Goal: Task Accomplishment & Management: Manage account settings

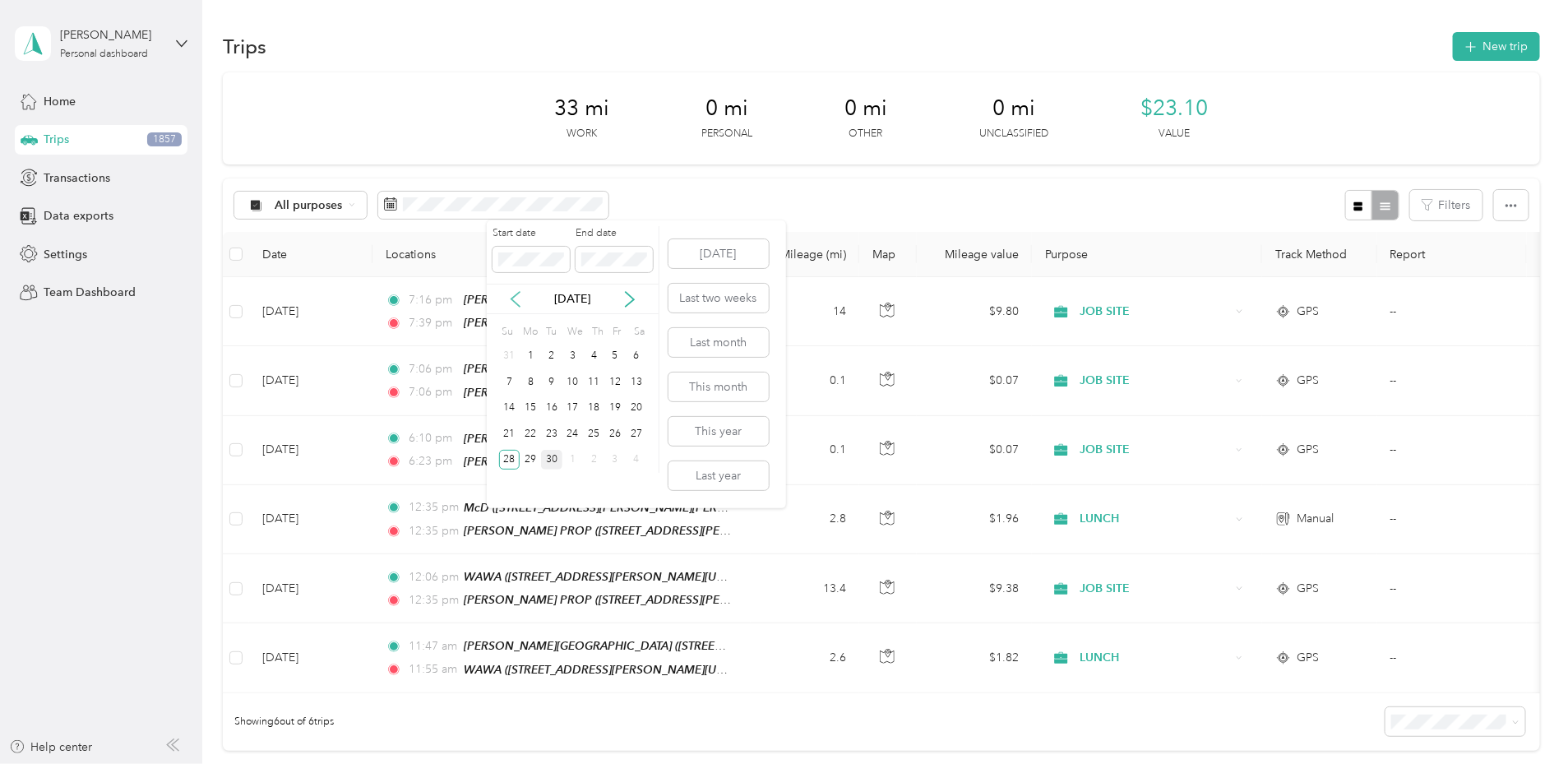
click at [514, 293] on icon at bounding box center [515, 299] width 17 height 17
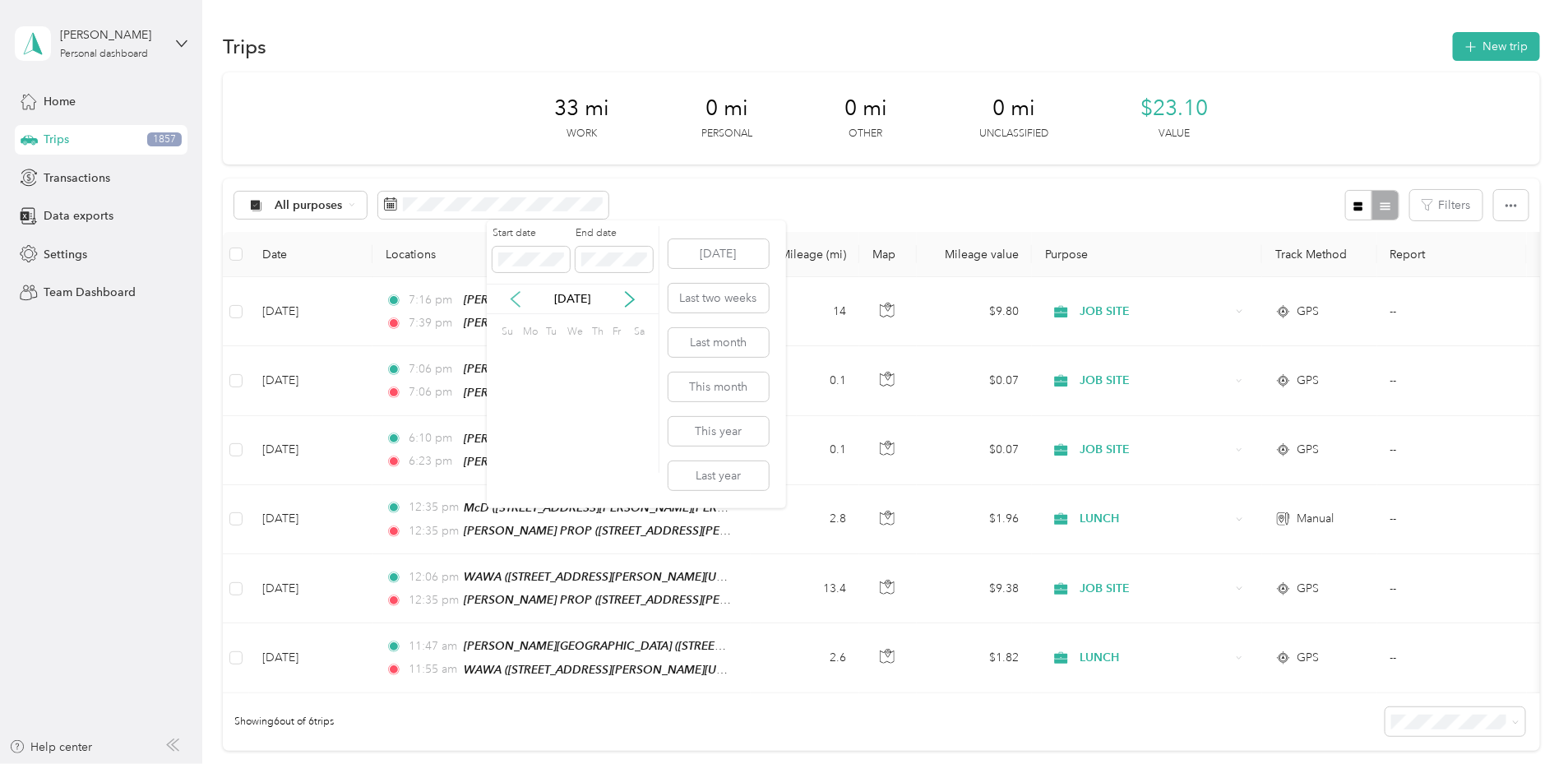
click at [514, 293] on icon at bounding box center [515, 299] width 17 height 17
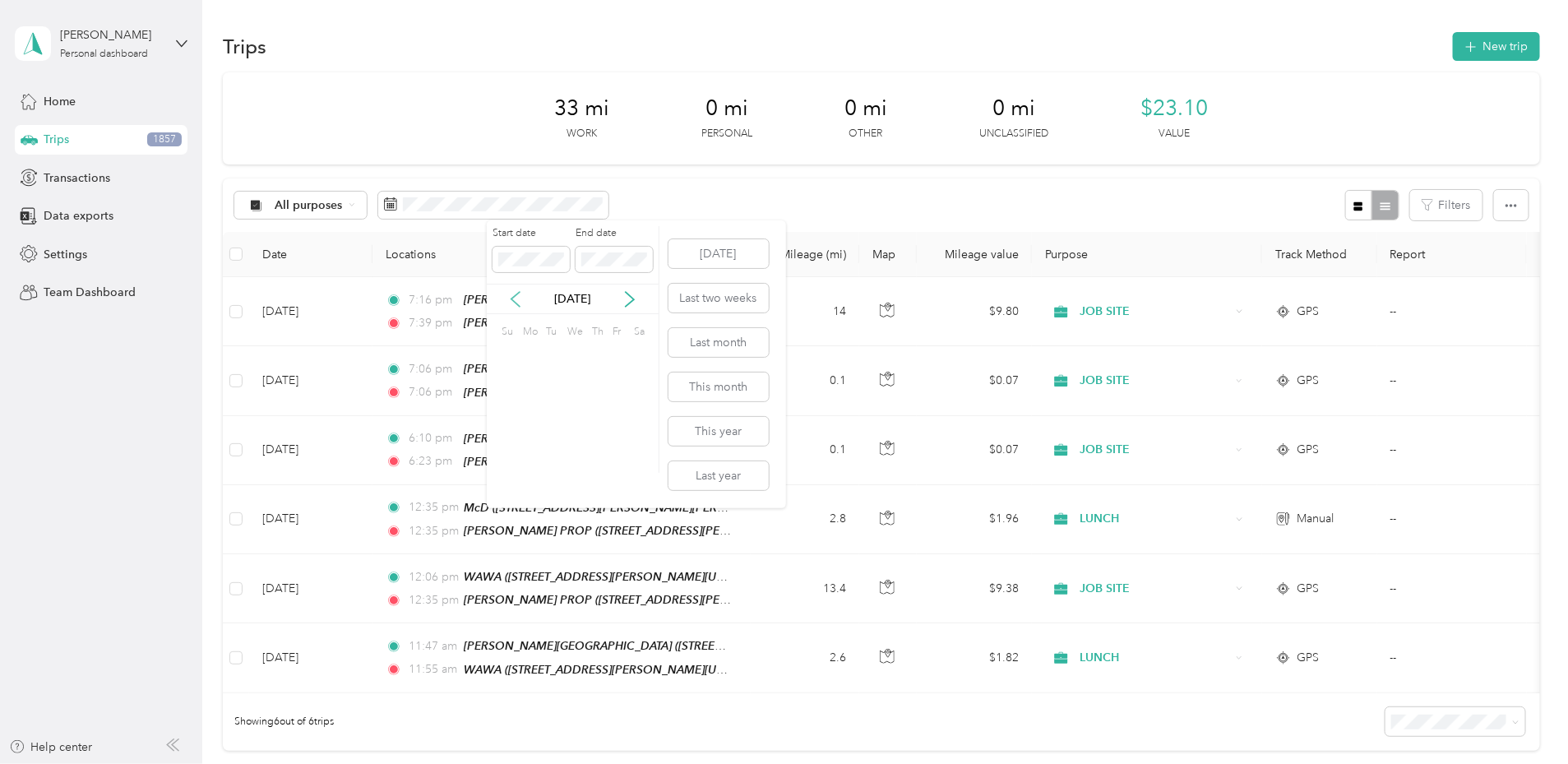
click at [514, 293] on icon at bounding box center [515, 299] width 17 height 17
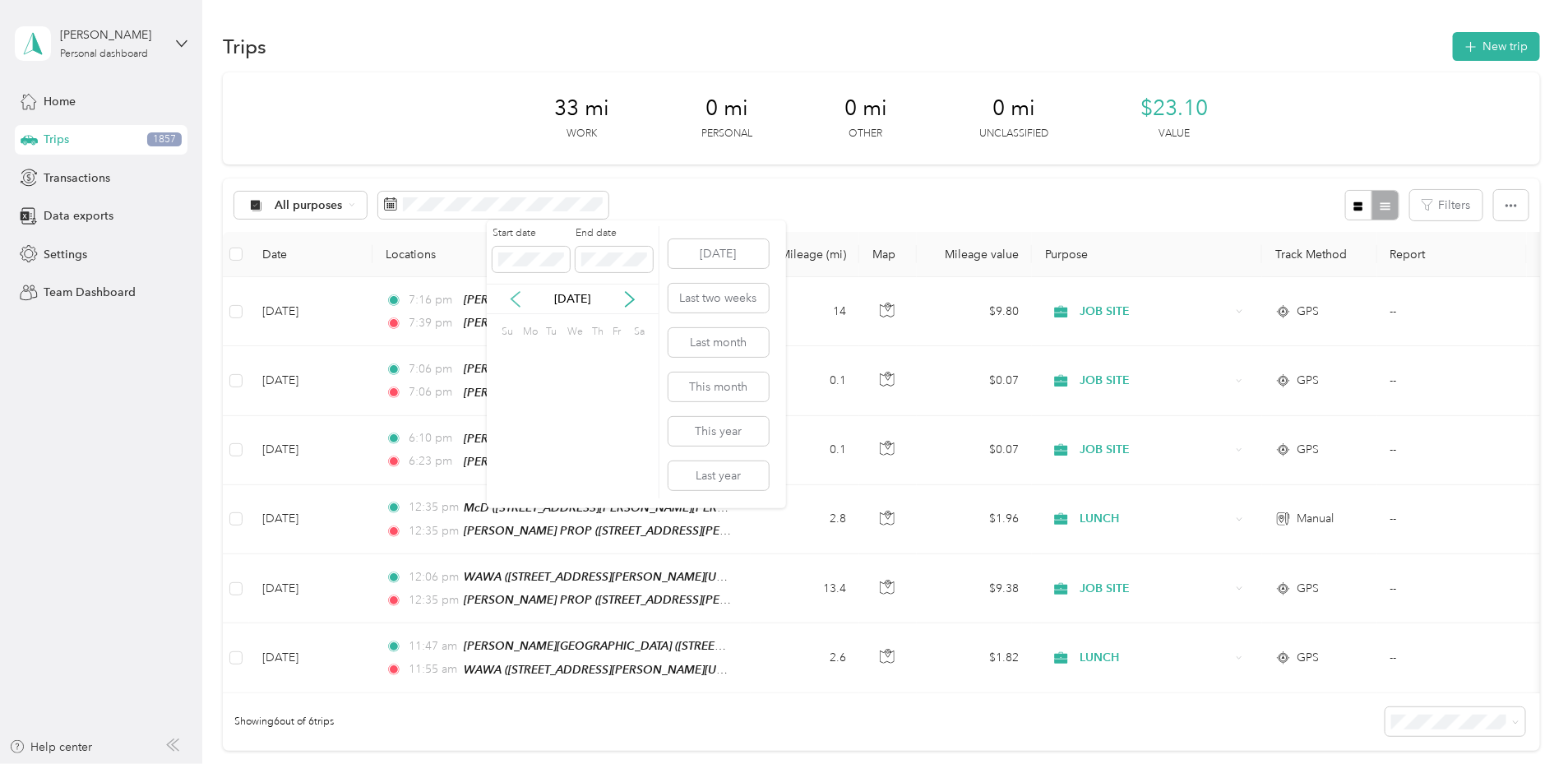
click at [514, 293] on icon at bounding box center [515, 299] width 17 height 17
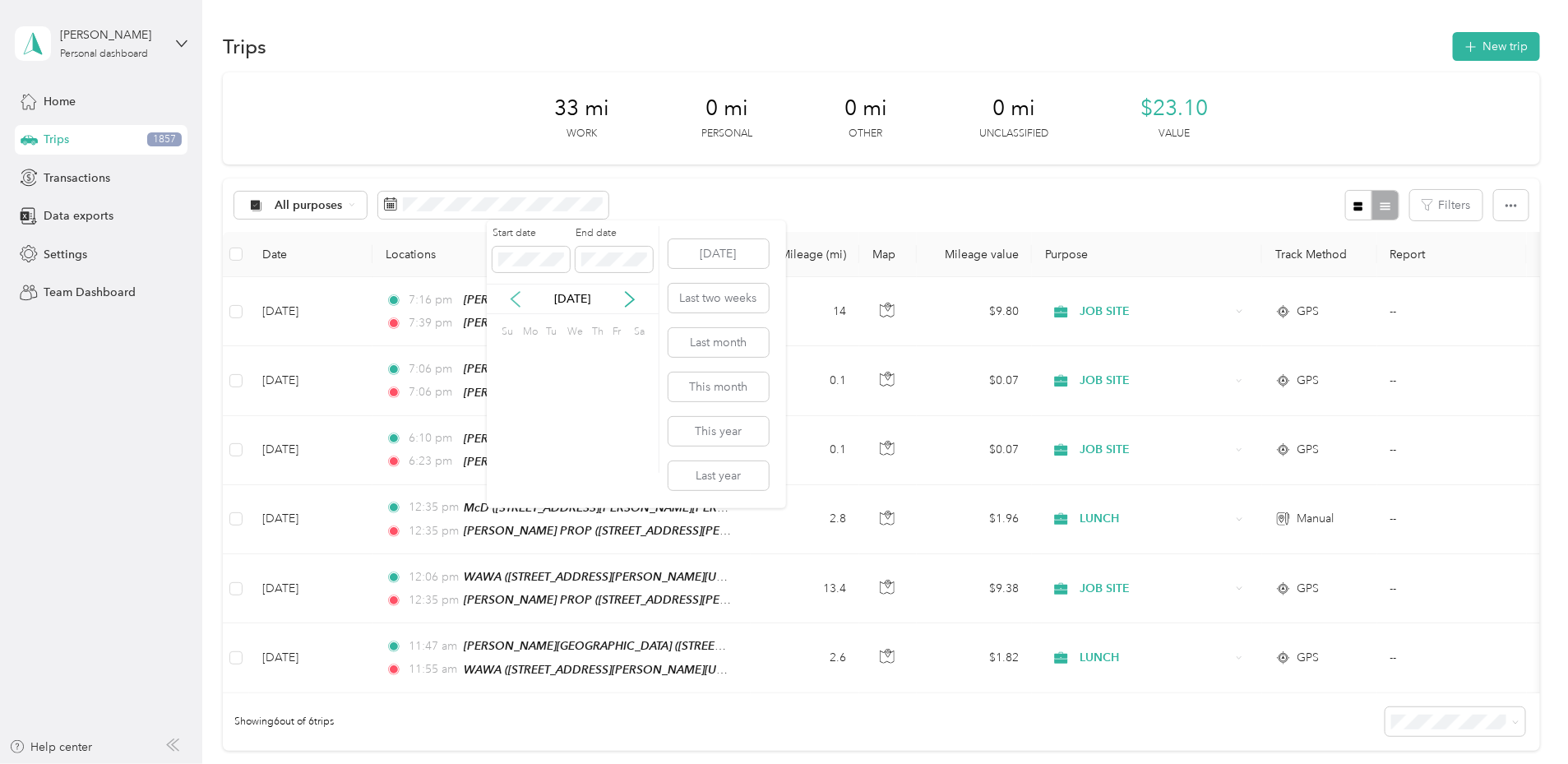
click at [514, 293] on icon at bounding box center [515, 299] width 17 height 17
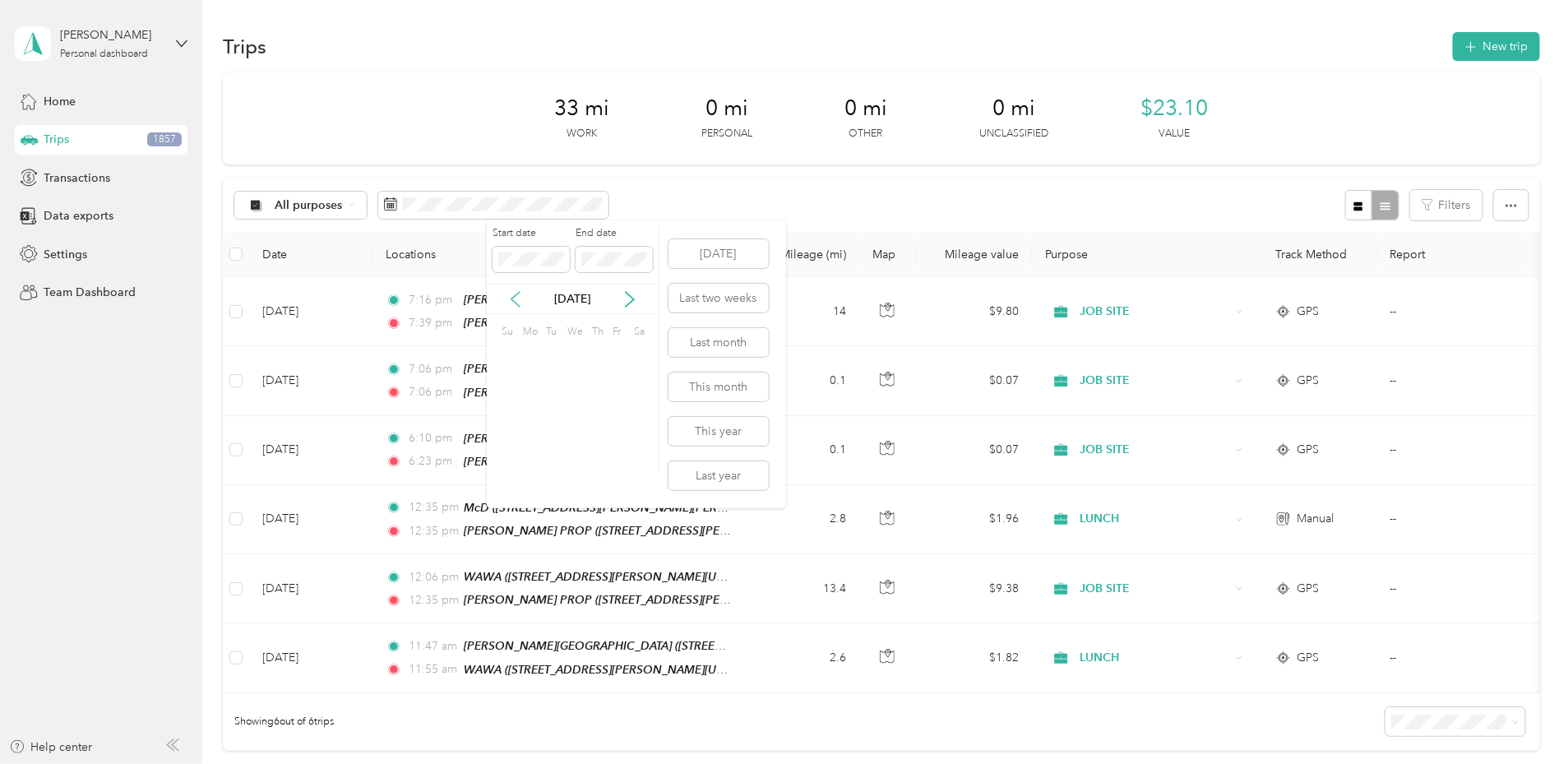
click at [514, 293] on icon at bounding box center [515, 299] width 17 height 17
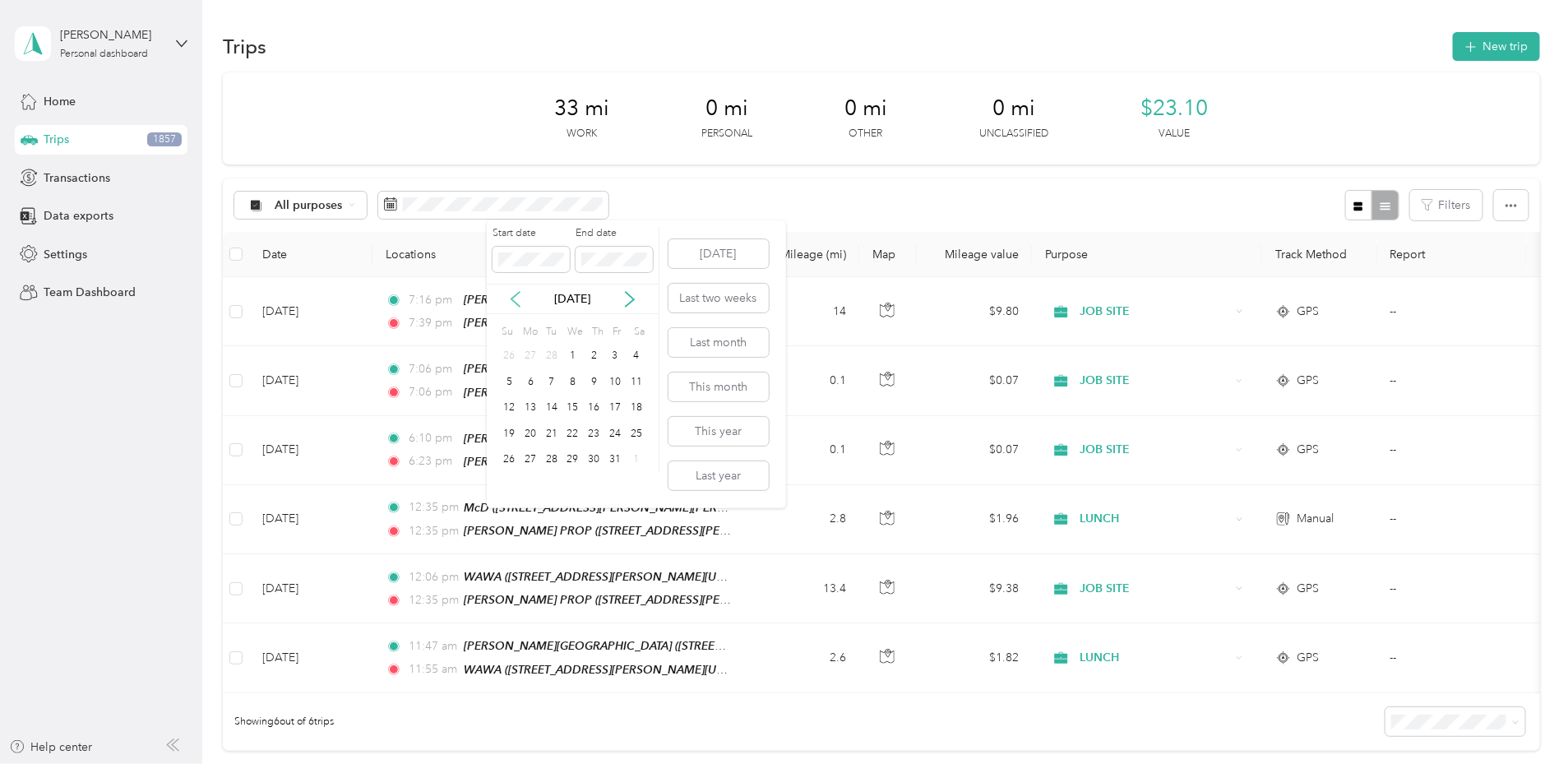
click at [514, 293] on icon at bounding box center [515, 299] width 17 height 17
click at [630, 296] on icon at bounding box center [629, 299] width 8 height 15
click at [511, 356] on div "1" at bounding box center [510, 356] width 21 height 20
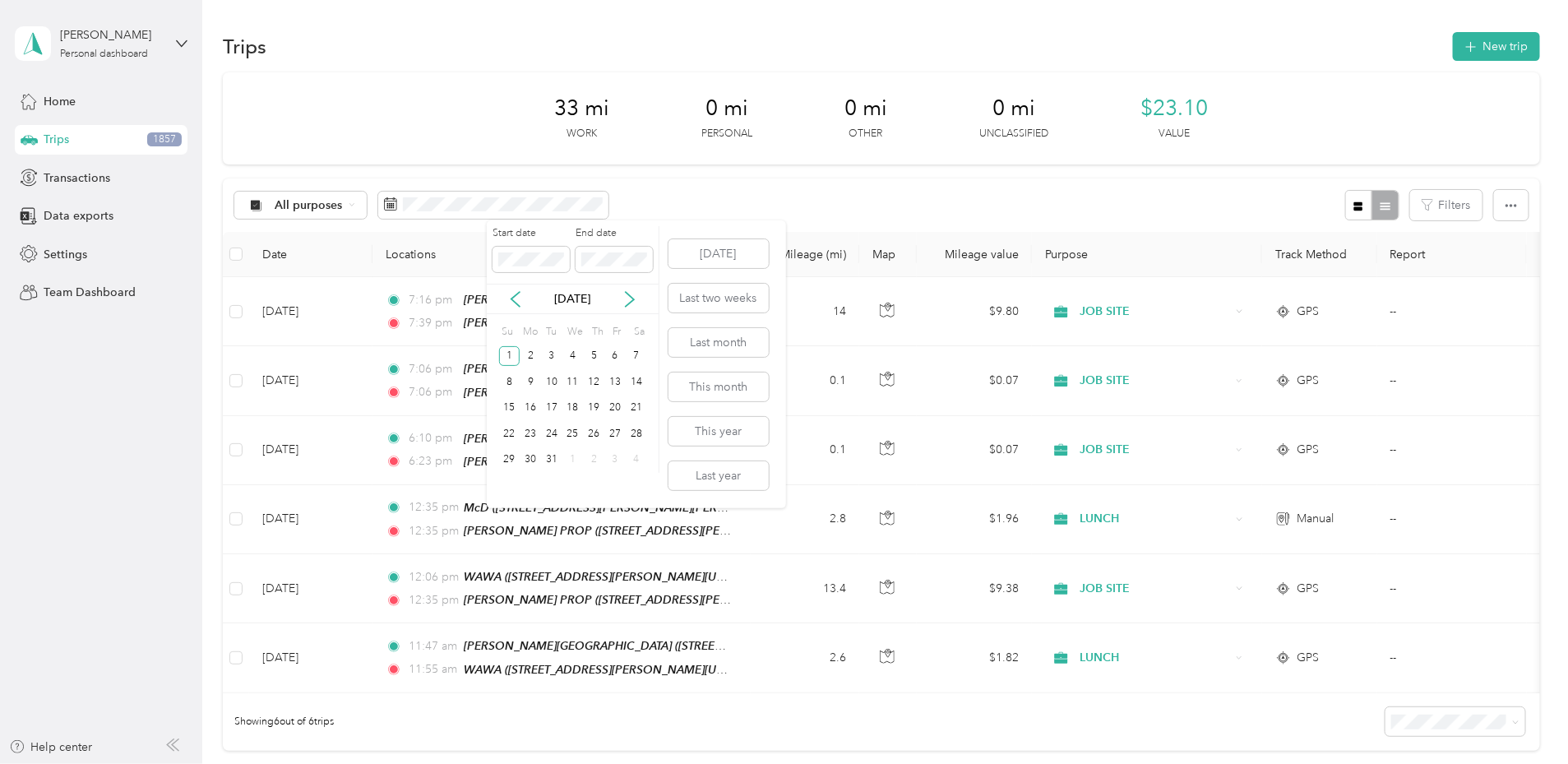
click at [554, 303] on p "Jan 2023" at bounding box center [573, 299] width 69 height 18
click at [635, 297] on icon at bounding box center [629, 299] width 17 height 17
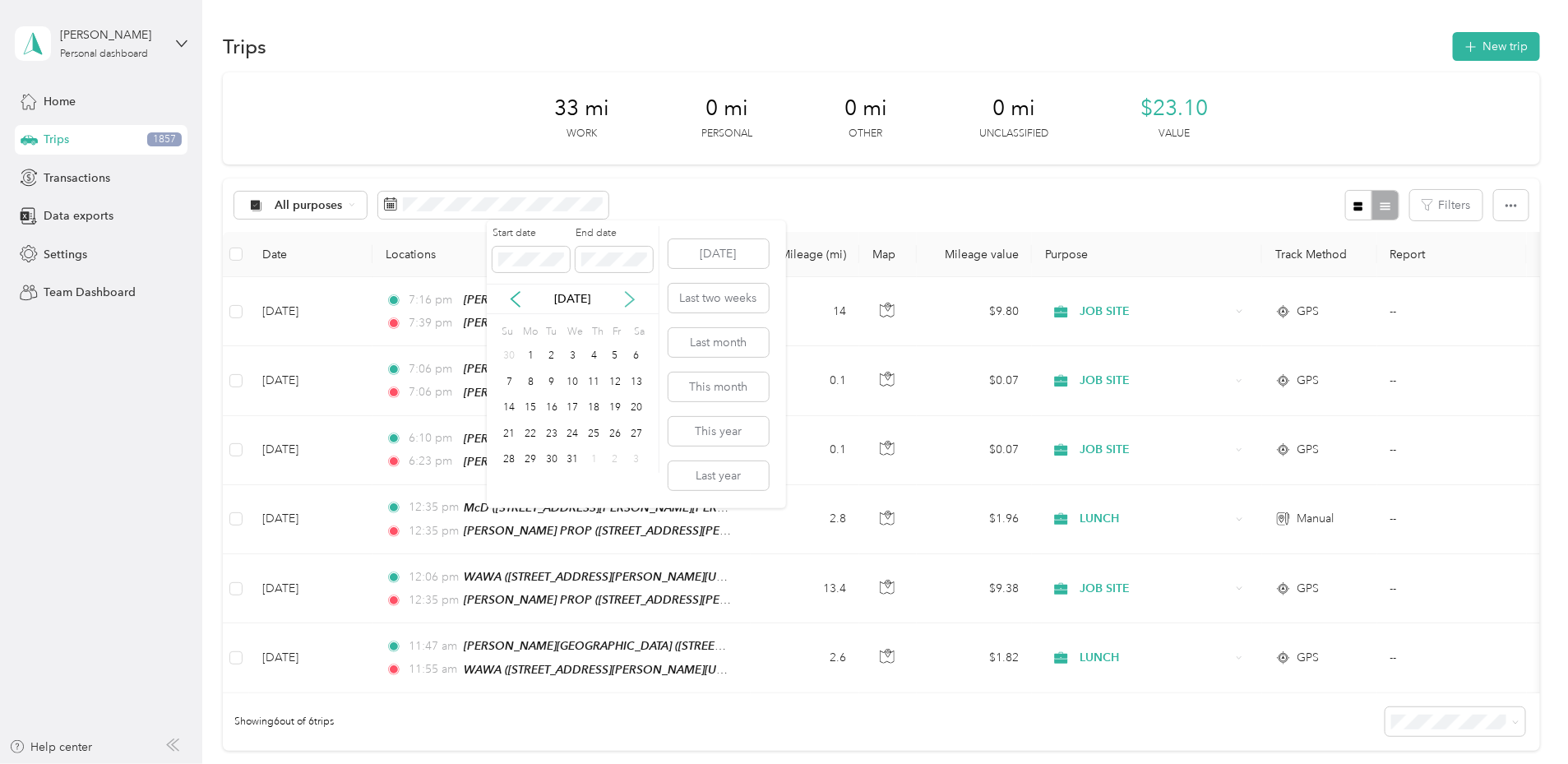
click at [635, 297] on icon at bounding box center [629, 299] width 17 height 17
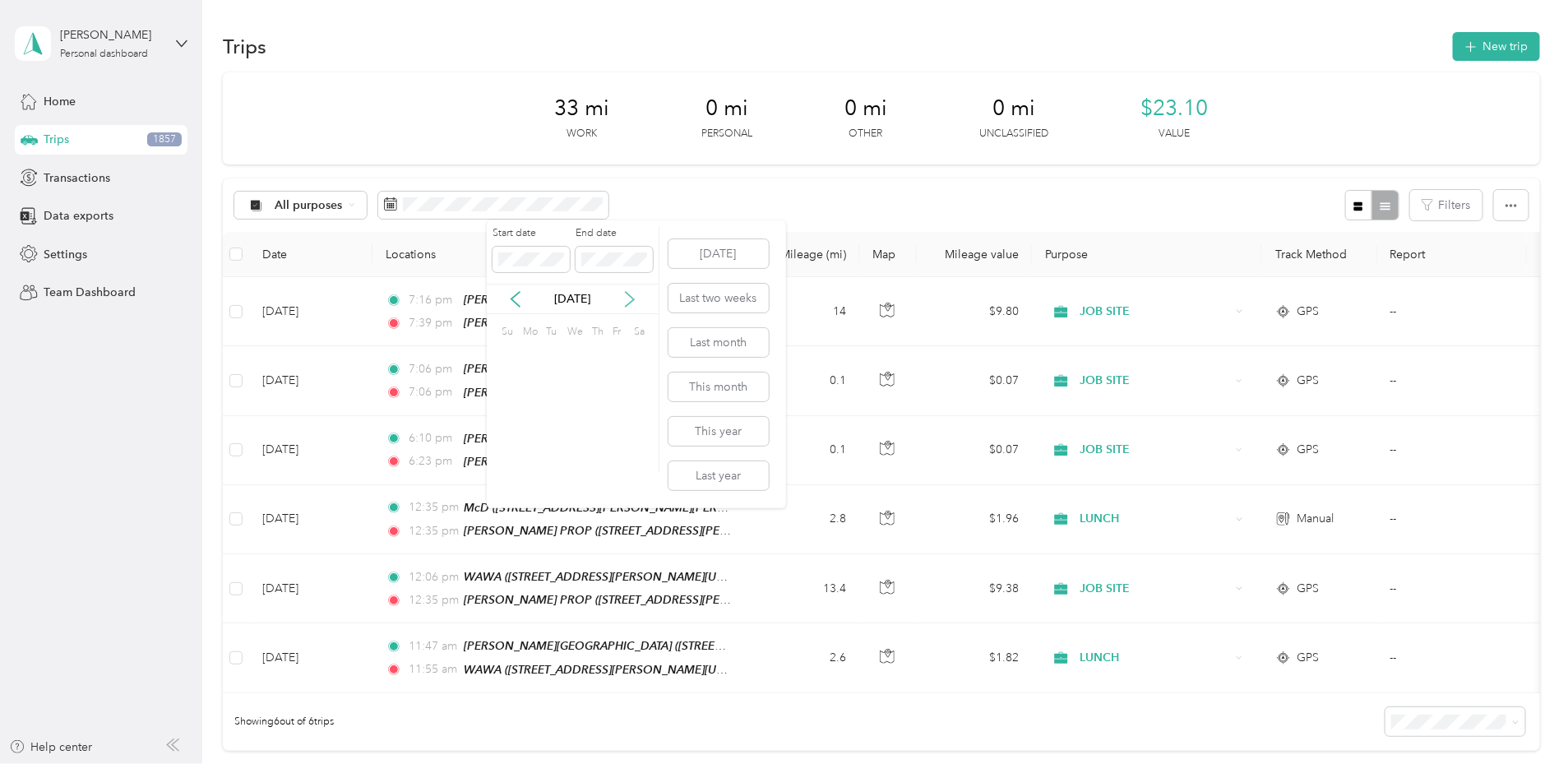
click at [635, 297] on icon at bounding box center [629, 299] width 17 height 17
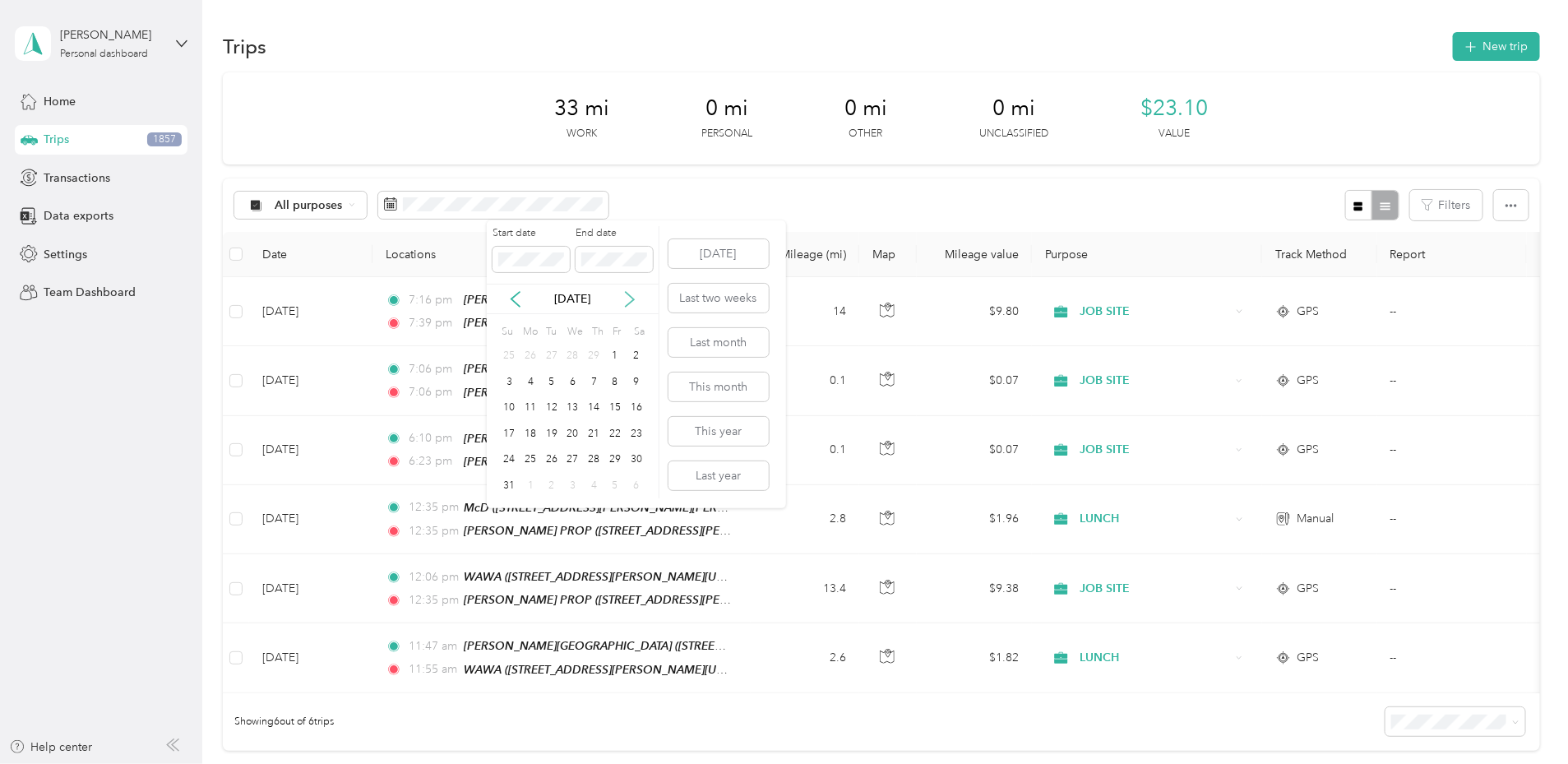
click at [635, 297] on icon at bounding box center [629, 299] width 17 height 17
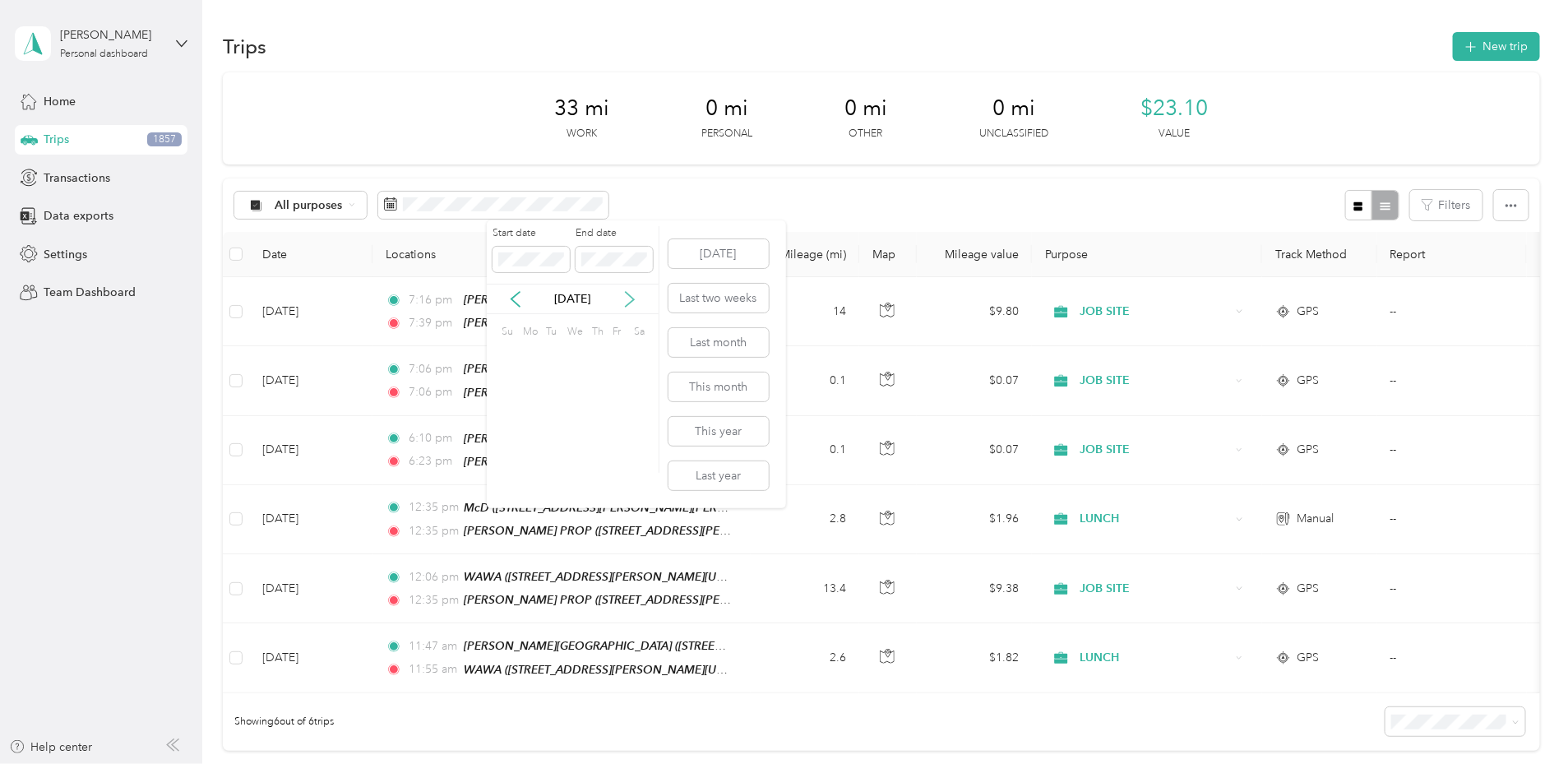
click at [635, 297] on icon at bounding box center [629, 299] width 17 height 17
click at [633, 297] on icon at bounding box center [629, 299] width 17 height 17
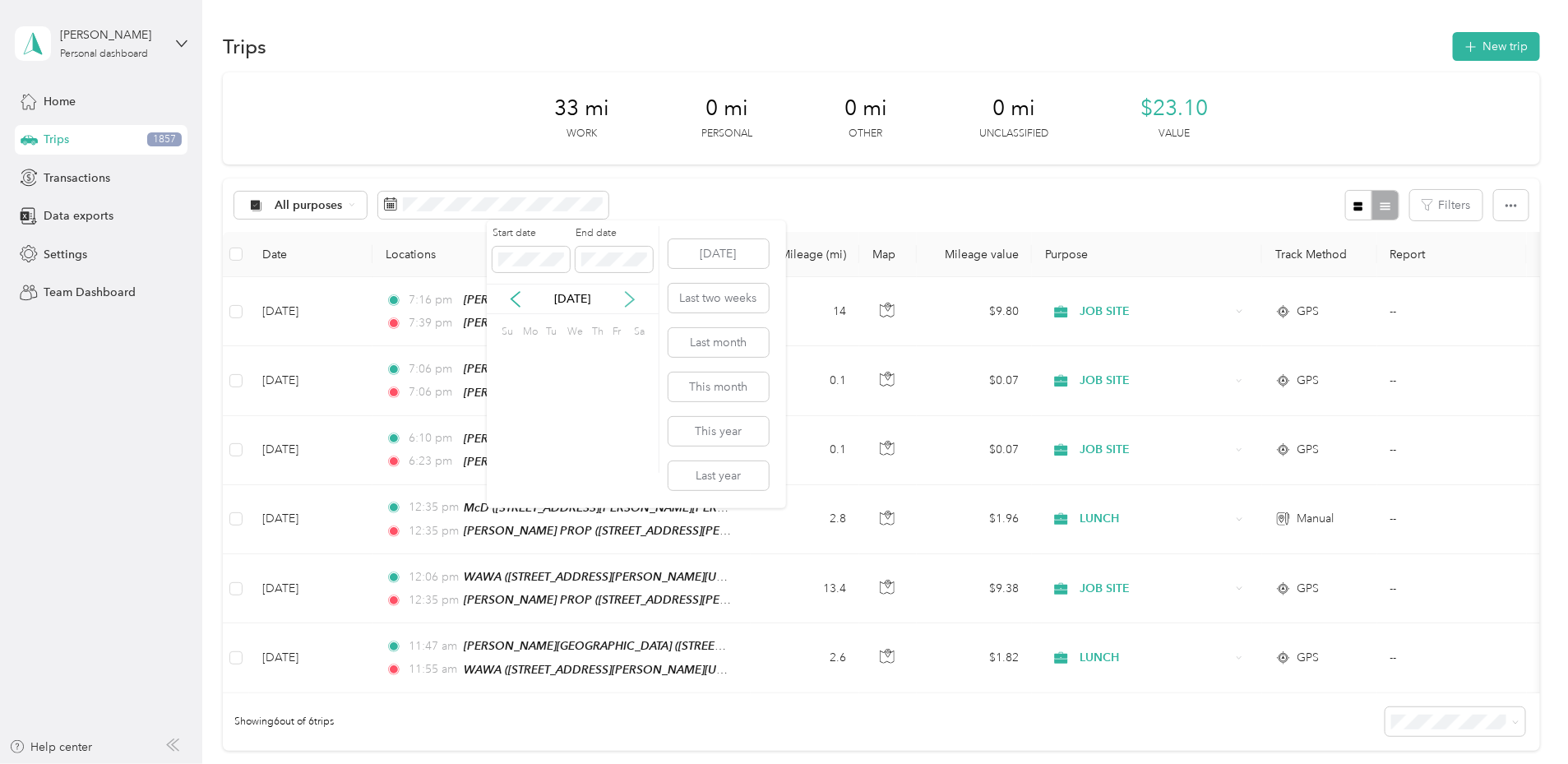
click at [633, 297] on icon at bounding box center [629, 299] width 17 height 17
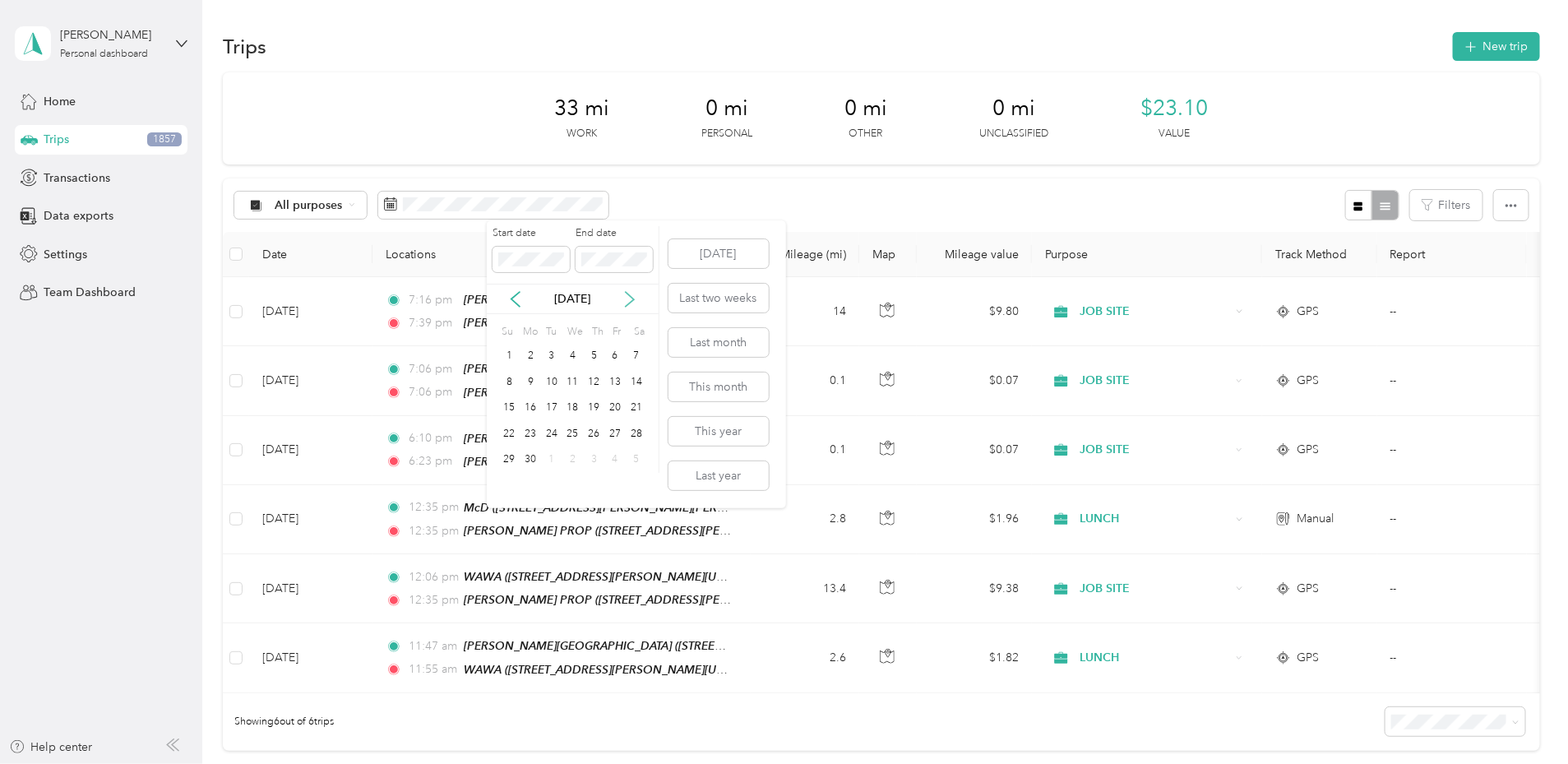
click at [633, 297] on icon at bounding box center [629, 299] width 17 height 17
click at [555, 457] on div "30" at bounding box center [552, 459] width 21 height 20
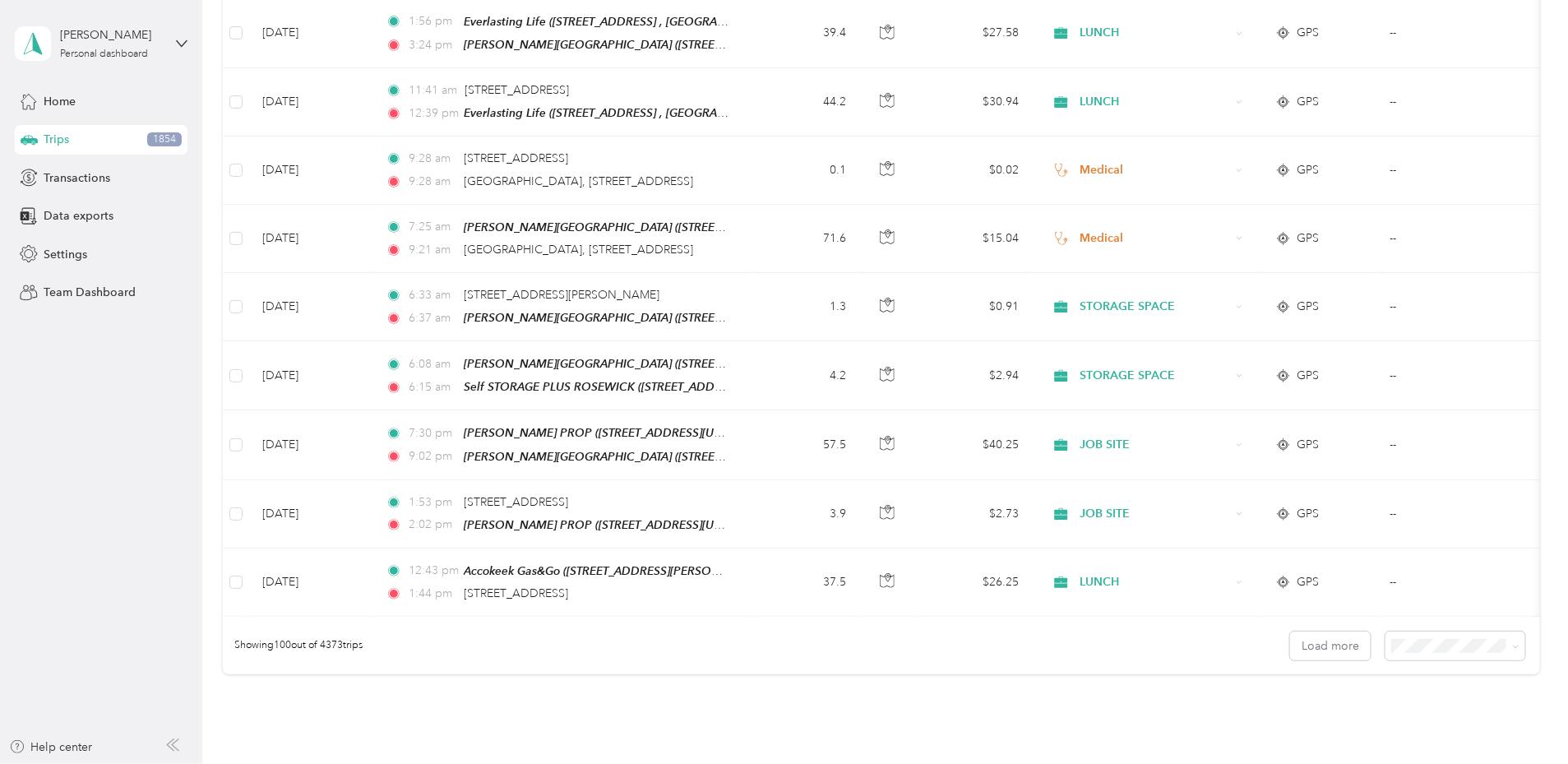
scroll to position [6640, 0]
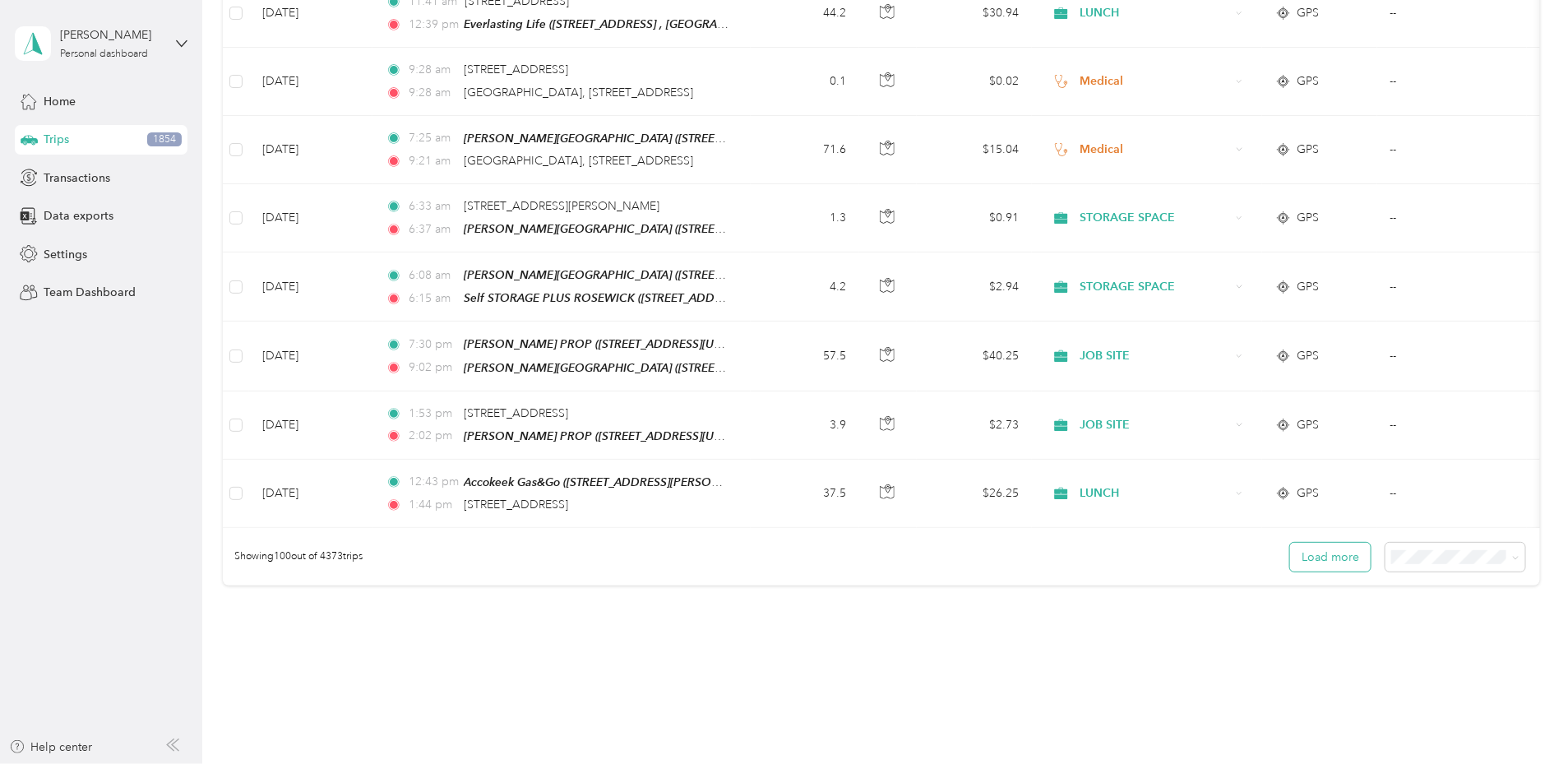
click at [1290, 542] on button "Load more" at bounding box center [1330, 556] width 81 height 29
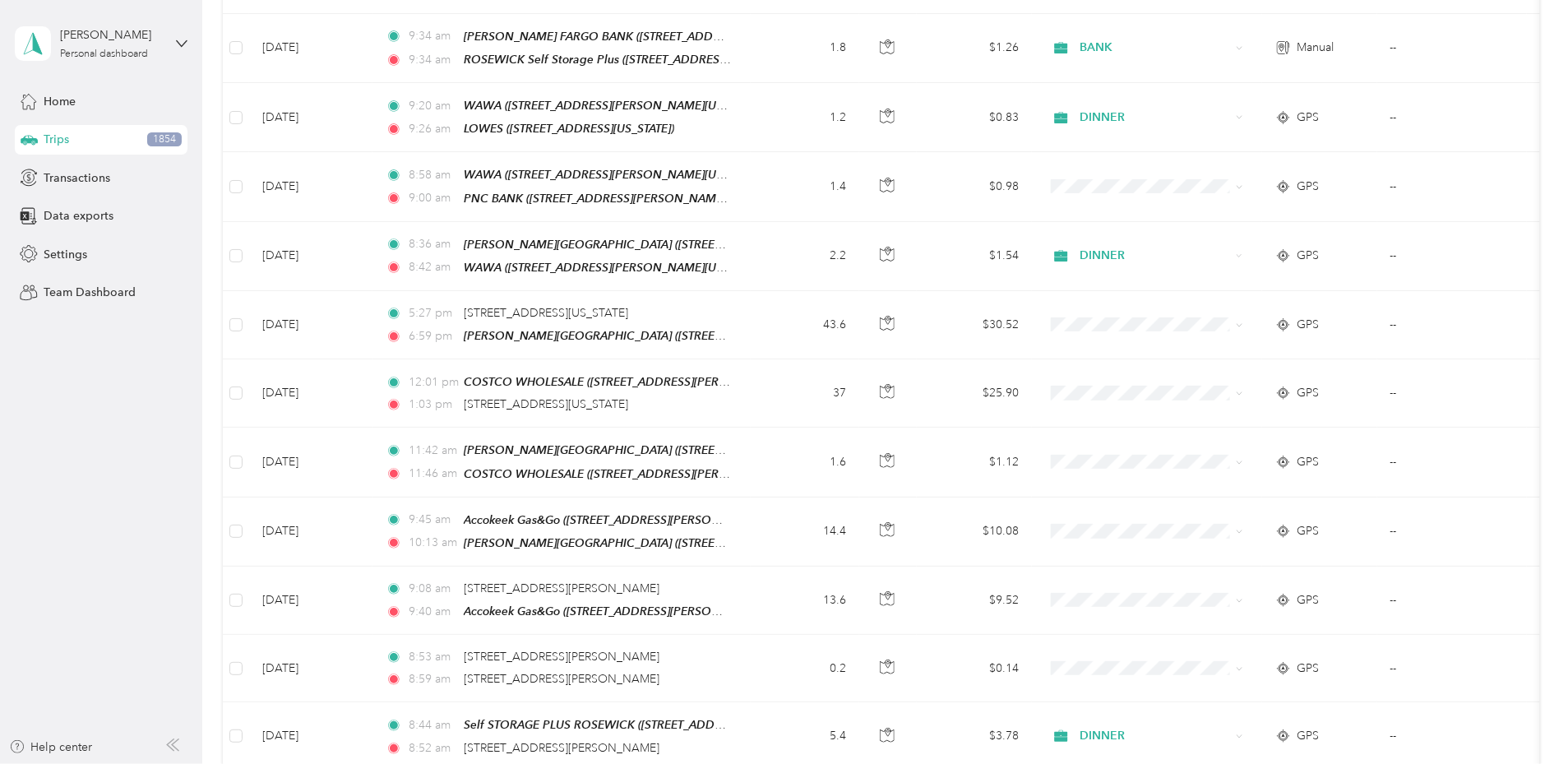
scroll to position [13466, 0]
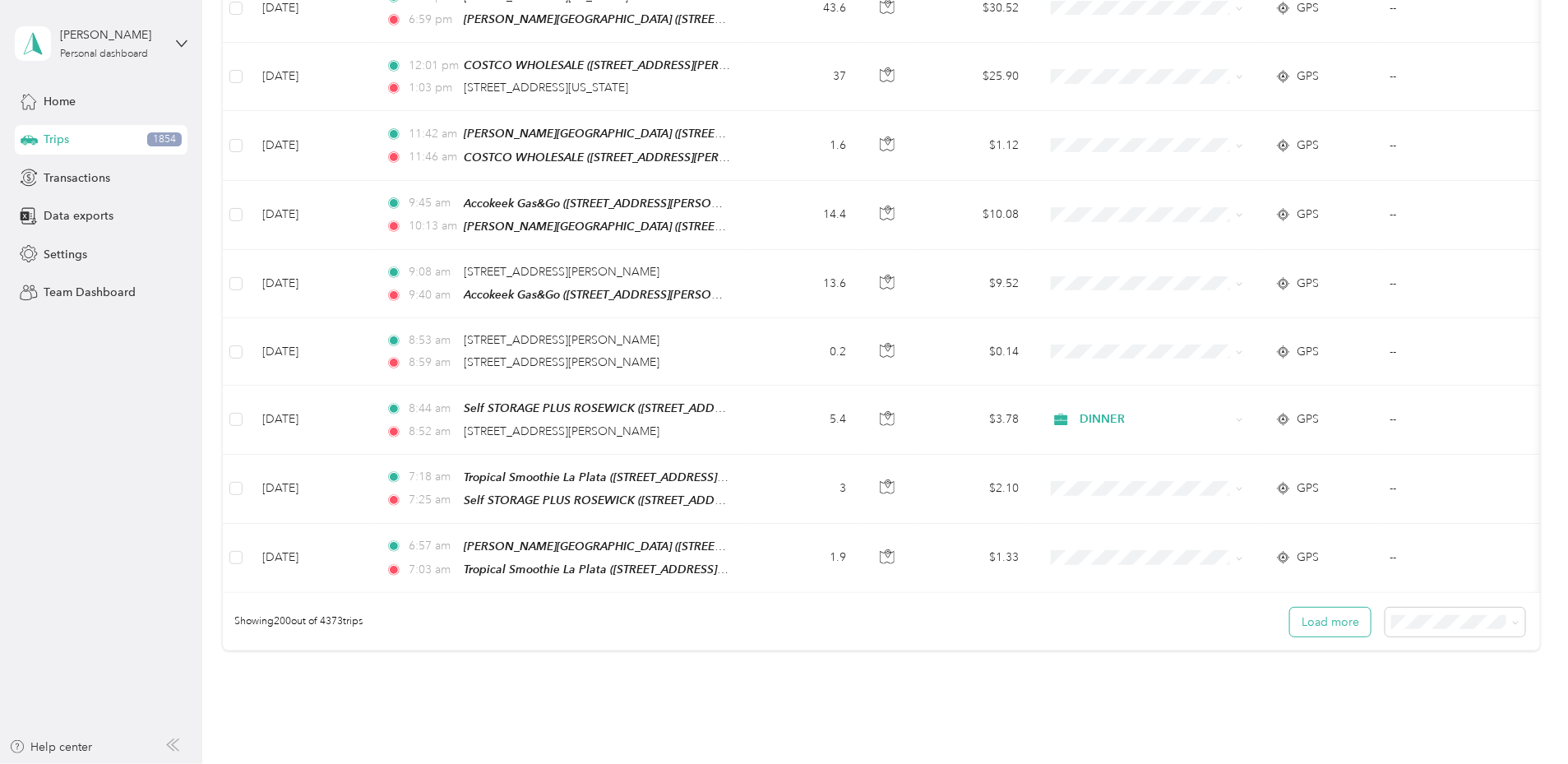
click at [1290, 607] on button "Load more" at bounding box center [1330, 621] width 81 height 29
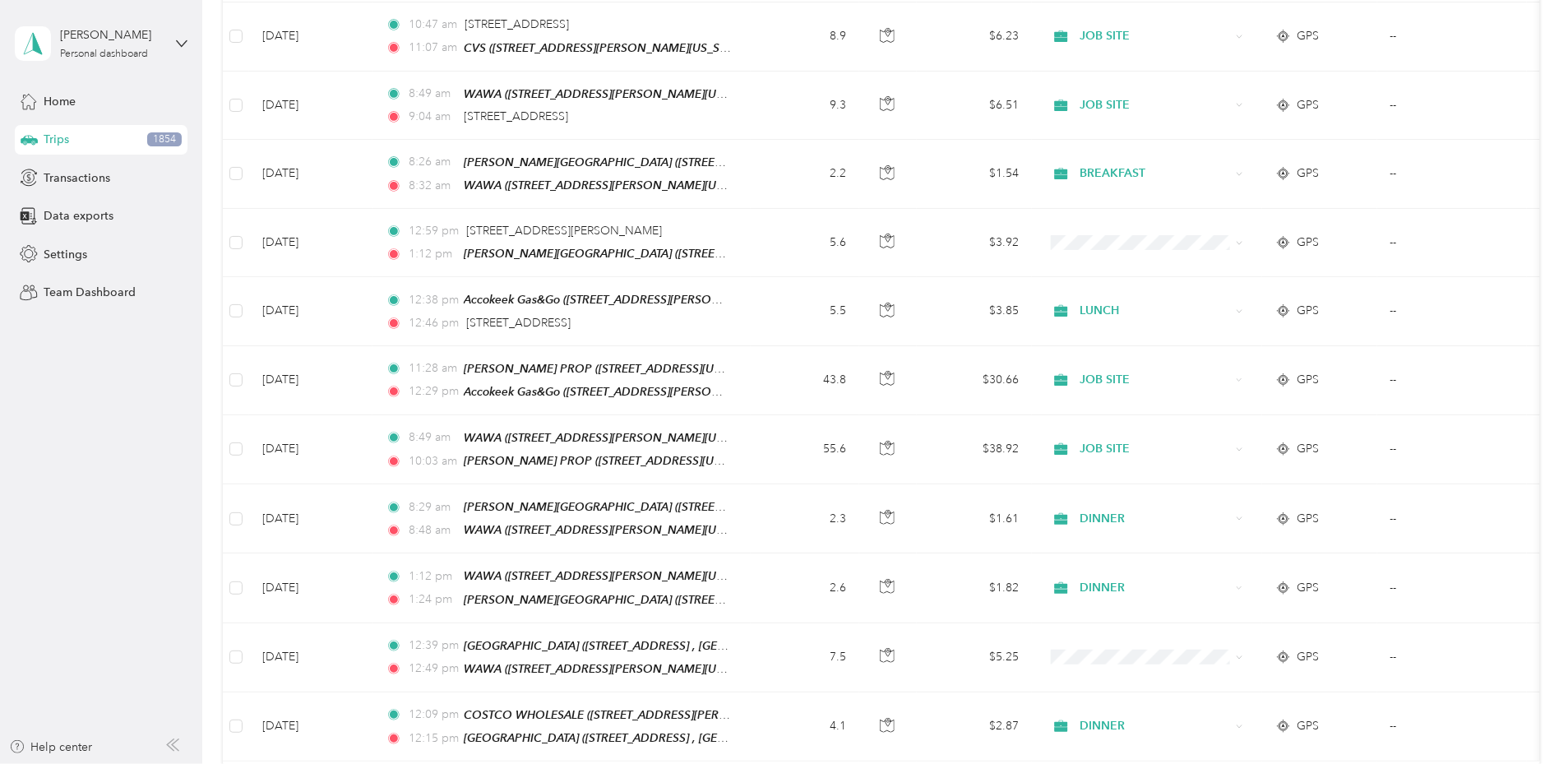
scroll to position [20288, 0]
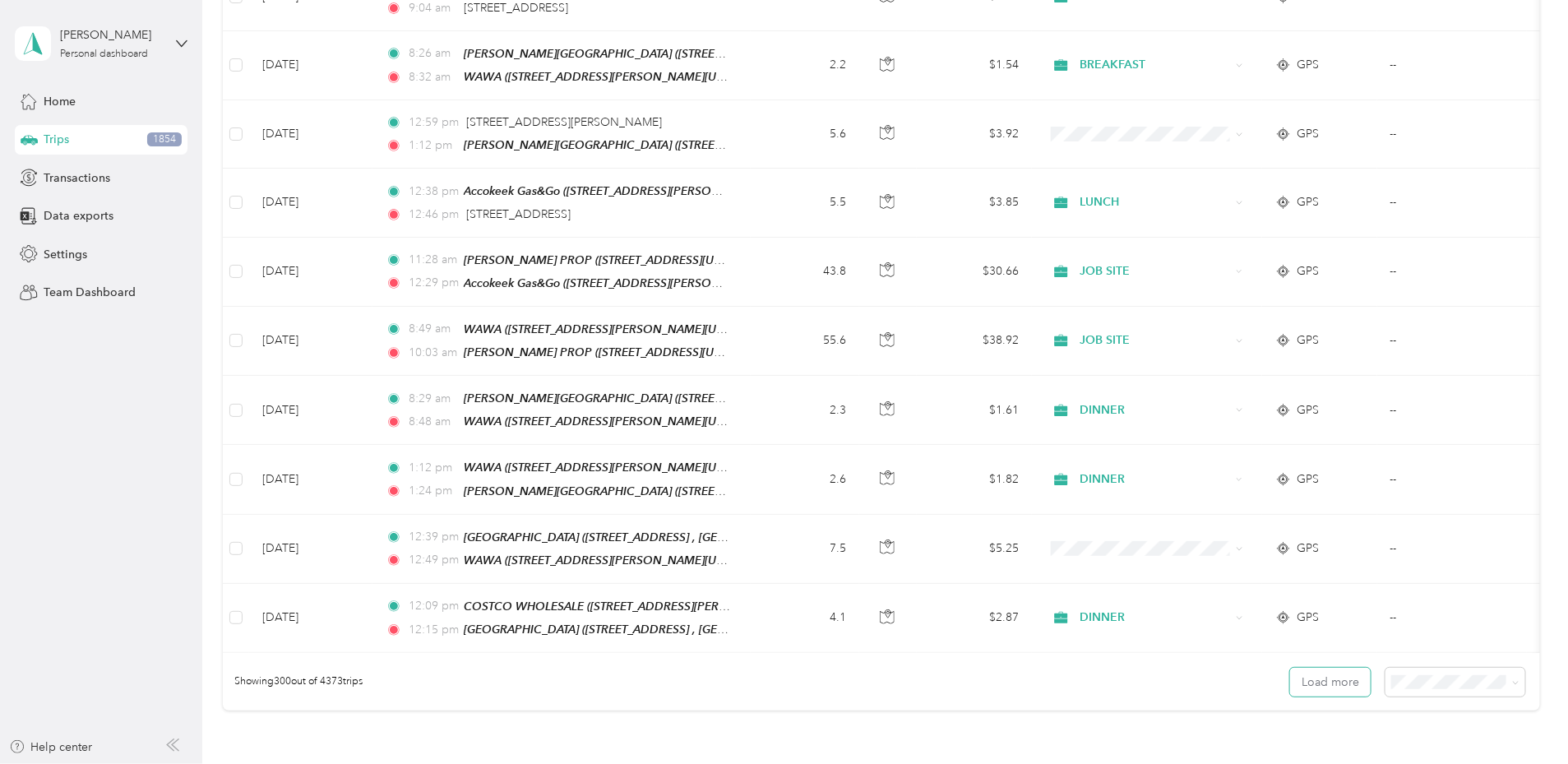
click at [1290, 667] on button "Load more" at bounding box center [1330, 681] width 81 height 29
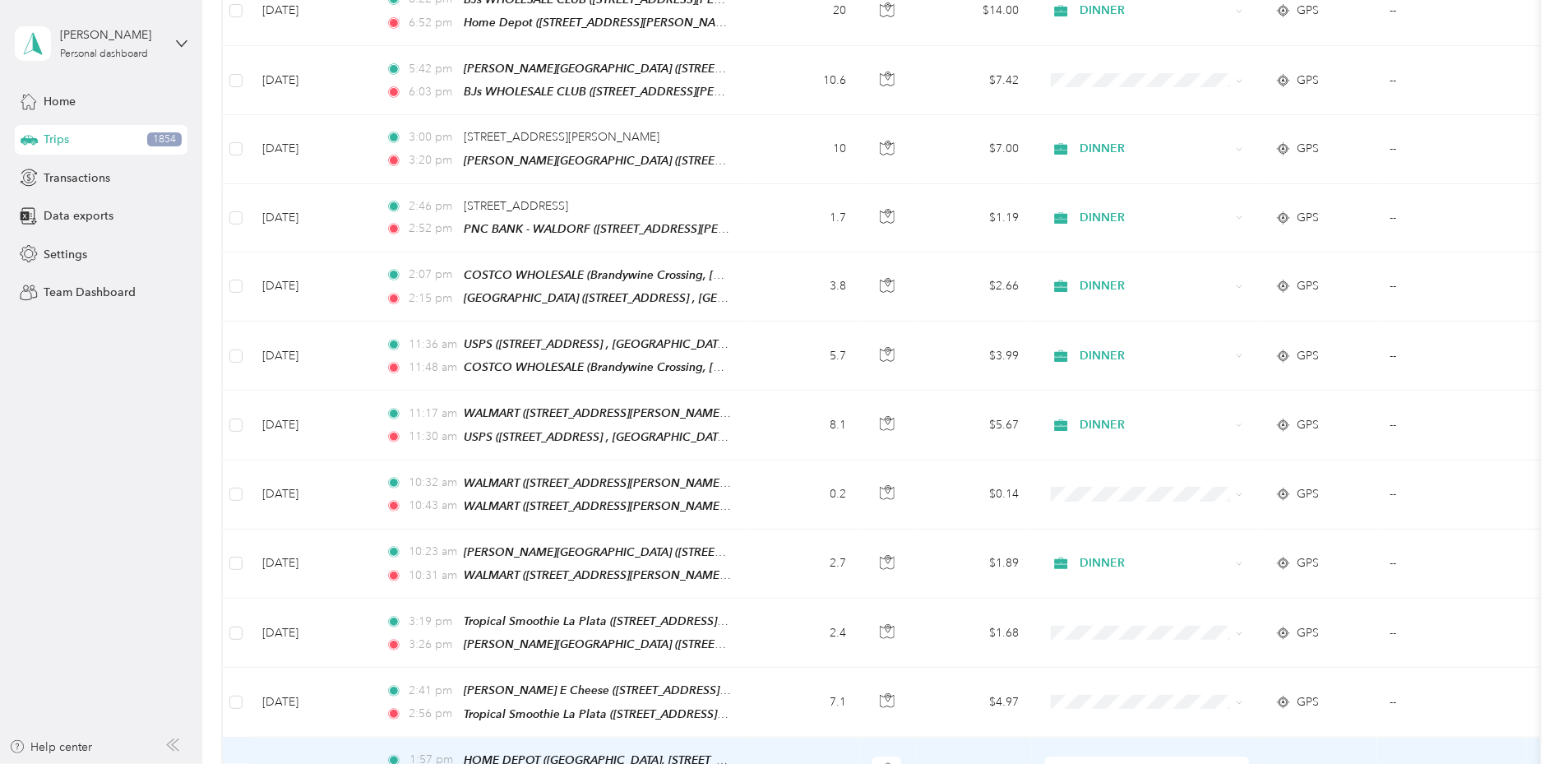
scroll to position [27116, 0]
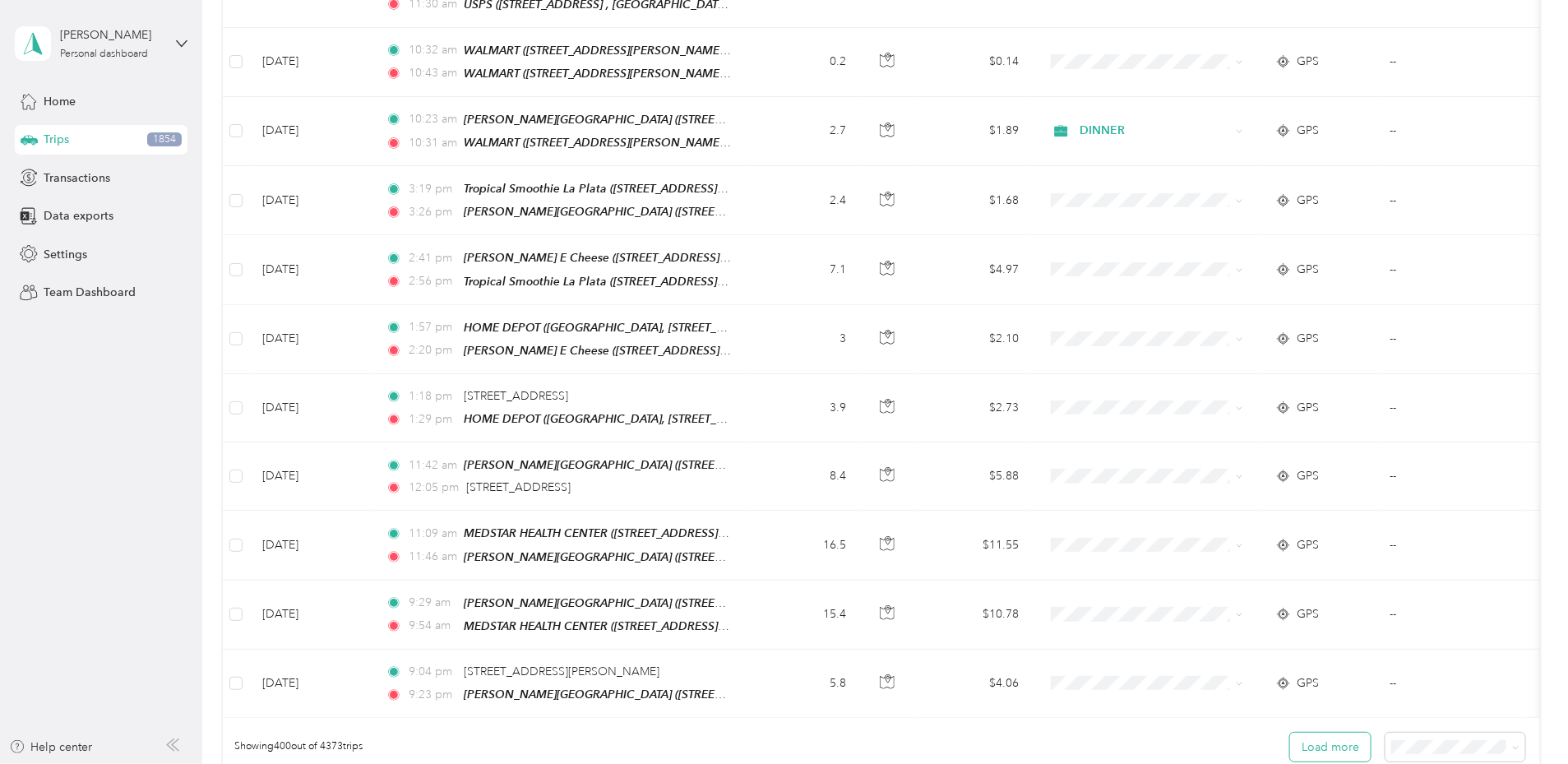
click at [1290, 732] on button "Load more" at bounding box center [1330, 746] width 81 height 29
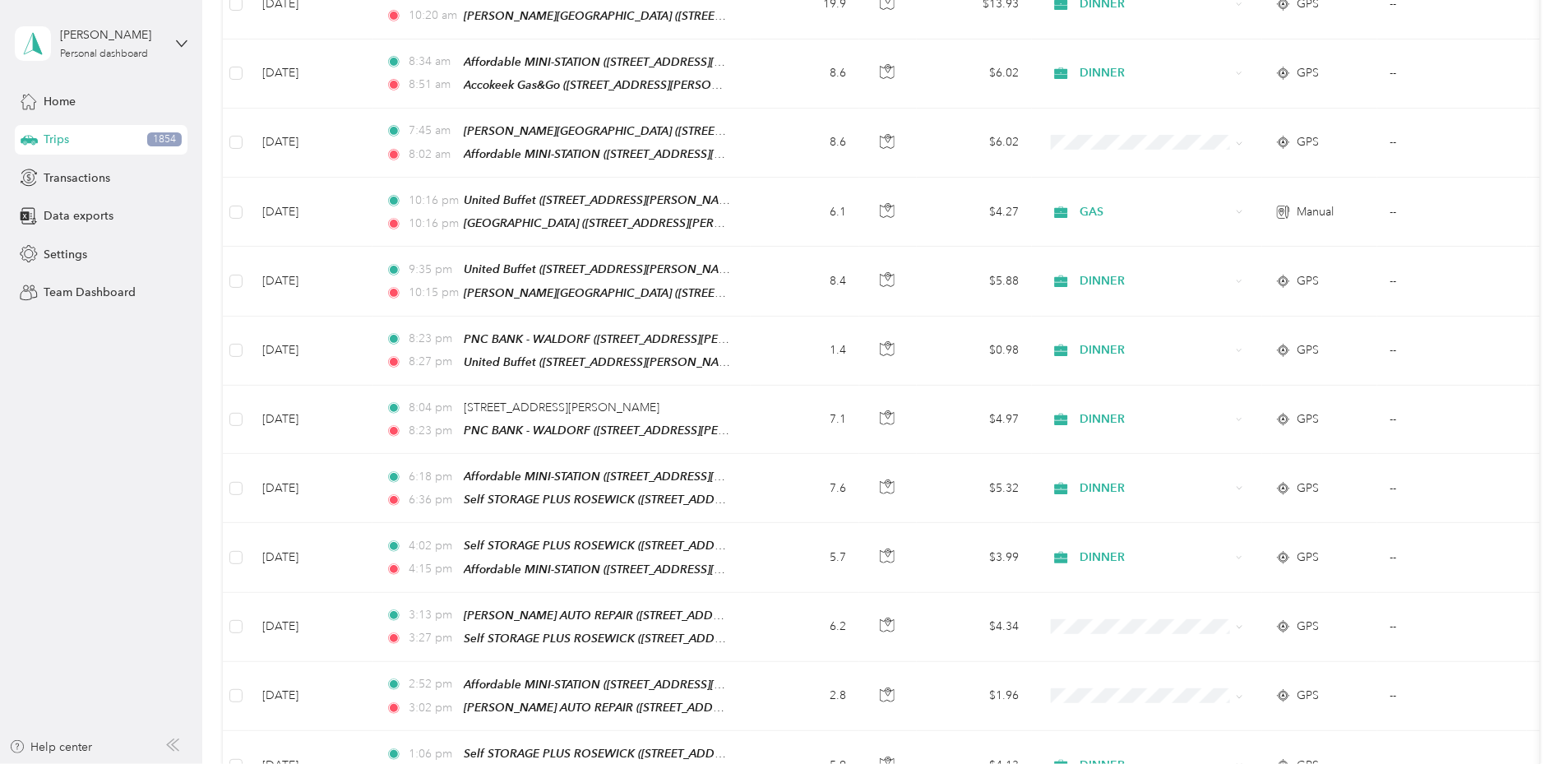
scroll to position [33949, 0]
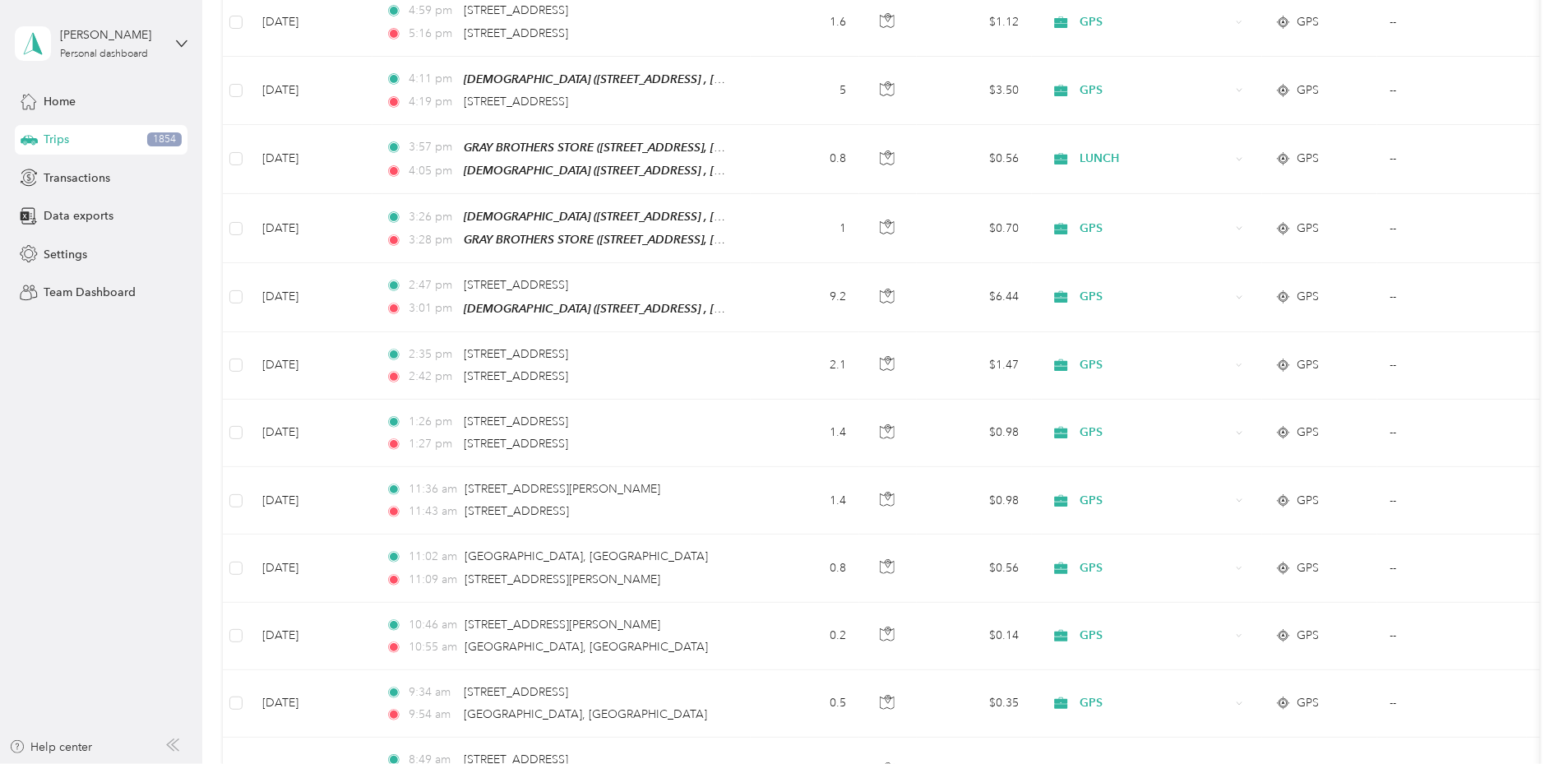
scroll to position [47599, 0]
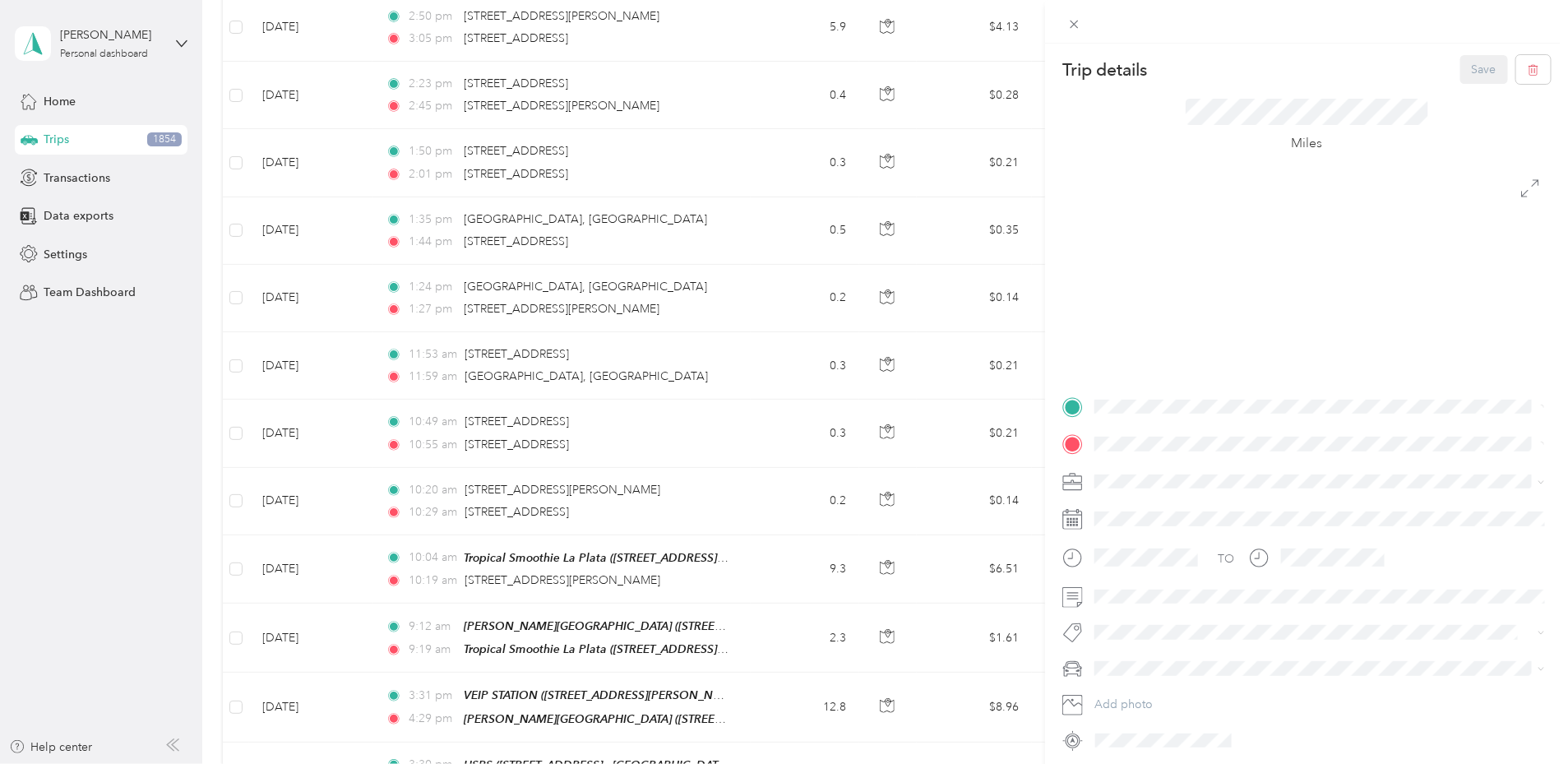
scroll to position [54421, 0]
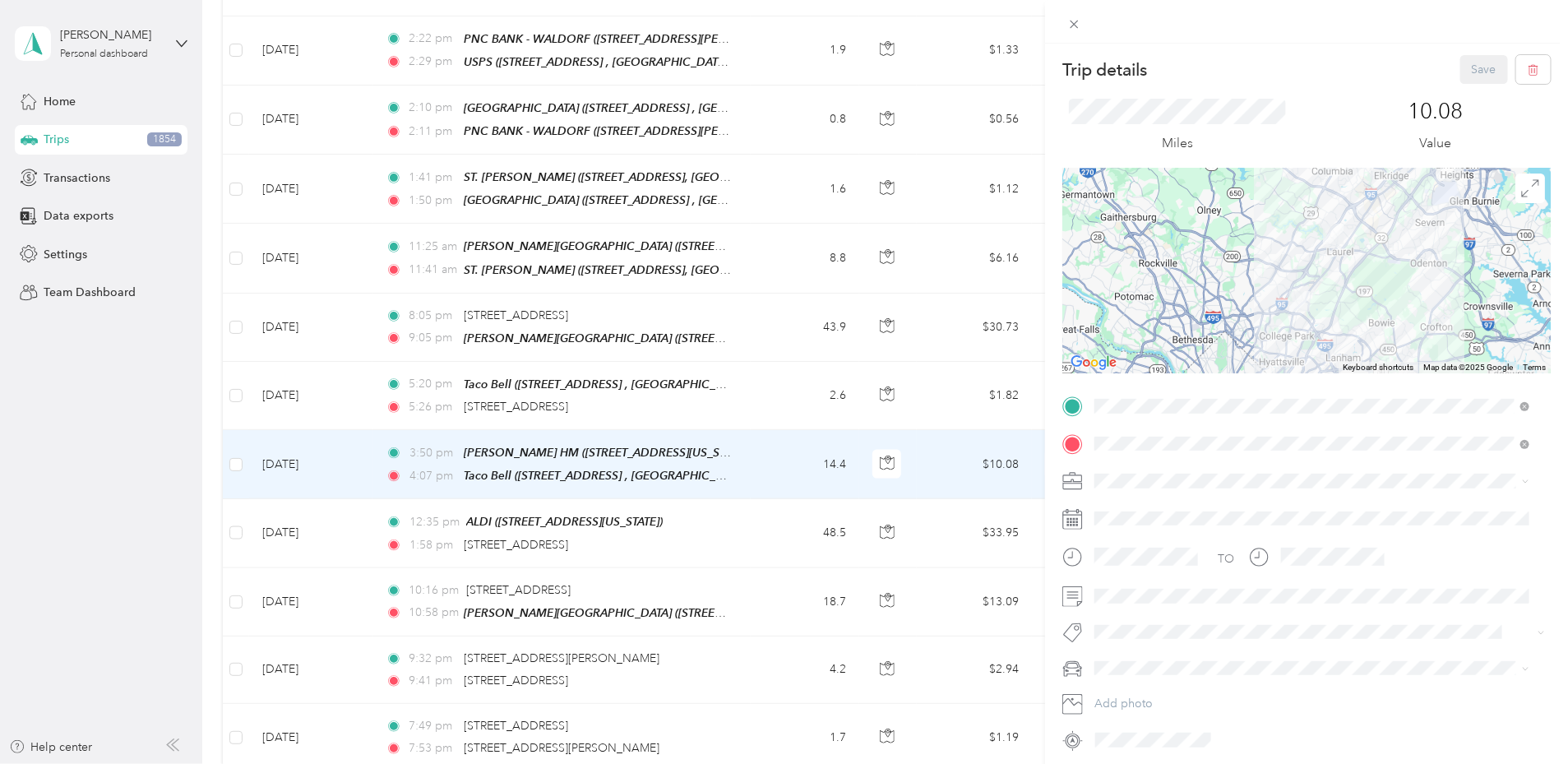
click at [1078, 20] on icon at bounding box center [1073, 24] width 8 height 8
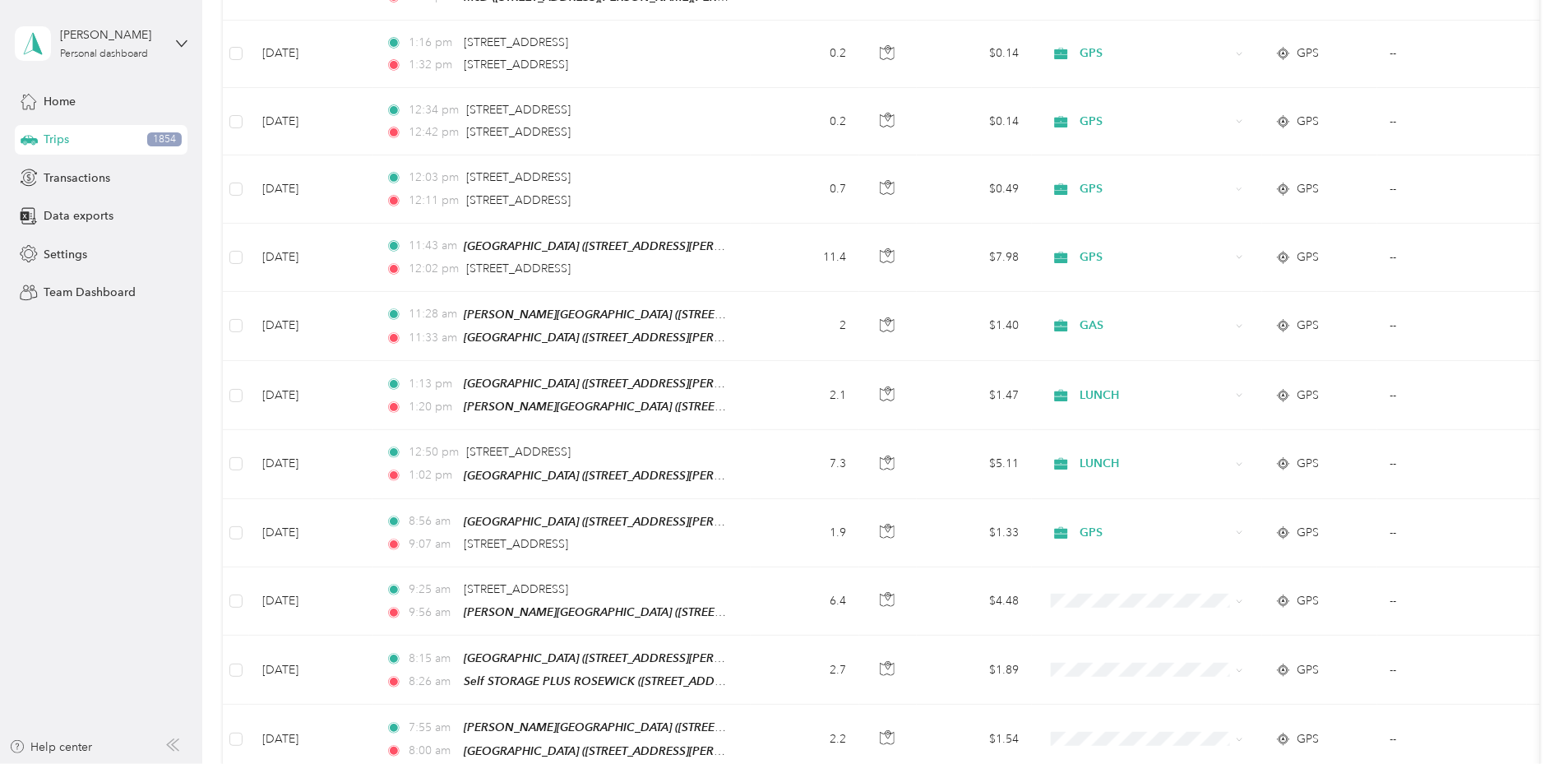
scroll to position [61236, 0]
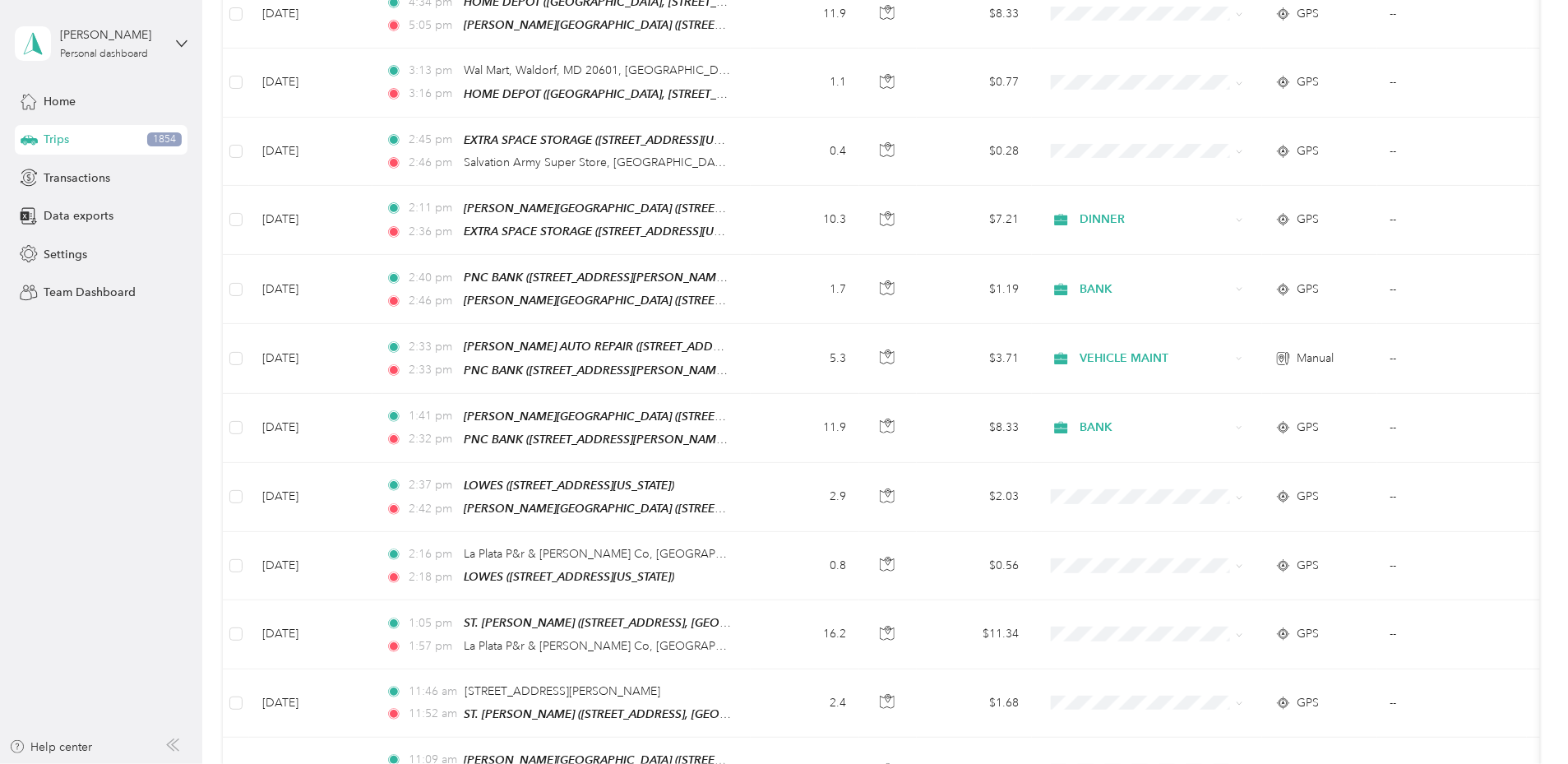
scroll to position [74887, 0]
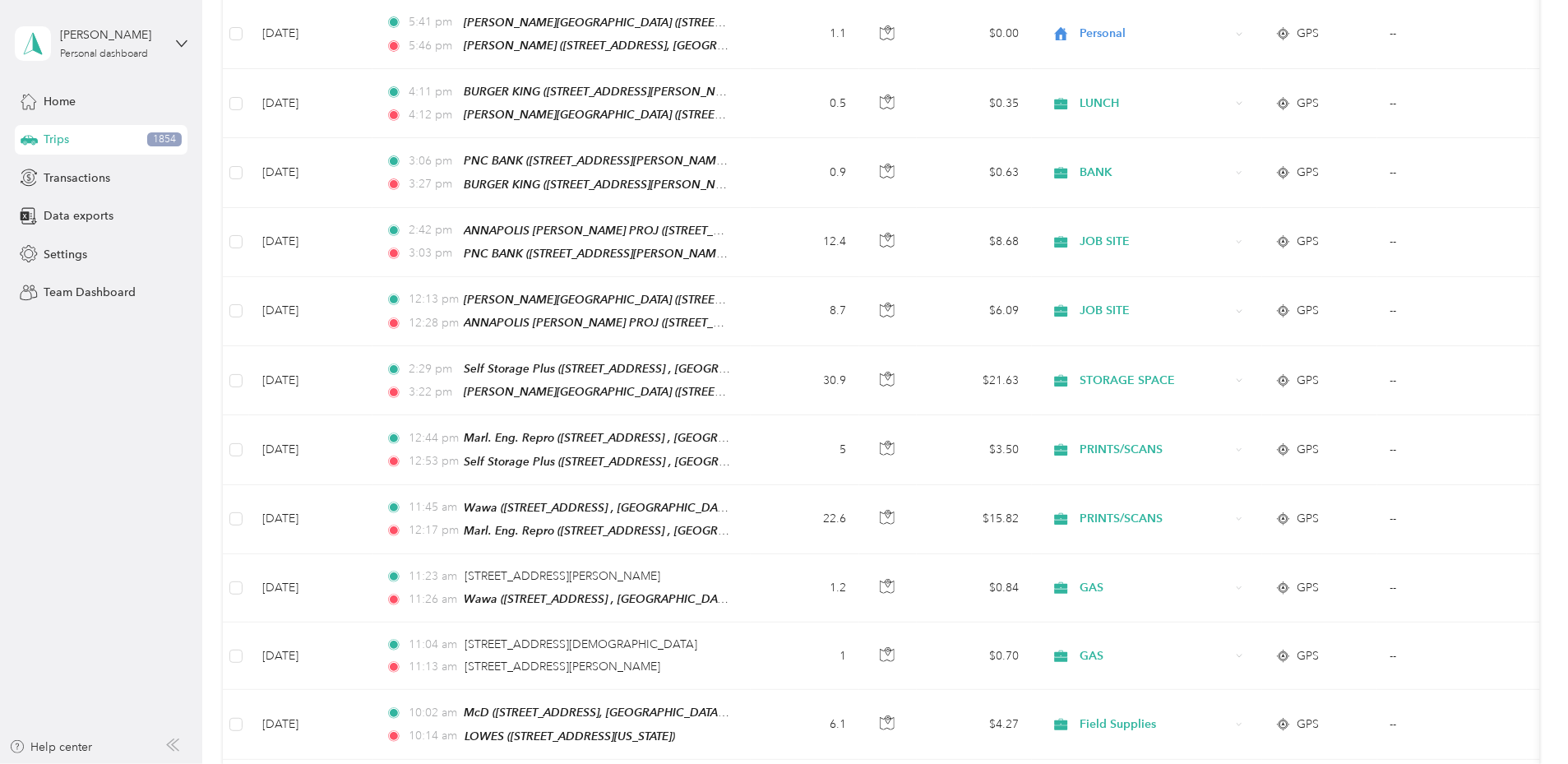
scroll to position [0, 0]
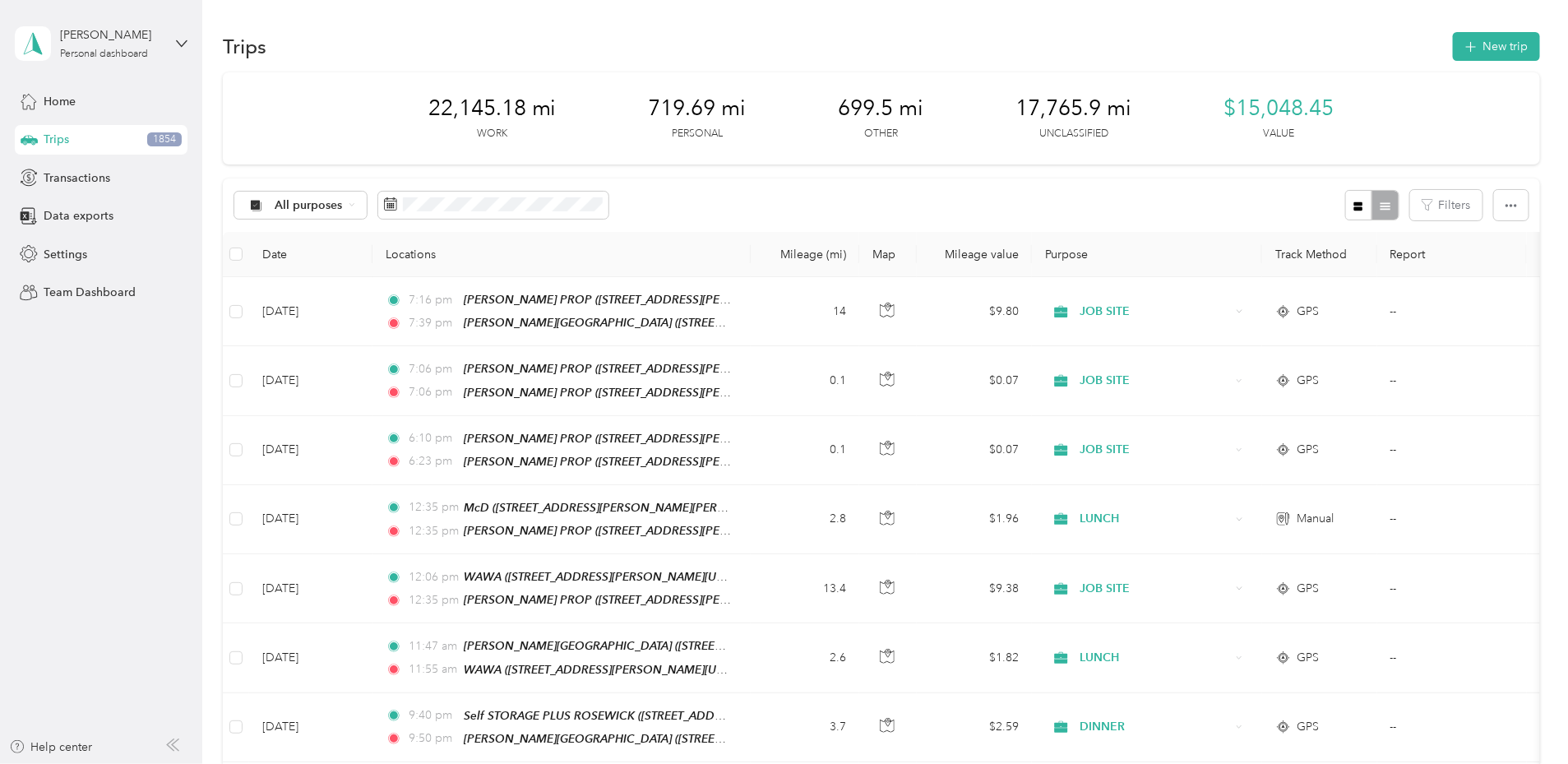
click at [816, 43] on div "Trips New trip" at bounding box center [881, 46] width 1317 height 34
click at [824, 44] on div "Trips New trip" at bounding box center [881, 46] width 1317 height 34
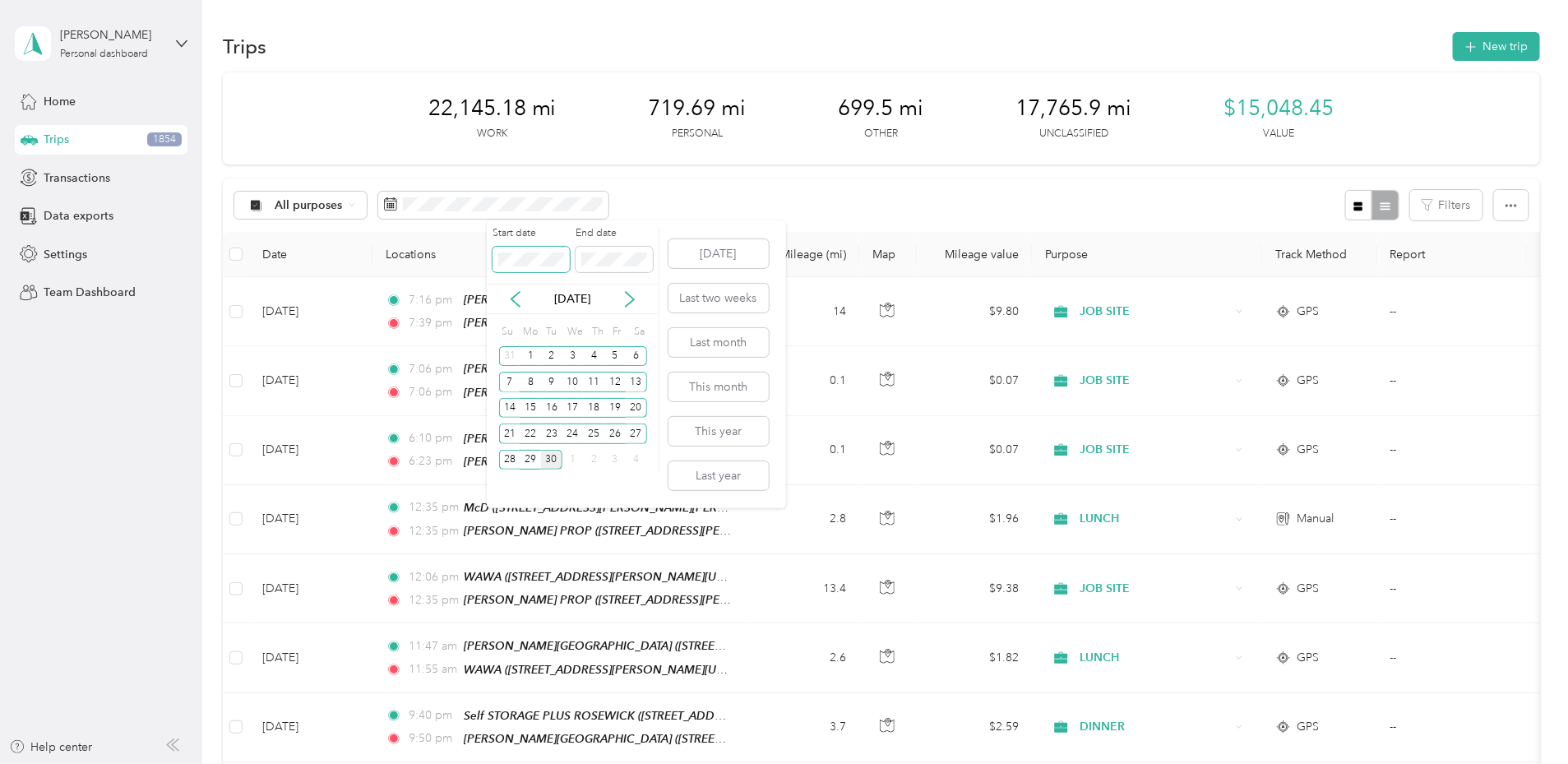
click at [547, 247] on span at bounding box center [531, 260] width 77 height 26
click at [518, 298] on icon at bounding box center [515, 299] width 17 height 17
click at [529, 459] on div "25" at bounding box center [530, 459] width 21 height 20
click at [532, 463] on div "25" at bounding box center [530, 459] width 21 height 20
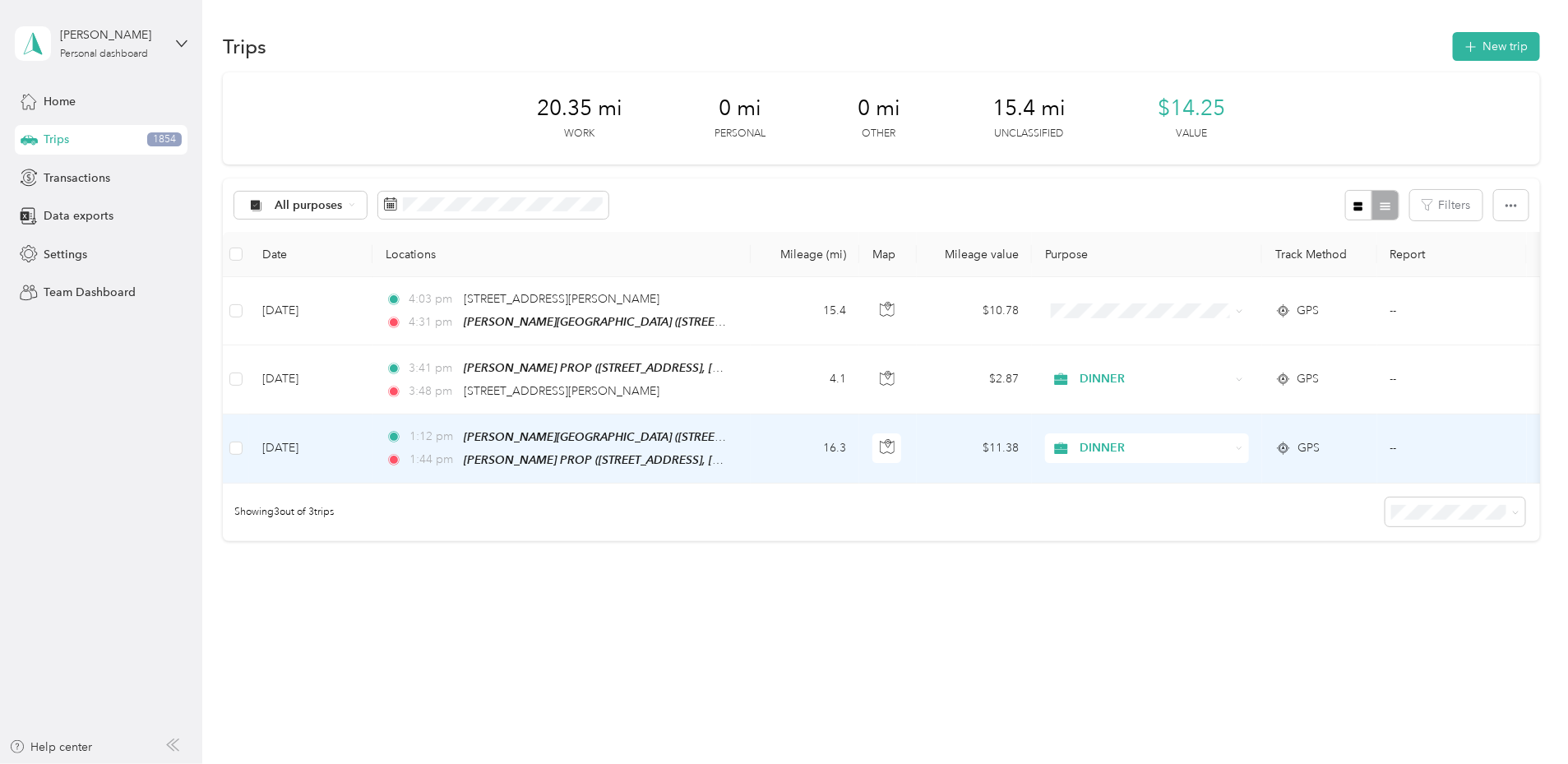
click at [1230, 439] on span "DINNER" at bounding box center [1154, 448] width 151 height 18
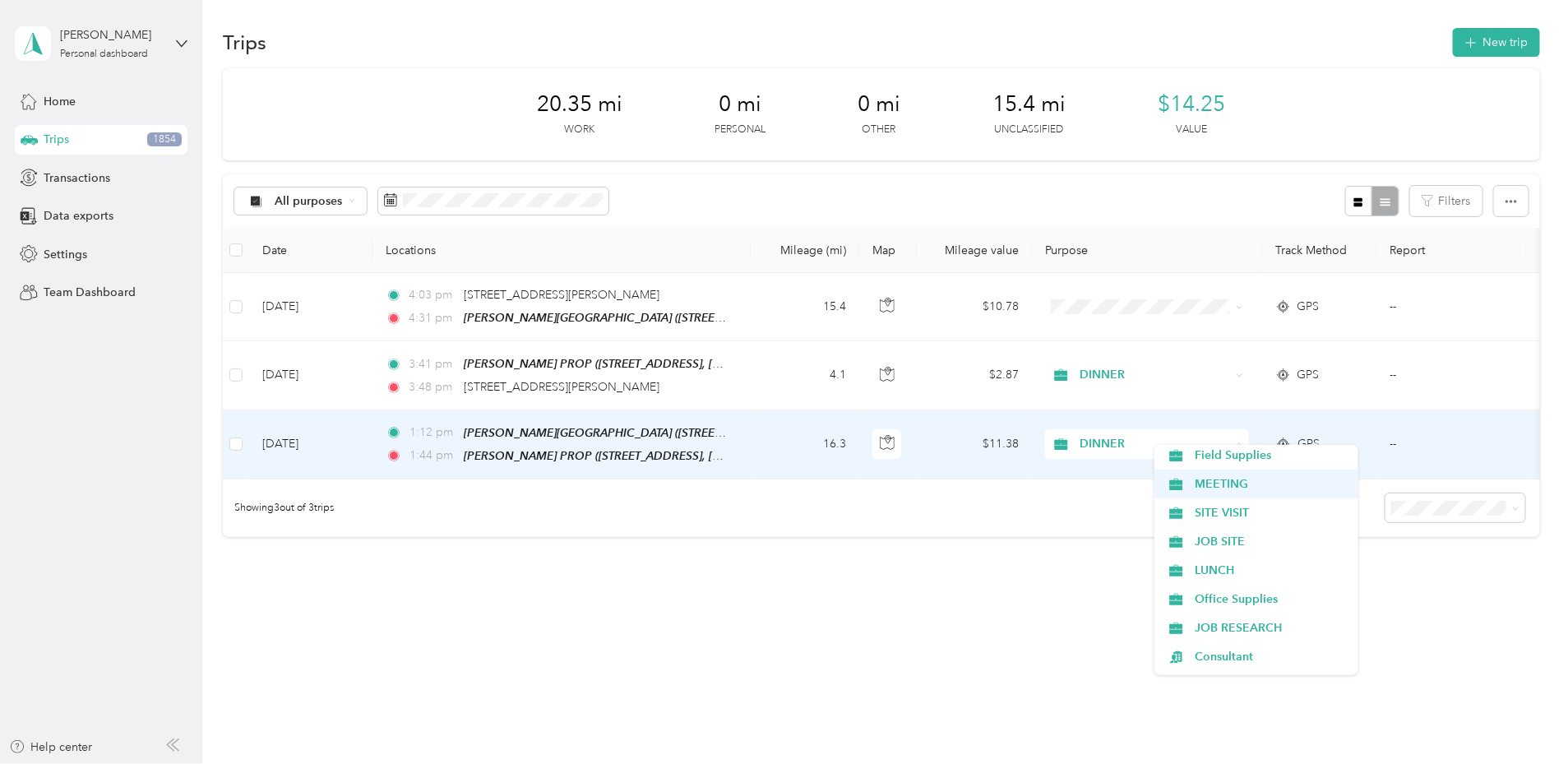
scroll to position [378, 0]
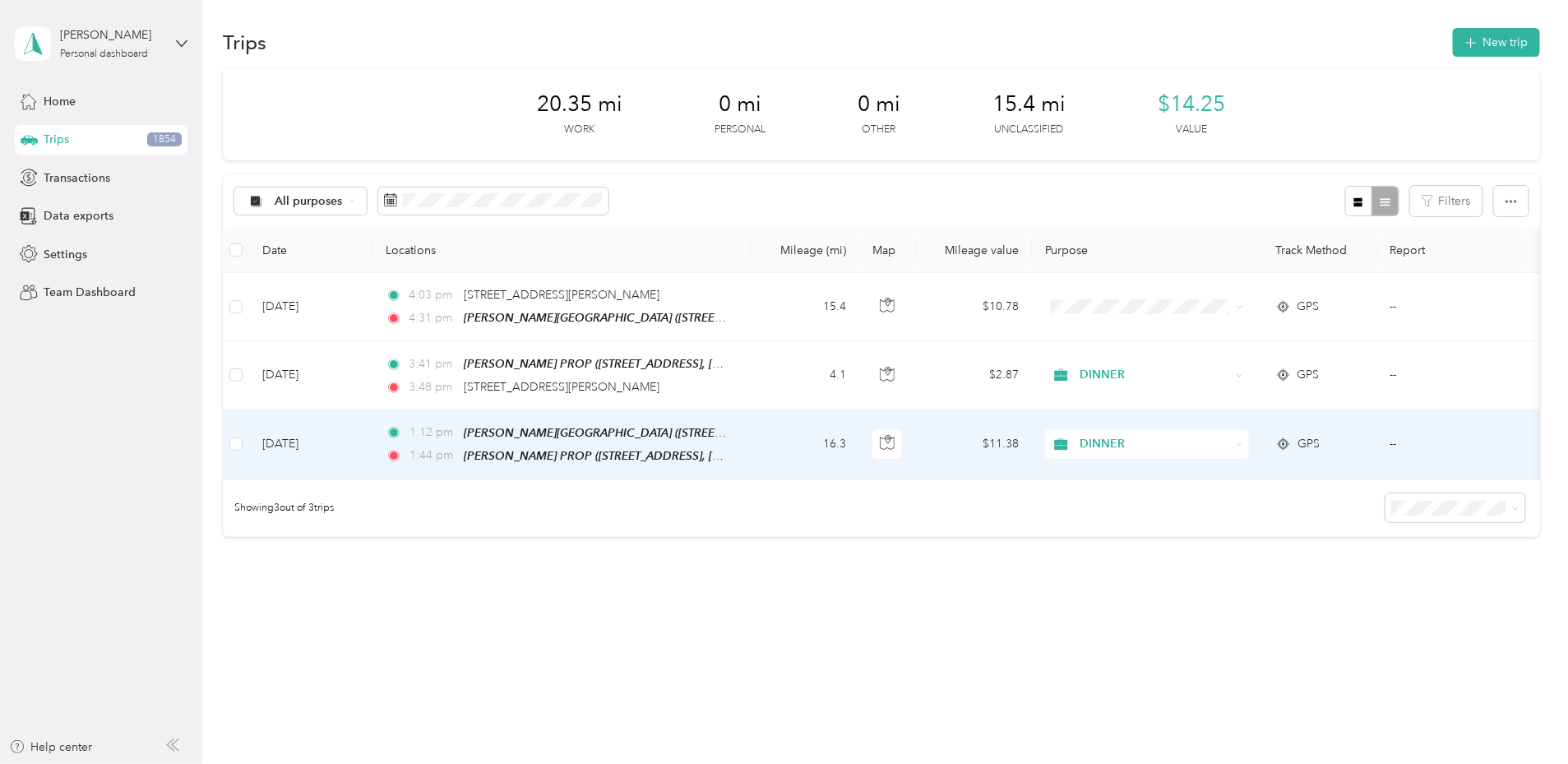
click at [1206, 480] on span "MEETING" at bounding box center [1270, 485] width 152 height 18
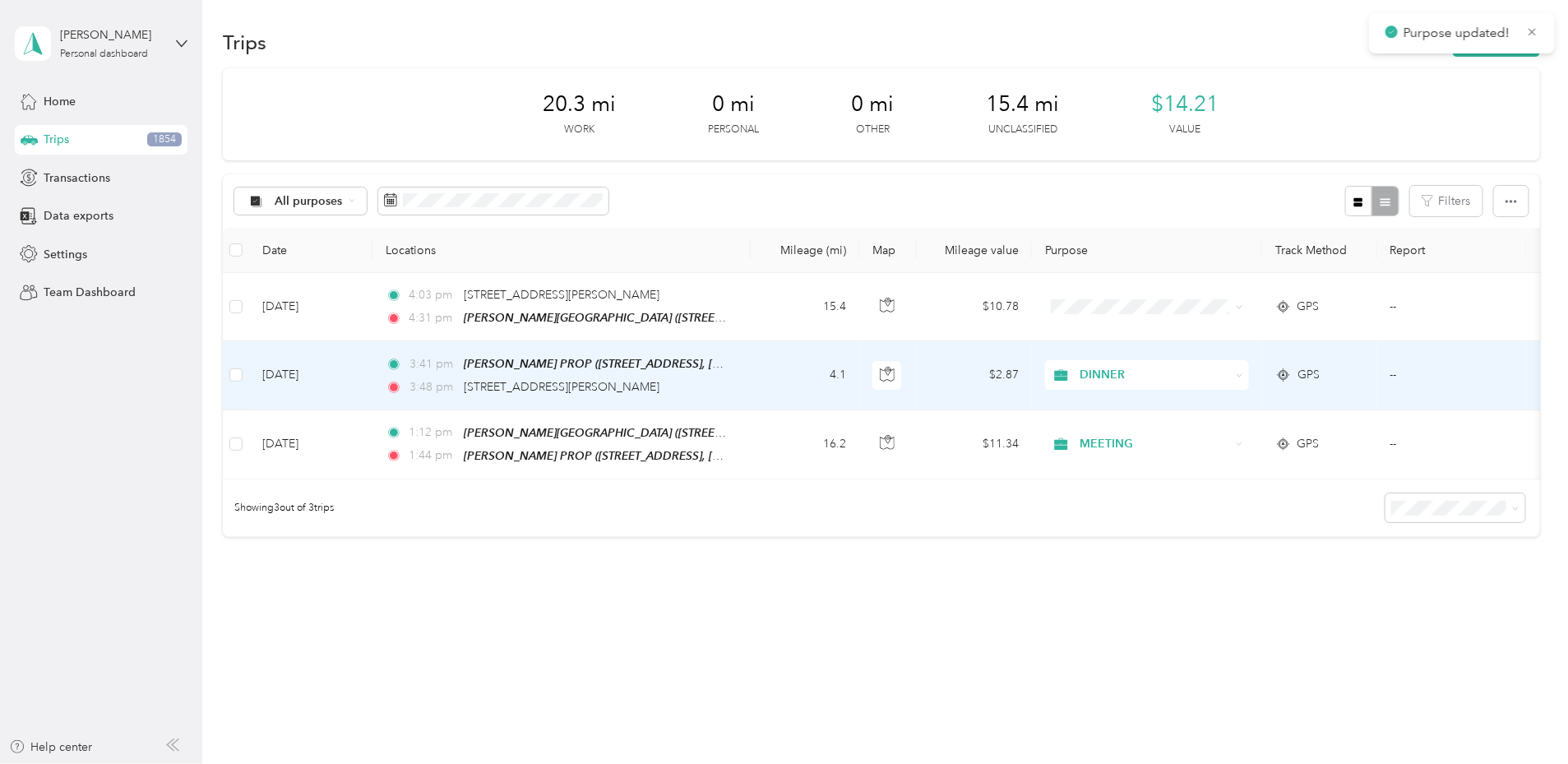
click at [1197, 366] on span "DINNER" at bounding box center [1154, 375] width 151 height 18
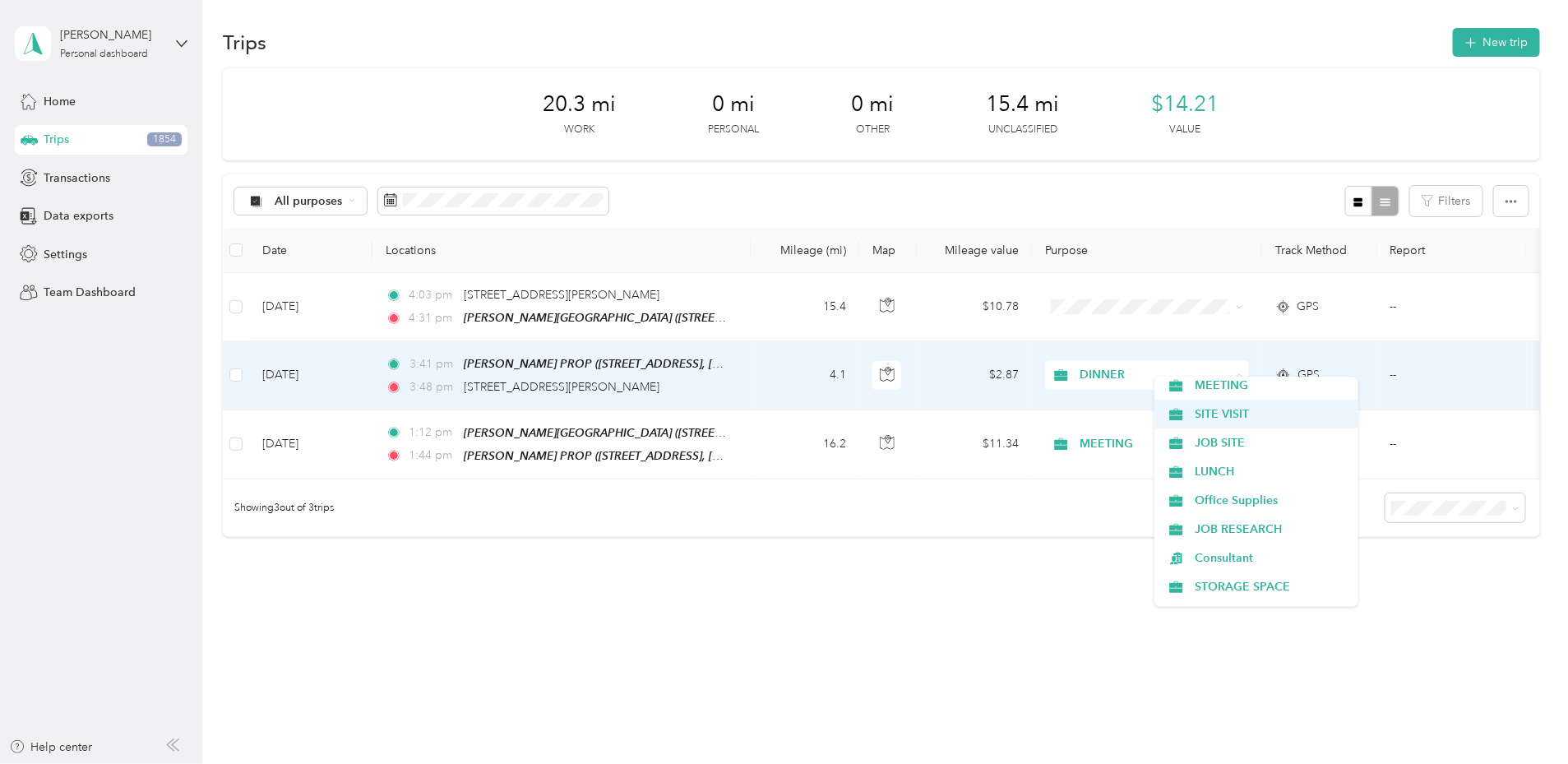
scroll to position [409, 0]
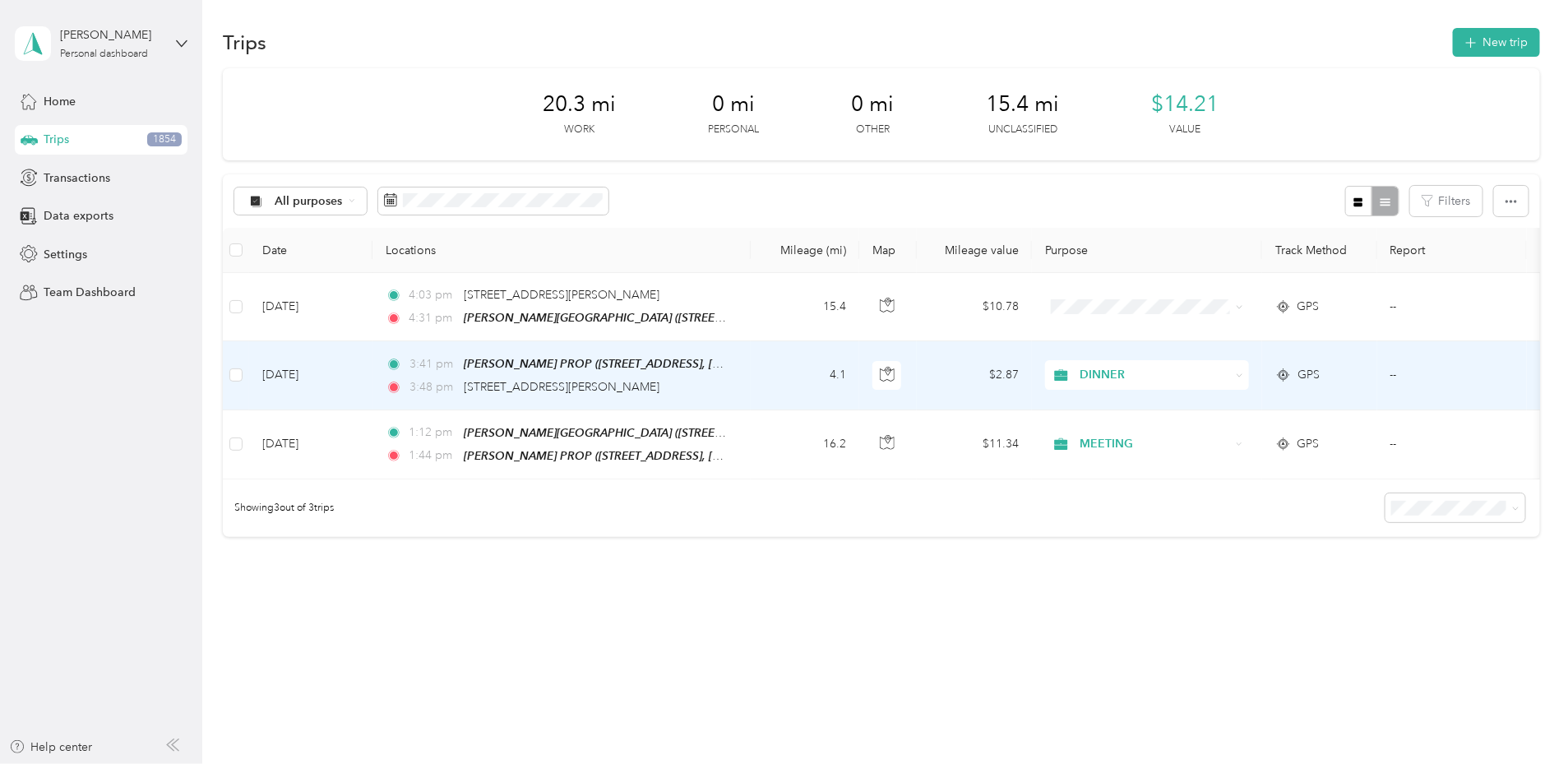
click at [1204, 390] on ol "Work Personal DINNER VEHICLE MAINT USPS MECHANIC REPAIR SHOP COURT CASE GPS BAN…" at bounding box center [1256, 483] width 204 height 231
click at [1211, 366] on span "DINNER" at bounding box center [1154, 375] width 151 height 18
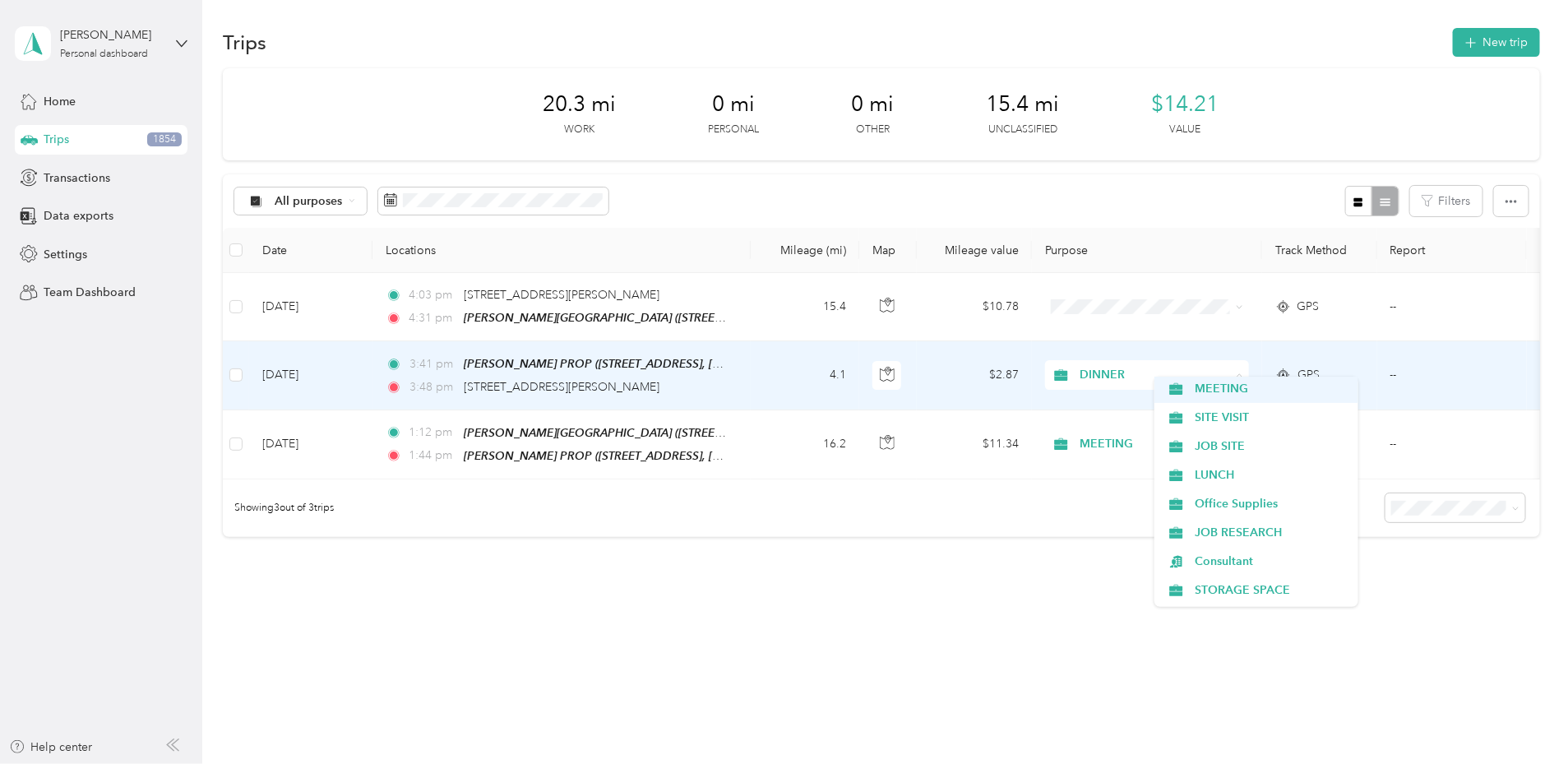
scroll to position [405, 0]
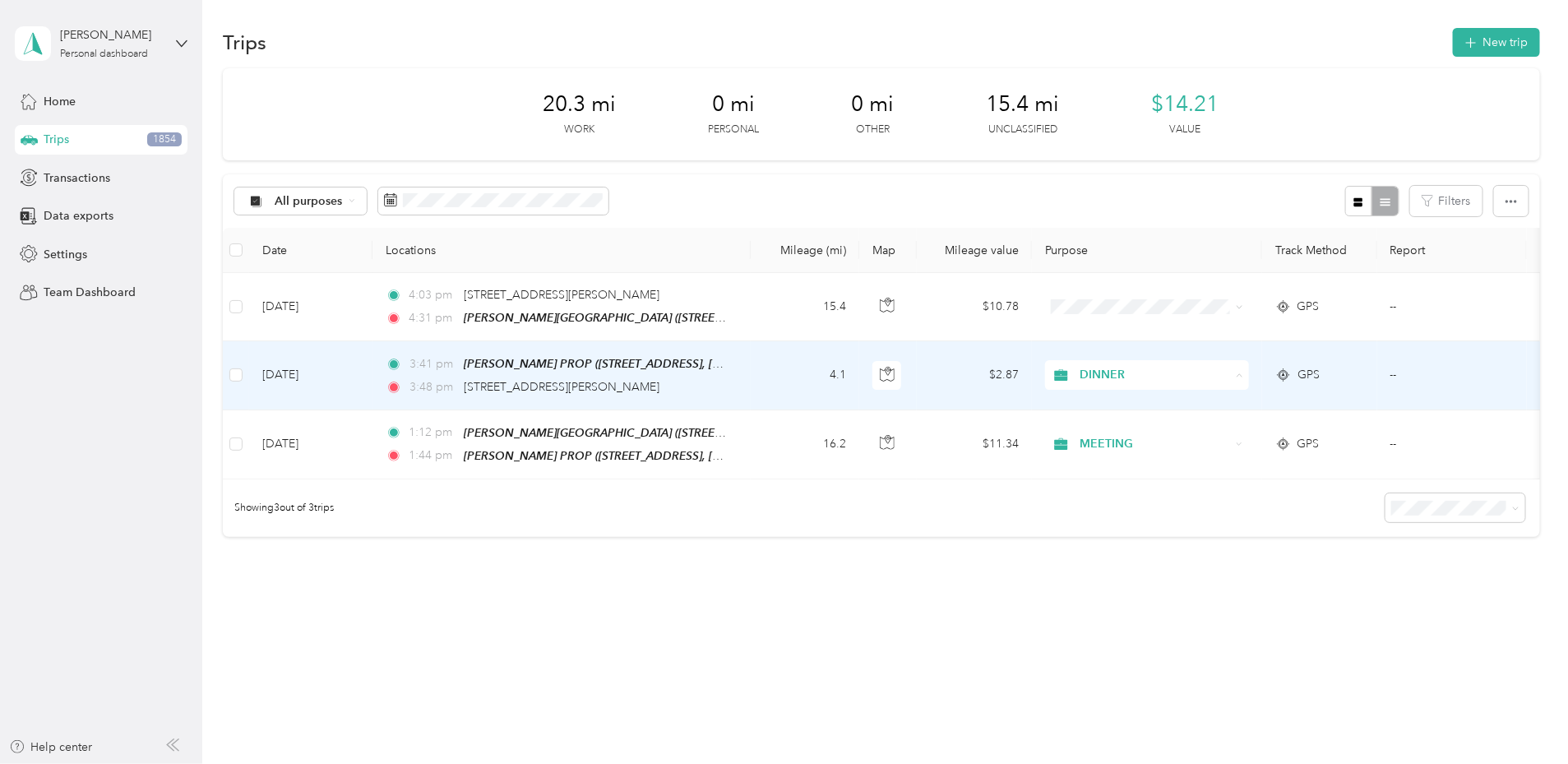
click at [1206, 386] on span "MEETING" at bounding box center [1270, 389] width 152 height 18
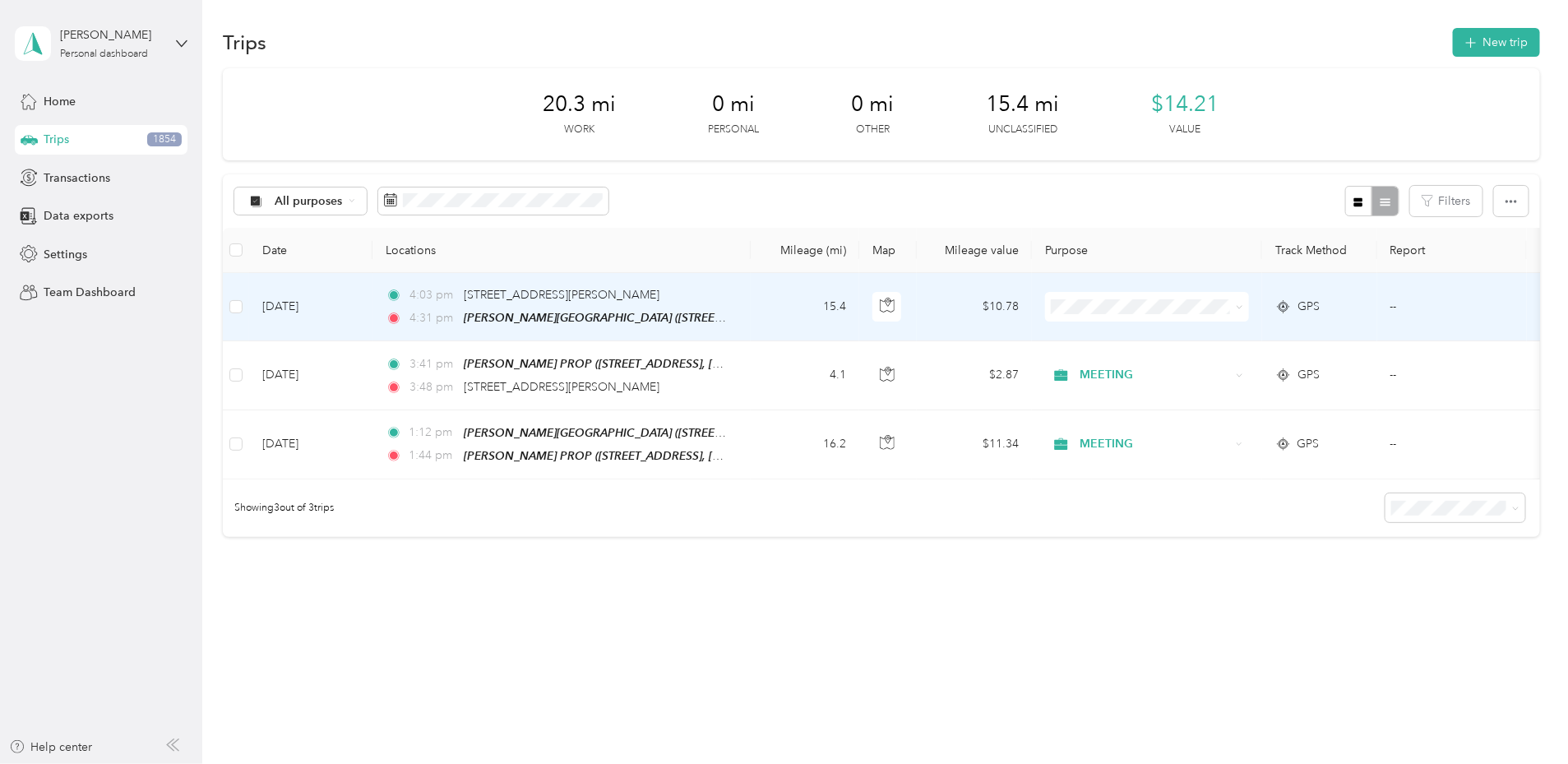
click at [372, 297] on td "Aug 25, 2025" at bounding box center [311, 307] width 123 height 69
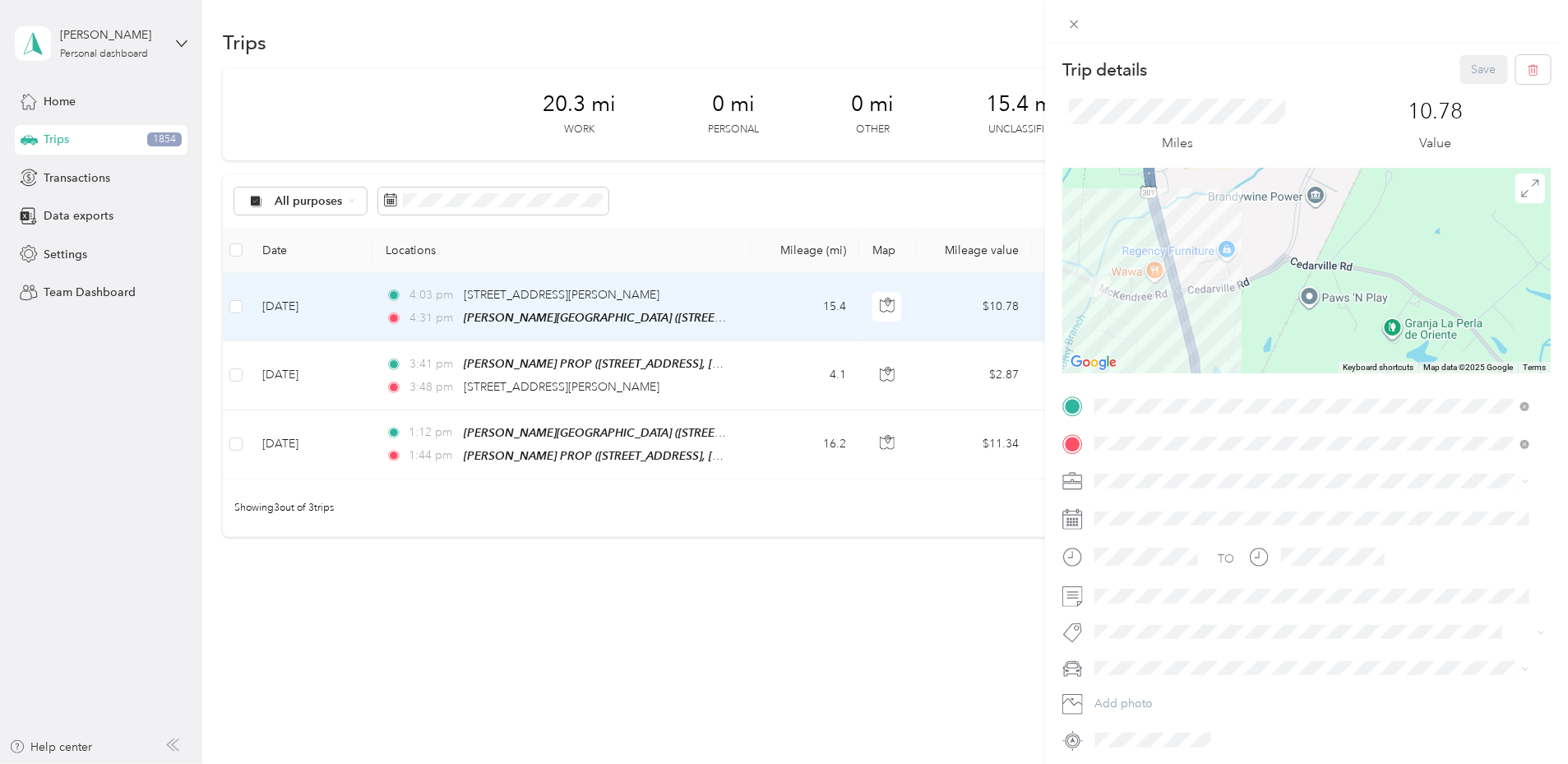
drag, startPoint x: 1211, startPoint y: 252, endPoint x: 1576, endPoint y: 327, distance: 372.6
click at [1560, 327] on html "STEVEN GASKINS Personal dashboard Home Trips 1854 Transactions Data exports Set…" at bounding box center [780, 382] width 1560 height 764
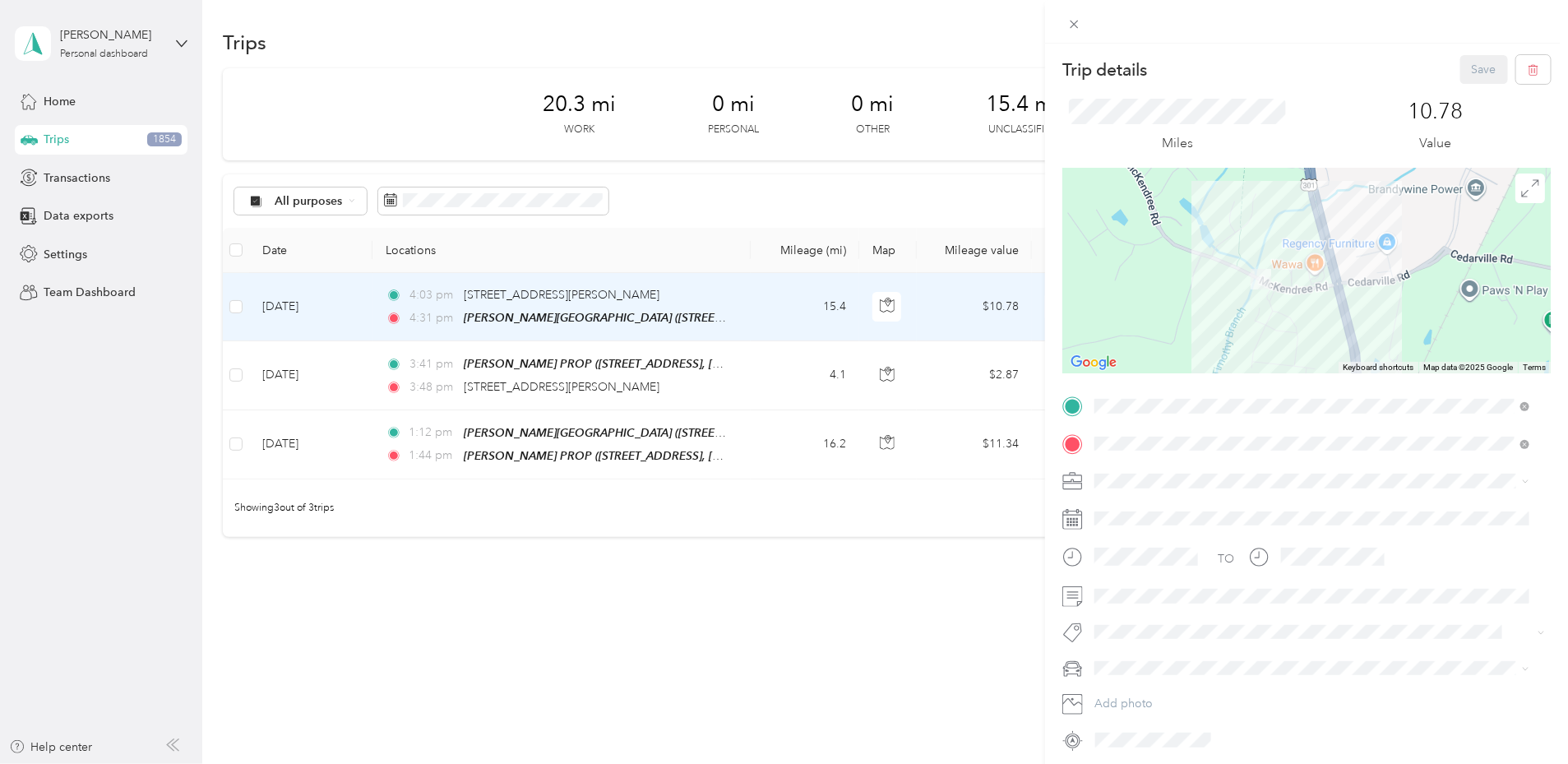
drag, startPoint x: 1262, startPoint y: 319, endPoint x: 1424, endPoint y: 311, distance: 162.2
click at [1424, 311] on div at bounding box center [1307, 271] width 489 height 206
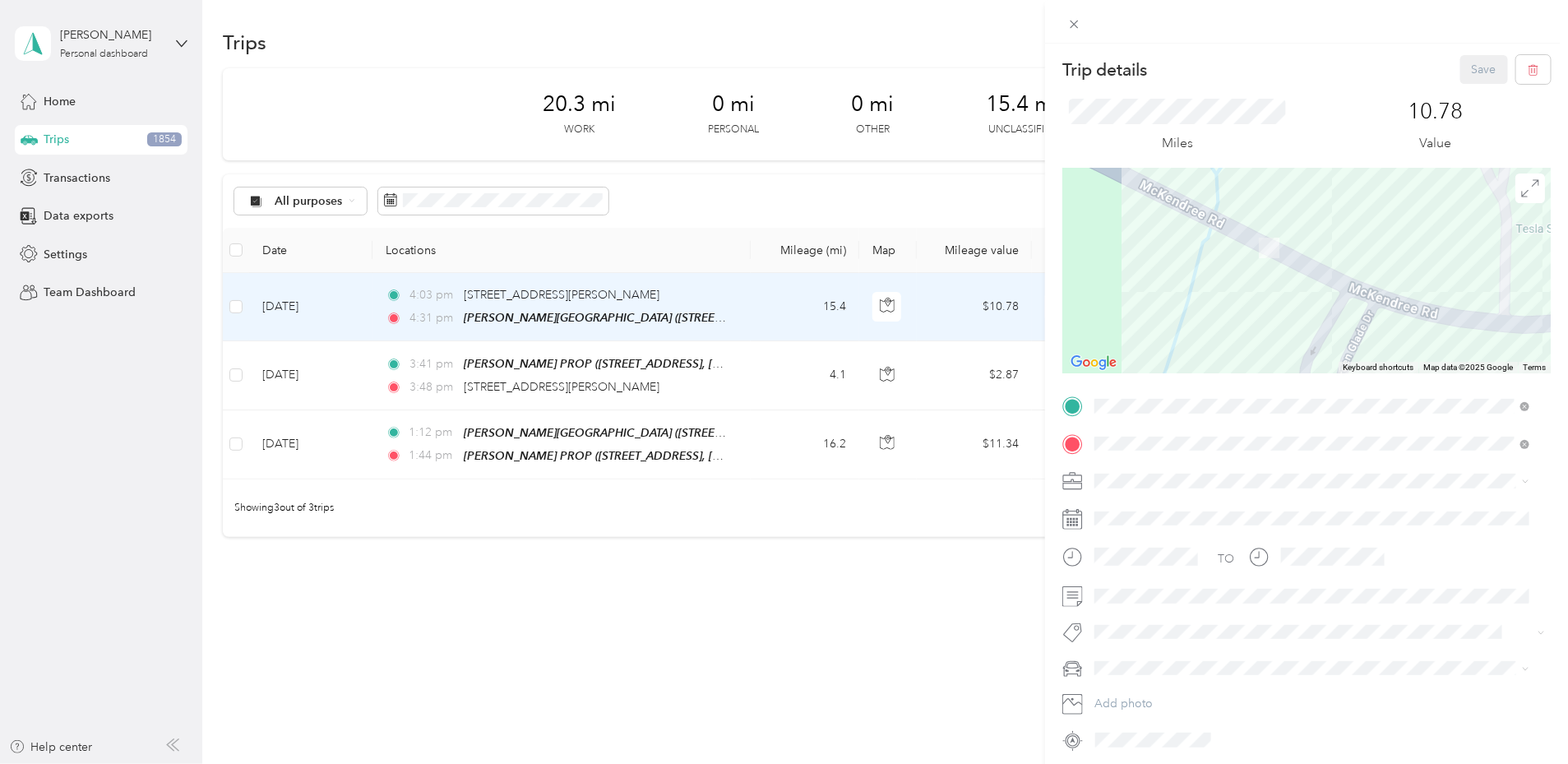
drag, startPoint x: 1237, startPoint y: 261, endPoint x: 1407, endPoint y: 342, distance: 188.3
click at [1407, 342] on div at bounding box center [1307, 271] width 489 height 206
click at [1071, 24] on icon at bounding box center [1074, 25] width 14 height 14
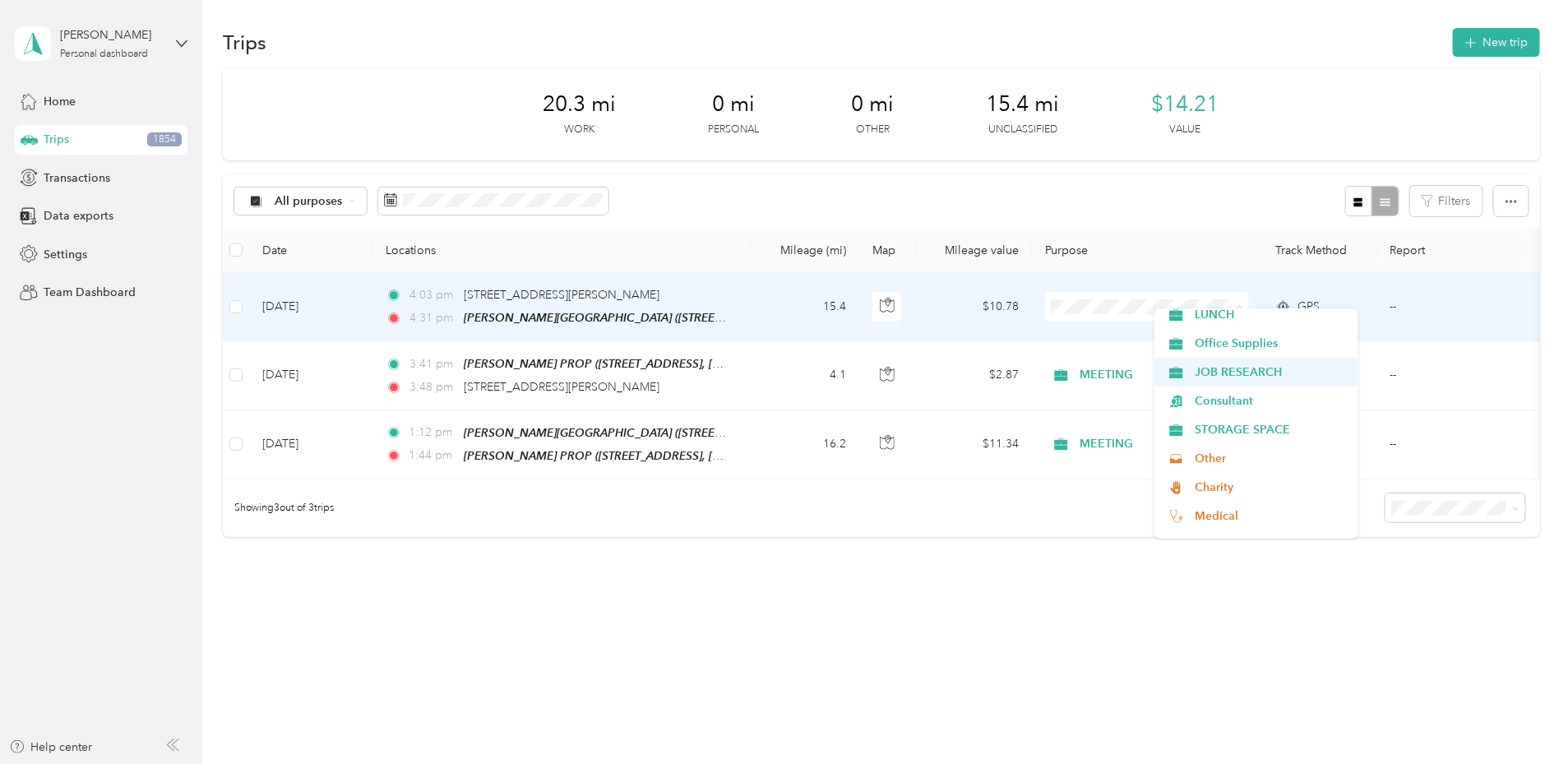
scroll to position [496, 0]
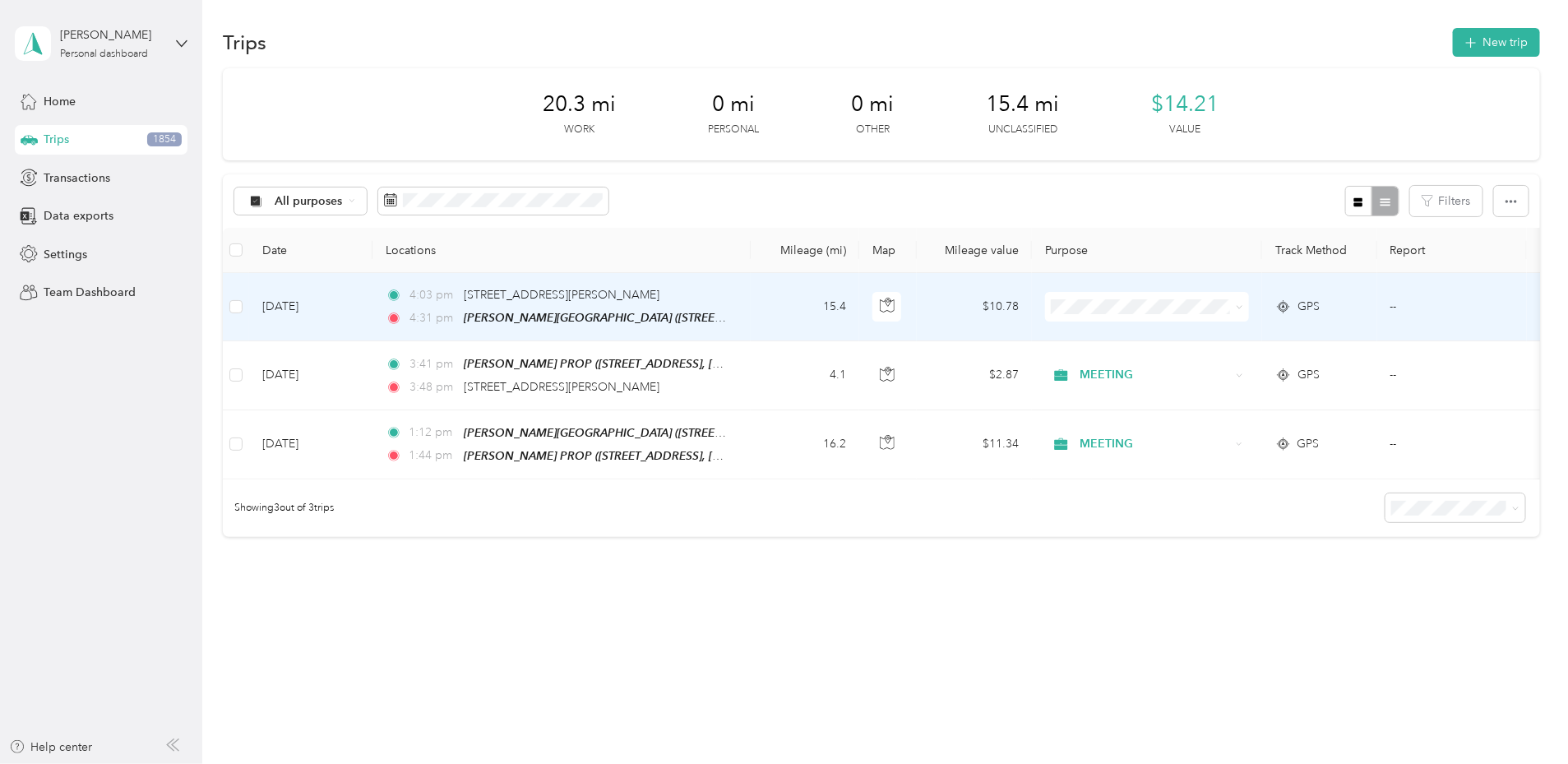
click at [1214, 375] on li "JOB RESEARCH" at bounding box center [1256, 369] width 204 height 29
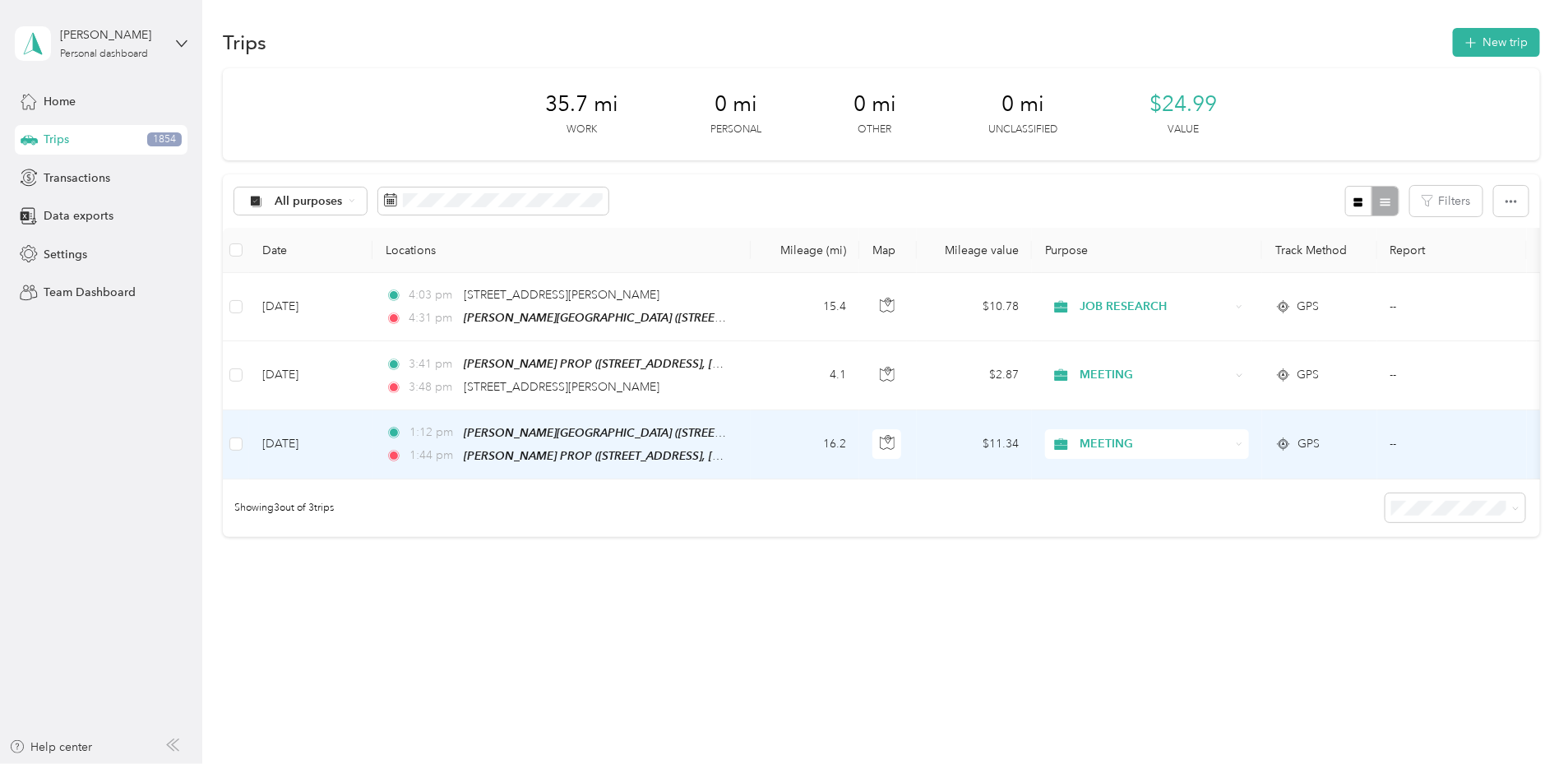
scroll to position [18, 0]
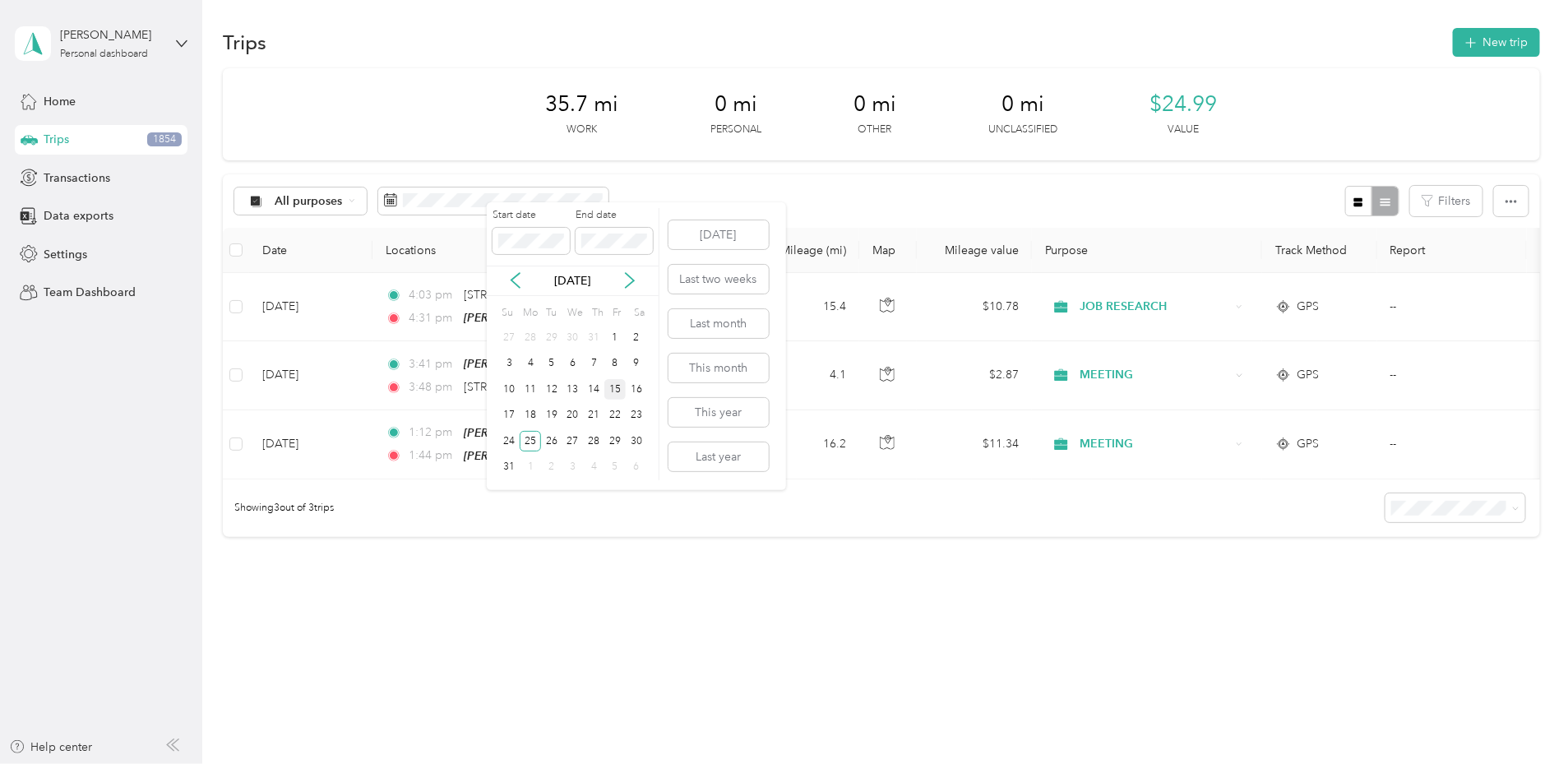
click at [617, 392] on div "15" at bounding box center [615, 389] width 21 height 20
click at [616, 387] on div "15" at bounding box center [615, 389] width 21 height 20
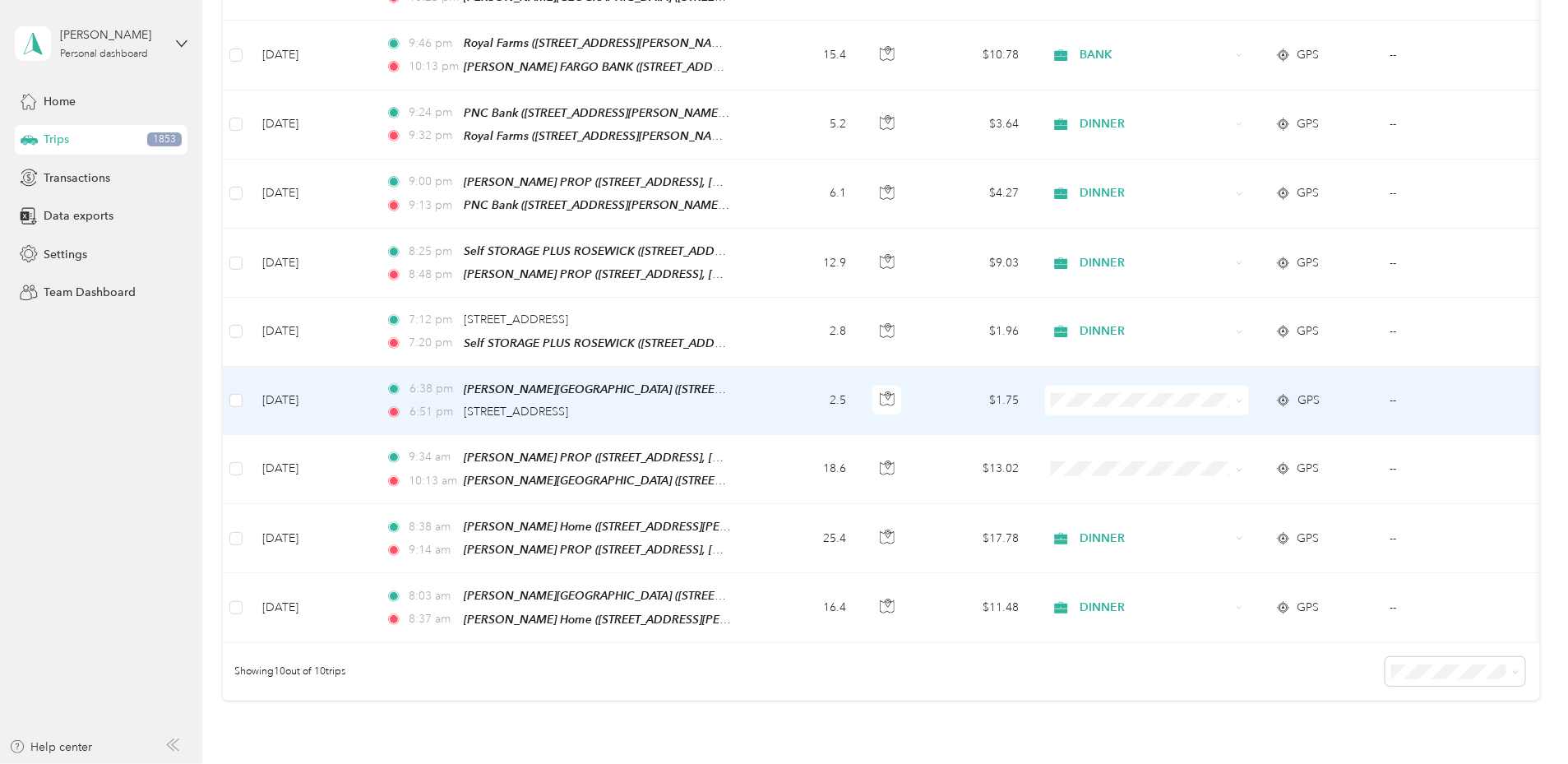
scroll to position [327, 0]
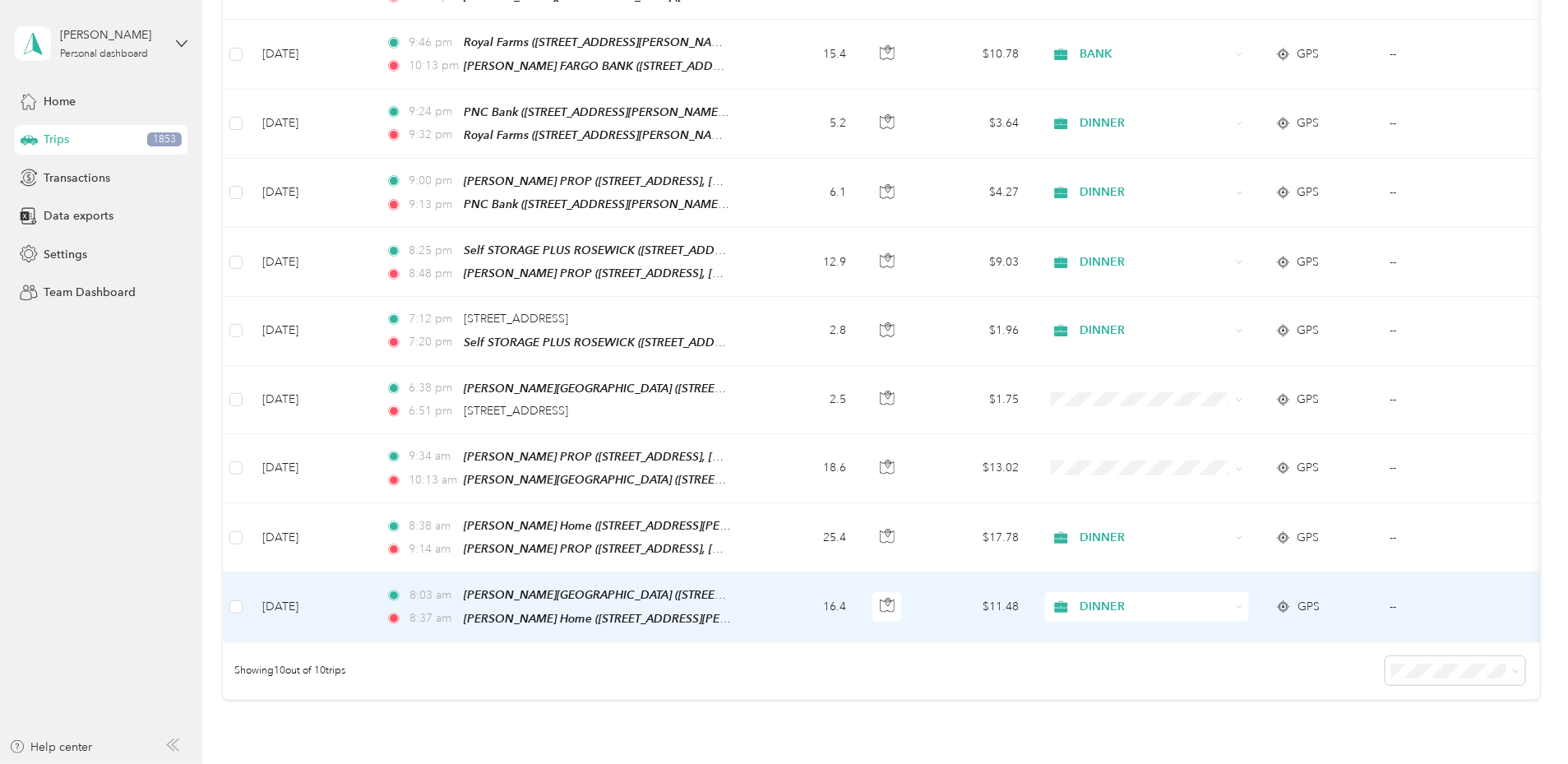
click at [1228, 599] on span "DINNER" at bounding box center [1154, 606] width 151 height 18
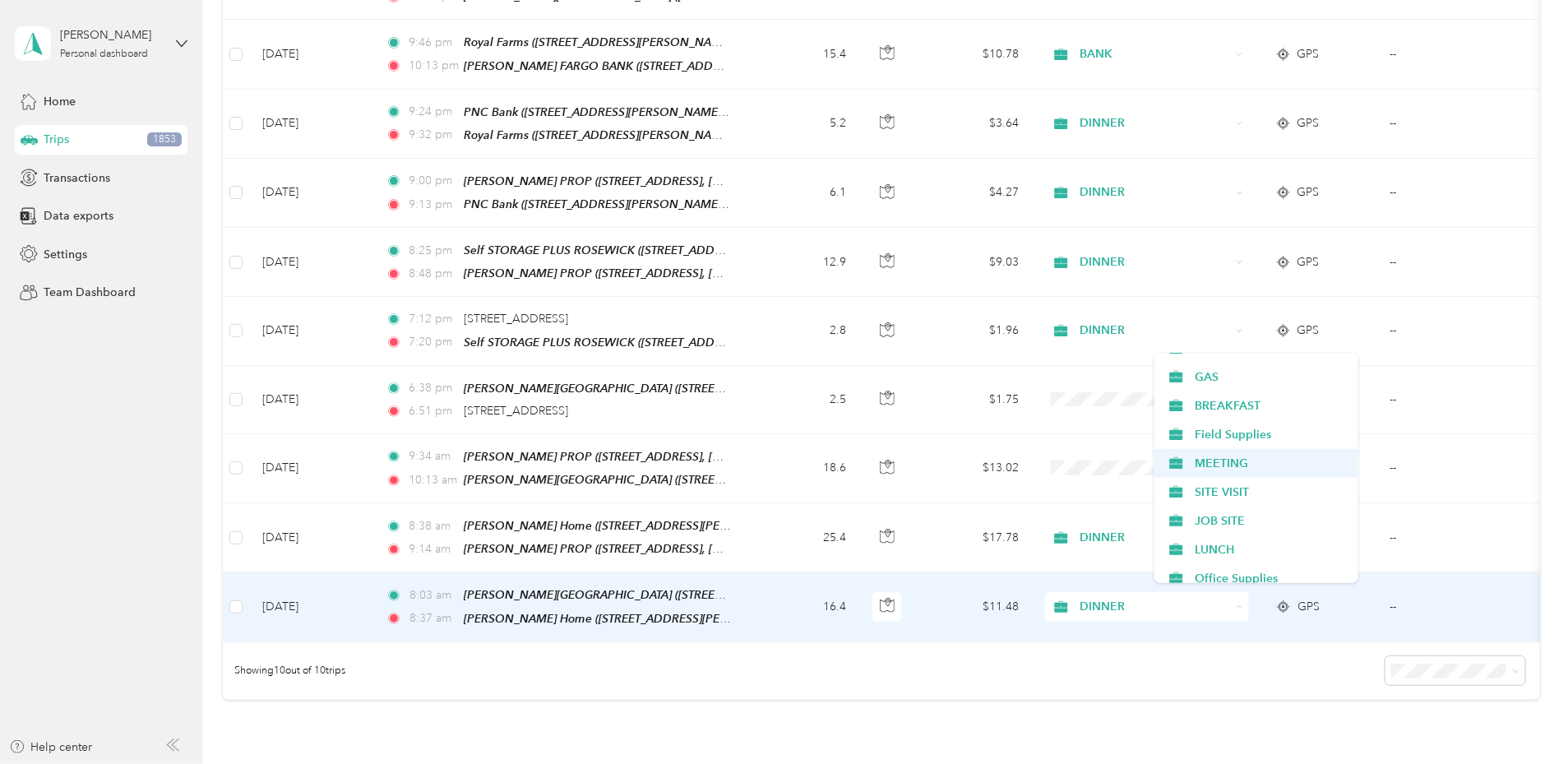
scroll to position [307, 0]
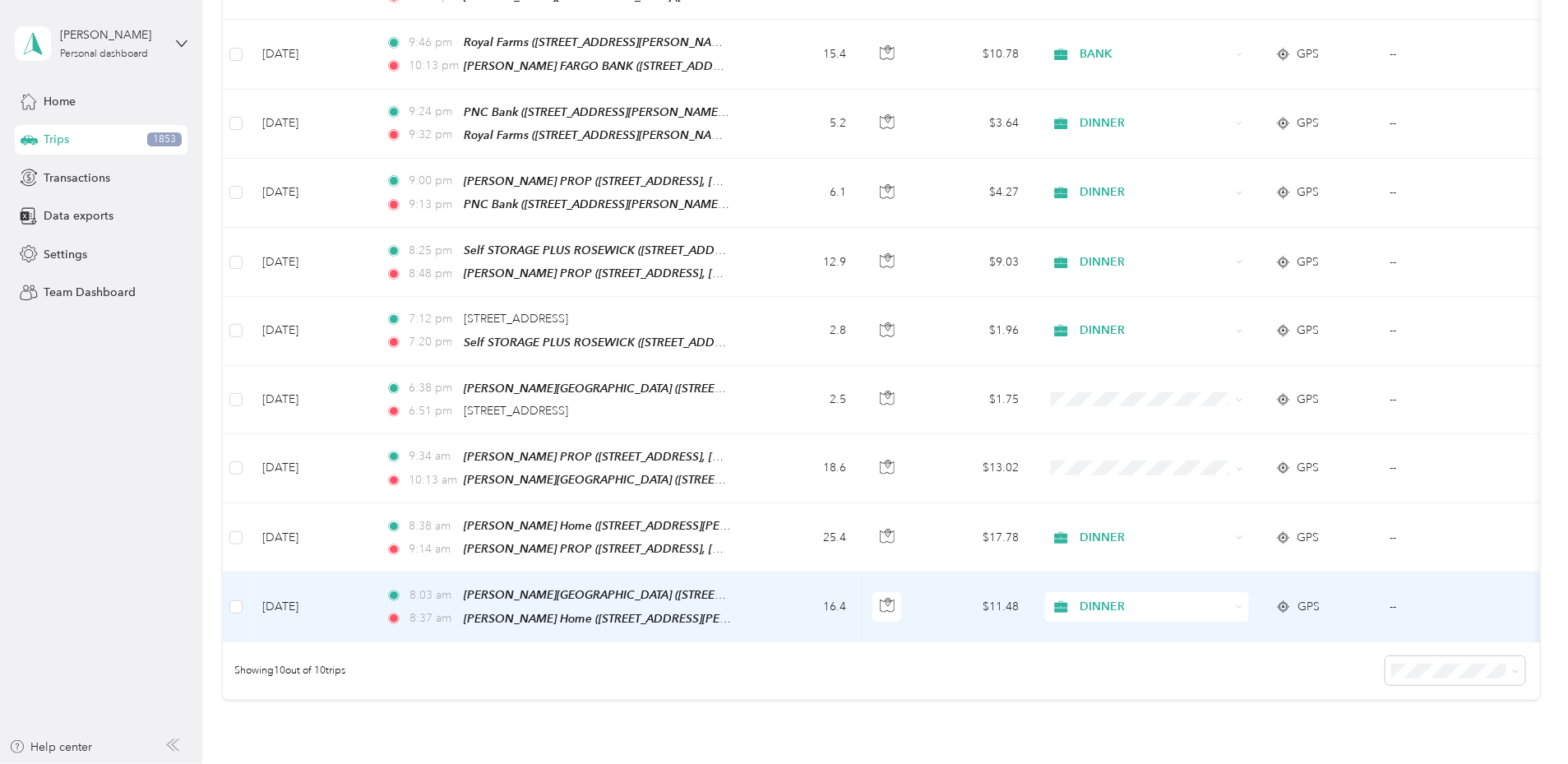
click at [1222, 456] on span "MEETING" at bounding box center [1270, 455] width 152 height 18
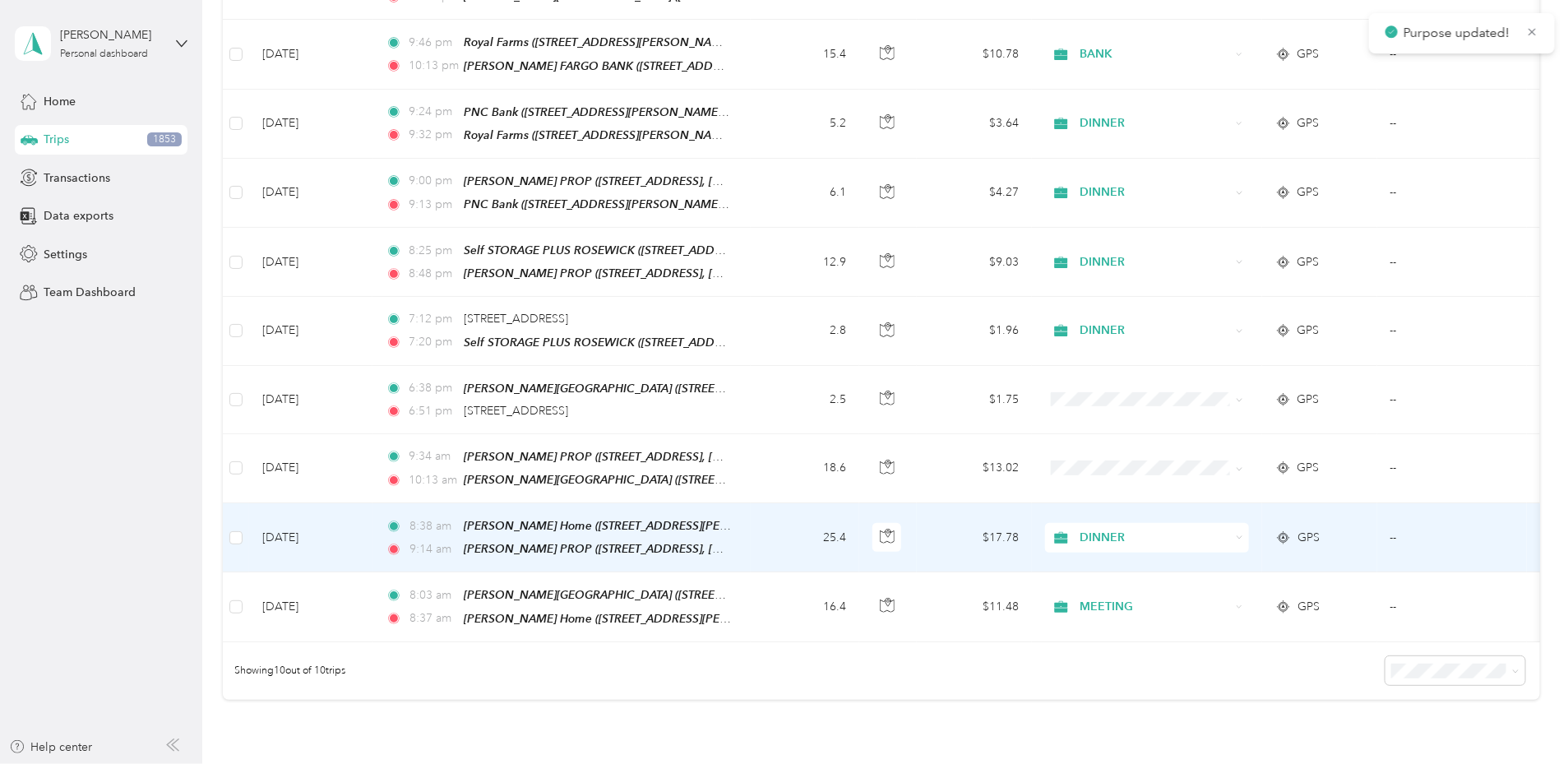
click at [1230, 532] on span "DINNER" at bounding box center [1154, 538] width 151 height 18
click at [1208, 402] on li "MEETING" at bounding box center [1256, 396] width 204 height 29
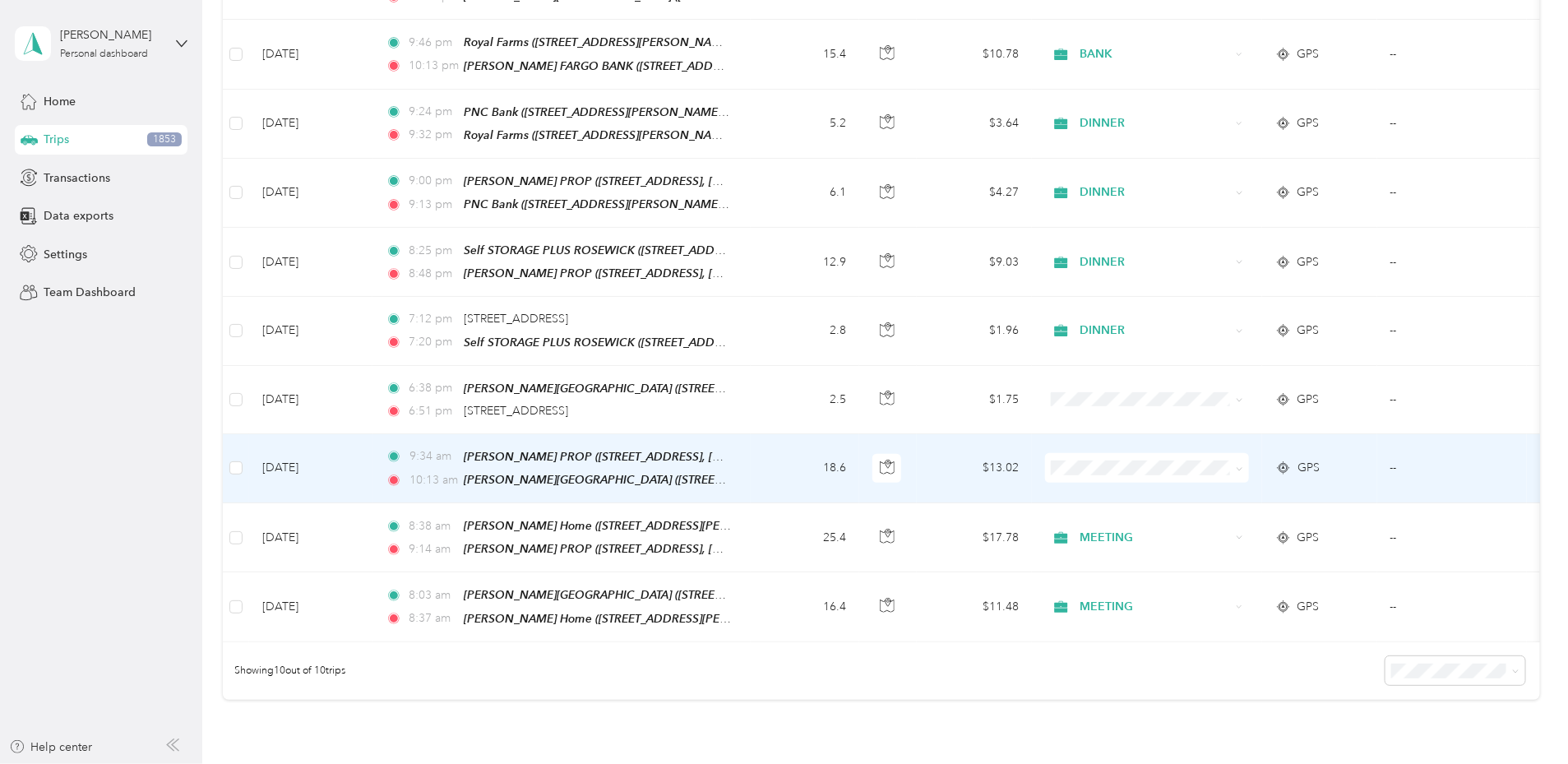
click at [1203, 591] on li "MEETING" at bounding box center [1256, 590] width 204 height 29
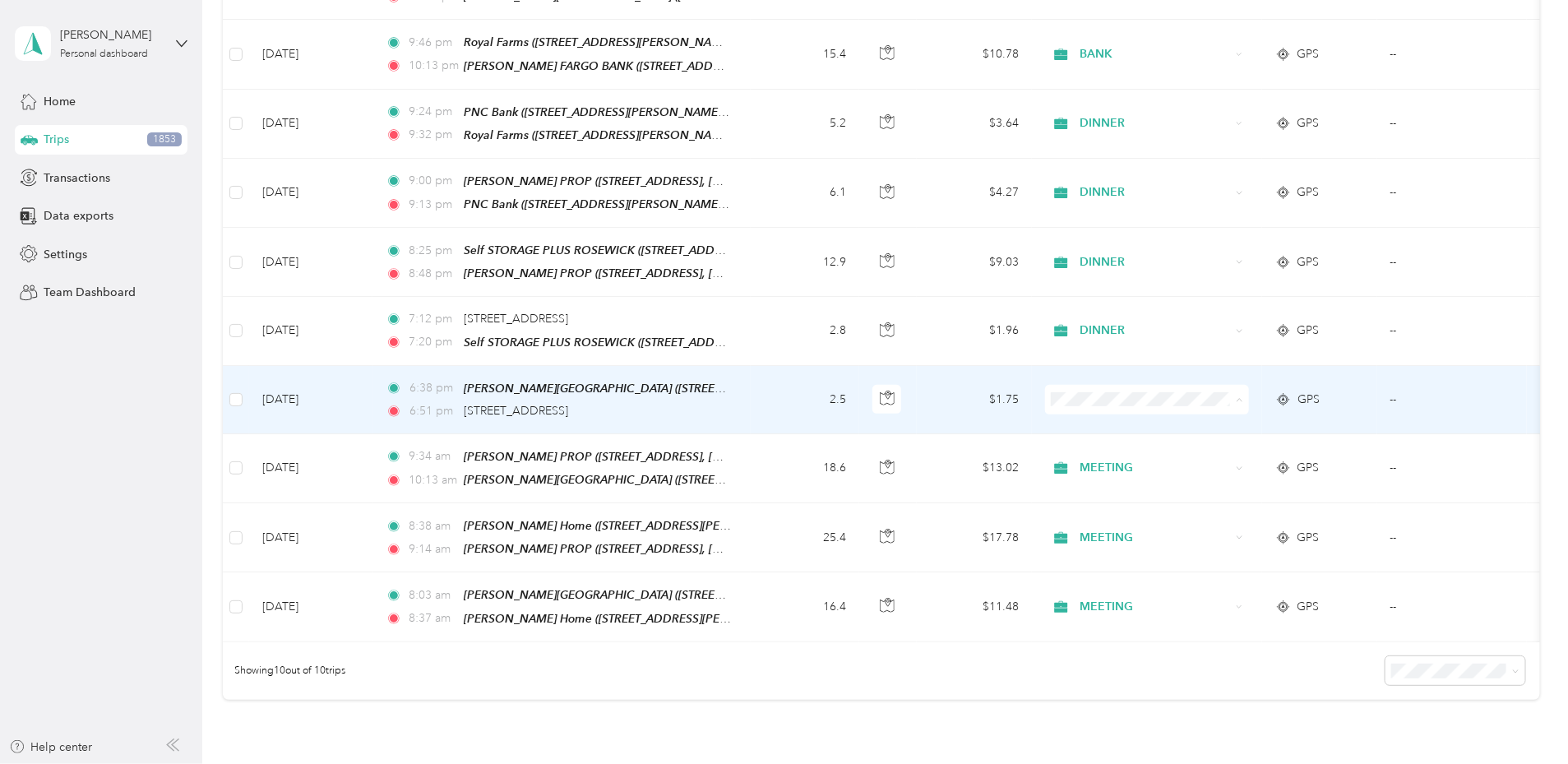
click at [1233, 480] on span "DINNER" at bounding box center [1270, 482] width 152 height 18
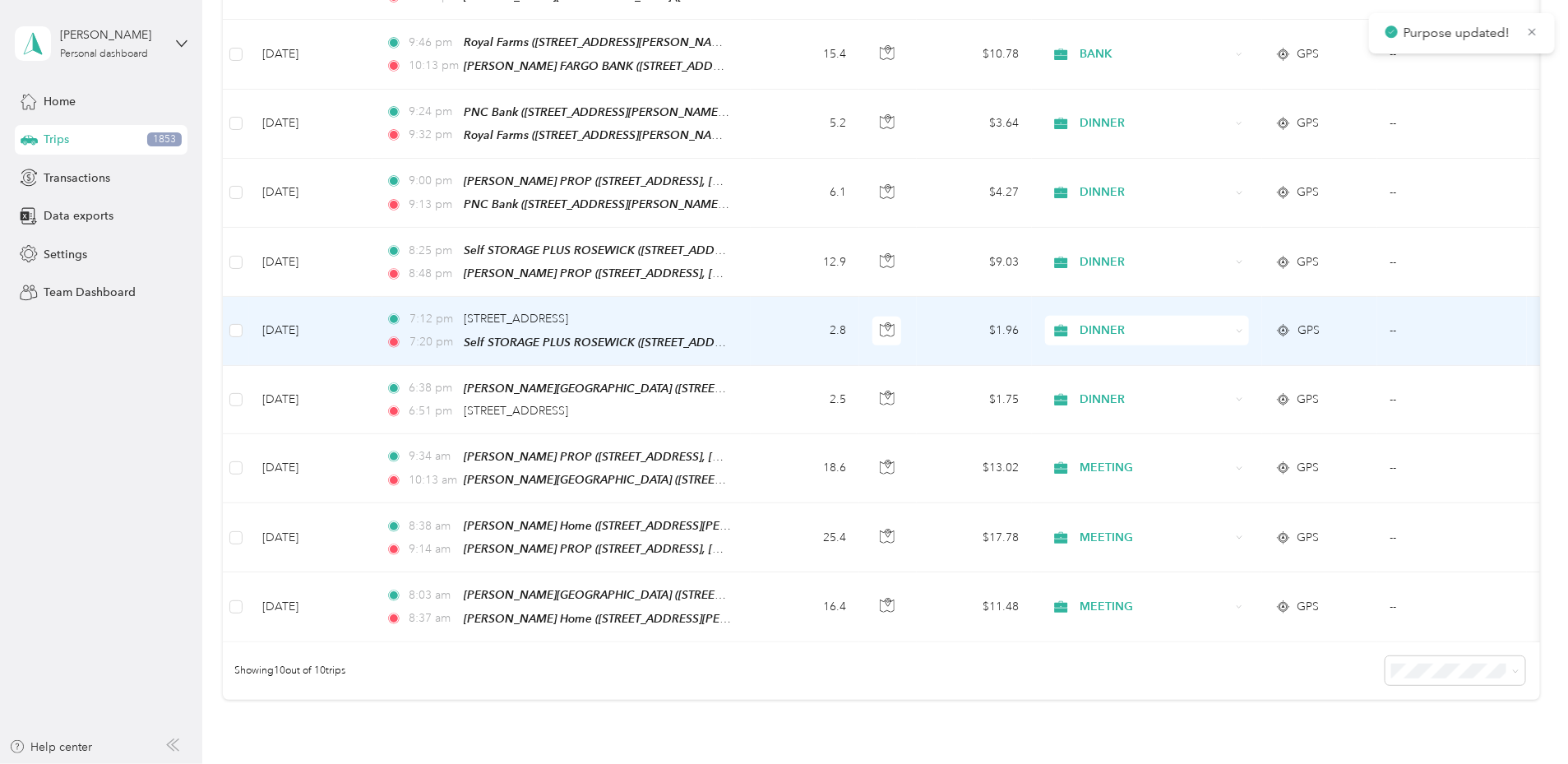
click at [1230, 326] on span "DINNER" at bounding box center [1154, 330] width 151 height 18
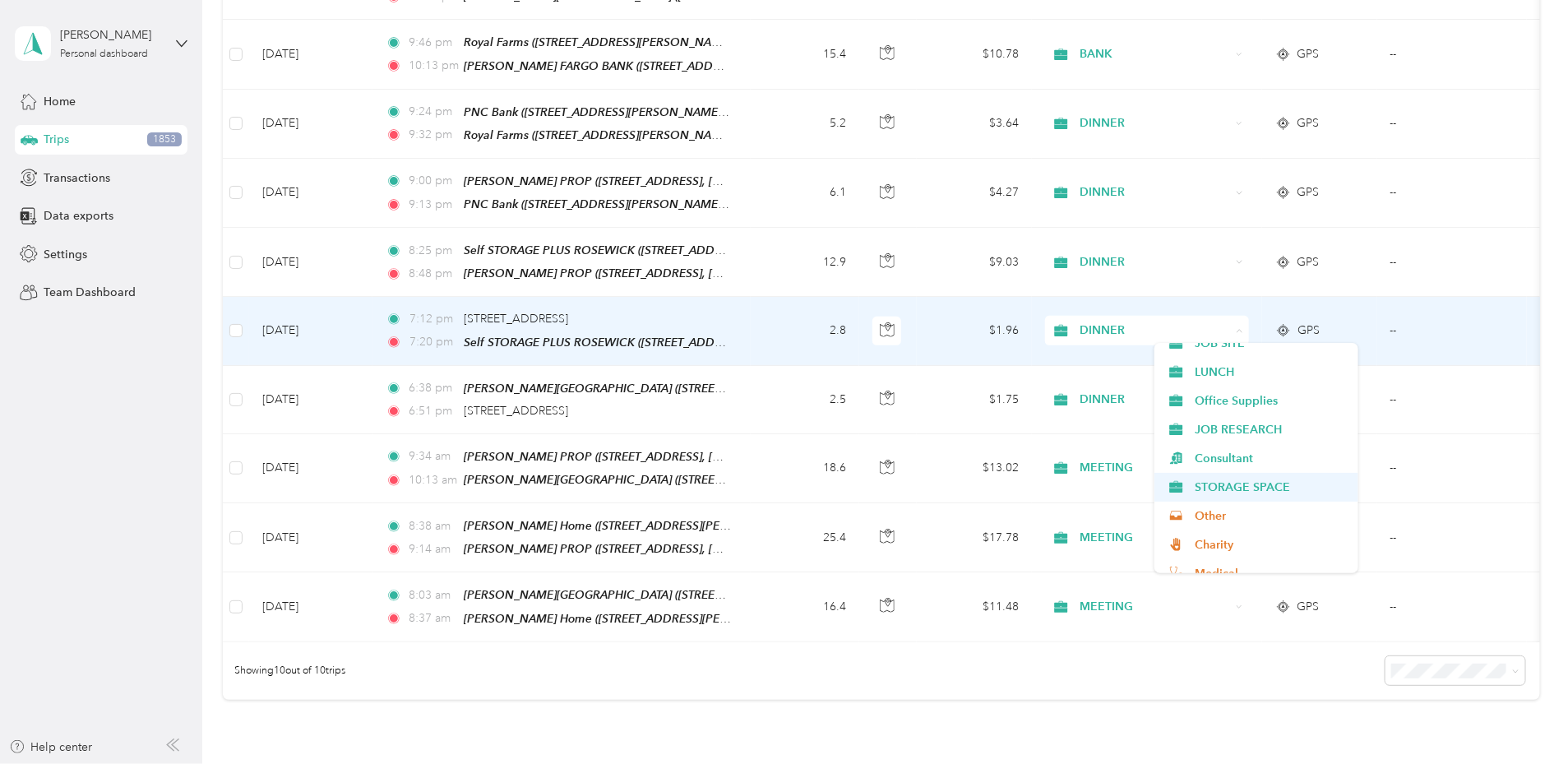
scroll to position [475, 0]
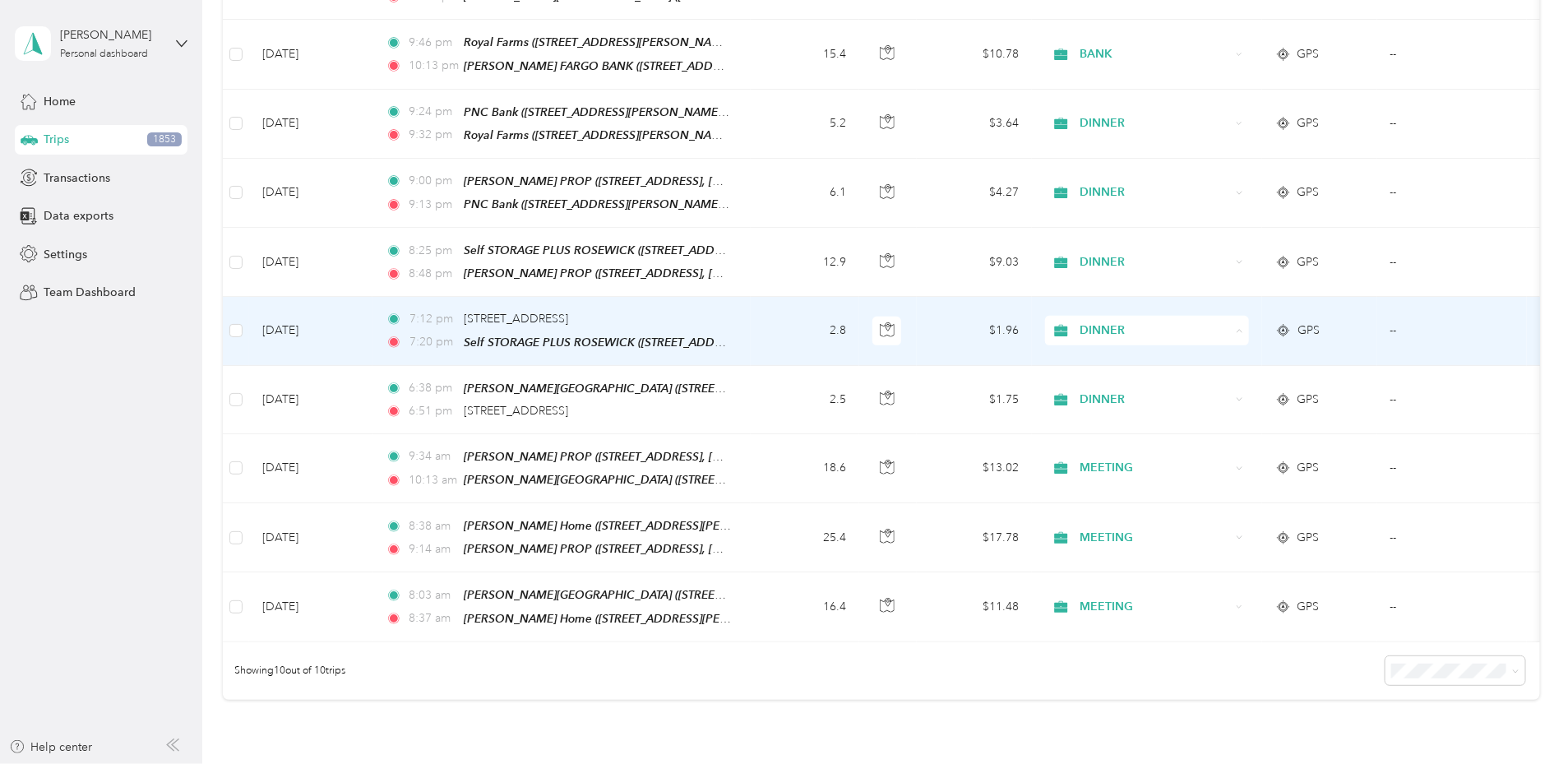
click at [1219, 482] on span "STORAGE SPACE" at bounding box center [1270, 487] width 152 height 18
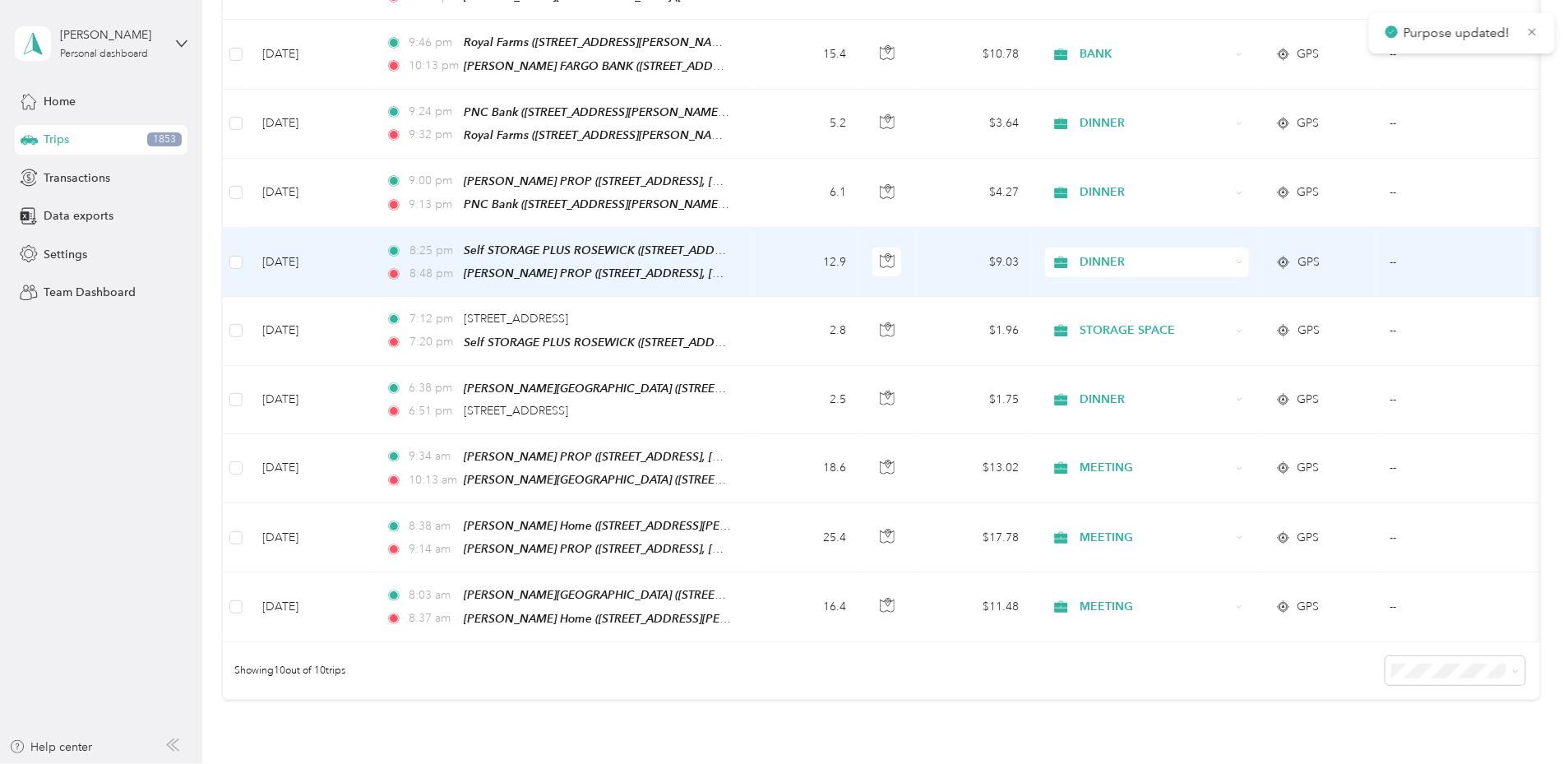
click at [1228, 259] on span "DINNER" at bounding box center [1154, 262] width 151 height 18
click at [1204, 379] on span "STORAGE SPACE" at bounding box center [1270, 380] width 152 height 18
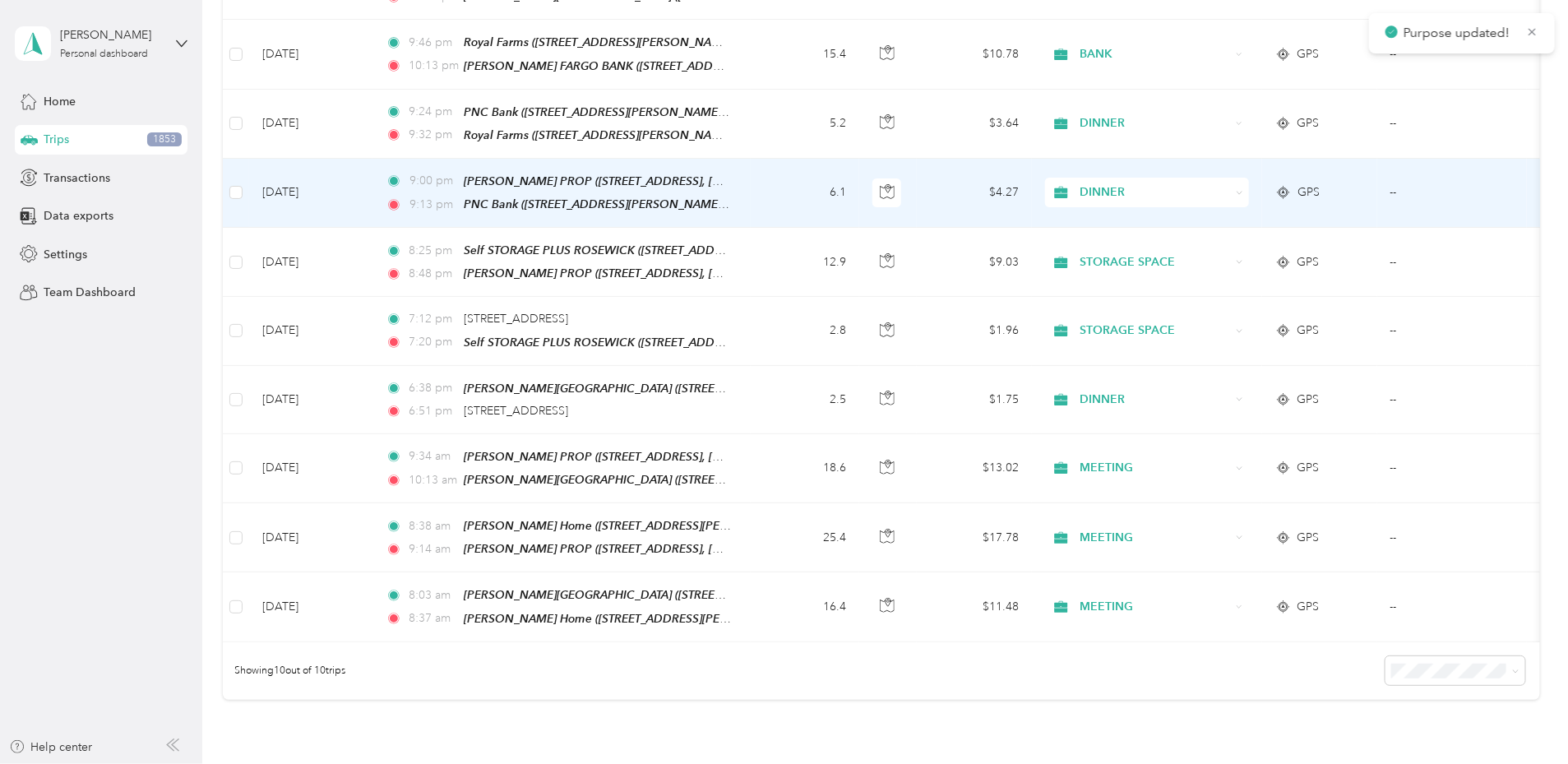
click at [1230, 193] on span "DINNER" at bounding box center [1154, 192] width 151 height 18
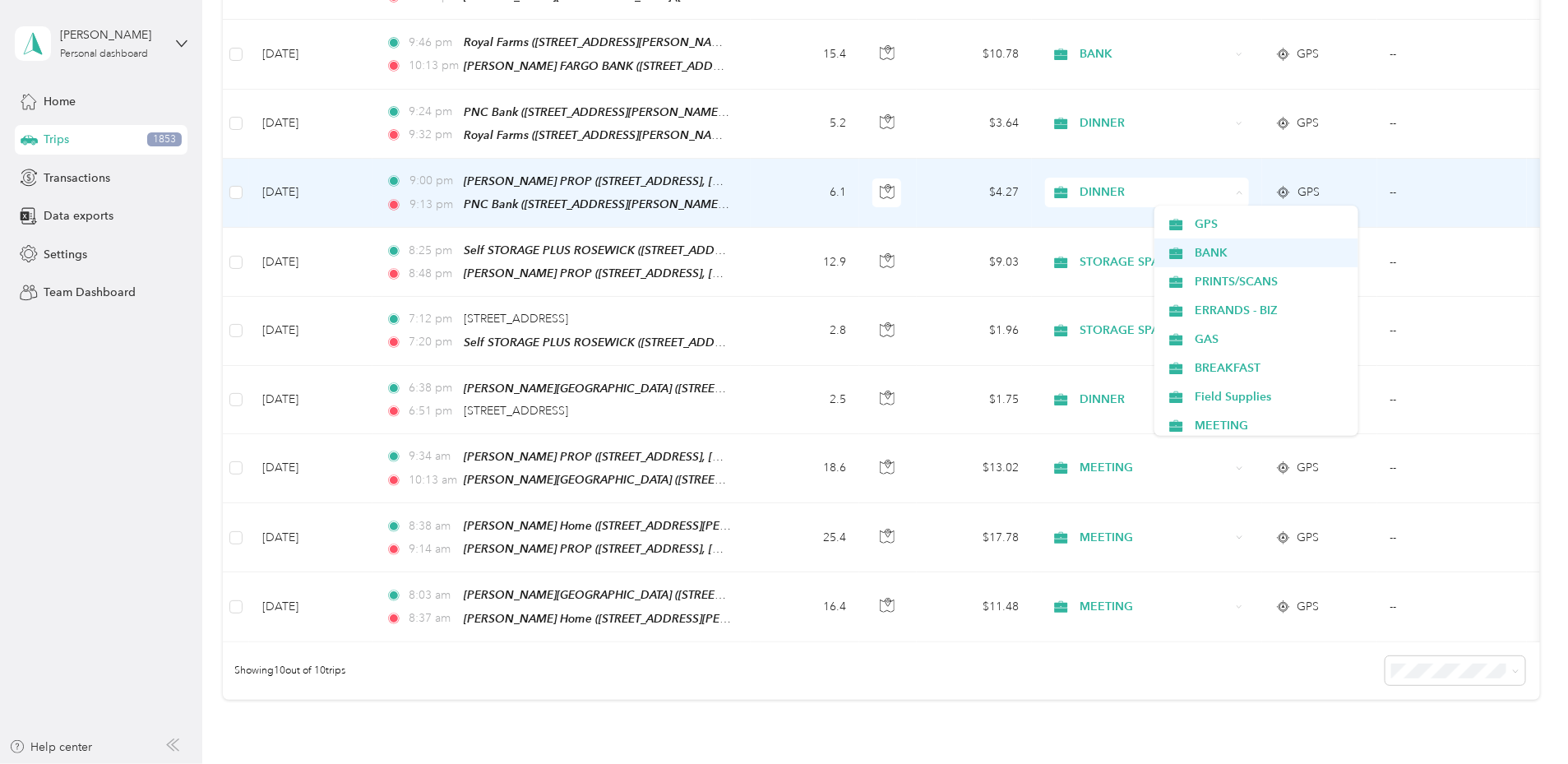
scroll to position [198, 0]
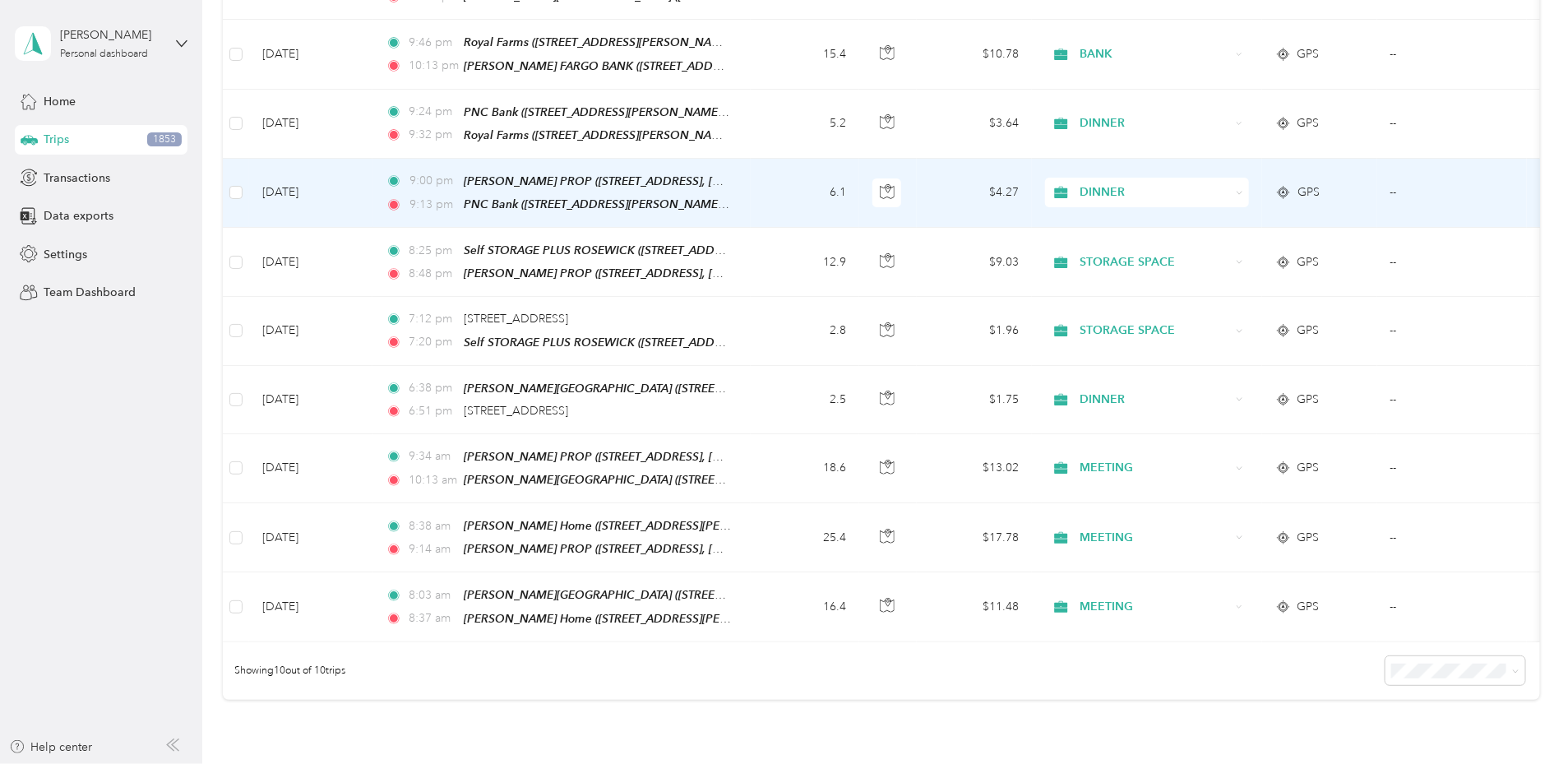
click at [1220, 250] on span "BANK" at bounding box center [1270, 243] width 152 height 18
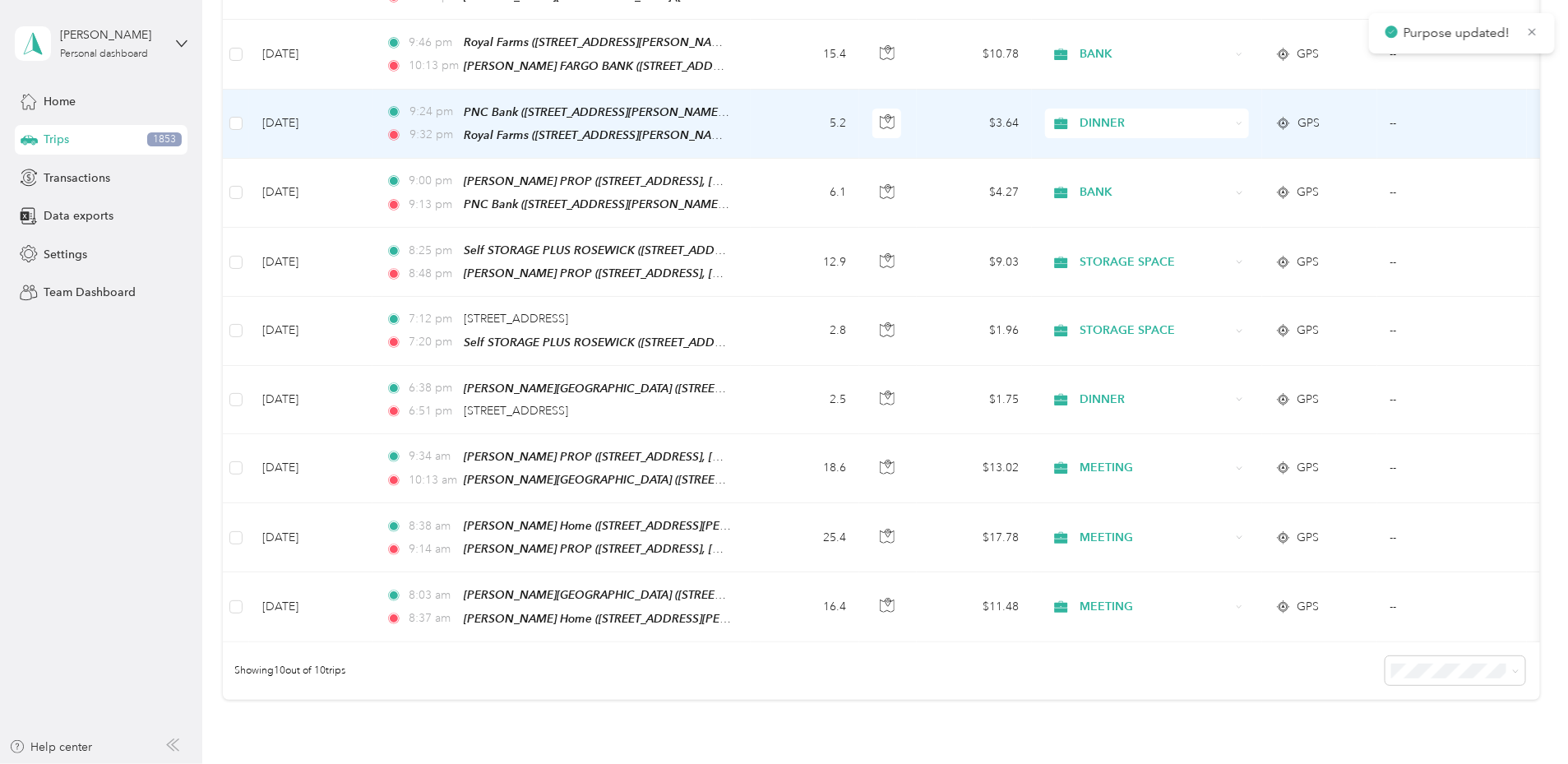
click at [1210, 116] on span "DINNER" at bounding box center [1154, 123] width 151 height 18
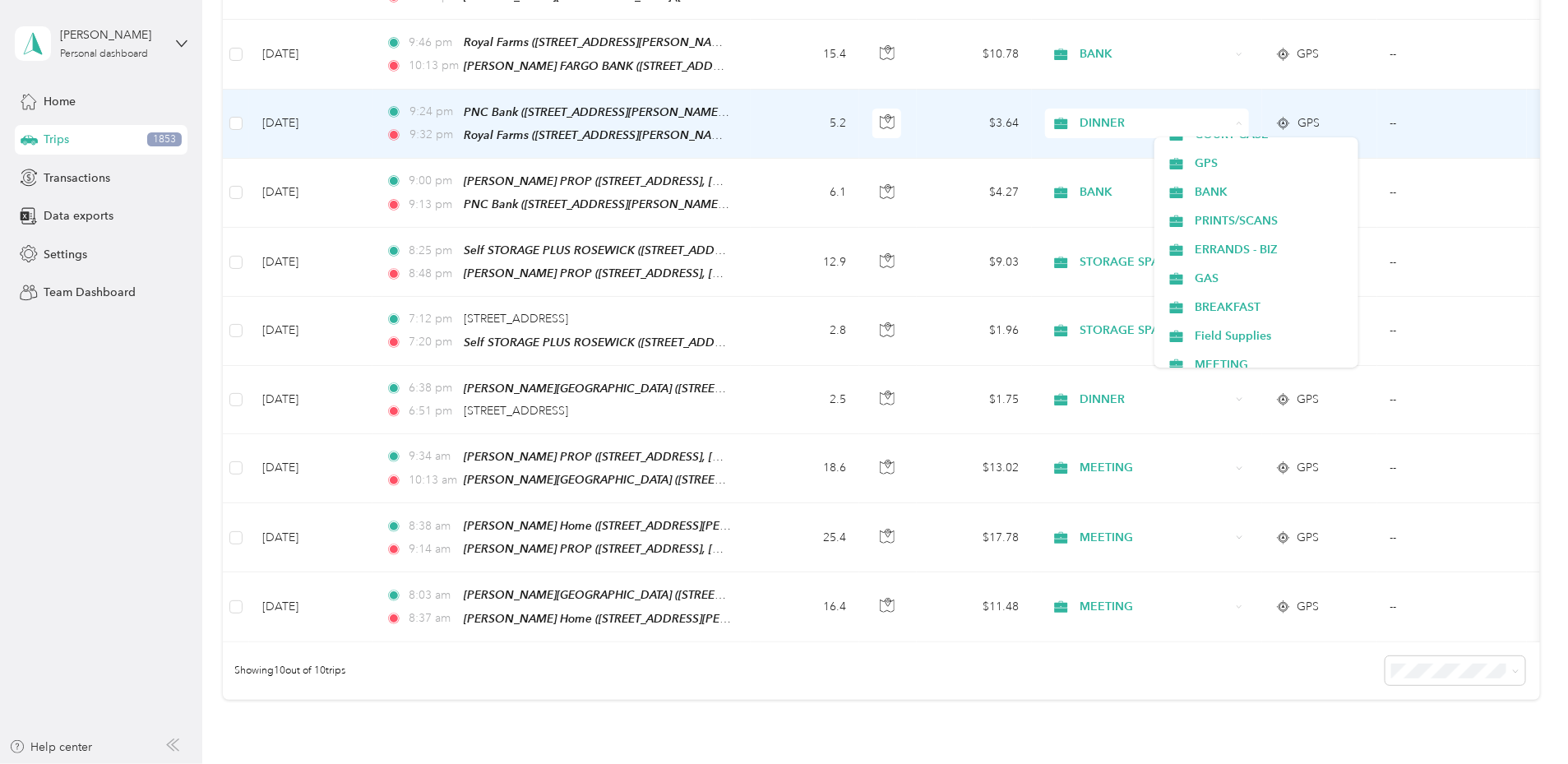
scroll to position [191, 0]
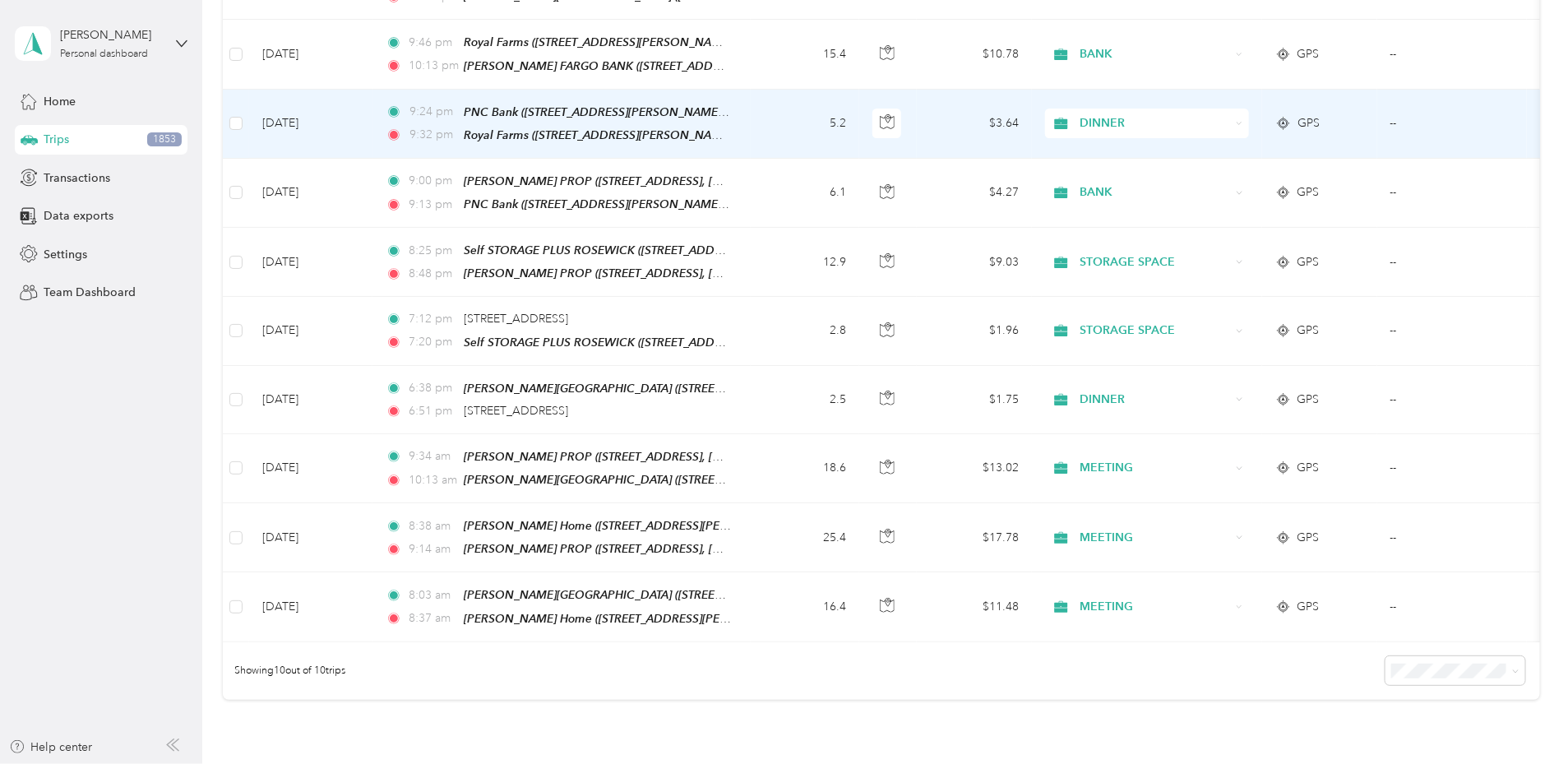
click at [1219, 182] on span "BANK" at bounding box center [1270, 189] width 152 height 18
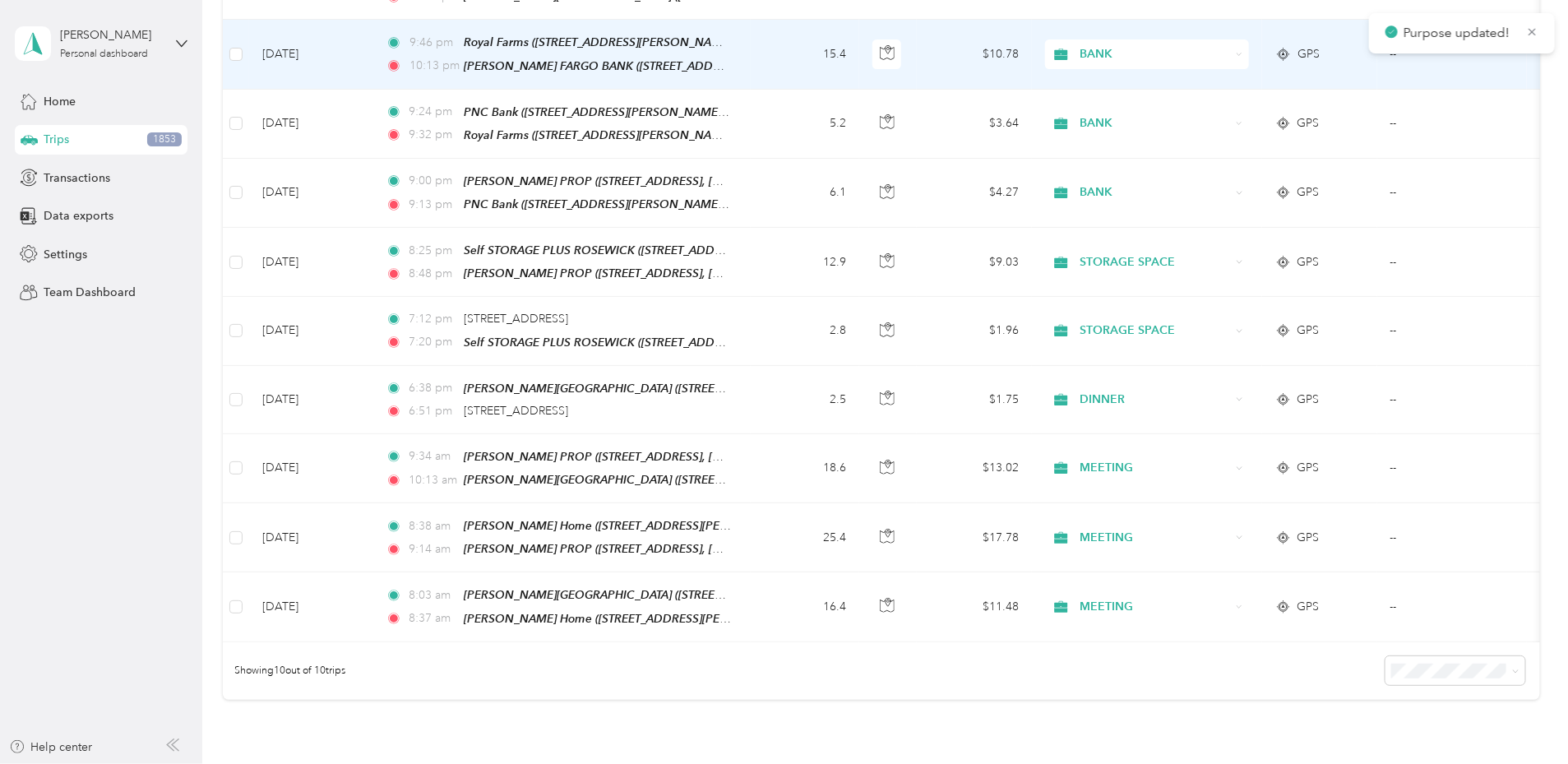
click at [1216, 62] on div "BANK" at bounding box center [1147, 55] width 204 height 30
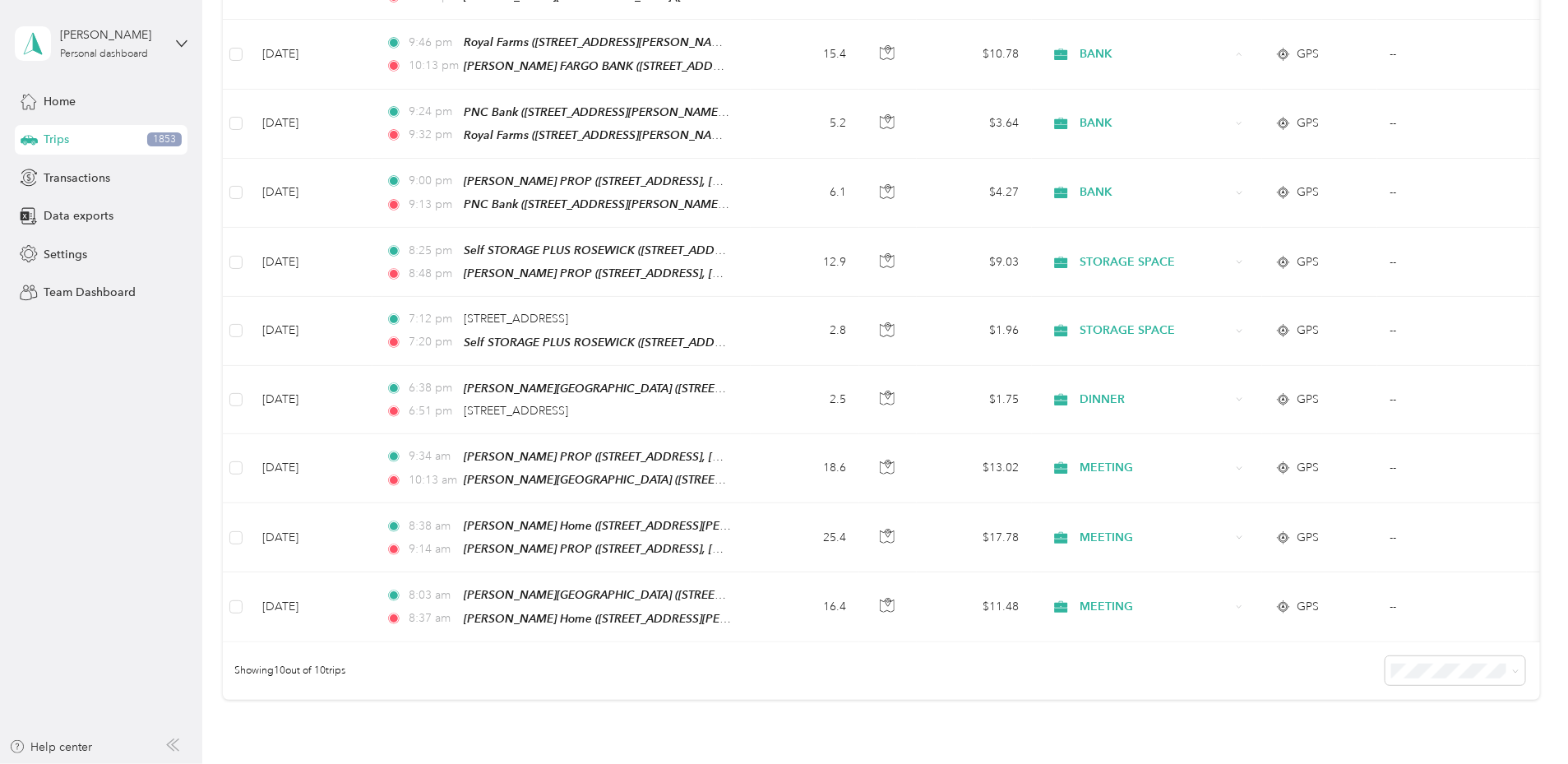
drag, startPoint x: 1462, startPoint y: 0, endPoint x: 1146, endPoint y: 5, distance: 316.0
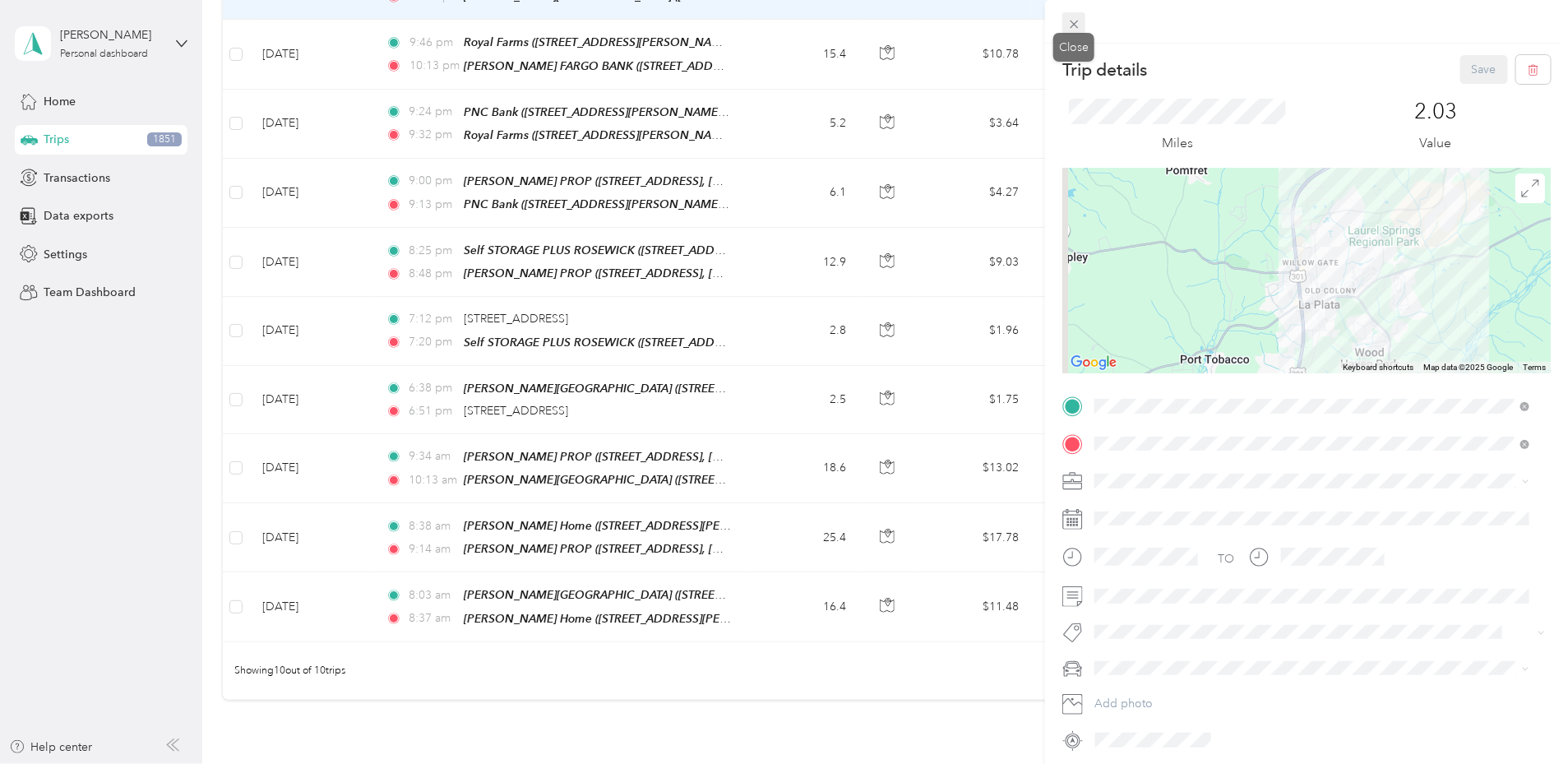
click at [1071, 21] on icon at bounding box center [1073, 24] width 8 height 8
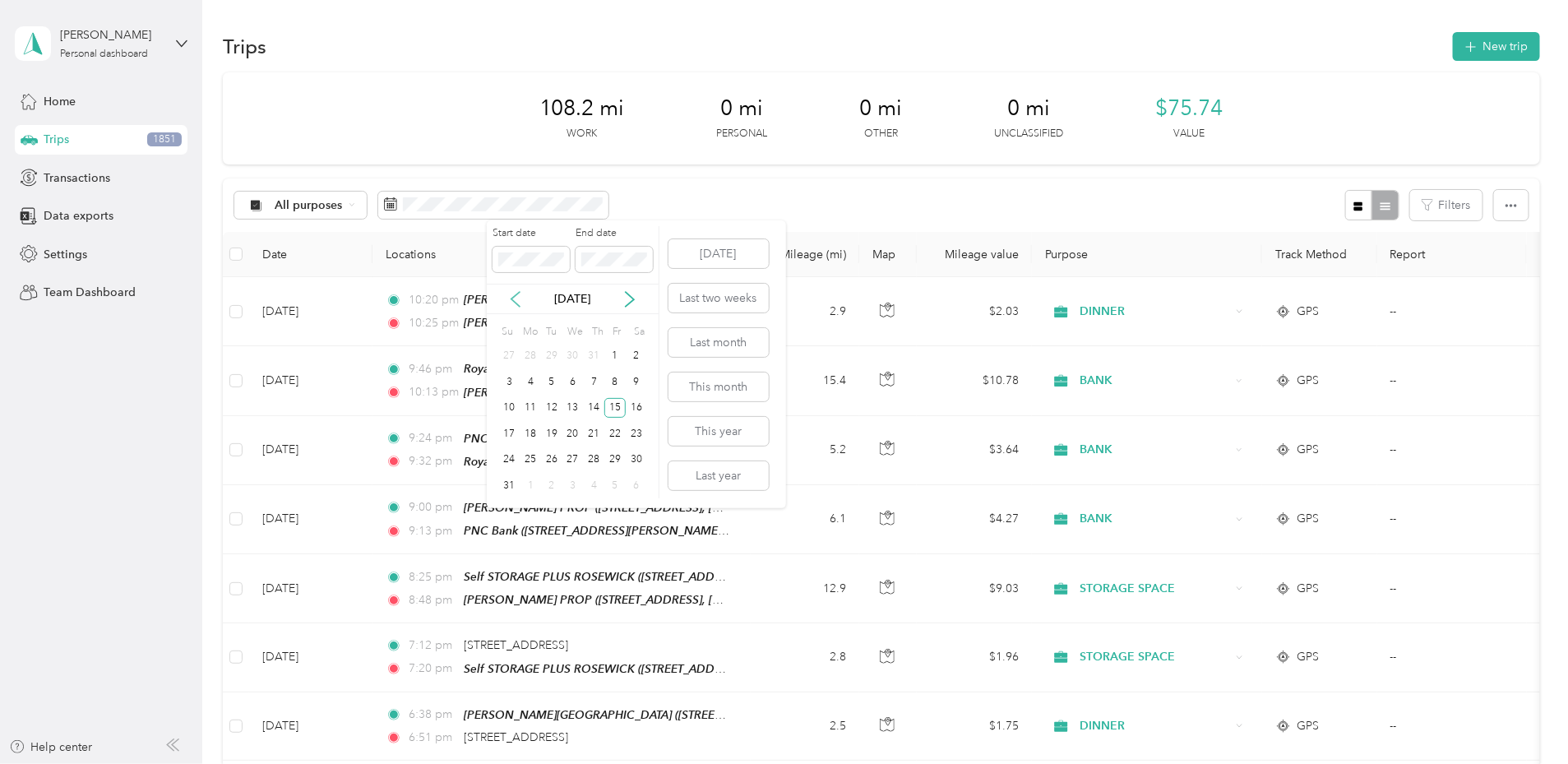
click at [513, 297] on icon at bounding box center [515, 299] width 8 height 15
click at [533, 435] on div "21" at bounding box center [530, 433] width 21 height 20
click at [533, 430] on div "21" at bounding box center [530, 433] width 21 height 20
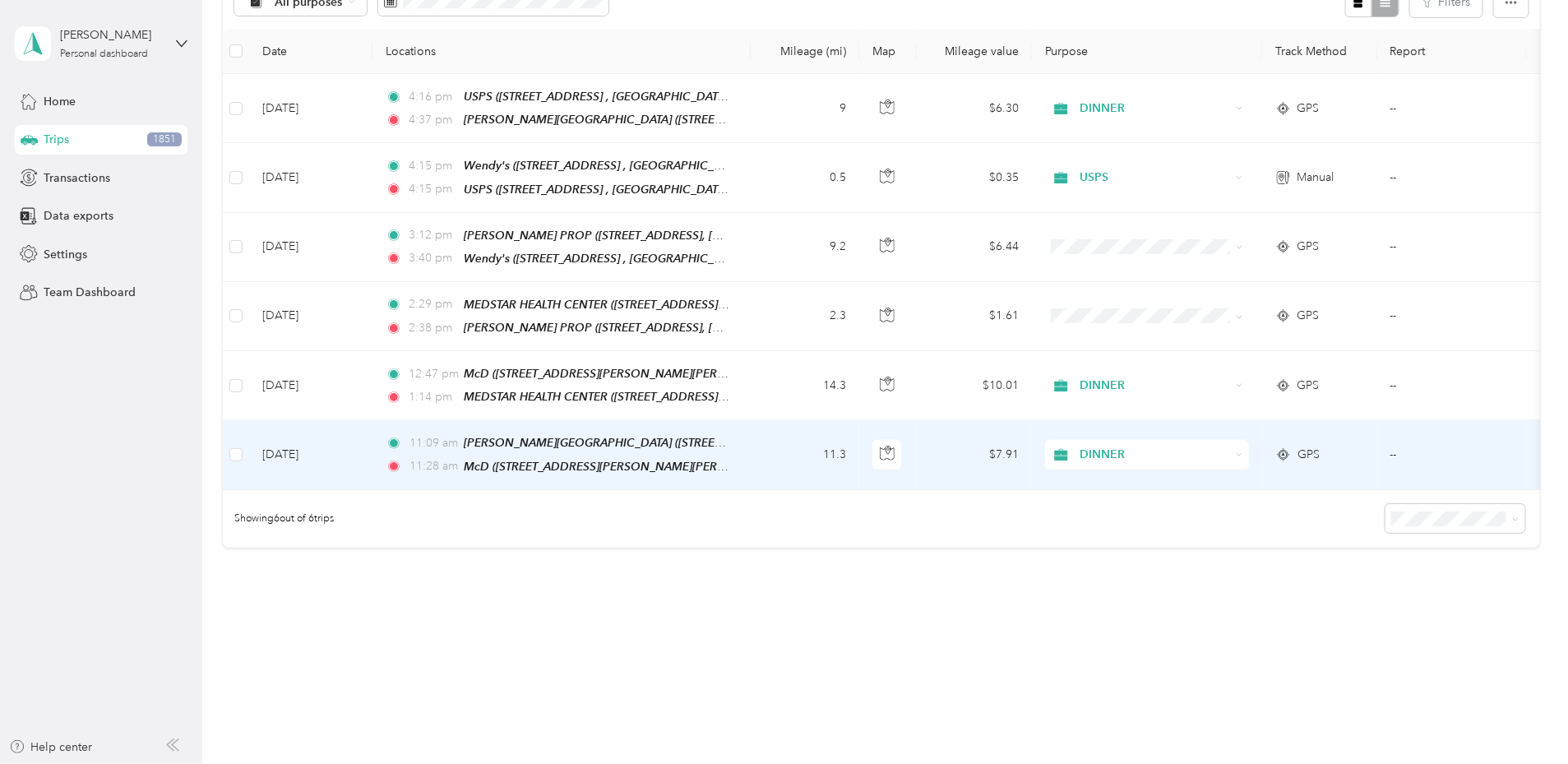
scroll to position [204, 0]
click at [1217, 451] on span "DINNER" at bounding box center [1154, 453] width 151 height 18
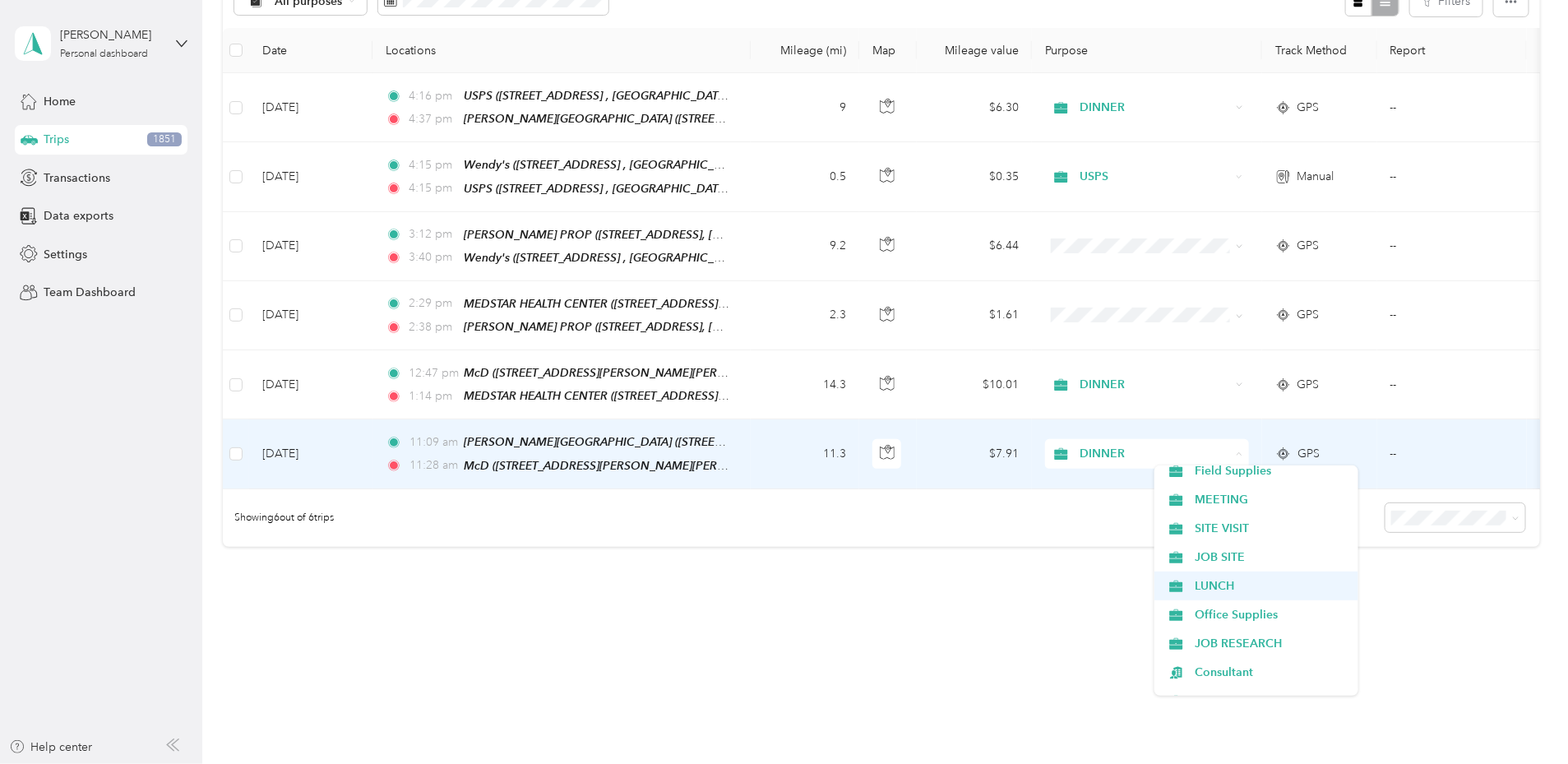
scroll to position [384, 0]
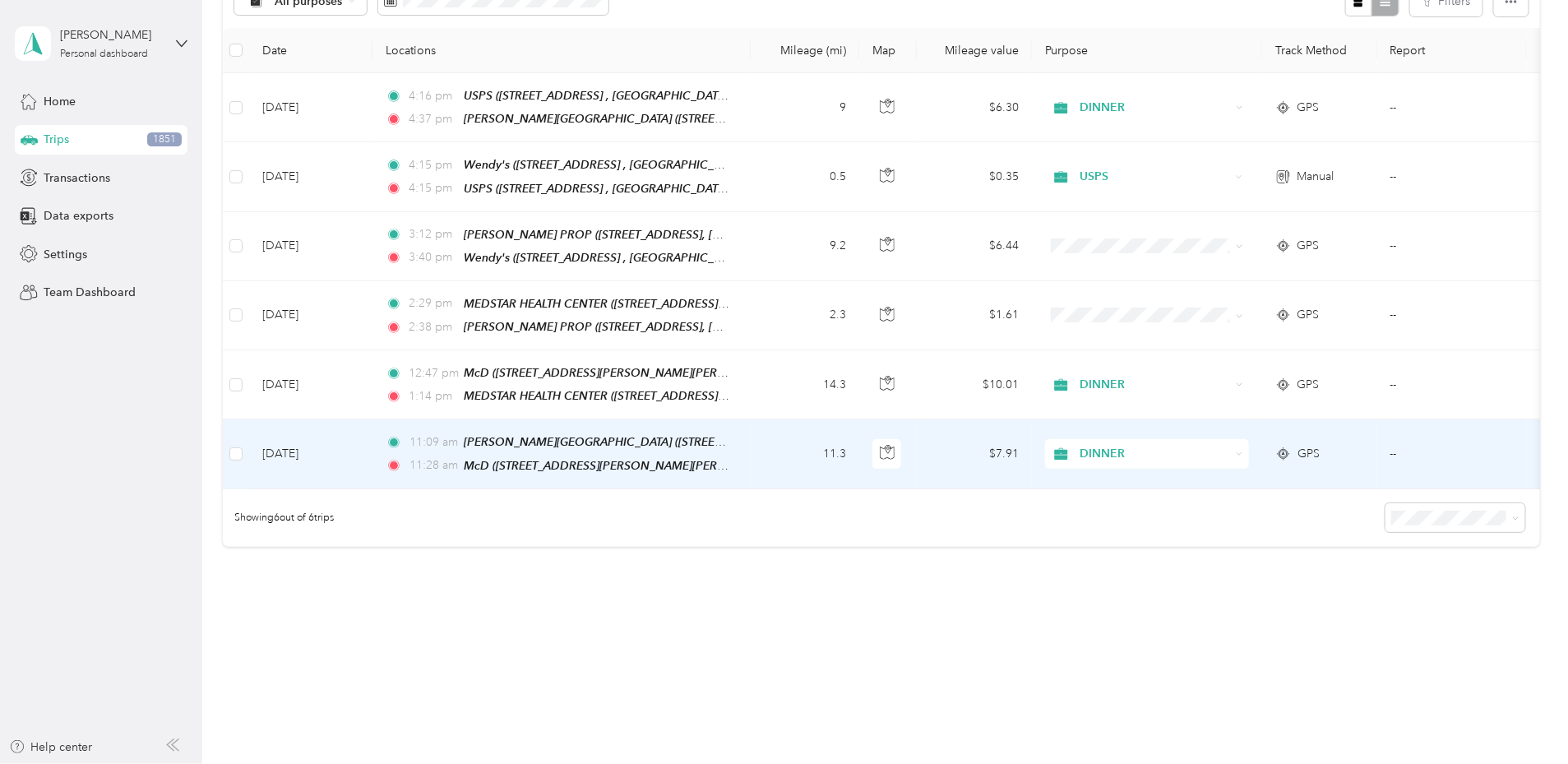
click at [1201, 579] on span "LUNCH" at bounding box center [1270, 577] width 152 height 18
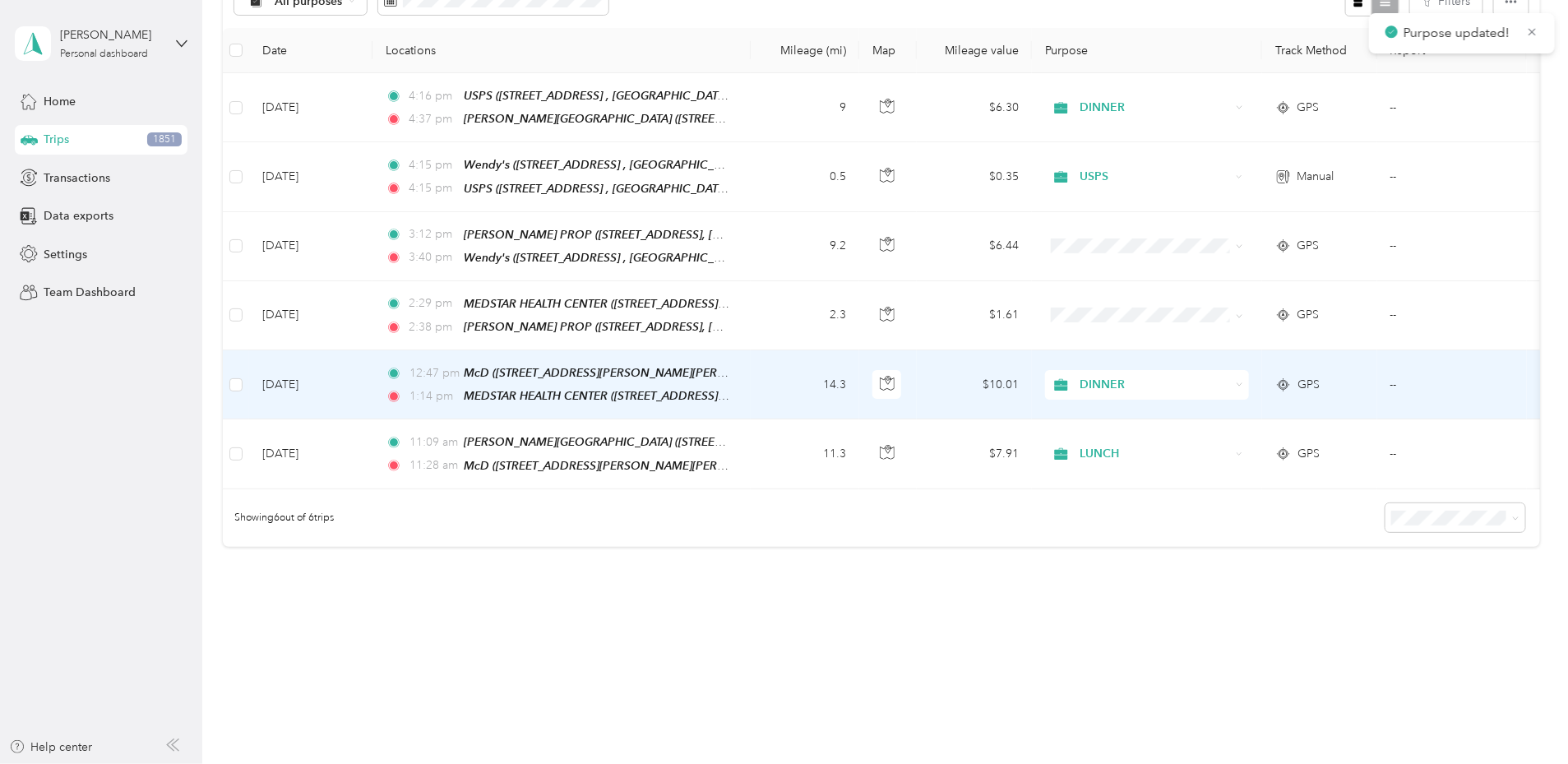
click at [1205, 386] on span "DINNER" at bounding box center [1154, 385] width 151 height 18
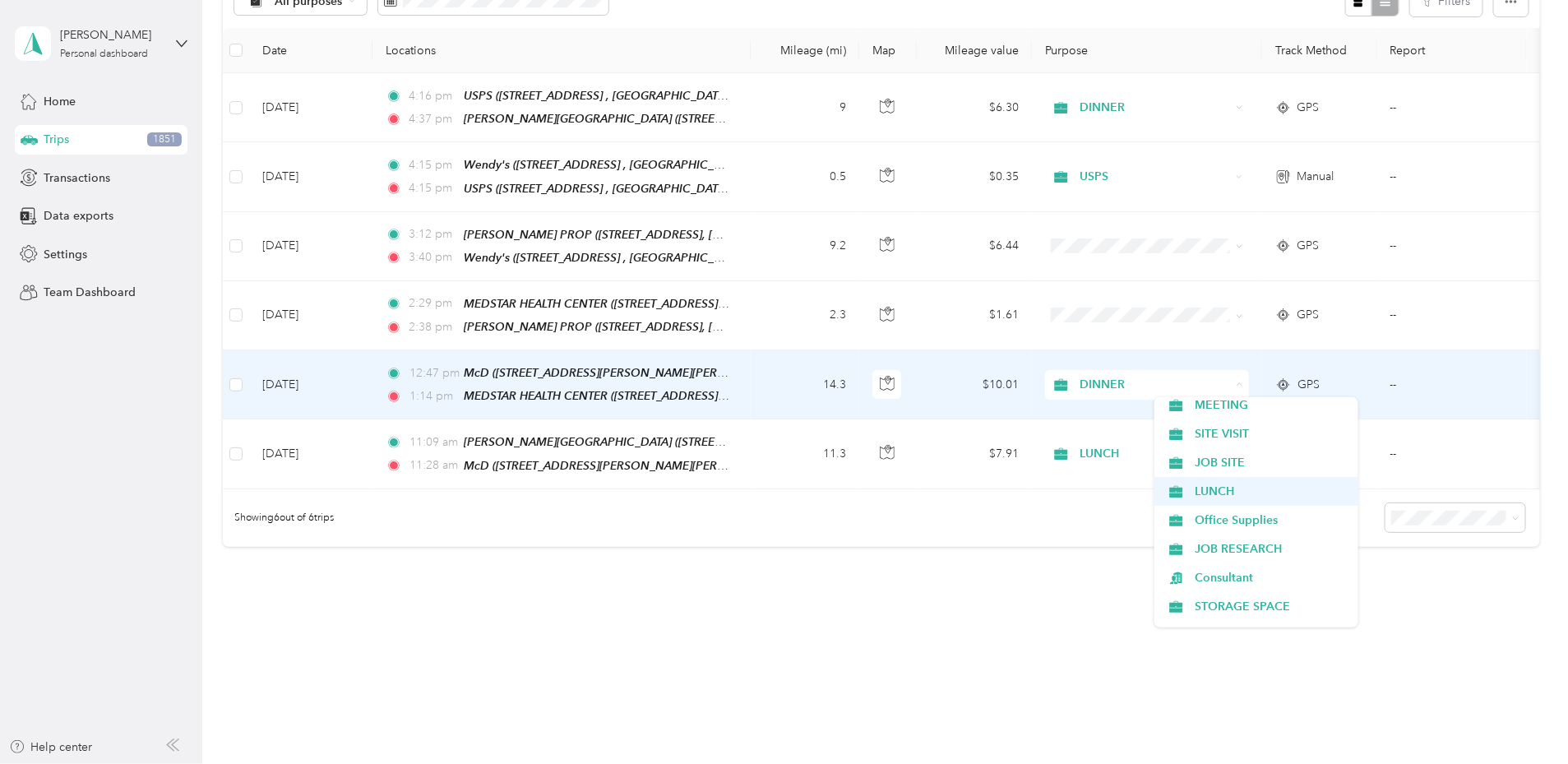
scroll to position [410, 0]
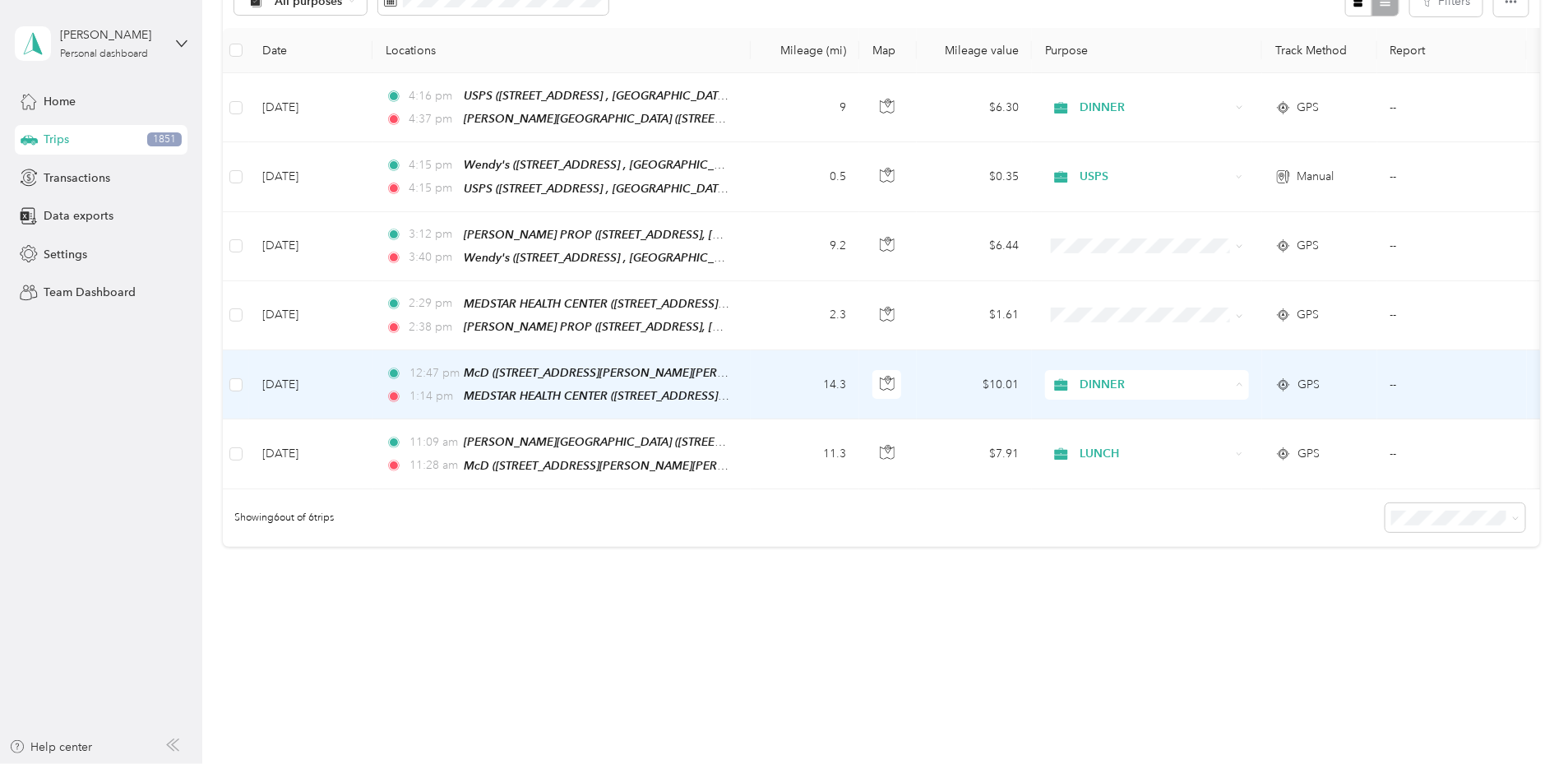
click at [1209, 490] on li "LUNCH" at bounding box center [1256, 490] width 204 height 29
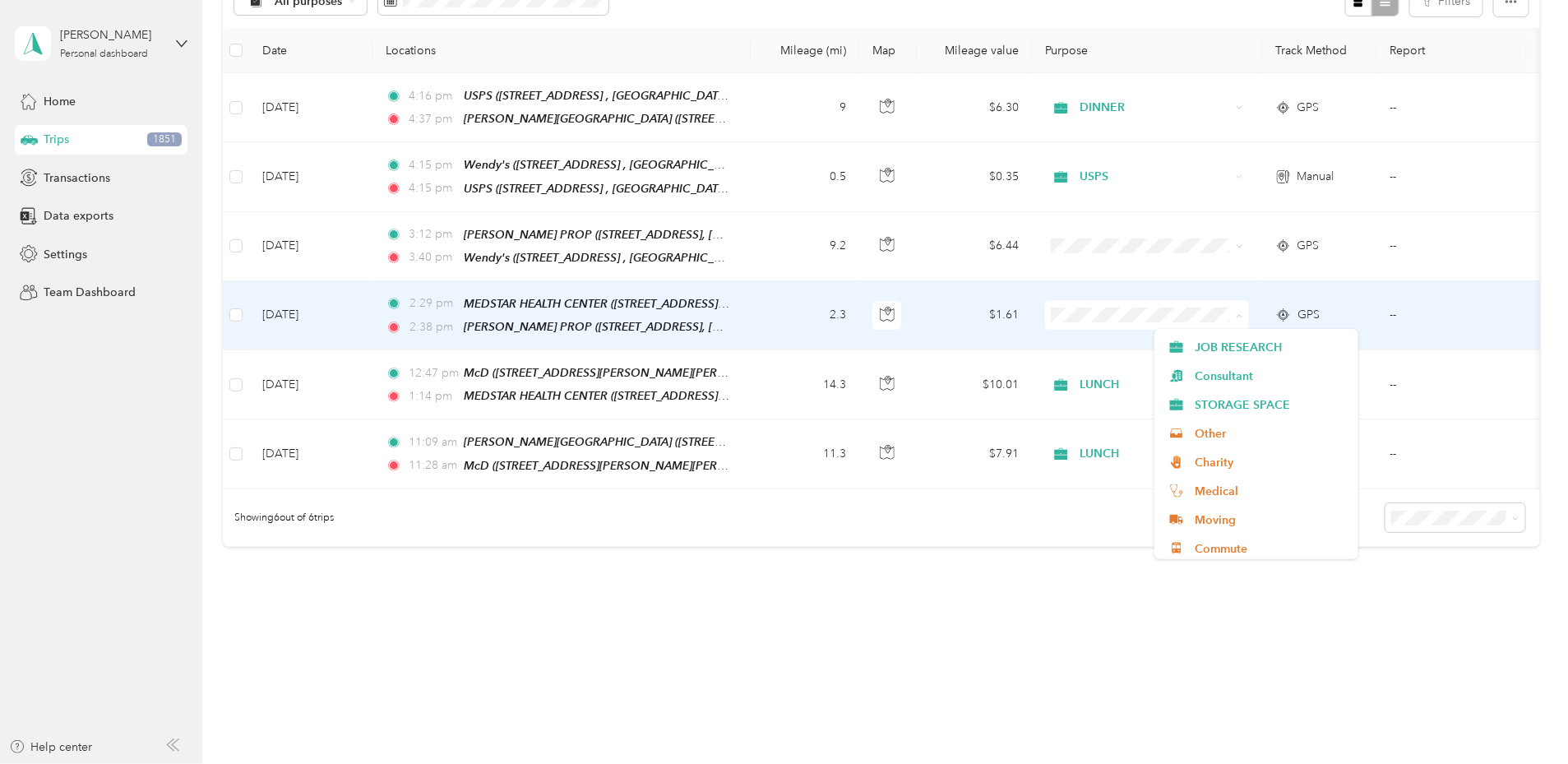
scroll to position [547, 0]
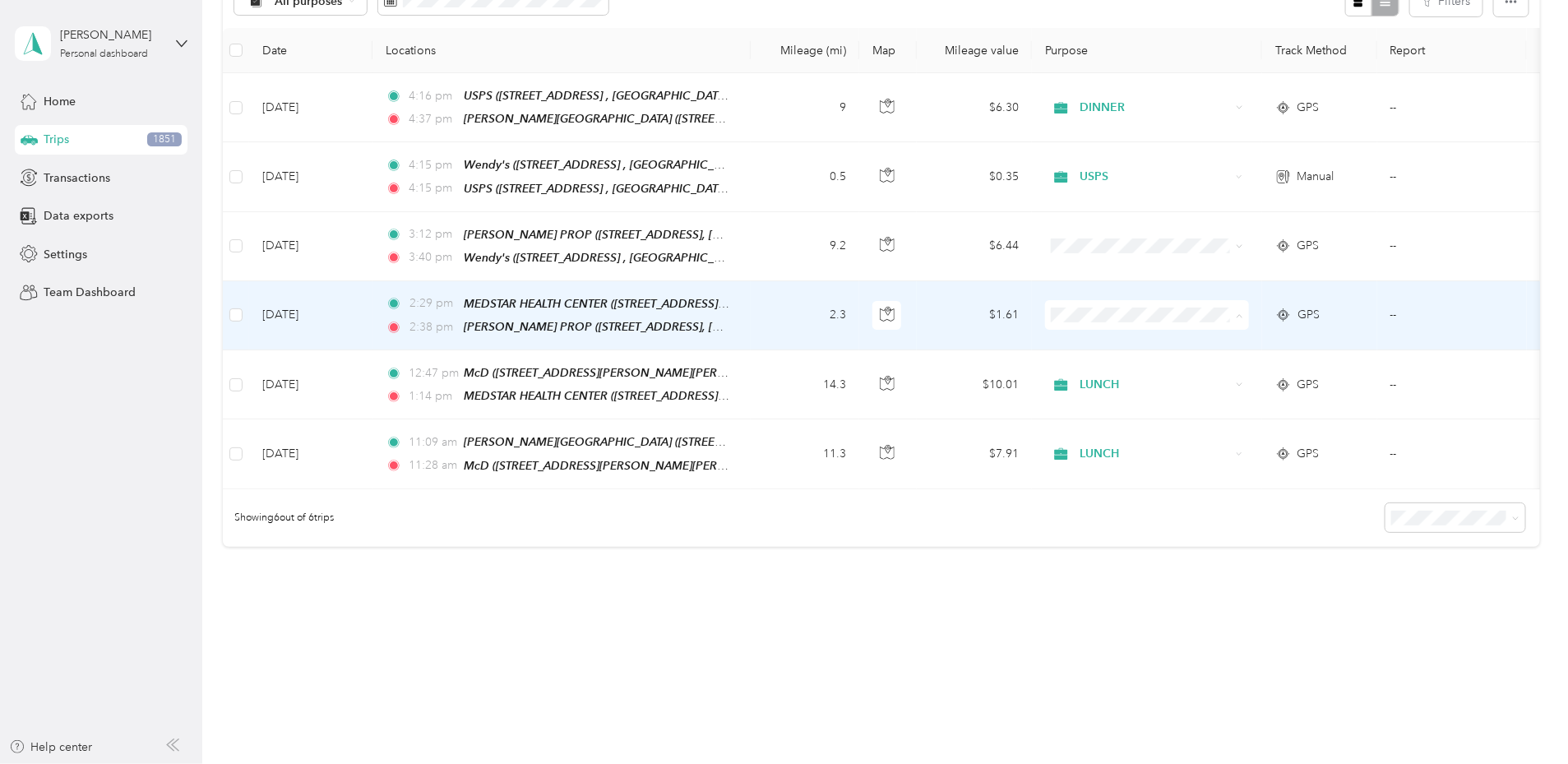
click at [1209, 481] on span "Medical" at bounding box center [1270, 488] width 152 height 18
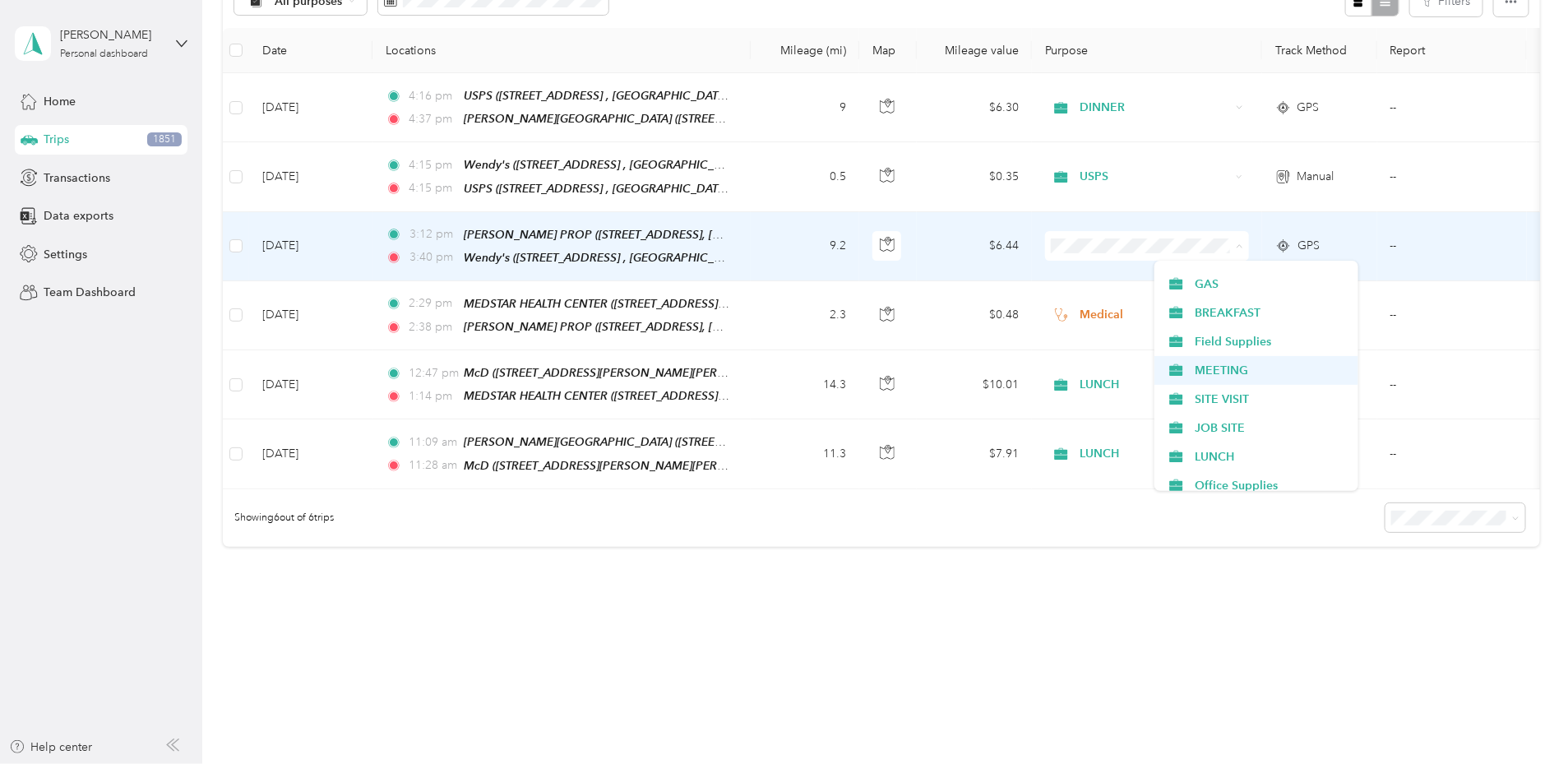
scroll to position [308, 0]
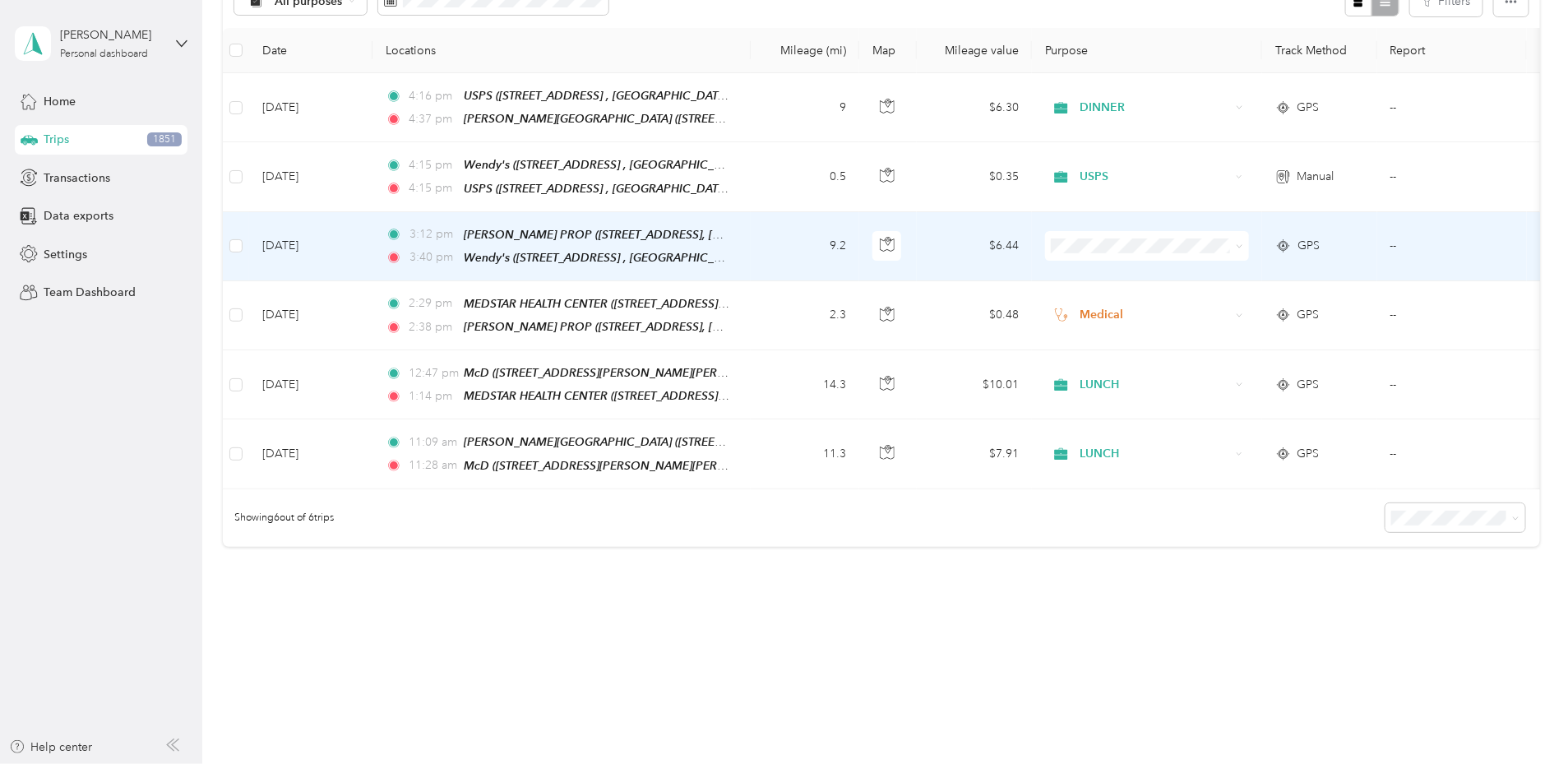
click at [1212, 365] on span "MEETING" at bounding box center [1270, 366] width 152 height 18
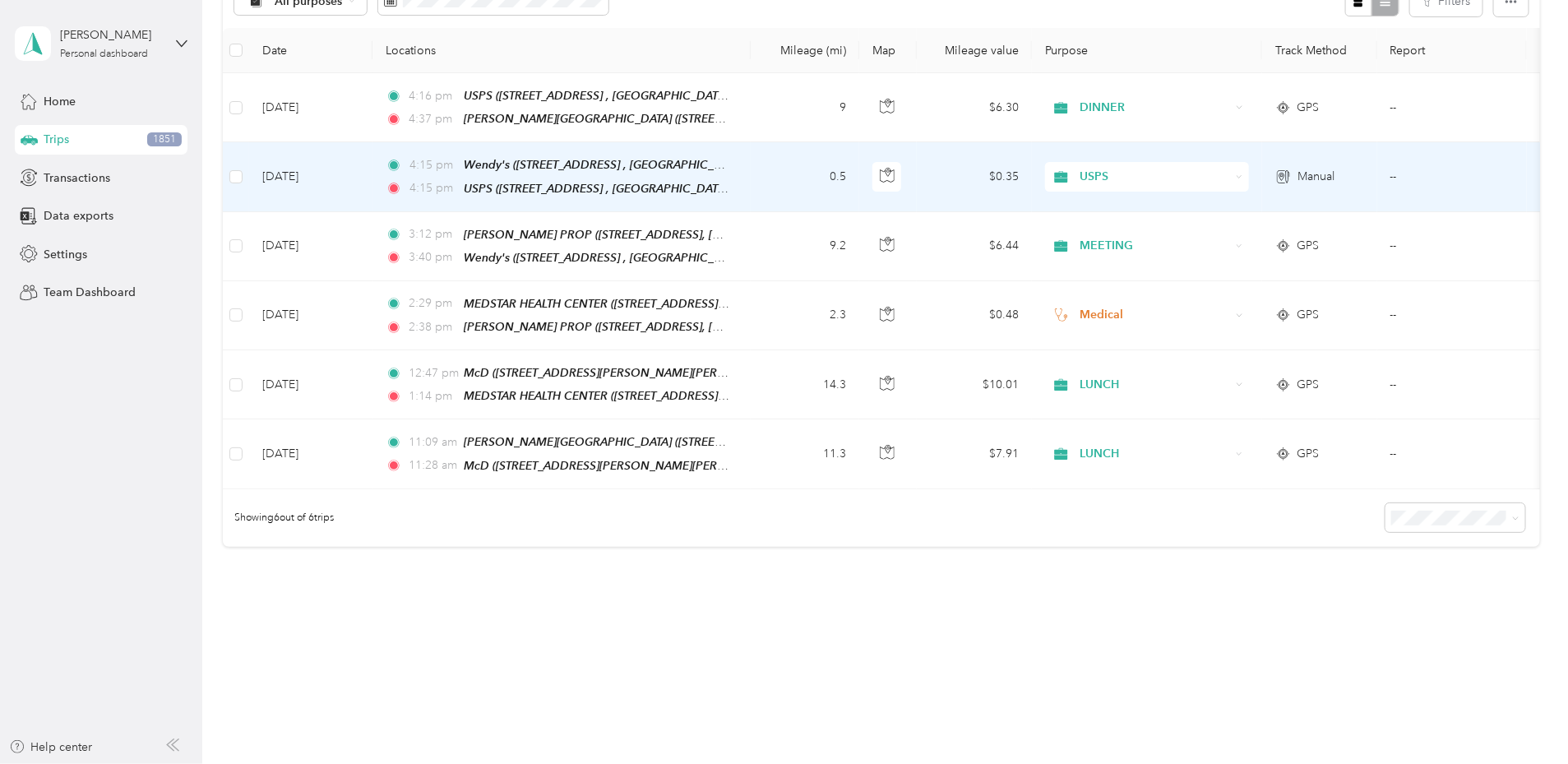
click at [1211, 177] on span "USPS" at bounding box center [1154, 177] width 151 height 18
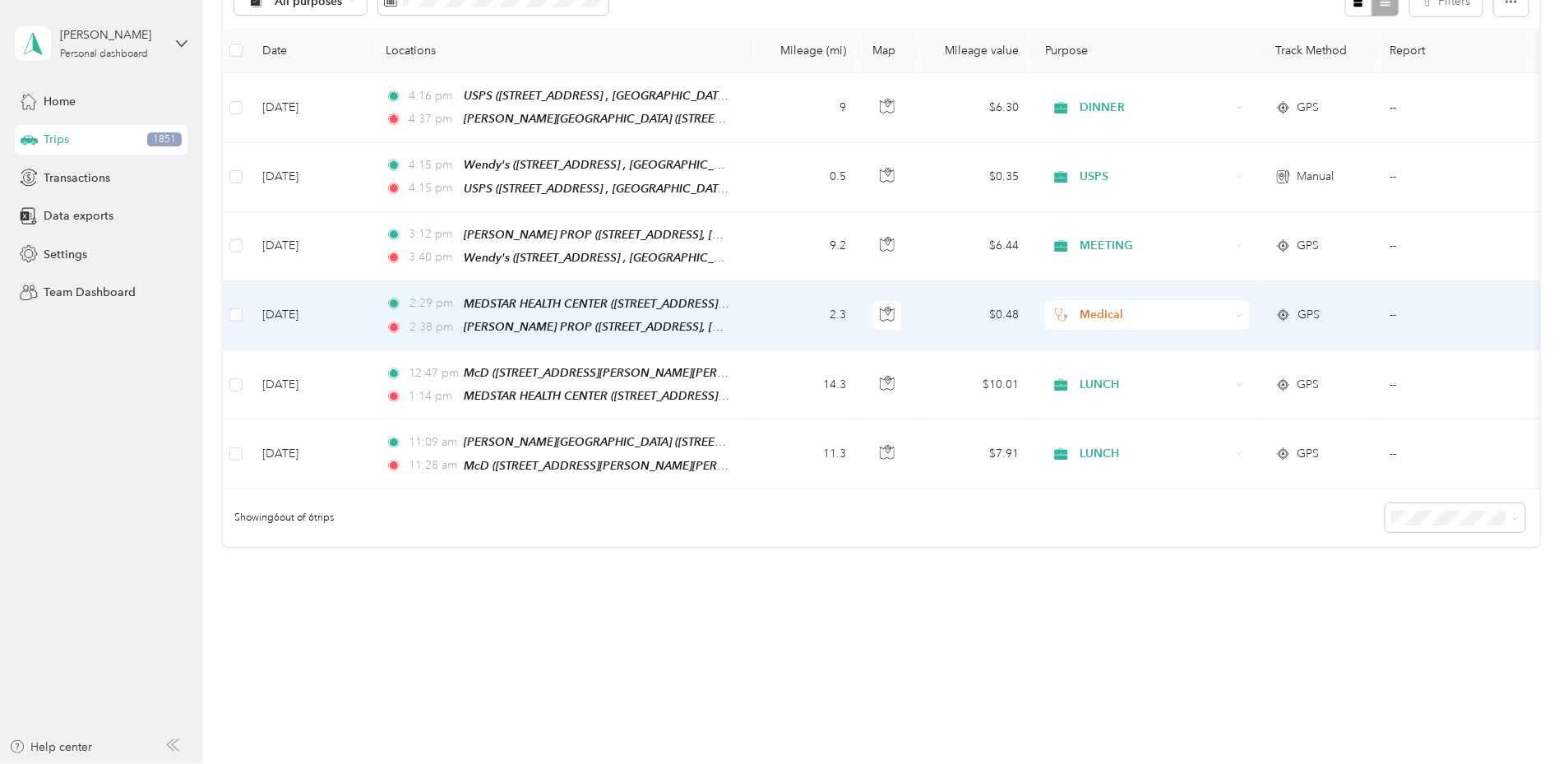
click at [372, 300] on td "Jul 21, 2025" at bounding box center [311, 315] width 123 height 69
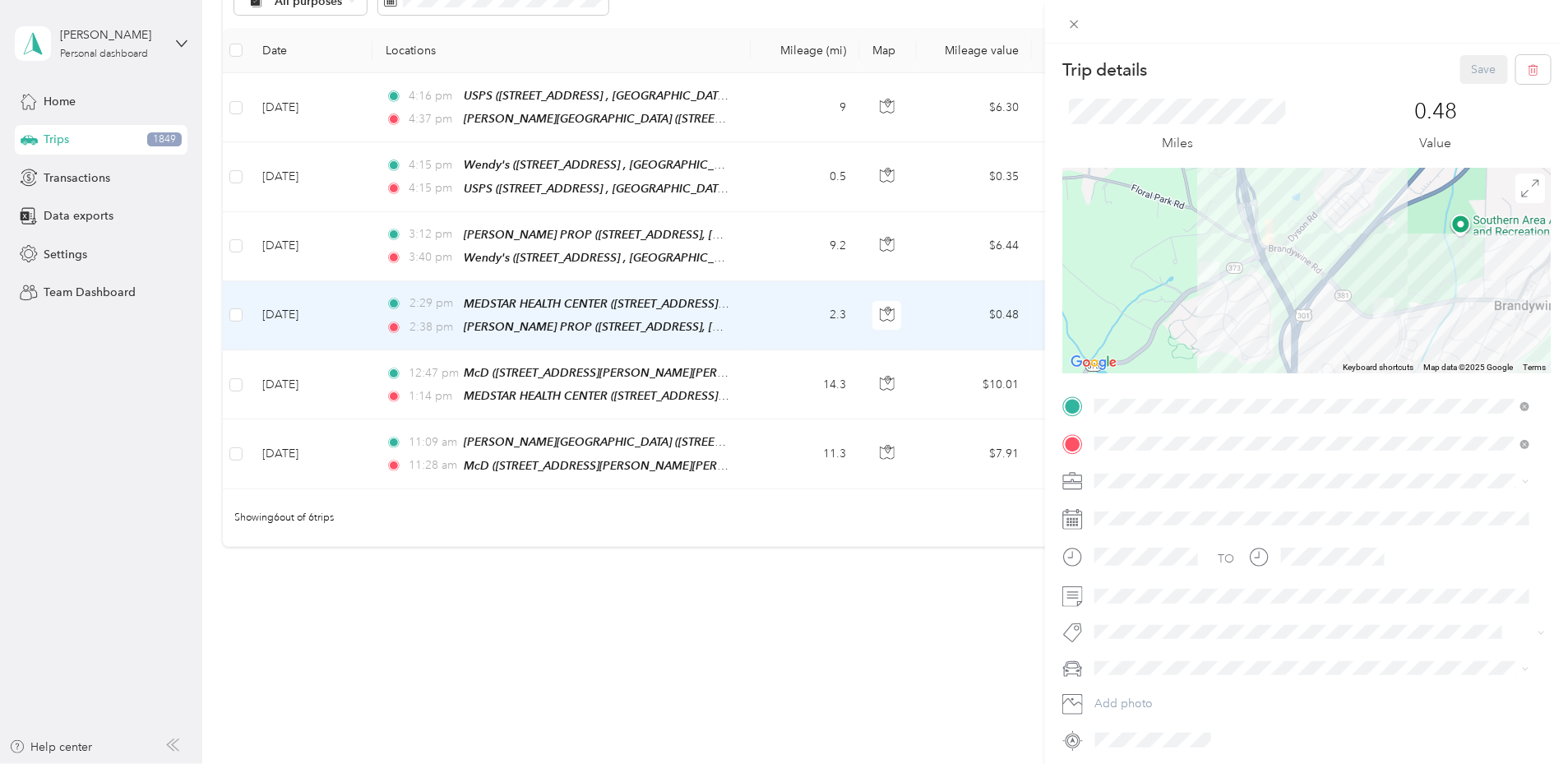
click at [452, 300] on div "Trip details Save This trip cannot be edited because it is either under review,…" at bounding box center [784, 382] width 1568 height 764
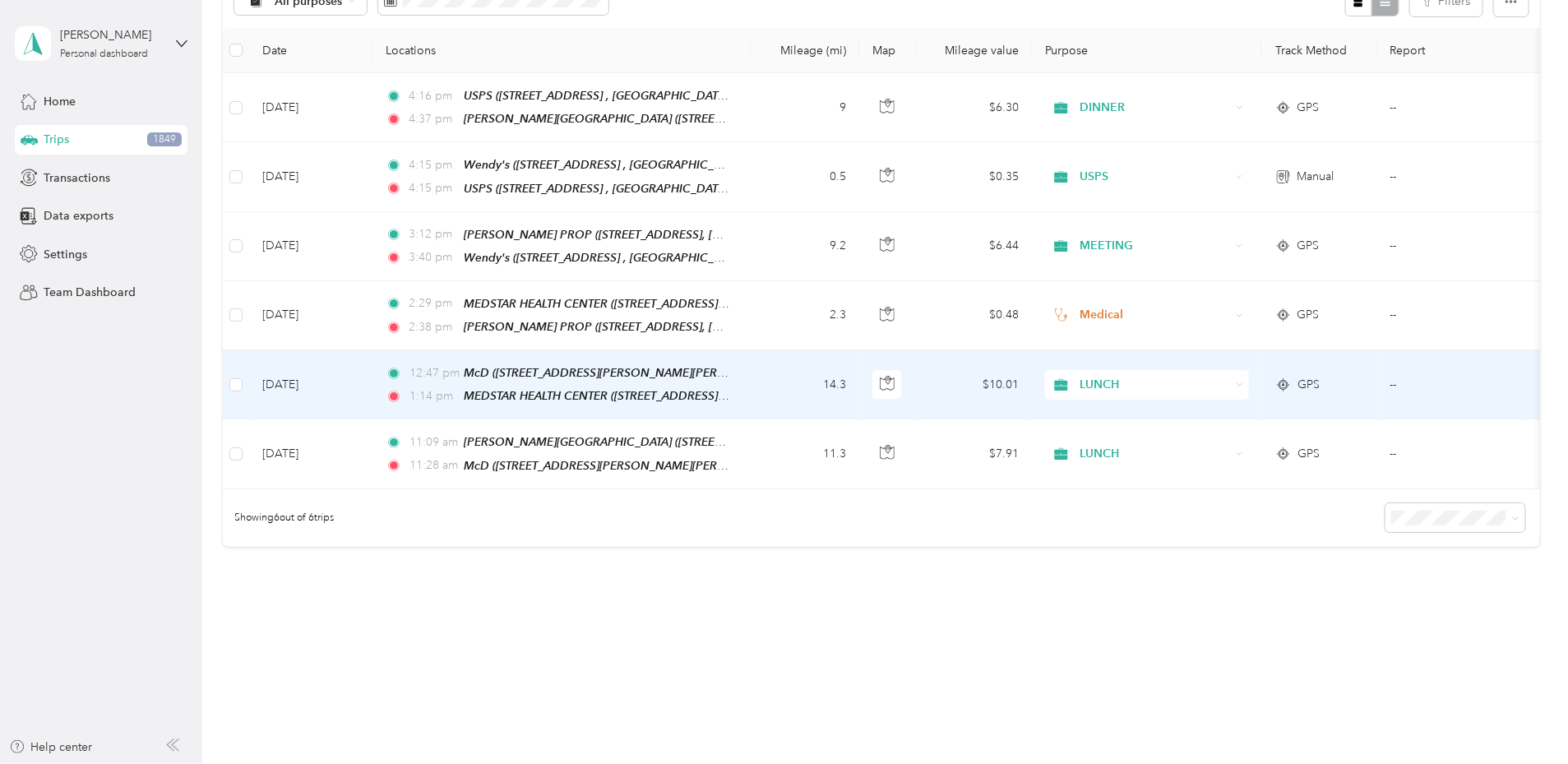
click at [1230, 383] on span "LUNCH" at bounding box center [1154, 385] width 151 height 18
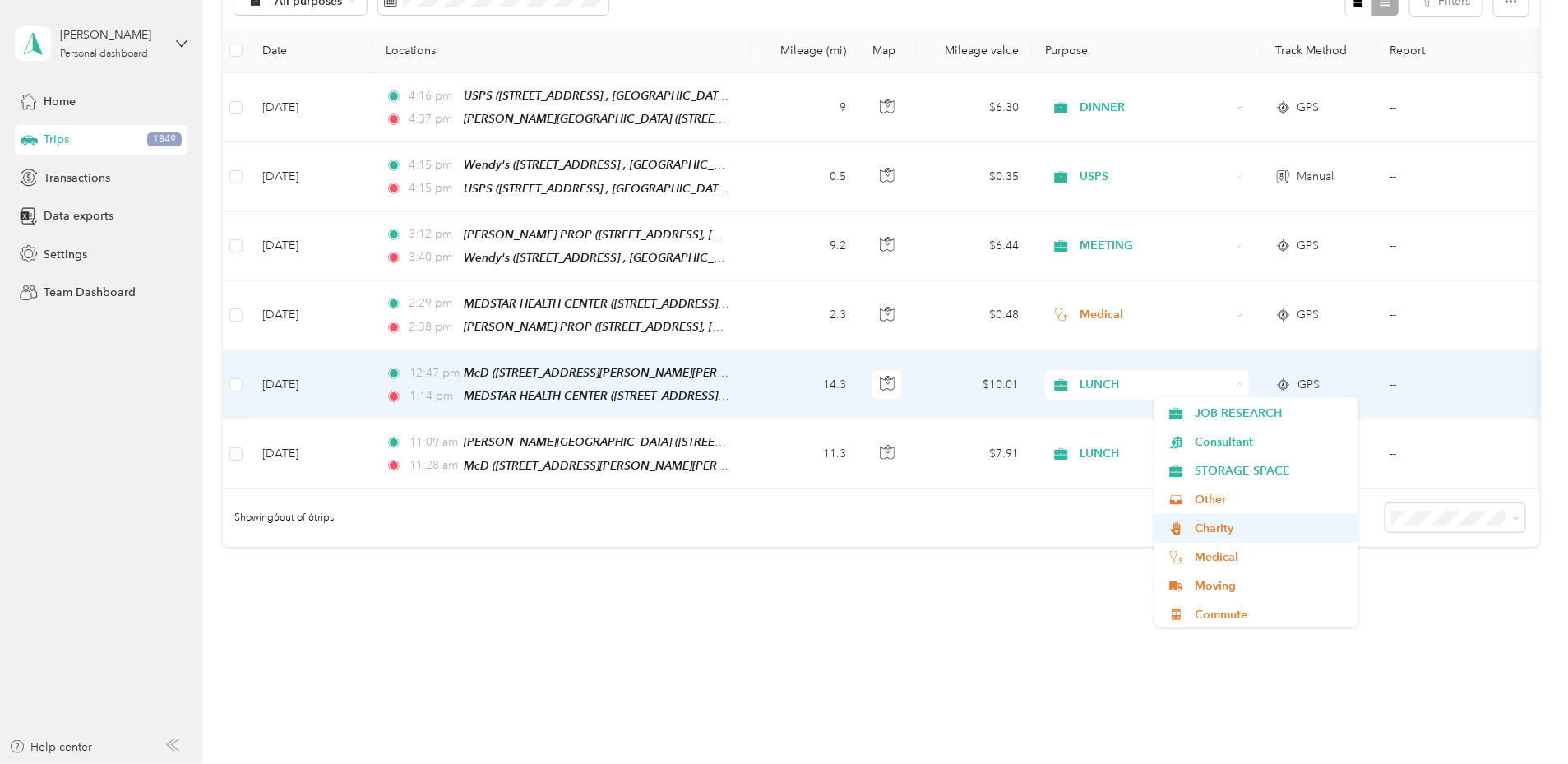
scroll to position [547, 0]
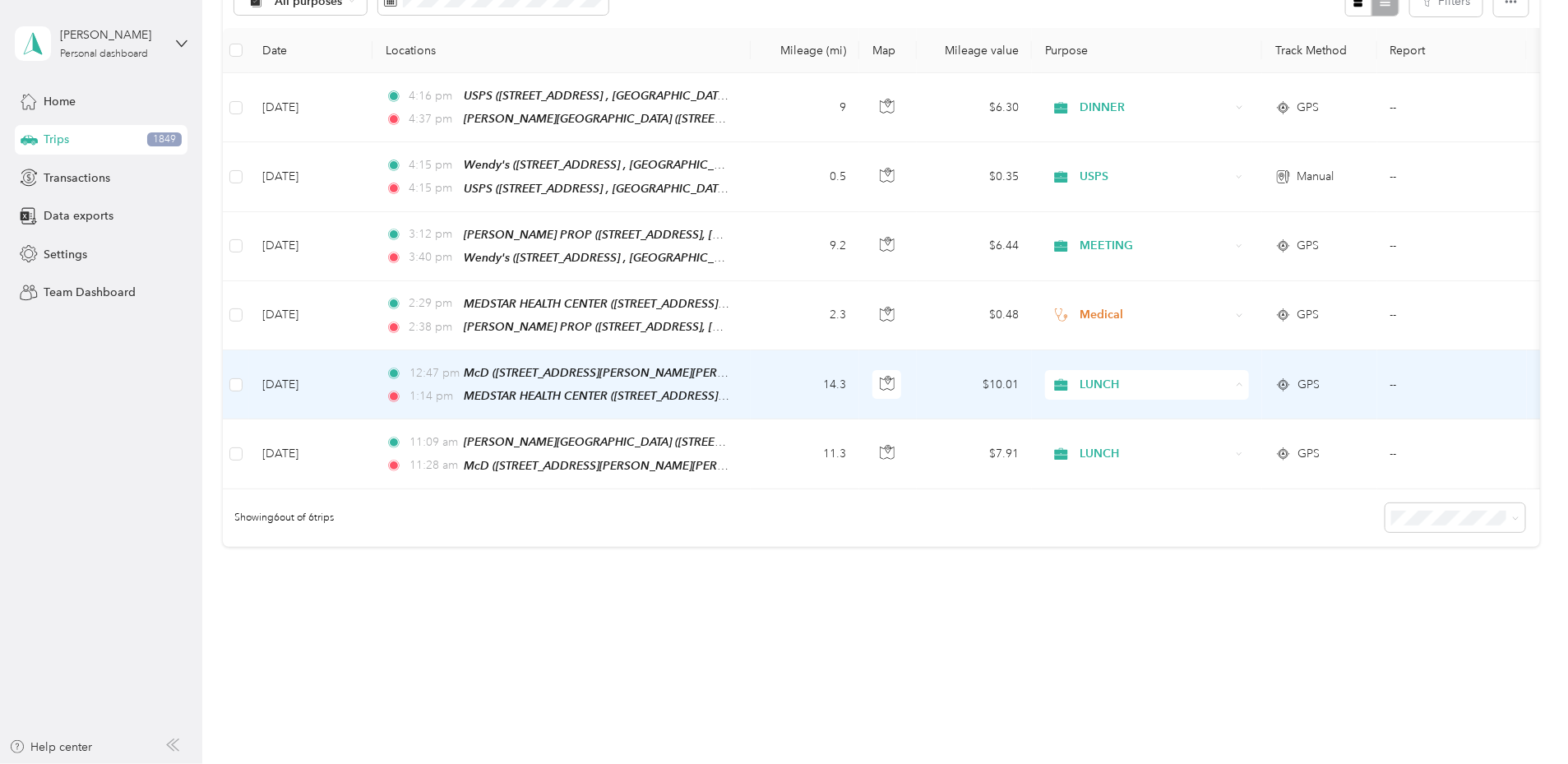
click at [1209, 557] on li "Medical" at bounding box center [1256, 555] width 204 height 29
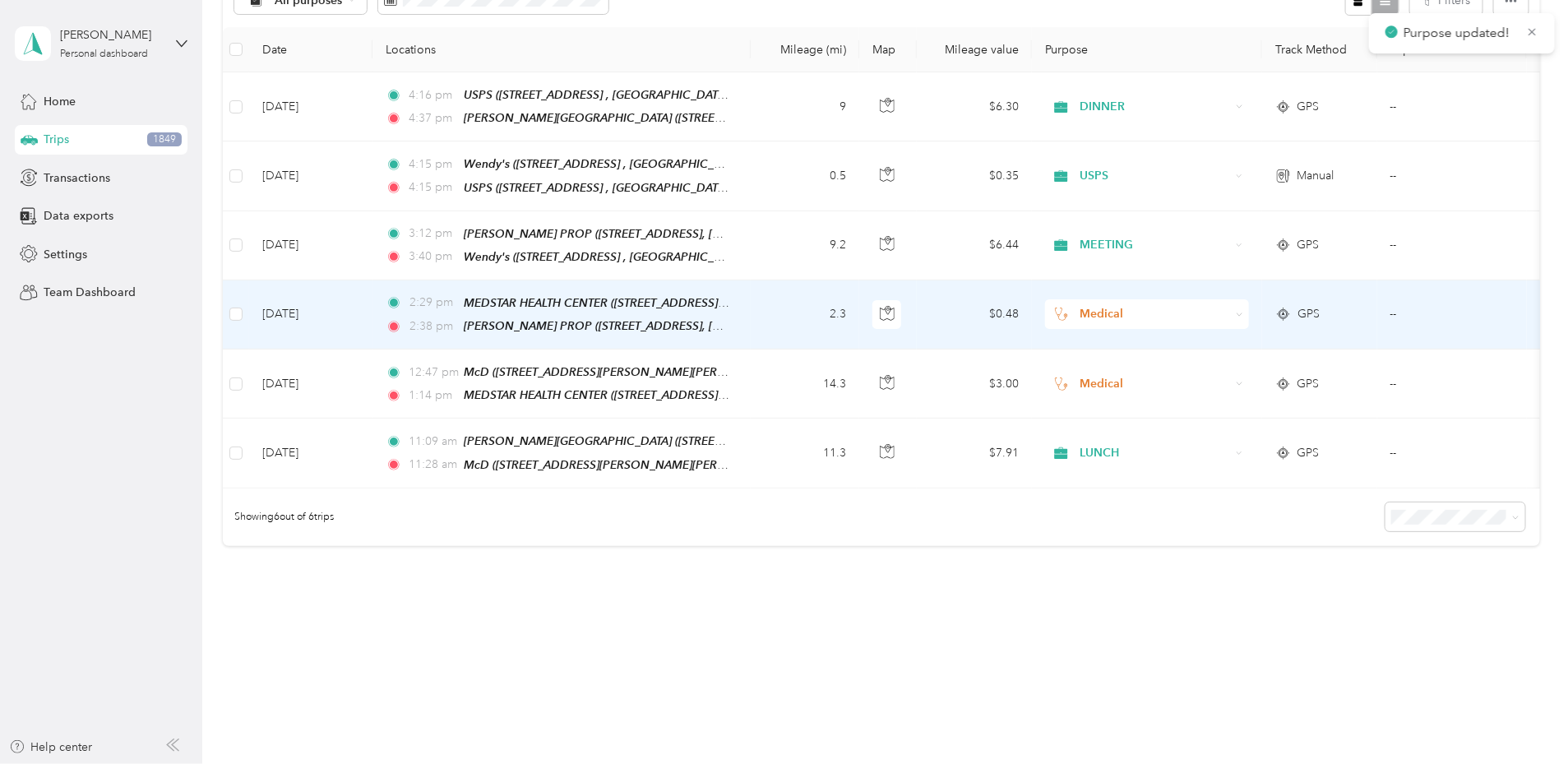
click at [1230, 305] on span "Medical" at bounding box center [1154, 314] width 151 height 18
click at [1208, 437] on span "MEETING" at bounding box center [1270, 432] width 152 height 18
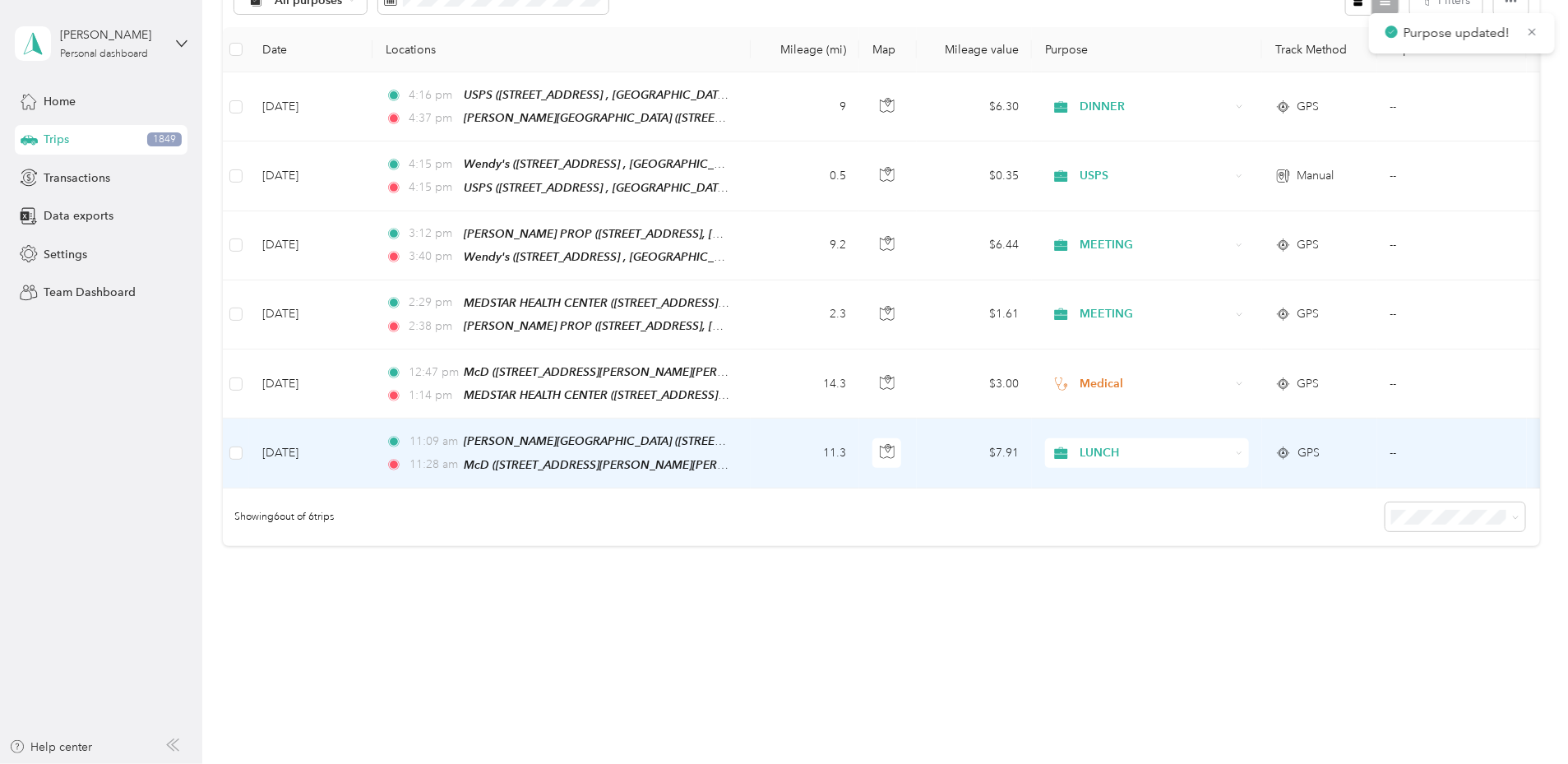
scroll to position [206, 0]
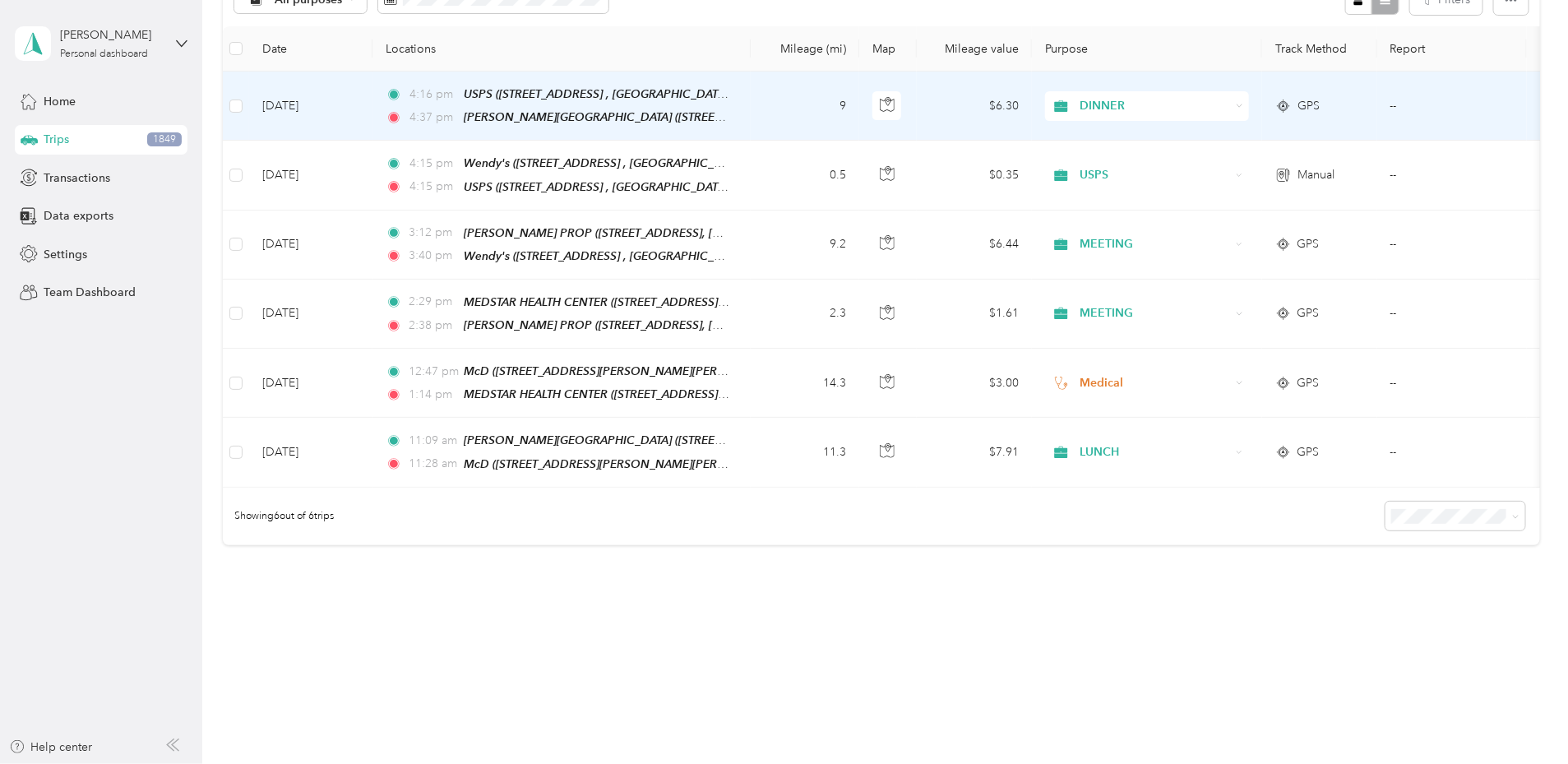
click at [1230, 106] on span "DINNER" at bounding box center [1154, 106] width 151 height 18
click at [1236, 249] on span "USPS" at bounding box center [1270, 243] width 152 height 18
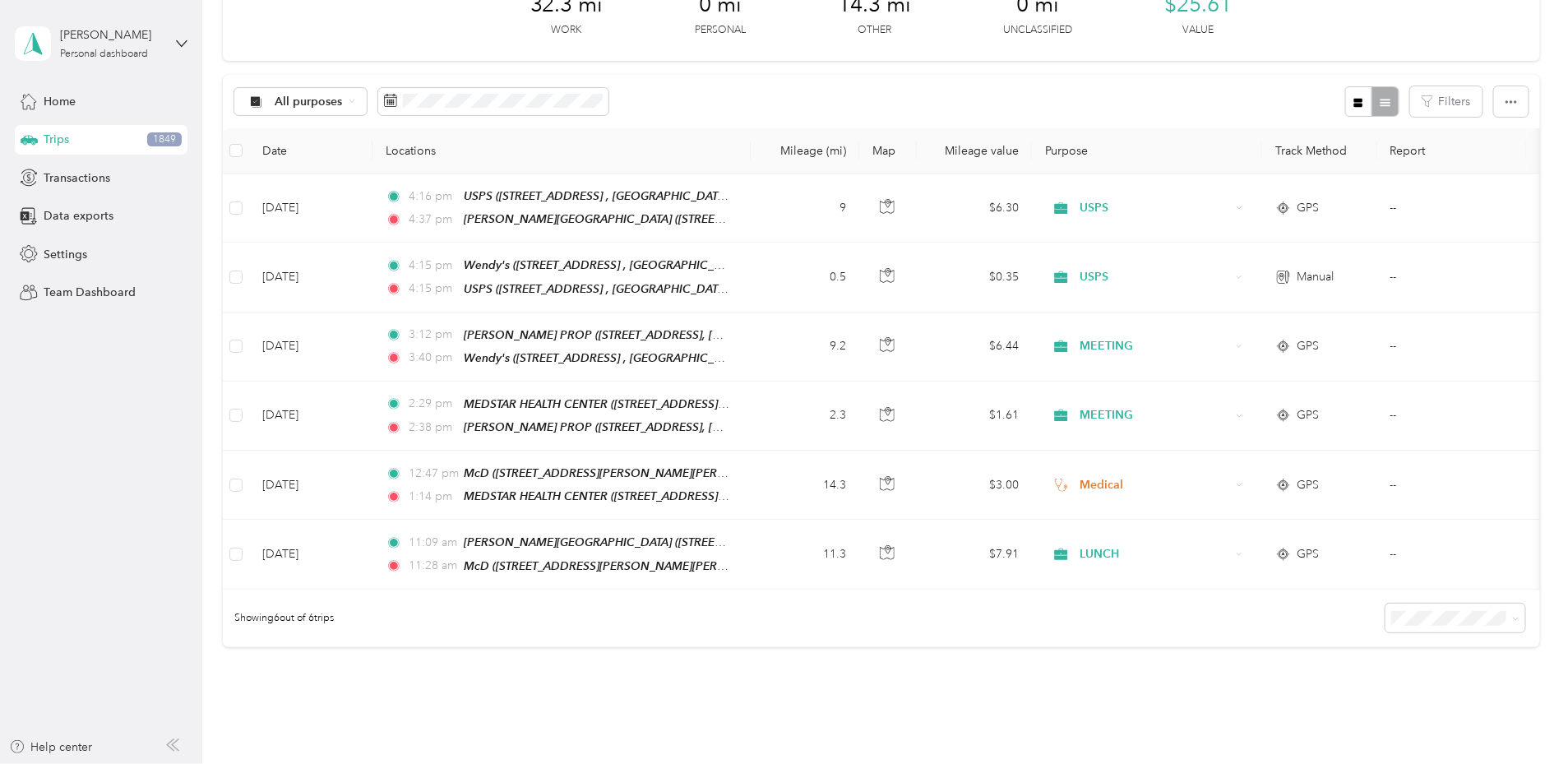
scroll to position [104, 0]
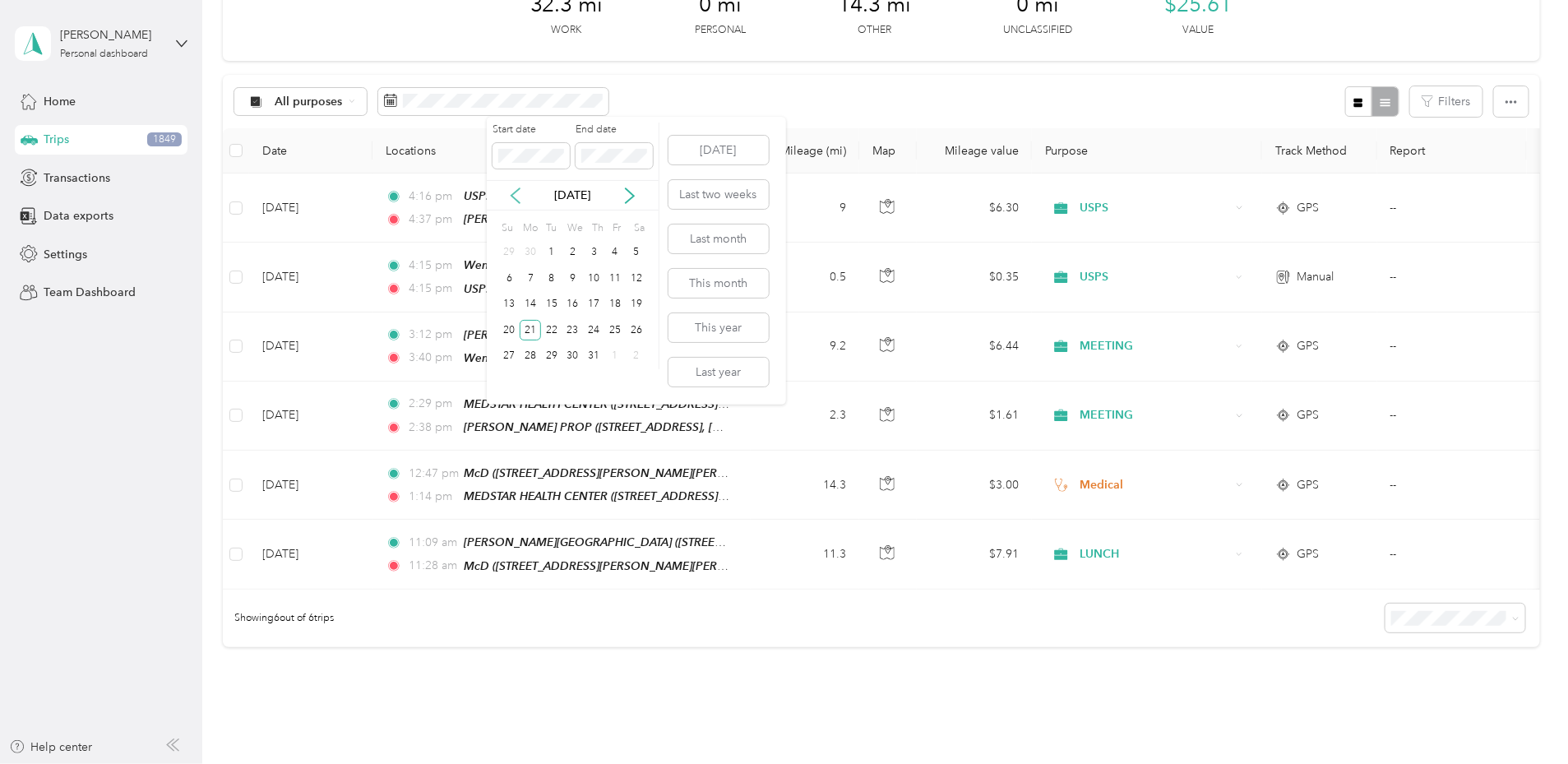
click at [516, 196] on icon at bounding box center [515, 195] width 17 height 17
click at [634, 258] on div "7" at bounding box center [637, 253] width 21 height 20
click at [633, 248] on div "7" at bounding box center [637, 253] width 21 height 20
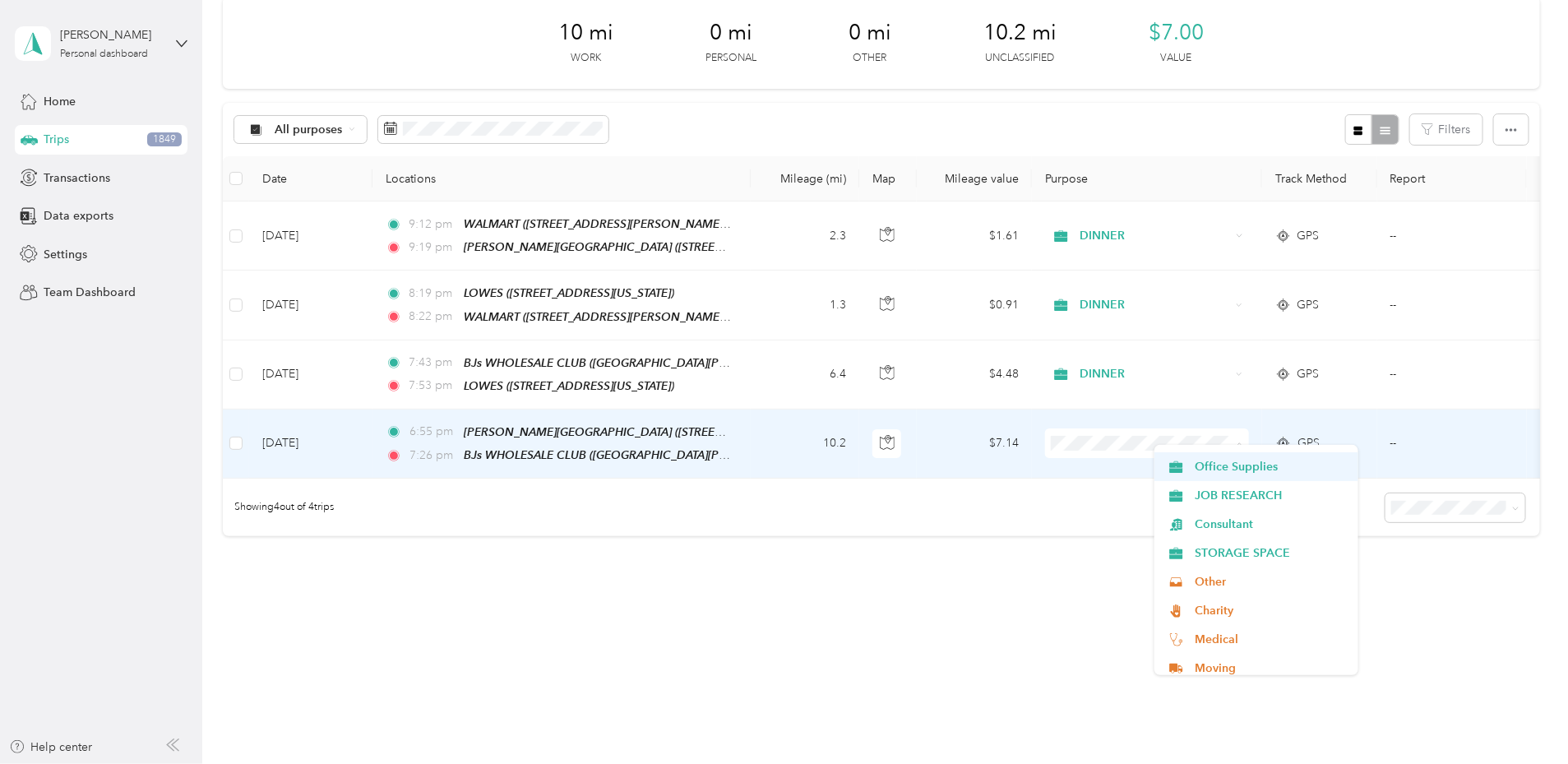
scroll to position [511, 0]
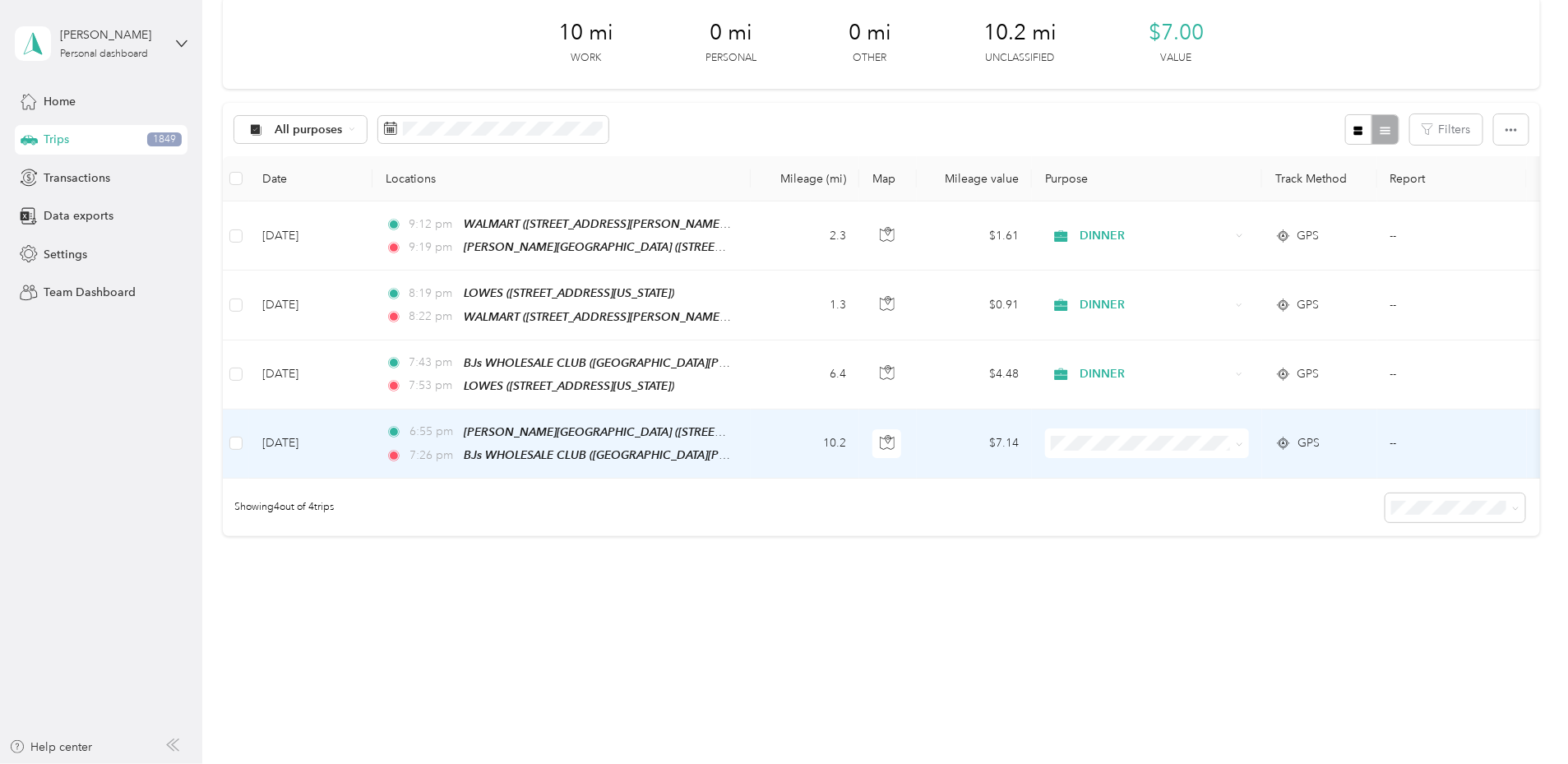
click at [1207, 466] on li "Office Supplies" at bounding box center [1256, 460] width 204 height 29
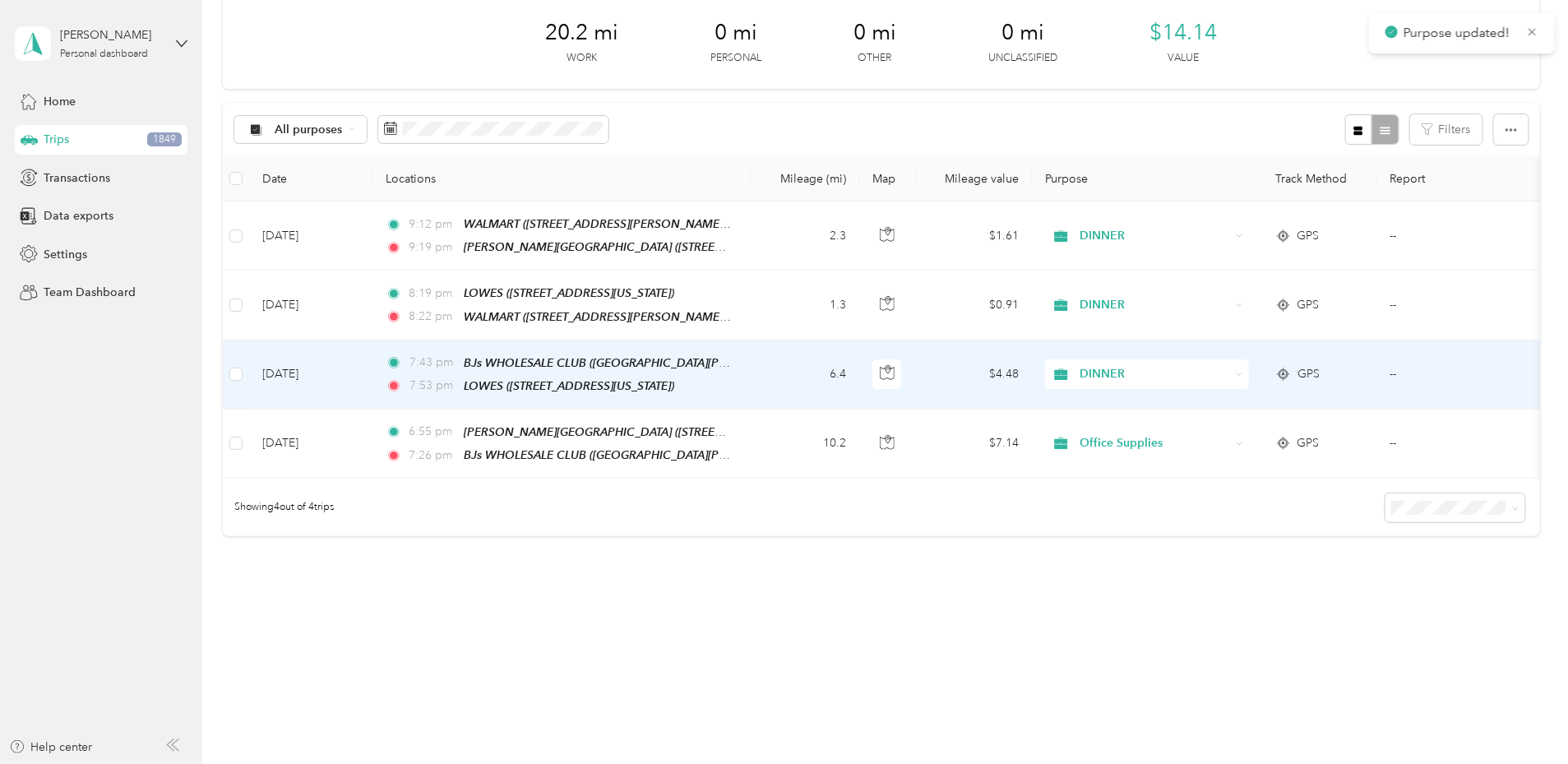
click at [1200, 365] on span "DINNER" at bounding box center [1154, 374] width 151 height 18
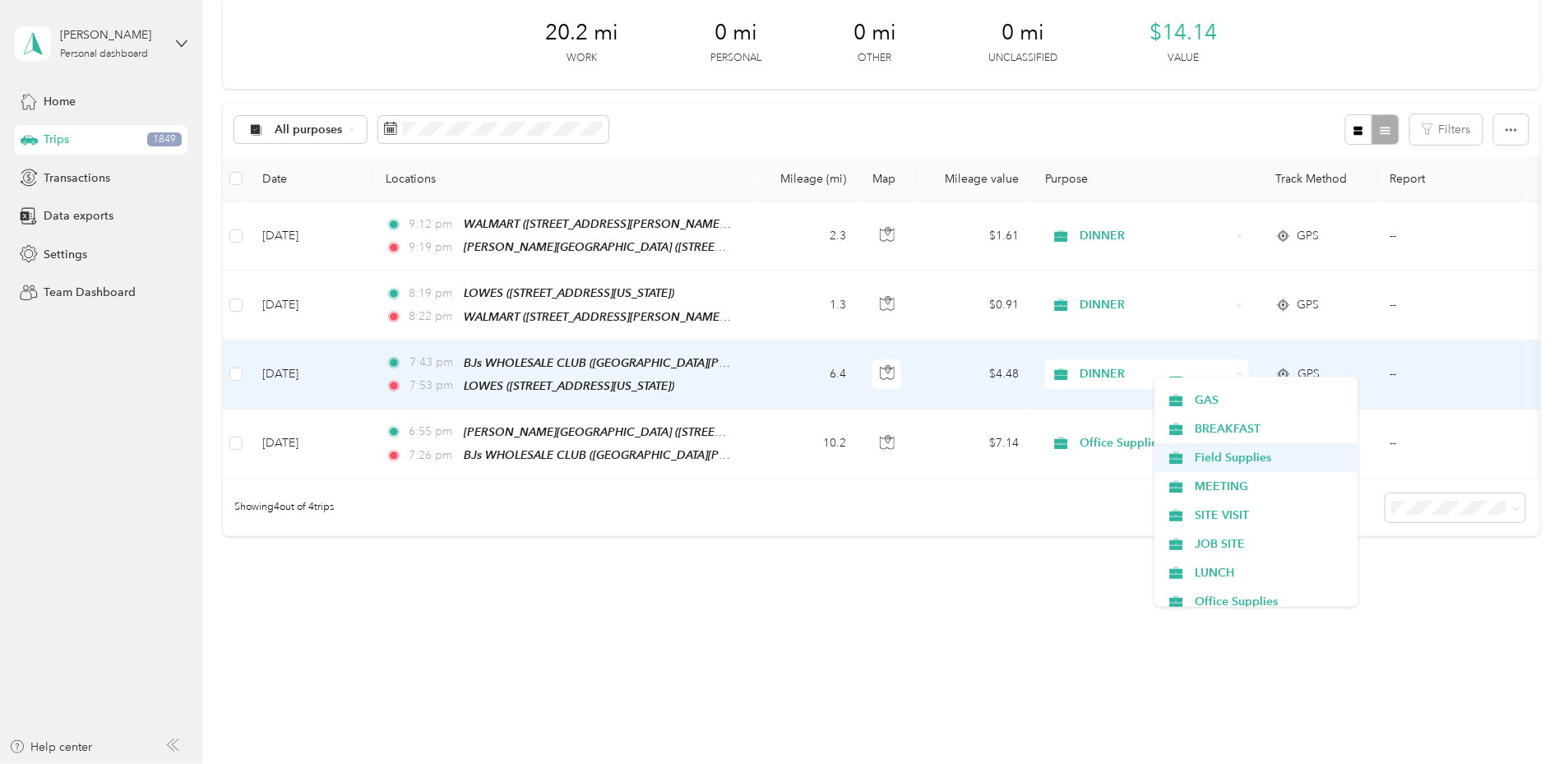
scroll to position [308, 0]
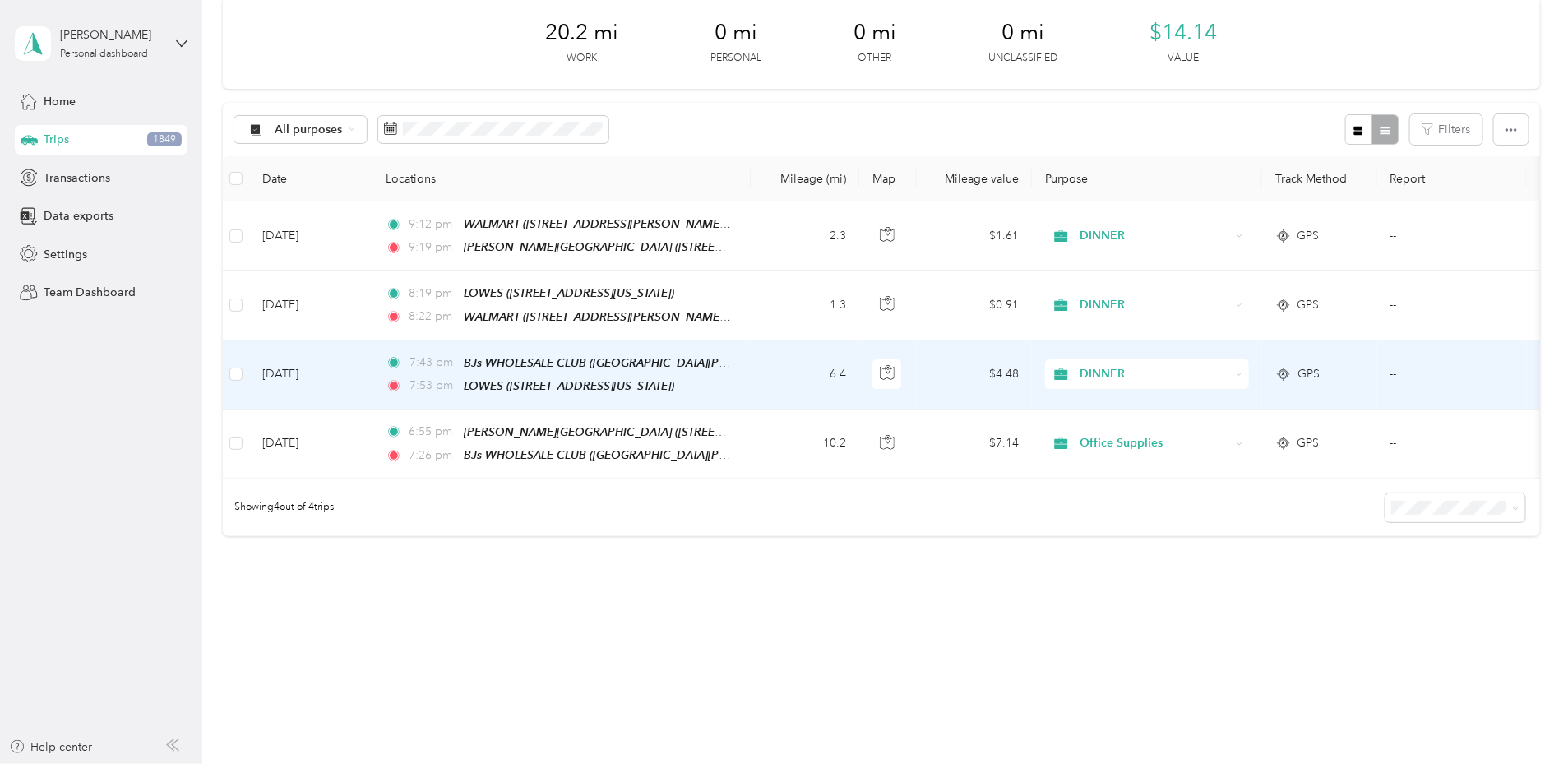
click at [1207, 453] on span "Field Supplies" at bounding box center [1270, 453] width 152 height 18
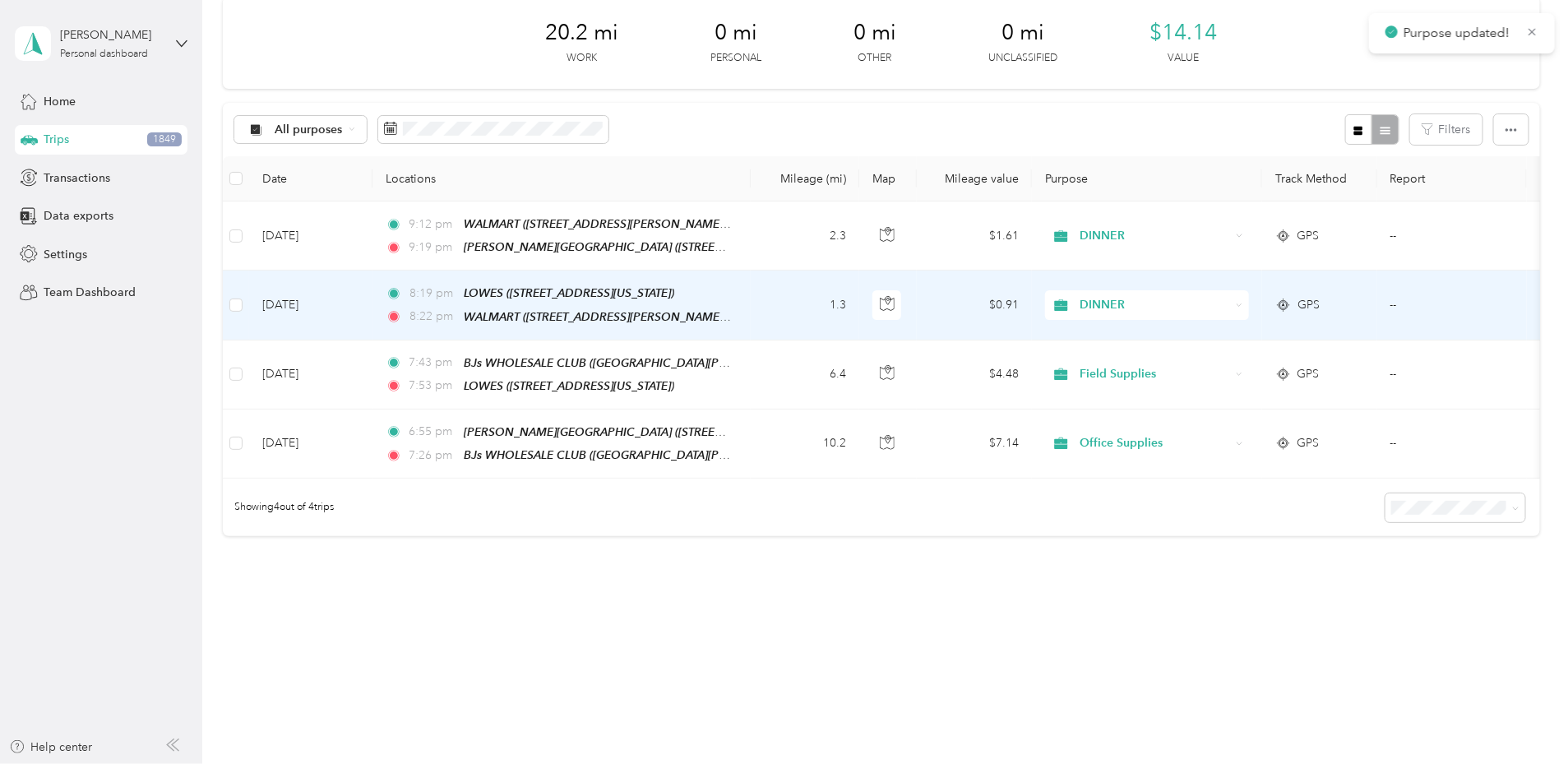
click at [1196, 296] on span "DINNER" at bounding box center [1154, 305] width 151 height 18
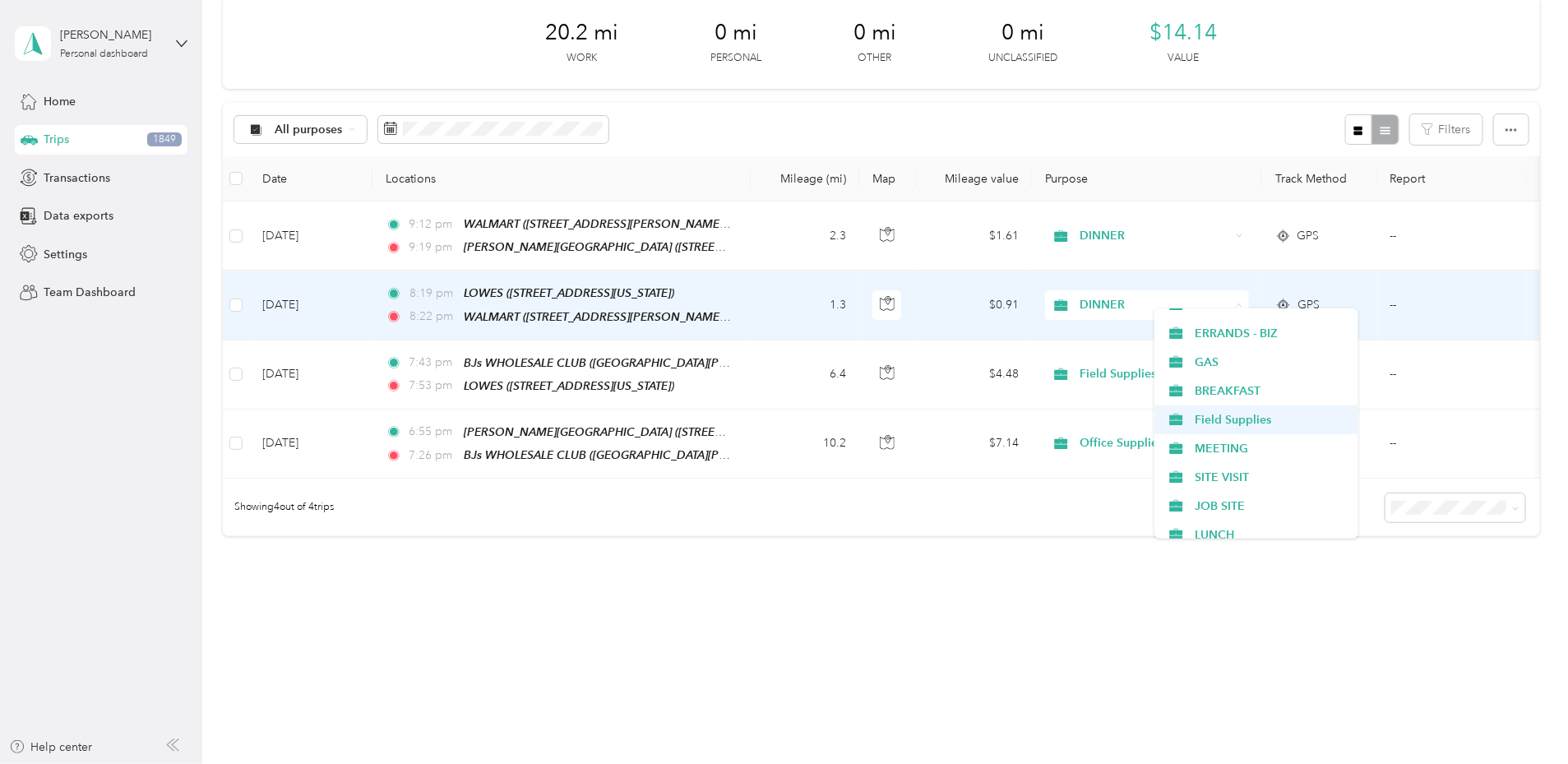
scroll to position [278, 0]
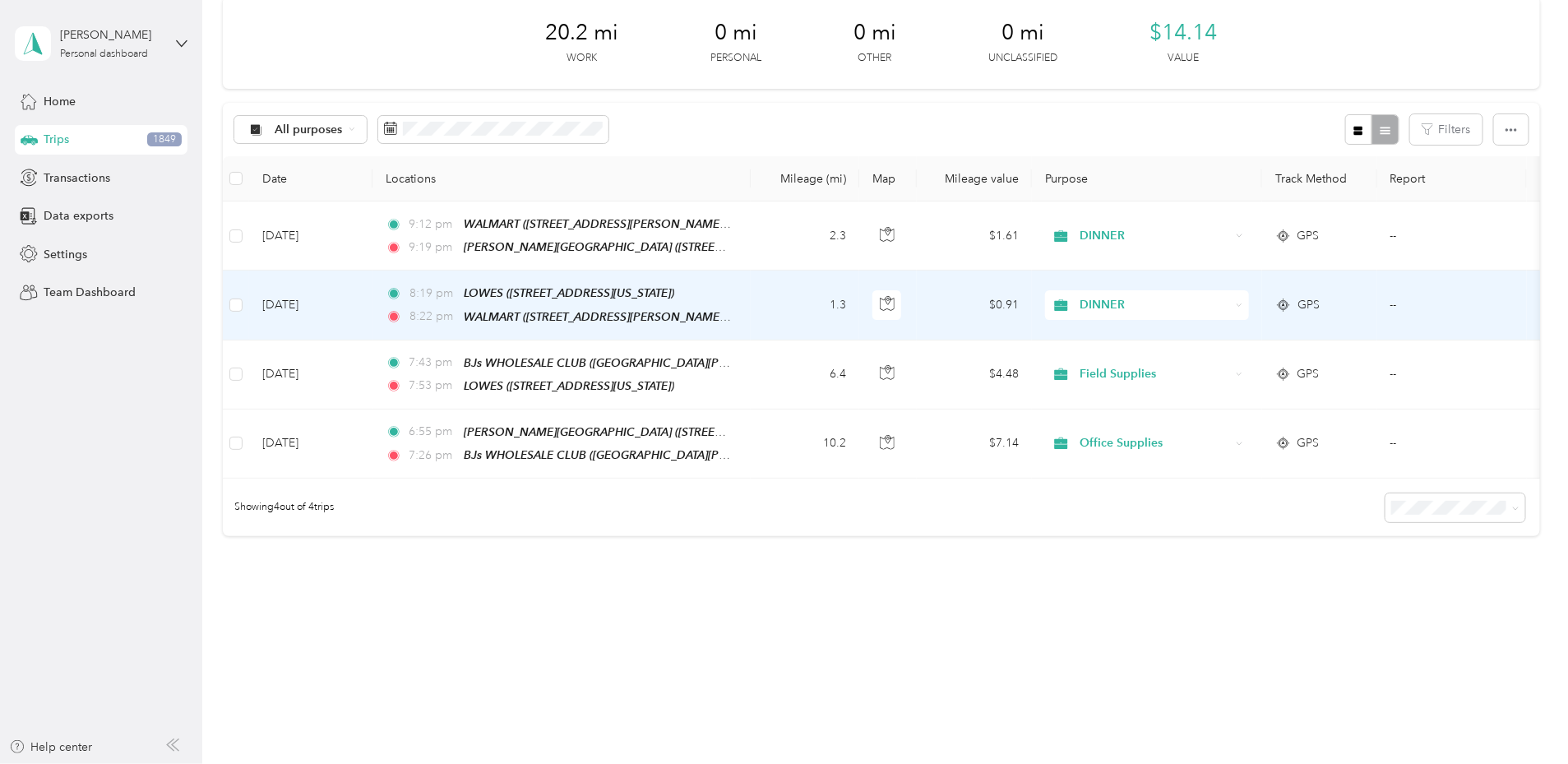
click at [1230, 419] on li "Field Supplies" at bounding box center [1256, 418] width 204 height 29
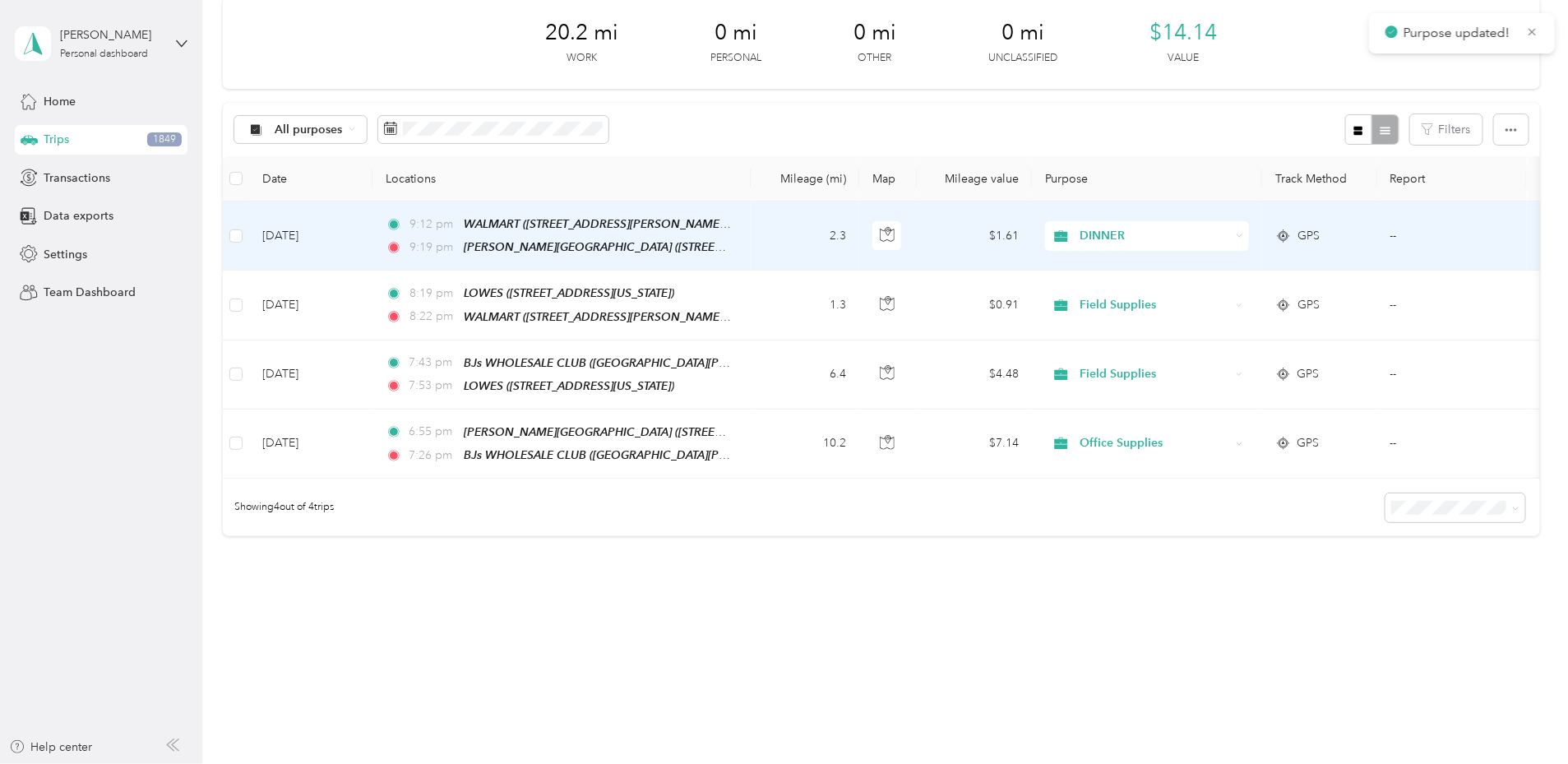
click at [1206, 227] on span "DINNER" at bounding box center [1154, 236] width 151 height 18
click at [1205, 317] on span "Field Supplies" at bounding box center [1270, 314] width 152 height 18
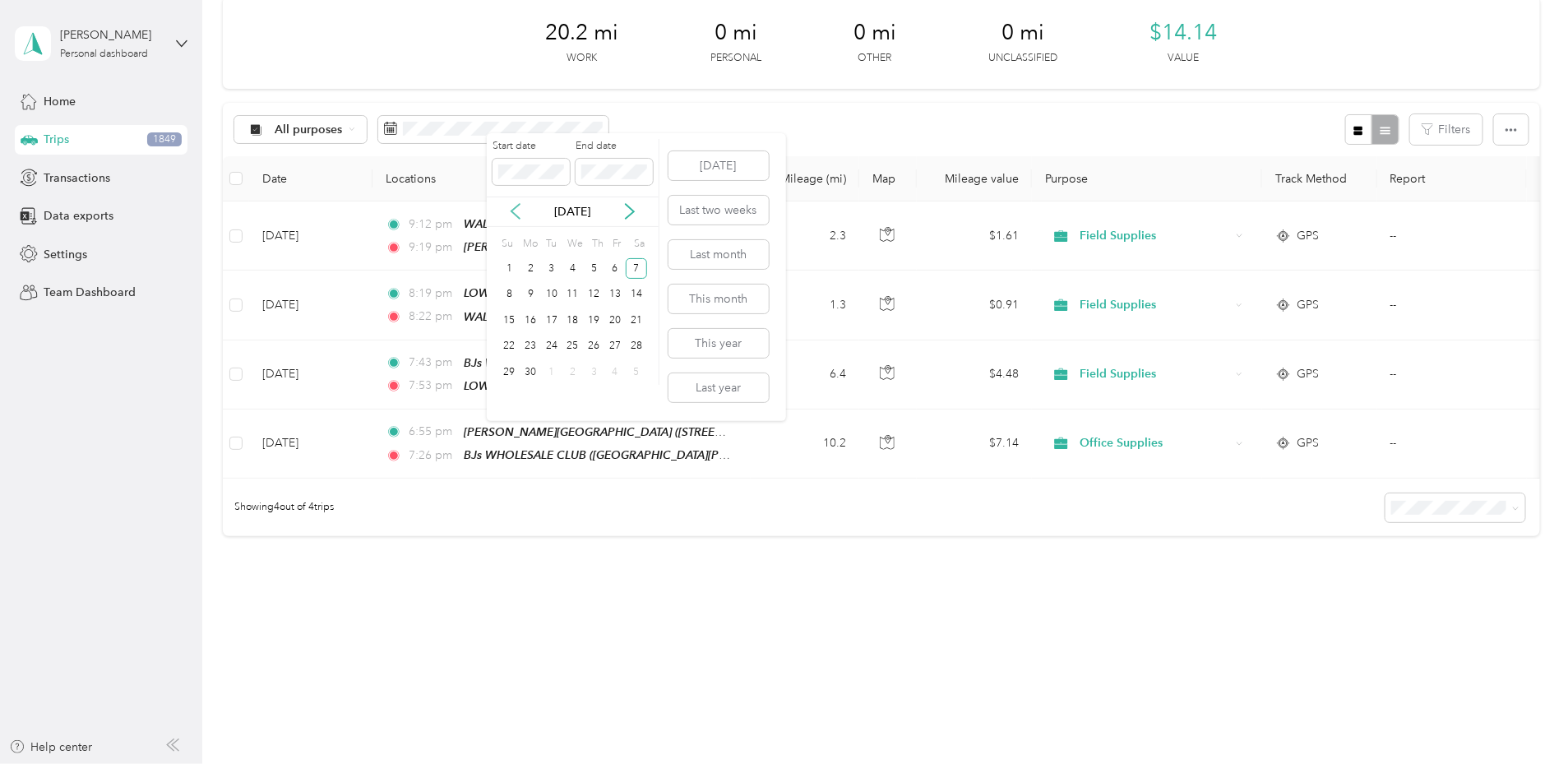
click at [512, 213] on icon at bounding box center [515, 212] width 8 height 15
click at [571, 298] on div "7" at bounding box center [573, 294] width 21 height 20
click at [571, 293] on div "7" at bounding box center [573, 294] width 21 height 20
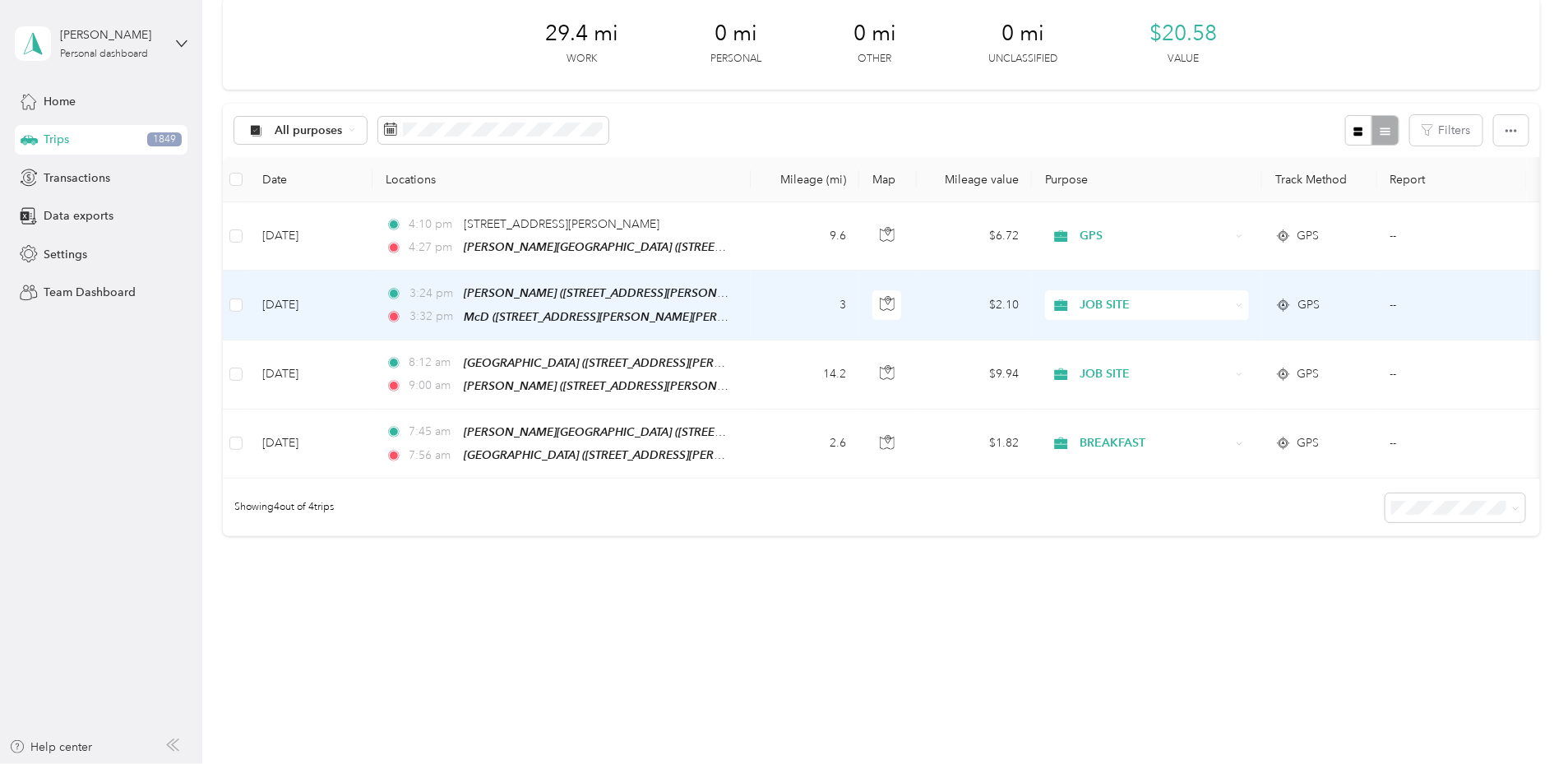
scroll to position [87, 0]
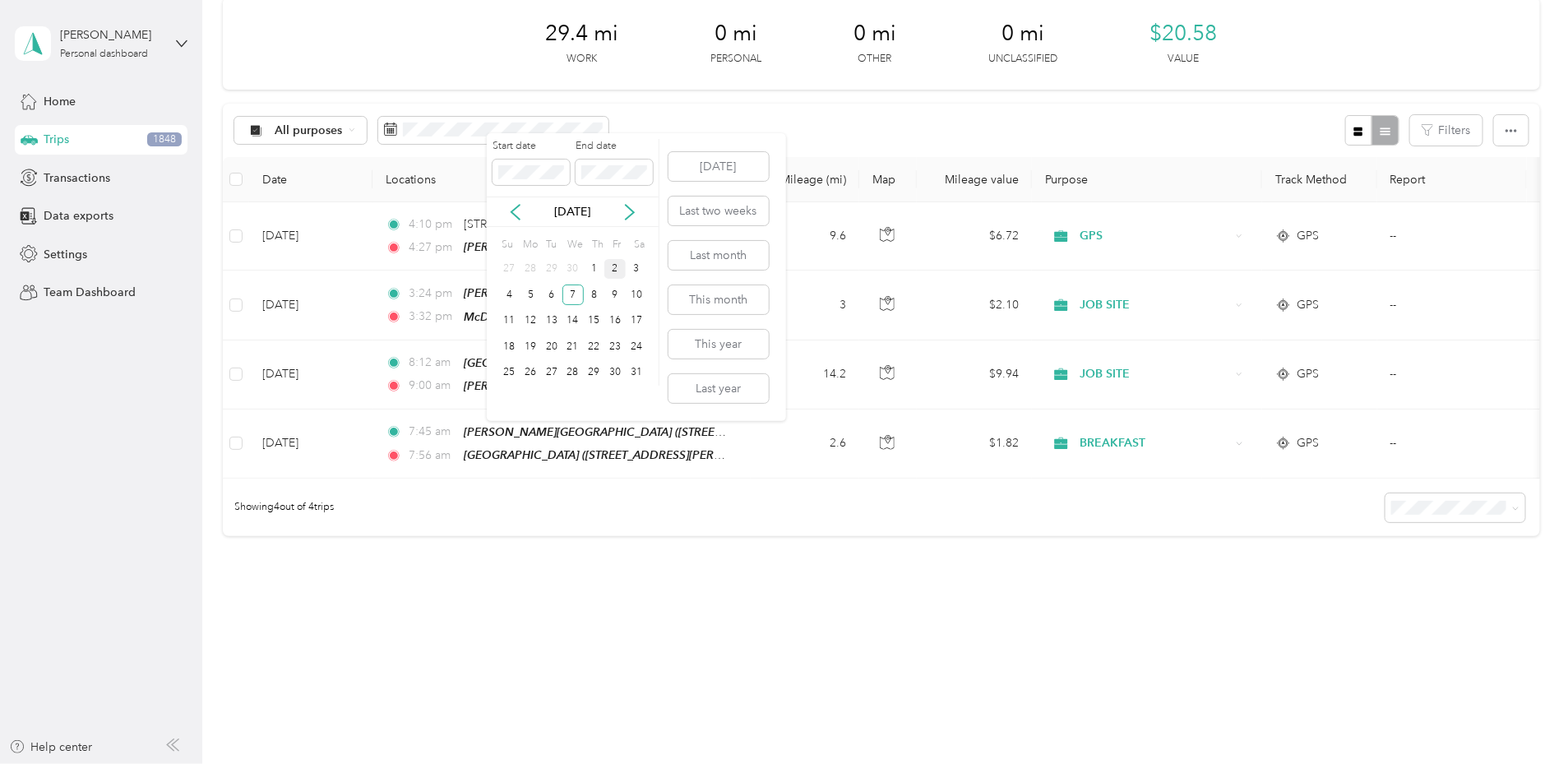
click at [619, 266] on div "2" at bounding box center [615, 268] width 21 height 20
click at [621, 272] on div "2" at bounding box center [615, 268] width 21 height 20
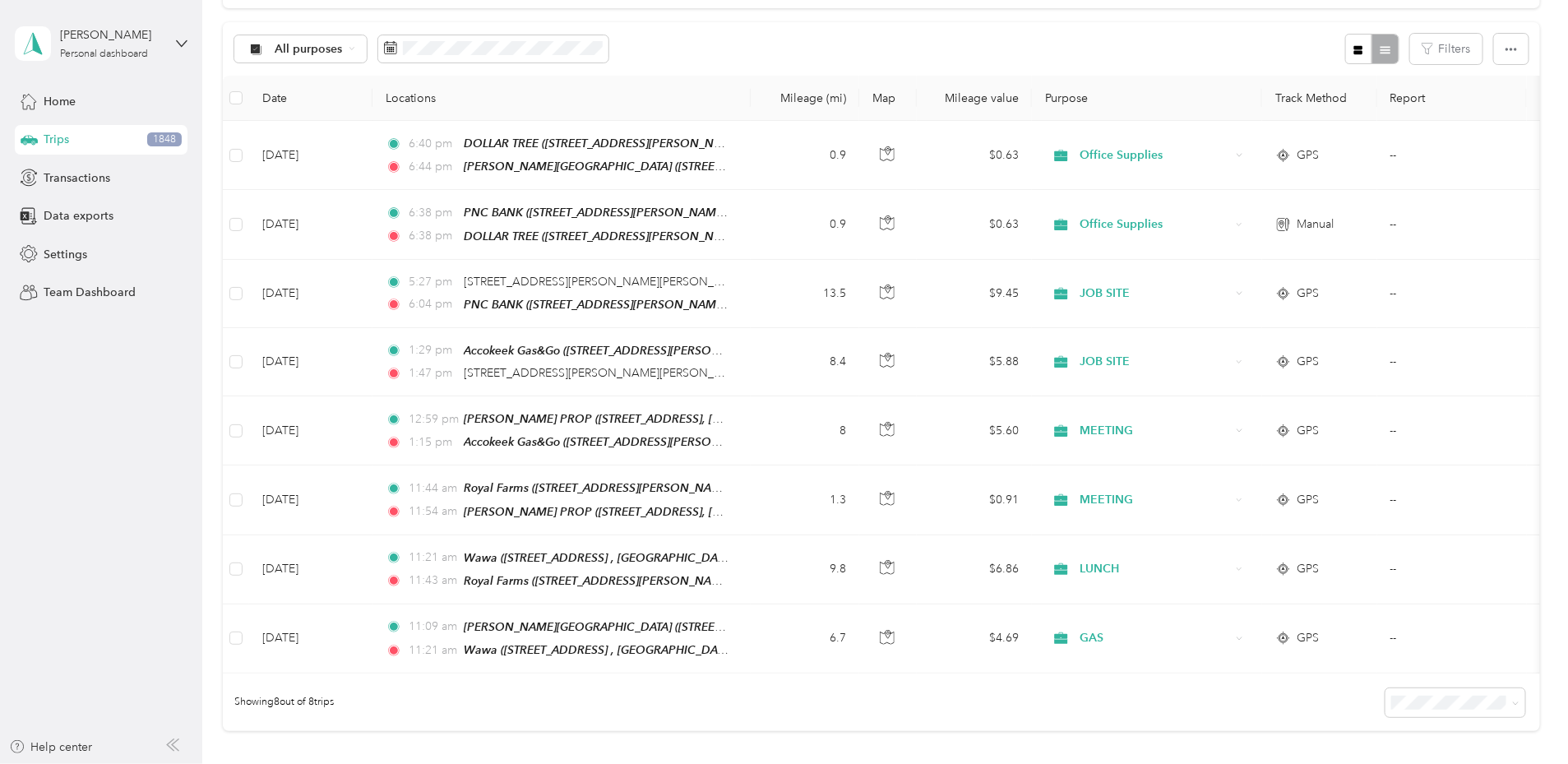
scroll to position [157, 0]
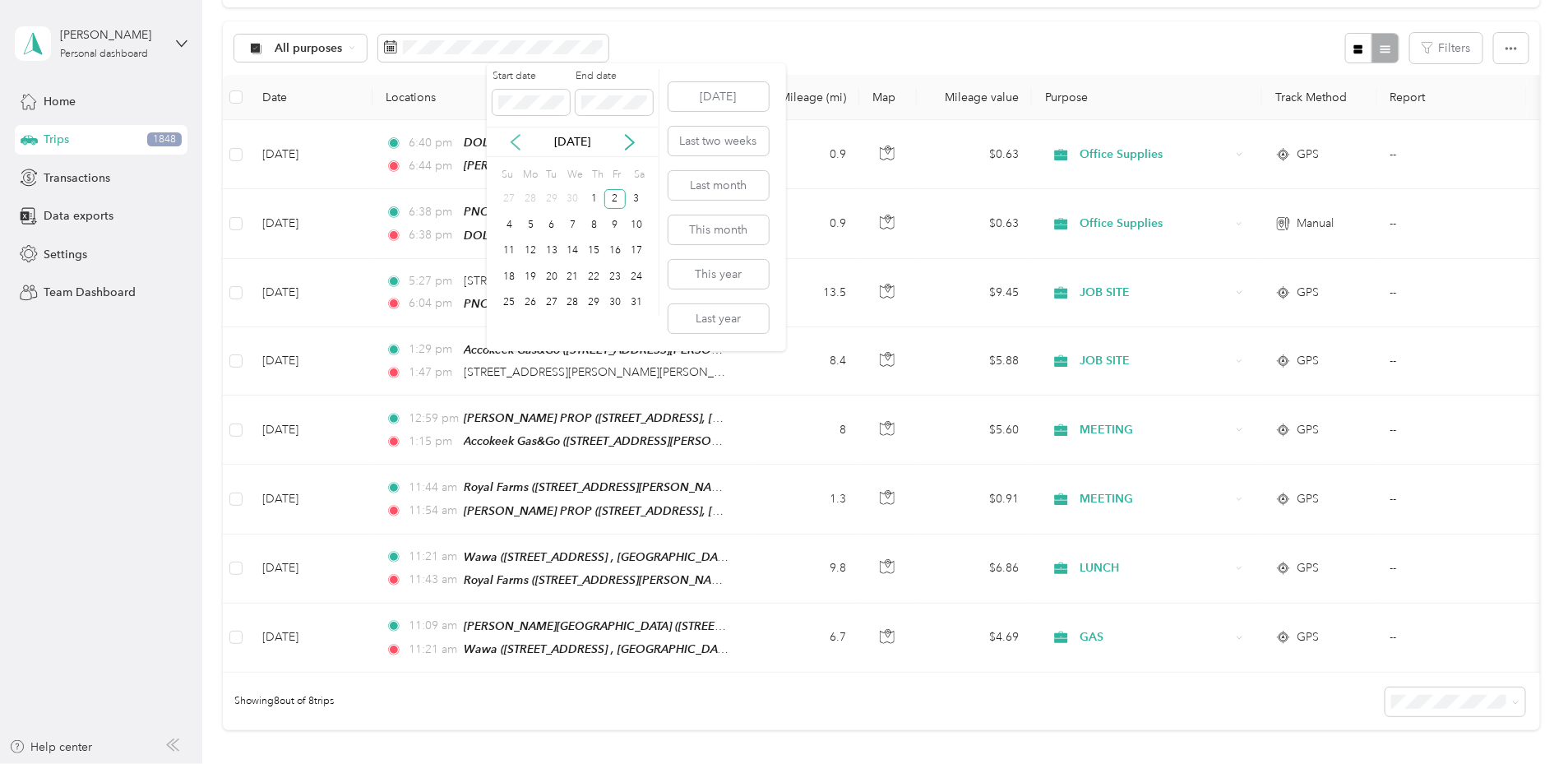
click at [514, 143] on icon at bounding box center [515, 142] width 17 height 17
click at [633, 143] on icon at bounding box center [629, 142] width 8 height 15
click at [531, 227] on div "7" at bounding box center [530, 224] width 21 height 20
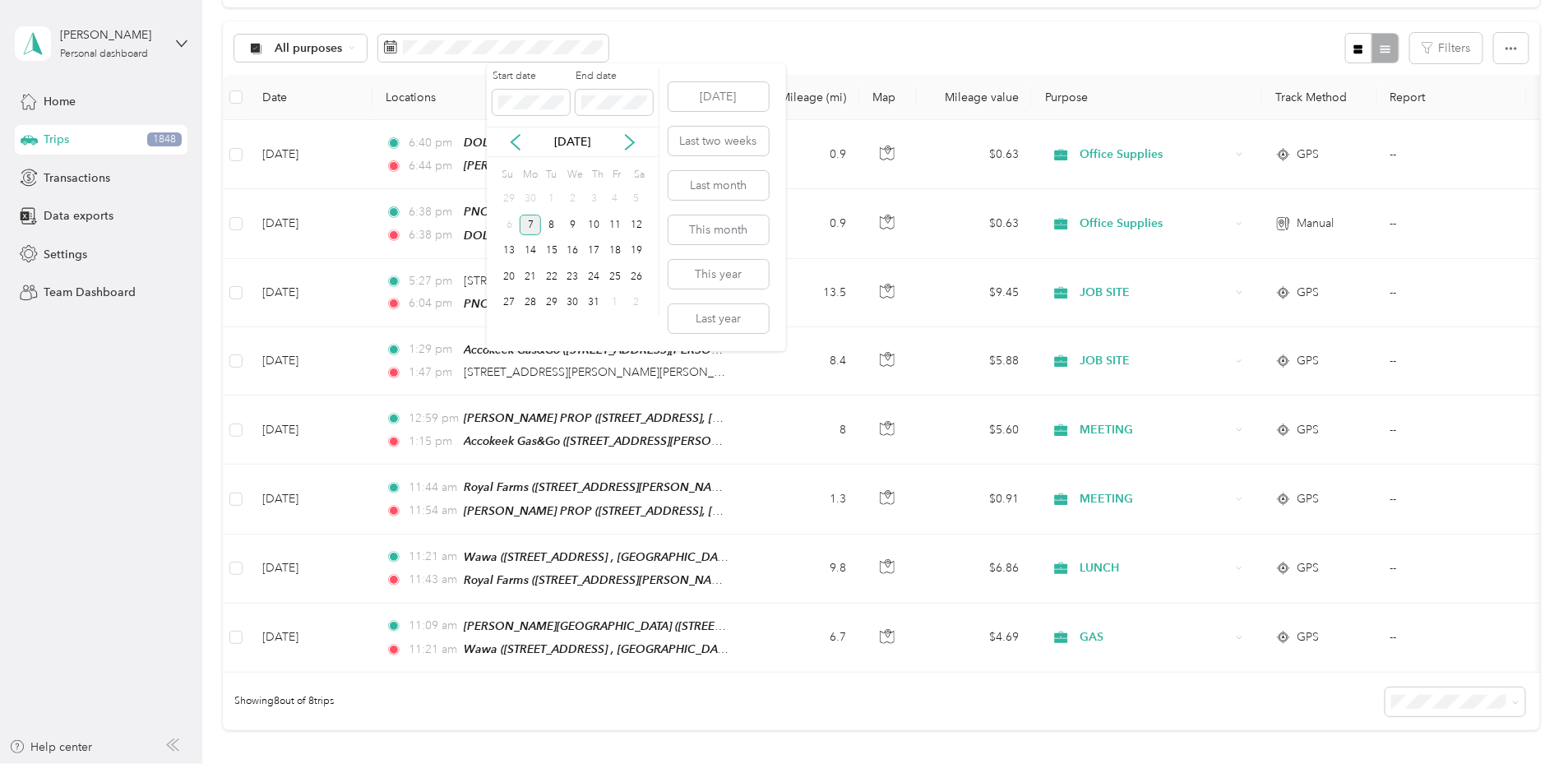
click at [534, 222] on div "7" at bounding box center [530, 224] width 21 height 20
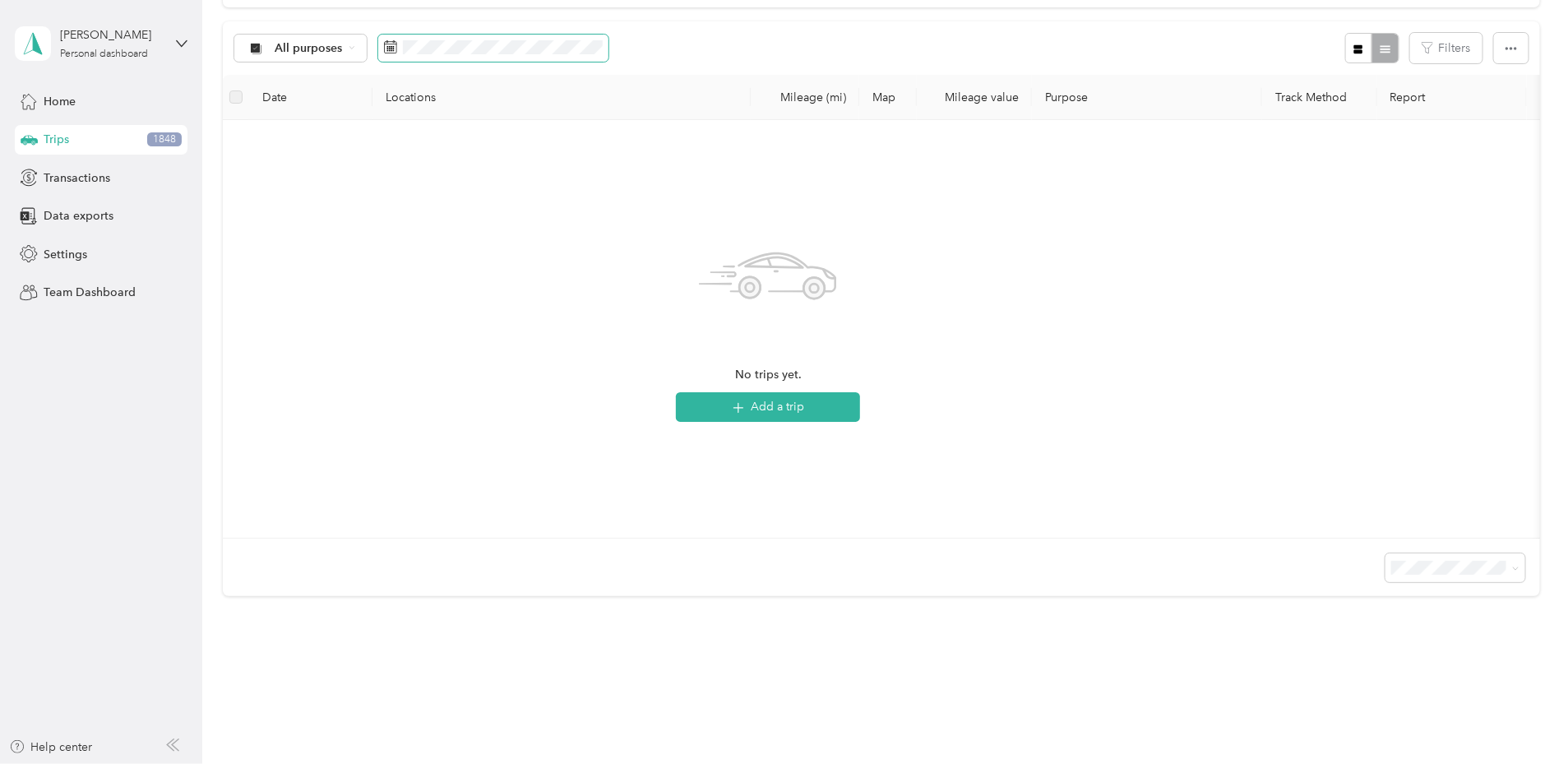
click at [569, 55] on span at bounding box center [494, 48] width 231 height 28
click at [515, 143] on icon at bounding box center [515, 142] width 8 height 15
click at [518, 139] on icon at bounding box center [515, 142] width 17 height 17
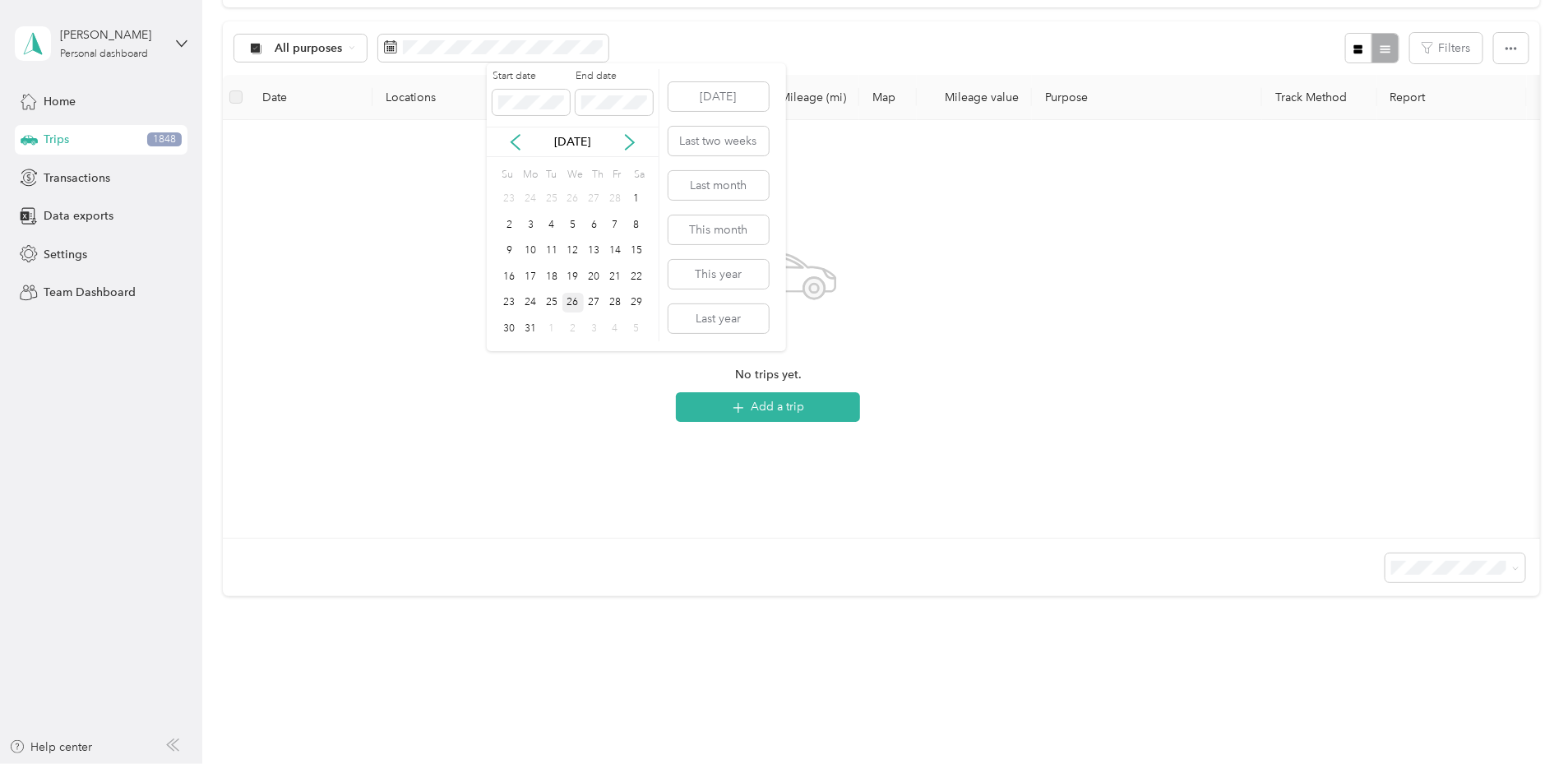
click at [571, 305] on div "26" at bounding box center [573, 303] width 21 height 20
click at [570, 295] on div "26" at bounding box center [573, 303] width 21 height 20
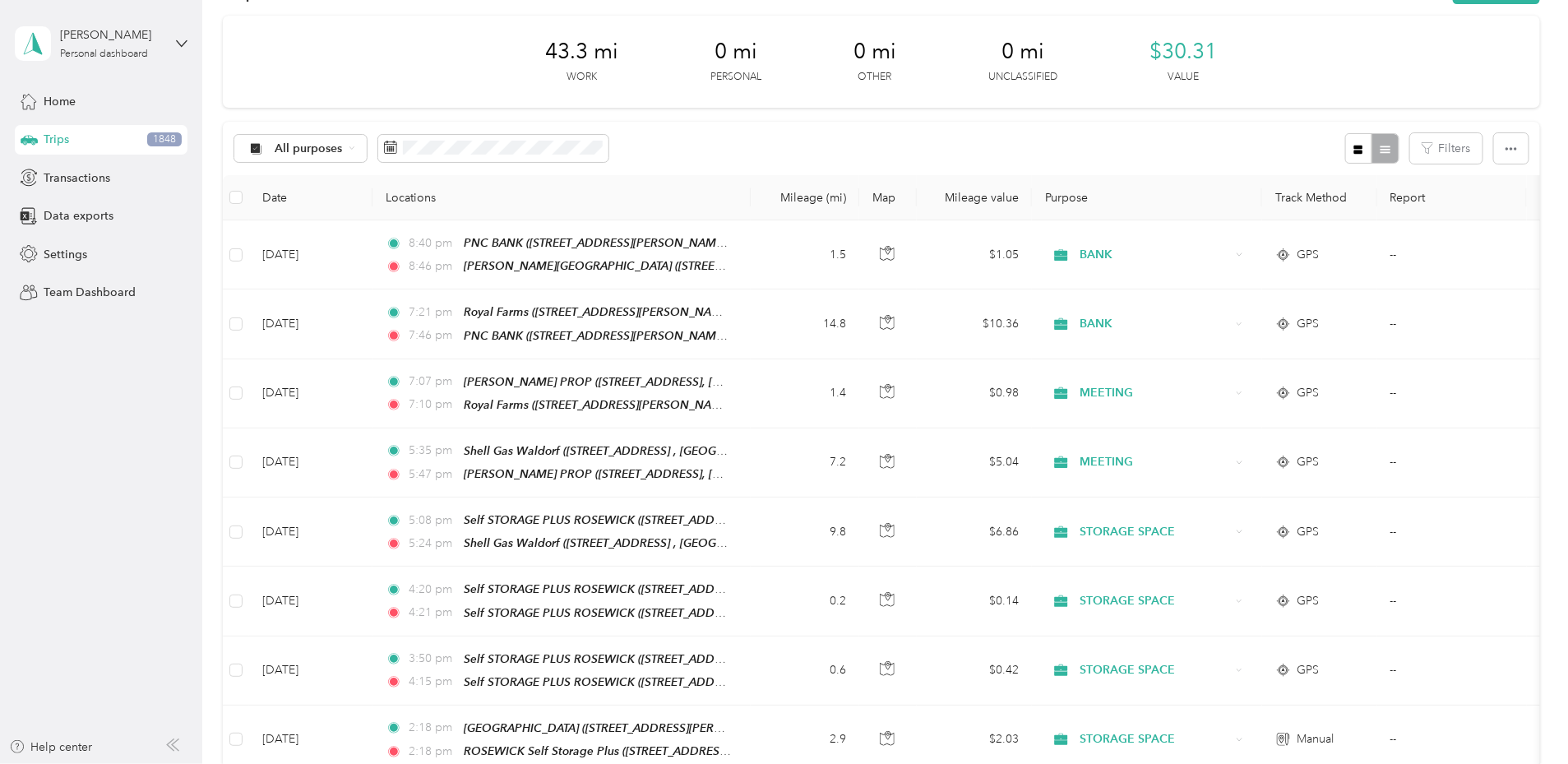
scroll to position [56, 0]
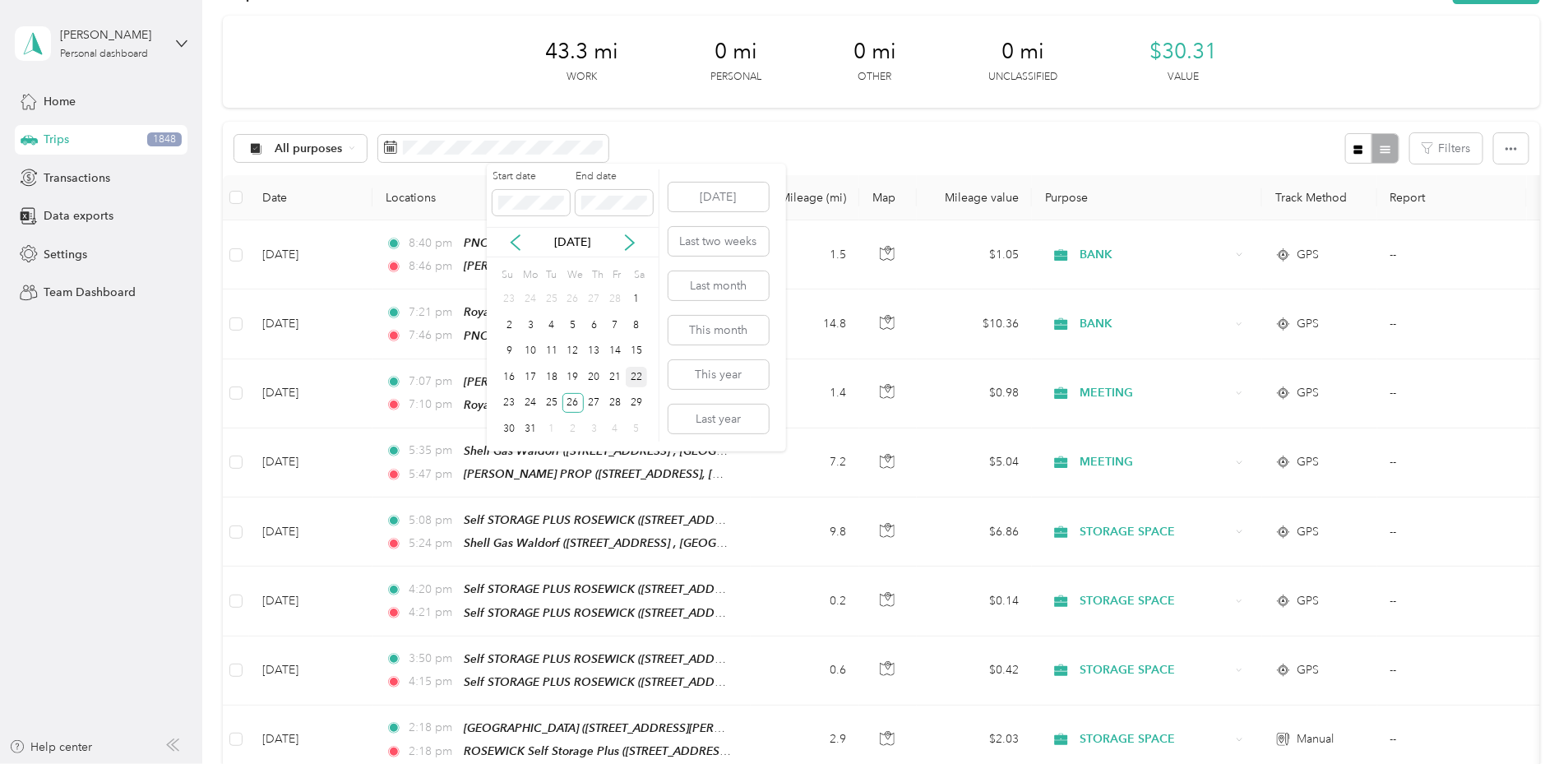
click at [640, 378] on div "22" at bounding box center [637, 377] width 21 height 20
click at [634, 377] on div "22" at bounding box center [637, 377] width 21 height 20
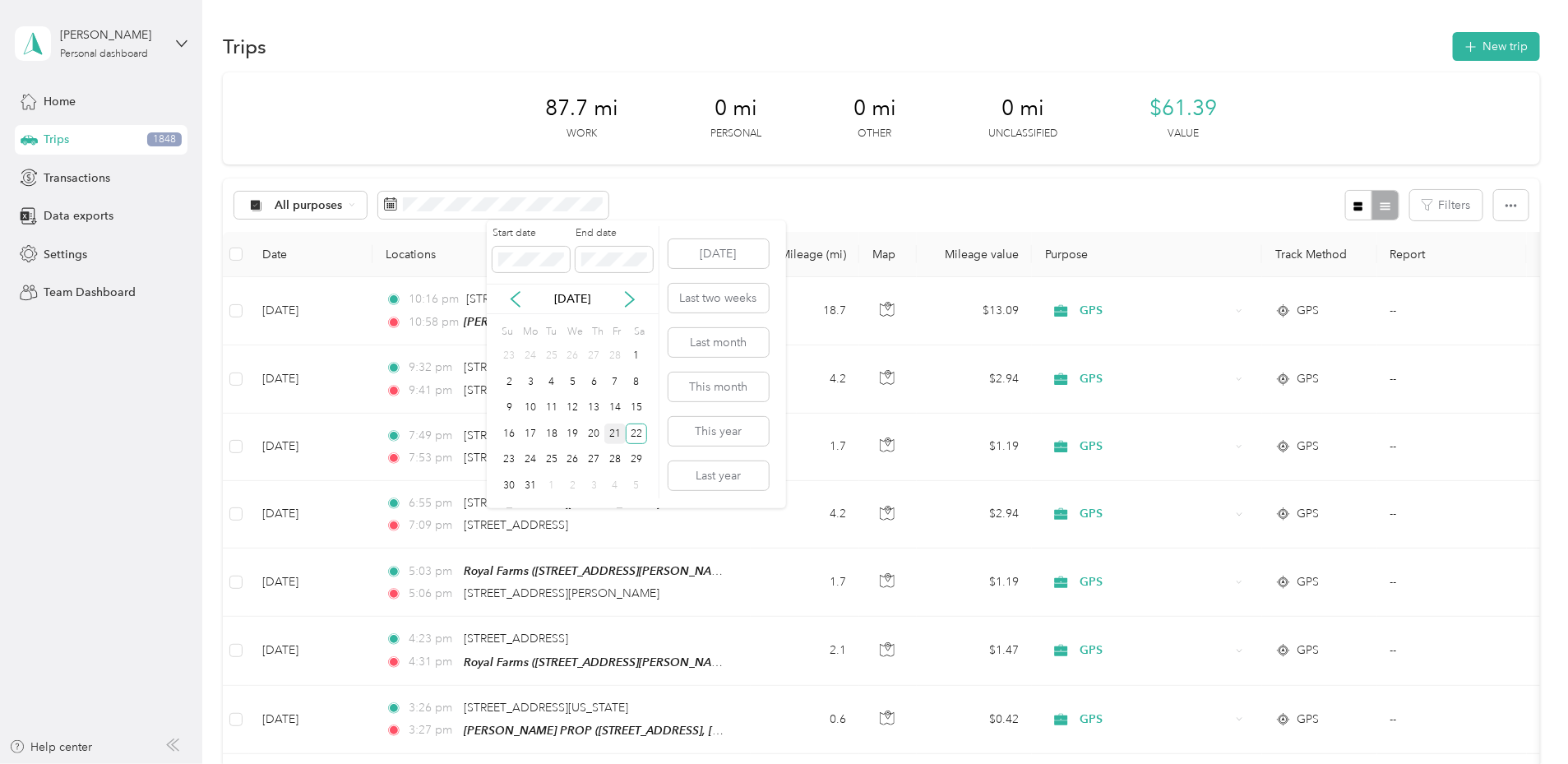
click at [615, 432] on div "21" at bounding box center [615, 433] width 21 height 20
click at [615, 432] on div "21" at bounding box center [615, 433] width 21 height 20
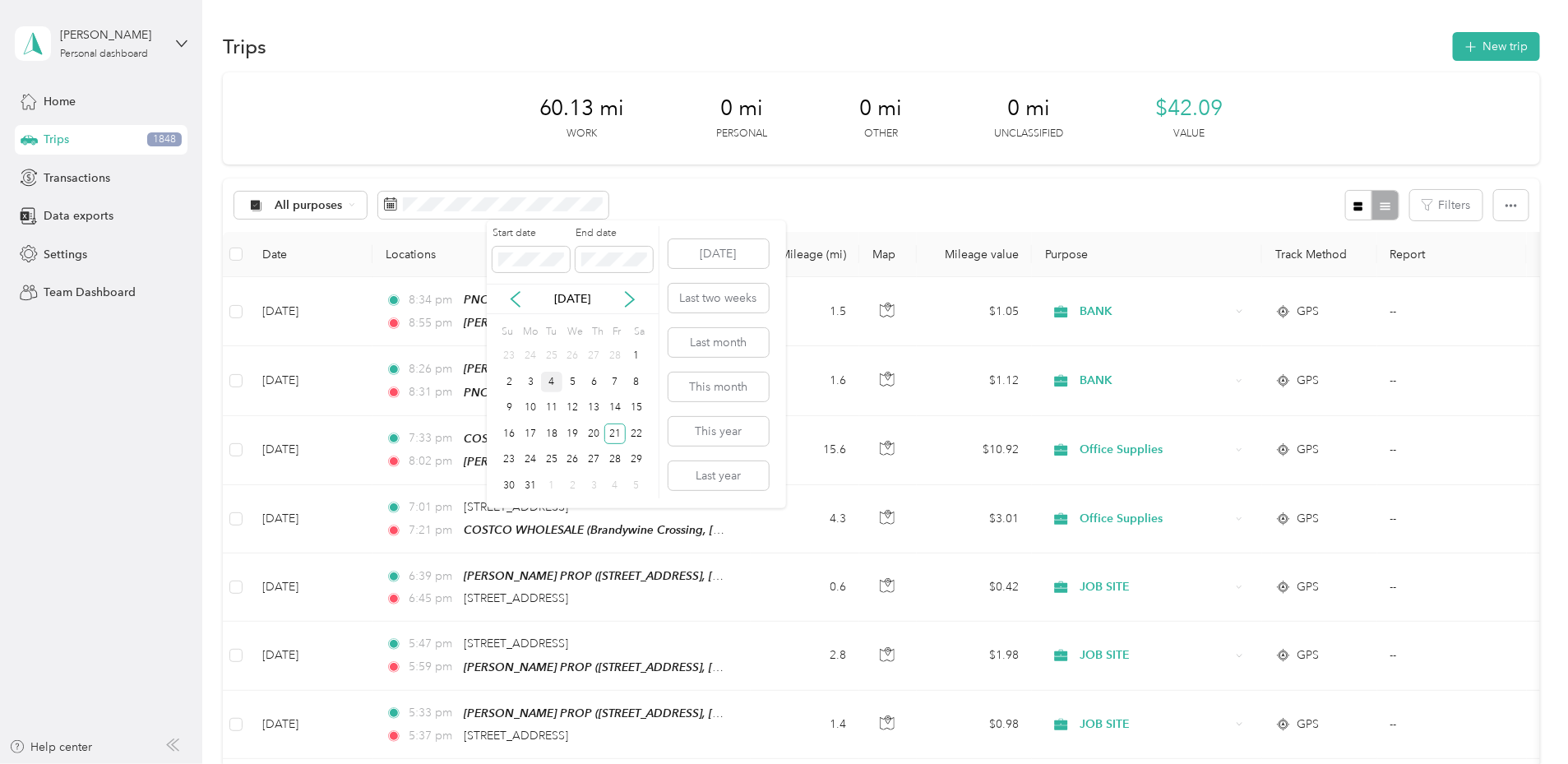
click at [555, 380] on div "4" at bounding box center [552, 381] width 21 height 20
click at [551, 385] on div "4" at bounding box center [552, 381] width 21 height 20
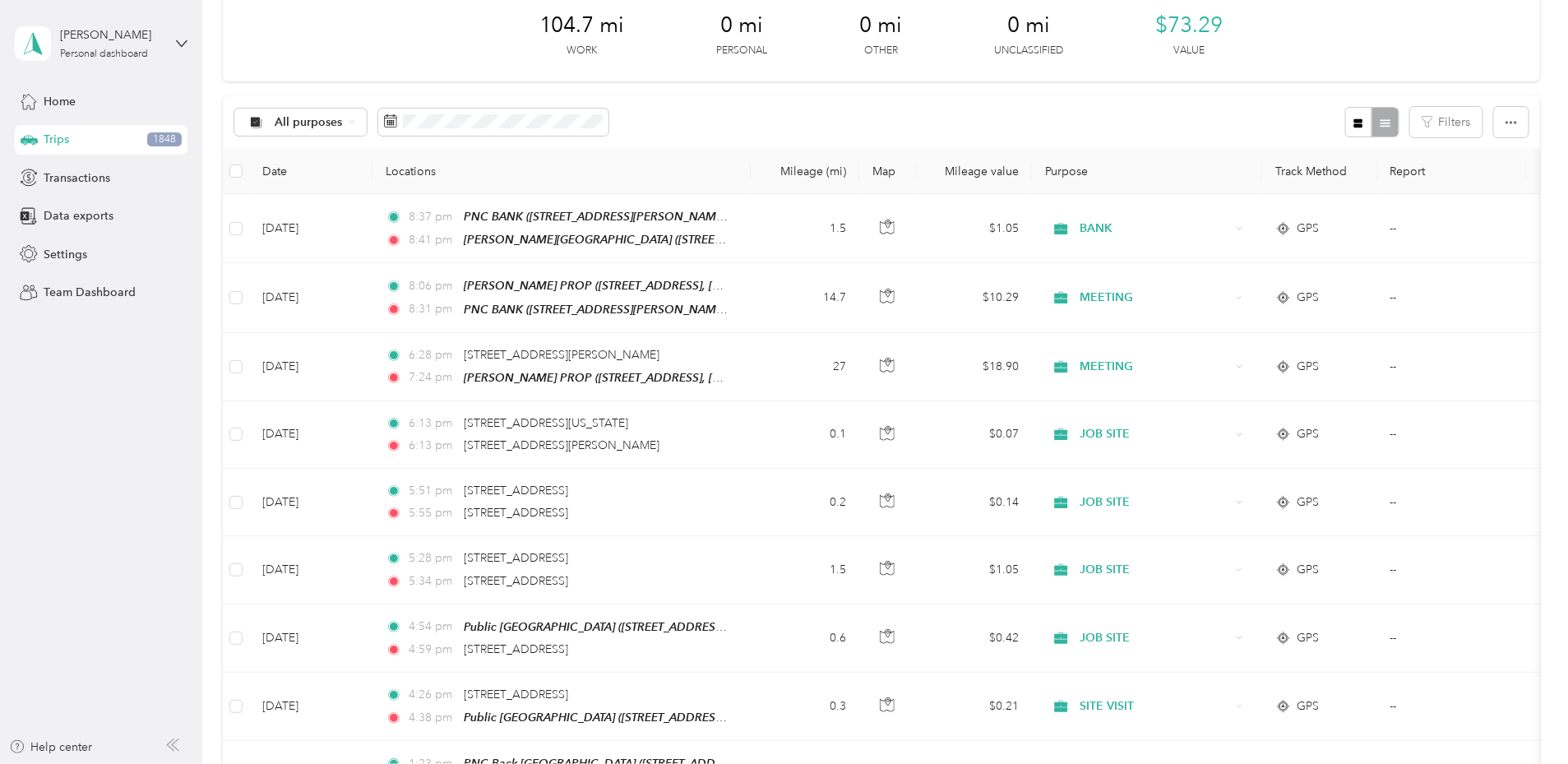
scroll to position [83, 0]
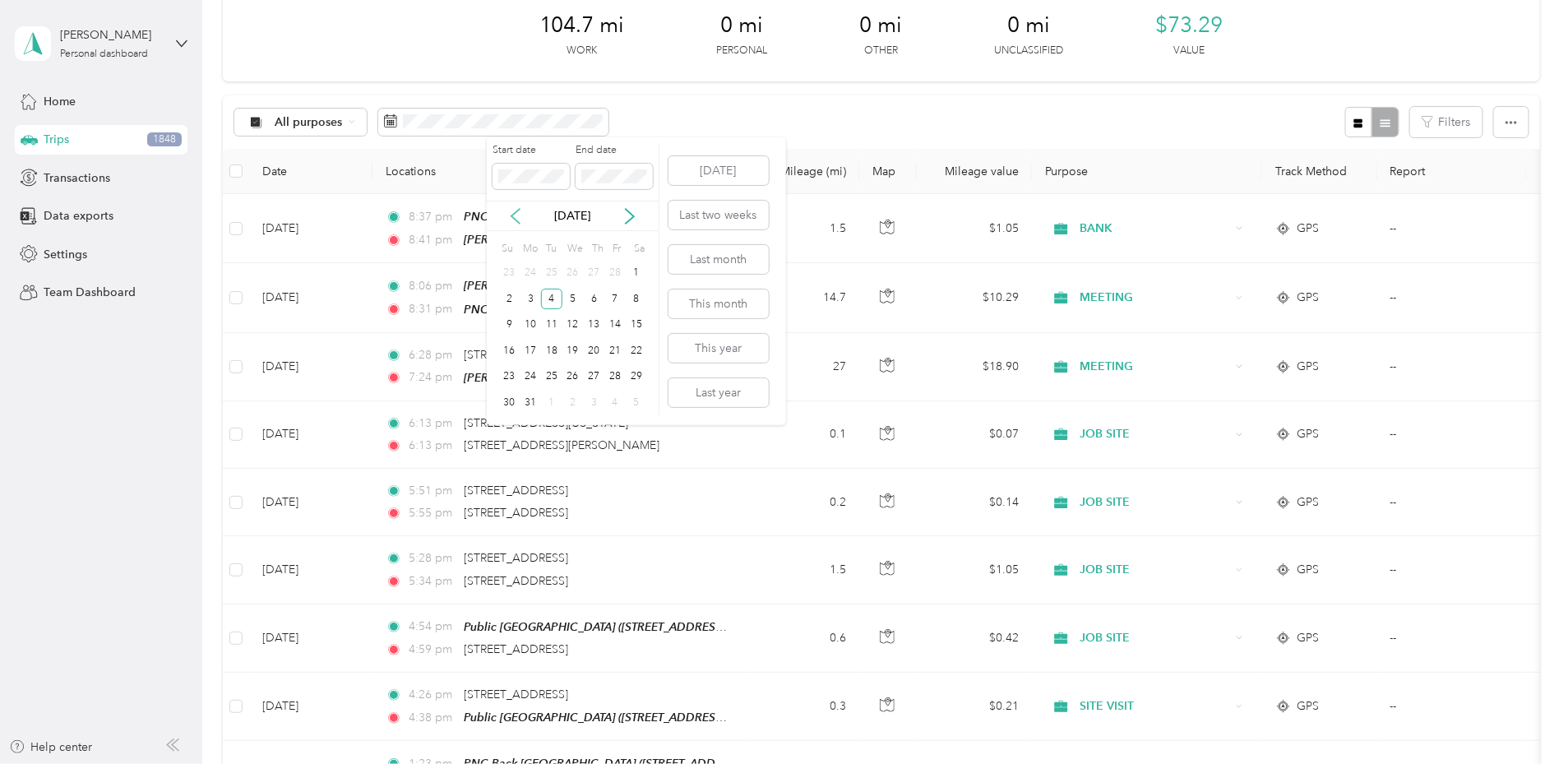
click at [518, 209] on icon at bounding box center [515, 216] width 8 height 15
click at [616, 324] on div "14" at bounding box center [615, 325] width 21 height 20
click at [623, 326] on div "14" at bounding box center [615, 325] width 21 height 20
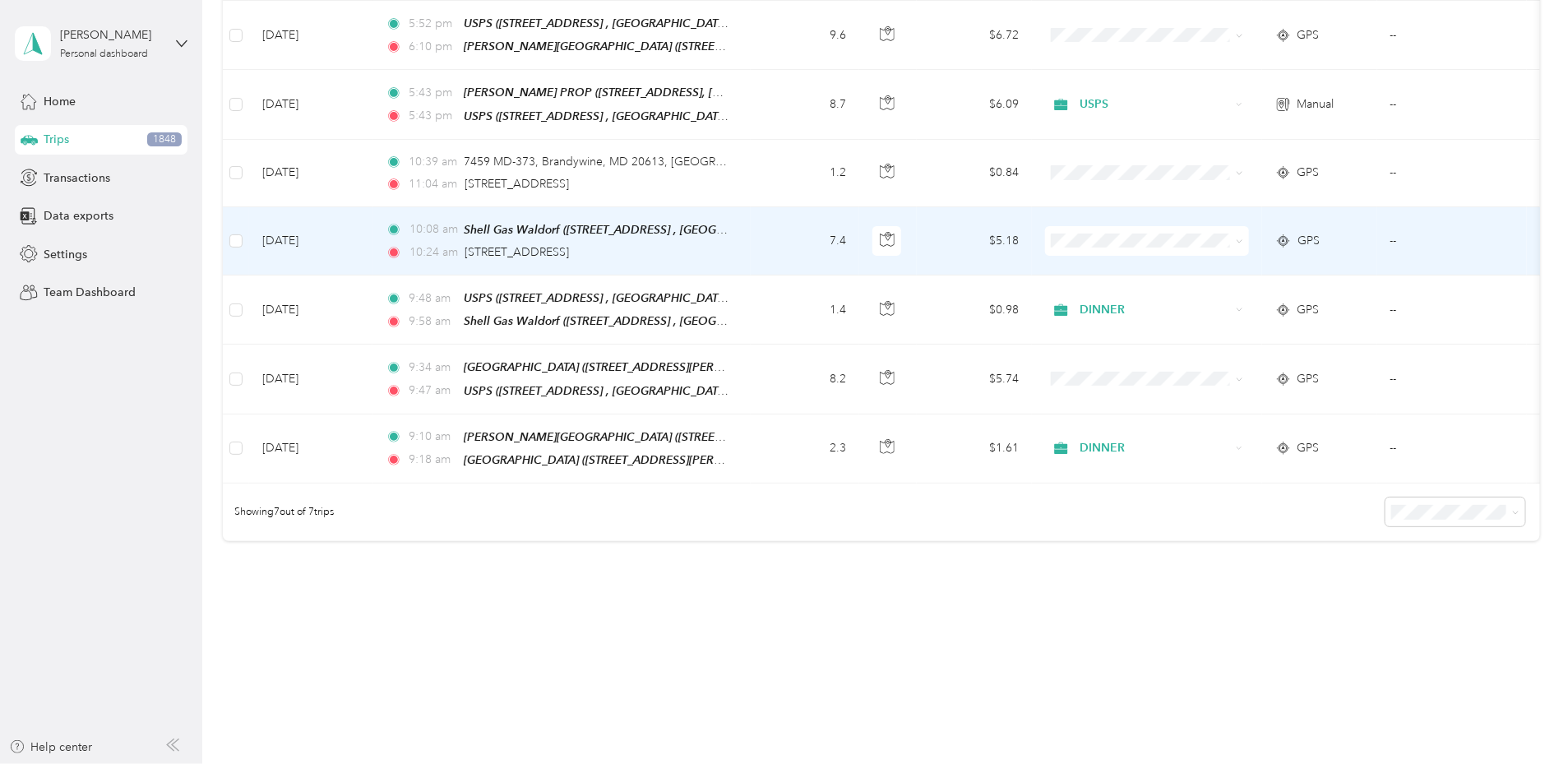
scroll to position [277, 0]
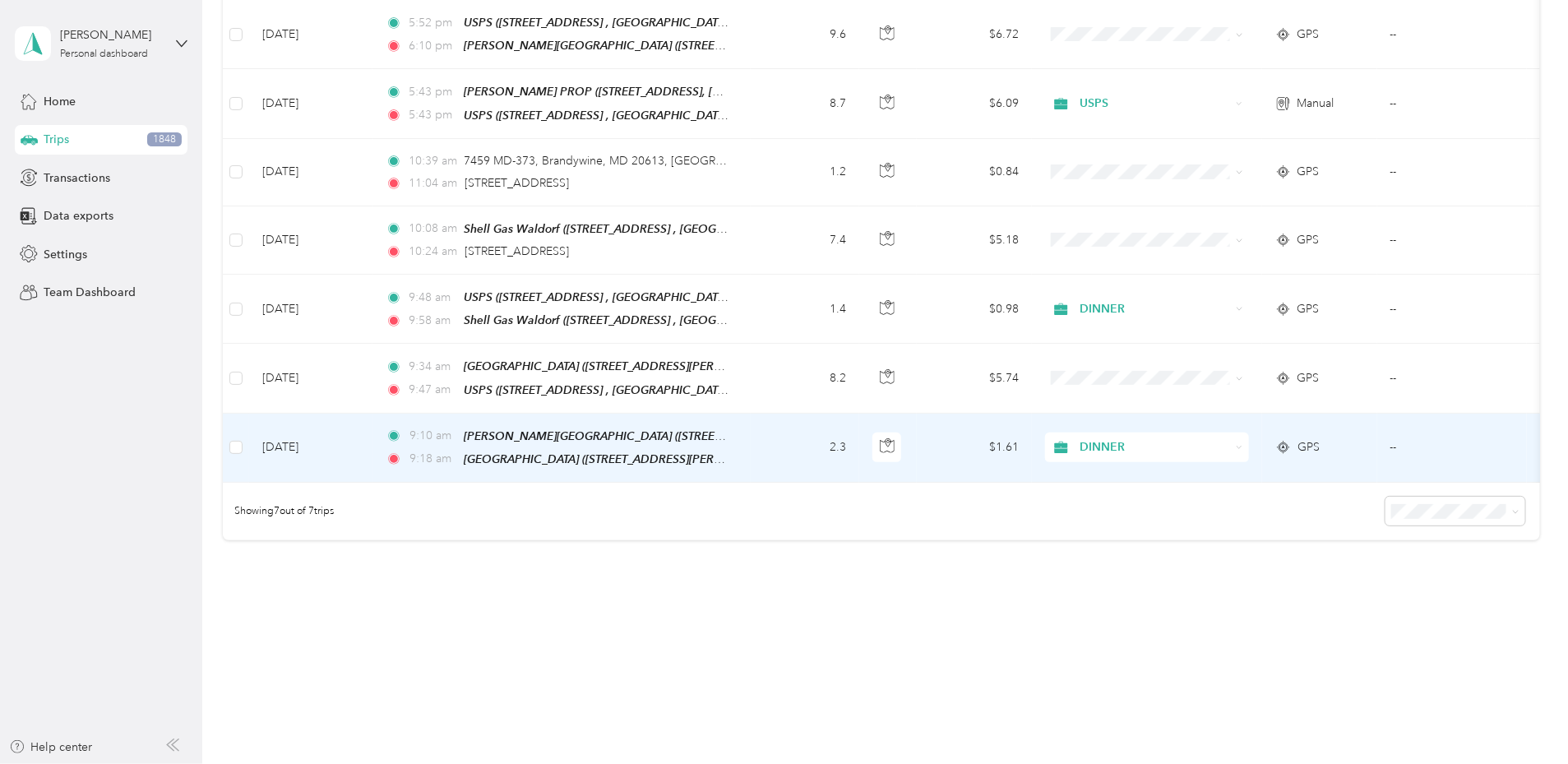
click at [1240, 452] on div "DINNER" at bounding box center [1147, 447] width 204 height 30
click at [1200, 489] on span "GAS" at bounding box center [1270, 489] width 152 height 18
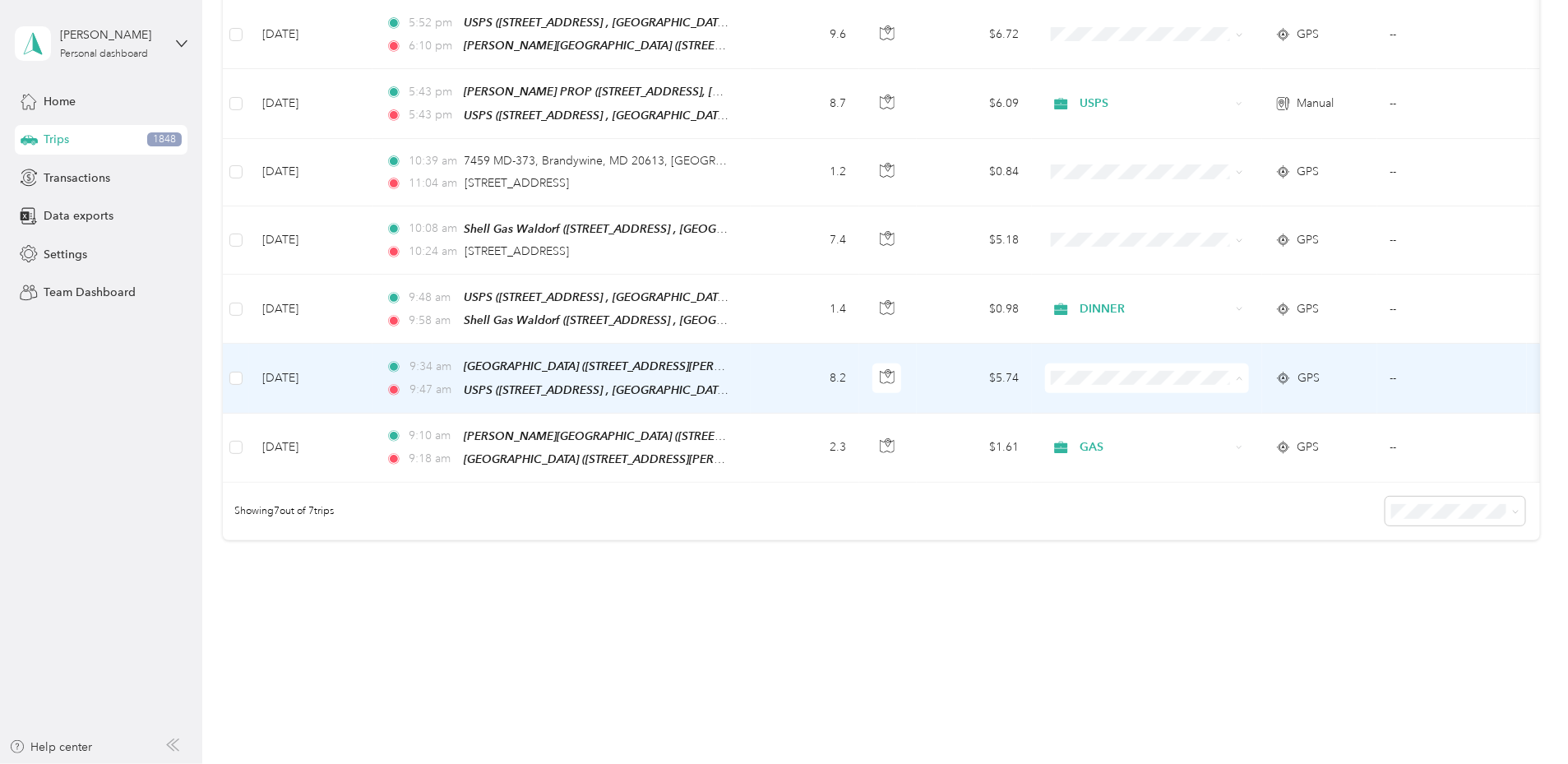
click at [1217, 515] on span "USPS" at bounding box center [1270, 520] width 152 height 18
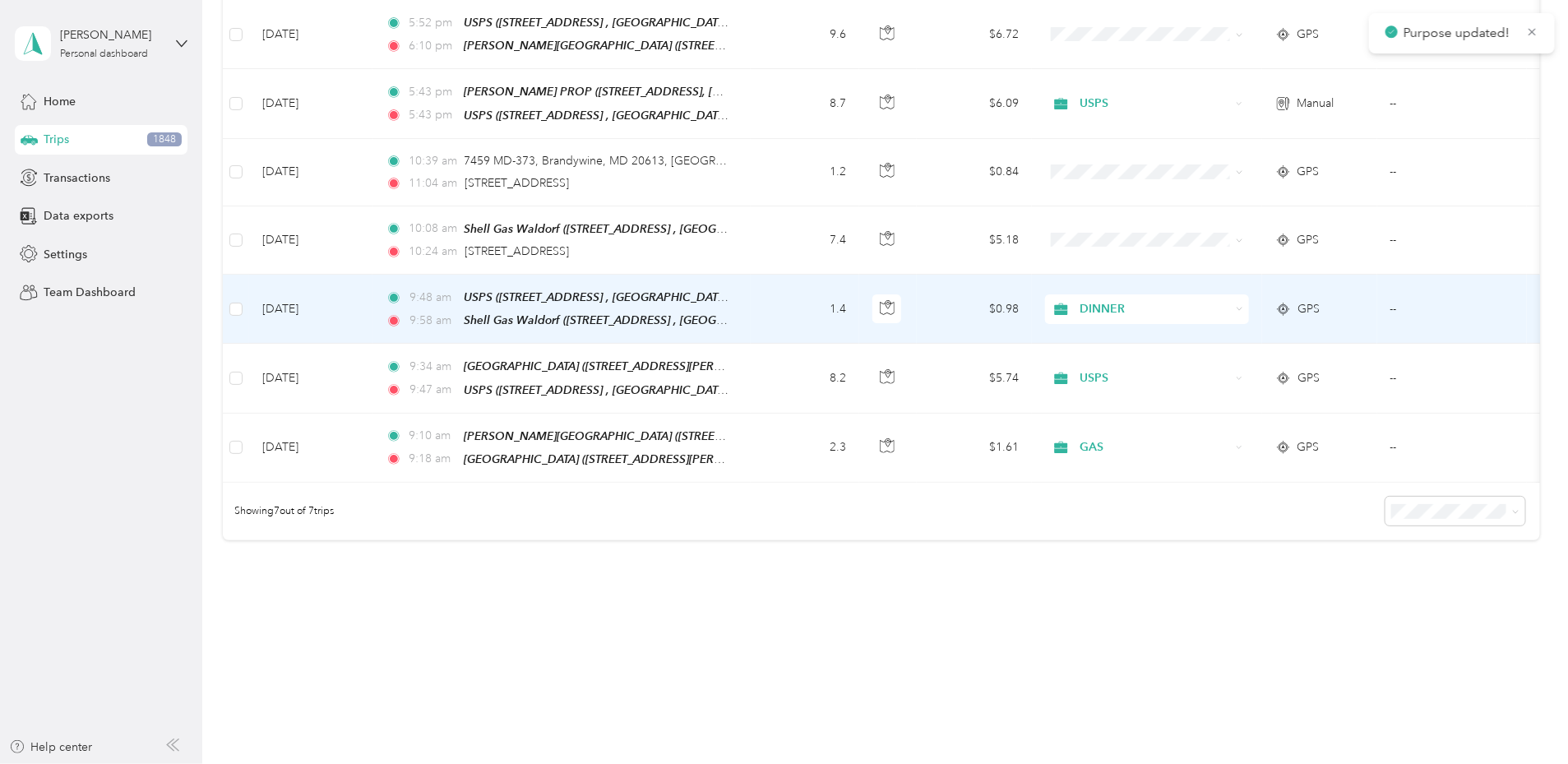
click at [1206, 304] on span "DINNER" at bounding box center [1154, 309] width 151 height 18
click at [1224, 453] on li "USPS" at bounding box center [1256, 448] width 204 height 29
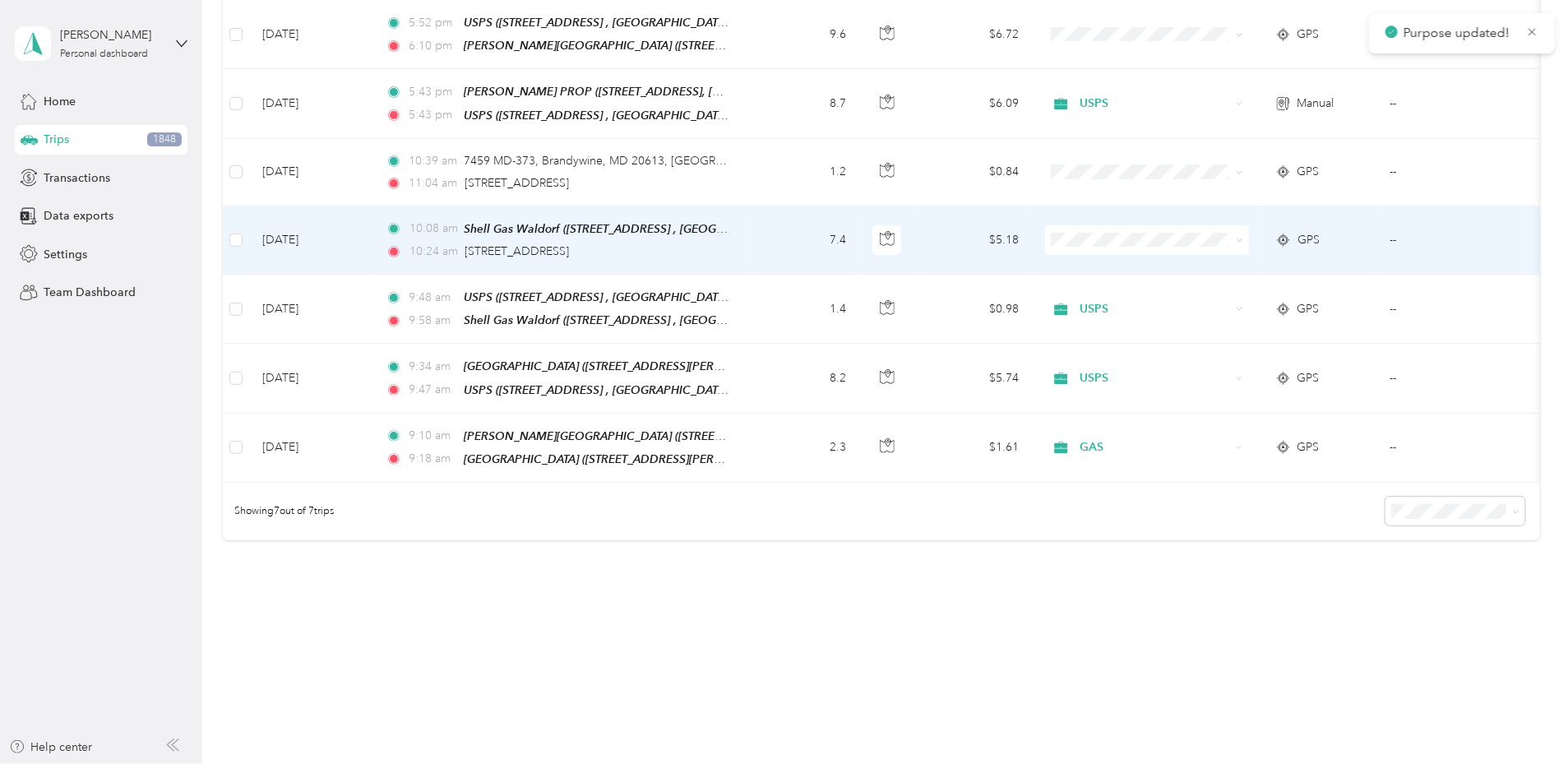
click at [1204, 247] on span at bounding box center [1147, 240] width 204 height 30
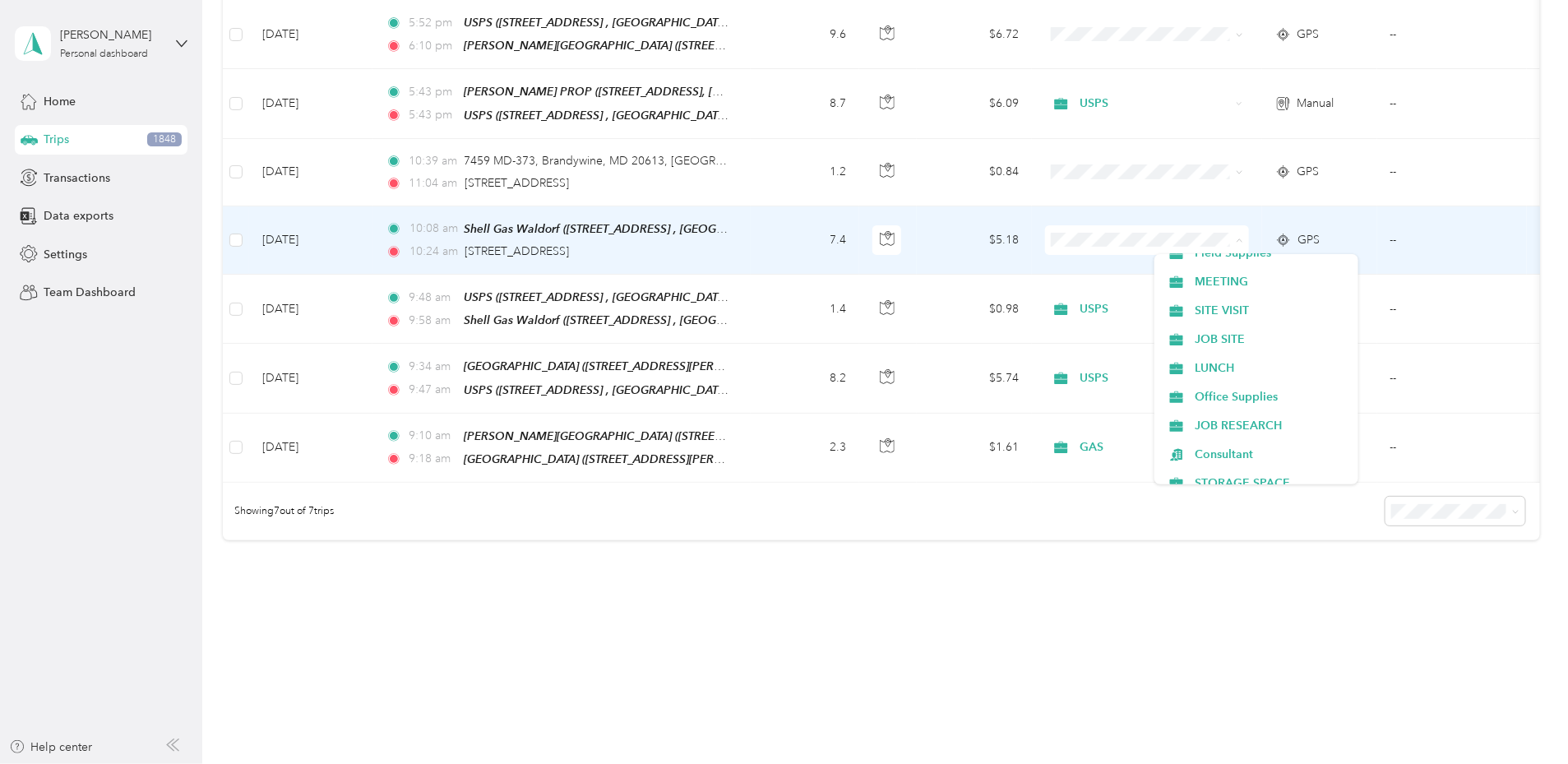
scroll to position [391, 0]
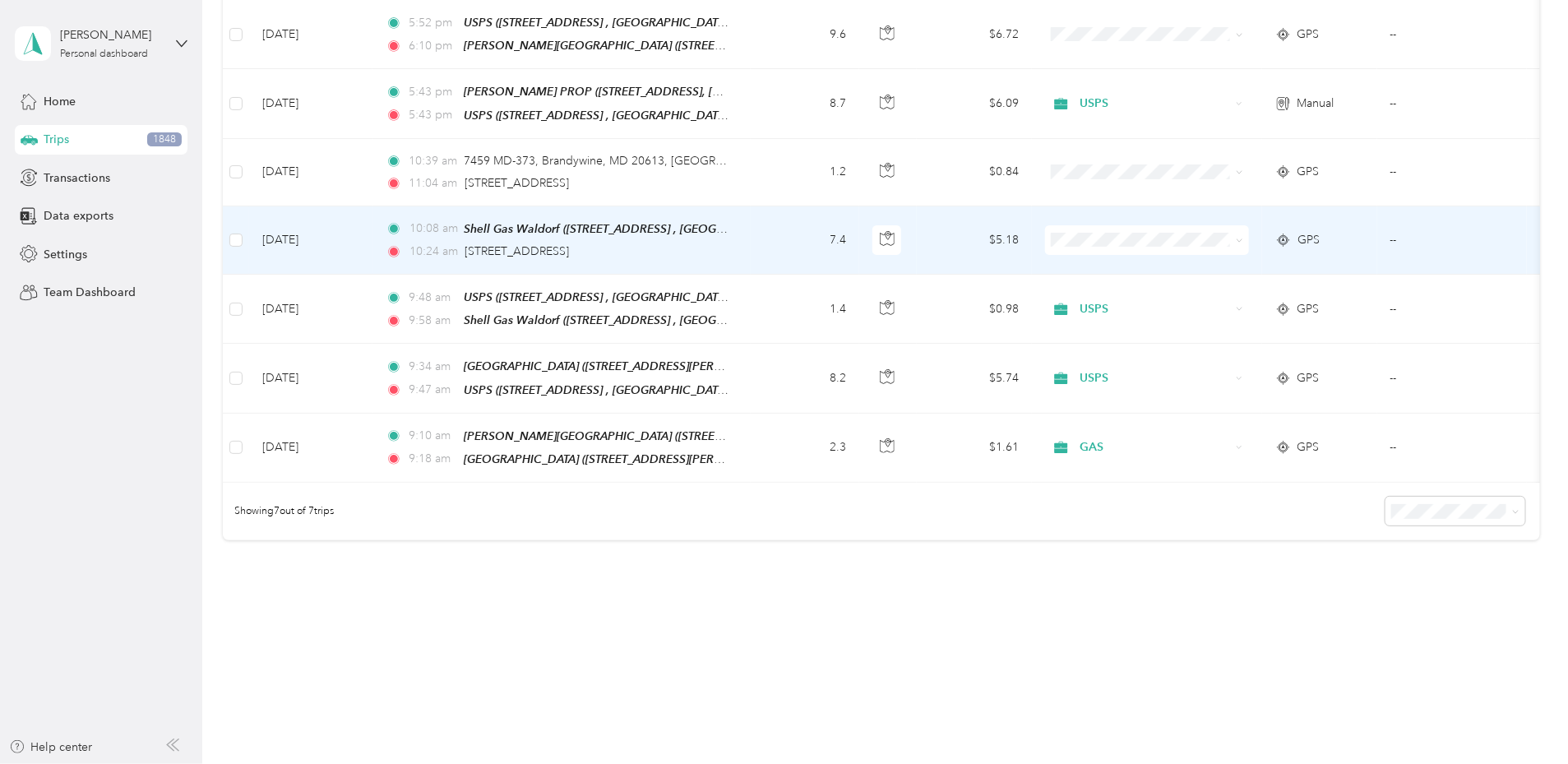
click at [1226, 333] on span "JOB SITE" at bounding box center [1270, 339] width 152 height 18
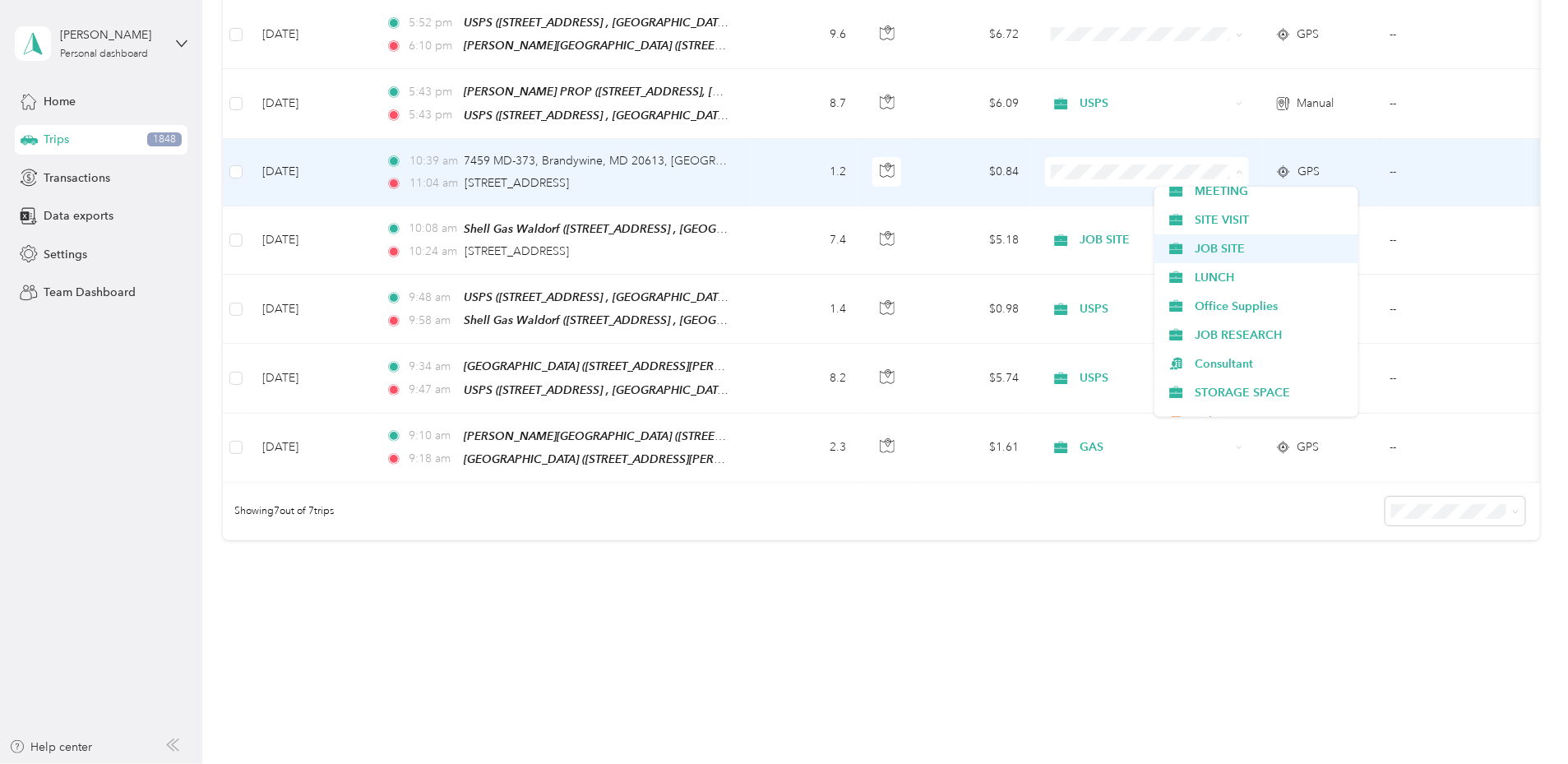
scroll to position [412, 0]
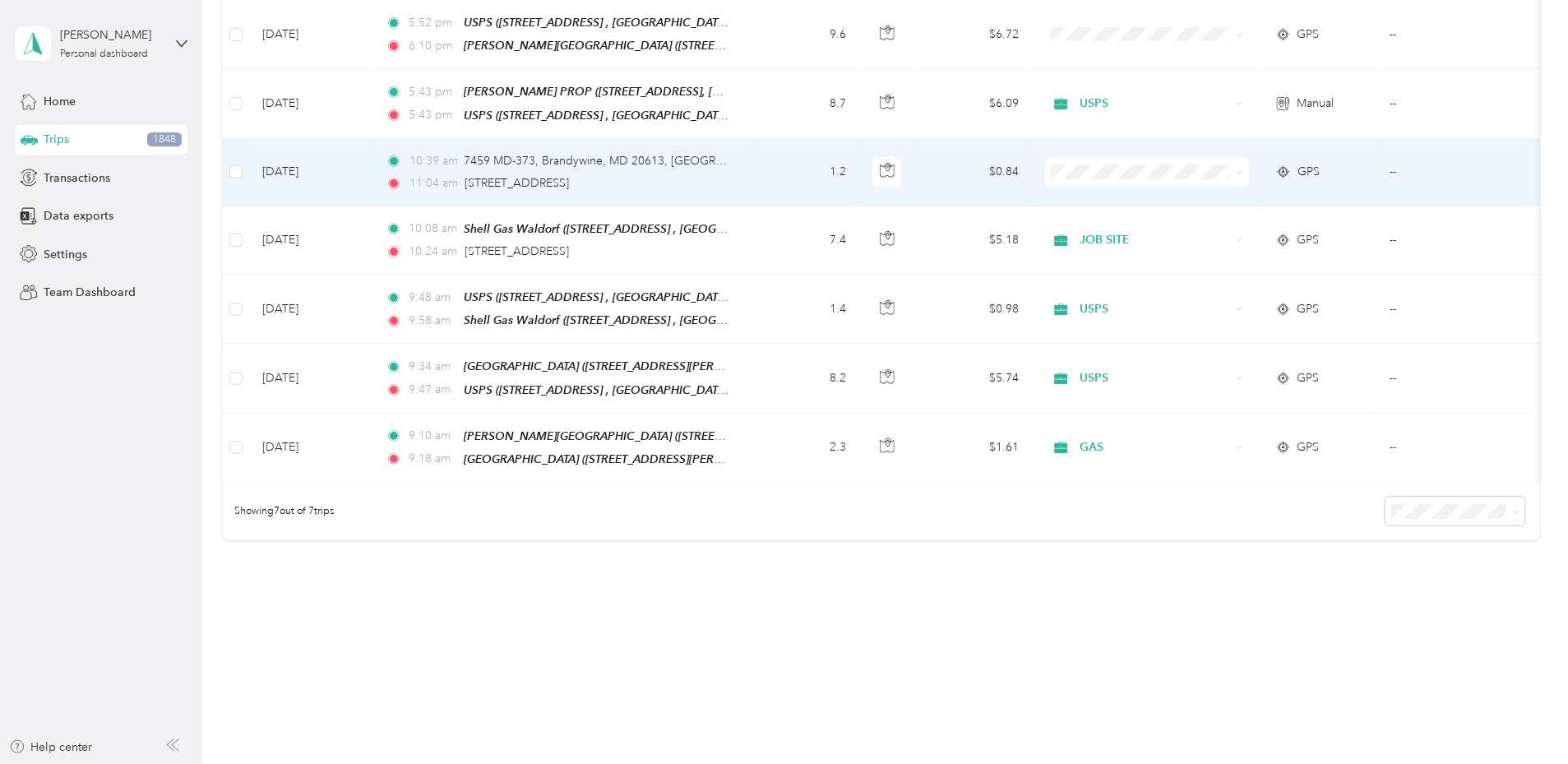
click at [1221, 252] on li "JOB SITE" at bounding box center [1256, 245] width 204 height 29
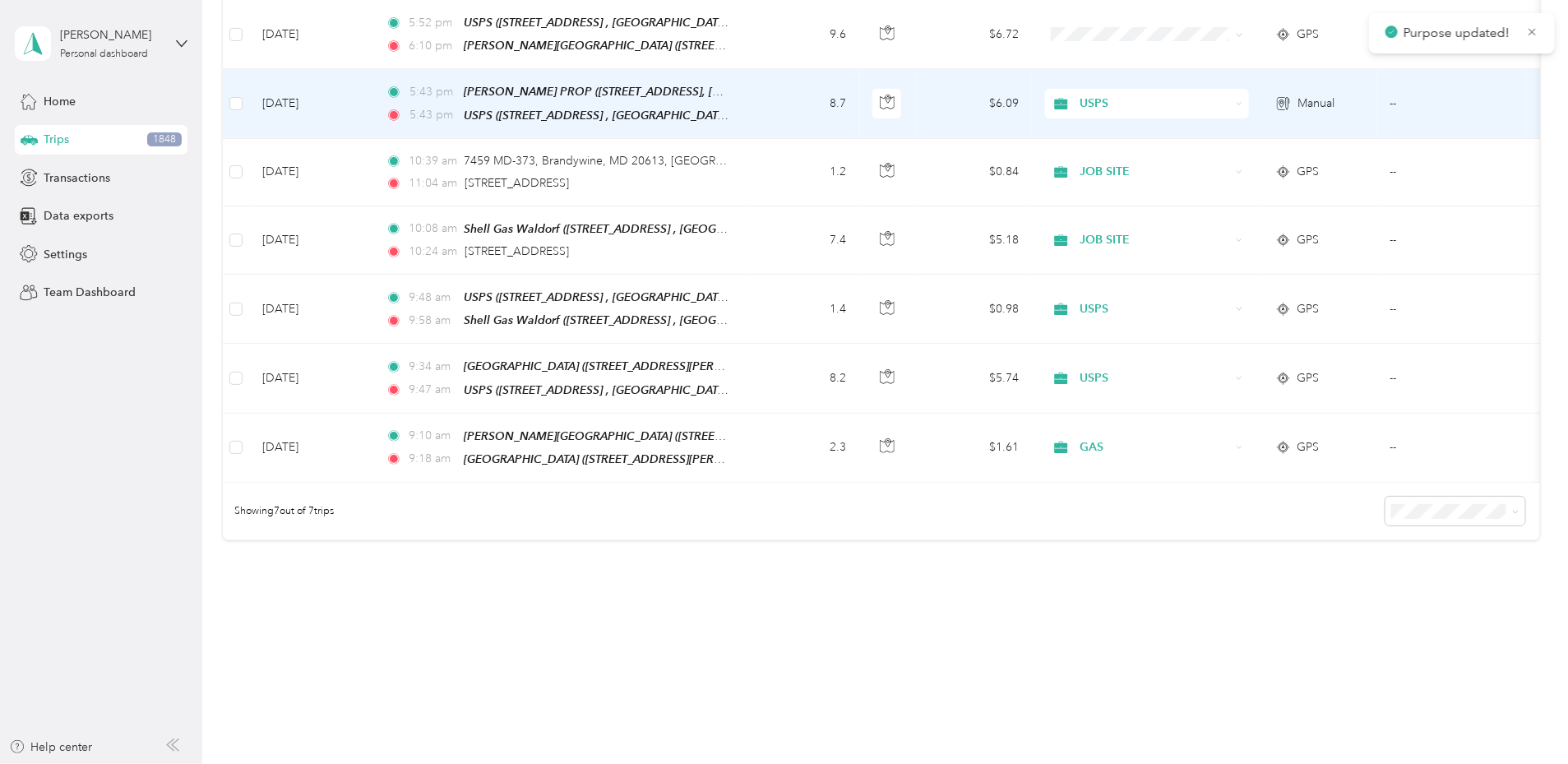
click at [1205, 102] on span "USPS" at bounding box center [1154, 103] width 151 height 18
click at [1211, 228] on span "MEETING" at bounding box center [1270, 220] width 152 height 18
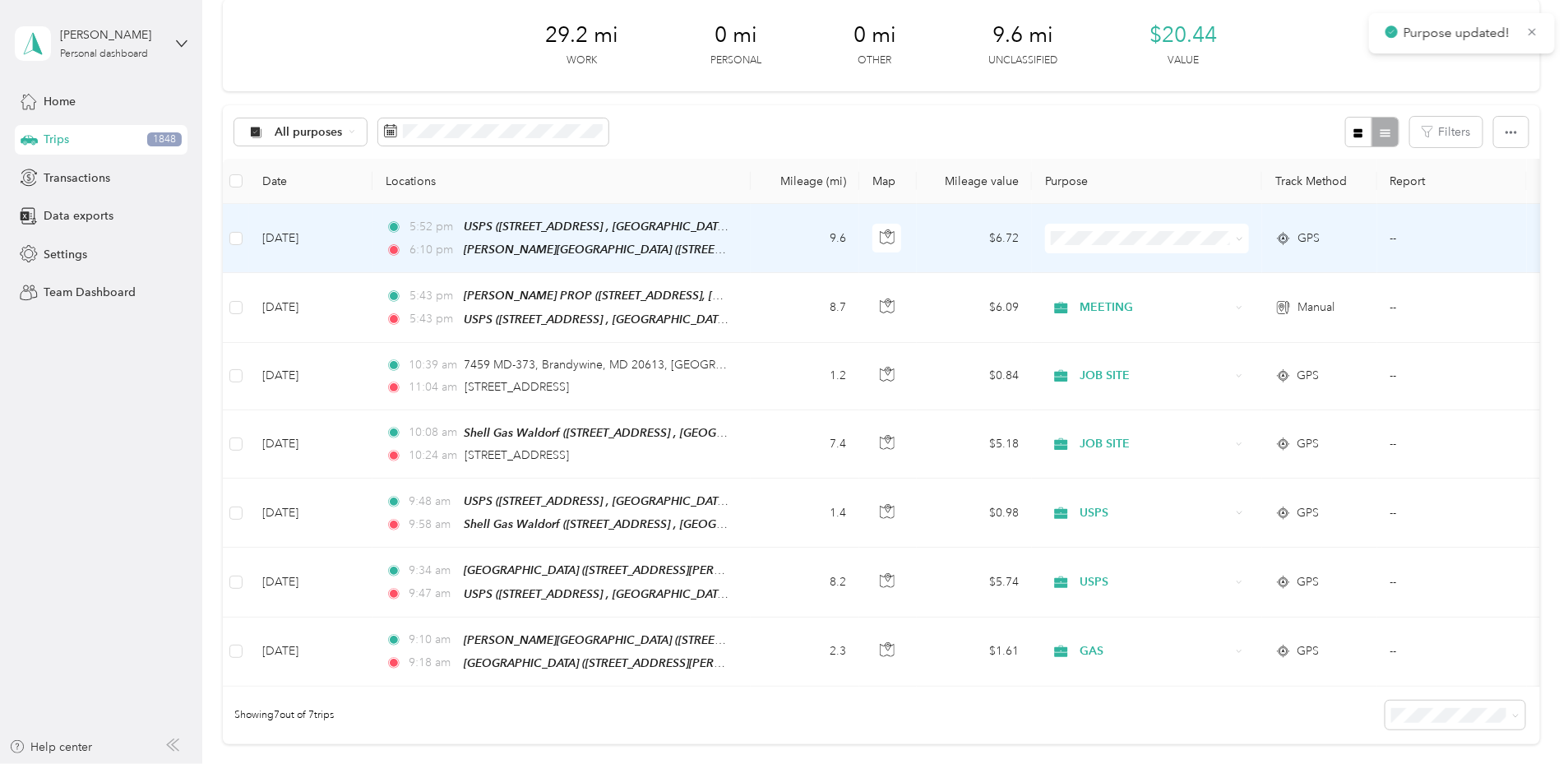
scroll to position [72, 0]
click at [1218, 378] on span "USPS" at bounding box center [1270, 385] width 152 height 18
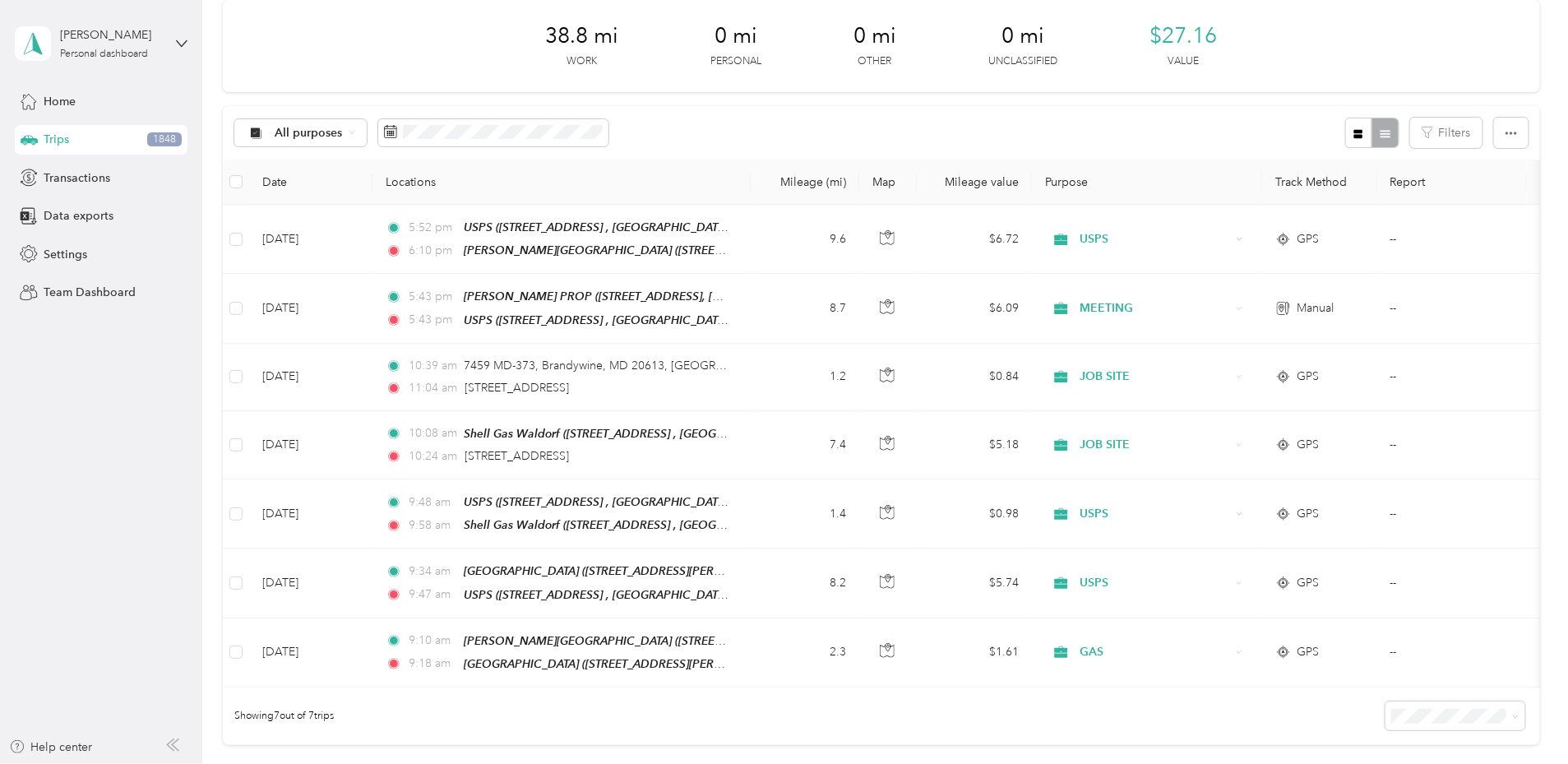
scroll to position [73, 0]
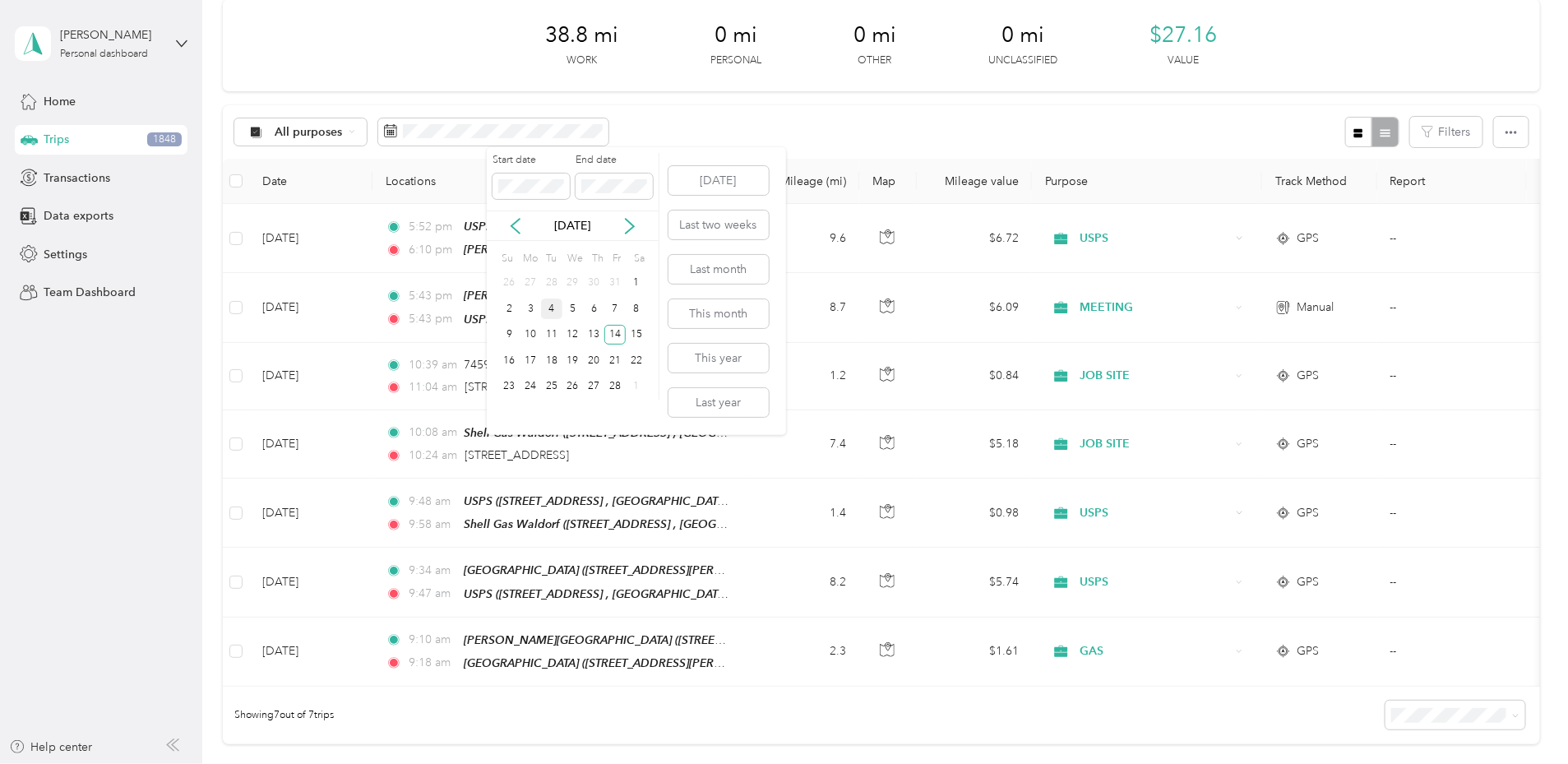
click at [548, 310] on div "4" at bounding box center [552, 308] width 21 height 20
click at [551, 307] on div "4" at bounding box center [552, 308] width 21 height 20
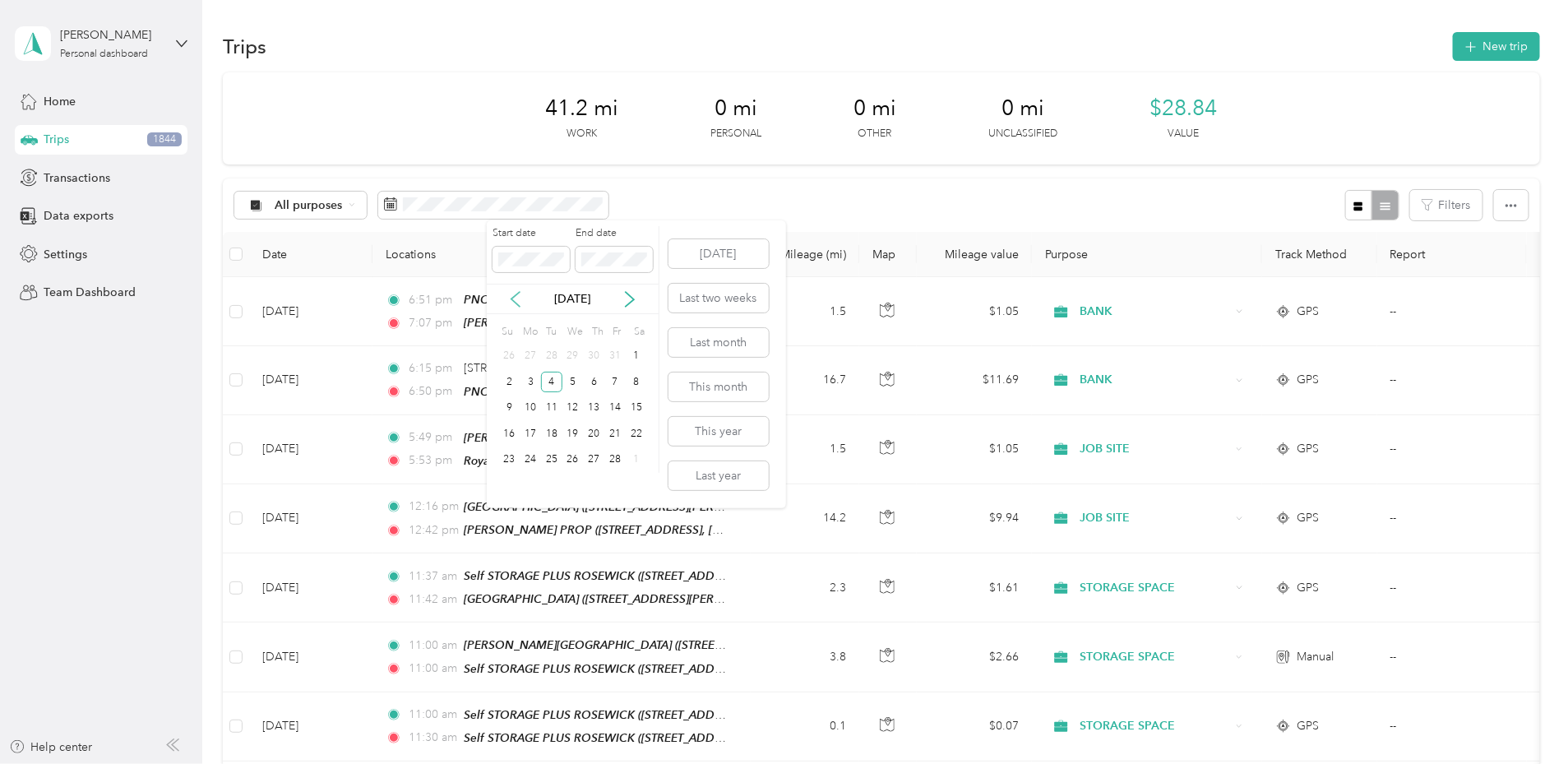
click at [519, 304] on icon at bounding box center [515, 299] width 17 height 17
click at [611, 409] on div "17" at bounding box center [615, 408] width 21 height 20
click at [614, 407] on div "17" at bounding box center [615, 408] width 21 height 20
click at [612, 383] on div "10" at bounding box center [615, 381] width 21 height 20
click at [616, 385] on div "10" at bounding box center [615, 381] width 21 height 20
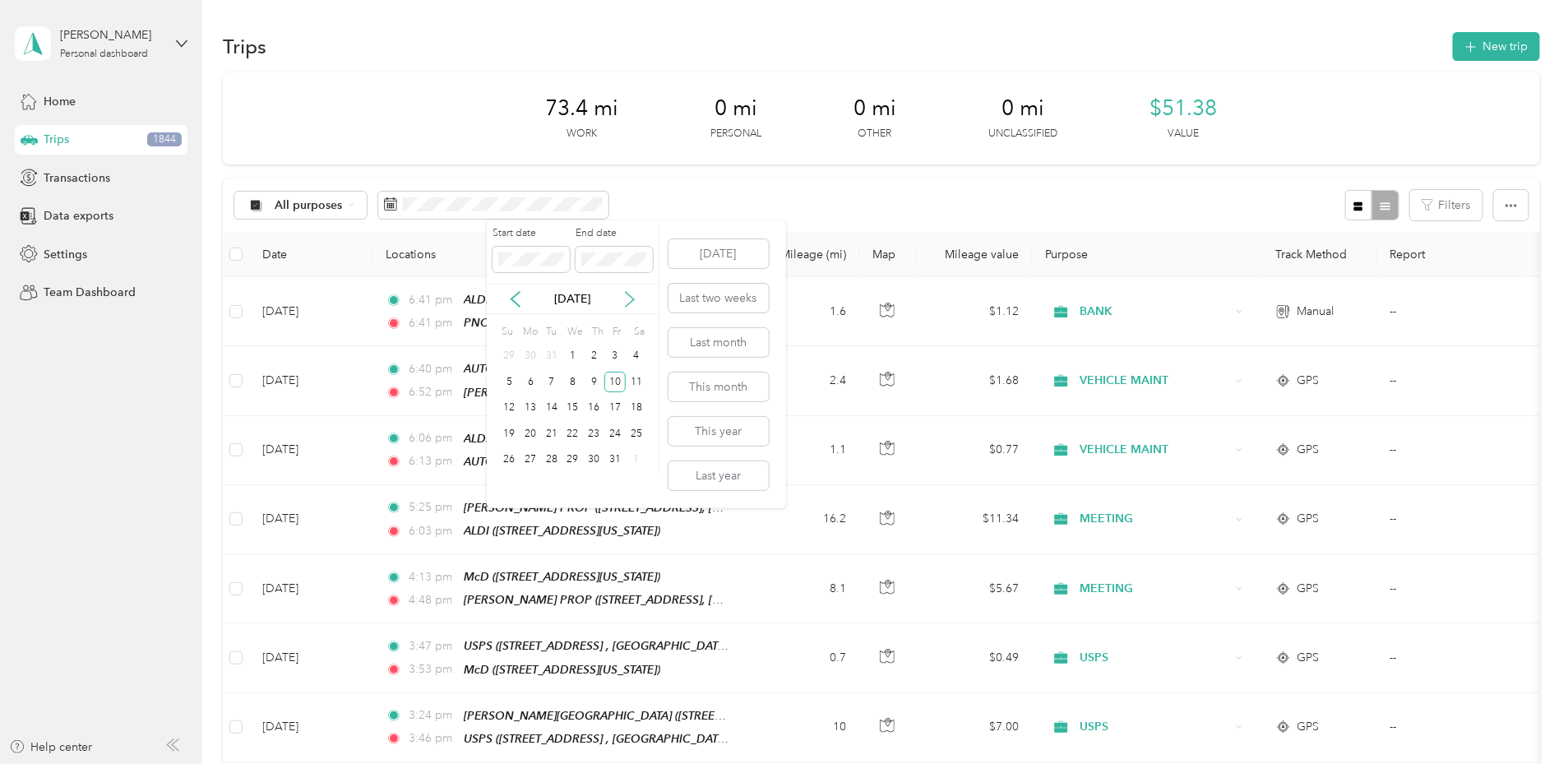
click at [629, 298] on icon at bounding box center [629, 299] width 17 height 17
click at [592, 354] on div "1" at bounding box center [594, 356] width 21 height 20
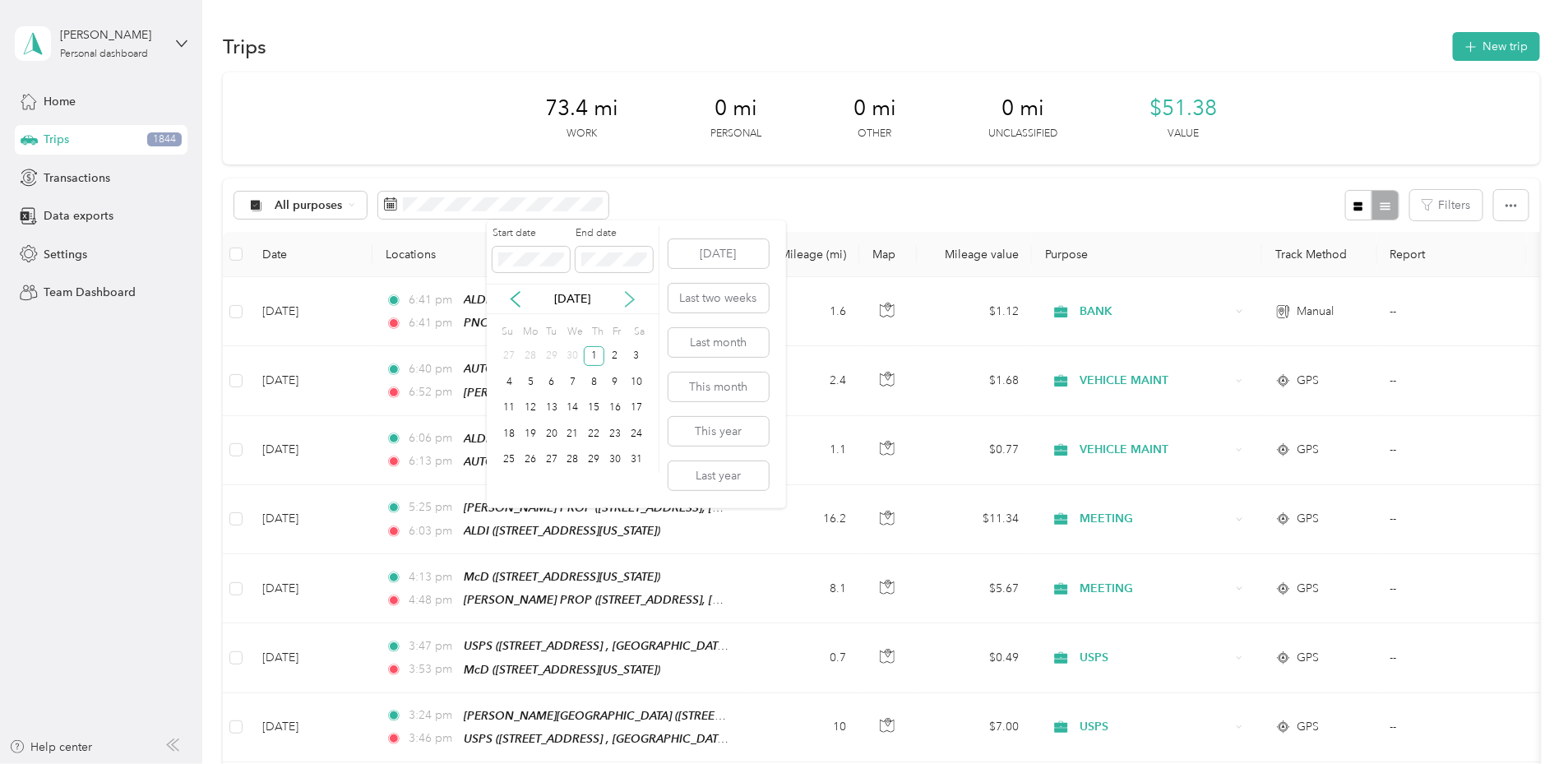
click at [629, 295] on icon at bounding box center [629, 299] width 8 height 15
click at [534, 452] on div "30" at bounding box center [530, 459] width 21 height 20
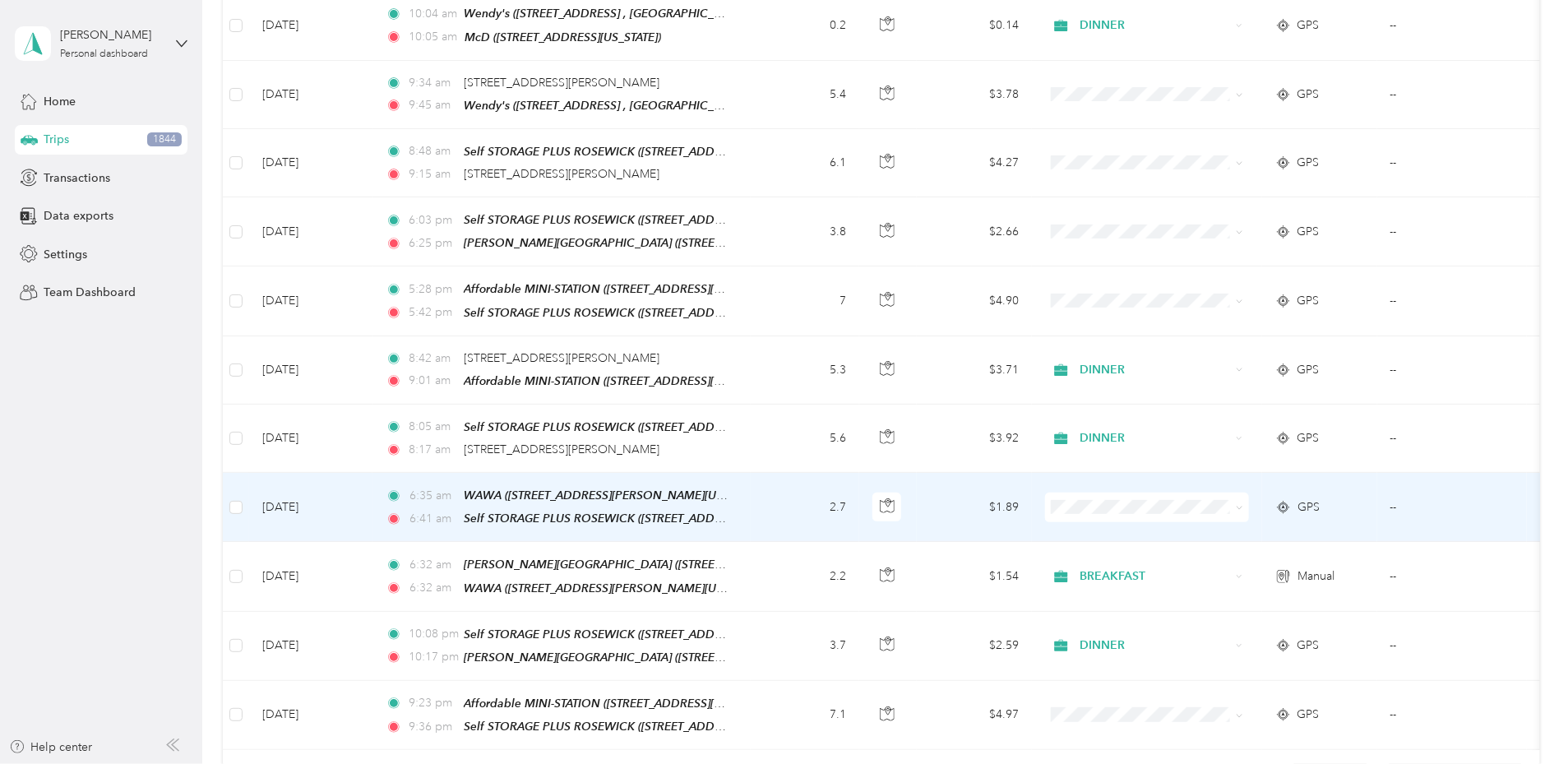
scroll to position [6645, 0]
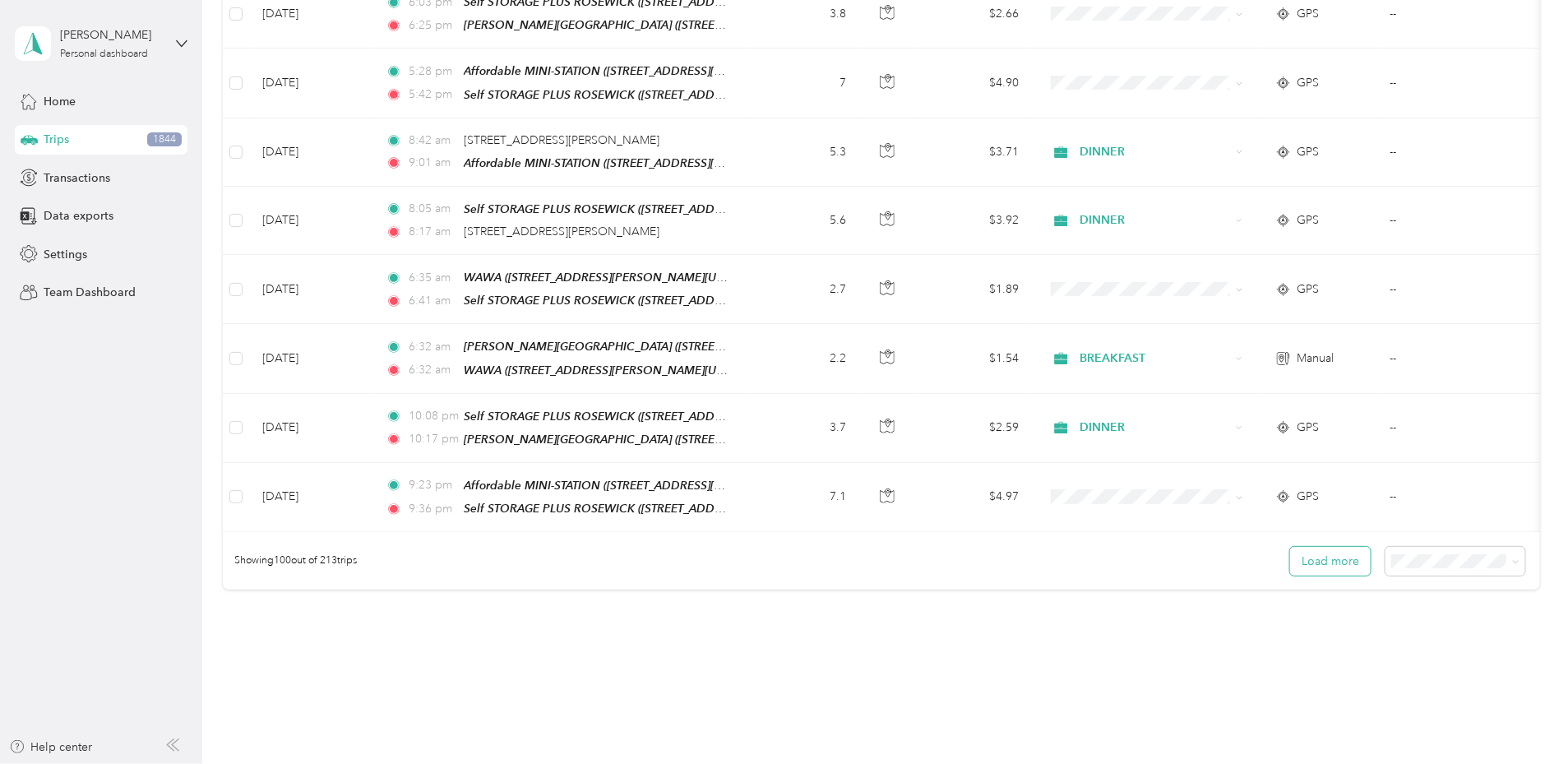
click at [1290, 547] on button "Load more" at bounding box center [1330, 561] width 81 height 29
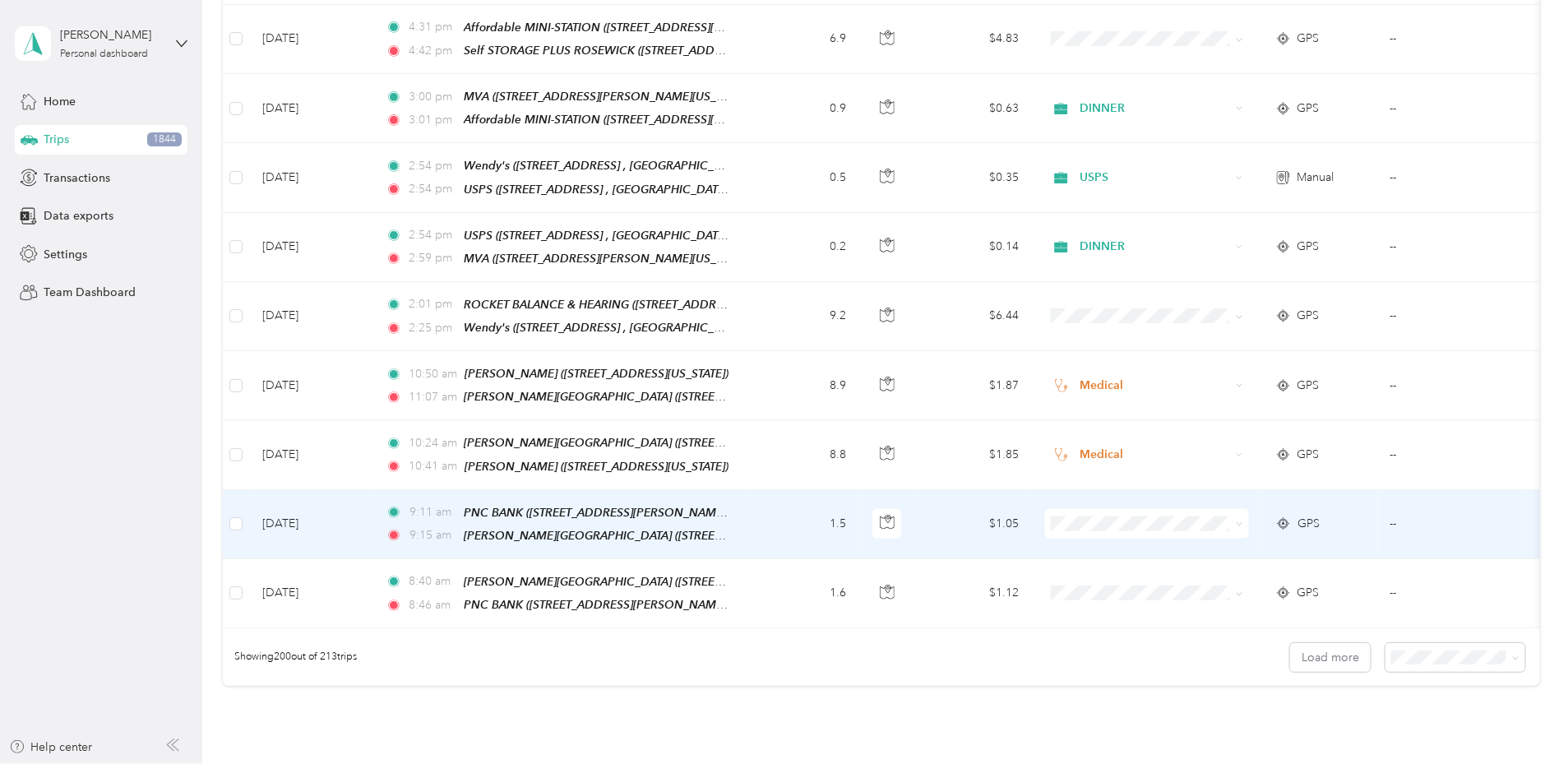
scroll to position [13482, 0]
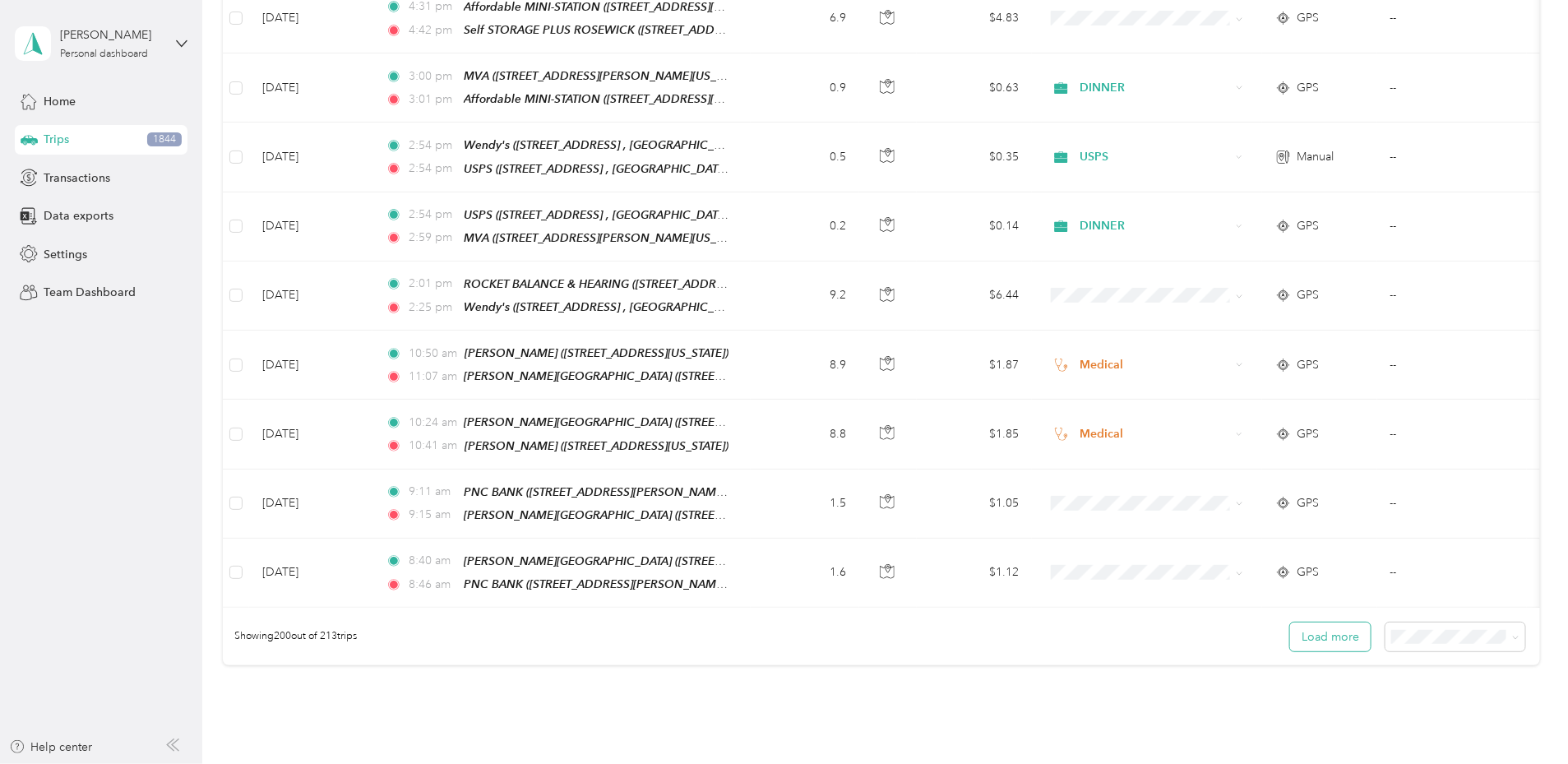
click at [1290, 622] on button "Load more" at bounding box center [1330, 636] width 81 height 29
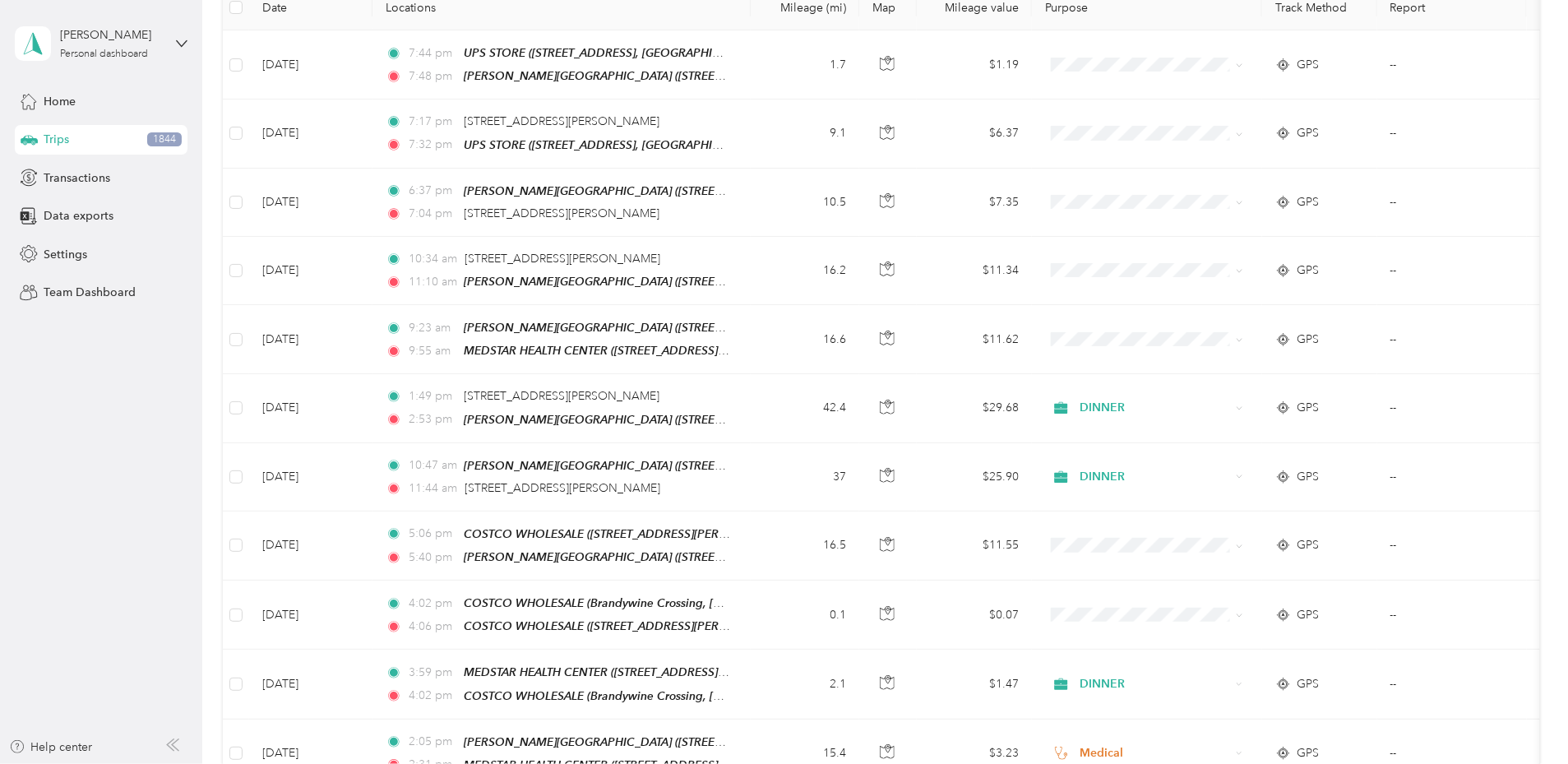
scroll to position [0, 0]
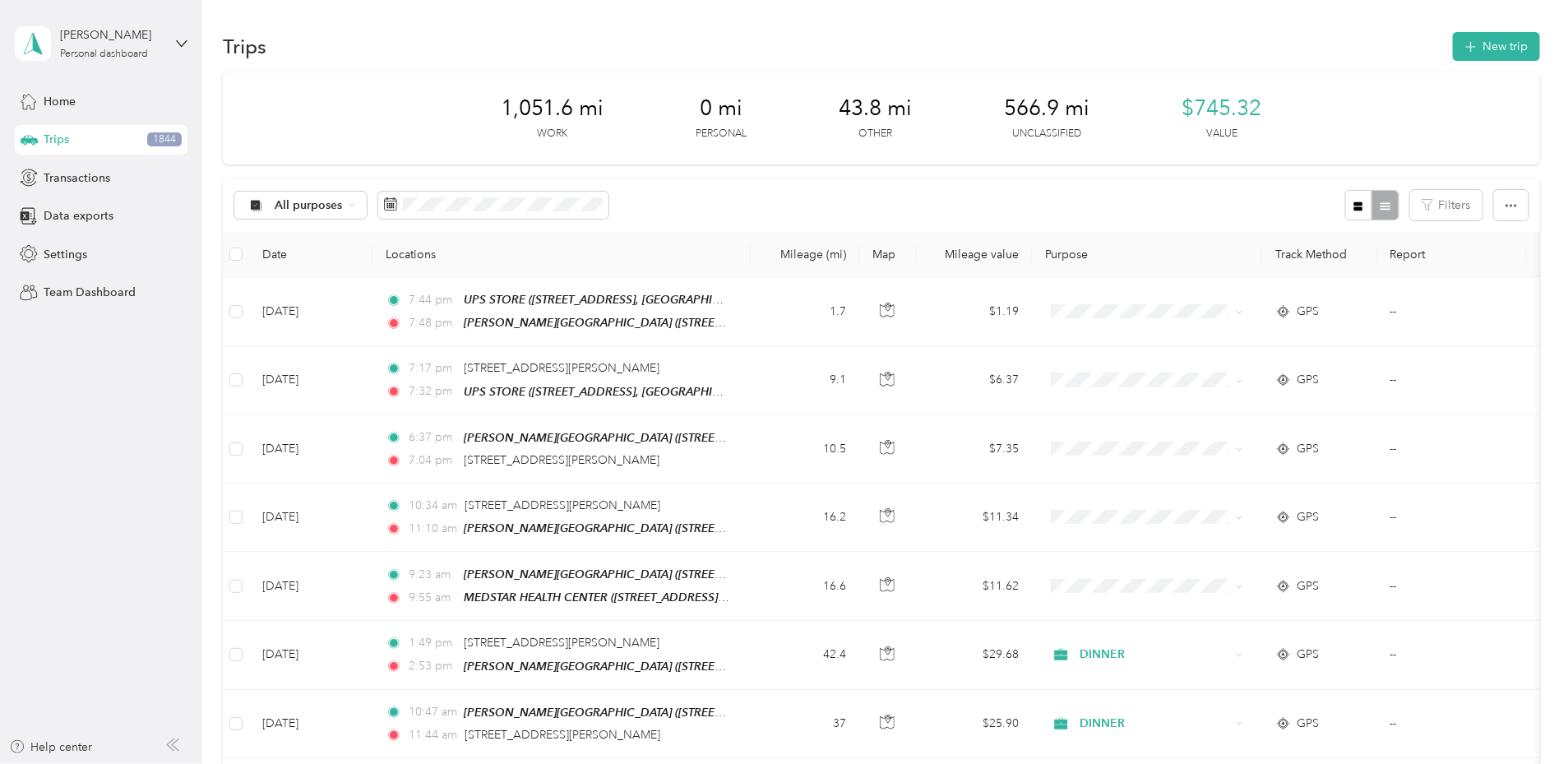
click at [791, 57] on div "Trips New trip" at bounding box center [881, 46] width 1317 height 34
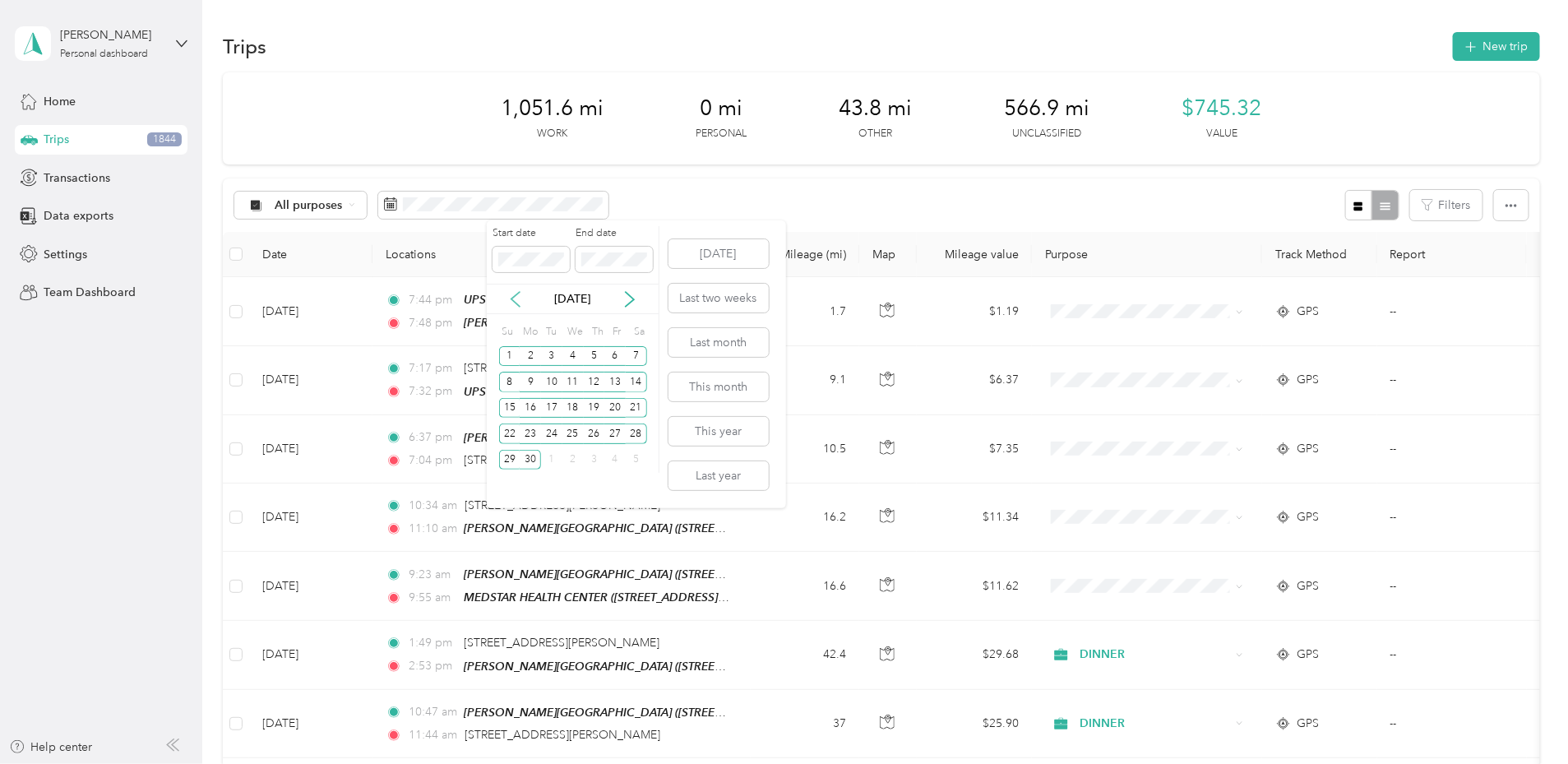
click at [511, 296] on icon at bounding box center [515, 299] width 17 height 17
click at [553, 385] on div "6" at bounding box center [552, 381] width 21 height 20
click at [555, 378] on div "6" at bounding box center [552, 381] width 21 height 20
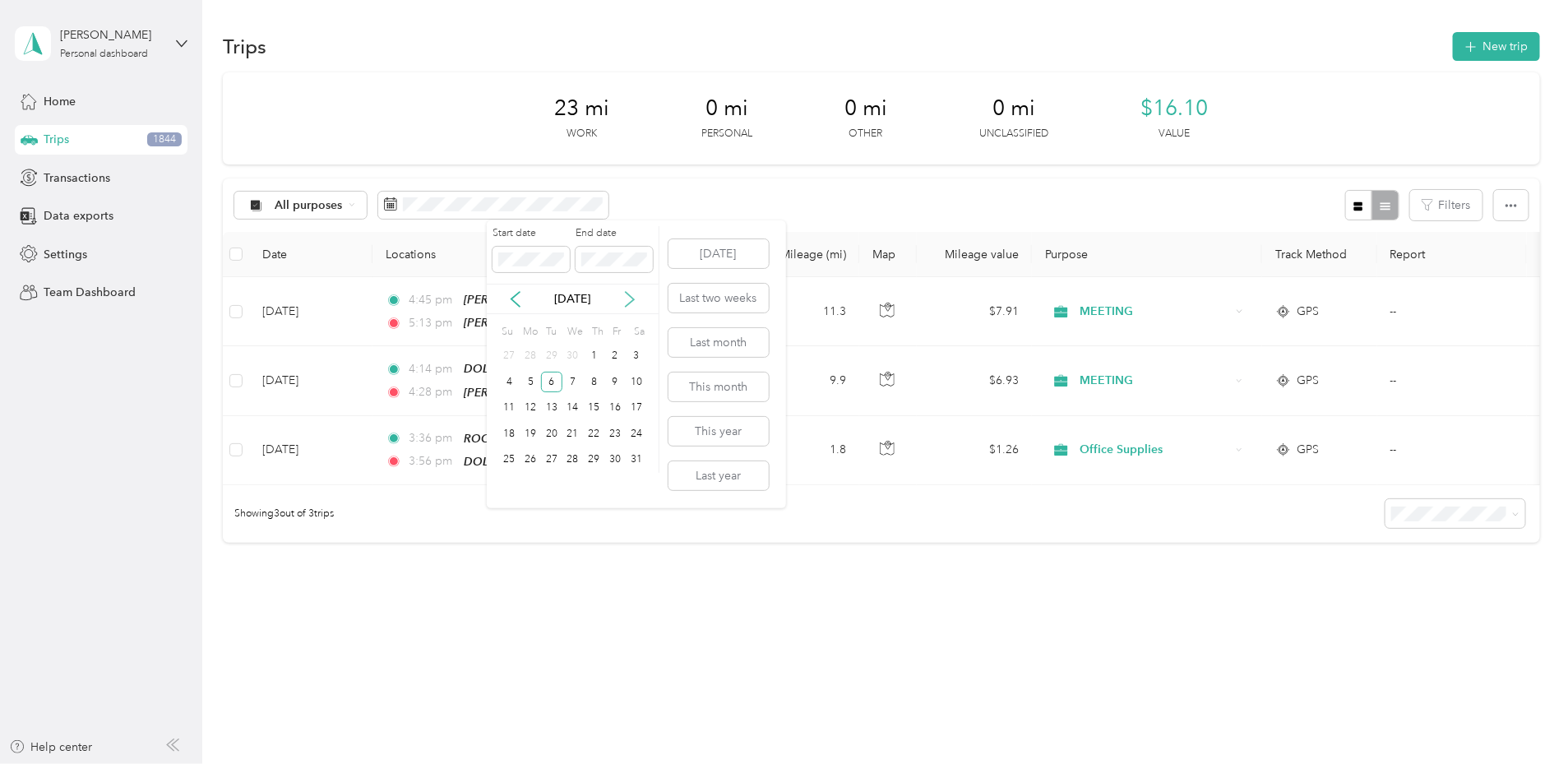
click at [629, 296] on icon at bounding box center [629, 299] width 17 height 17
click at [614, 359] on div "6" at bounding box center [615, 356] width 21 height 20
click at [616, 356] on div "6" at bounding box center [615, 356] width 21 height 20
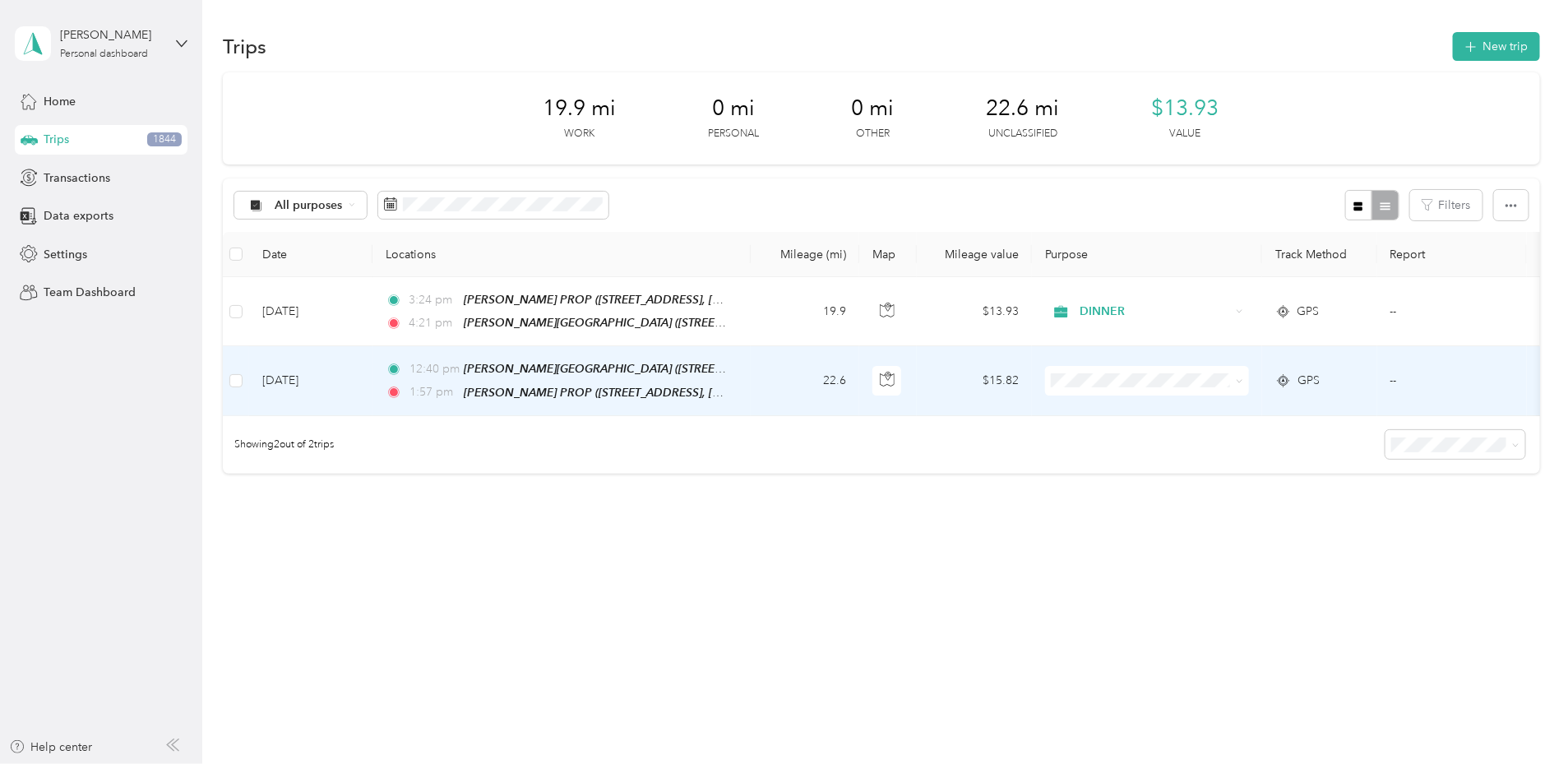
click at [1221, 388] on span at bounding box center [1147, 381] width 204 height 30
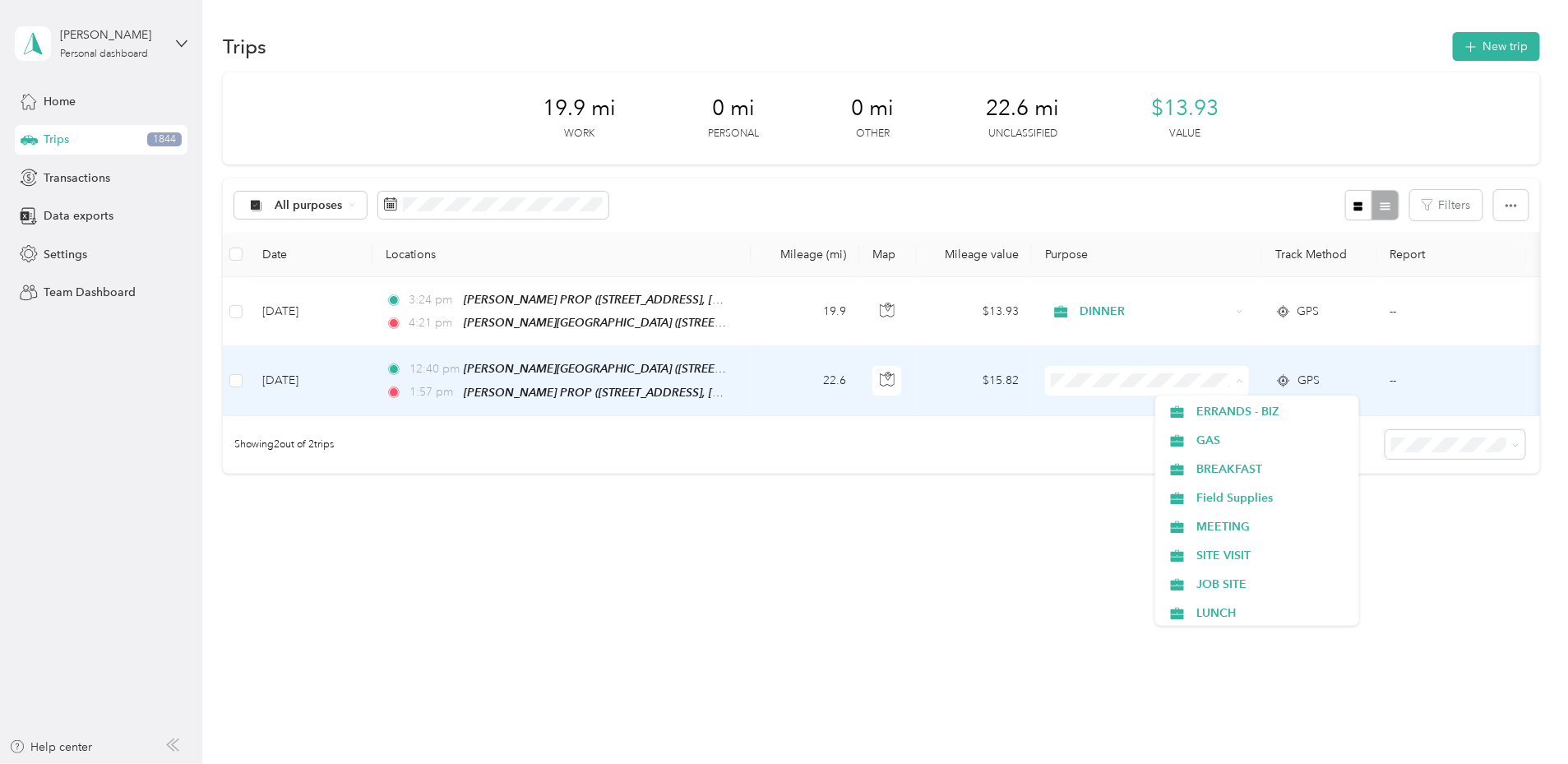
scroll to position [287, 0]
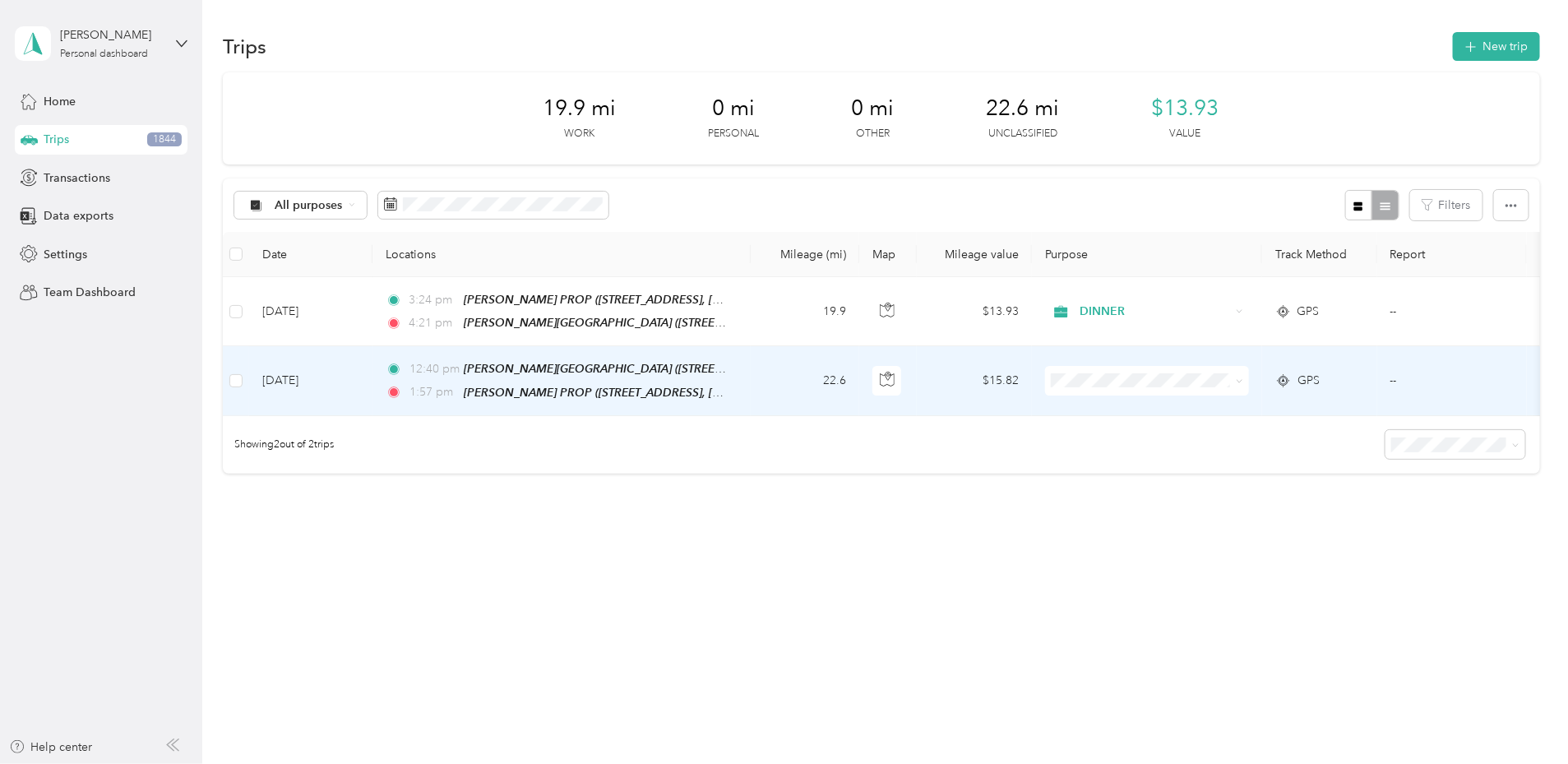
click at [1229, 525] on span "MEETING" at bounding box center [1272, 526] width 152 height 18
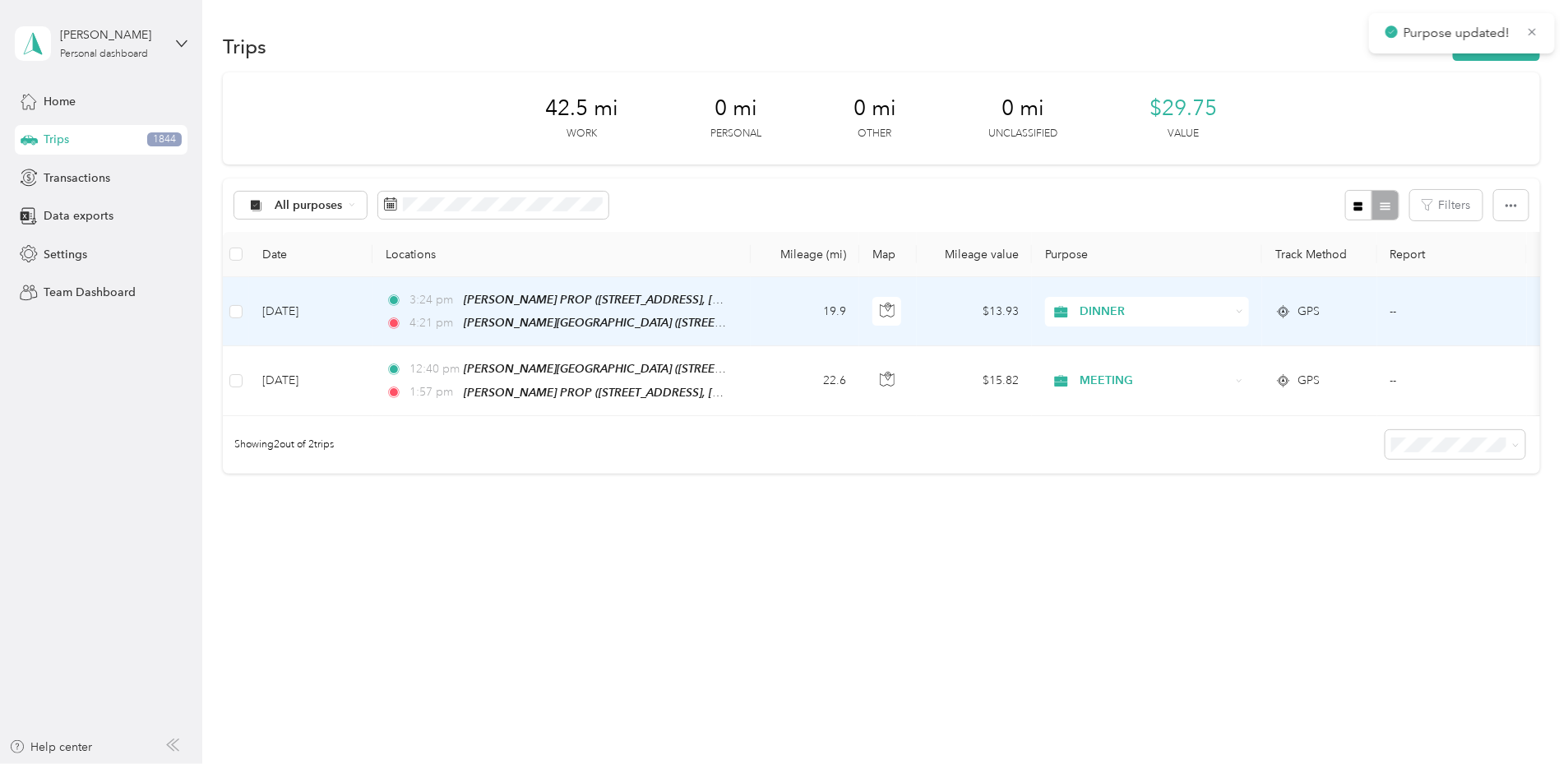
click at [1229, 315] on span "DINNER" at bounding box center [1154, 312] width 151 height 18
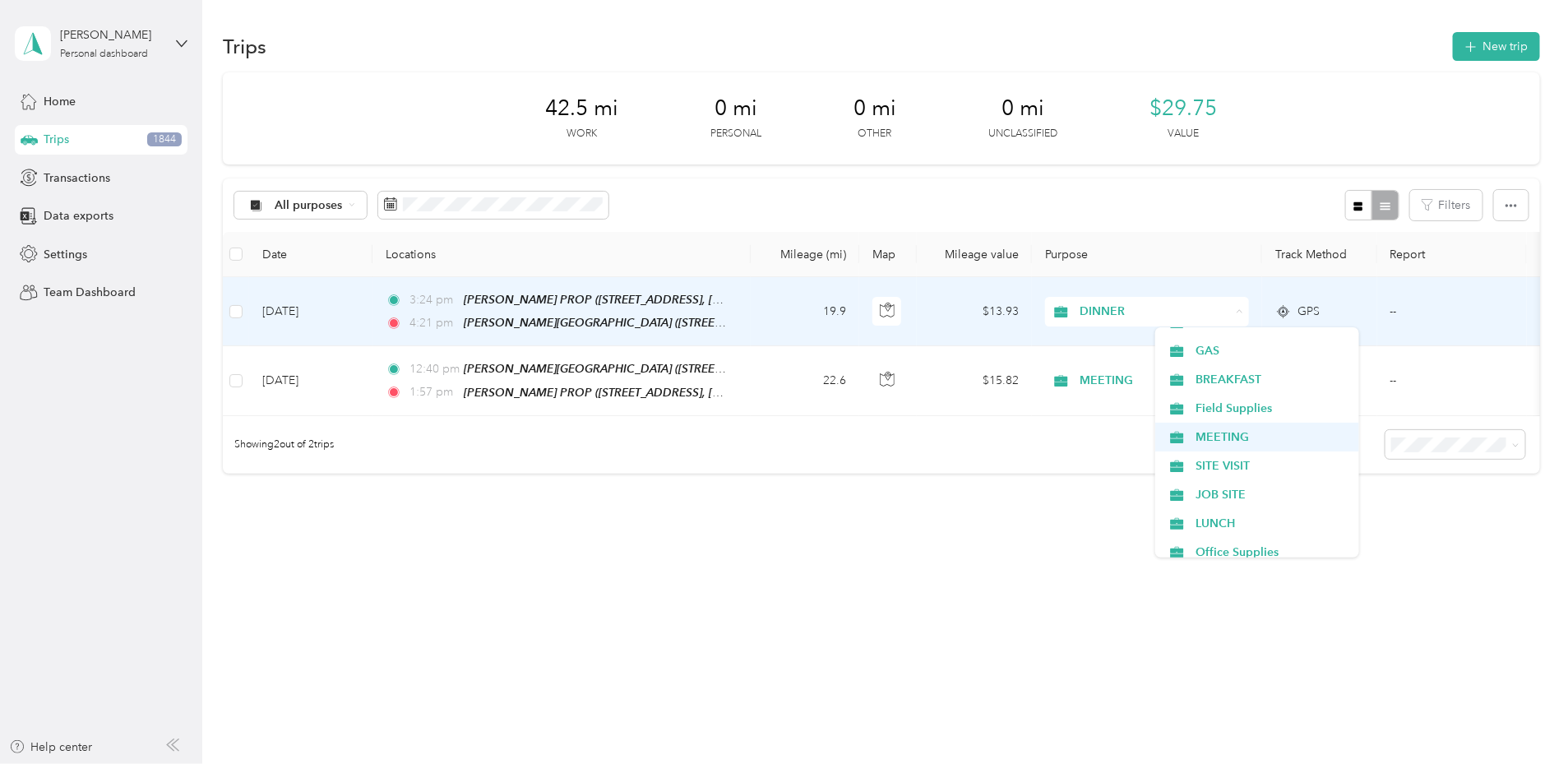
scroll to position [308, 0]
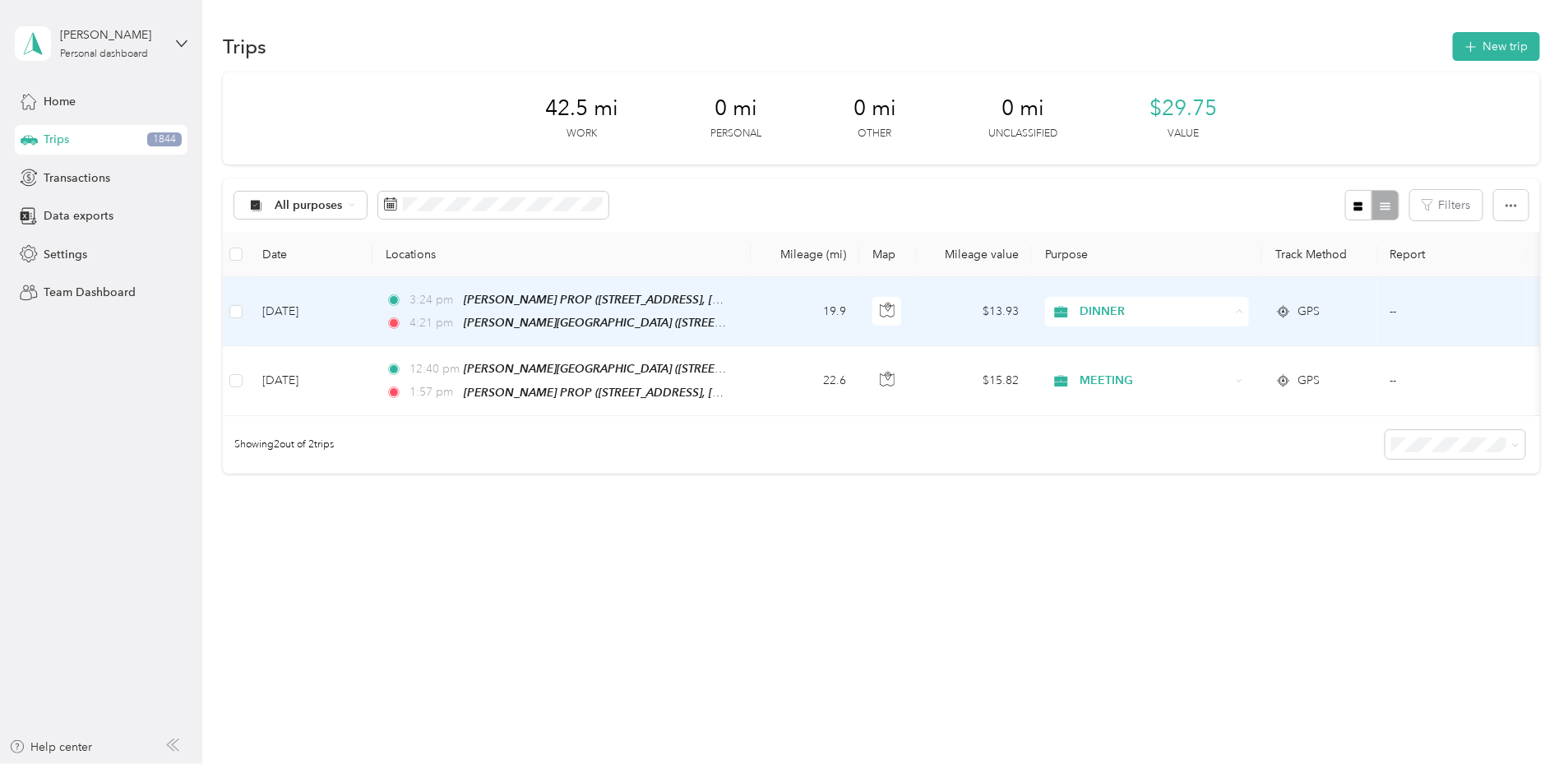
click at [1216, 430] on span "MEETING" at bounding box center [1272, 437] width 152 height 18
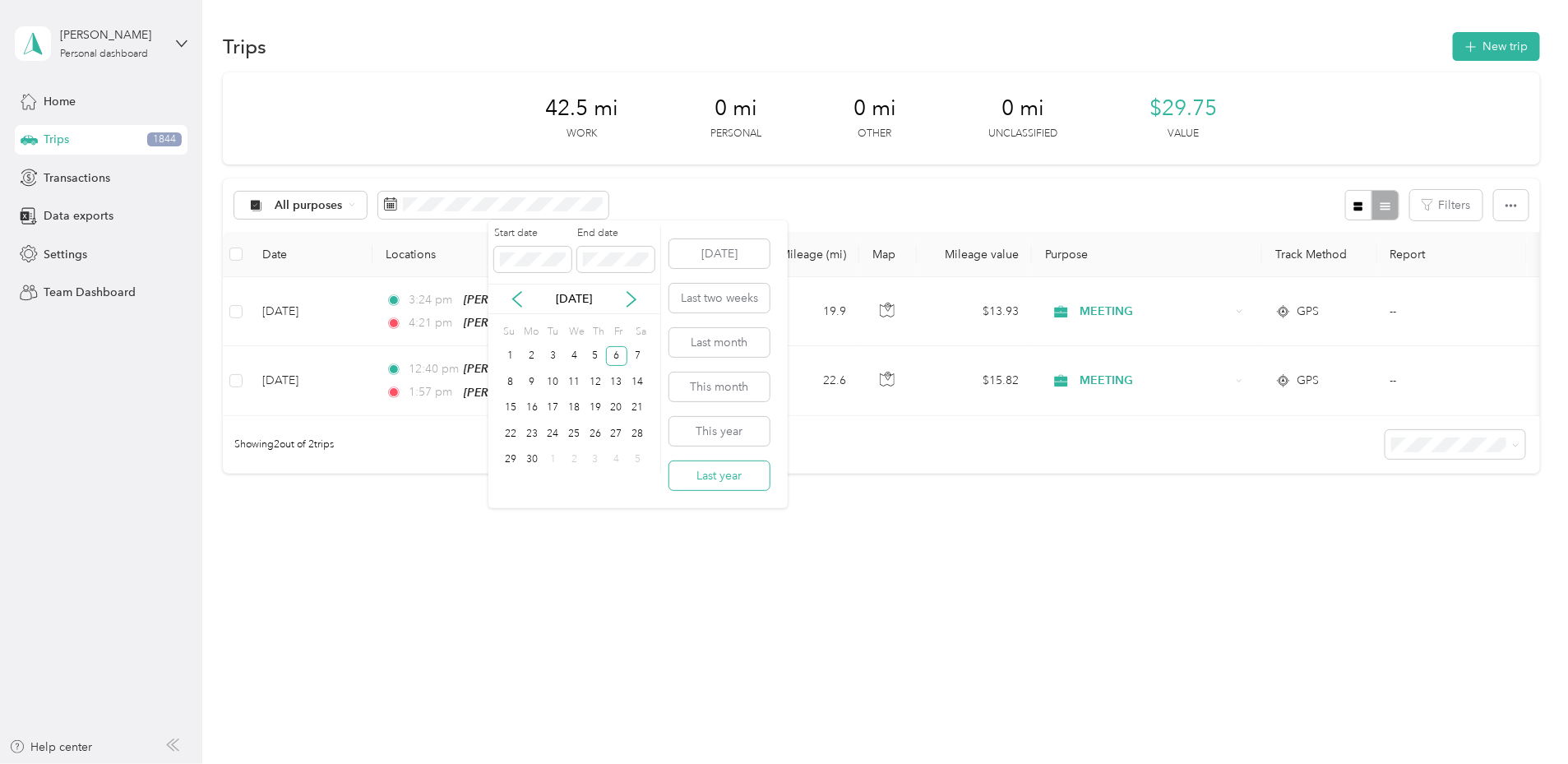
click at [742, 476] on button "Last year" at bounding box center [719, 475] width 100 height 29
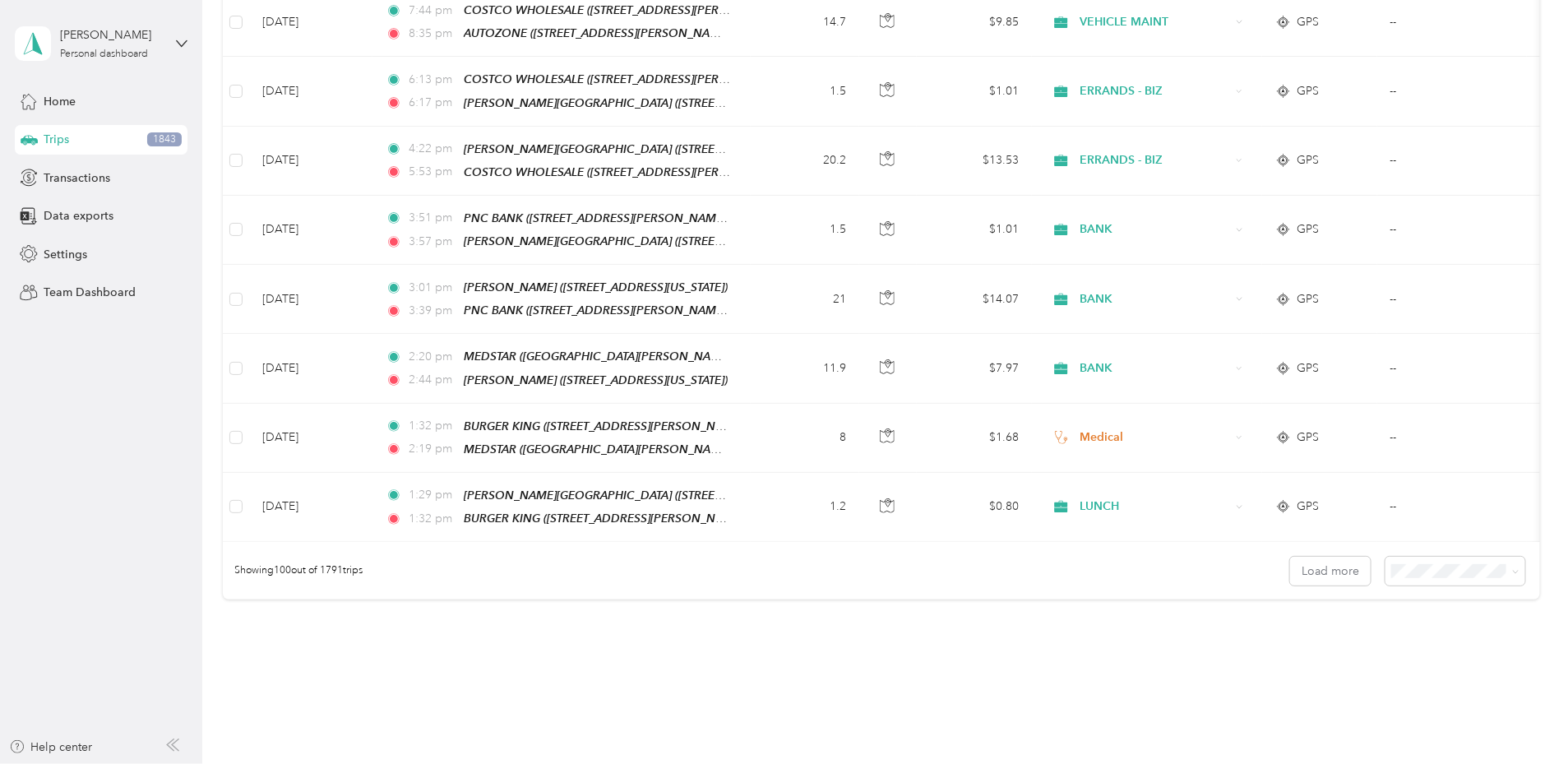
scroll to position [6648, 0]
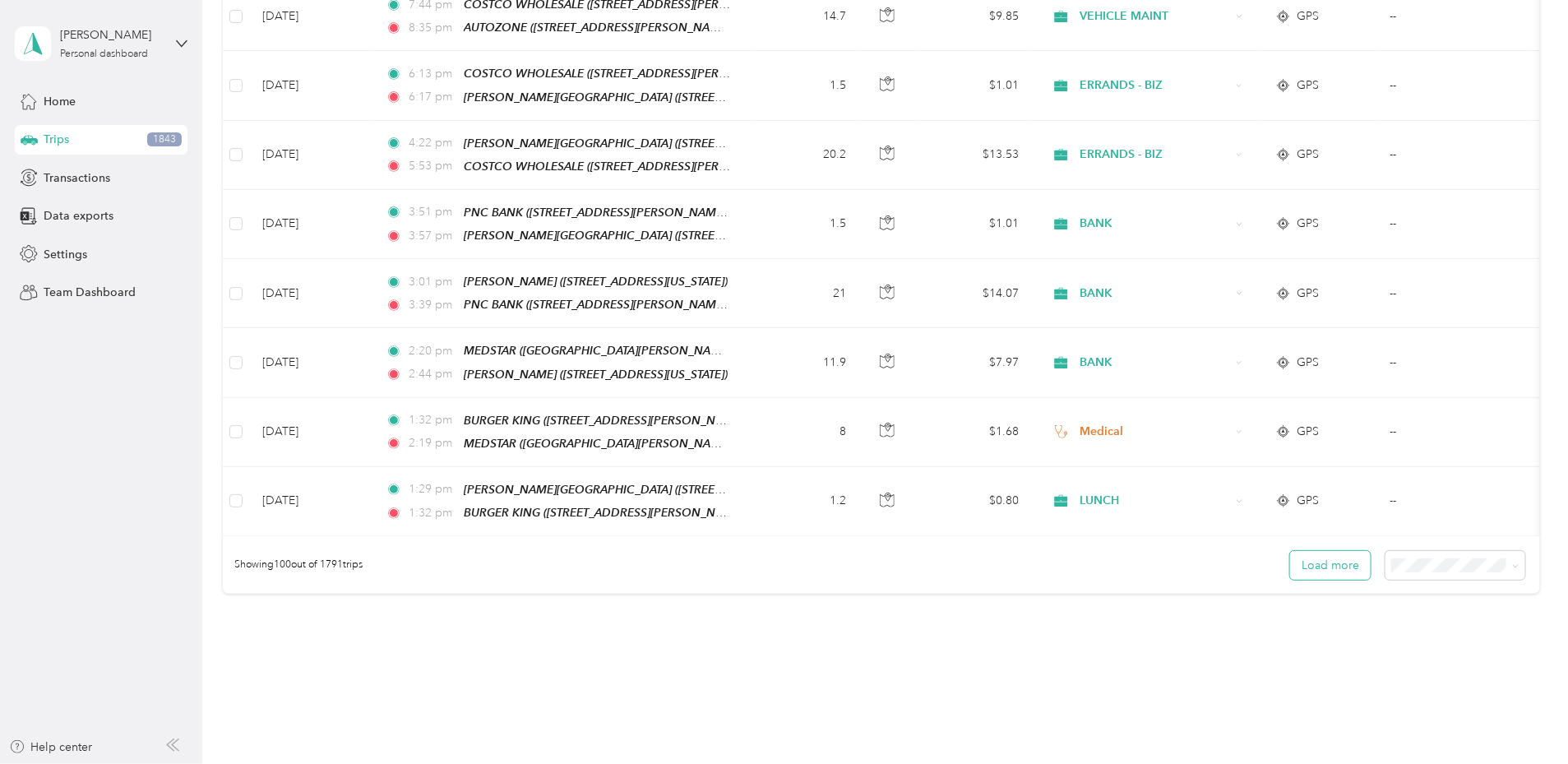
click at [1290, 551] on button "Load more" at bounding box center [1330, 565] width 81 height 29
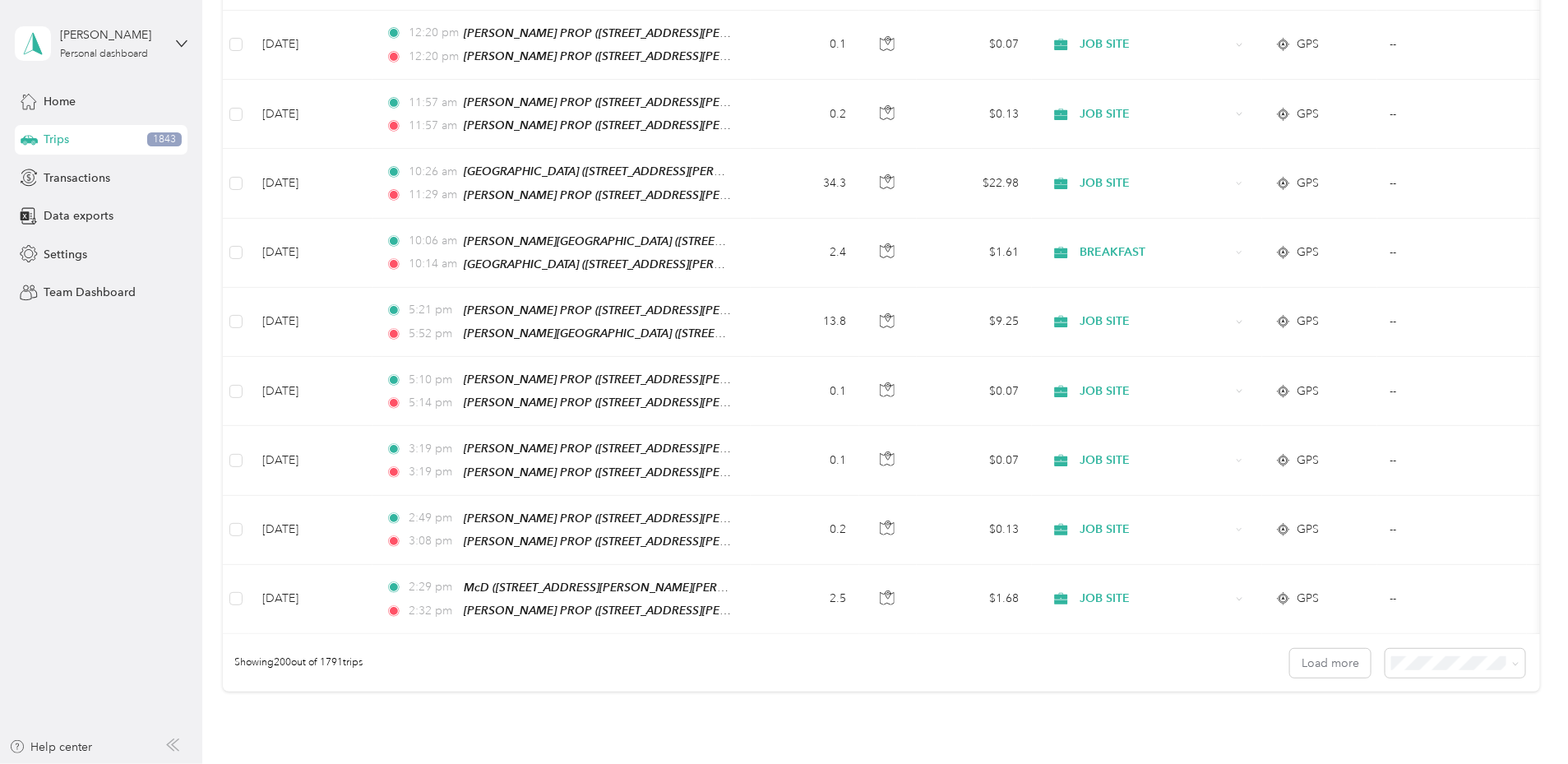
scroll to position [13471, 0]
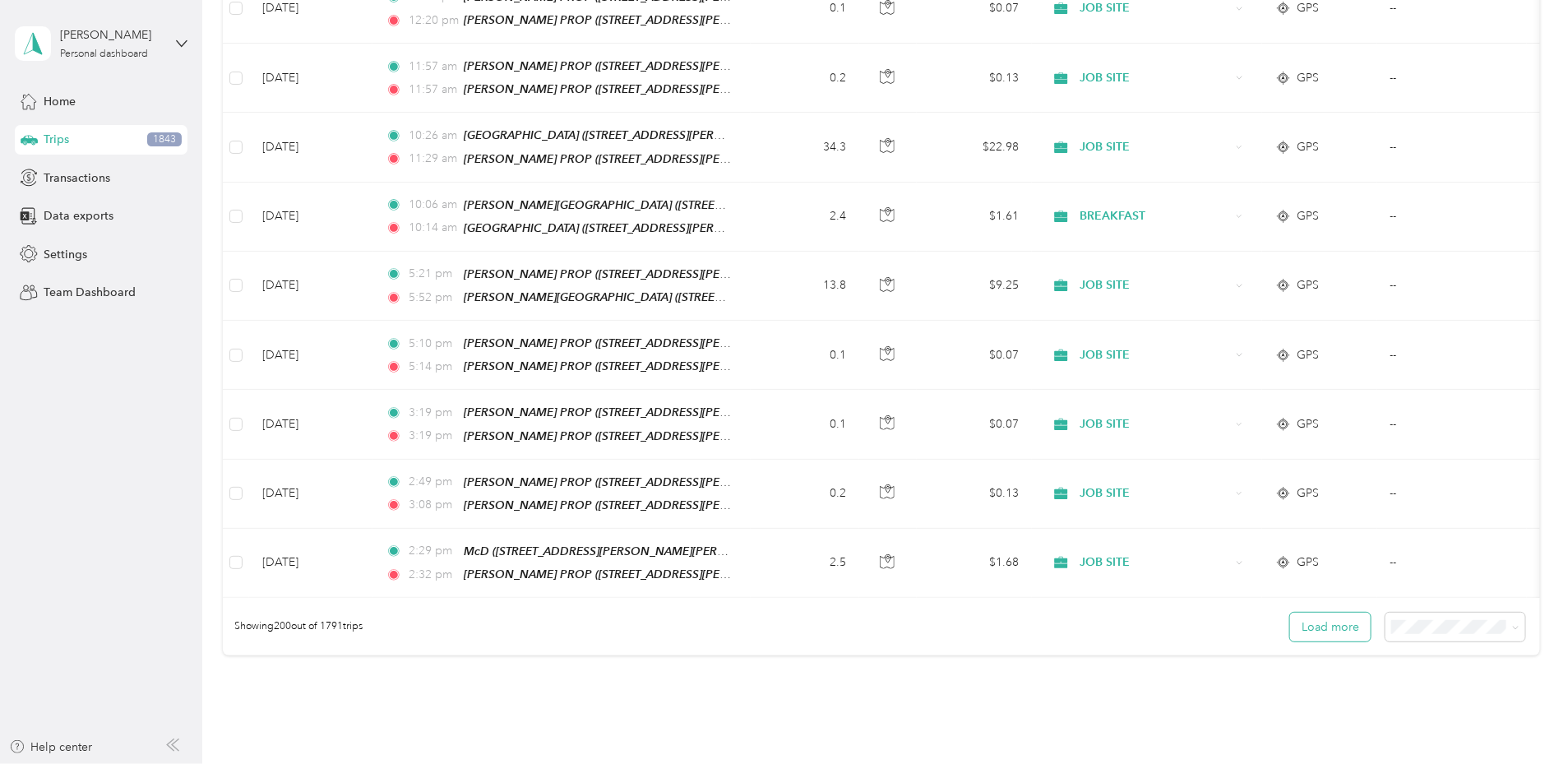
click at [1290, 613] on button "Load more" at bounding box center [1330, 627] width 81 height 29
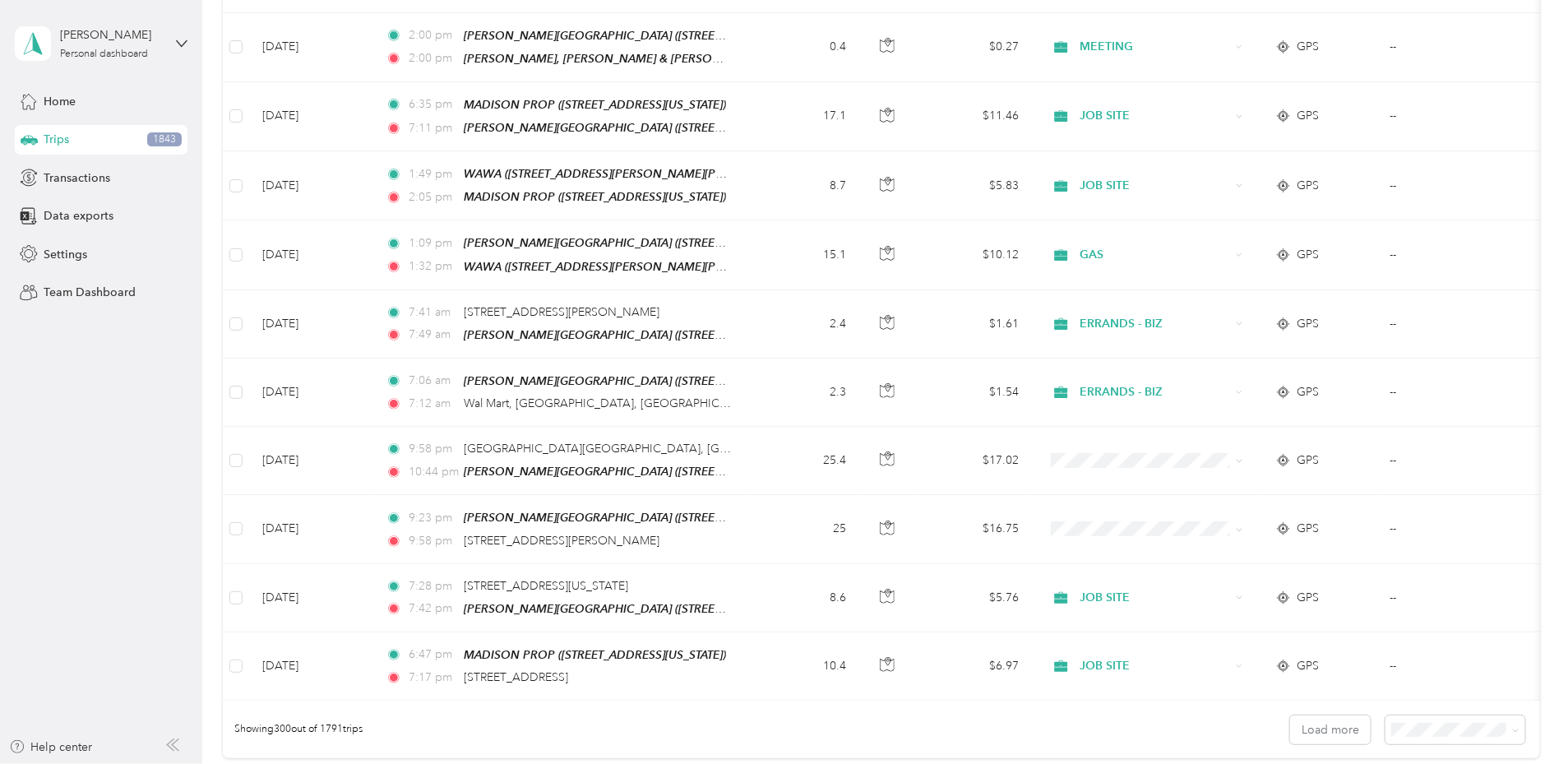
scroll to position [20306, 0]
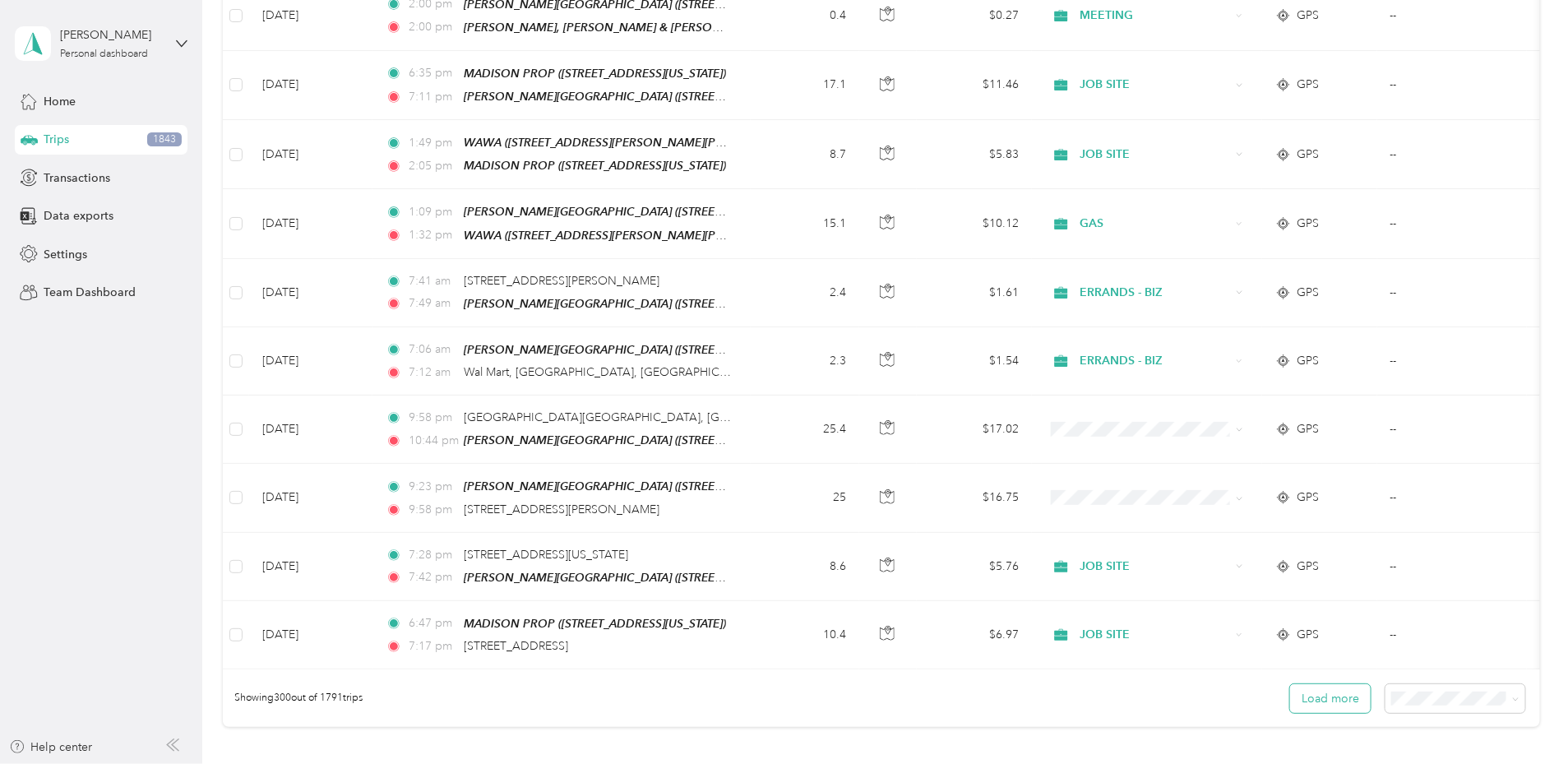
click at [1290, 684] on button "Load more" at bounding box center [1330, 698] width 81 height 29
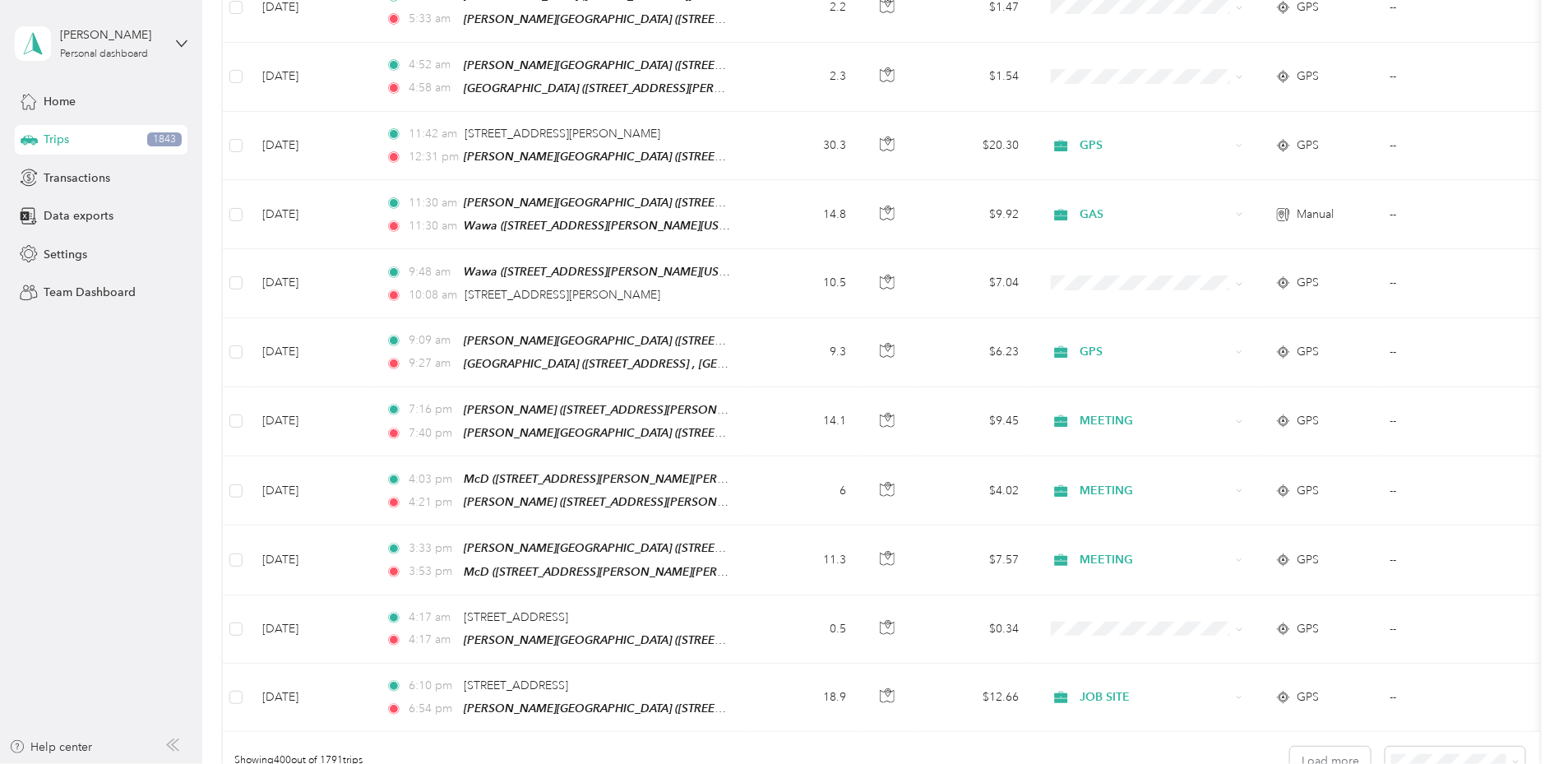
scroll to position [27126, 0]
click at [1290, 743] on button "Load more" at bounding box center [1330, 757] width 81 height 29
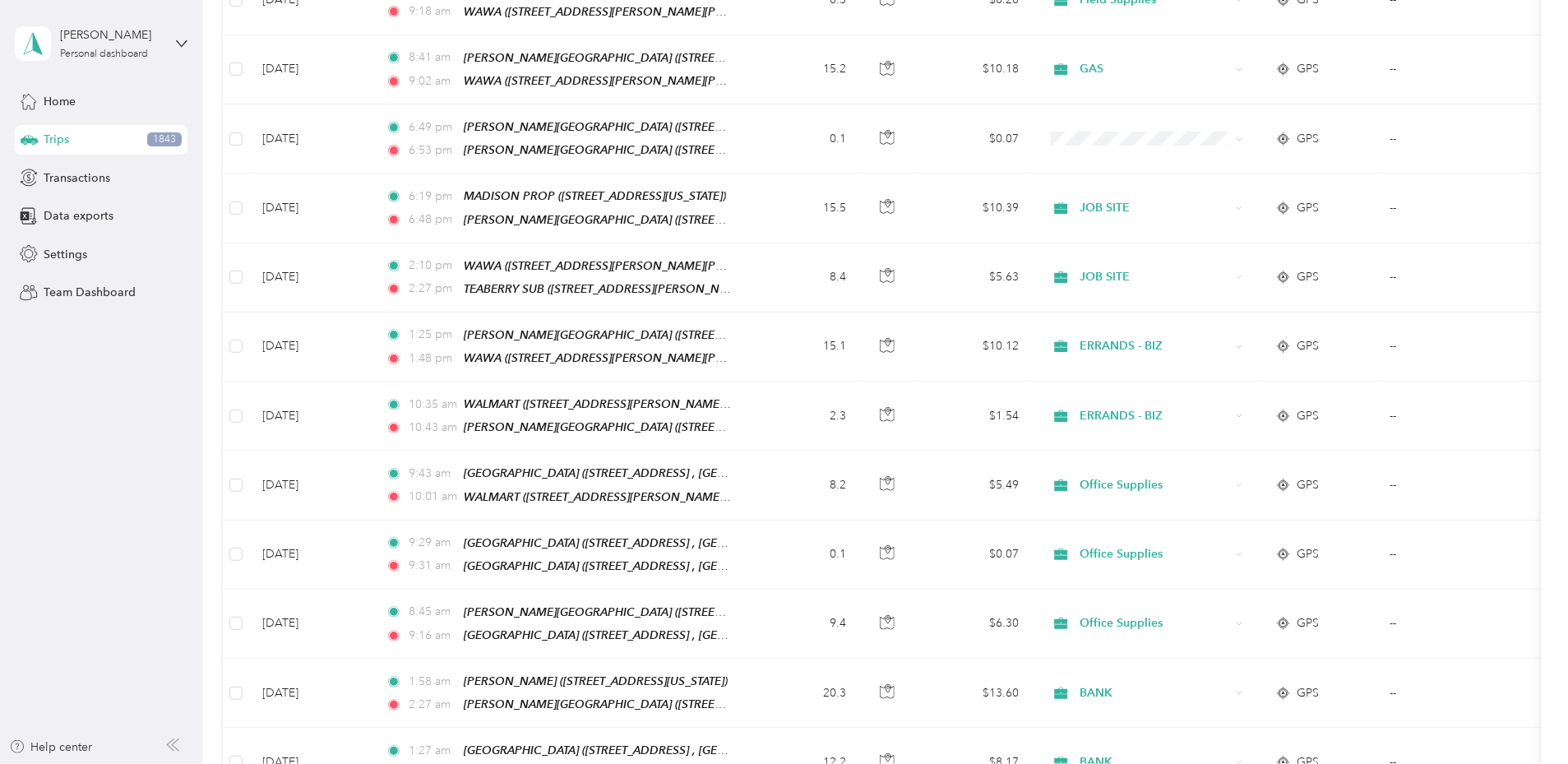
scroll to position [33938, 0]
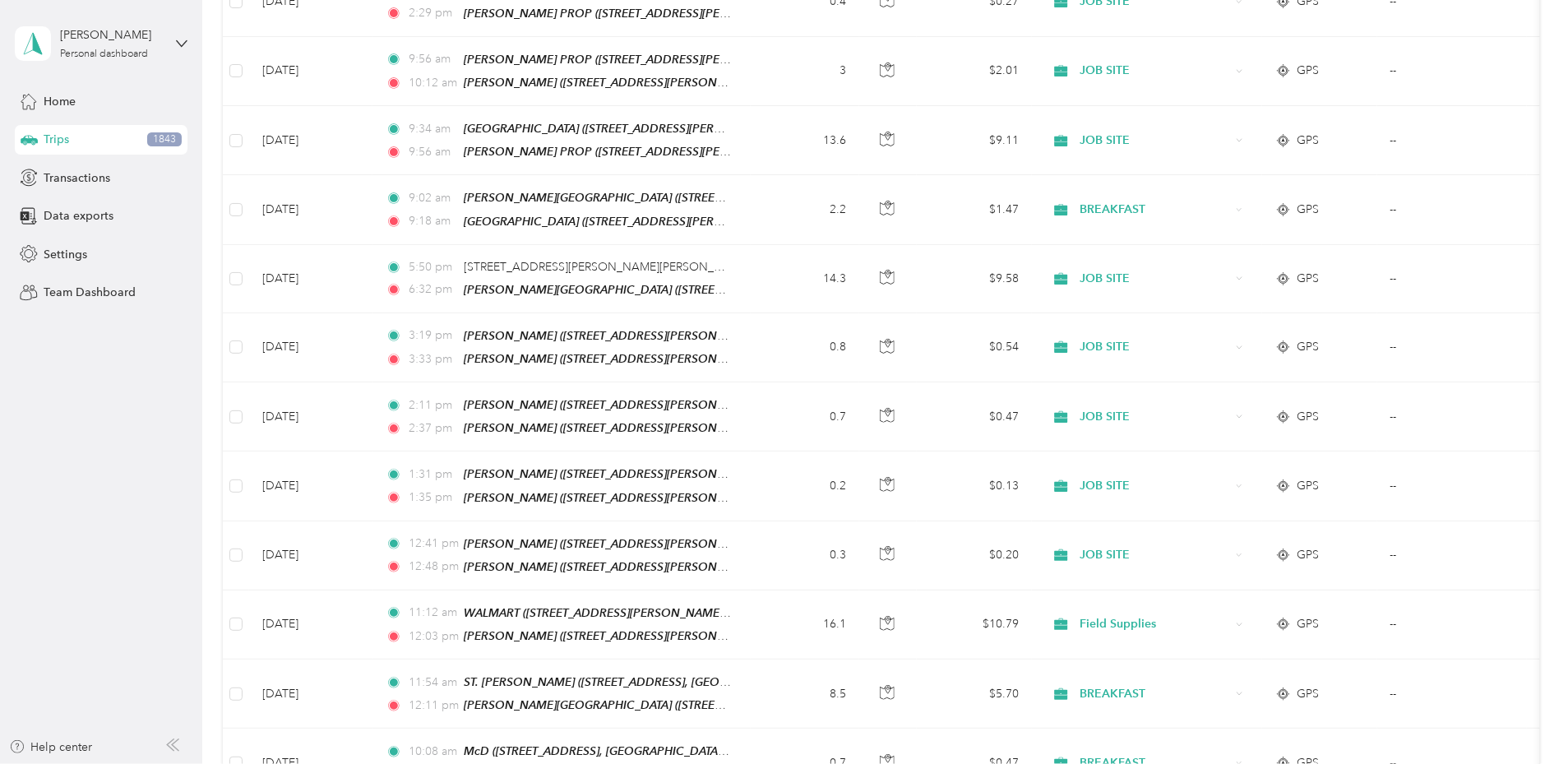
scroll to position [0, 0]
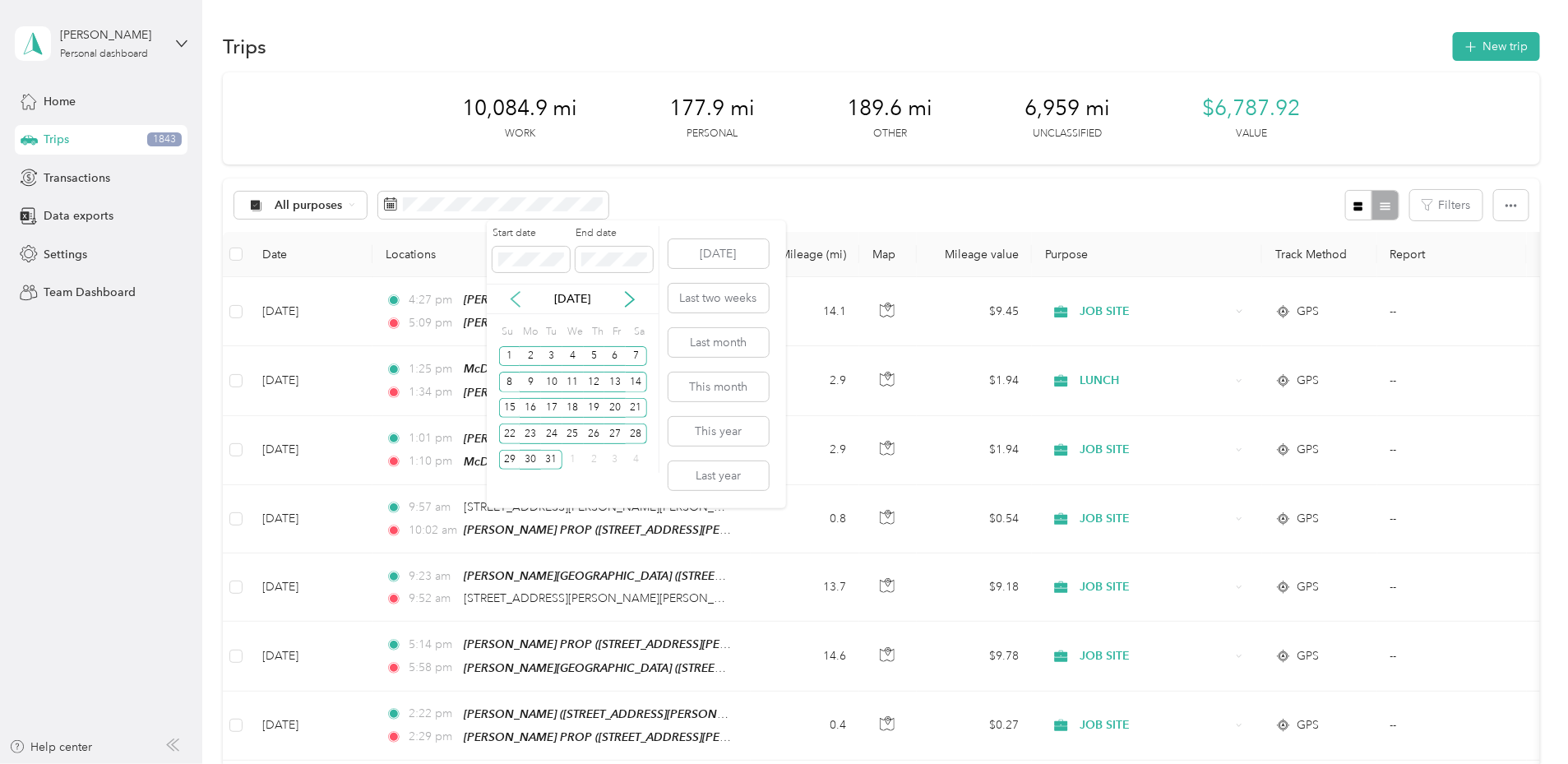
click at [516, 297] on icon at bounding box center [515, 299] width 17 height 17
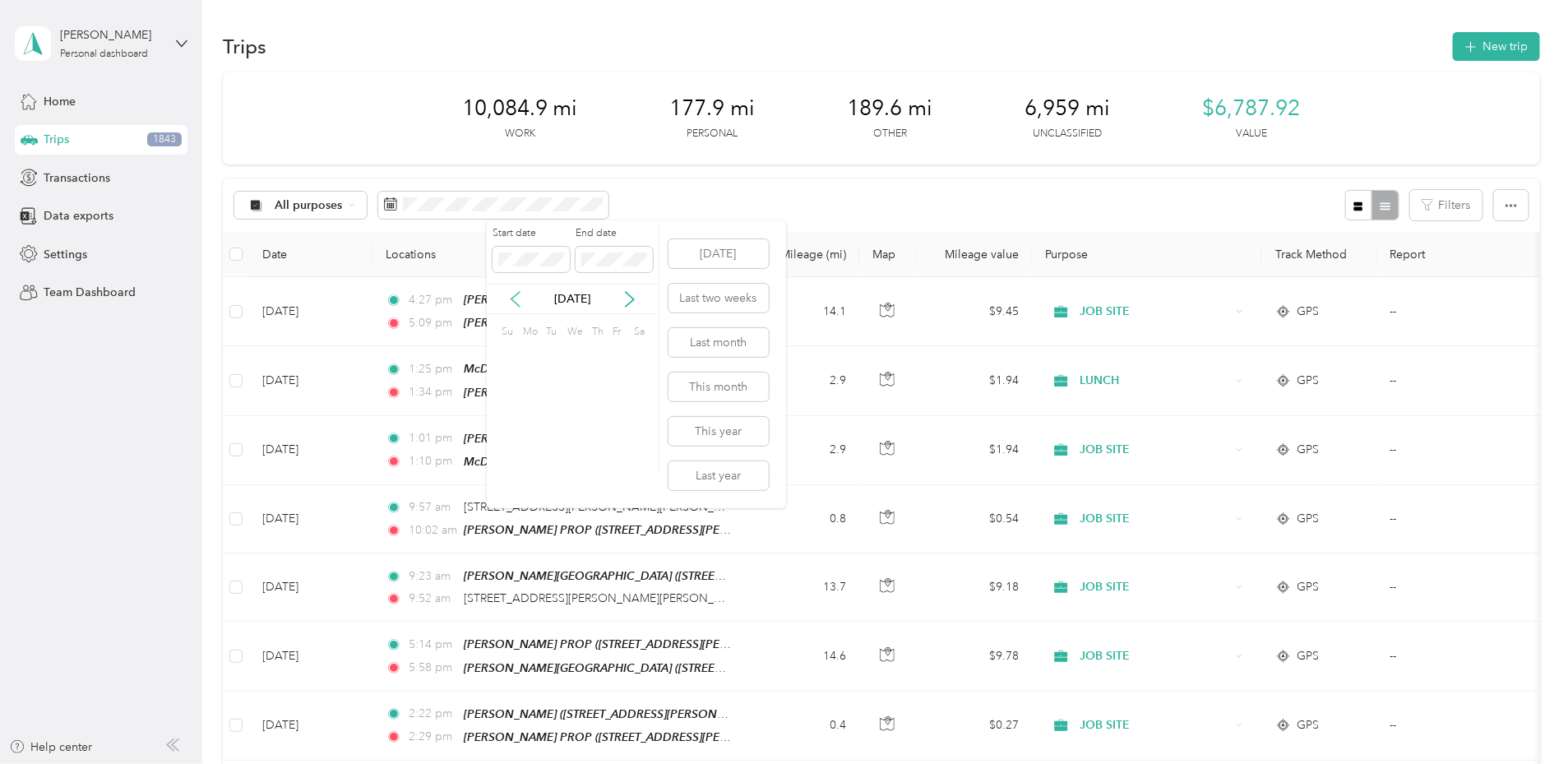
click at [516, 297] on icon at bounding box center [515, 299] width 17 height 17
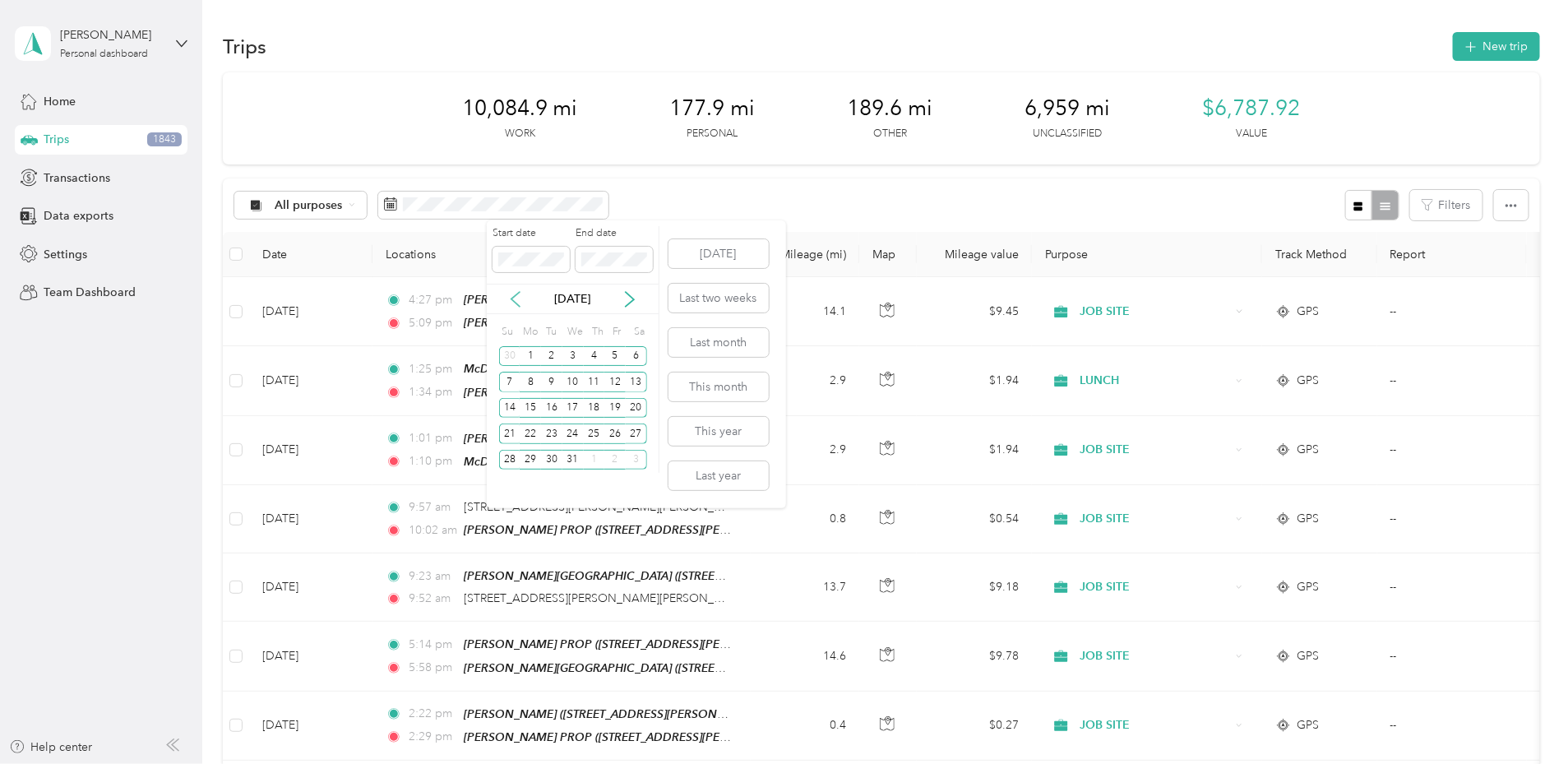
click at [516, 297] on icon at bounding box center [515, 299] width 17 height 17
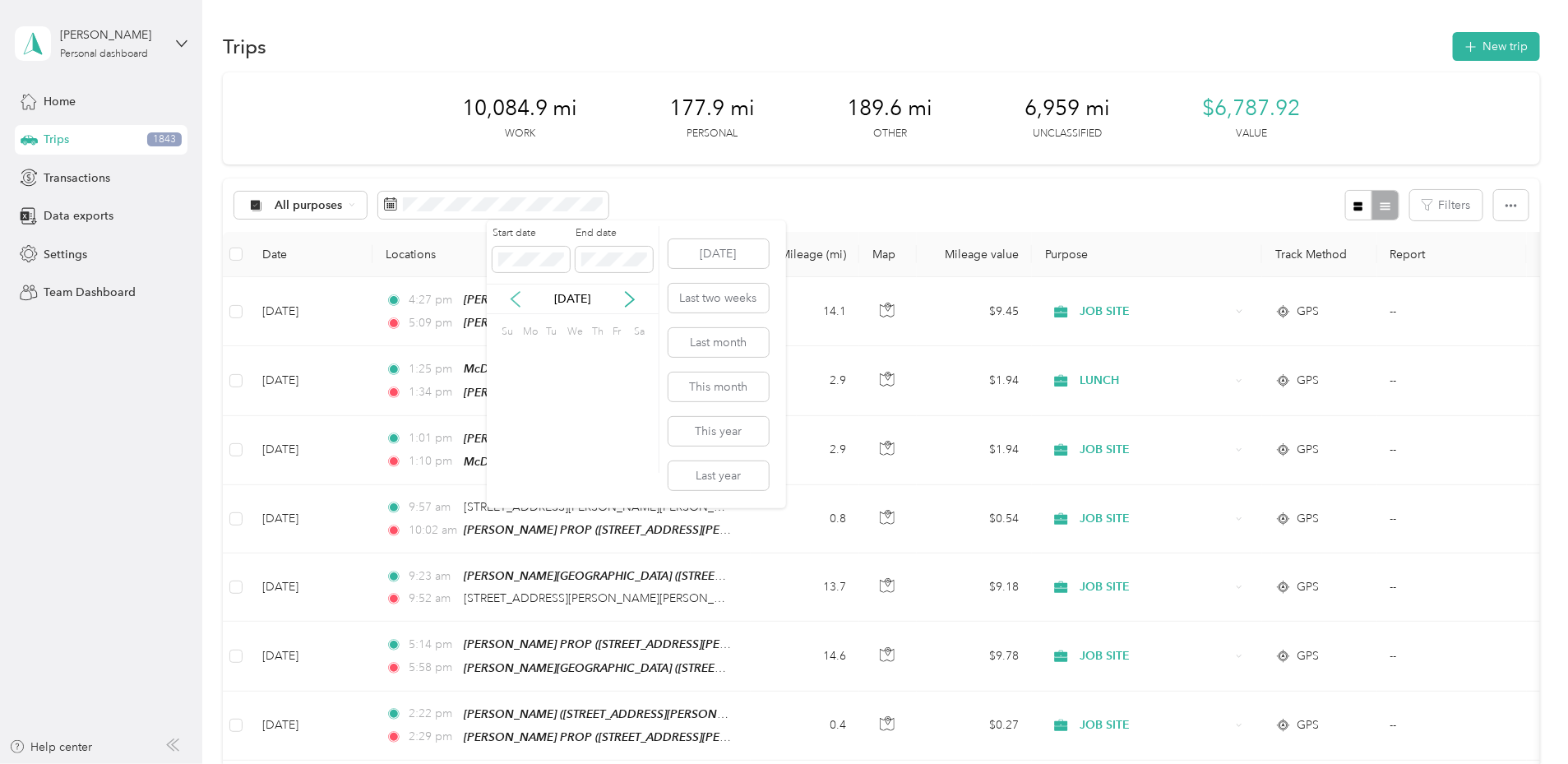
click at [516, 297] on icon at bounding box center [515, 299] width 17 height 17
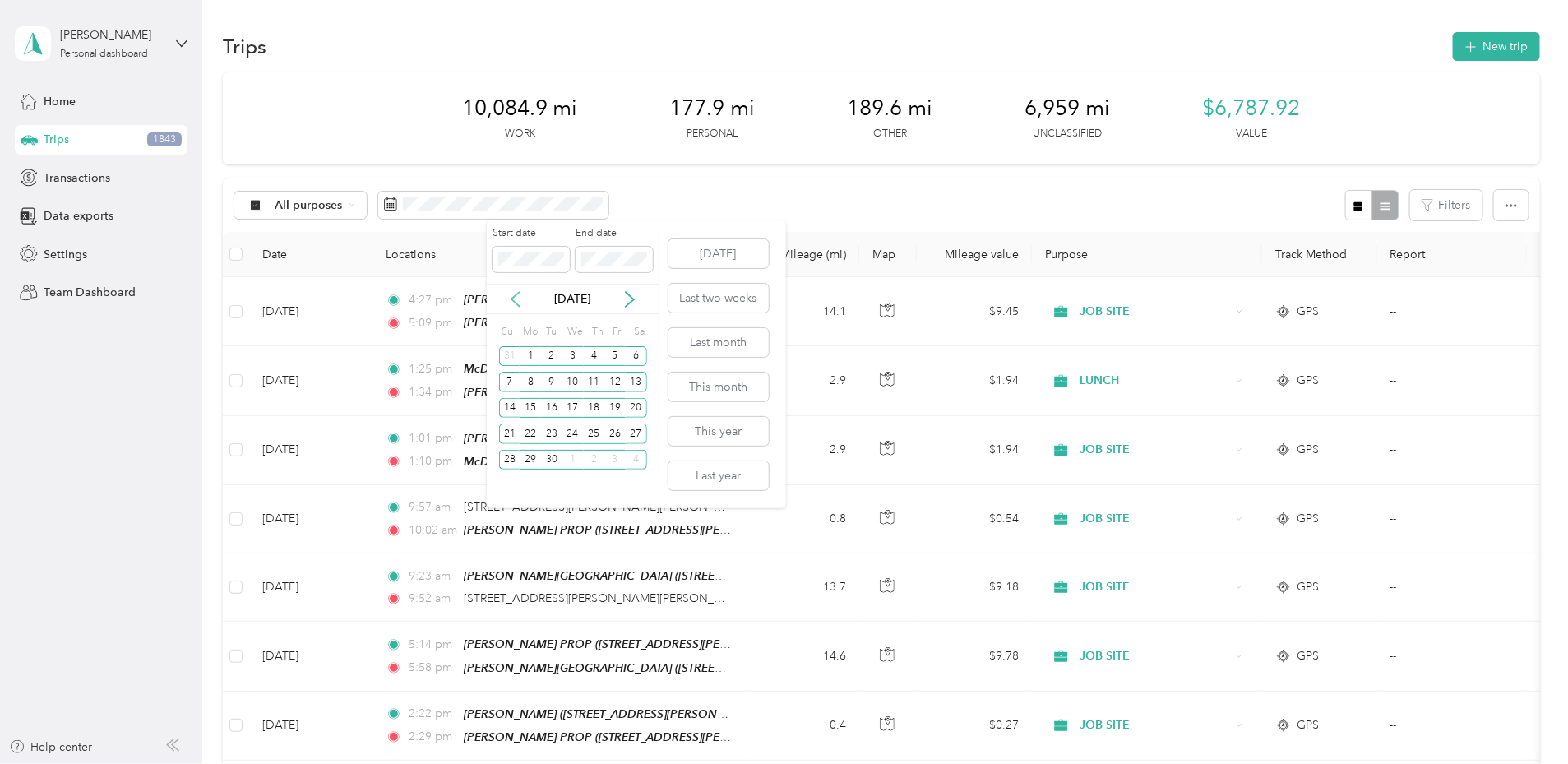
click at [516, 297] on icon at bounding box center [515, 299] width 17 height 17
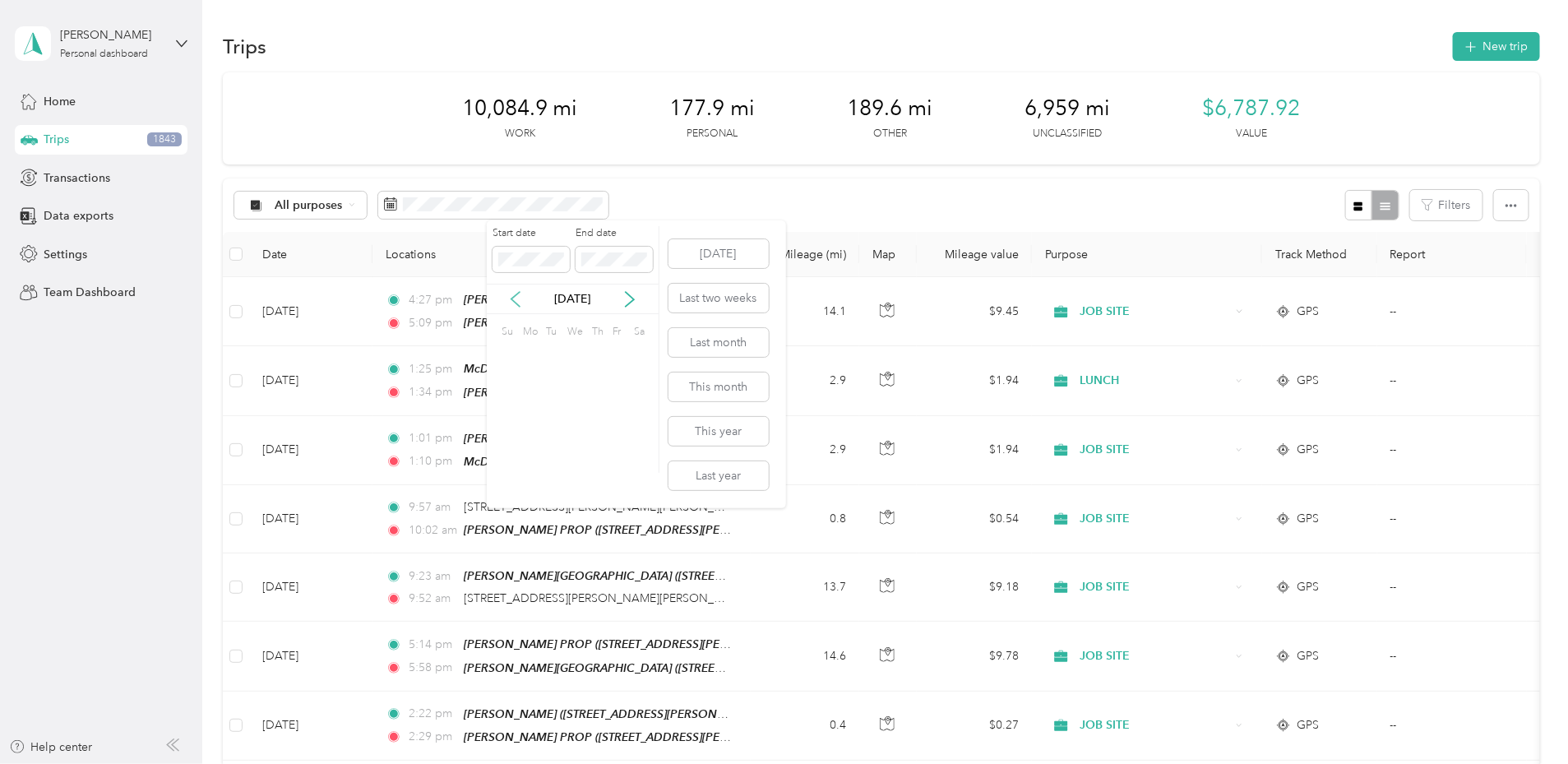
click at [516, 297] on icon at bounding box center [515, 299] width 17 height 17
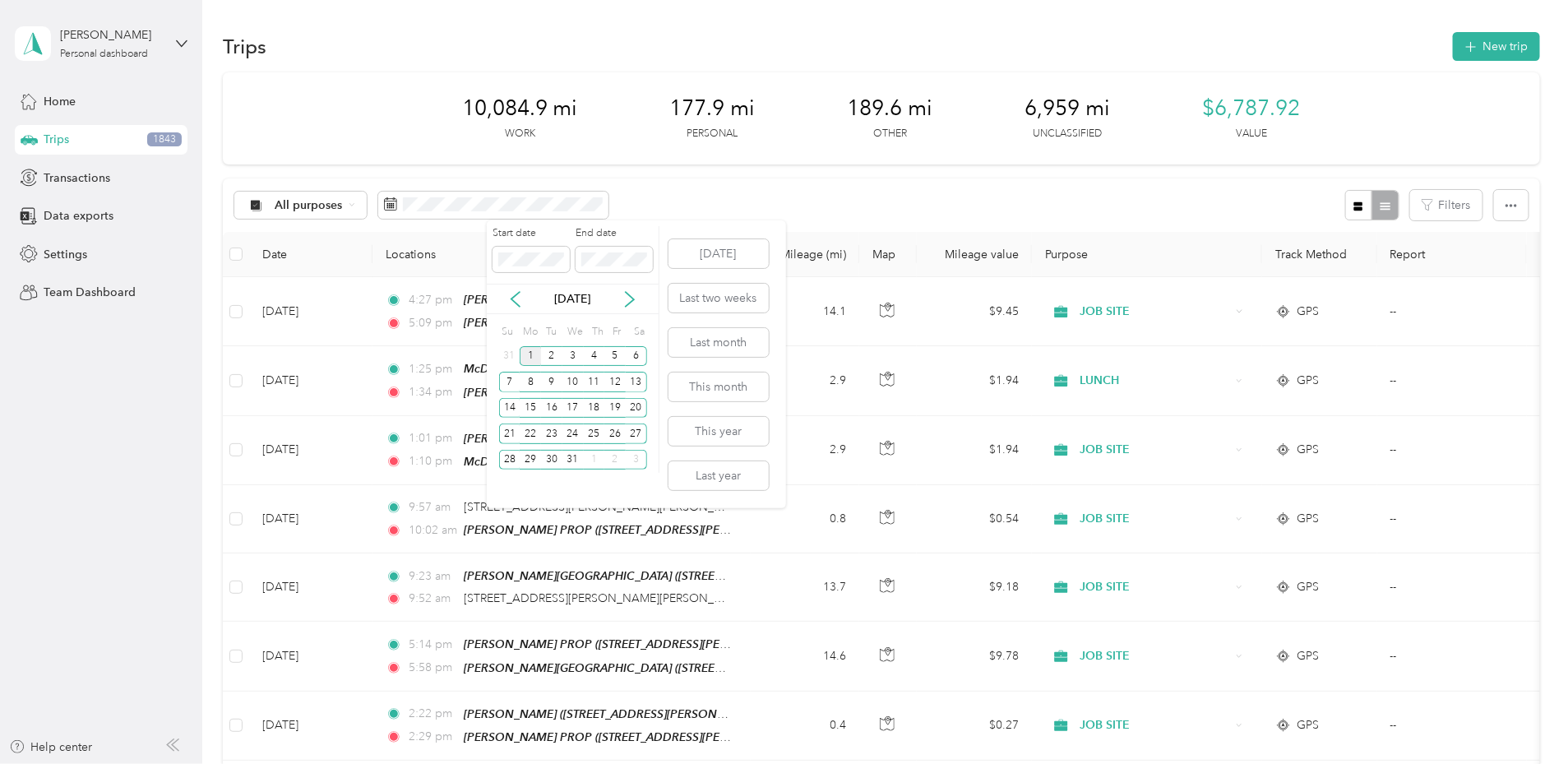
click at [532, 351] on div "1" at bounding box center [530, 356] width 21 height 20
click at [575, 458] on div "31" at bounding box center [573, 459] width 21 height 20
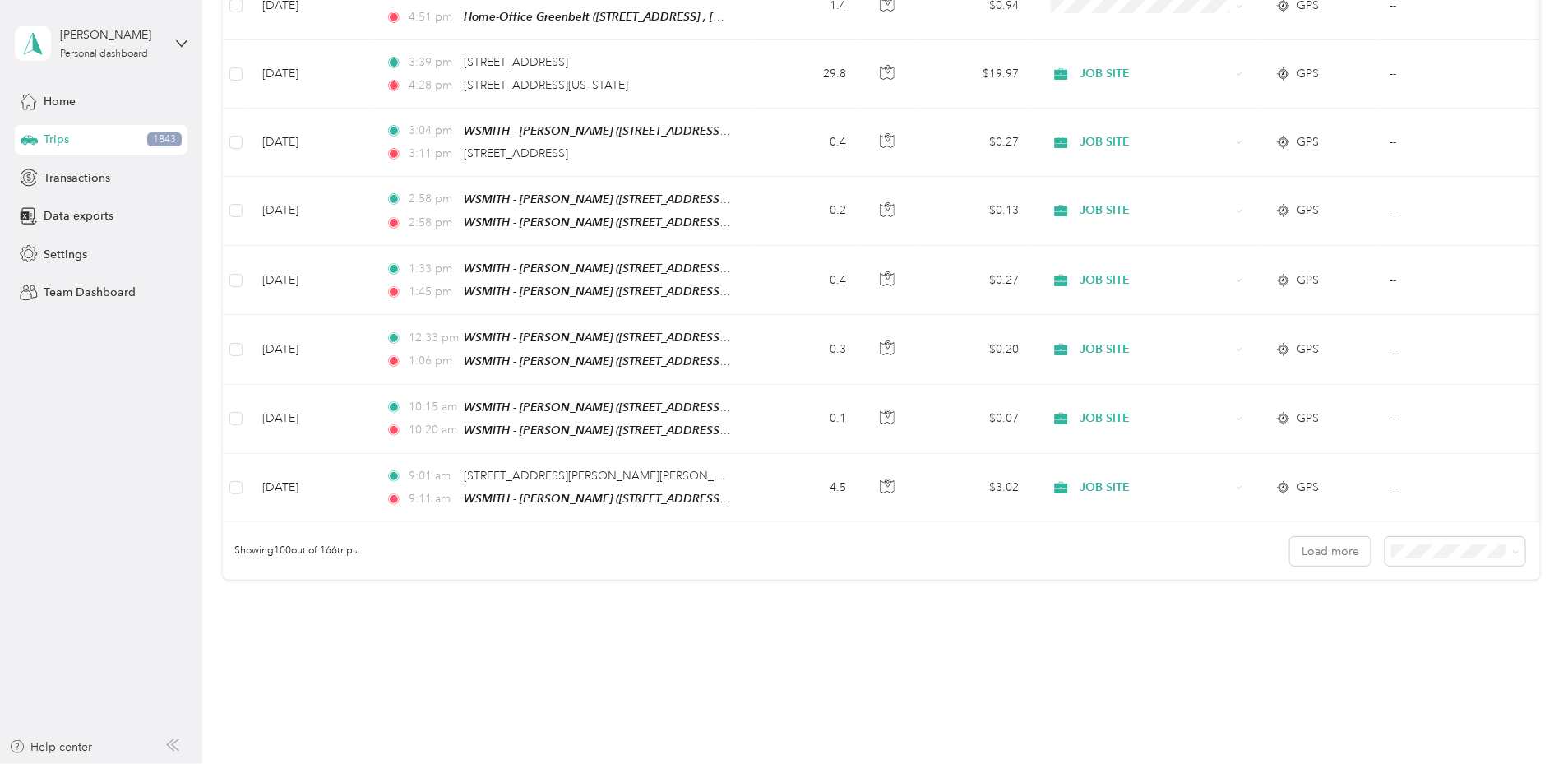
scroll to position [6623, 0]
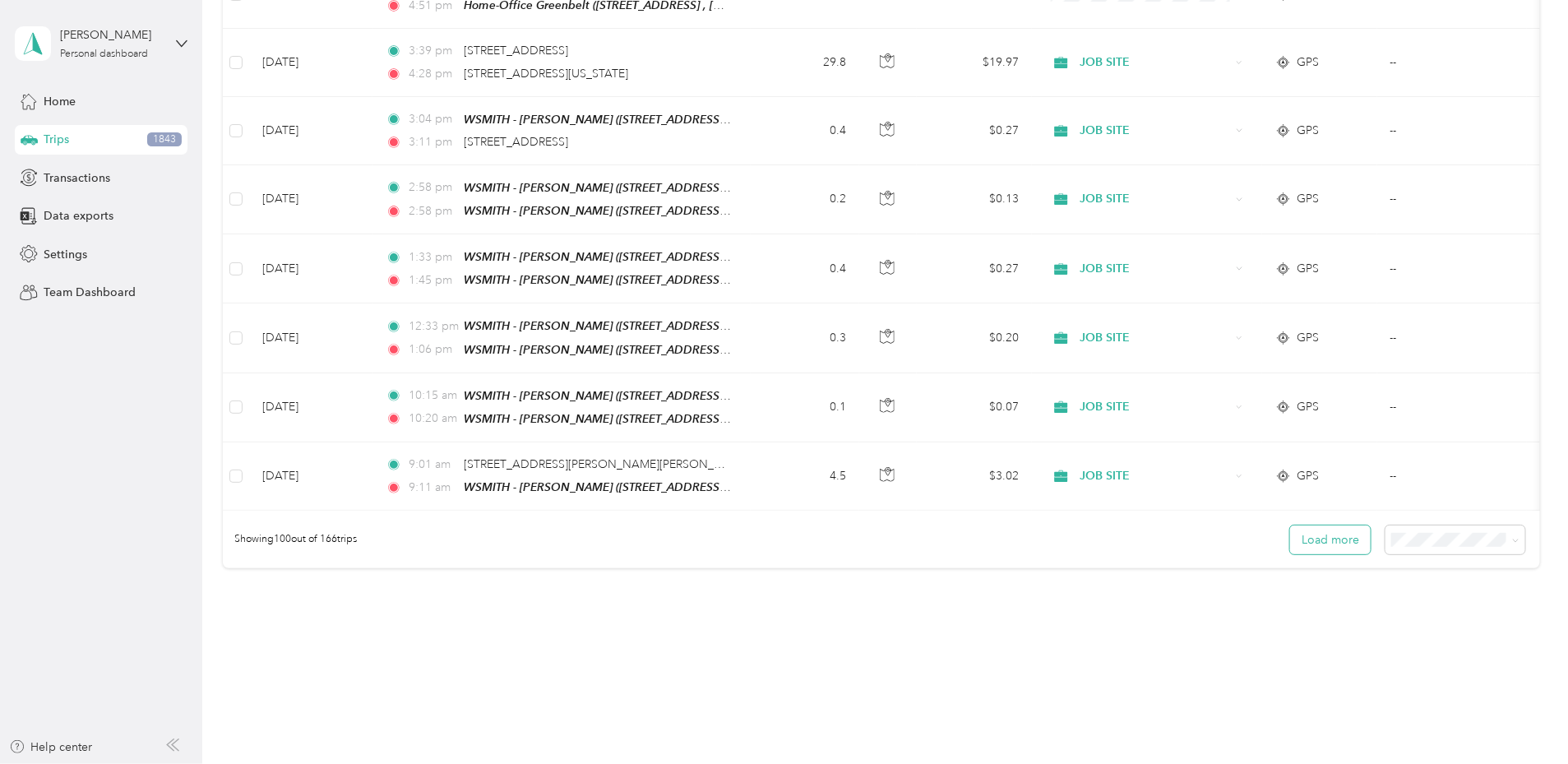
click at [1290, 525] on button "Load more" at bounding box center [1330, 540] width 81 height 29
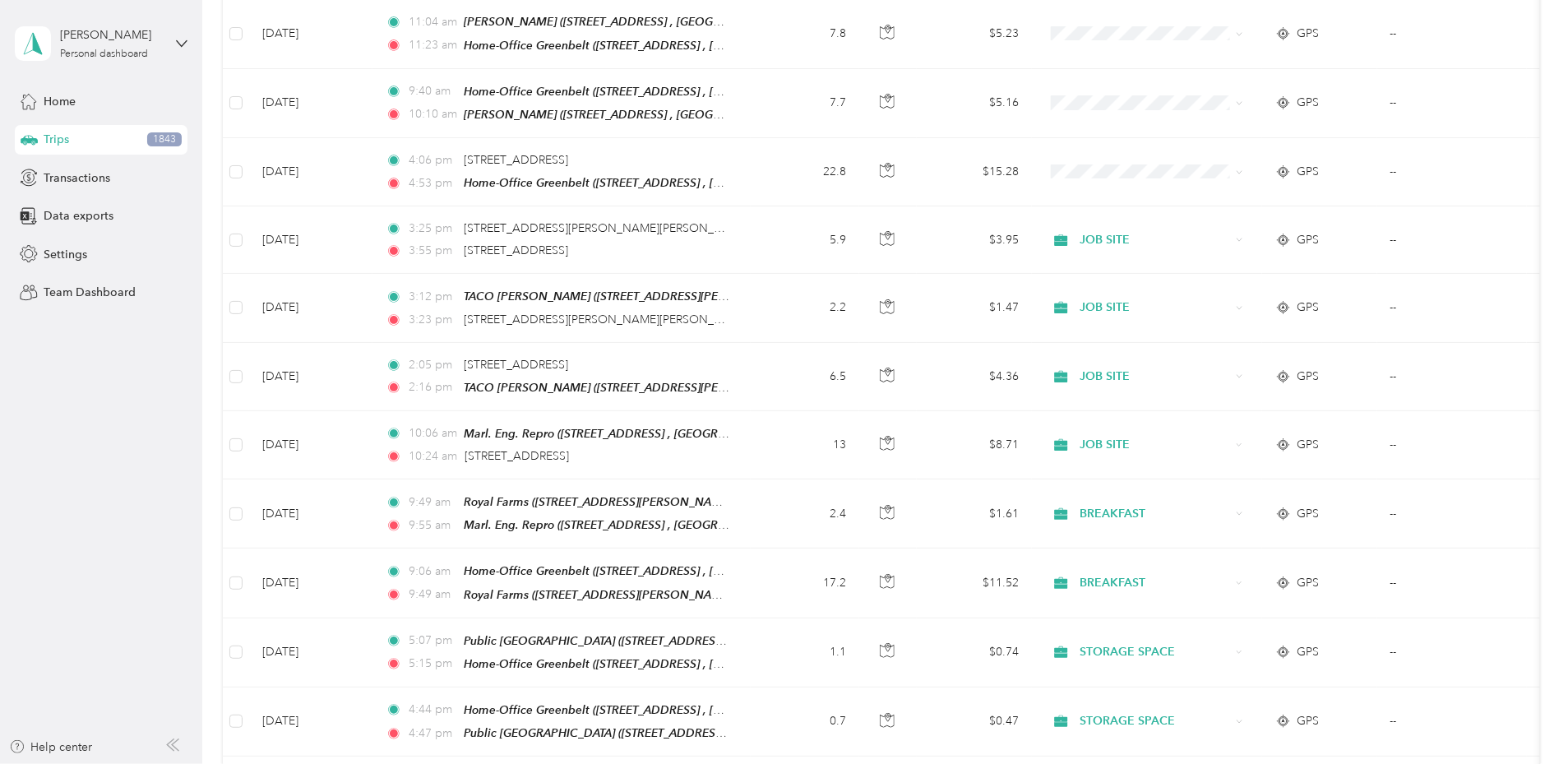
scroll to position [2816, 0]
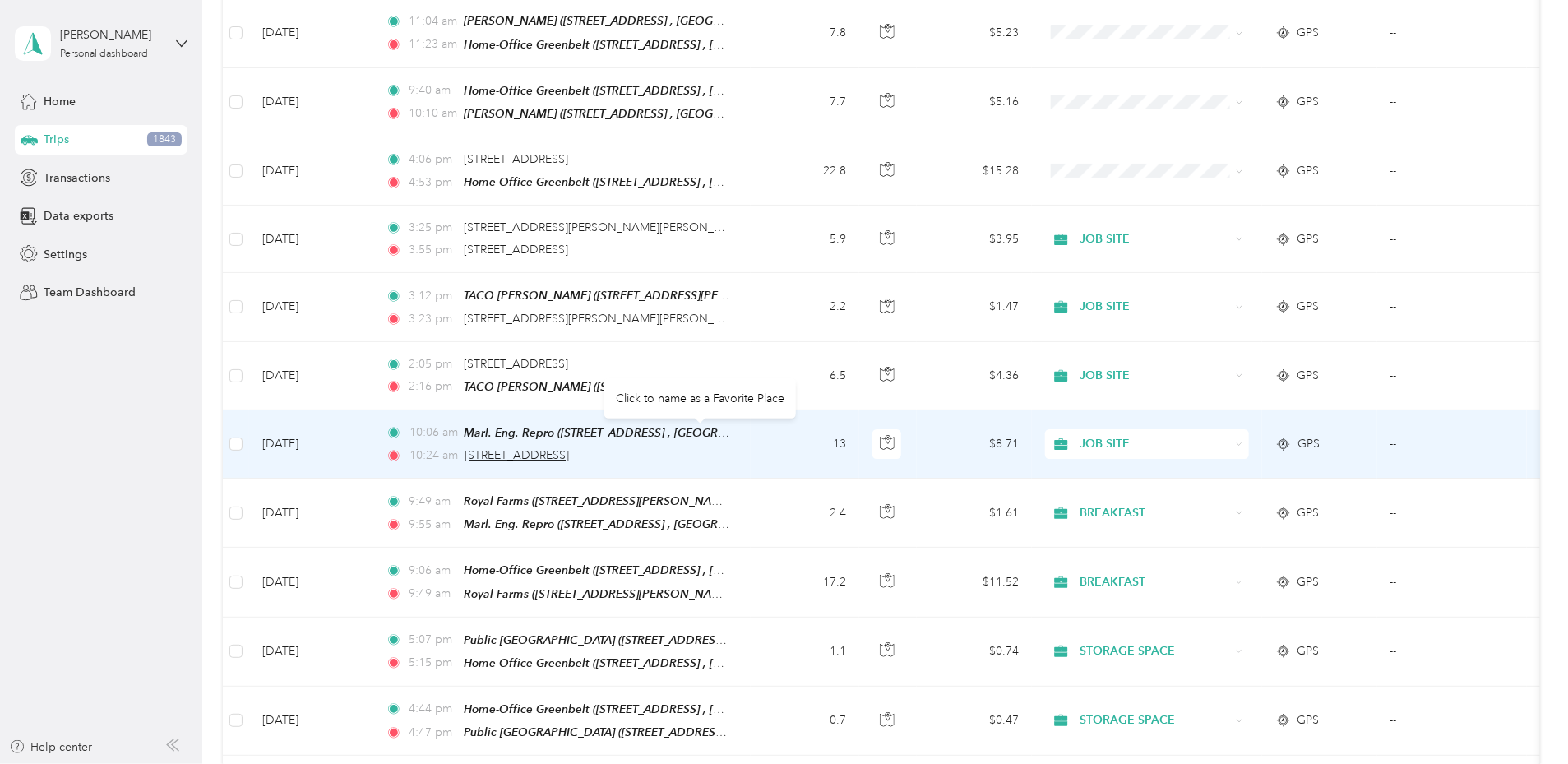
click at [569, 448] on span "[STREET_ADDRESS]" at bounding box center [517, 455] width 105 height 14
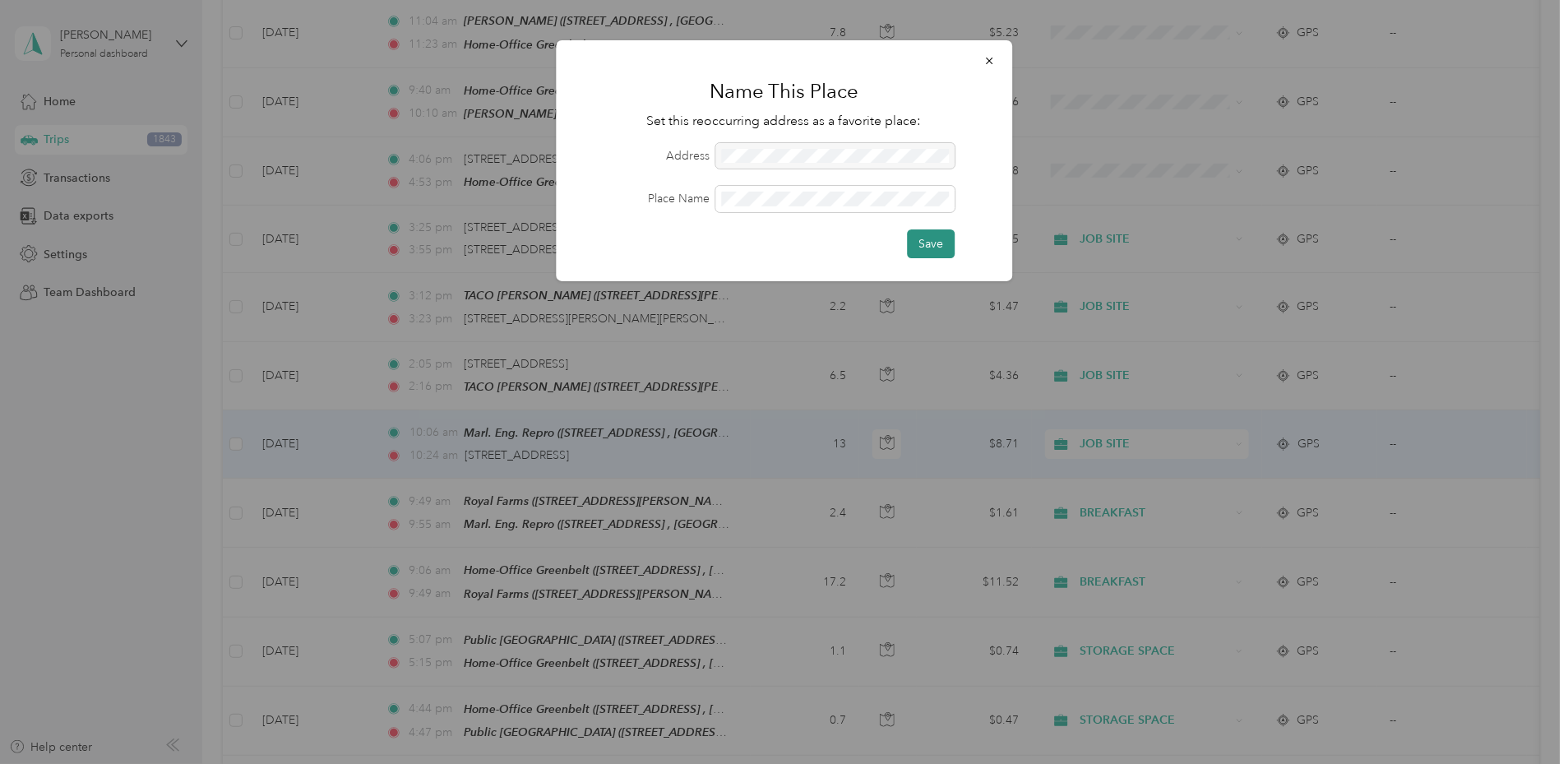
click at [943, 242] on button "Save" at bounding box center [931, 244] width 48 height 29
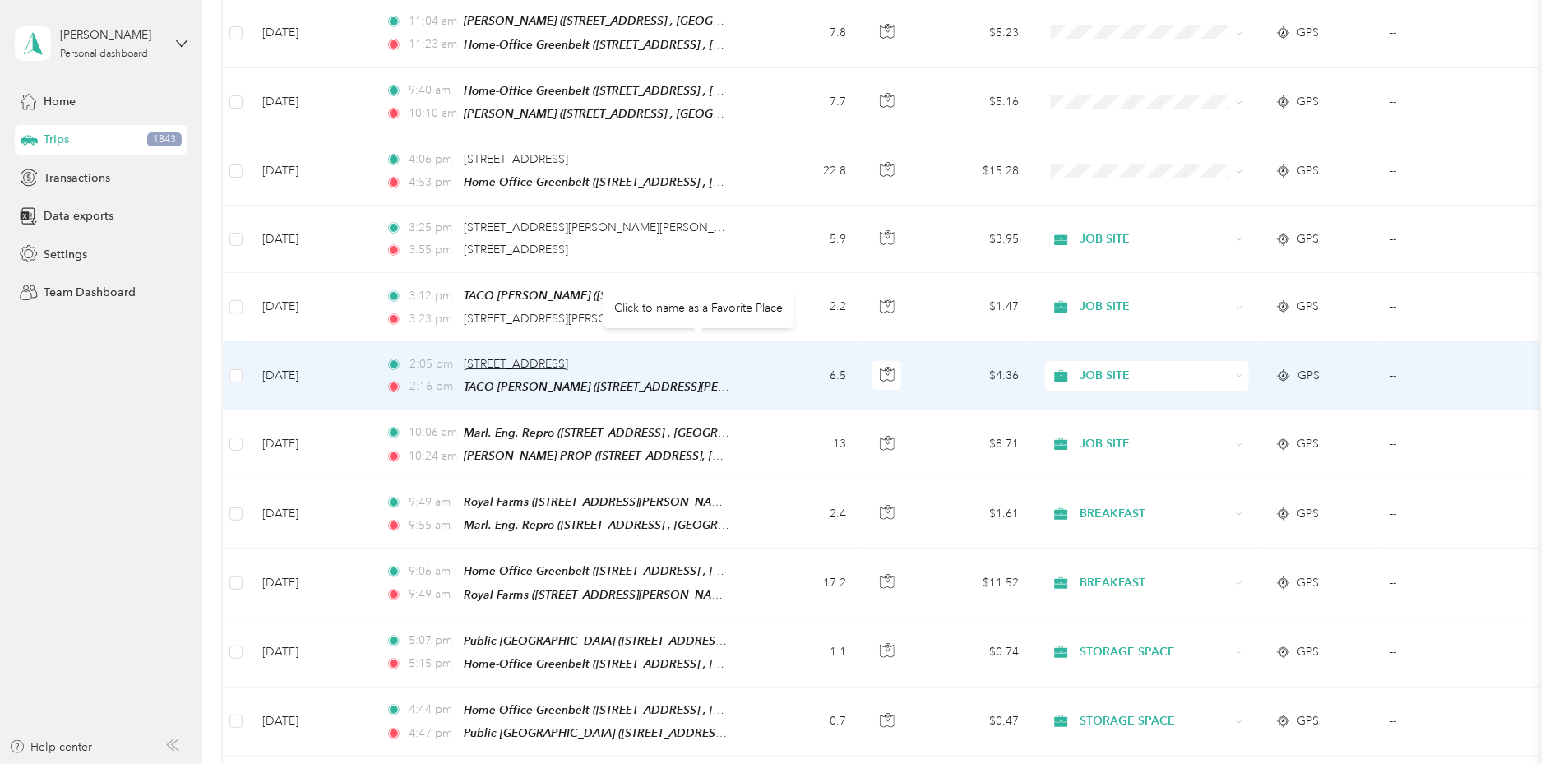
click at [568, 356] on span "[STREET_ADDRESS]" at bounding box center [516, 364] width 105 height 14
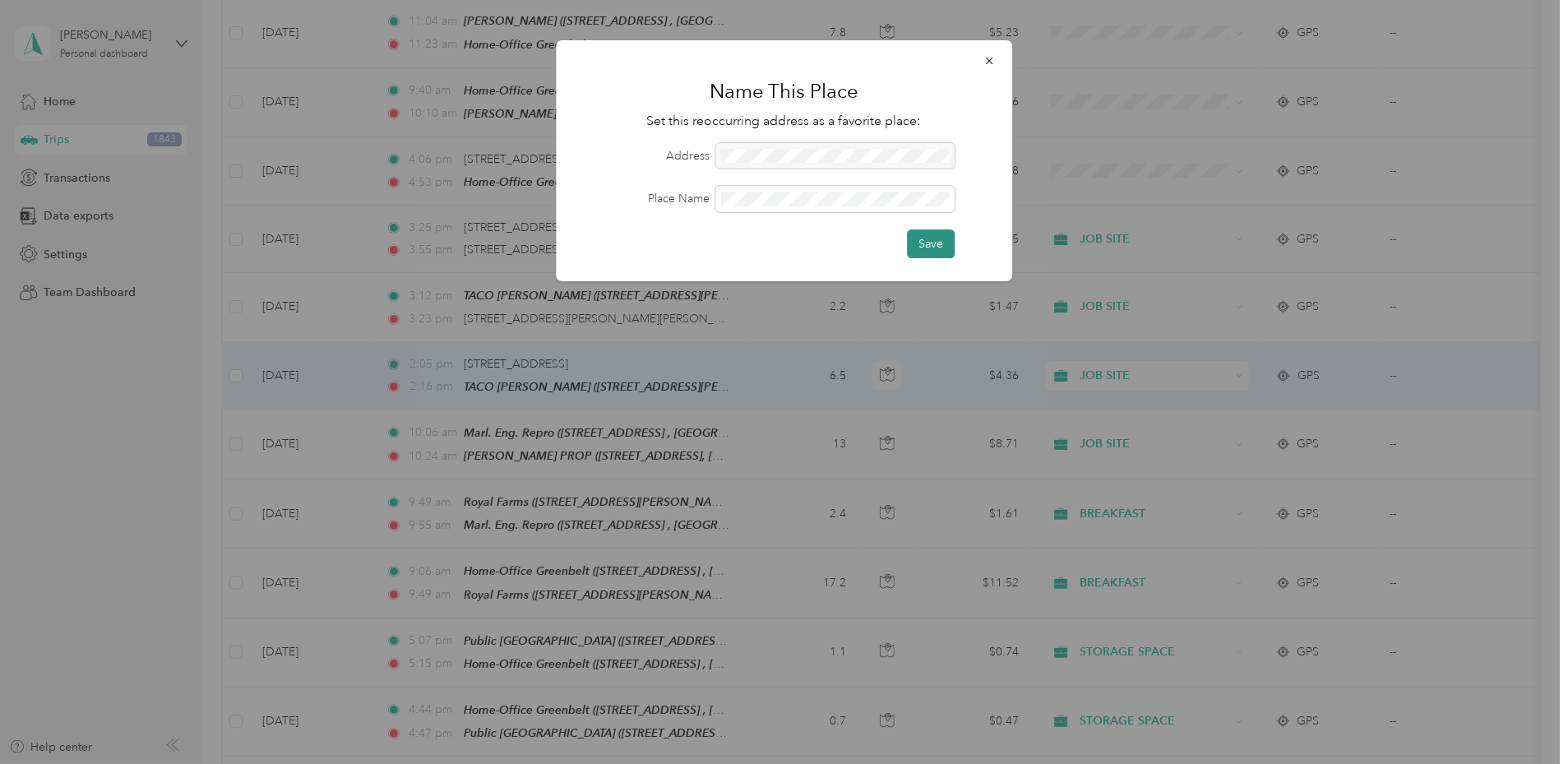
click at [925, 236] on button "Save" at bounding box center [931, 244] width 48 height 29
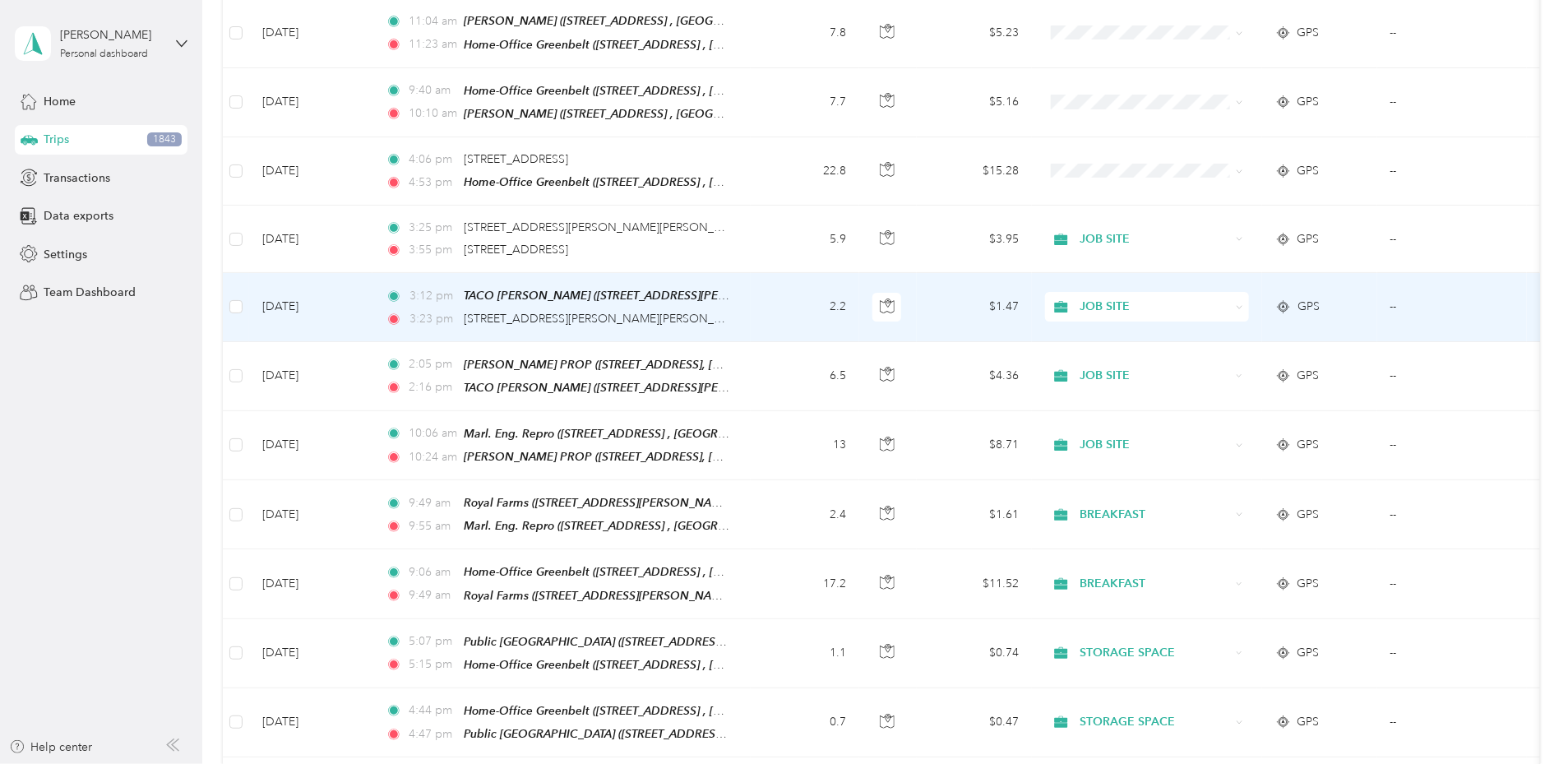
click at [372, 285] on td "Jan 24, 2024" at bounding box center [311, 307] width 123 height 69
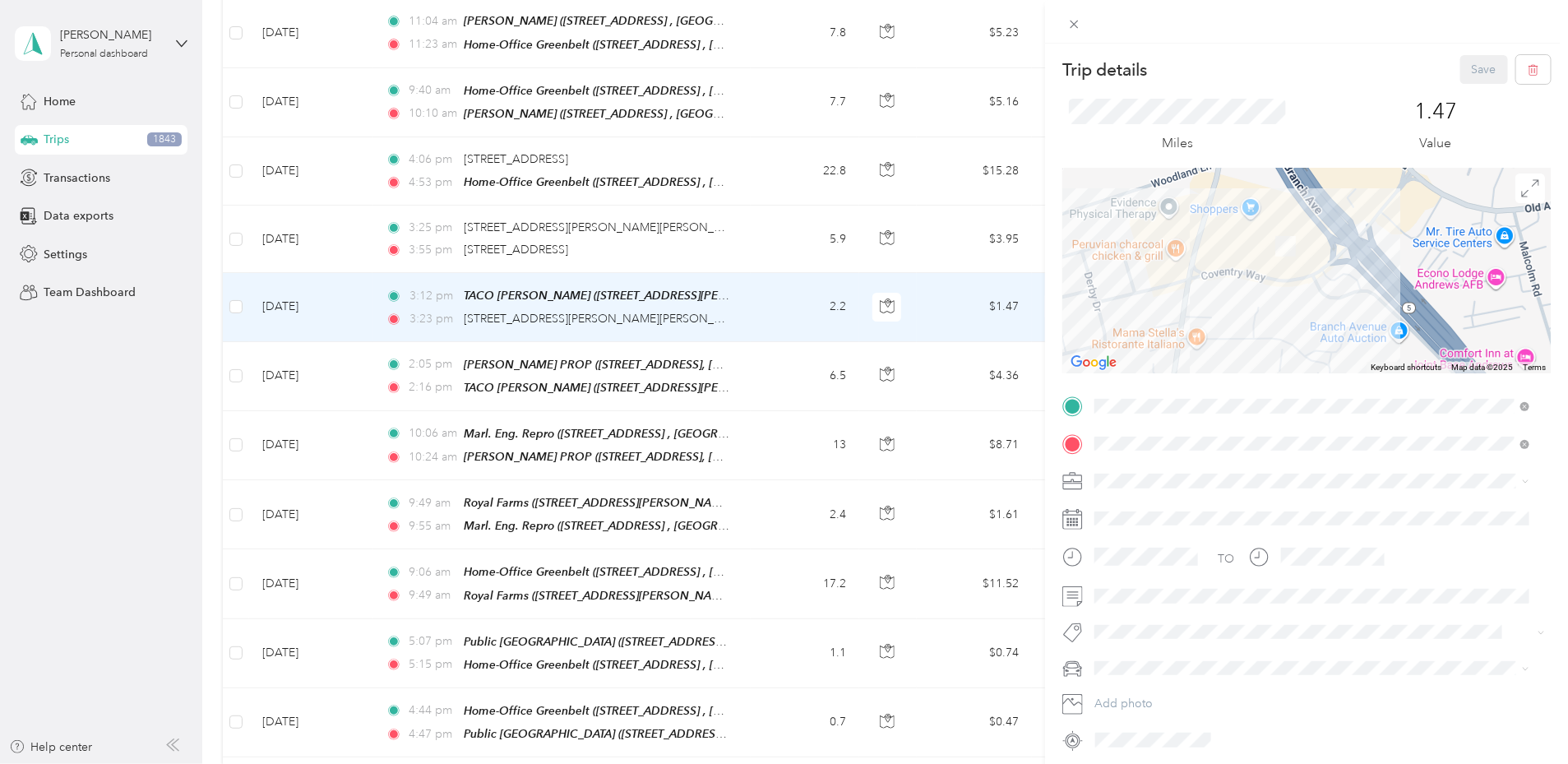
drag, startPoint x: 1263, startPoint y: 323, endPoint x: 1303, endPoint y: 294, distance: 49.4
click at [1303, 294] on div at bounding box center [1307, 271] width 489 height 206
click at [1312, 246] on div at bounding box center [1307, 271] width 489 height 206
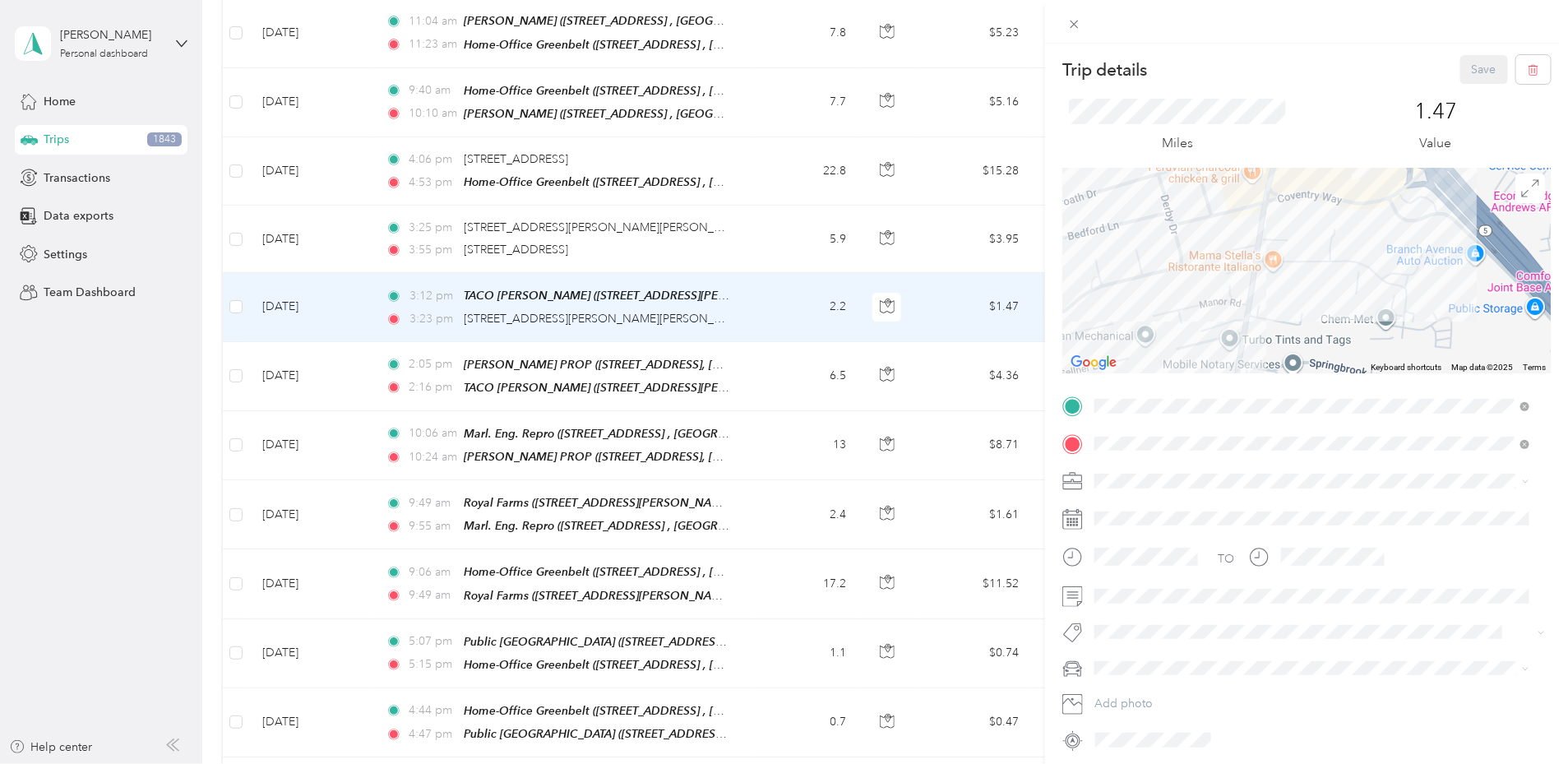
drag, startPoint x: 1302, startPoint y: 305, endPoint x: 1410, endPoint y: 192, distance: 156.3
click at [1415, 182] on div at bounding box center [1307, 271] width 489 height 206
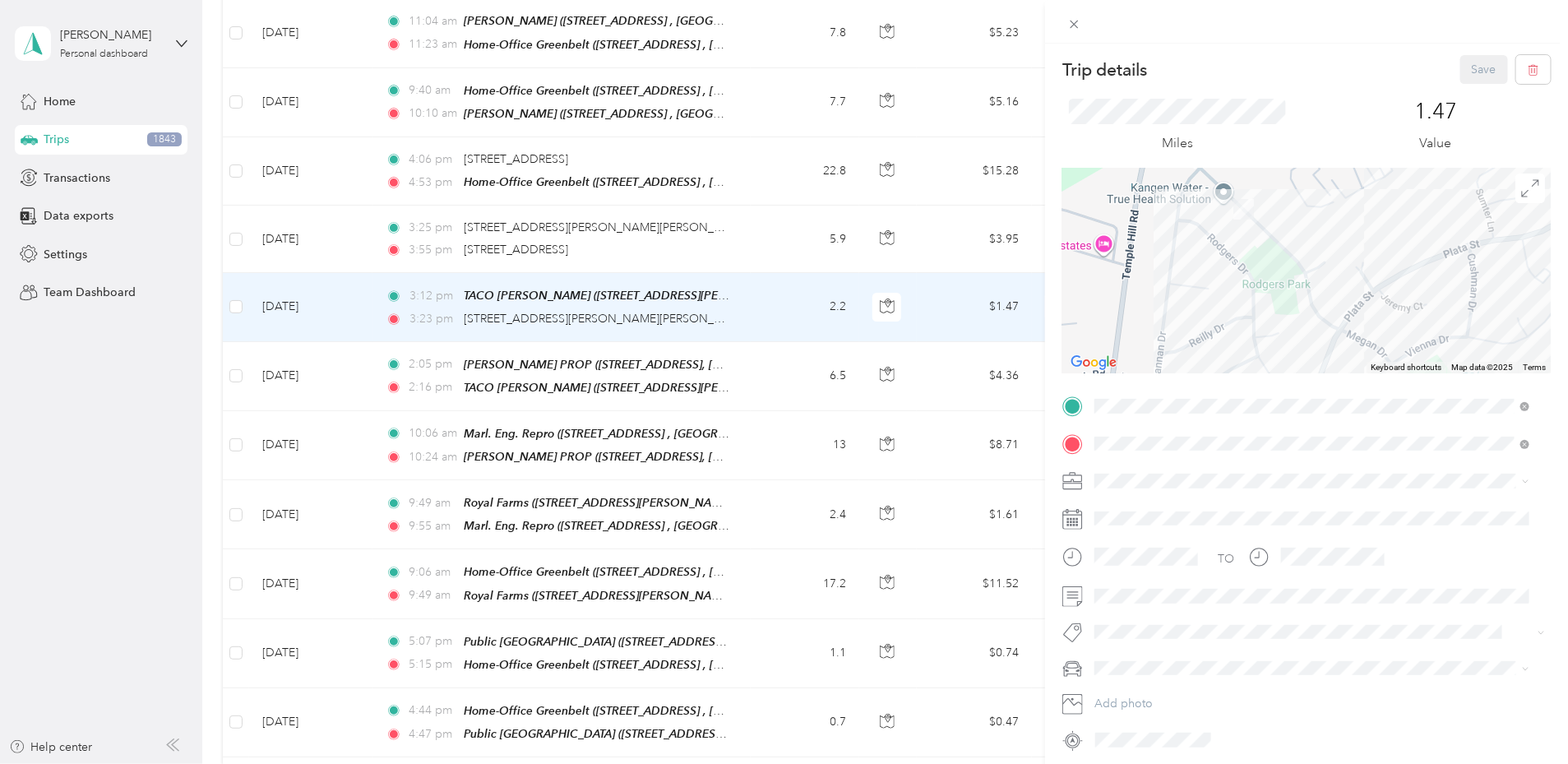
drag, startPoint x: 1331, startPoint y: 237, endPoint x: 1339, endPoint y: 370, distance: 133.2
click at [1339, 370] on div at bounding box center [1307, 271] width 489 height 206
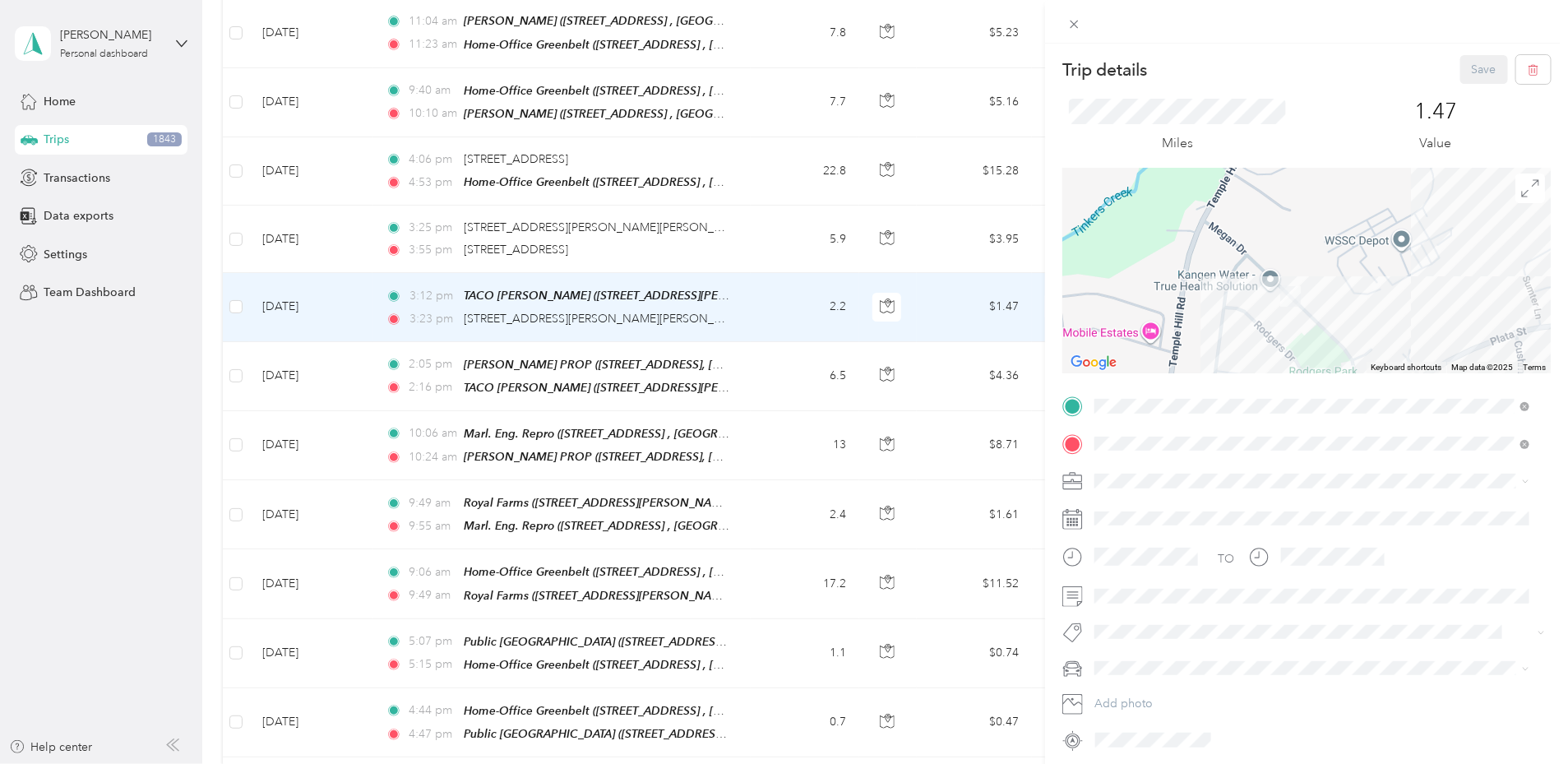
drag, startPoint x: 1298, startPoint y: 236, endPoint x: 1346, endPoint y: 327, distance: 102.9
click at [1346, 327] on div at bounding box center [1307, 271] width 489 height 206
click at [372, 260] on div "Trip details Save This trip cannot be edited because it is either under review,…" at bounding box center [784, 382] width 1568 height 764
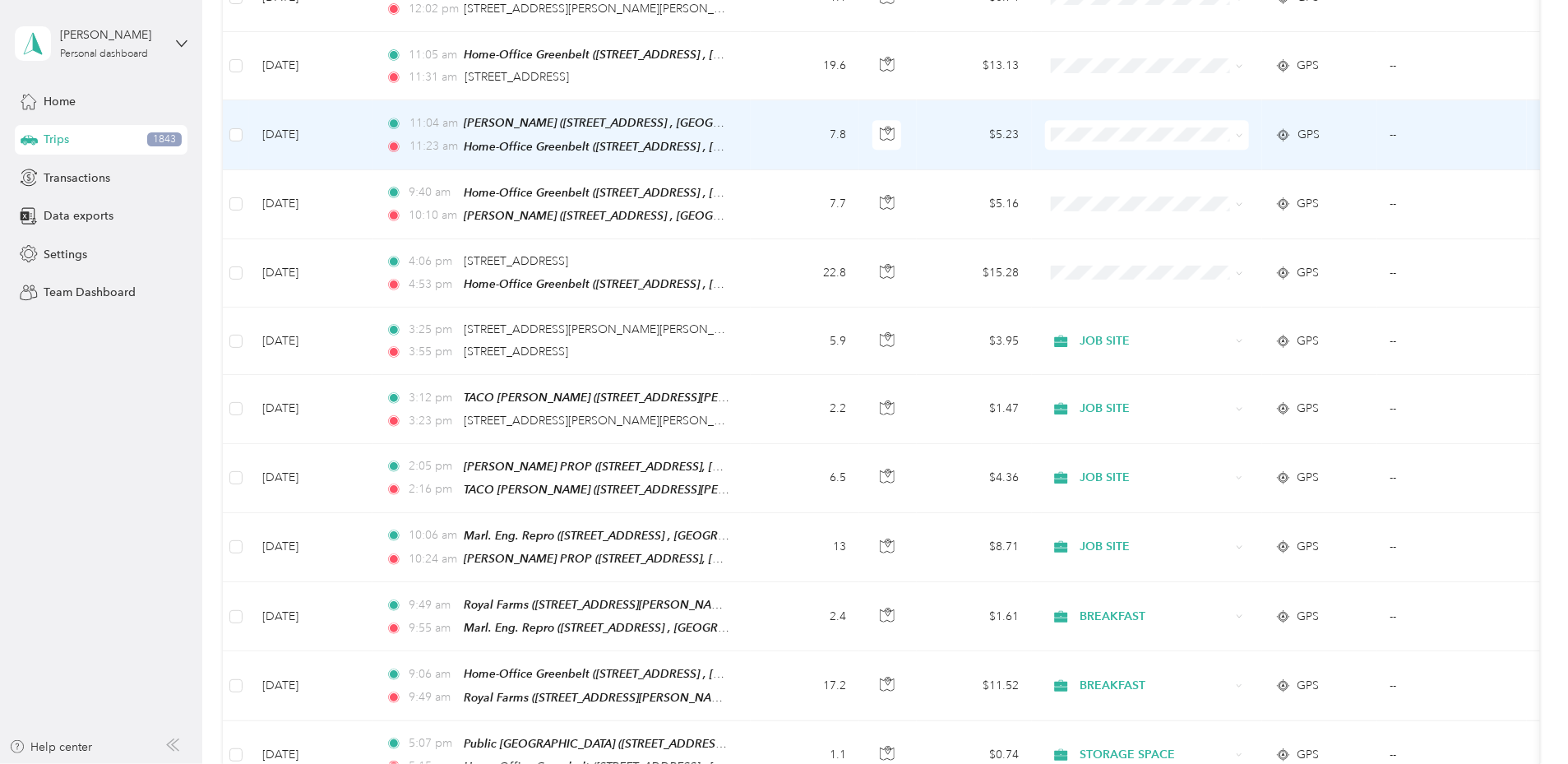
scroll to position [2713, 0]
click at [1204, 256] on span "Office Supplies" at bounding box center [1270, 260] width 152 height 18
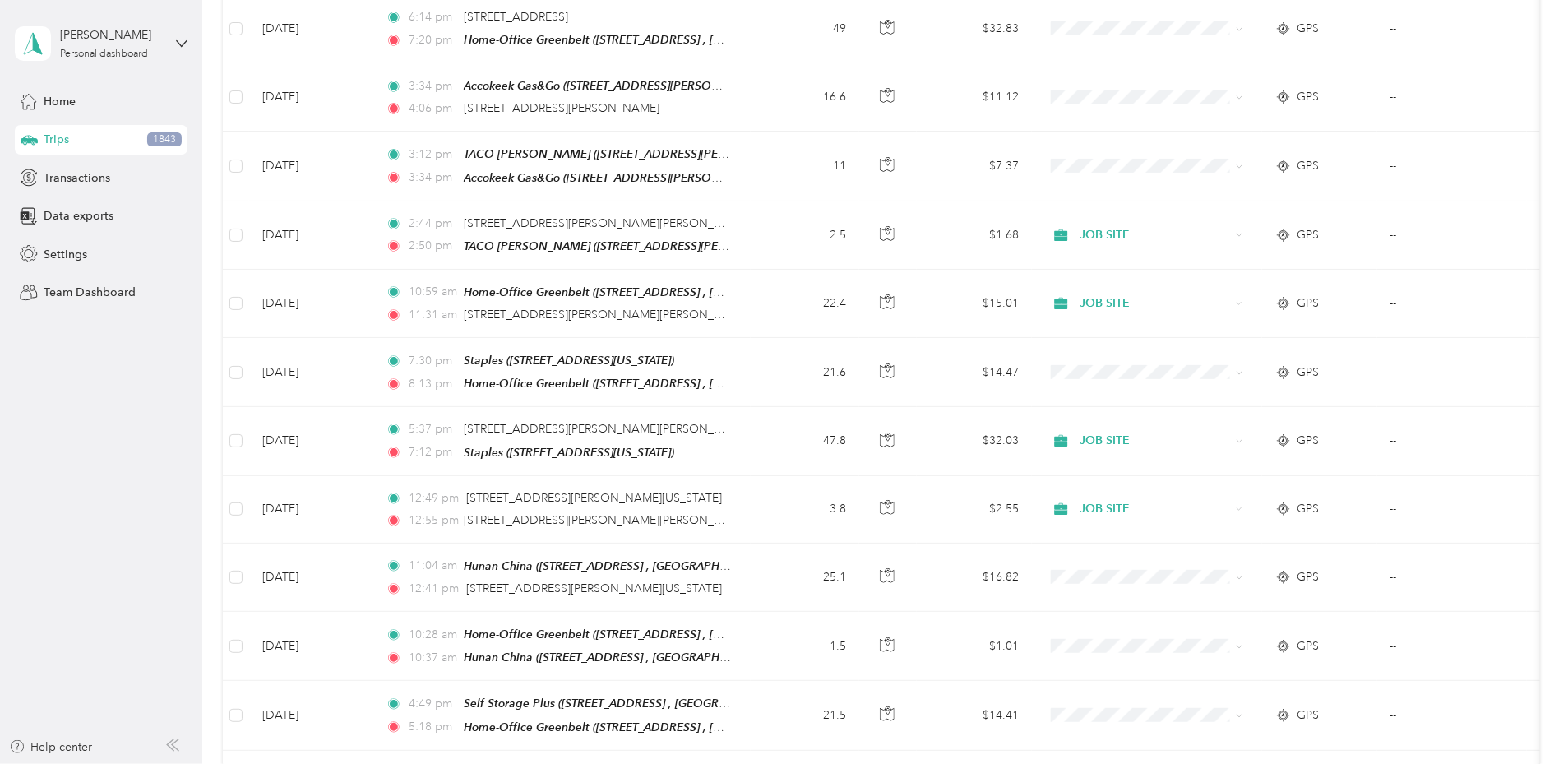
scroll to position [765, 0]
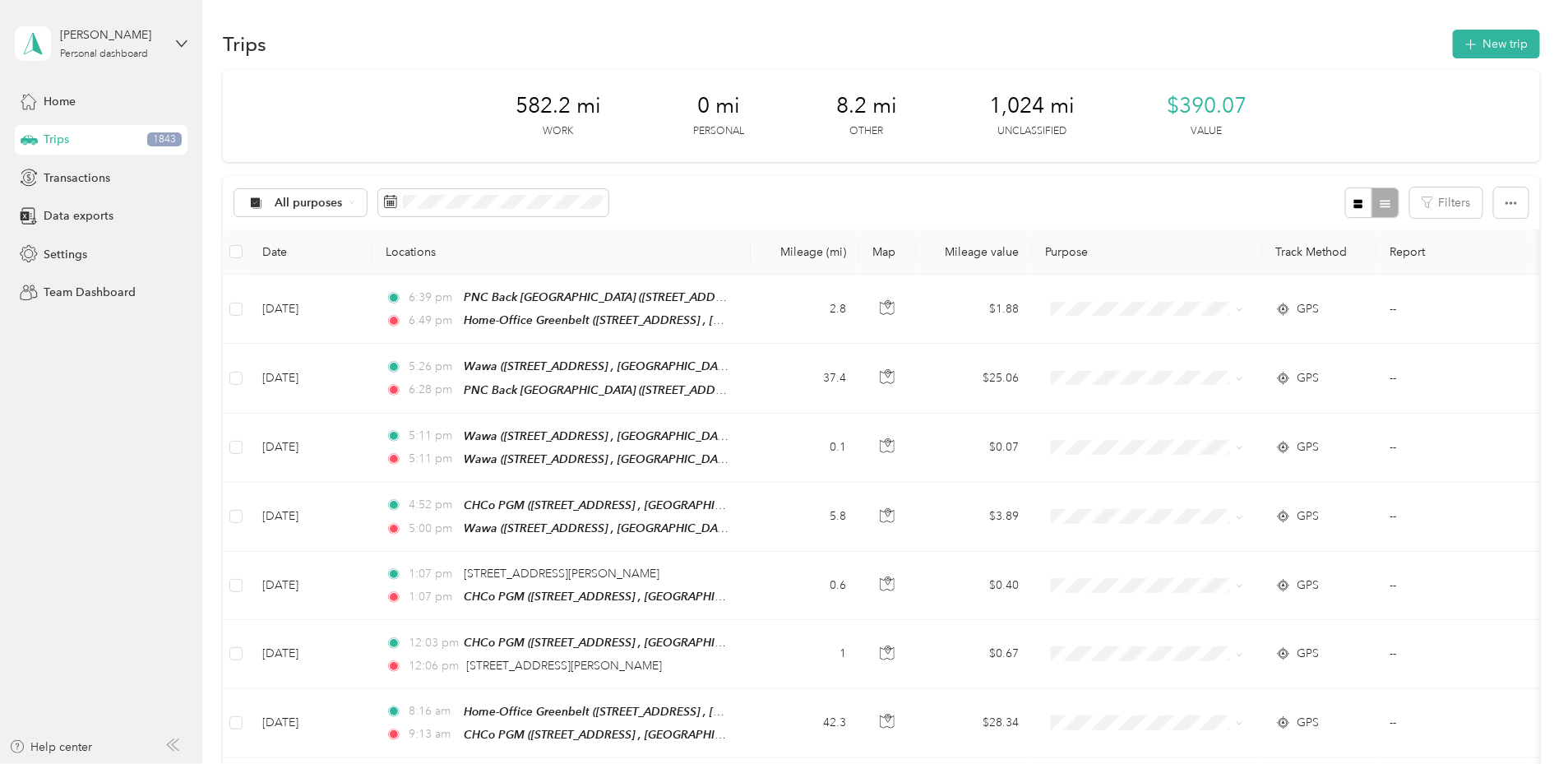
scroll to position [0, 0]
click at [1033, 45] on div "Trips New trip" at bounding box center [881, 46] width 1317 height 34
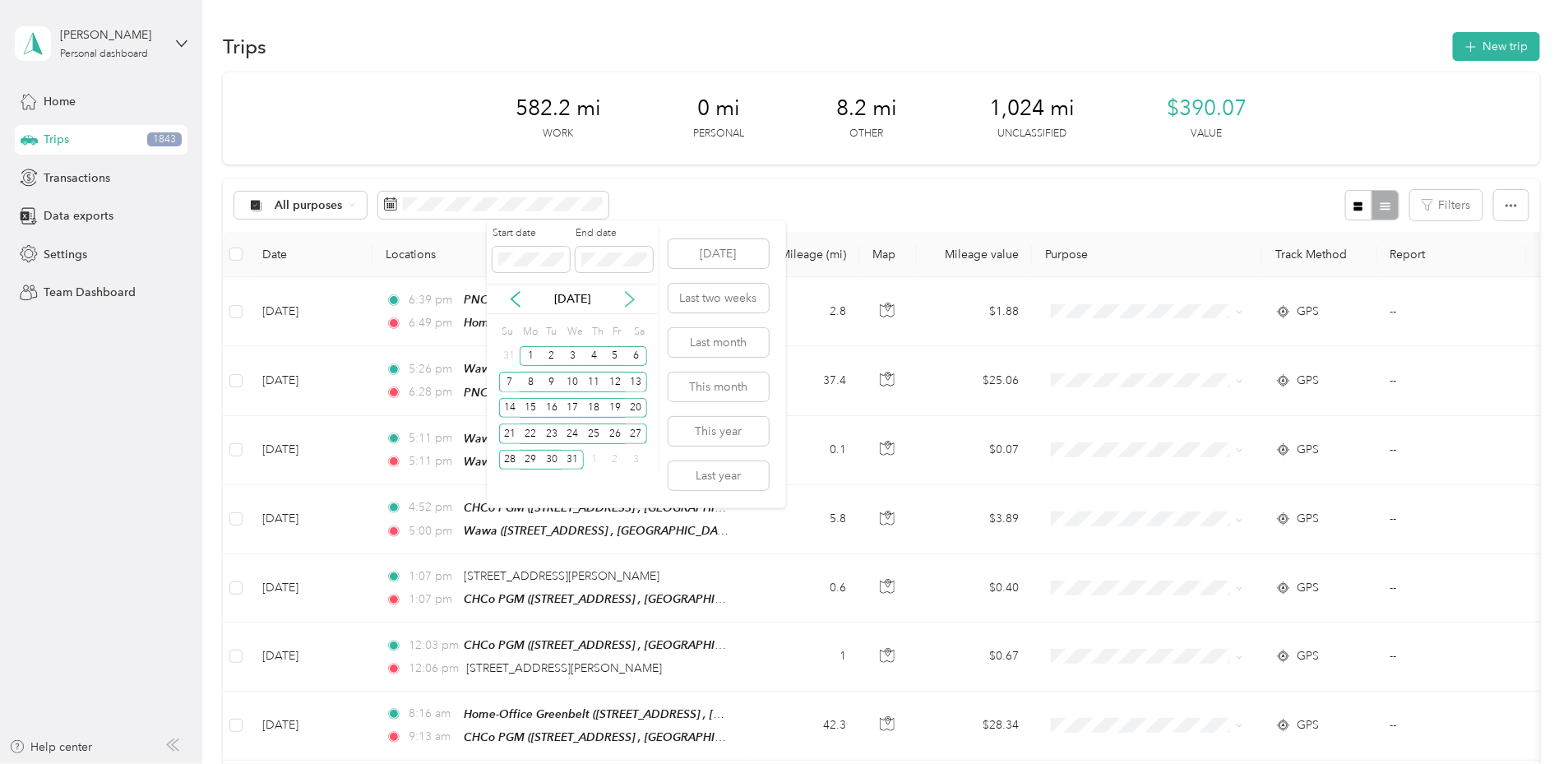
click at [631, 304] on icon at bounding box center [629, 299] width 17 height 17
click at [595, 361] on div "1" at bounding box center [594, 356] width 21 height 20
click at [597, 464] on div "29" at bounding box center [594, 459] width 21 height 20
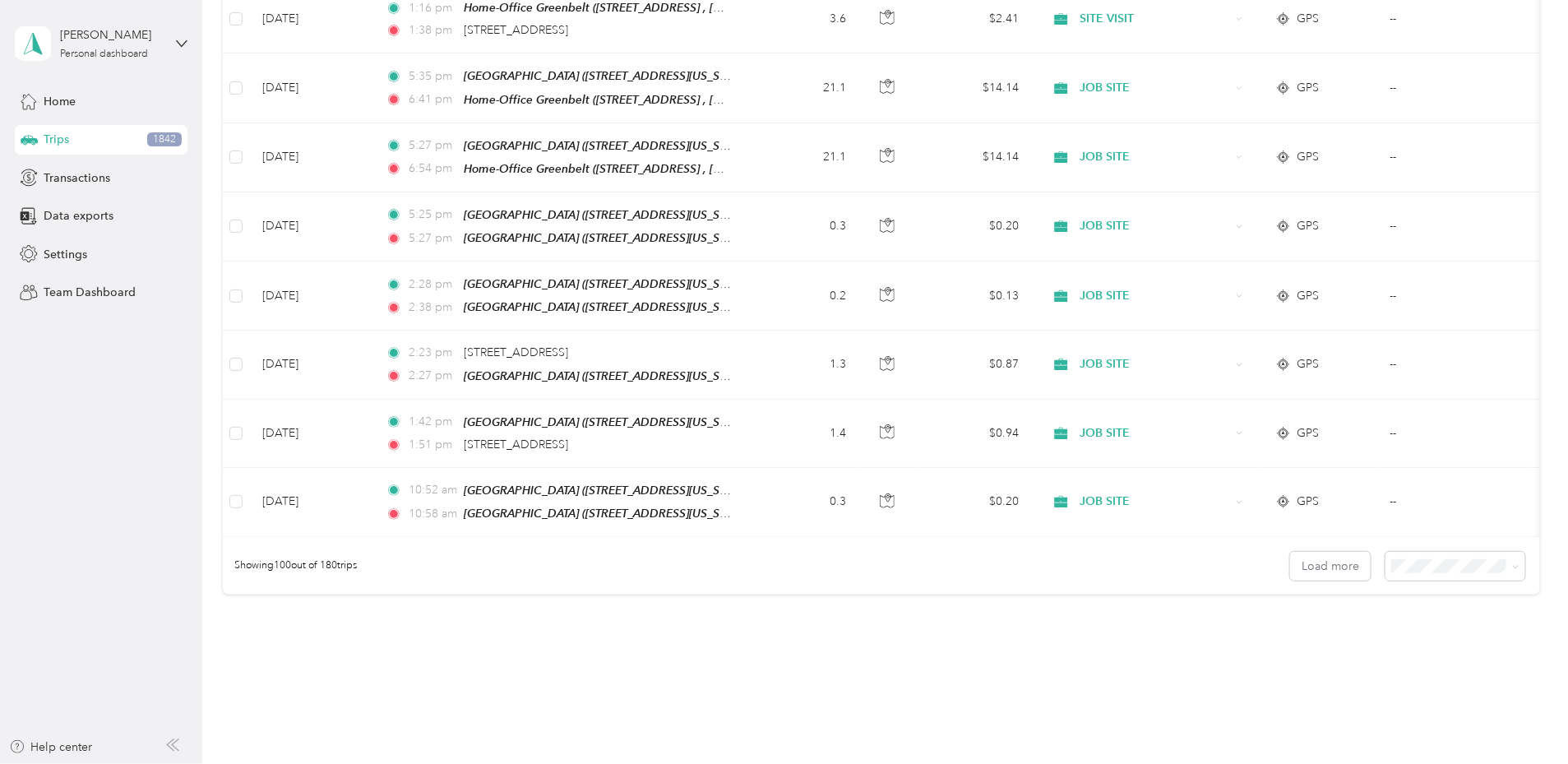
scroll to position [6630, 0]
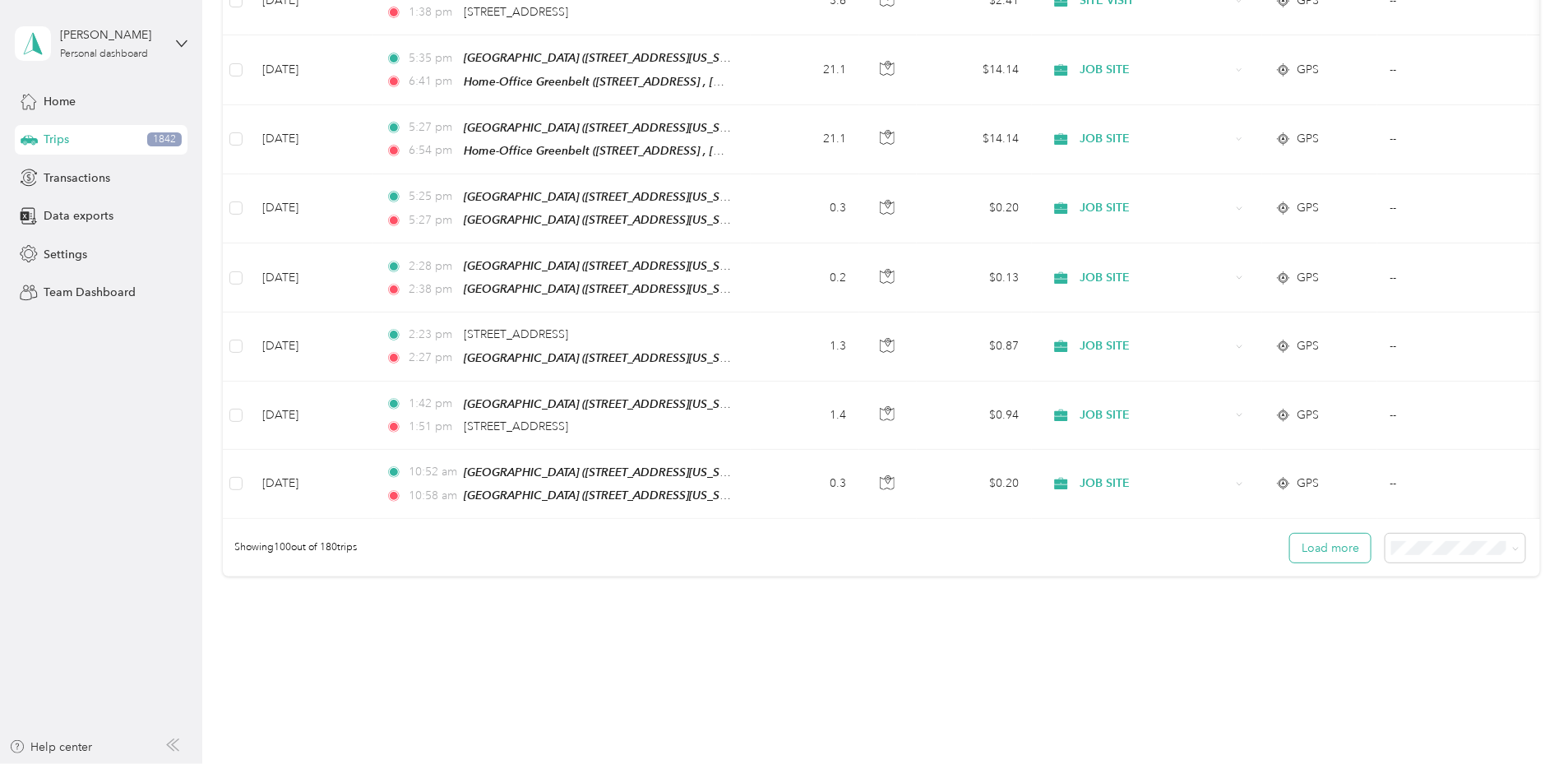
click at [1290, 533] on button "Load more" at bounding box center [1330, 547] width 81 height 29
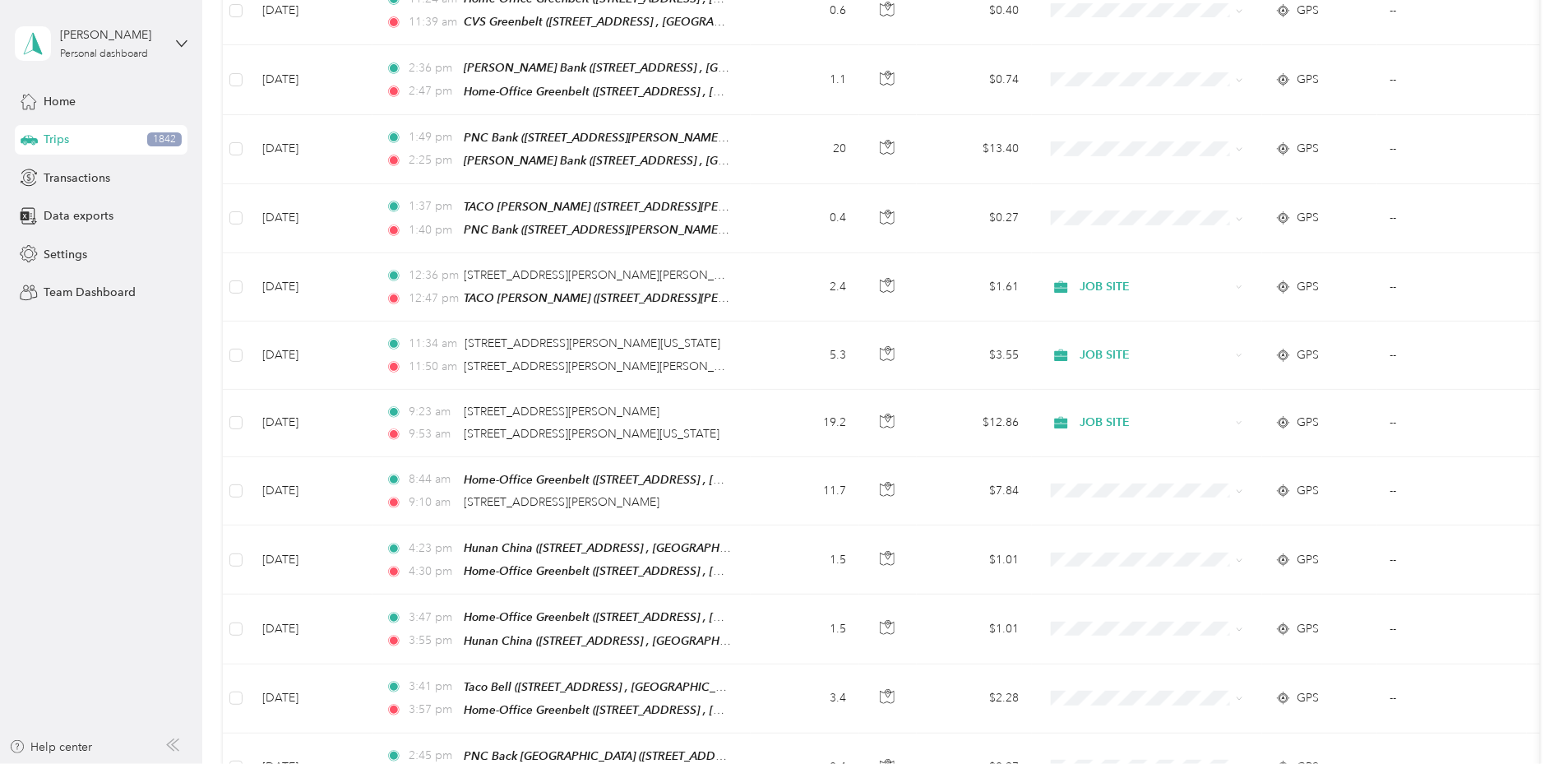
scroll to position [0, 0]
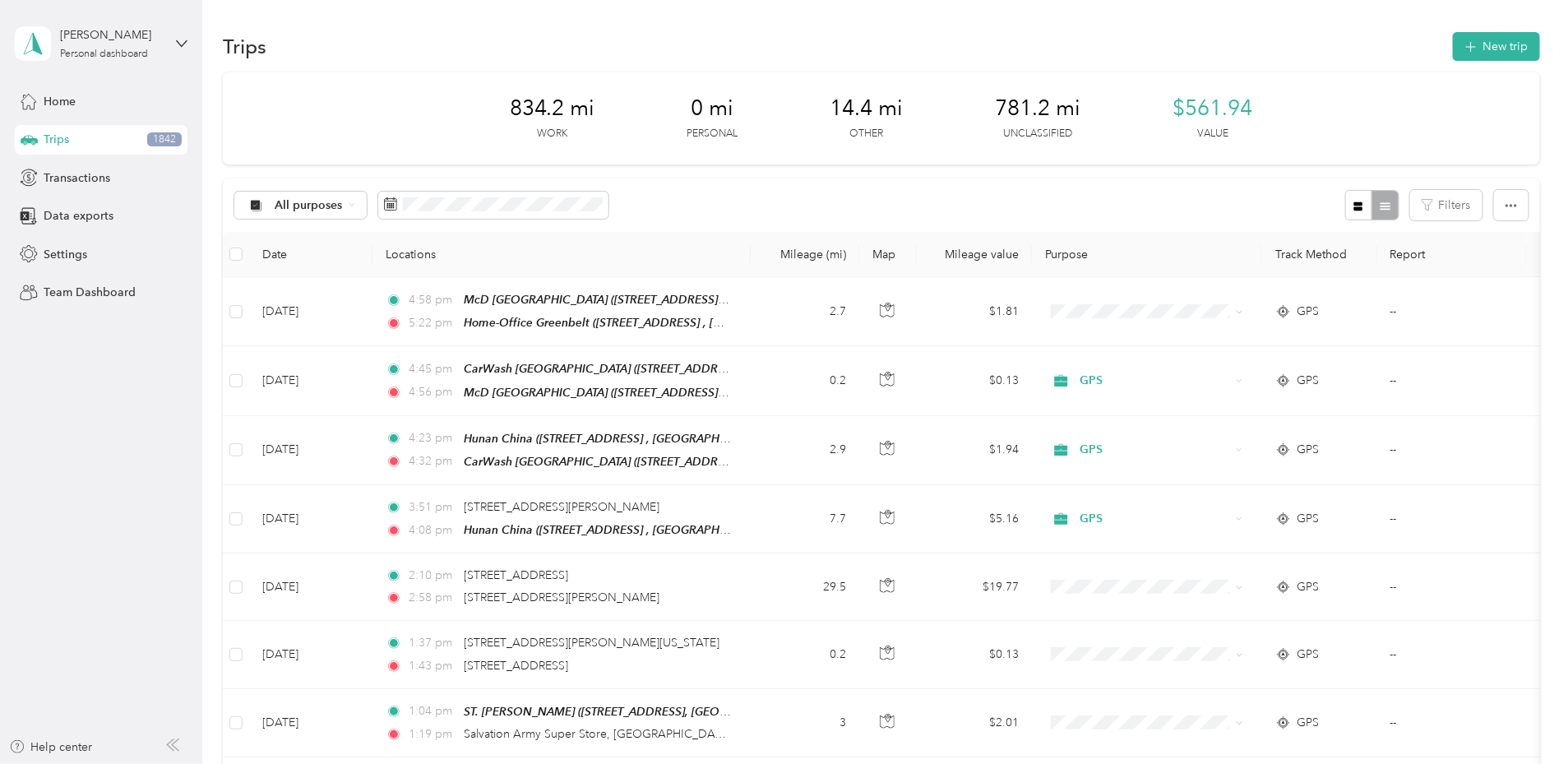
click at [922, 37] on div "Trips New trip" at bounding box center [881, 46] width 1317 height 34
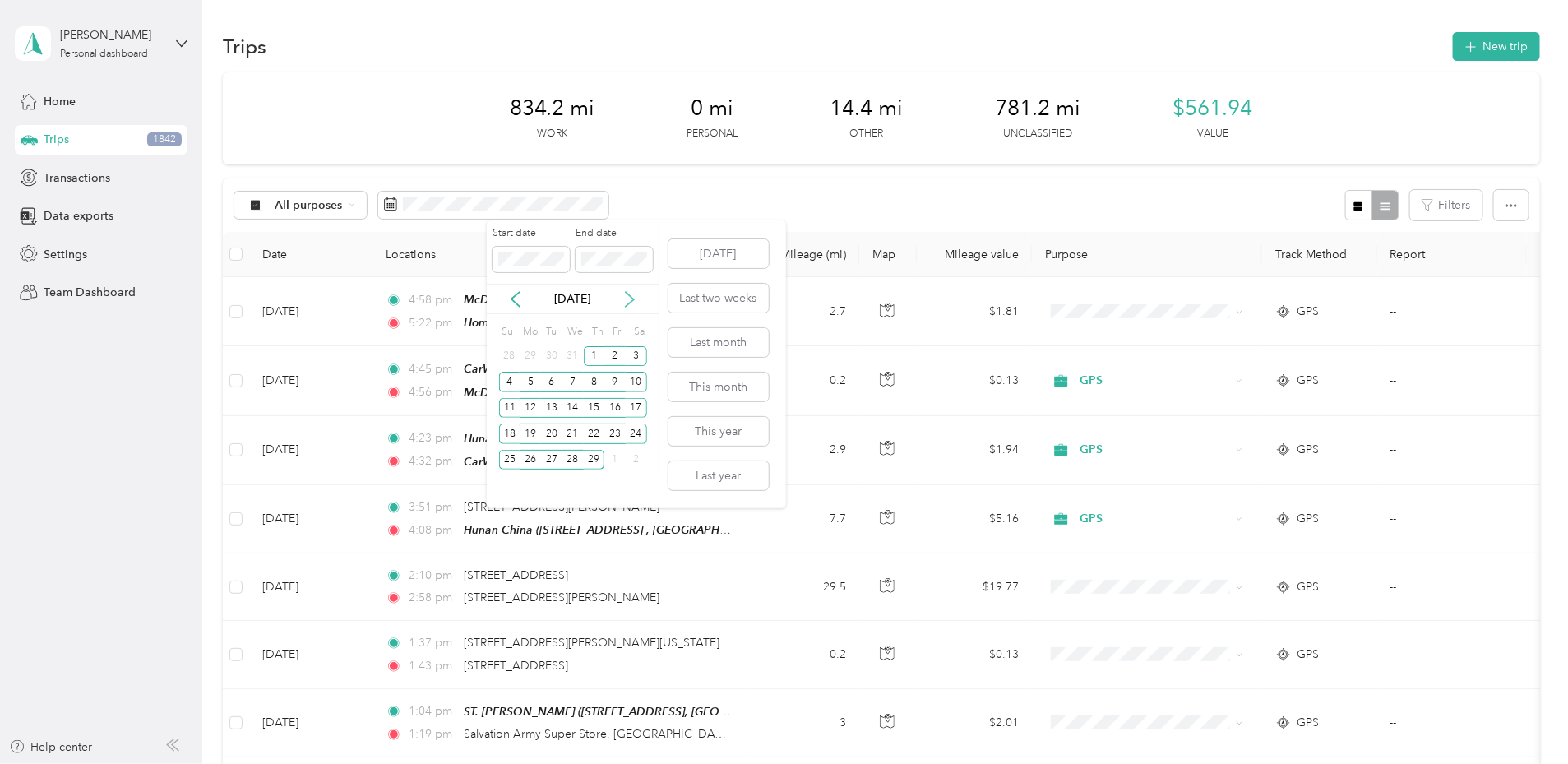
click at [635, 296] on icon at bounding box center [629, 299] width 17 height 17
click at [614, 357] on div "1" at bounding box center [615, 356] width 21 height 20
click at [513, 488] on div "31" at bounding box center [510, 485] width 21 height 20
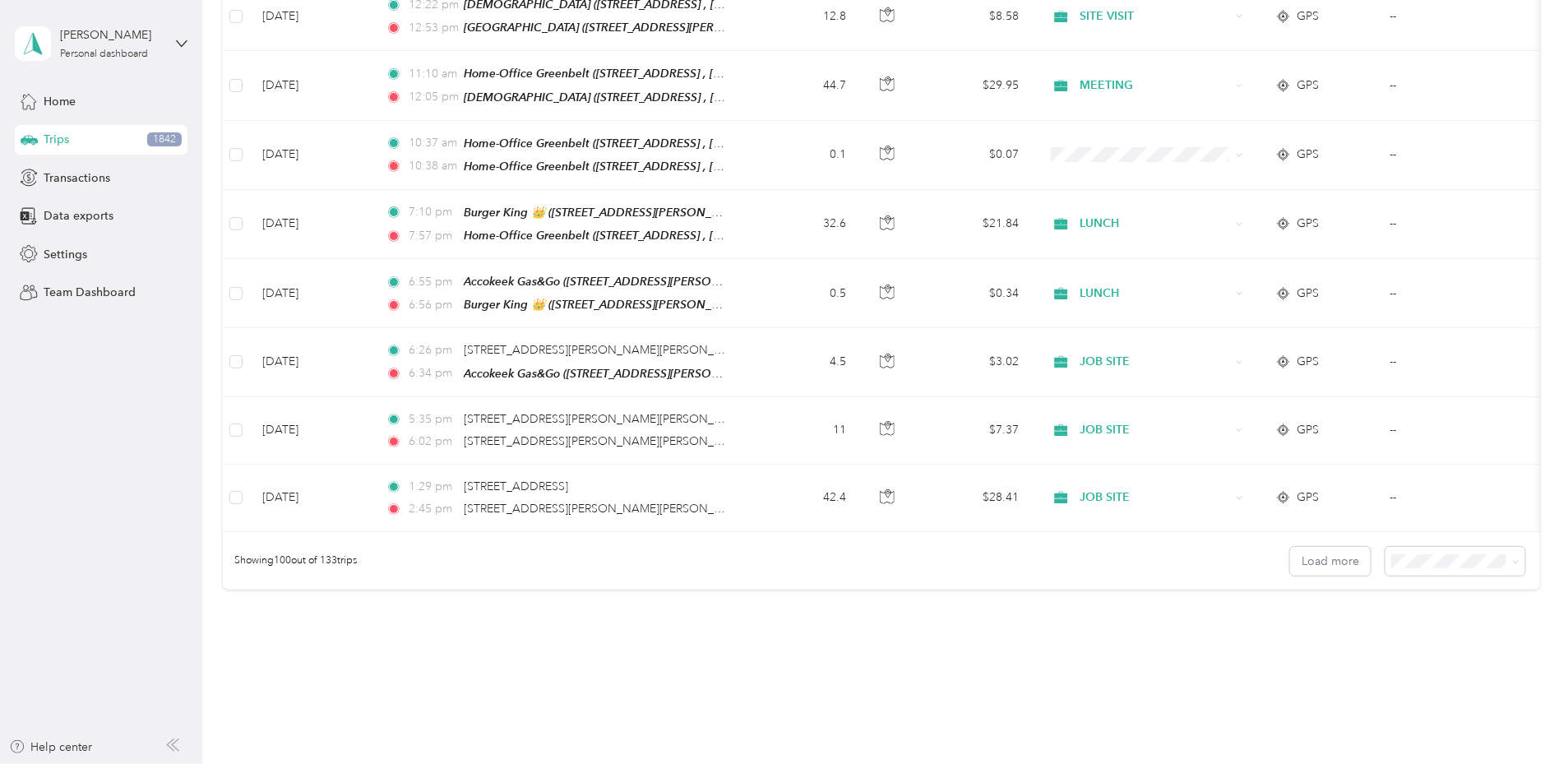
scroll to position [6624, 0]
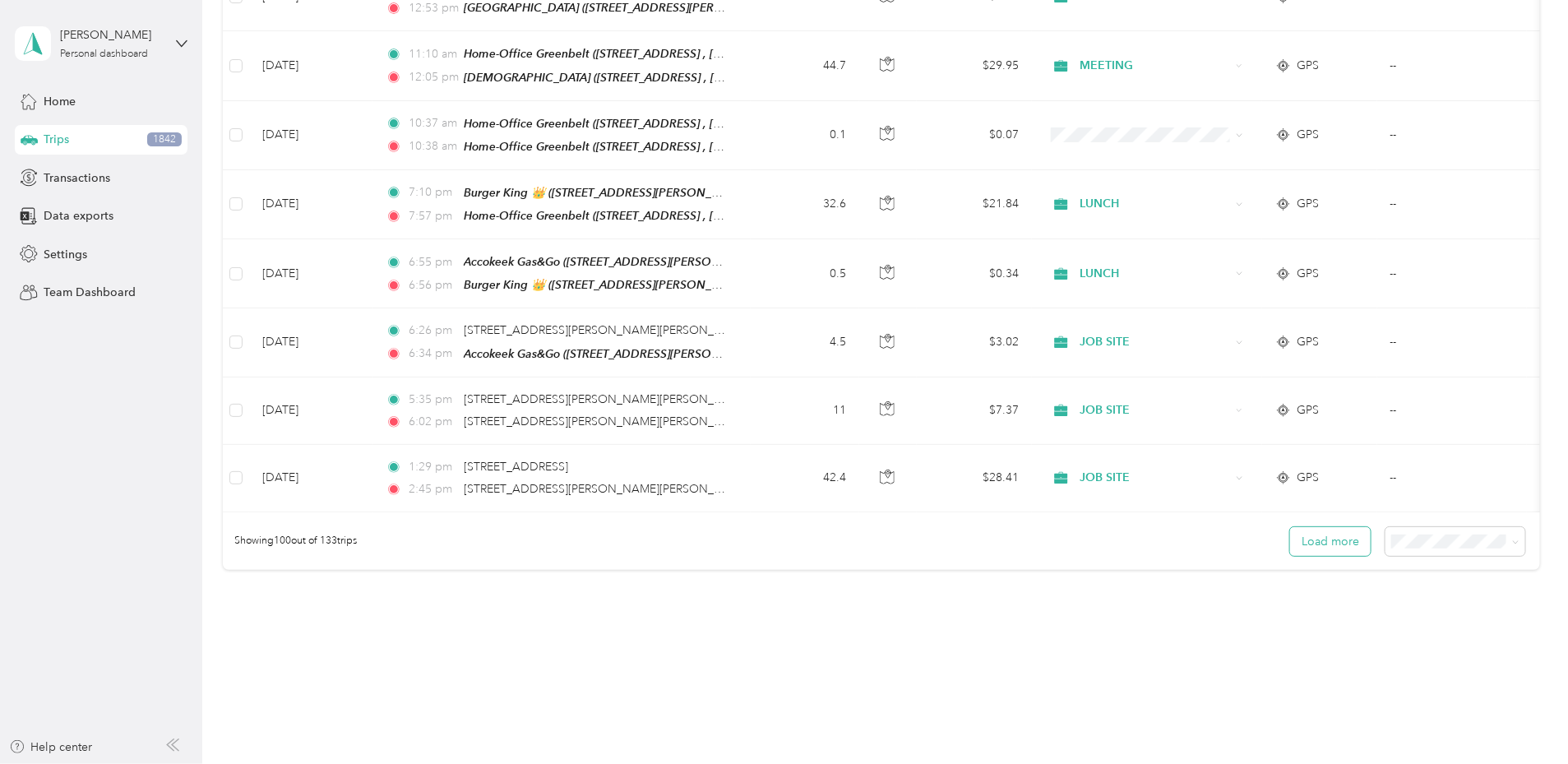
click at [1290, 527] on button "Load more" at bounding box center [1330, 541] width 81 height 29
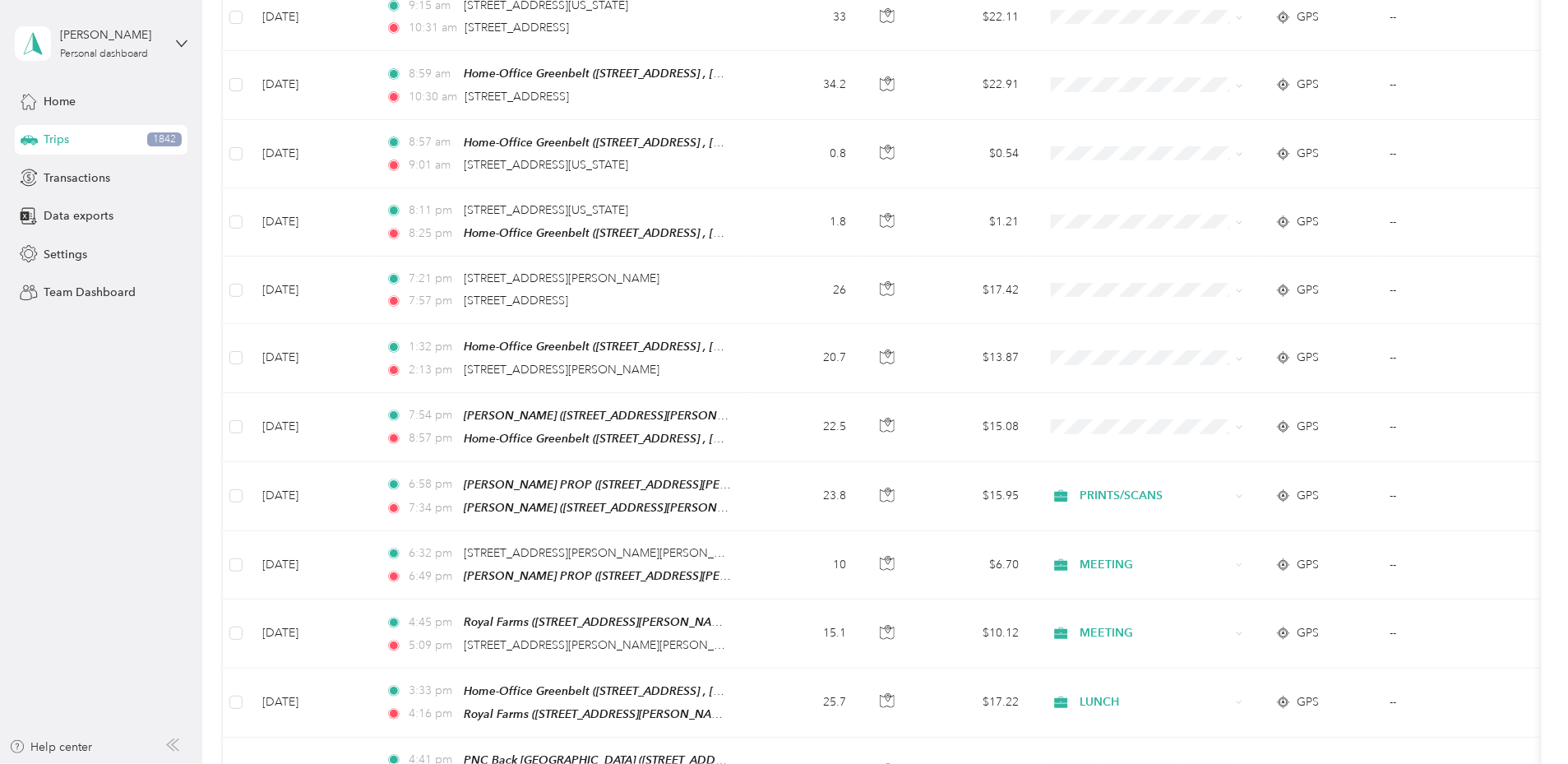
scroll to position [0, 0]
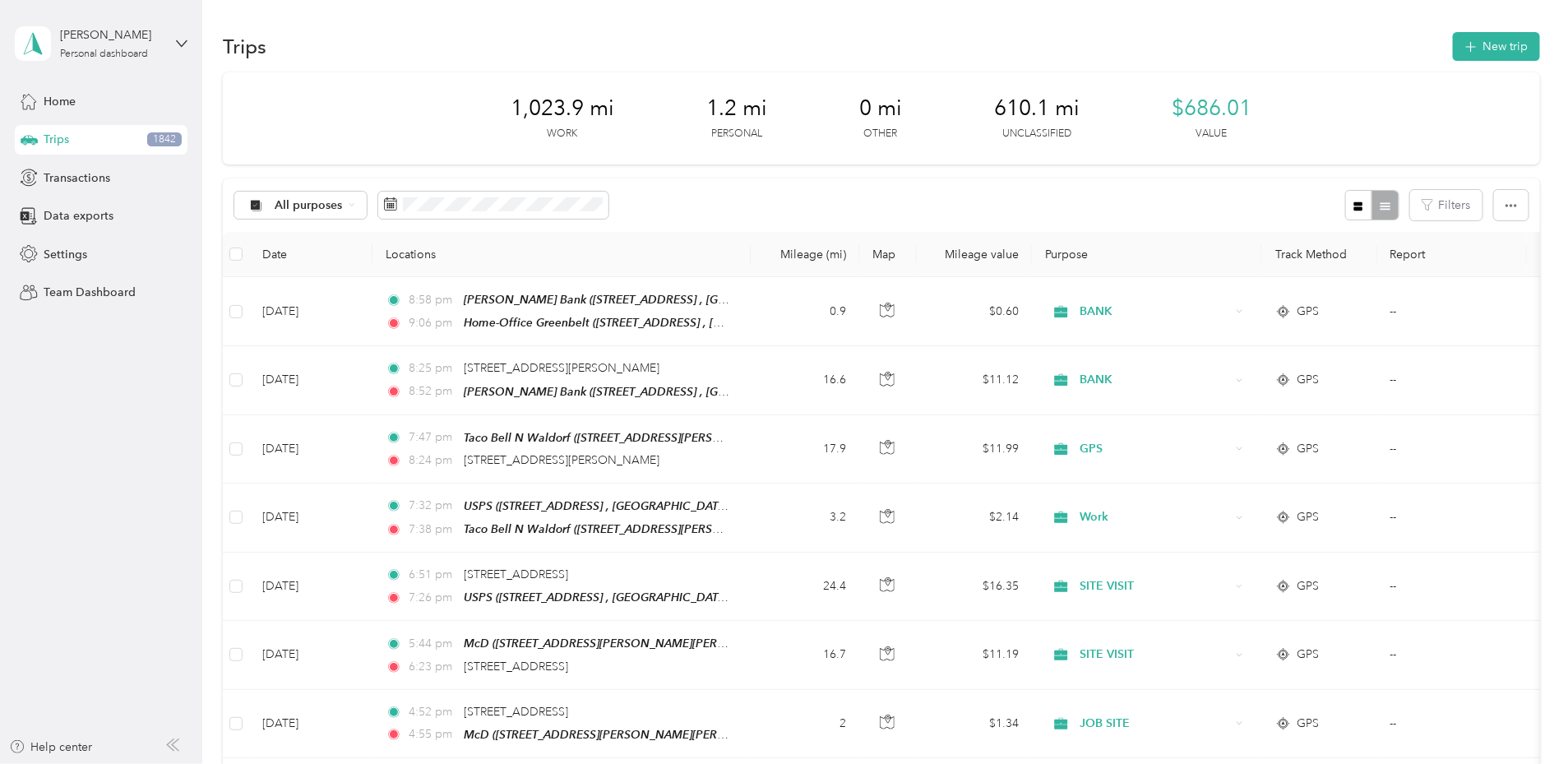
click at [834, 40] on div "Trips New trip" at bounding box center [881, 46] width 1317 height 34
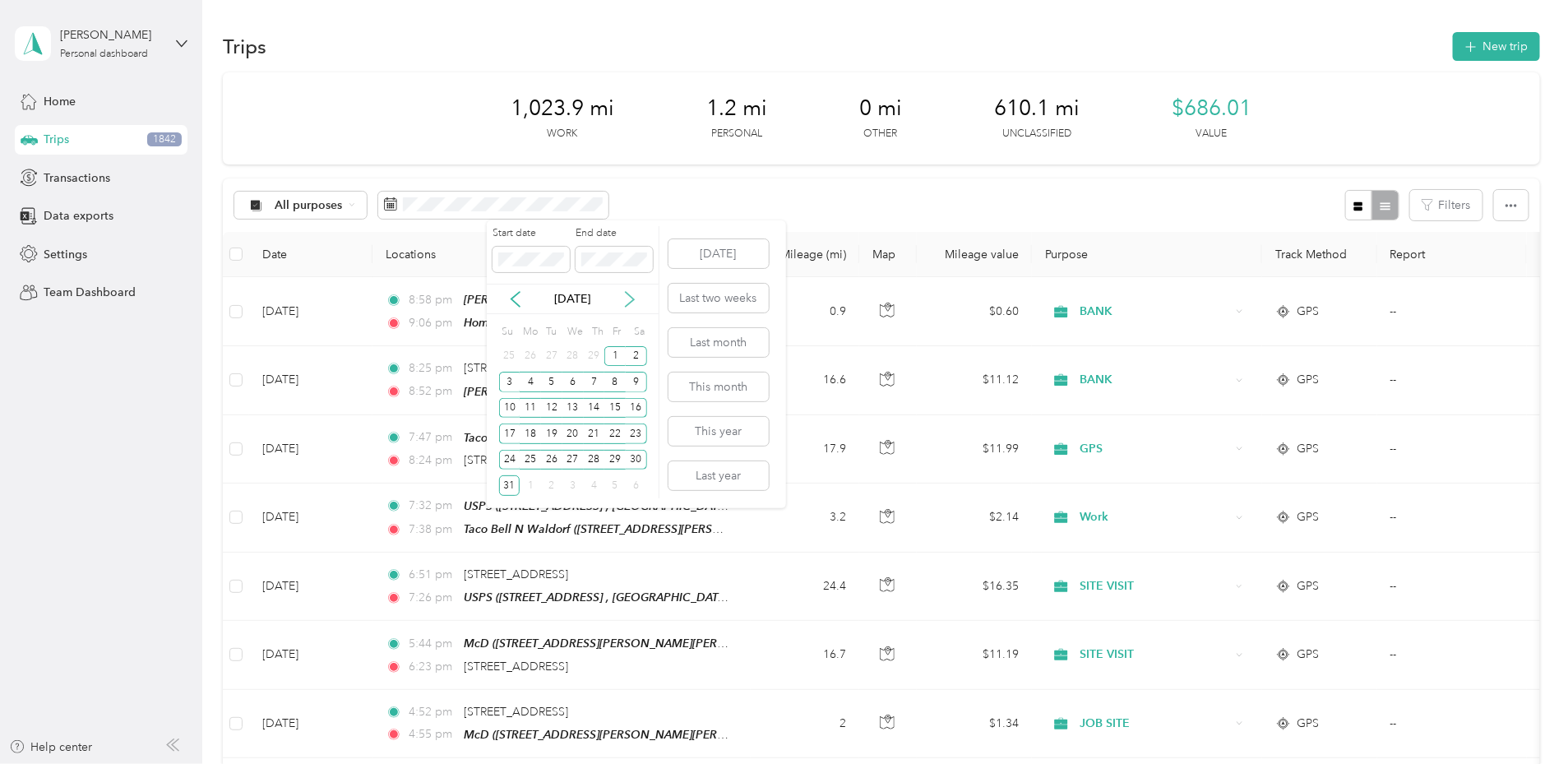
click at [633, 295] on icon at bounding box center [629, 299] width 17 height 17
click at [530, 354] on div "1" at bounding box center [530, 356] width 21 height 20
click at [549, 454] on div "30" at bounding box center [552, 459] width 21 height 20
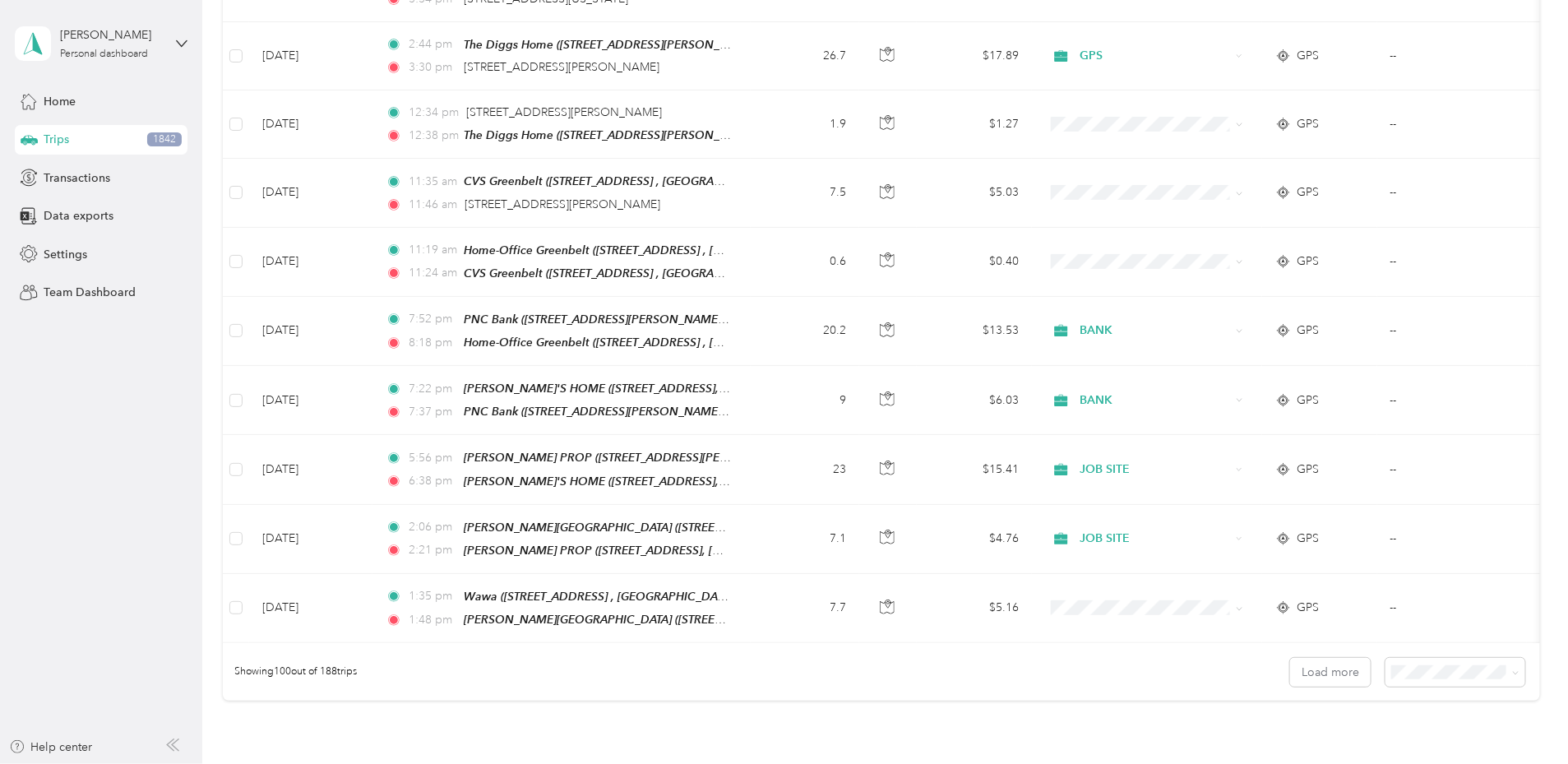
scroll to position [6620, 0]
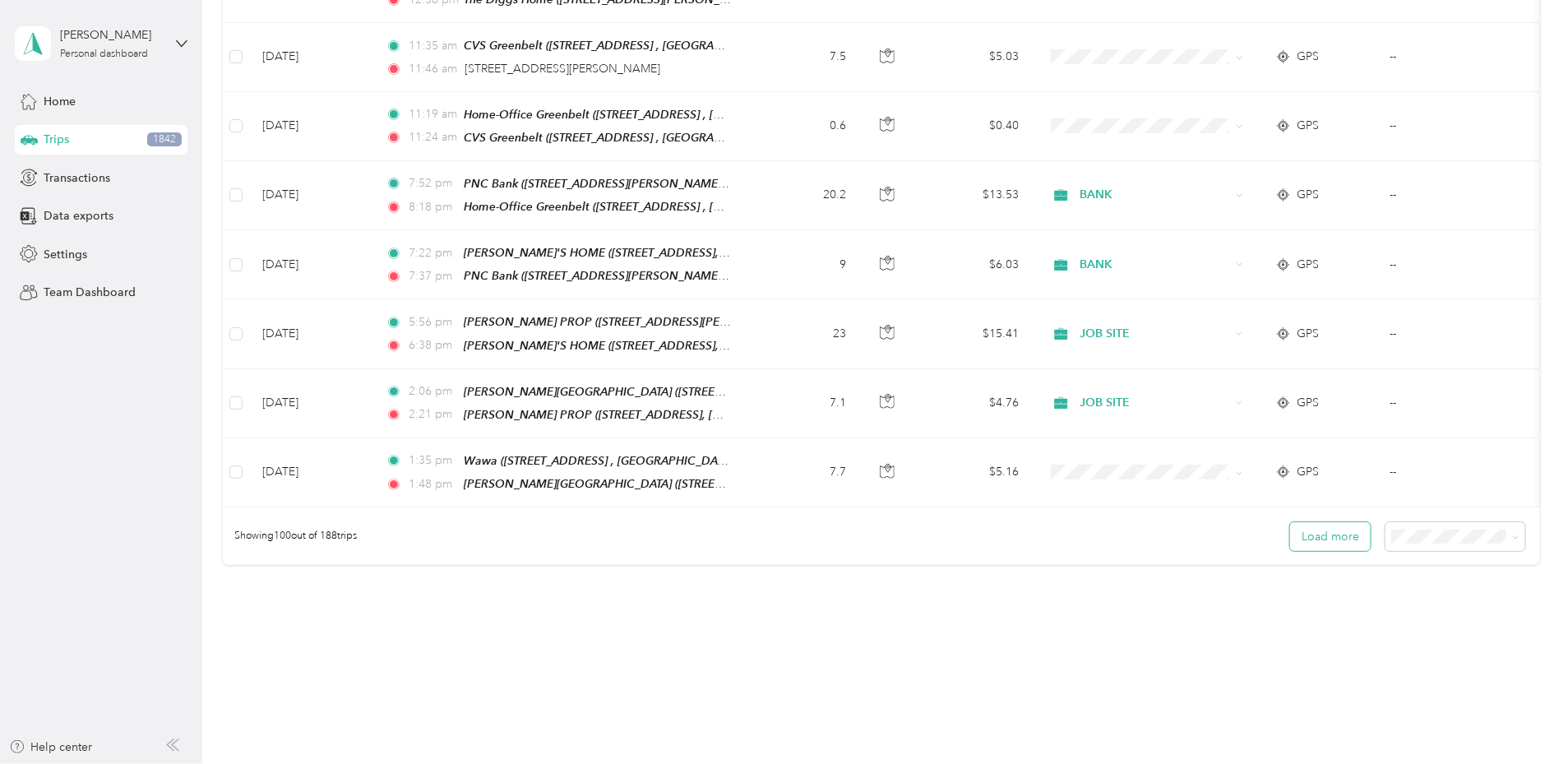
click at [1290, 522] on button "Load more" at bounding box center [1330, 536] width 81 height 29
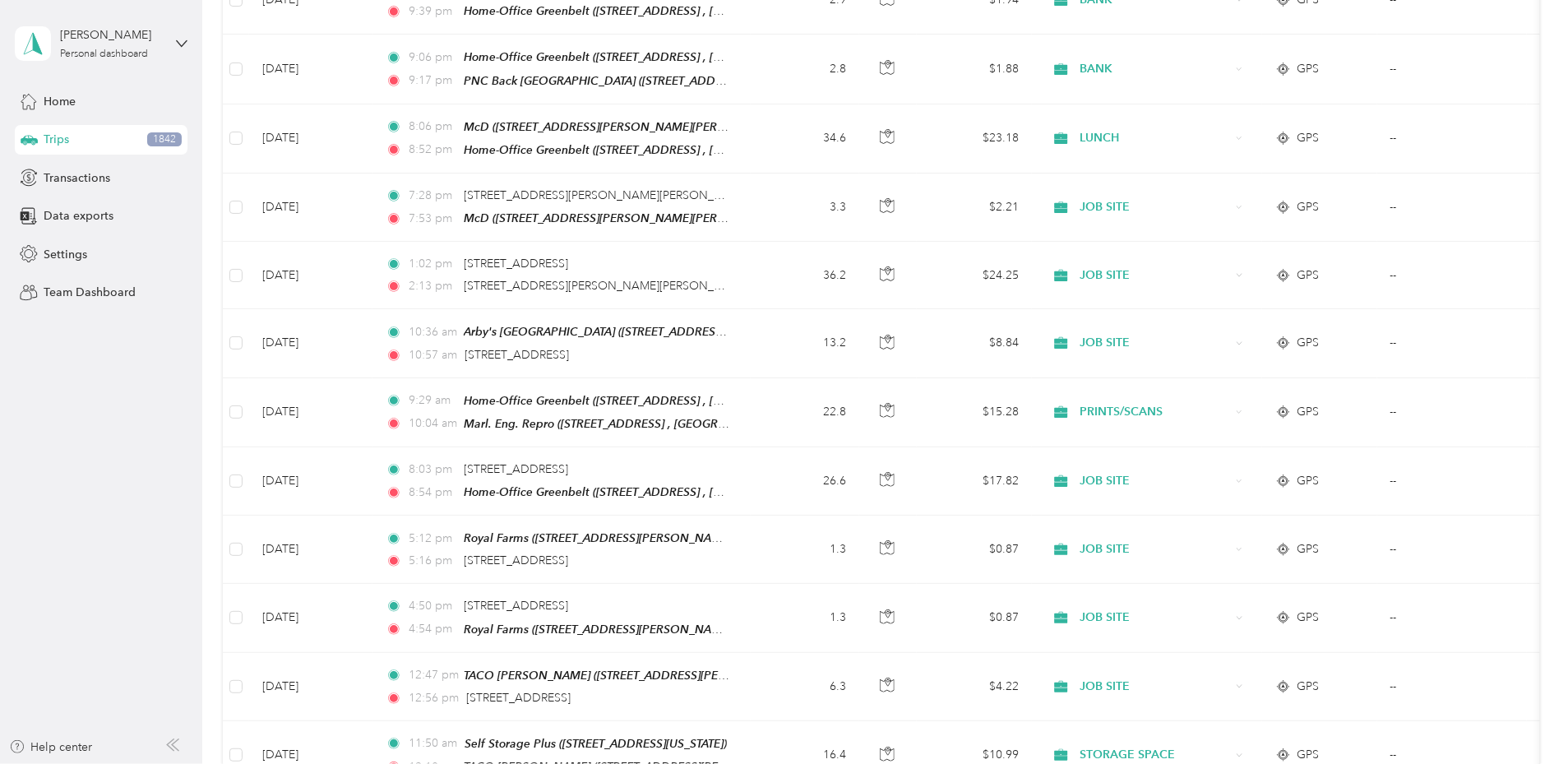
scroll to position [0, 0]
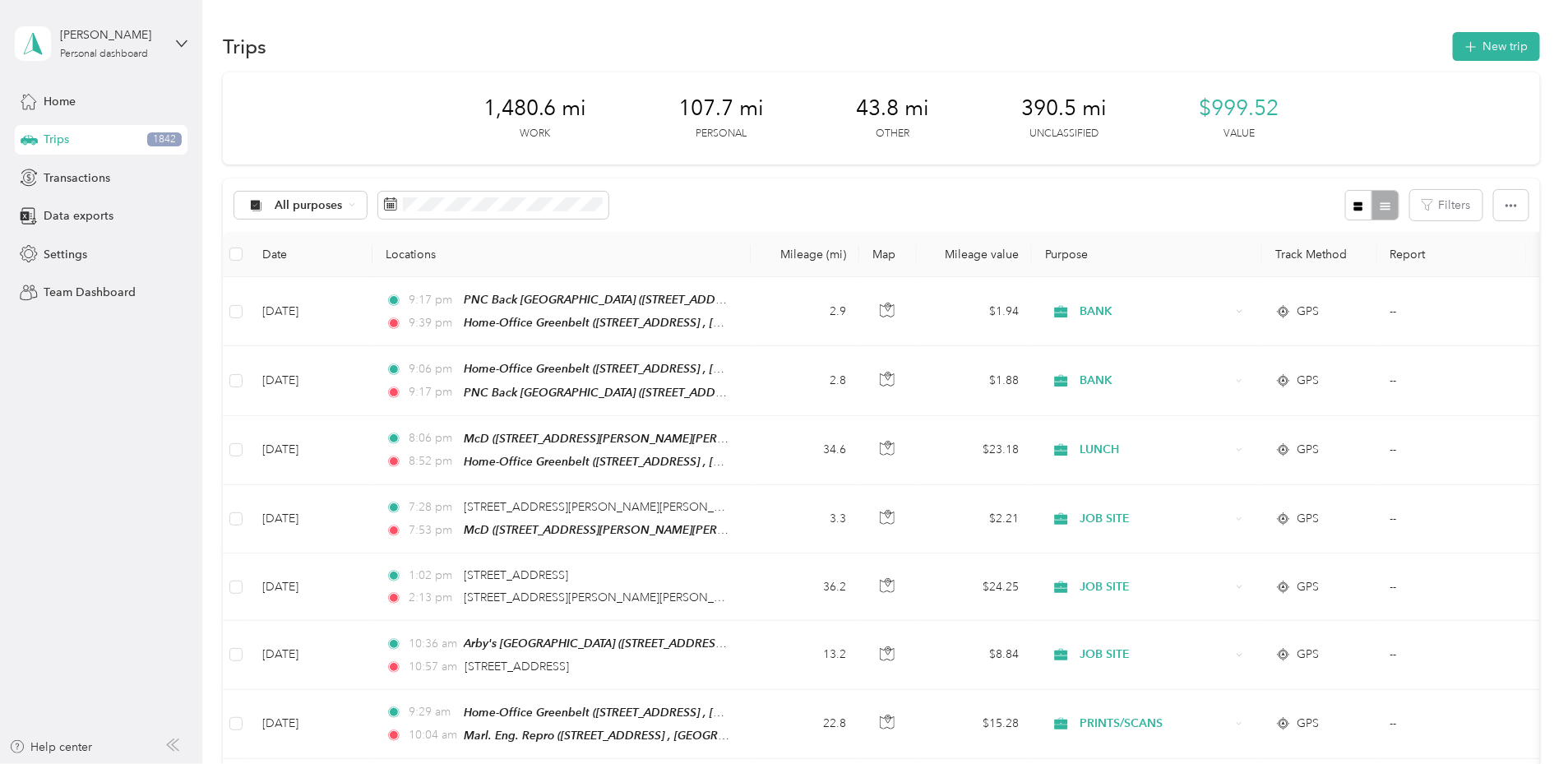
click at [777, 36] on div "Trips New trip" at bounding box center [881, 46] width 1317 height 34
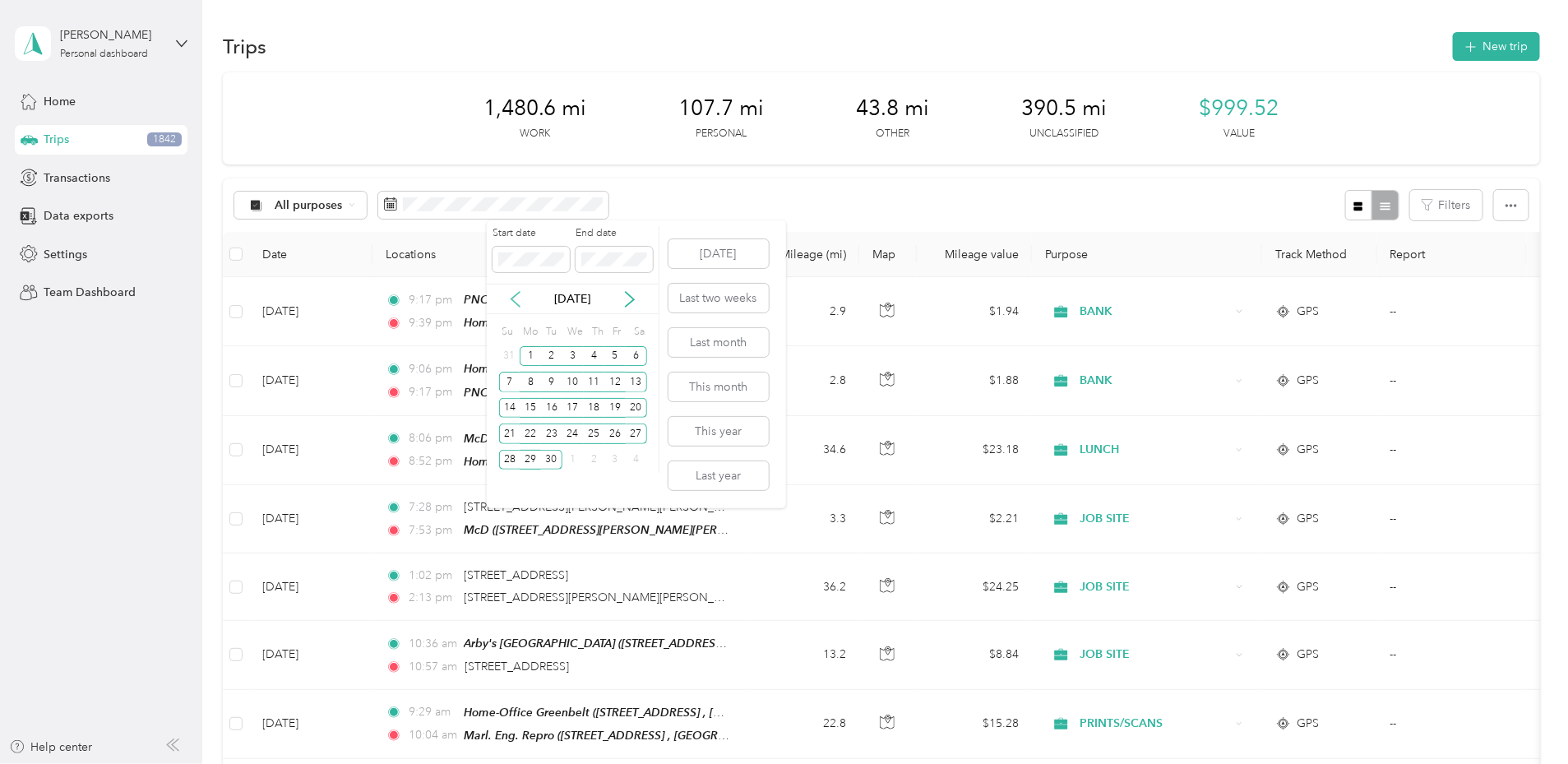
click at [515, 303] on icon at bounding box center [515, 299] width 8 height 15
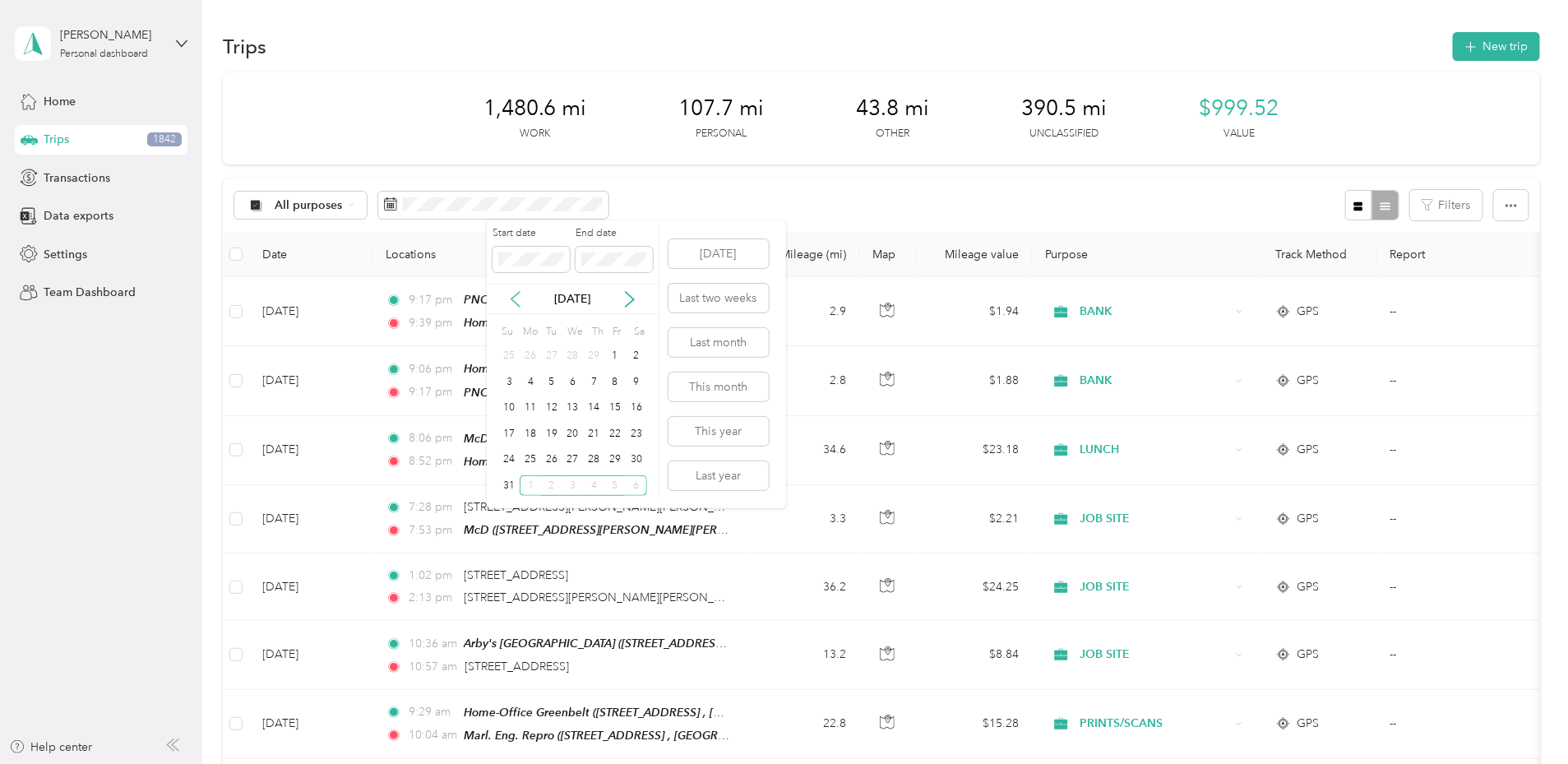
click at [515, 303] on icon at bounding box center [515, 299] width 8 height 15
click at [521, 307] on div "[DATE]" at bounding box center [572, 299] width 172 height 18
click at [512, 299] on icon at bounding box center [515, 299] width 8 height 15
click at [571, 427] on div "24" at bounding box center [573, 433] width 21 height 20
click at [572, 432] on div "24" at bounding box center [573, 433] width 21 height 20
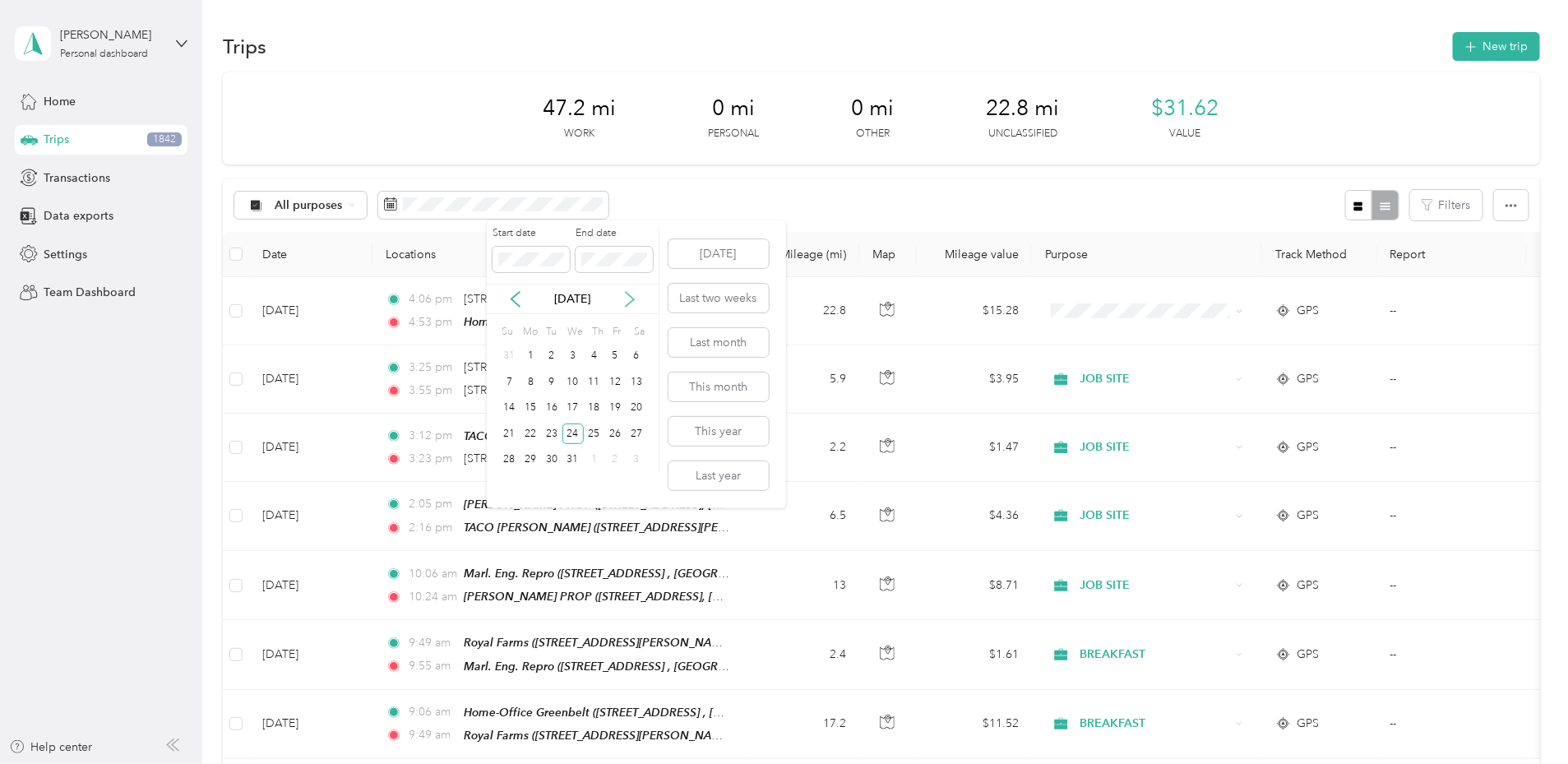
click at [629, 296] on icon at bounding box center [629, 299] width 17 height 17
click at [551, 461] on div "30" at bounding box center [552, 459] width 21 height 20
click at [555, 459] on div "30" at bounding box center [552, 459] width 21 height 20
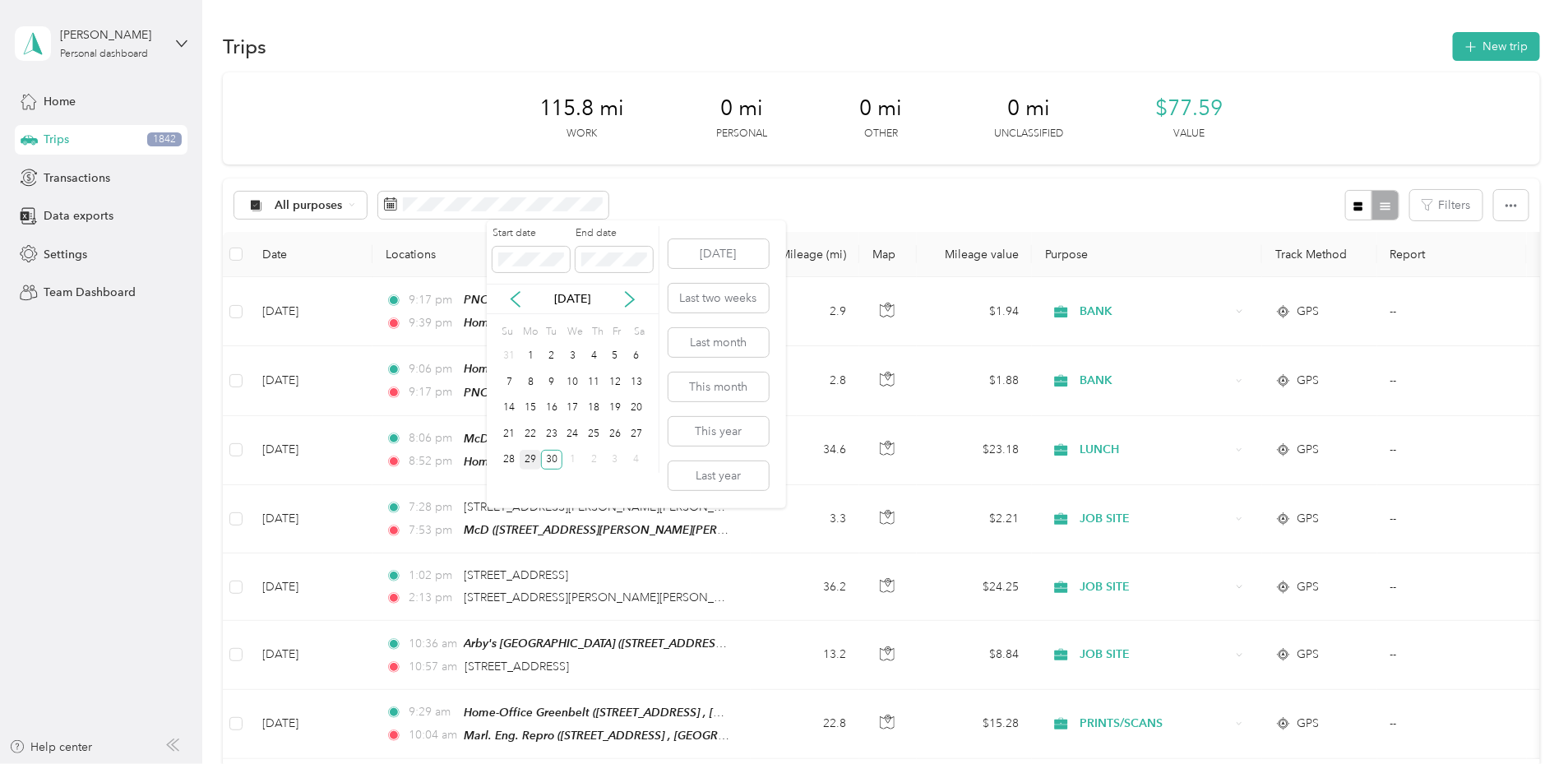
click at [532, 457] on div "29" at bounding box center [530, 459] width 21 height 20
click at [534, 455] on div "29" at bounding box center [530, 459] width 21 height 20
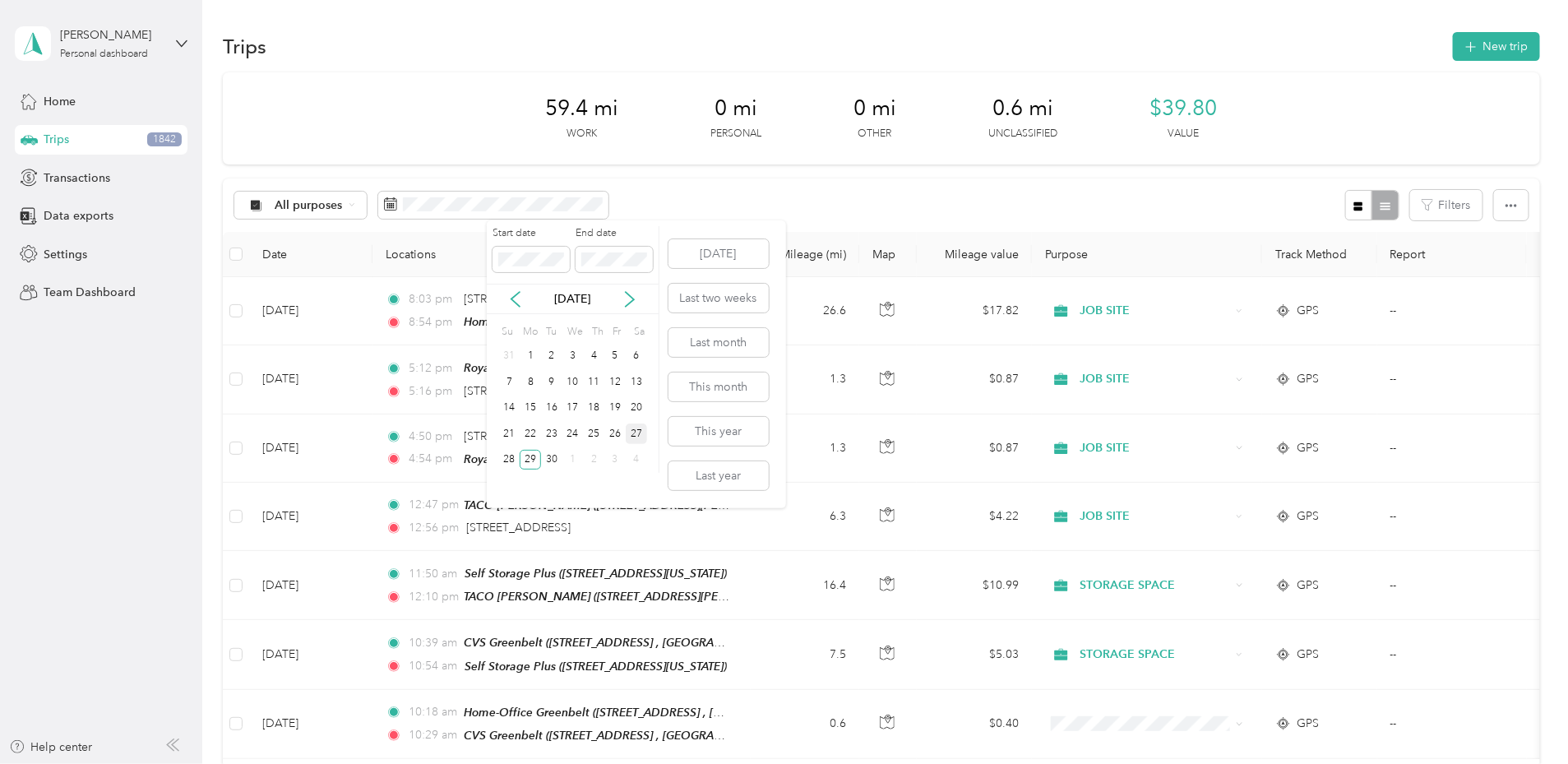
click at [632, 430] on div "27" at bounding box center [637, 433] width 21 height 20
click at [636, 430] on div "27" at bounding box center [637, 433] width 21 height 20
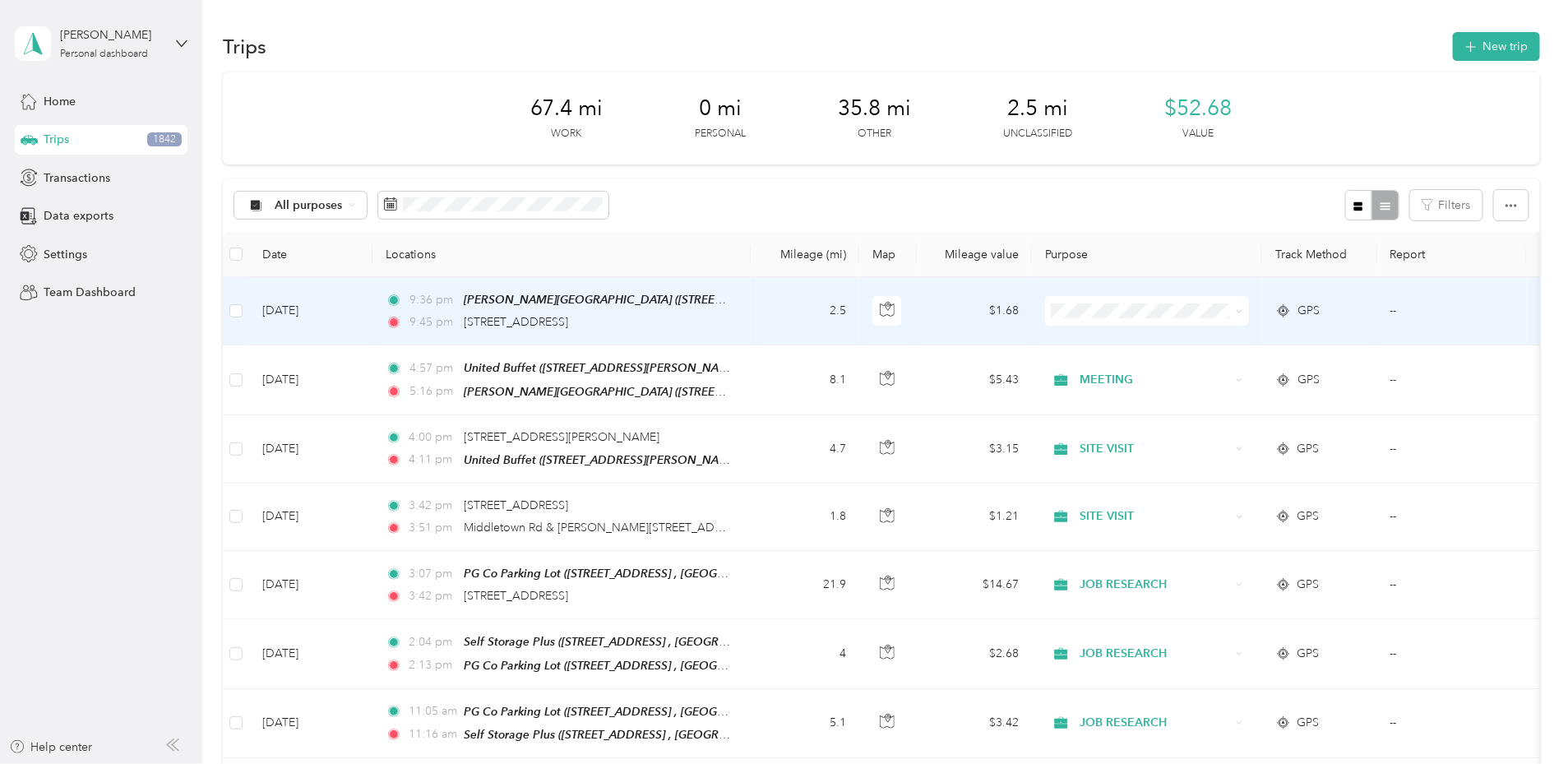
click at [372, 305] on td "Apr 27, 2024" at bounding box center [311, 312] width 123 height 69
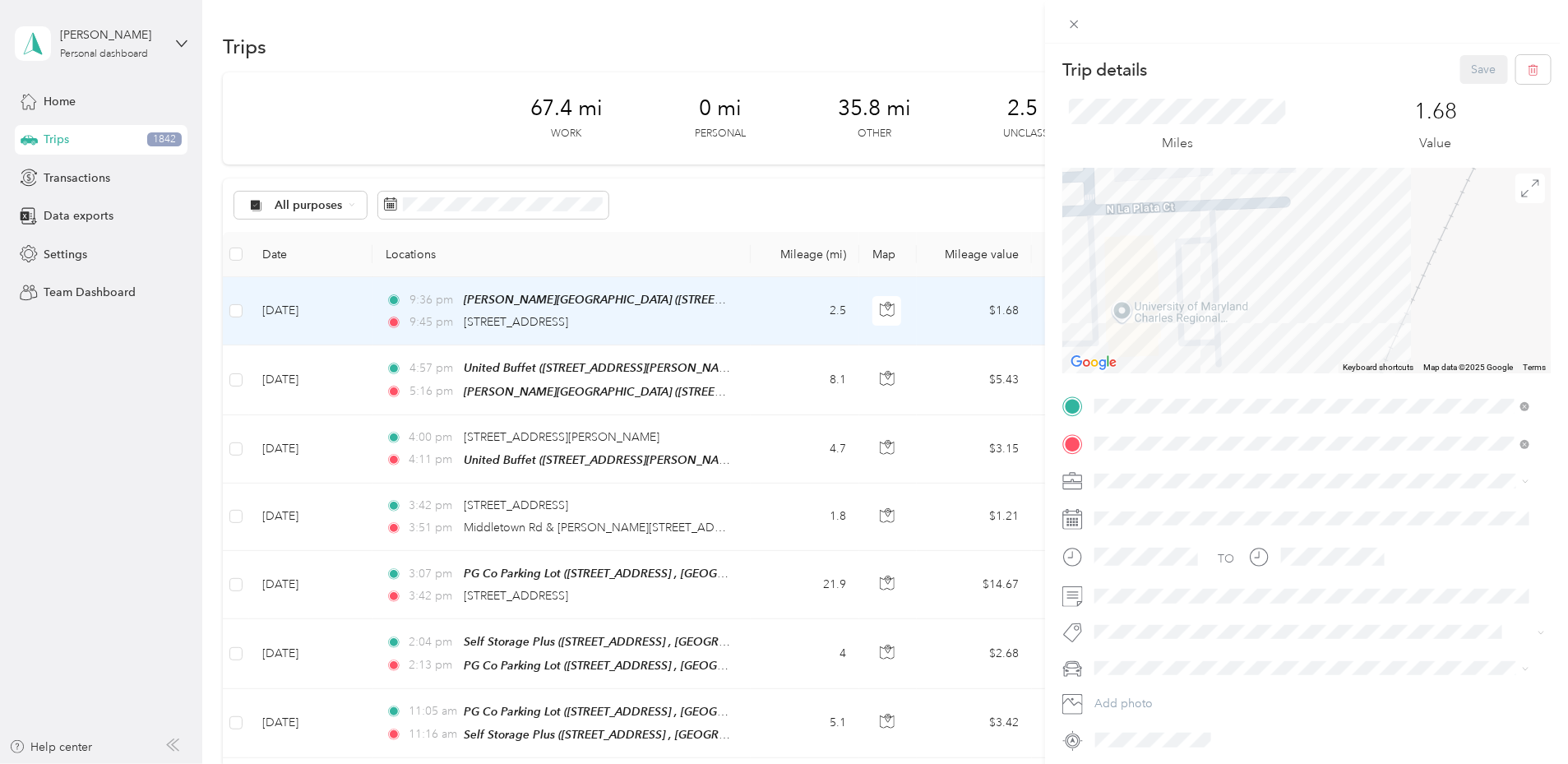
drag, startPoint x: 1211, startPoint y: 273, endPoint x: 1562, endPoint y: 290, distance: 351.4
click at [1561, 290] on div "Trip details Save This trip cannot be edited because it is either under review,…" at bounding box center [1307, 426] width 523 height 764
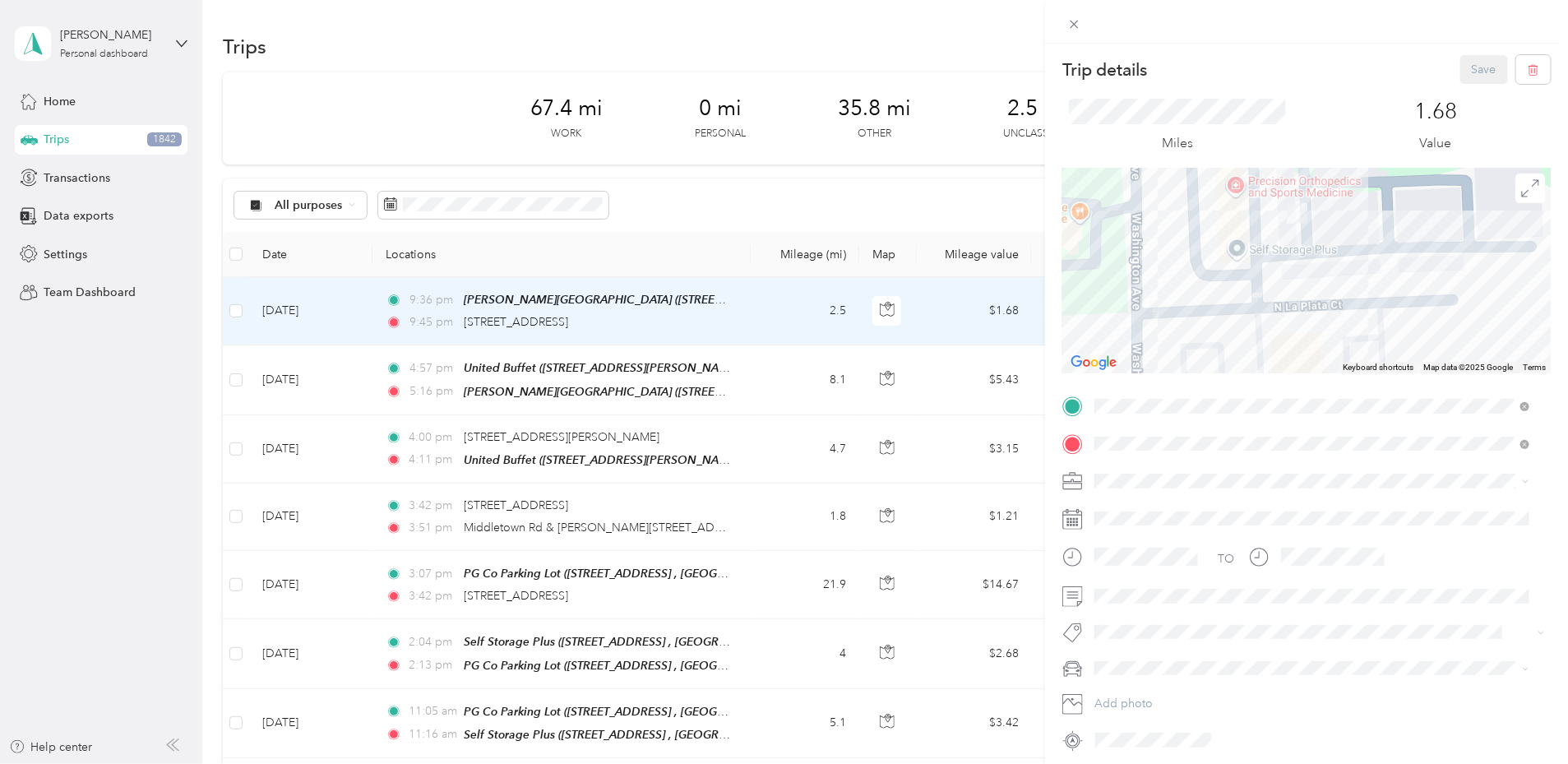
drag, startPoint x: 1226, startPoint y: 248, endPoint x: 1391, endPoint y: 342, distance: 189.9
click at [1391, 342] on div at bounding box center [1307, 271] width 489 height 206
click at [361, 328] on div "Trip details Save This trip cannot be edited because it is either under review,…" at bounding box center [784, 382] width 1568 height 764
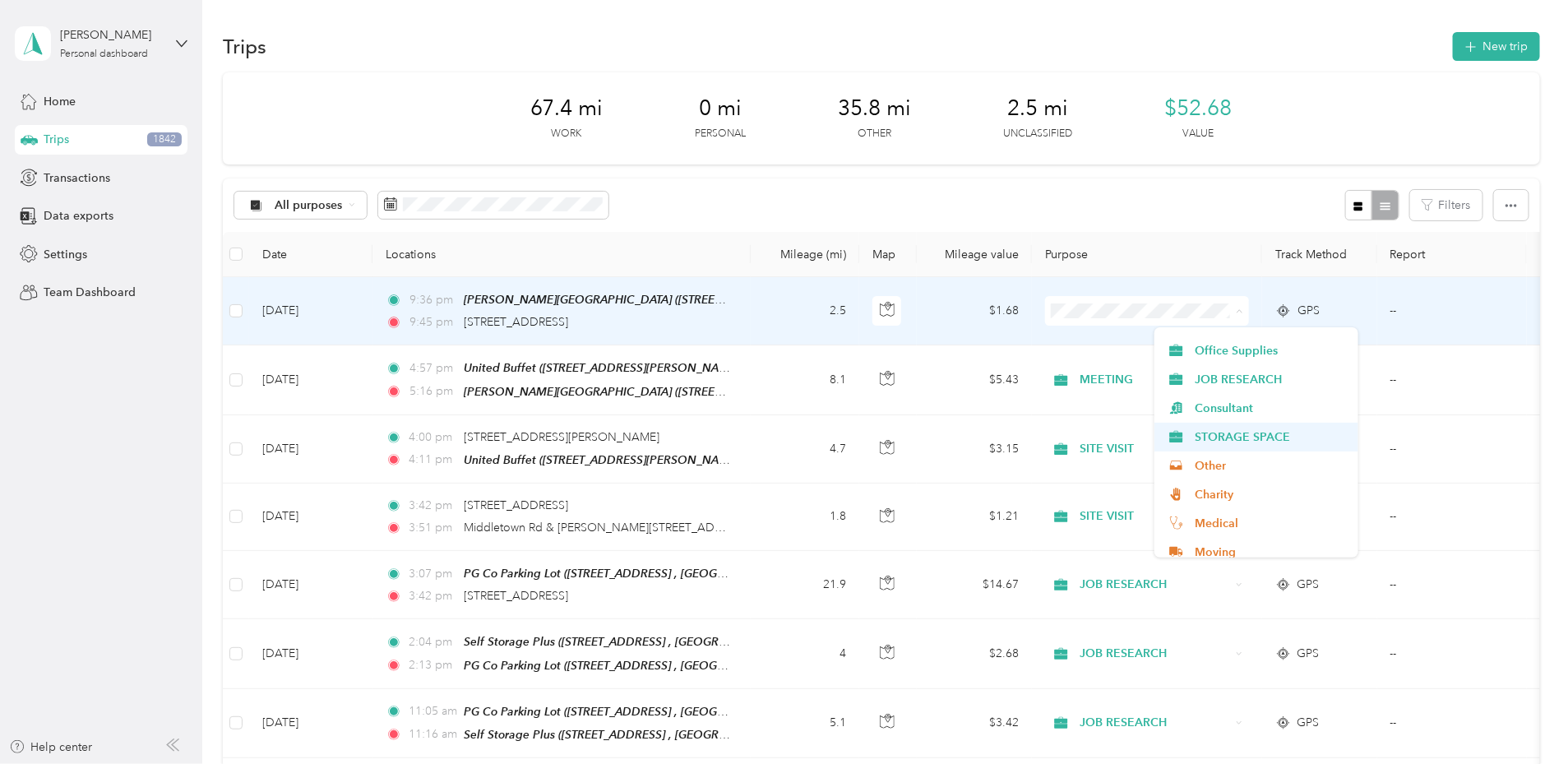
scroll to position [510, 0]
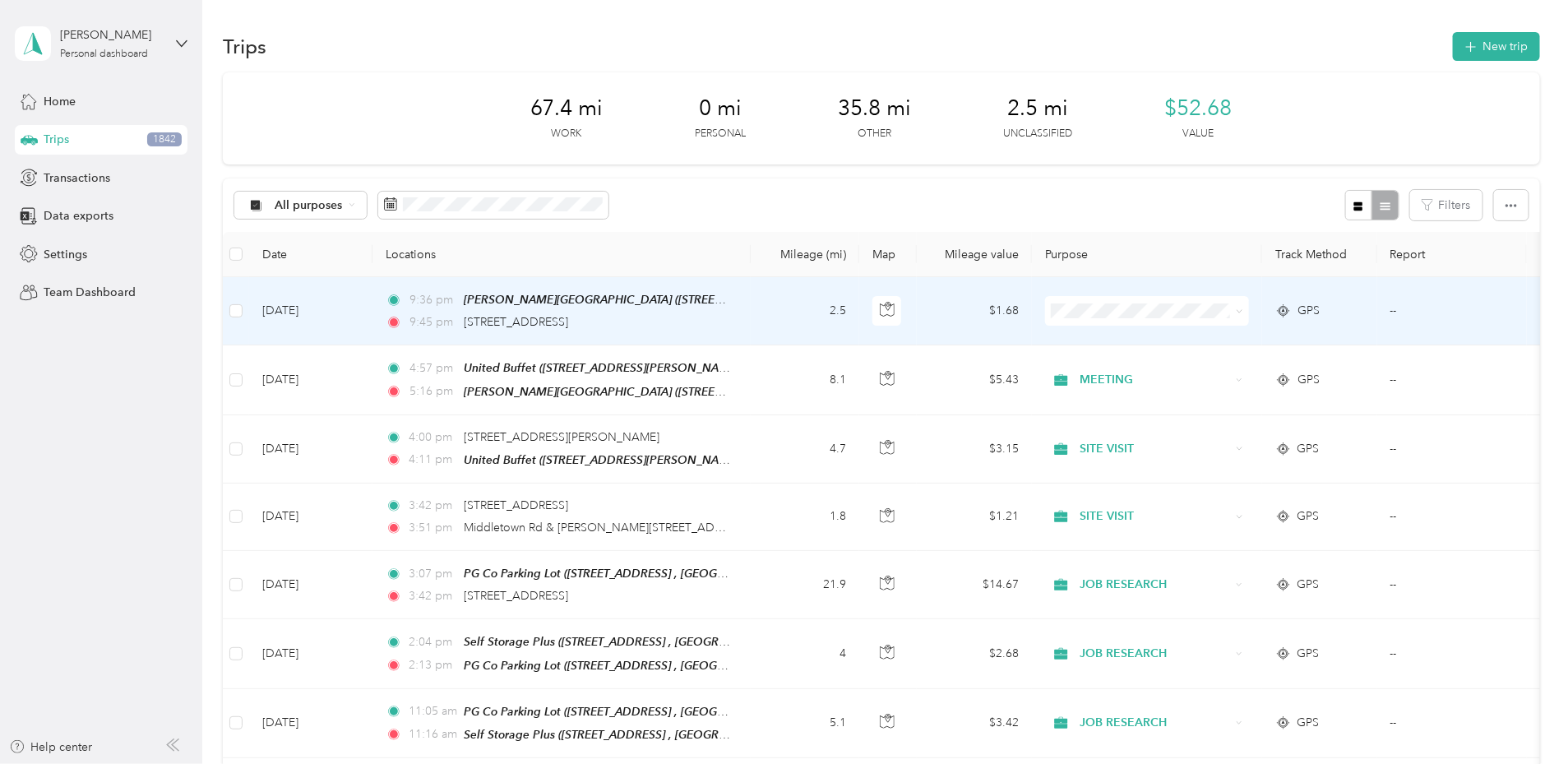
click at [1229, 432] on span "STORAGE SPACE" at bounding box center [1270, 431] width 152 height 18
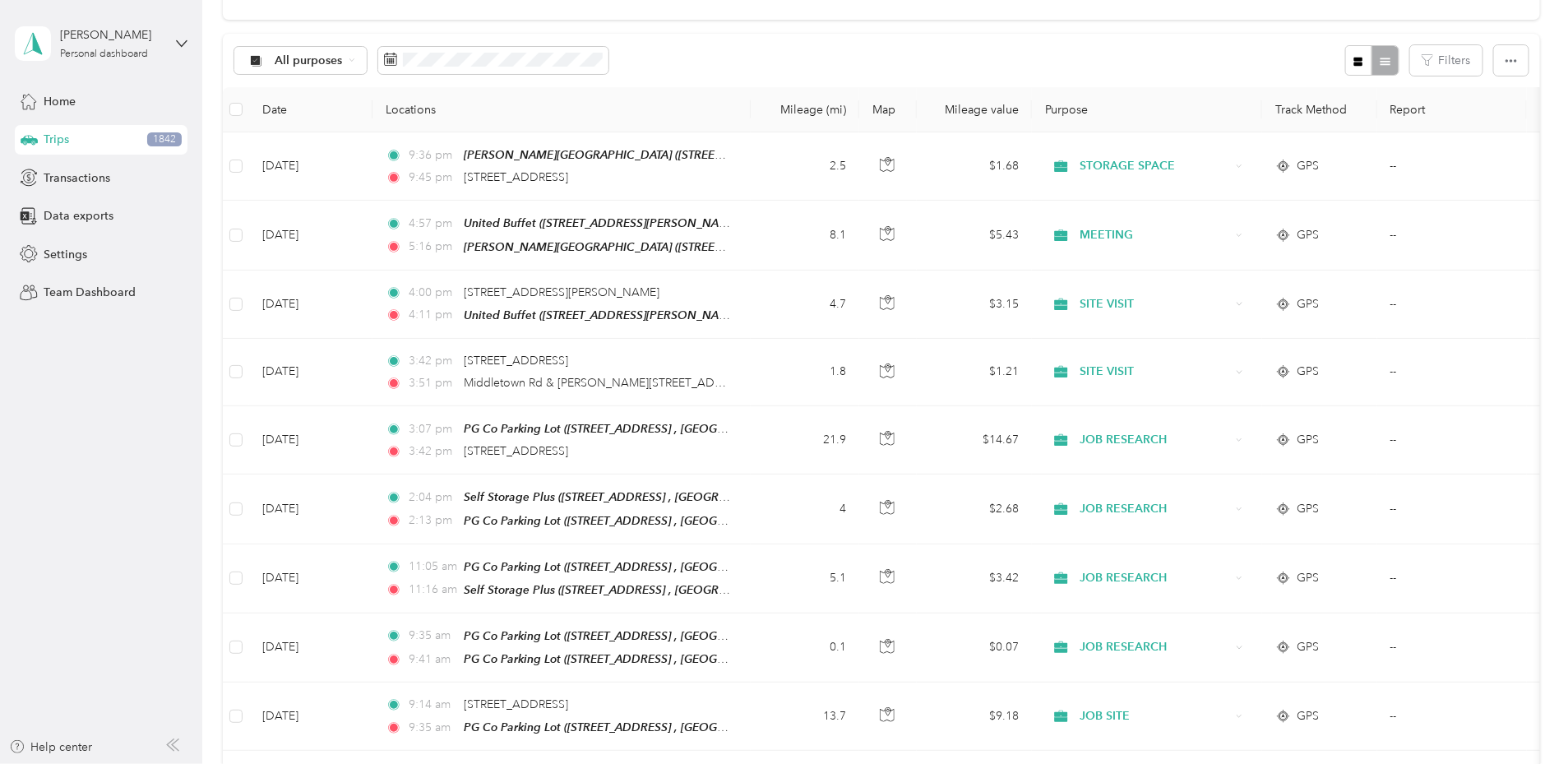
scroll to position [0, 0]
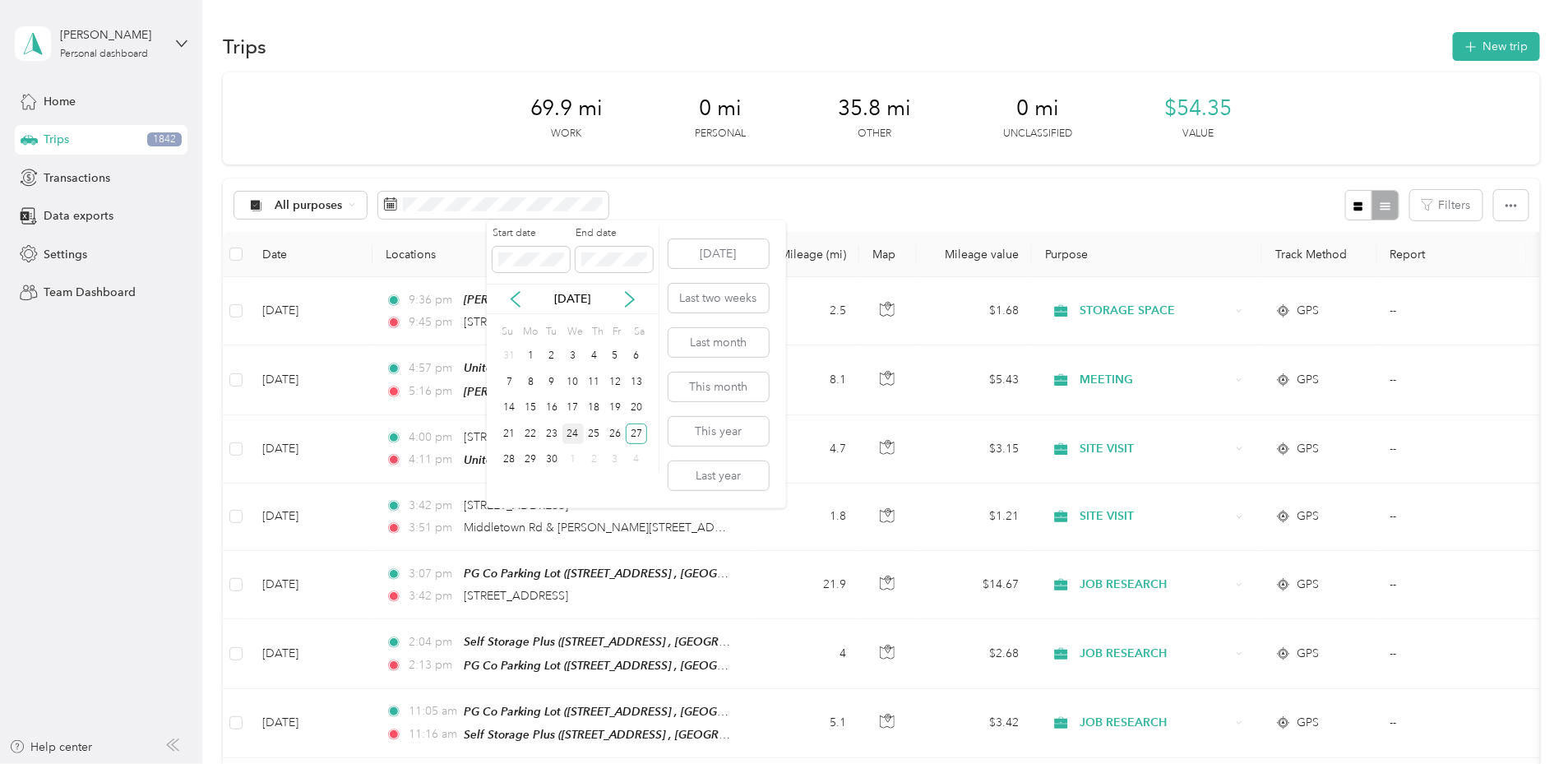
click at [573, 436] on div "24" at bounding box center [573, 433] width 21 height 20
click at [573, 435] on div "24" at bounding box center [573, 433] width 21 height 20
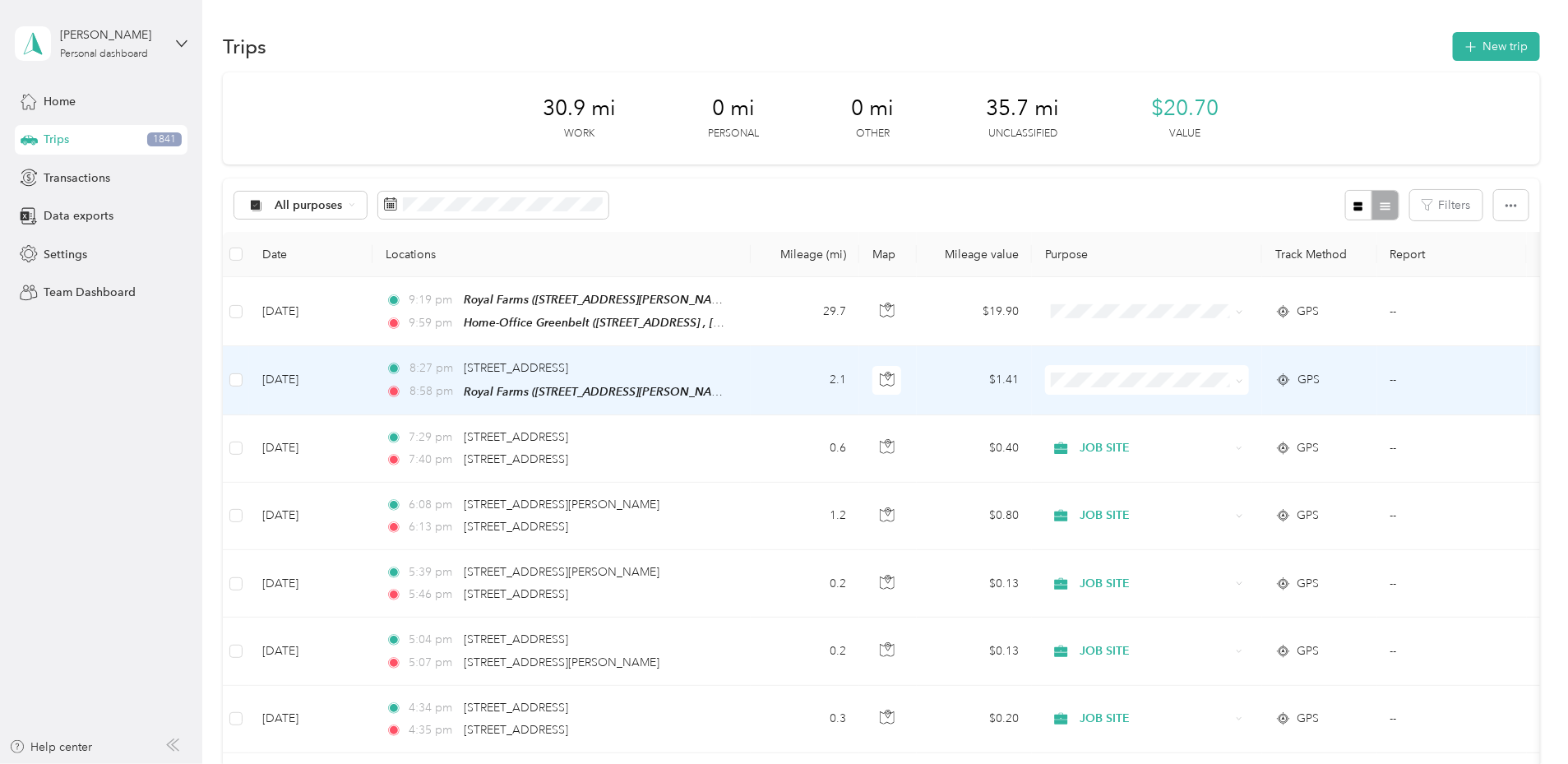
click at [1249, 387] on span at bounding box center [1147, 380] width 204 height 30
click at [1243, 459] on span "DINNER" at bounding box center [1270, 462] width 152 height 18
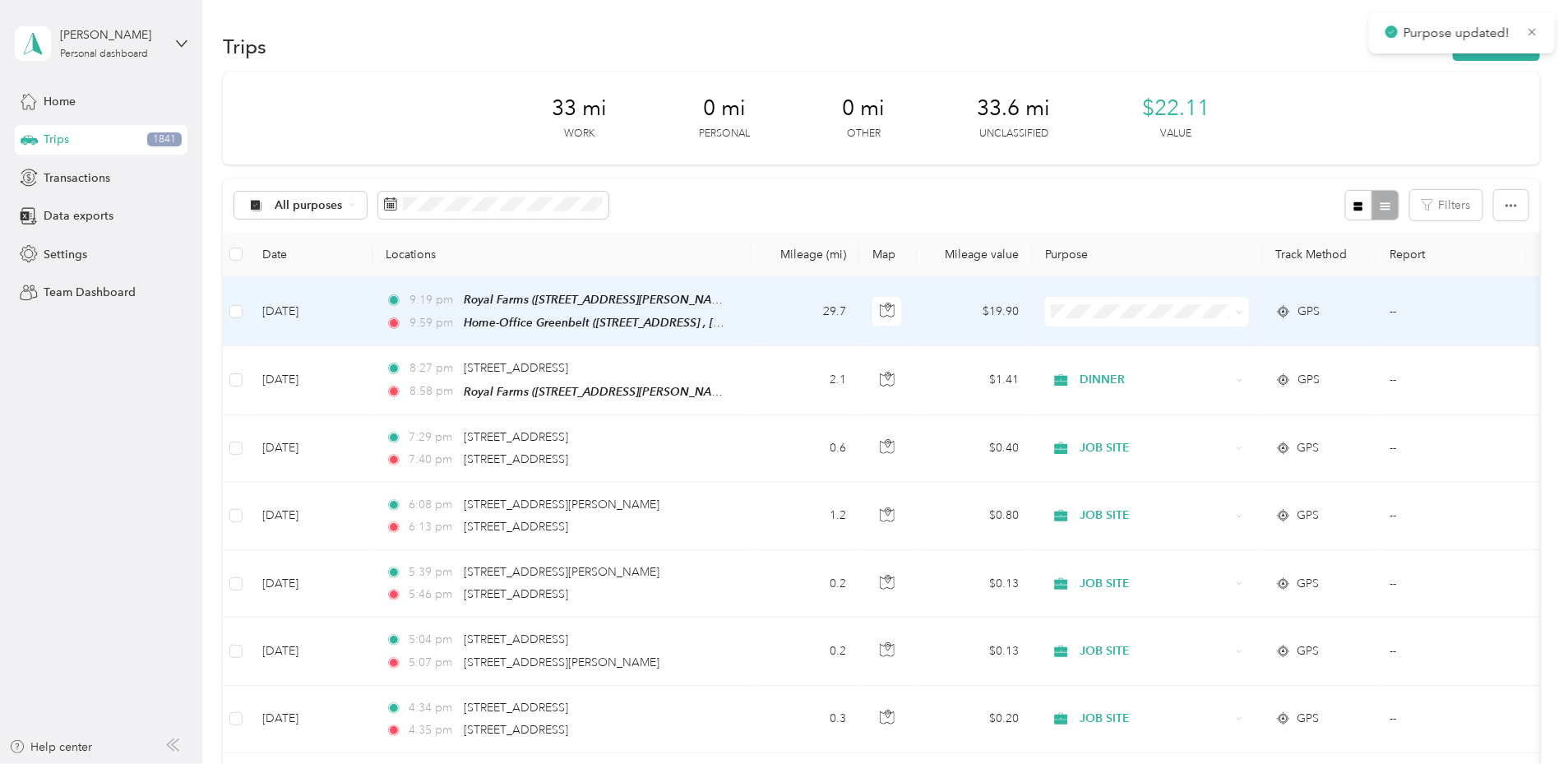
click at [1240, 393] on span "DINNER" at bounding box center [1270, 400] width 152 height 18
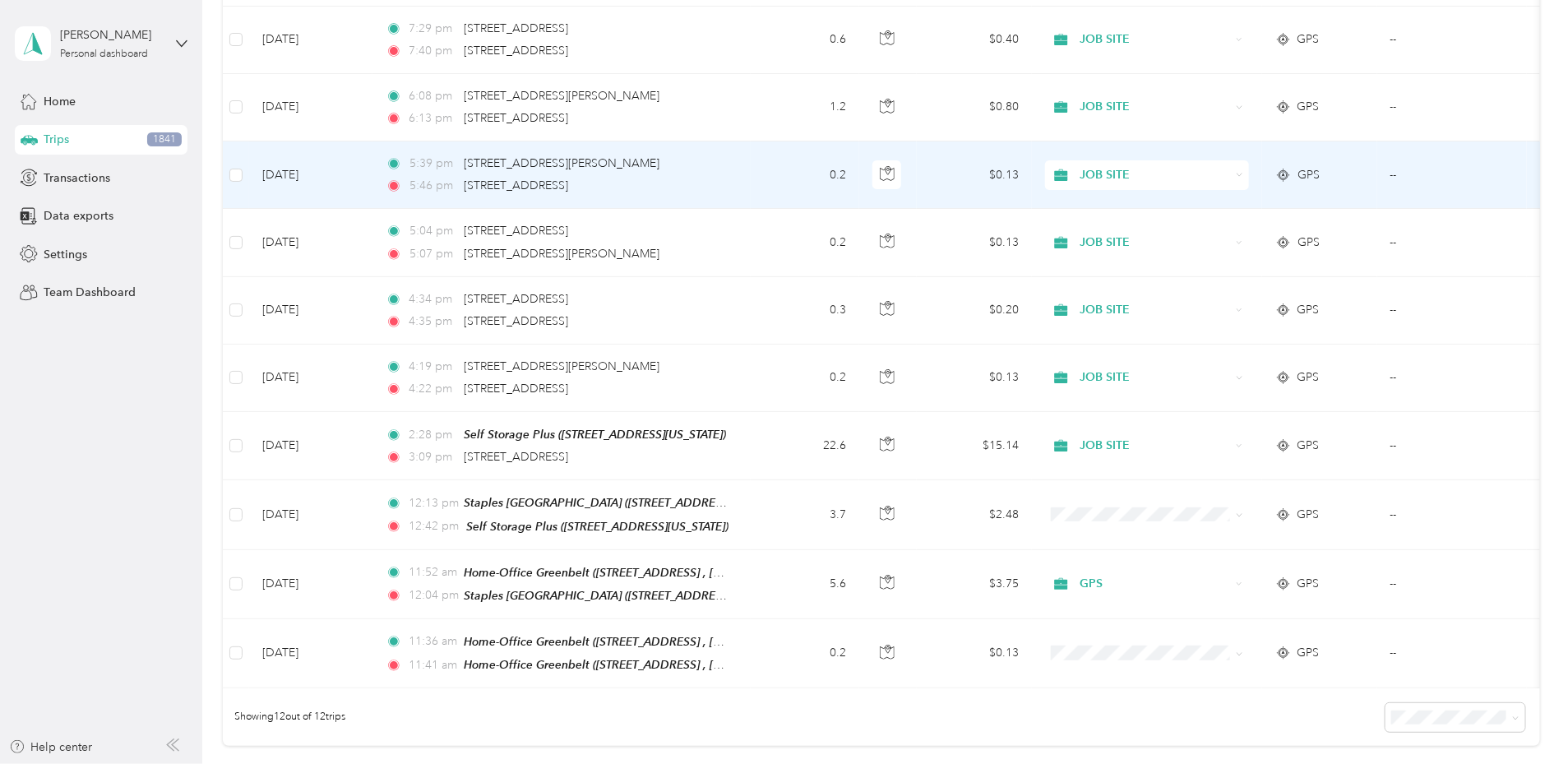
scroll to position [409, 0]
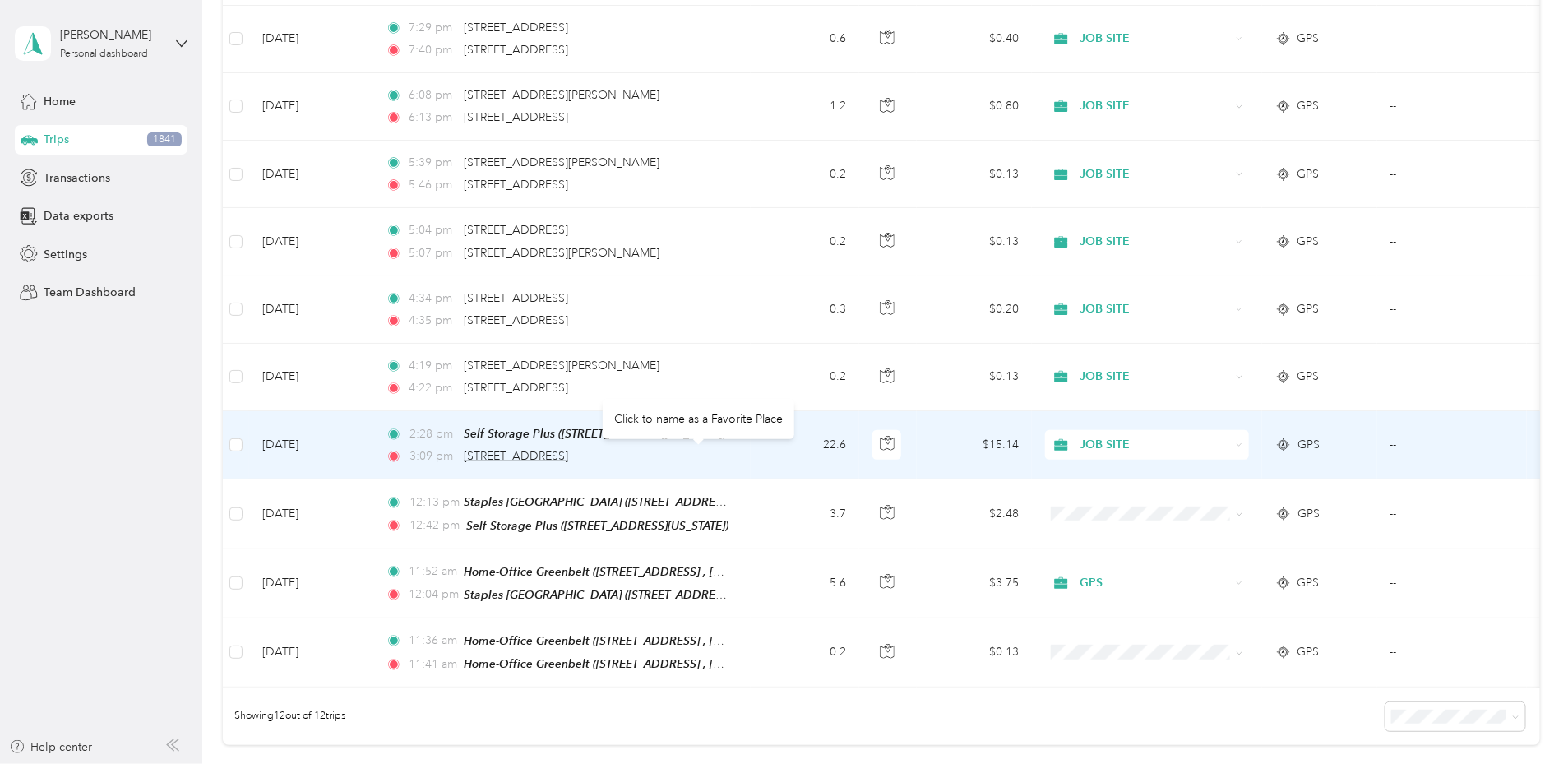
click at [568, 450] on span "[STREET_ADDRESS]" at bounding box center [516, 456] width 105 height 14
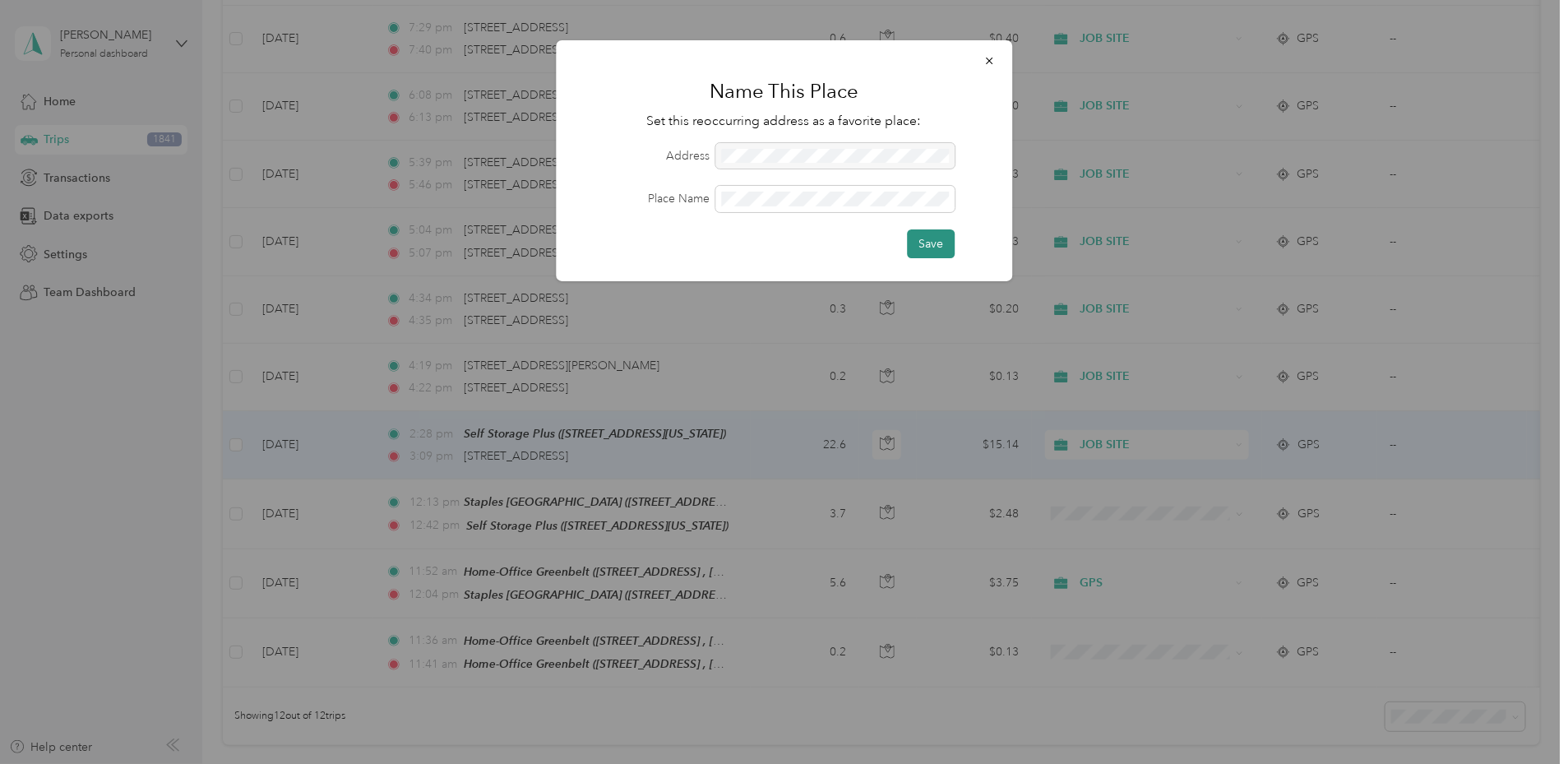
click at [929, 243] on button "Save" at bounding box center [931, 244] width 48 height 29
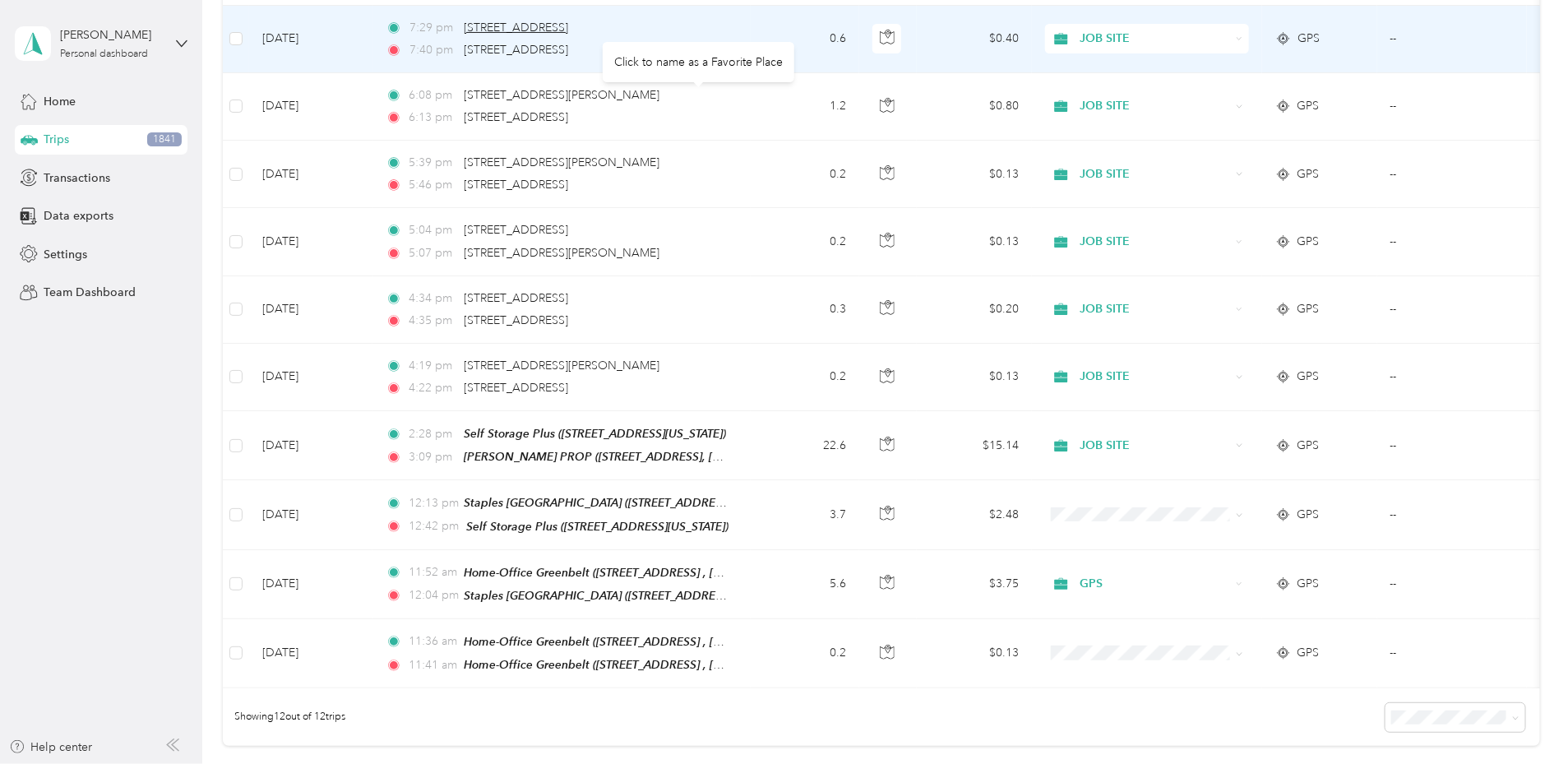
click at [568, 22] on span "[STREET_ADDRESS]" at bounding box center [516, 27] width 105 height 14
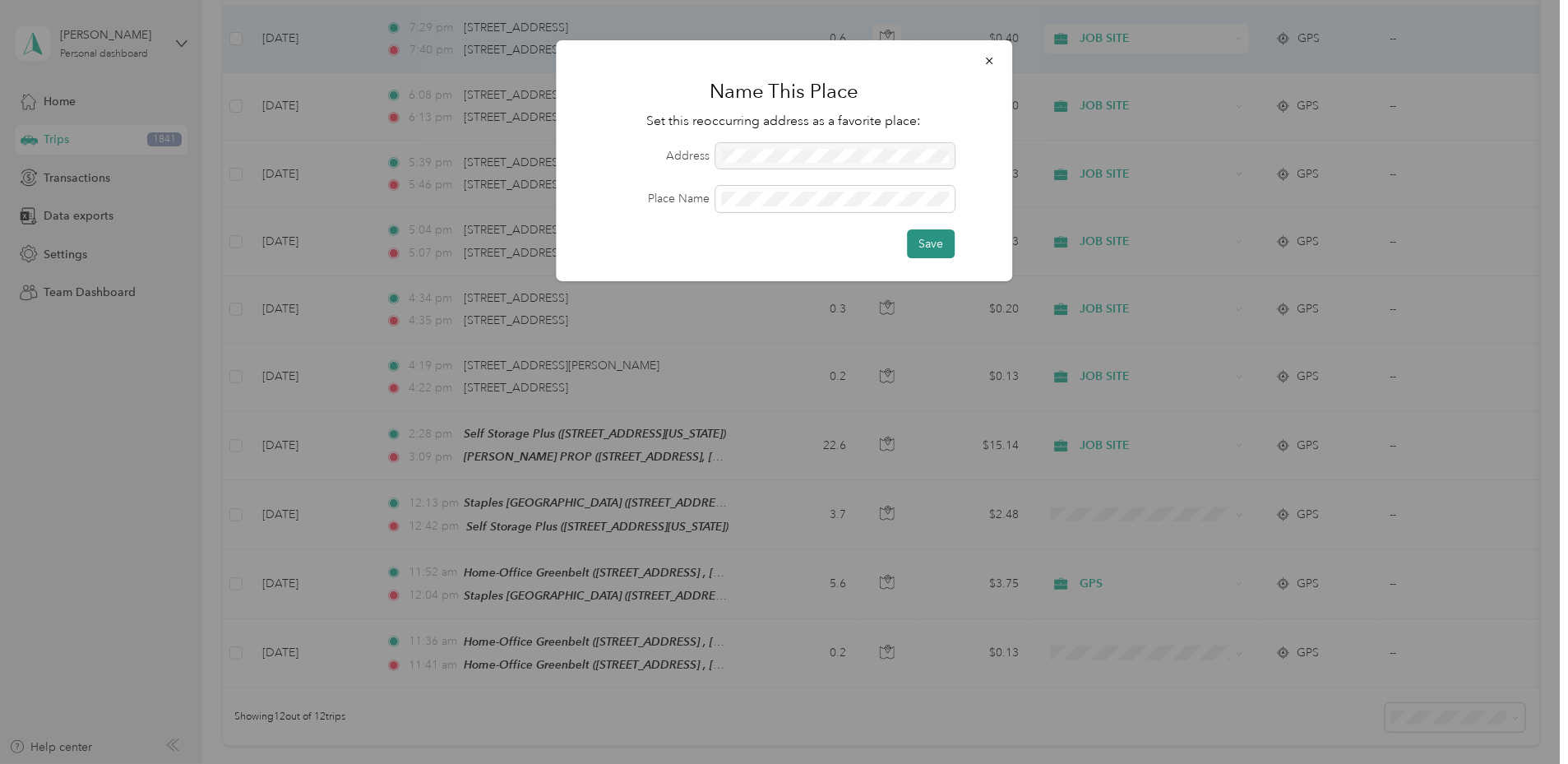
click at [927, 238] on button "Save" at bounding box center [931, 244] width 48 height 29
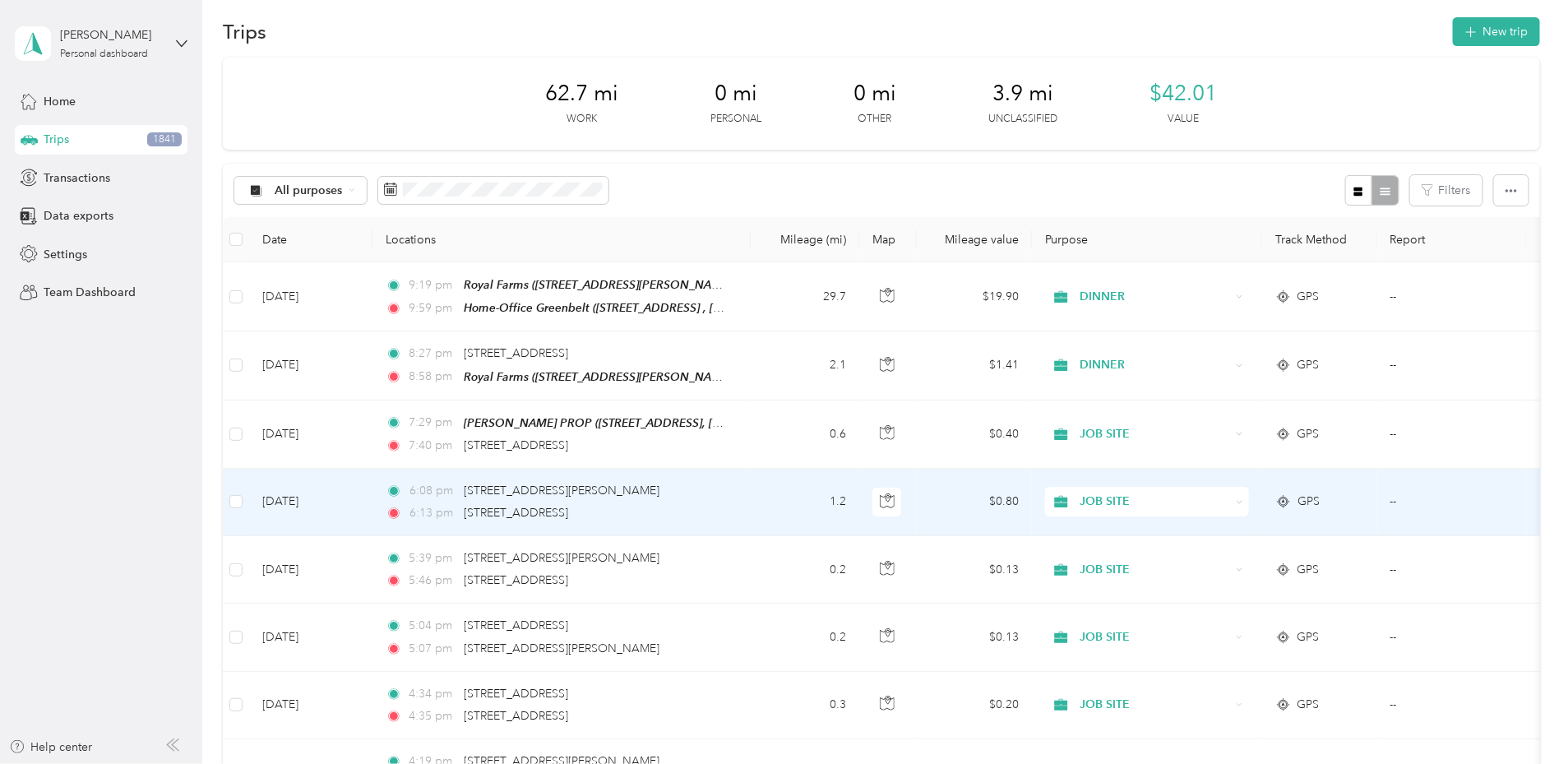
scroll to position [0, 0]
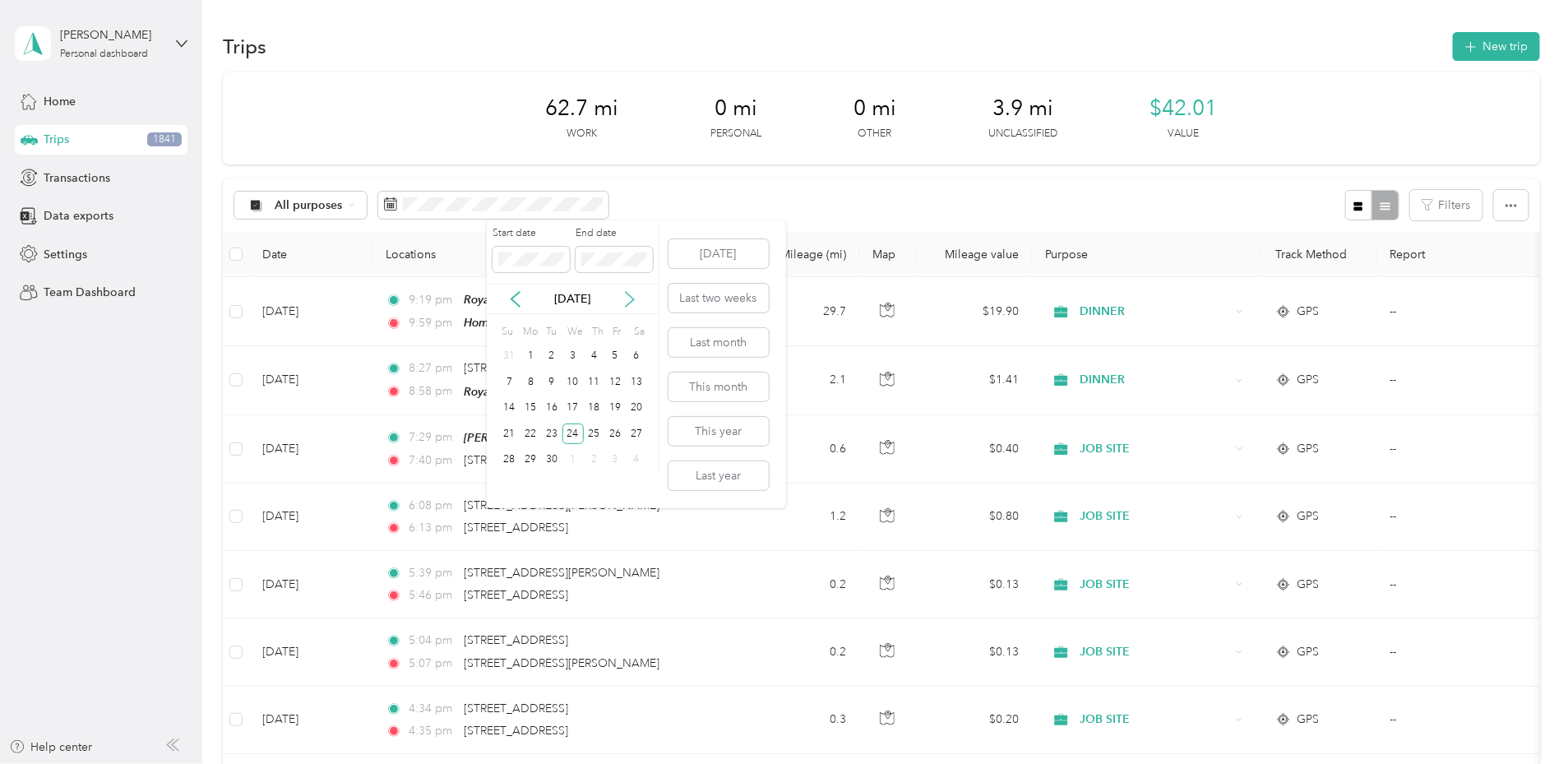
click at [629, 302] on icon at bounding box center [629, 299] width 17 height 17
click at [569, 350] on div "1" at bounding box center [573, 356] width 21 height 20
click at [617, 459] on div "31" at bounding box center [615, 459] width 21 height 20
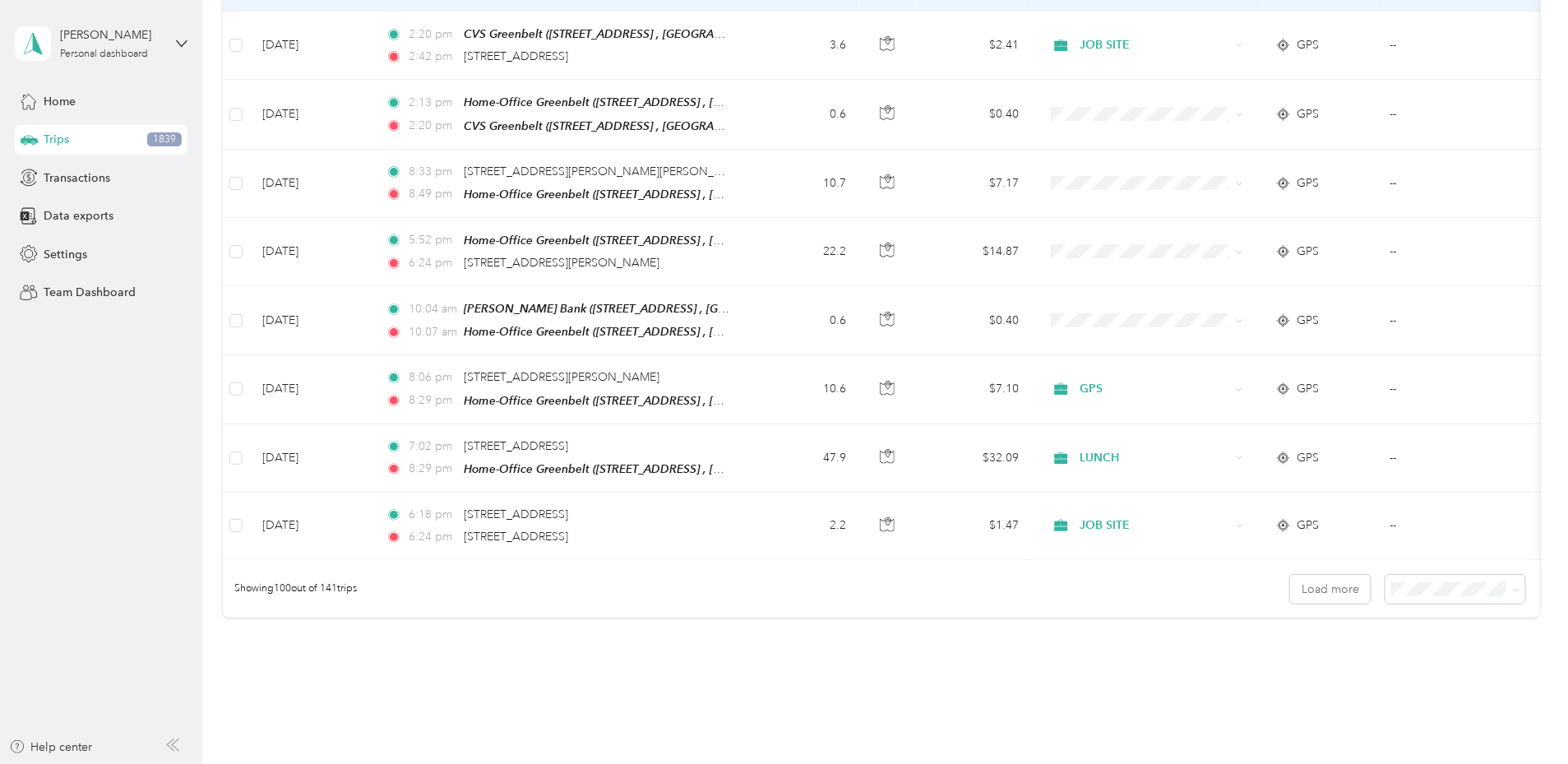
scroll to position [6618, 0]
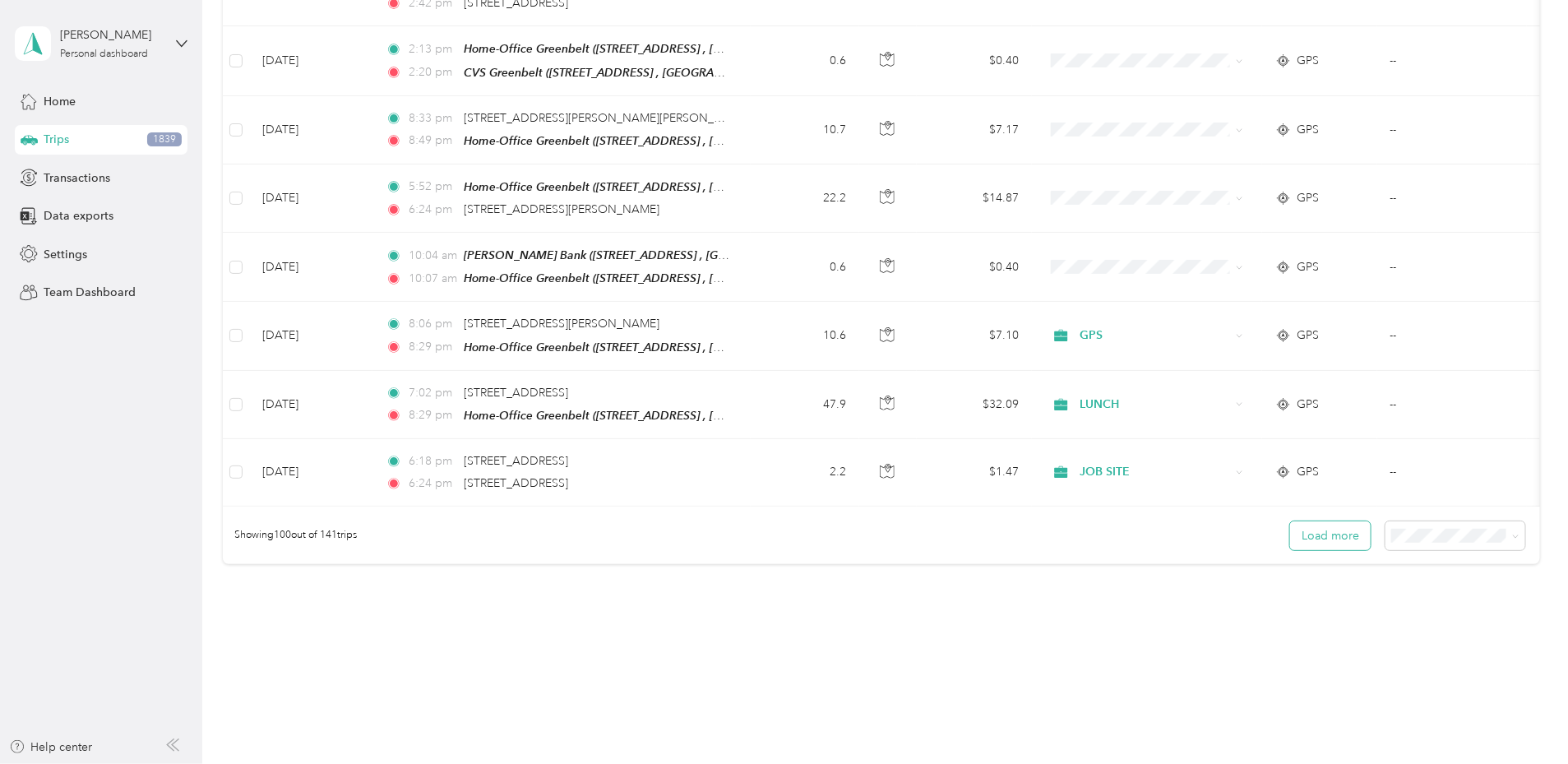
click at [1290, 521] on button "Load more" at bounding box center [1330, 535] width 81 height 29
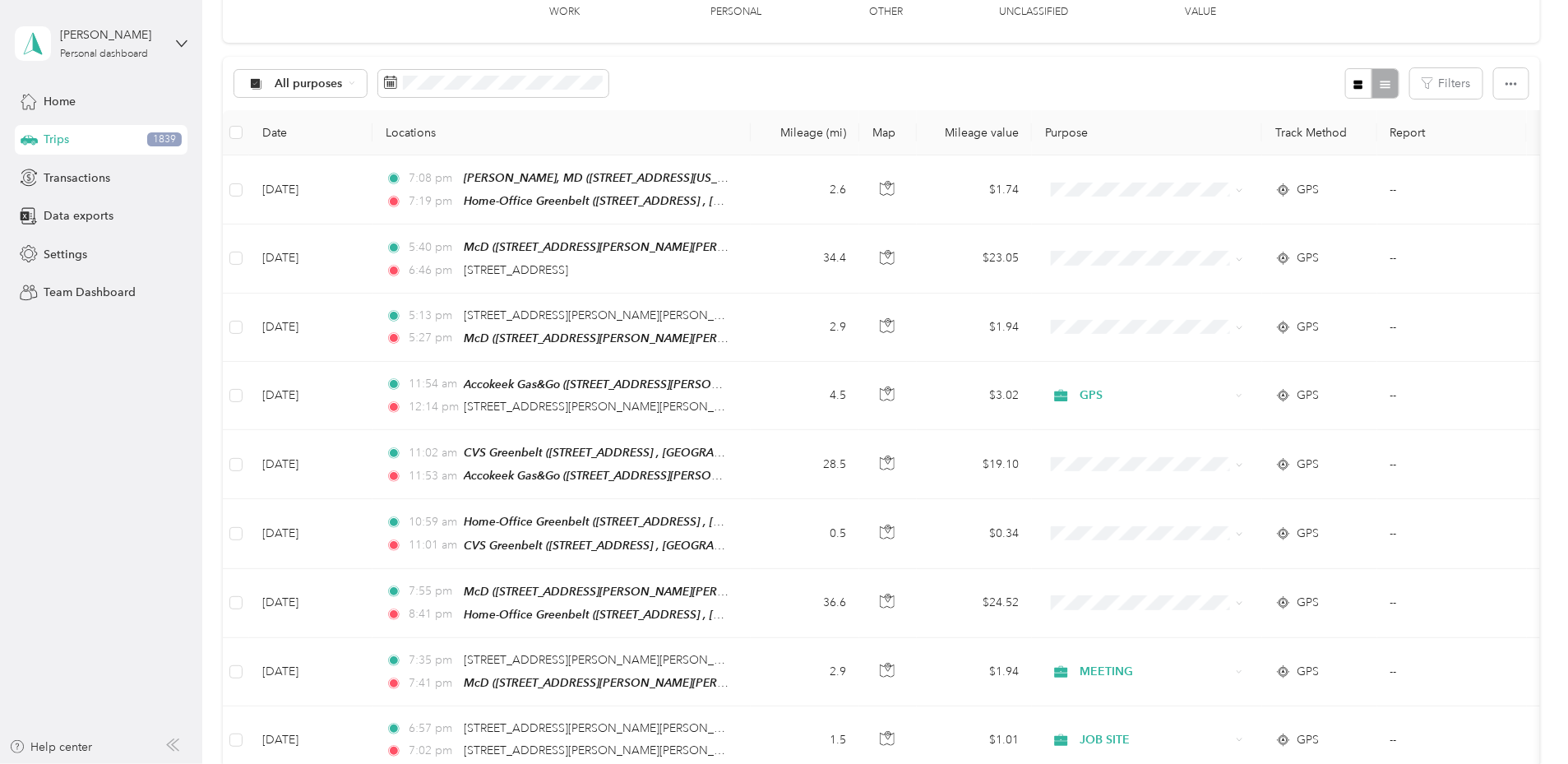
scroll to position [1961, 0]
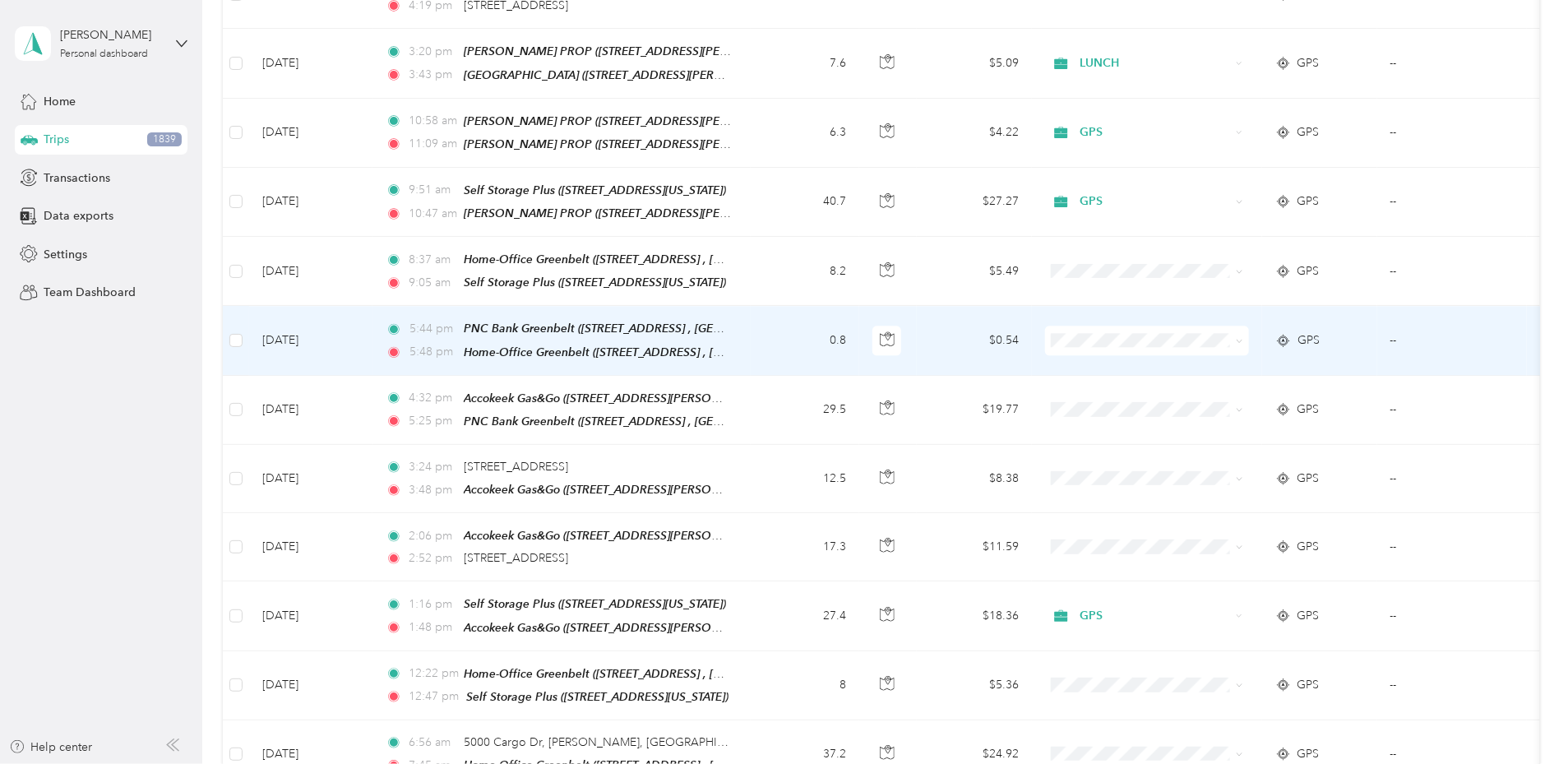
click at [1189, 334] on span at bounding box center [1147, 341] width 204 height 30
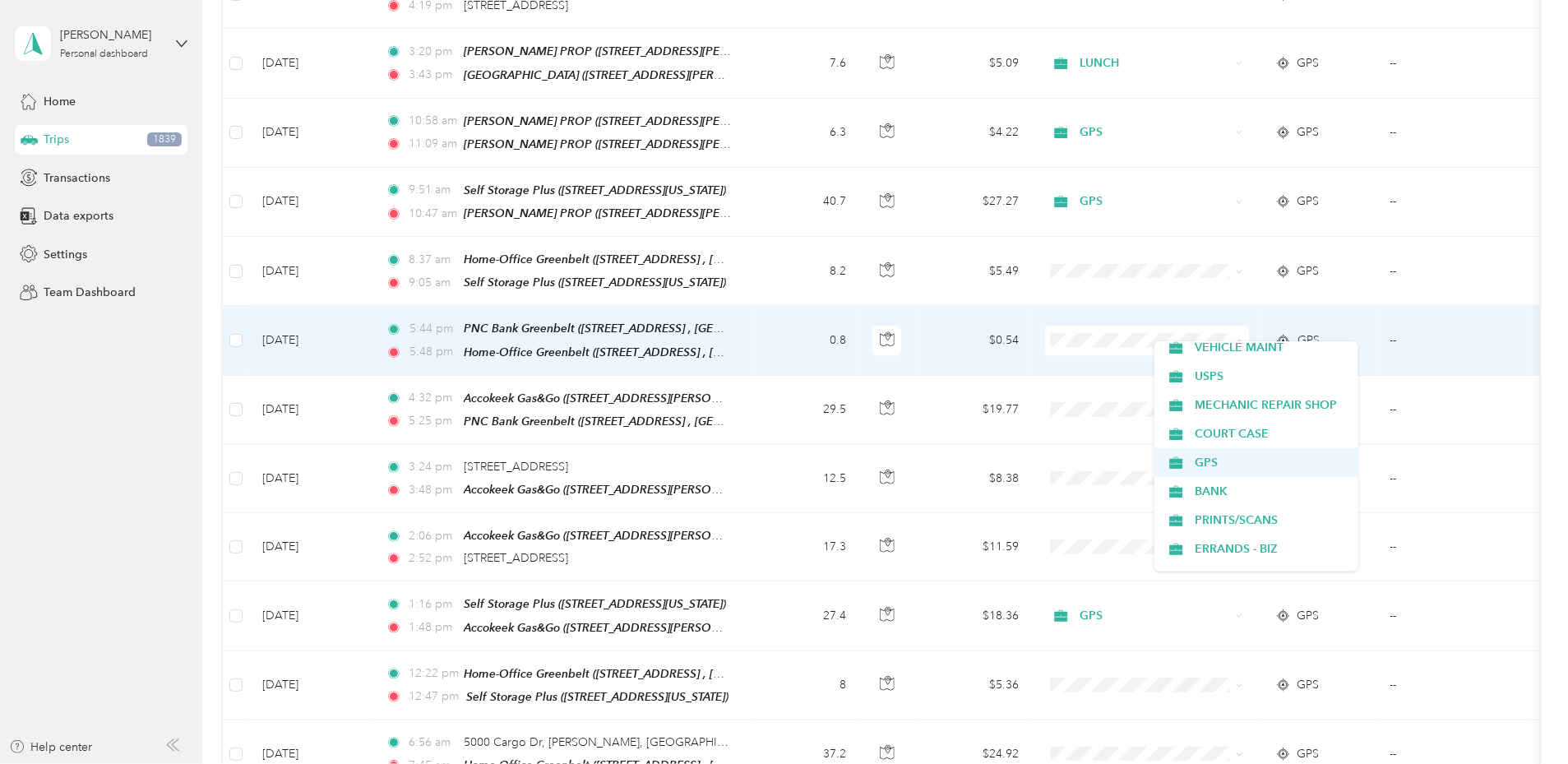
scroll to position [95, 0]
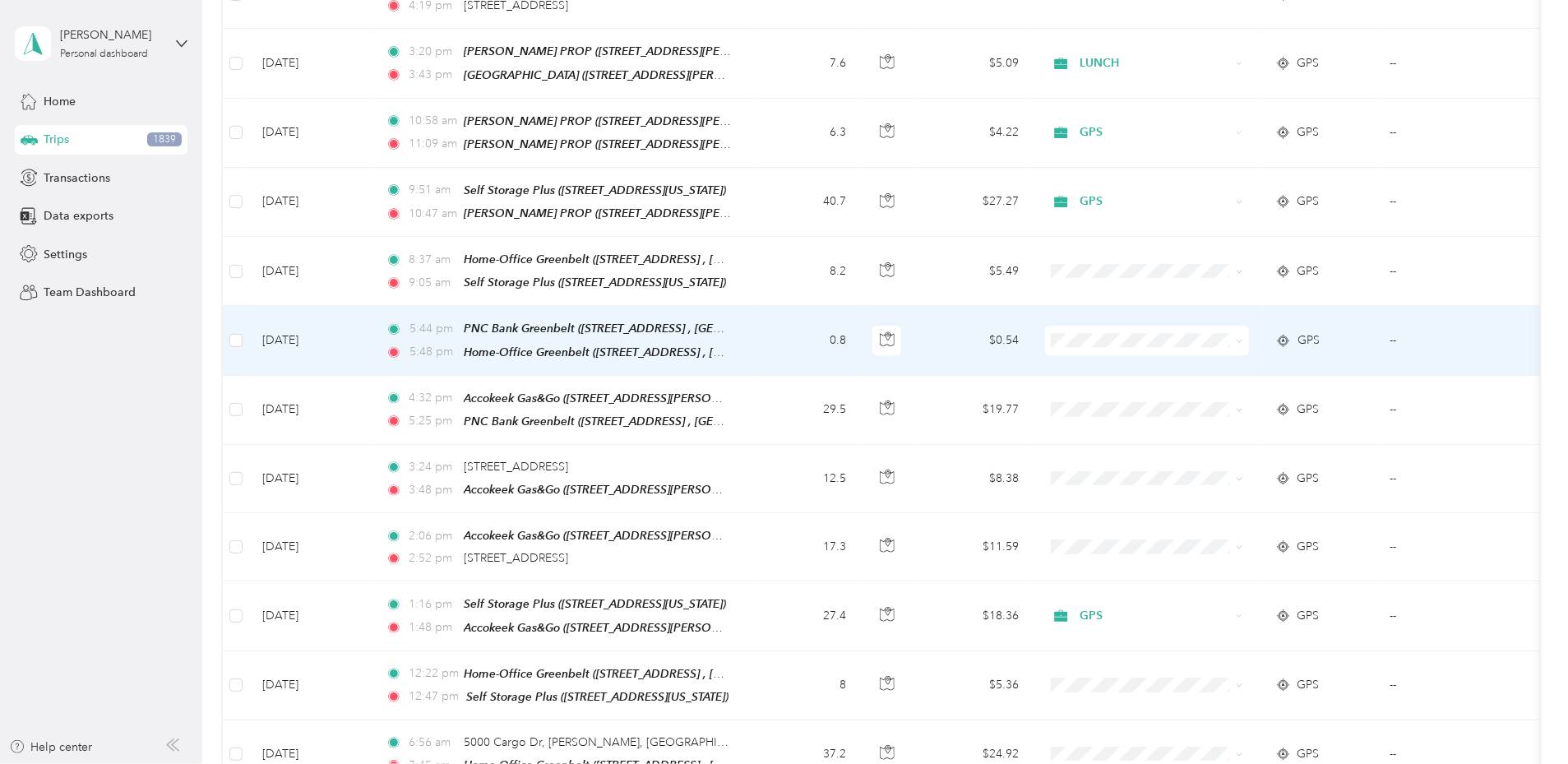
click at [1209, 482] on span "BANK" at bounding box center [1270, 483] width 152 height 18
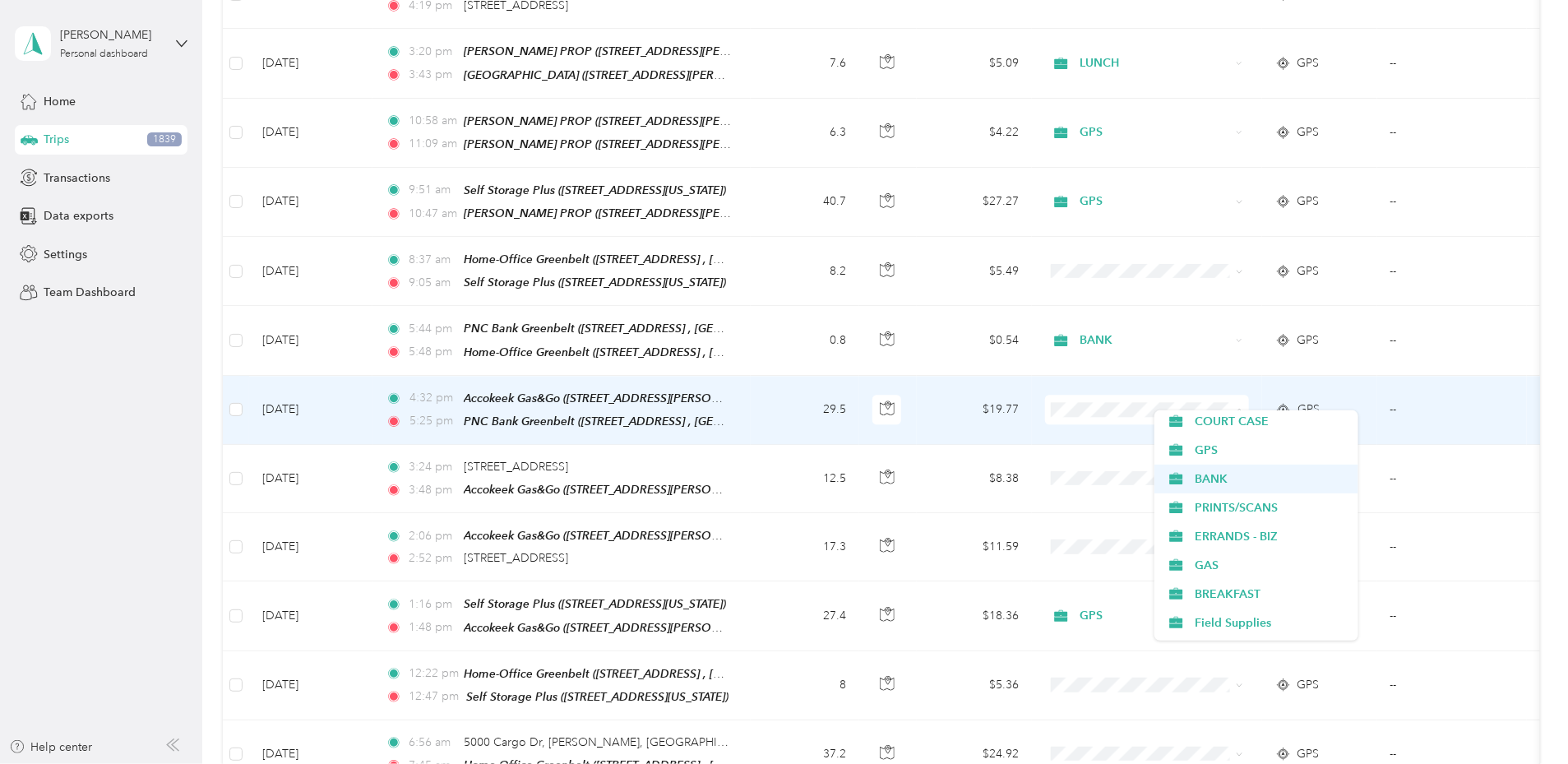
scroll to position [176, 0]
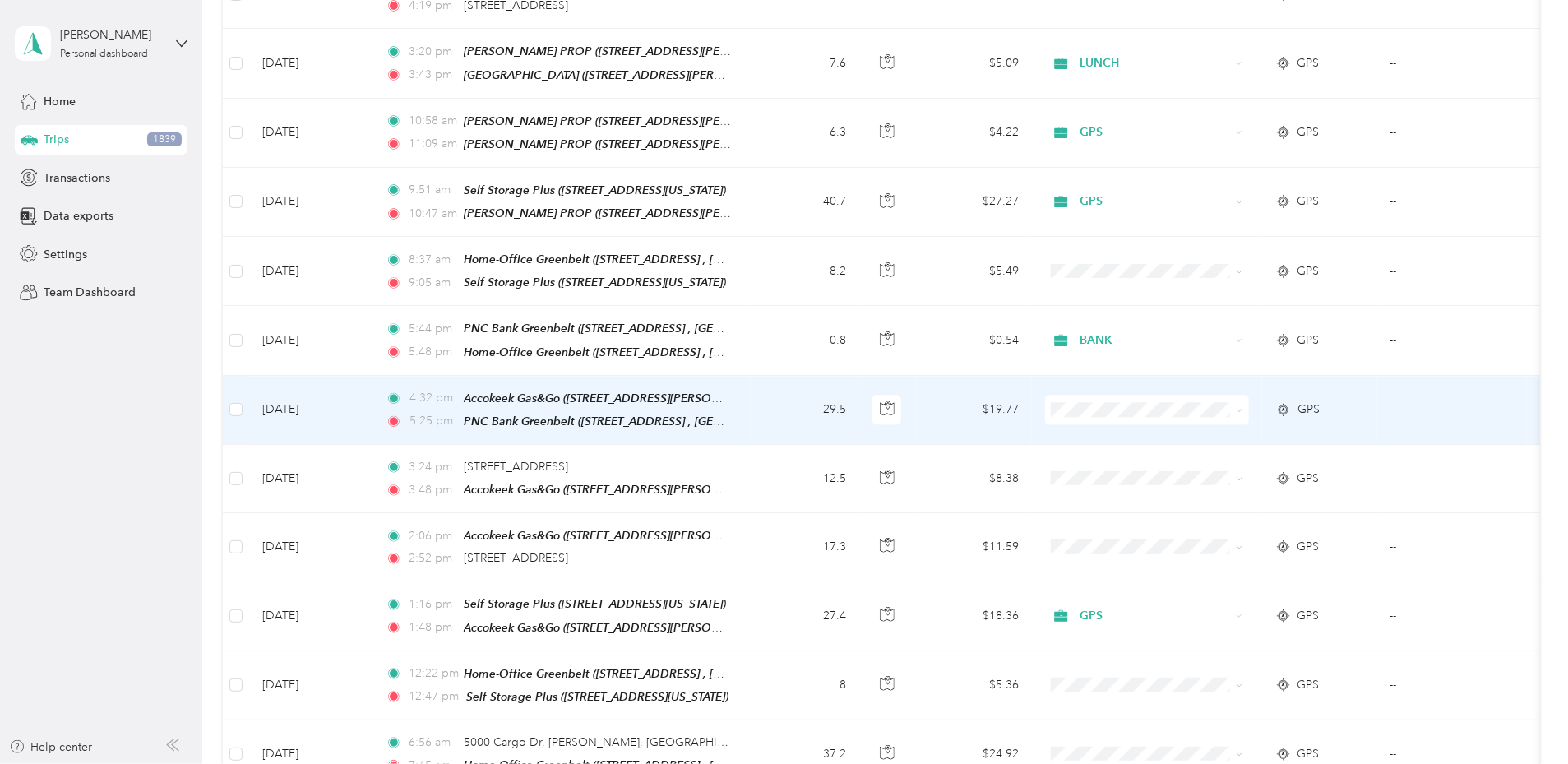
click at [1205, 474] on span "BANK" at bounding box center [1270, 477] width 152 height 18
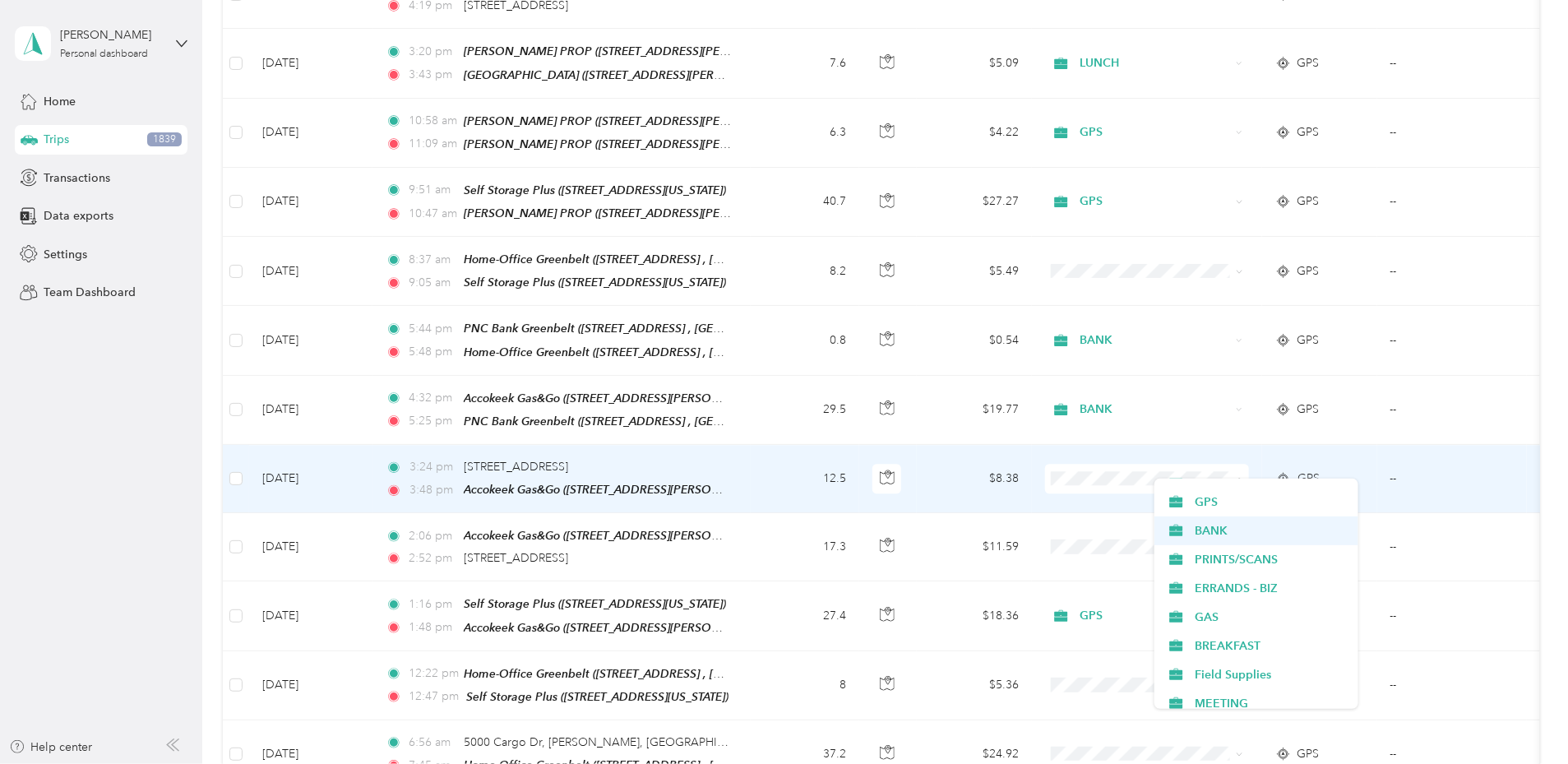
scroll to position [193, 0]
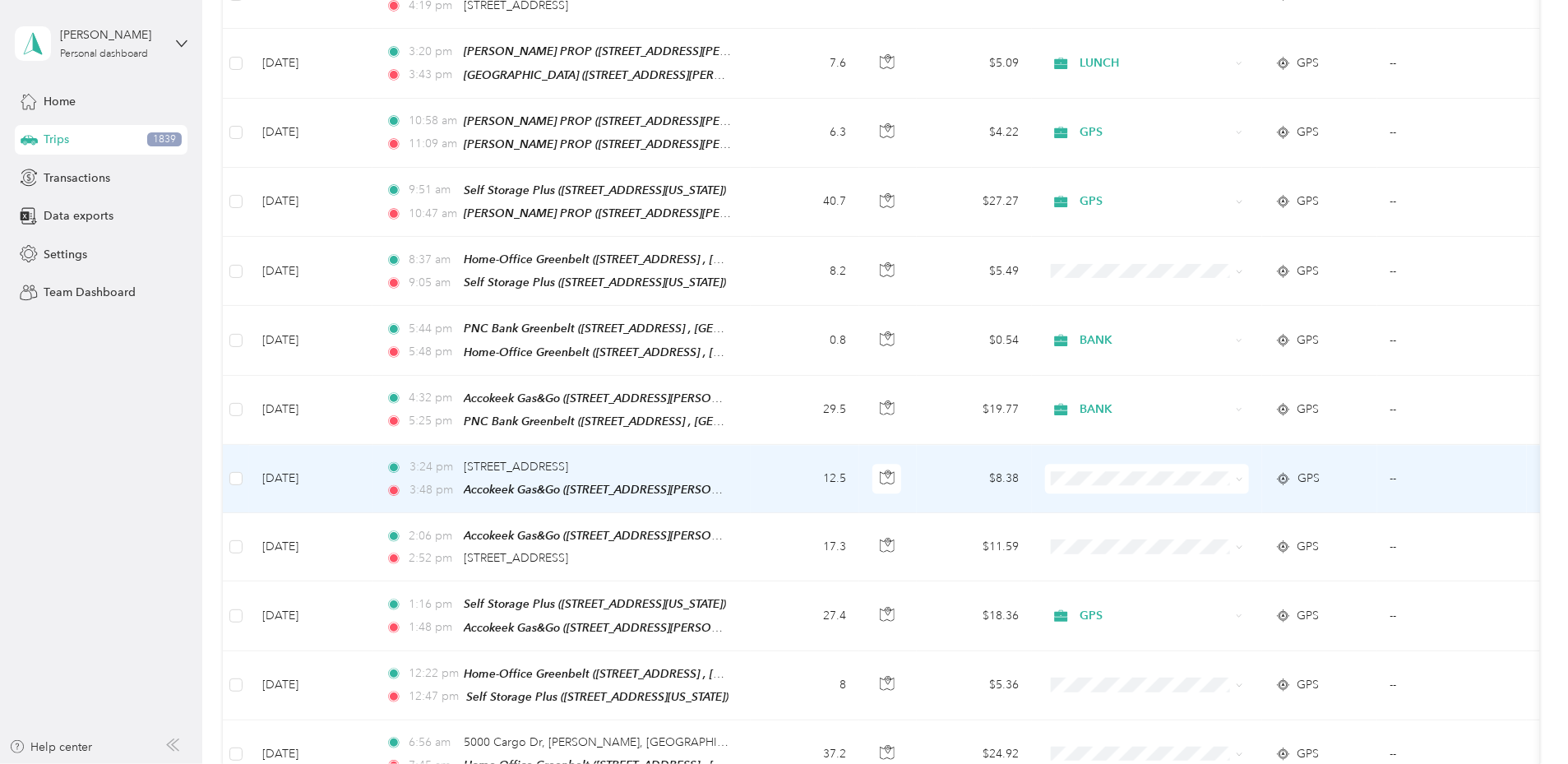
click at [1211, 531] on li "BANK" at bounding box center [1256, 529] width 204 height 29
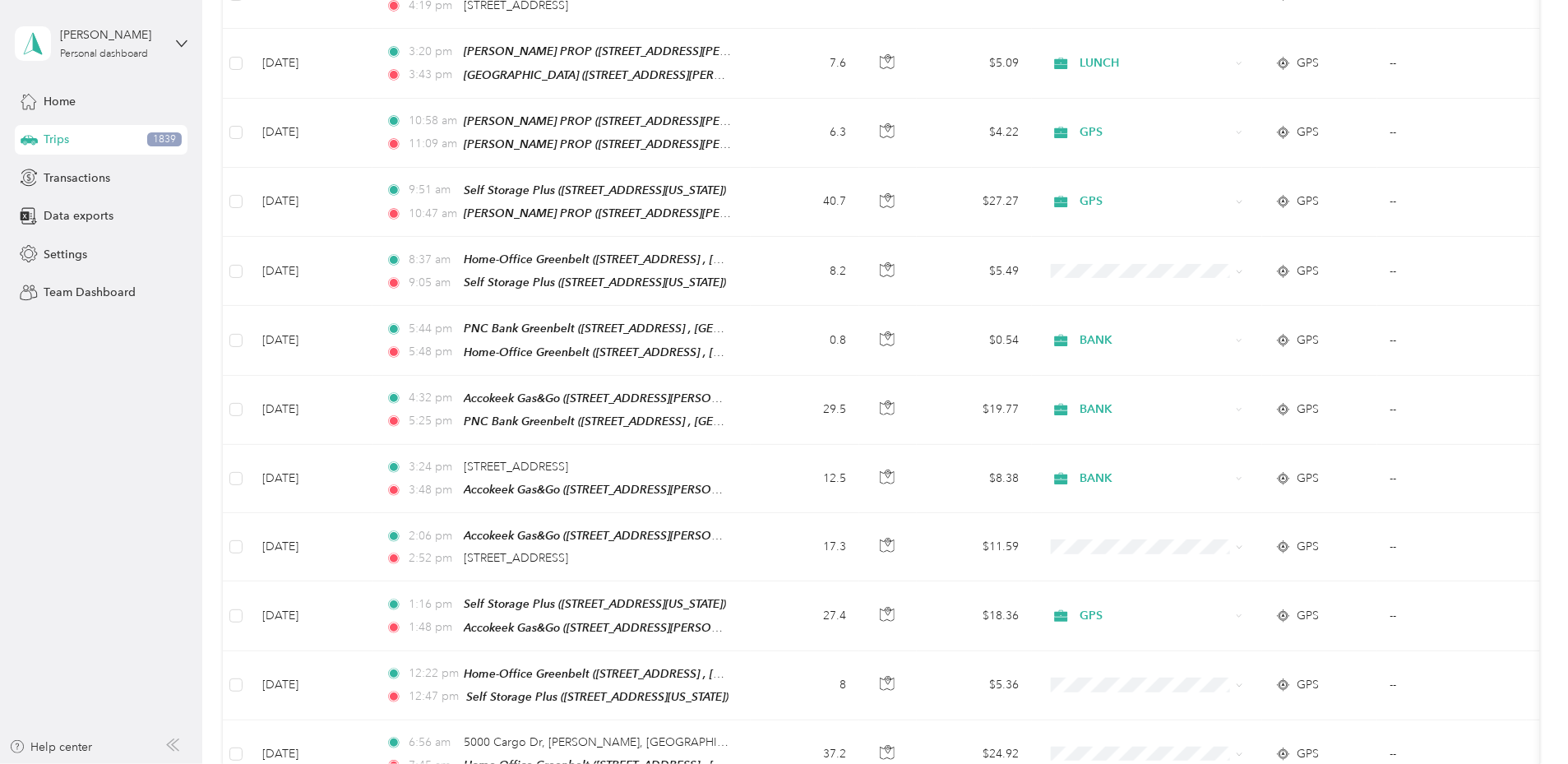
scroll to position [7198, 0]
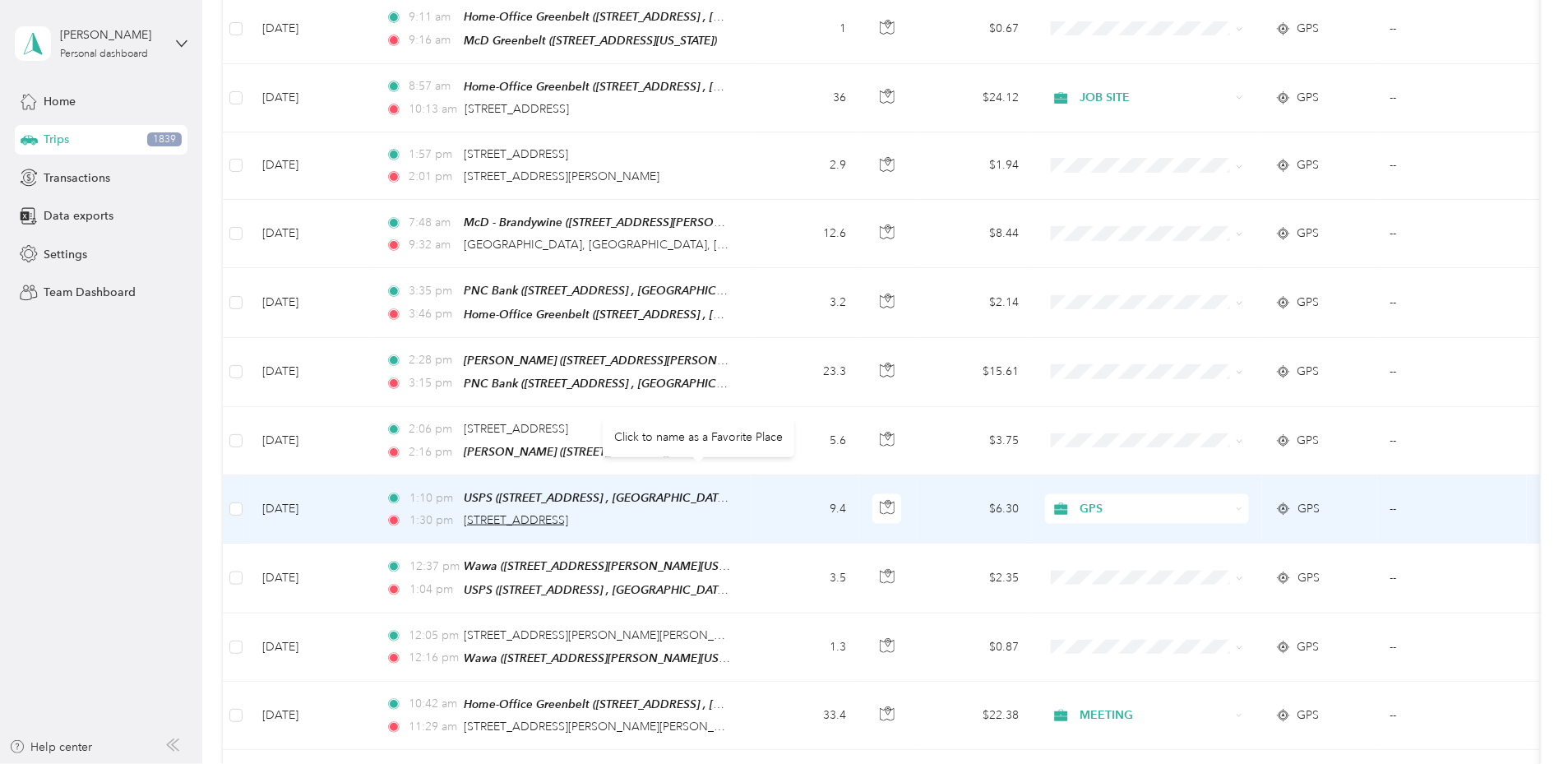
click at [568, 513] on span "[STREET_ADDRESS]" at bounding box center [516, 520] width 105 height 14
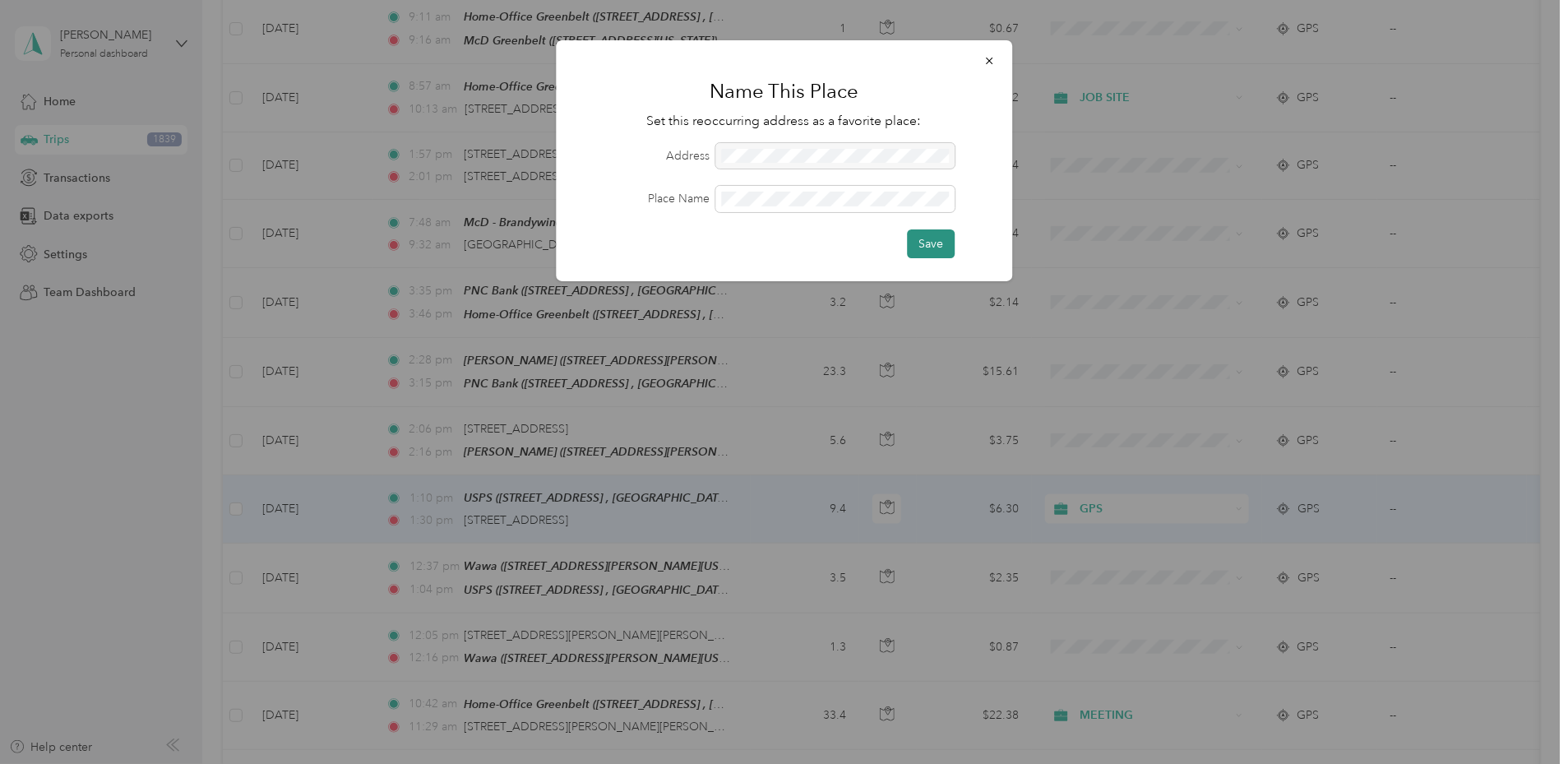
click at [924, 244] on button "Save" at bounding box center [931, 244] width 48 height 29
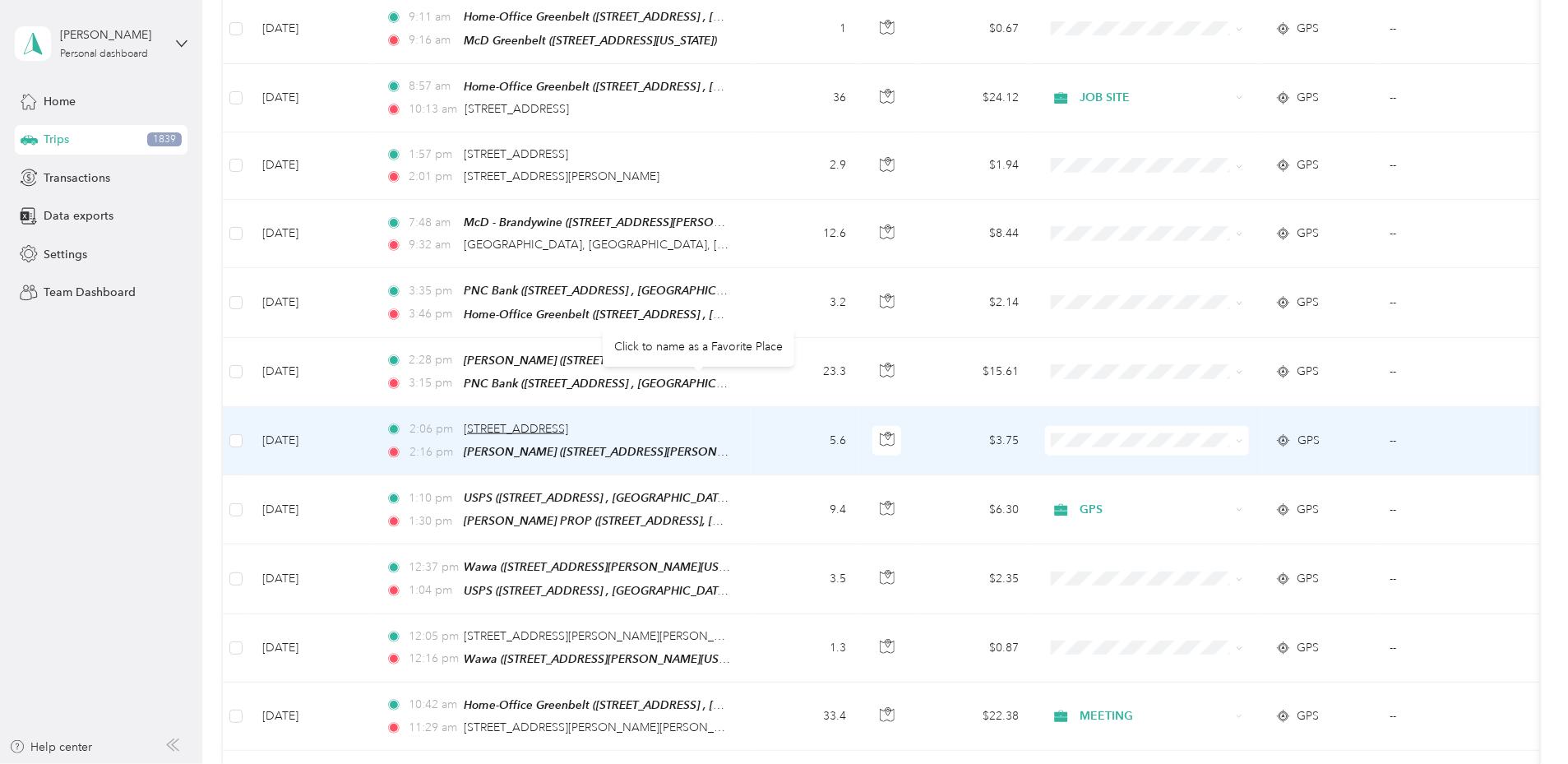
click at [568, 422] on span "[STREET_ADDRESS]" at bounding box center [516, 429] width 105 height 14
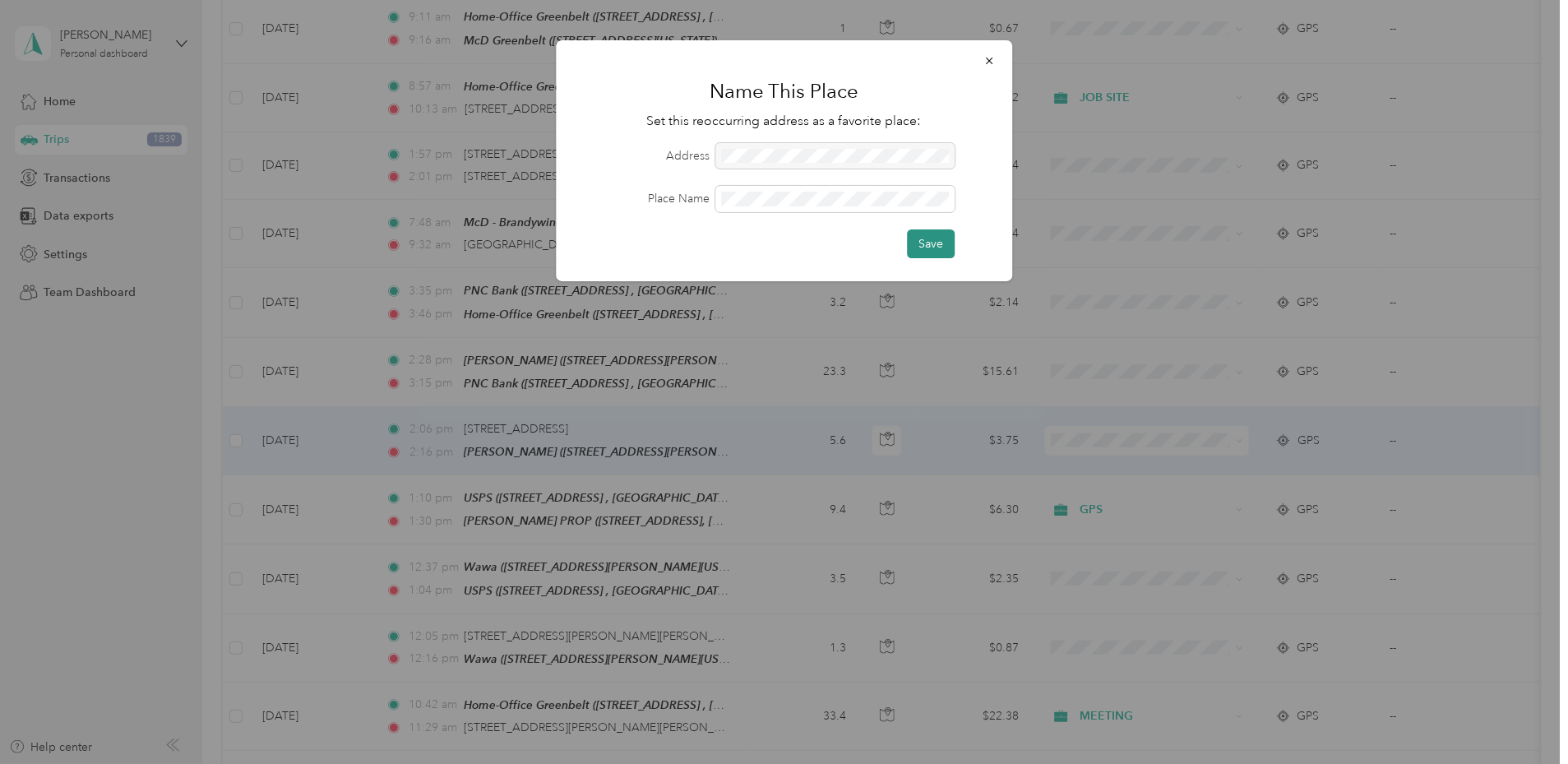
click at [915, 241] on button "Save" at bounding box center [931, 244] width 48 height 29
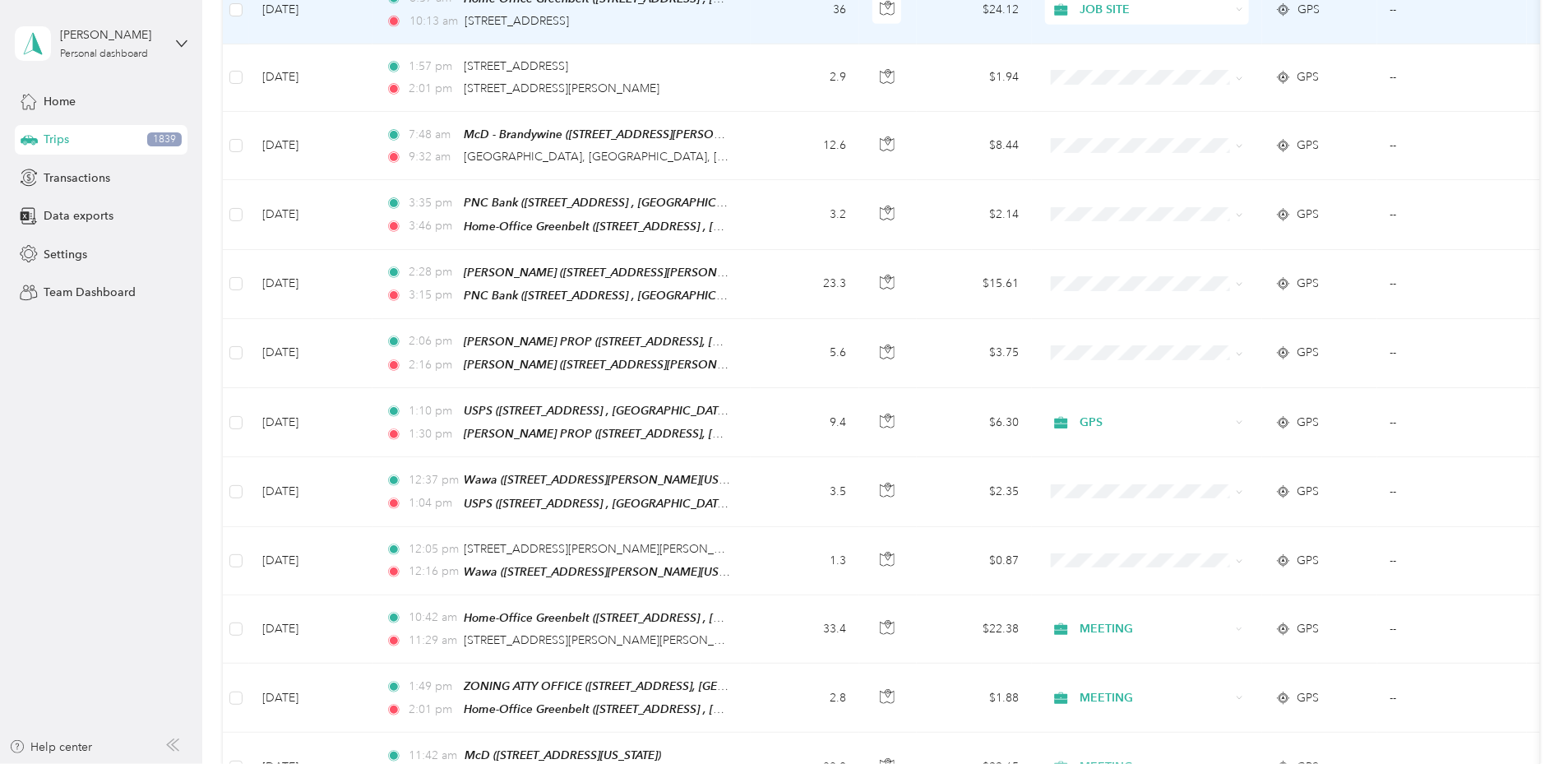
scroll to position [7288, 0]
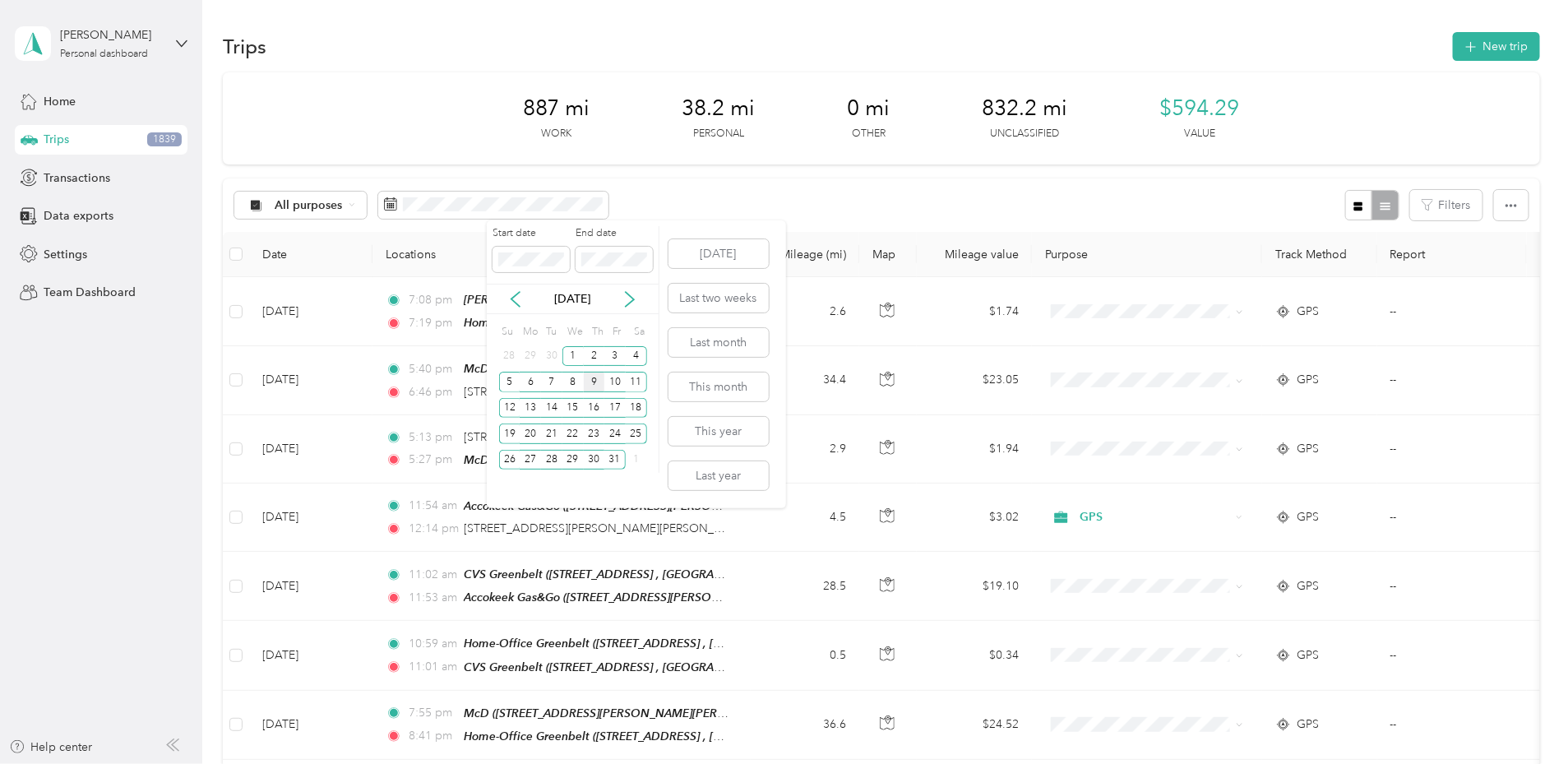
click at [589, 384] on div "9" at bounding box center [594, 381] width 21 height 20
click at [595, 383] on div "9" at bounding box center [594, 381] width 21 height 20
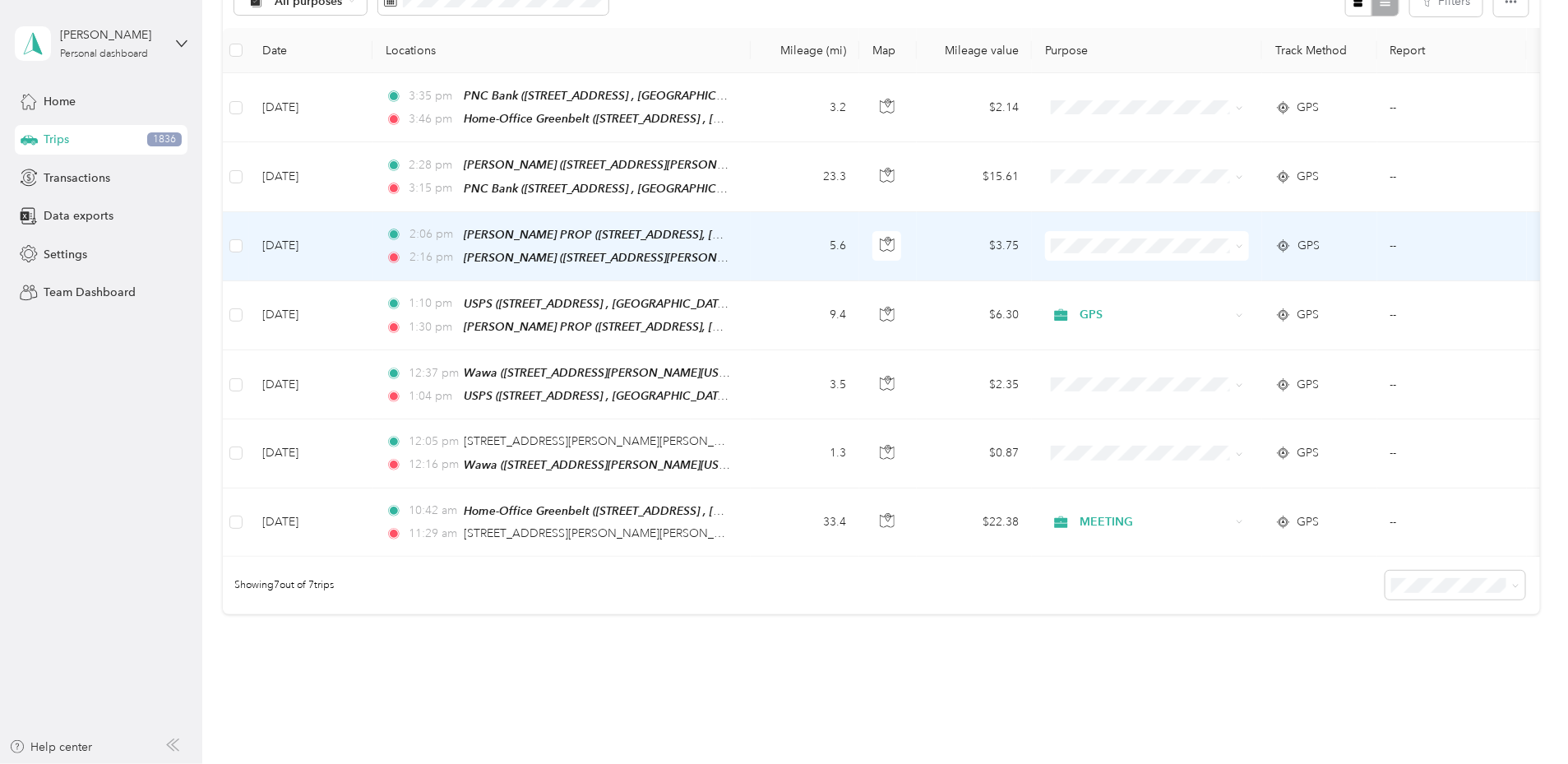
scroll to position [205, 0]
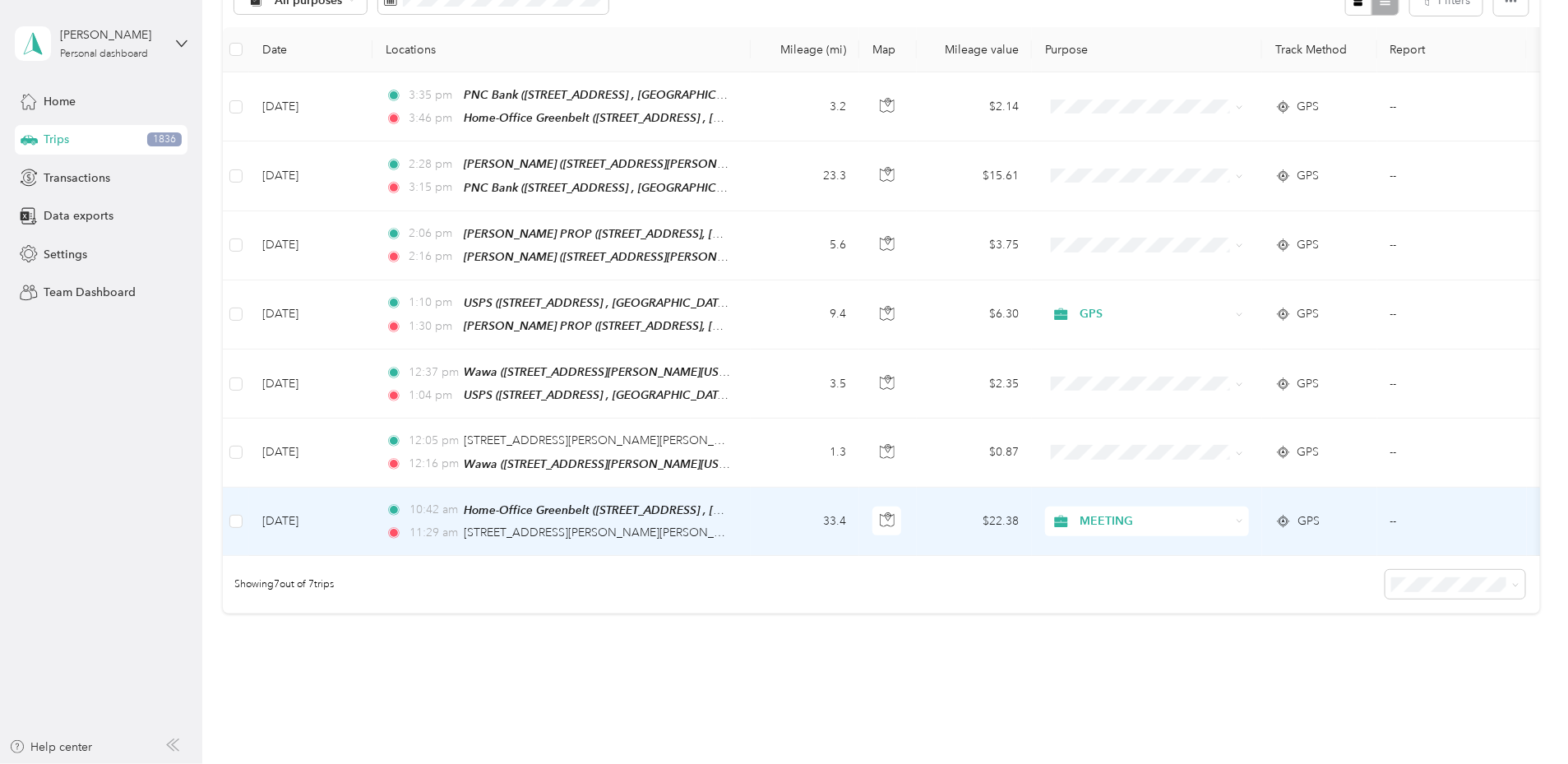
click at [372, 518] on td "[DATE]" at bounding box center [311, 522] width 123 height 69
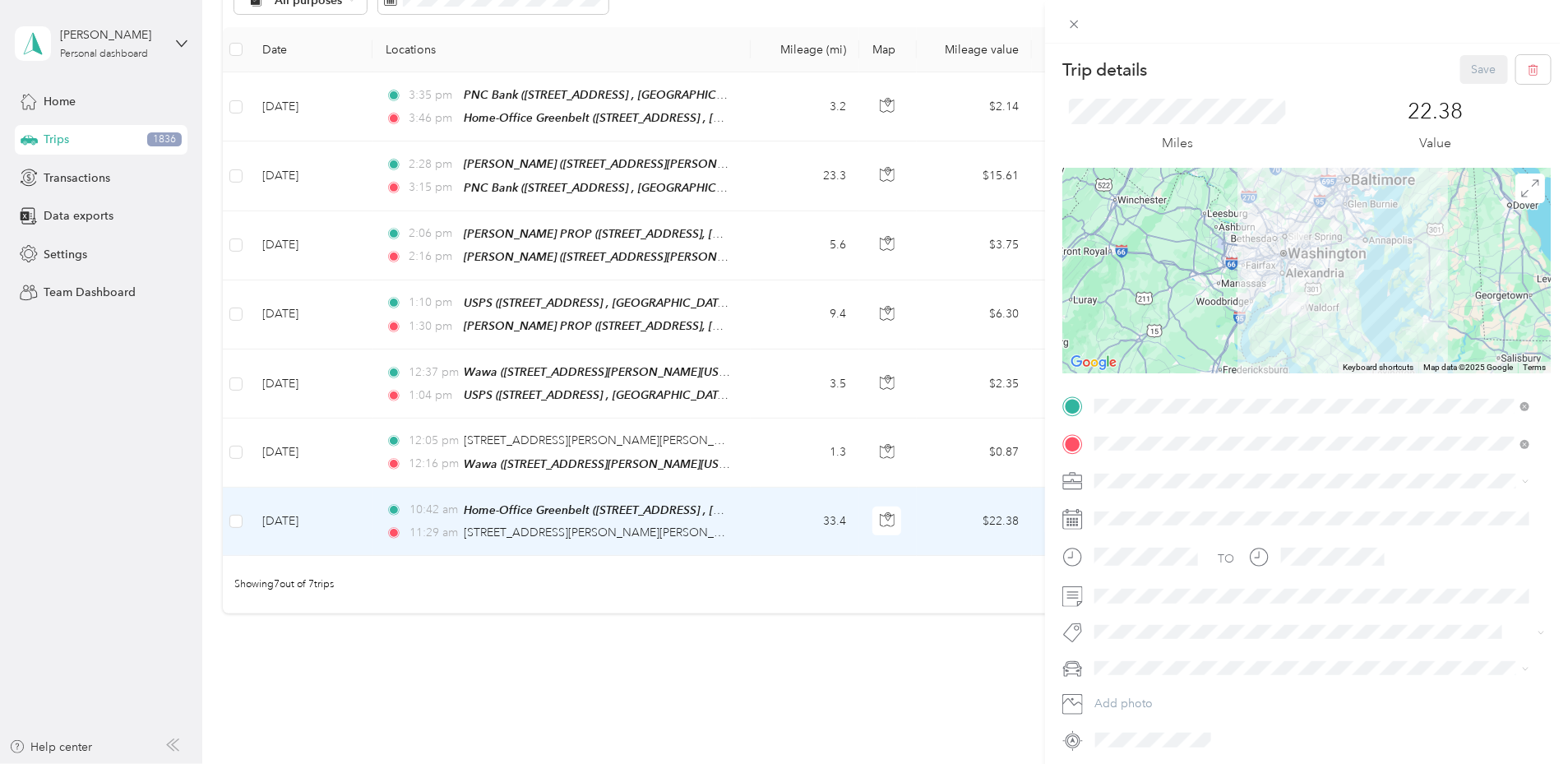
click at [464, 513] on div "Trip details Save This trip cannot be edited because it is either under review,…" at bounding box center [784, 382] width 1568 height 764
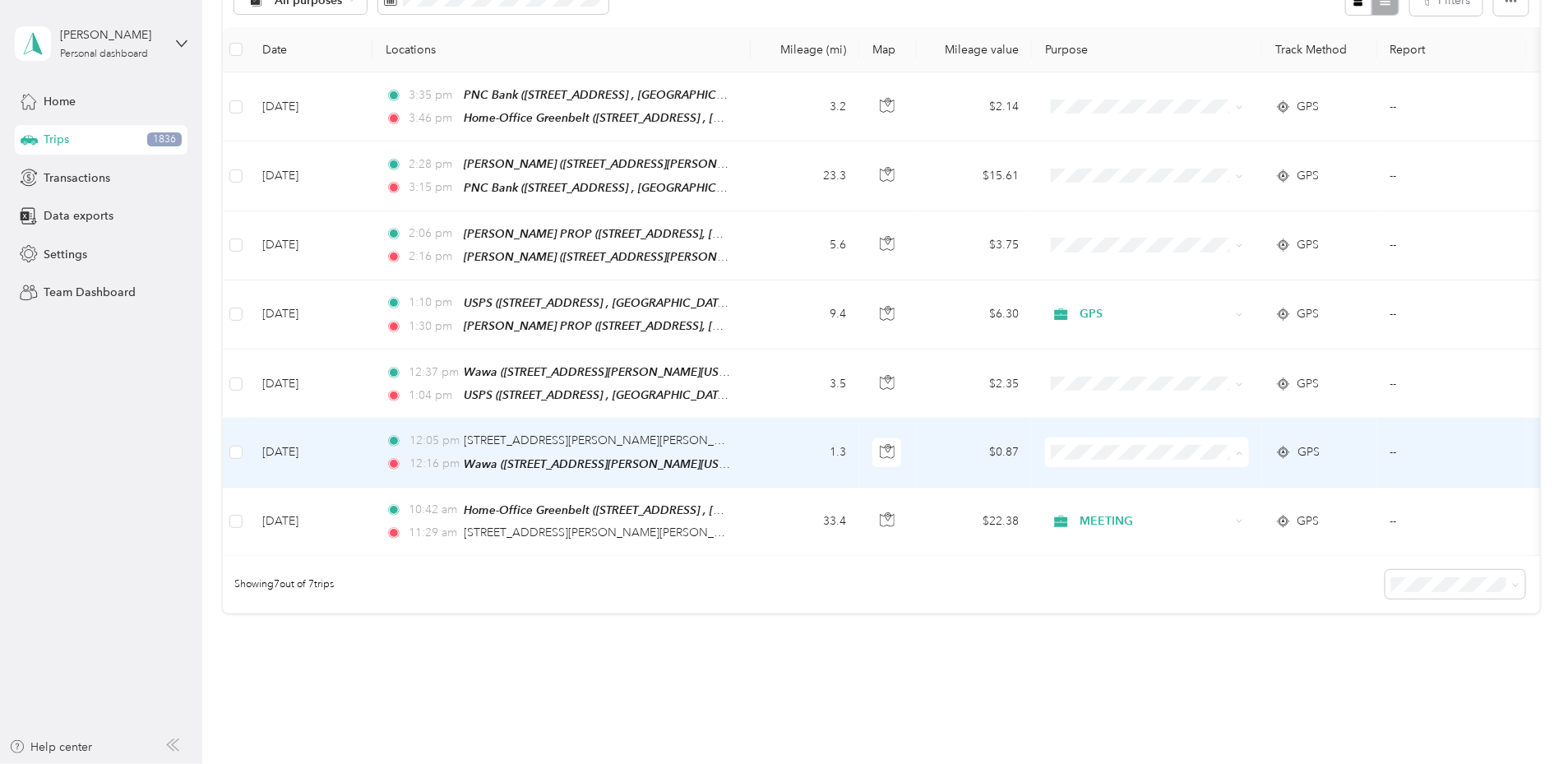
scroll to position [303, 0]
click at [1207, 577] on span "MEETING" at bounding box center [1270, 572] width 152 height 18
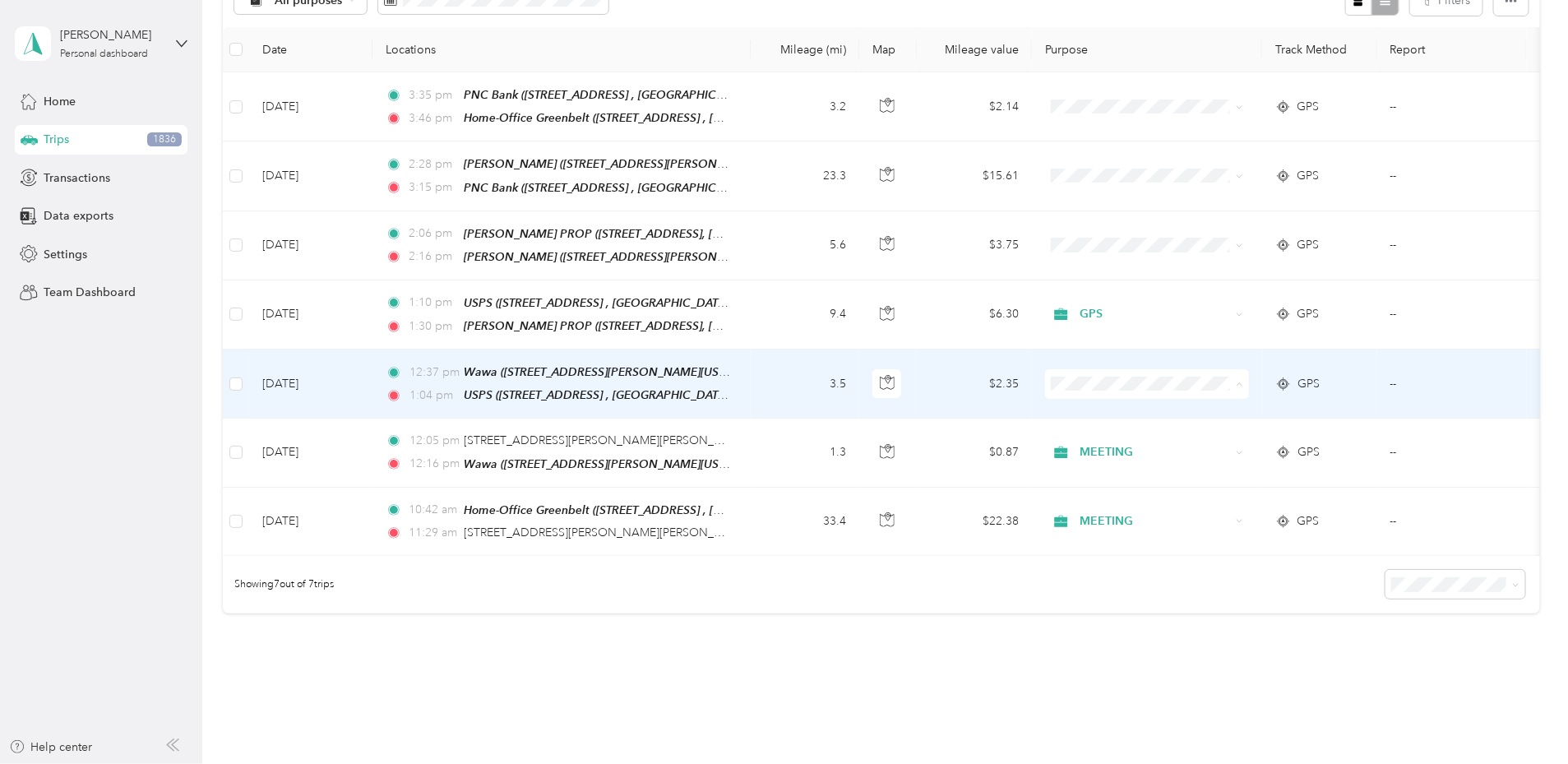
click at [1215, 523] on span "USPS" at bounding box center [1270, 526] width 152 height 18
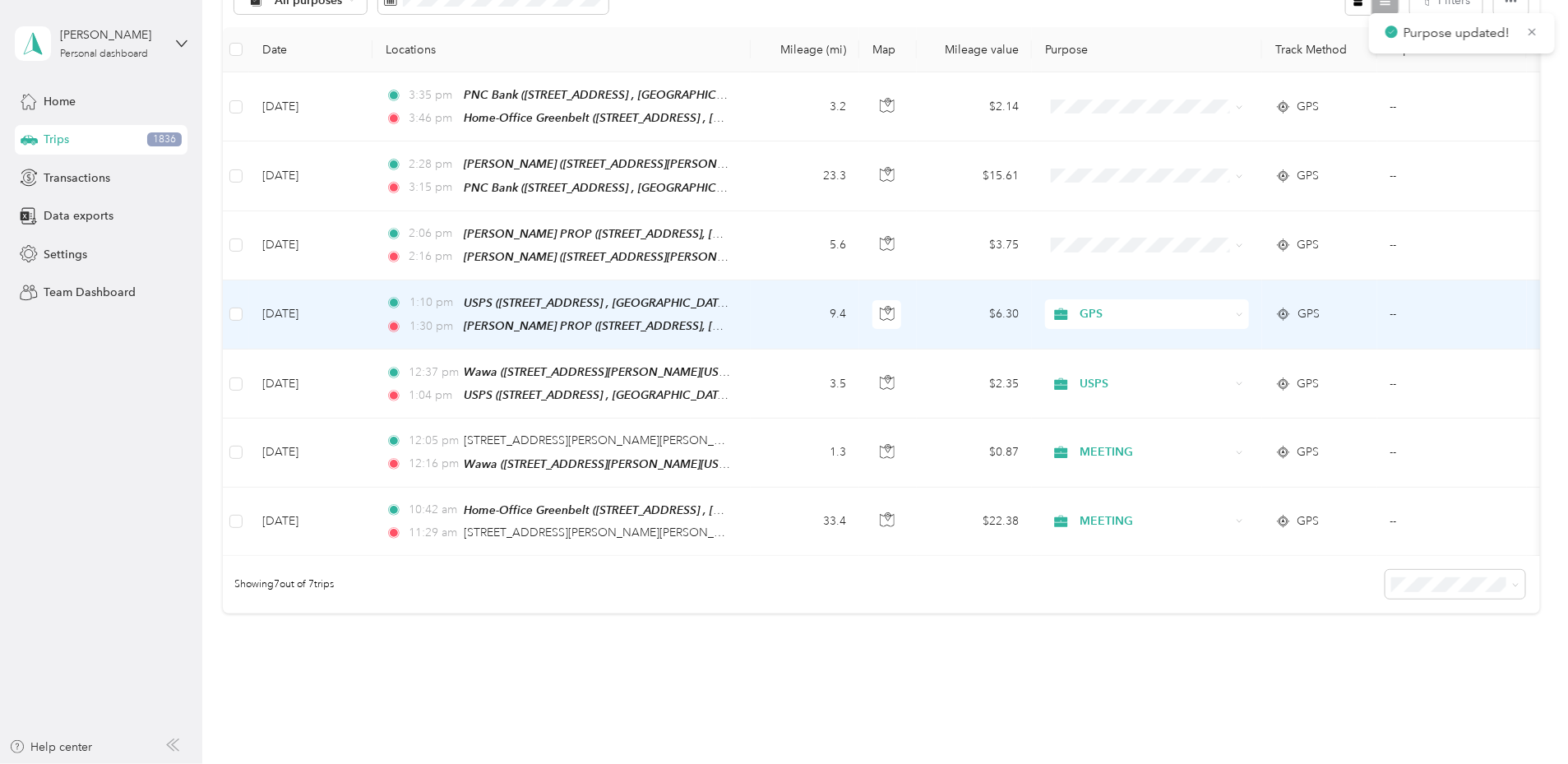
click at [1215, 317] on span "GPS" at bounding box center [1154, 314] width 151 height 18
click at [1204, 443] on span "MEETING" at bounding box center [1270, 444] width 152 height 18
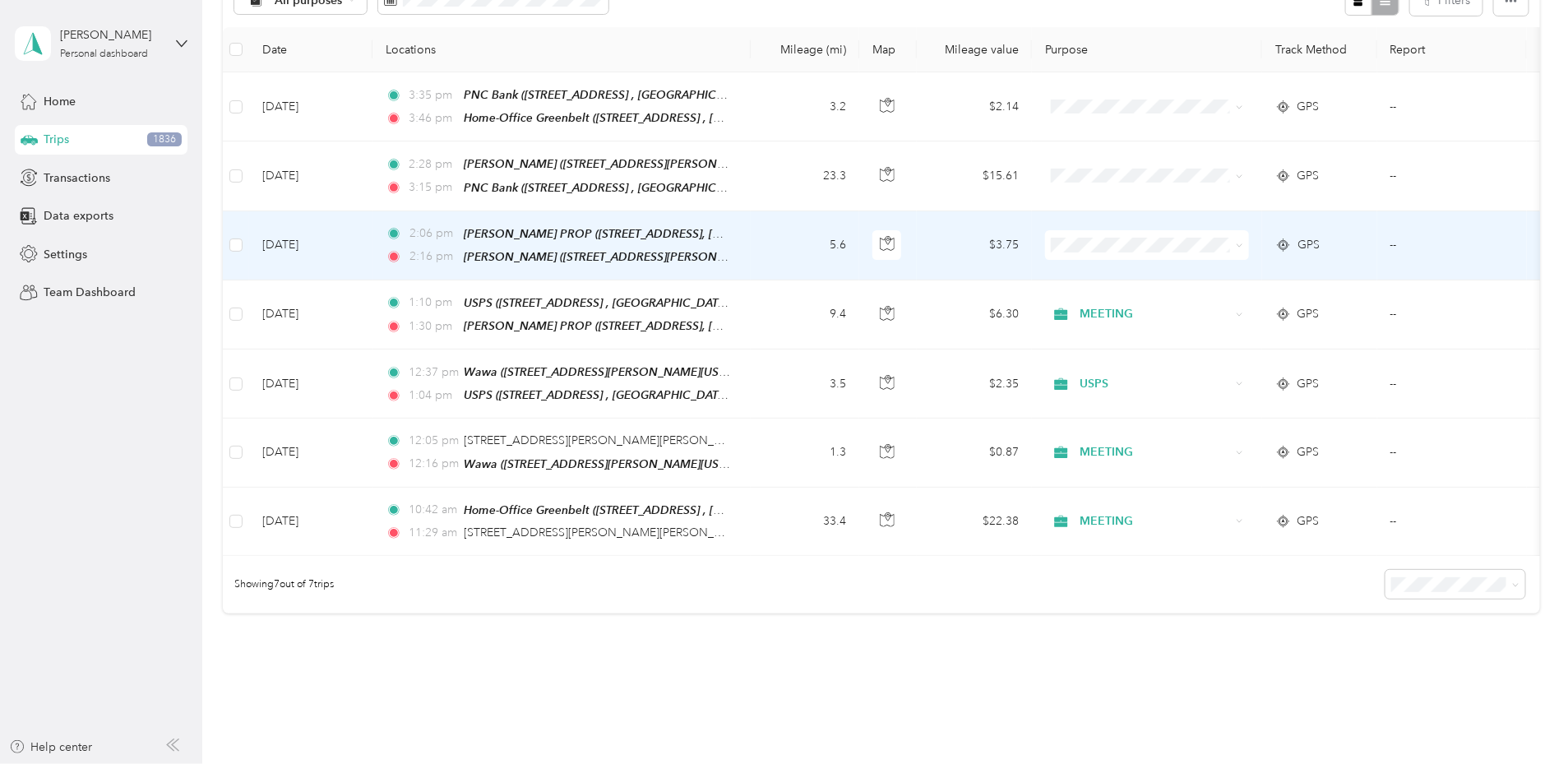
click at [1200, 384] on span "MEETING" at bounding box center [1270, 386] width 152 height 18
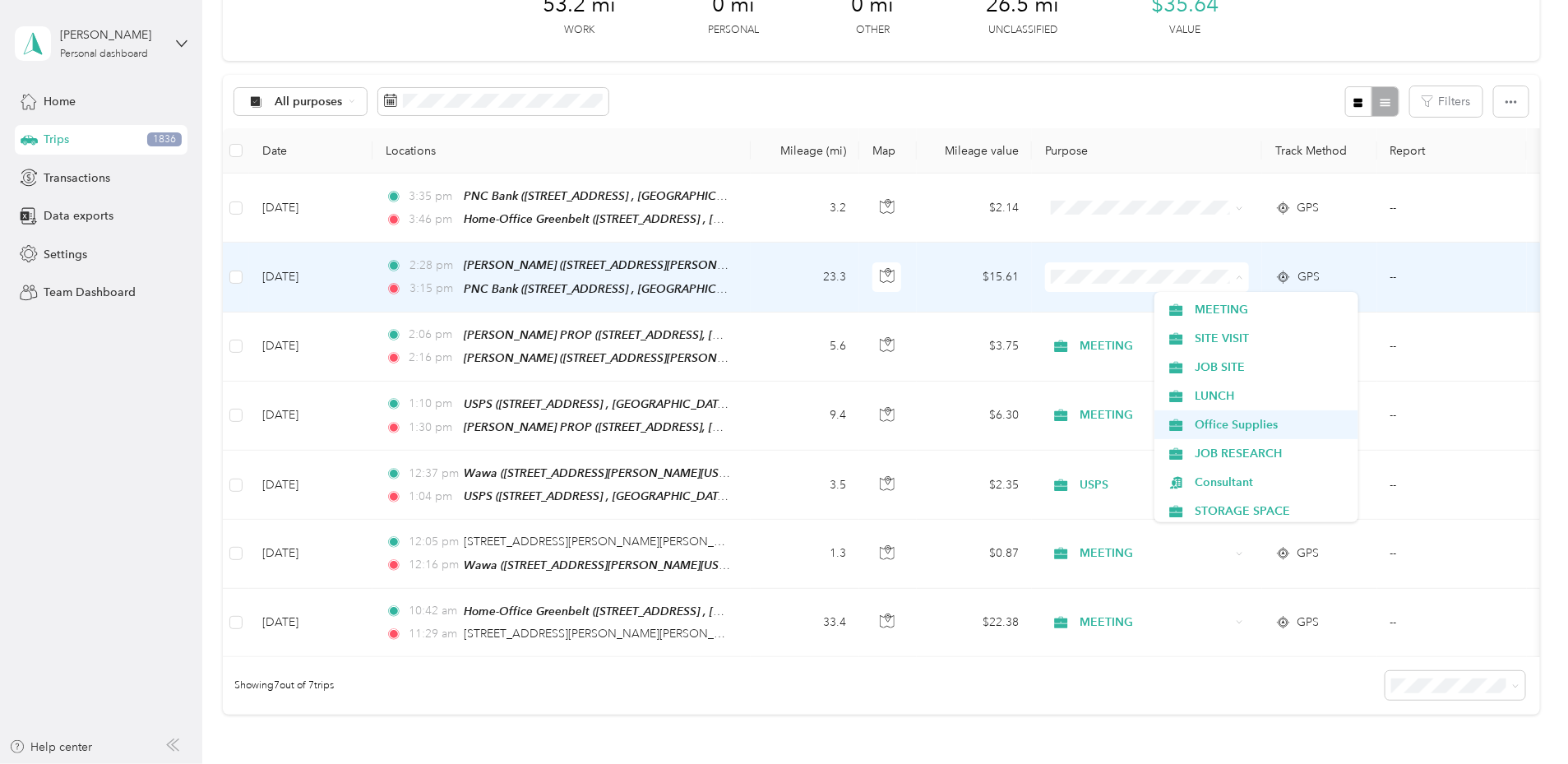
scroll to position [400, 0]
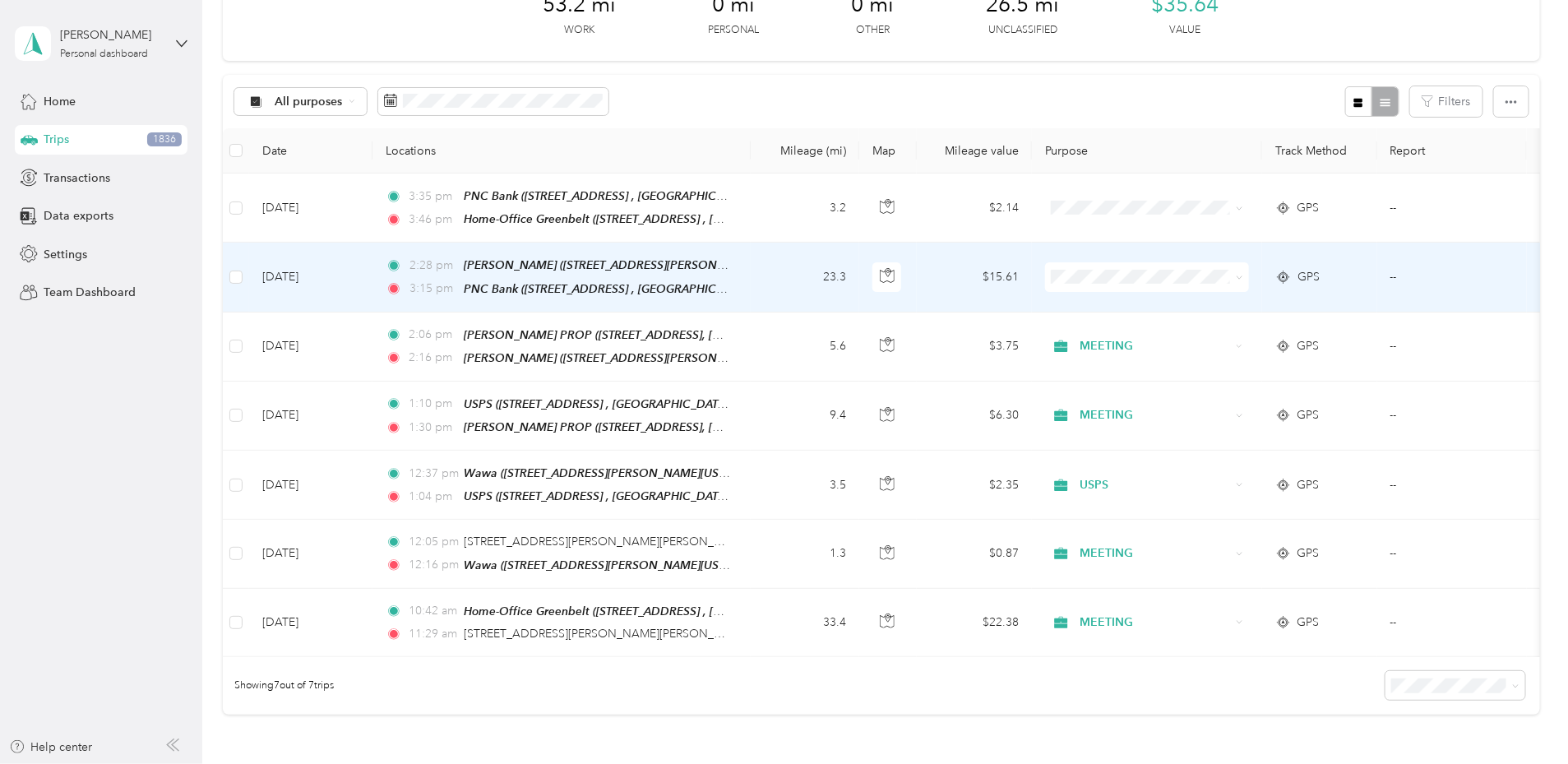
click at [1207, 423] on li "Office Supplies" at bounding box center [1256, 415] width 204 height 29
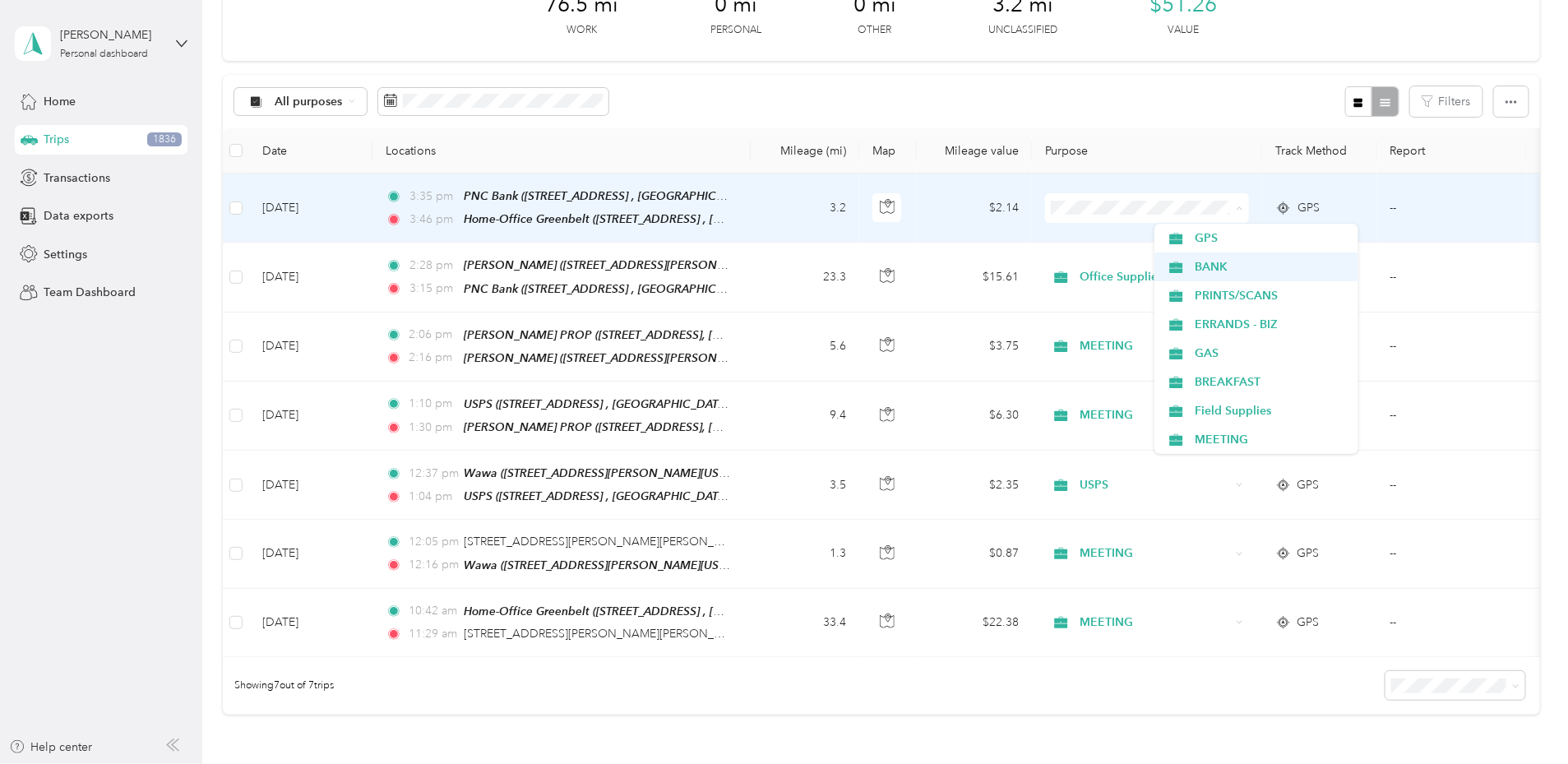
scroll to position [201, 0]
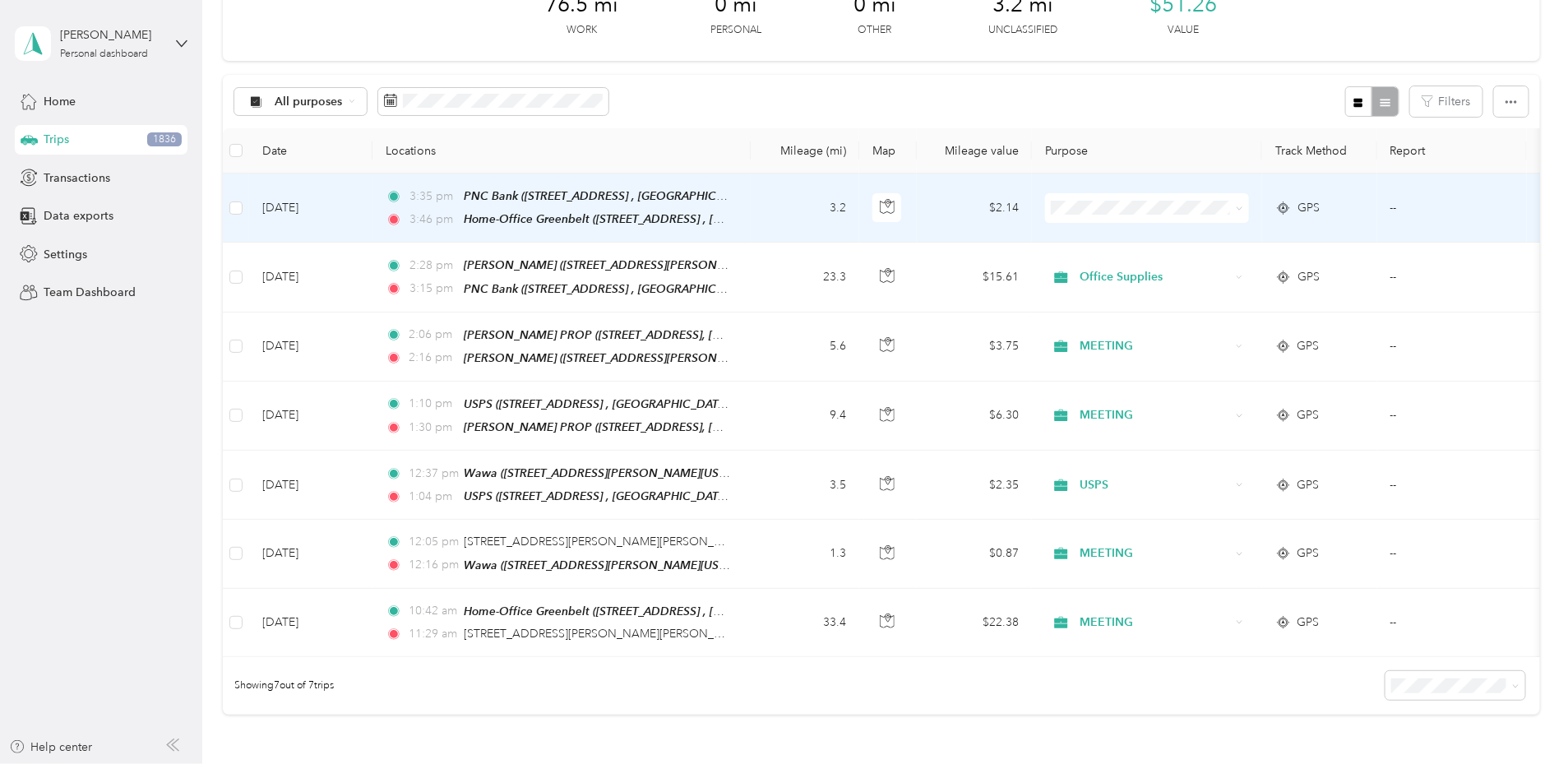
click at [1208, 268] on li "BANK" at bounding box center [1256, 258] width 204 height 29
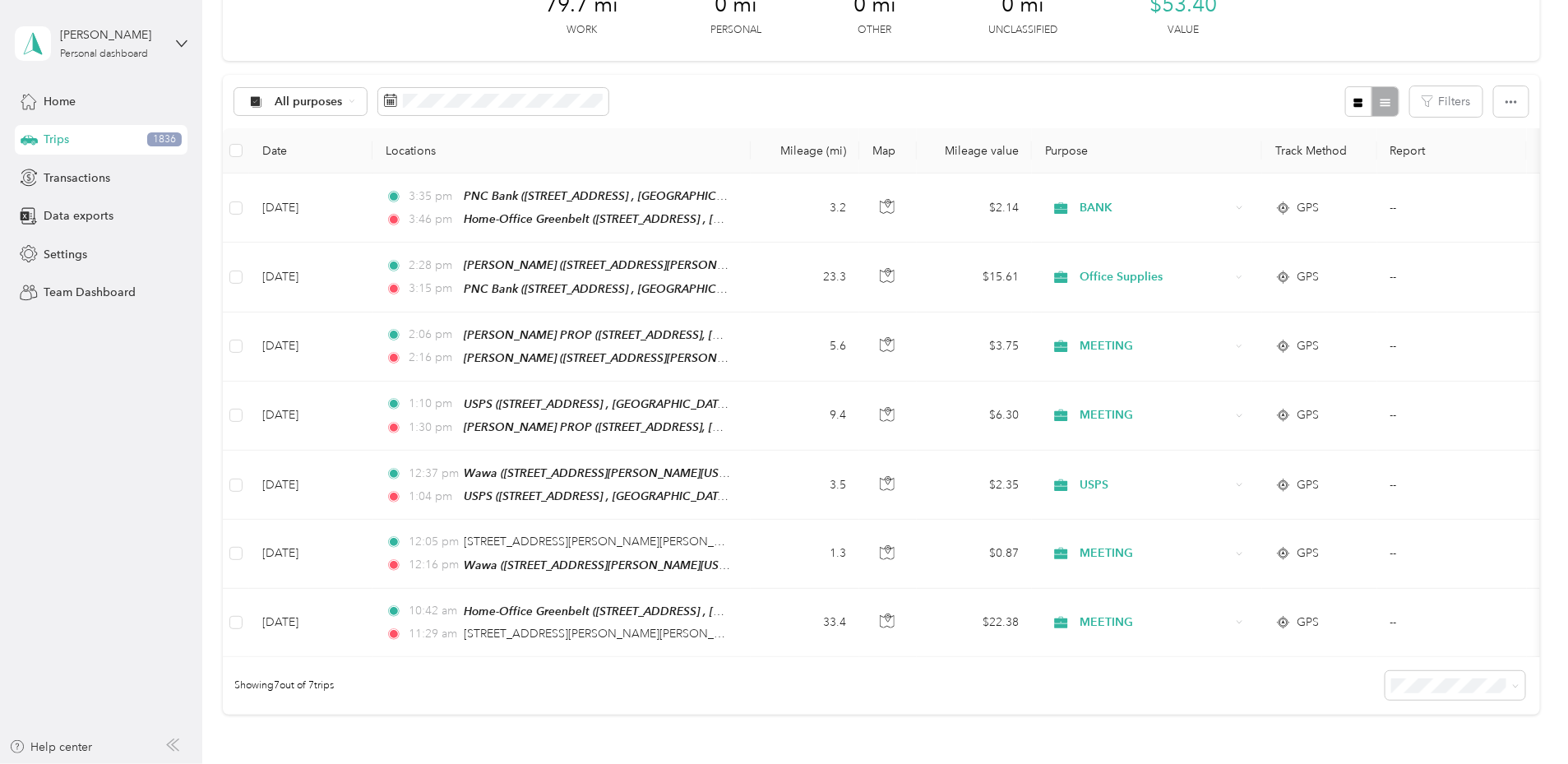
scroll to position [104, 0]
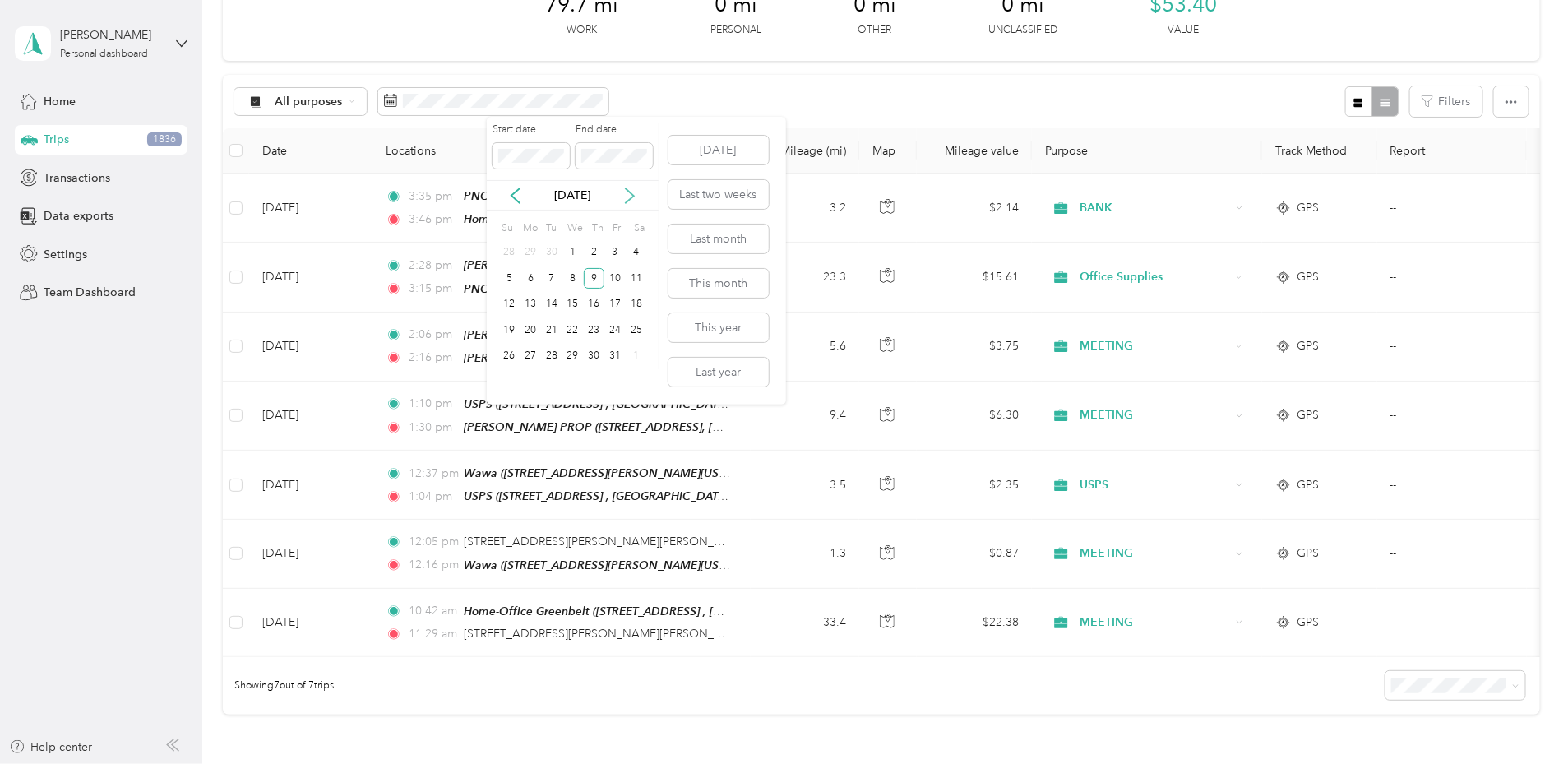
click at [629, 189] on icon at bounding box center [629, 195] width 17 height 17
click at [638, 253] on div "1" at bounding box center [637, 253] width 21 height 20
click at [515, 382] on div "30" at bounding box center [510, 381] width 21 height 20
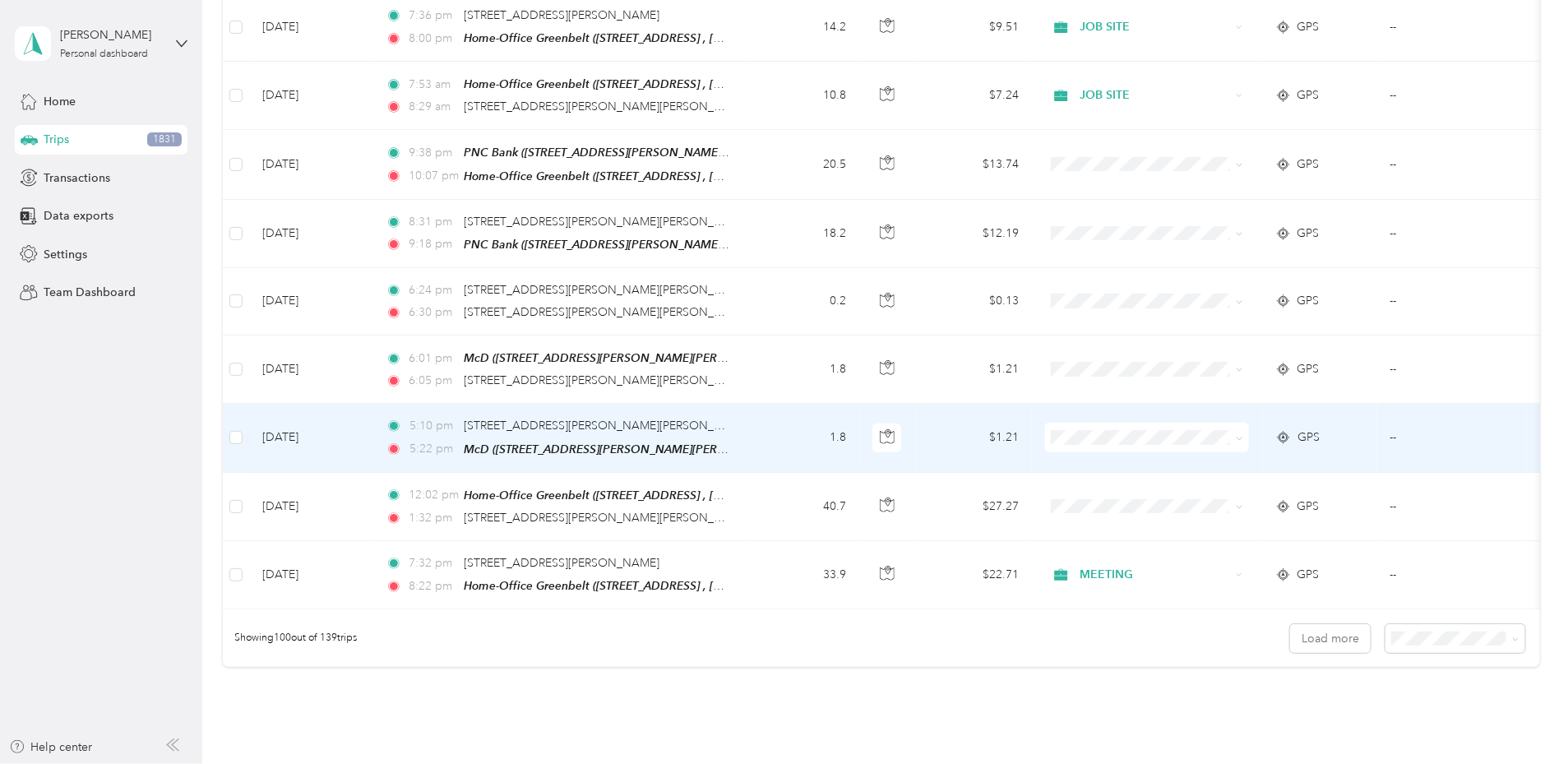
scroll to position [6626, 0]
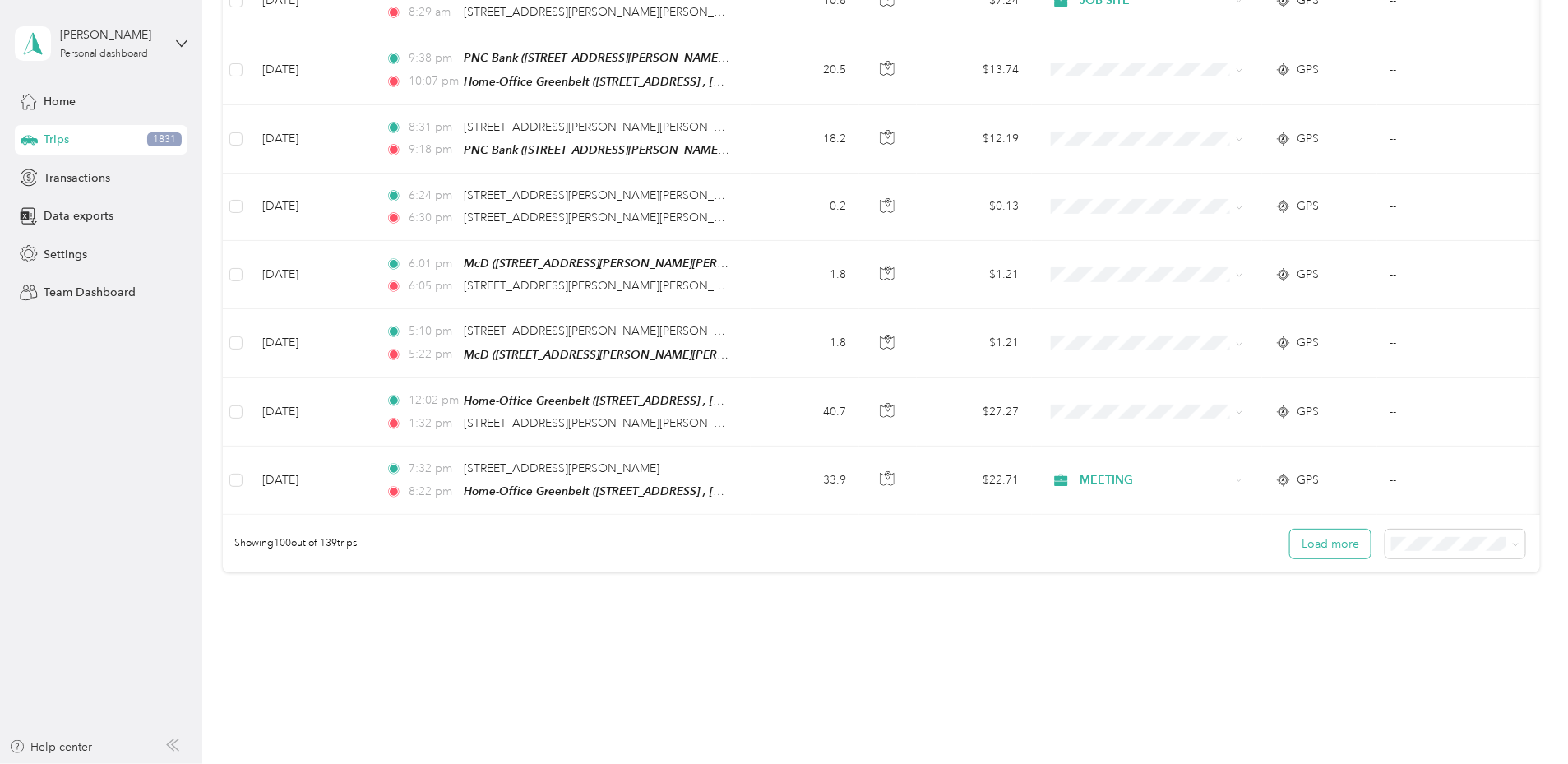
click at [1290, 530] on button "Load more" at bounding box center [1330, 544] width 81 height 29
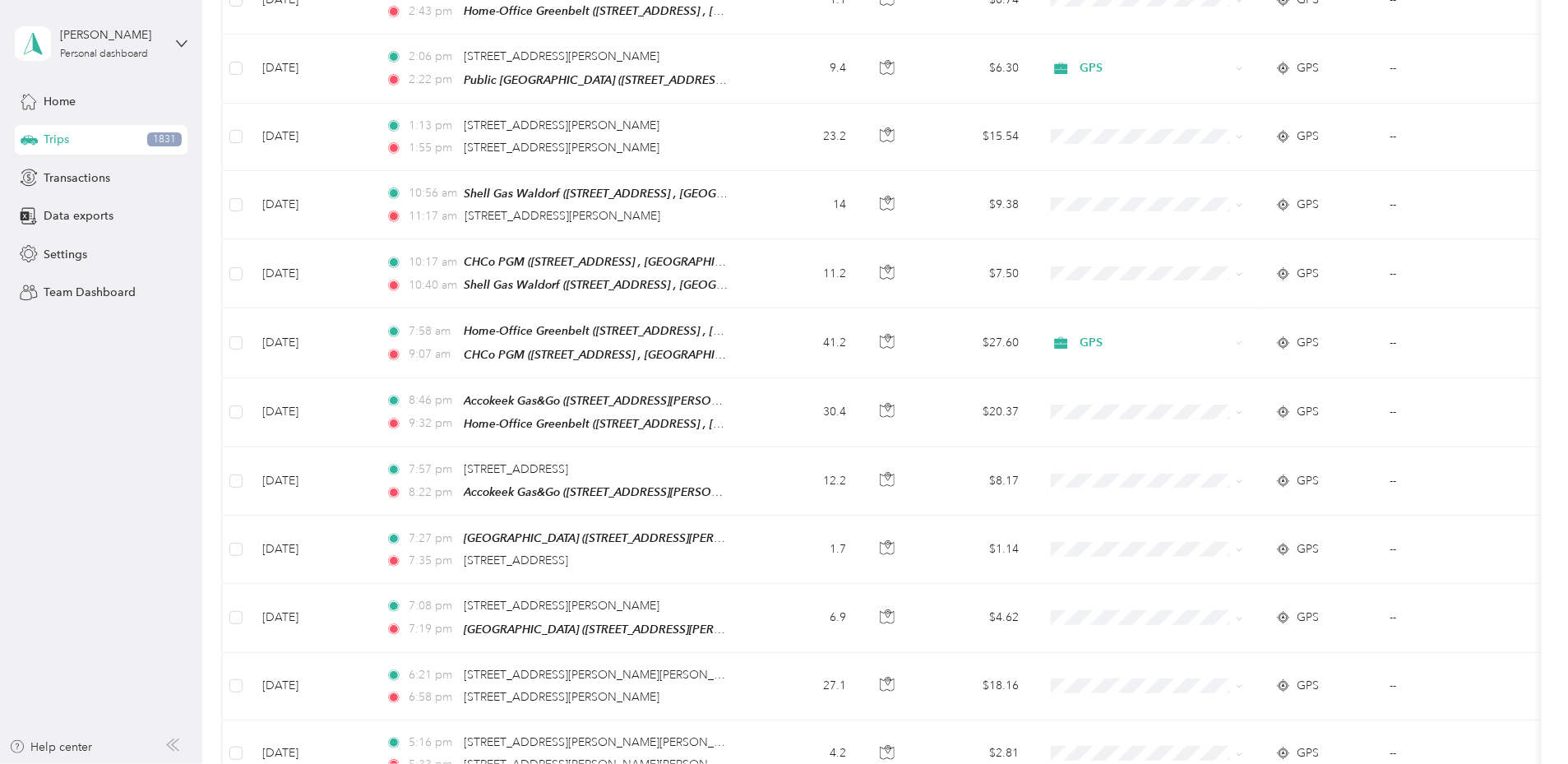
scroll to position [3321, 0]
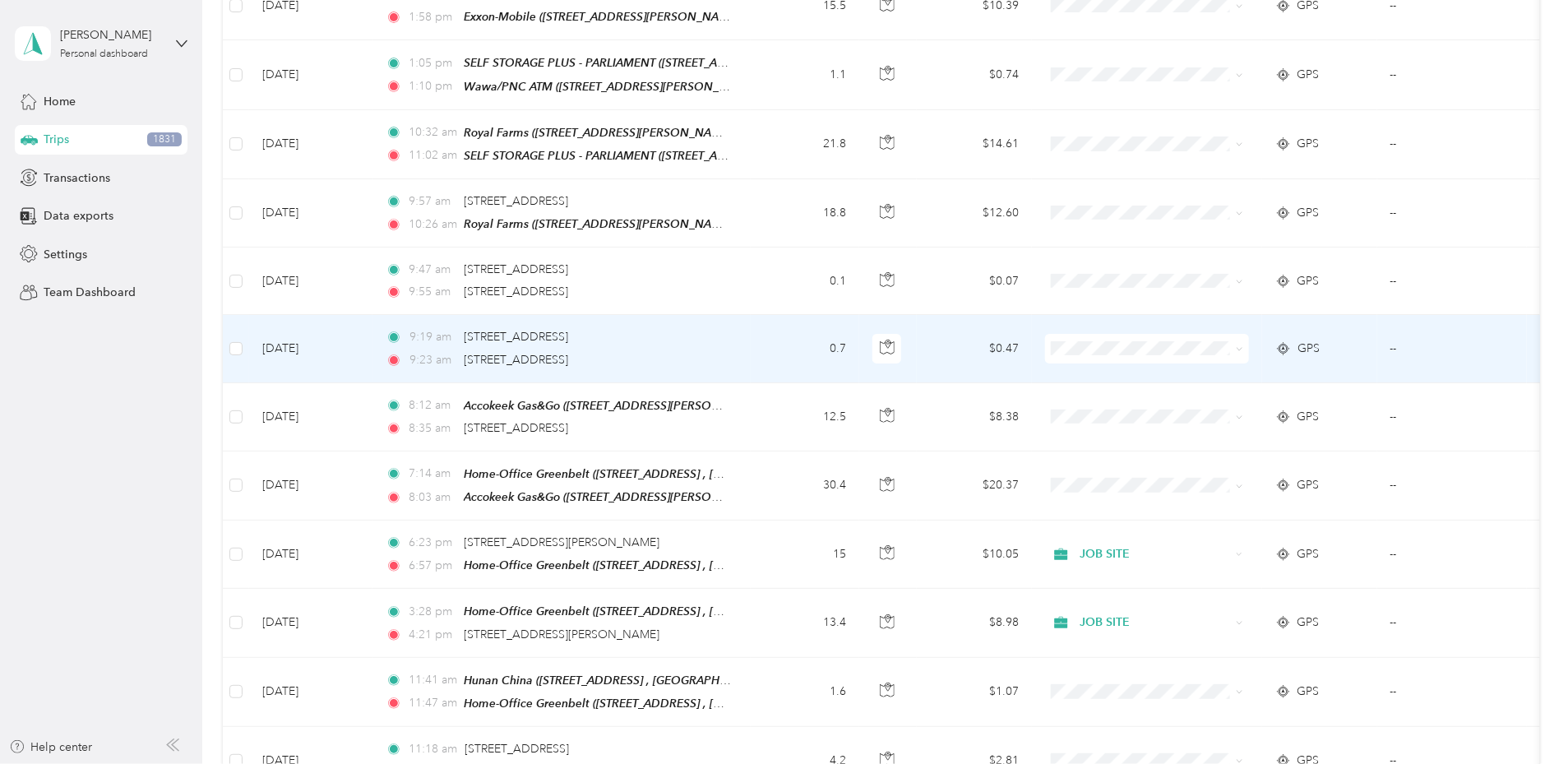
click at [372, 327] on td "[DATE]" at bounding box center [311, 349] width 123 height 68
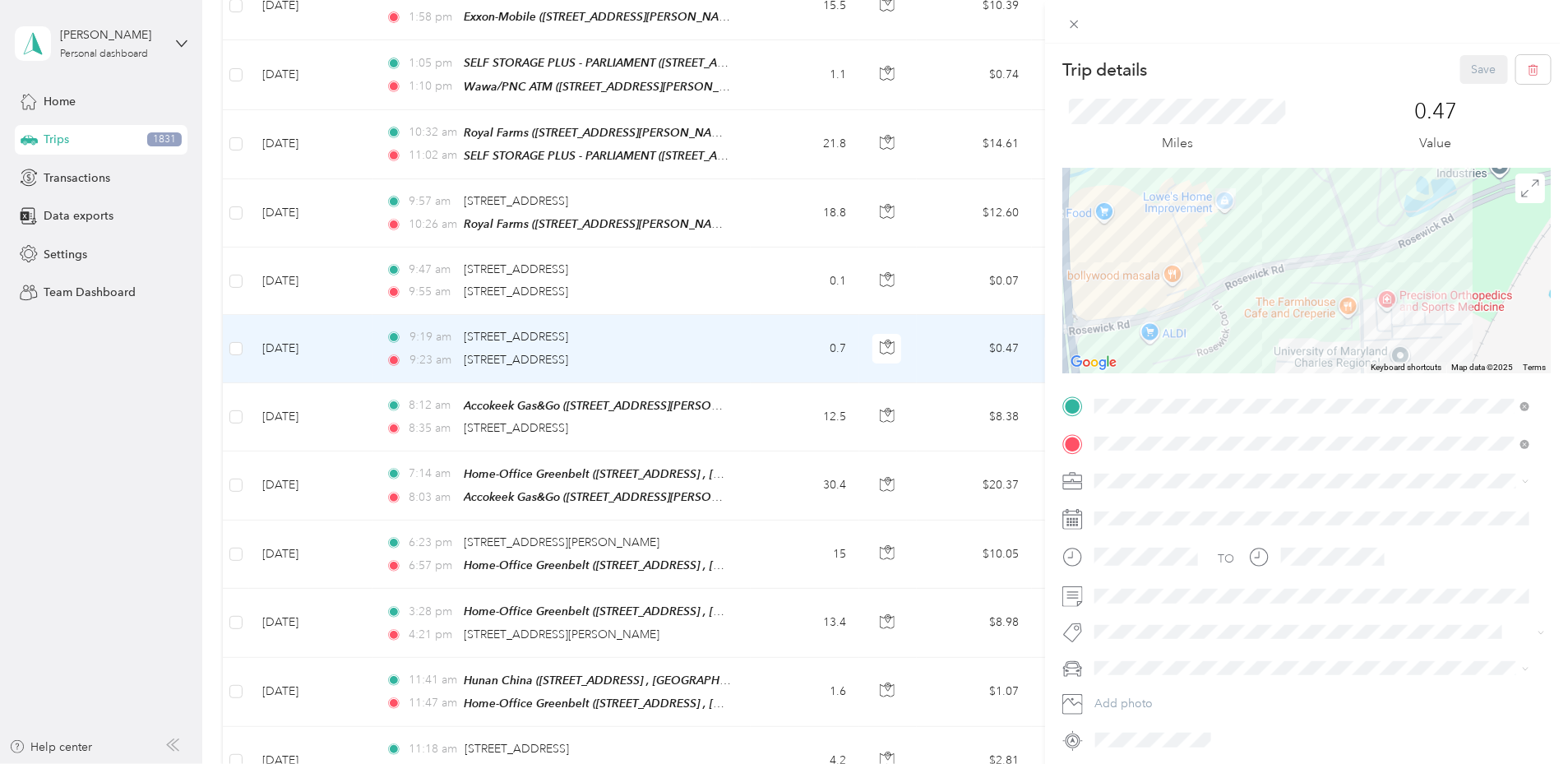
click at [740, 312] on div "Trip details Save This trip cannot be edited because it is either under review,…" at bounding box center [784, 382] width 1568 height 764
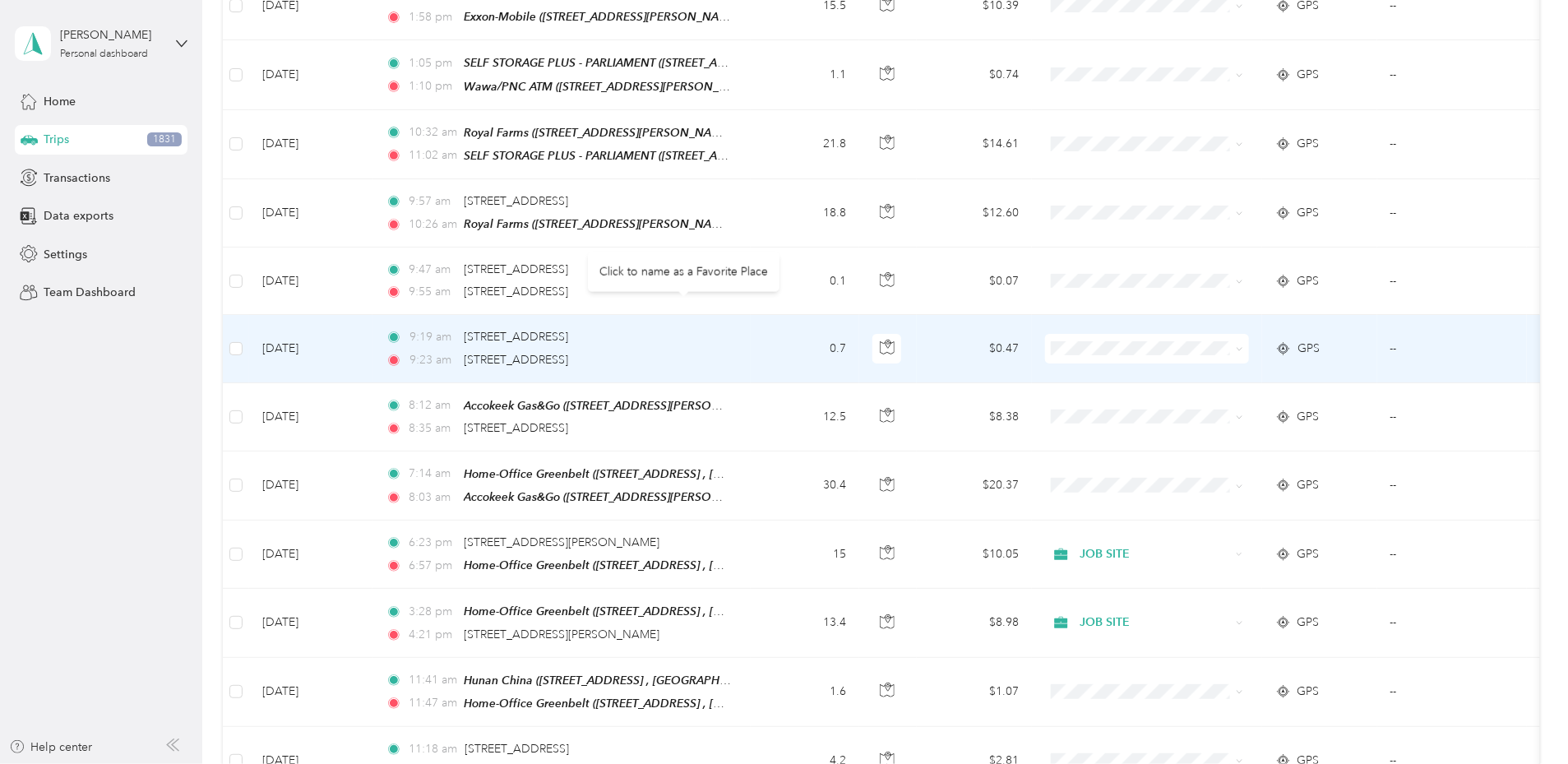
click at [568, 330] on span "[STREET_ADDRESS]" at bounding box center [516, 337] width 105 height 14
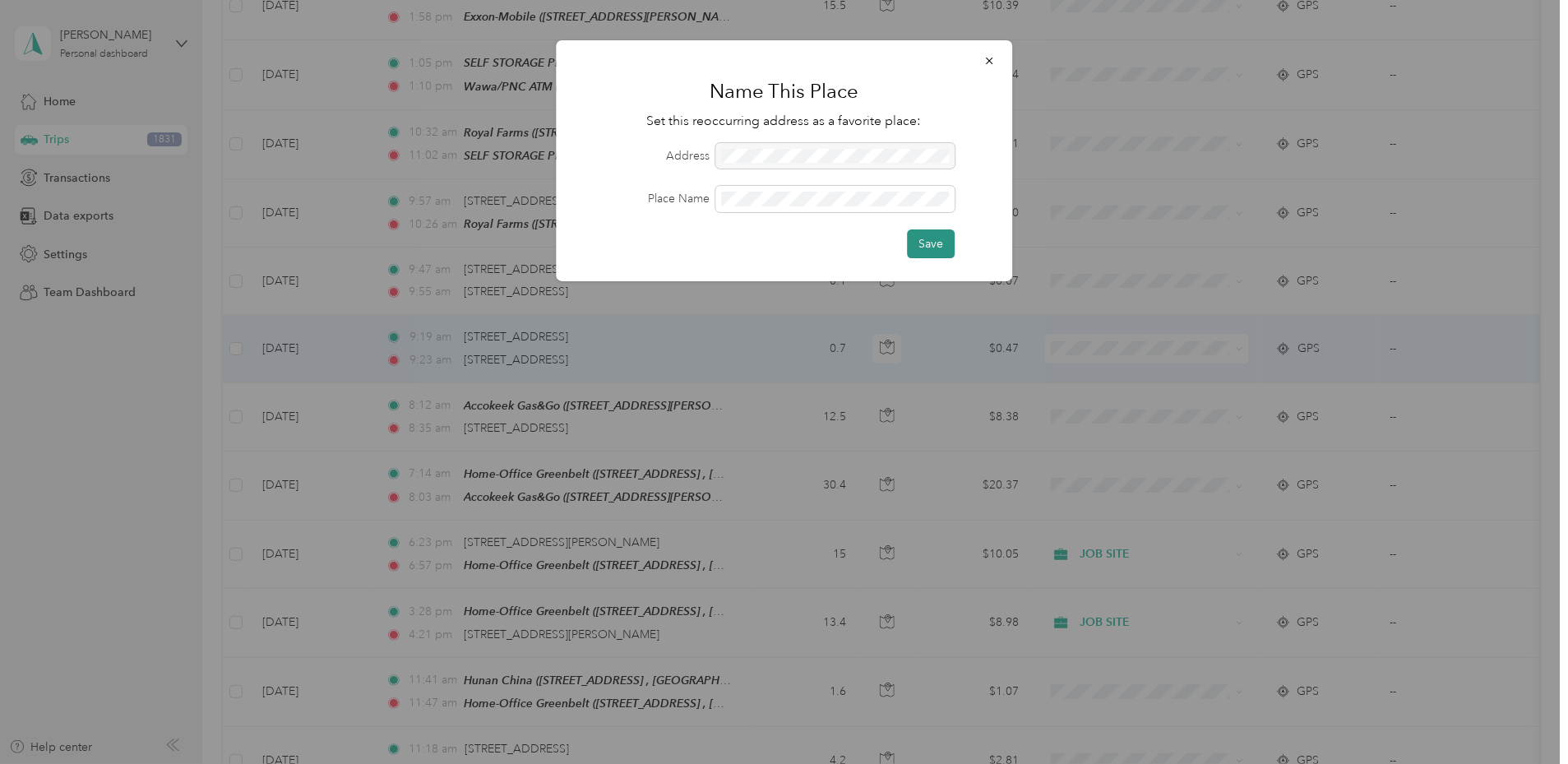
click at [929, 239] on button "Save" at bounding box center [931, 244] width 48 height 29
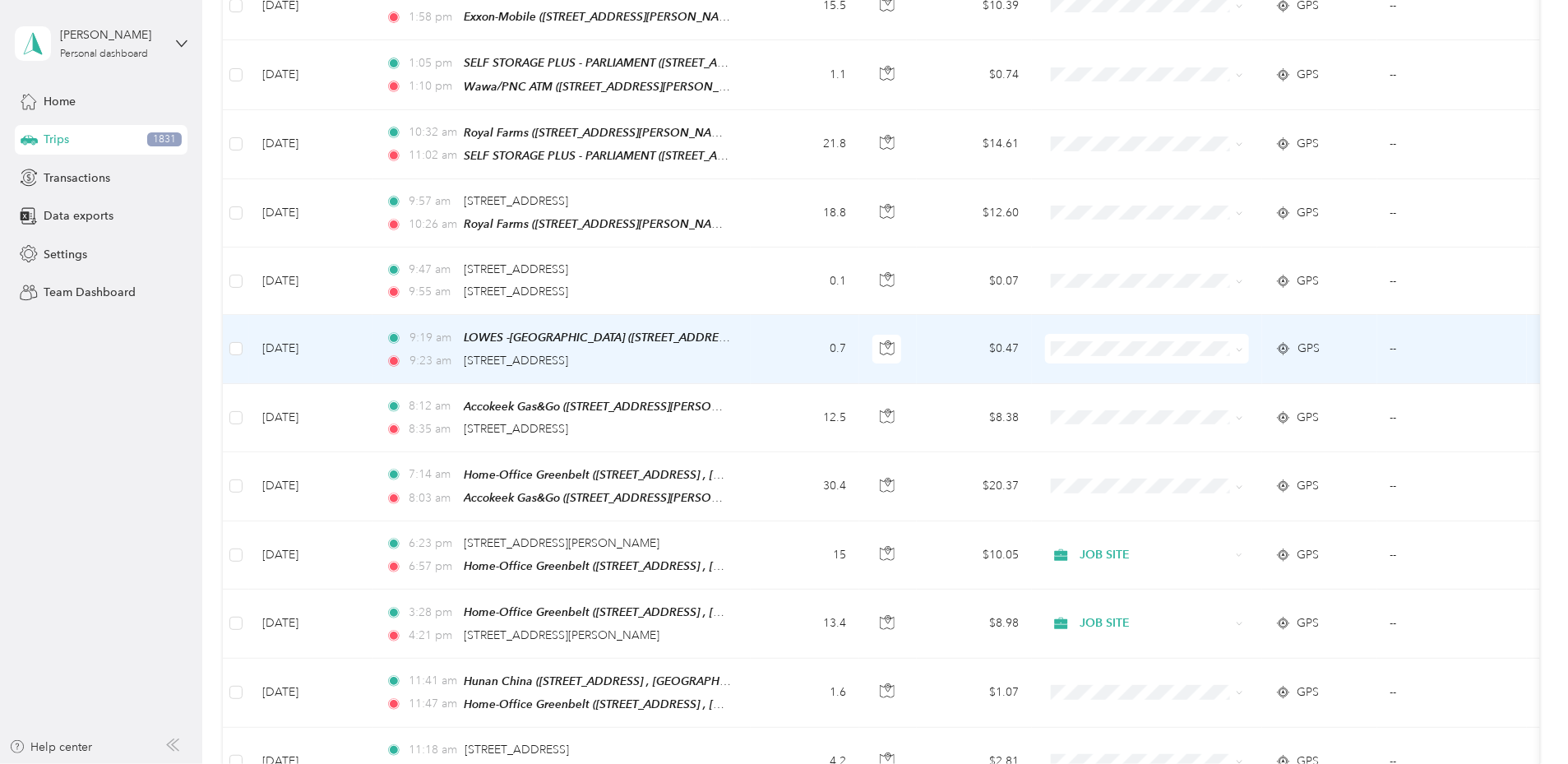
scroll to position [3321, 0]
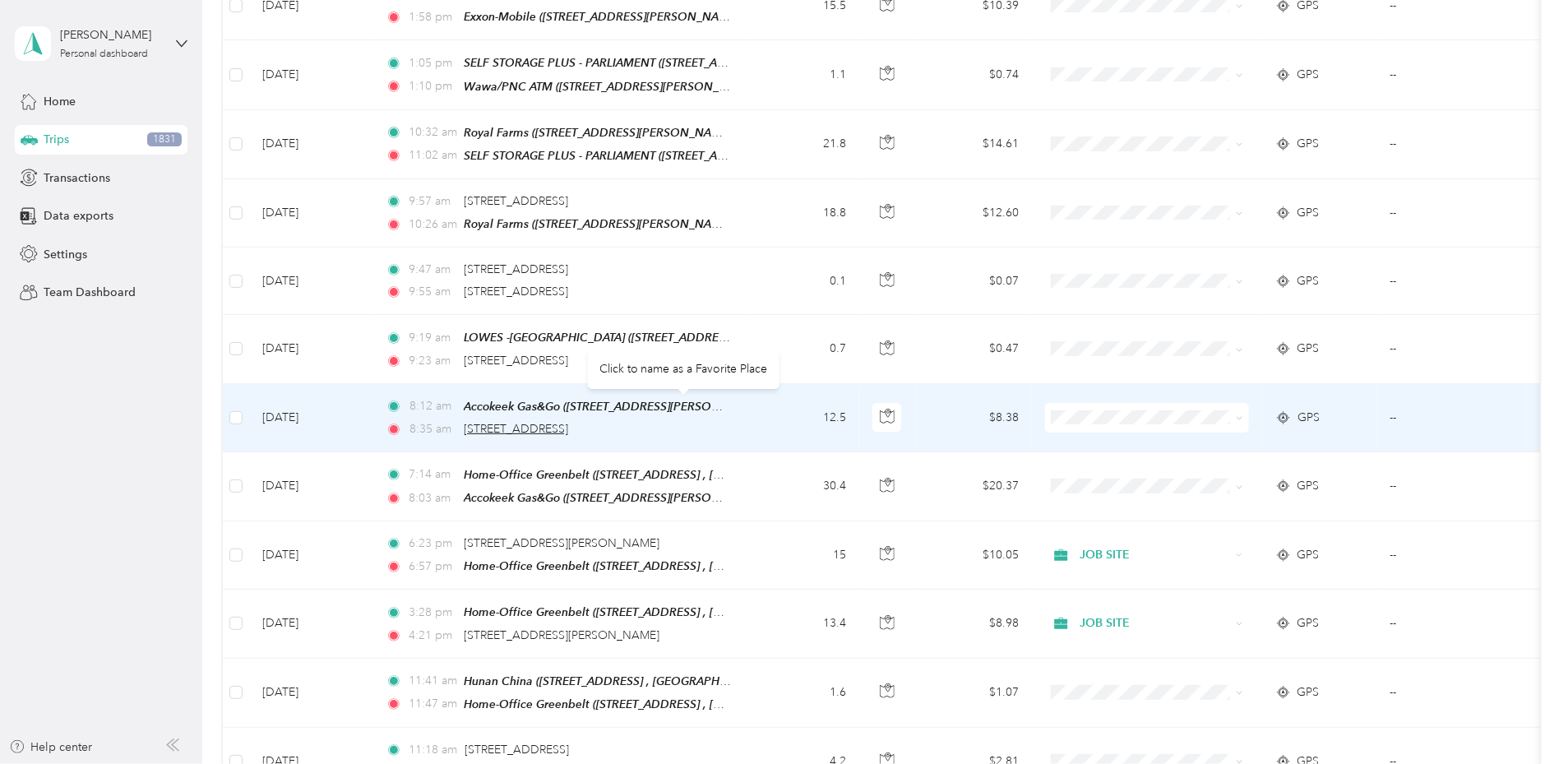
click at [568, 422] on span "[STREET_ADDRESS]" at bounding box center [516, 429] width 105 height 14
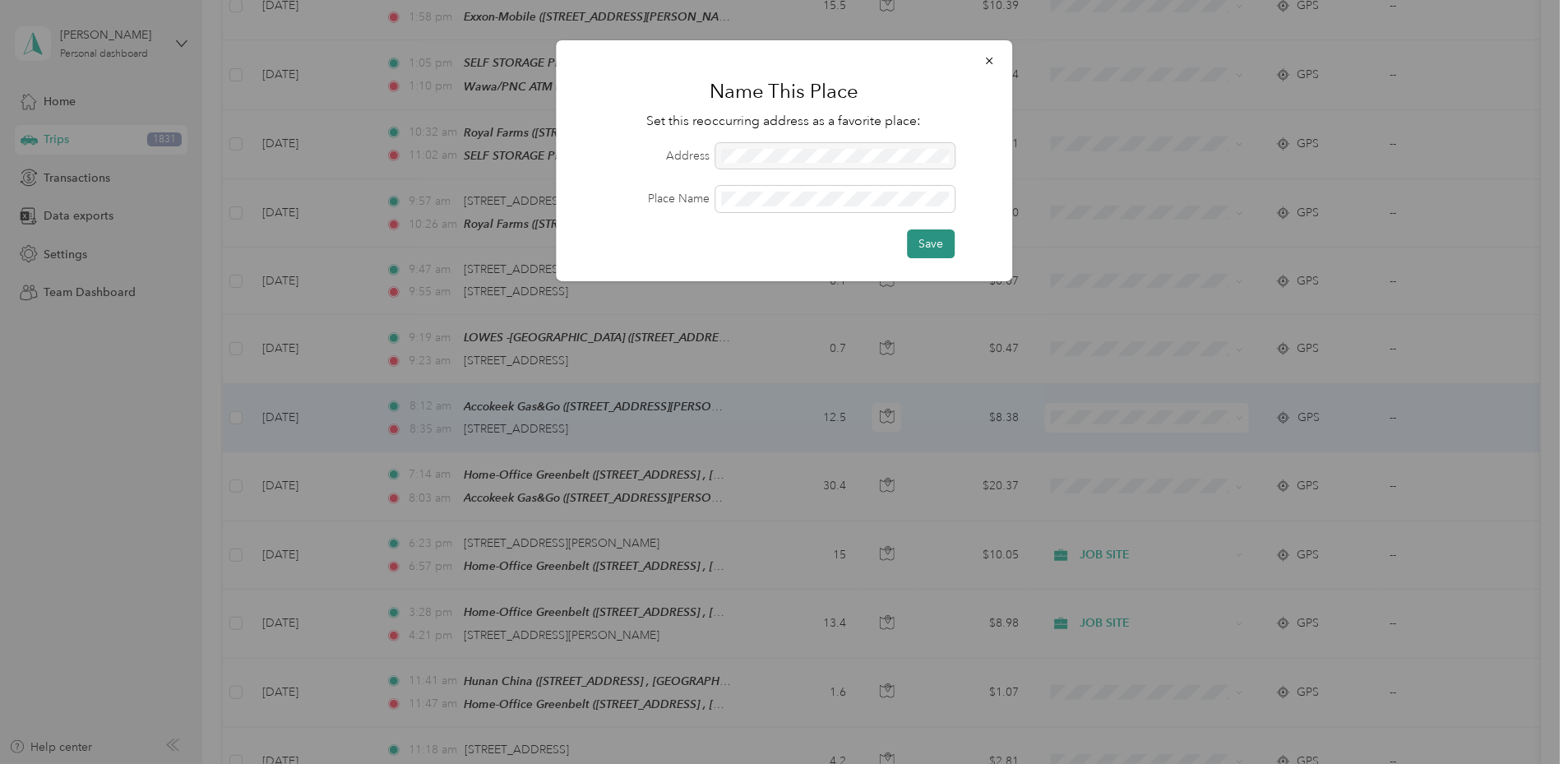
click at [948, 239] on button "Save" at bounding box center [931, 244] width 48 height 29
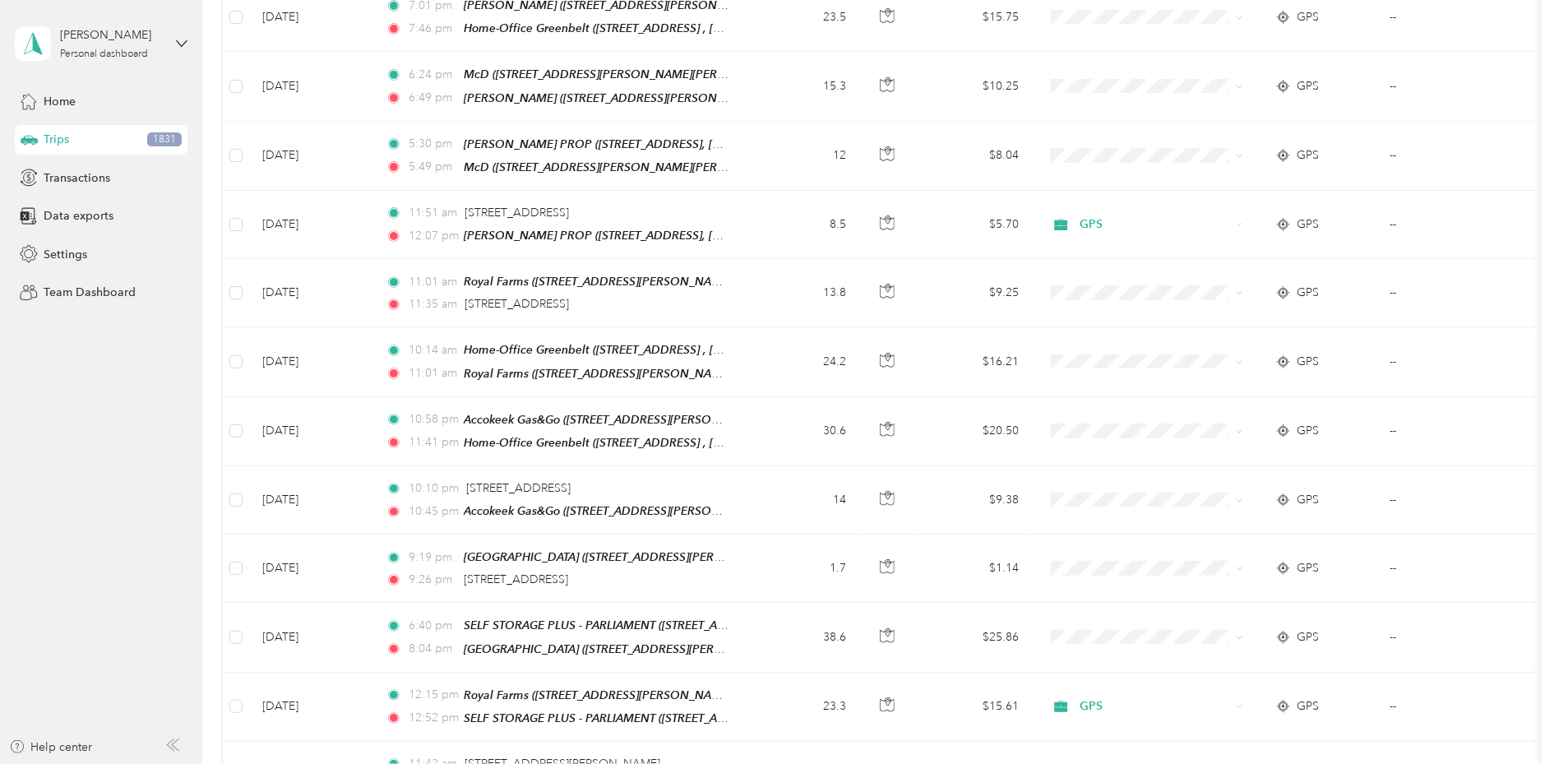
scroll to position [5232, 0]
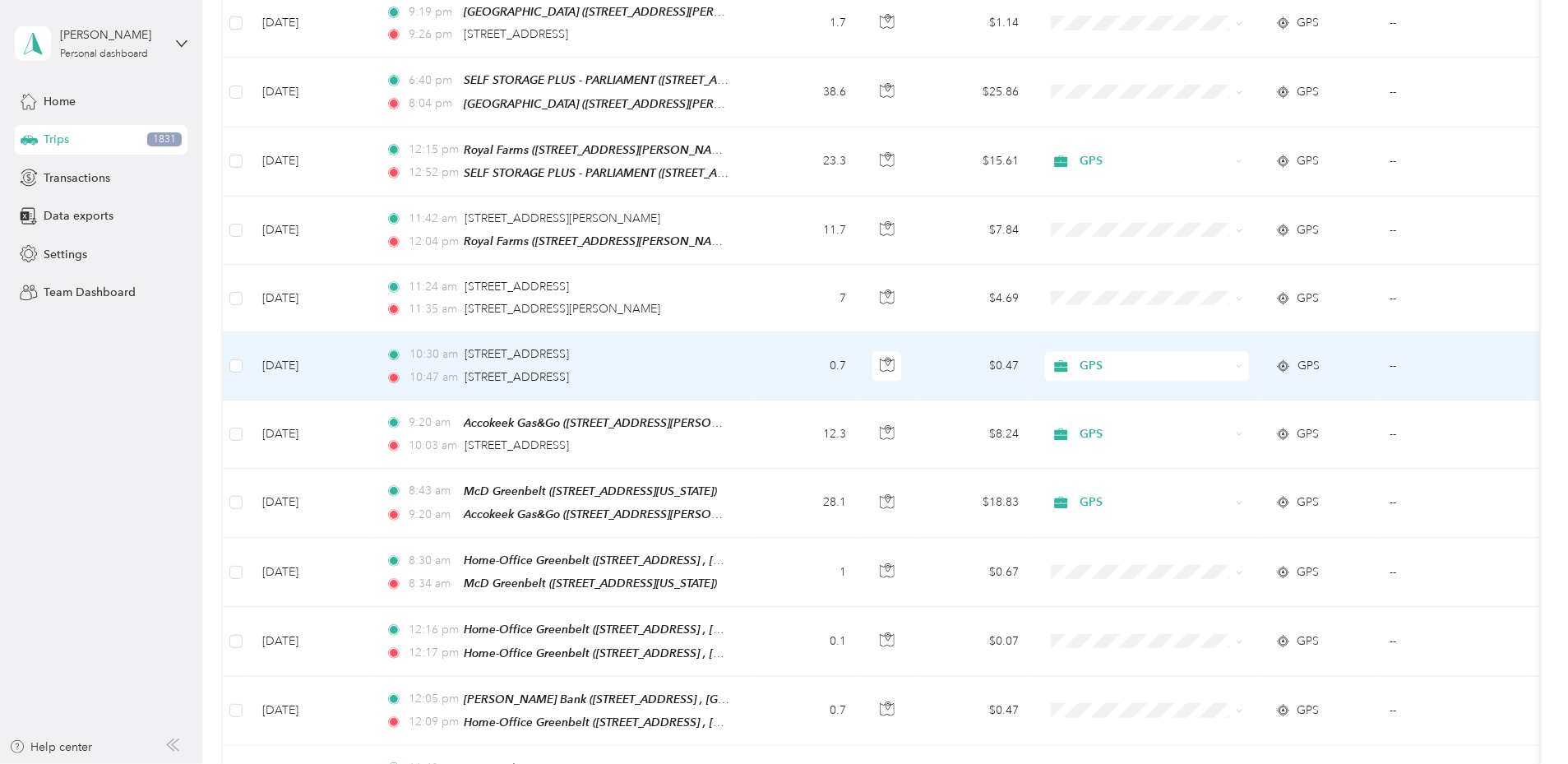
click at [372, 332] on td "[DATE]" at bounding box center [311, 365] width 123 height 68
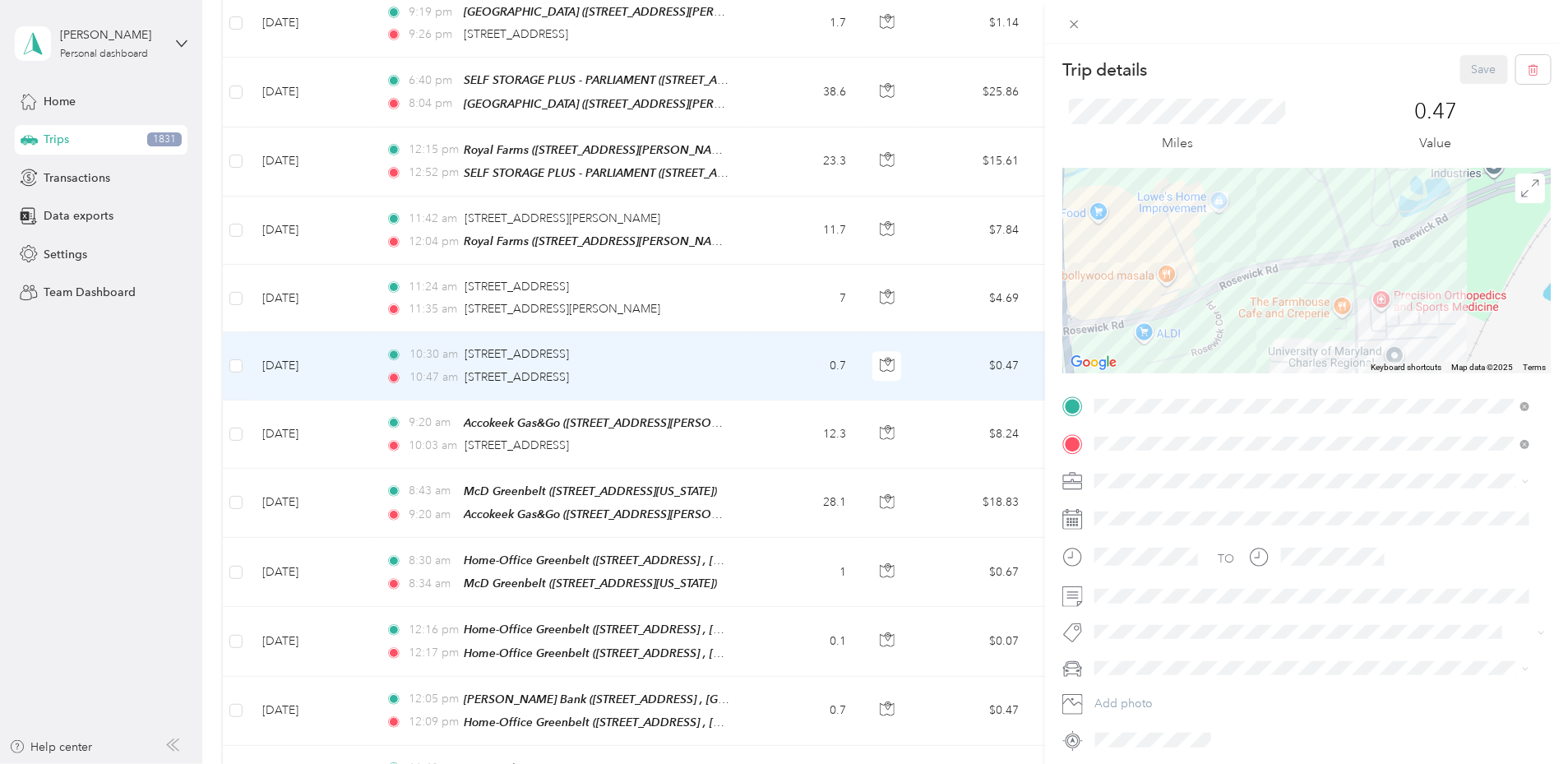
click at [609, 314] on div "Trip details Save This trip cannot be edited because it is either under review,…" at bounding box center [784, 382] width 1568 height 764
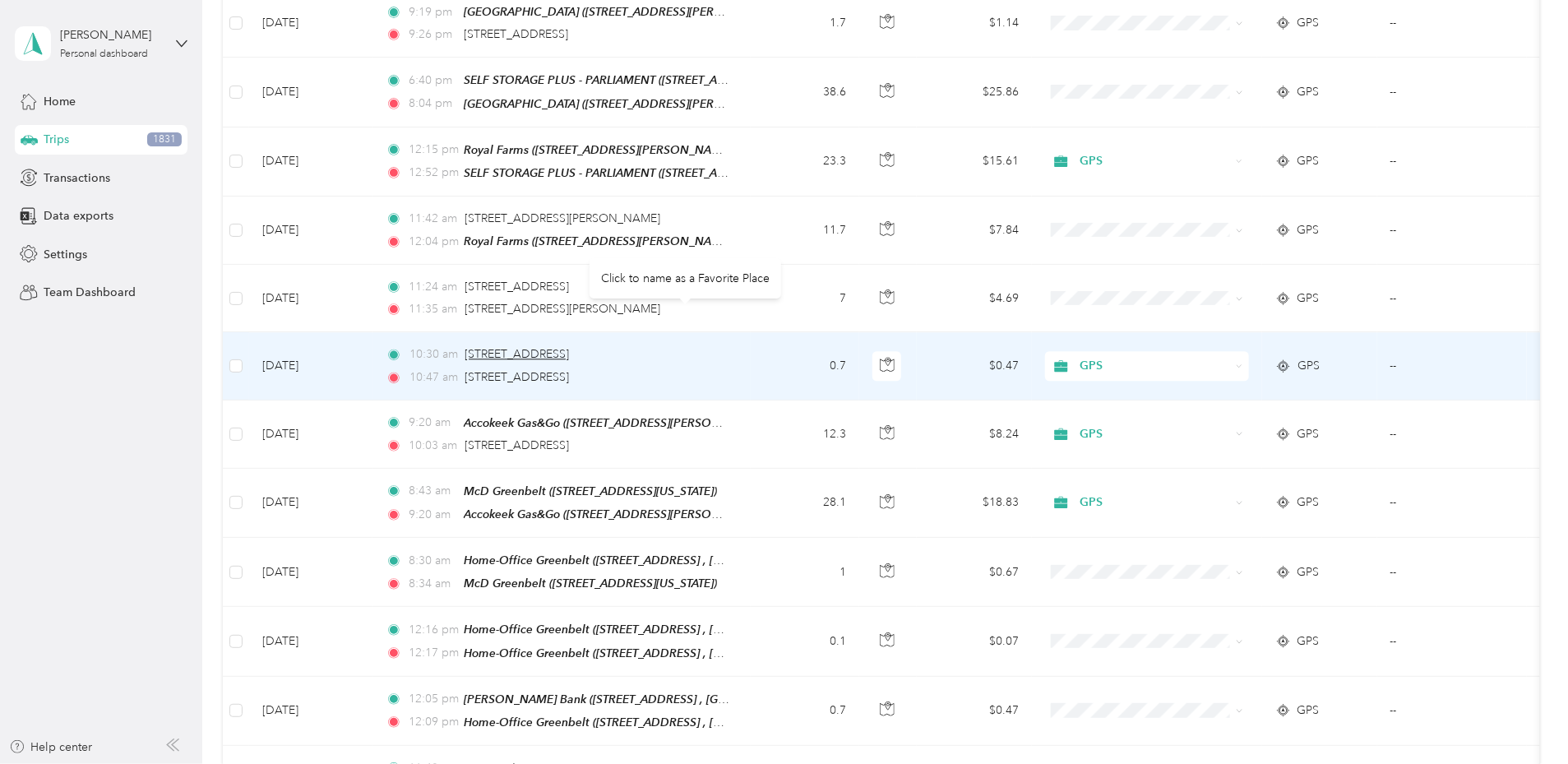
click at [569, 347] on span "[STREET_ADDRESS]" at bounding box center [517, 354] width 105 height 14
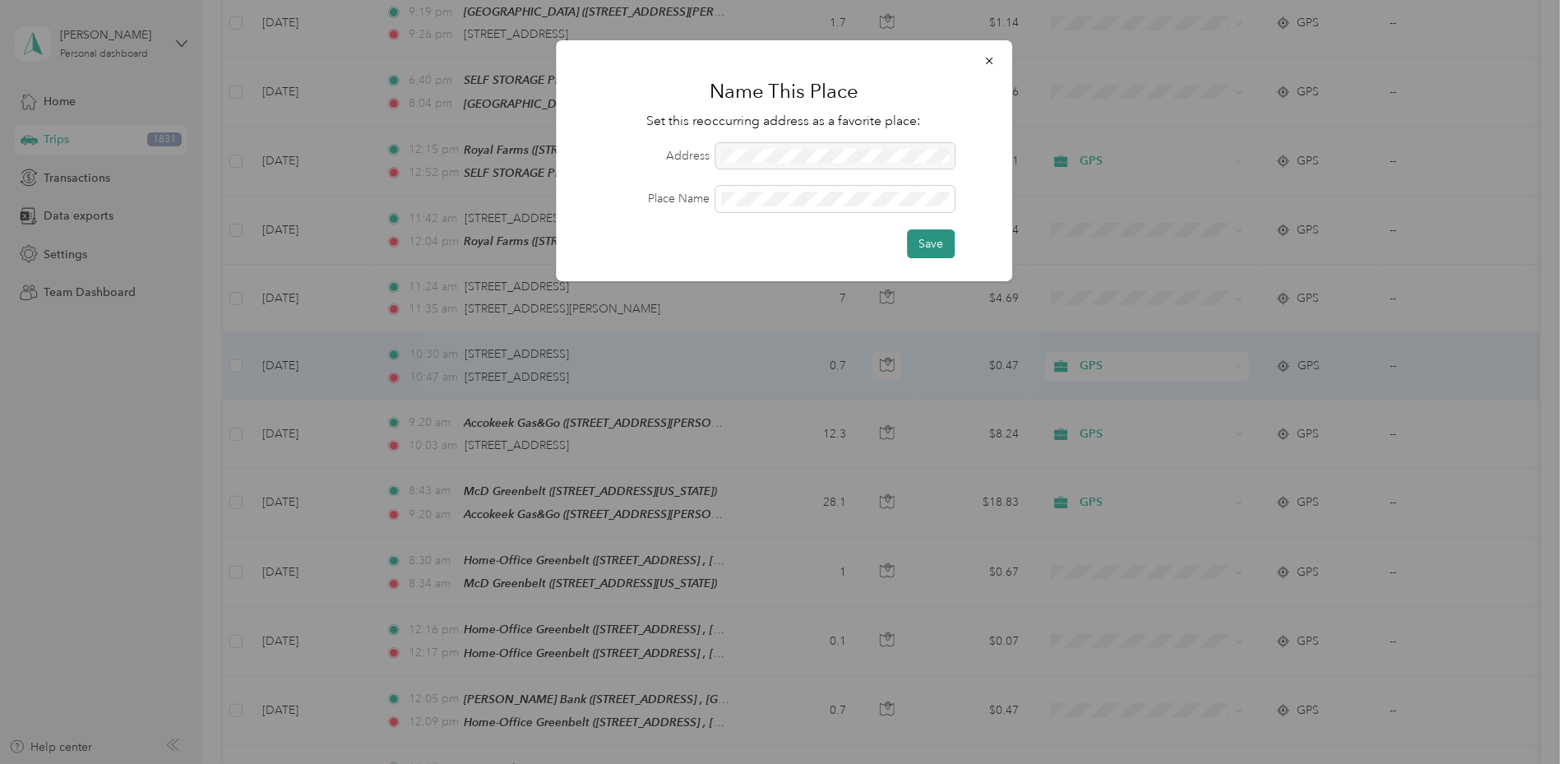
click at [931, 247] on button "Save" at bounding box center [931, 244] width 48 height 29
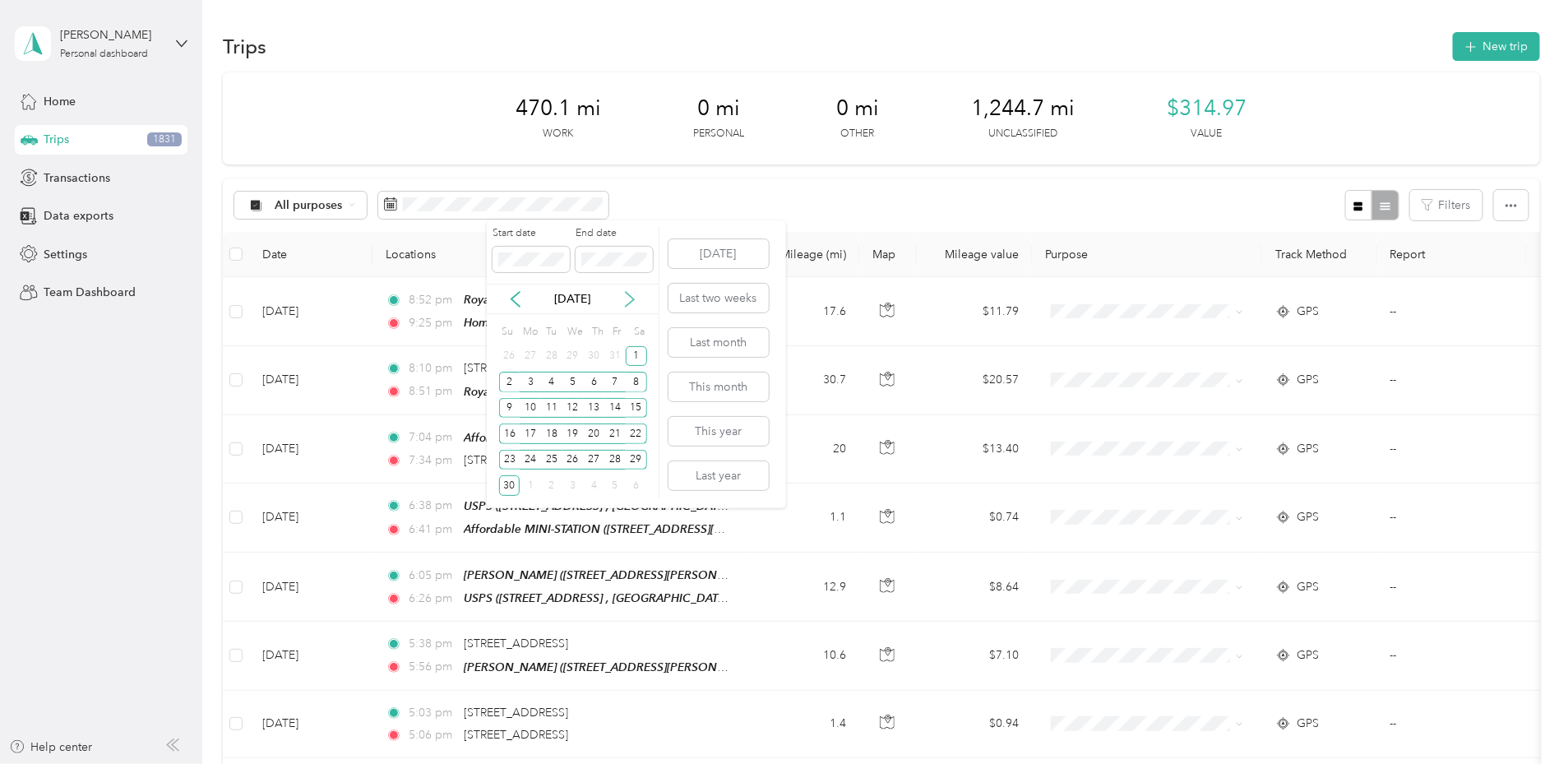
click at [629, 299] on icon at bounding box center [629, 299] width 17 height 17
click at [530, 356] on div "1" at bounding box center [530, 356] width 21 height 20
click at [571, 456] on div "31" at bounding box center [573, 459] width 21 height 20
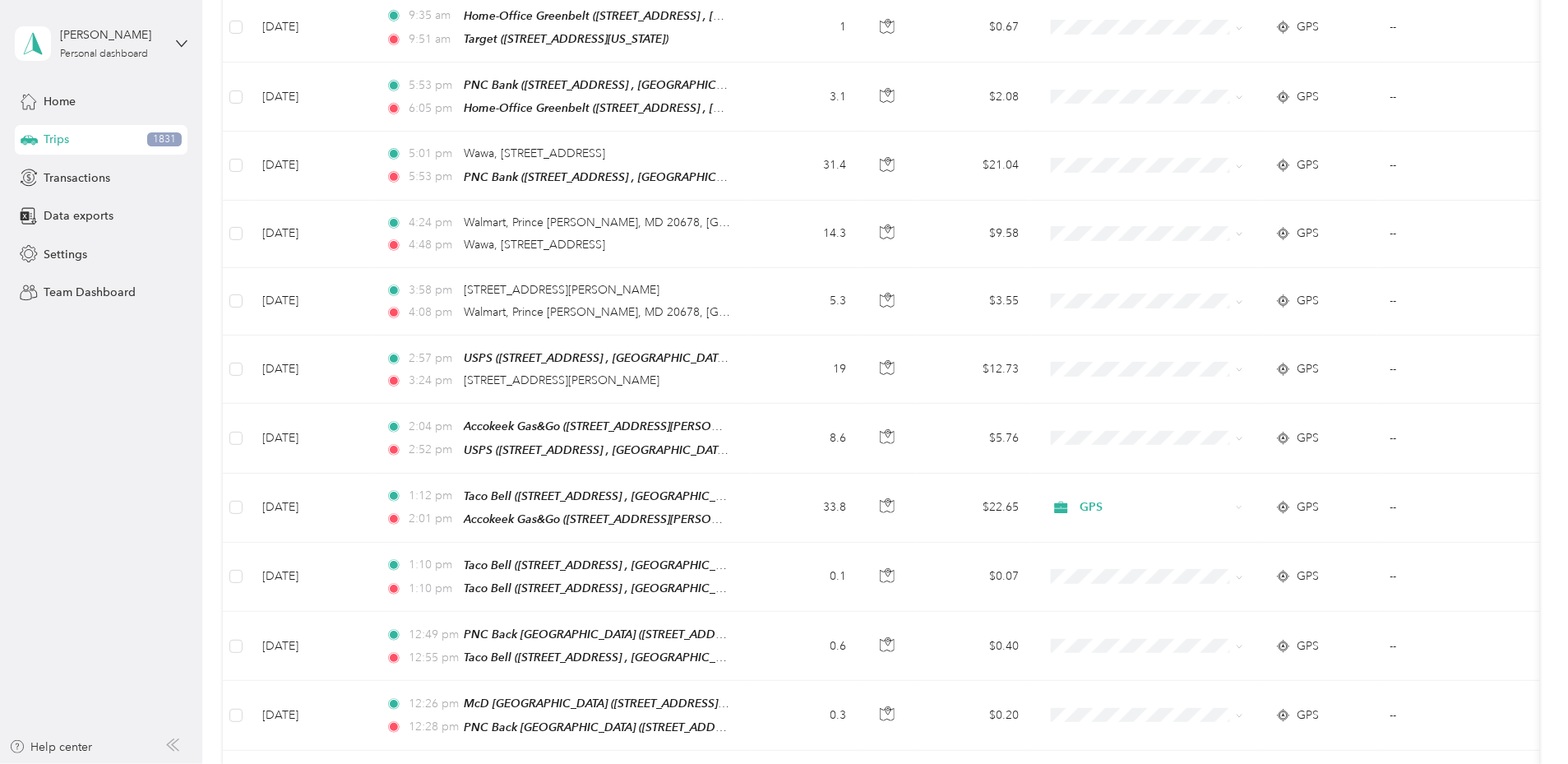
scroll to position [6461, 0]
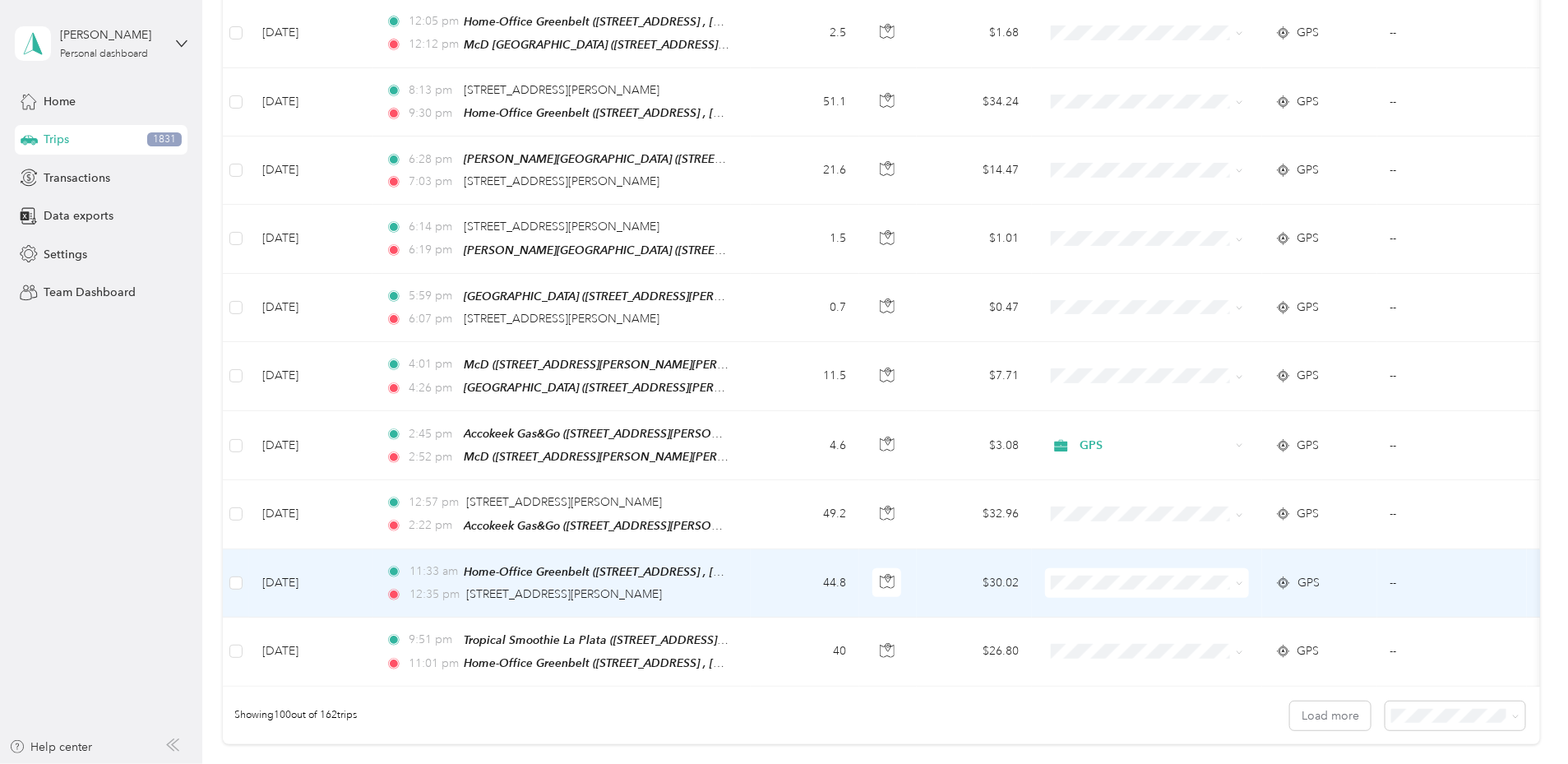
click at [1220, 434] on span "STORAGE SPACE" at bounding box center [1270, 435] width 152 height 18
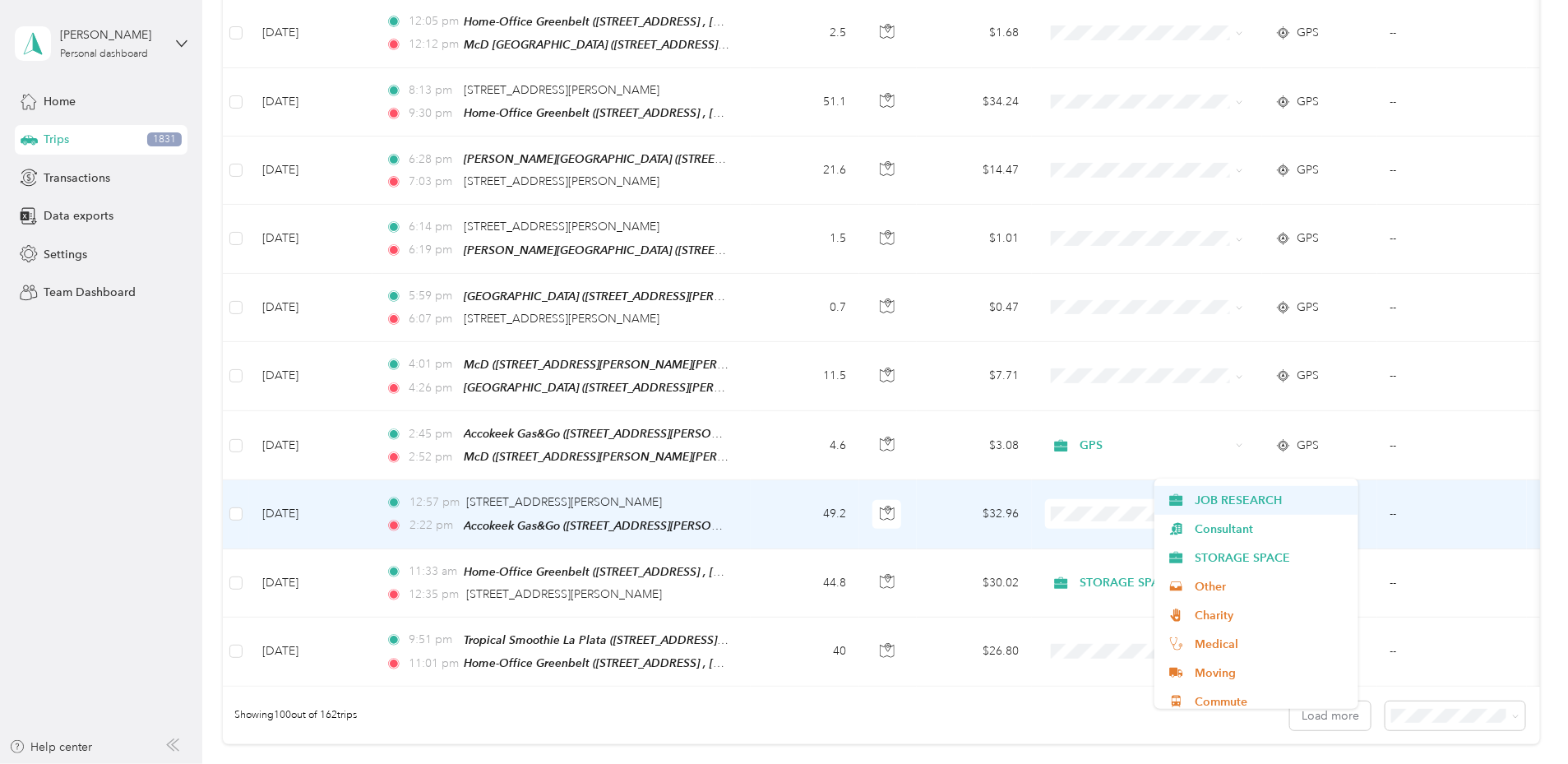
scroll to position [547, 0]
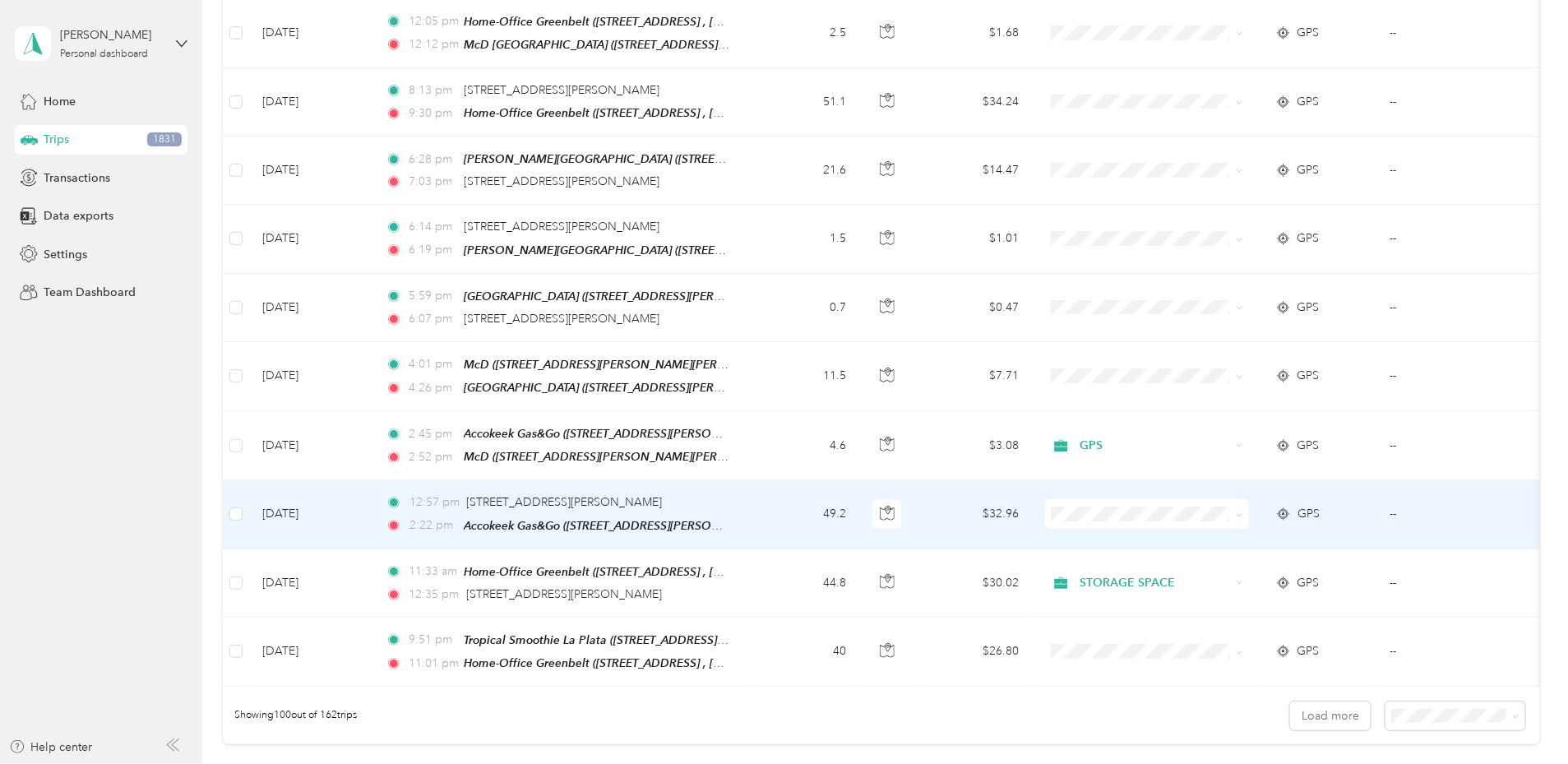
click at [1211, 546] on span "STORAGE SPACE" at bounding box center [1270, 547] width 152 height 18
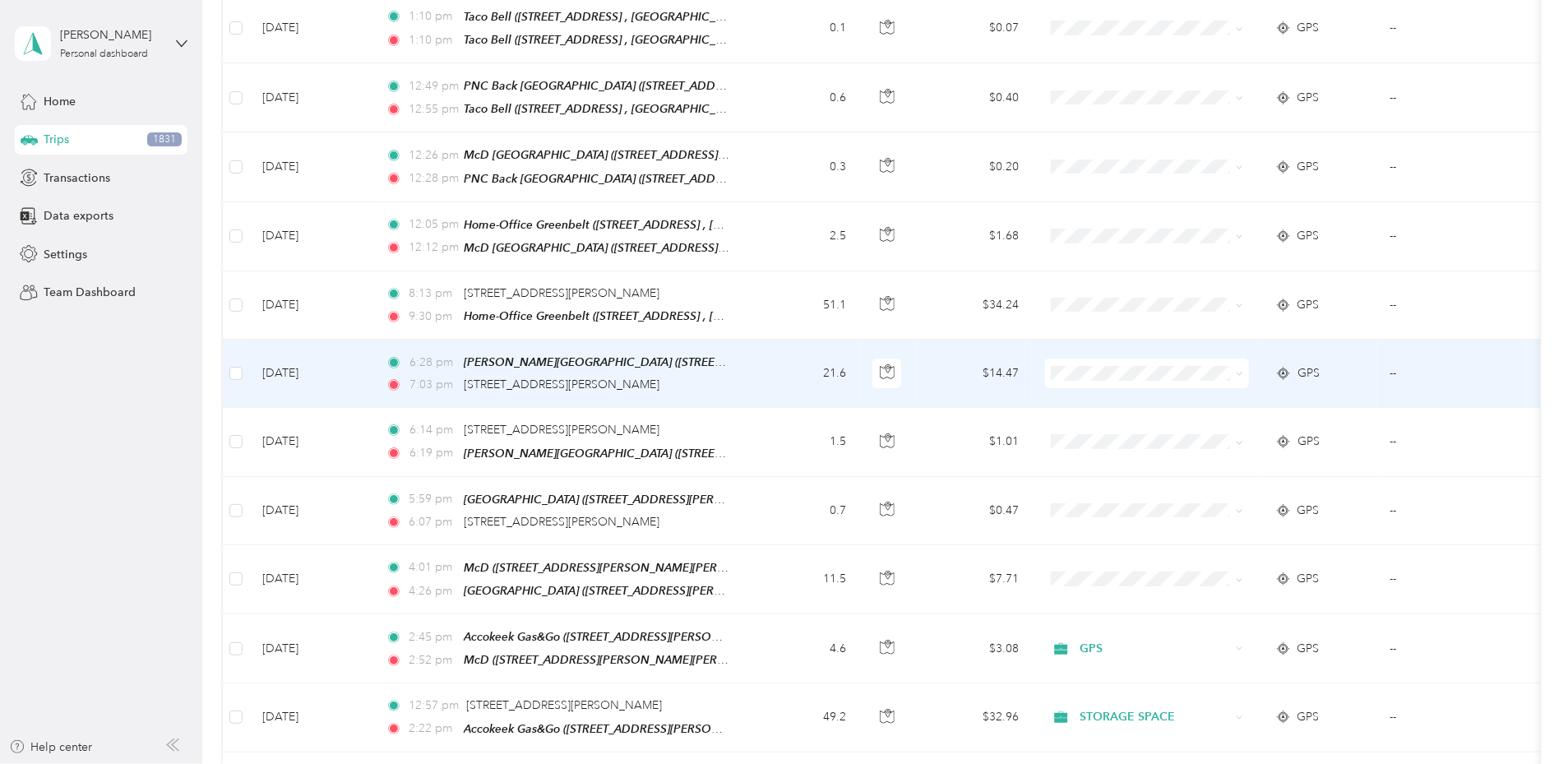
scroll to position [6256, 0]
click at [1189, 359] on span at bounding box center [1147, 374] width 204 height 30
click at [659, 378] on span "[STREET_ADDRESS][PERSON_NAME]" at bounding box center [562, 386] width 195 height 14
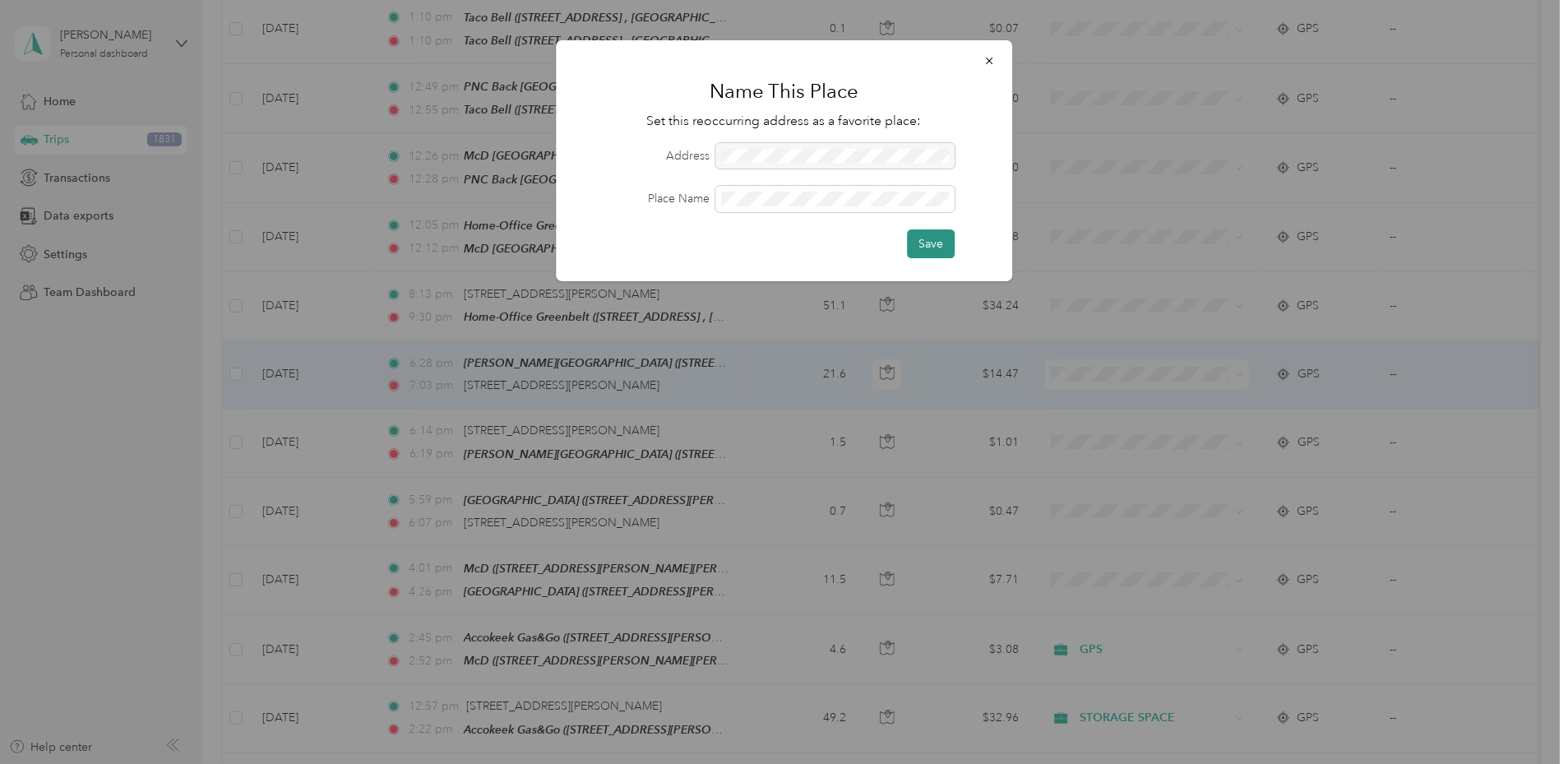
click at [938, 248] on button "Save" at bounding box center [931, 244] width 48 height 29
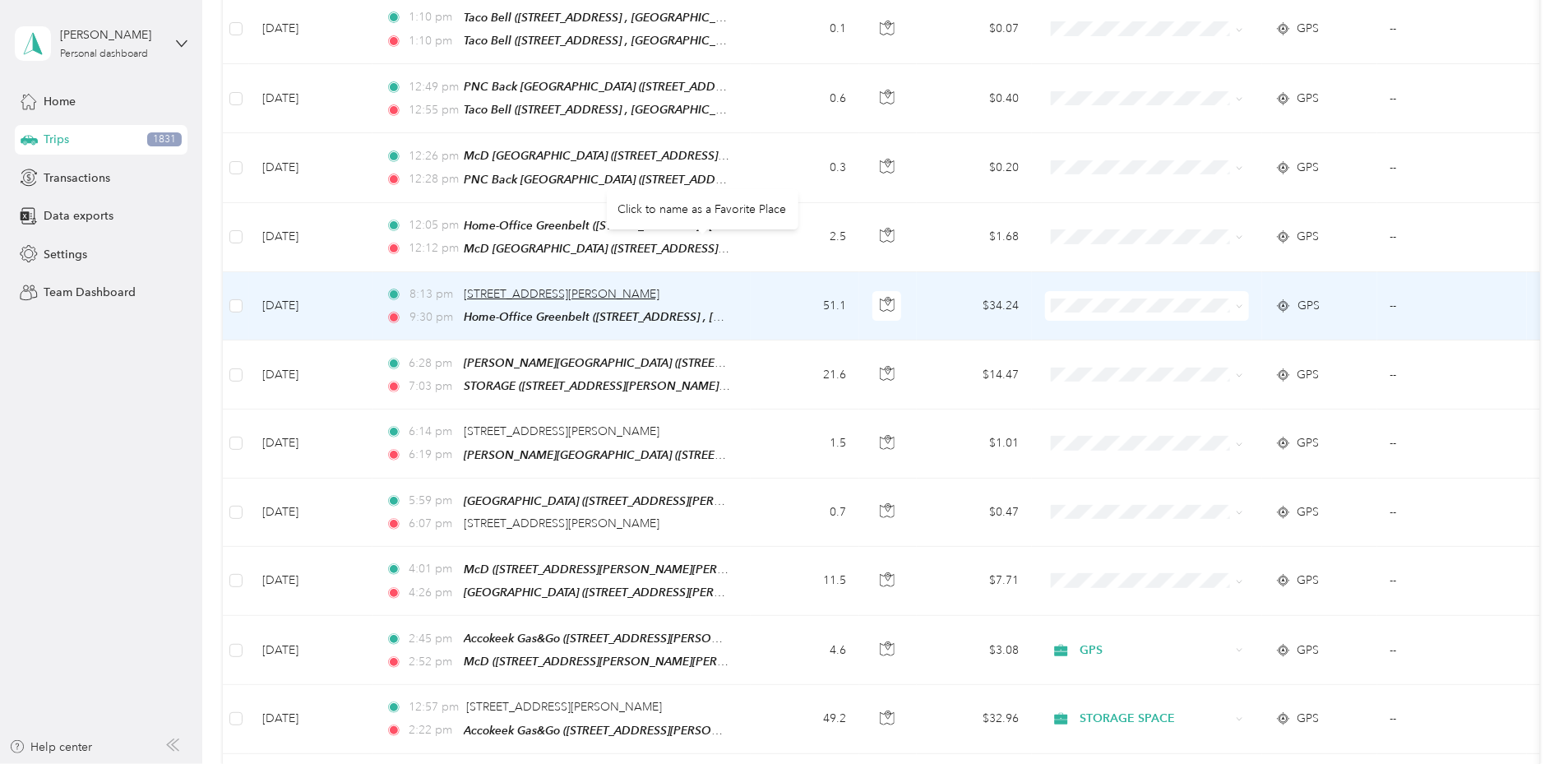
click at [659, 287] on span "[STREET_ADDRESS][PERSON_NAME]" at bounding box center [562, 294] width 195 height 14
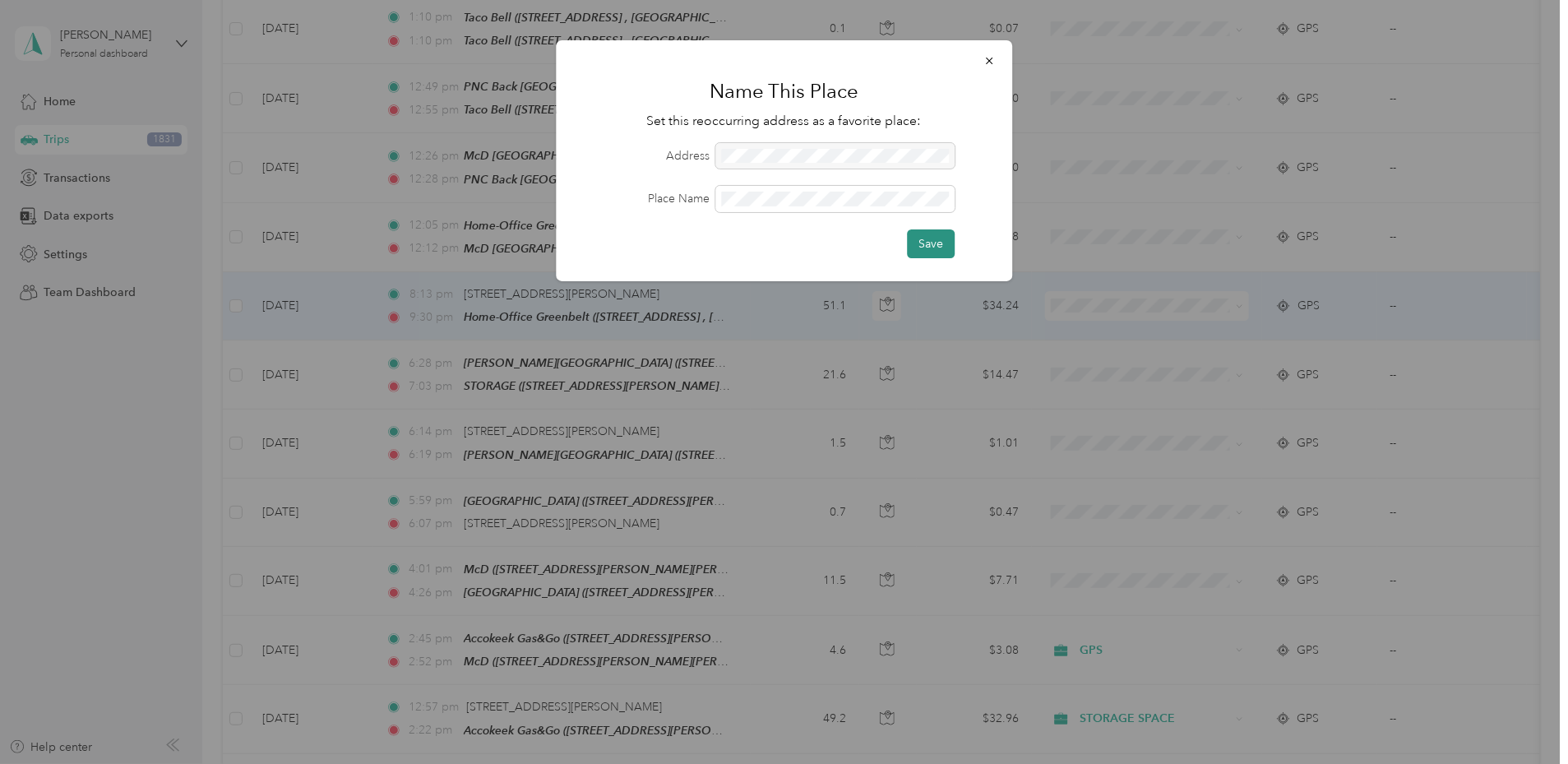
click at [929, 237] on button "Save" at bounding box center [931, 244] width 48 height 29
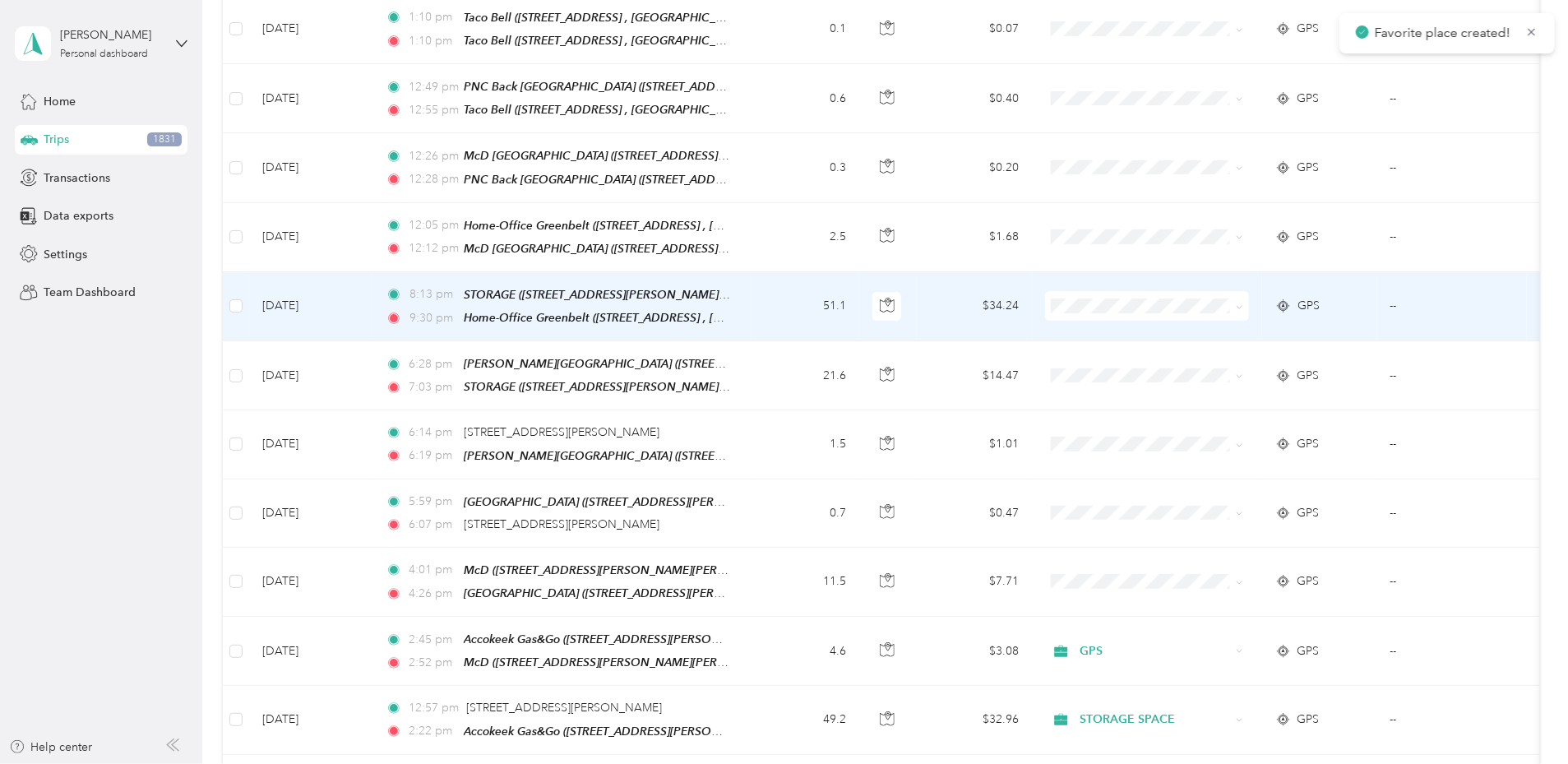
scroll to position [6257, 0]
click at [372, 271] on td "[DATE]" at bounding box center [311, 305] width 123 height 69
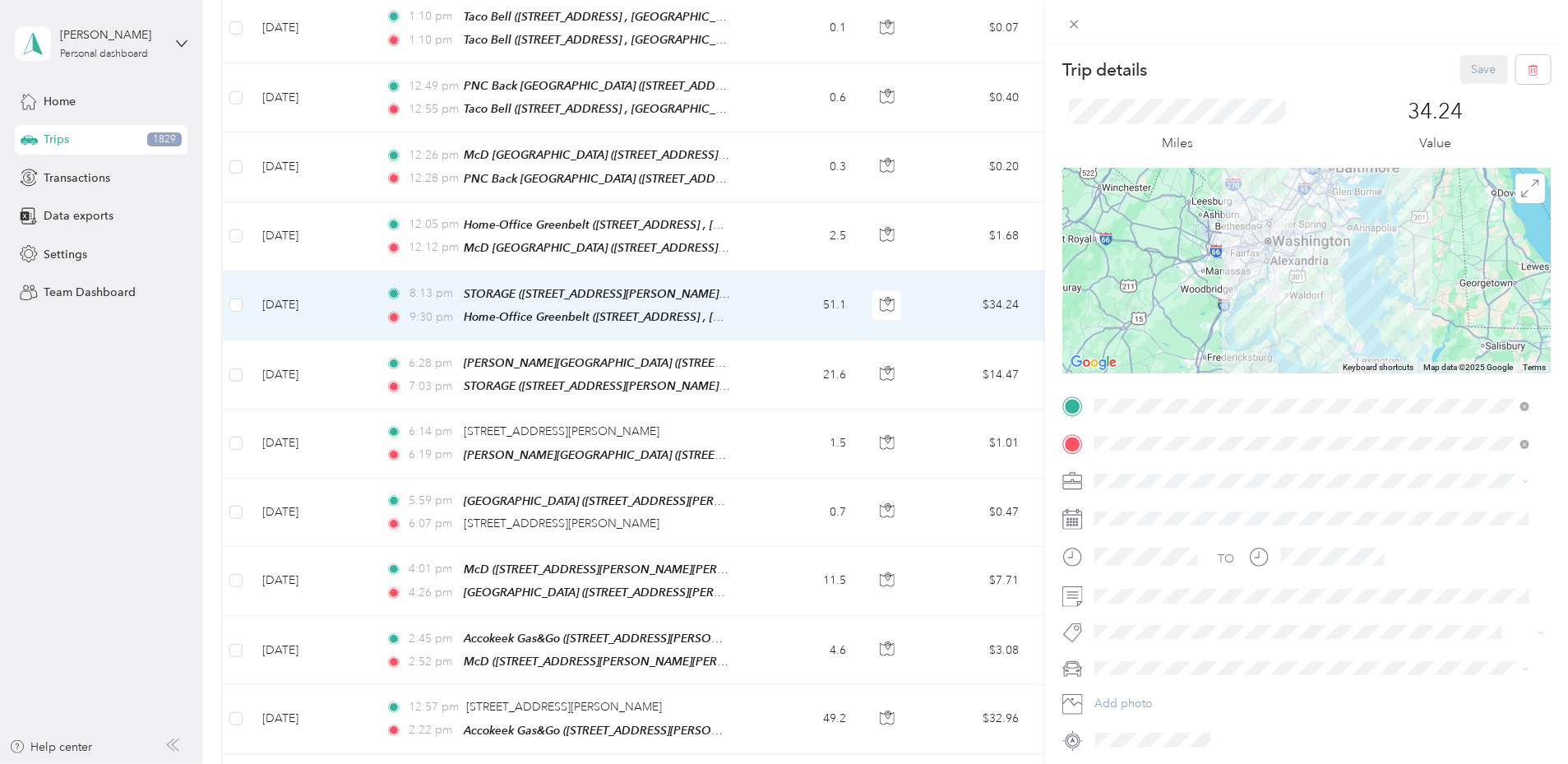
click at [1189, 485] on span "[STREET_ADDRESS][PERSON_NAME], 20678, [GEOGRAPHIC_DATA], [US_STATE], [GEOGRAPHI…" at bounding box center [1307, 497] width 364 height 31
click at [1469, 64] on button "Save" at bounding box center [1484, 70] width 48 height 29
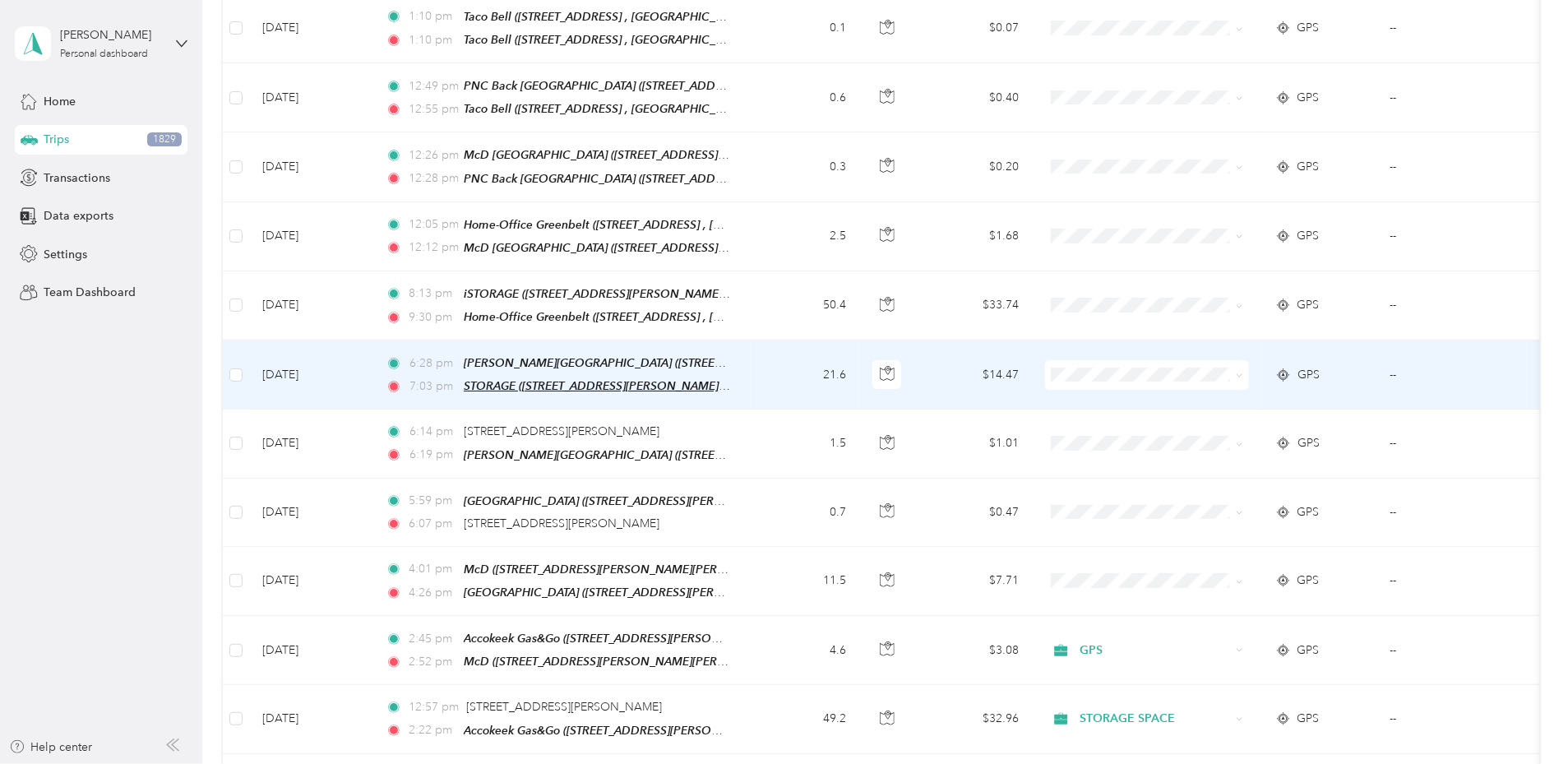
click at [663, 379] on span "STORAGE ([STREET_ADDRESS][PERSON_NAME], [GEOGRAPHIC_DATA], [US_STATE])" at bounding box center [686, 386] width 444 height 14
click at [372, 341] on td "[DATE]" at bounding box center [311, 375] width 123 height 69
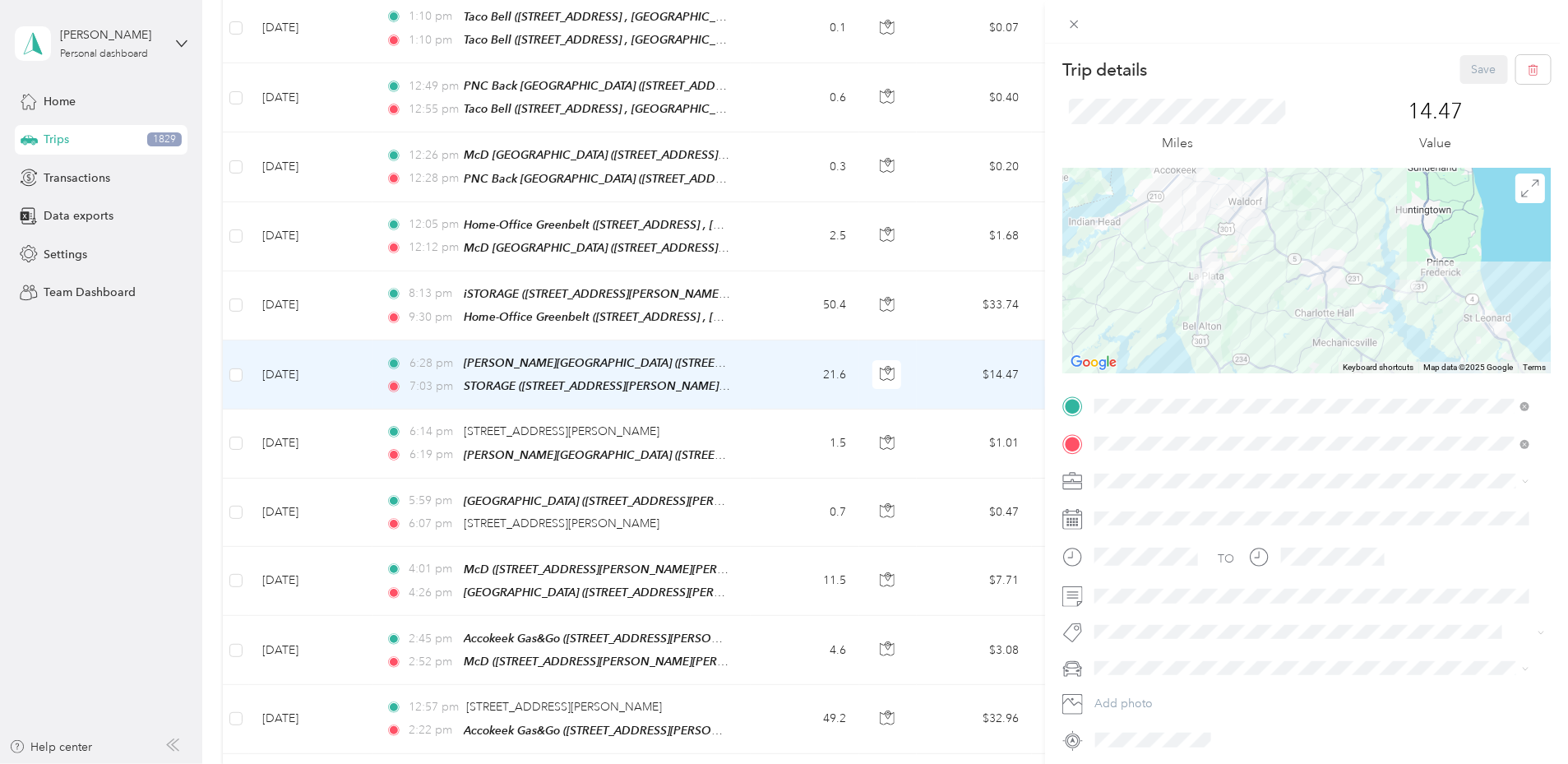
click at [1155, 510] on div "iSTORAGE [STREET_ADDRESS][PERSON_NAME], 20678, [GEOGRAPHIC_DATA], [US_STATE], […" at bounding box center [1325, 527] width 398 height 52
click at [1483, 67] on button "Save" at bounding box center [1484, 70] width 48 height 29
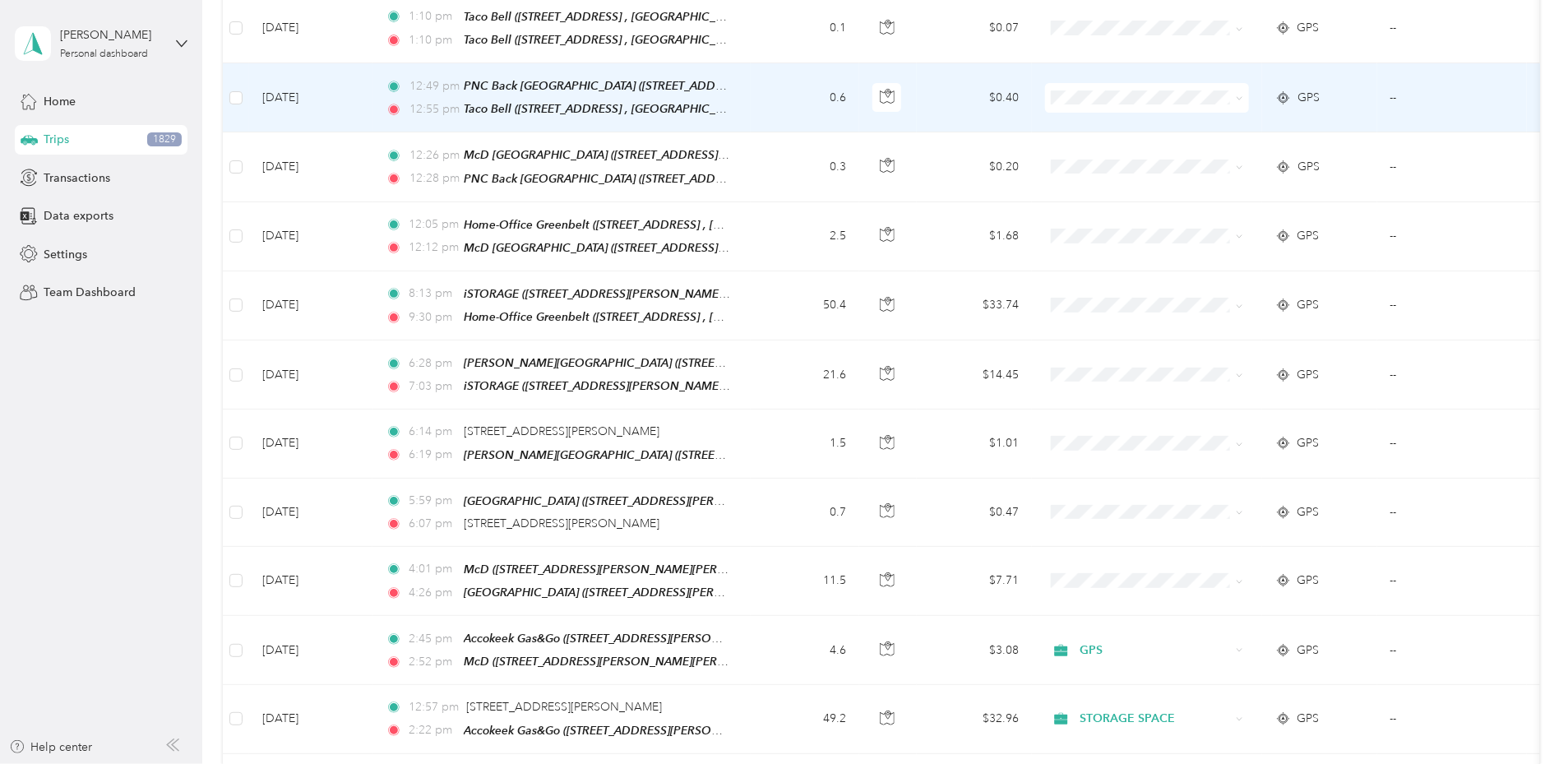
click at [1196, 83] on span at bounding box center [1147, 98] width 204 height 30
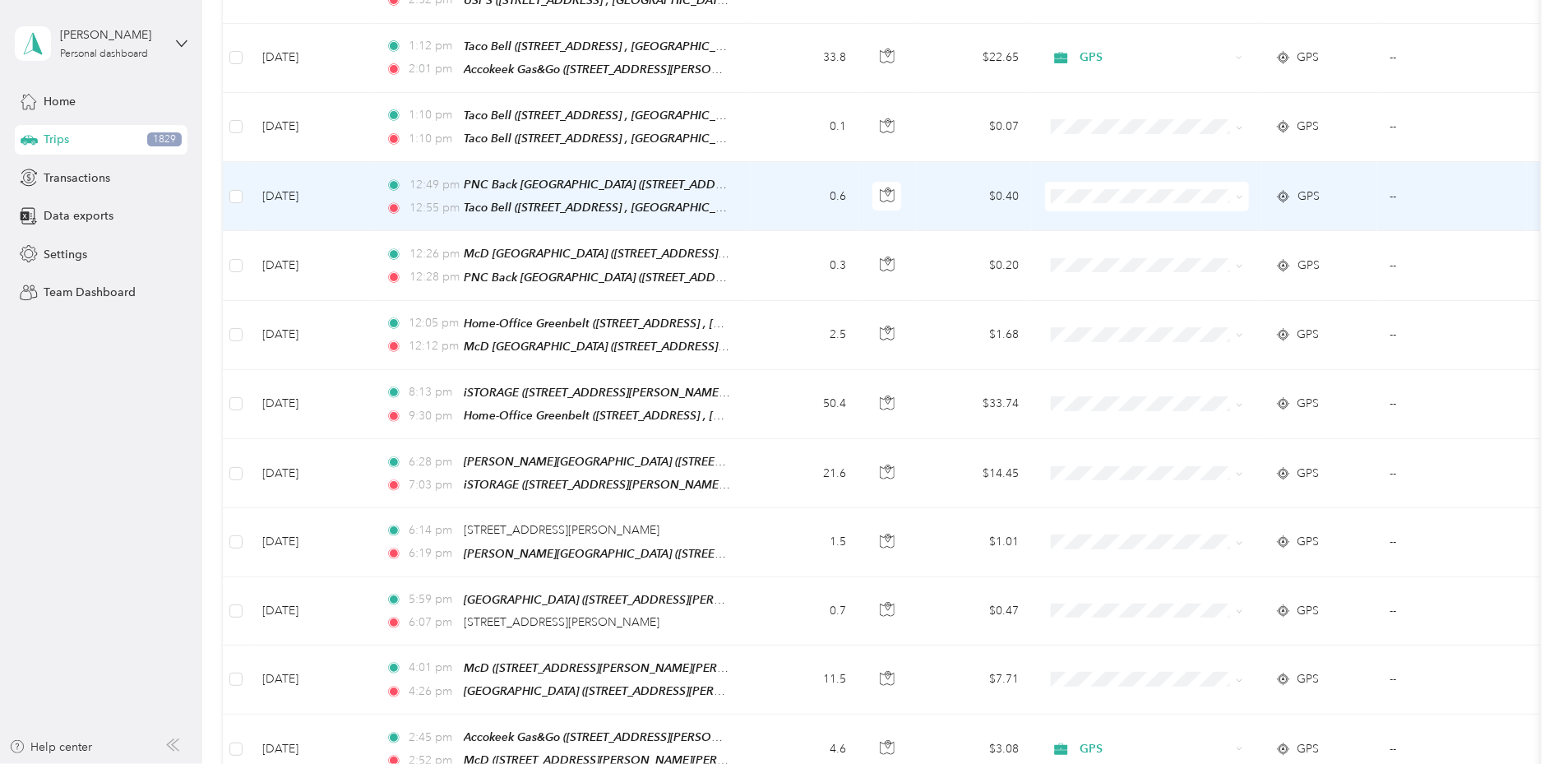
scroll to position [6158, 0]
click at [1212, 182] on span at bounding box center [1147, 197] width 204 height 30
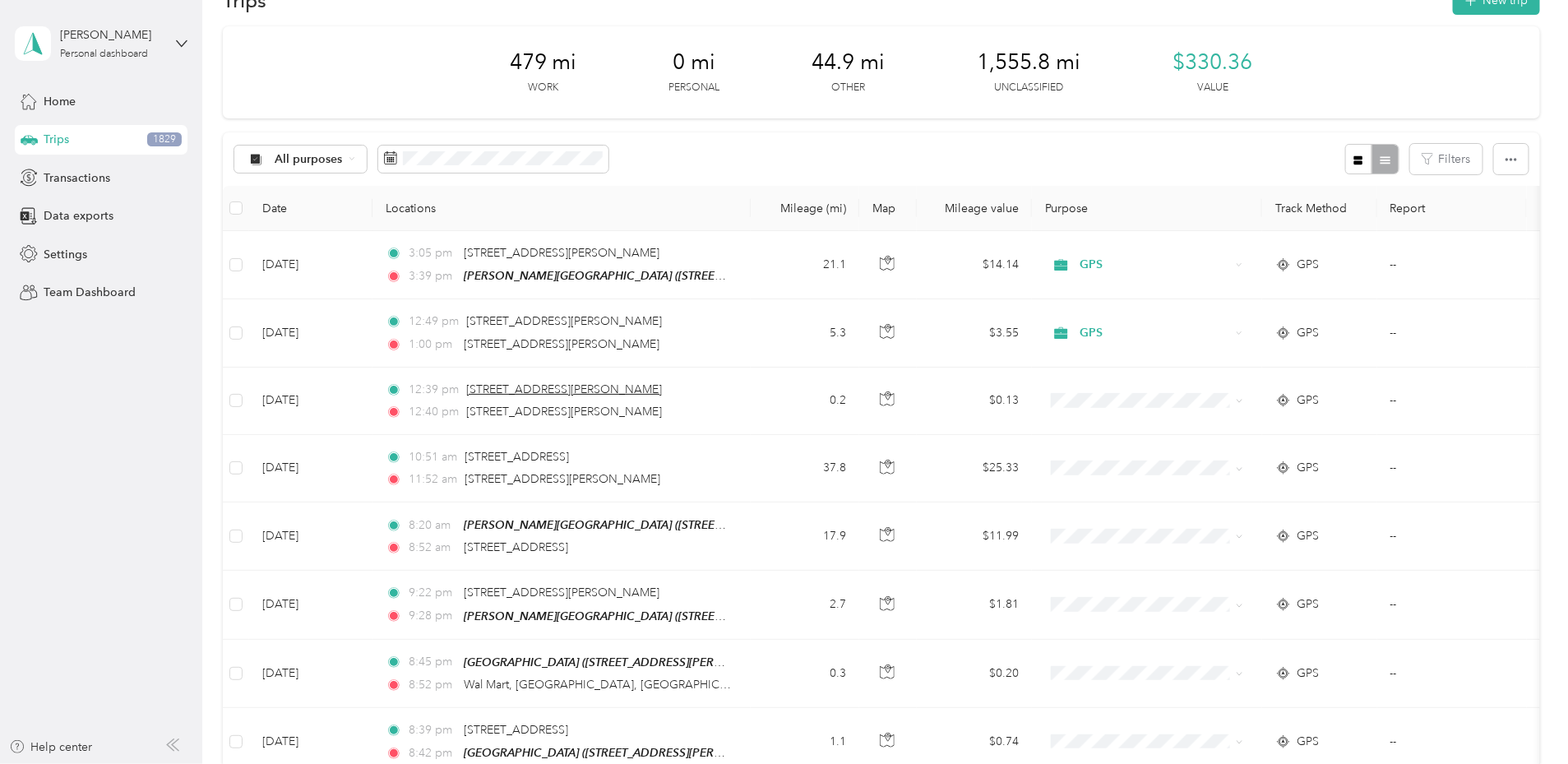
scroll to position [0, 0]
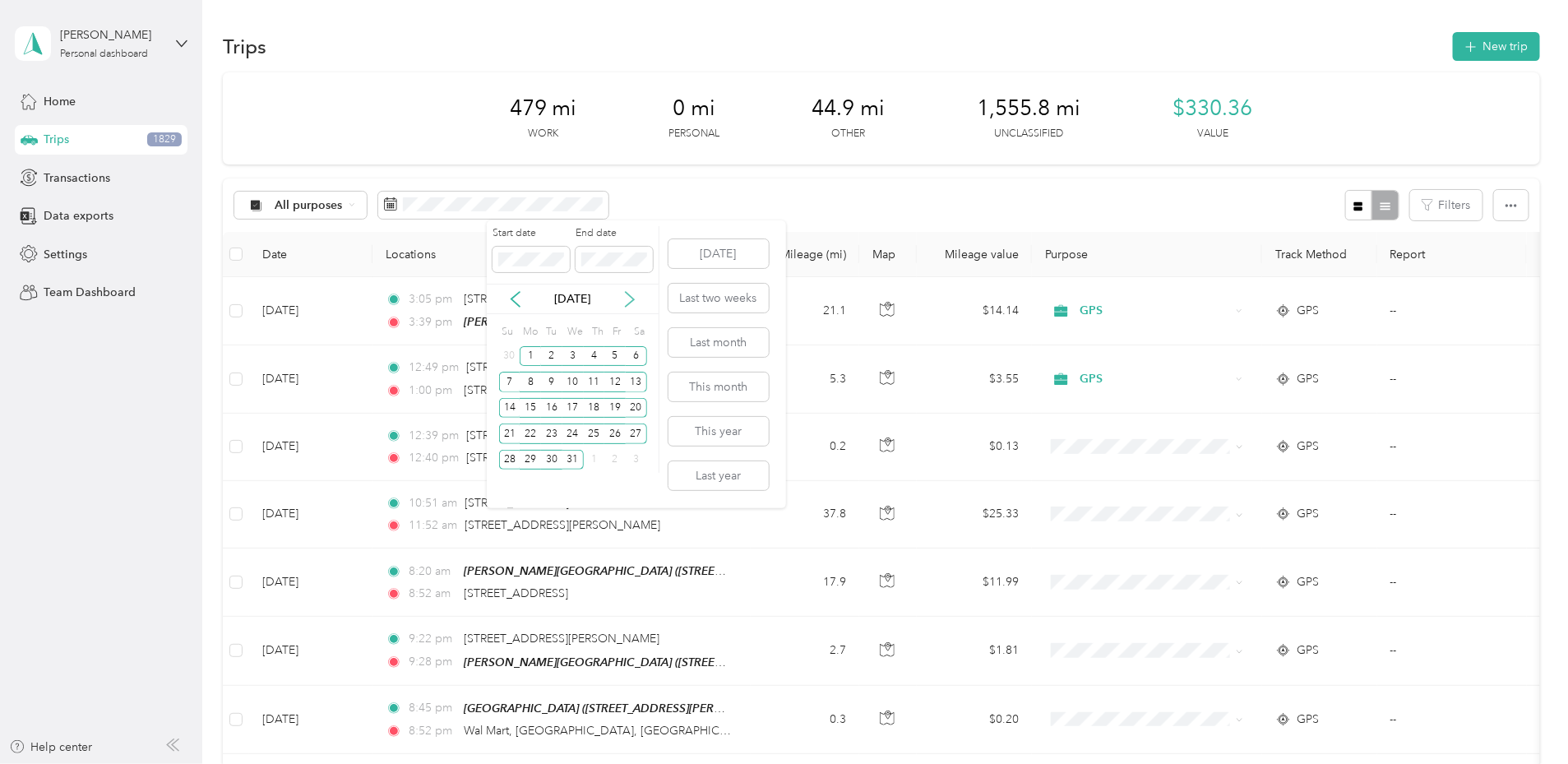
click at [633, 296] on icon at bounding box center [629, 299] width 17 height 17
click at [589, 355] on div "1" at bounding box center [594, 356] width 21 height 20
click at [640, 453] on div "31" at bounding box center [637, 459] width 21 height 20
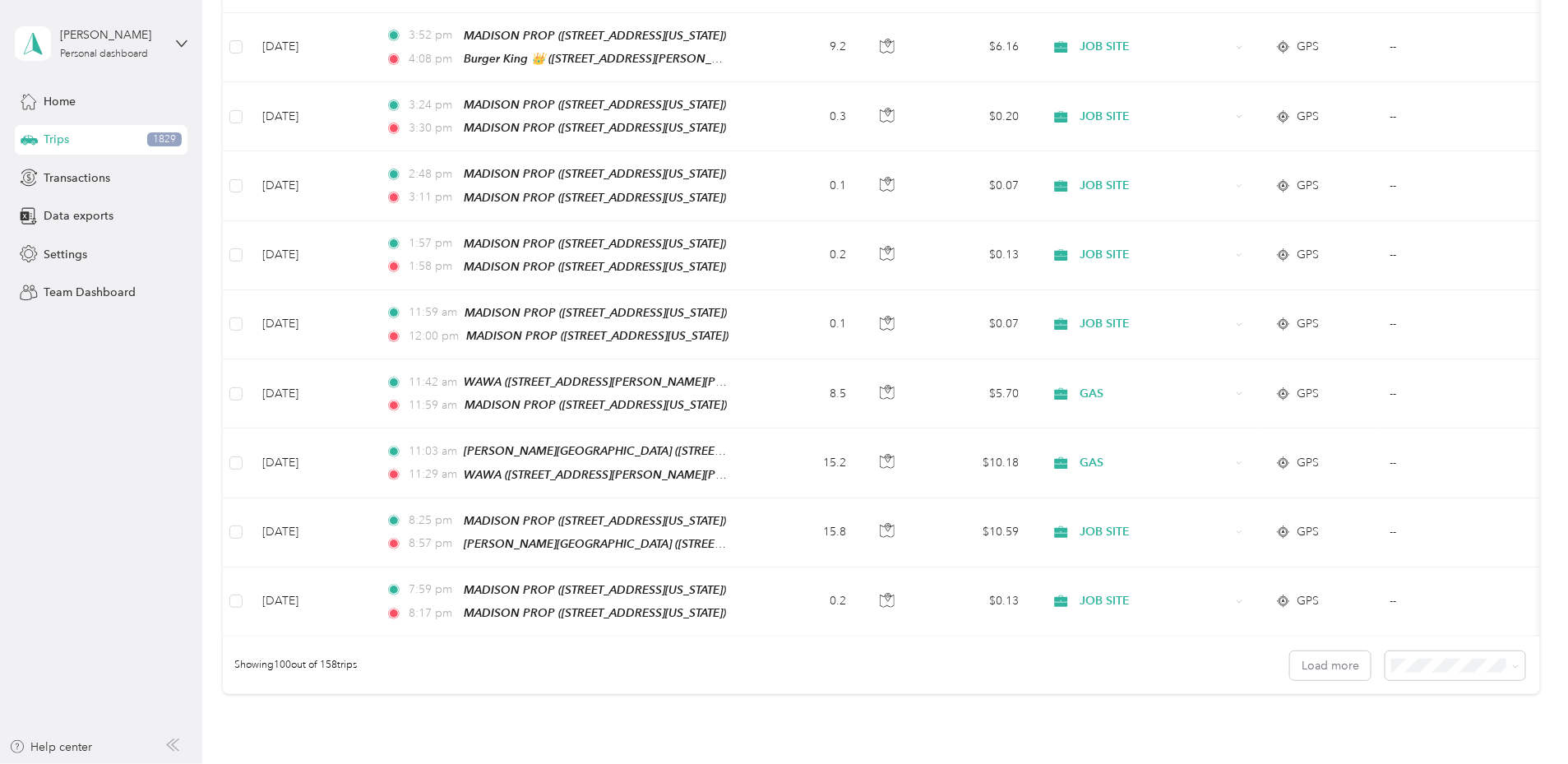
scroll to position [6647, 0]
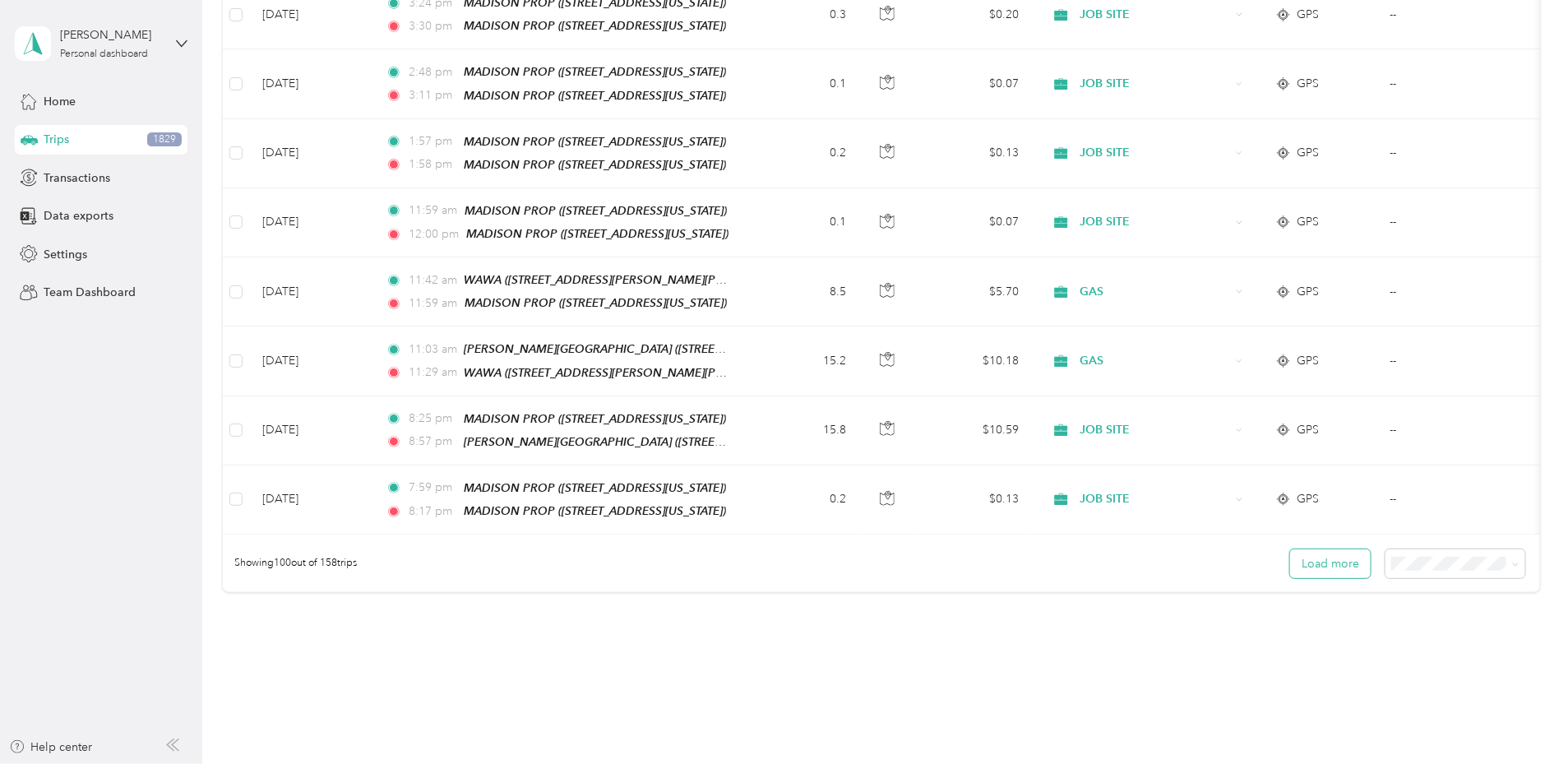
click at [1290, 549] on button "Load more" at bounding box center [1330, 563] width 81 height 29
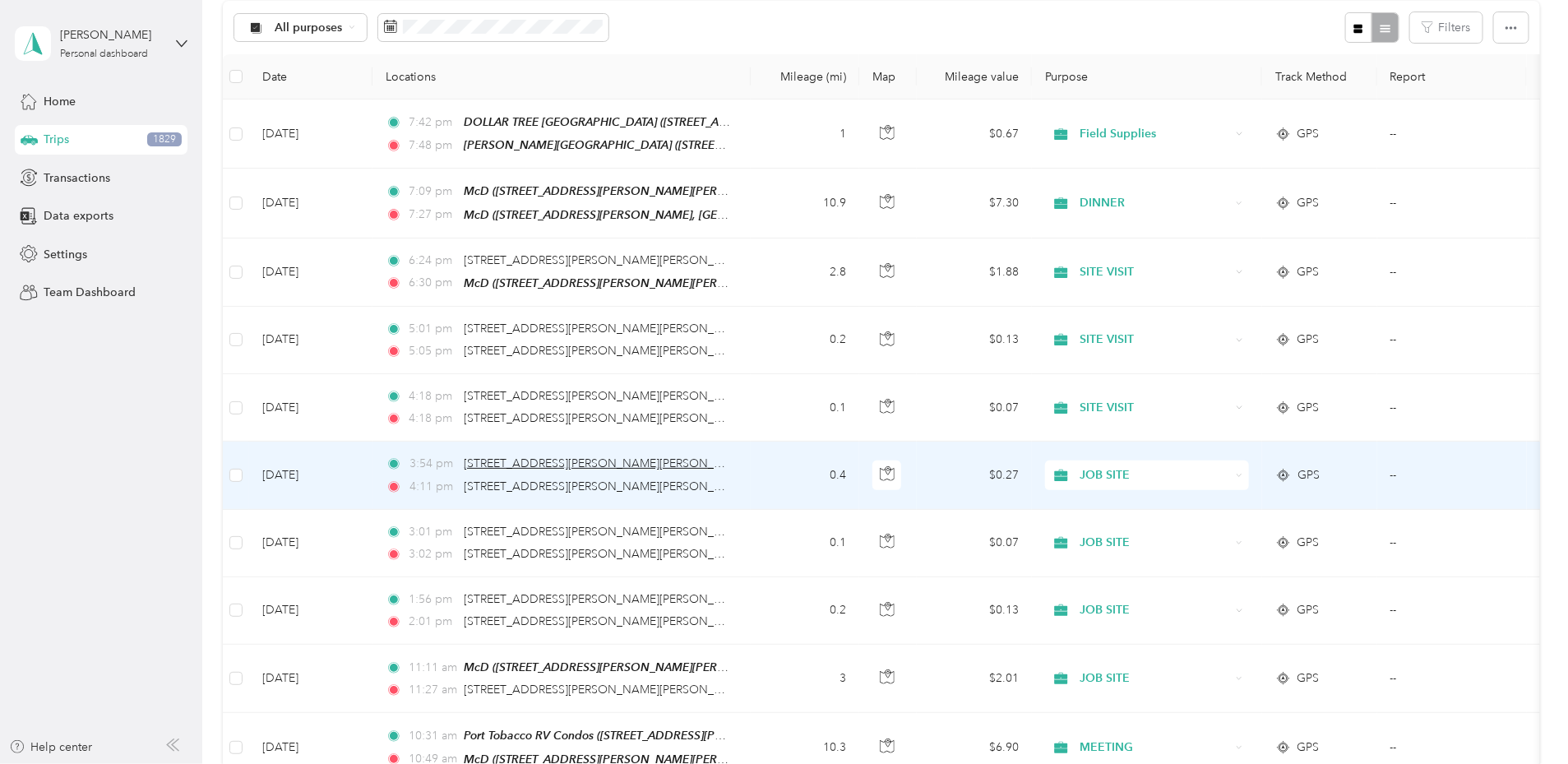
scroll to position [0, 0]
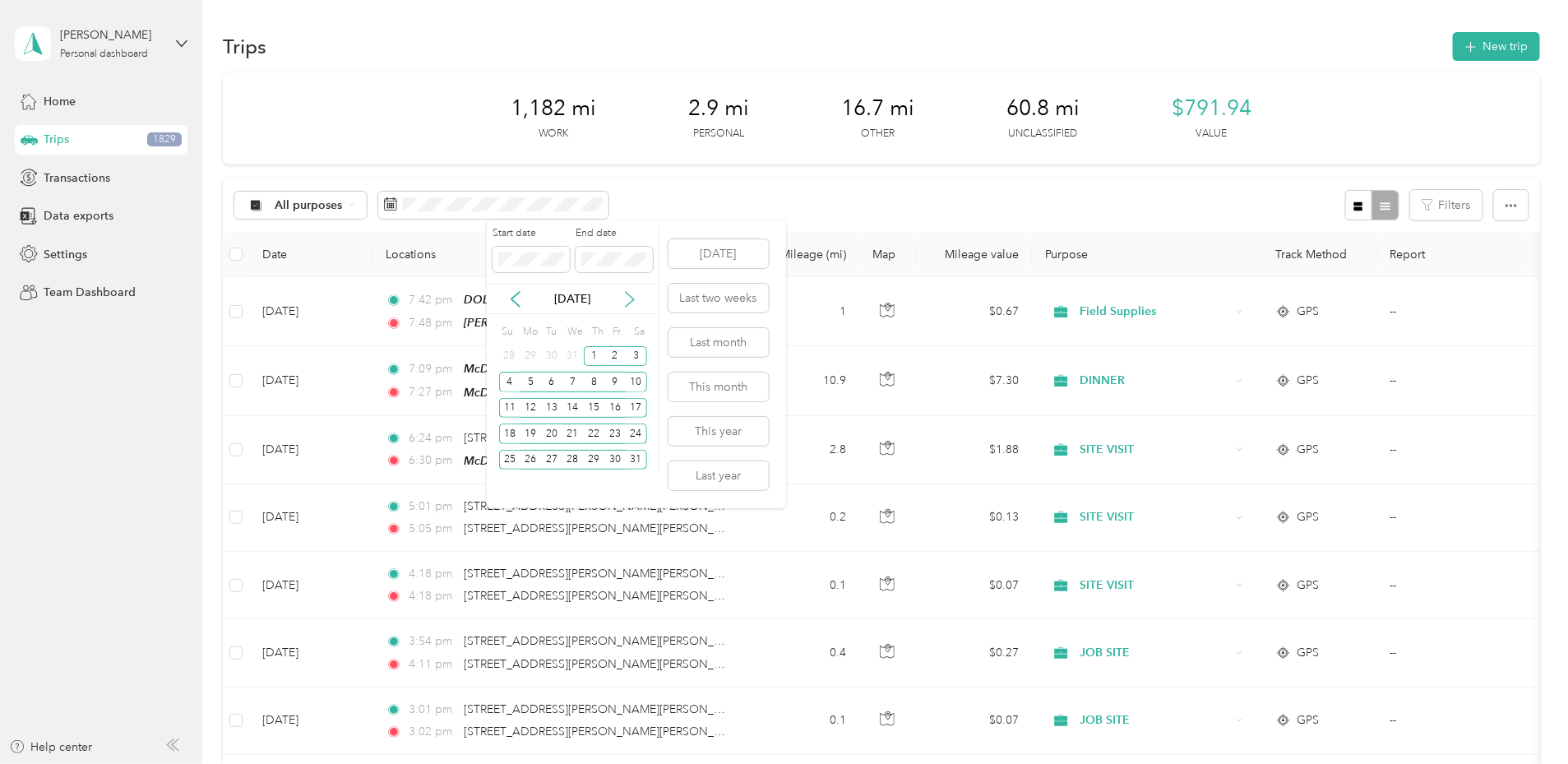
click at [628, 298] on icon at bounding box center [629, 299] width 17 height 17
click at [513, 362] on div "1" at bounding box center [510, 356] width 21 height 20
click at [530, 459] on div "30" at bounding box center [530, 459] width 21 height 20
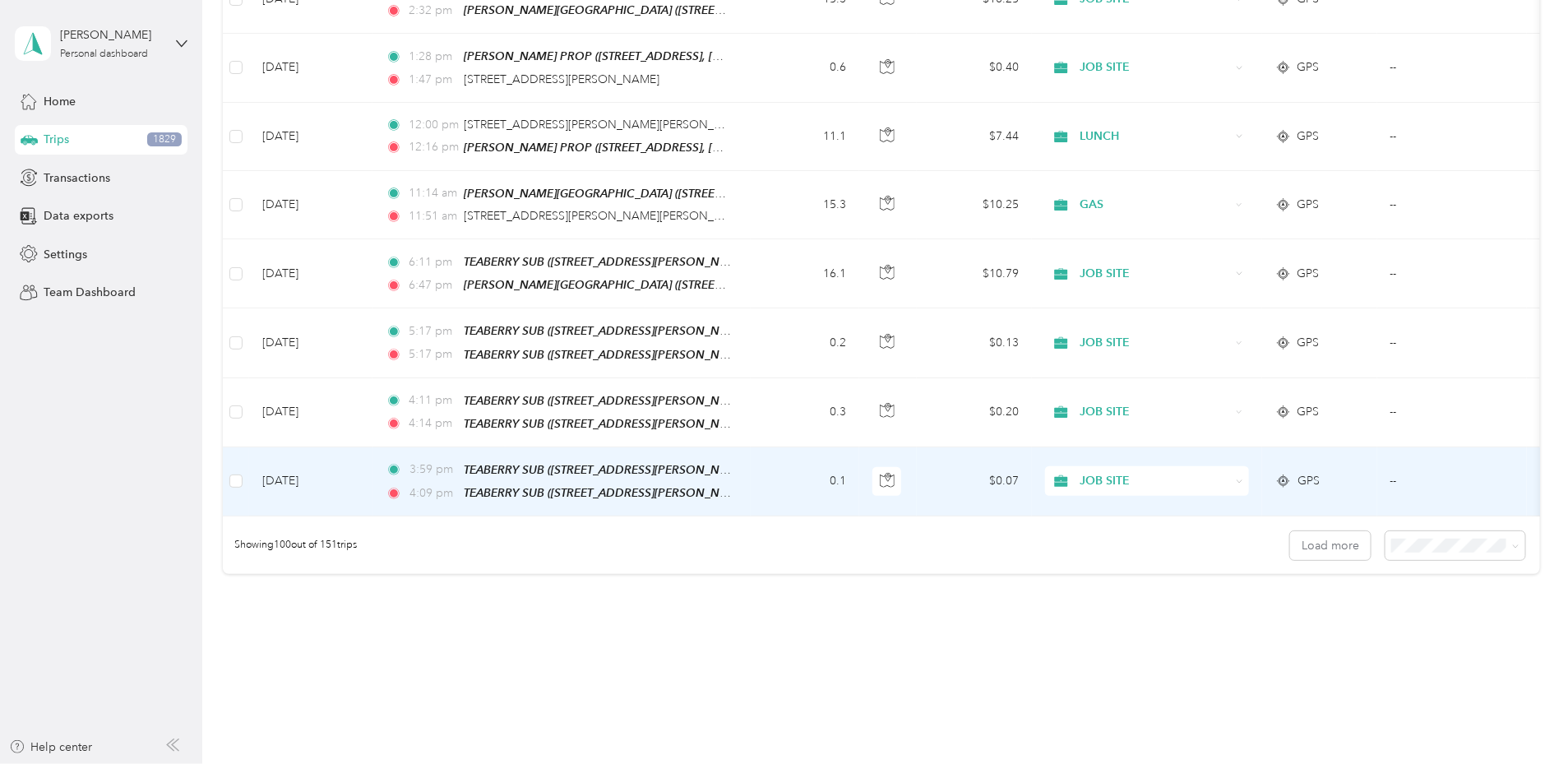
scroll to position [6615, 0]
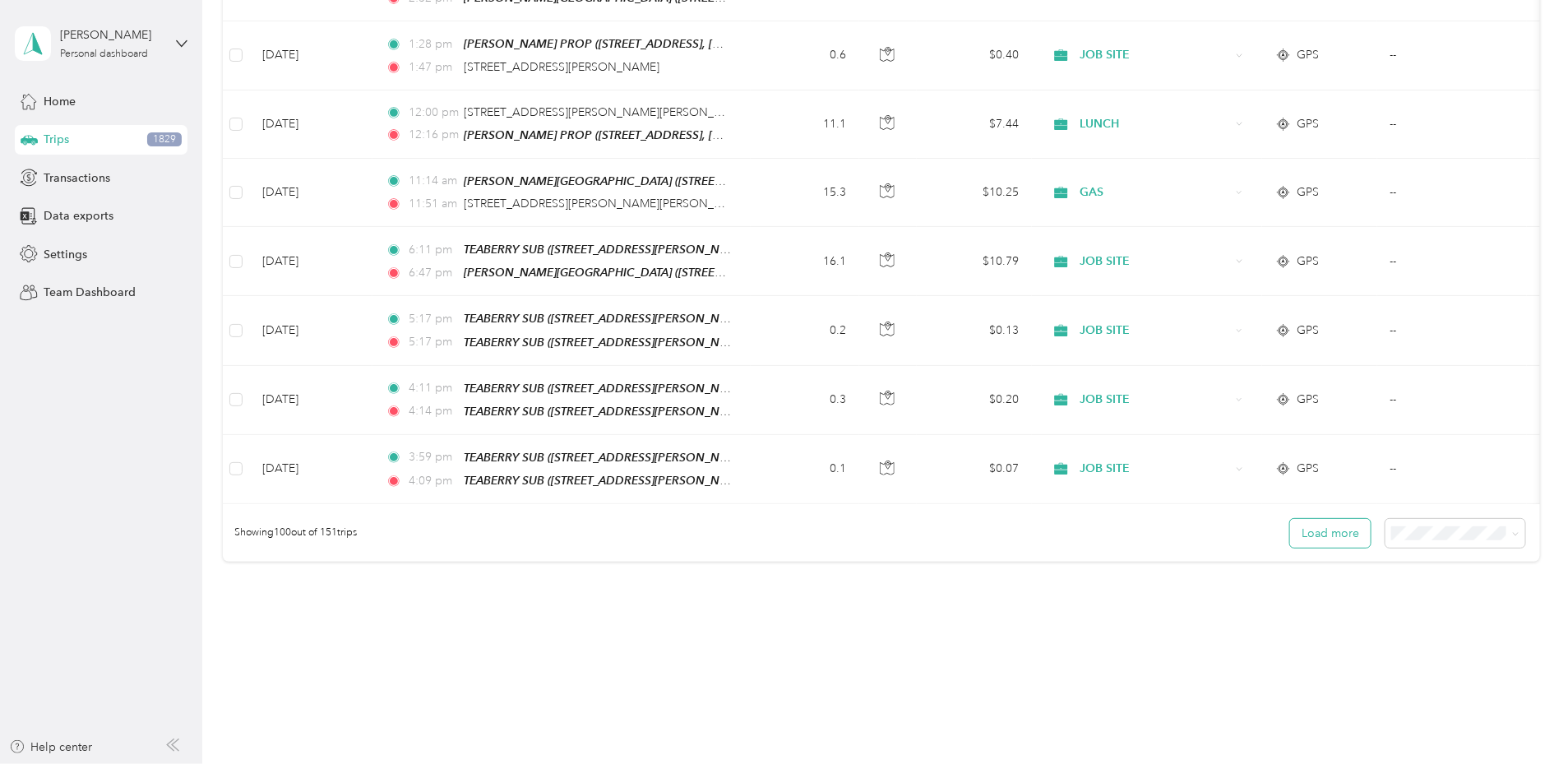
click at [1290, 518] on button "Load more" at bounding box center [1330, 533] width 81 height 29
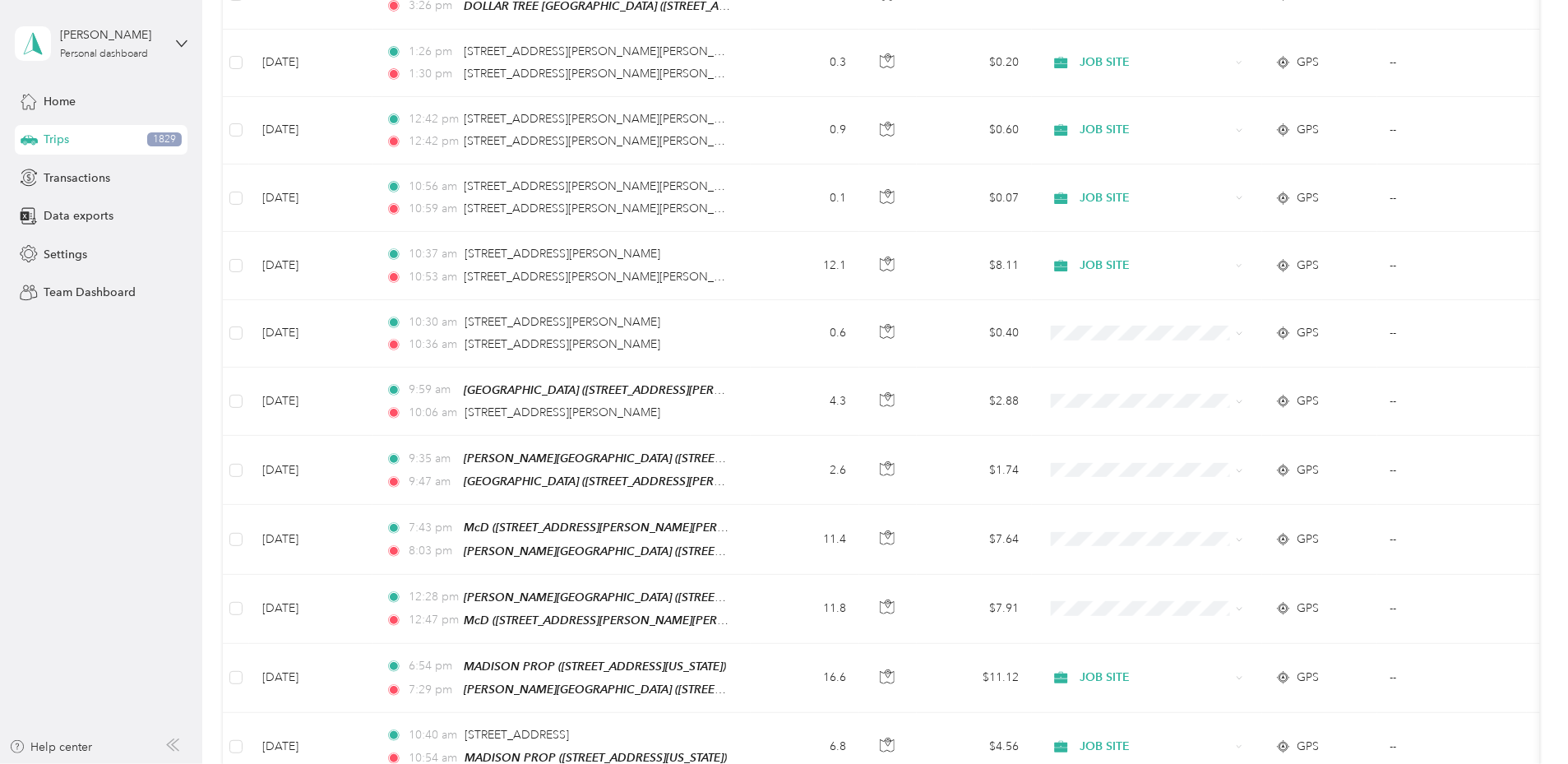
scroll to position [0, 0]
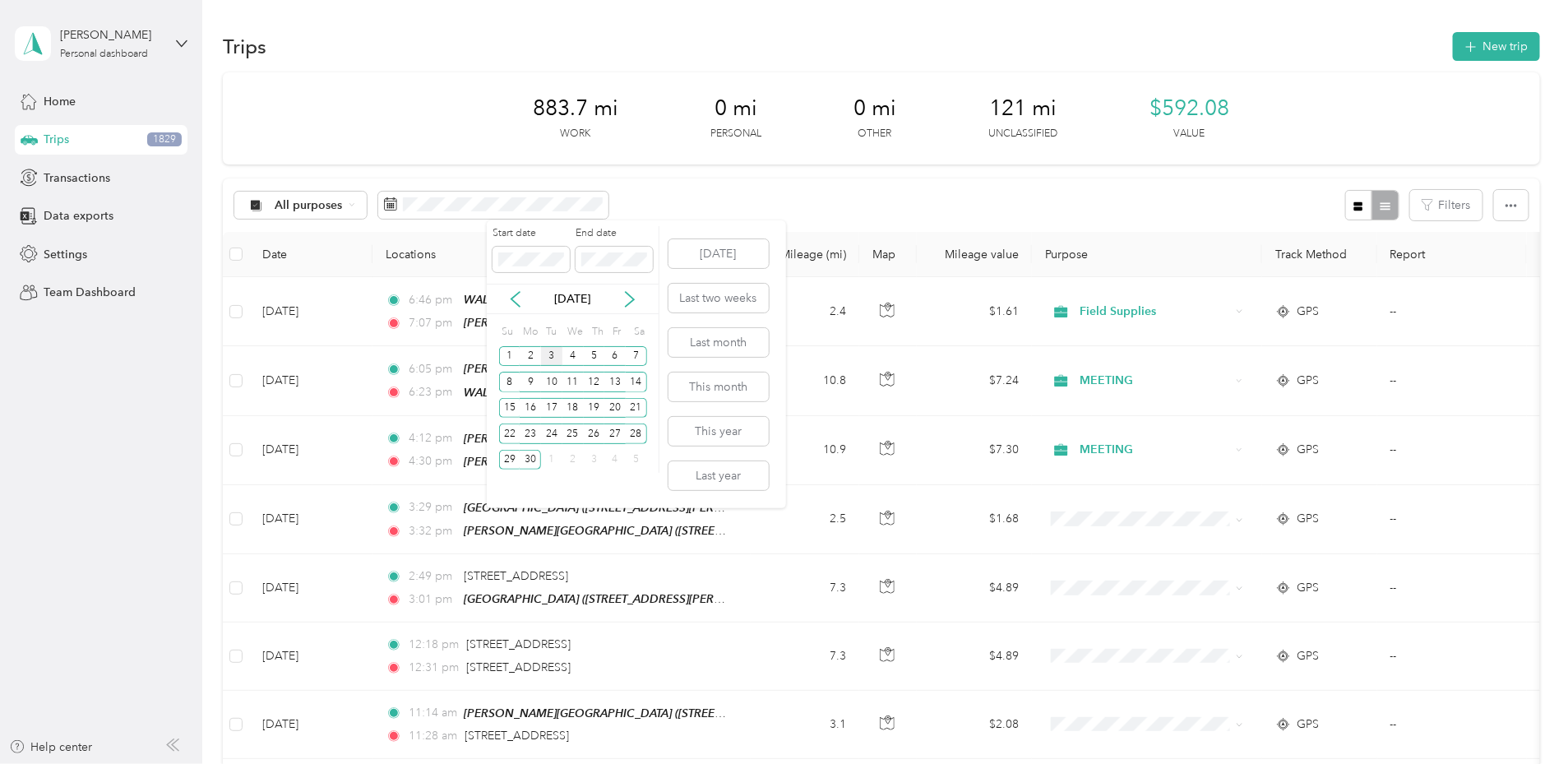
click at [555, 362] on div "3" at bounding box center [552, 356] width 21 height 20
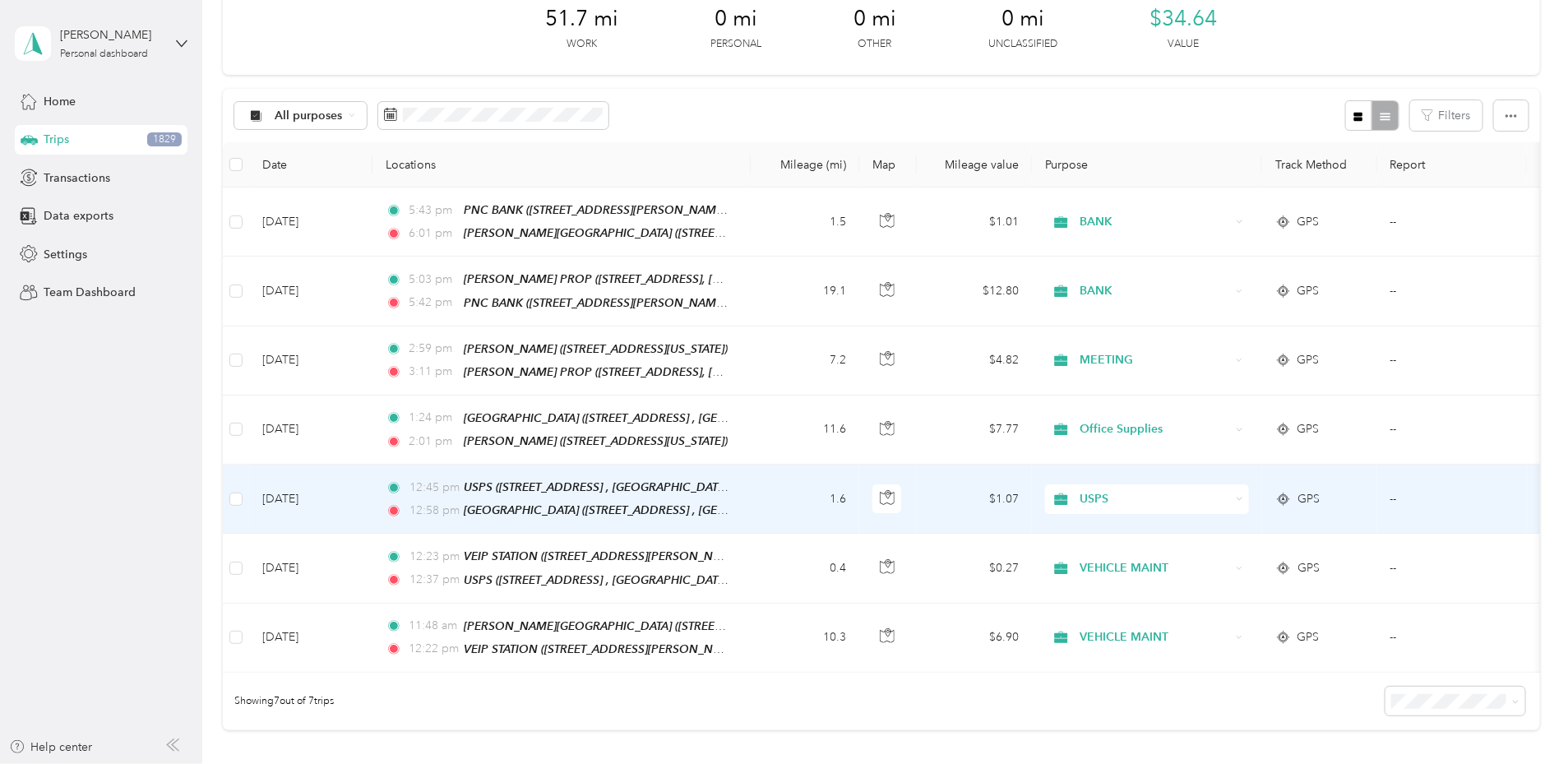
scroll to position [89, 0]
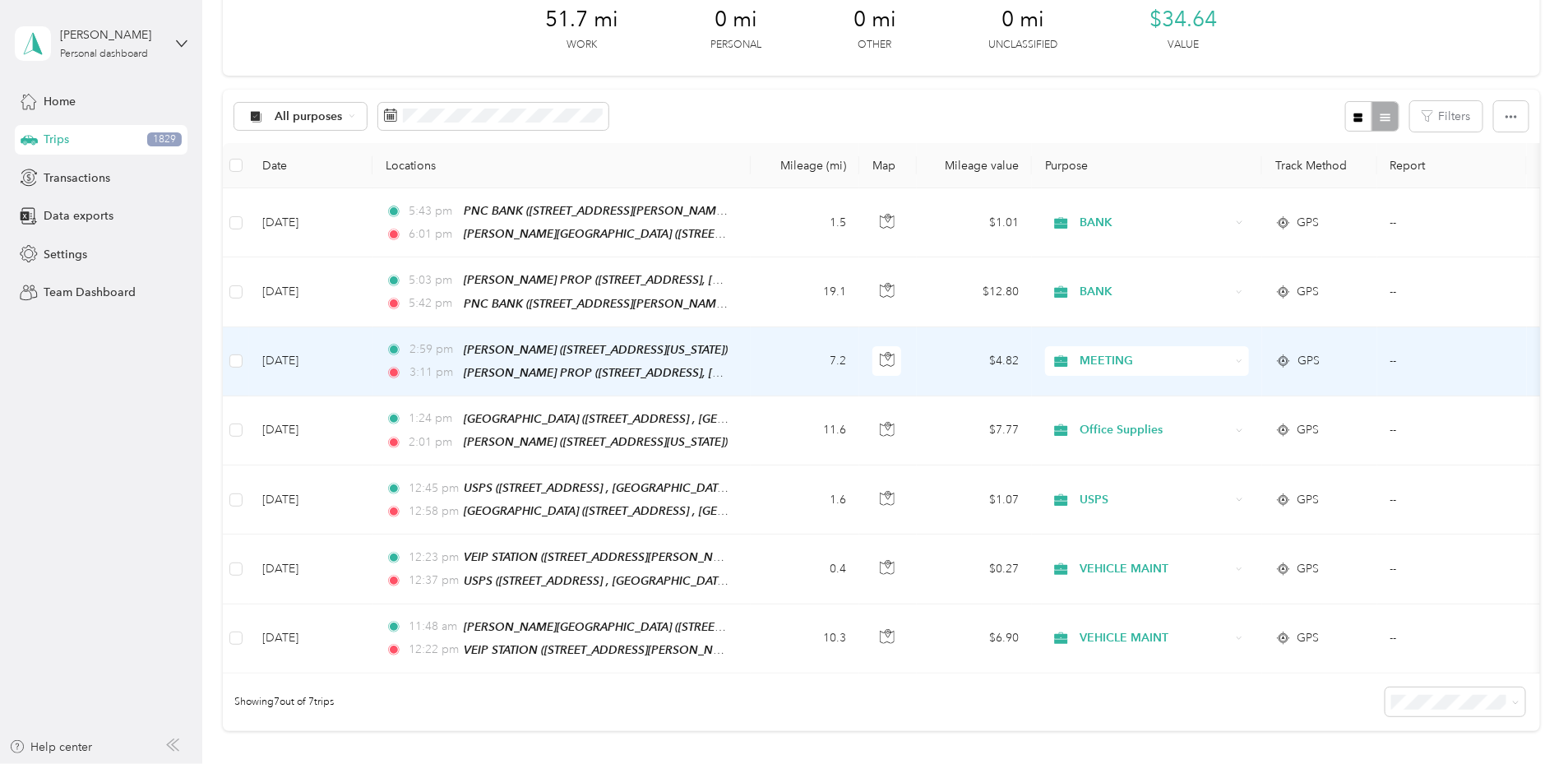
click at [1230, 361] on span "MEETING" at bounding box center [1154, 361] width 151 height 18
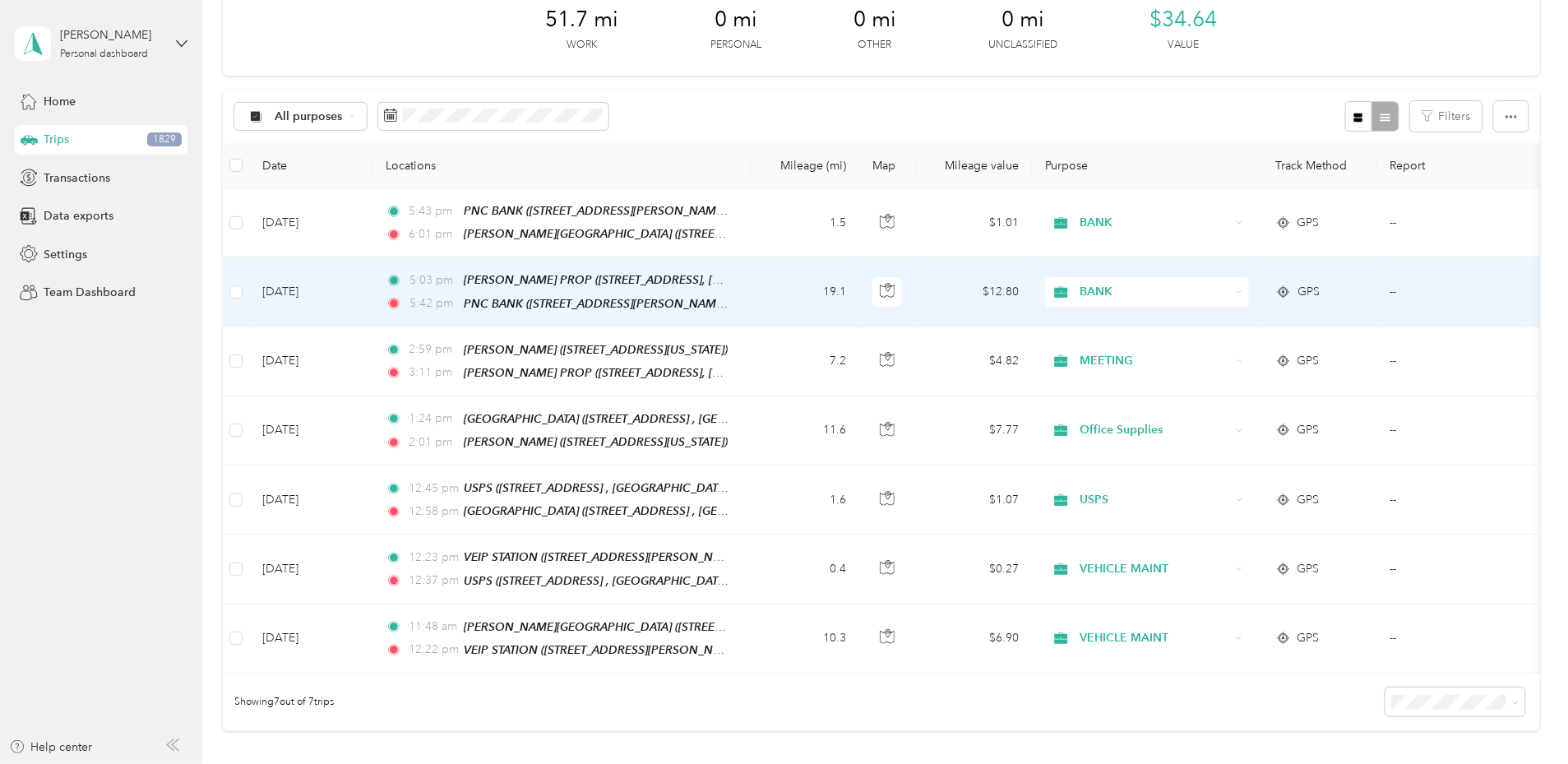
click at [1230, 290] on span "BANK" at bounding box center [1154, 291] width 151 height 18
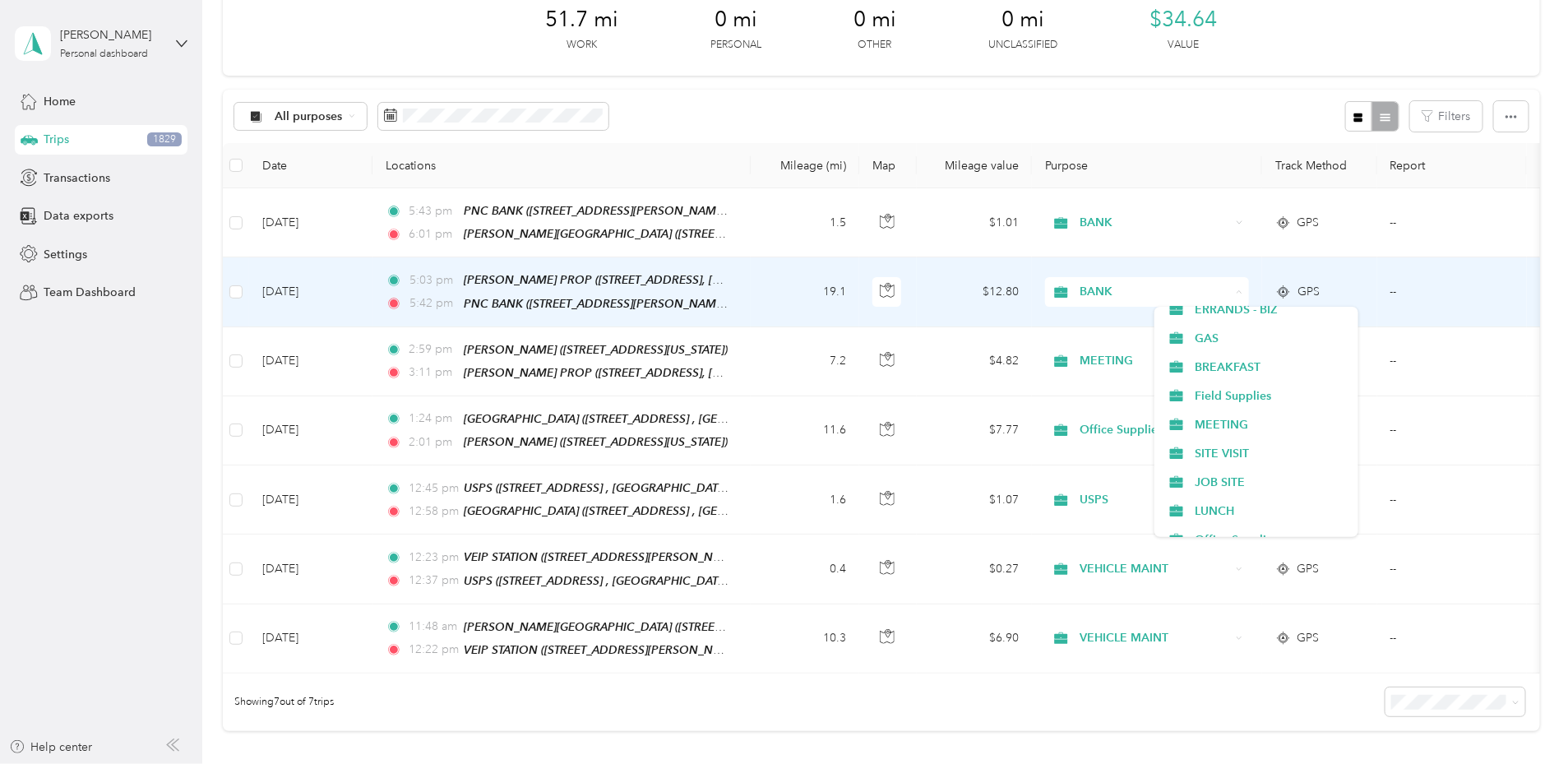
scroll to position [301, 0]
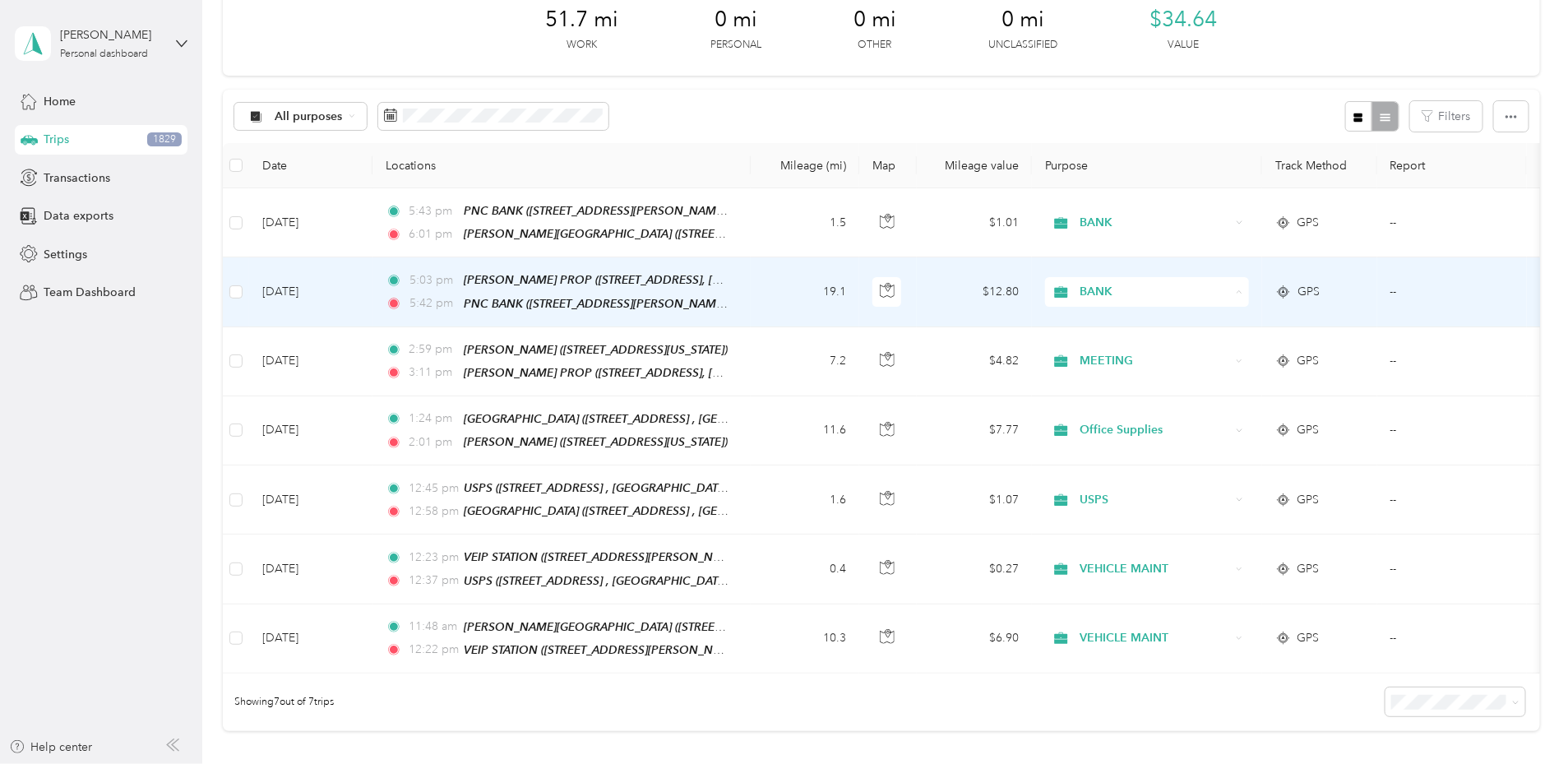
click at [1231, 418] on span "MEETING" at bounding box center [1270, 423] width 152 height 18
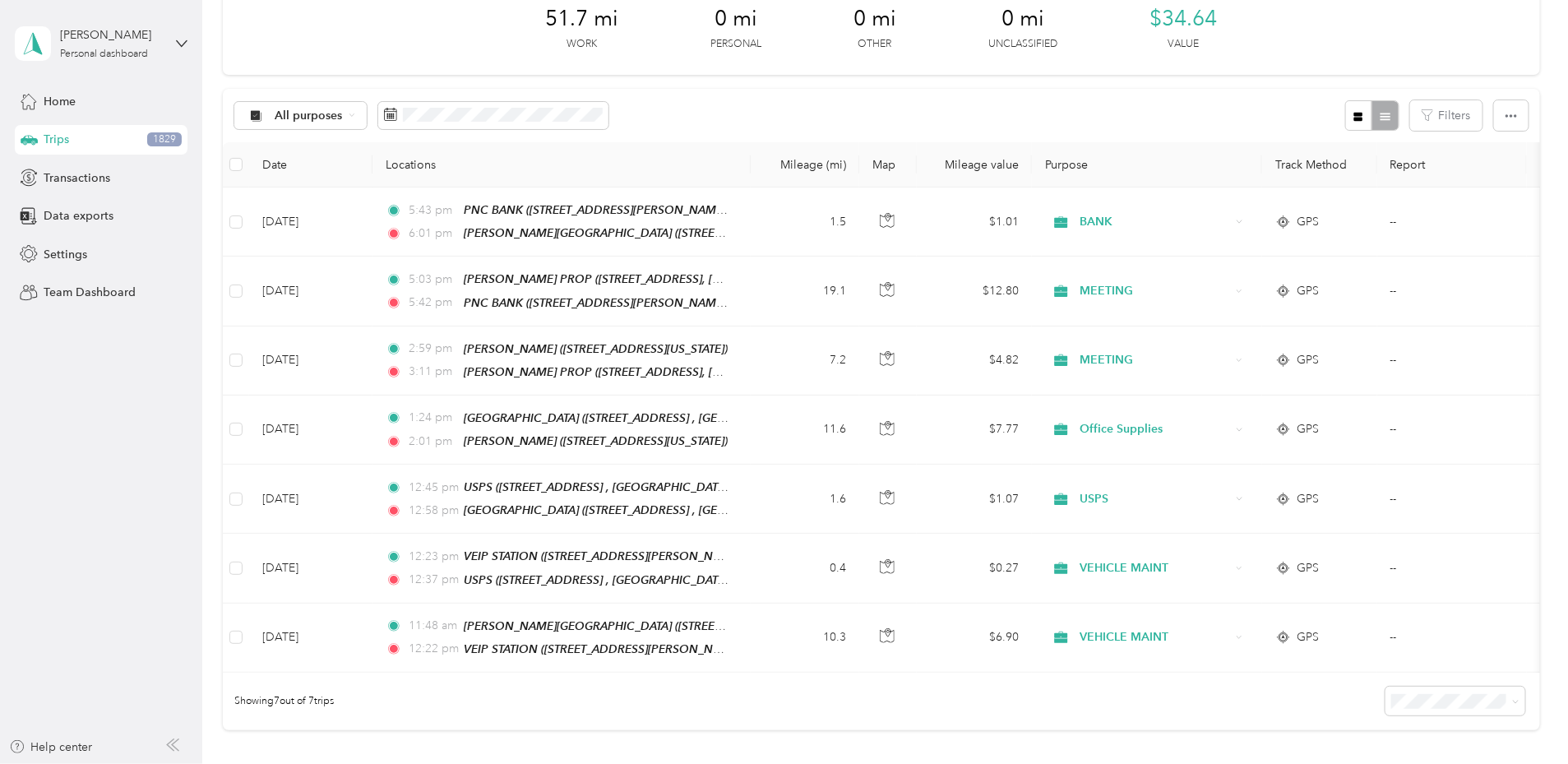
scroll to position [90, 0]
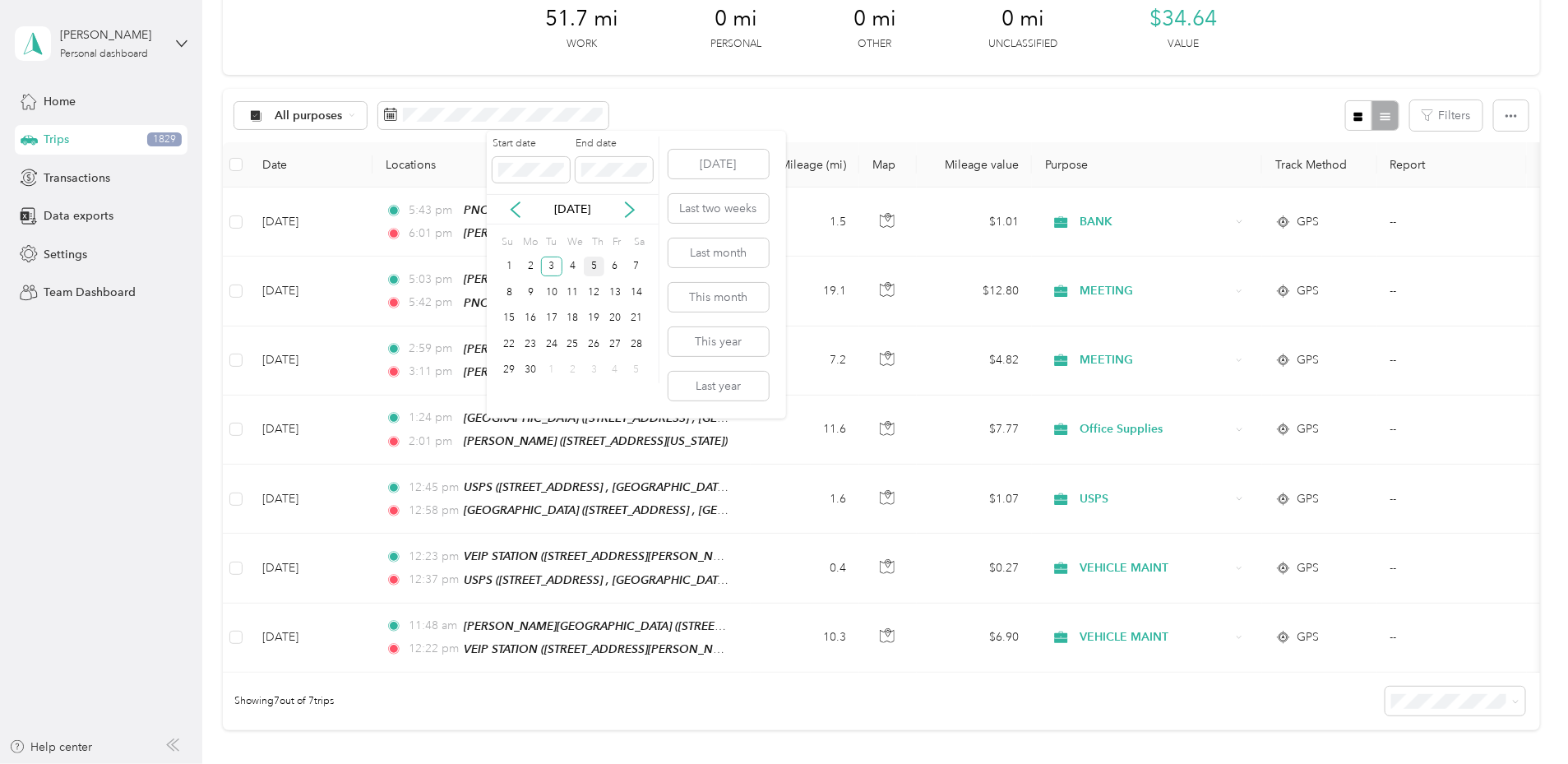
click at [597, 261] on div "5" at bounding box center [594, 266] width 21 height 20
click at [588, 267] on div "5" at bounding box center [594, 266] width 21 height 20
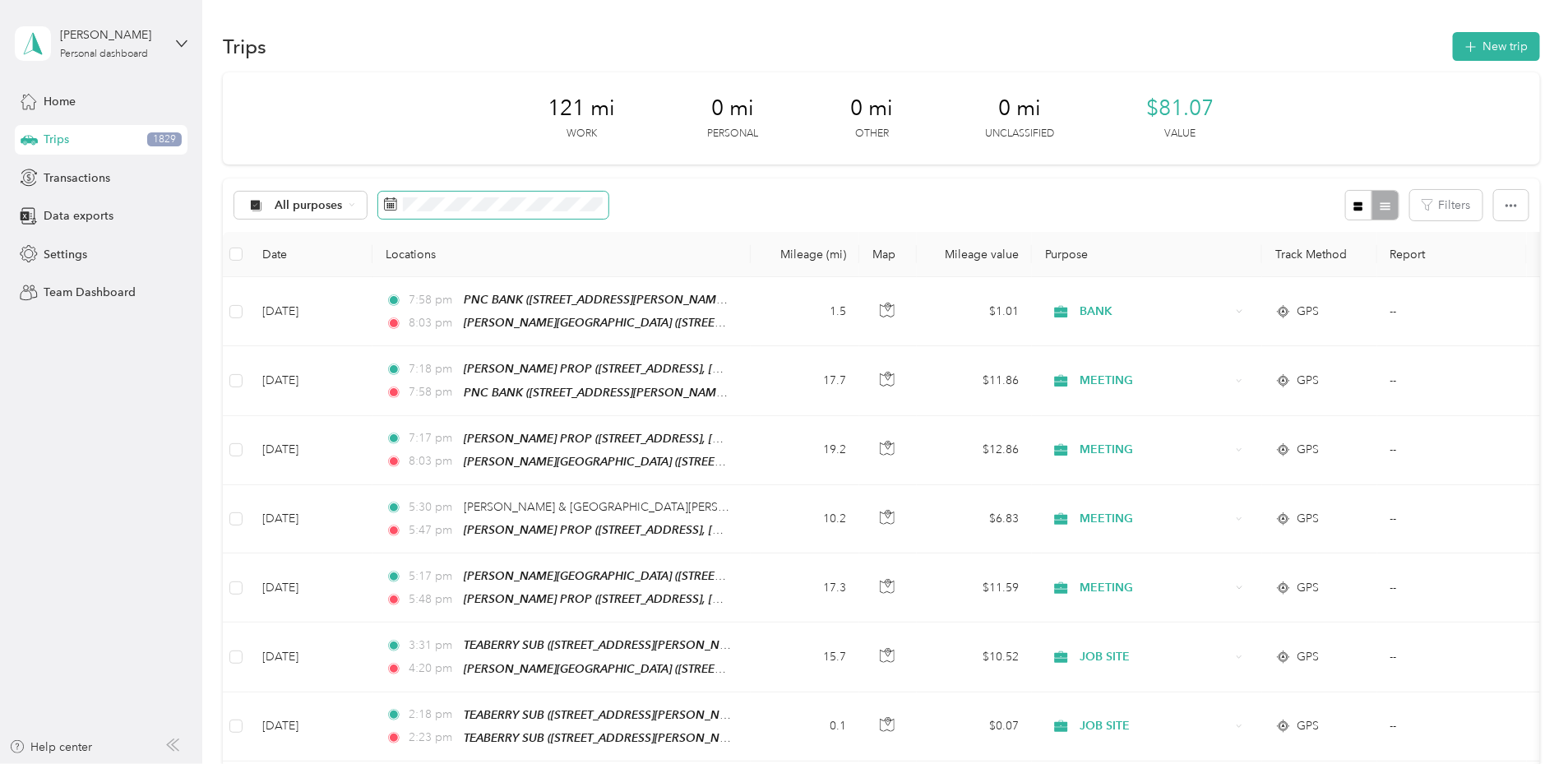
click at [577, 195] on span at bounding box center [494, 206] width 231 height 28
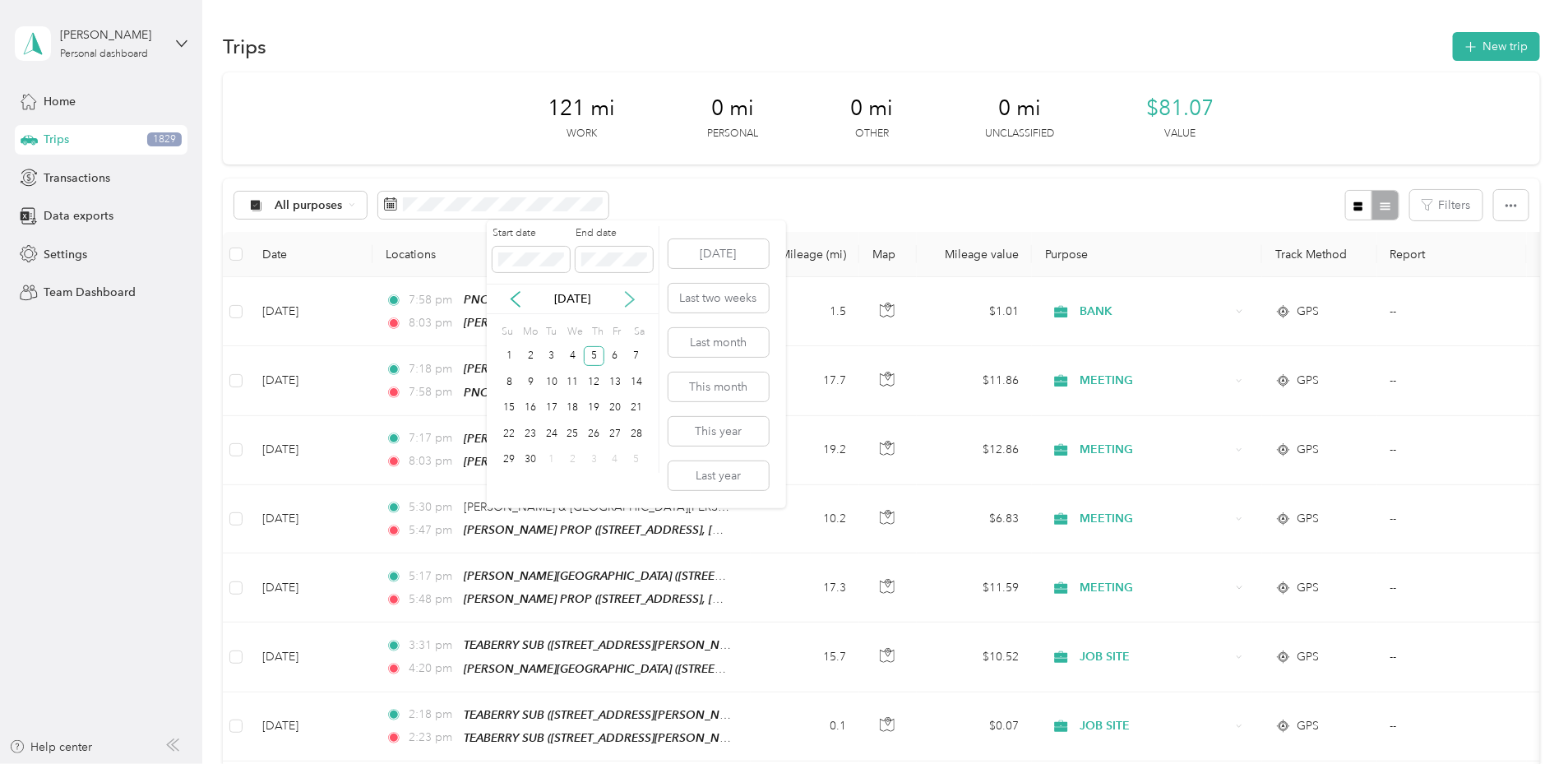
click at [630, 297] on icon at bounding box center [629, 299] width 8 height 15
click at [554, 356] on div "1" at bounding box center [552, 356] width 21 height 20
click at [594, 459] on div "31" at bounding box center [594, 459] width 21 height 20
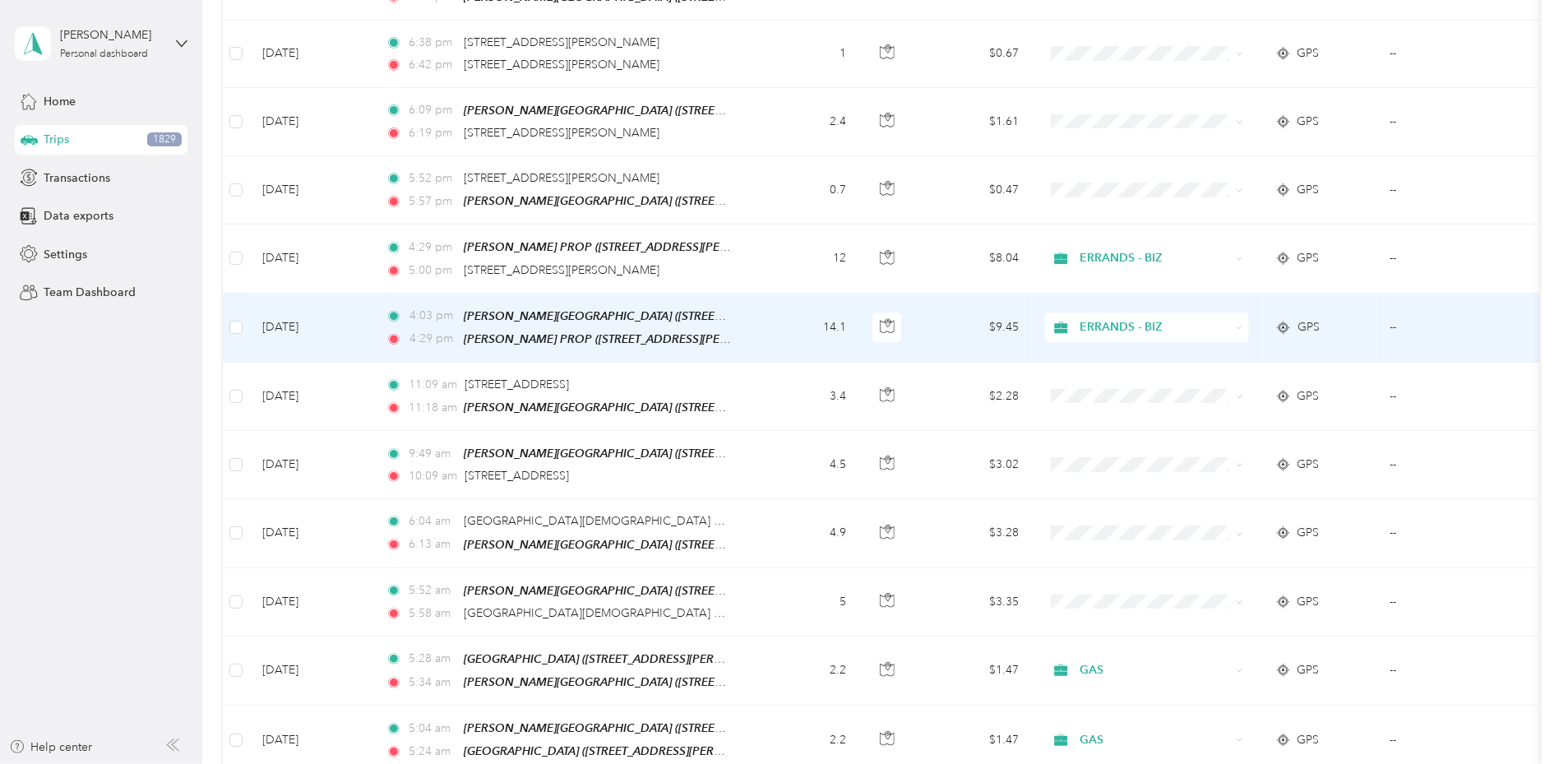
scroll to position [2051, 0]
click at [1230, 319] on span "ERRANDS - BIZ" at bounding box center [1154, 327] width 151 height 18
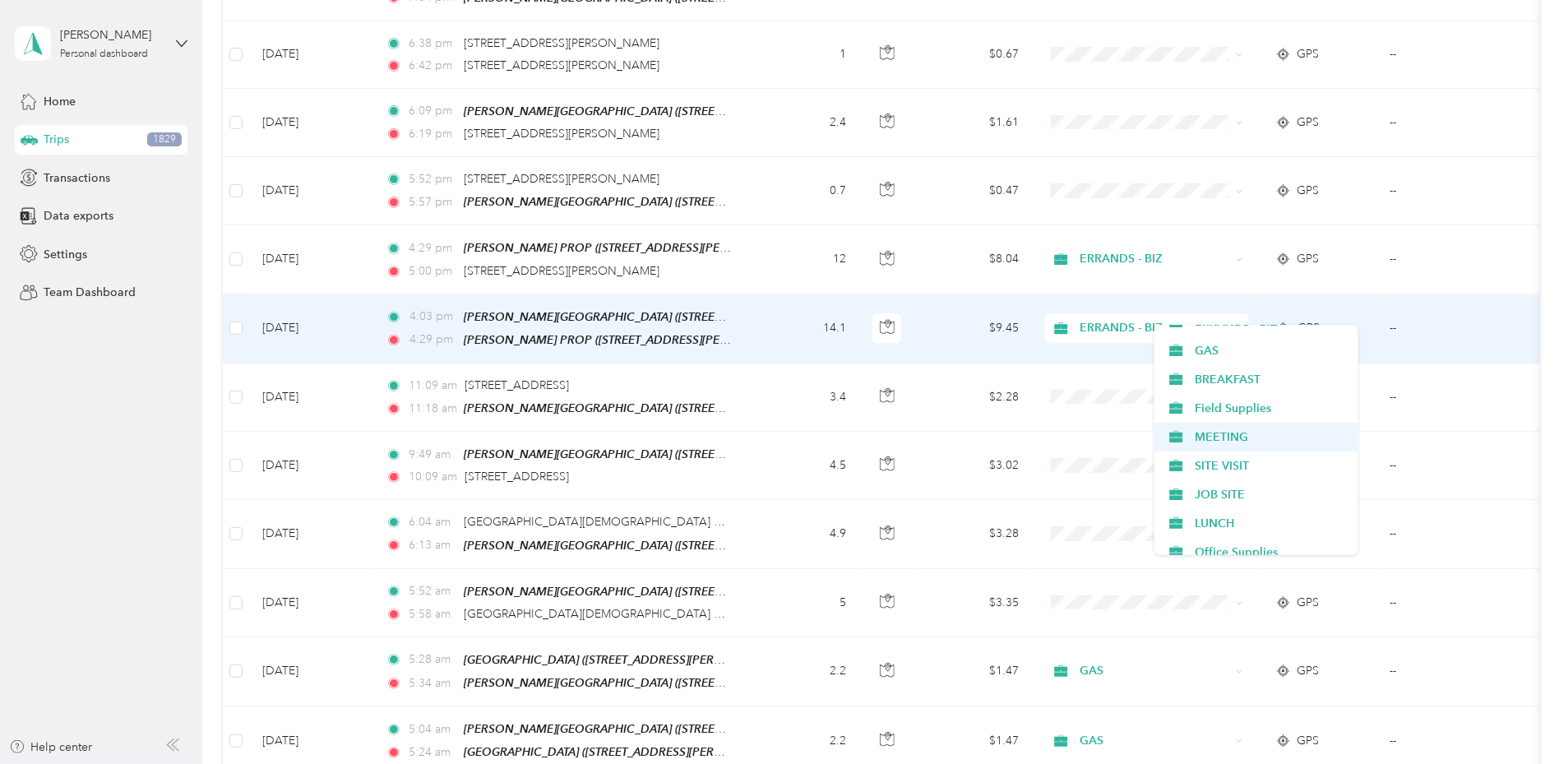
scroll to position [306, 0]
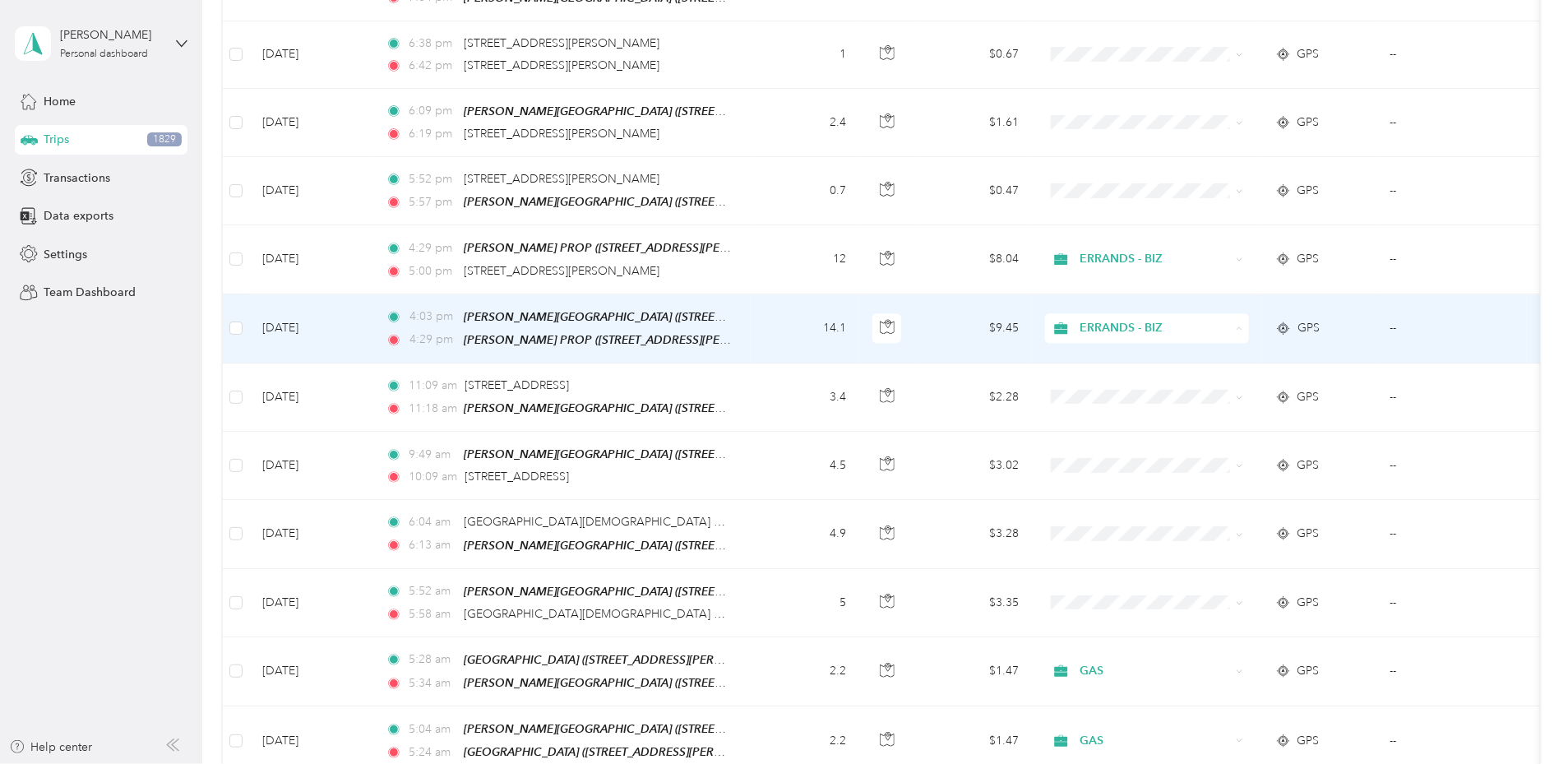
click at [1218, 424] on li "MEETING" at bounding box center [1256, 435] width 204 height 29
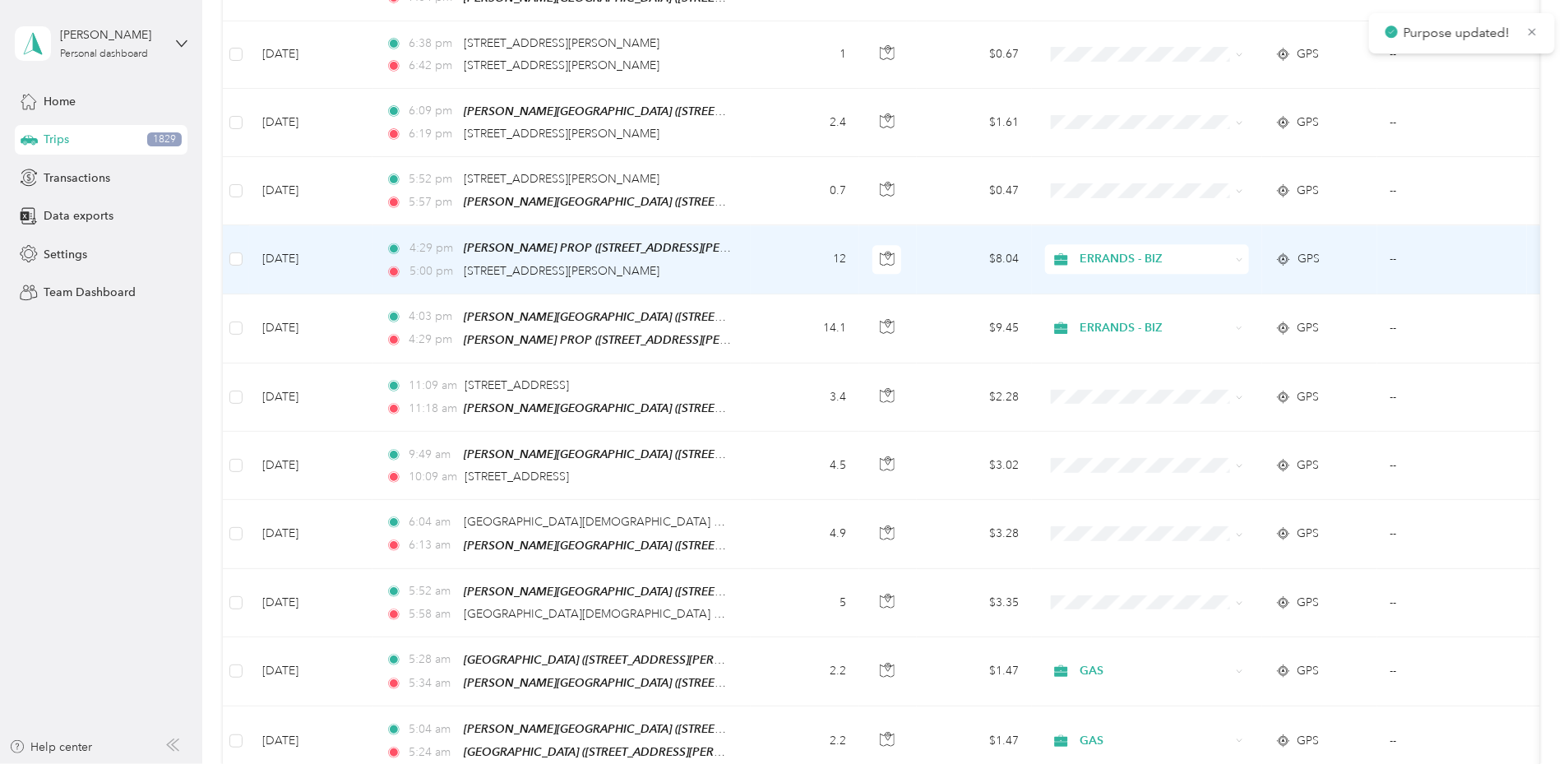
click at [1230, 250] on span "ERRANDS - BIZ" at bounding box center [1154, 259] width 151 height 18
click at [1216, 398] on ol "Work Personal DINNER VEHICLE MAINT USPS MECHANIC REPAIR SHOP COURT CASE GPS BAN…" at bounding box center [1256, 371] width 204 height 231
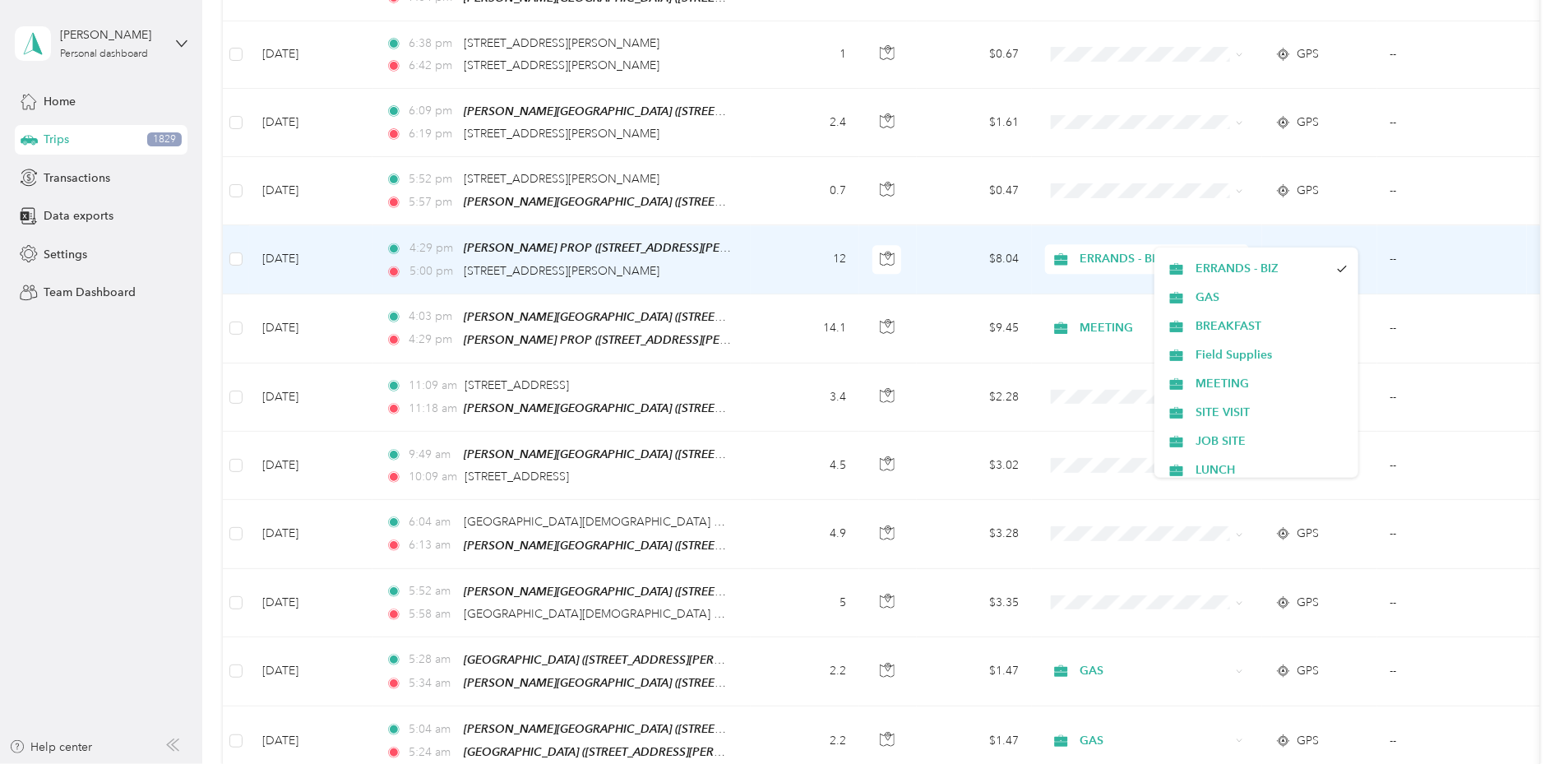
scroll to position [0, 0]
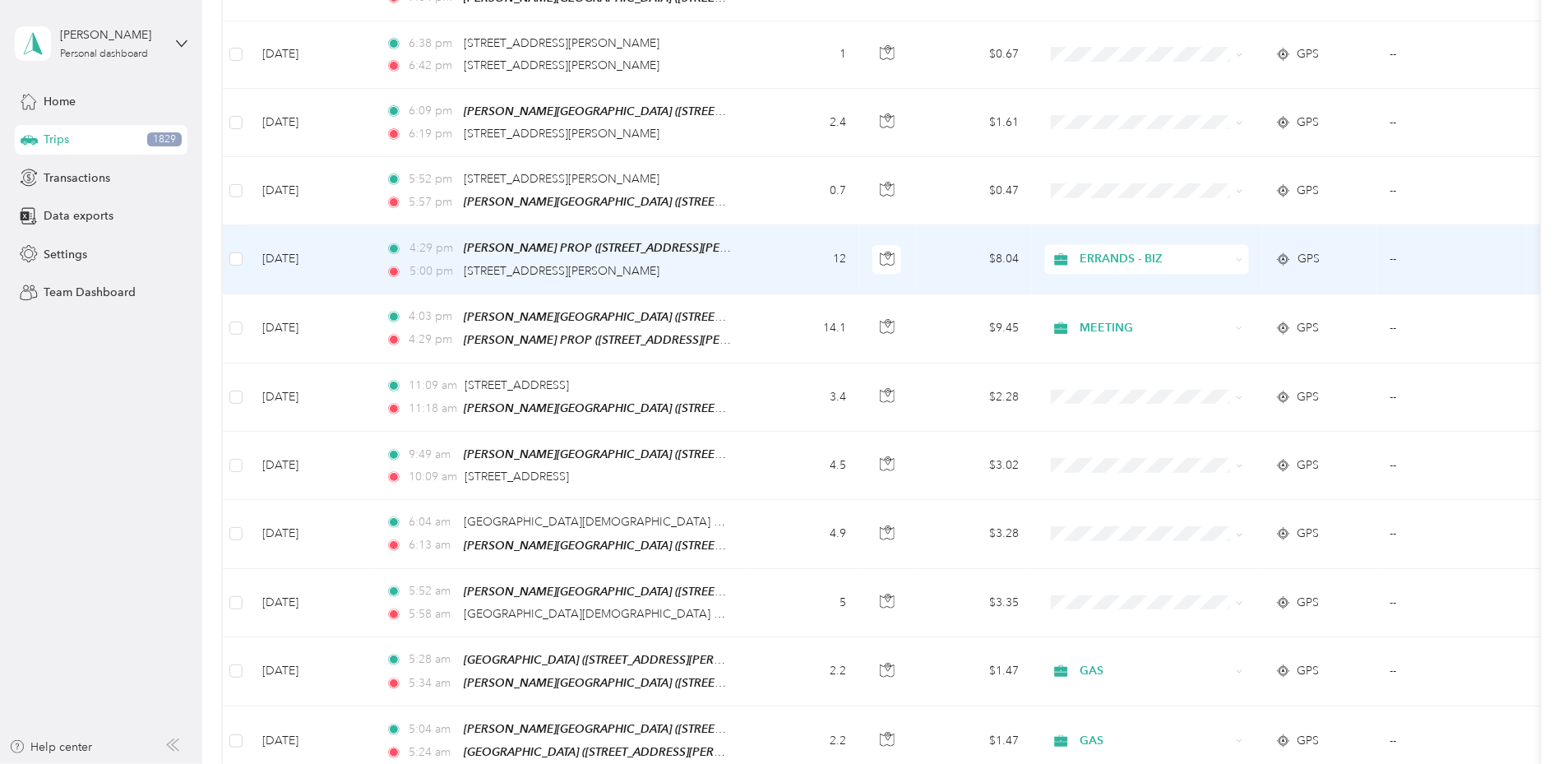
click at [1230, 250] on span "ERRANDS - BIZ" at bounding box center [1154, 259] width 151 height 18
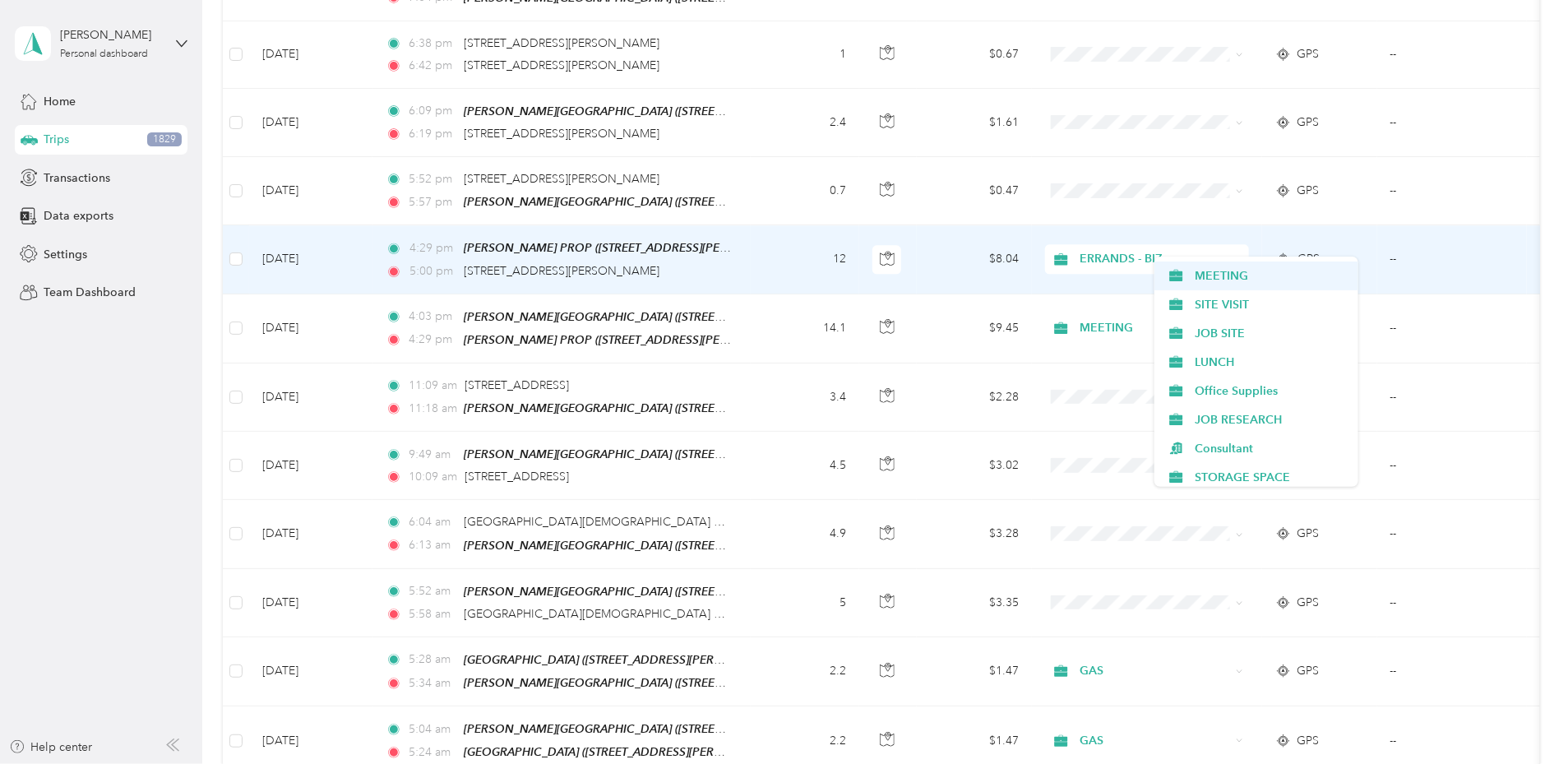
scroll to position [399, 0]
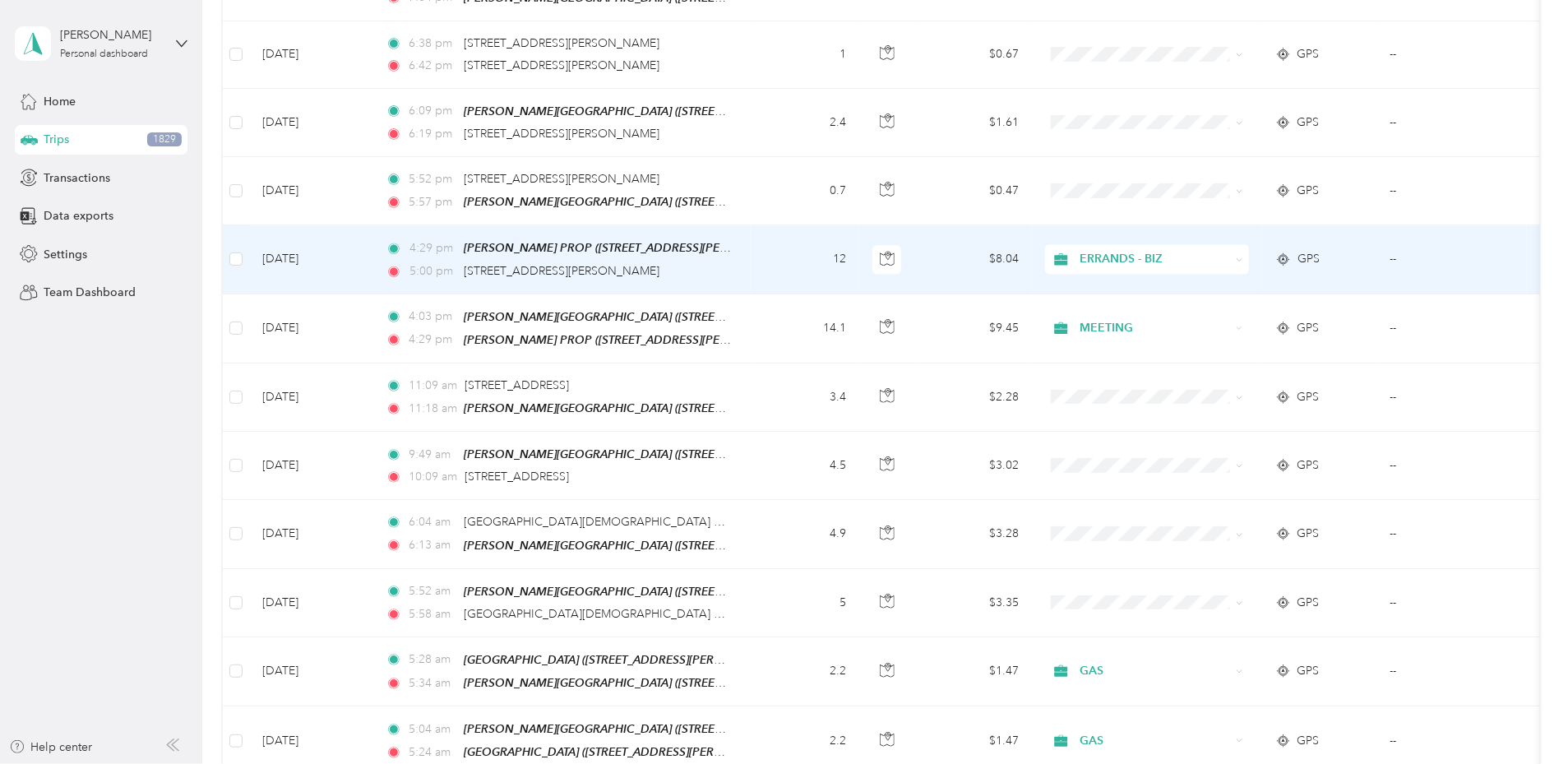
click at [1209, 275] on li "MEETING" at bounding box center [1256, 271] width 204 height 29
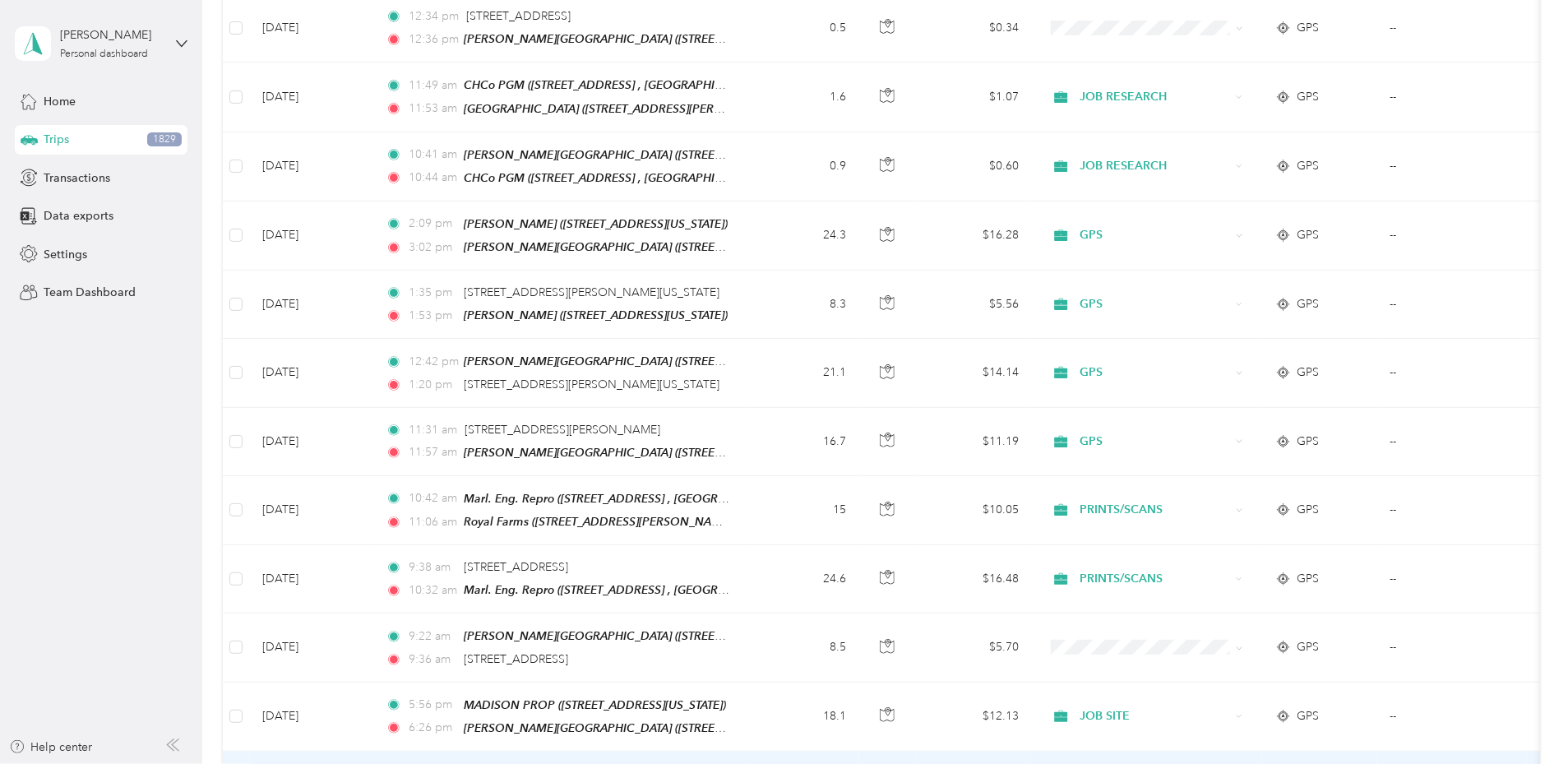
scroll to position [0, 0]
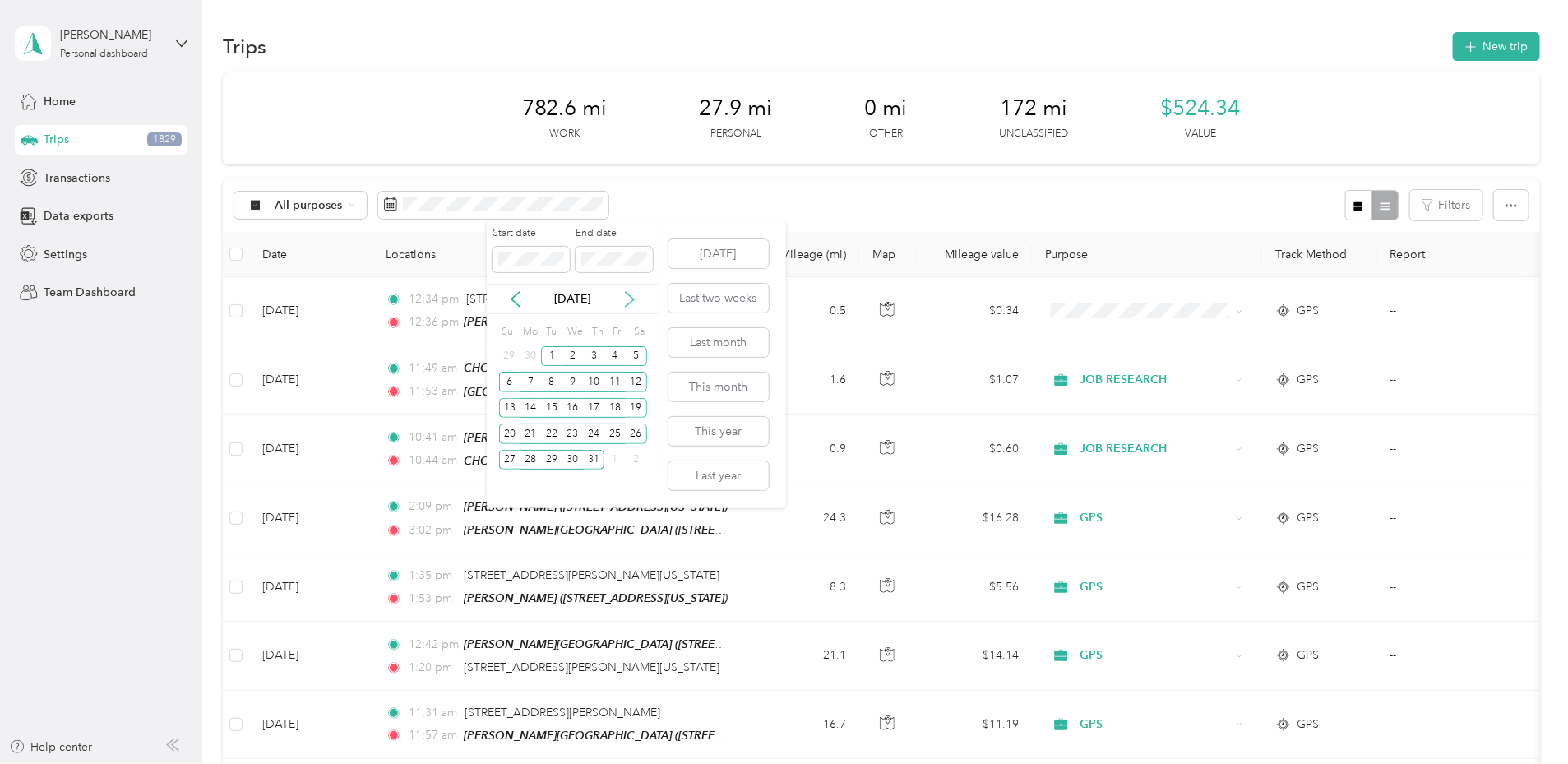
click at [630, 301] on icon at bounding box center [629, 299] width 8 height 15
click at [617, 358] on div "1" at bounding box center [615, 356] width 21 height 20
click at [640, 457] on div "30" at bounding box center [637, 459] width 21 height 20
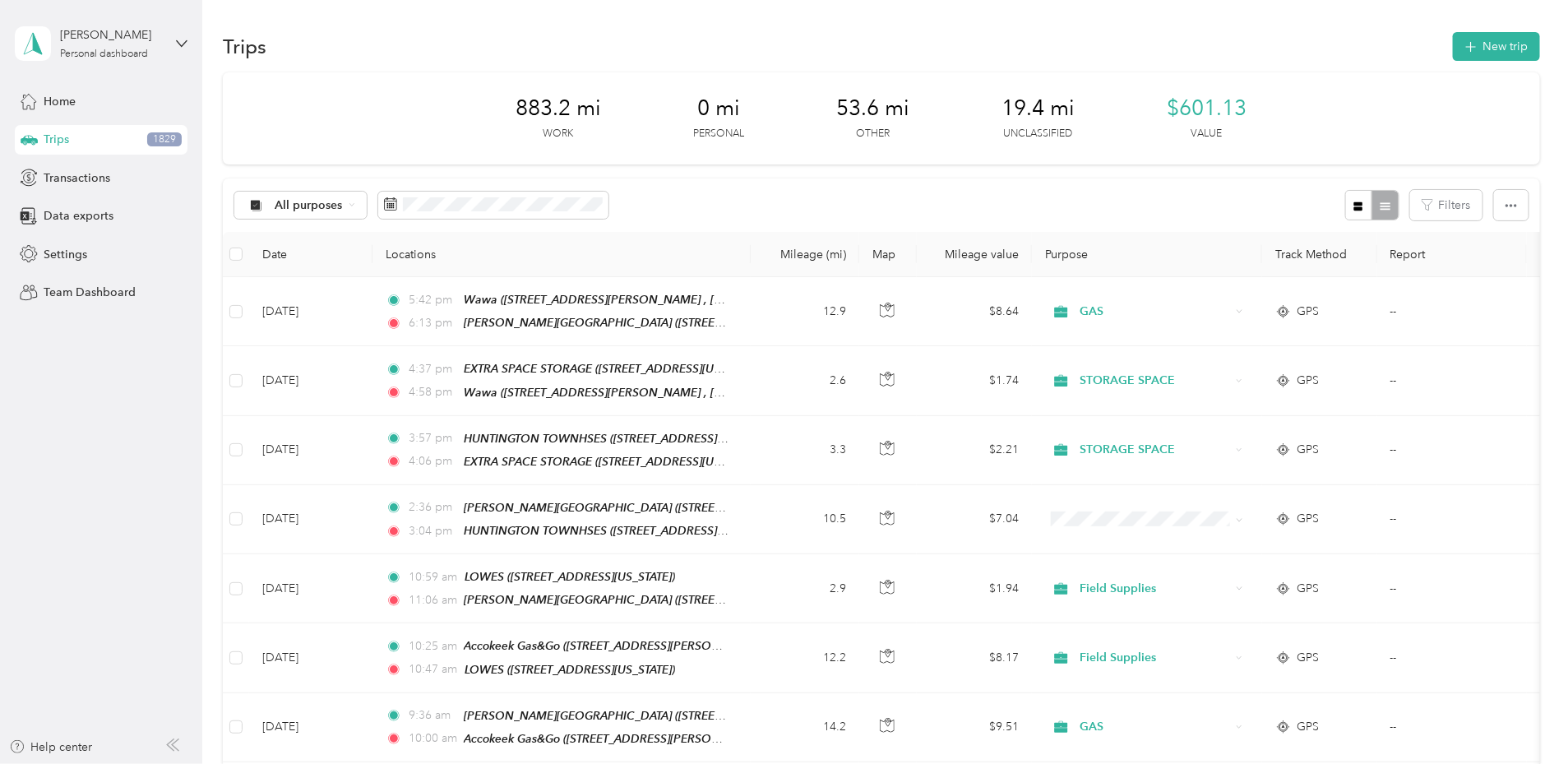
click at [828, 40] on div "Trips New trip" at bounding box center [881, 46] width 1317 height 34
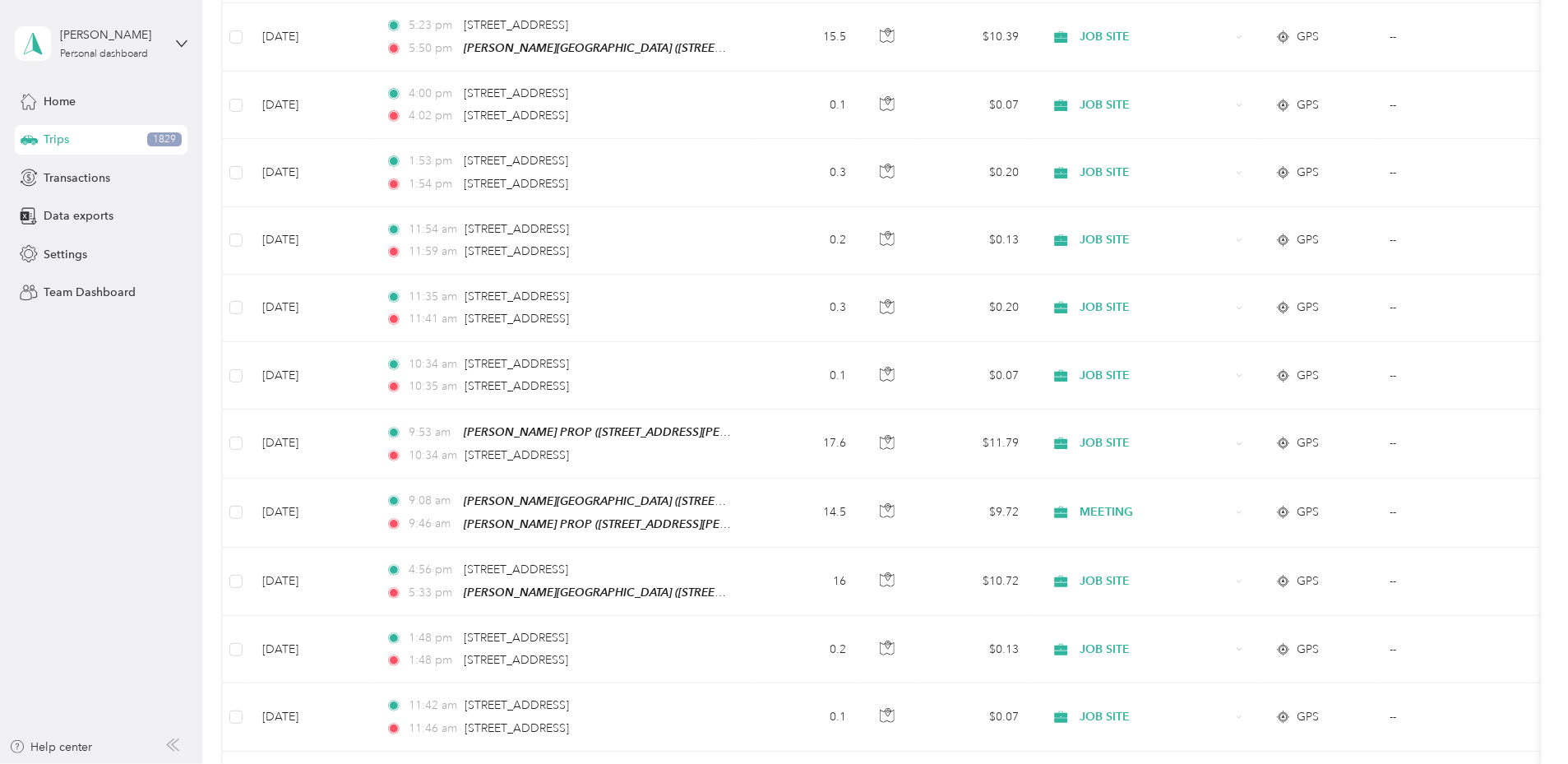
scroll to position [1311, 0]
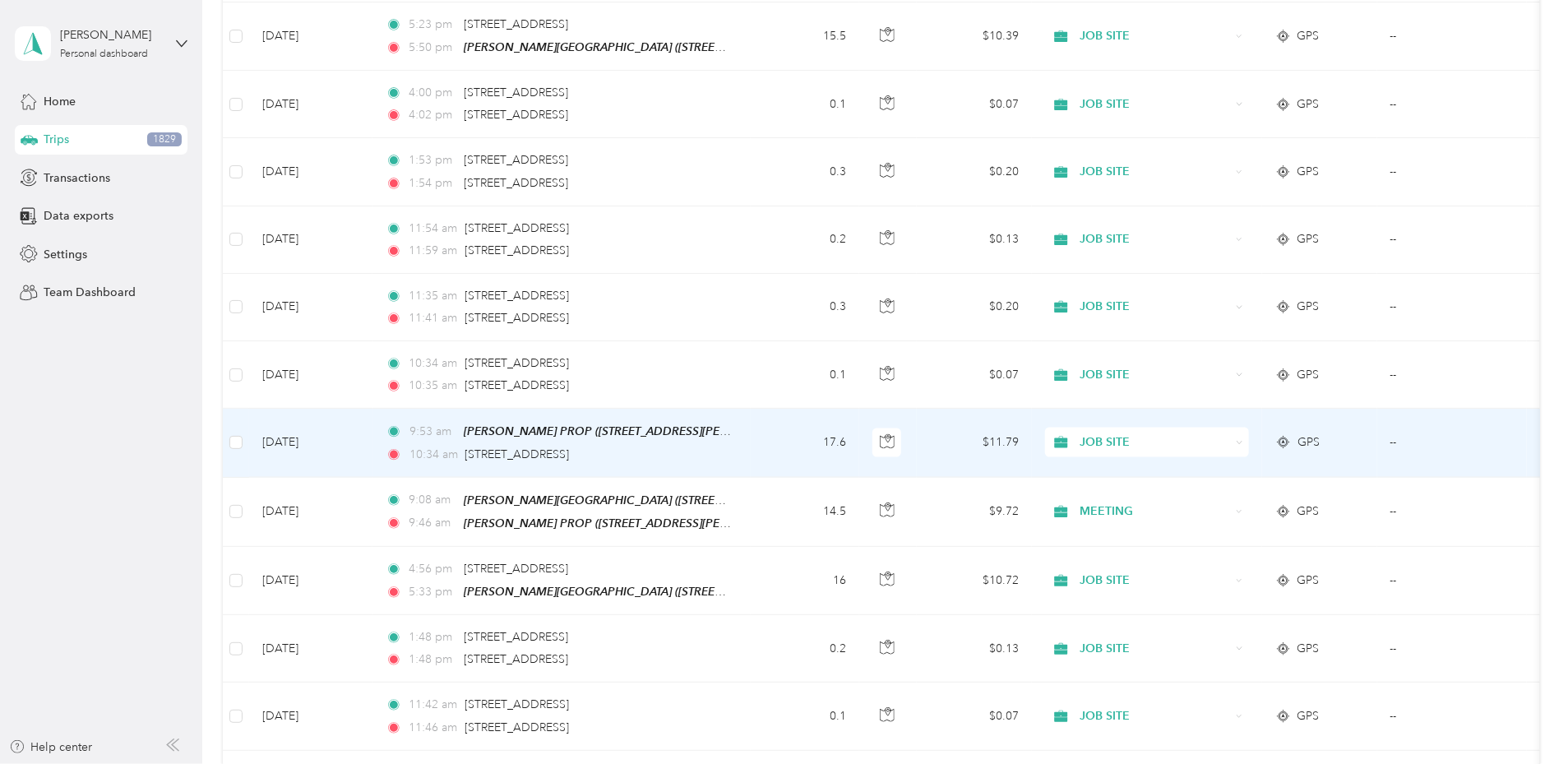
click at [1230, 433] on span "JOB SITE" at bounding box center [1154, 442] width 151 height 18
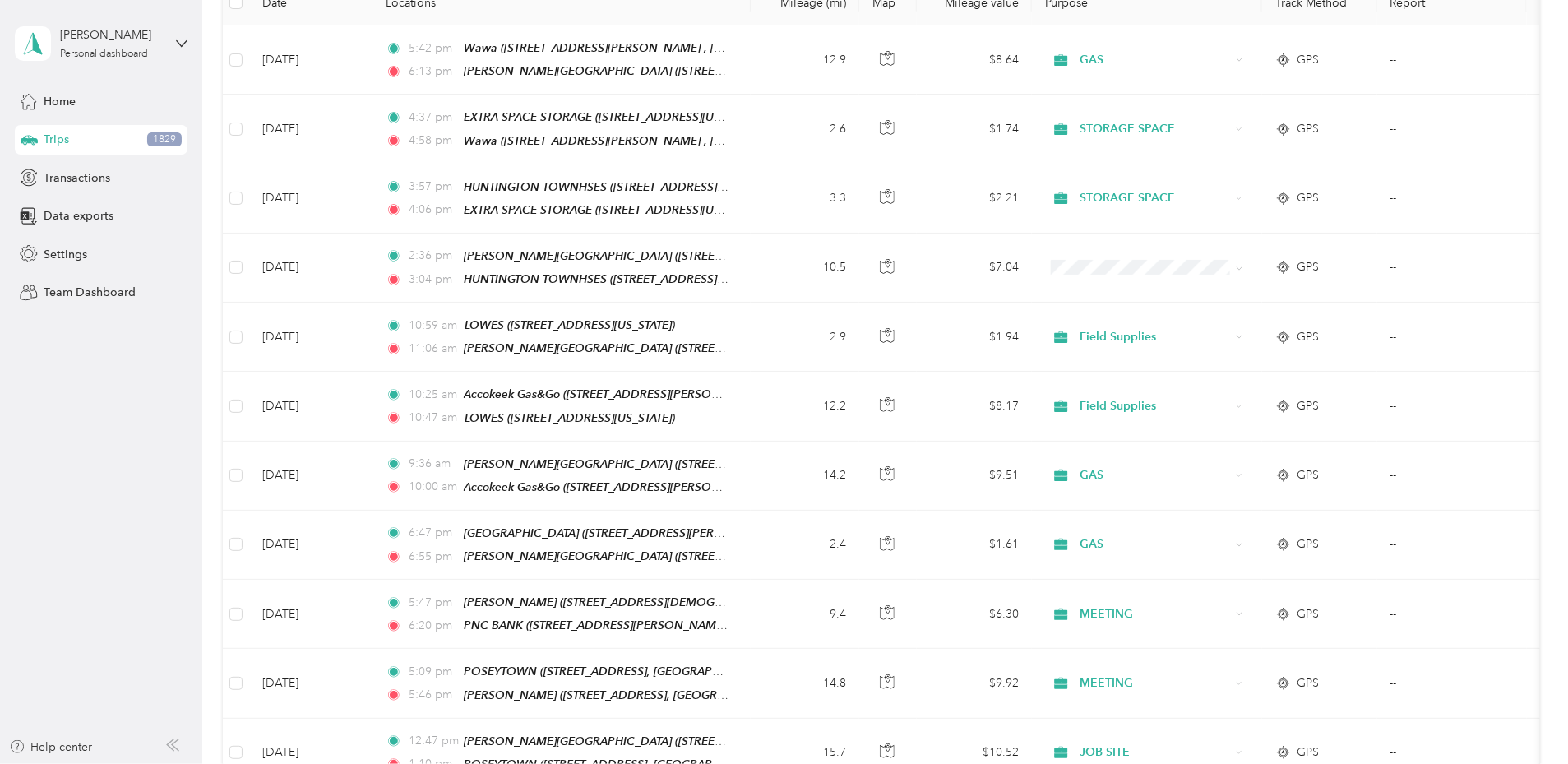
scroll to position [0, 0]
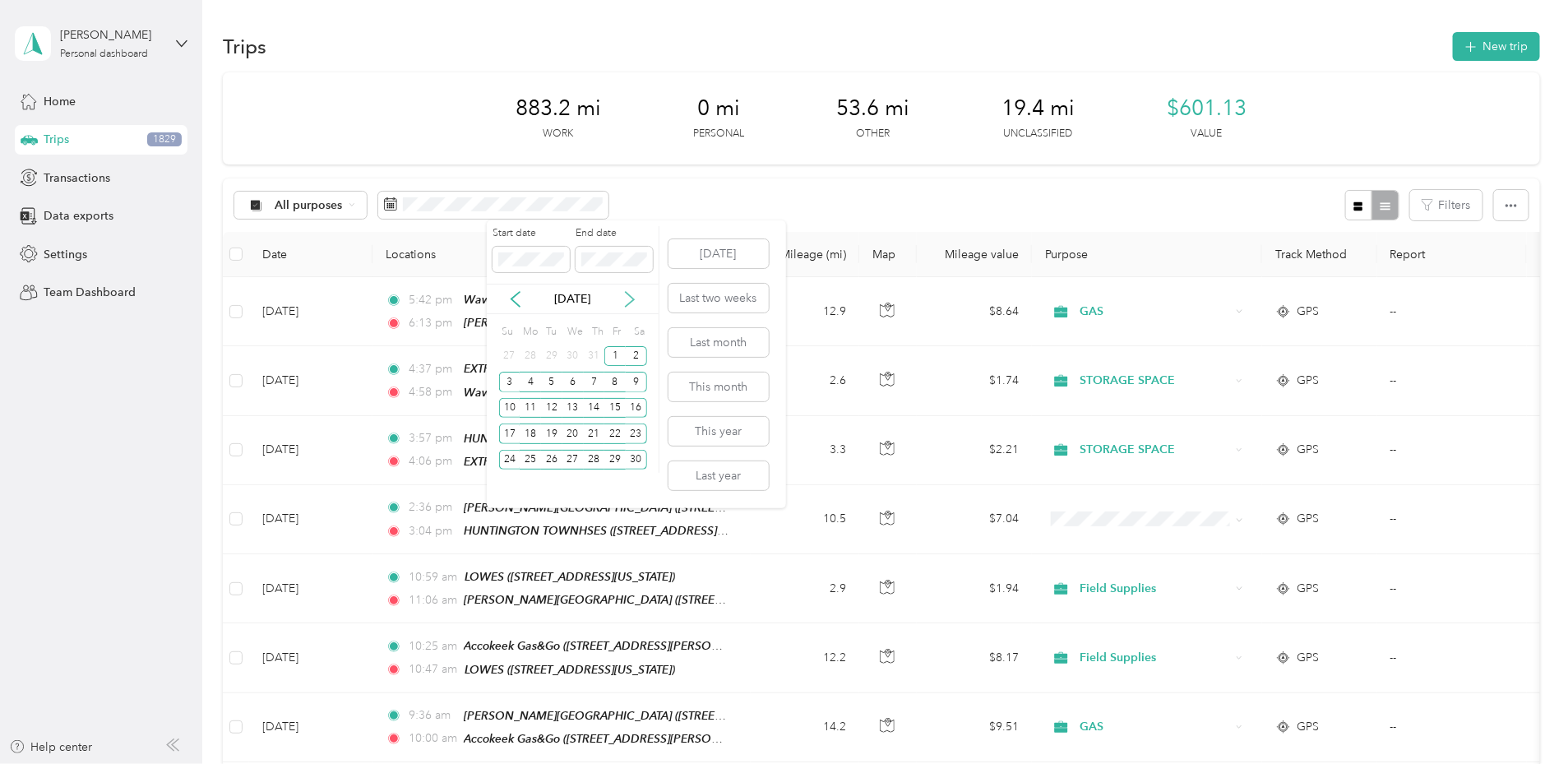
click at [629, 295] on icon at bounding box center [629, 299] width 17 height 17
click at [507, 359] on div "1" at bounding box center [510, 356] width 21 height 20
click at [554, 455] on div "31" at bounding box center [552, 459] width 21 height 20
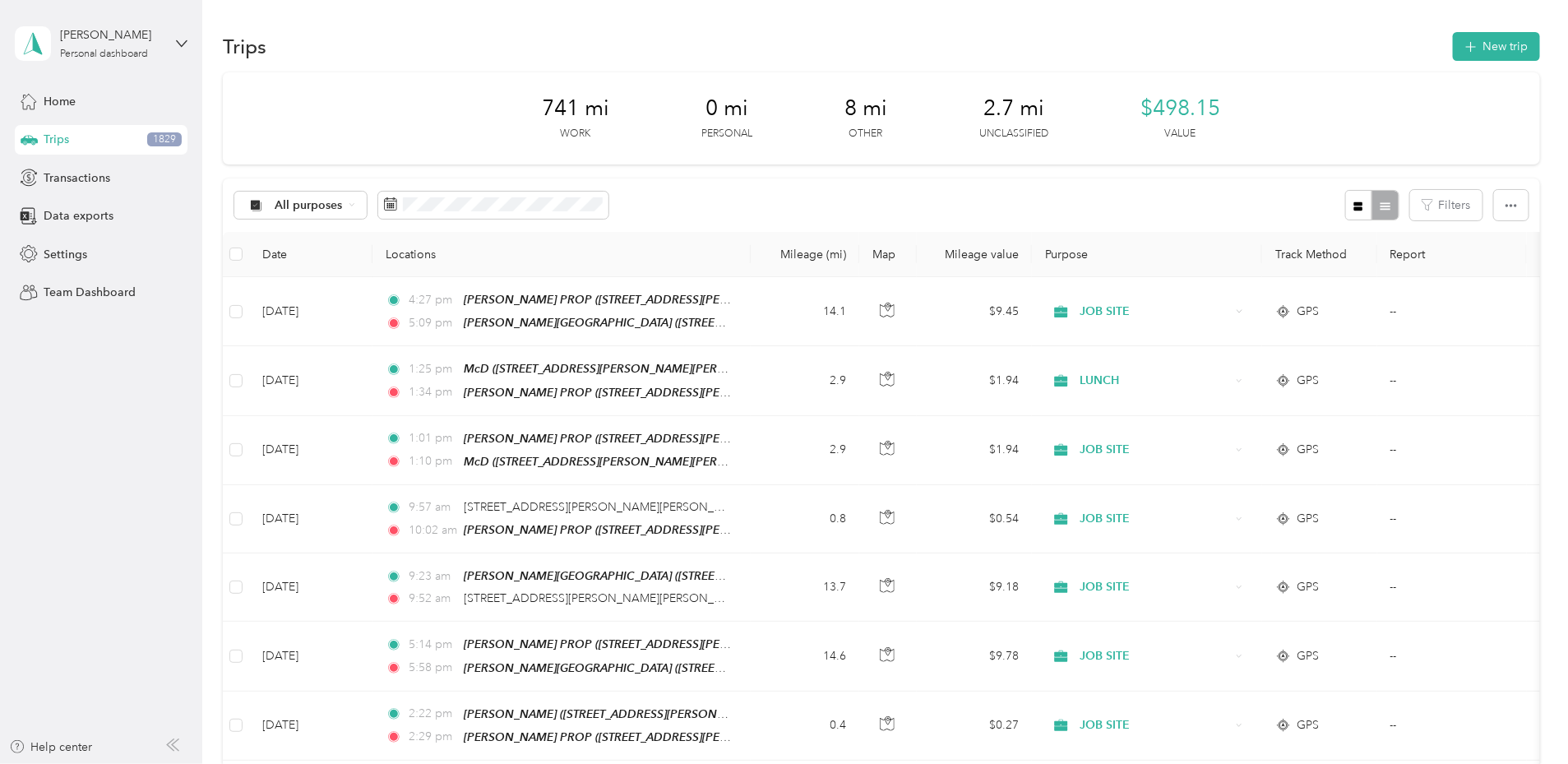
click at [1153, 48] on div "Trips New trip" at bounding box center [881, 46] width 1317 height 34
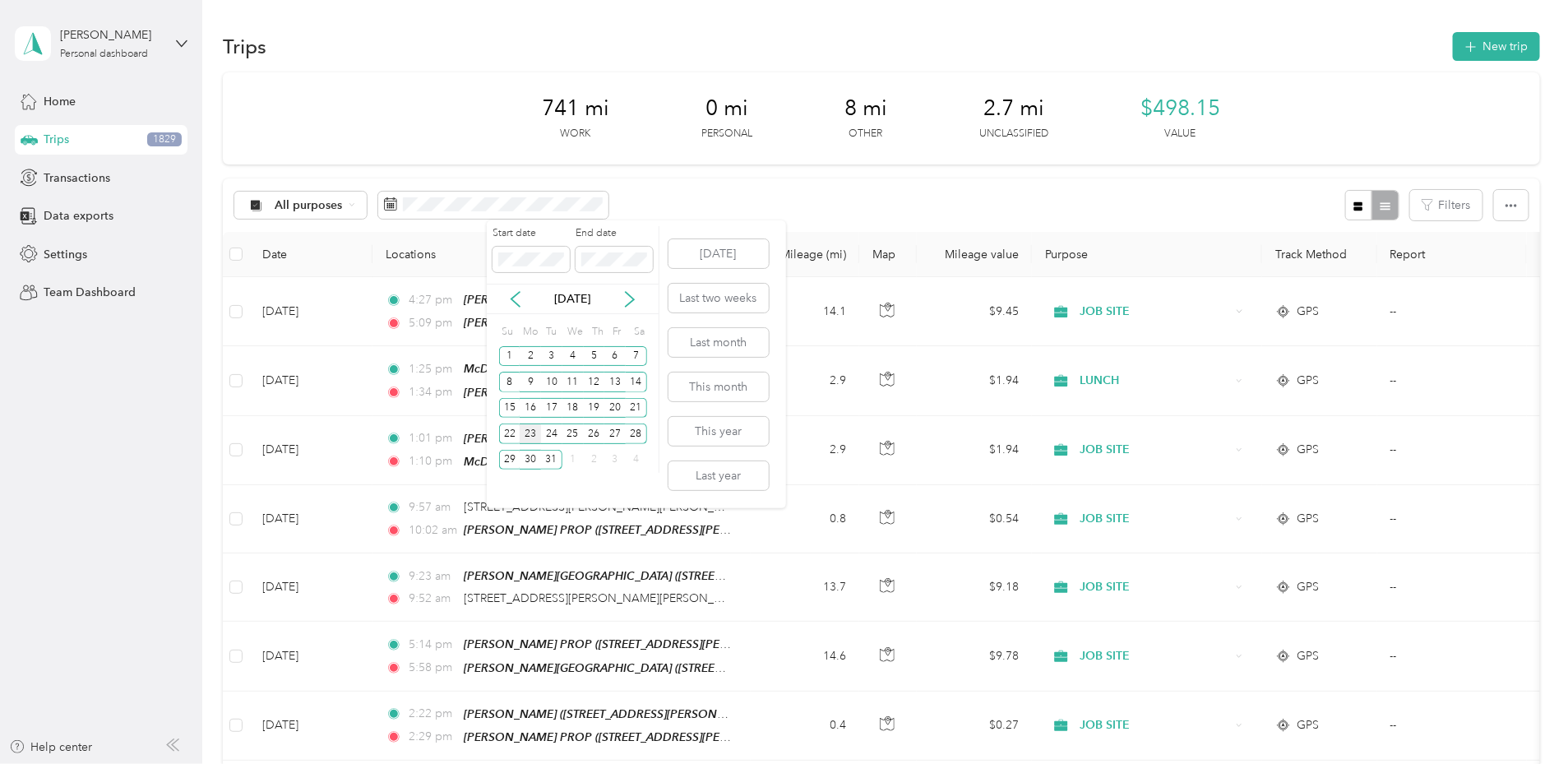
click at [537, 437] on div "23" at bounding box center [530, 433] width 21 height 20
click at [533, 434] on div "23" at bounding box center [530, 433] width 21 height 20
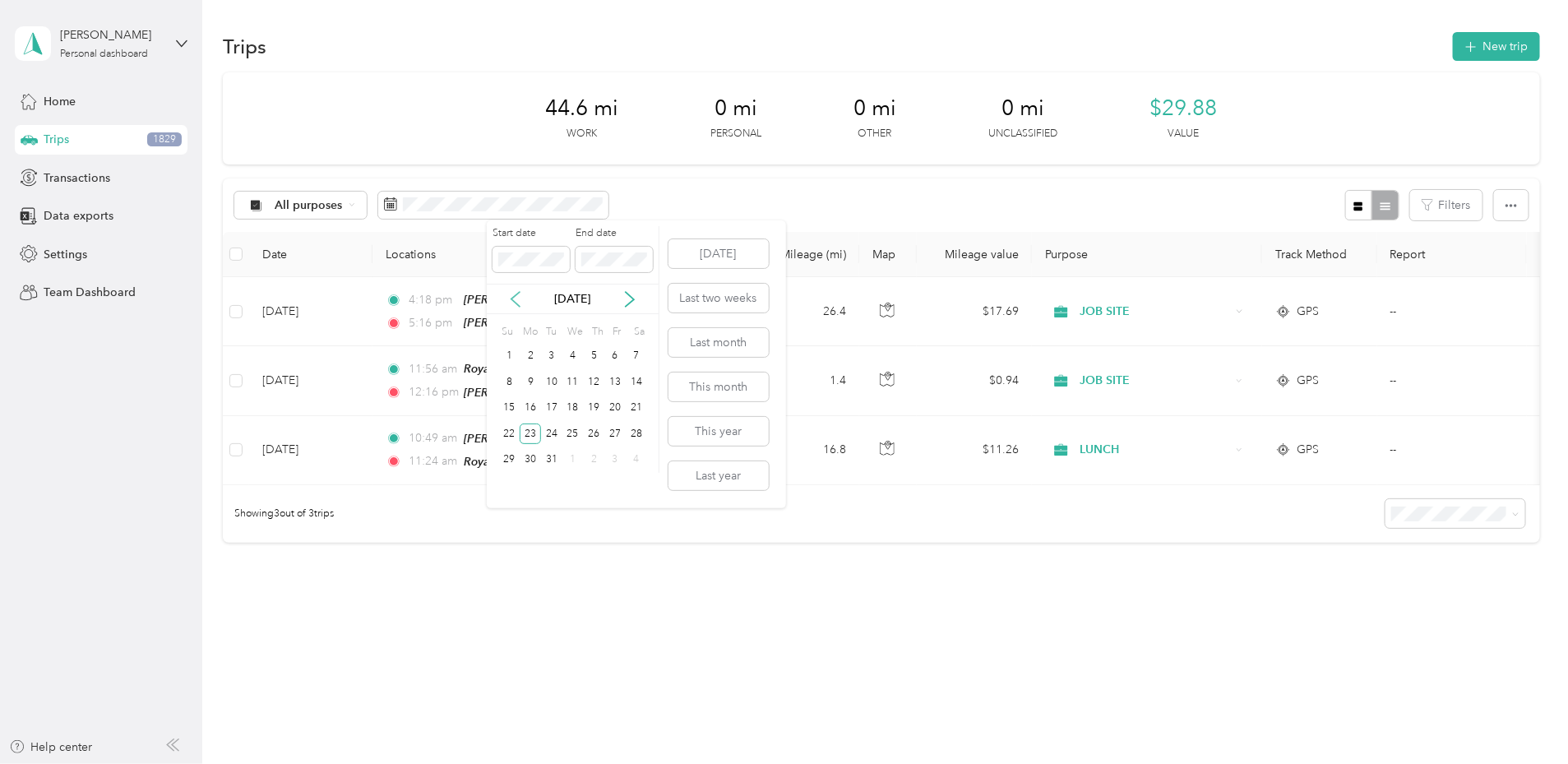
click at [515, 295] on icon at bounding box center [515, 299] width 8 height 15
click at [511, 356] on div "1" at bounding box center [510, 356] width 21 height 20
click at [528, 459] on div "30" at bounding box center [530, 459] width 21 height 20
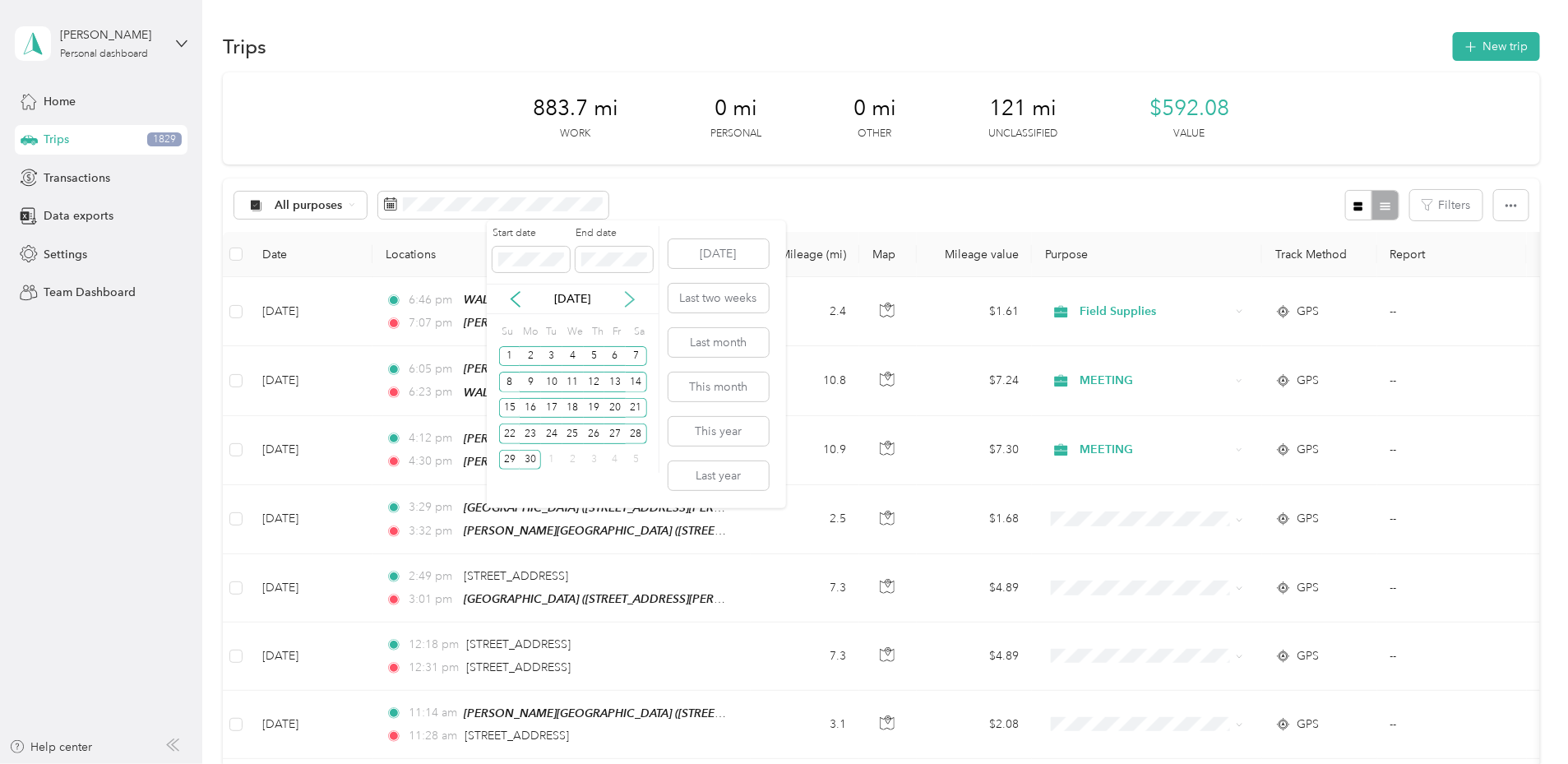
click at [628, 301] on icon at bounding box center [629, 299] width 17 height 17
click at [554, 356] on div "1" at bounding box center [552, 356] width 21 height 20
click at [597, 464] on div "31" at bounding box center [594, 459] width 21 height 20
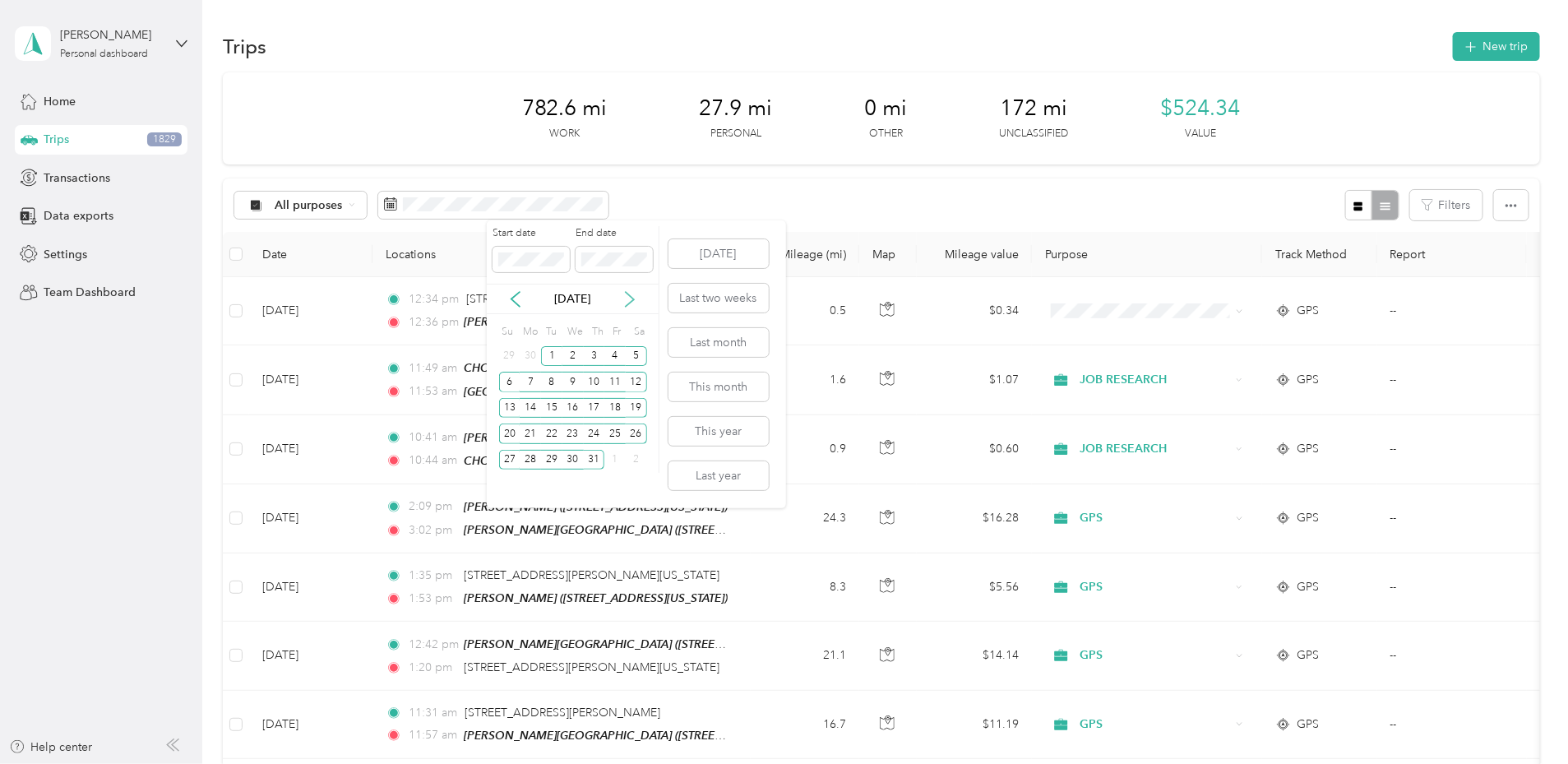
click at [626, 298] on icon at bounding box center [629, 299] width 17 height 17
click at [613, 355] on div "1" at bounding box center [615, 356] width 21 height 20
drag, startPoint x: 637, startPoint y: 458, endPoint x: 1108, endPoint y: 195, distance: 539.5
click at [637, 459] on div "30" at bounding box center [637, 459] width 21 height 20
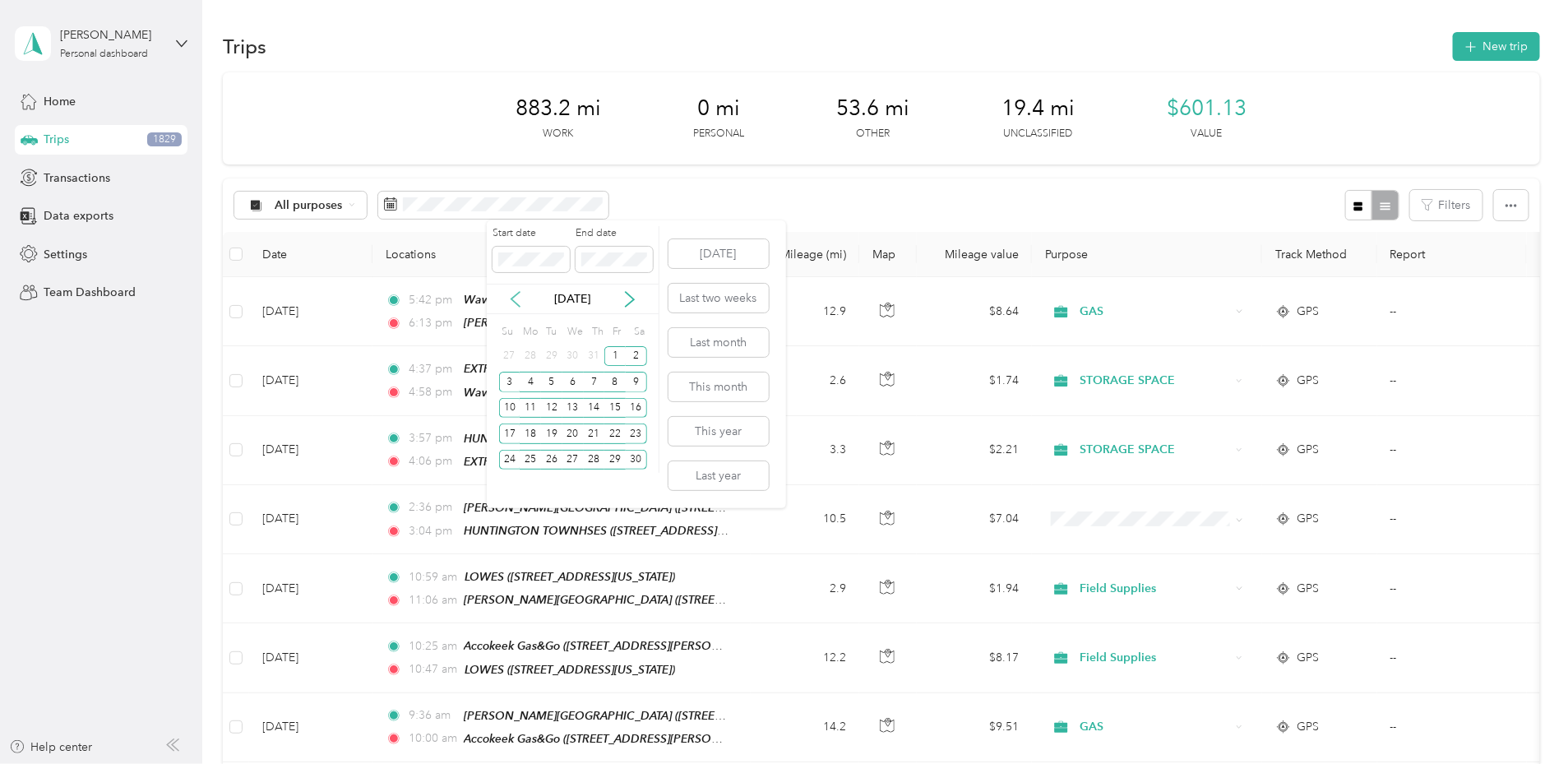
click at [514, 292] on icon at bounding box center [515, 299] width 17 height 17
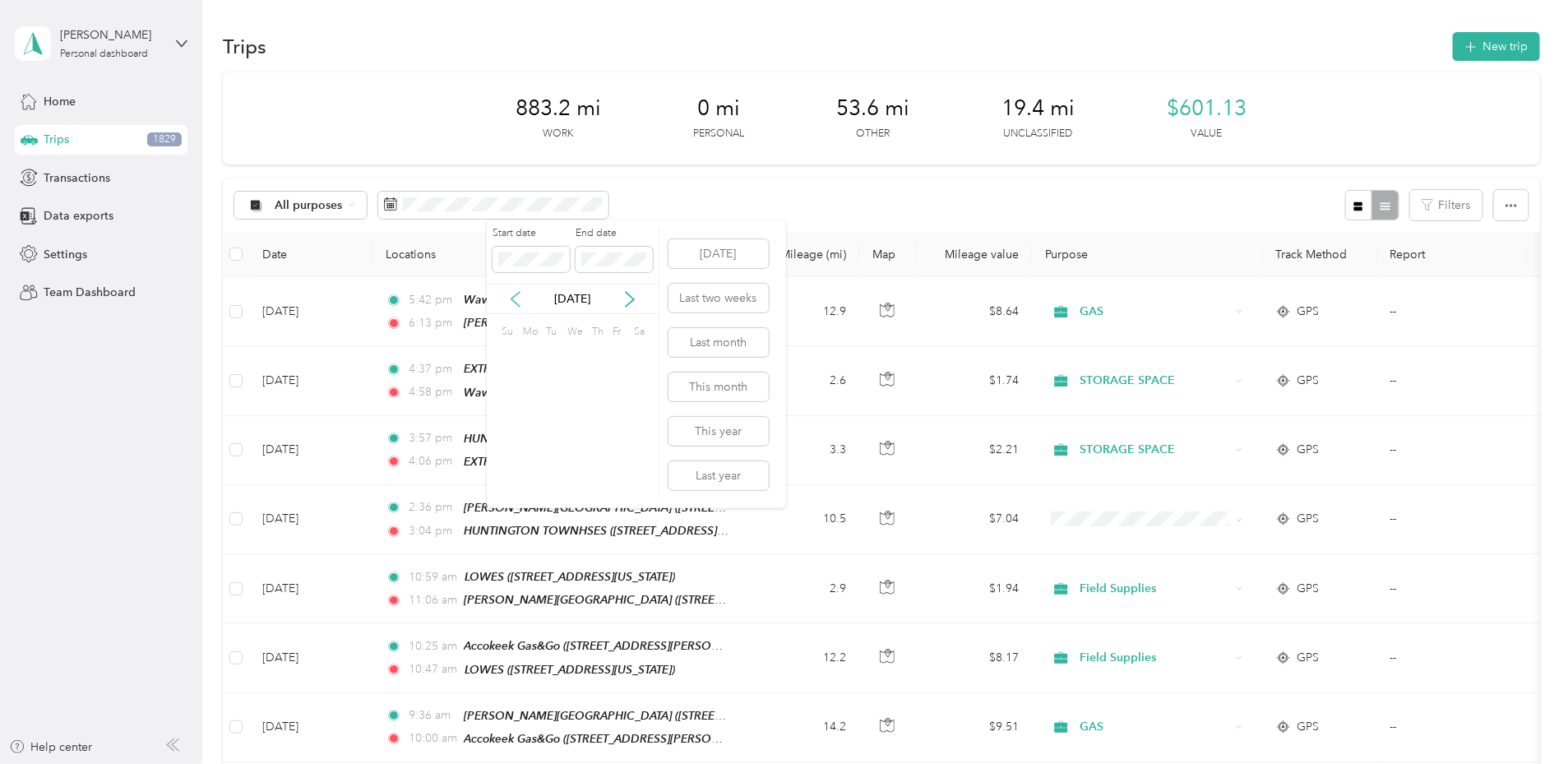
click at [516, 293] on icon at bounding box center [515, 299] width 17 height 17
click at [516, 294] on icon at bounding box center [515, 299] width 17 height 17
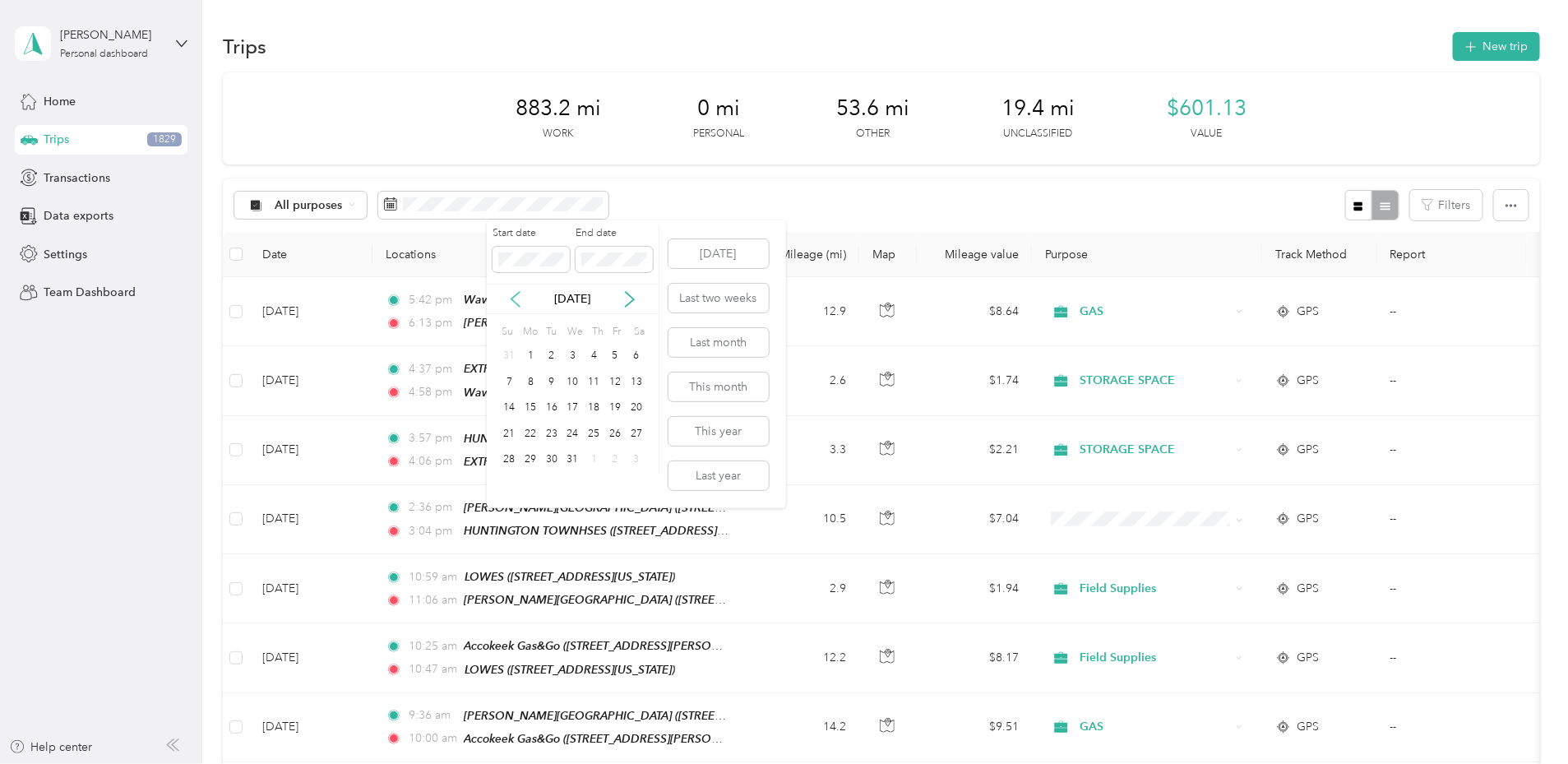
click at [516, 294] on icon at bounding box center [515, 299] width 8 height 15
click at [615, 355] on div "1" at bounding box center [615, 356] width 21 height 20
click at [507, 484] on div "31" at bounding box center [510, 485] width 21 height 20
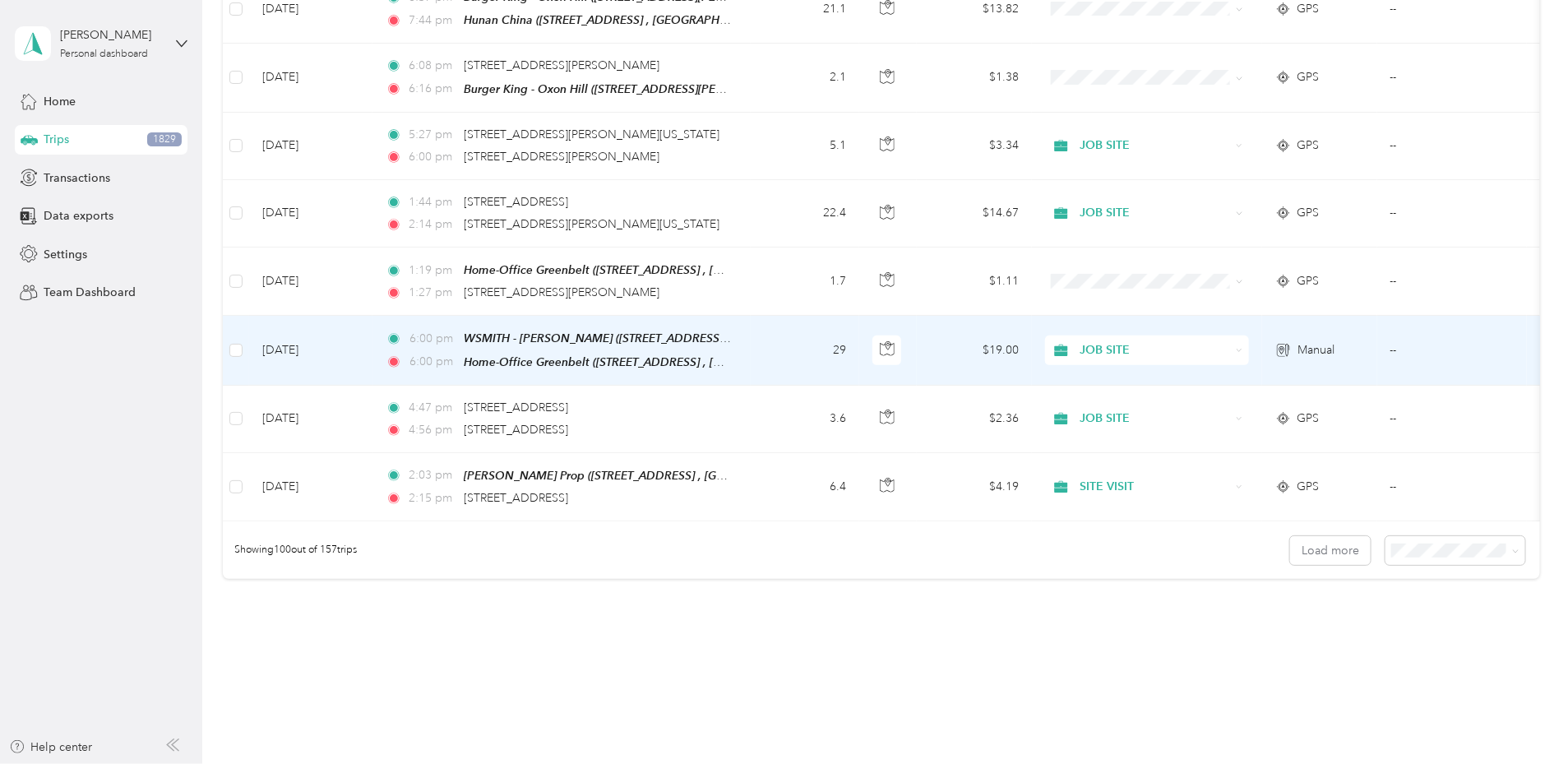
scroll to position [6633, 0]
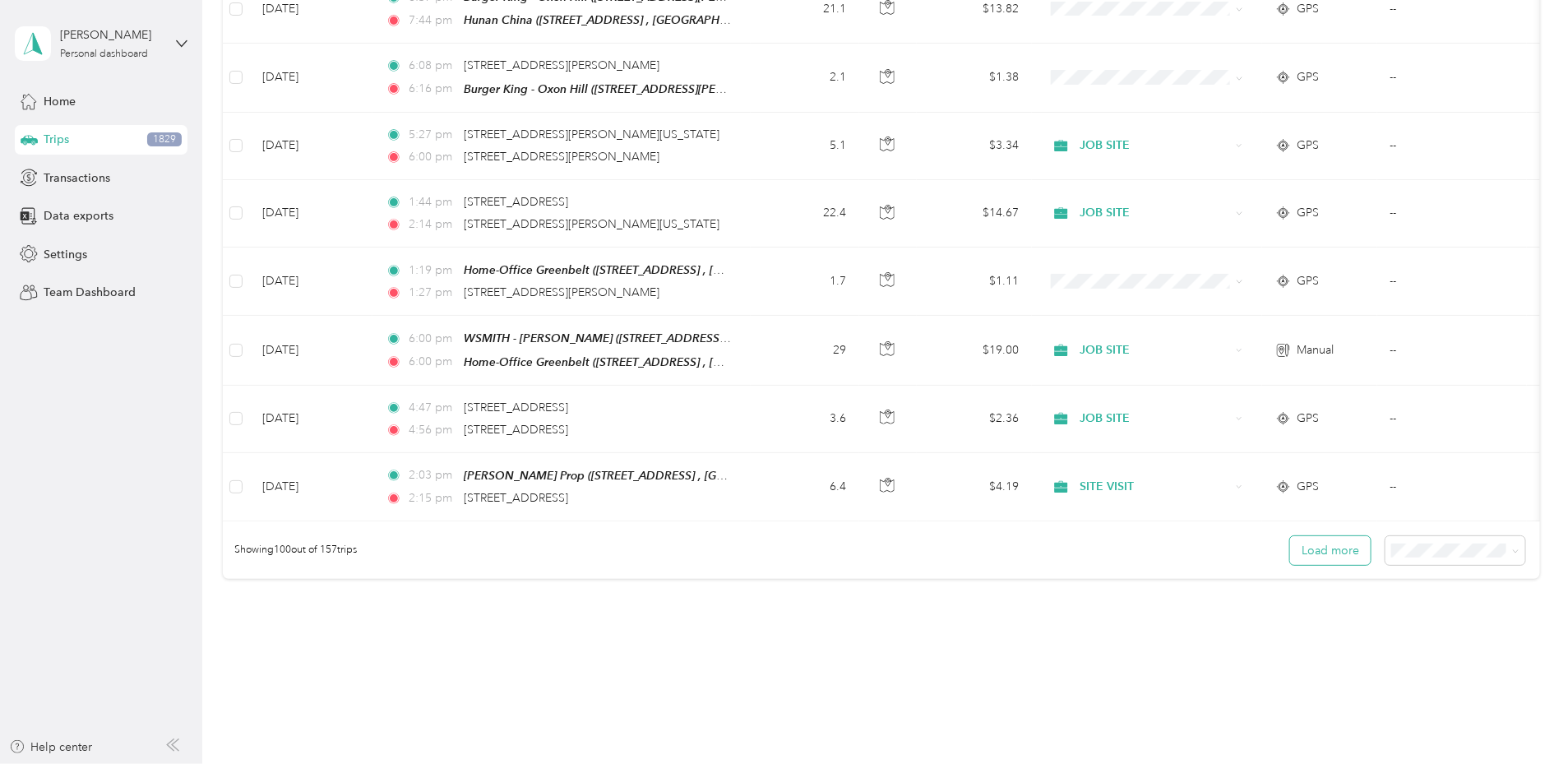
click at [1290, 536] on button "Load more" at bounding box center [1330, 550] width 81 height 29
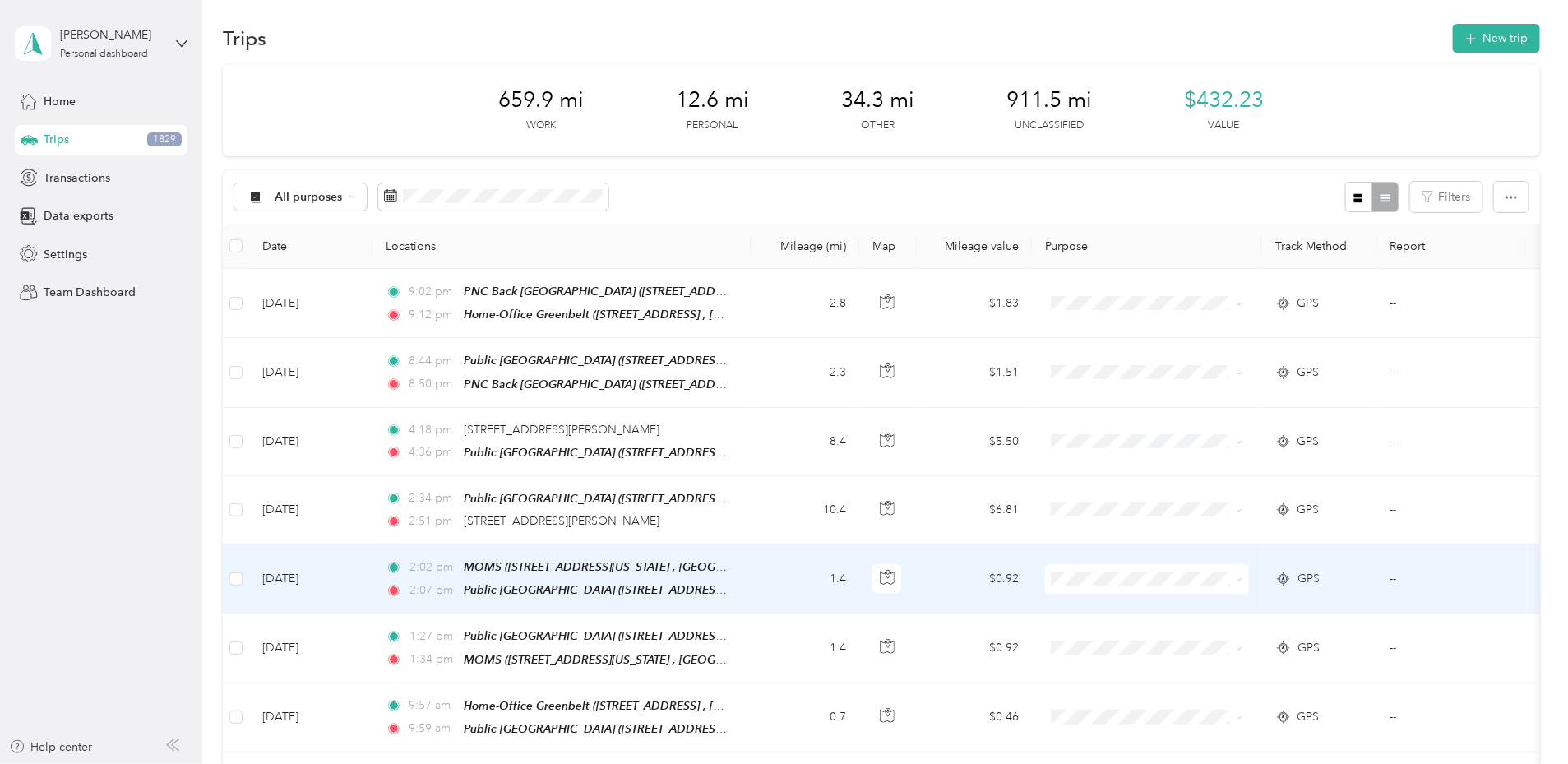
scroll to position [0, 0]
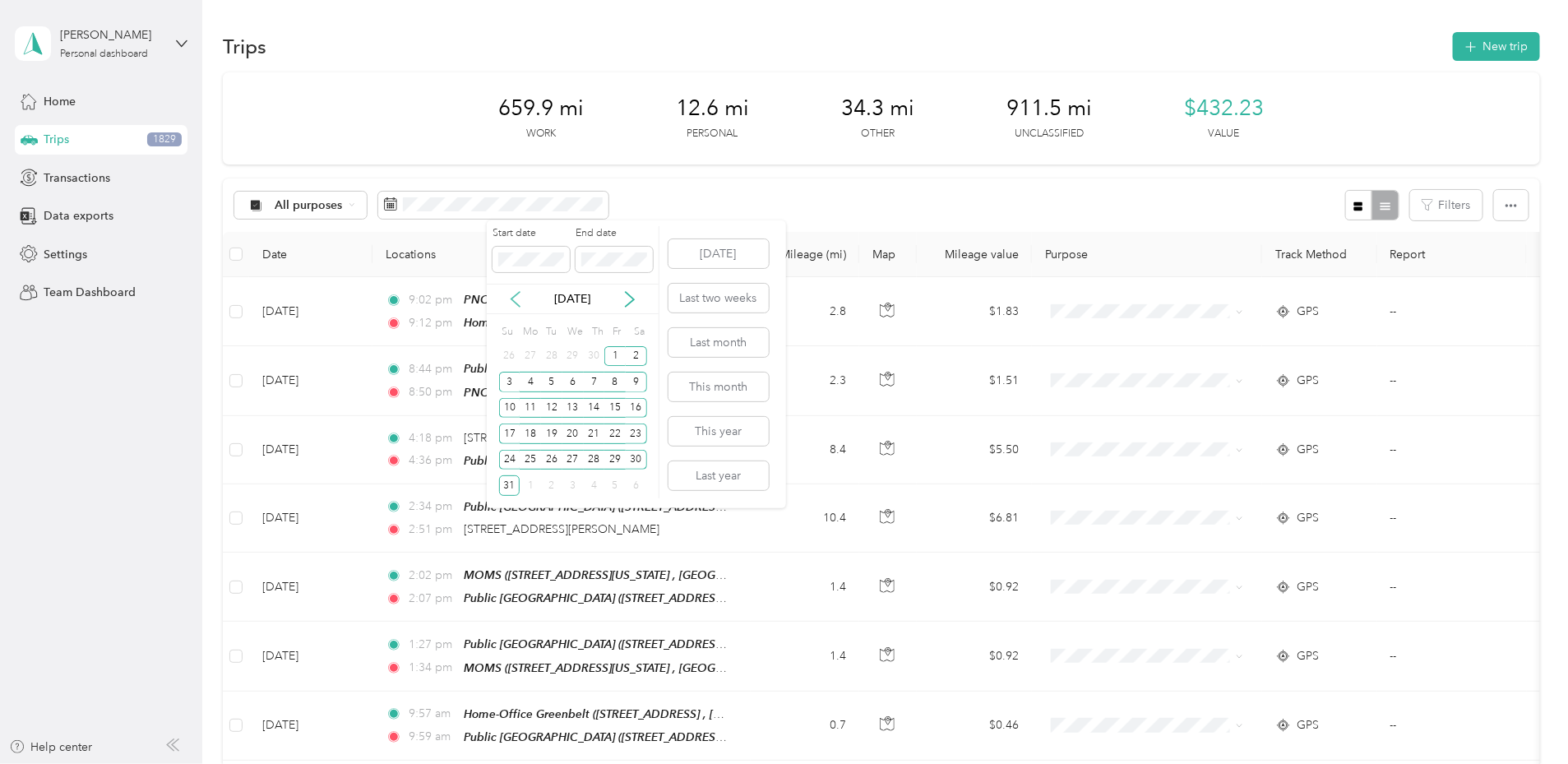
click at [518, 305] on icon at bounding box center [515, 299] width 8 height 15
click at [578, 359] on div "1" at bounding box center [573, 356] width 21 height 20
click at [601, 465] on div "30" at bounding box center [594, 459] width 21 height 20
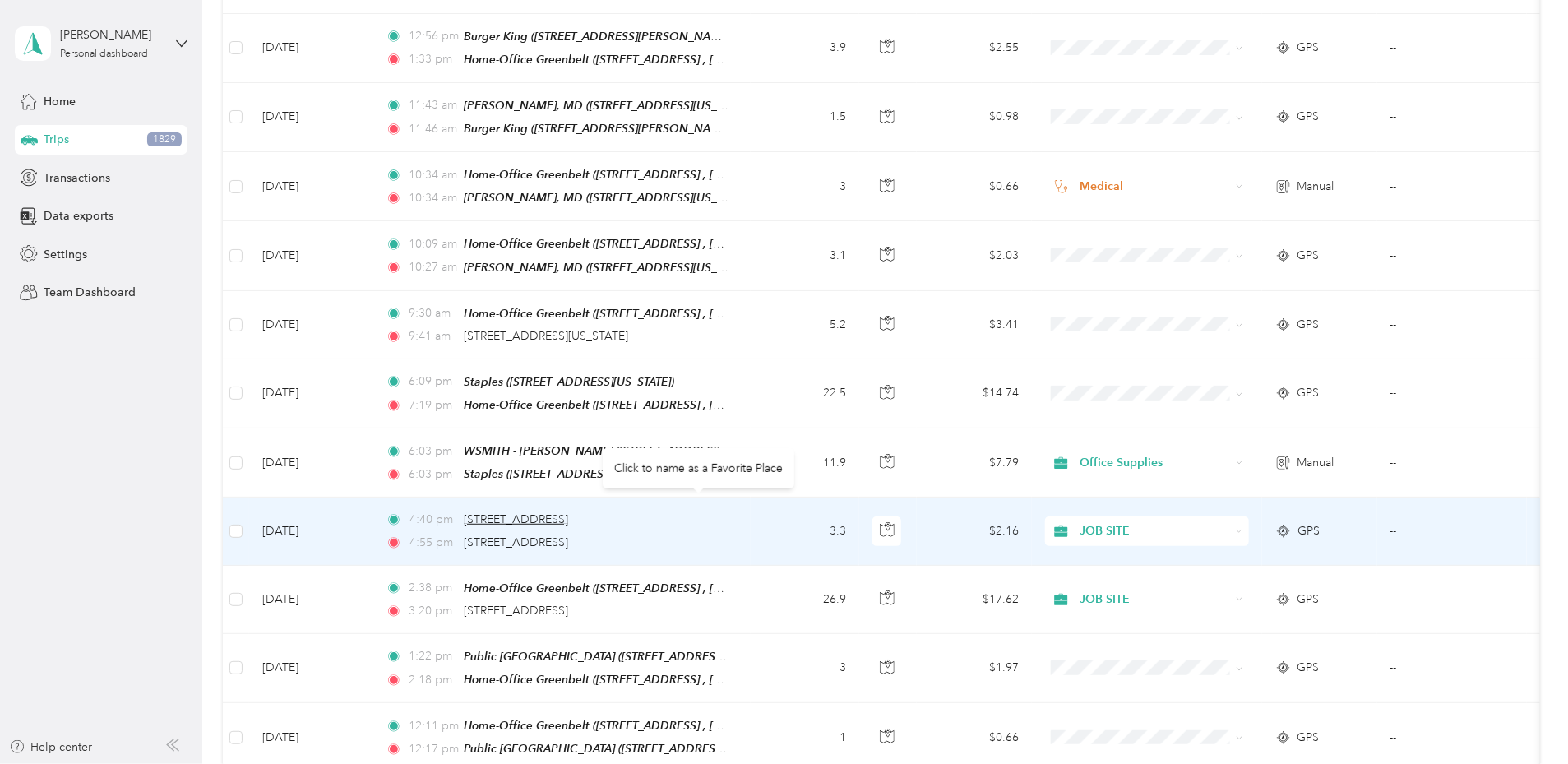
scroll to position [403, 0]
click at [568, 511] on span "[STREET_ADDRESS]" at bounding box center [516, 518] width 105 height 14
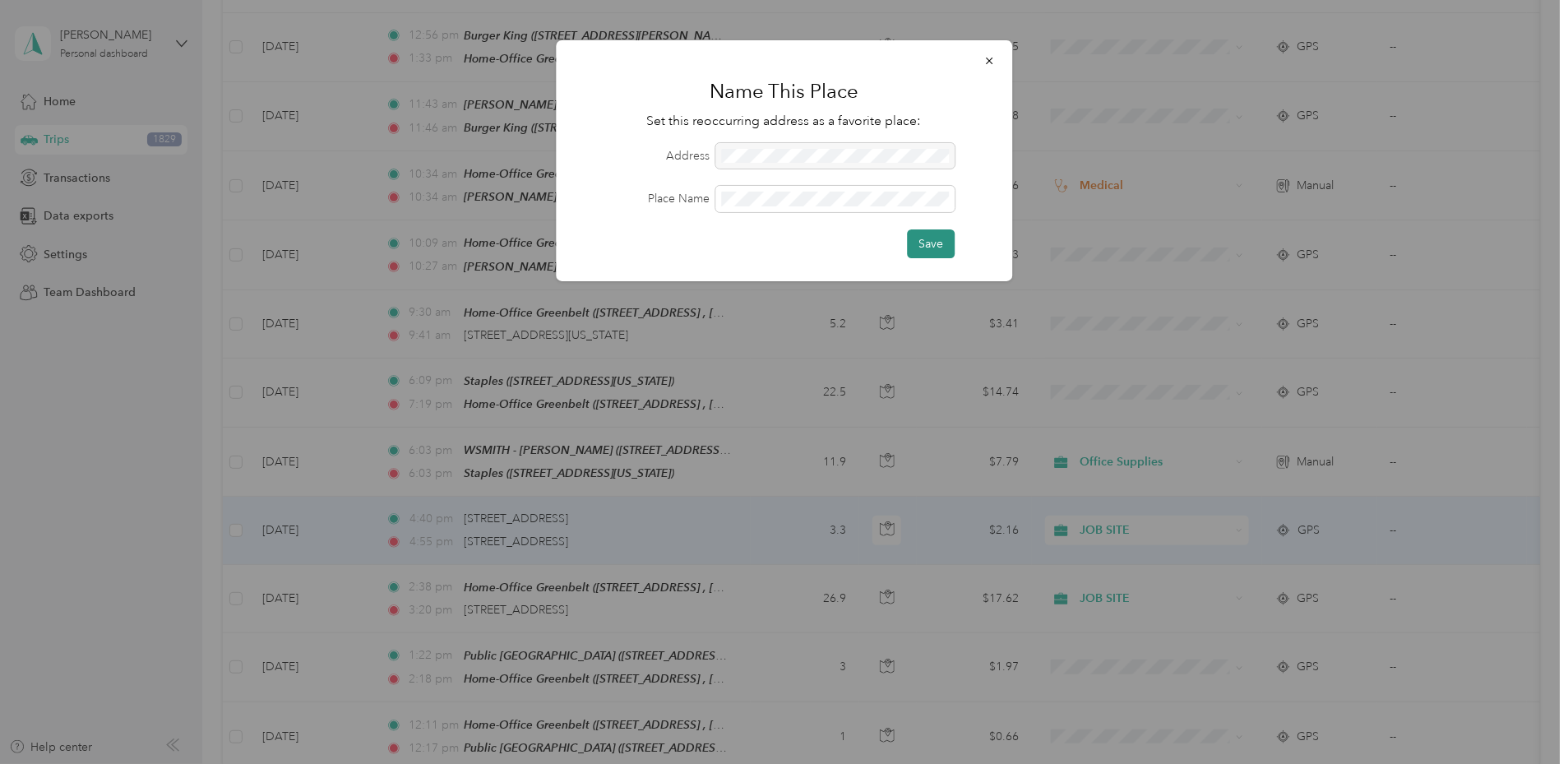
click at [920, 241] on button "Save" at bounding box center [931, 244] width 48 height 29
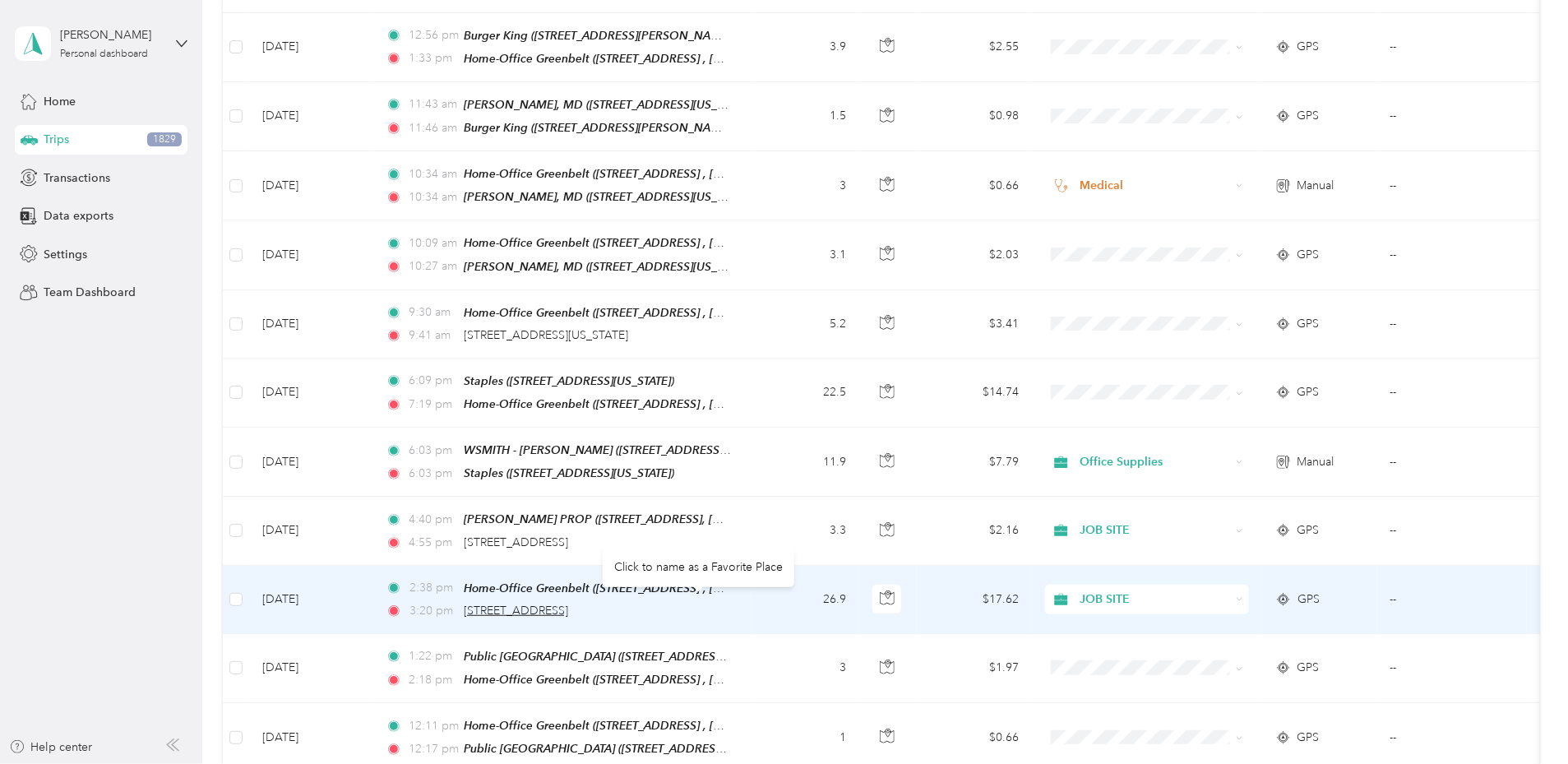
click at [568, 604] on span "[STREET_ADDRESS]" at bounding box center [516, 611] width 105 height 14
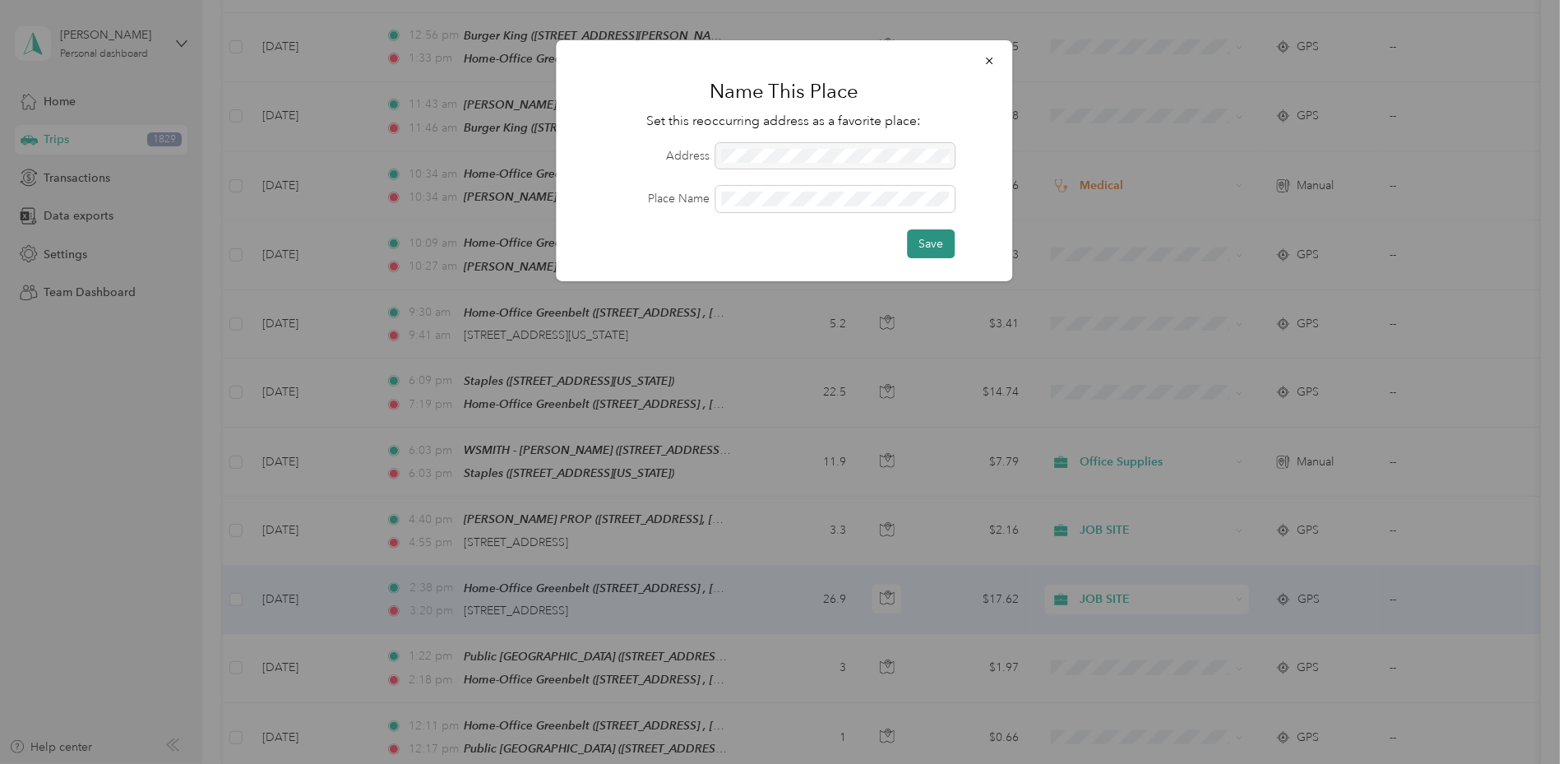
click at [928, 246] on button "Save" at bounding box center [931, 244] width 48 height 29
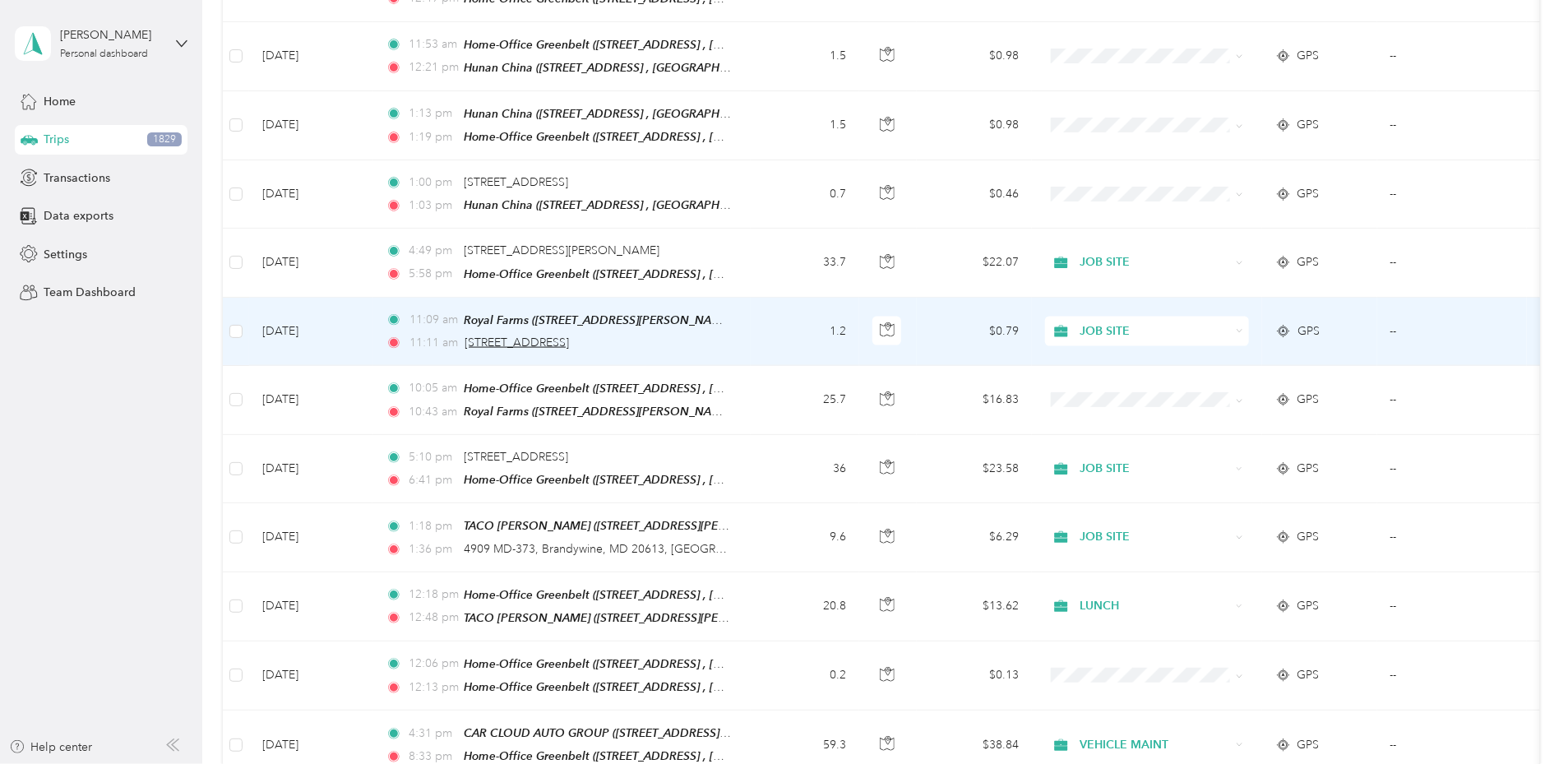
scroll to position [1224, 0]
click at [569, 334] on span "[STREET_ADDRESS]" at bounding box center [517, 342] width 105 height 14
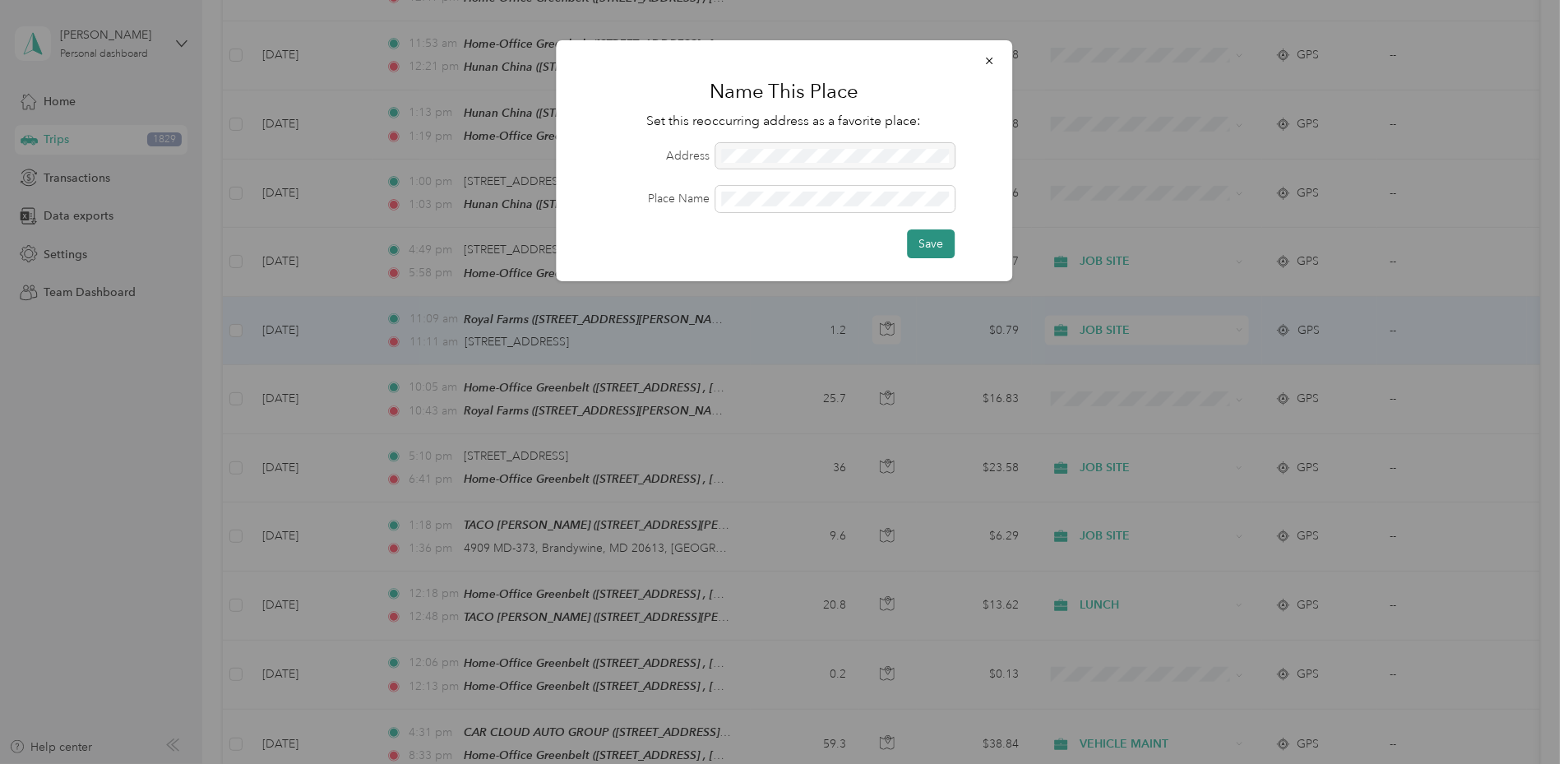
click at [917, 245] on button "Save" at bounding box center [931, 244] width 48 height 29
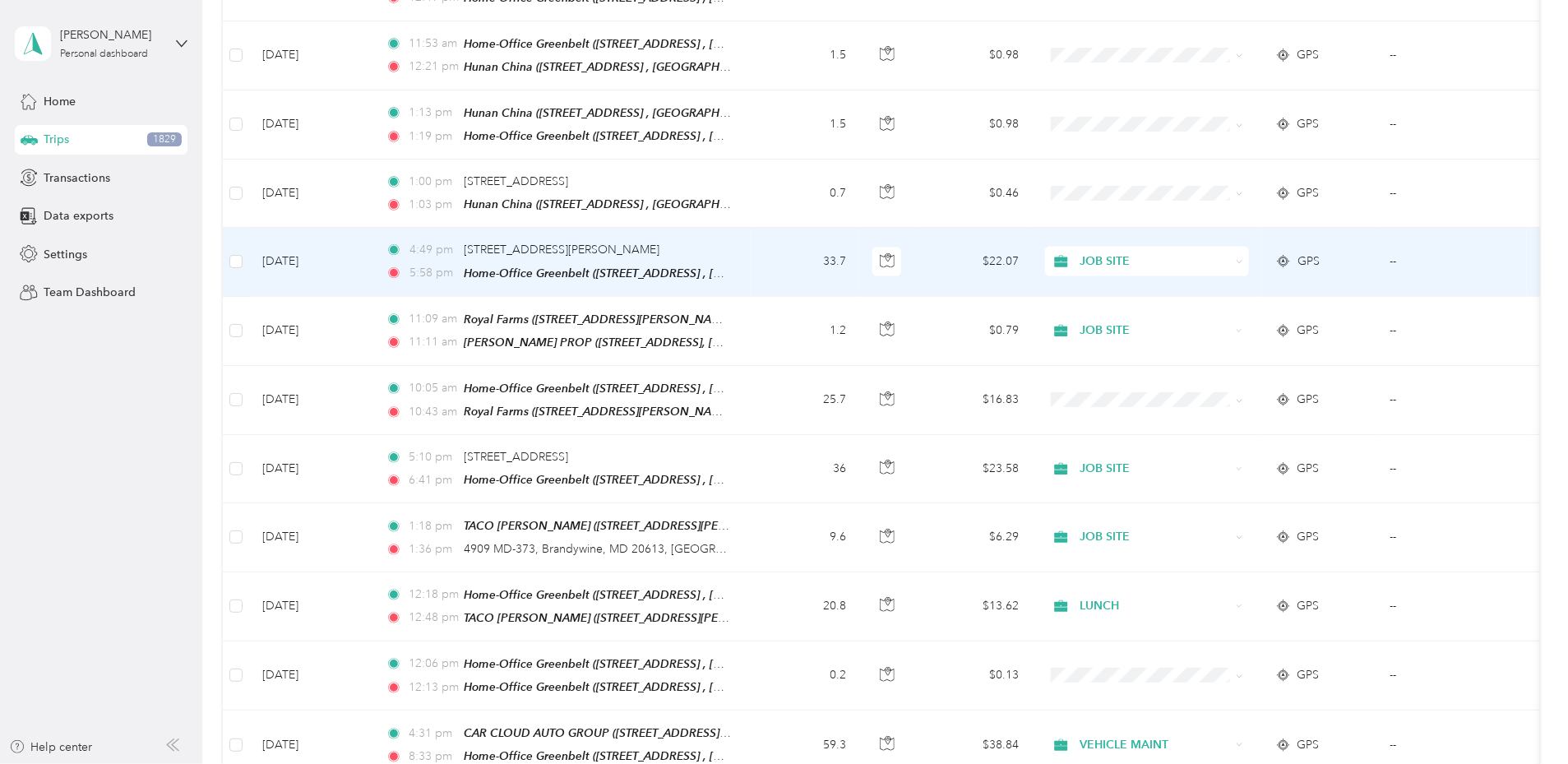
click at [372, 244] on td "[DATE]" at bounding box center [311, 262] width 123 height 69
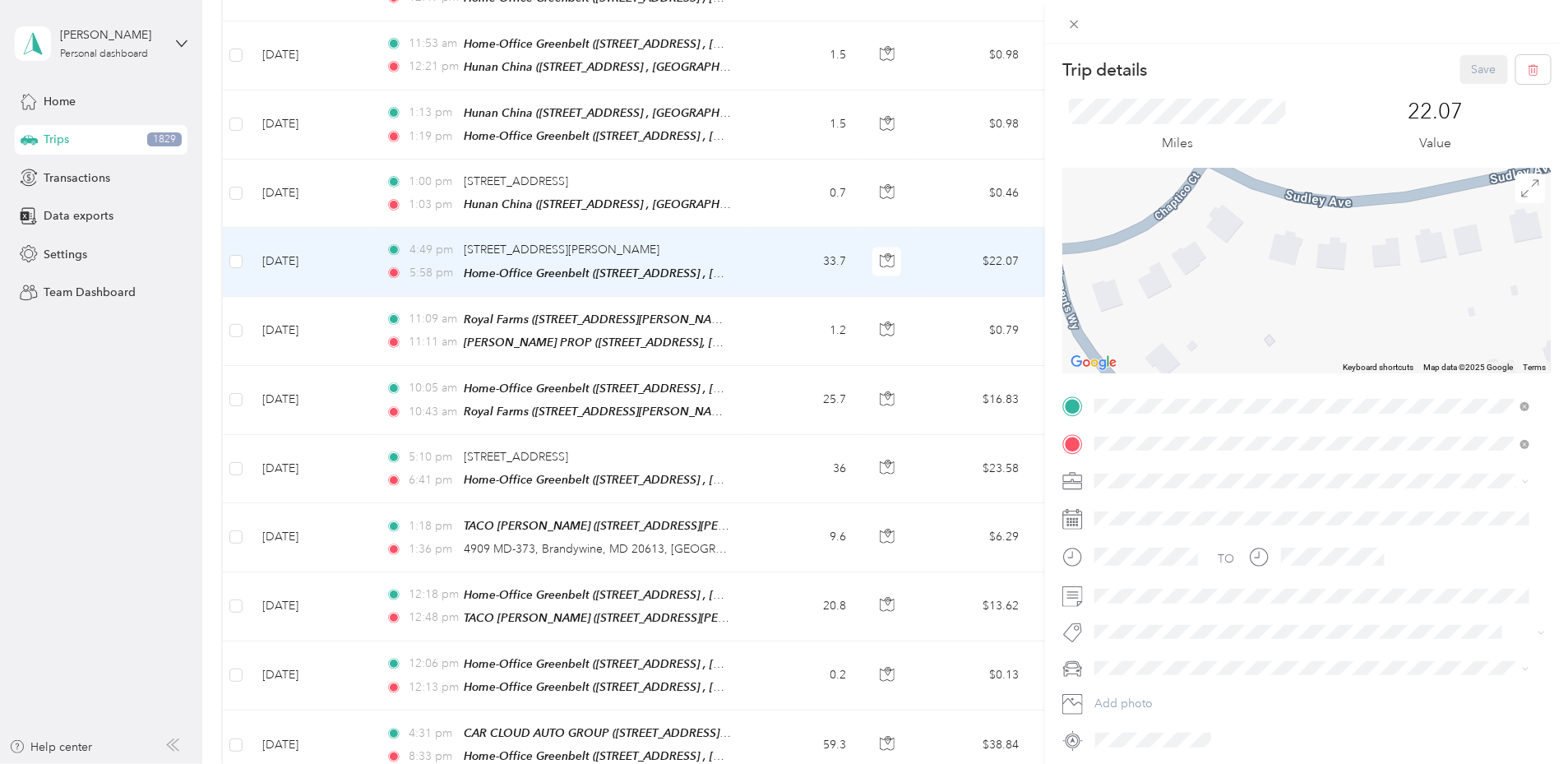
drag, startPoint x: 1343, startPoint y: 221, endPoint x: 1262, endPoint y: 342, distance: 145.6
click at [1262, 342] on div at bounding box center [1307, 271] width 489 height 206
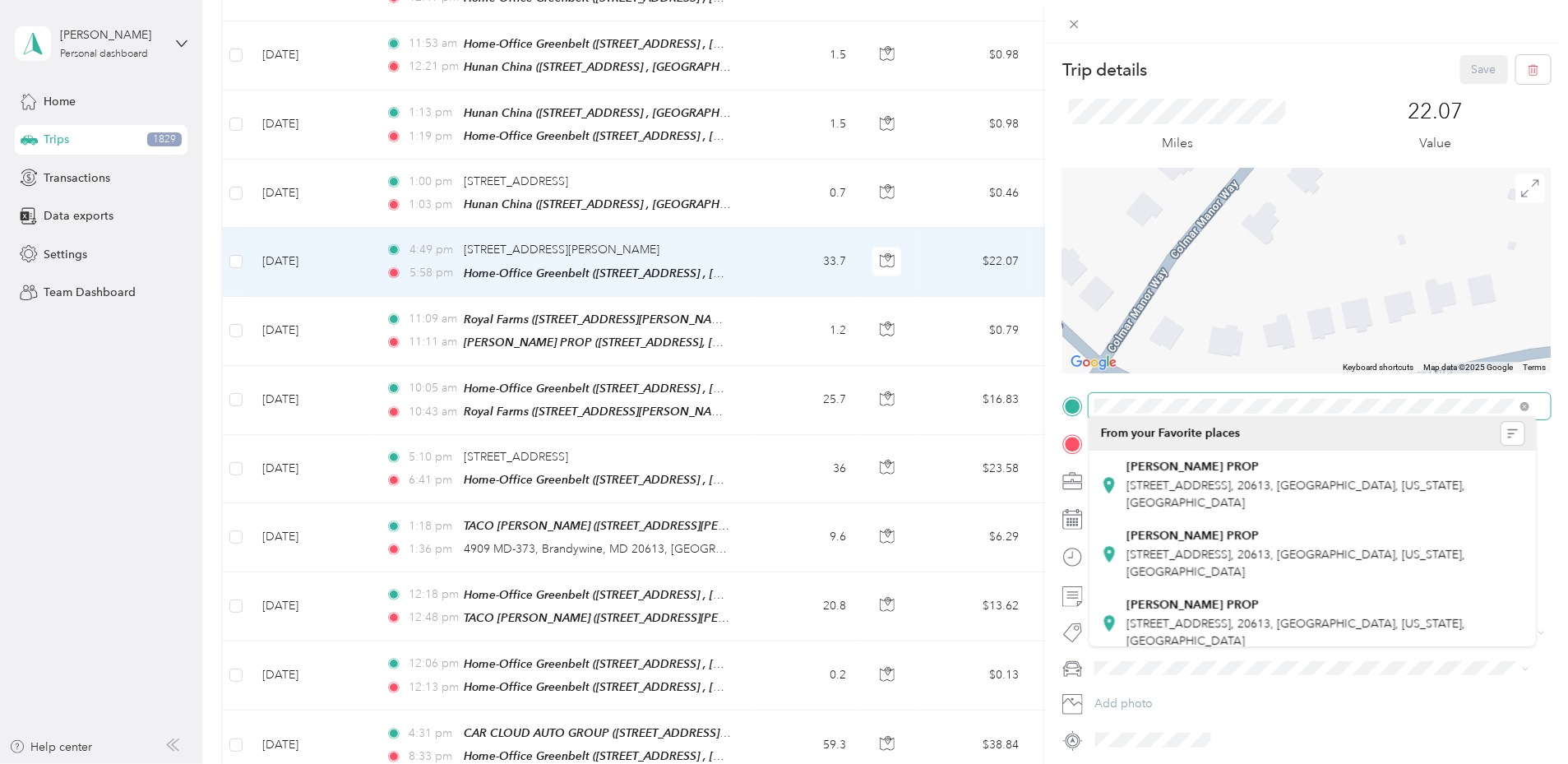
click at [1203, 400] on div "Trip details Save This trip cannot be edited because it is either under review,…" at bounding box center [1307, 404] width 489 height 698
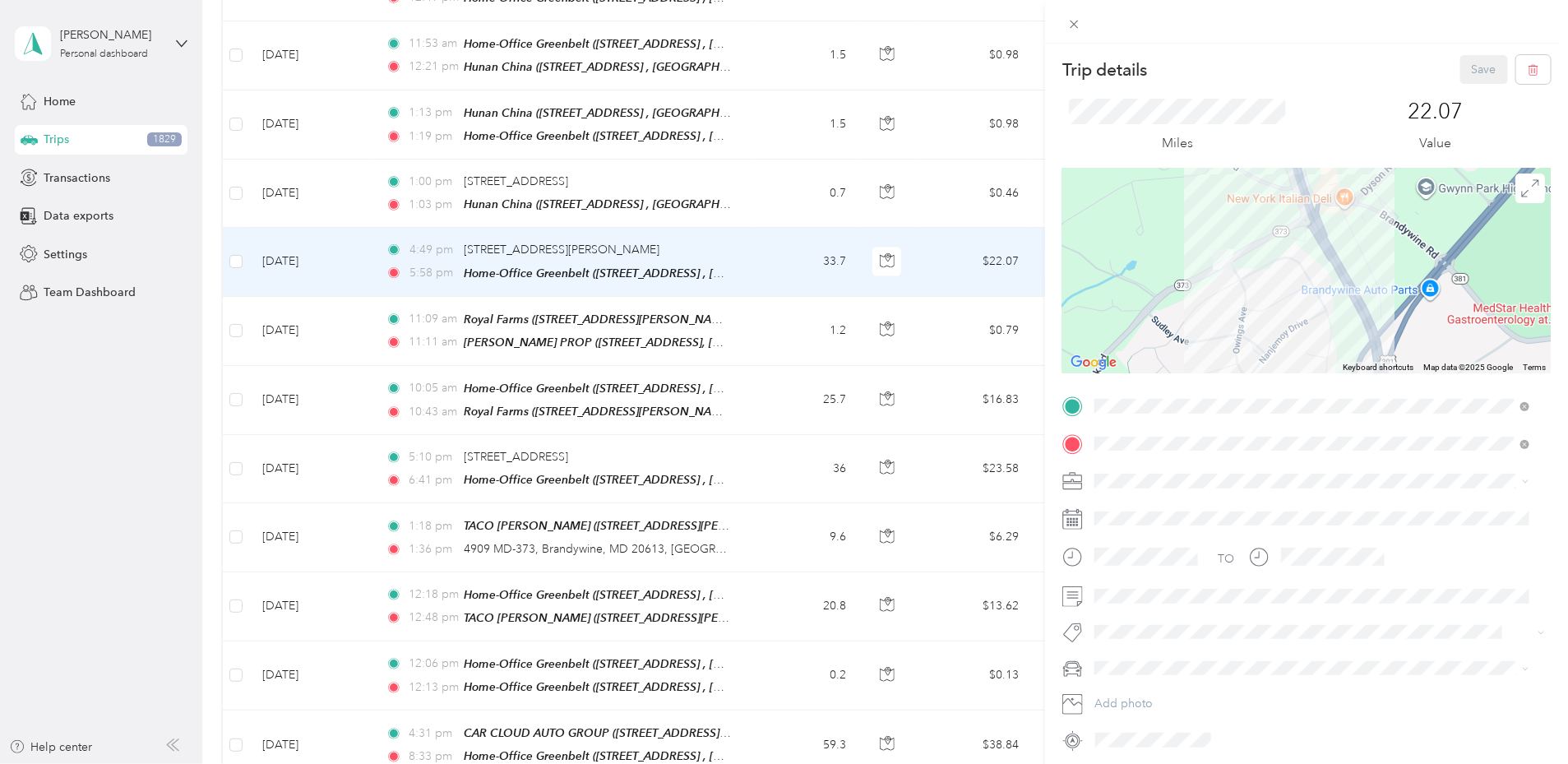
drag, startPoint x: 1271, startPoint y: 214, endPoint x: 1216, endPoint y: 277, distance: 83.6
click at [1216, 277] on div at bounding box center [1307, 271] width 489 height 206
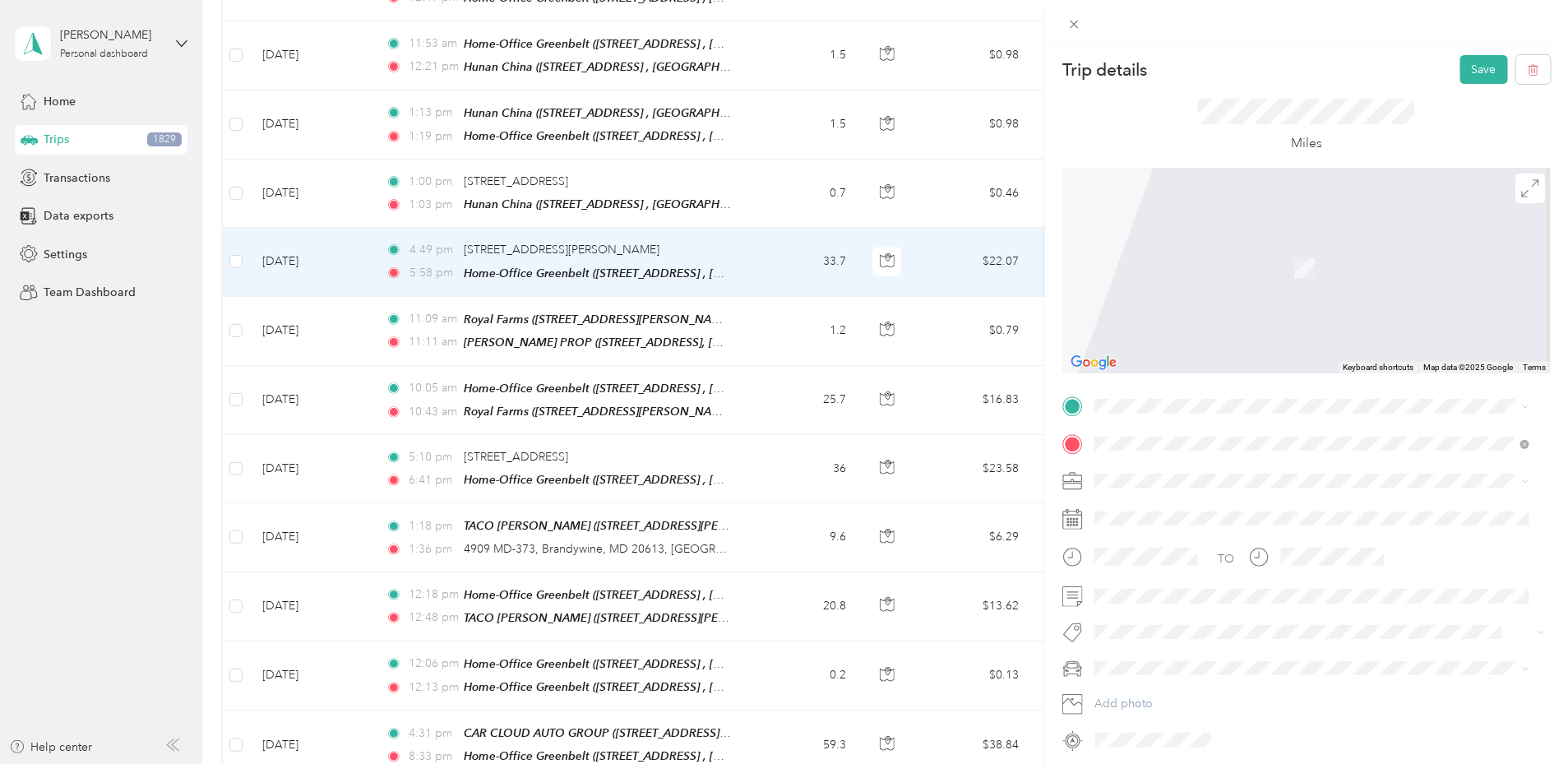
click at [1055, 426] on form "Trip details Save This trip cannot be edited because it is either under review,…" at bounding box center [1307, 404] width 523 height 698
click at [484, 242] on div "Trip details Save This trip cannot be edited because it is either under review,…" at bounding box center [784, 382] width 1568 height 764
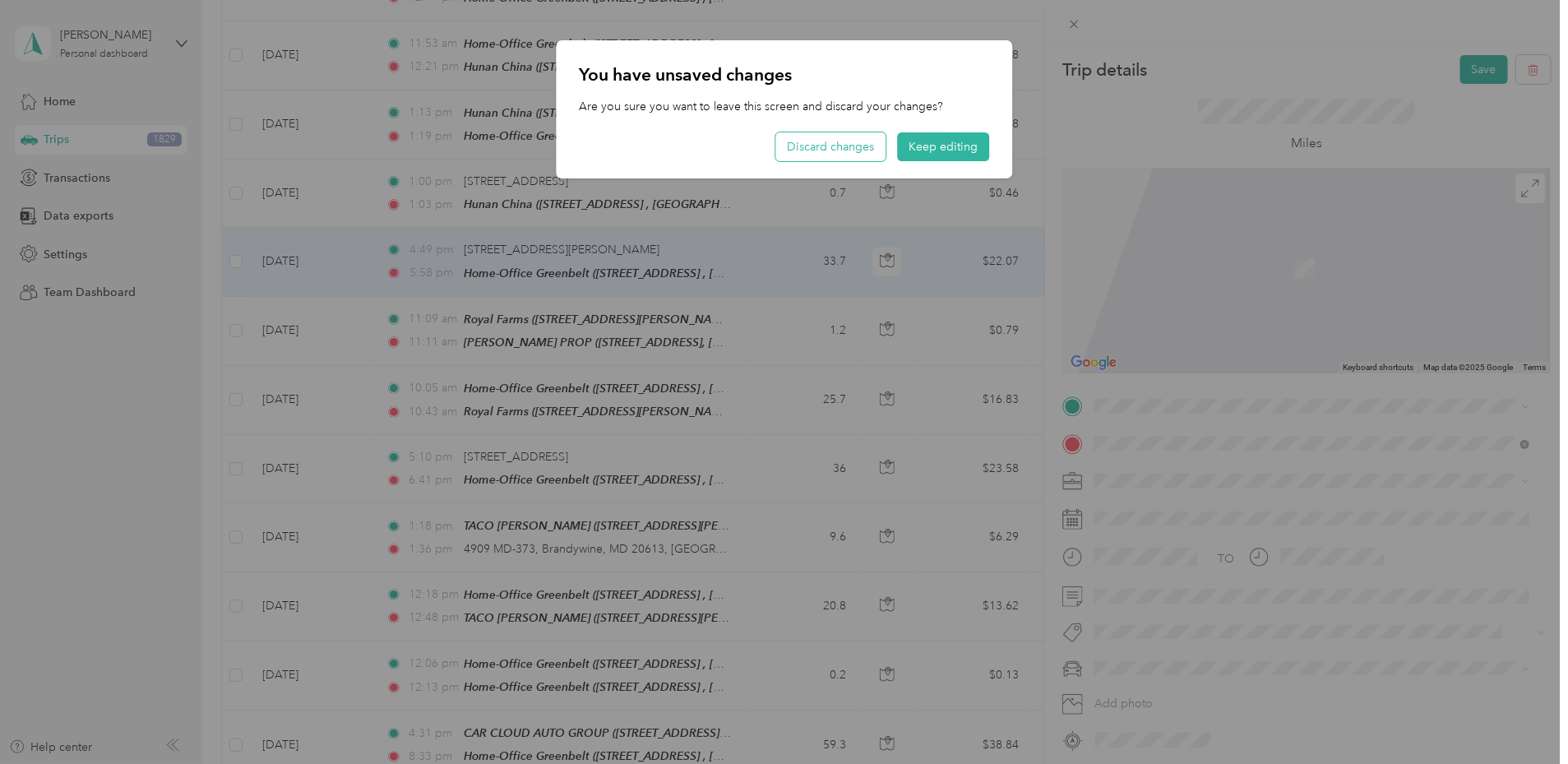
click at [879, 143] on button "Discard changes" at bounding box center [830, 146] width 110 height 29
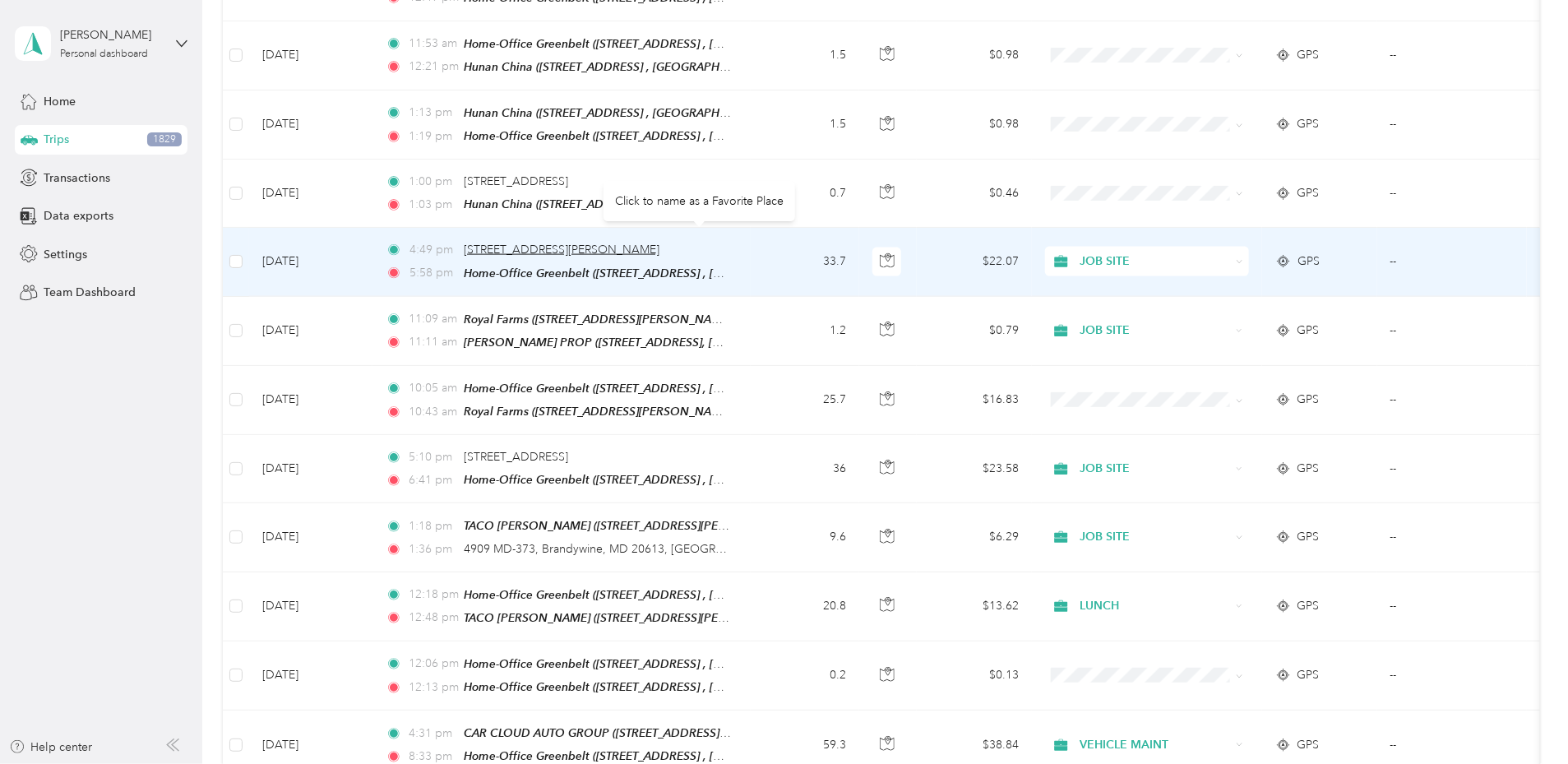
click at [659, 243] on span "[STREET_ADDRESS][PERSON_NAME]" at bounding box center [562, 250] width 195 height 14
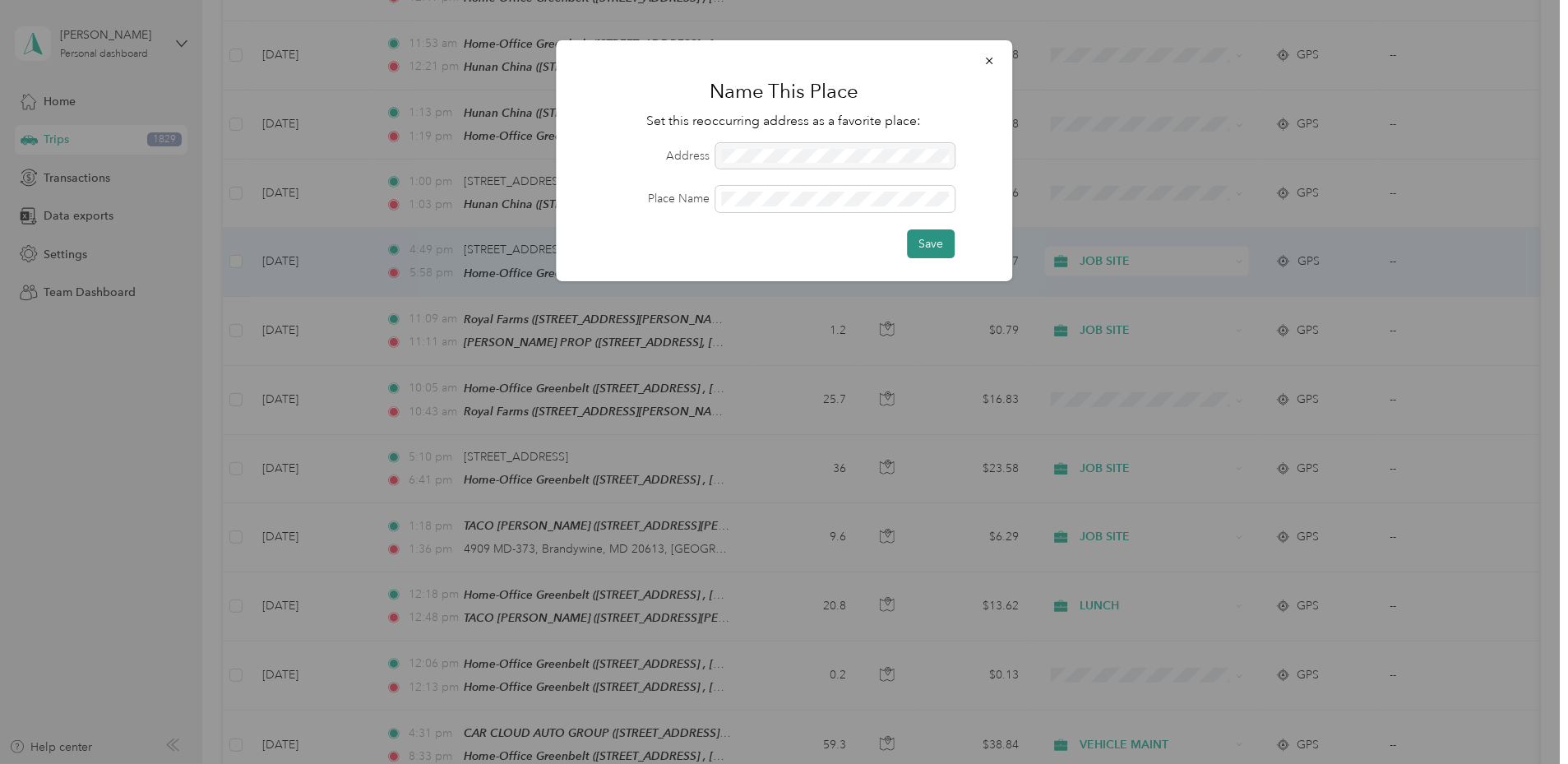
click at [931, 244] on button "Save" at bounding box center [931, 244] width 48 height 29
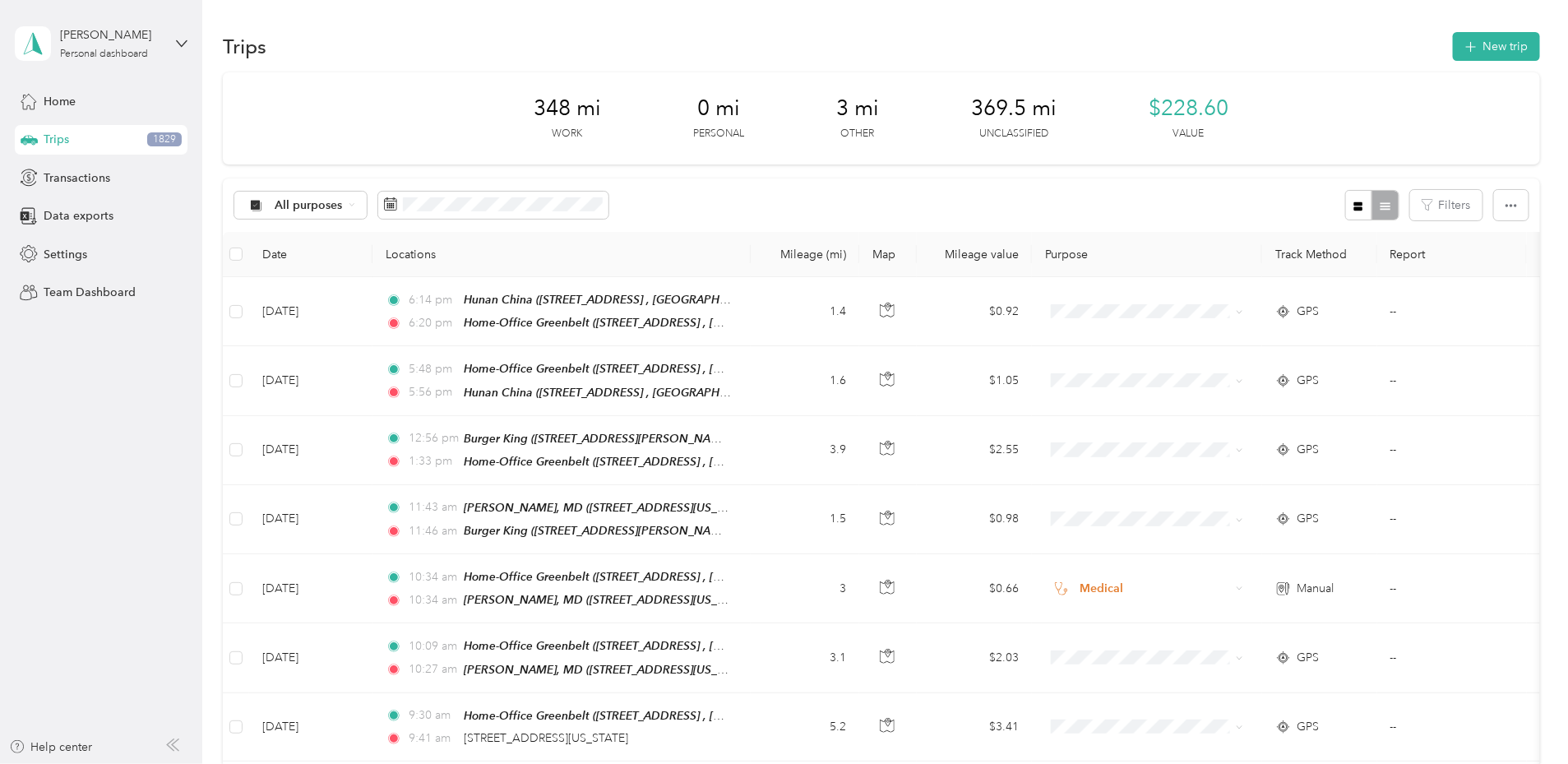
click at [770, 42] on div "Trips New trip" at bounding box center [881, 46] width 1317 height 34
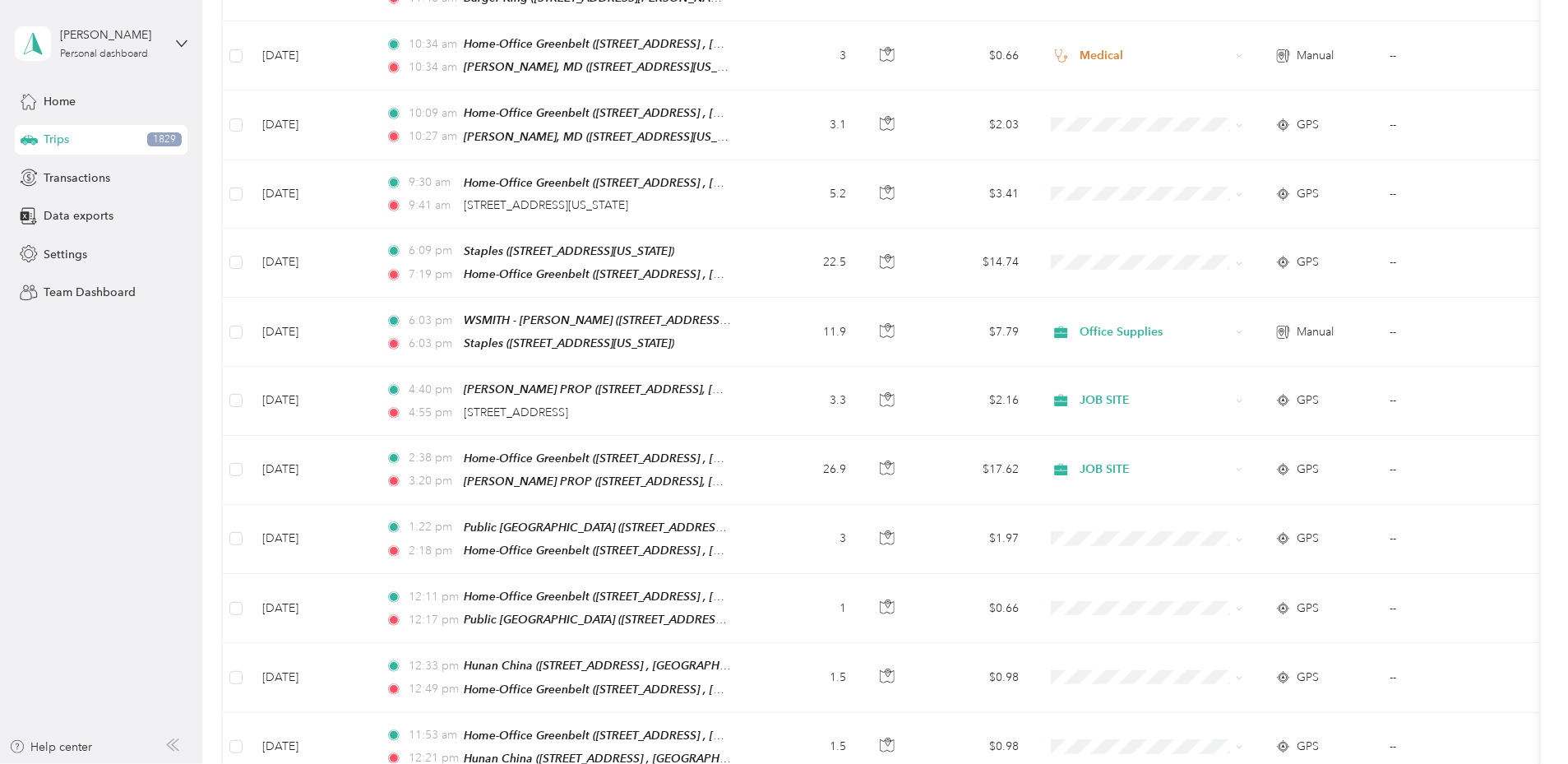
scroll to position [1079, 0]
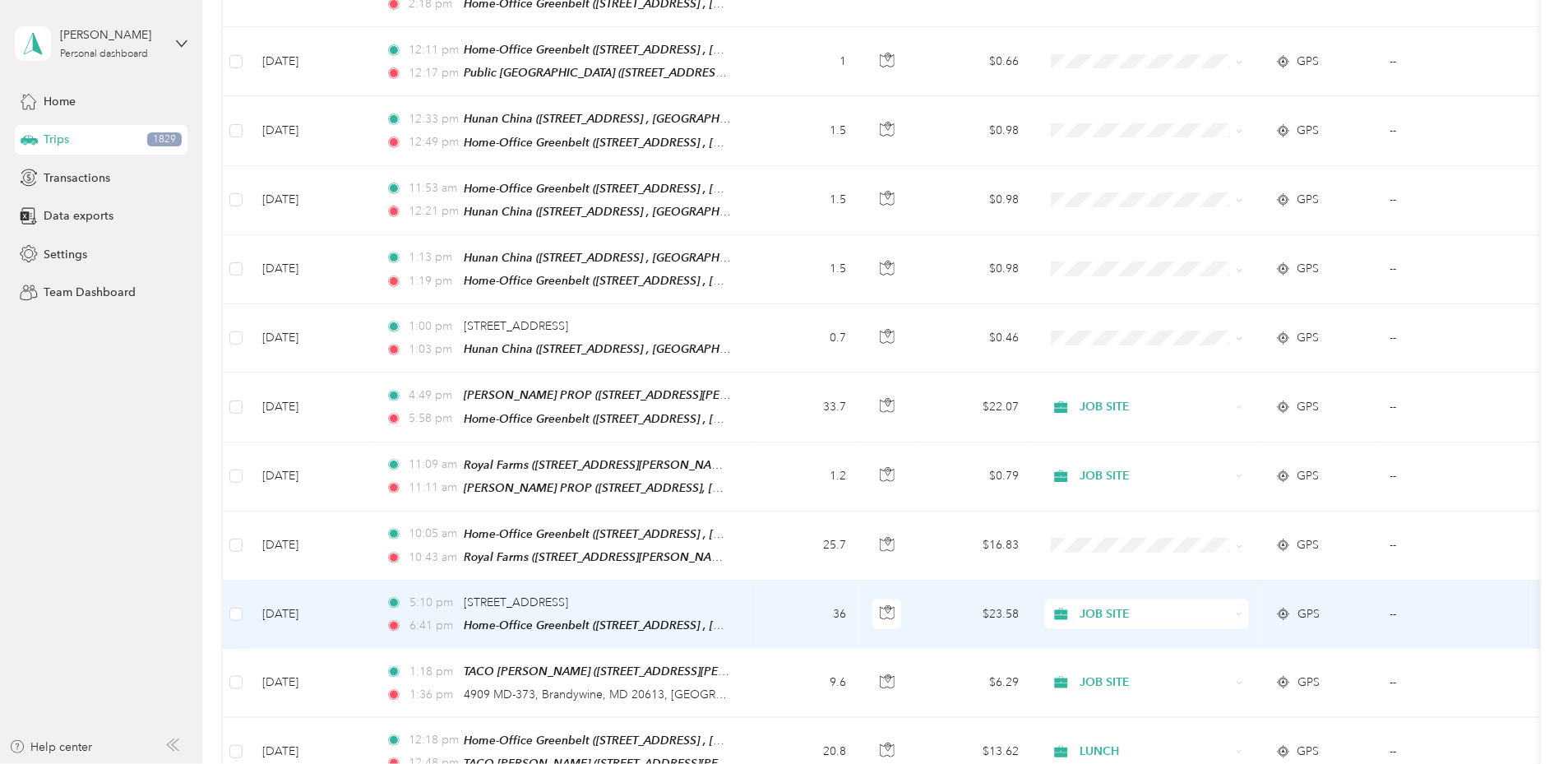
click at [372, 610] on td "[DATE]" at bounding box center [311, 614] width 123 height 69
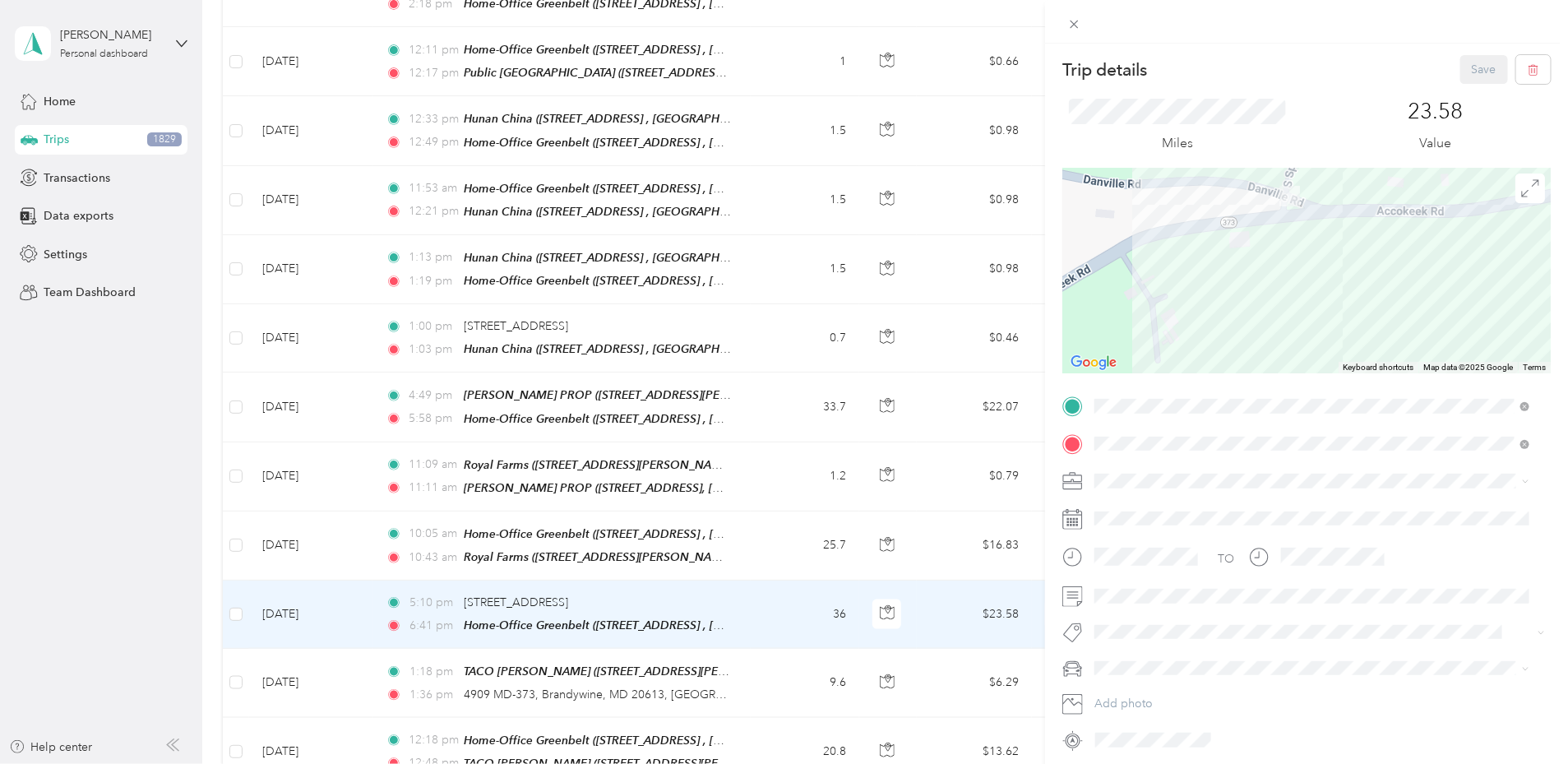
drag, startPoint x: 1418, startPoint y: 214, endPoint x: 1275, endPoint y: 355, distance: 200.8
click at [1266, 371] on div at bounding box center [1307, 271] width 489 height 206
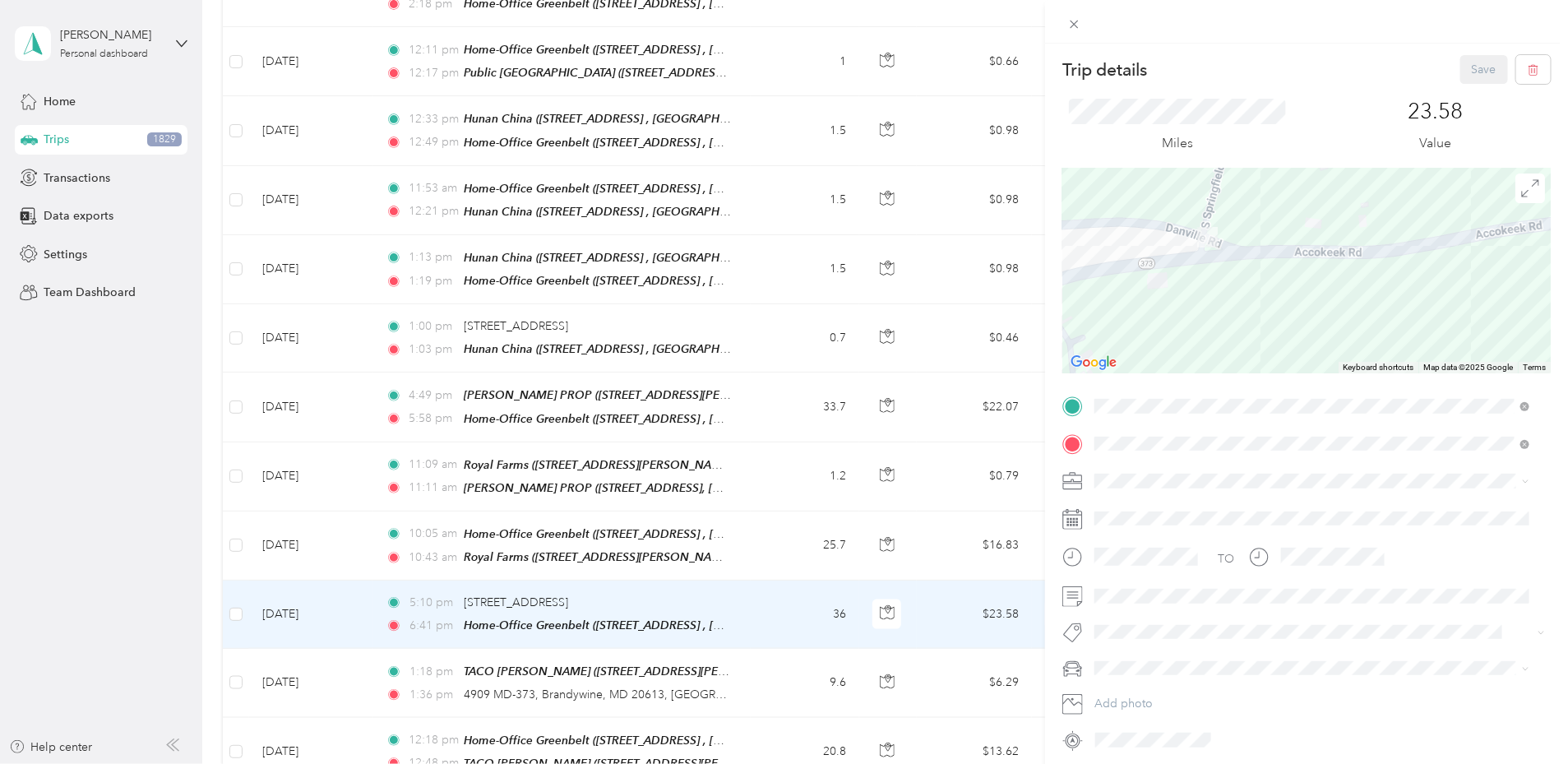
drag, startPoint x: 1326, startPoint y: 258, endPoint x: 1254, endPoint y: 290, distance: 78.8
click at [1254, 290] on div at bounding box center [1307, 271] width 489 height 206
click at [457, 595] on div "Trip details Save This trip cannot be edited because it is either under review,…" at bounding box center [784, 382] width 1568 height 764
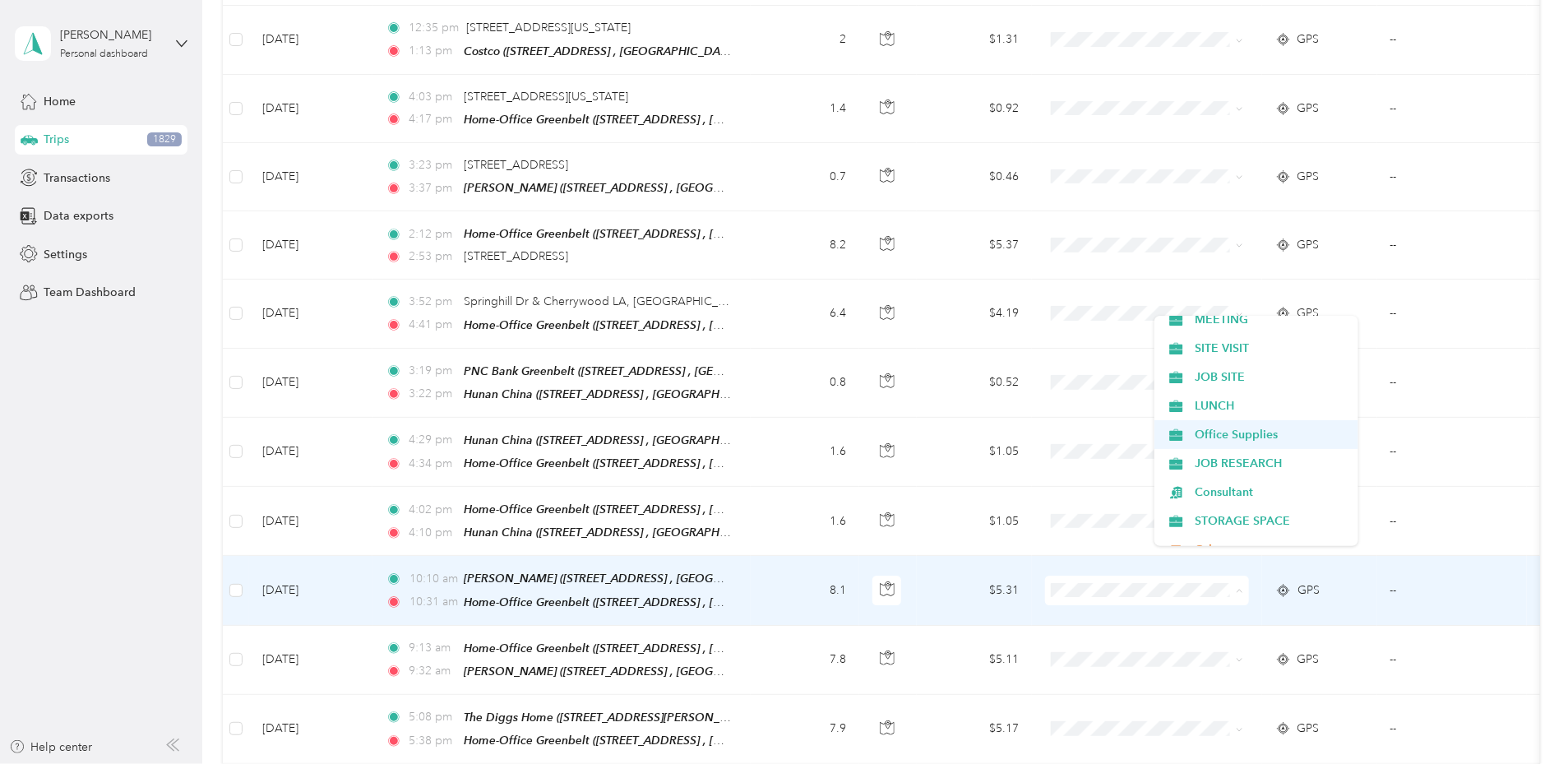
scroll to position [413, 0]
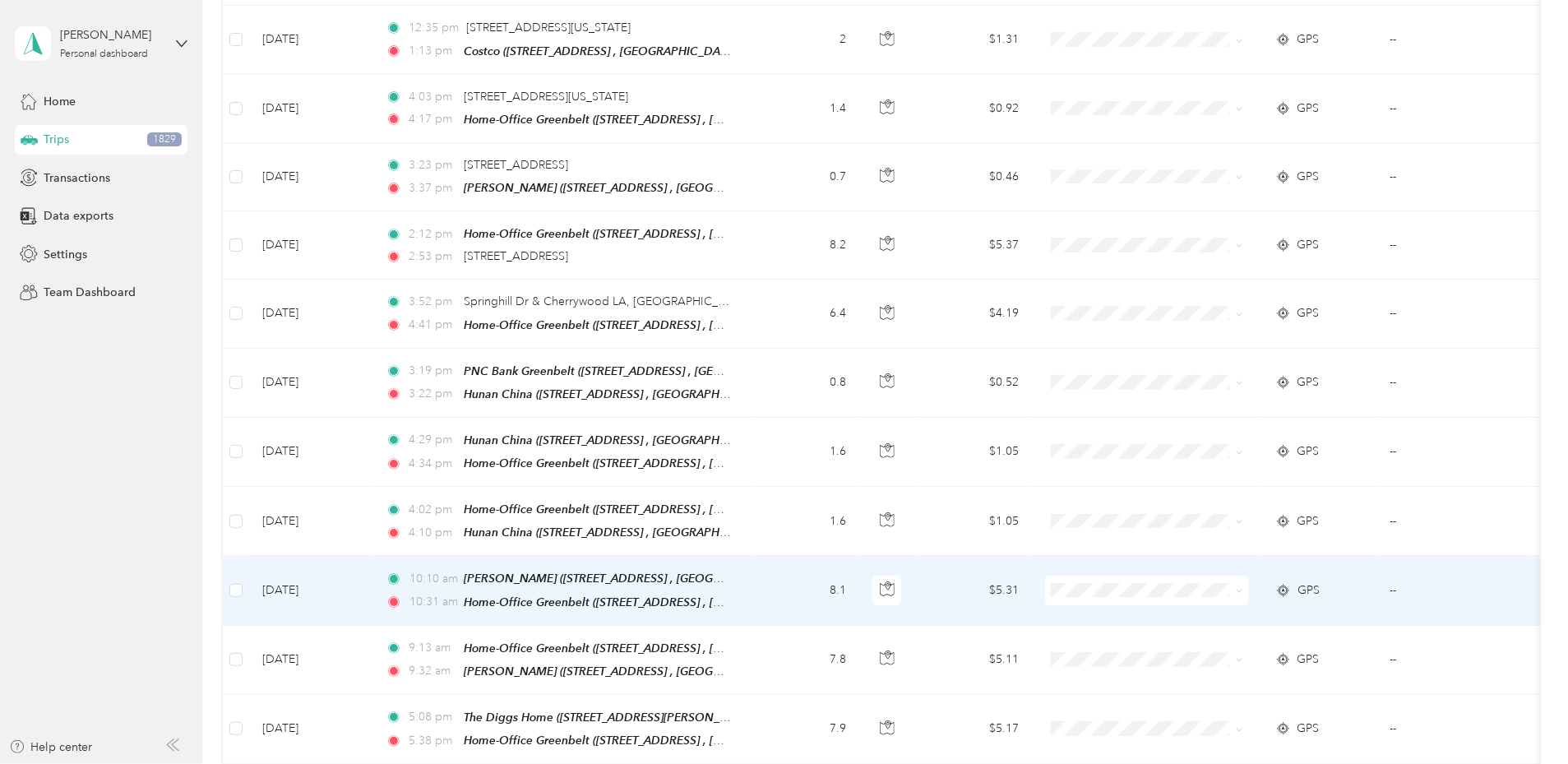
click at [1241, 432] on span "Office Supplies" at bounding box center [1270, 433] width 152 height 18
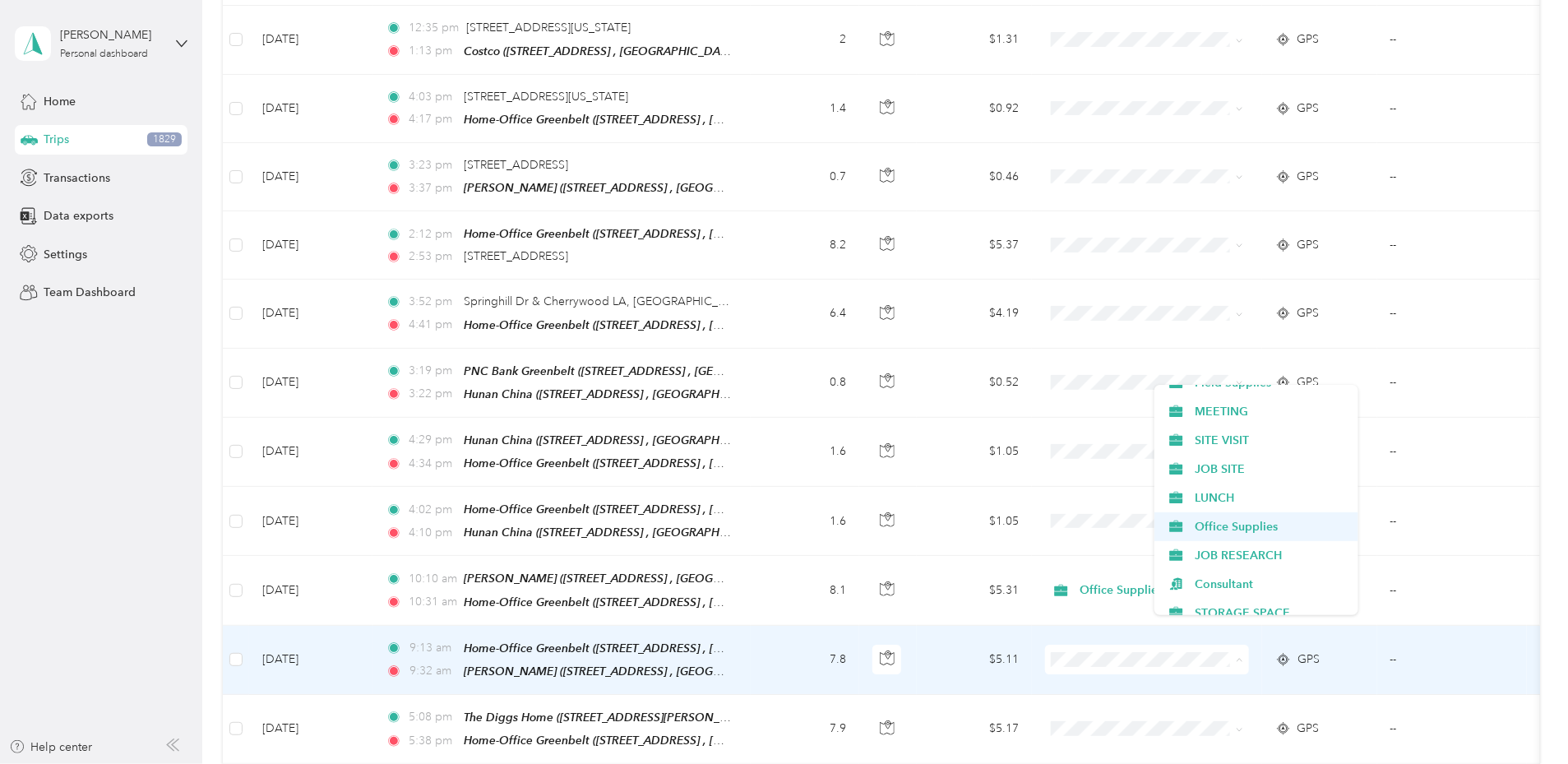
scroll to position [392, 0]
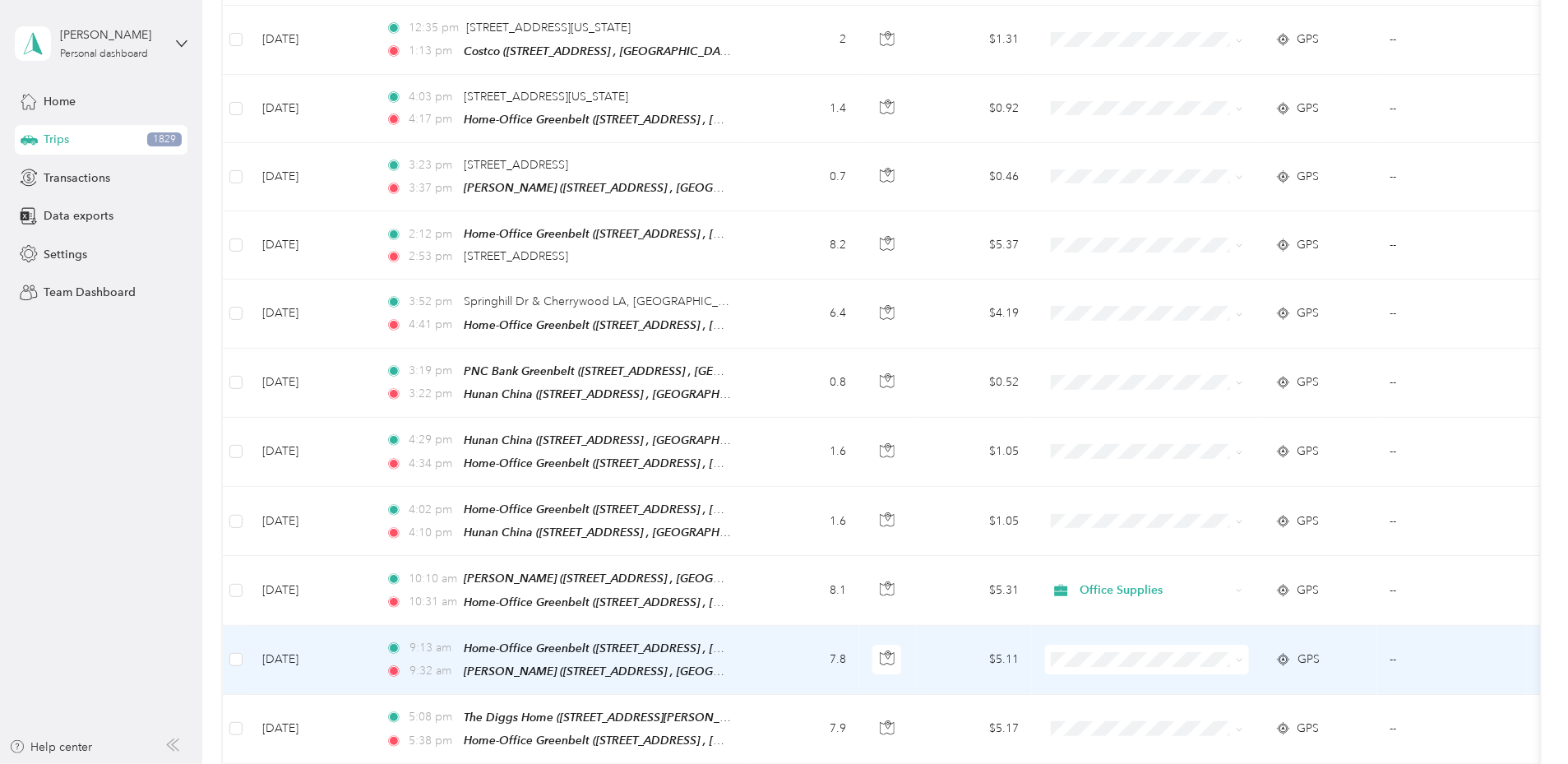
click at [1210, 522] on span "Office Supplies" at bounding box center [1270, 522] width 152 height 18
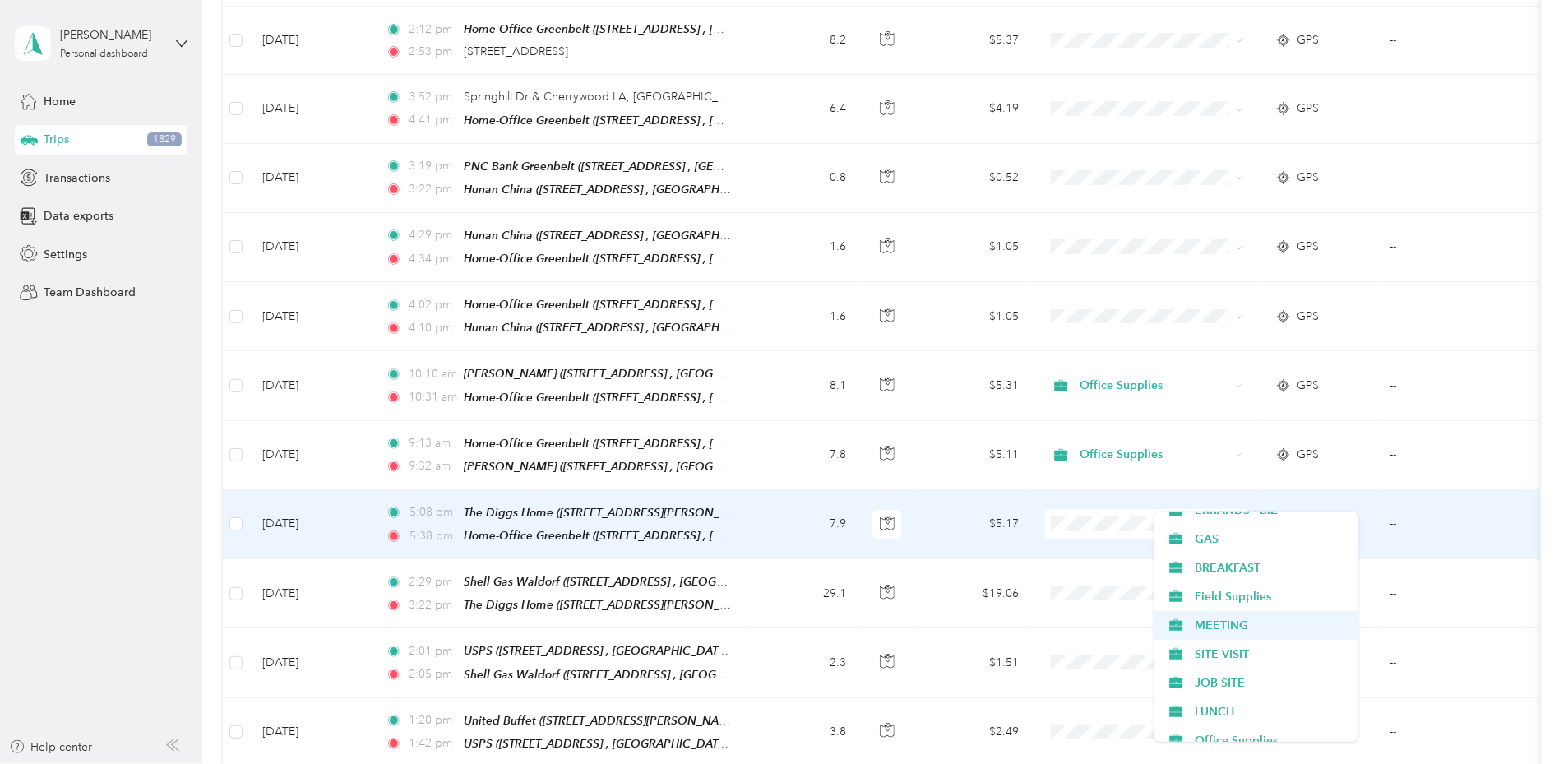
scroll to position [305, 0]
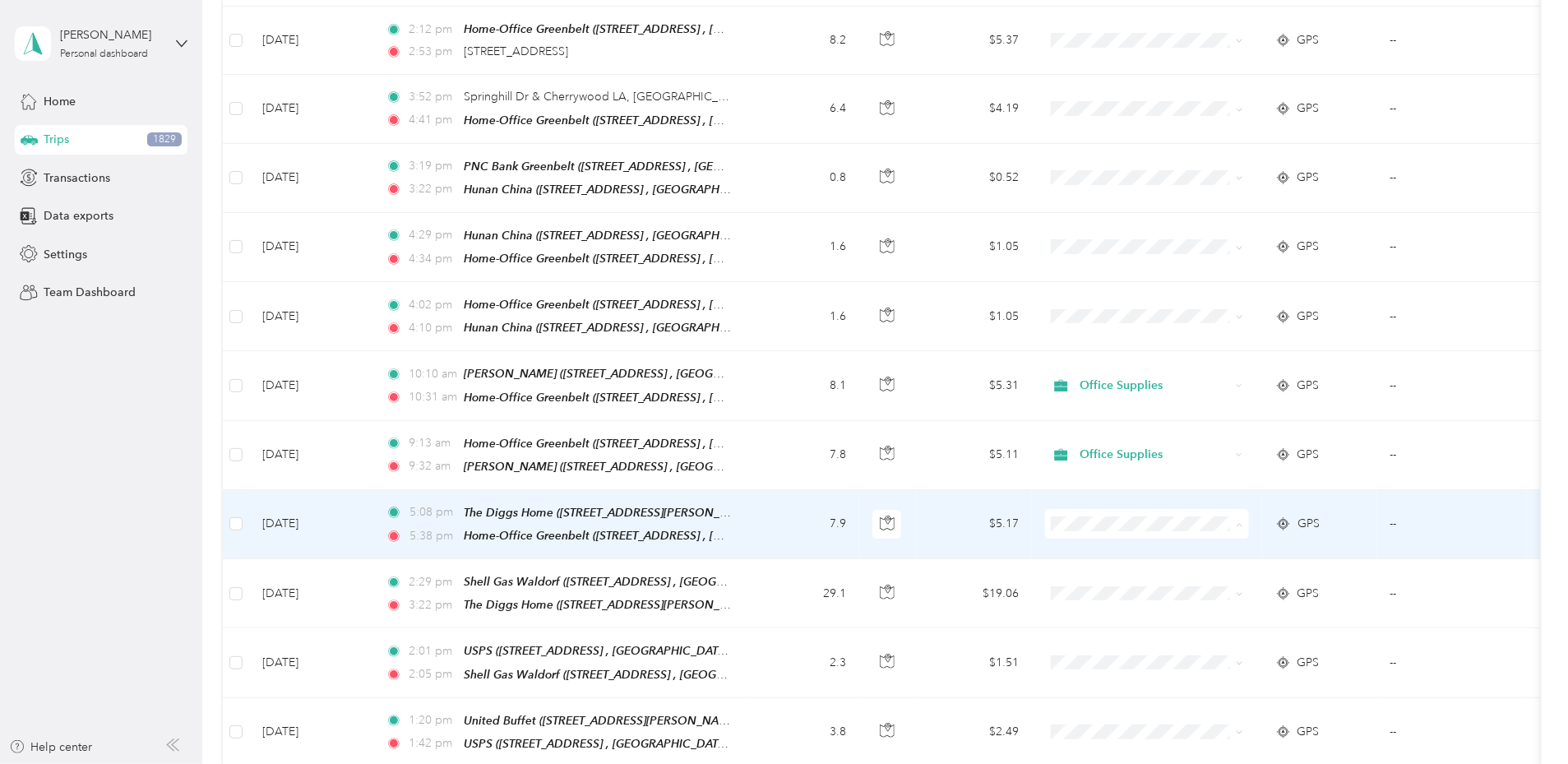
click at [1209, 619] on span "MEETING" at bounding box center [1270, 625] width 152 height 18
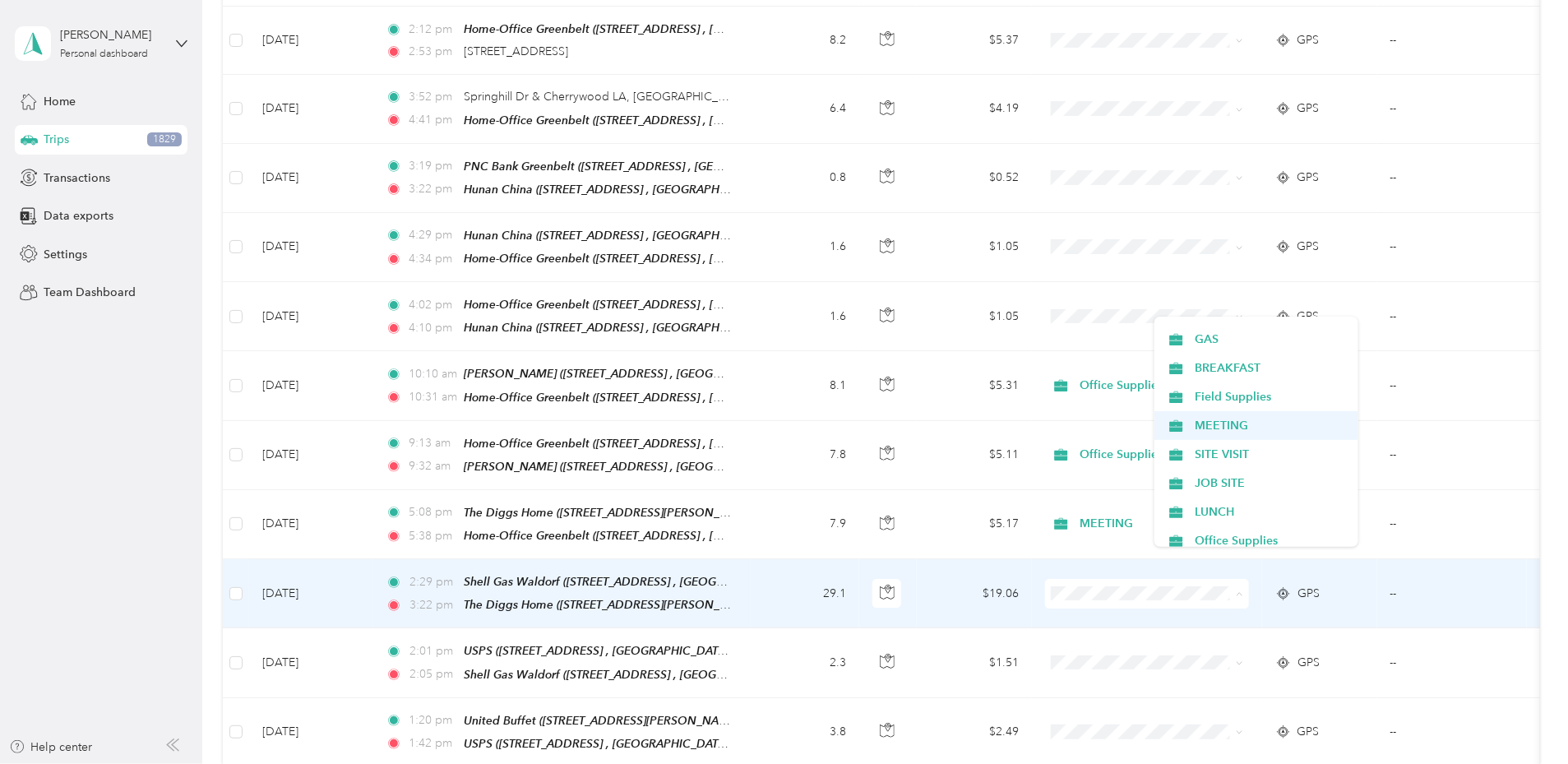
scroll to position [307, 0]
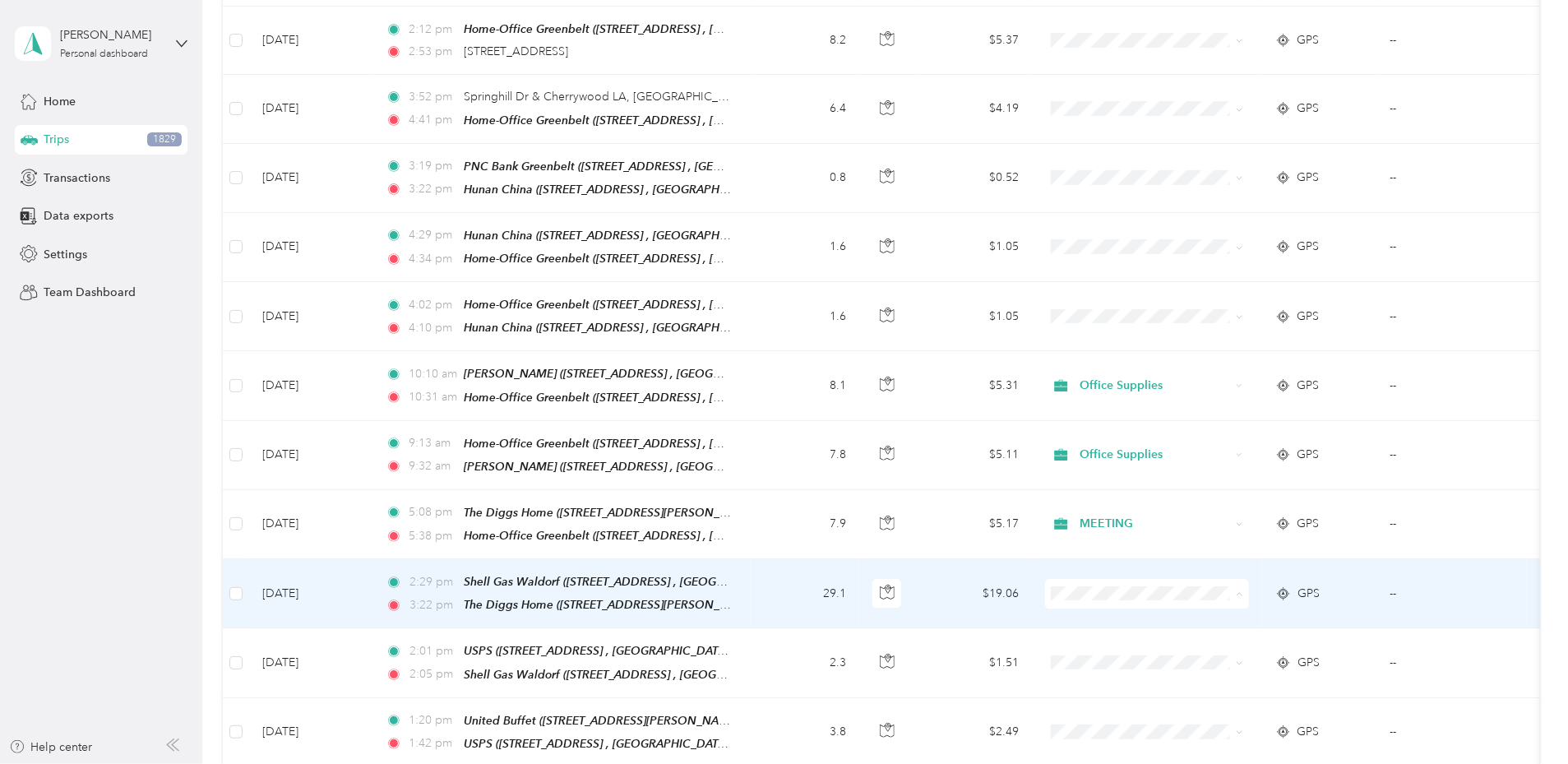
click at [1228, 424] on span "MEETING" at bounding box center [1270, 426] width 152 height 18
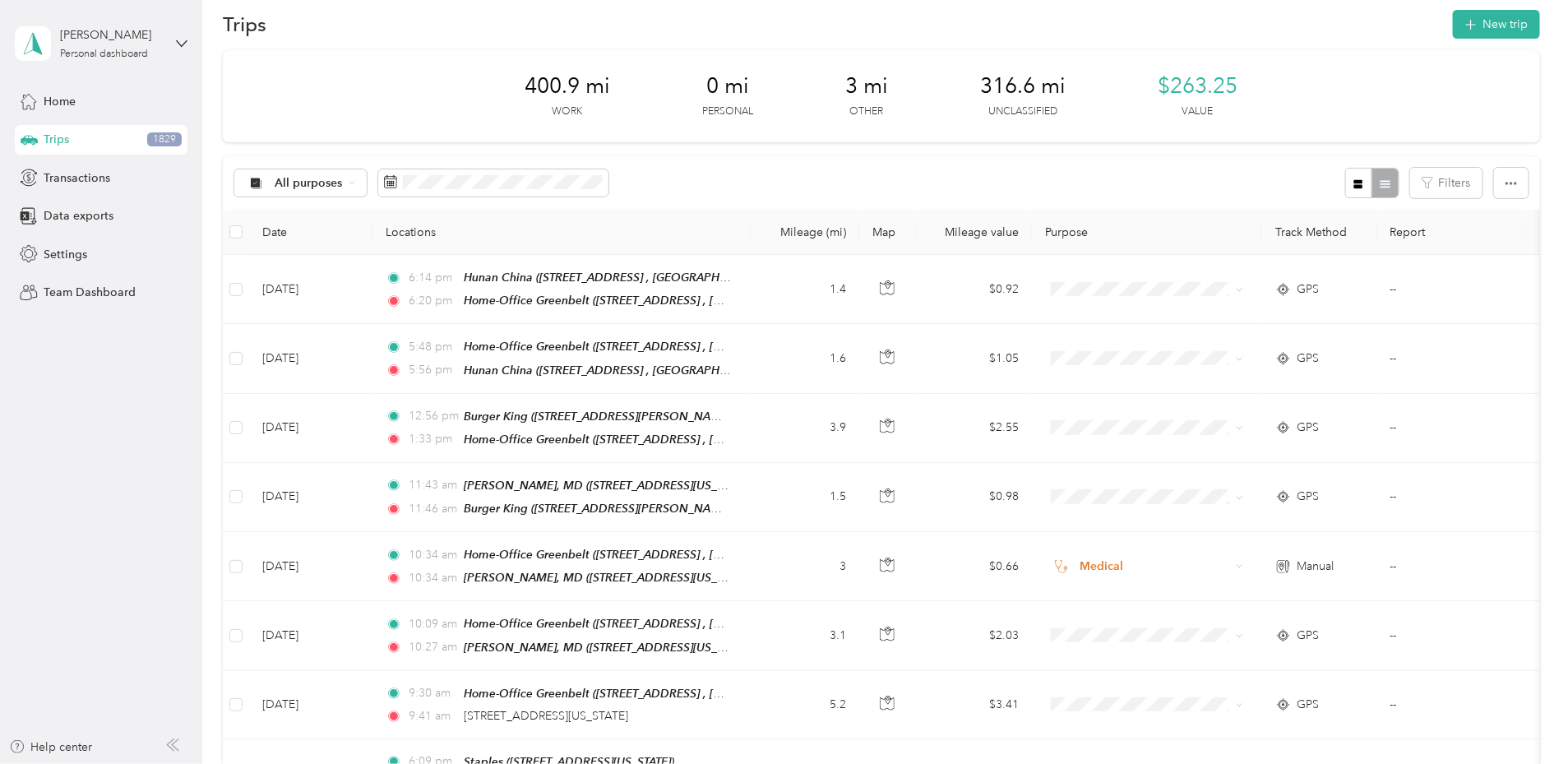
scroll to position [0, 0]
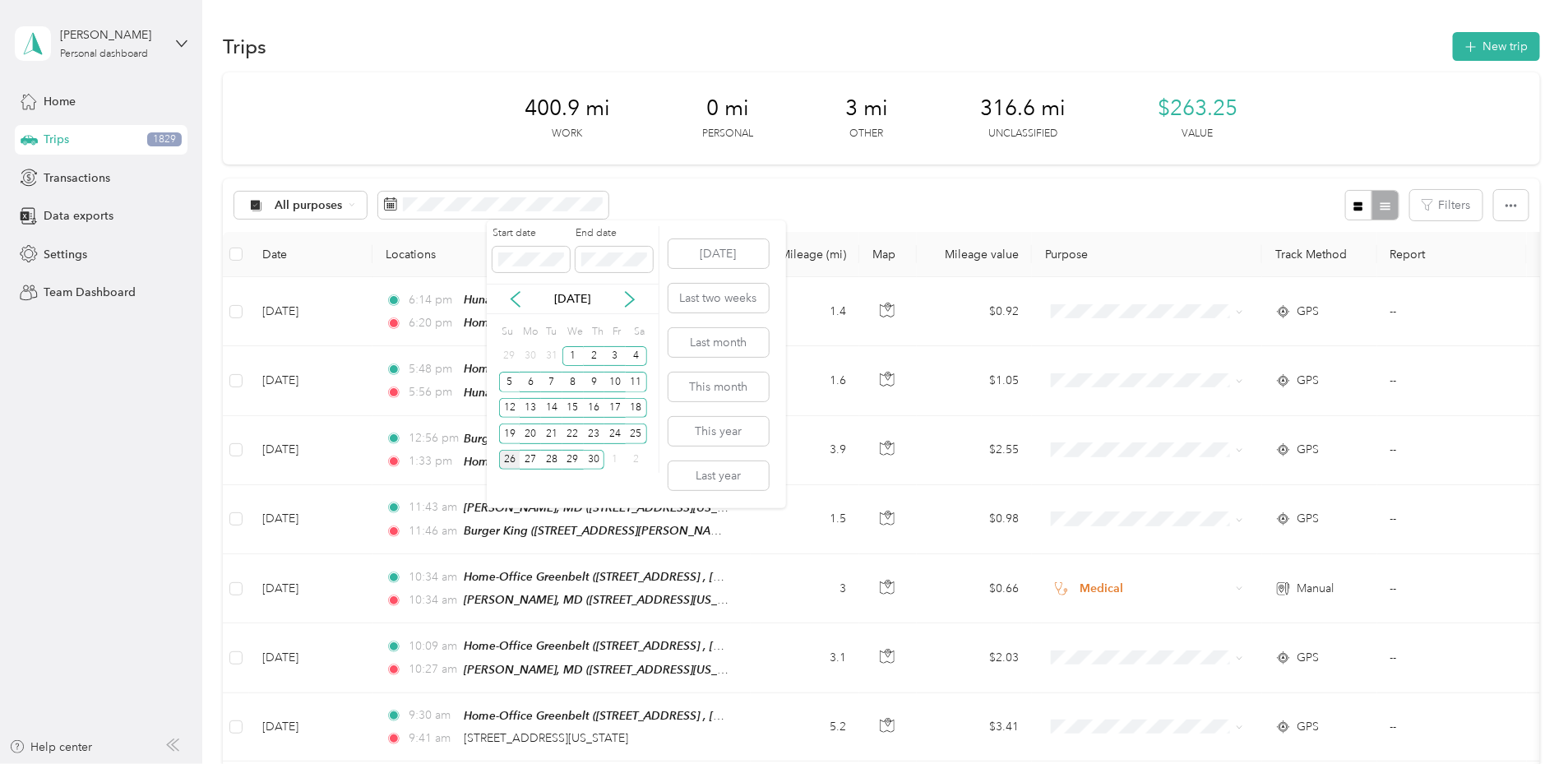
click at [515, 462] on div "26" at bounding box center [510, 459] width 21 height 20
click at [512, 455] on div "26" at bounding box center [510, 459] width 21 height 20
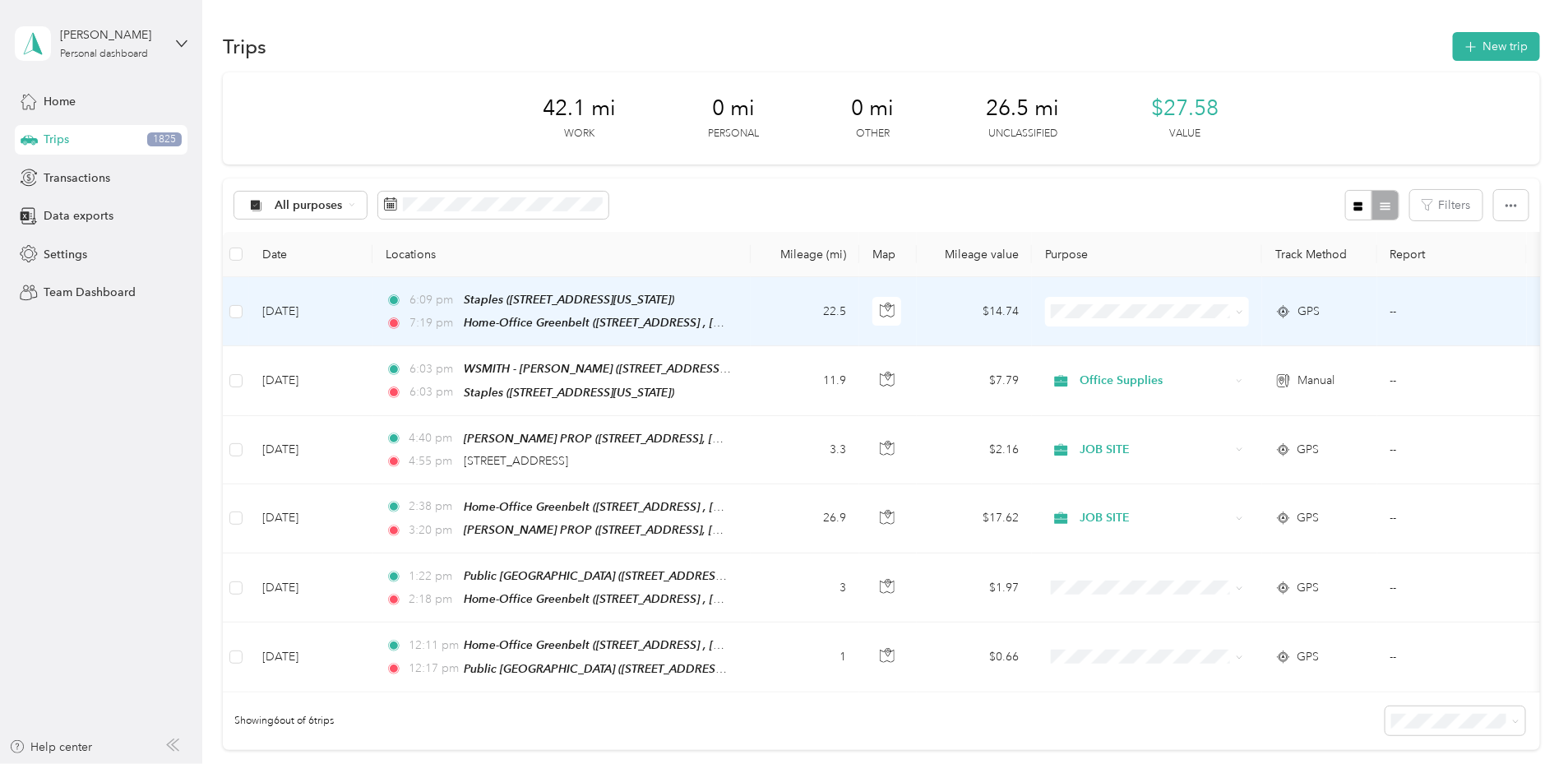
click at [1249, 320] on span at bounding box center [1147, 312] width 204 height 30
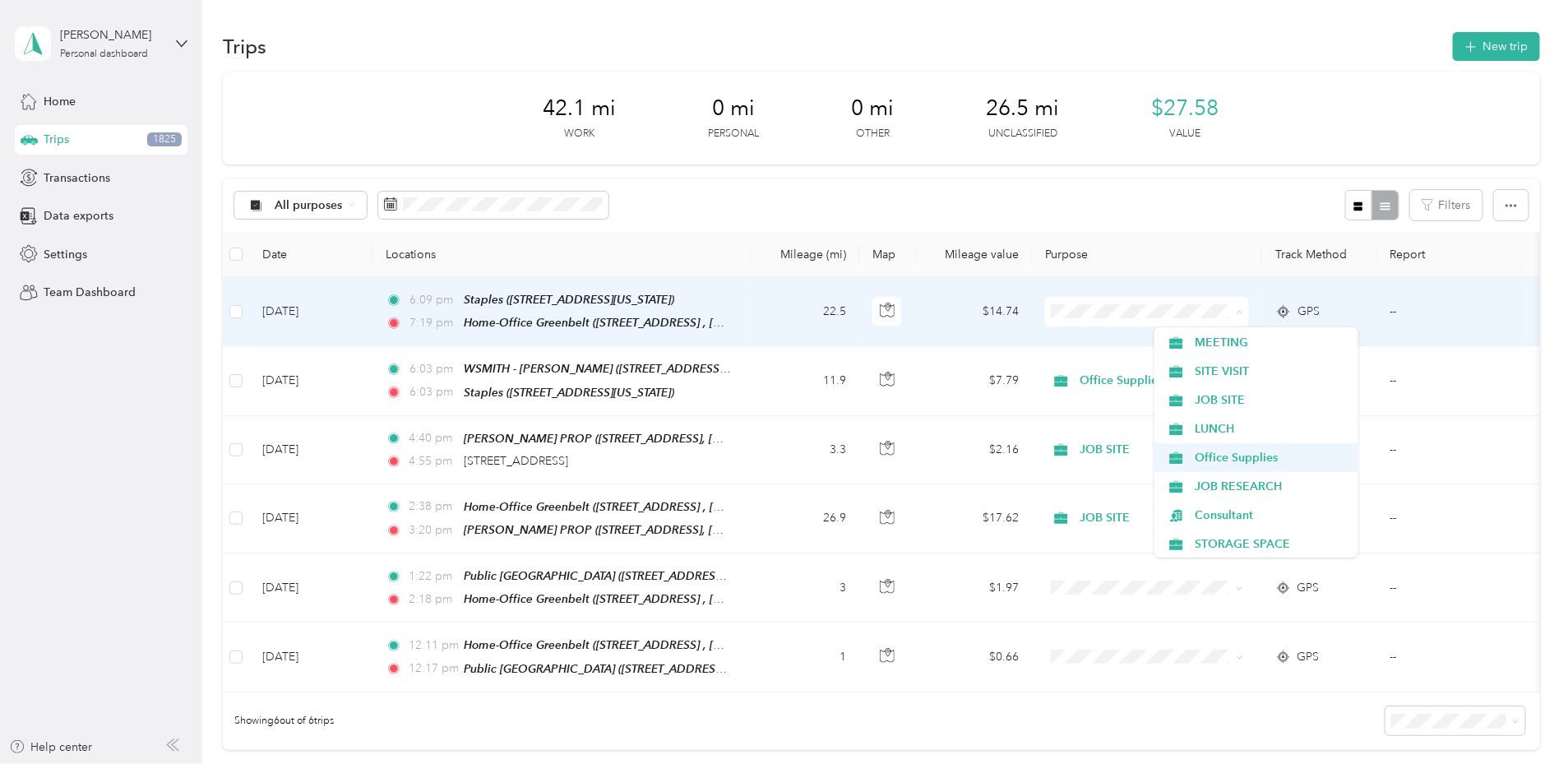
scroll to position [403, 0]
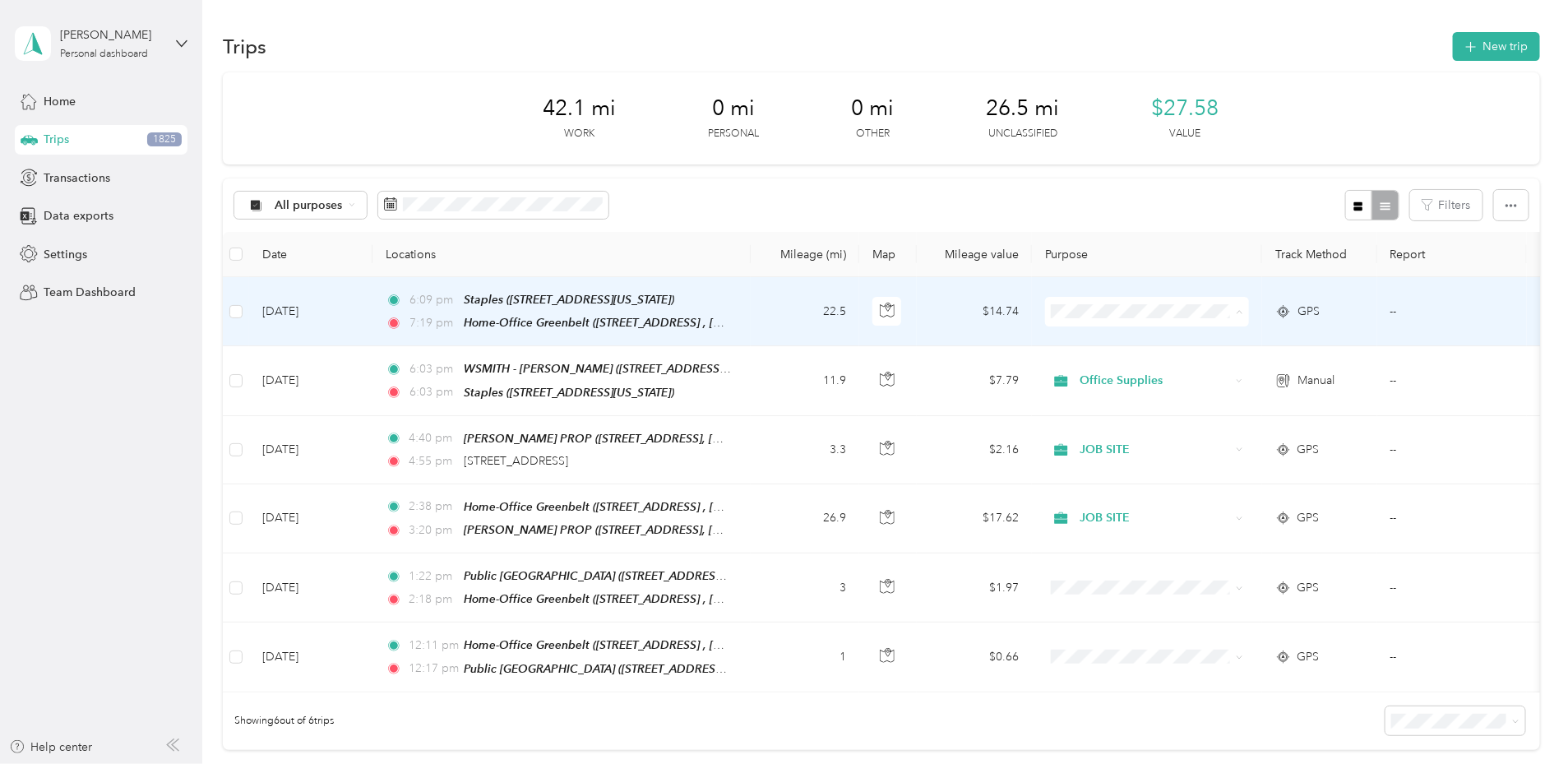
click at [1231, 453] on span "Office Supplies" at bounding box center [1270, 457] width 152 height 18
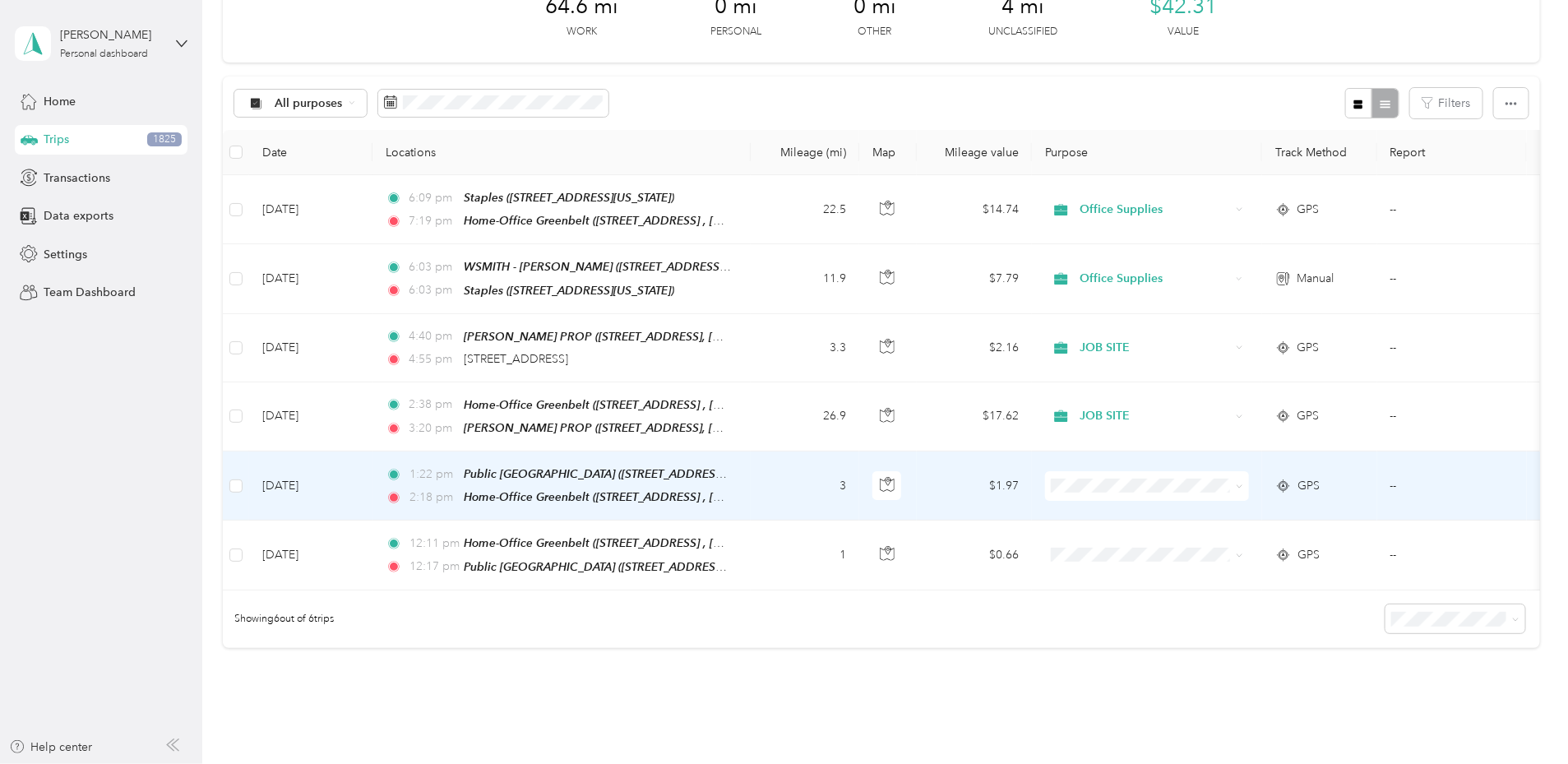
scroll to position [511, 0]
click at [1220, 606] on li "STORAGE SPACE" at bounding box center [1256, 599] width 204 height 29
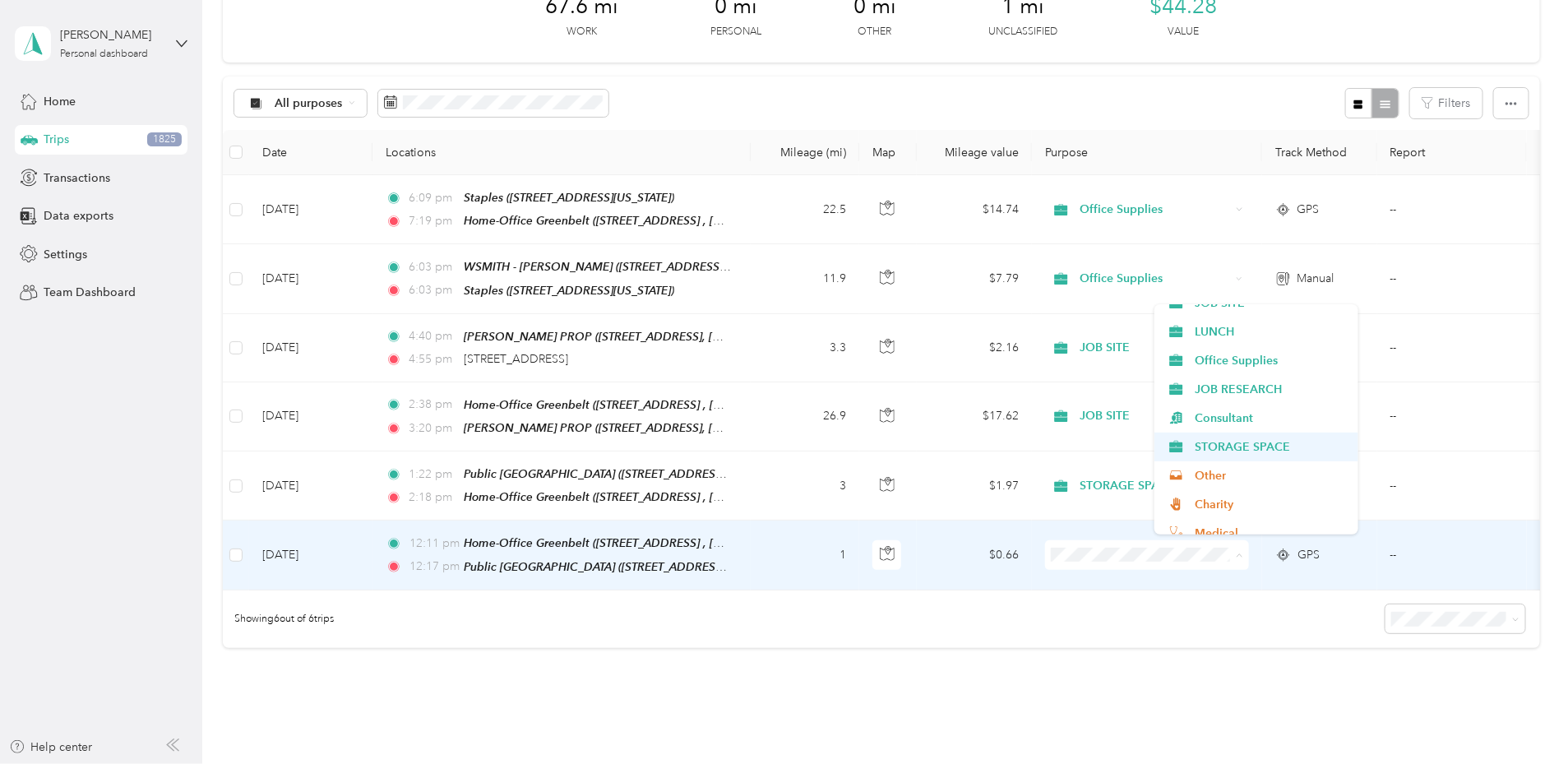
scroll to position [477, 0]
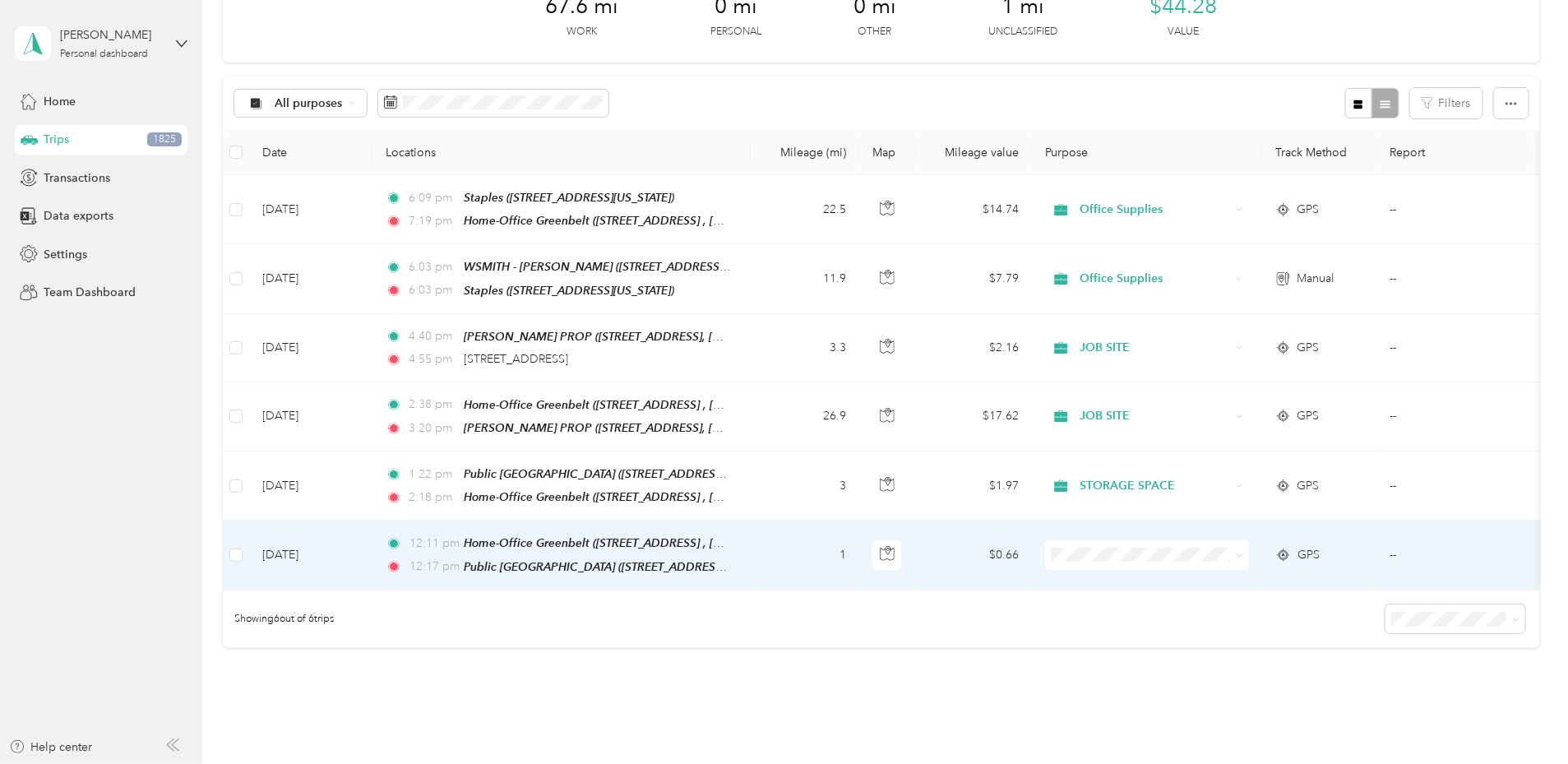
click at [1248, 444] on span "STORAGE SPACE" at bounding box center [1270, 437] width 152 height 18
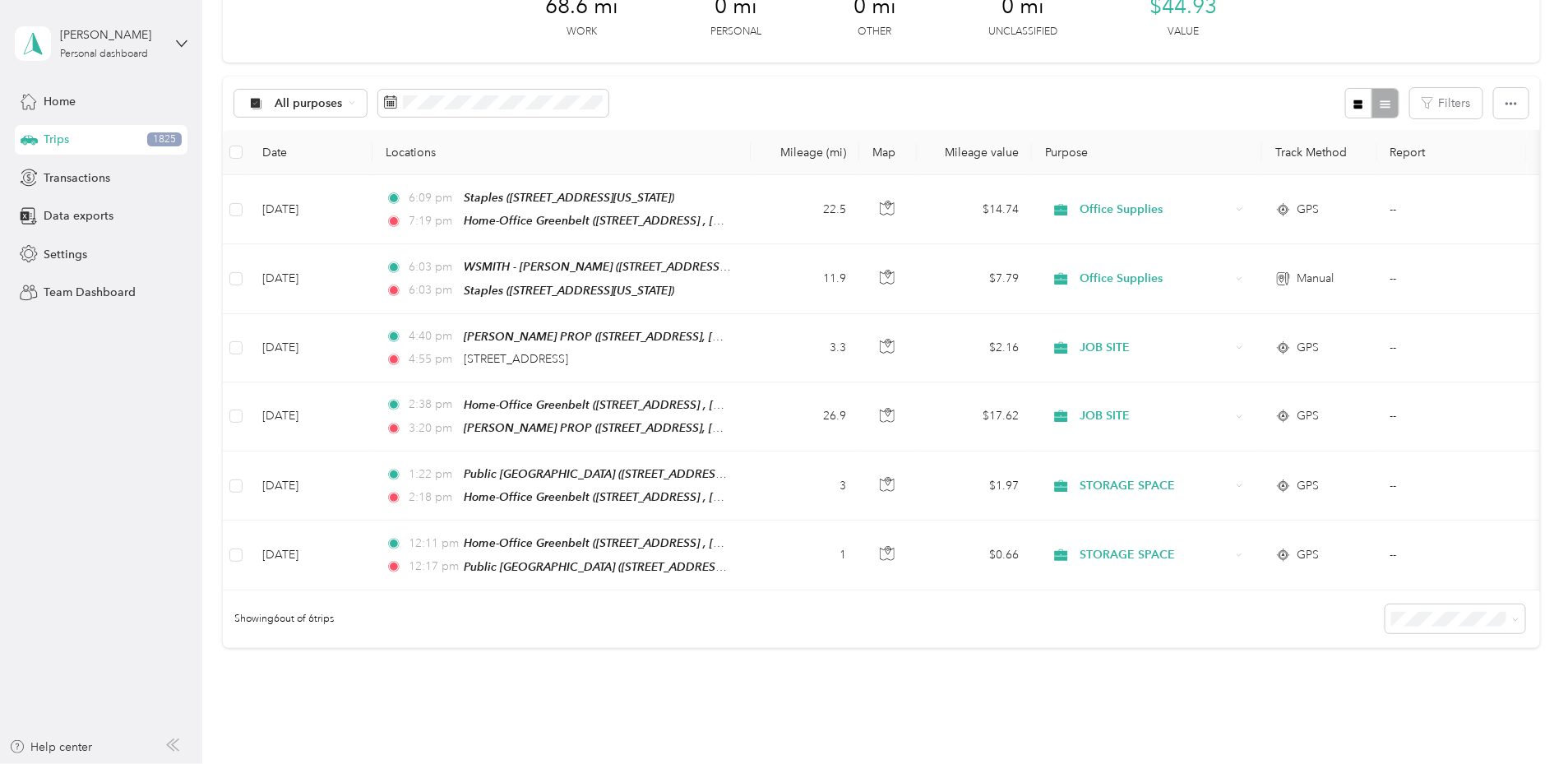
scroll to position [102, 0]
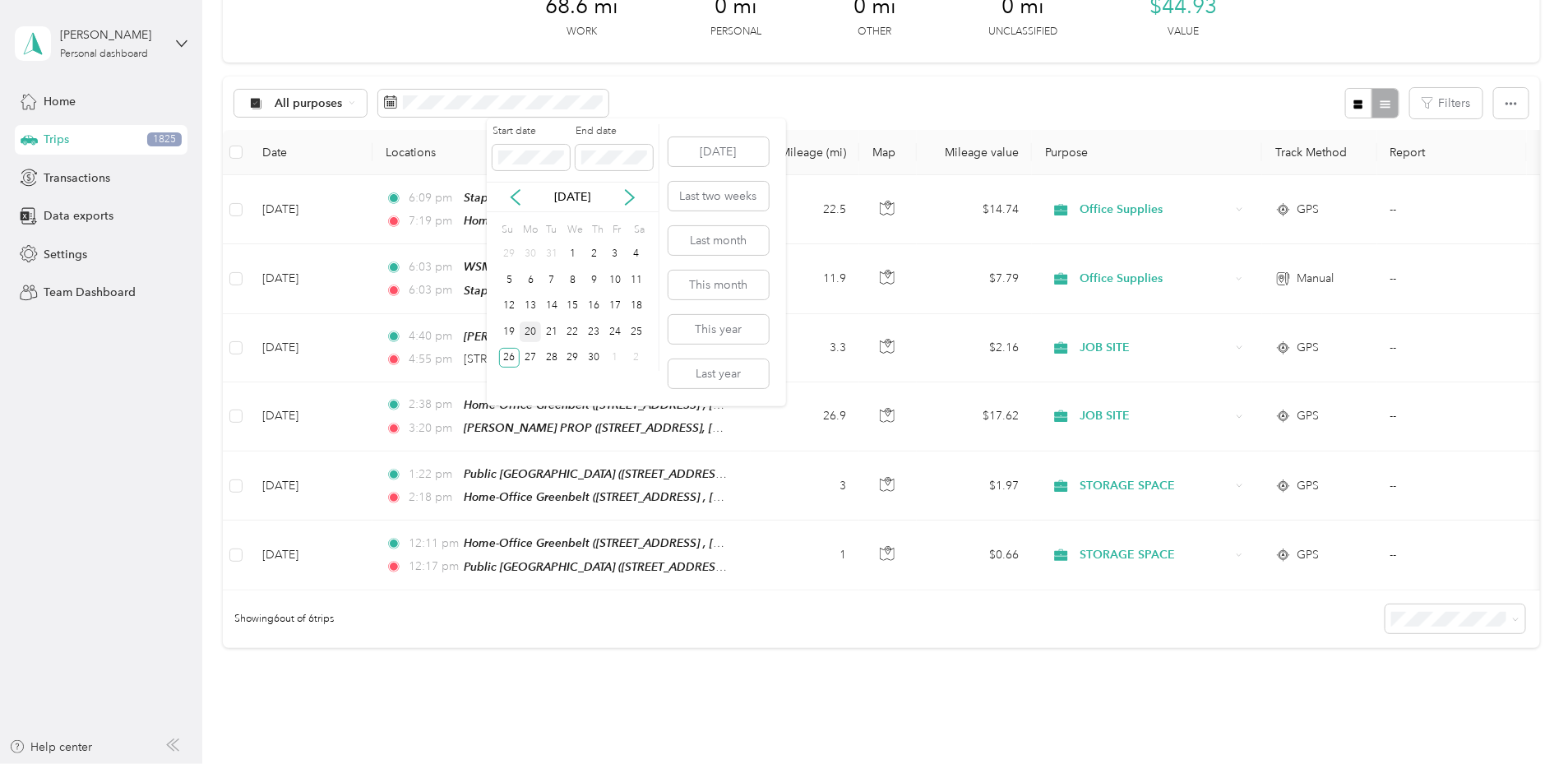
click at [537, 334] on div "20" at bounding box center [530, 331] width 21 height 20
click at [533, 332] on div "20" at bounding box center [530, 331] width 21 height 20
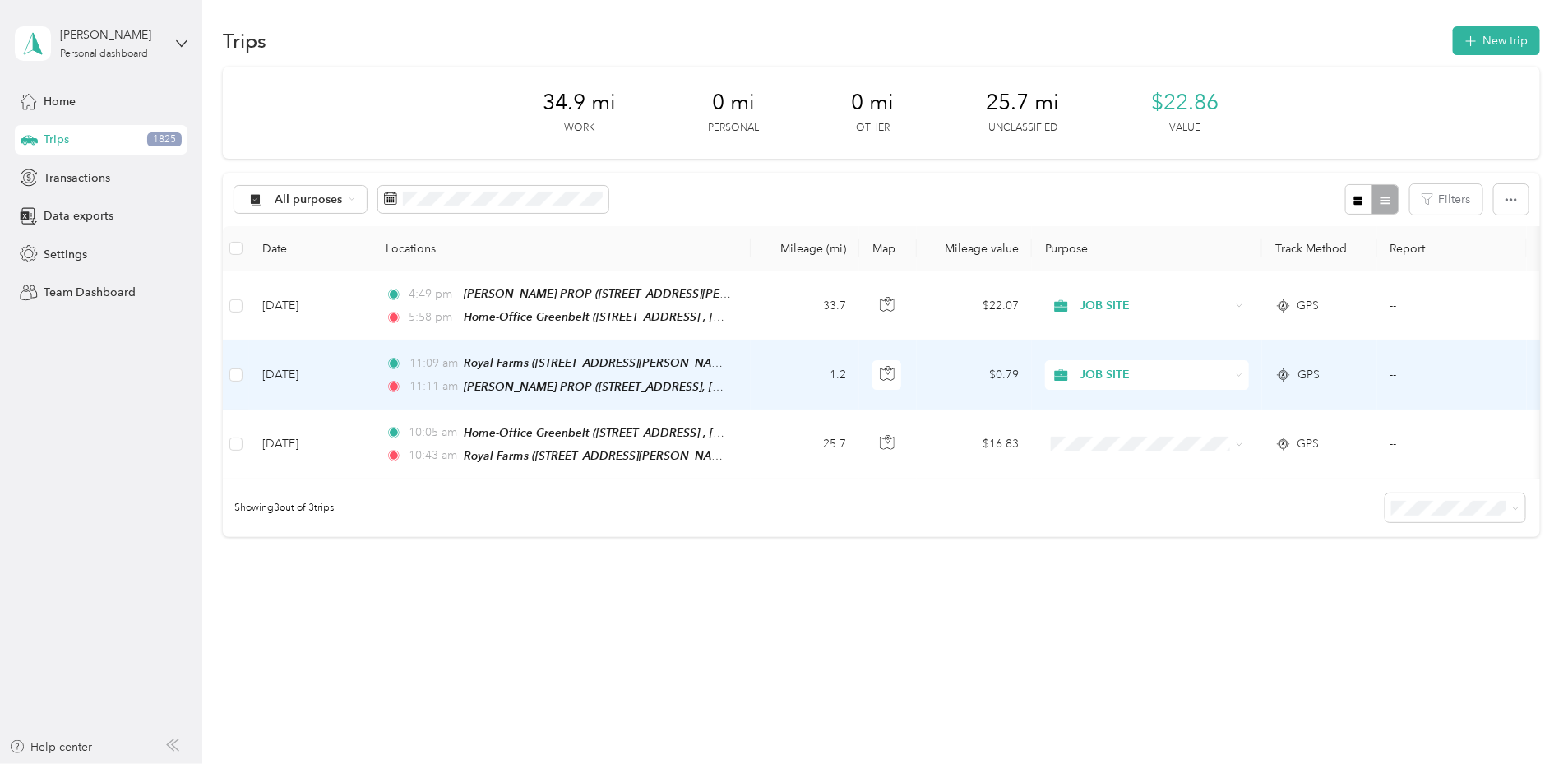
scroll to position [18, 0]
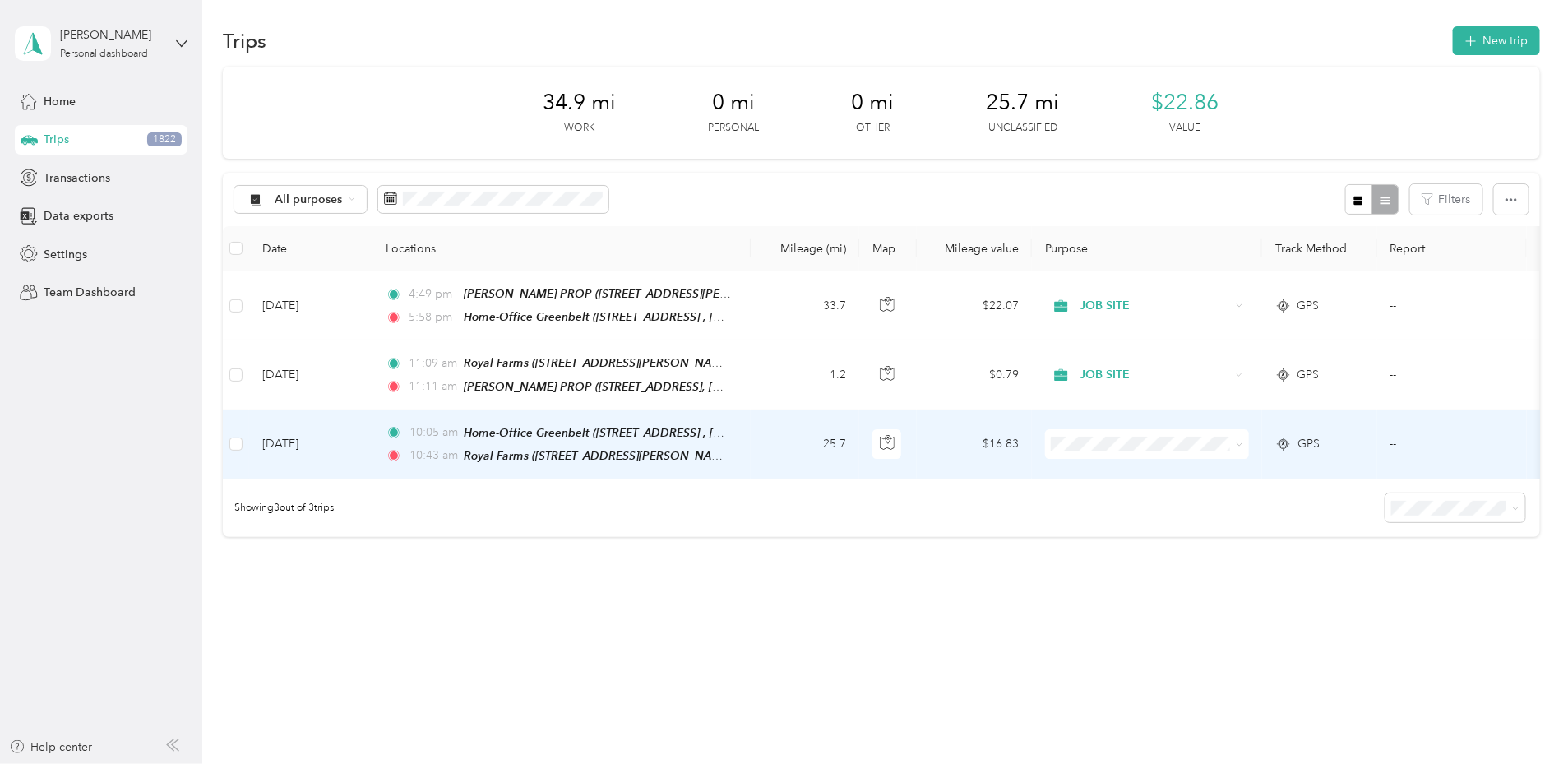
click at [1372, 430] on td "GPS" at bounding box center [1320, 444] width 115 height 69
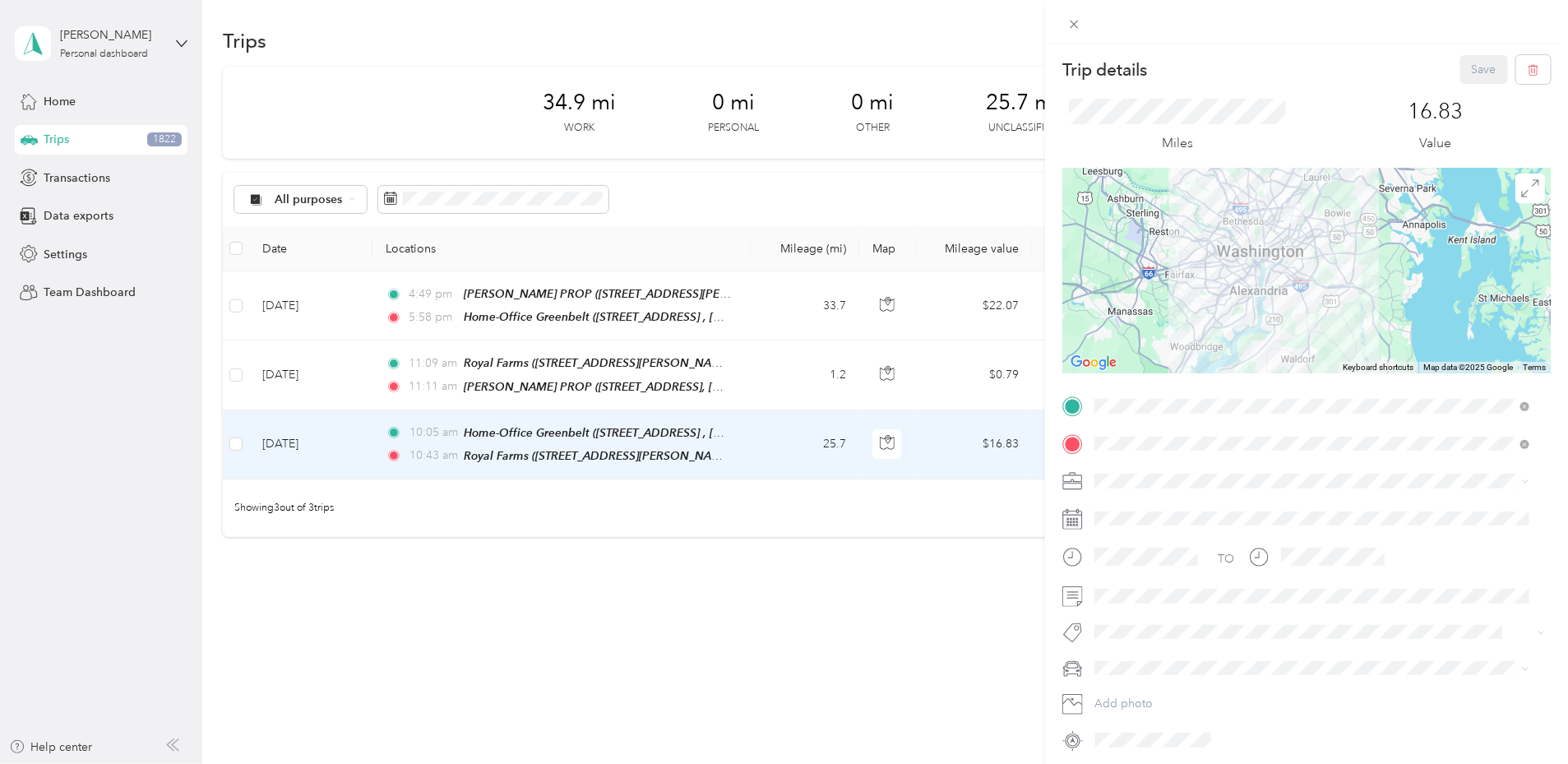
click at [469, 441] on div "Trip details Save This trip cannot be edited because it is either under review,…" at bounding box center [784, 382] width 1568 height 764
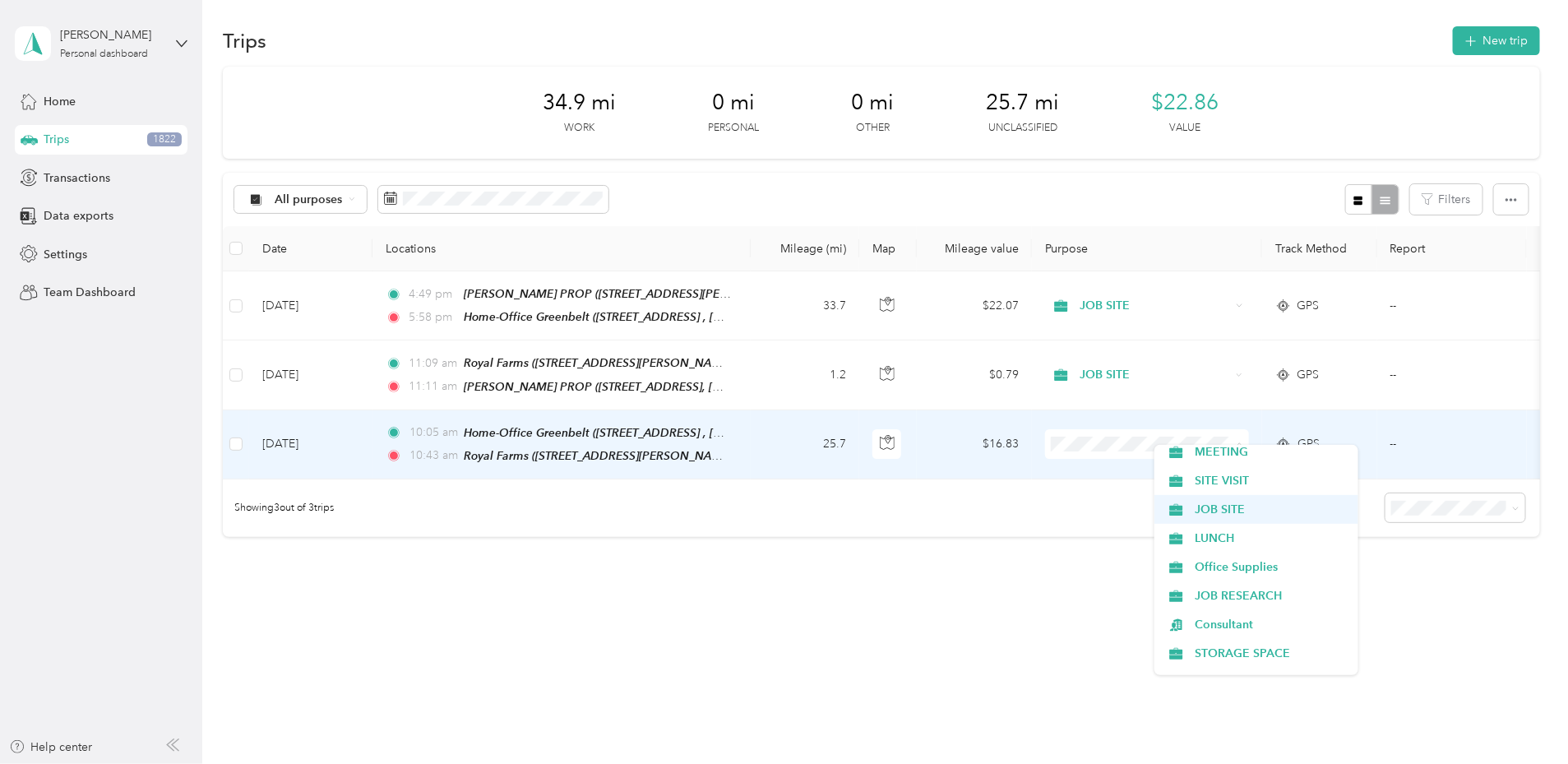
scroll to position [411, 0]
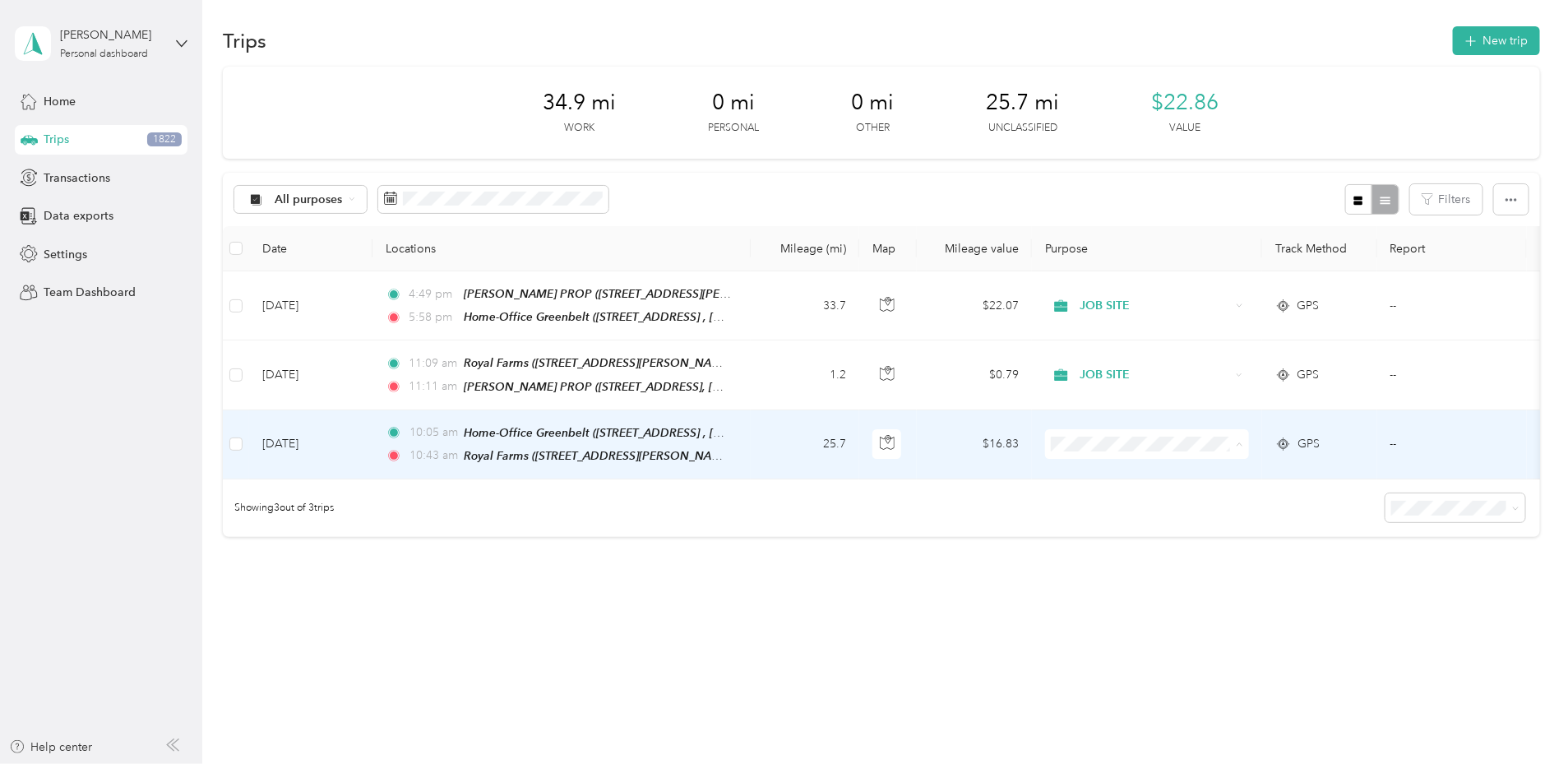
click at [1211, 530] on span "LUNCH" at bounding box center [1270, 538] width 152 height 18
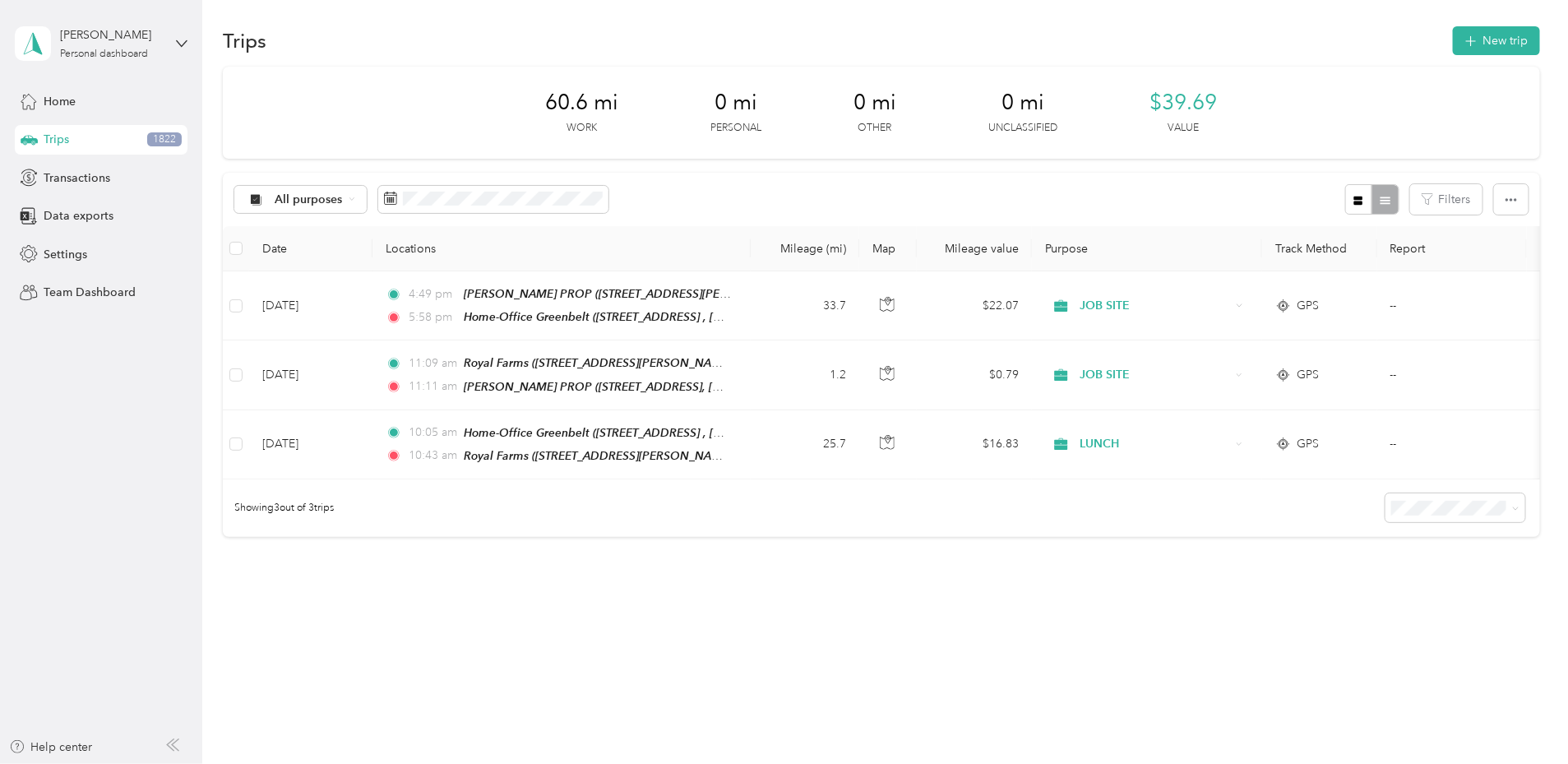
scroll to position [18, 0]
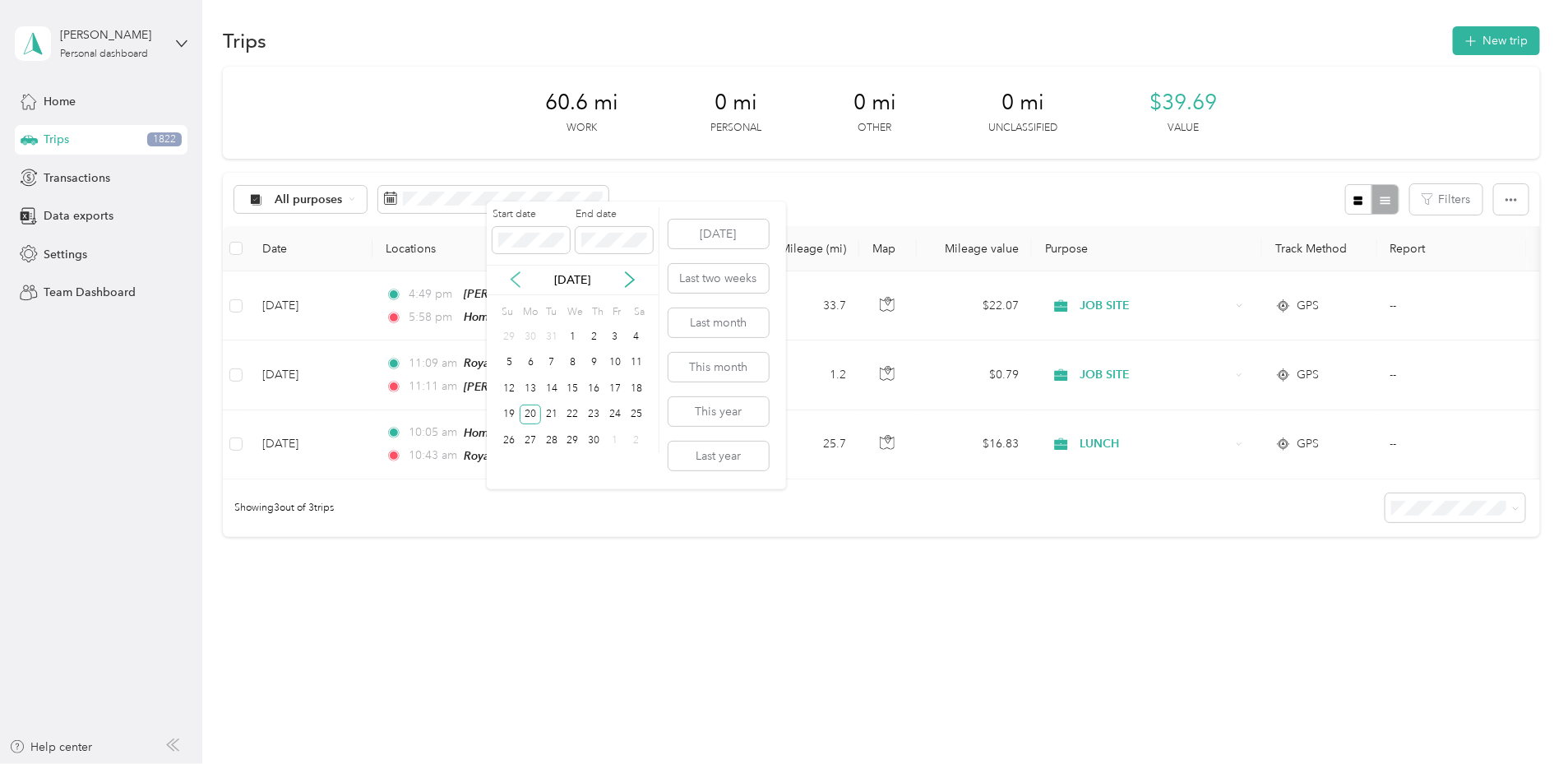
click at [518, 277] on icon at bounding box center [515, 279] width 17 height 17
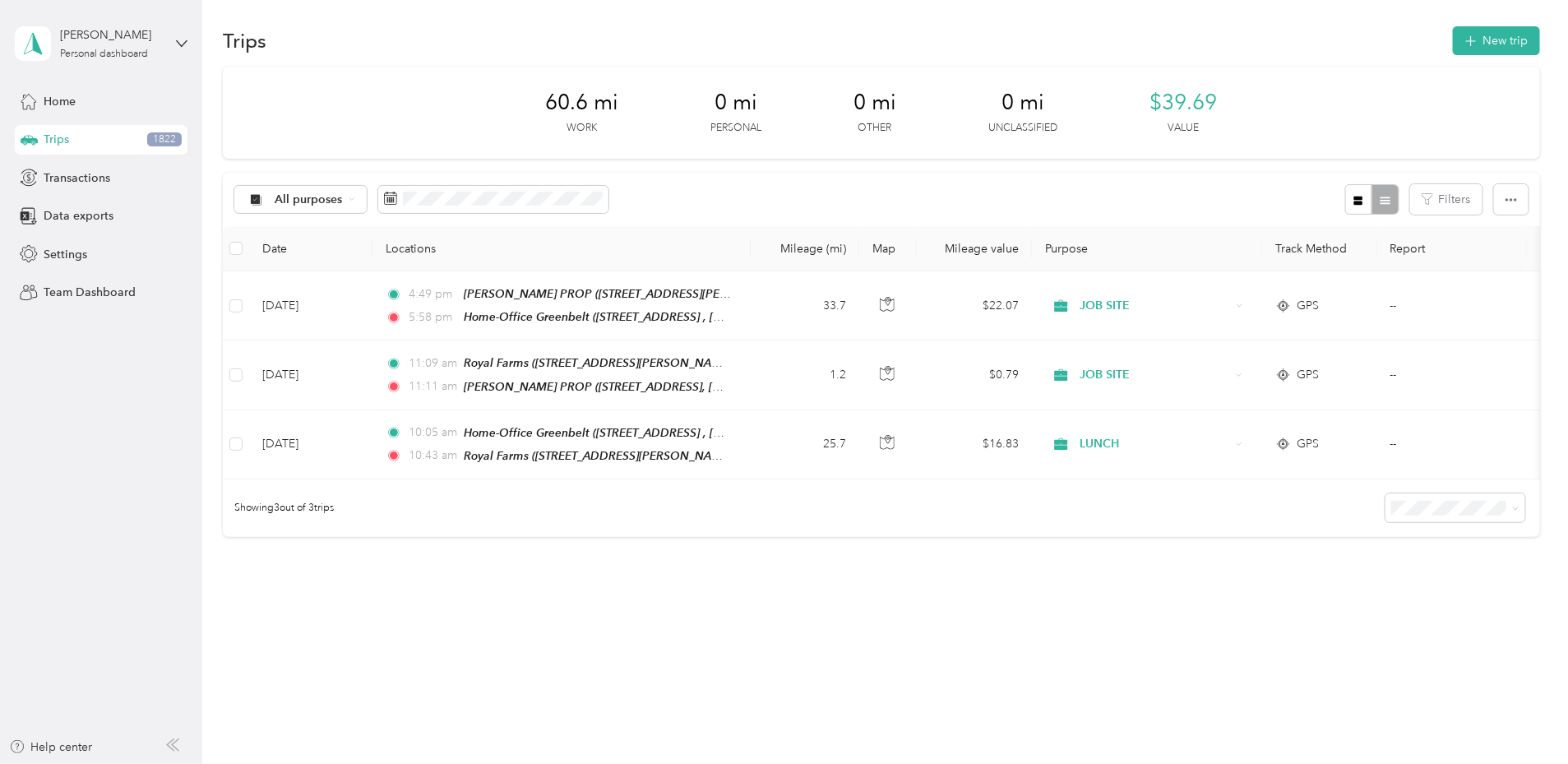
click at [1310, 67] on div "60.6 mi Work 0 mi Personal 0 mi Other 0 mi Unclassified $39.69 Value" at bounding box center [881, 113] width 1317 height 92
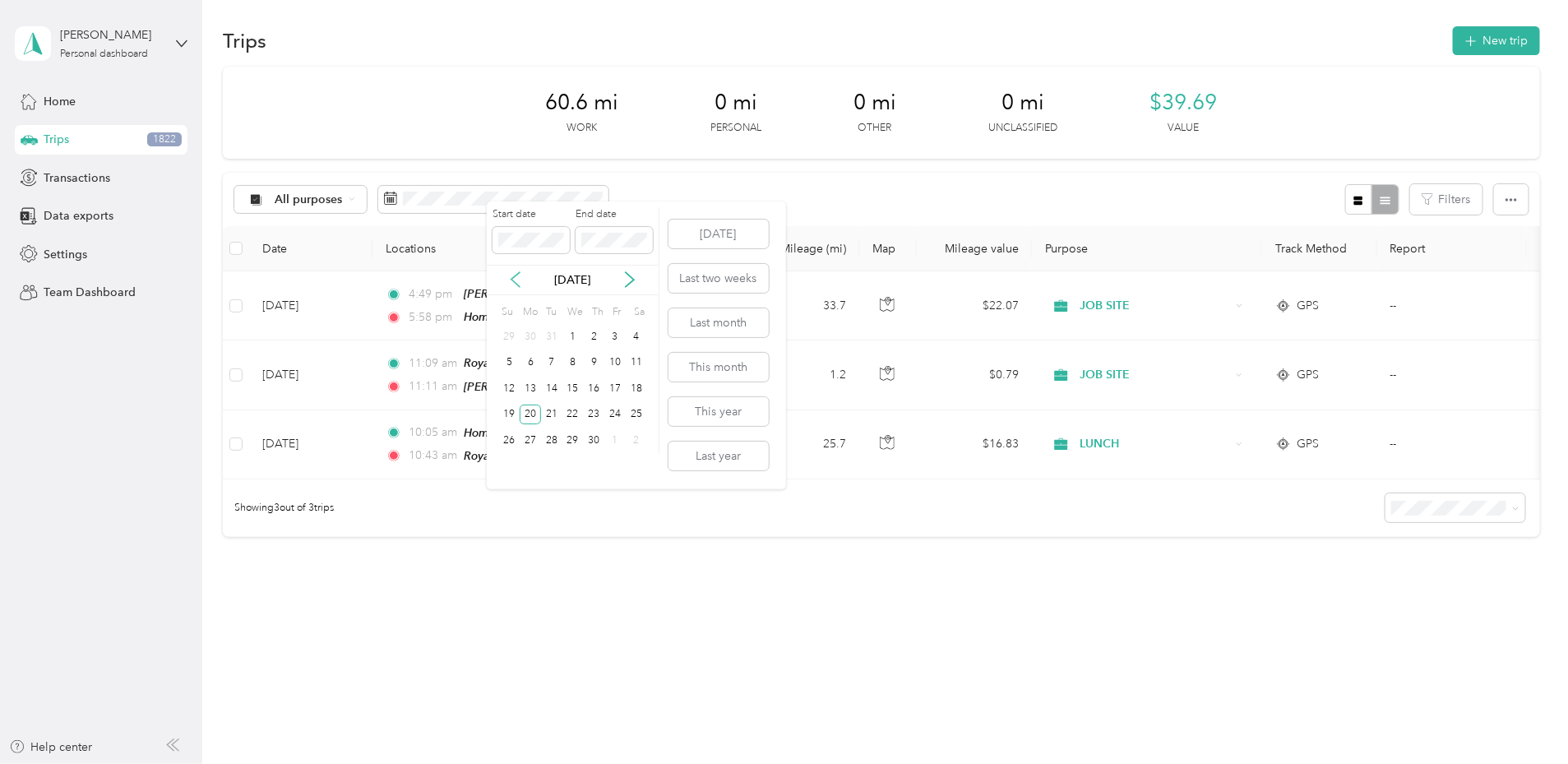
click at [519, 280] on icon at bounding box center [515, 279] width 17 height 17
click at [516, 338] on div "1" at bounding box center [510, 336] width 21 height 20
click at [557, 443] on div "31" at bounding box center [552, 439] width 21 height 20
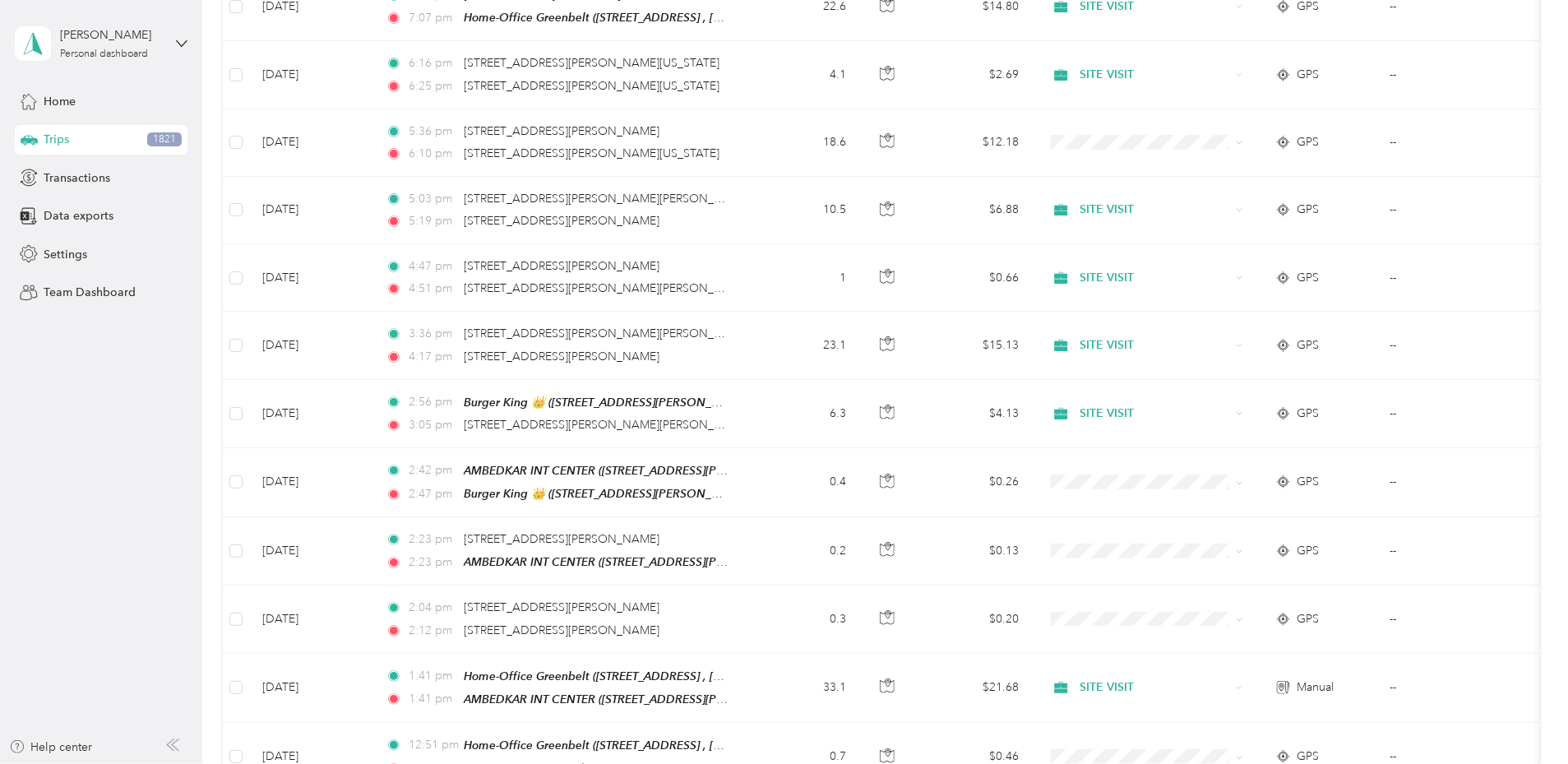
scroll to position [5033, 0]
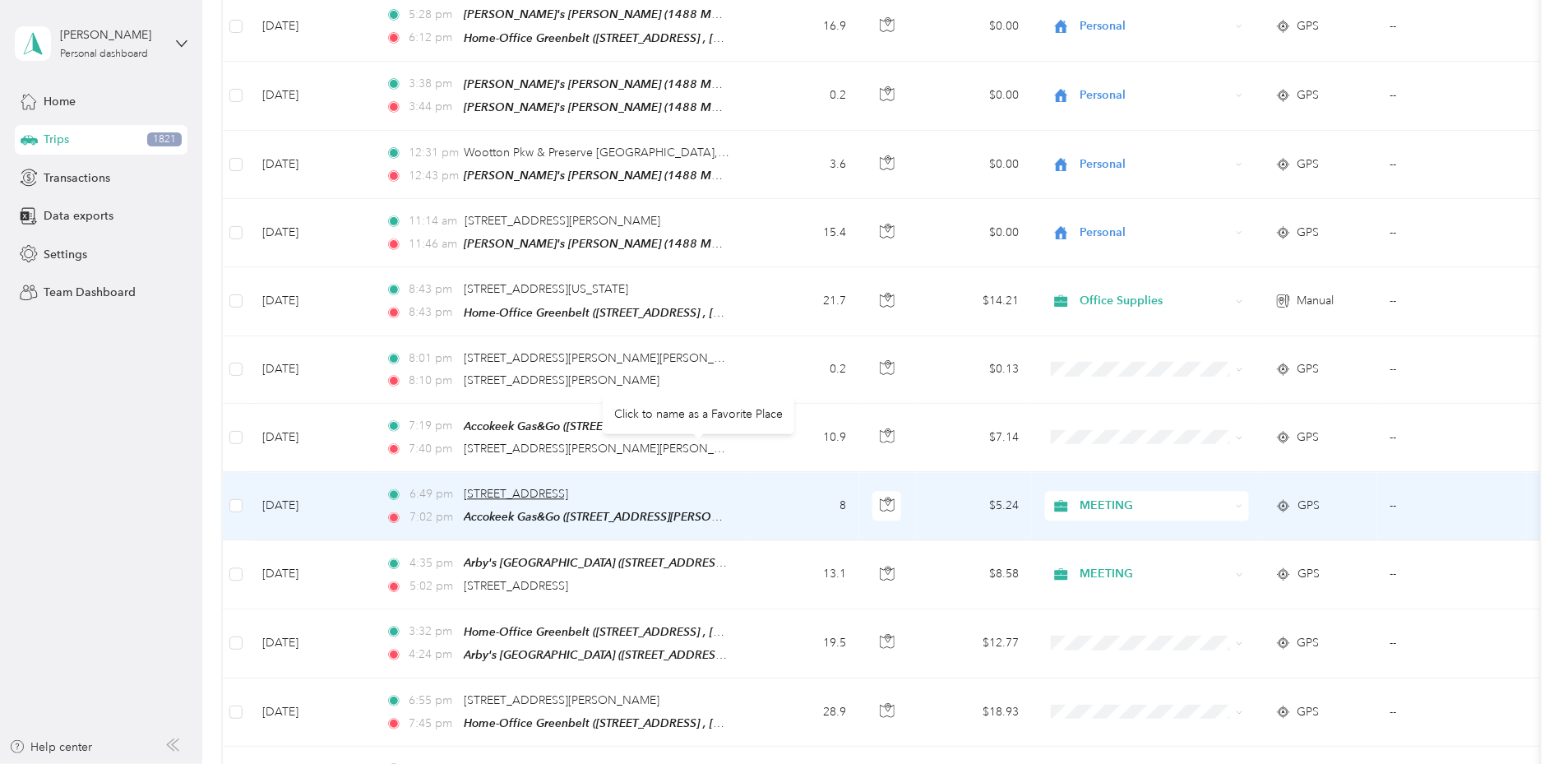
click at [568, 487] on span "[STREET_ADDRESS]" at bounding box center [516, 494] width 105 height 14
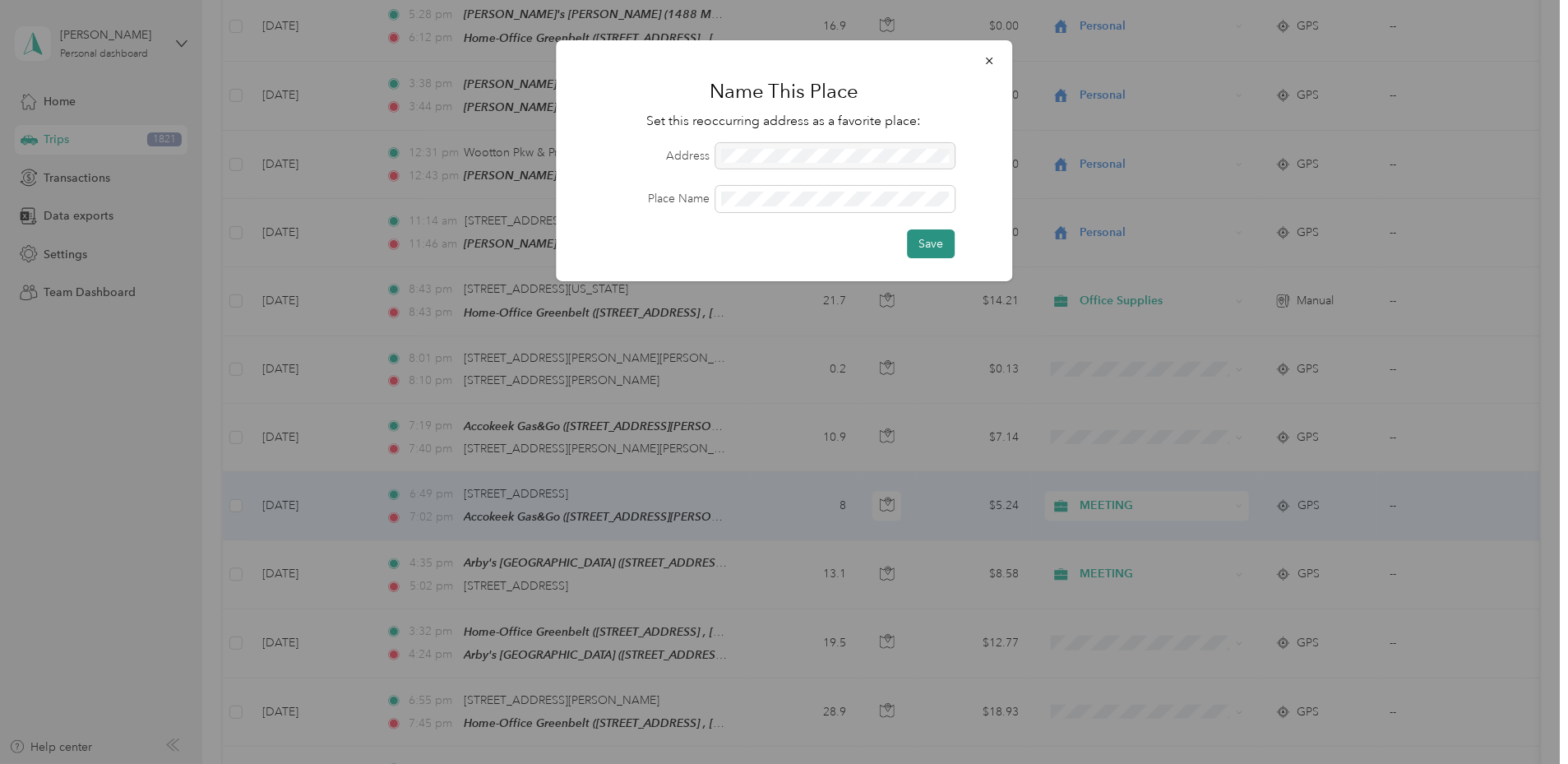
click at [931, 246] on button "Save" at bounding box center [931, 244] width 48 height 29
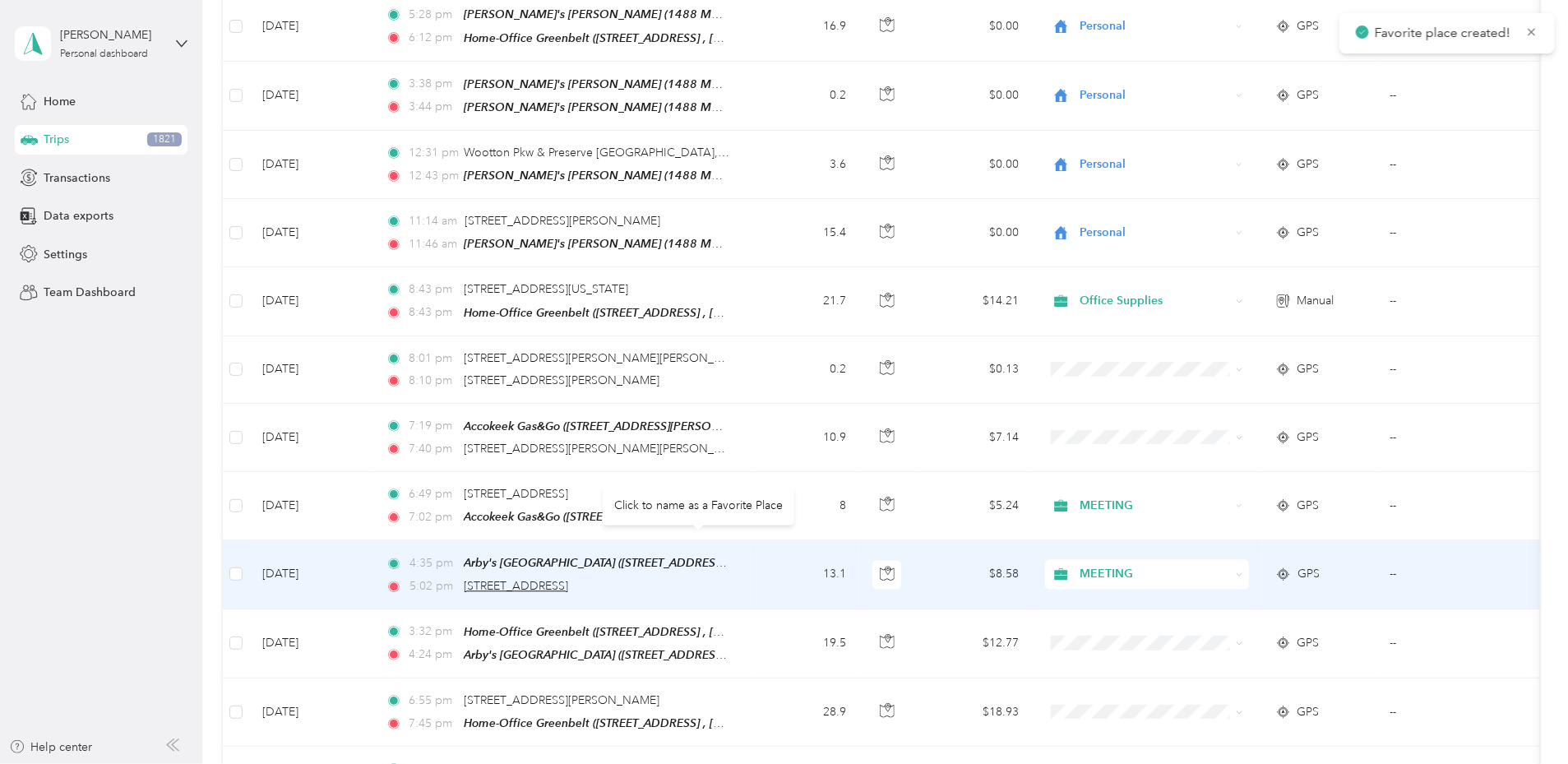
click at [568, 579] on span "[STREET_ADDRESS]" at bounding box center [516, 586] width 105 height 14
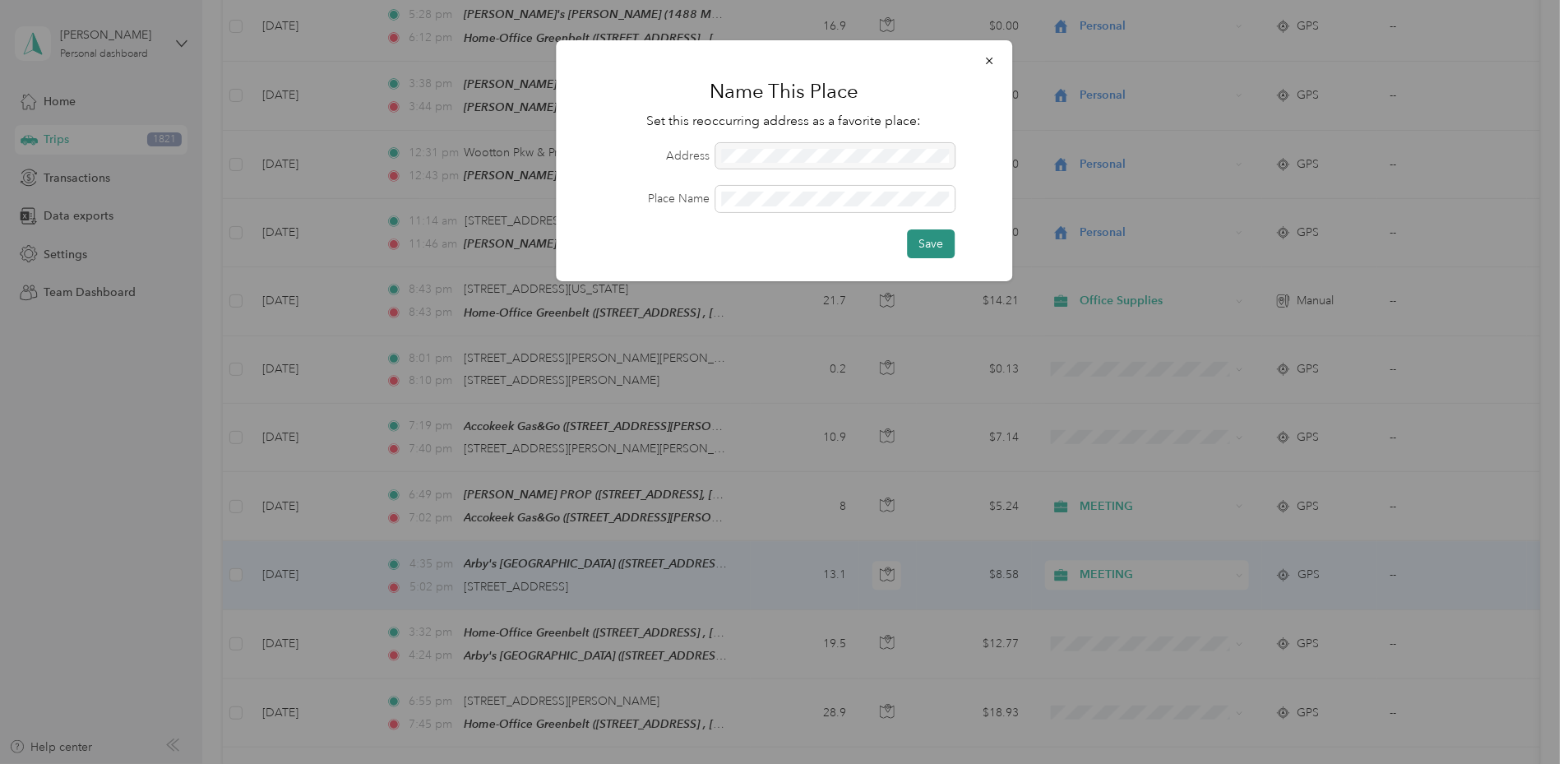
click at [928, 246] on button "Save" at bounding box center [931, 244] width 48 height 29
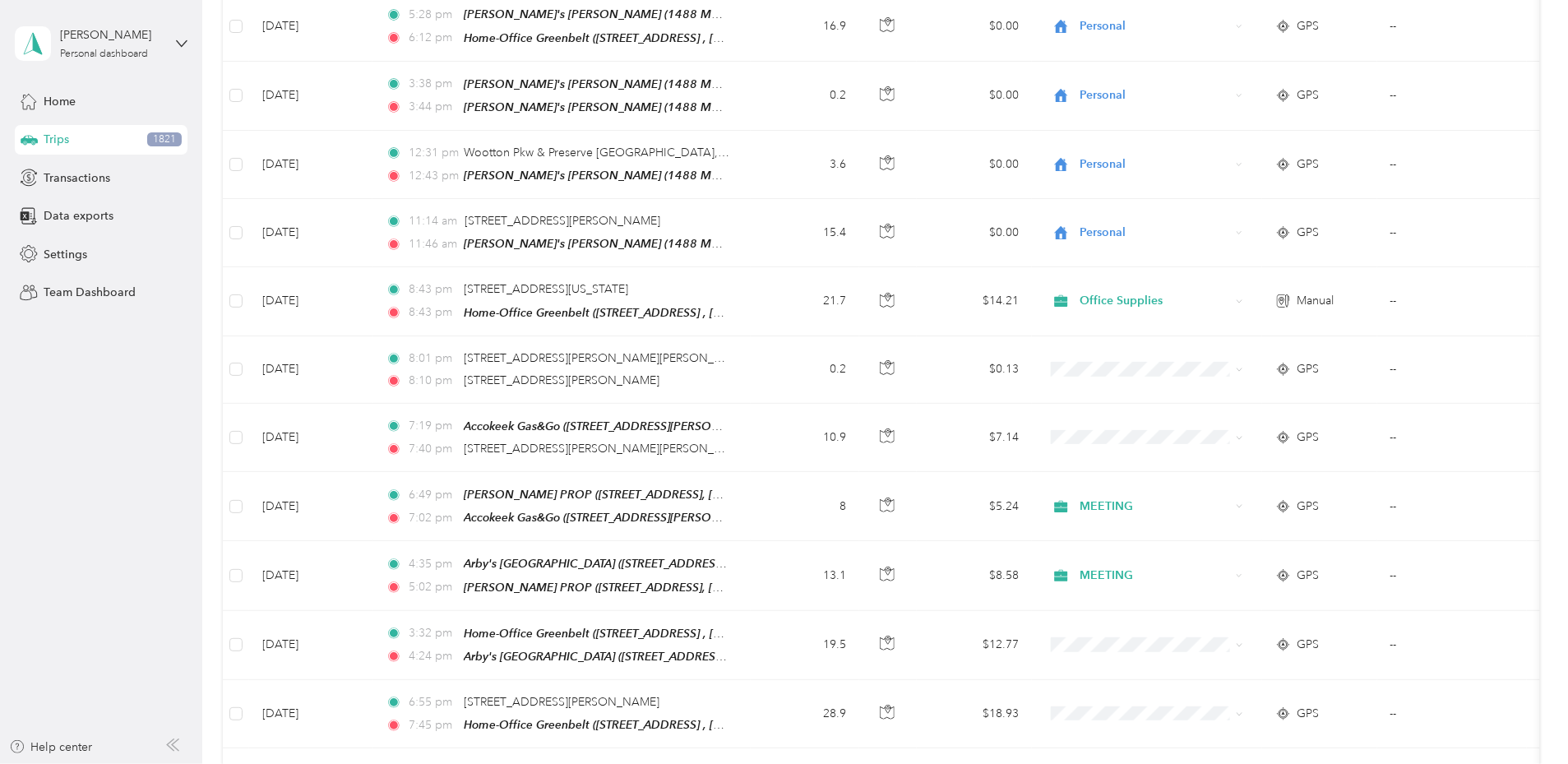
scroll to position [6193, 0]
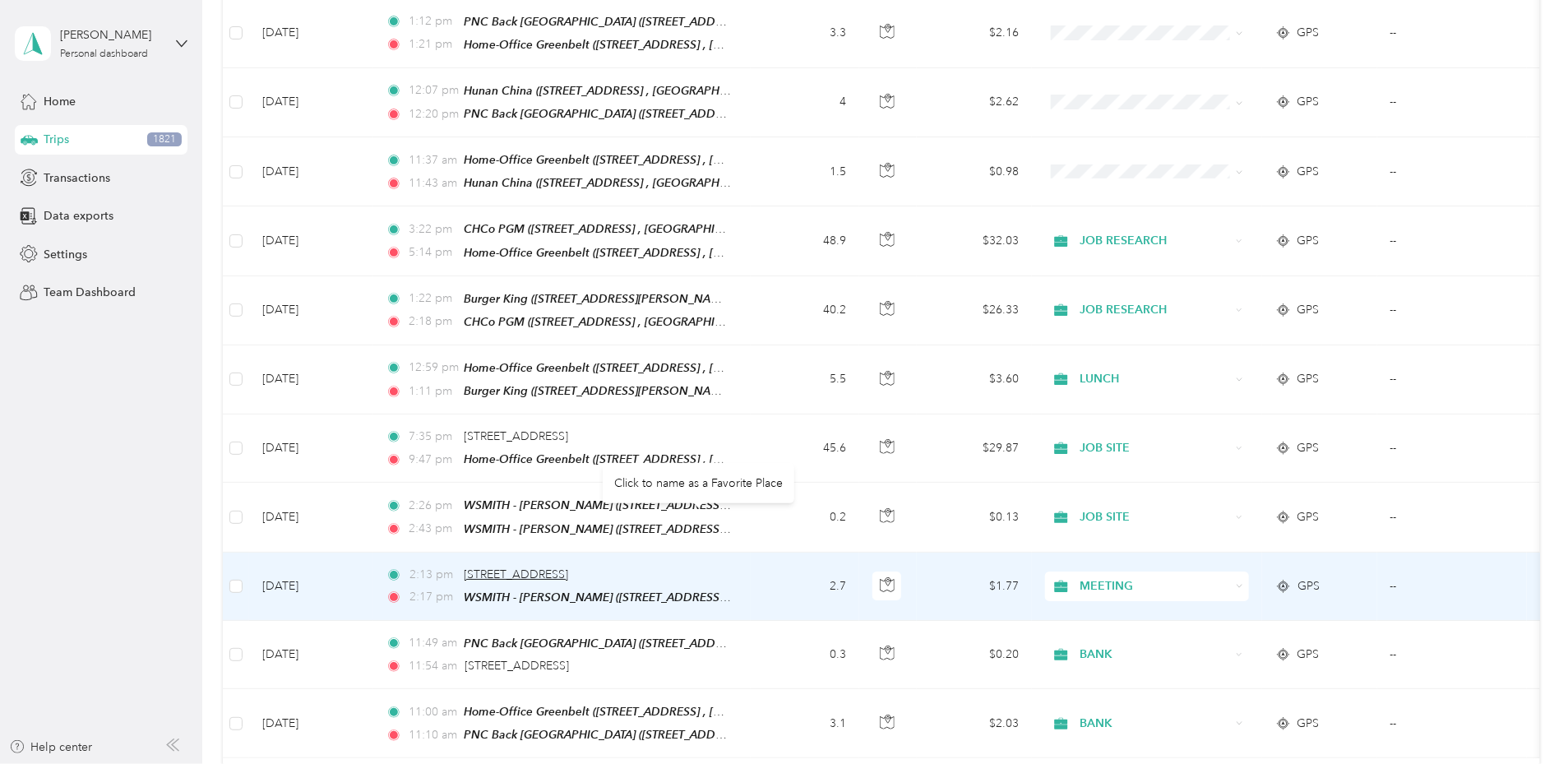
click at [568, 567] on span "[STREET_ADDRESS]" at bounding box center [516, 574] width 105 height 14
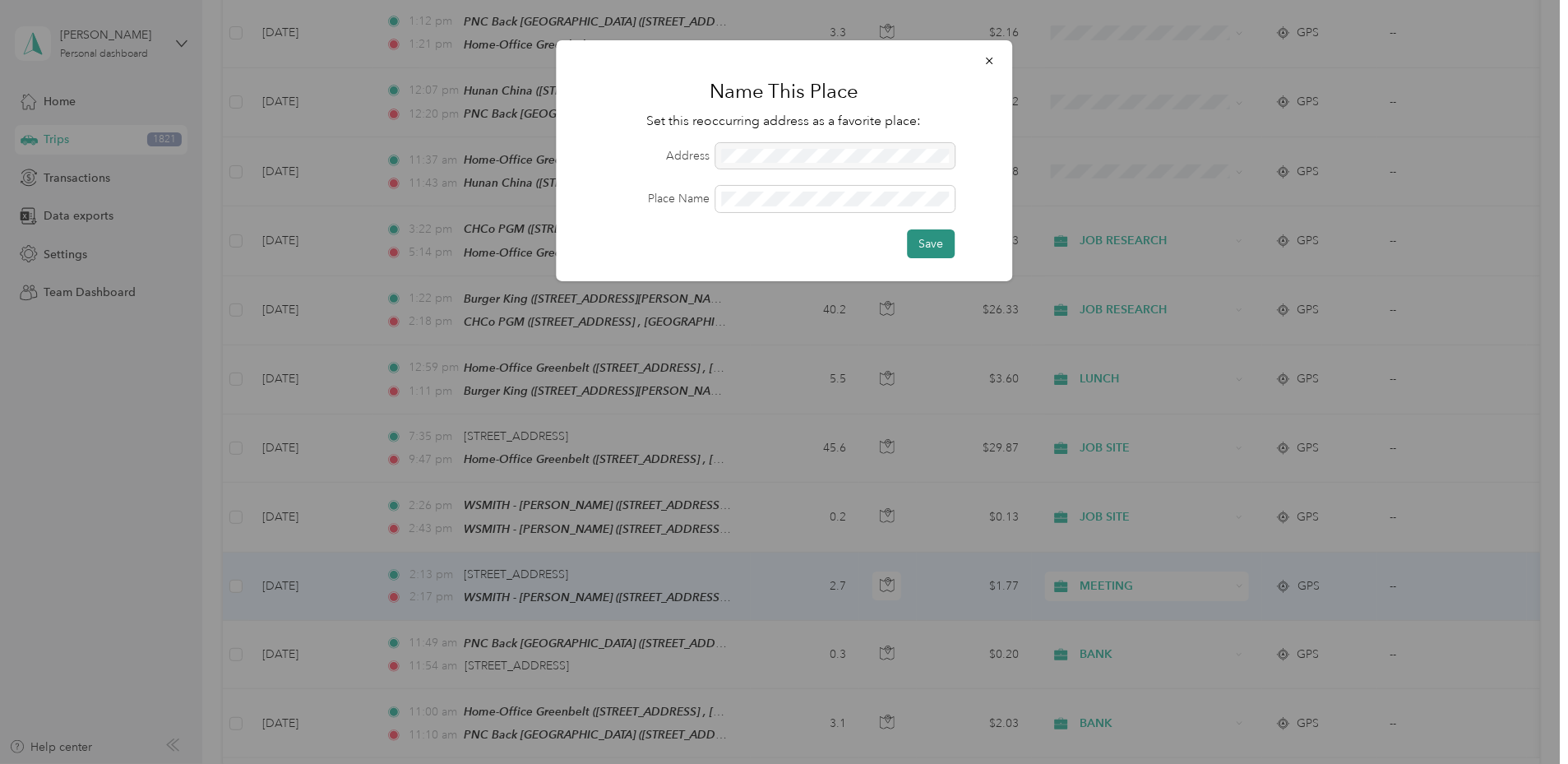
click at [923, 246] on button "Save" at bounding box center [931, 244] width 48 height 29
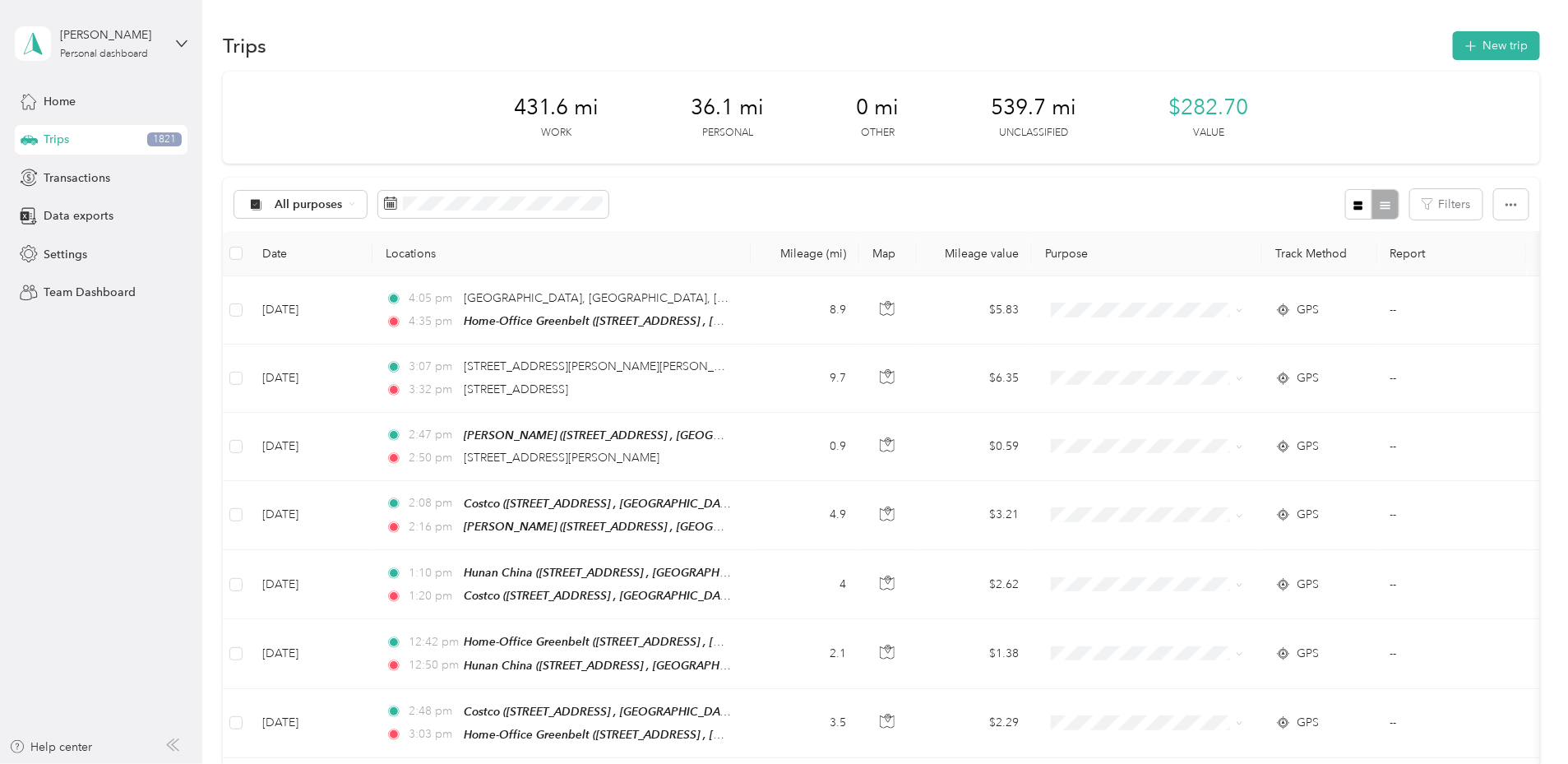
scroll to position [0, 0]
click at [537, 212] on span at bounding box center [494, 206] width 231 height 28
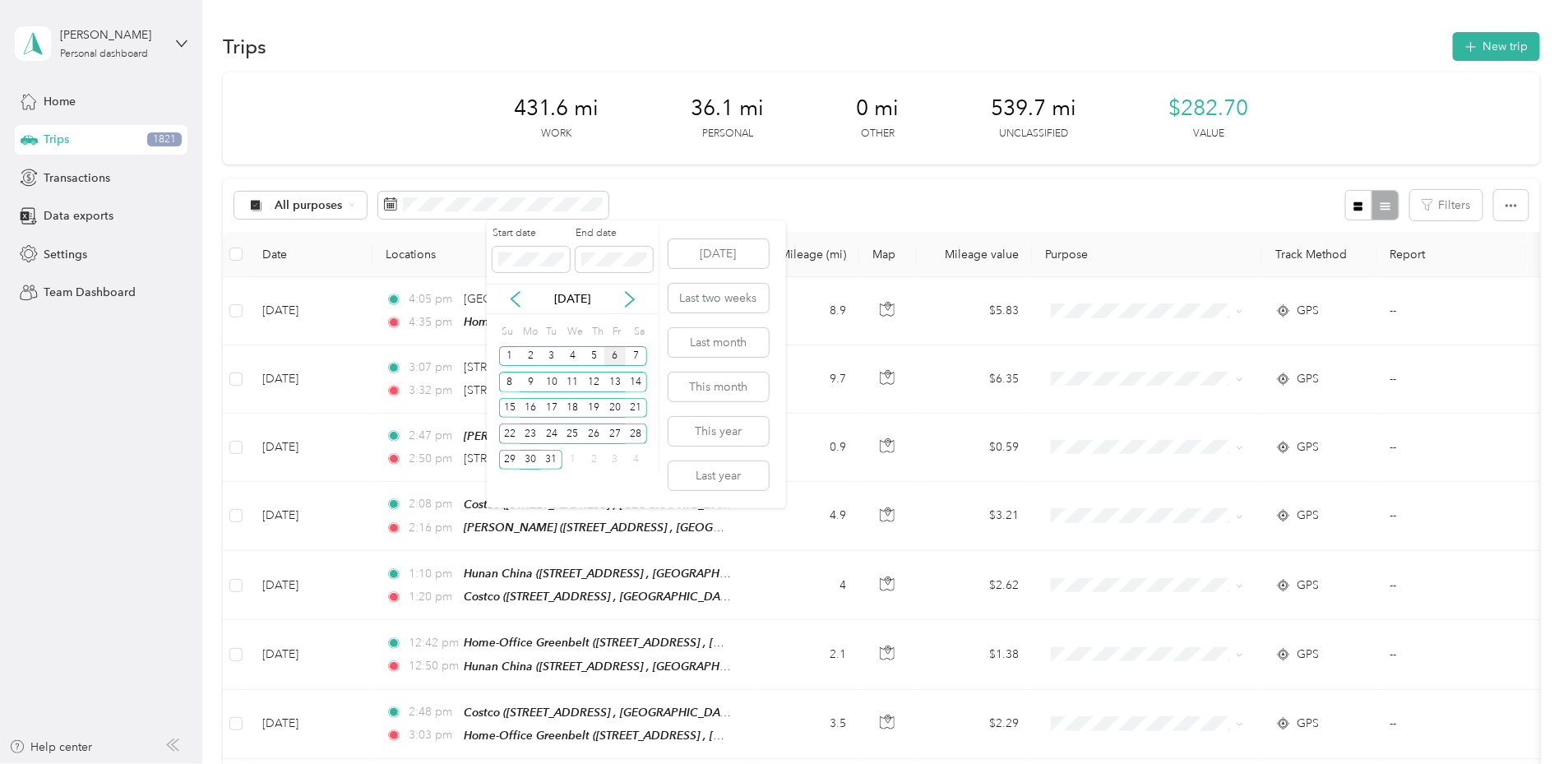
click at [615, 360] on div "6" at bounding box center [615, 356] width 21 height 20
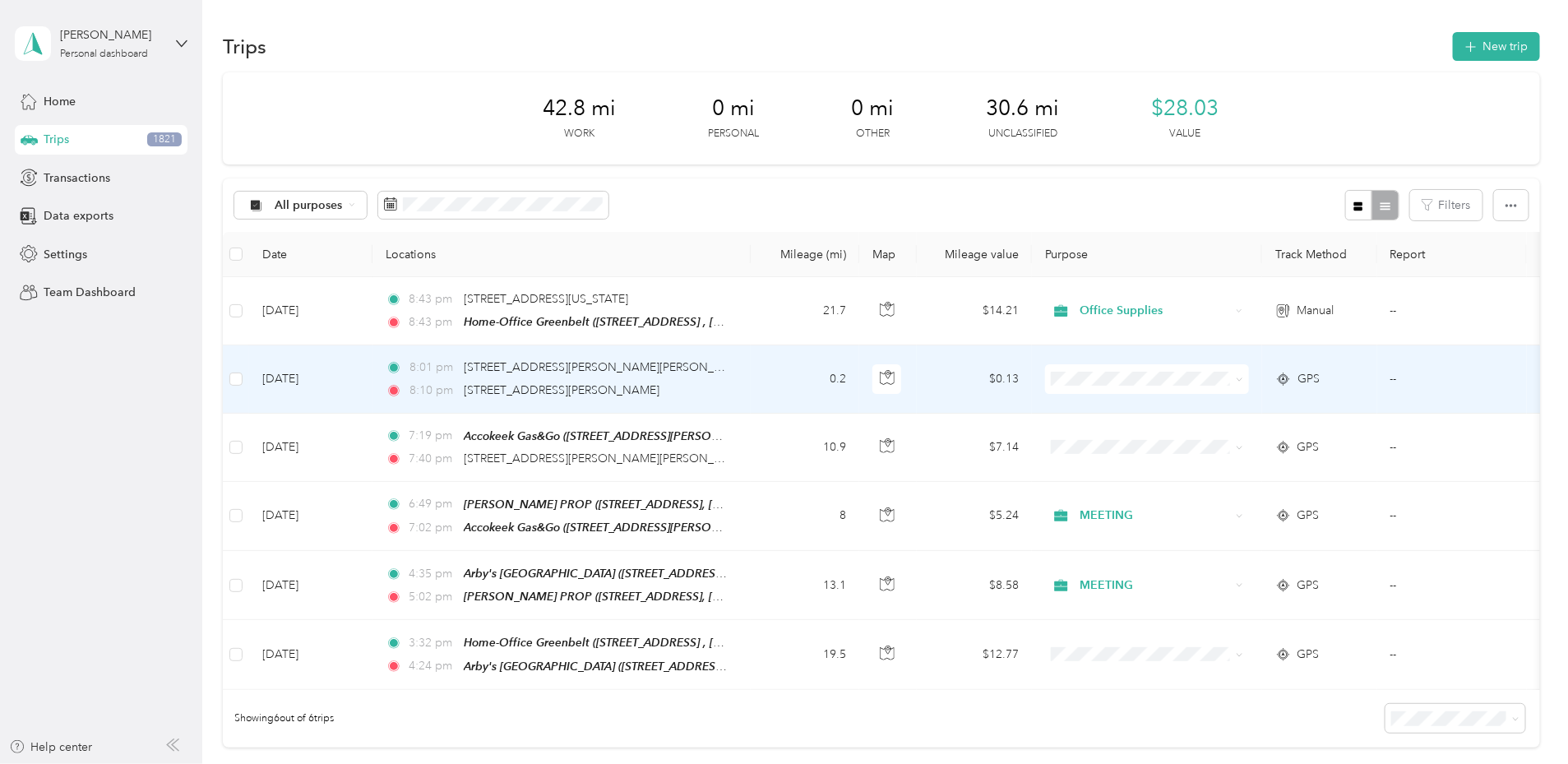
click at [372, 388] on td "[DATE]" at bounding box center [311, 378] width 123 height 68
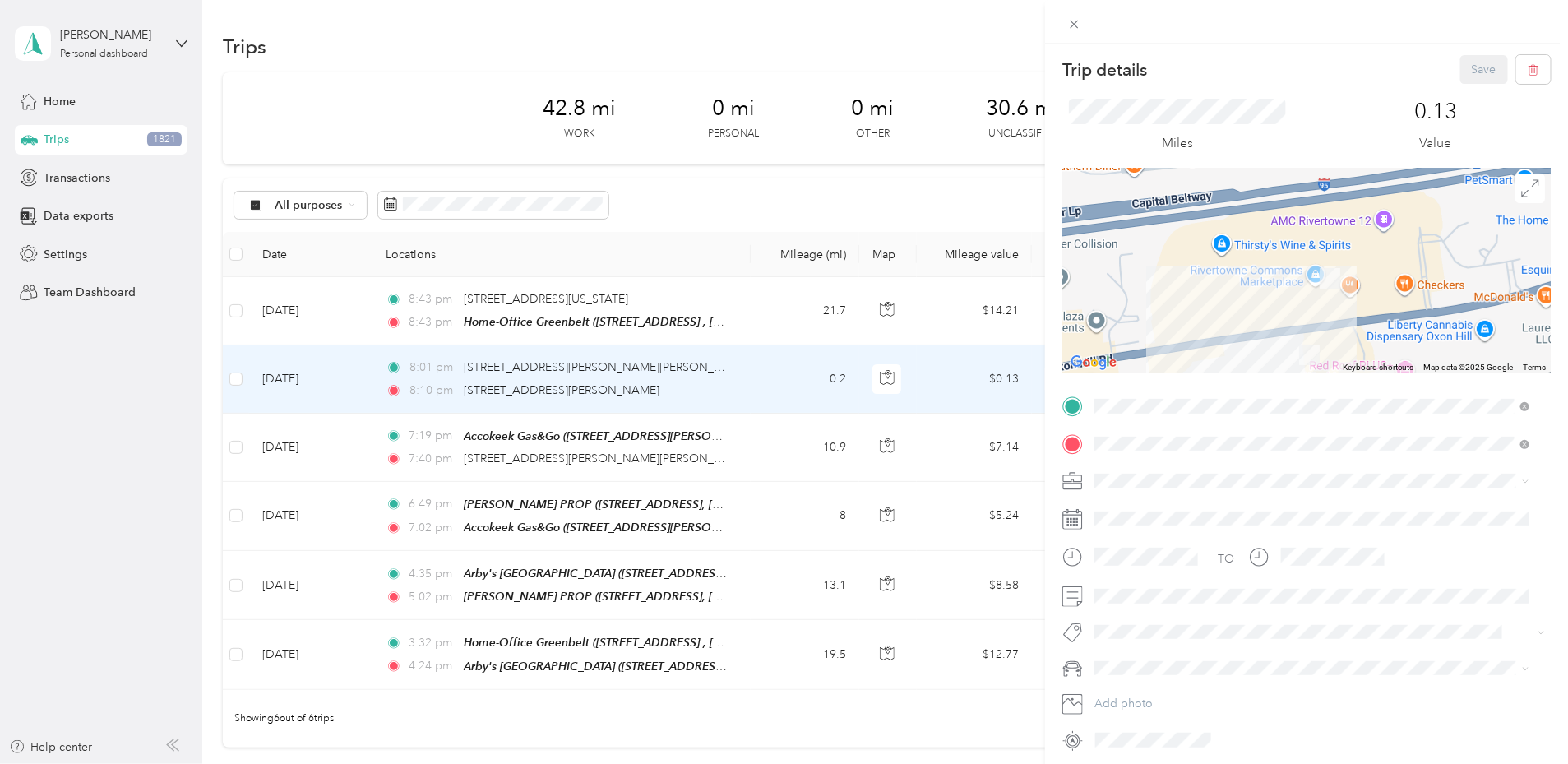
drag, startPoint x: 1357, startPoint y: 263, endPoint x: 1358, endPoint y: 313, distance: 50.0
click at [1358, 313] on div at bounding box center [1307, 271] width 489 height 206
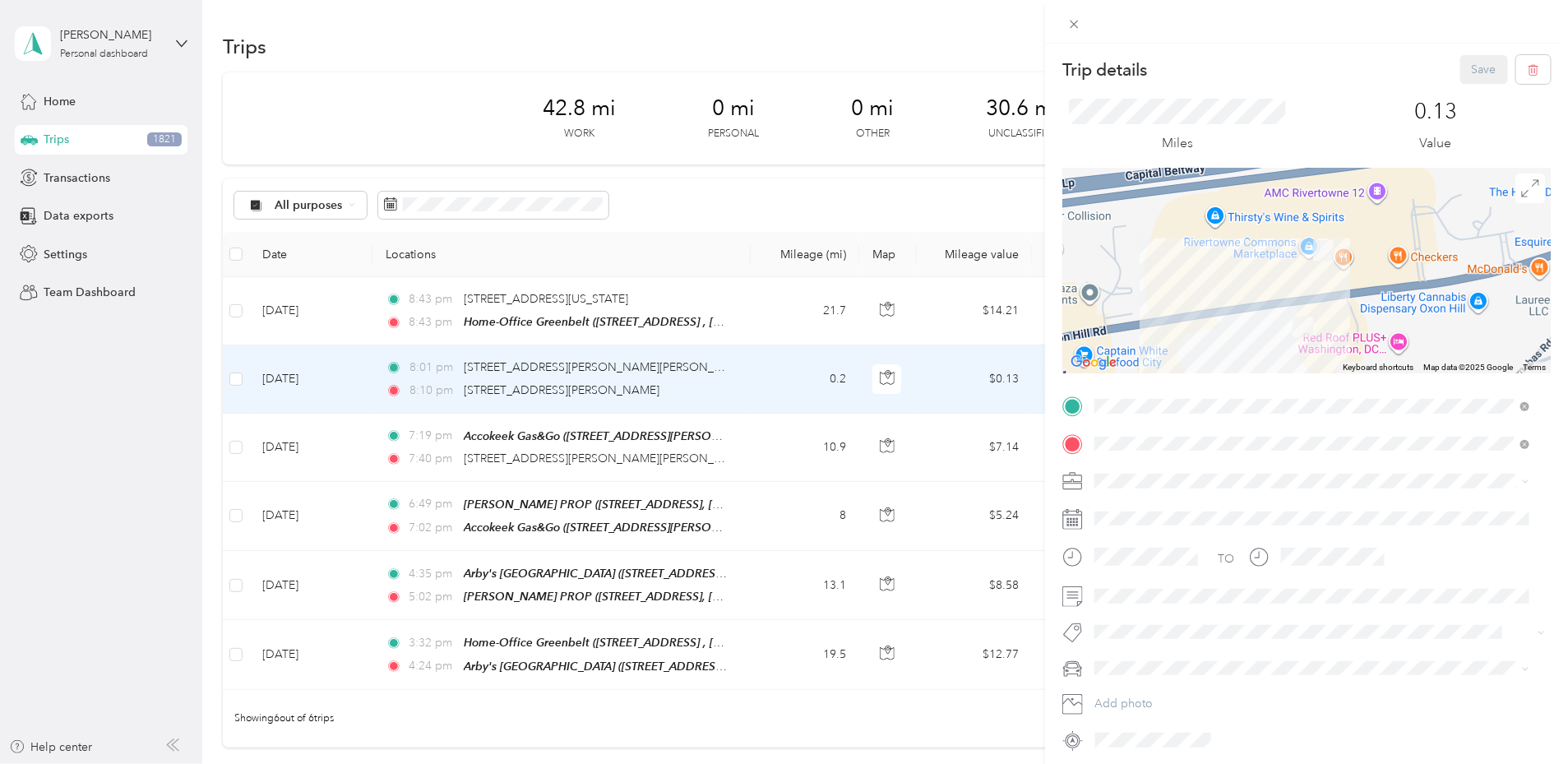
click at [1256, 231] on div at bounding box center [1307, 271] width 489 height 206
click at [1336, 224] on div at bounding box center [1307, 271] width 489 height 206
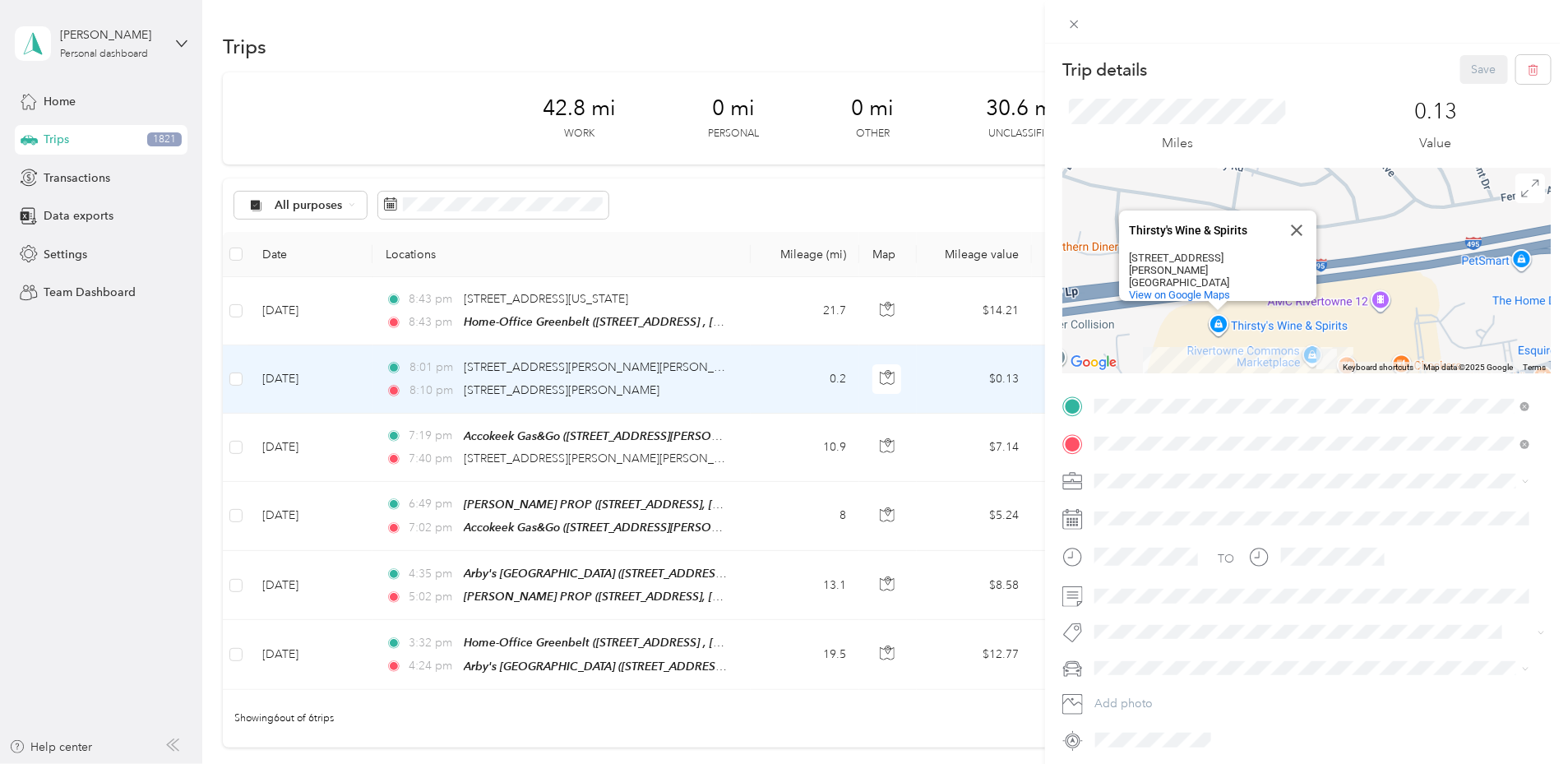
click at [1348, 344] on div "Thirsty's Wine & Spirits Thirsty's Wine & Spirits [STREET_ADDRESS][PERSON_NAME]…" at bounding box center [1307, 271] width 489 height 206
click at [693, 370] on div "Trip details Save This trip cannot be edited because it is either under review,…" at bounding box center [784, 382] width 1568 height 764
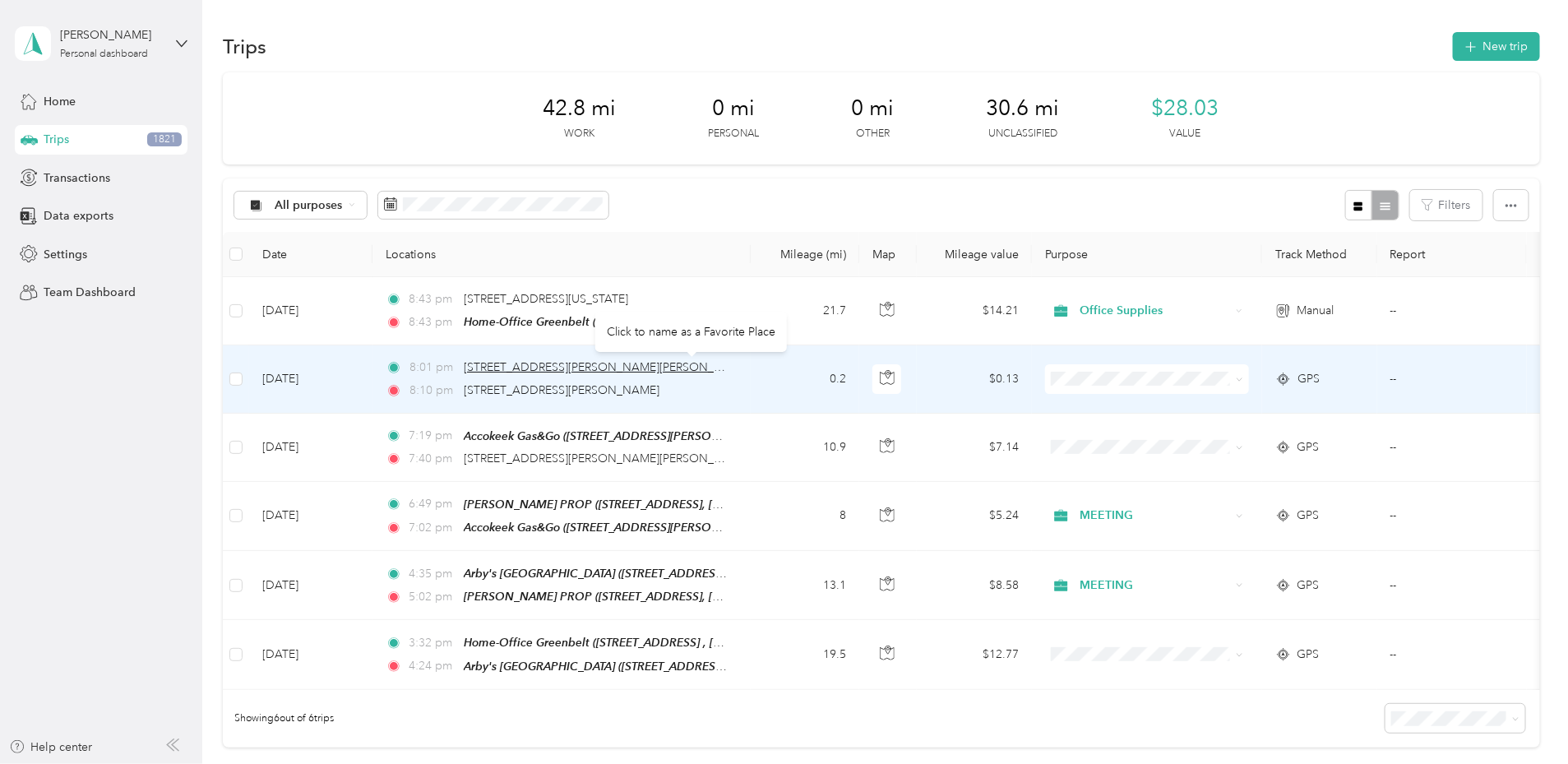
click at [687, 366] on span "[STREET_ADDRESS][PERSON_NAME][PERSON_NAME]" at bounding box center [607, 367] width 287 height 14
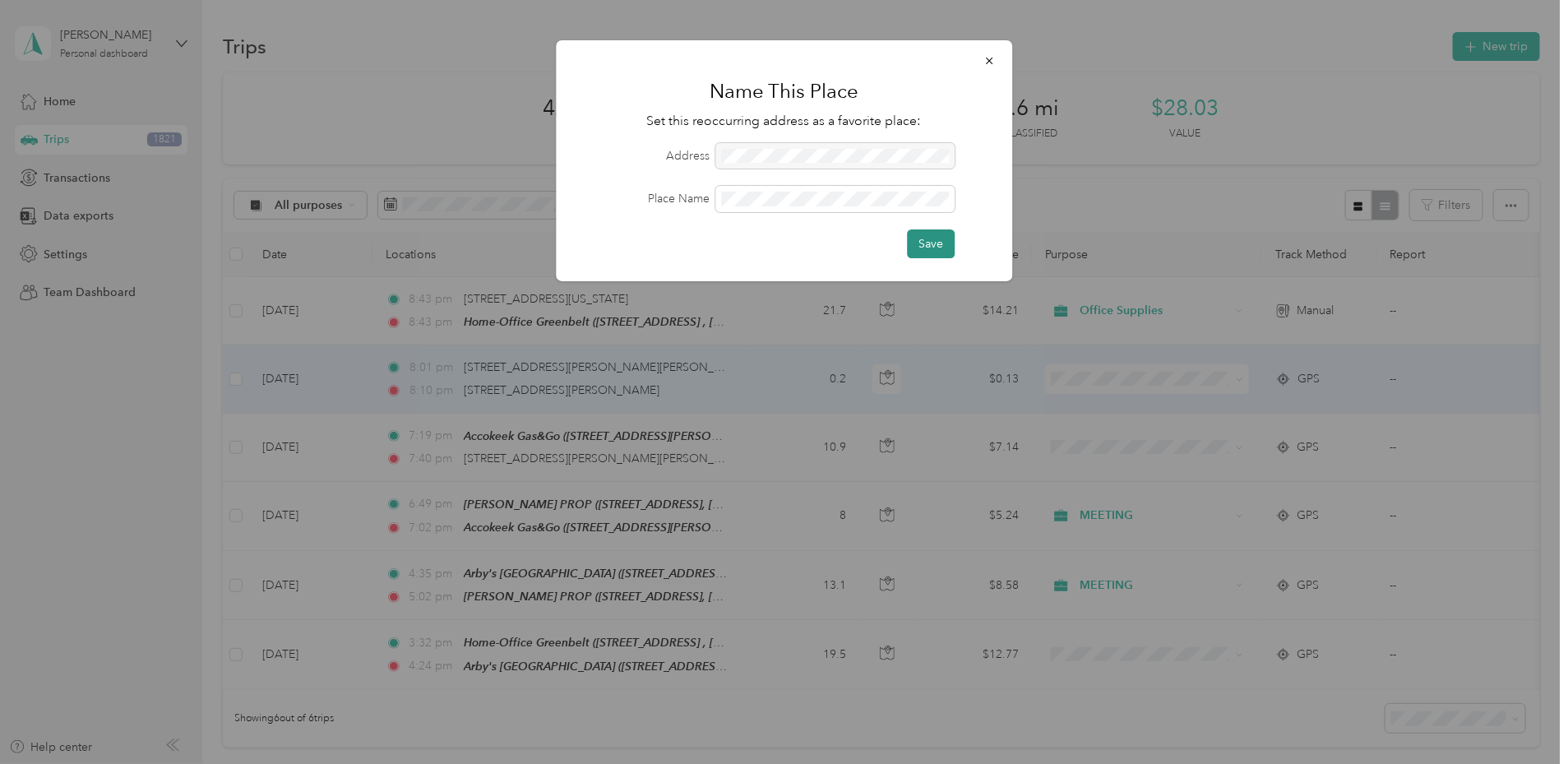
click at [938, 243] on button "Save" at bounding box center [931, 244] width 48 height 29
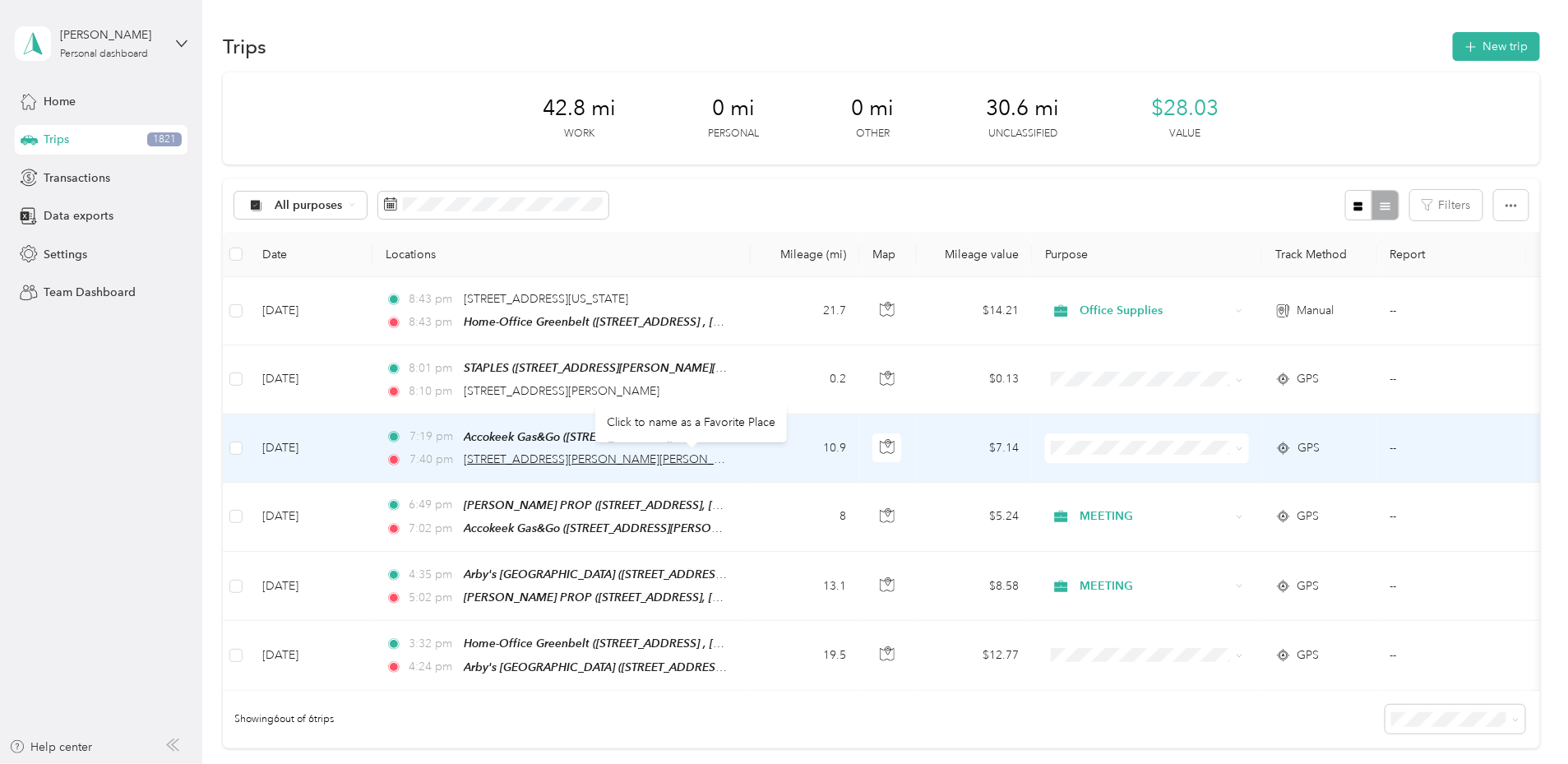
click at [629, 461] on span "[STREET_ADDRESS][PERSON_NAME][PERSON_NAME]" at bounding box center [607, 459] width 287 height 14
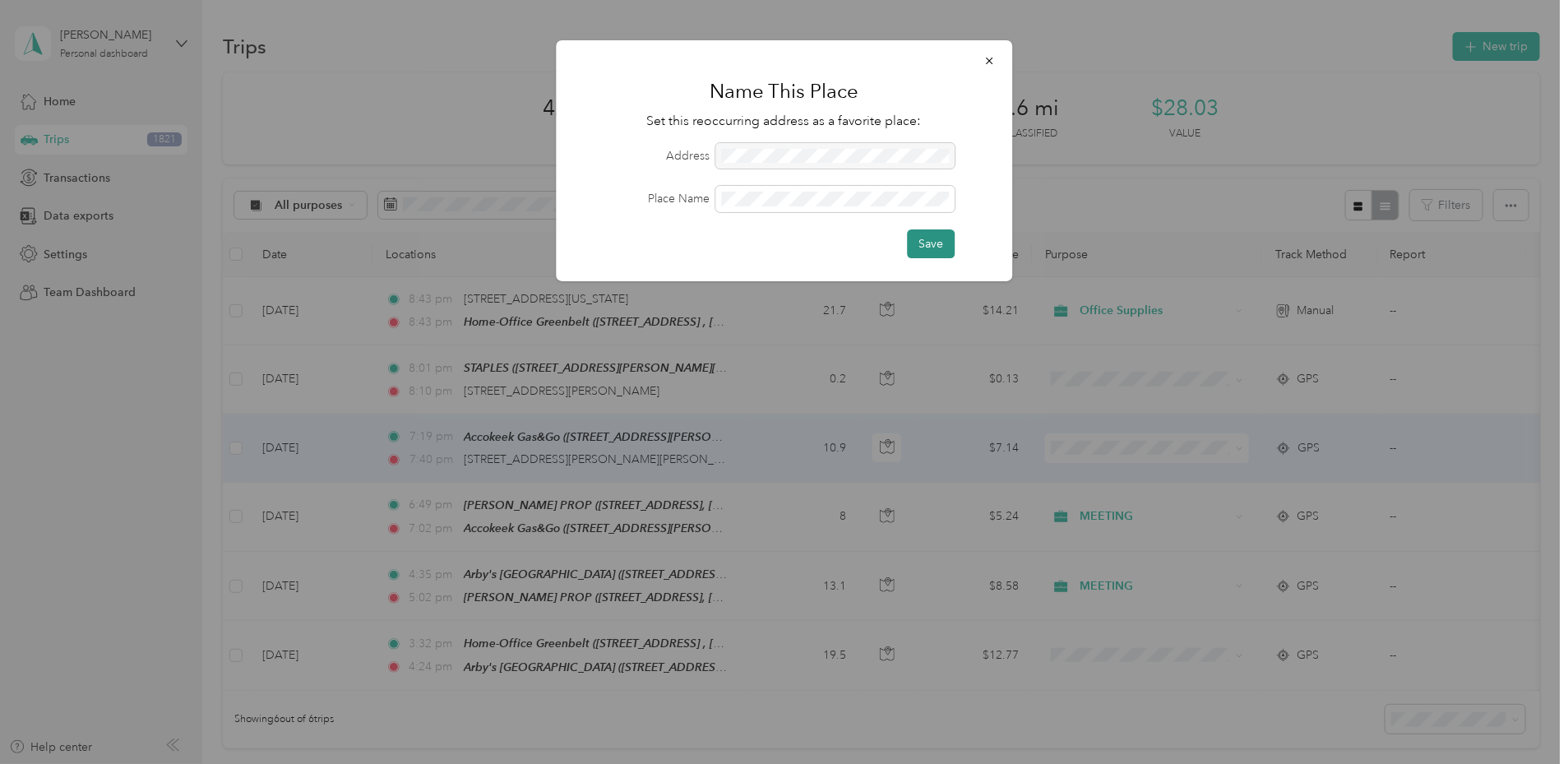
click at [917, 243] on button "Save" at bounding box center [931, 244] width 48 height 29
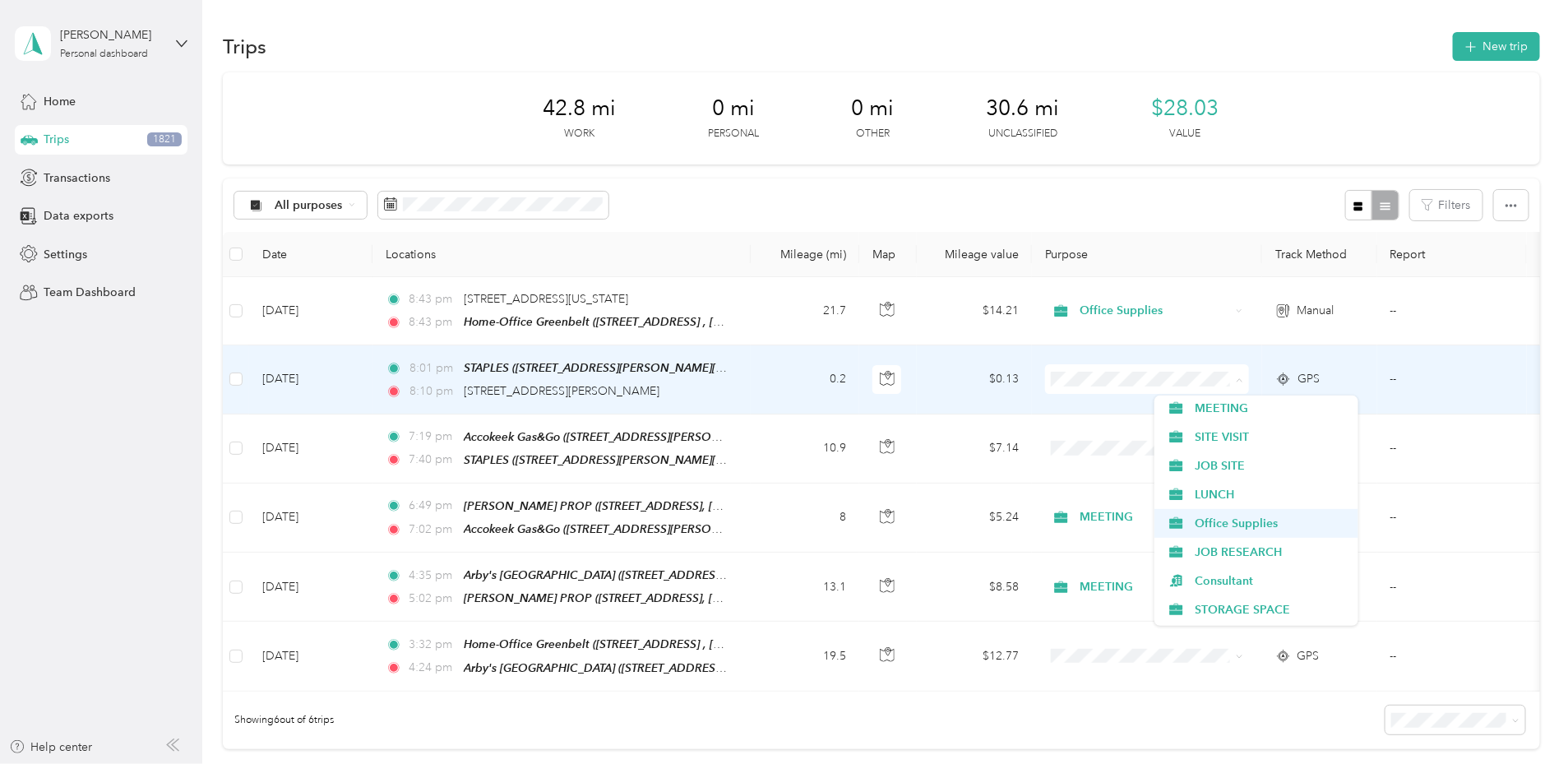
scroll to position [404, 0]
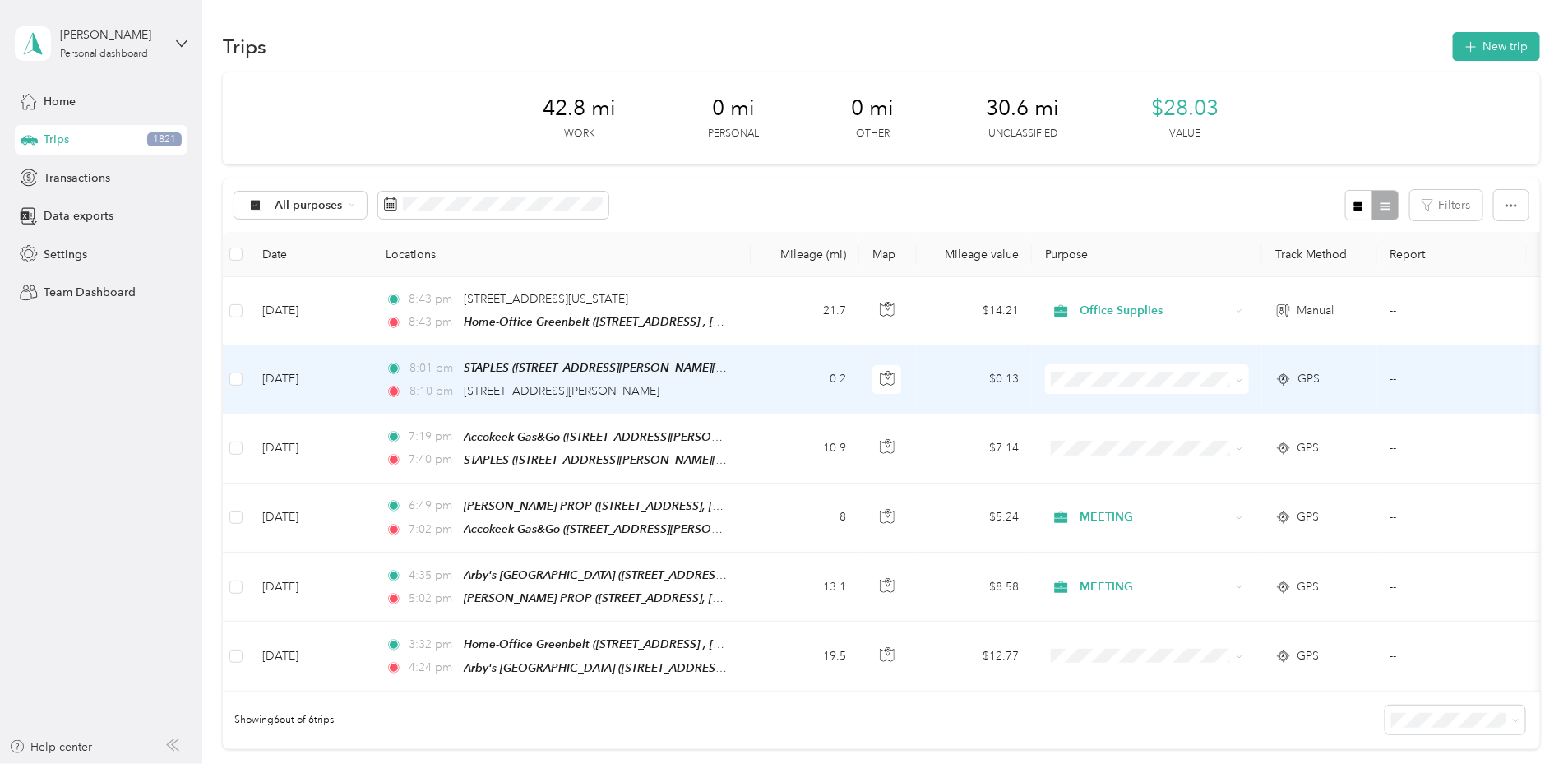
click at [1221, 518] on span "Office Supplies" at bounding box center [1270, 517] width 152 height 18
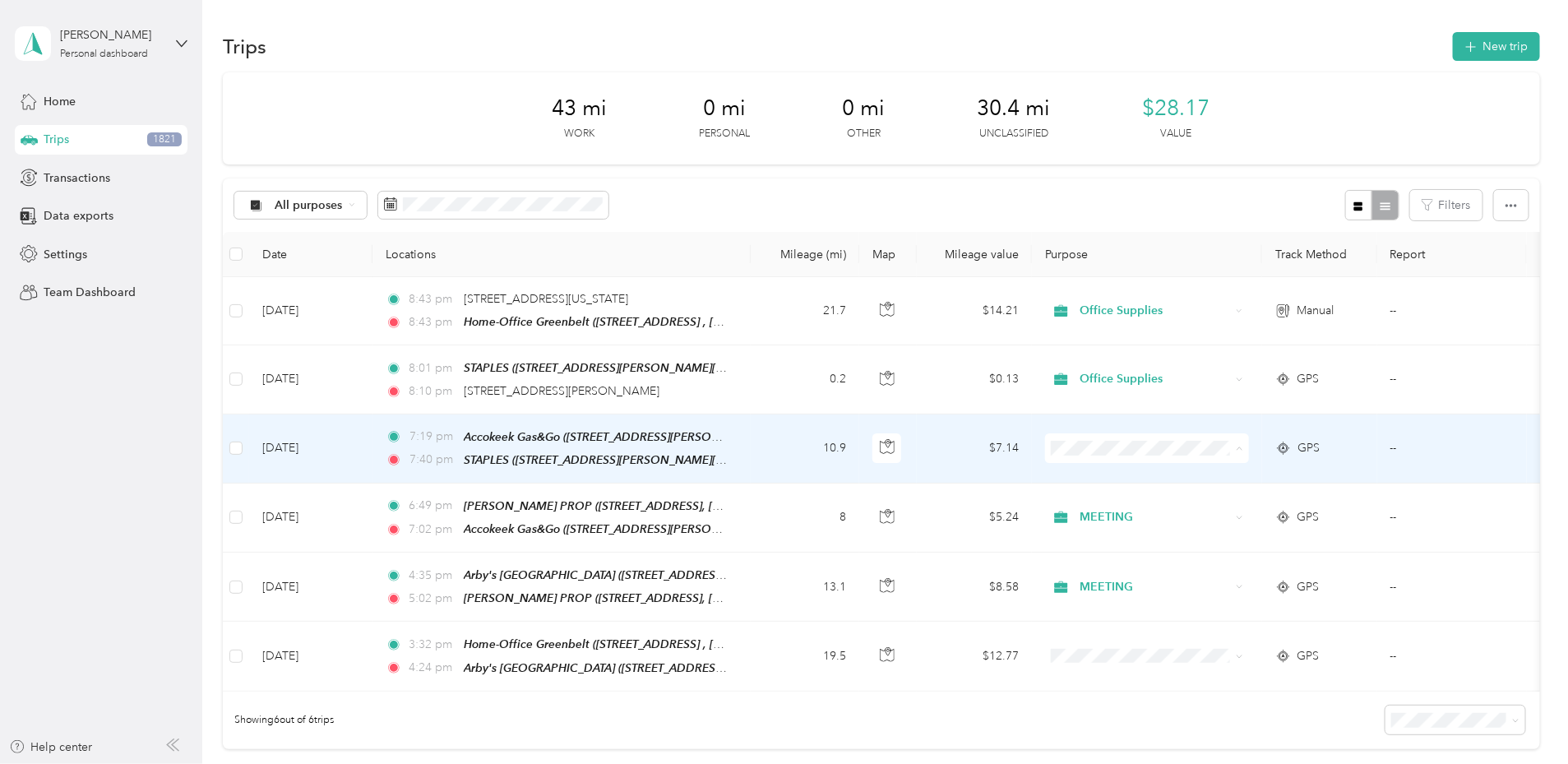
scroll to position [495, 0]
click at [1204, 500] on span "Office Supplies" at bounding box center [1270, 501] width 152 height 18
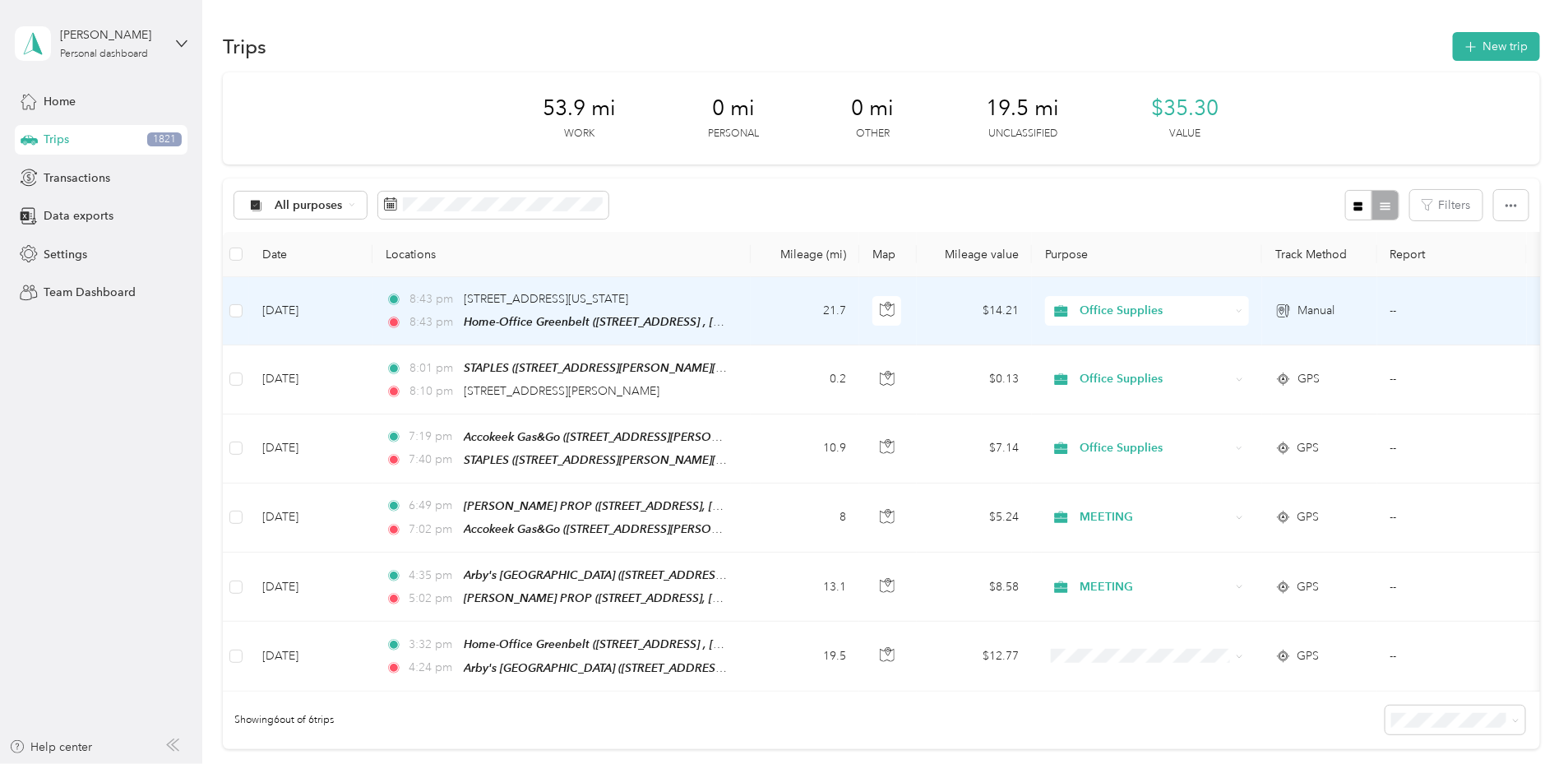
click at [372, 307] on td "[DATE]" at bounding box center [311, 312] width 123 height 69
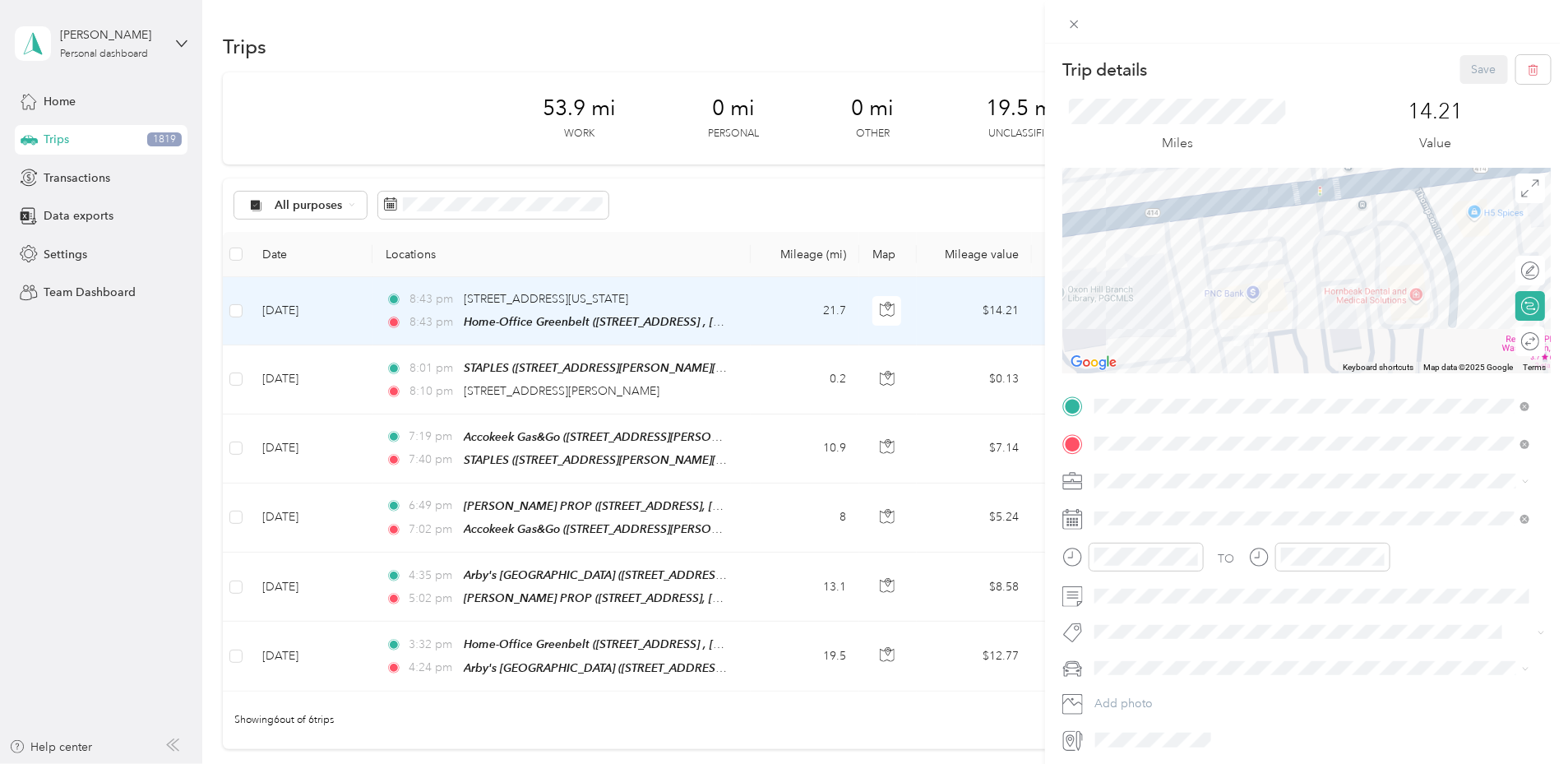
drag, startPoint x: 1276, startPoint y: 276, endPoint x: 1179, endPoint y: 141, distance: 166.2
click at [1179, 141] on div "Trip details Save This trip cannot be edited because it is either under review,…" at bounding box center [1307, 404] width 489 height 698
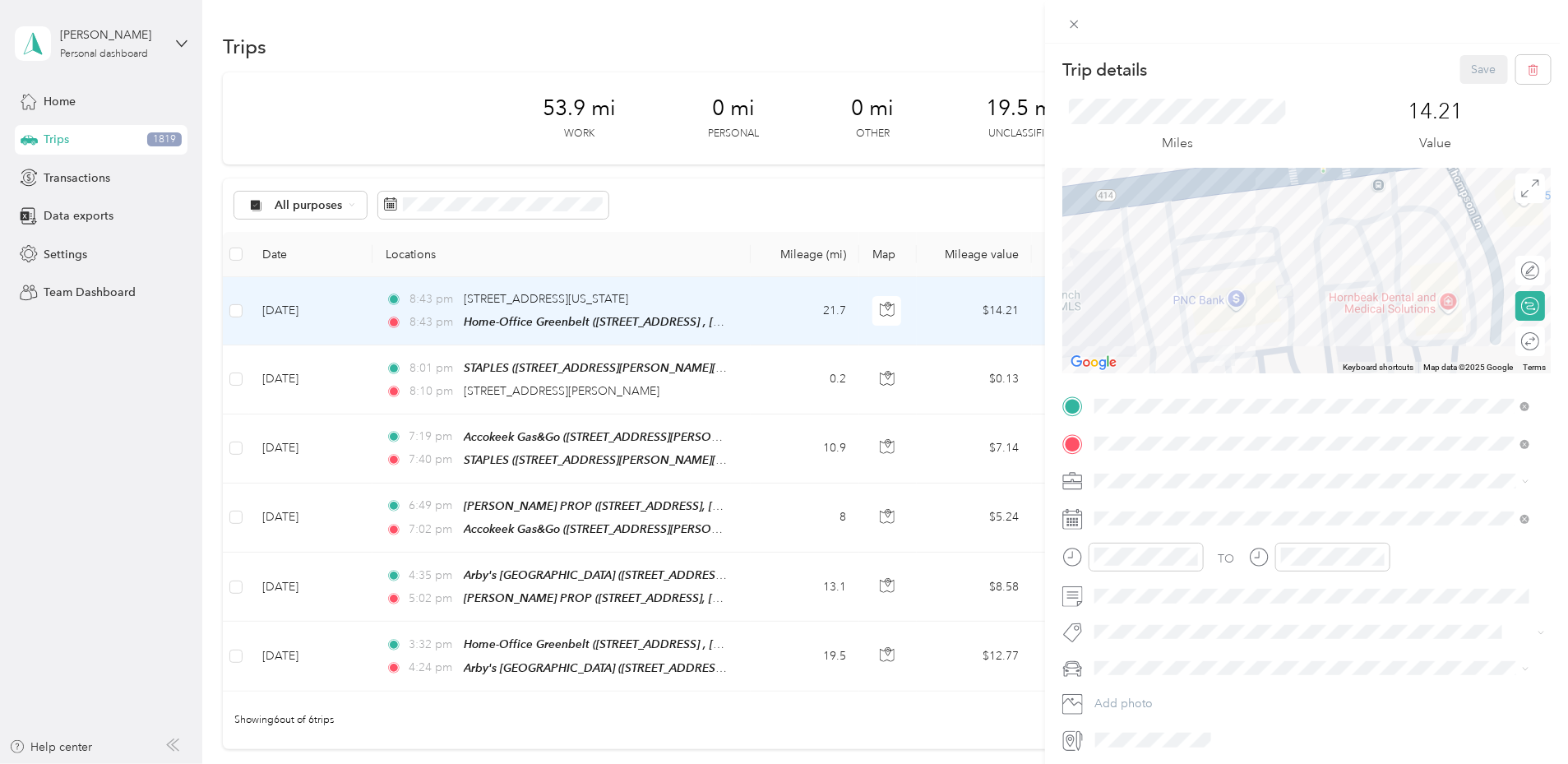
click at [647, 294] on div "Trip details Save This trip cannot be edited because it is either under review,…" at bounding box center [784, 382] width 1568 height 764
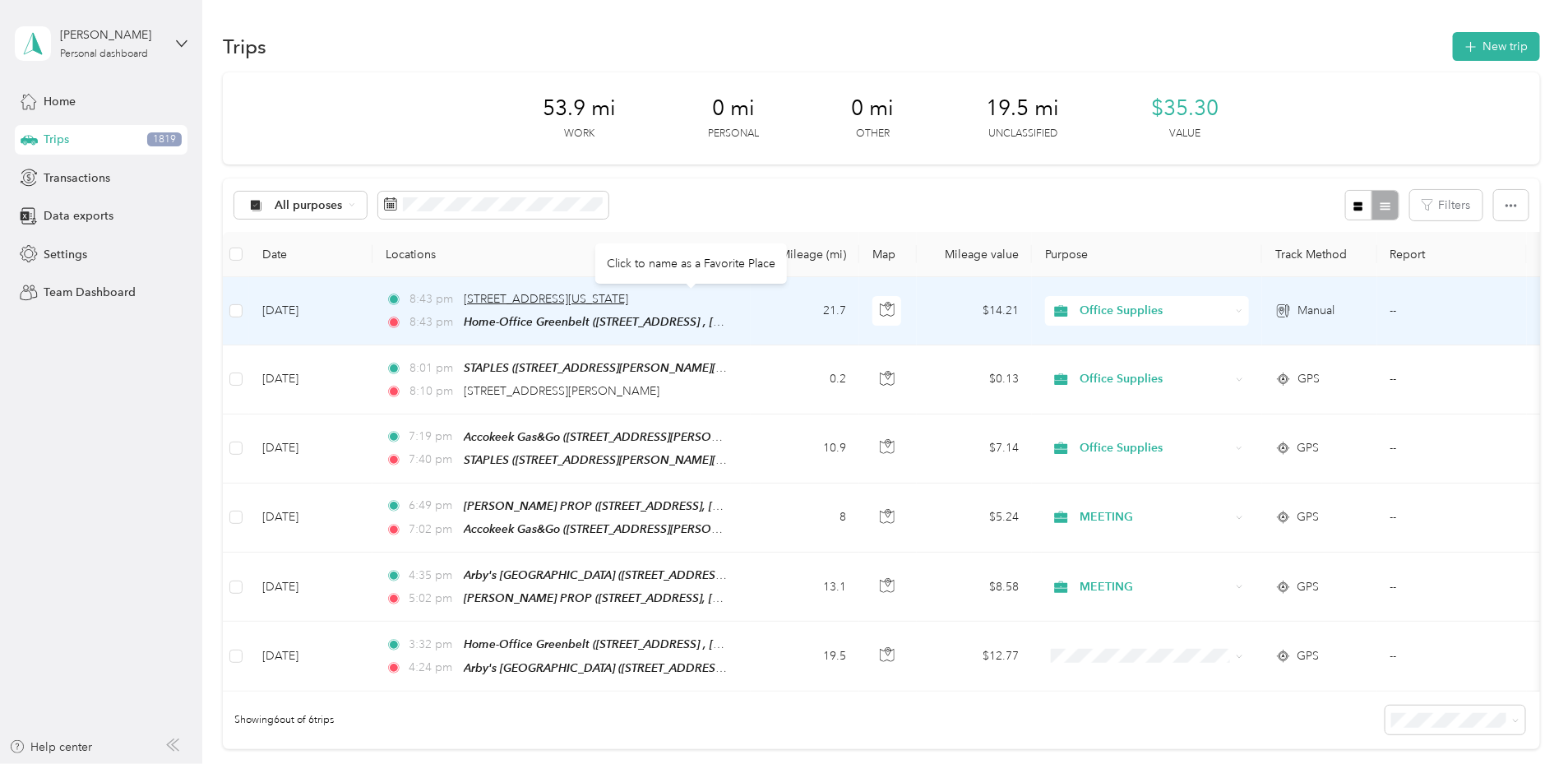
click at [629, 295] on span "[STREET_ADDRESS][US_STATE]" at bounding box center [546, 299] width 165 height 14
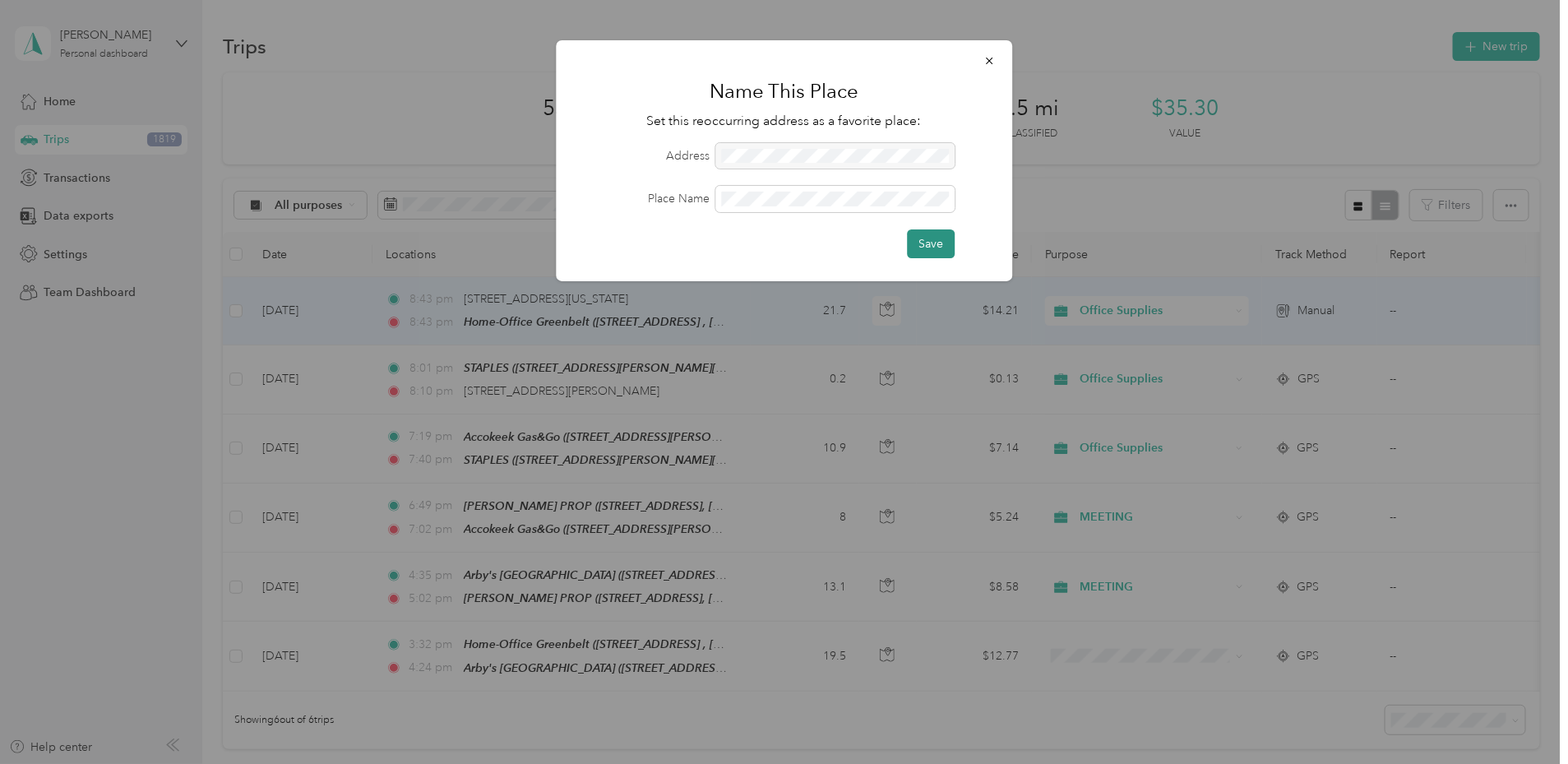
click at [922, 243] on button "Save" at bounding box center [931, 244] width 48 height 29
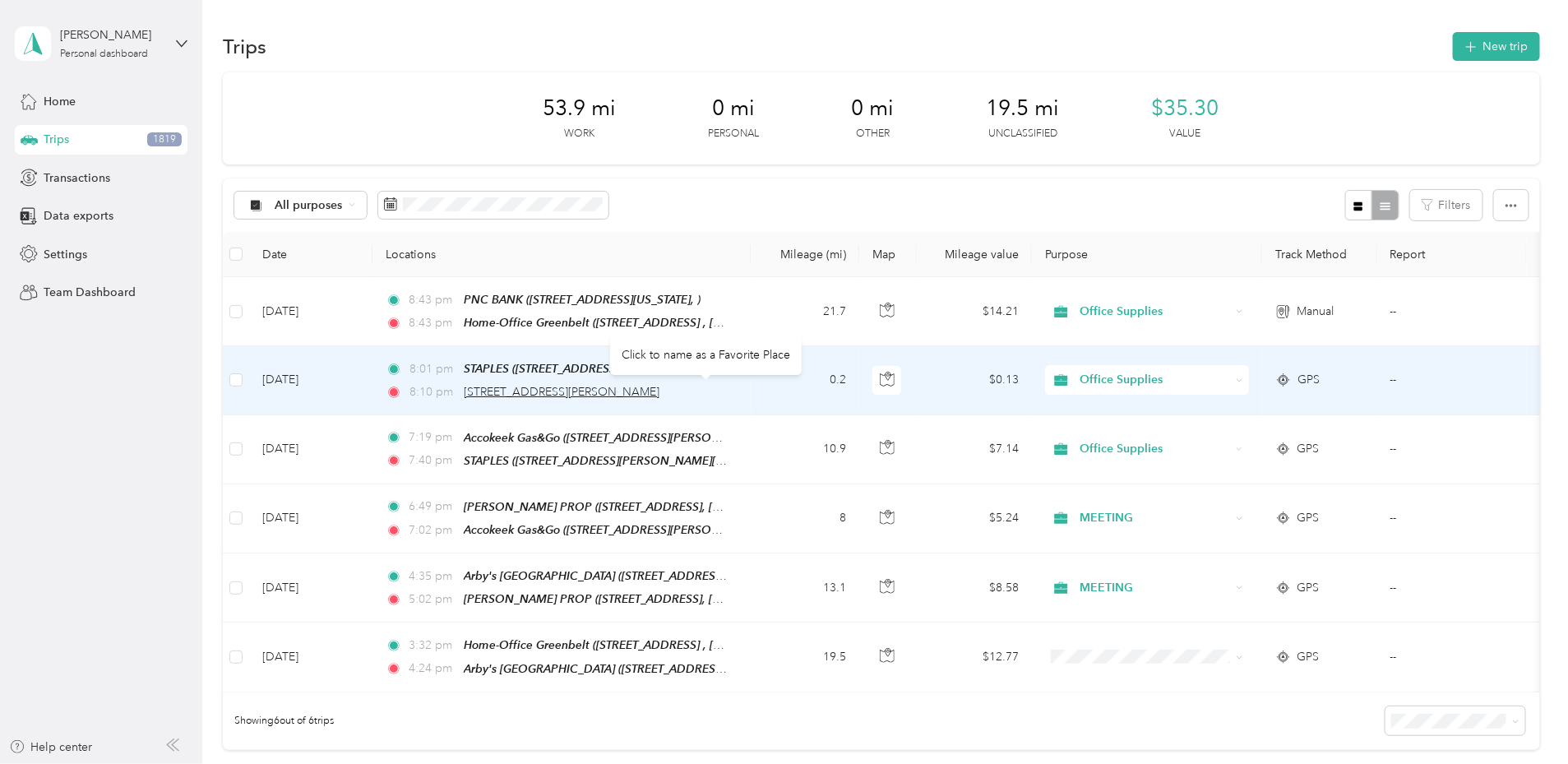
click at [647, 388] on span "[STREET_ADDRESS][PERSON_NAME]" at bounding box center [562, 392] width 195 height 14
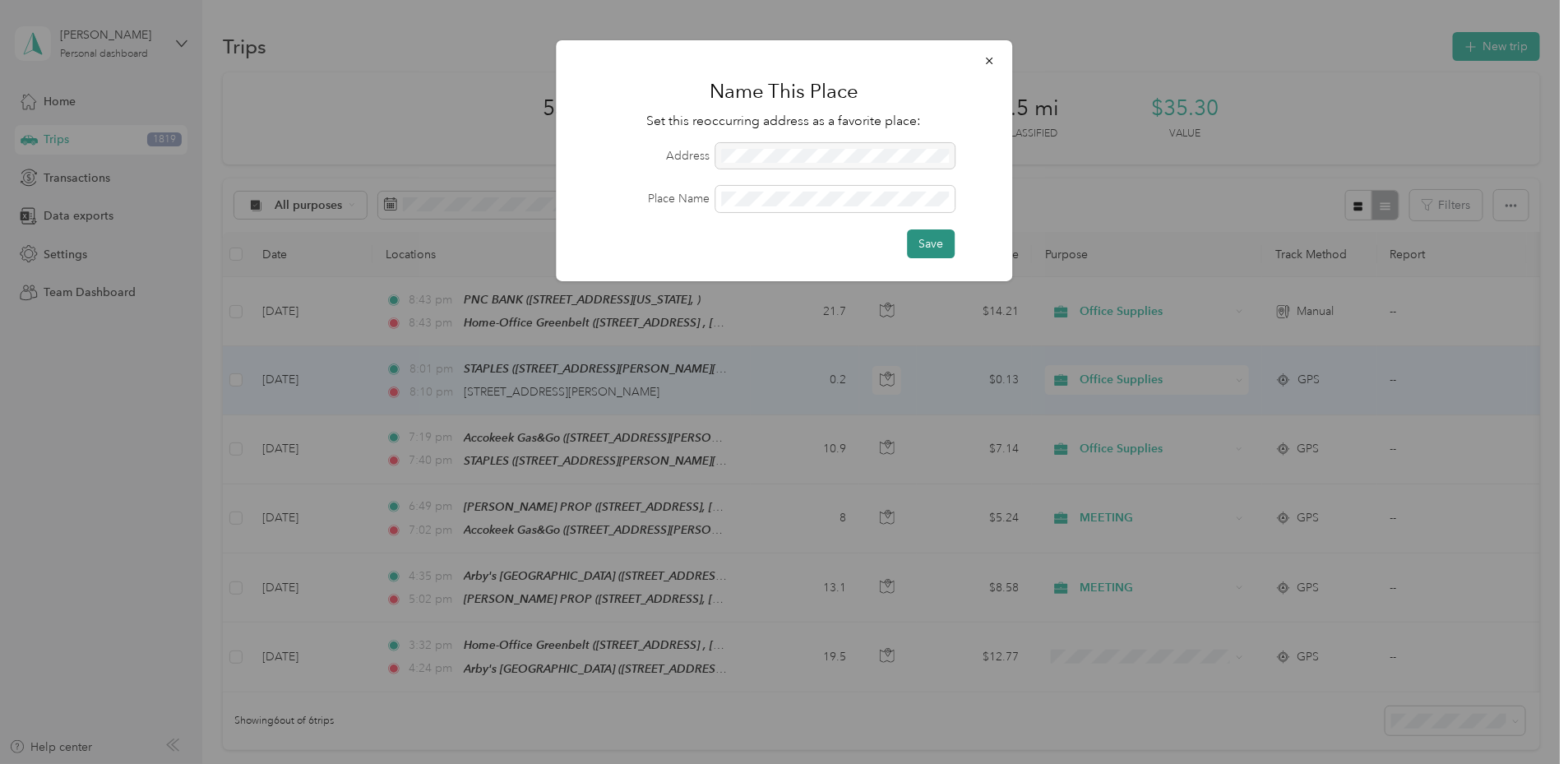
click at [929, 247] on button "Save" at bounding box center [931, 244] width 48 height 29
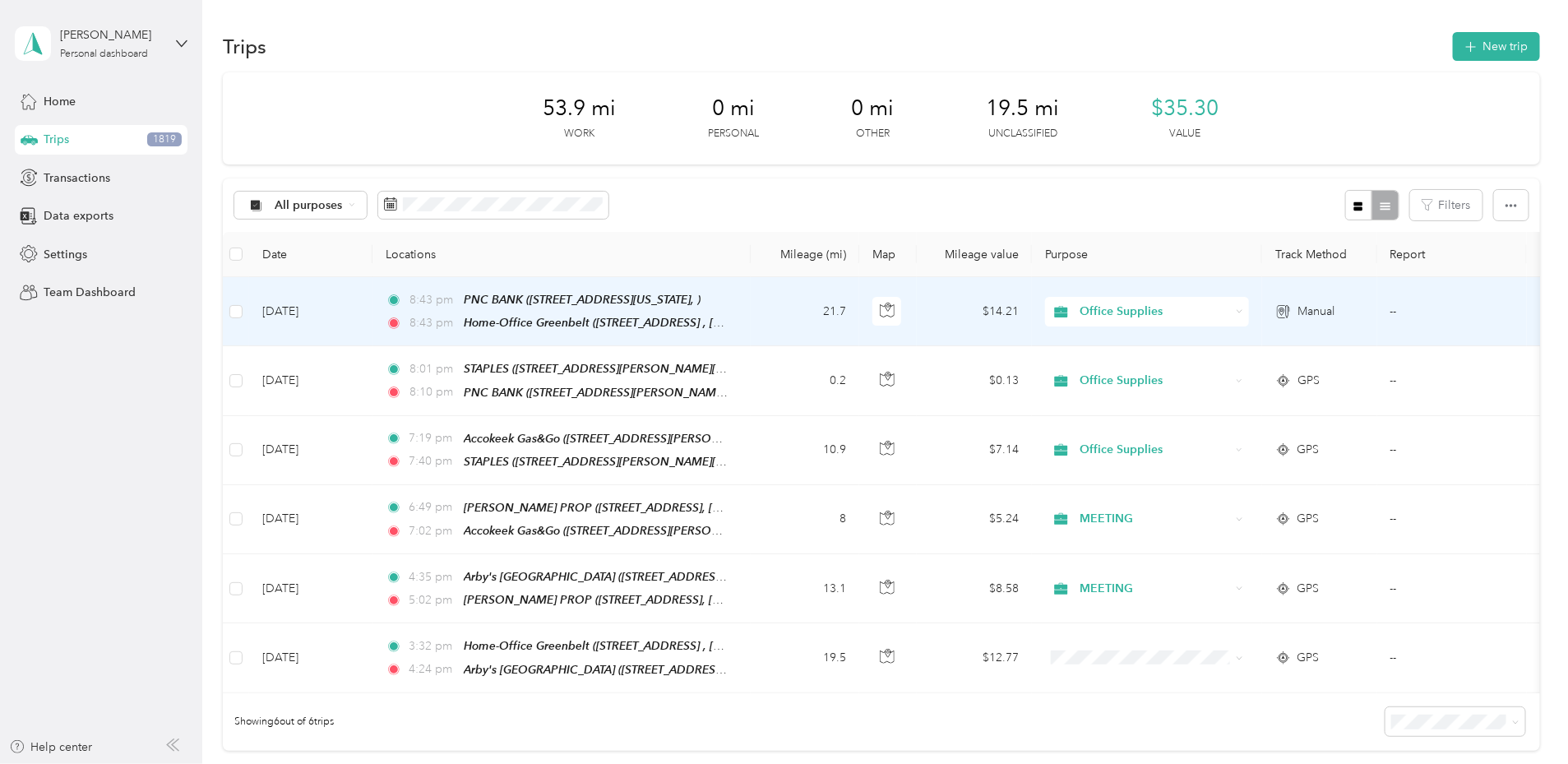
click at [1249, 320] on div "Office Supplies" at bounding box center [1147, 312] width 204 height 30
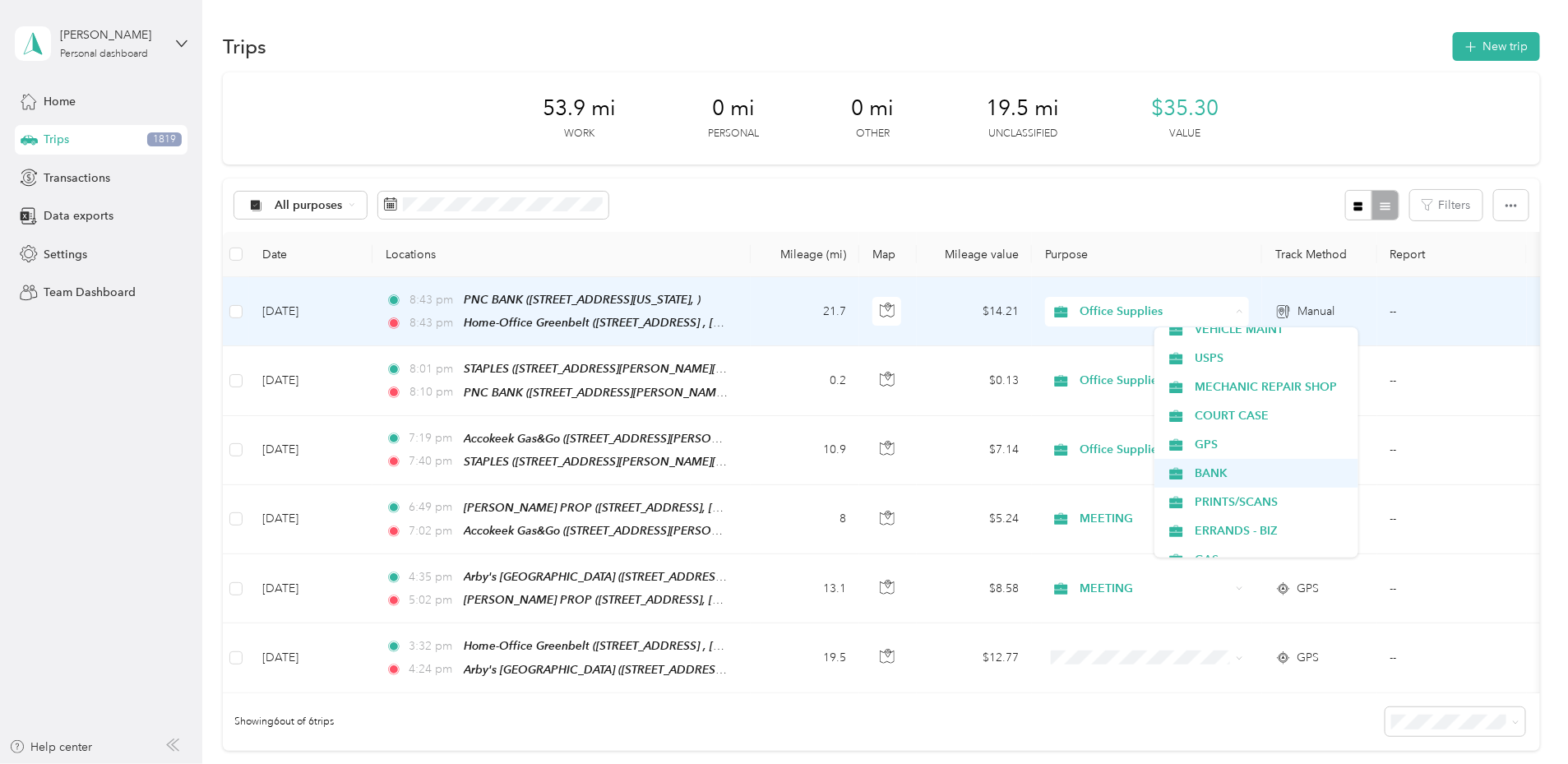
scroll to position [100, 0]
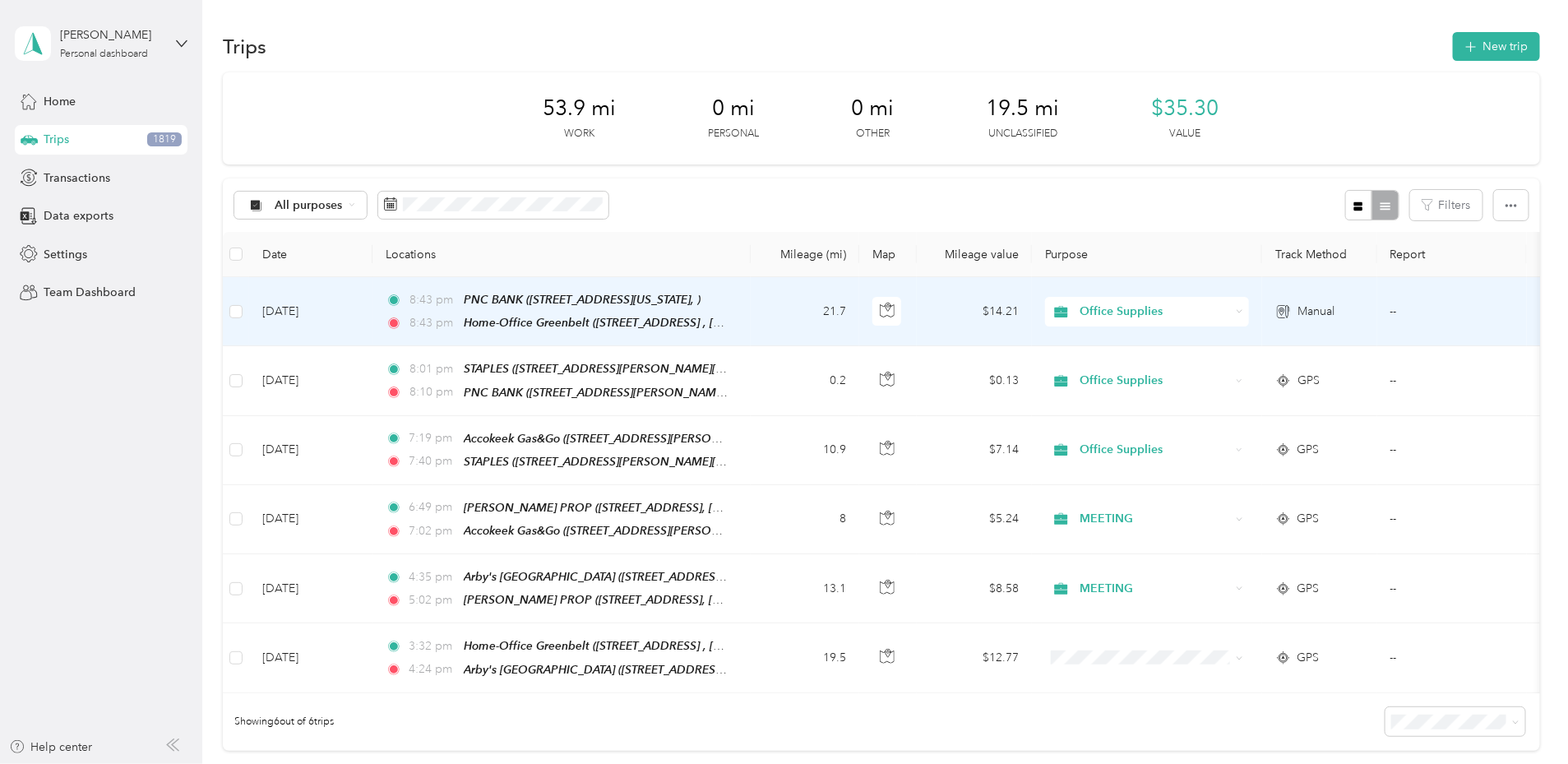
click at [1211, 467] on span "BANK" at bounding box center [1270, 464] width 152 height 18
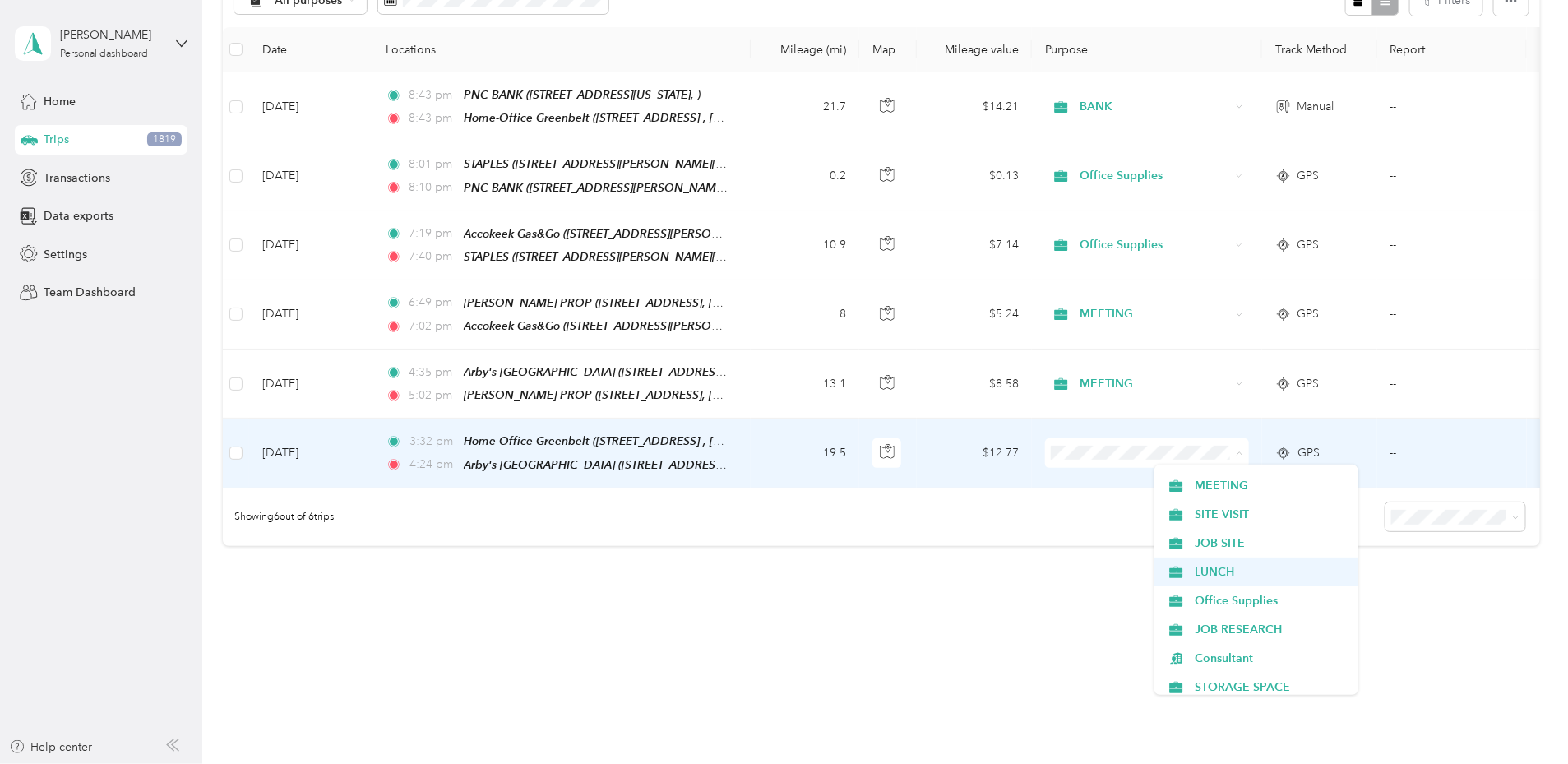
scroll to position [397, 0]
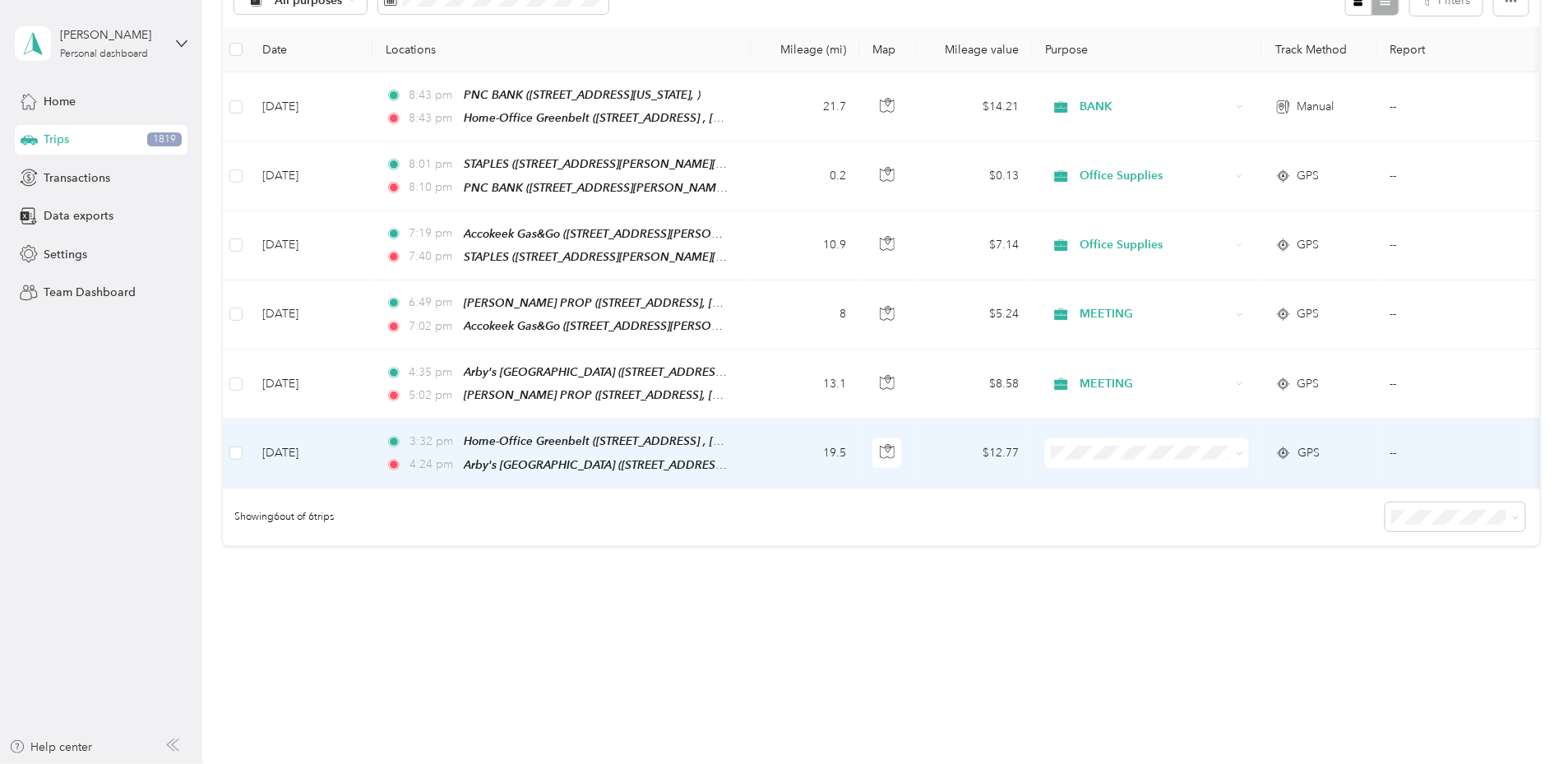
click at [1203, 575] on li "LUNCH" at bounding box center [1256, 570] width 204 height 29
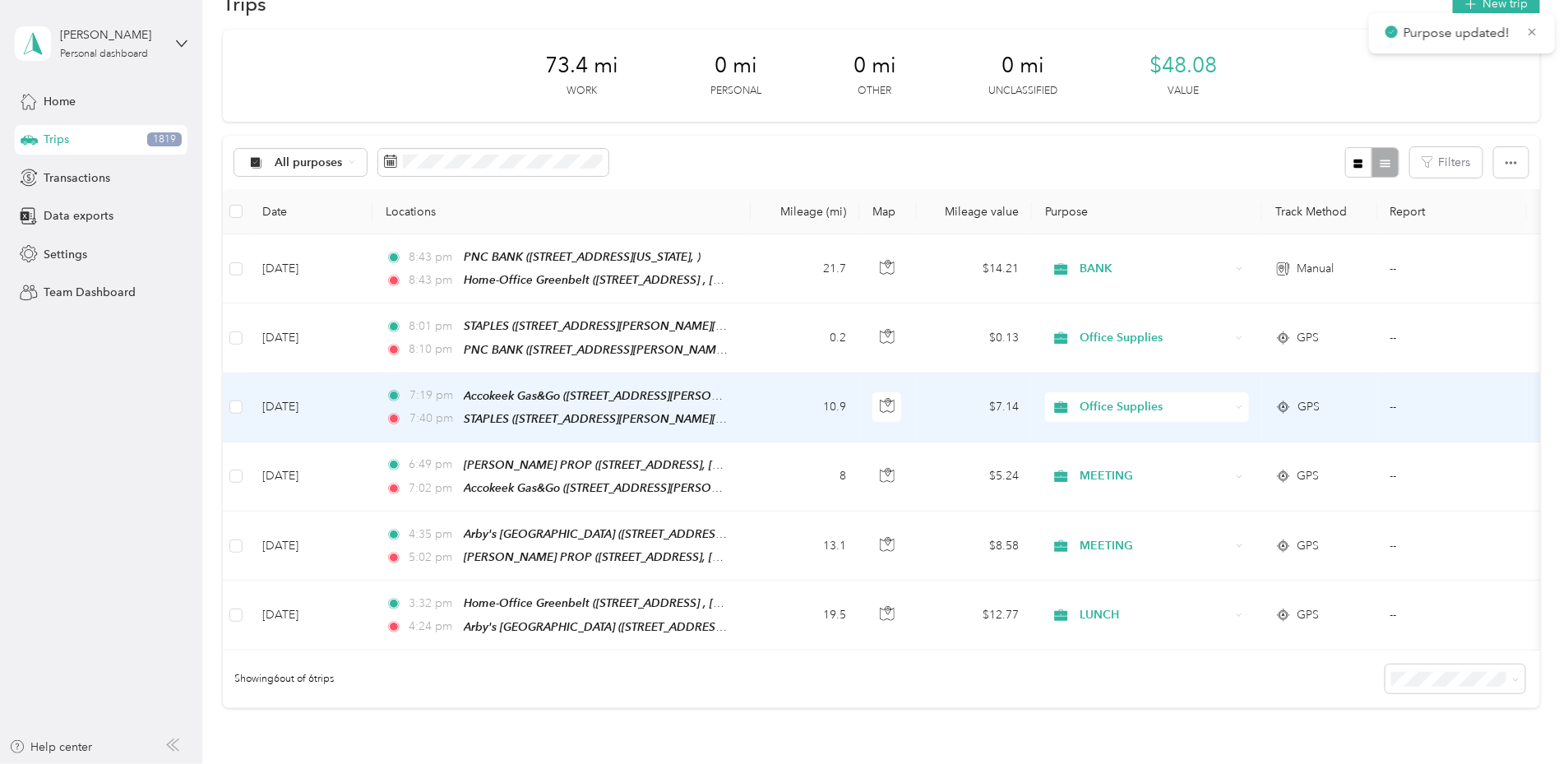
scroll to position [0, 0]
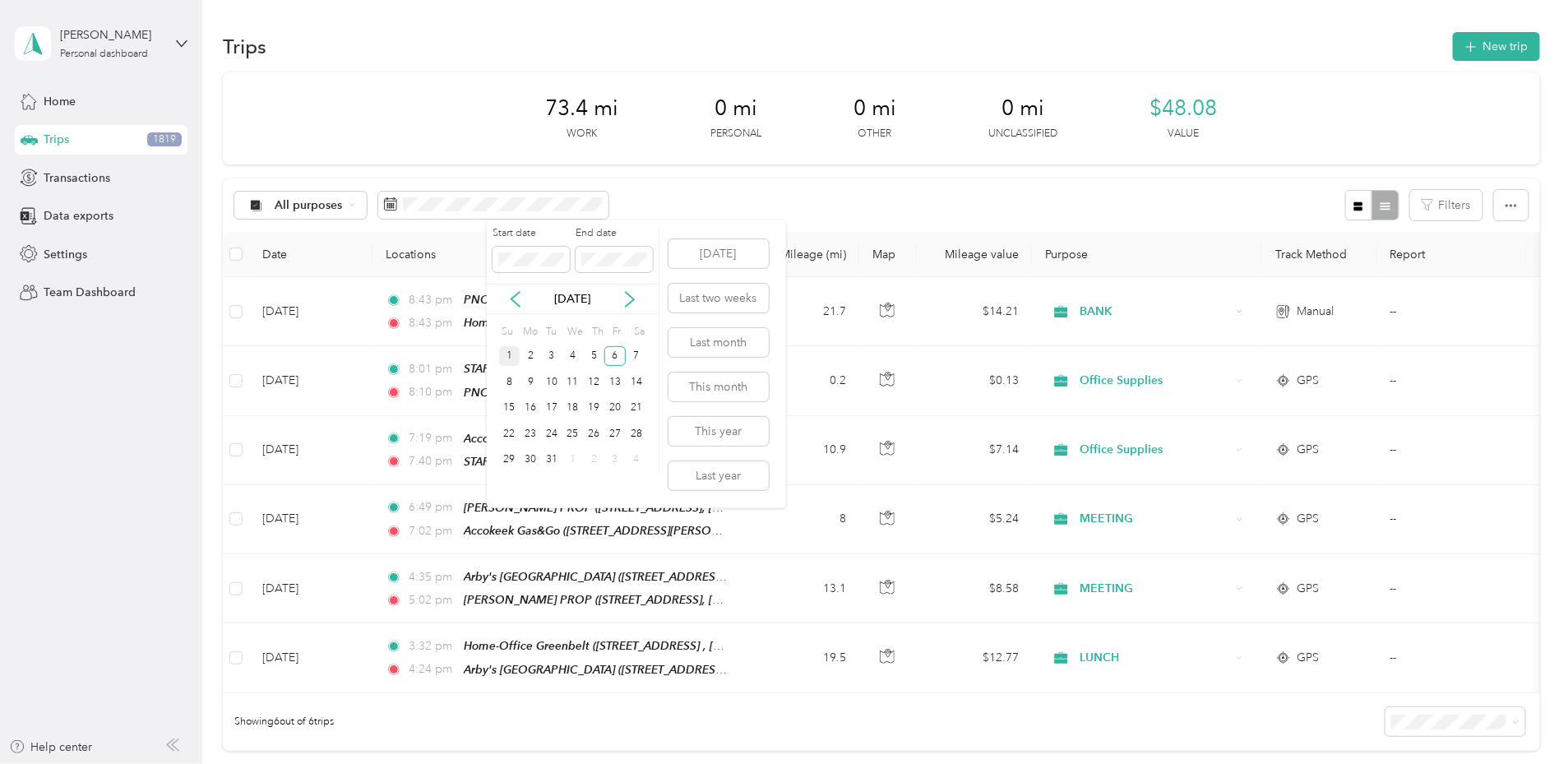
click at [510, 363] on div "1" at bounding box center [510, 356] width 21 height 20
click at [513, 357] on div "1" at bounding box center [510, 356] width 21 height 20
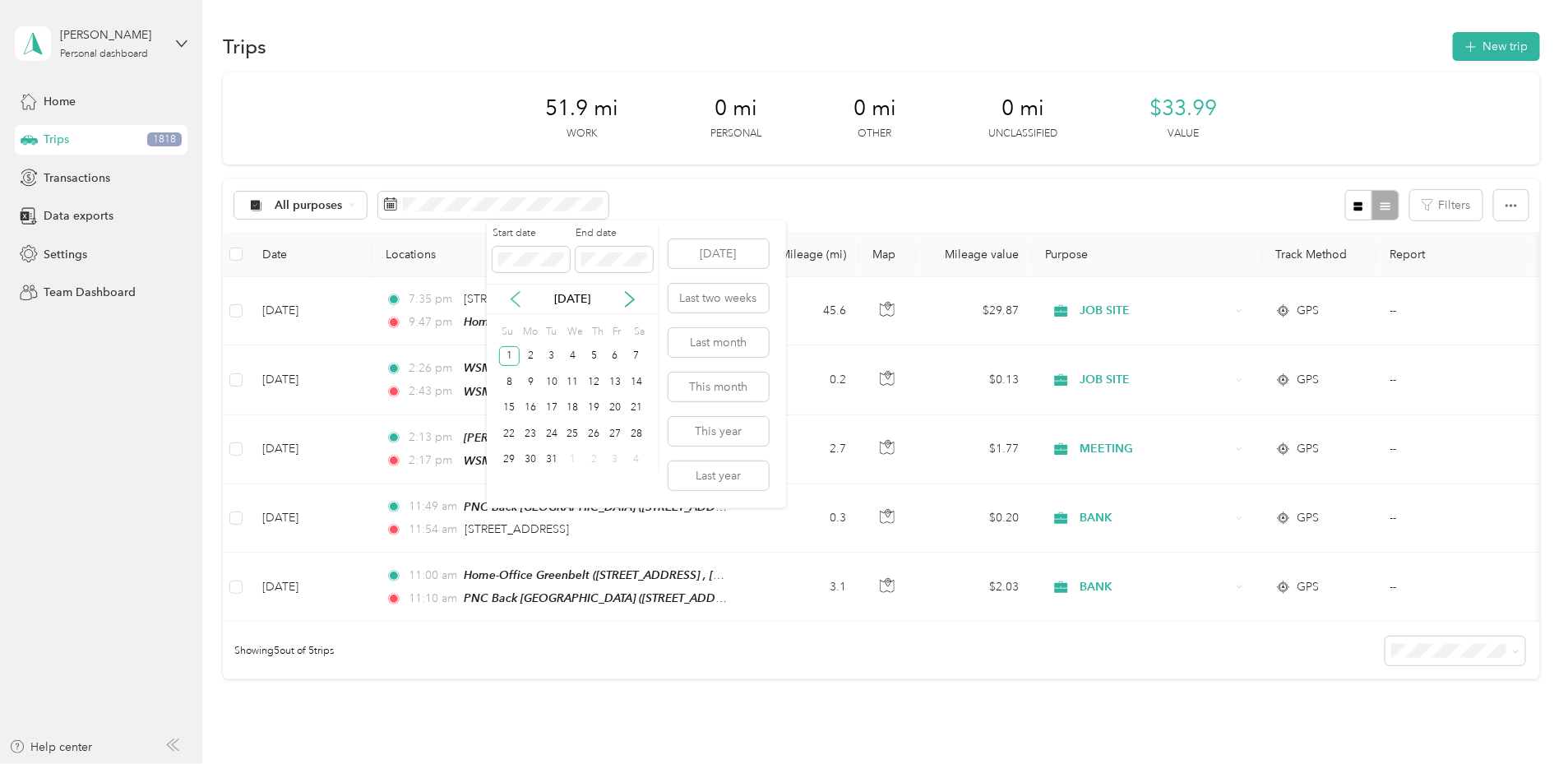
click at [518, 297] on icon at bounding box center [515, 299] width 17 height 17
click at [609, 356] on div "1" at bounding box center [615, 356] width 21 height 20
click at [638, 465] on div "30" at bounding box center [637, 459] width 21 height 20
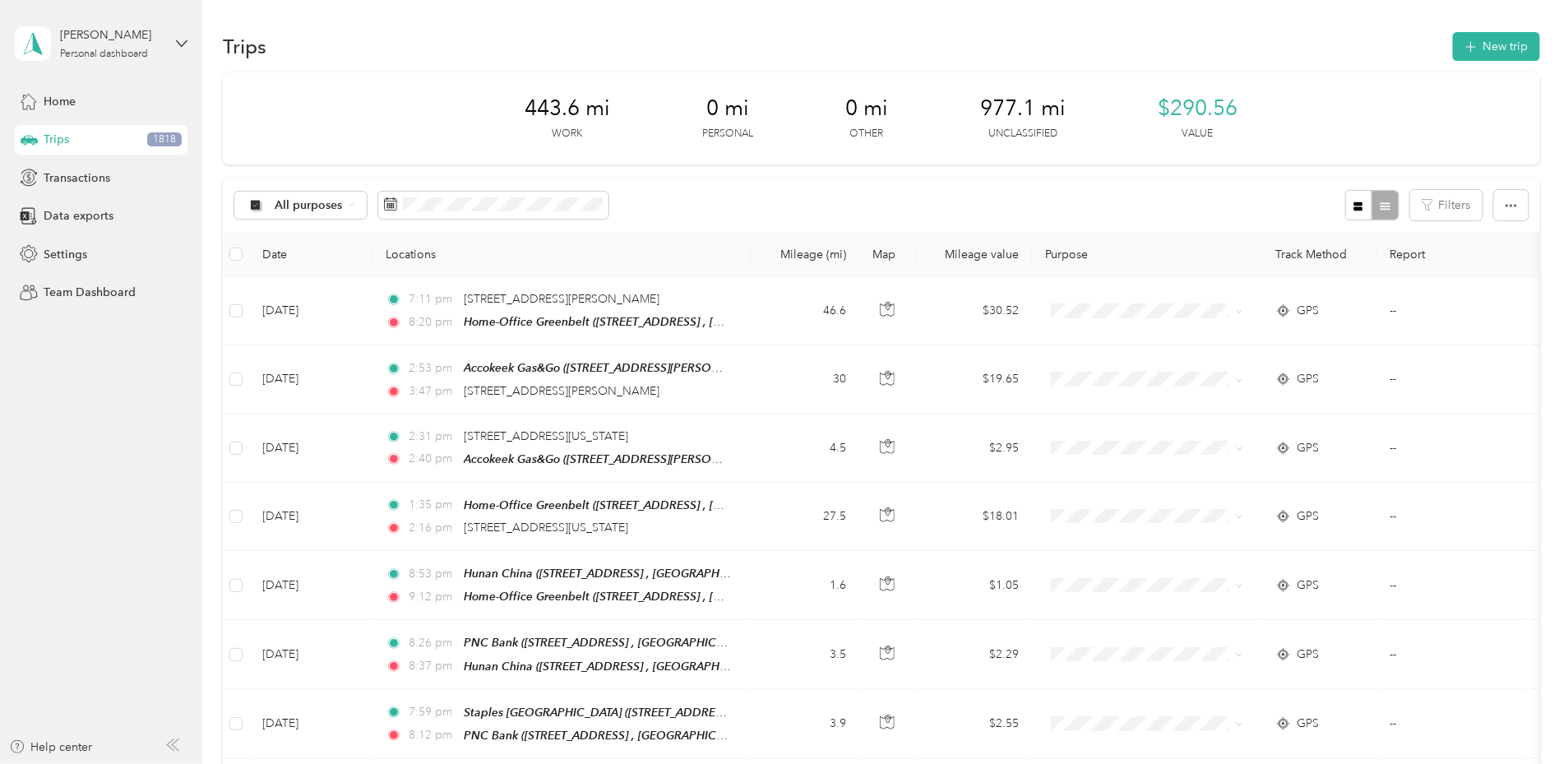
click at [704, 45] on div "Trips New trip" at bounding box center [881, 46] width 1317 height 34
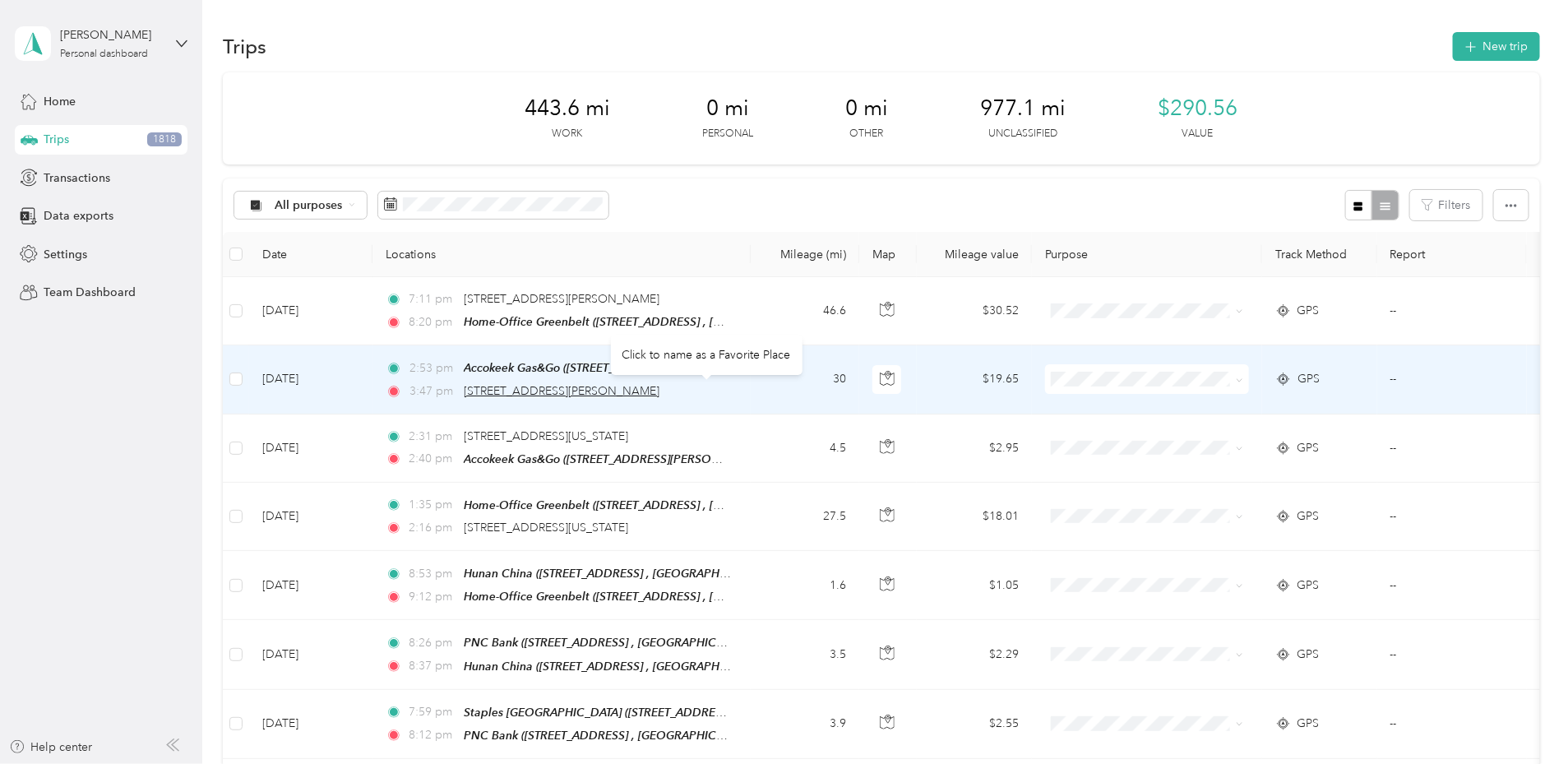
click at [593, 387] on span "[STREET_ADDRESS][PERSON_NAME]" at bounding box center [562, 391] width 195 height 14
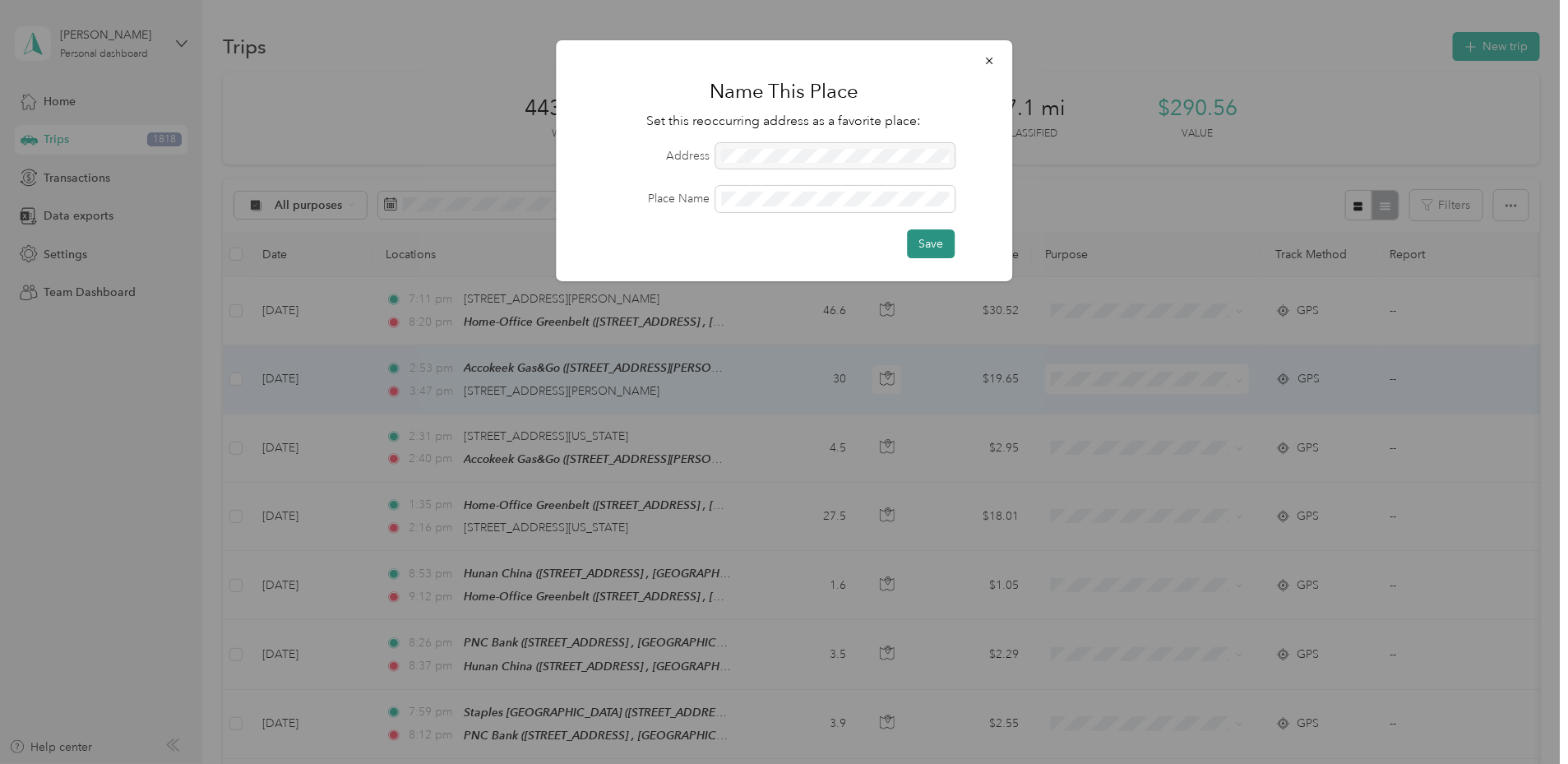
click at [937, 245] on button "Save" at bounding box center [931, 244] width 48 height 29
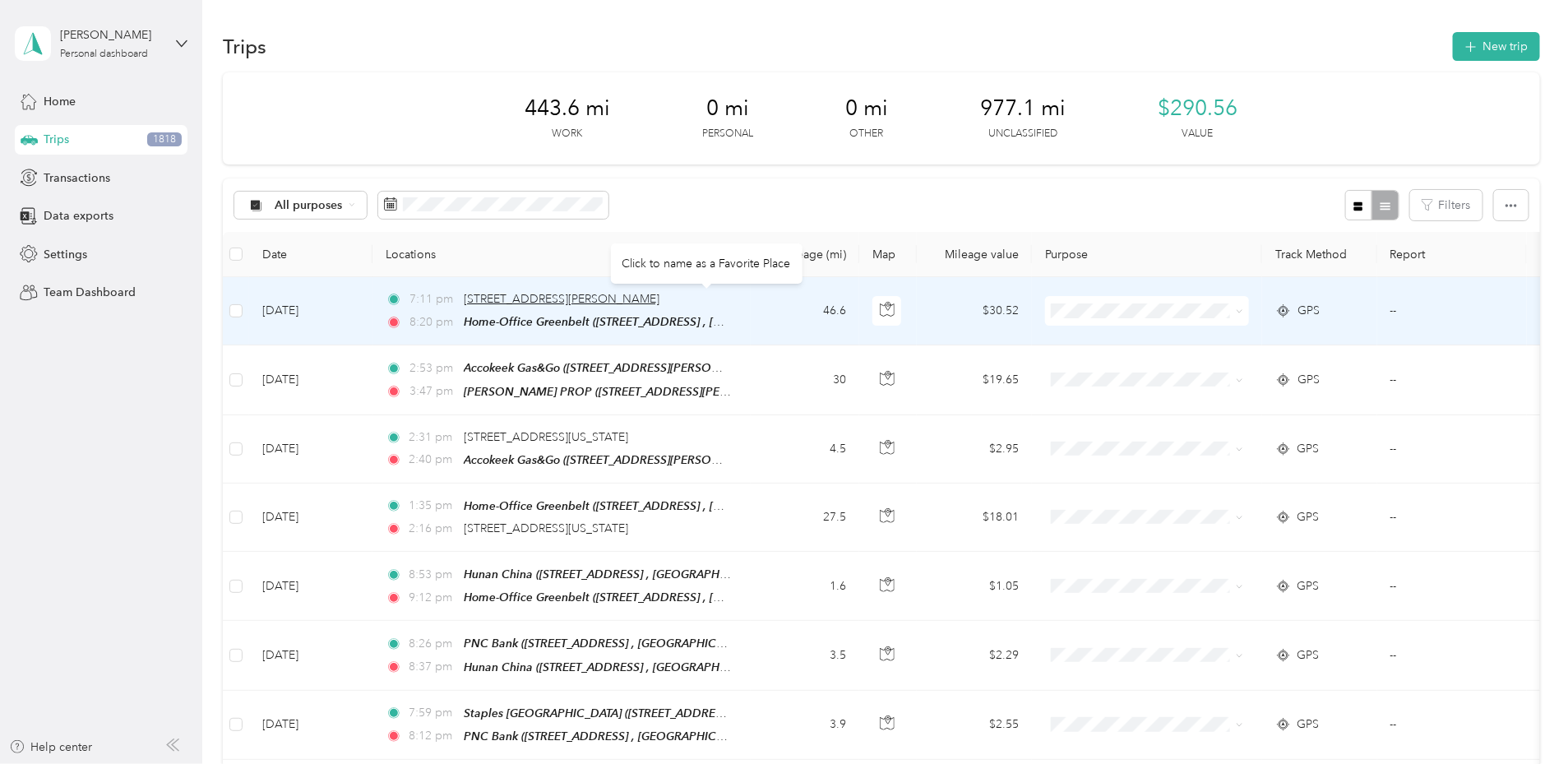
click at [637, 300] on span "[STREET_ADDRESS][PERSON_NAME]" at bounding box center [562, 299] width 195 height 14
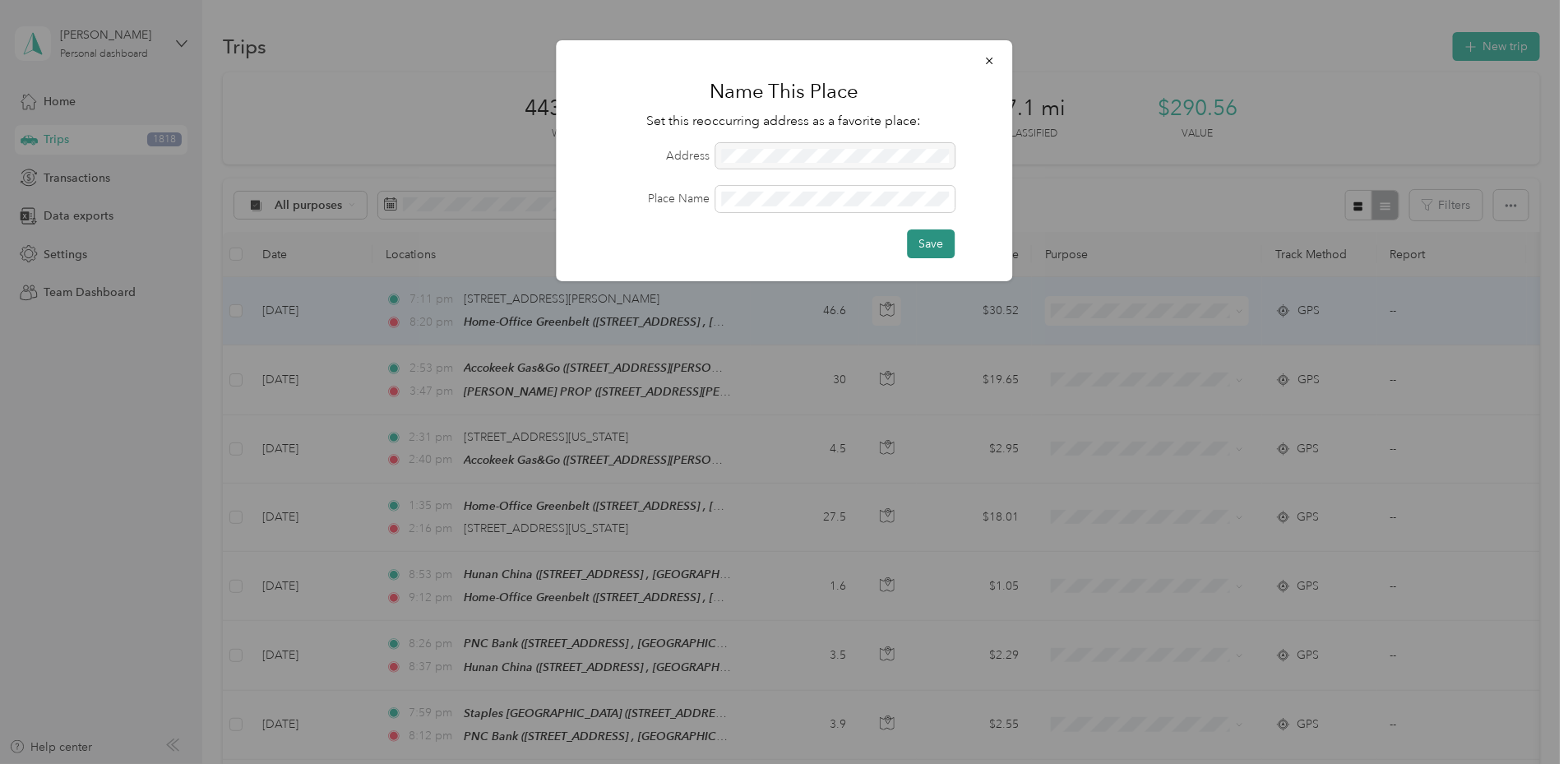
click at [930, 253] on button "Save" at bounding box center [931, 244] width 48 height 29
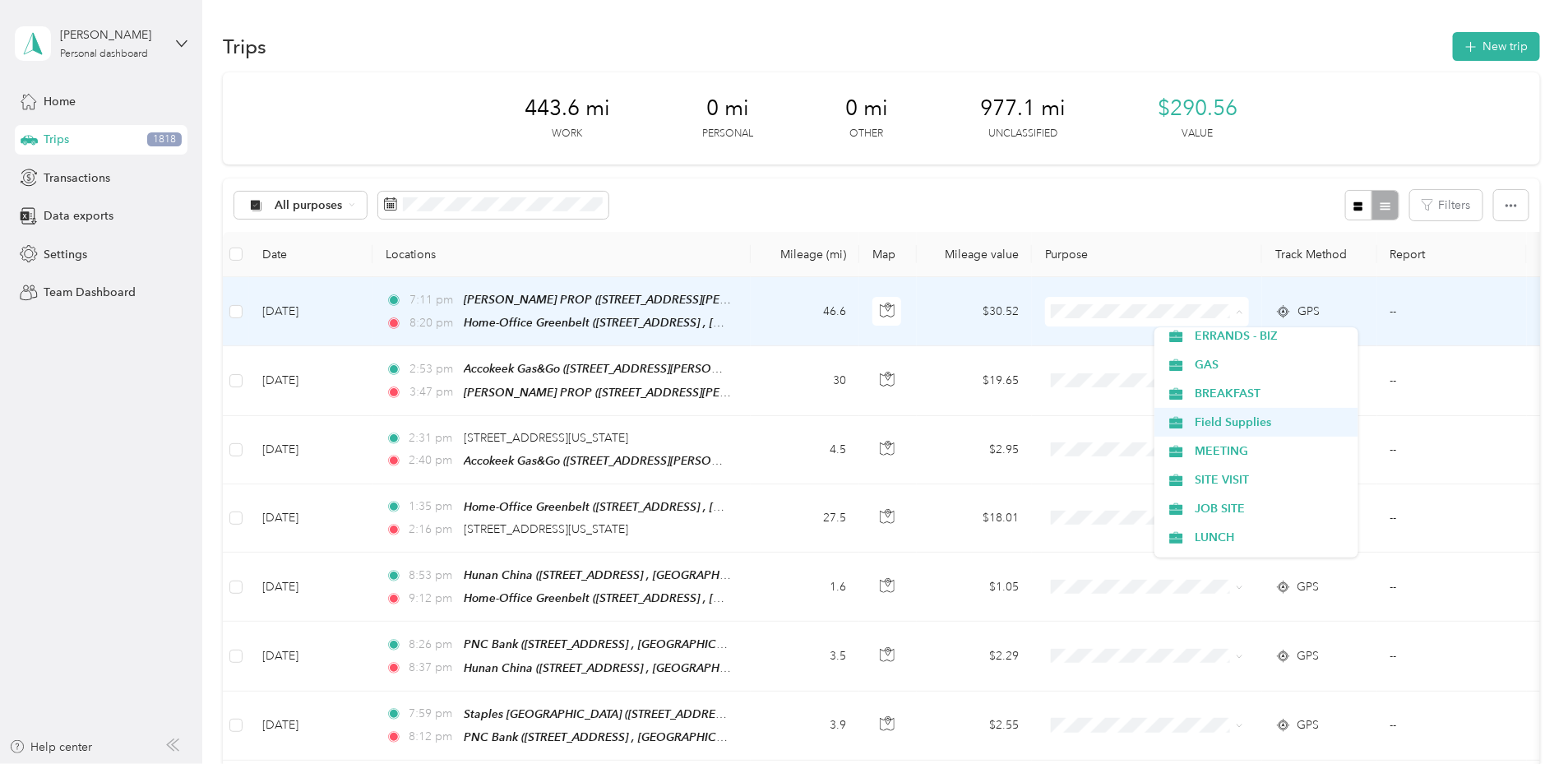
scroll to position [294, 0]
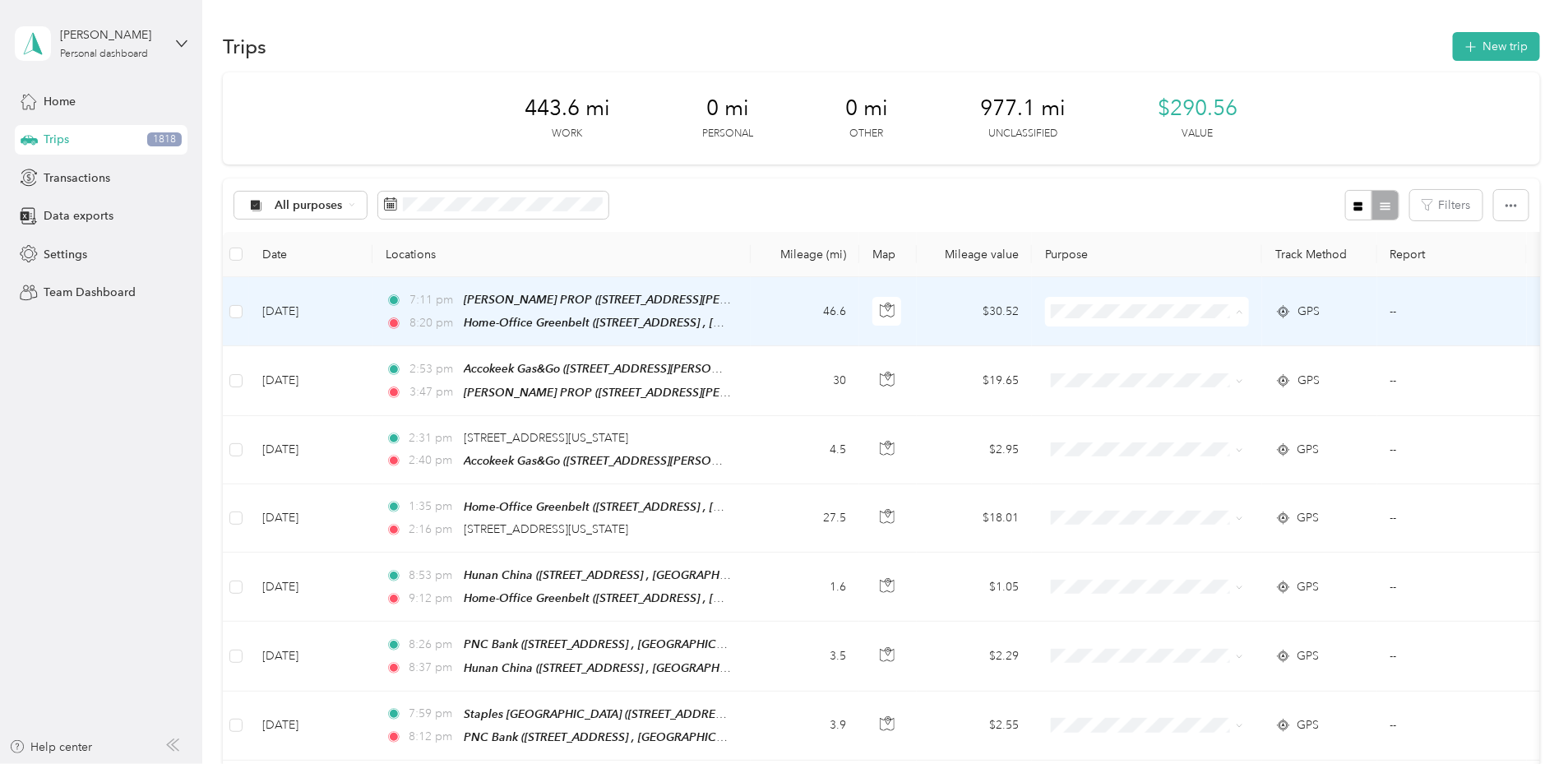
click at [1208, 503] on span "JOB SITE" at bounding box center [1270, 508] width 152 height 18
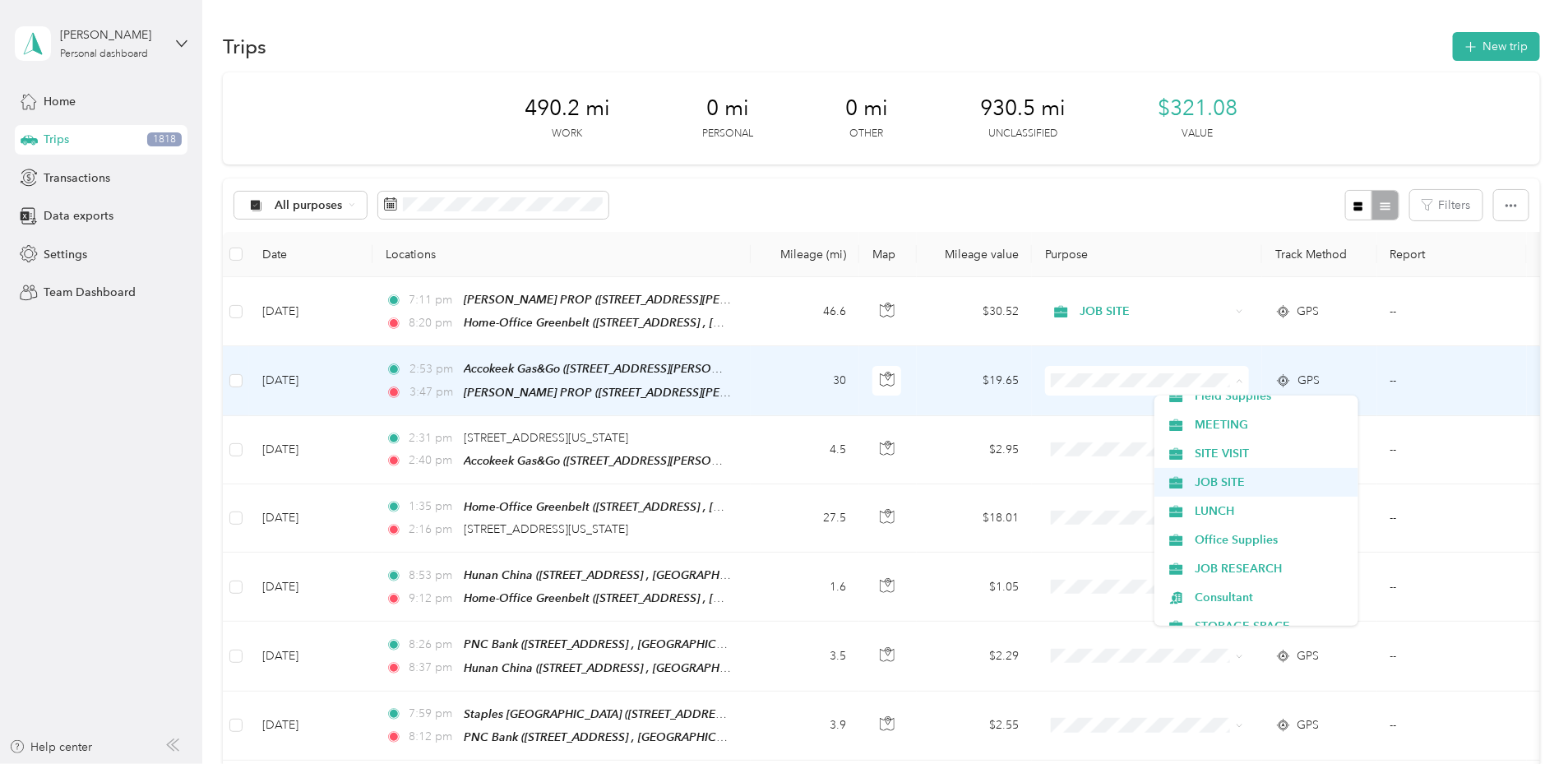
scroll to position [389, 0]
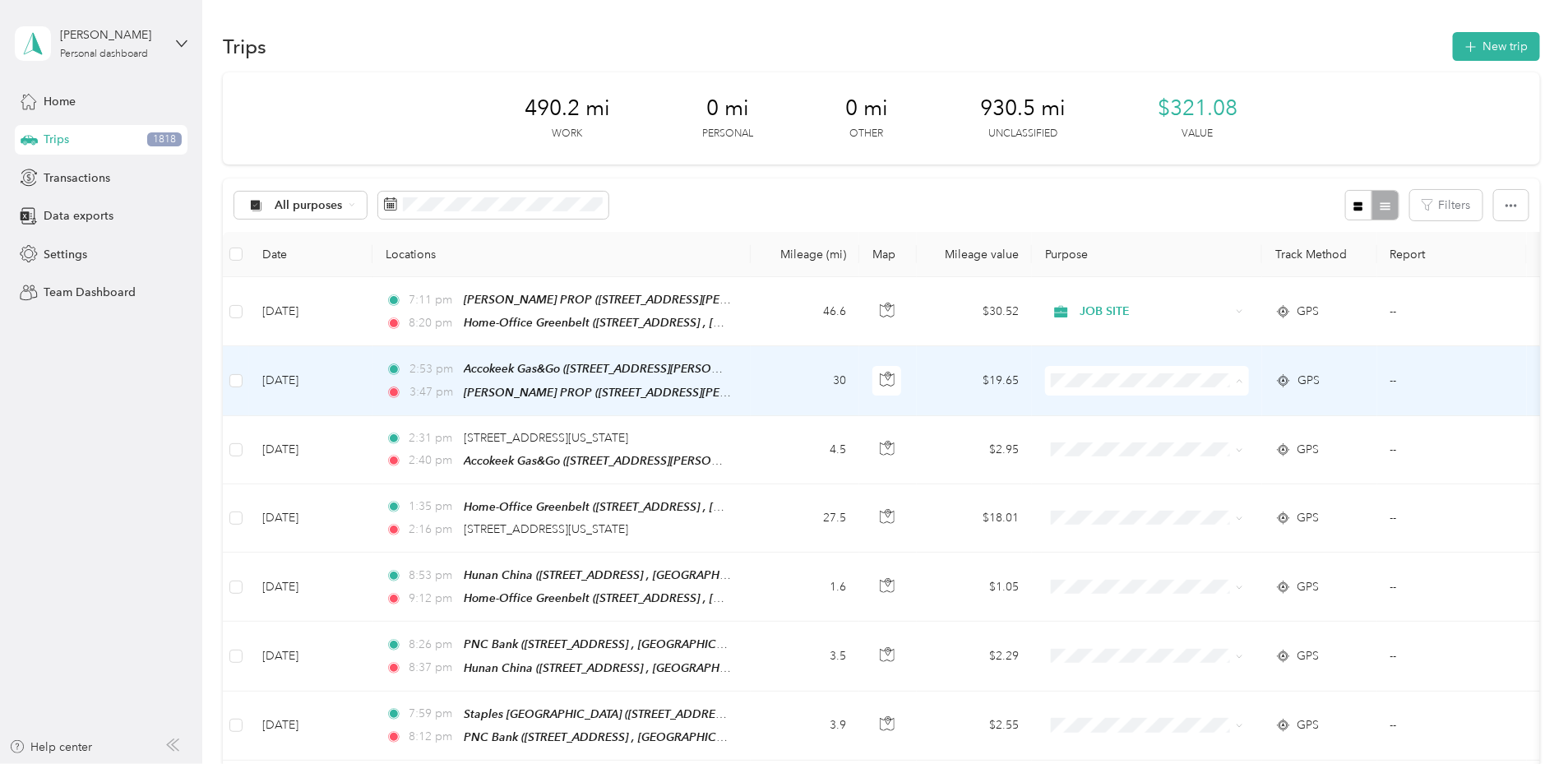
click at [1204, 482] on li "JOB SITE" at bounding box center [1256, 481] width 204 height 29
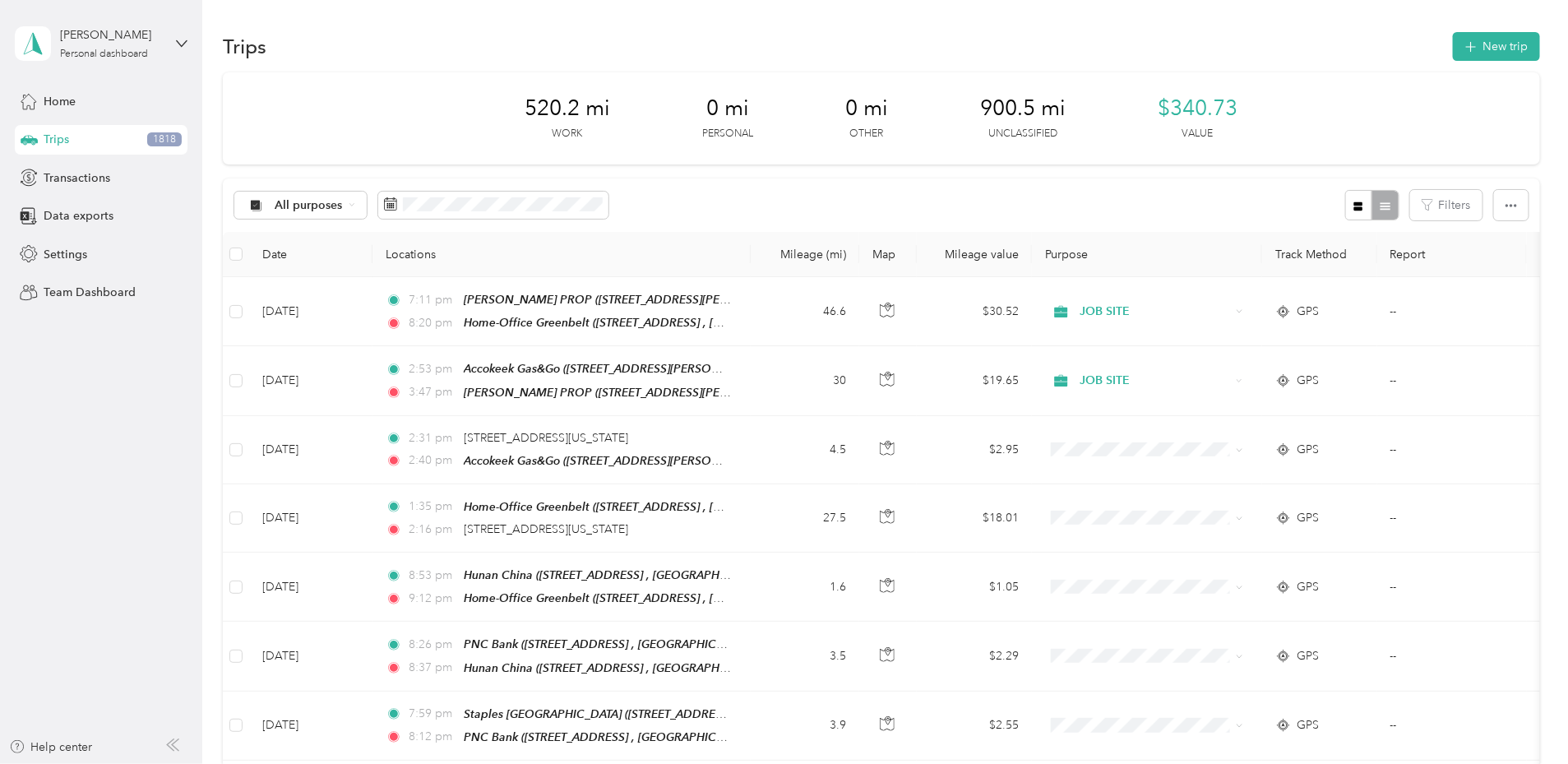
scroll to position [1417, 0]
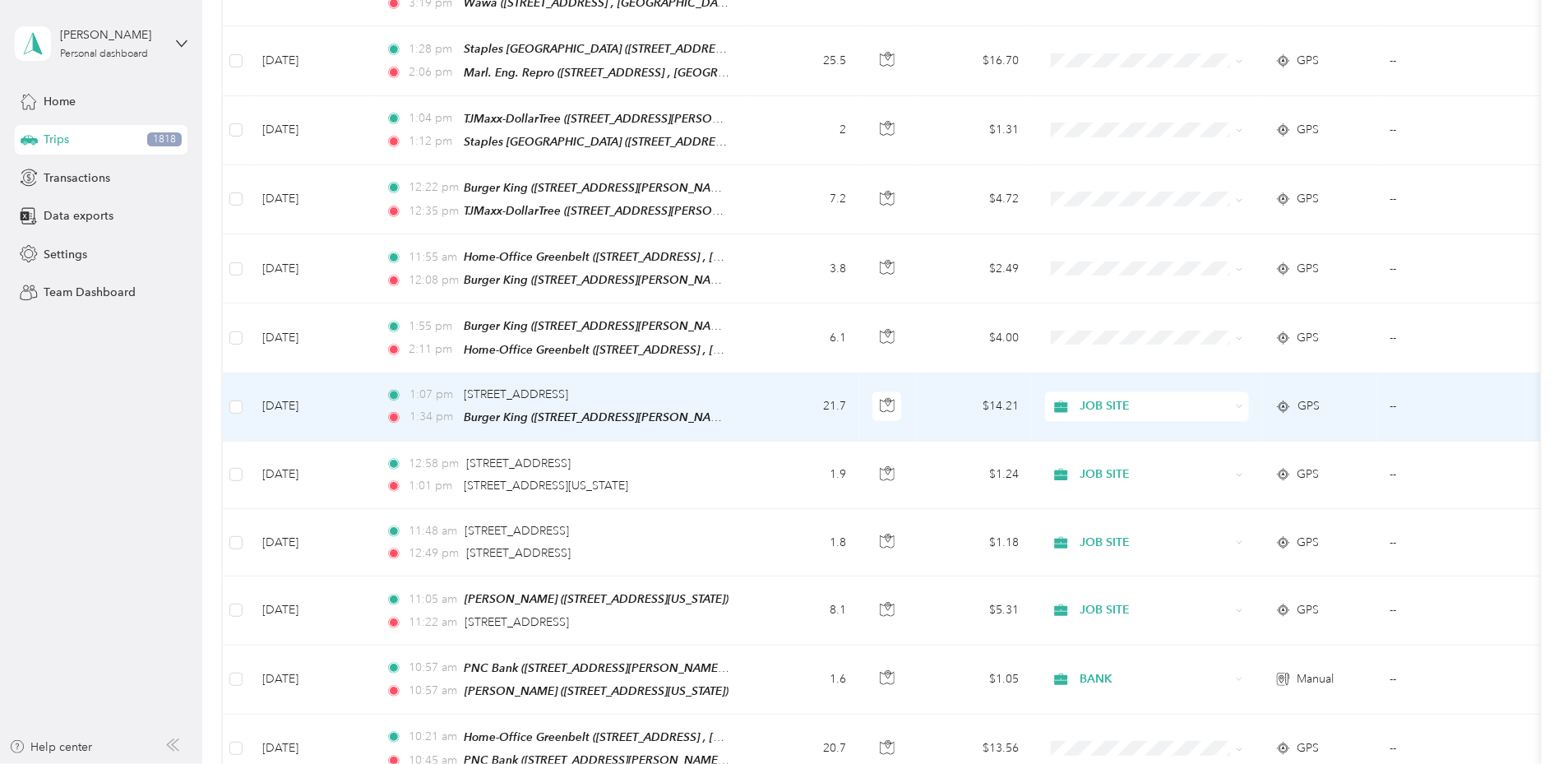
click at [372, 399] on td "[DATE]" at bounding box center [311, 408] width 123 height 69
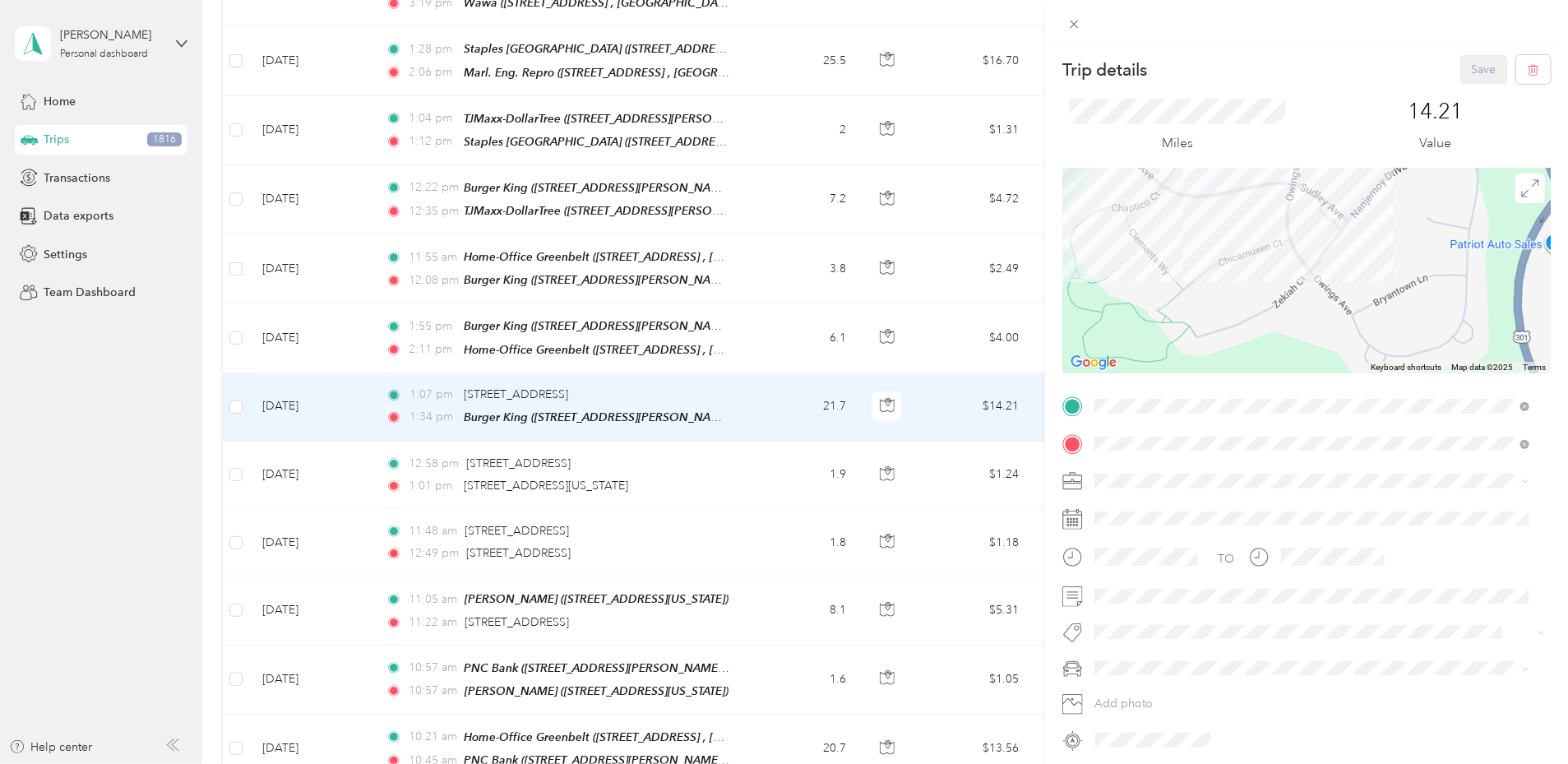
drag, startPoint x: 1203, startPoint y: 255, endPoint x: 1488, endPoint y: 315, distance: 291.2
click at [1488, 315] on div at bounding box center [1307, 271] width 489 height 206
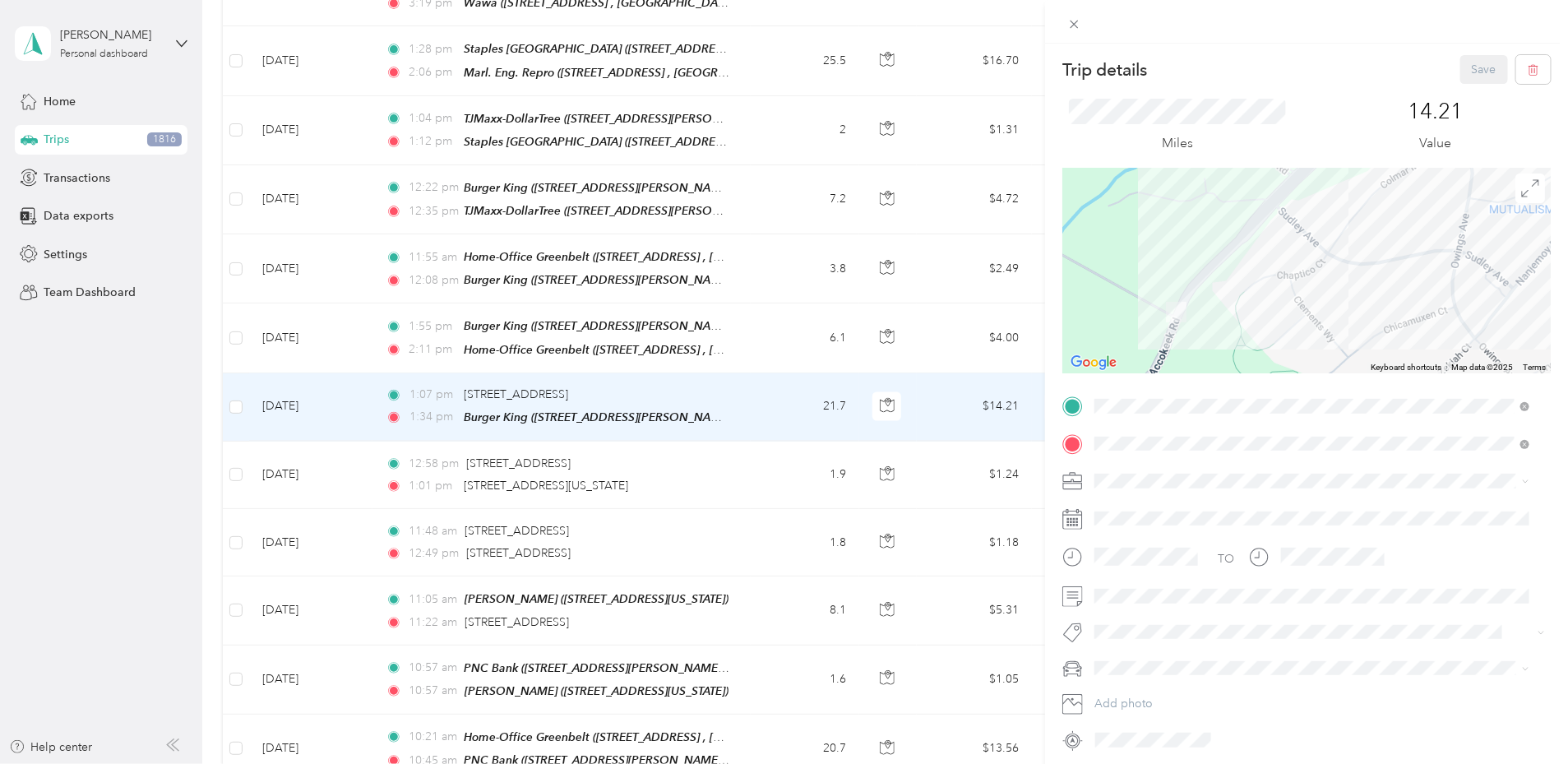
drag, startPoint x: 1270, startPoint y: 253, endPoint x: 1439, endPoint y: 323, distance: 182.9
click at [1439, 323] on div at bounding box center [1307, 271] width 489 height 206
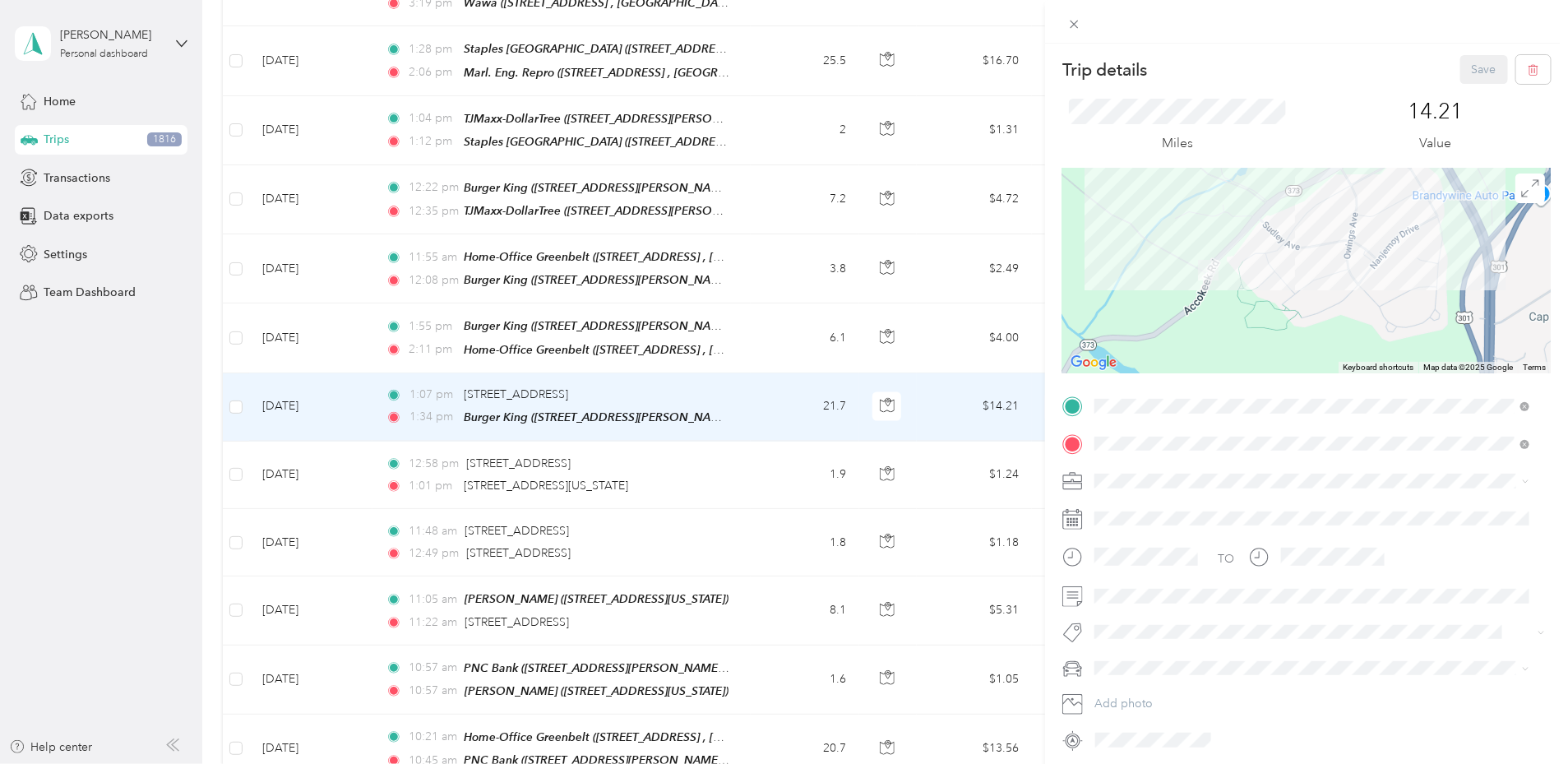
drag, startPoint x: 1404, startPoint y: 256, endPoint x: 1325, endPoint y: 231, distance: 82.9
click at [1325, 231] on div at bounding box center [1307, 271] width 489 height 206
click at [766, 382] on div "Trip details Save This trip cannot be edited because it is either under review,…" at bounding box center [784, 382] width 1568 height 764
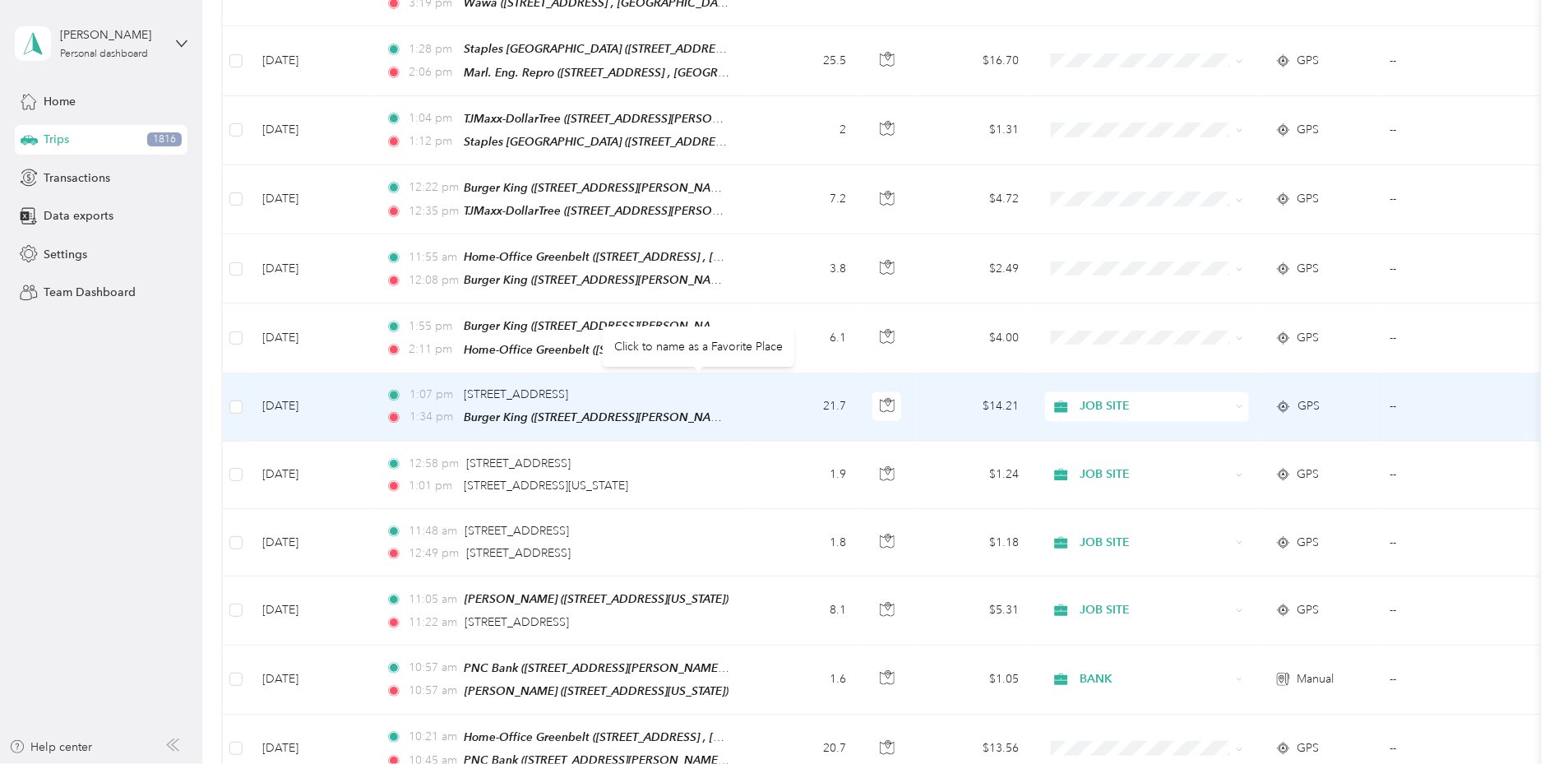
click at [568, 388] on span "[STREET_ADDRESS]" at bounding box center [516, 395] width 105 height 14
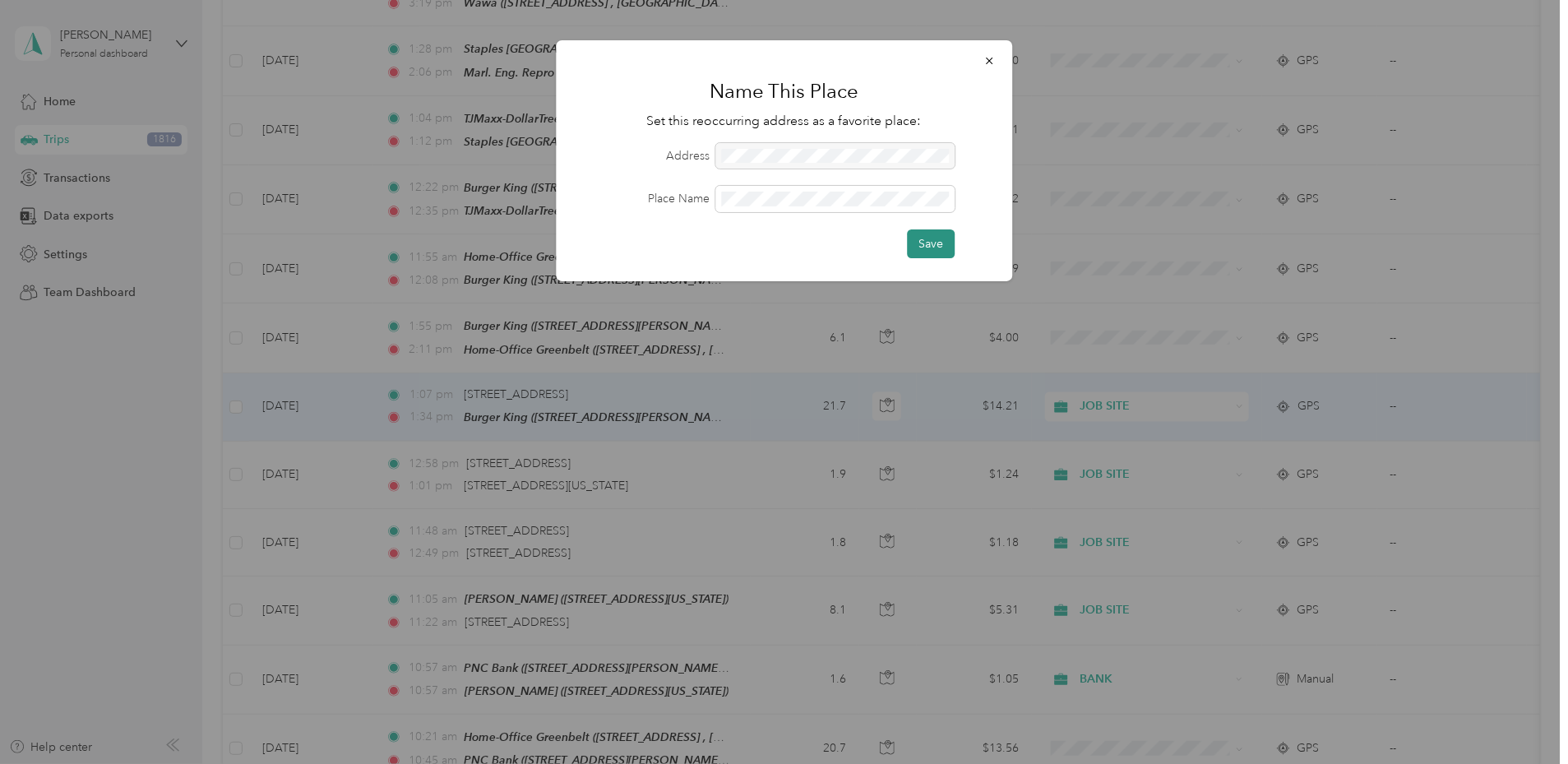
click at [929, 243] on button "Save" at bounding box center [931, 244] width 48 height 29
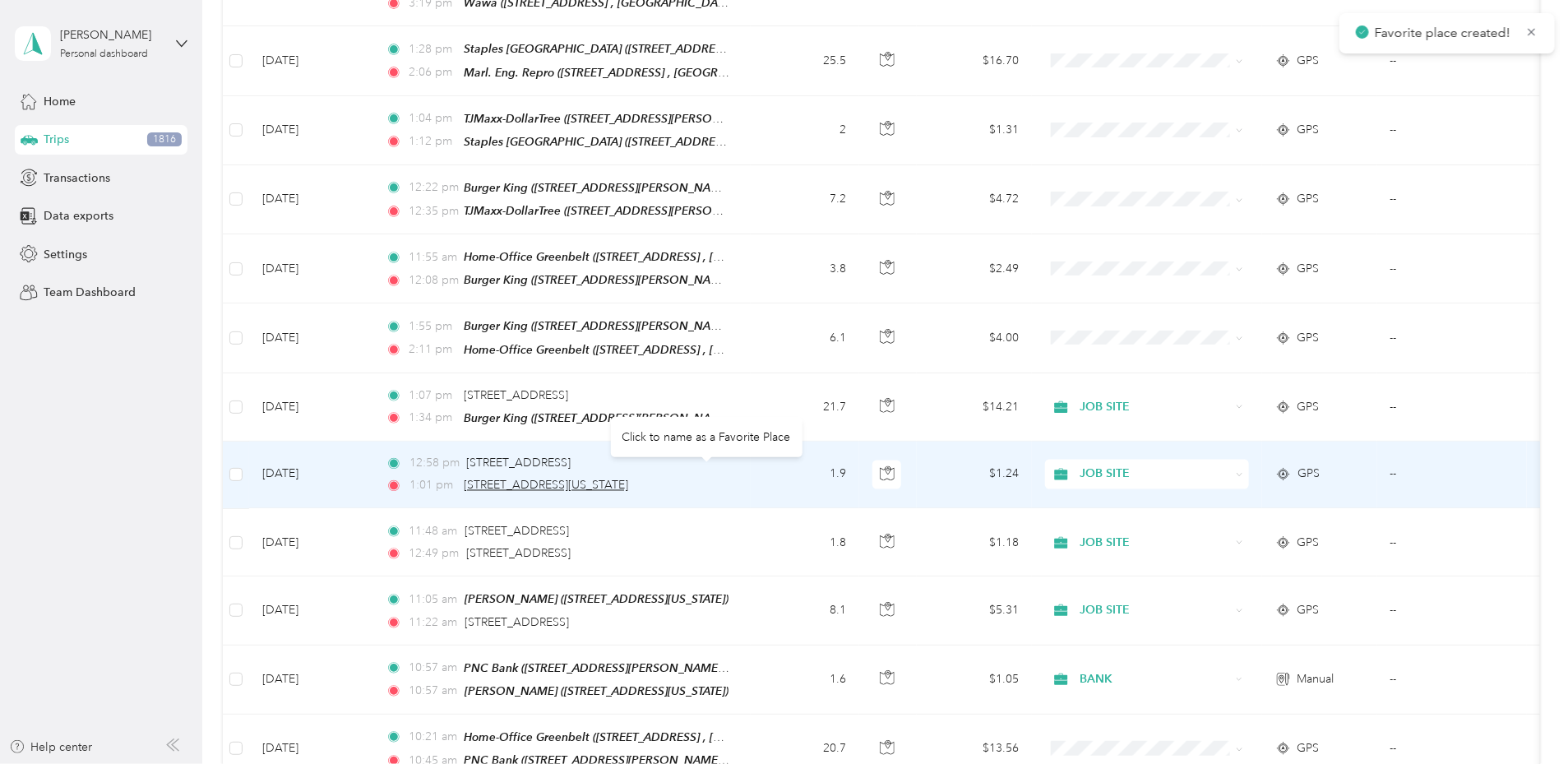
click at [629, 479] on span "[STREET_ADDRESS][US_STATE]" at bounding box center [546, 486] width 165 height 14
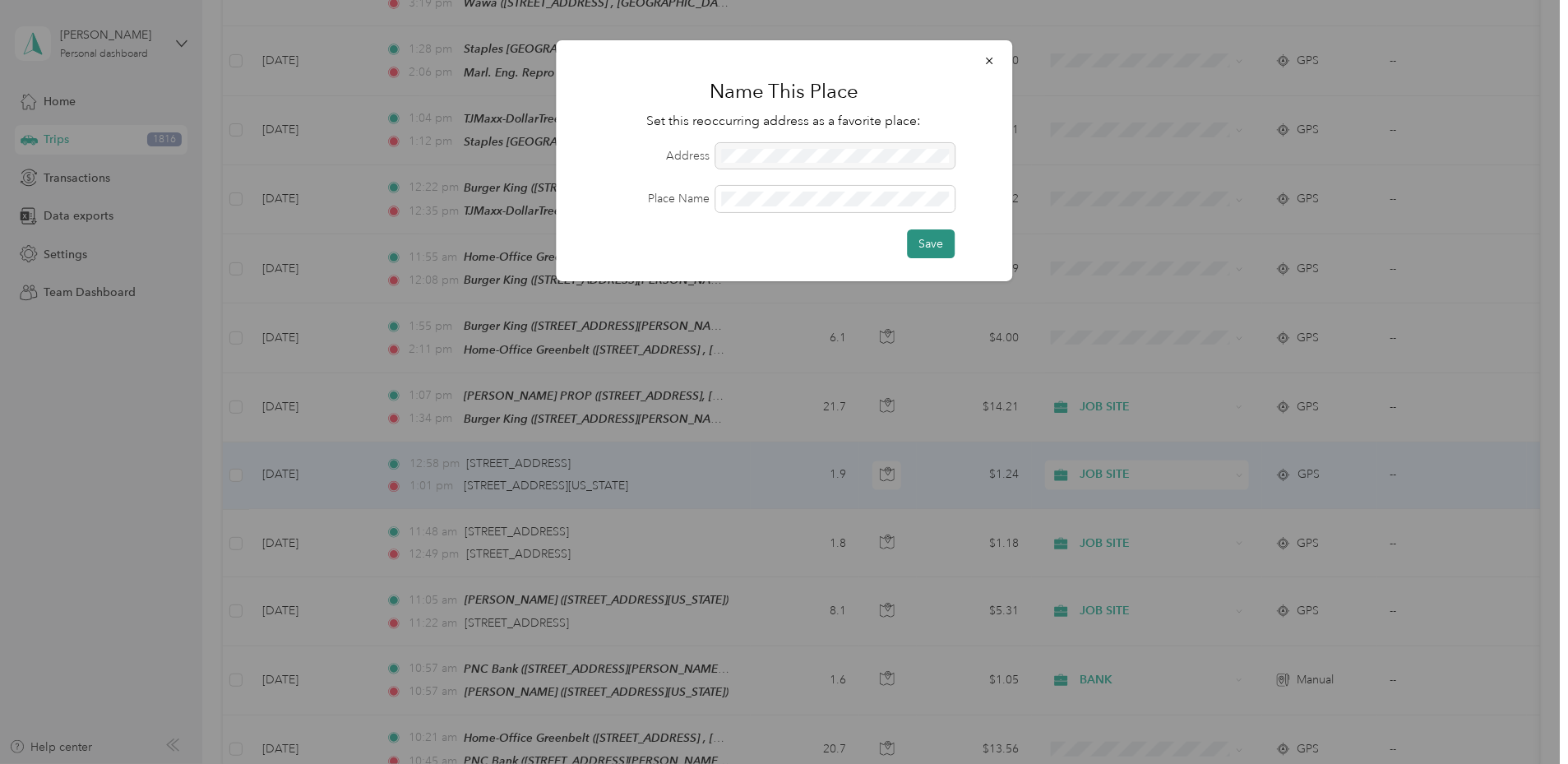
click at [916, 245] on button "Save" at bounding box center [931, 244] width 48 height 29
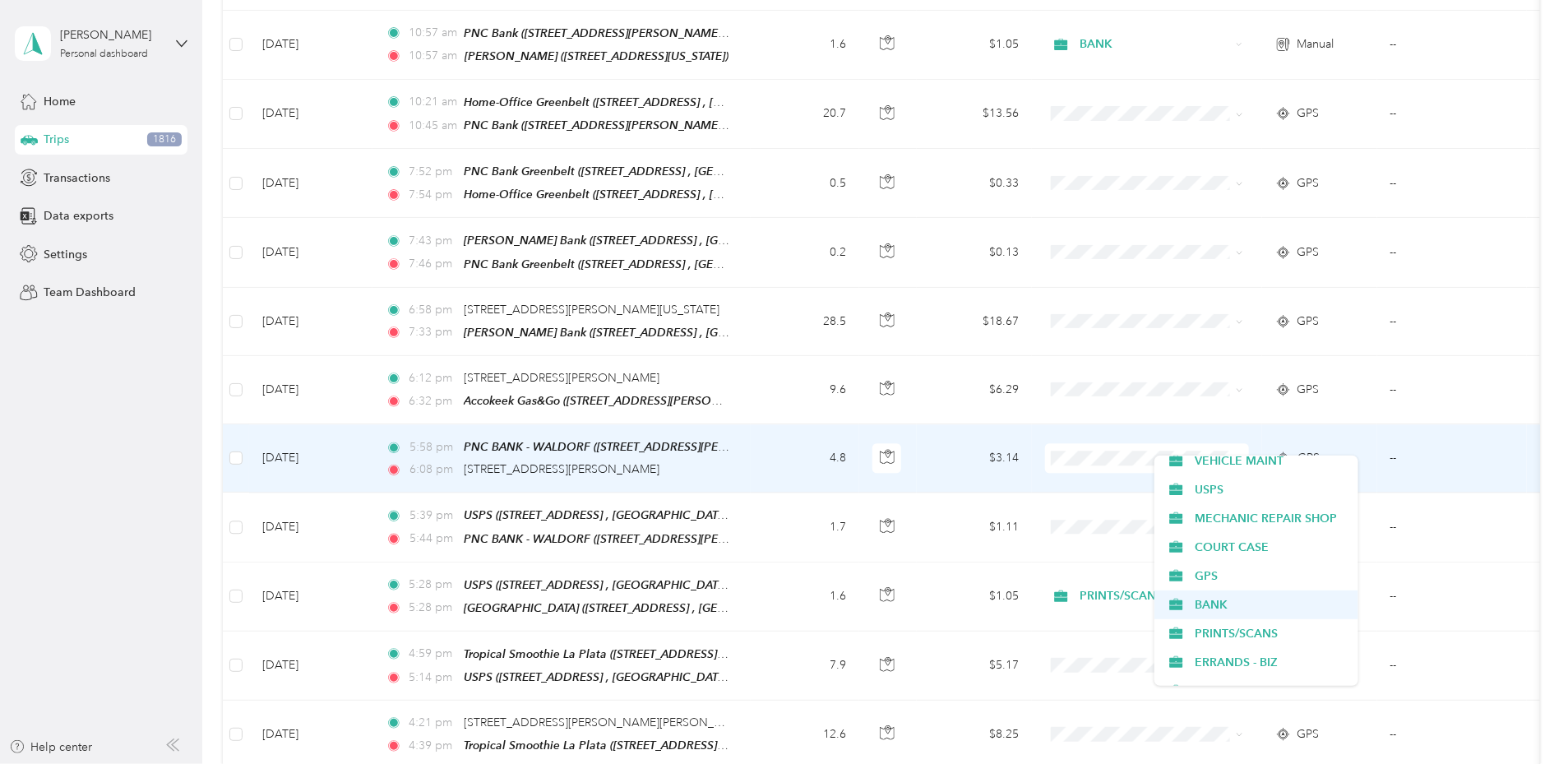
scroll to position [96, 0]
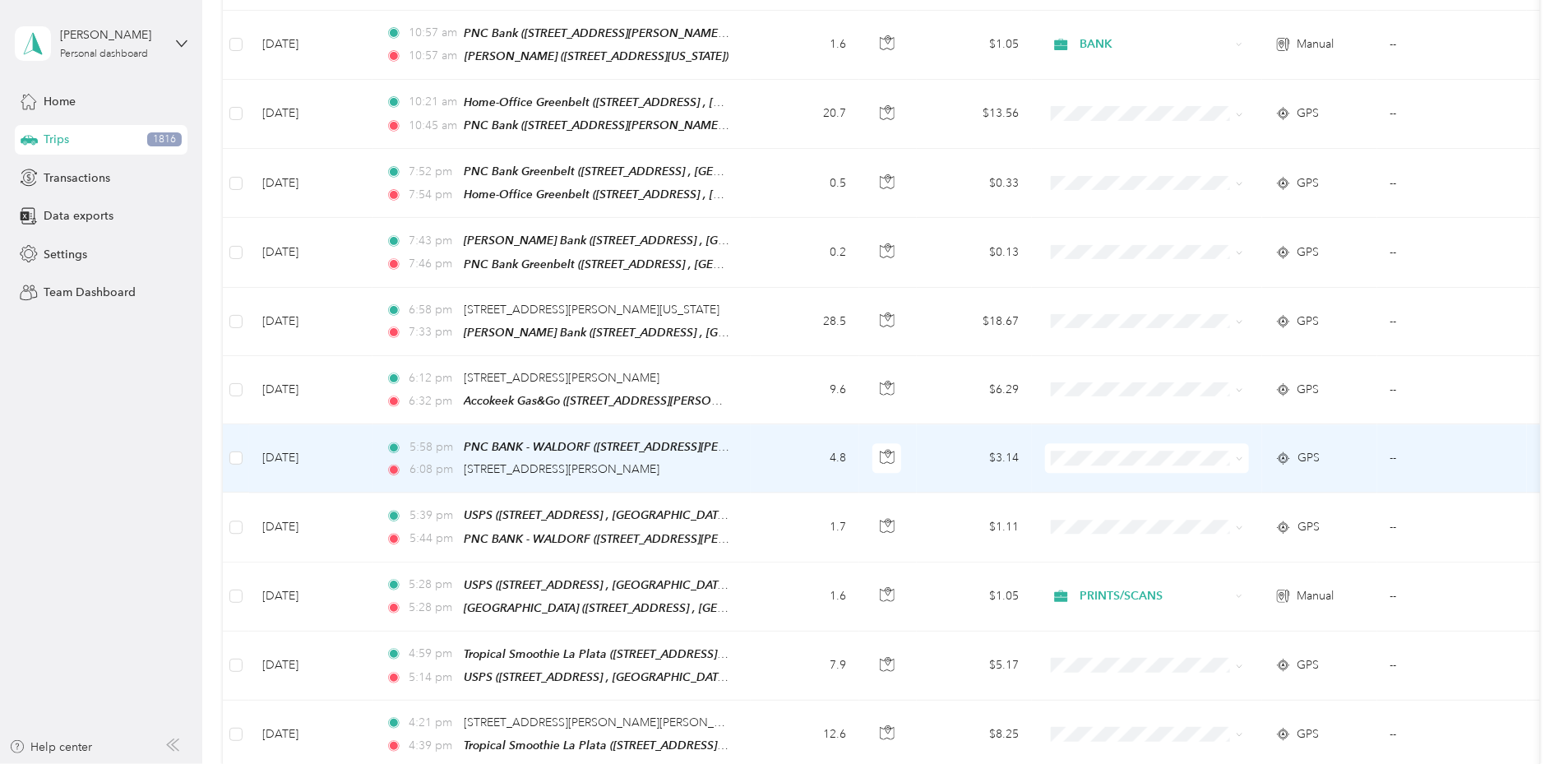
click at [1201, 602] on span "BANK" at bounding box center [1270, 599] width 152 height 18
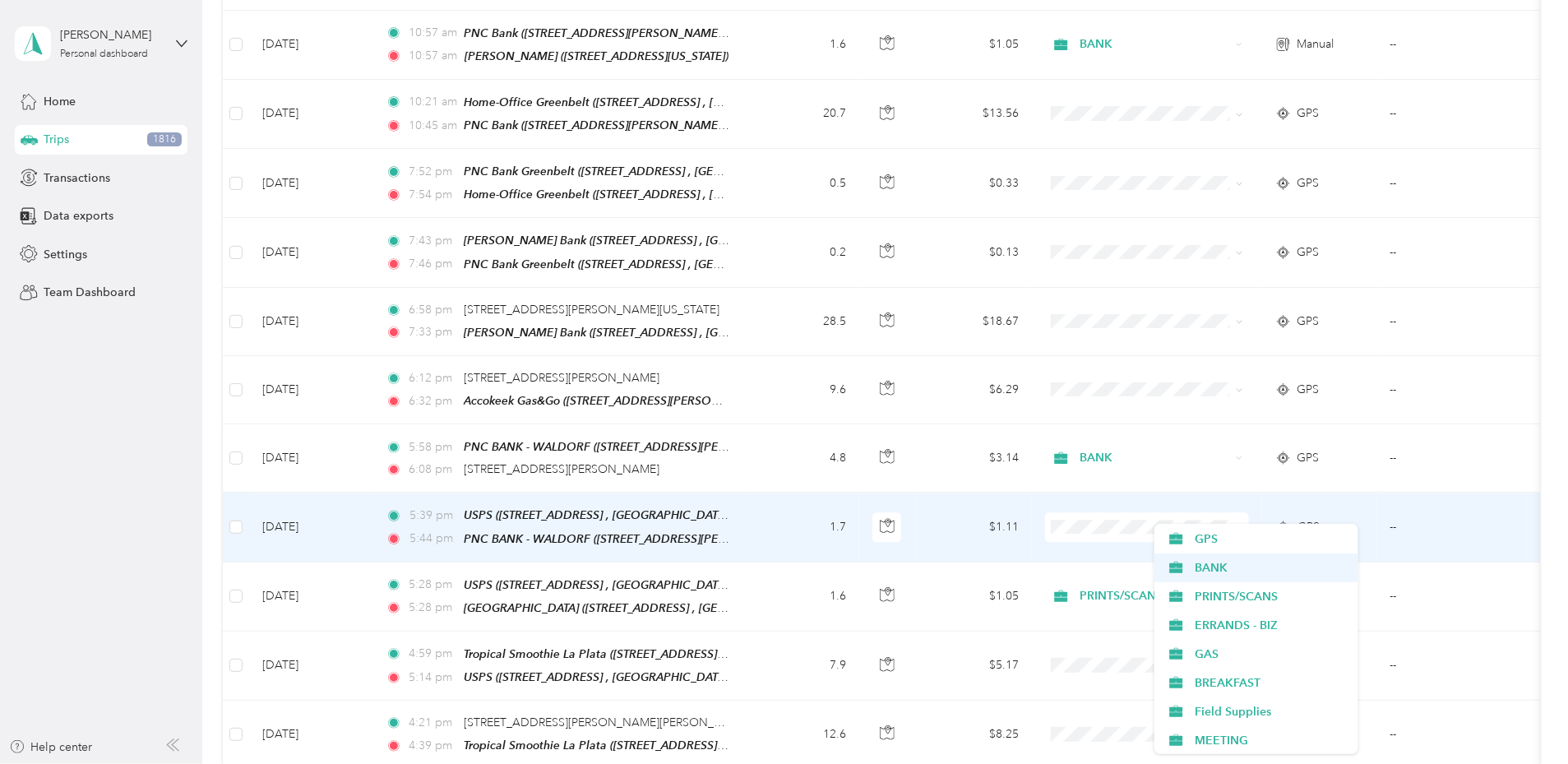
scroll to position [202, 0]
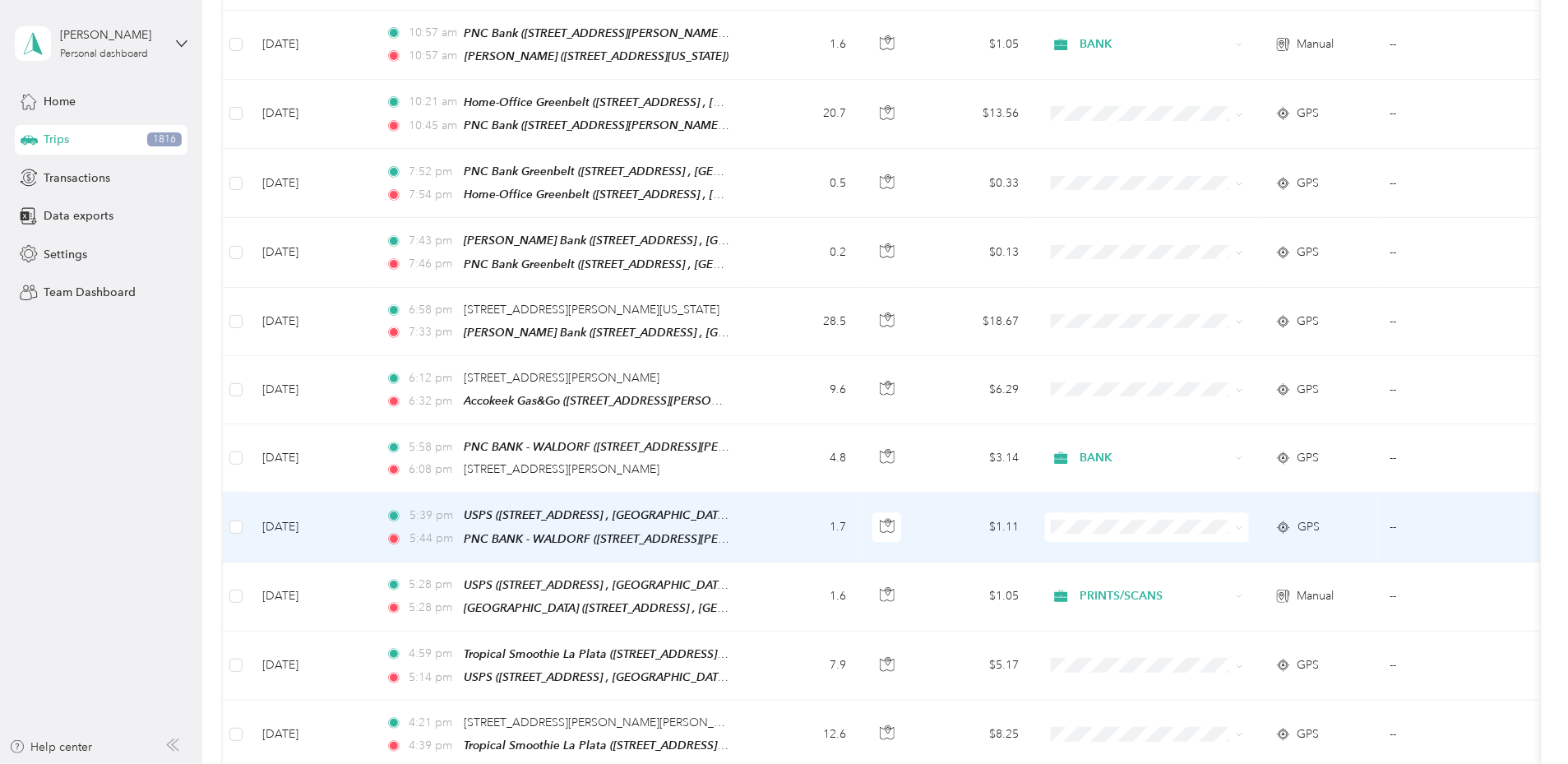
click at [1209, 562] on span "BANK" at bounding box center [1270, 562] width 152 height 18
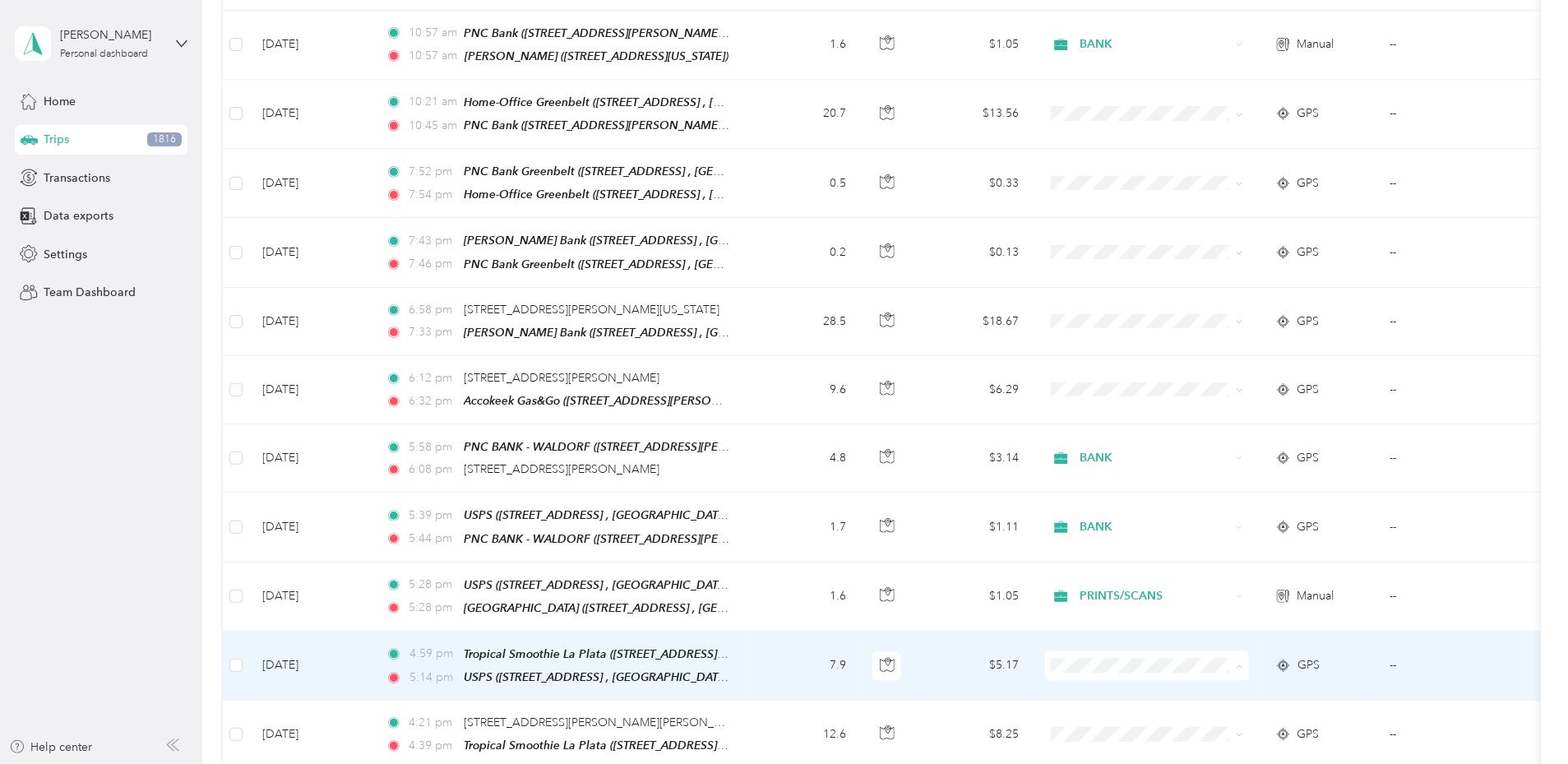
click at [1214, 523] on span "USPS" at bounding box center [1270, 526] width 152 height 18
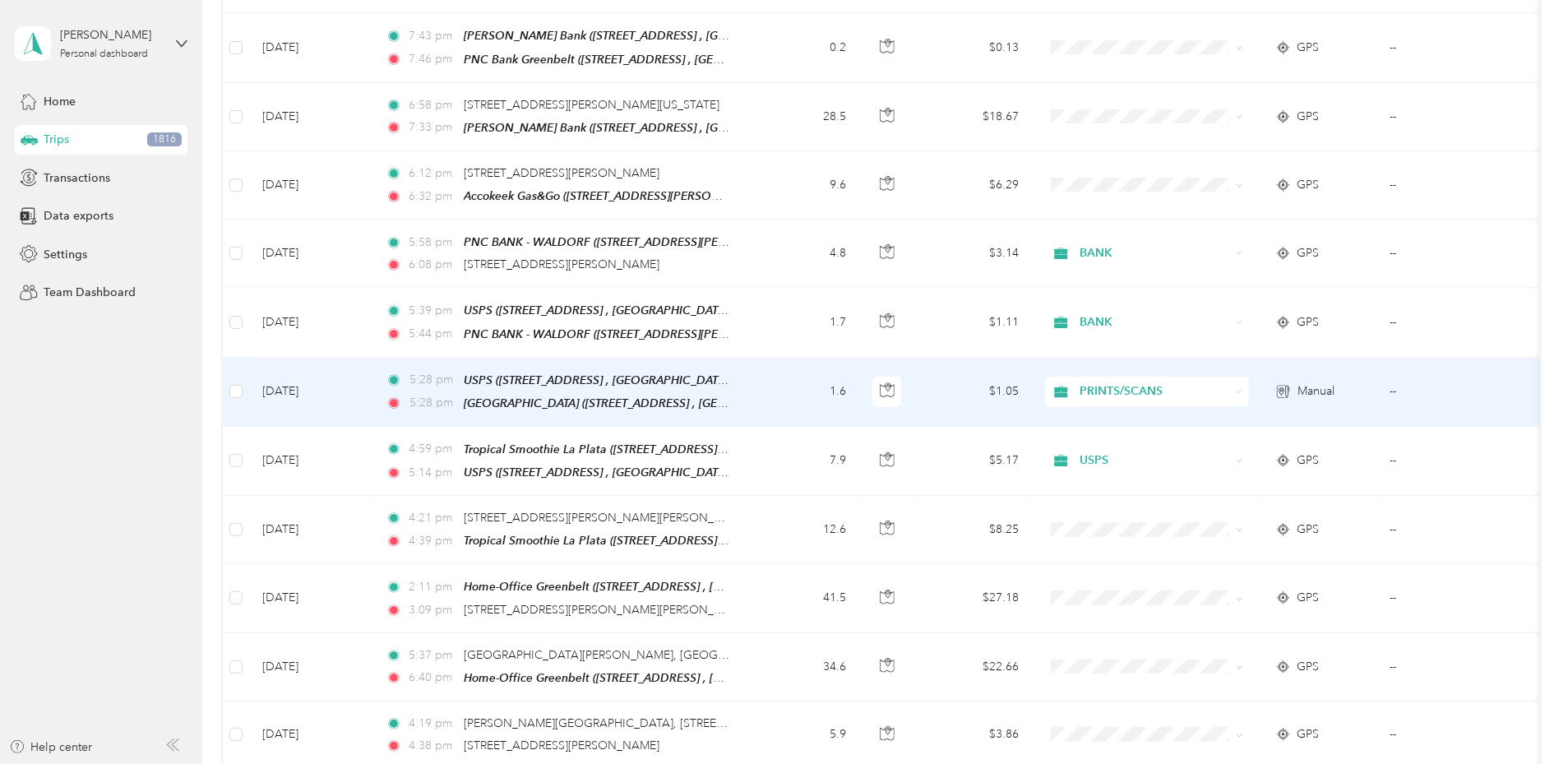
scroll to position [2259, 0]
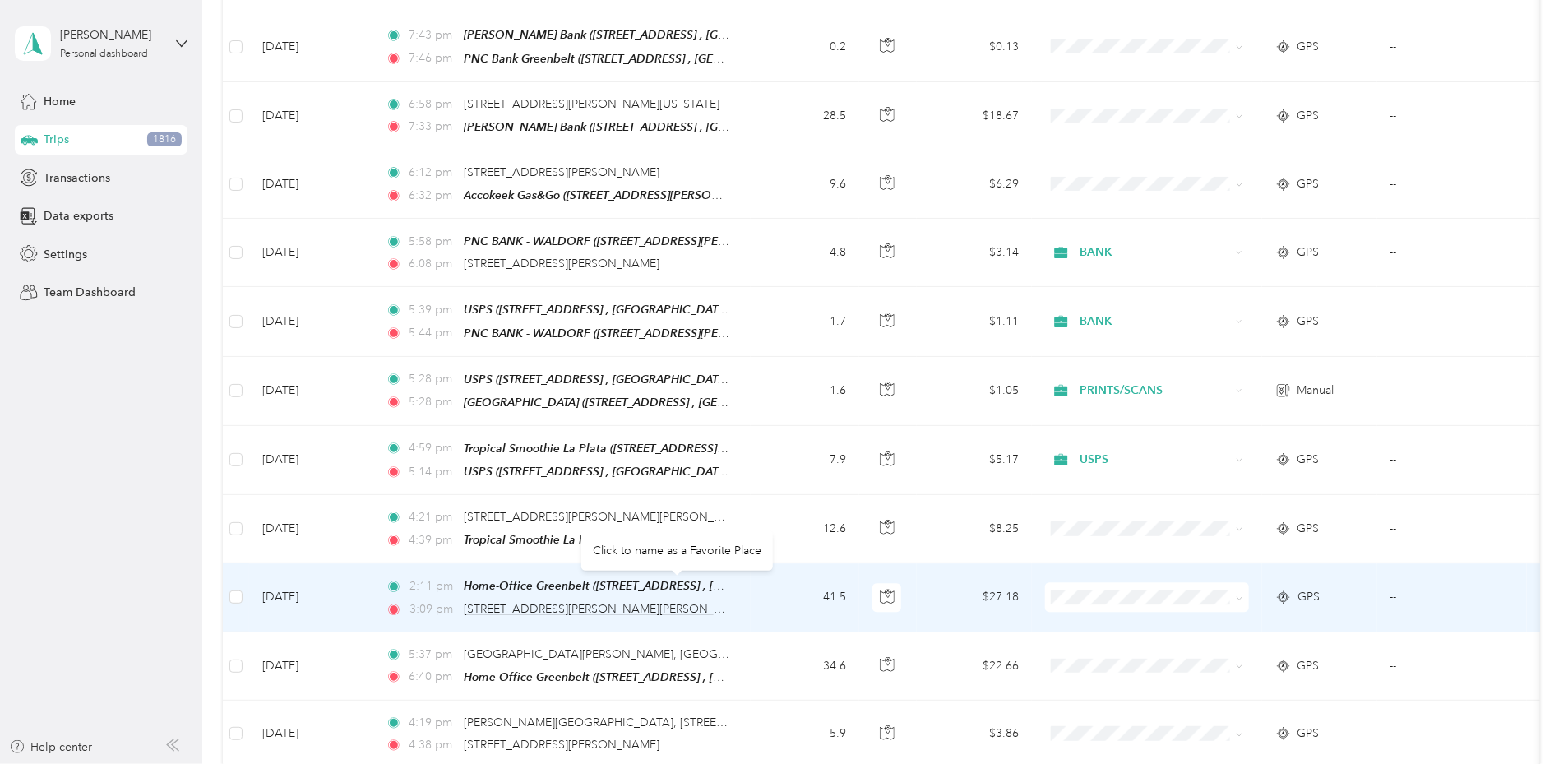
click at [652, 602] on span "[STREET_ADDRESS][PERSON_NAME][PERSON_NAME]" at bounding box center [607, 609] width 287 height 14
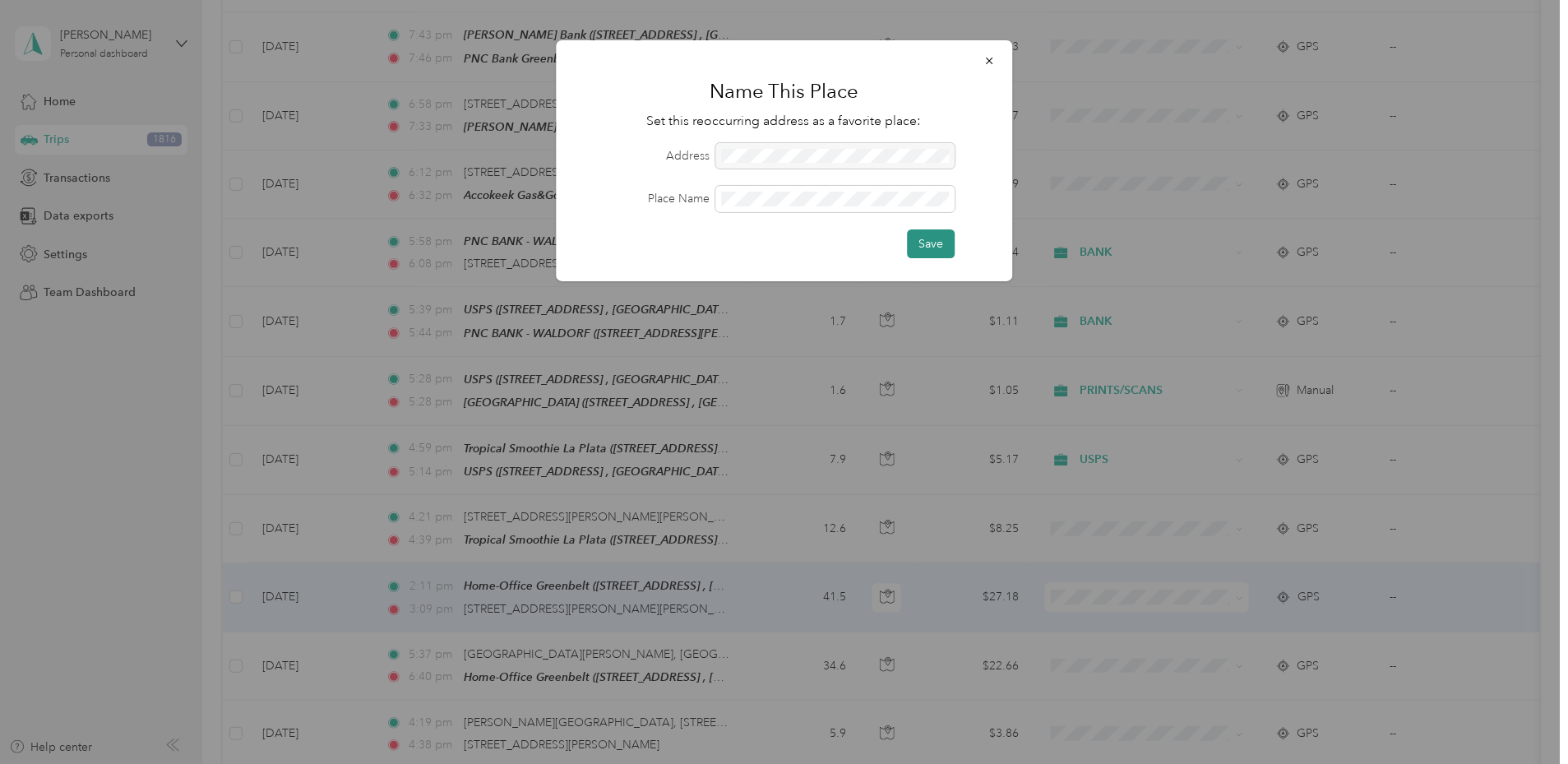
click at [918, 239] on button "Save" at bounding box center [931, 244] width 48 height 29
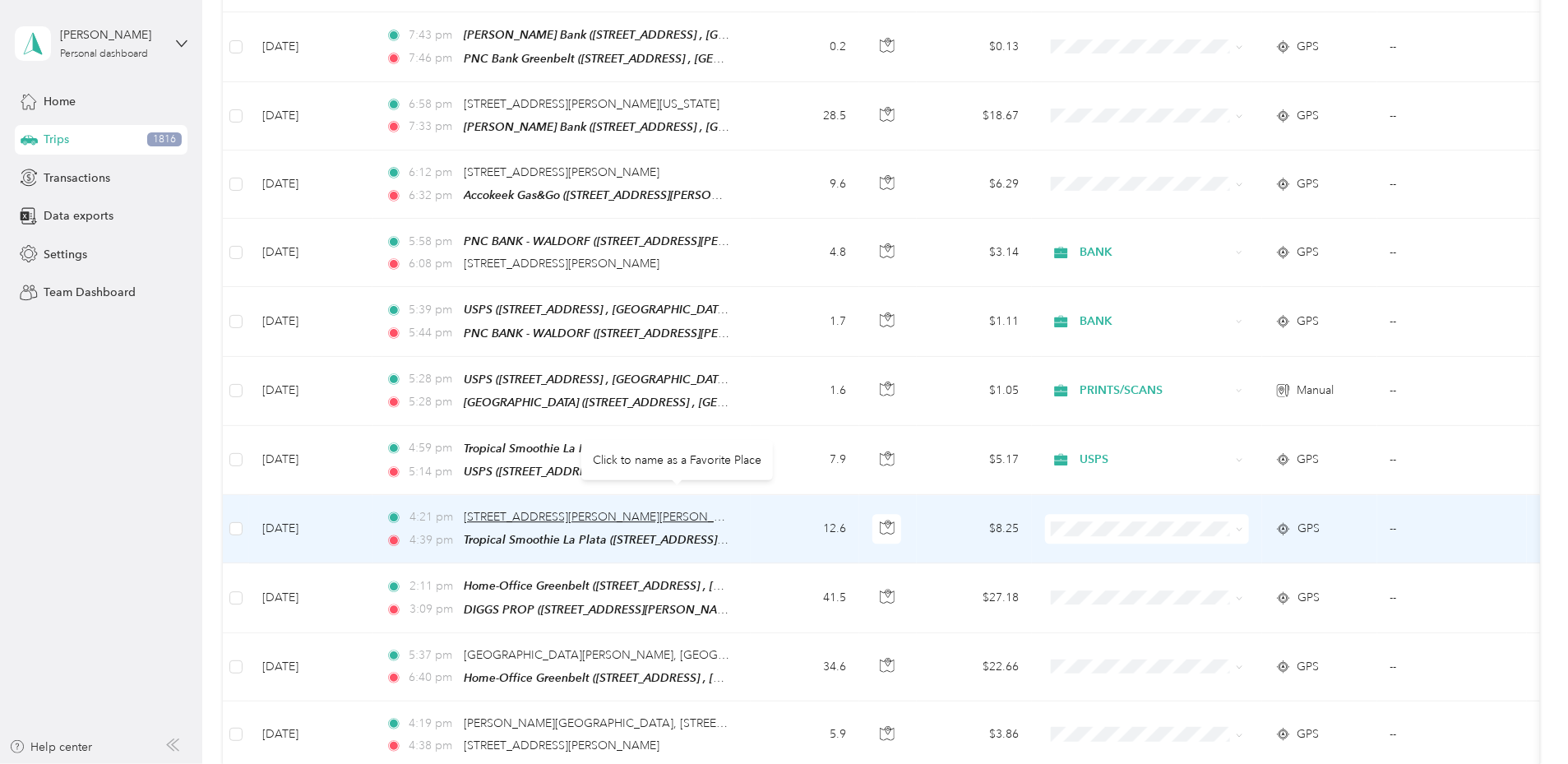
click at [704, 510] on span "[STREET_ADDRESS][PERSON_NAME][PERSON_NAME]" at bounding box center [607, 517] width 287 height 14
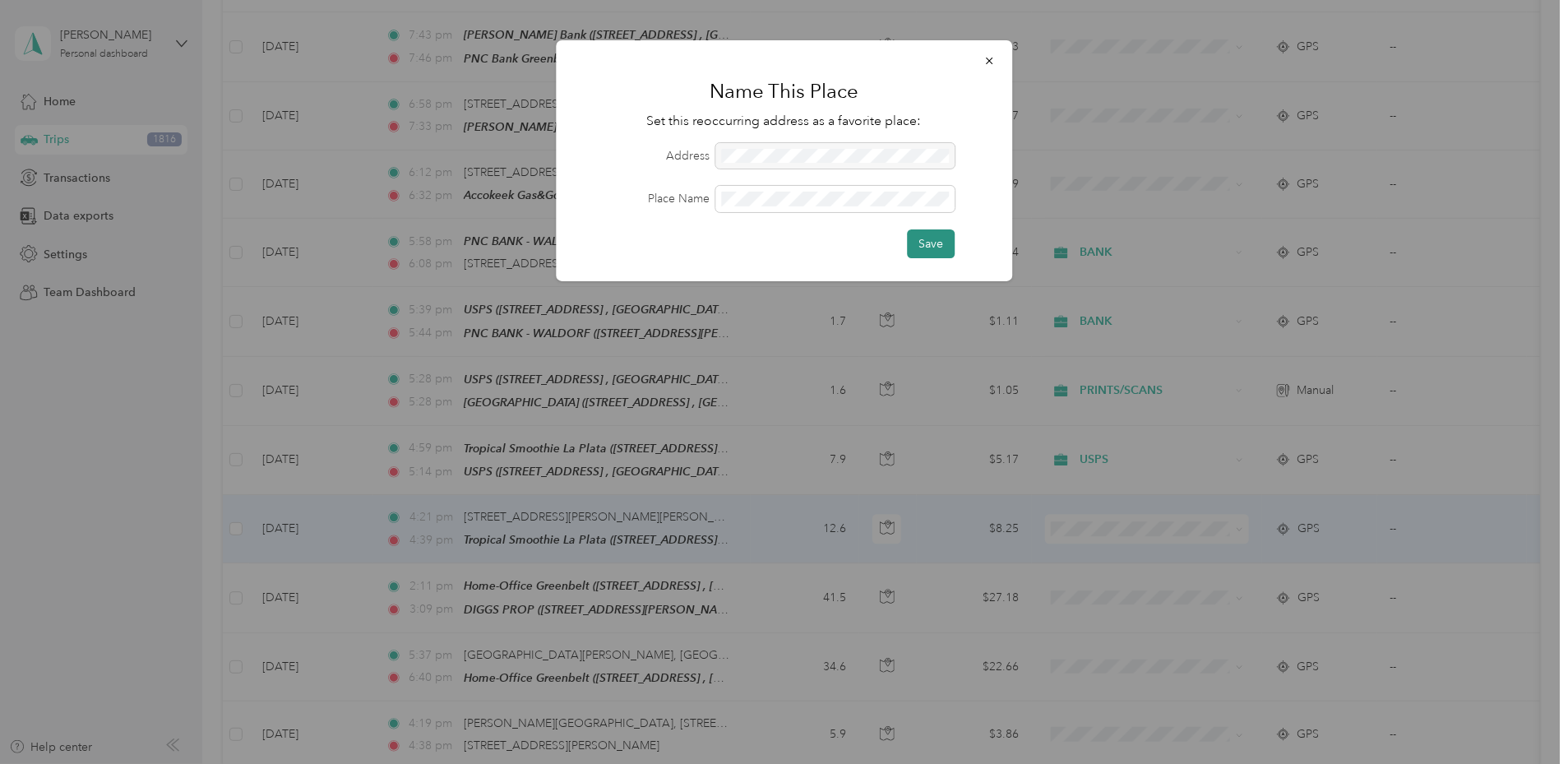
click at [941, 253] on button "Save" at bounding box center [931, 244] width 48 height 29
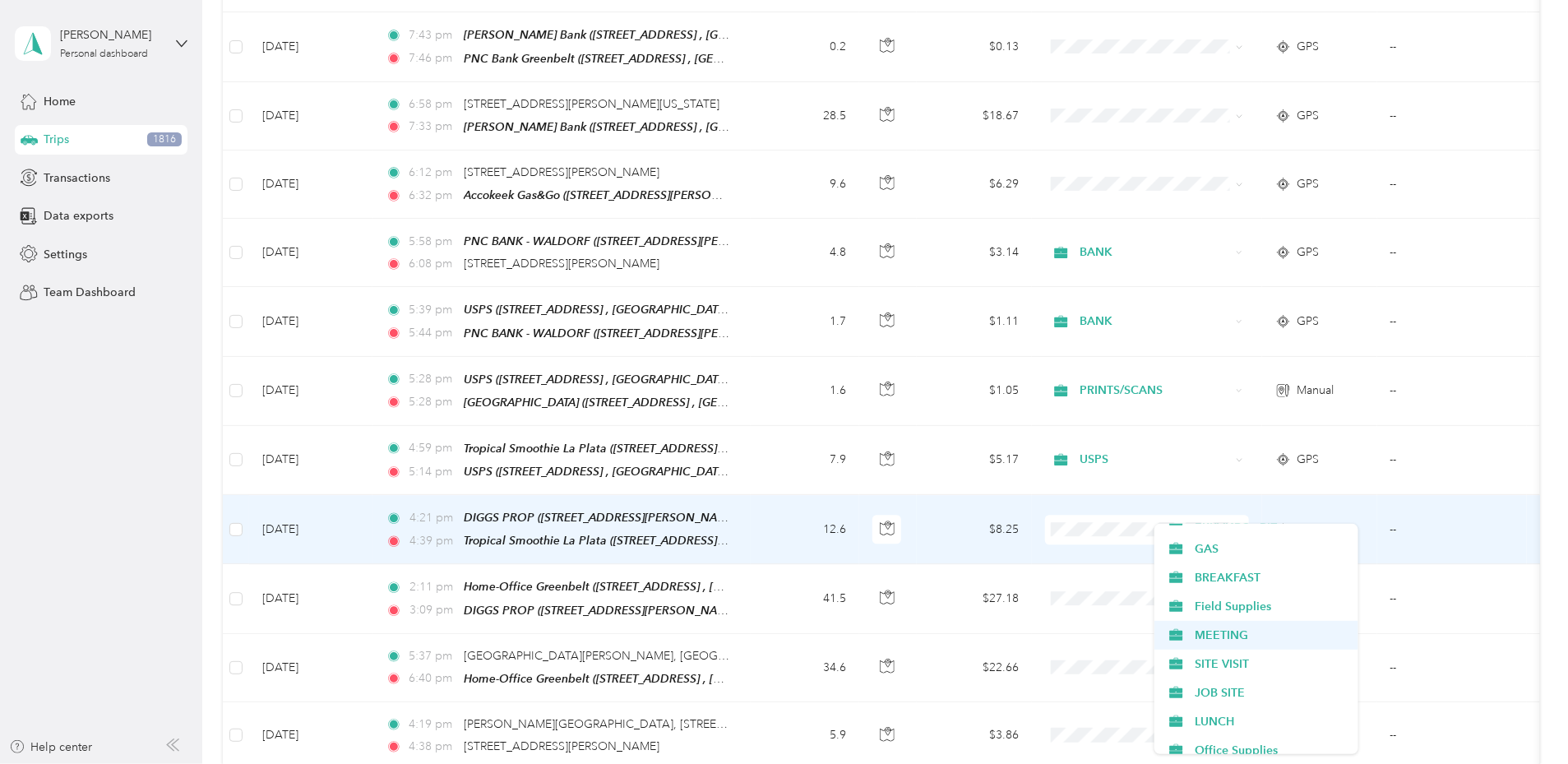
scroll to position [306, 0]
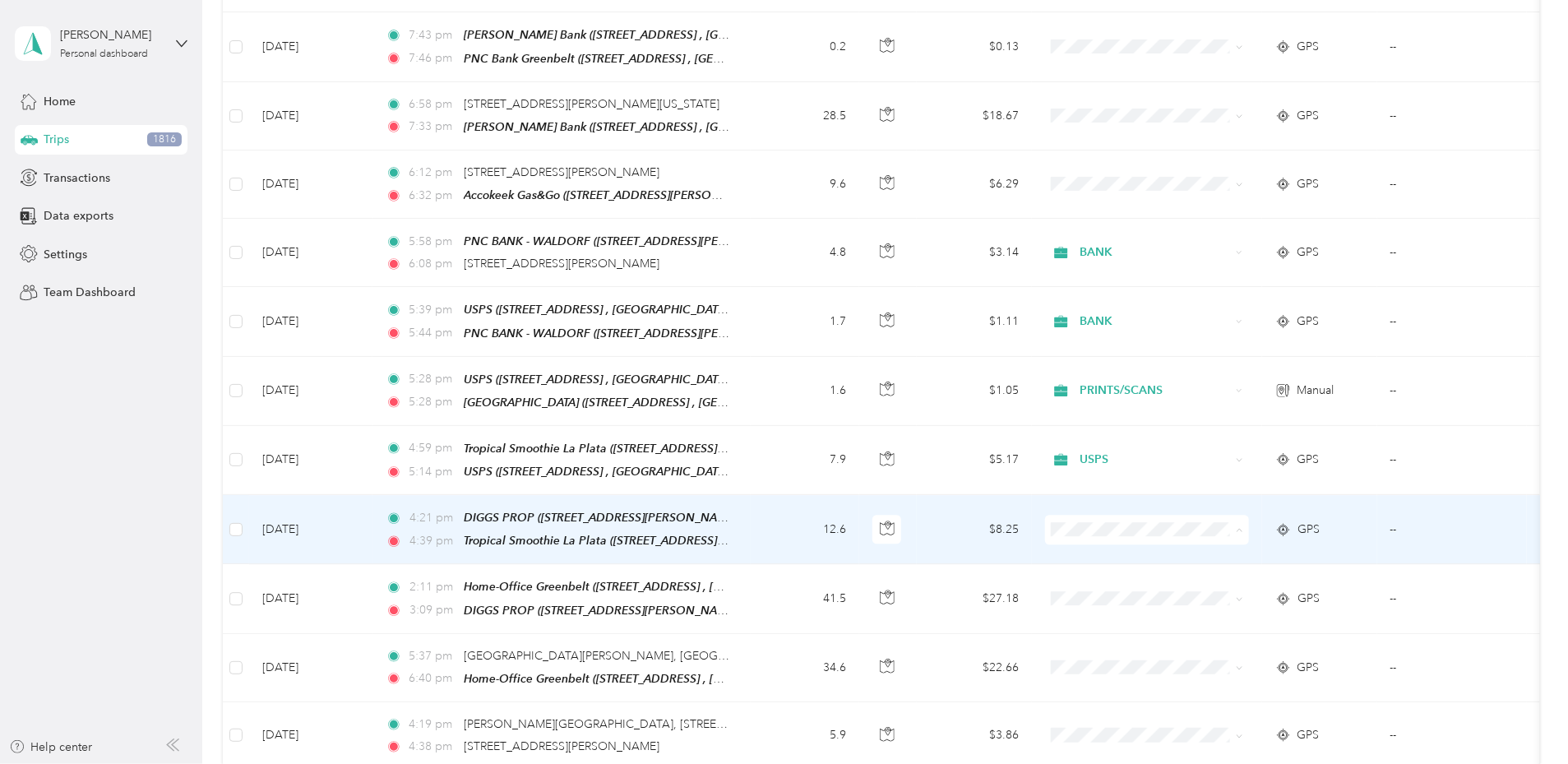
click at [1209, 628] on span "MEETING" at bounding box center [1270, 635] width 152 height 18
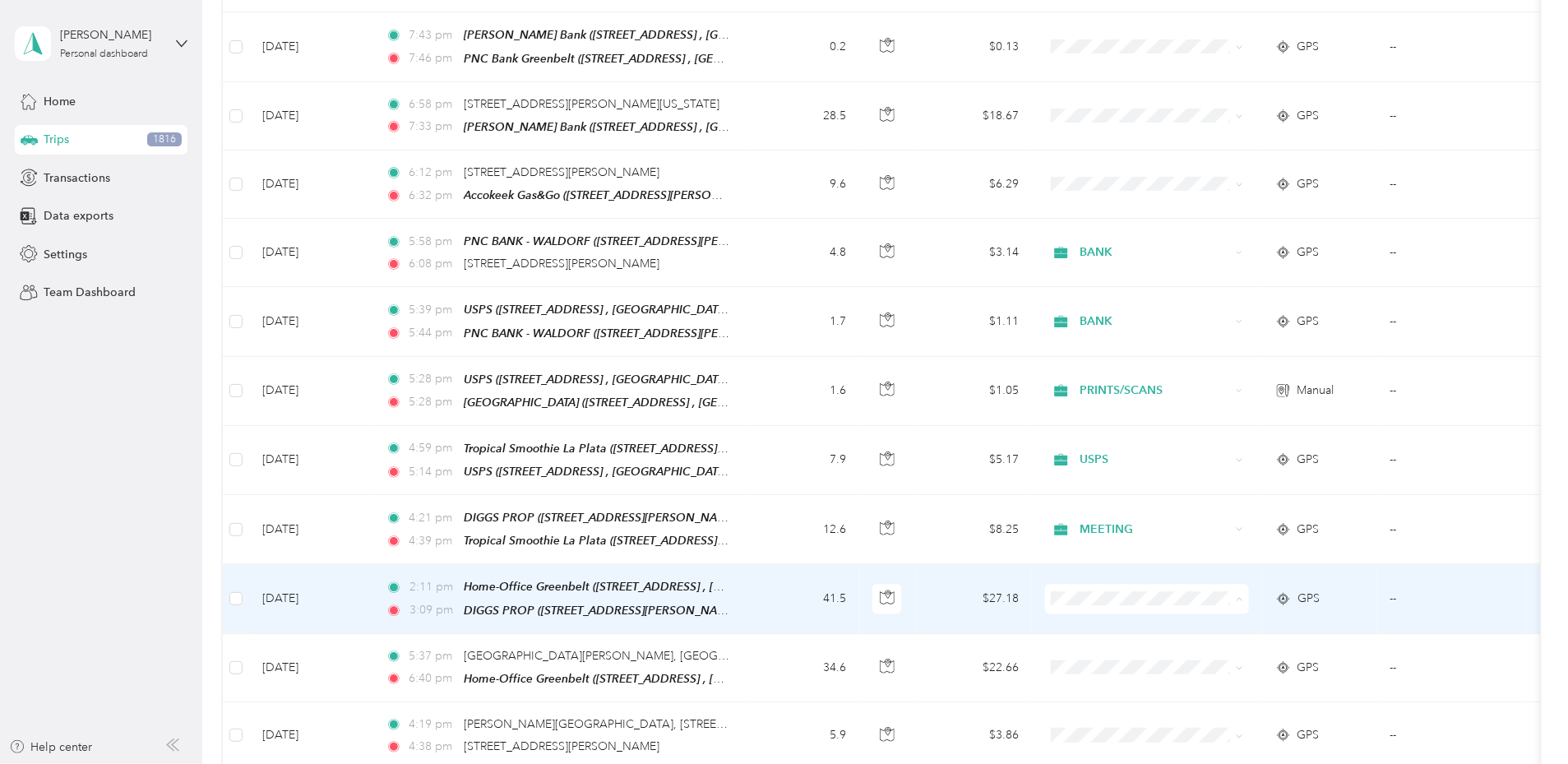
scroll to position [300, 0]
click at [1210, 441] on span "MEETING" at bounding box center [1270, 438] width 152 height 18
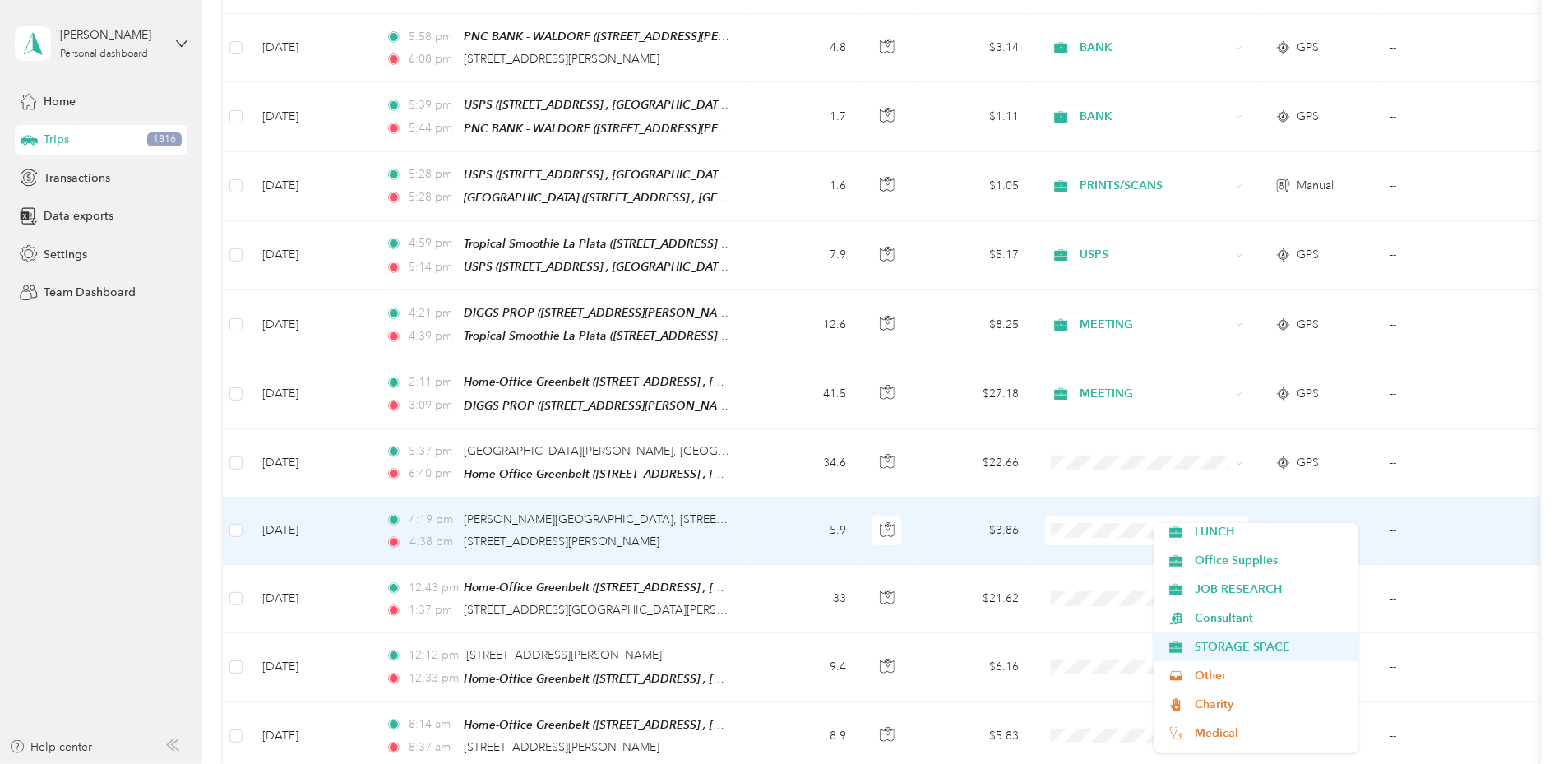
scroll to position [496, 0]
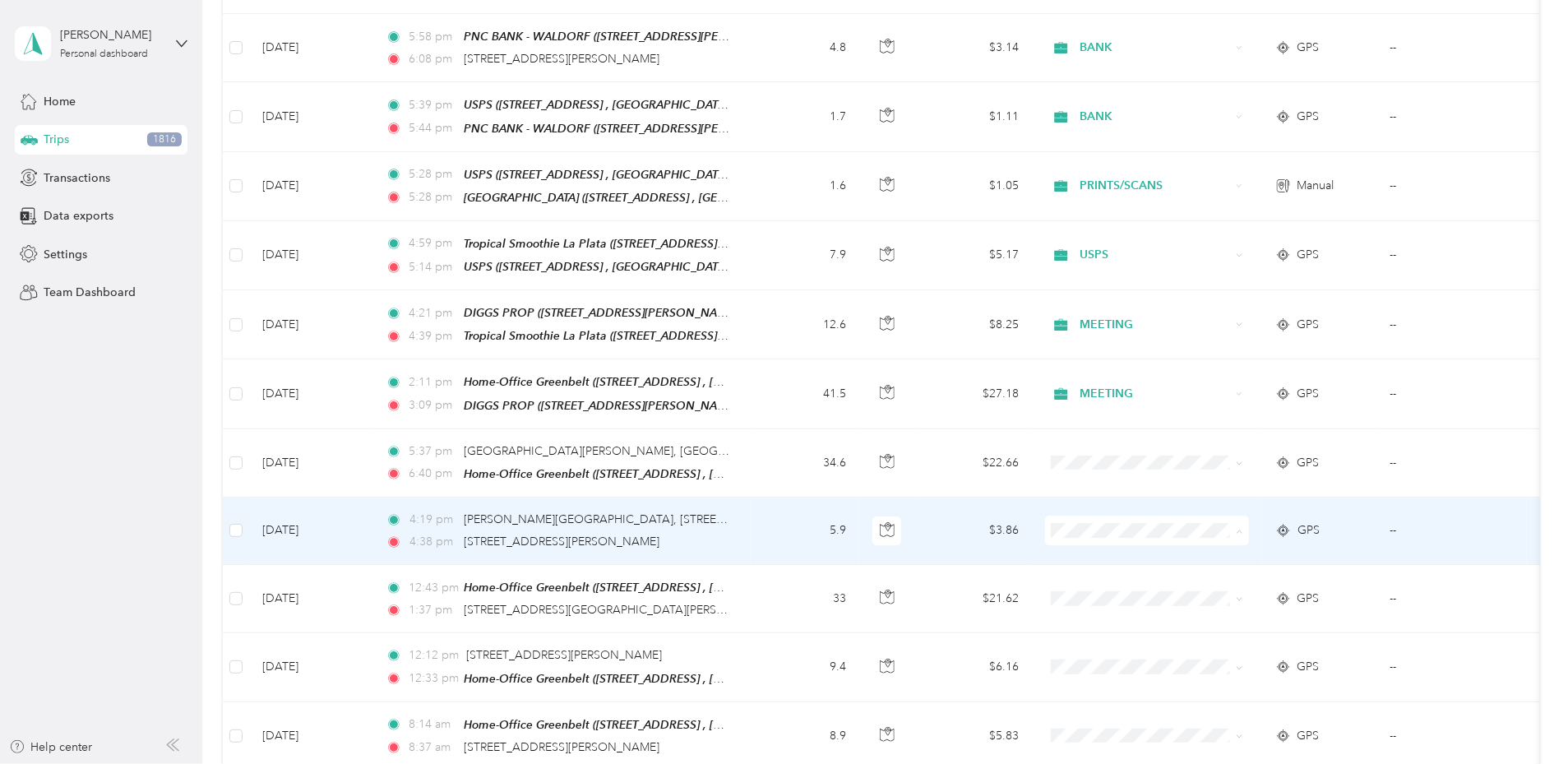
click at [1211, 730] on span "Medical" at bounding box center [1270, 732] width 152 height 18
click at [582, 512] on span "[PERSON_NAME][GEOGRAPHIC_DATA], [STREET_ADDRESS][PERSON_NAME]" at bounding box center [670, 519] width 412 height 14
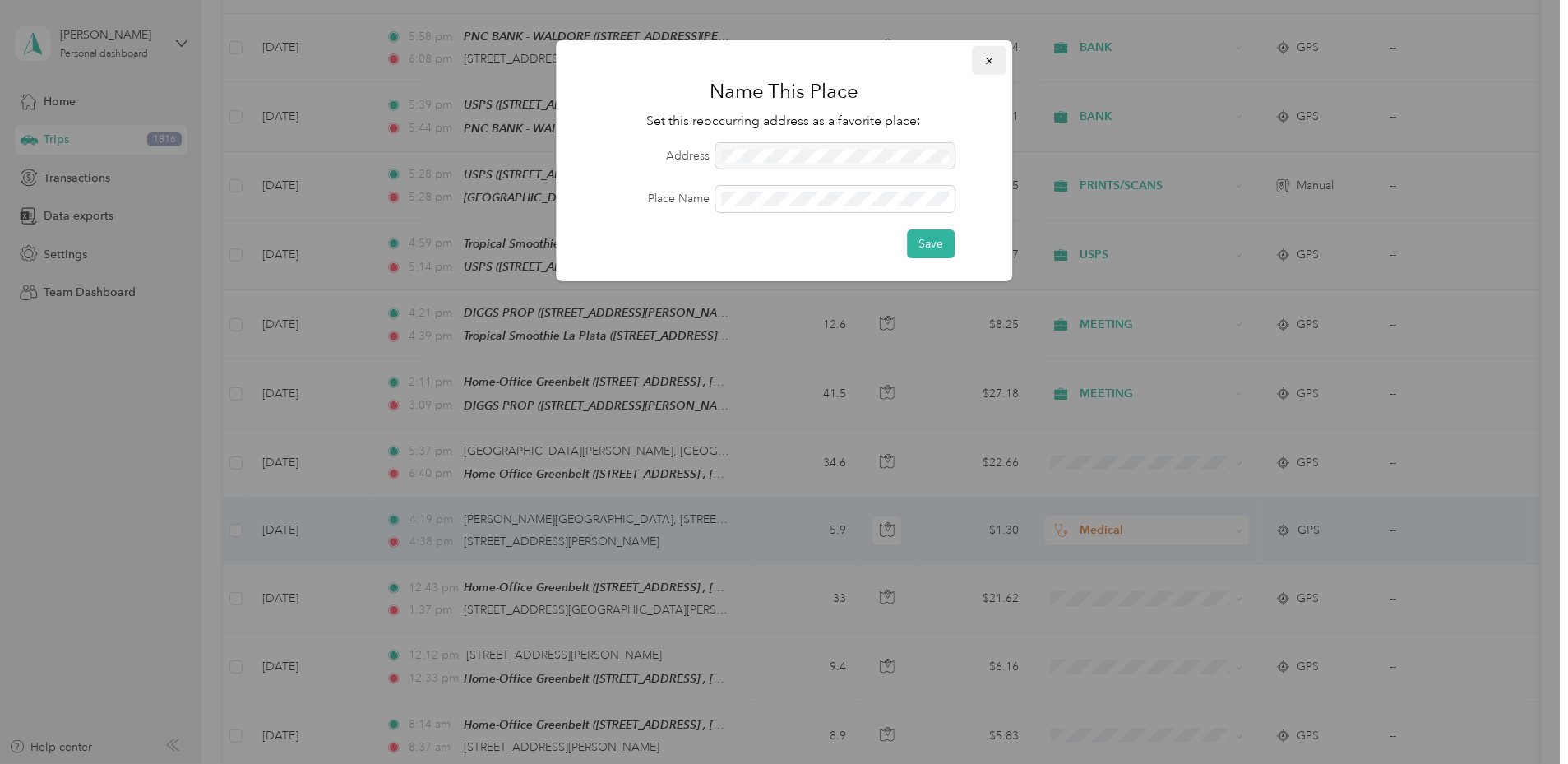
click at [997, 62] on button "button" at bounding box center [989, 60] width 34 height 29
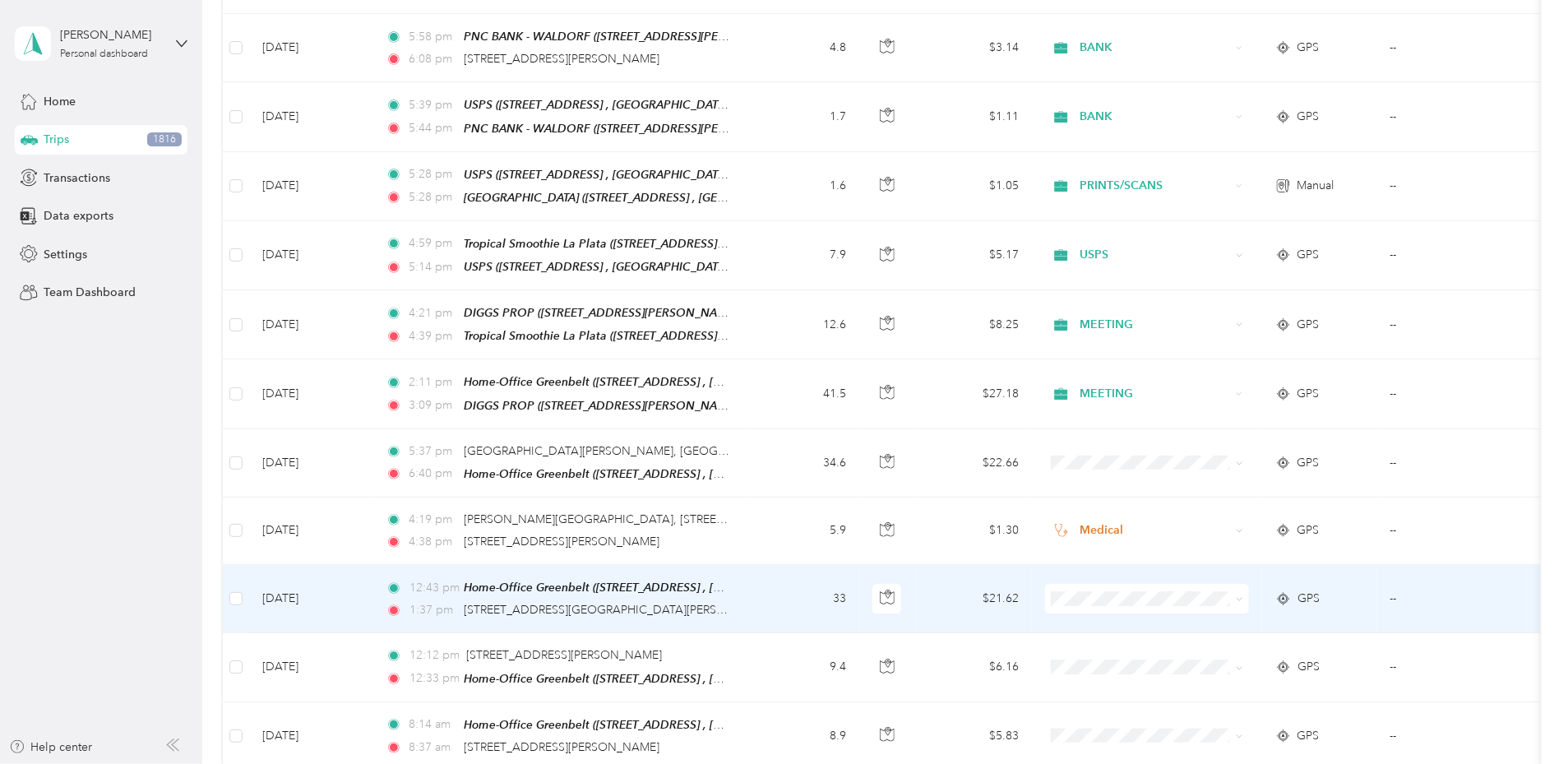
click at [1249, 584] on span at bounding box center [1147, 599] width 204 height 30
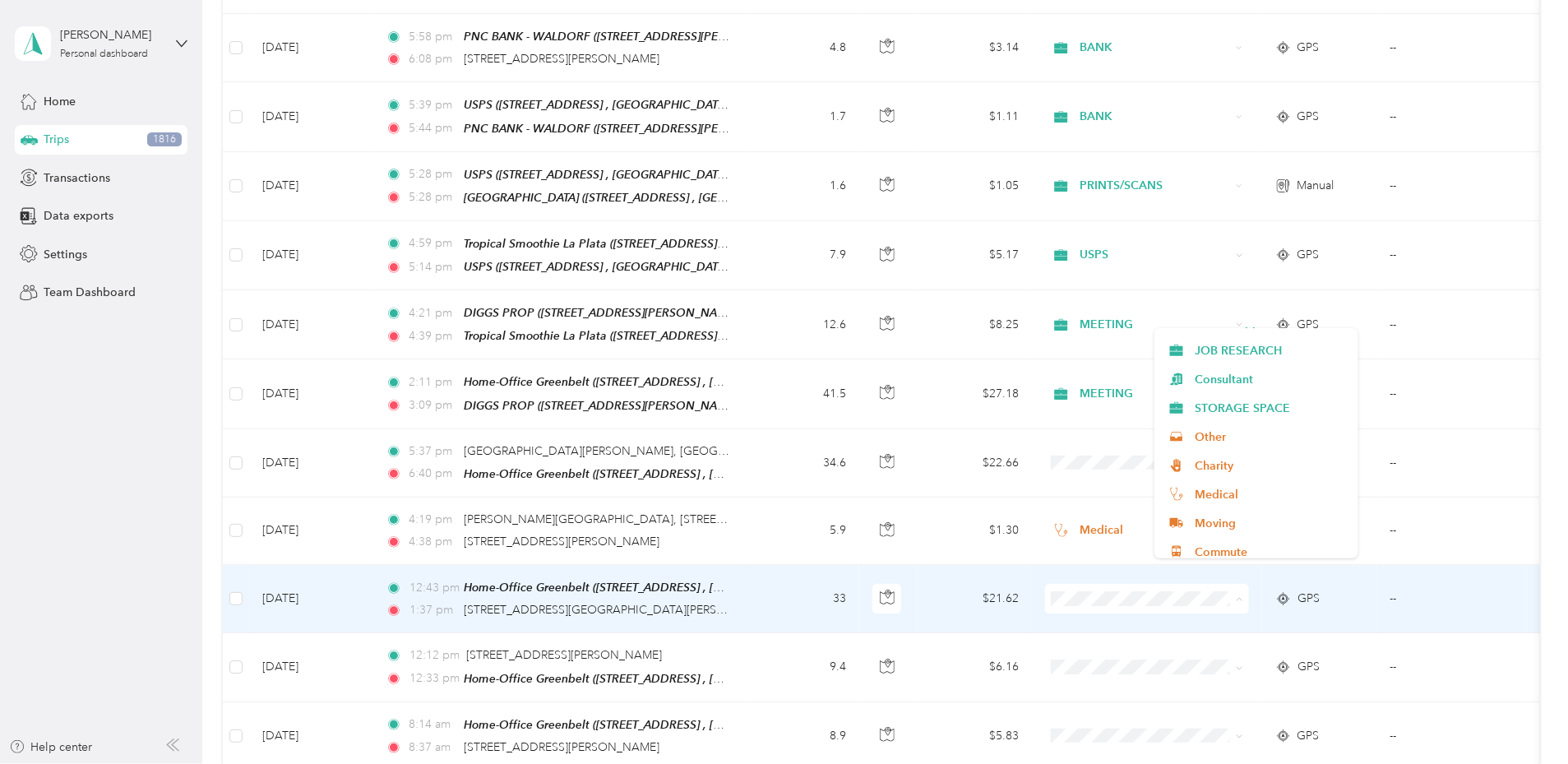
scroll to position [547, 0]
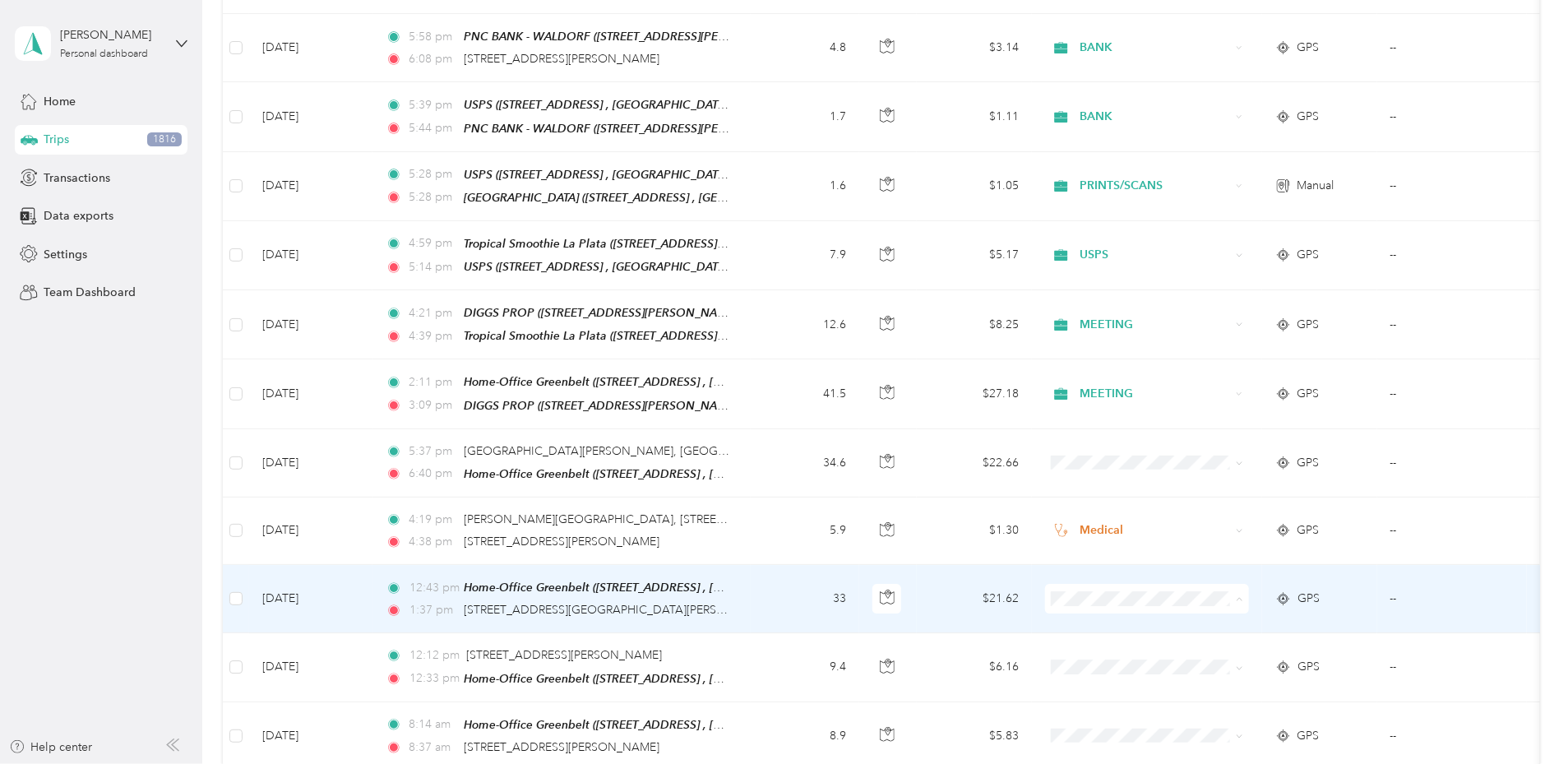
click at [1218, 483] on span "Medical" at bounding box center [1270, 487] width 152 height 18
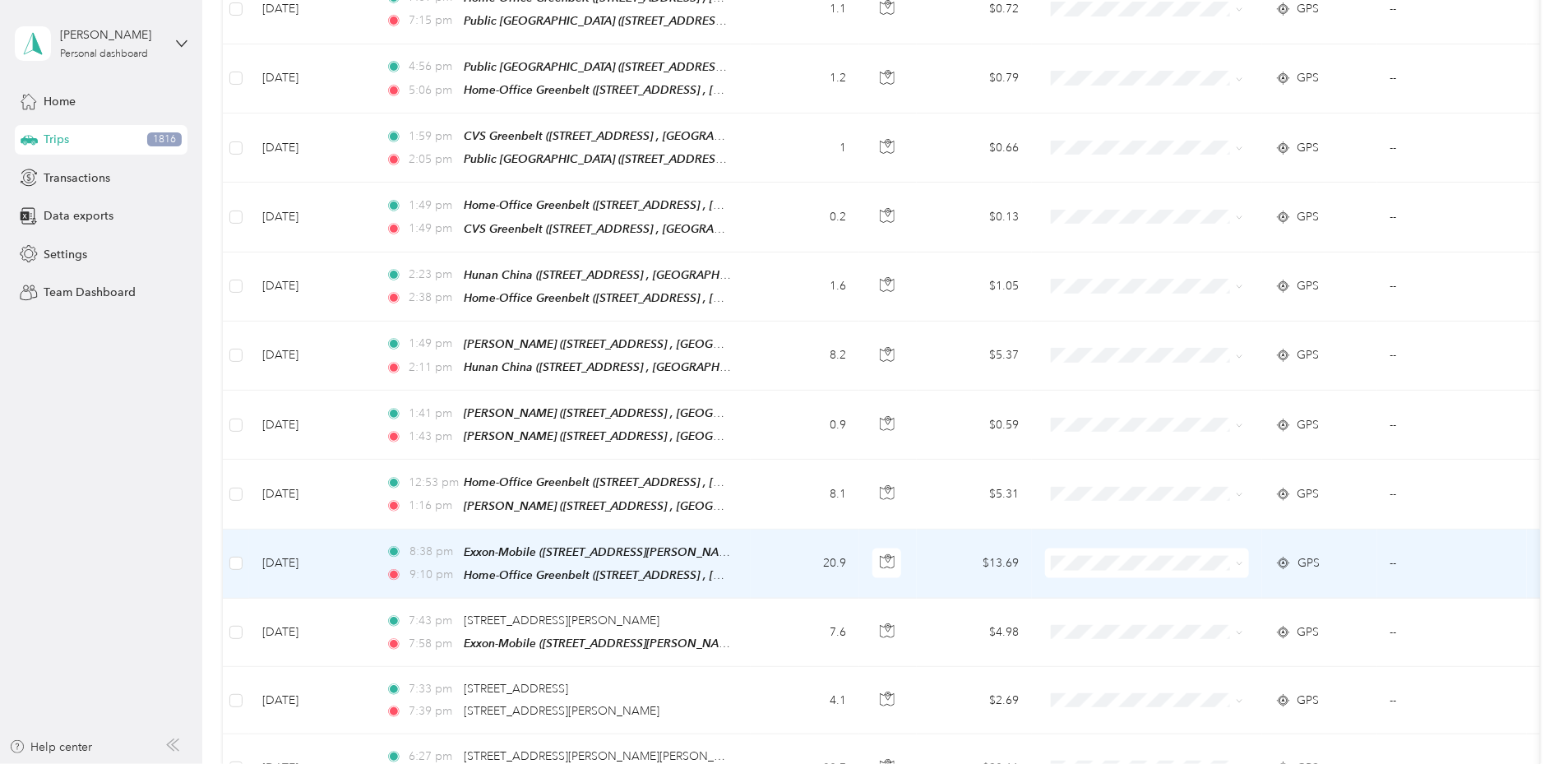
scroll to position [4019, 0]
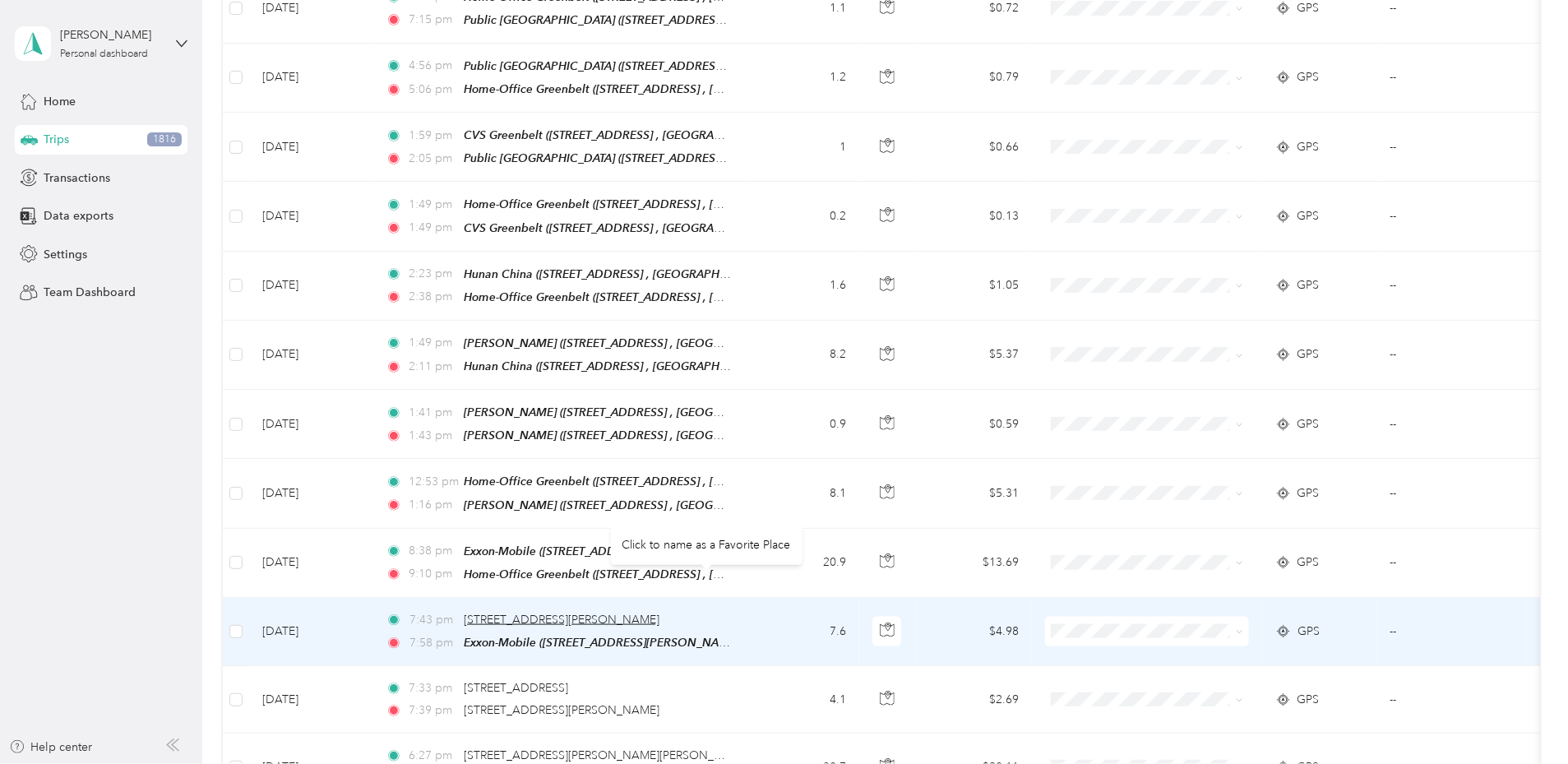
click at [659, 613] on span "[STREET_ADDRESS][PERSON_NAME]" at bounding box center [562, 620] width 195 height 14
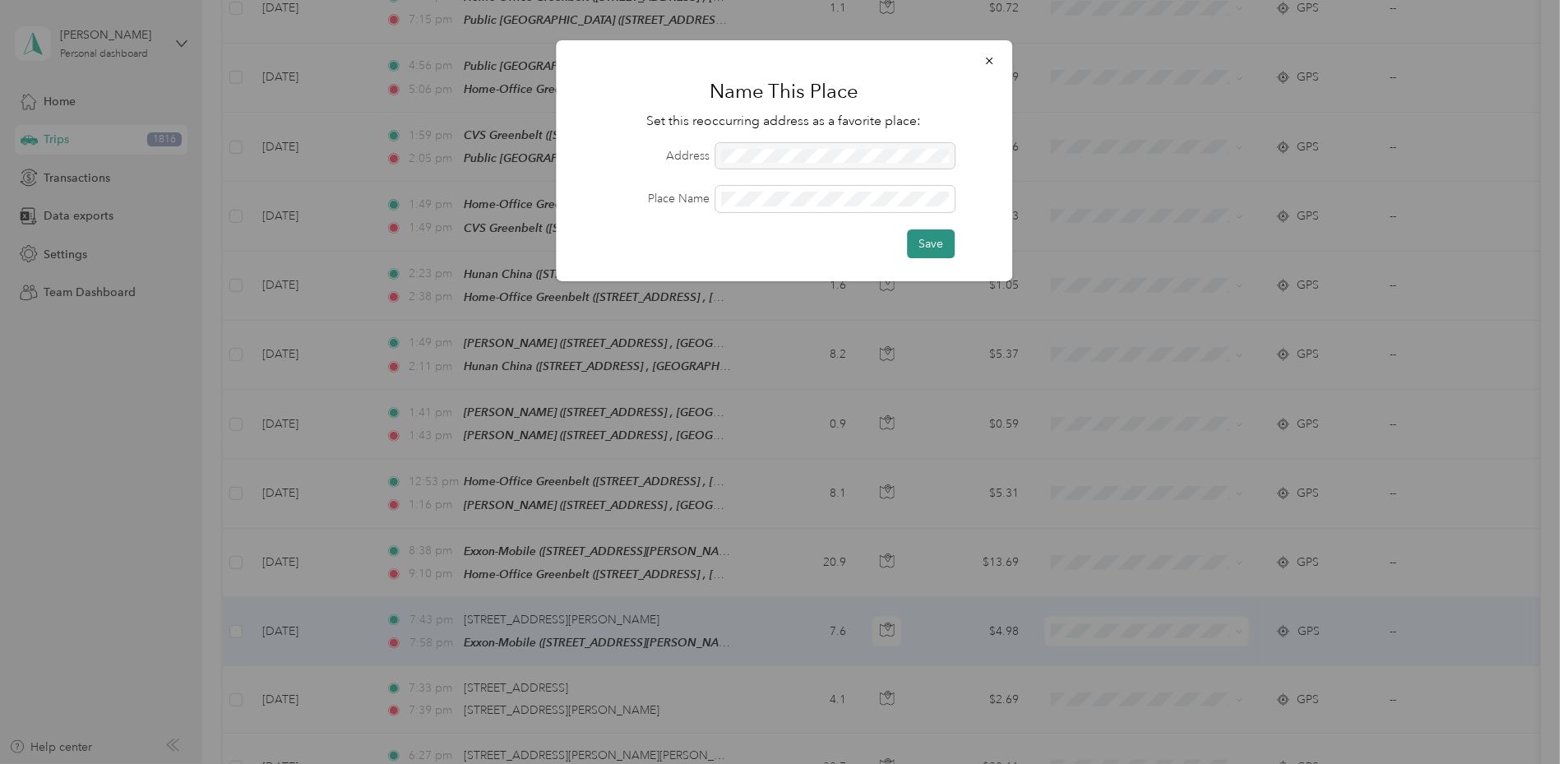
click at [946, 246] on button "Save" at bounding box center [931, 244] width 48 height 29
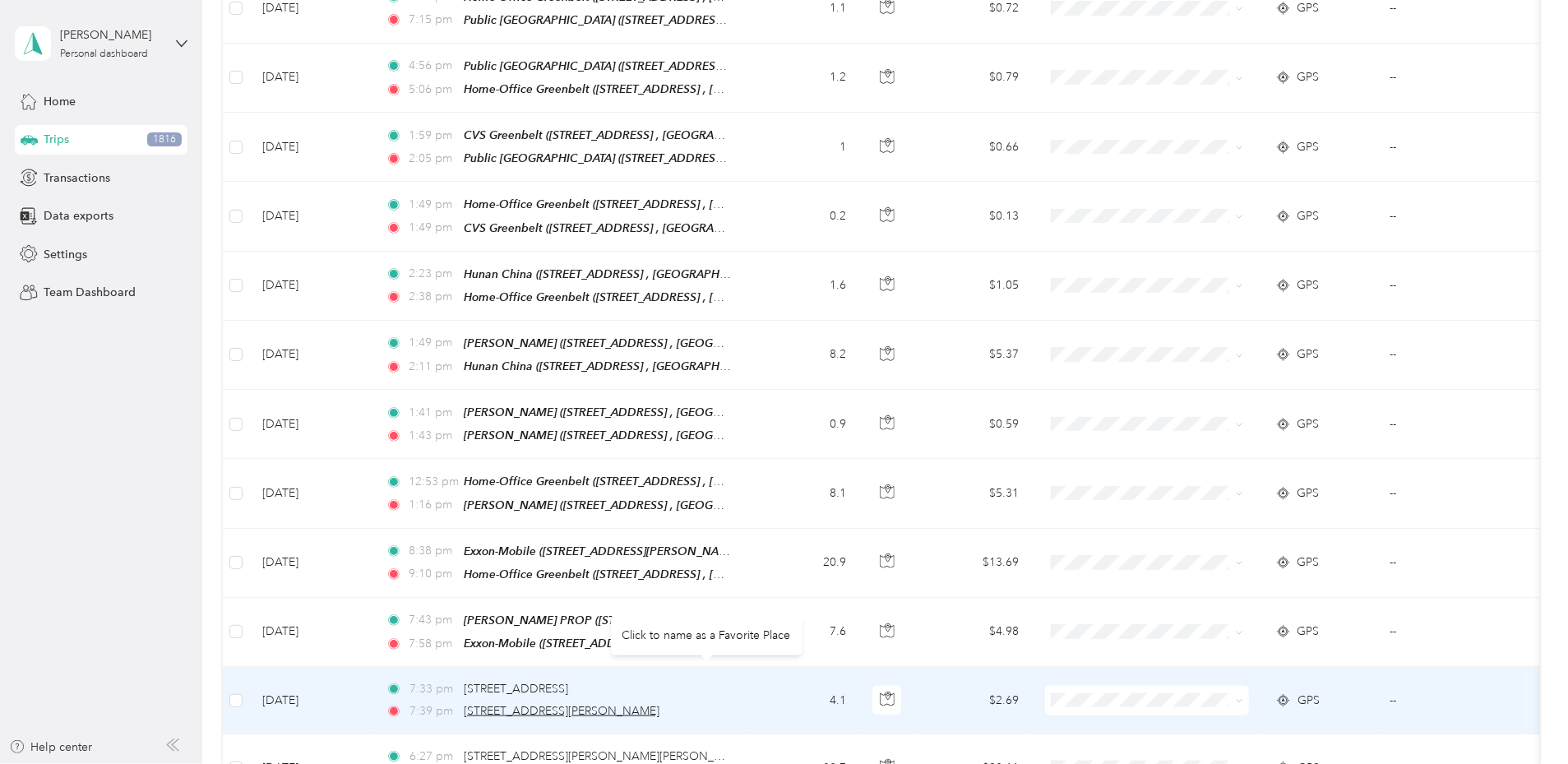
click at [605, 704] on span "[STREET_ADDRESS][PERSON_NAME]" at bounding box center [562, 711] width 195 height 14
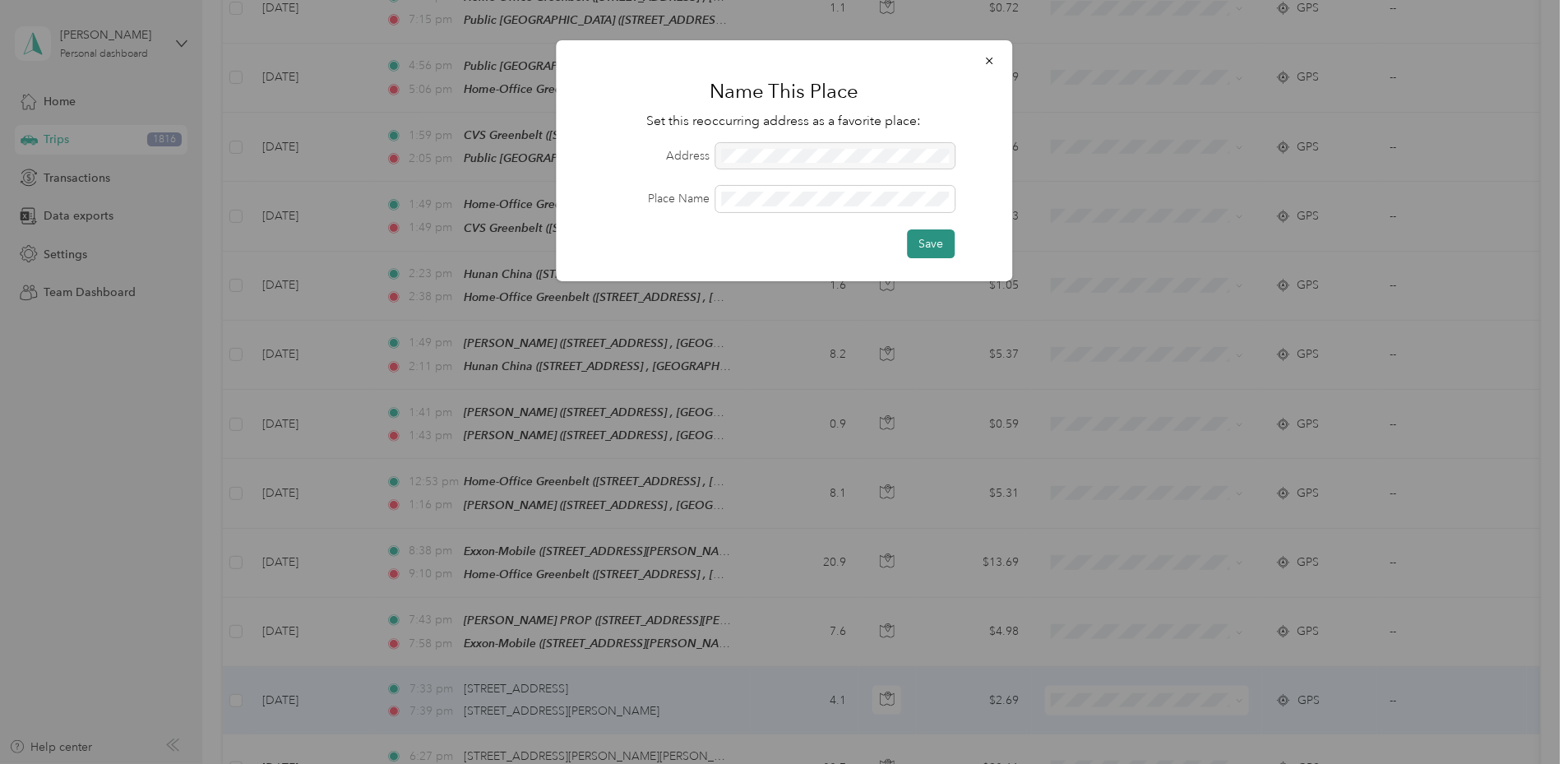
click at [920, 243] on button "Save" at bounding box center [931, 244] width 48 height 29
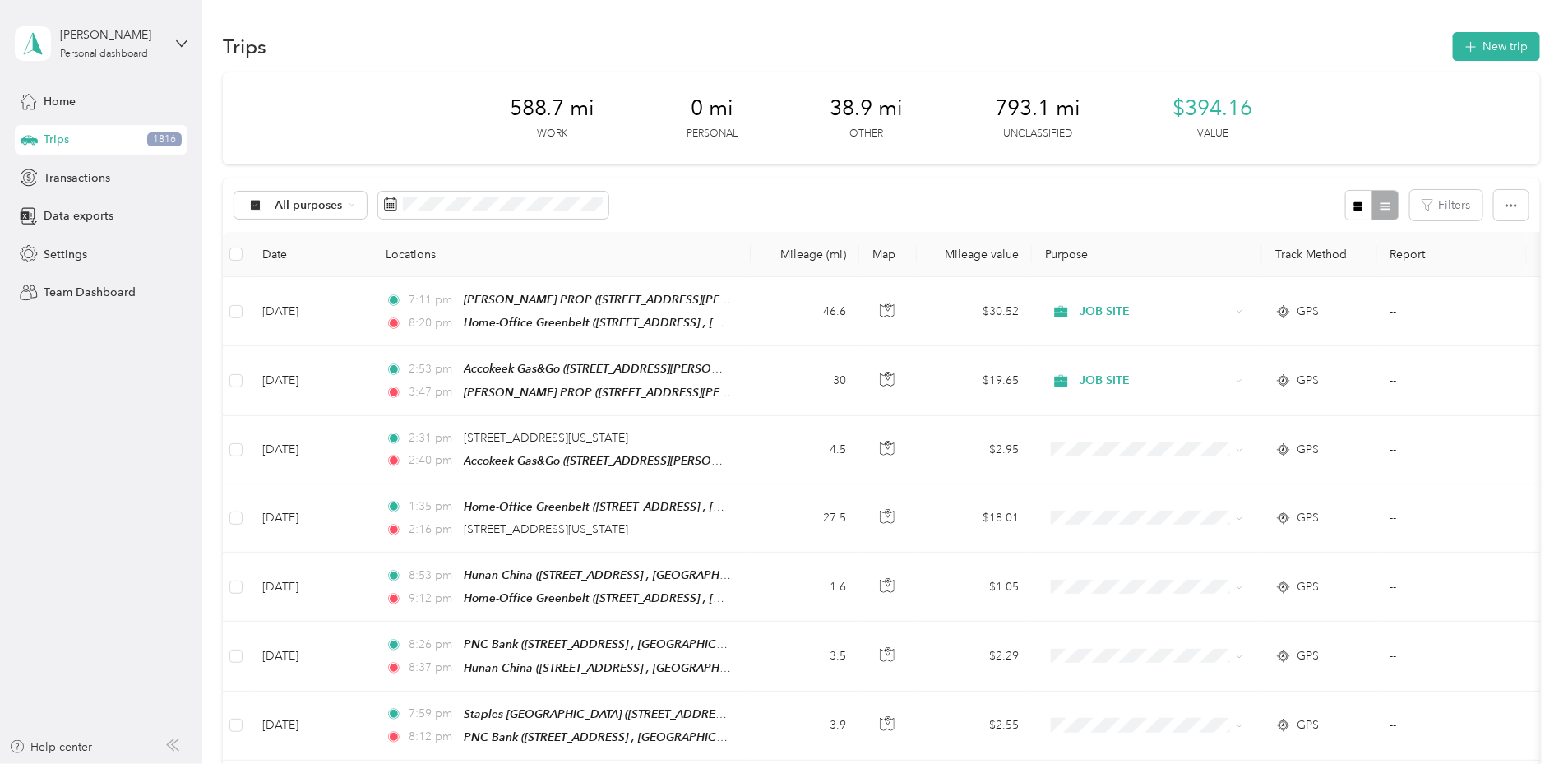
scroll to position [5941, 0]
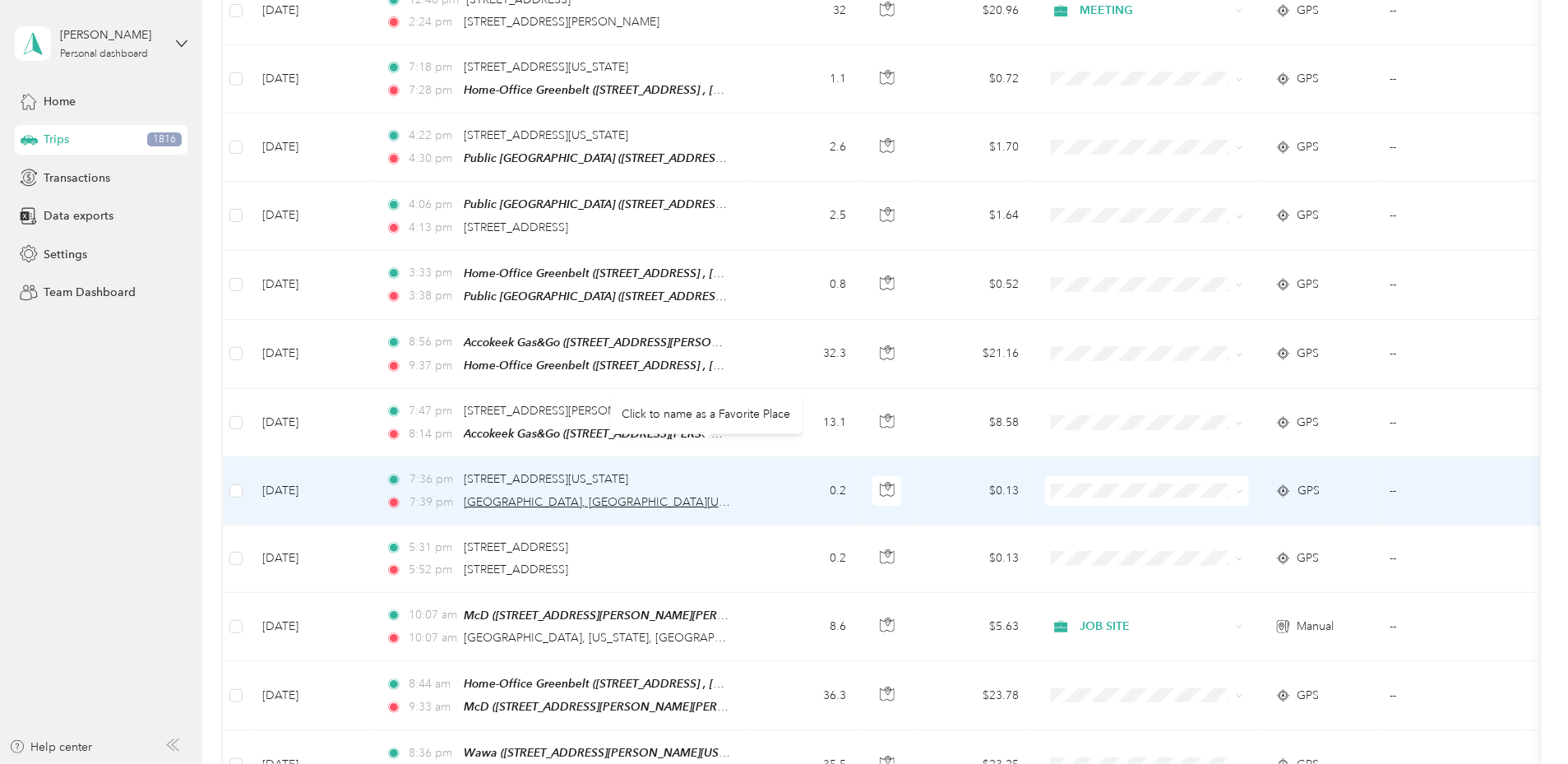
click at [686, 495] on span "[GEOGRAPHIC_DATA], [GEOGRAPHIC_DATA][US_STATE], [GEOGRAPHIC_DATA]" at bounding box center [678, 502] width 429 height 14
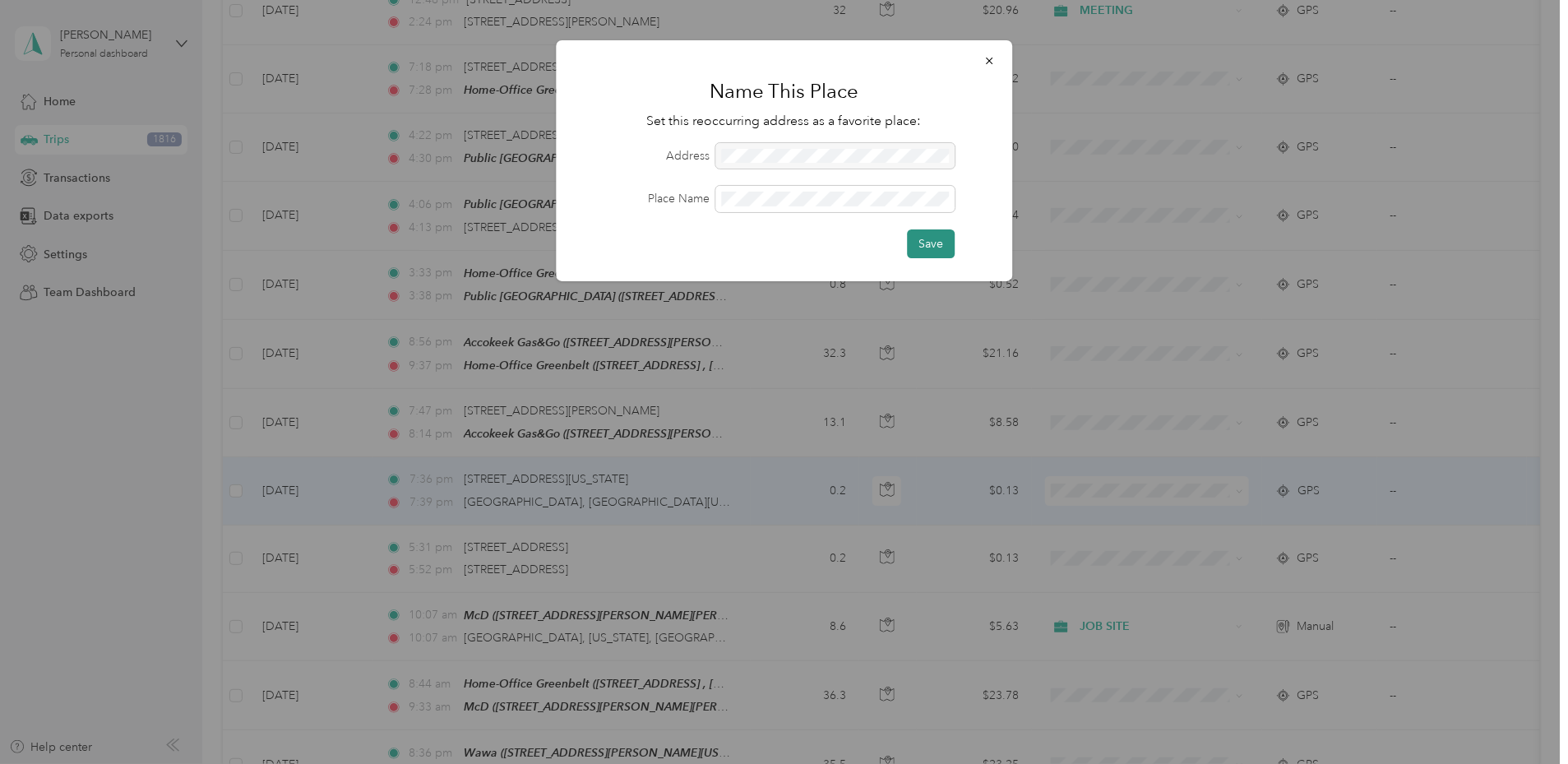
click at [938, 241] on button "Save" at bounding box center [931, 244] width 48 height 29
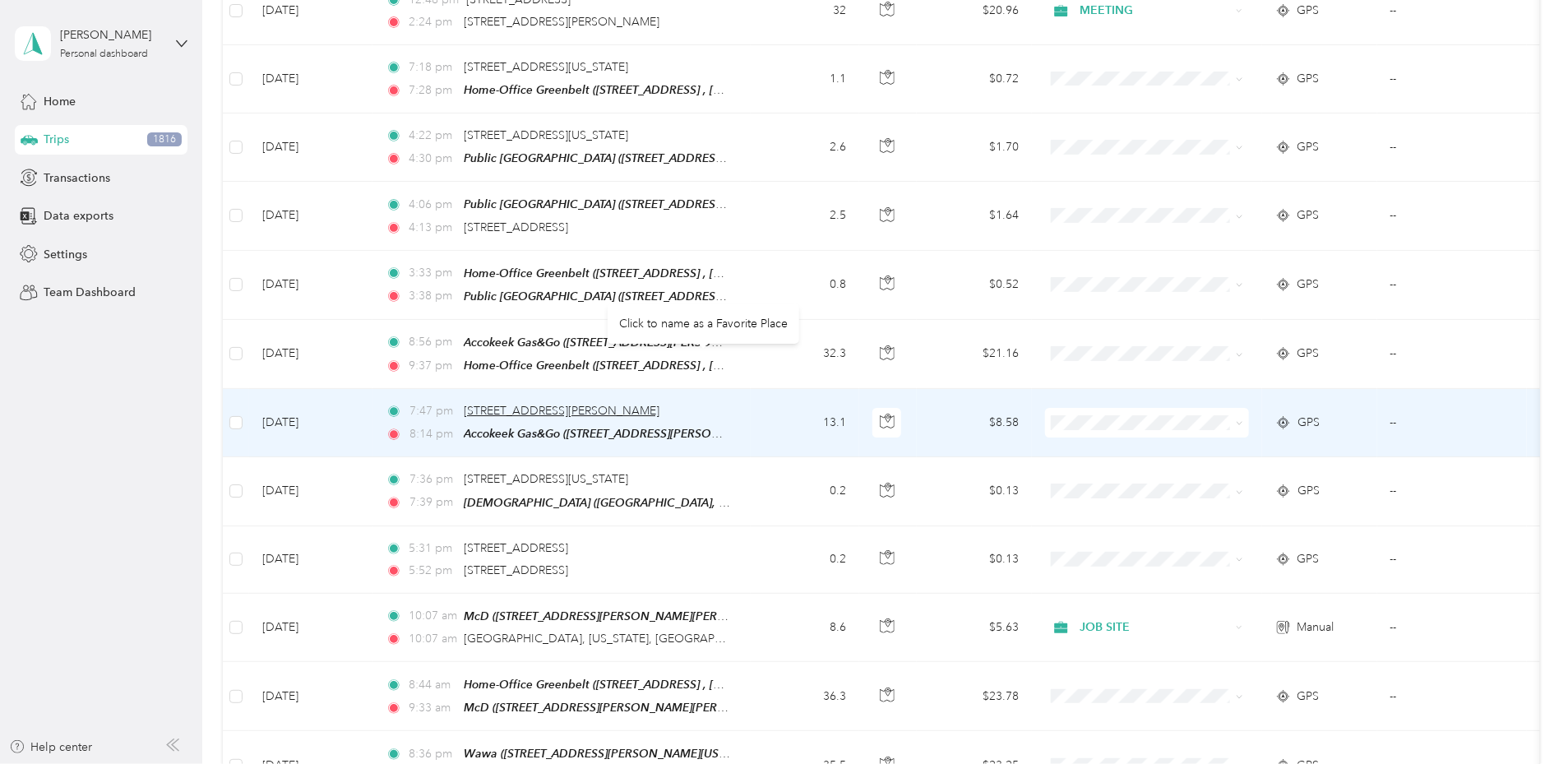
click at [606, 404] on span "[STREET_ADDRESS][PERSON_NAME]" at bounding box center [562, 411] width 195 height 14
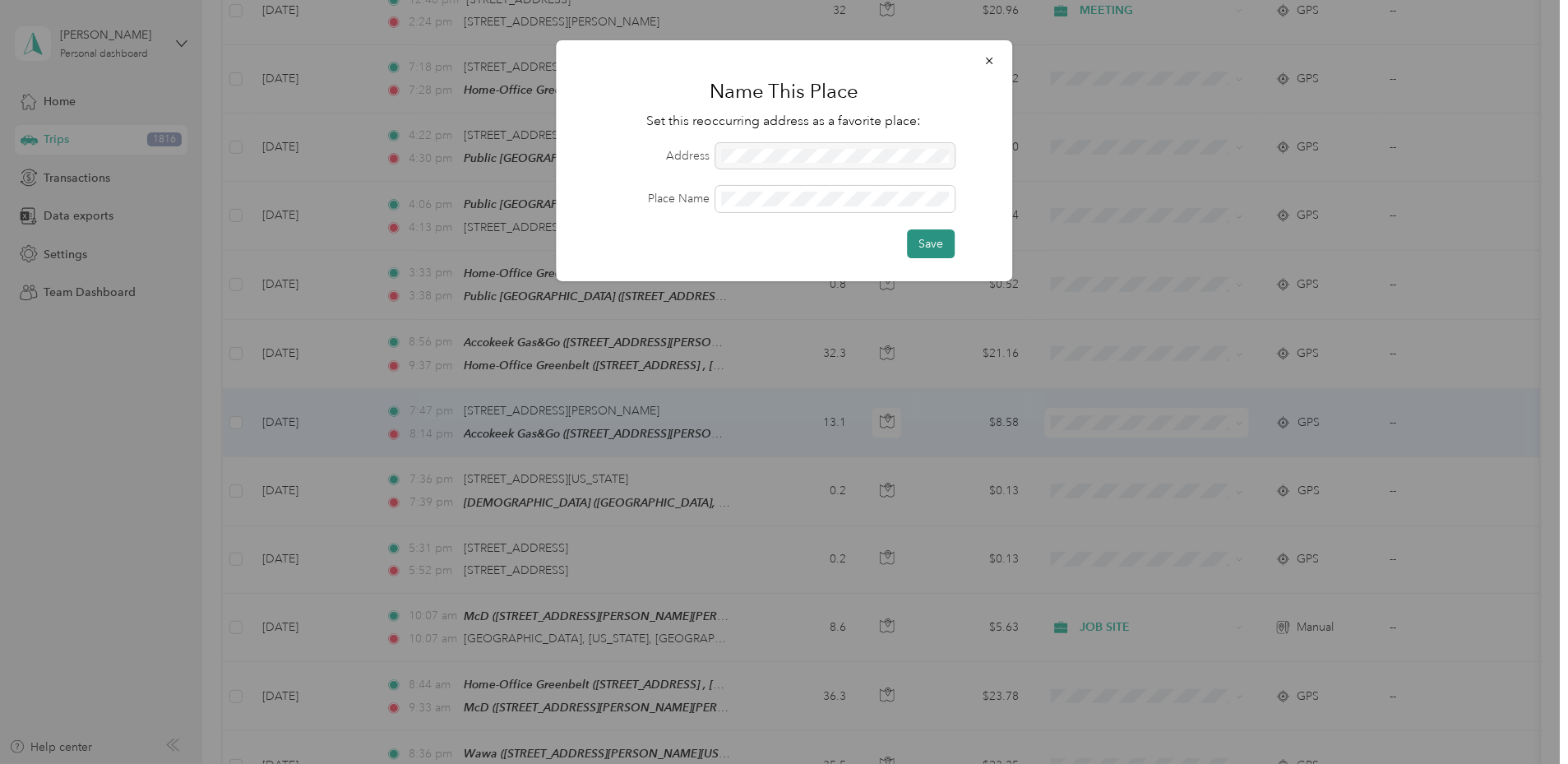
click at [928, 243] on button "Save" at bounding box center [931, 244] width 48 height 29
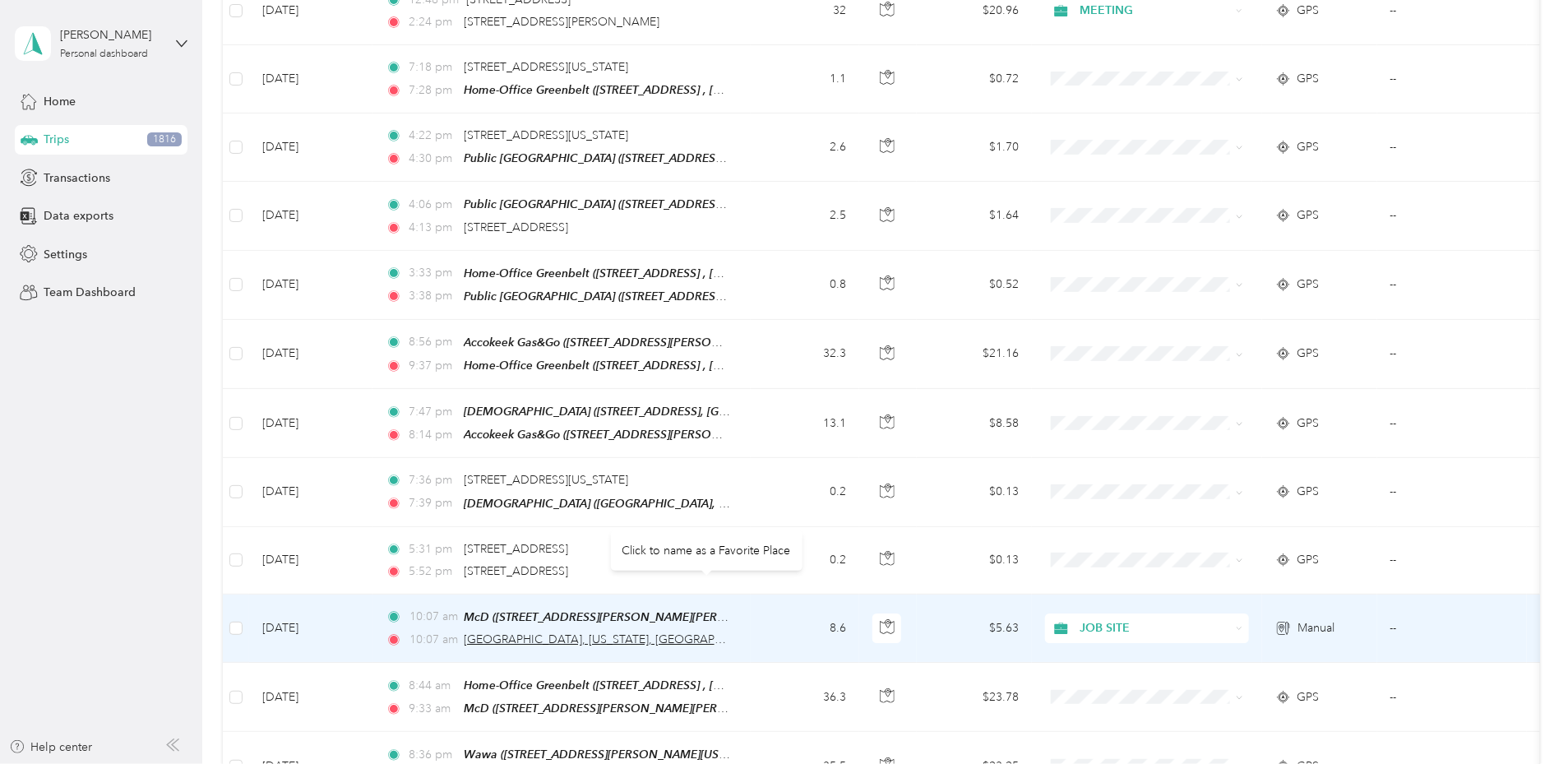
scroll to position [5942, 0]
click at [671, 631] on span "[GEOGRAPHIC_DATA], [US_STATE], [GEOGRAPHIC_DATA]" at bounding box center [619, 638] width 310 height 14
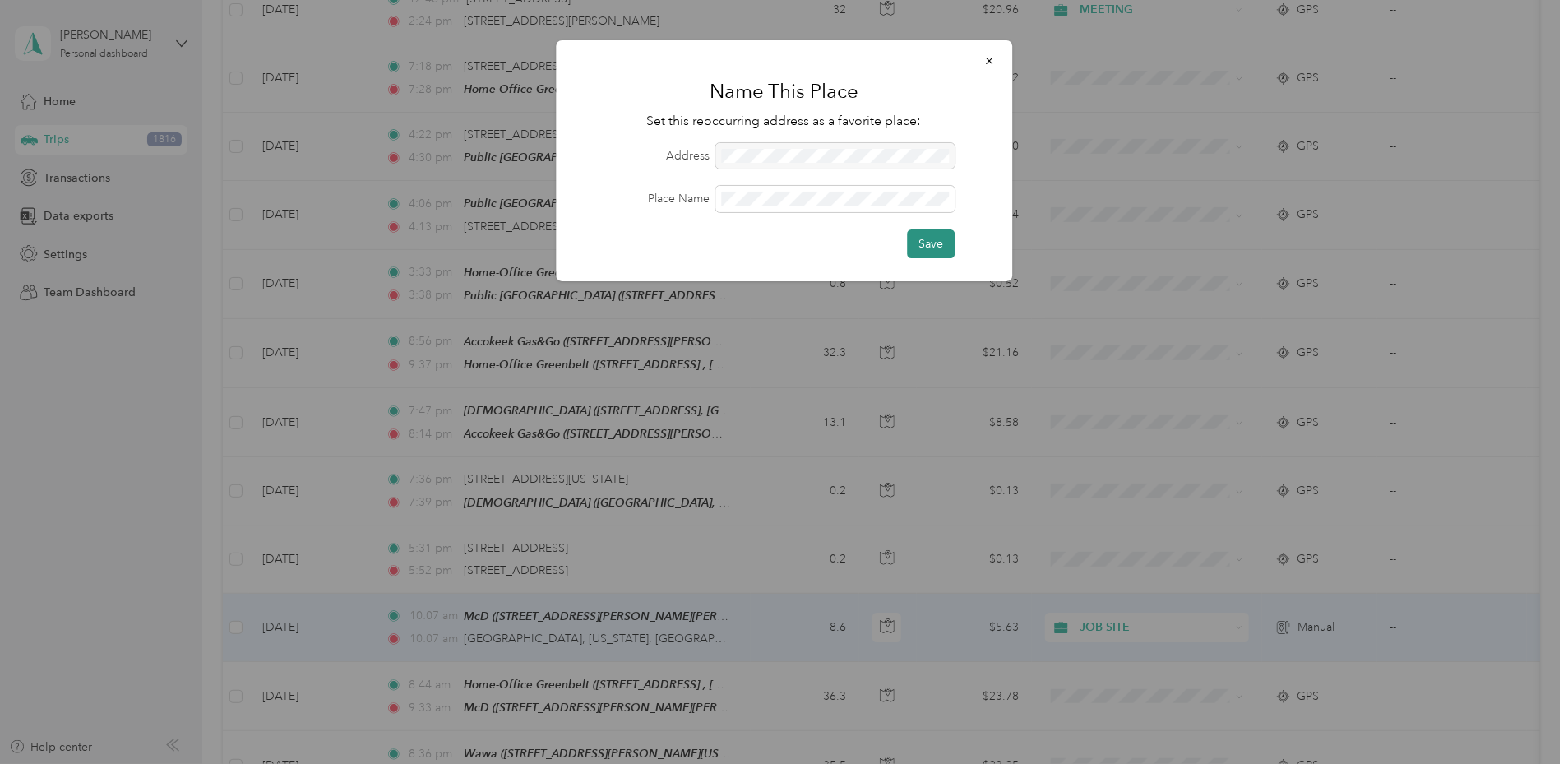
click at [930, 246] on button "Save" at bounding box center [931, 244] width 48 height 29
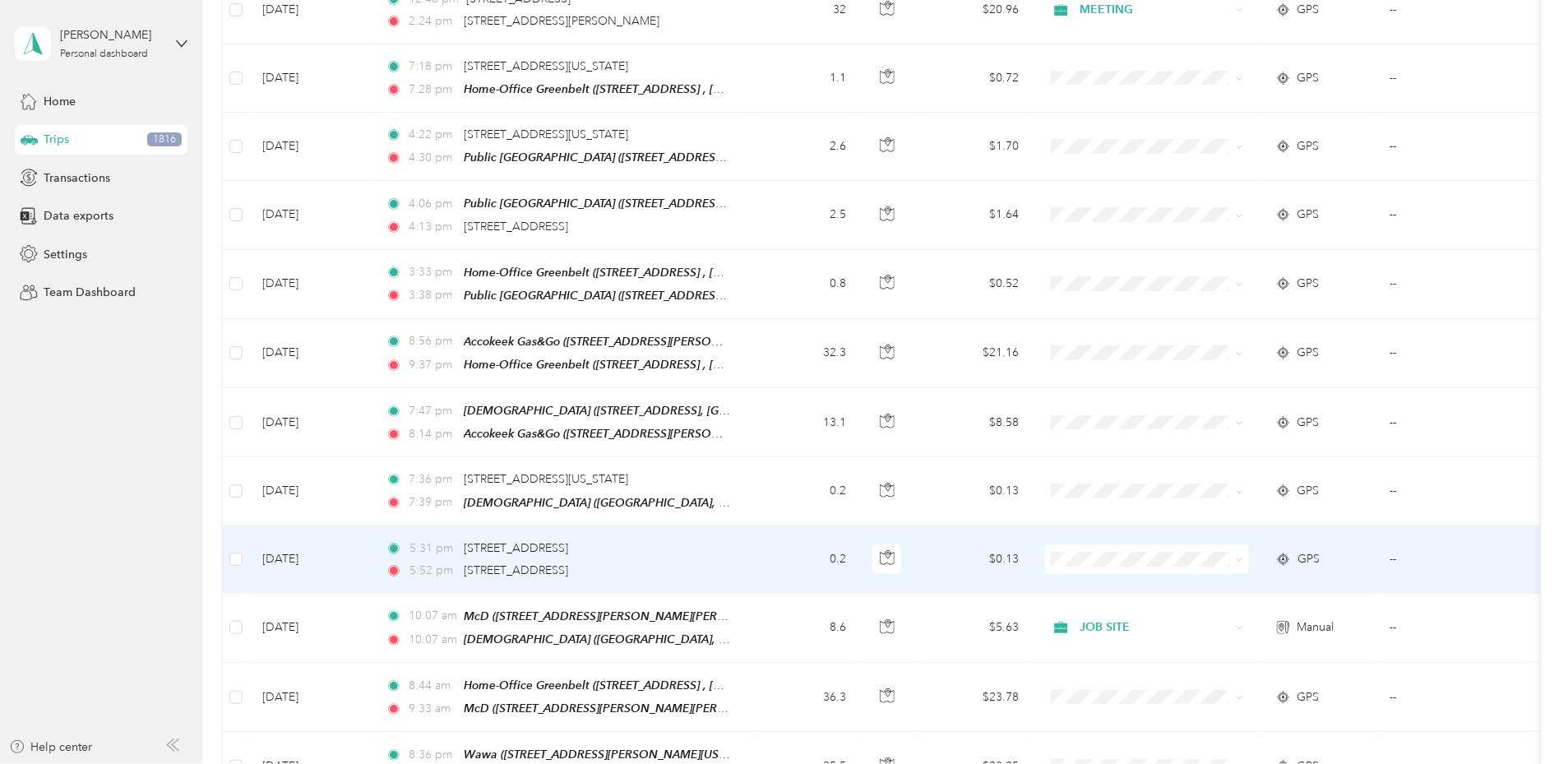
click at [372, 526] on td "[DATE]" at bounding box center [311, 560] width 123 height 68
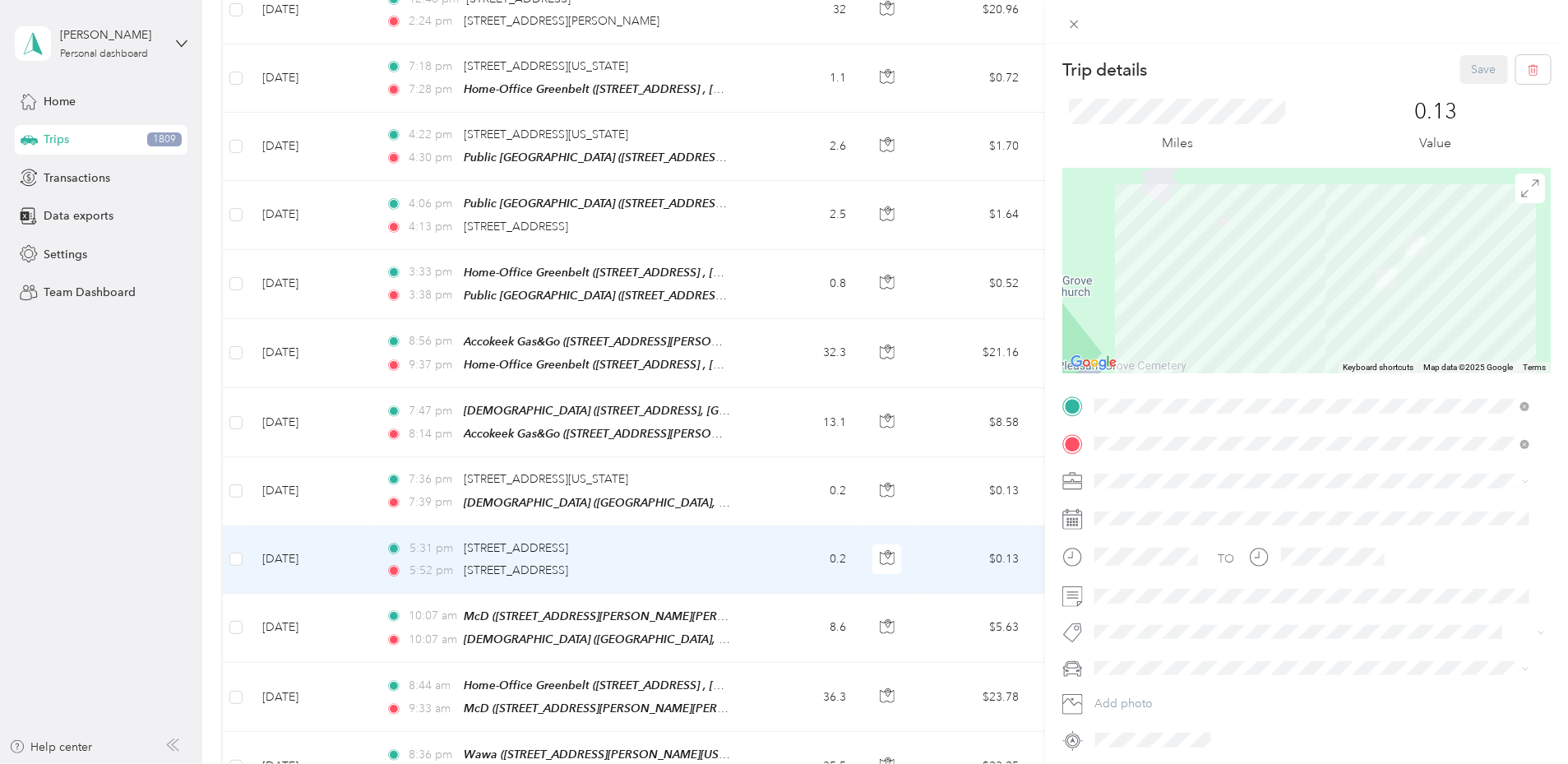
click at [609, 493] on div "Trip details Save This trip cannot be edited because it is either under review,…" at bounding box center [784, 382] width 1568 height 764
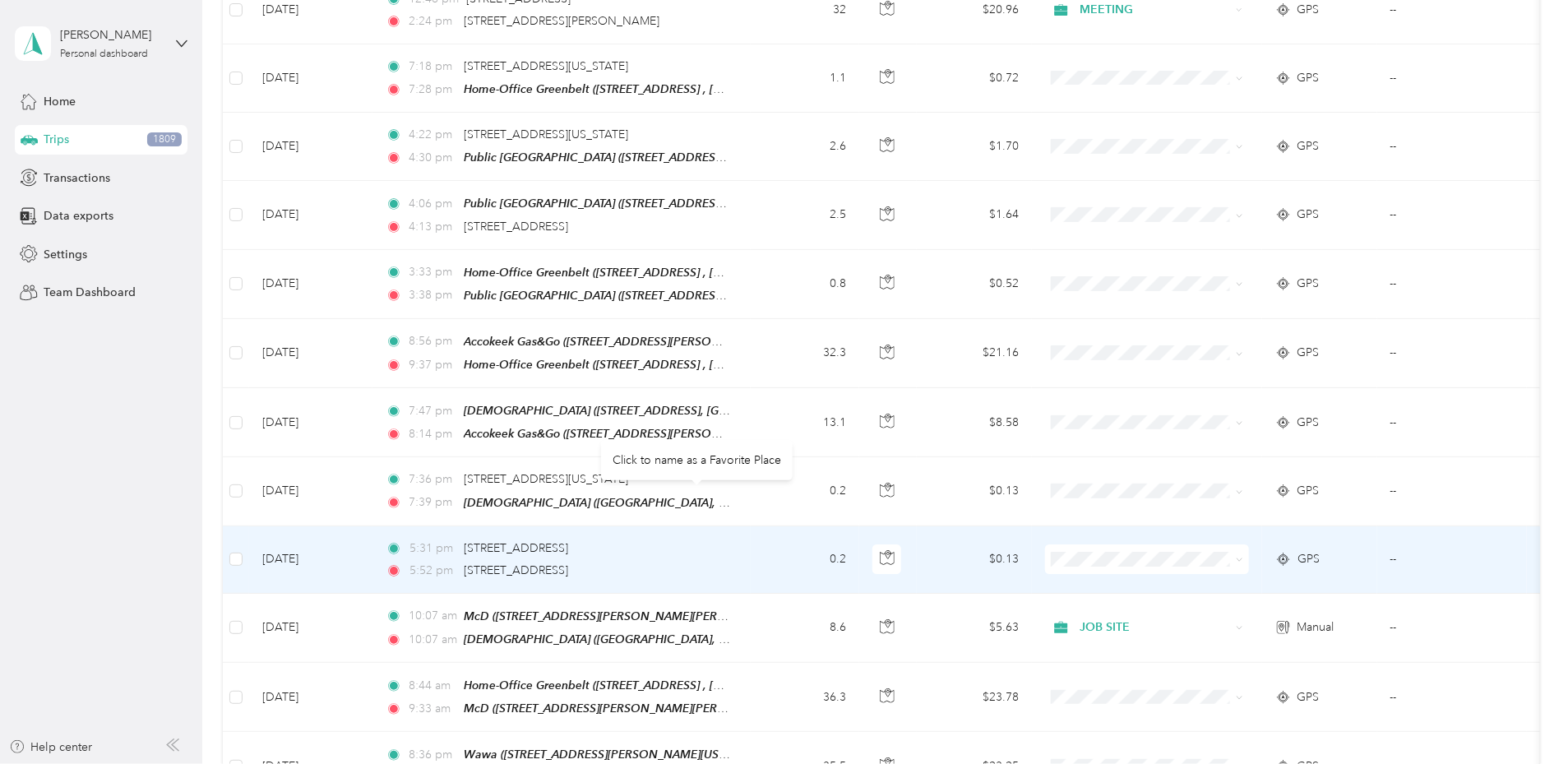
click at [568, 541] on span "[STREET_ADDRESS]" at bounding box center [516, 548] width 105 height 14
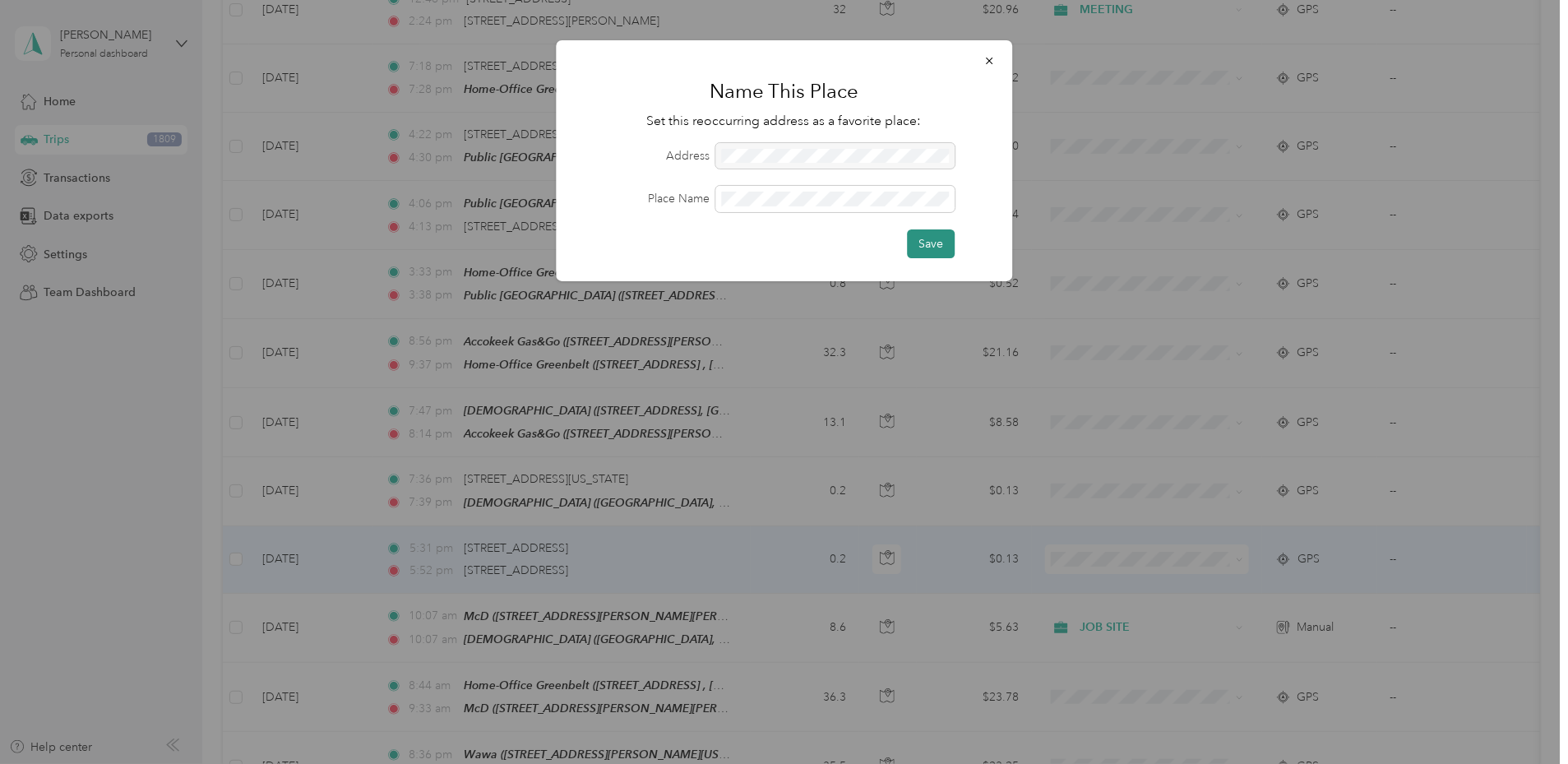
click at [928, 250] on button "Save" at bounding box center [931, 244] width 48 height 29
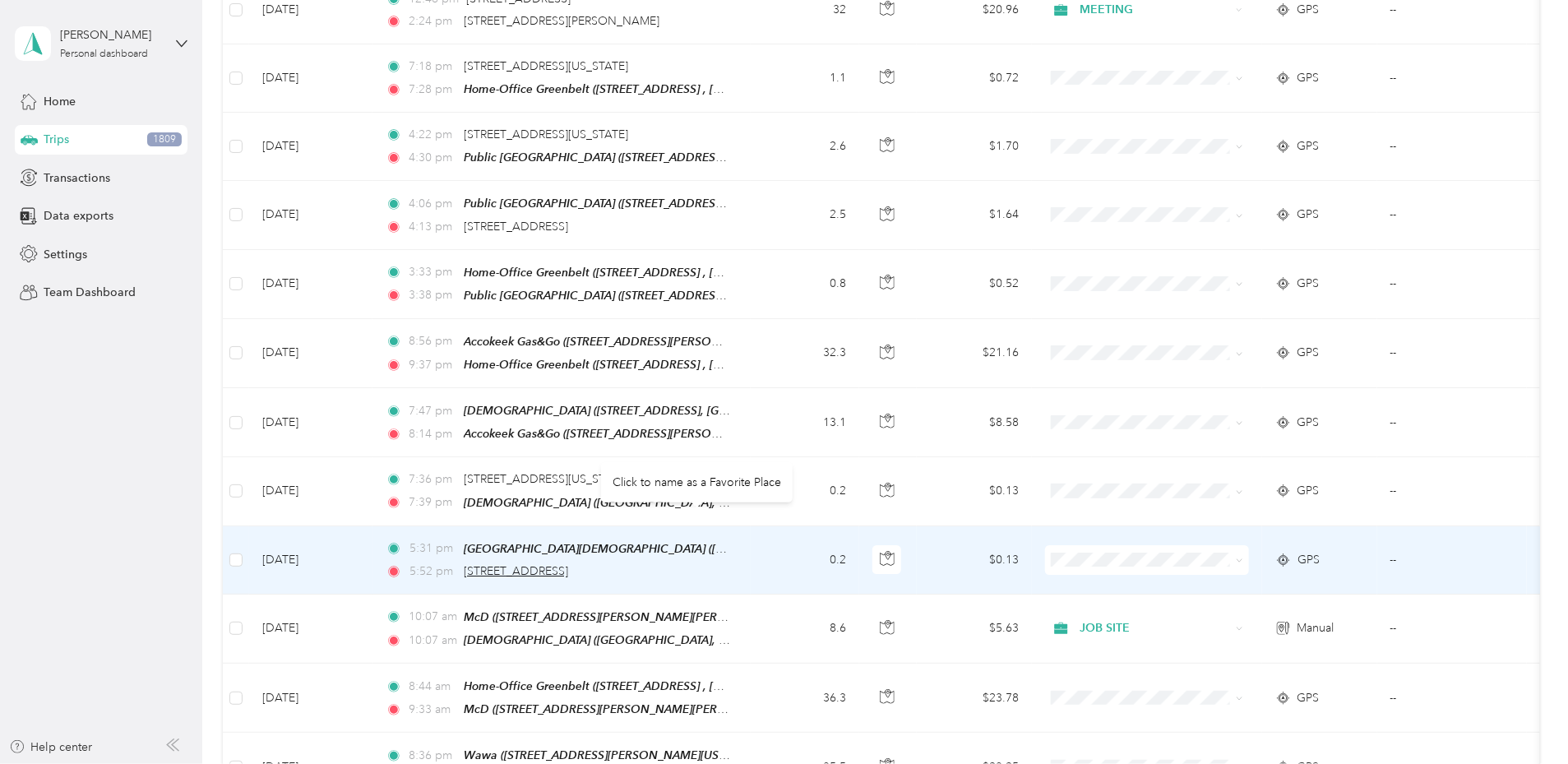
click at [568, 564] on span "[STREET_ADDRESS]" at bounding box center [516, 571] width 105 height 14
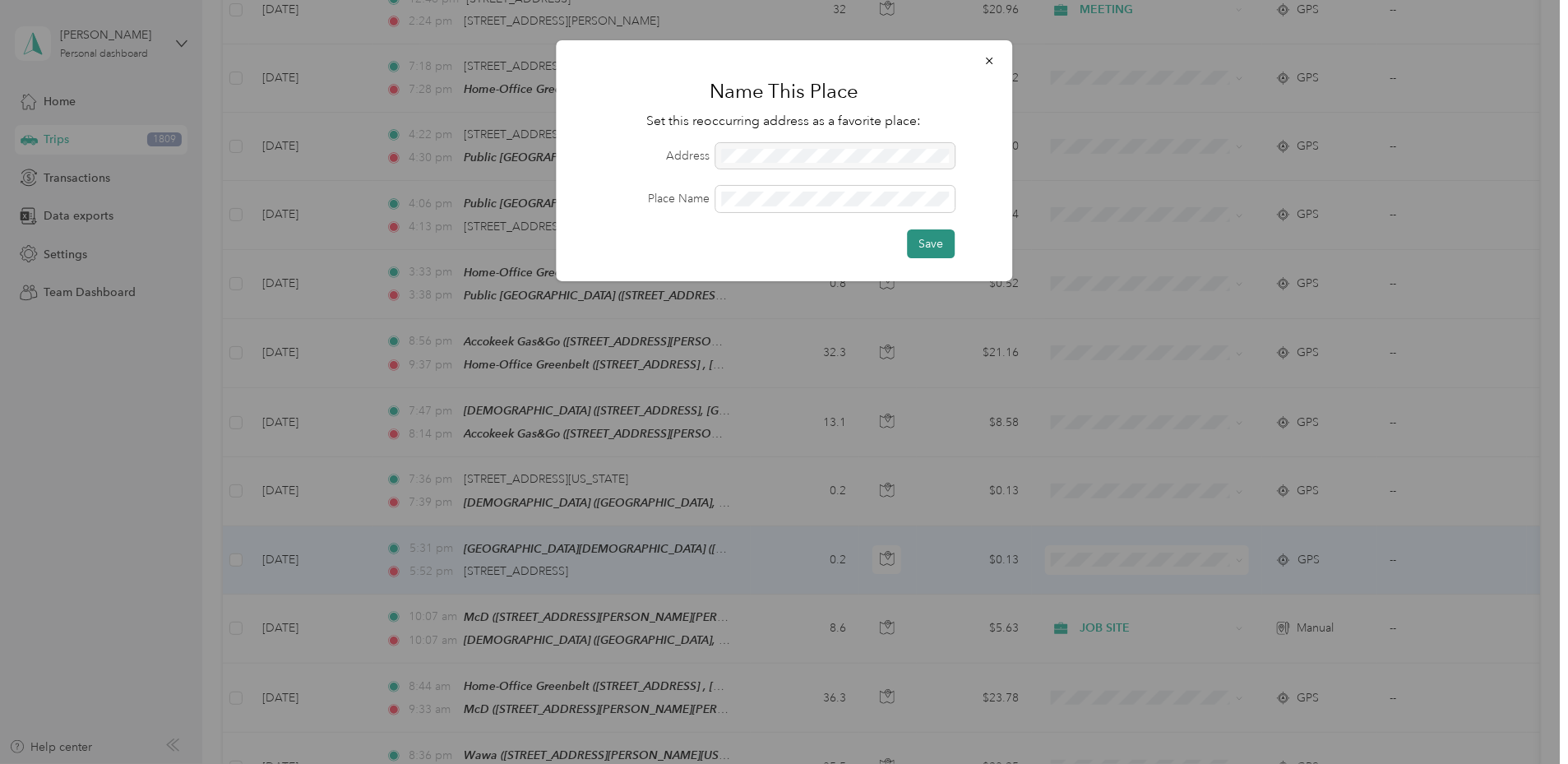
click at [923, 245] on button "Save" at bounding box center [931, 244] width 48 height 29
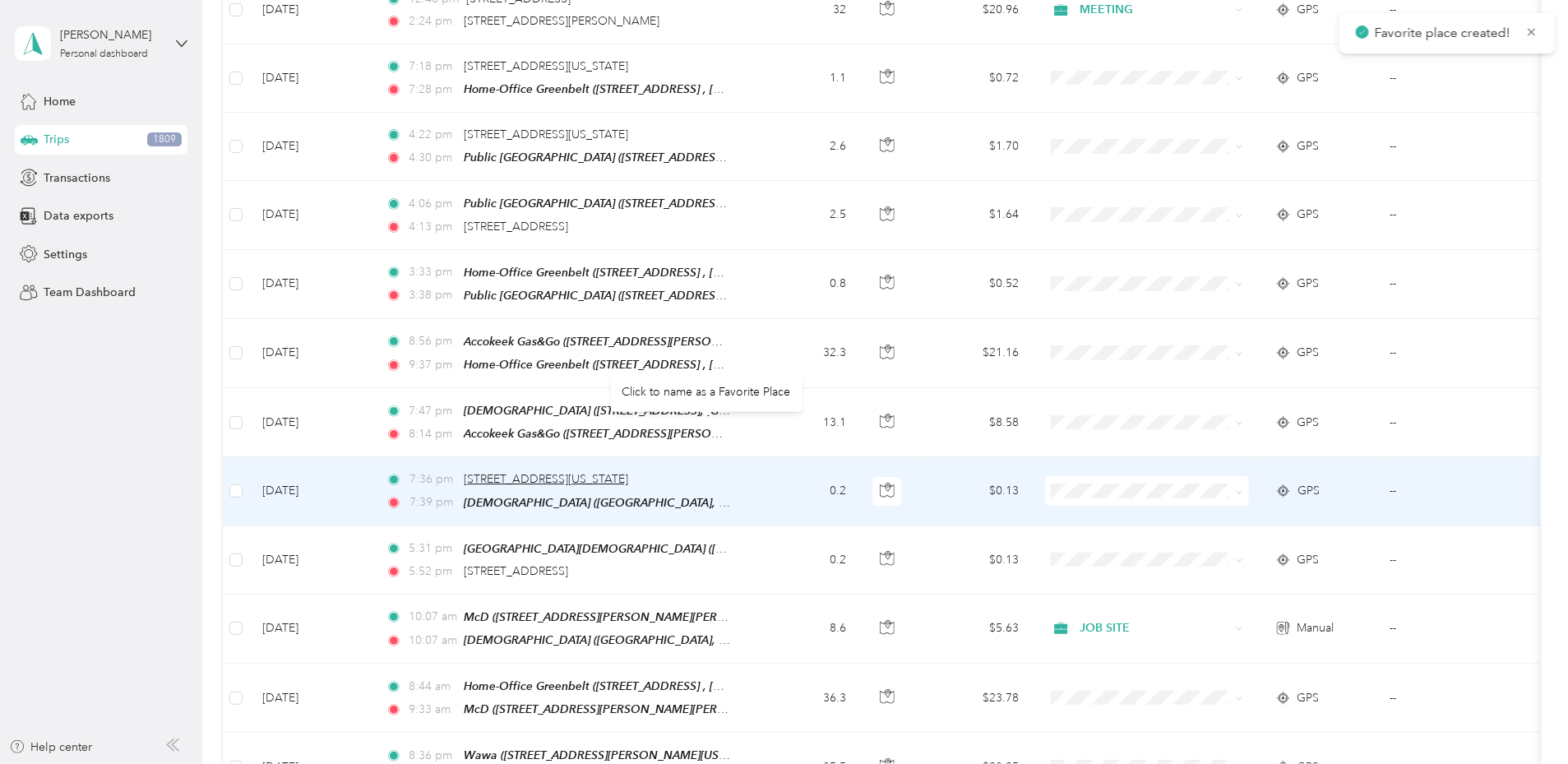
click at [629, 472] on span "[STREET_ADDRESS][US_STATE]" at bounding box center [546, 479] width 165 height 14
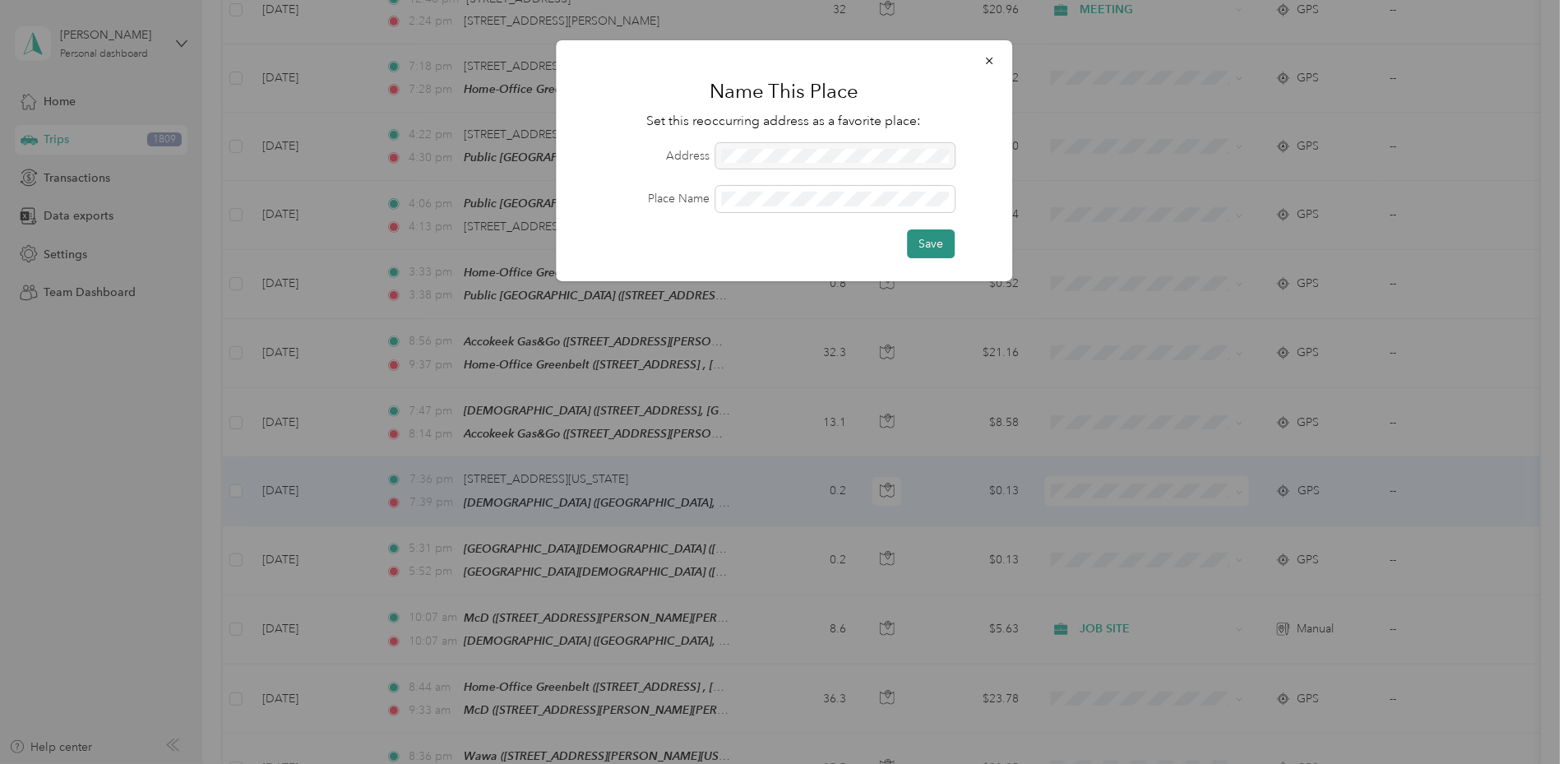
click at [925, 237] on button "Save" at bounding box center [931, 244] width 48 height 29
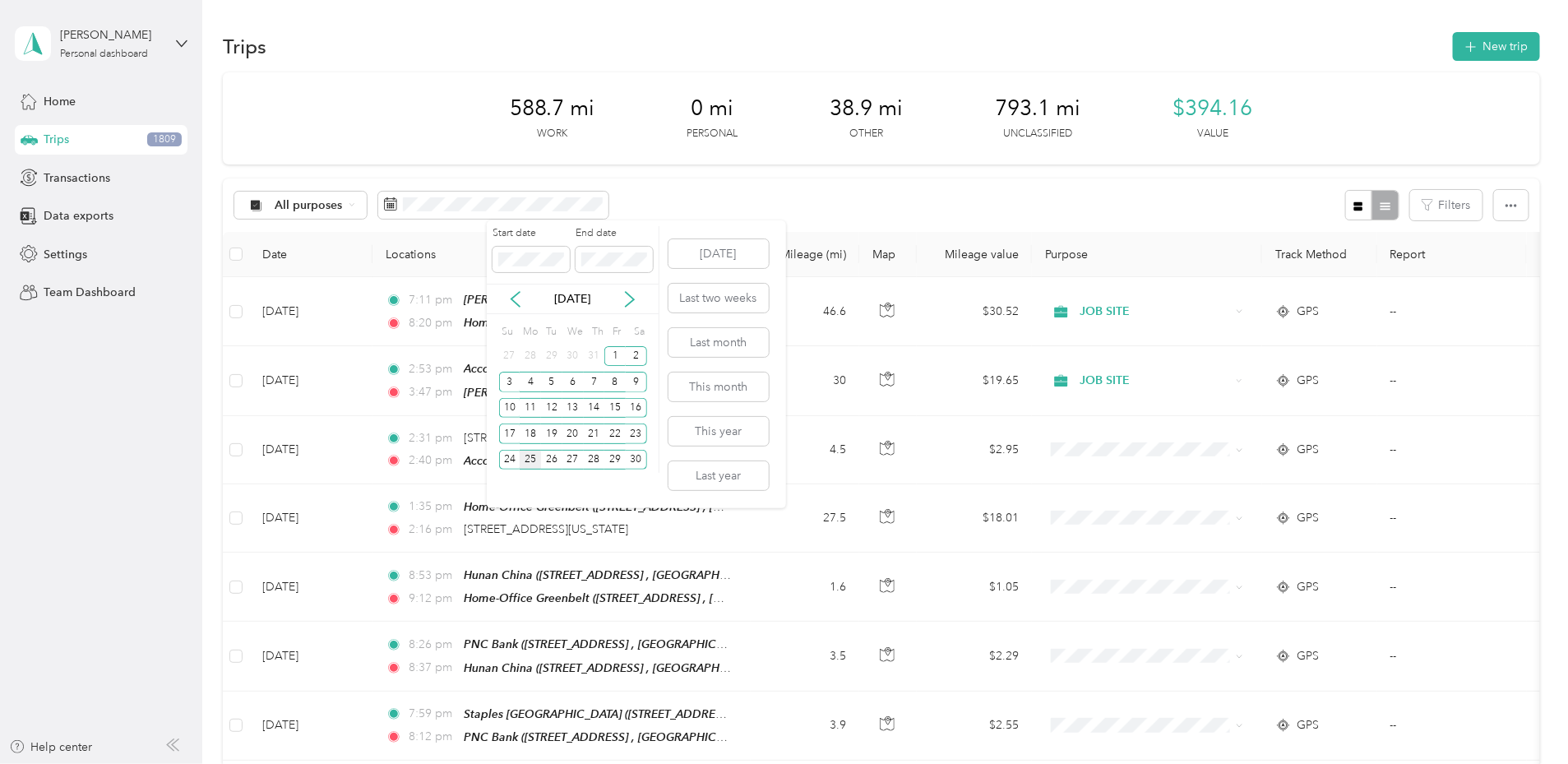
click at [530, 463] on div "25" at bounding box center [530, 459] width 21 height 20
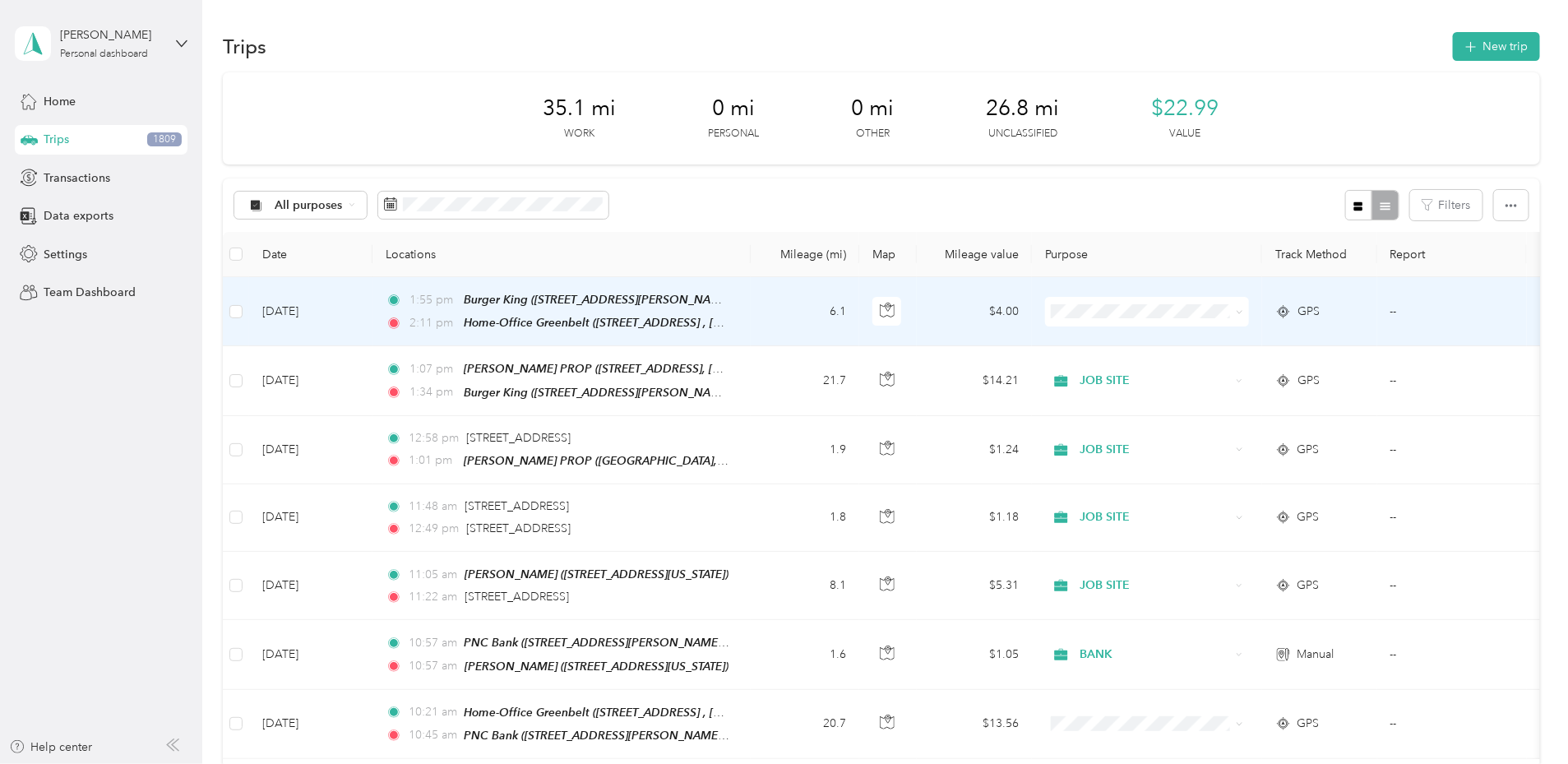
click at [1249, 303] on span at bounding box center [1147, 312] width 204 height 30
click at [1212, 399] on li "DINNER" at bounding box center [1256, 399] width 204 height 29
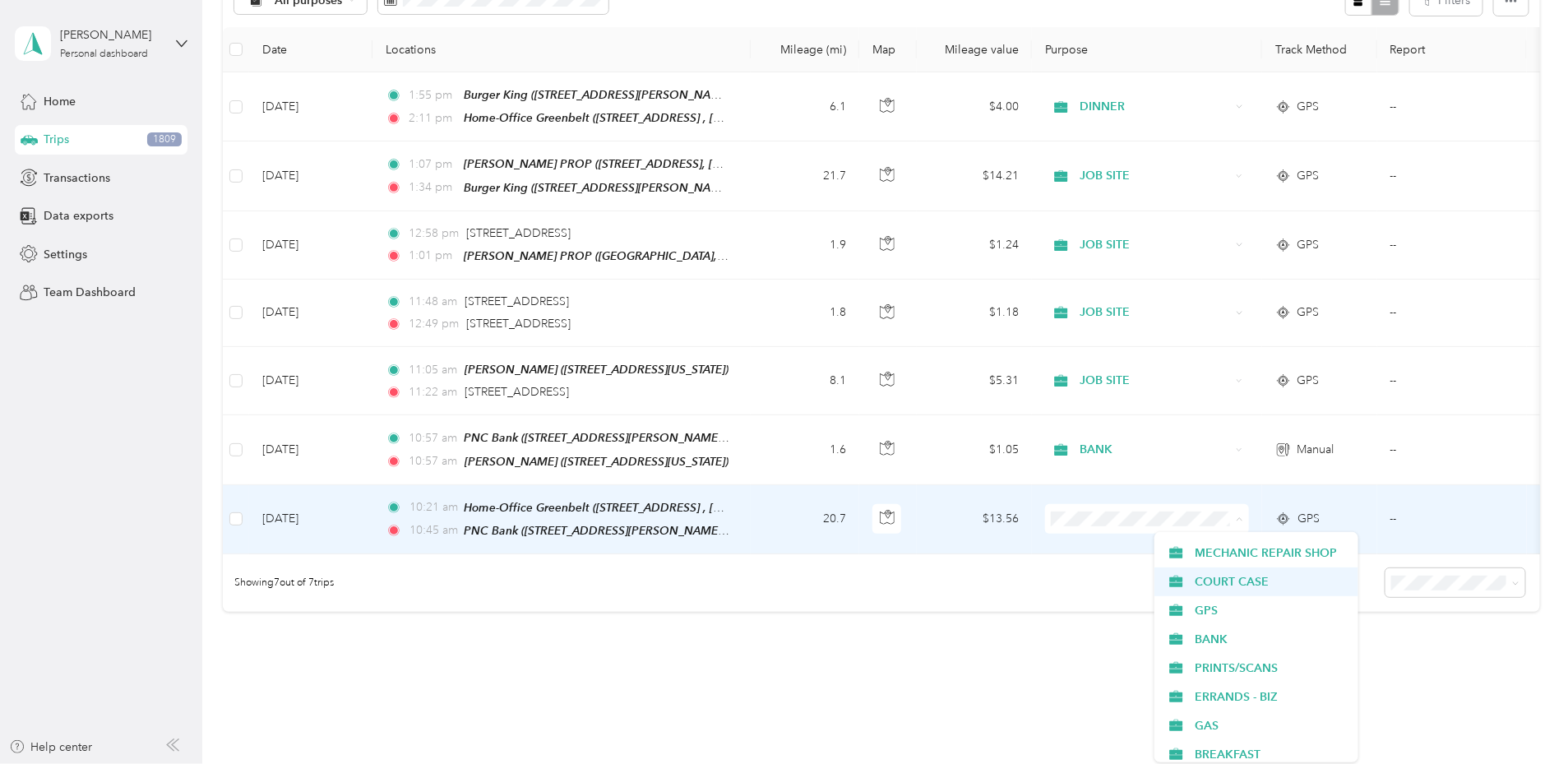
scroll to position [143, 0]
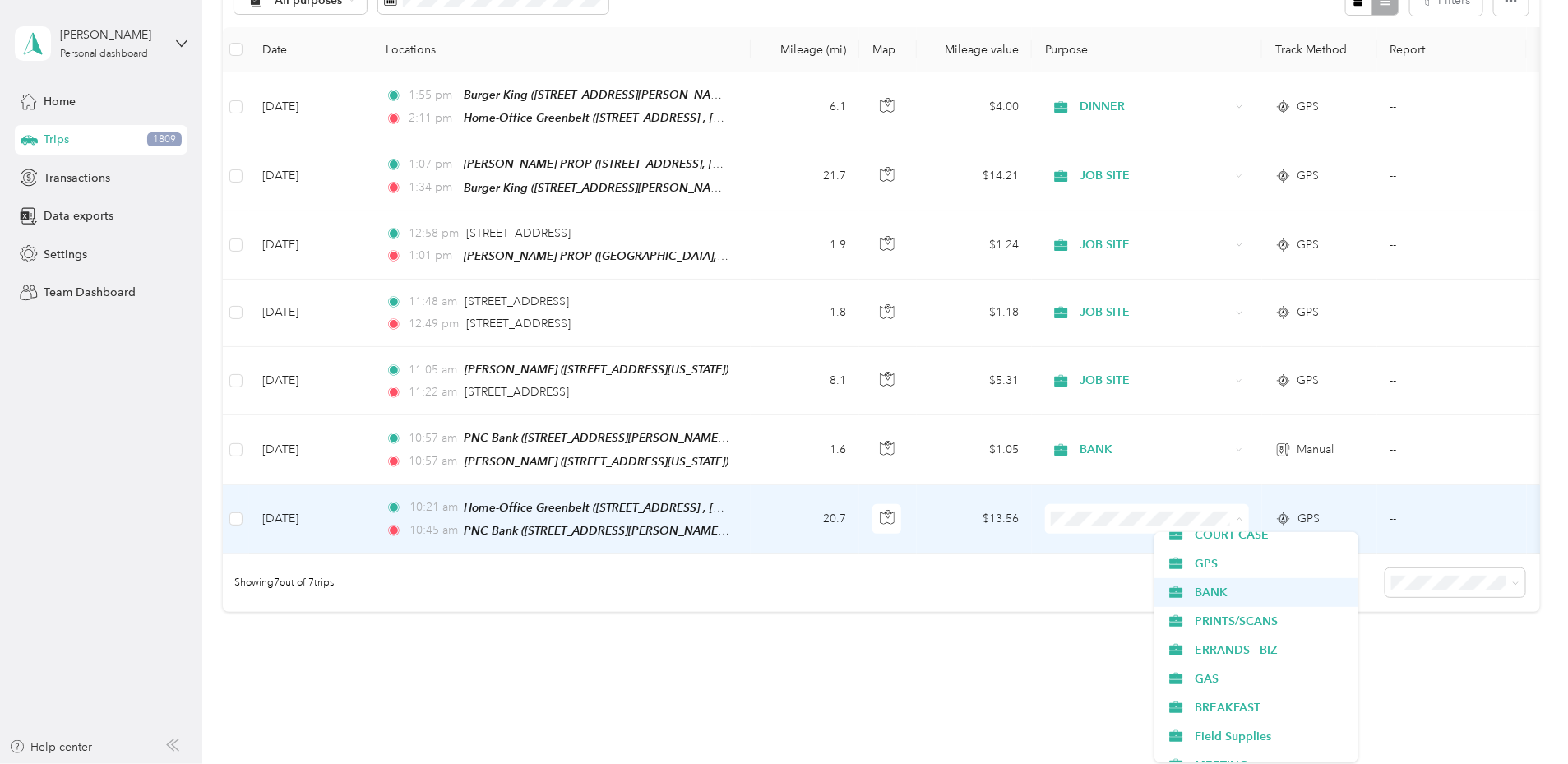
scroll to position [185, 0]
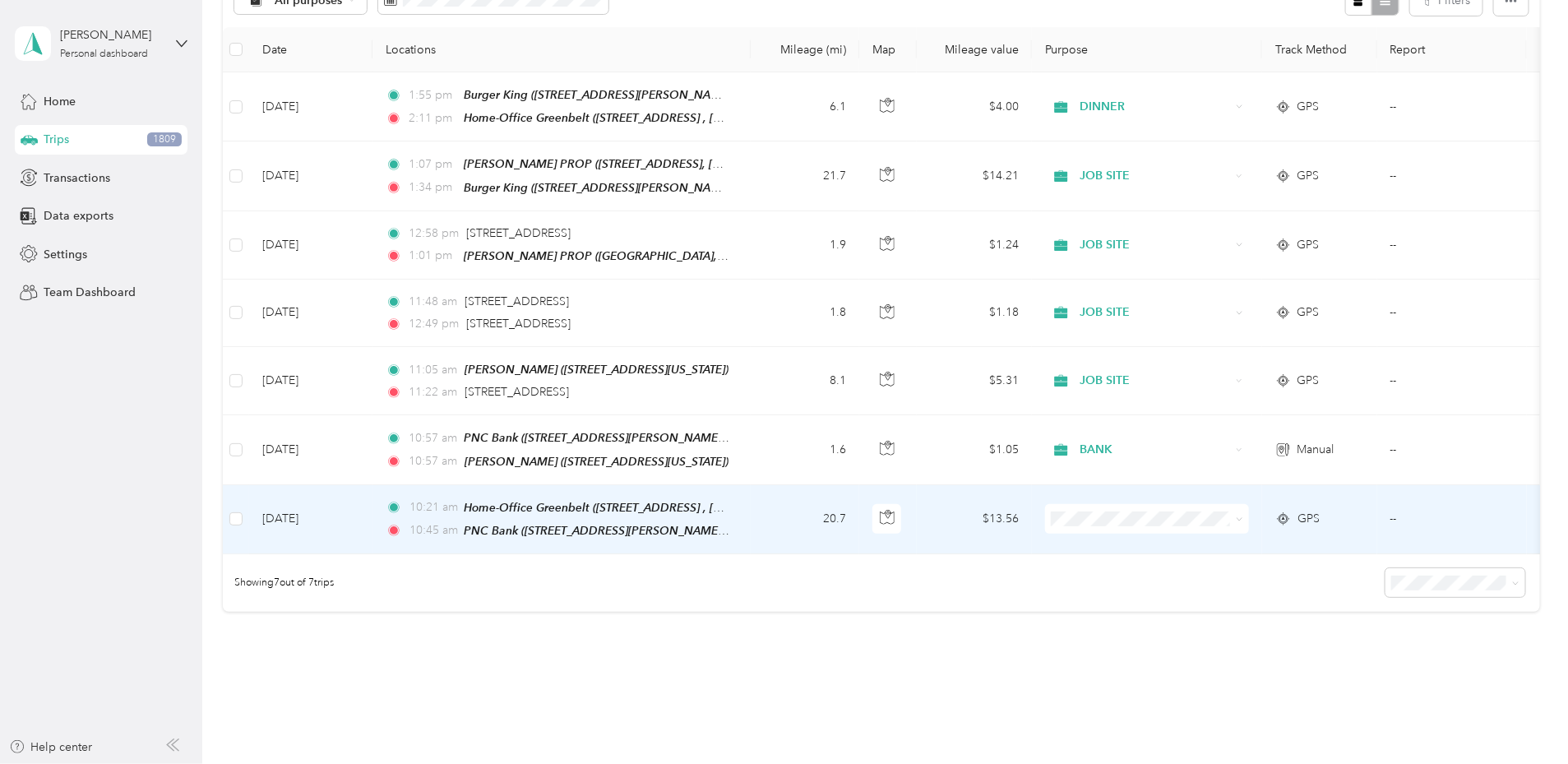
click at [1209, 590] on span "BANK" at bounding box center [1270, 583] width 152 height 18
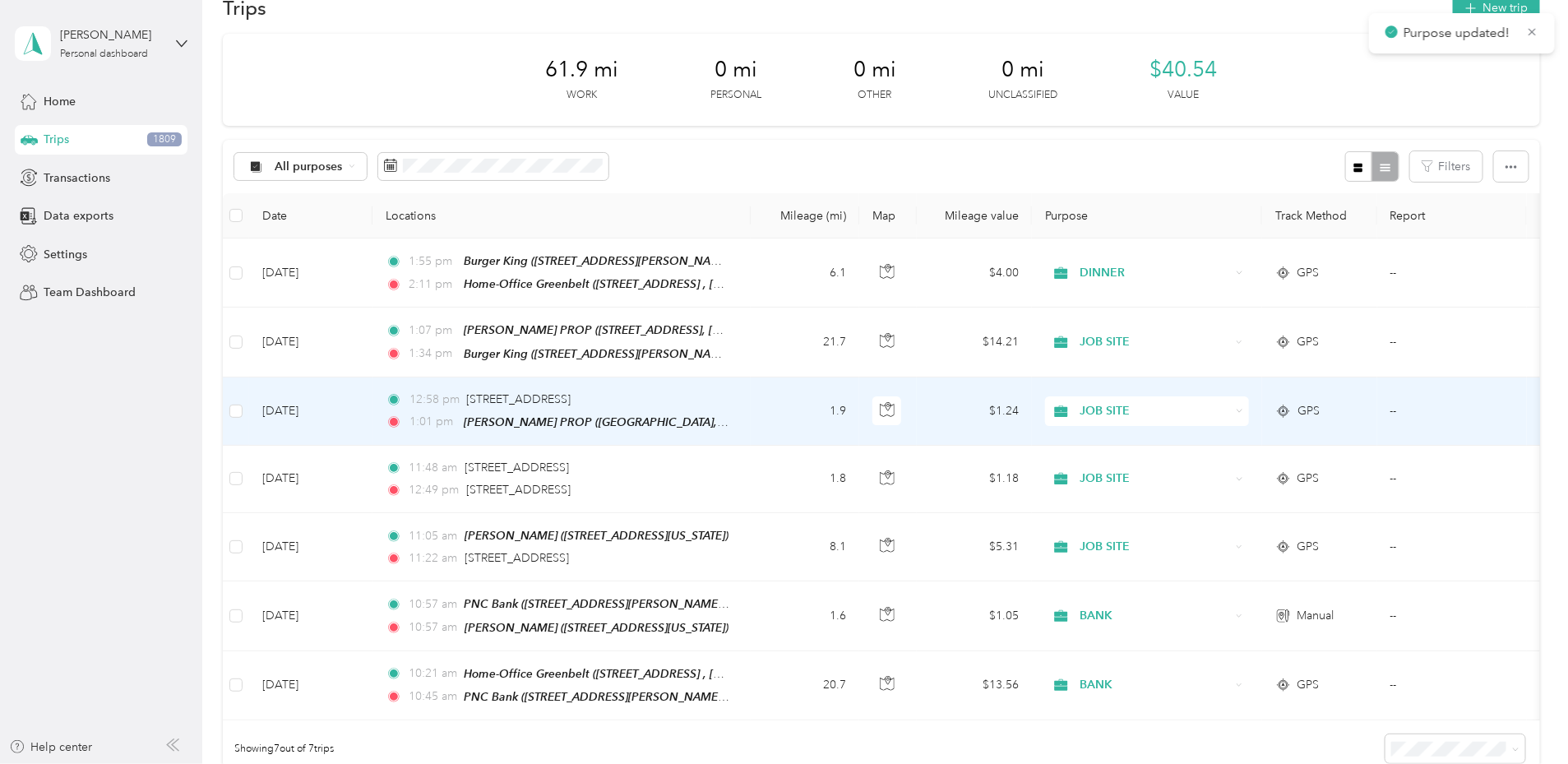
scroll to position [0, 0]
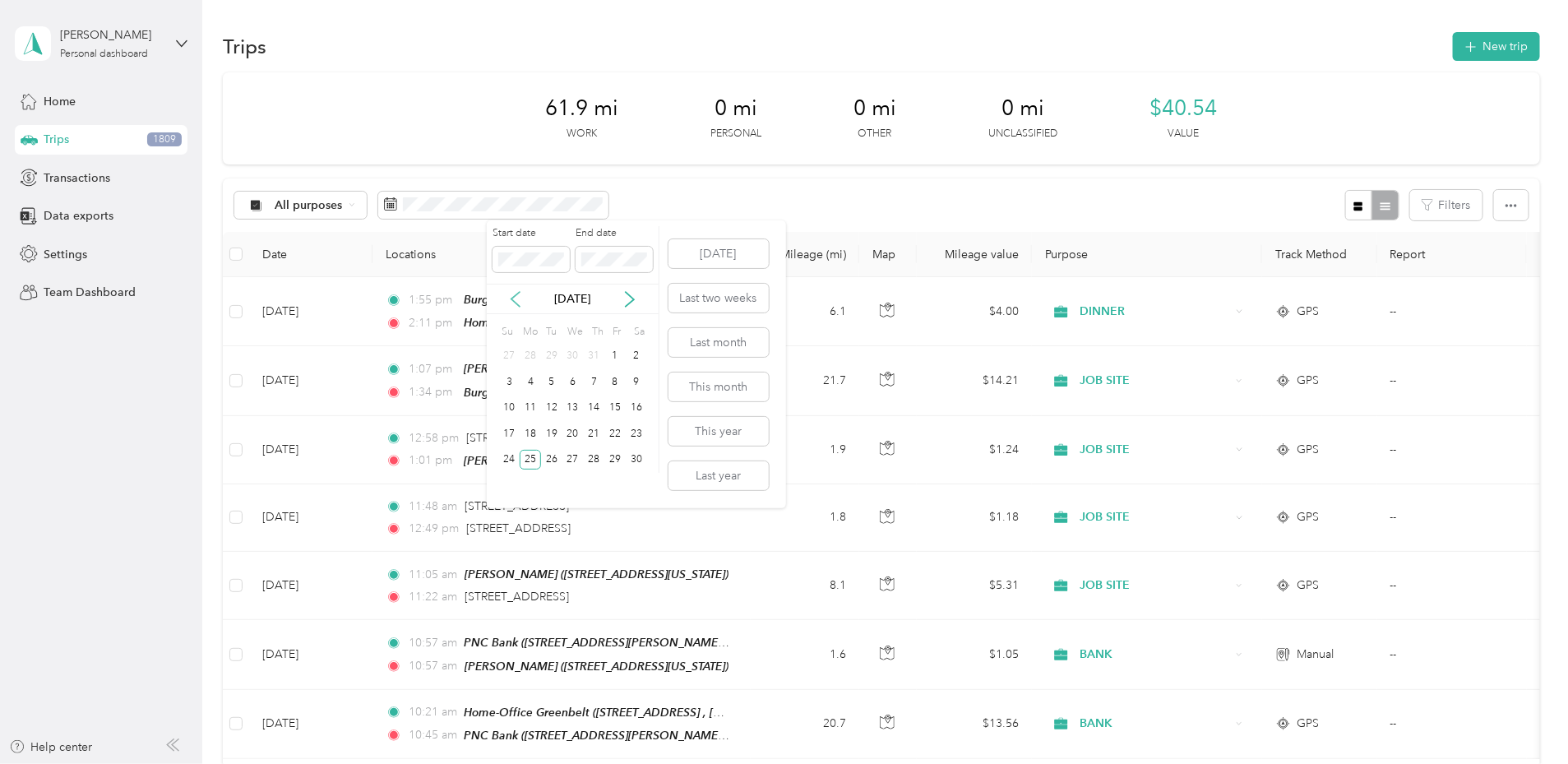
click at [510, 298] on icon at bounding box center [515, 299] width 17 height 17
click at [548, 358] on div "1" at bounding box center [552, 356] width 21 height 20
click at [596, 455] on div "31" at bounding box center [594, 459] width 21 height 20
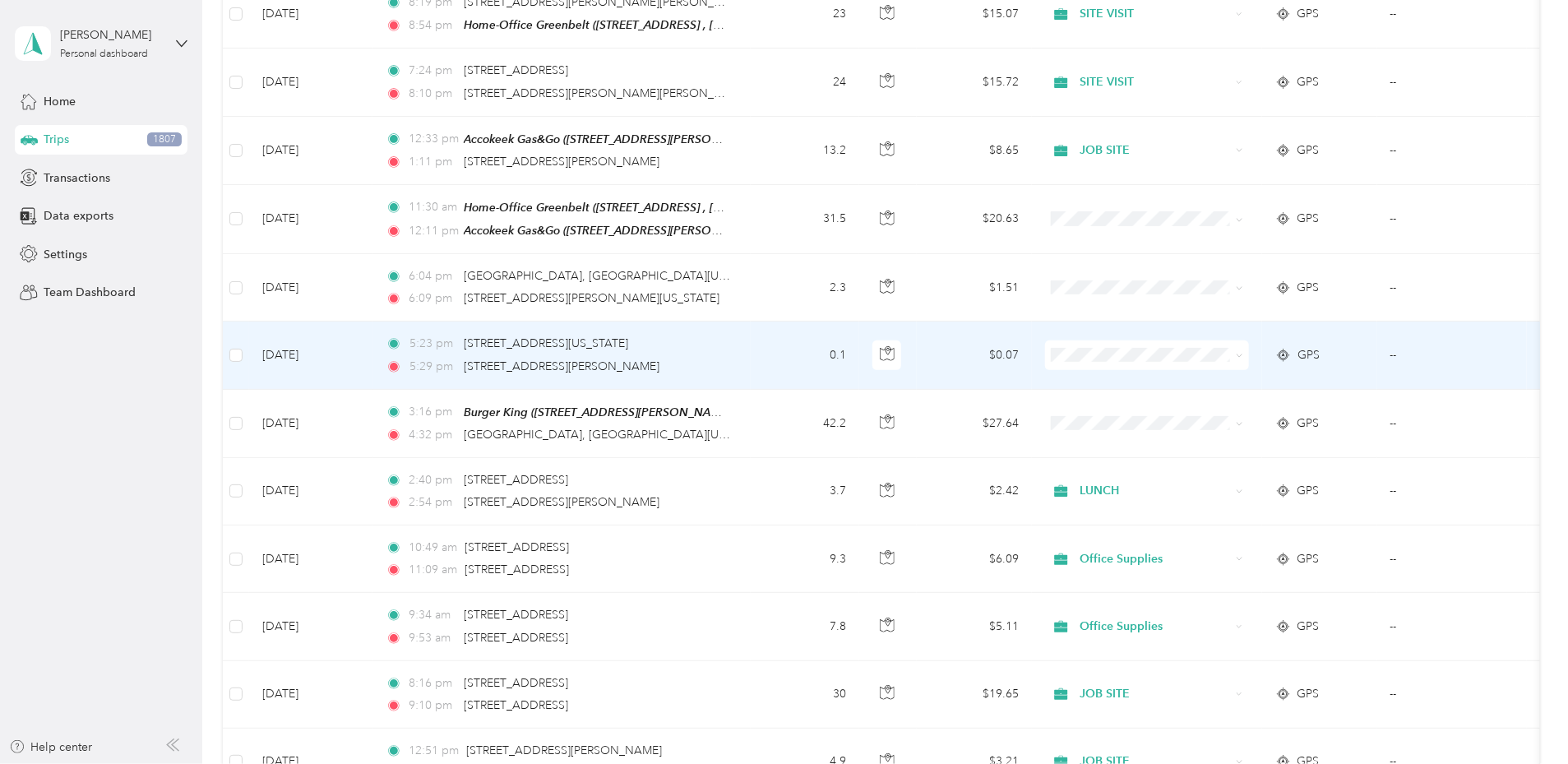
scroll to position [297, 0]
click at [659, 365] on span "[STREET_ADDRESS][PERSON_NAME]" at bounding box center [562, 366] width 195 height 14
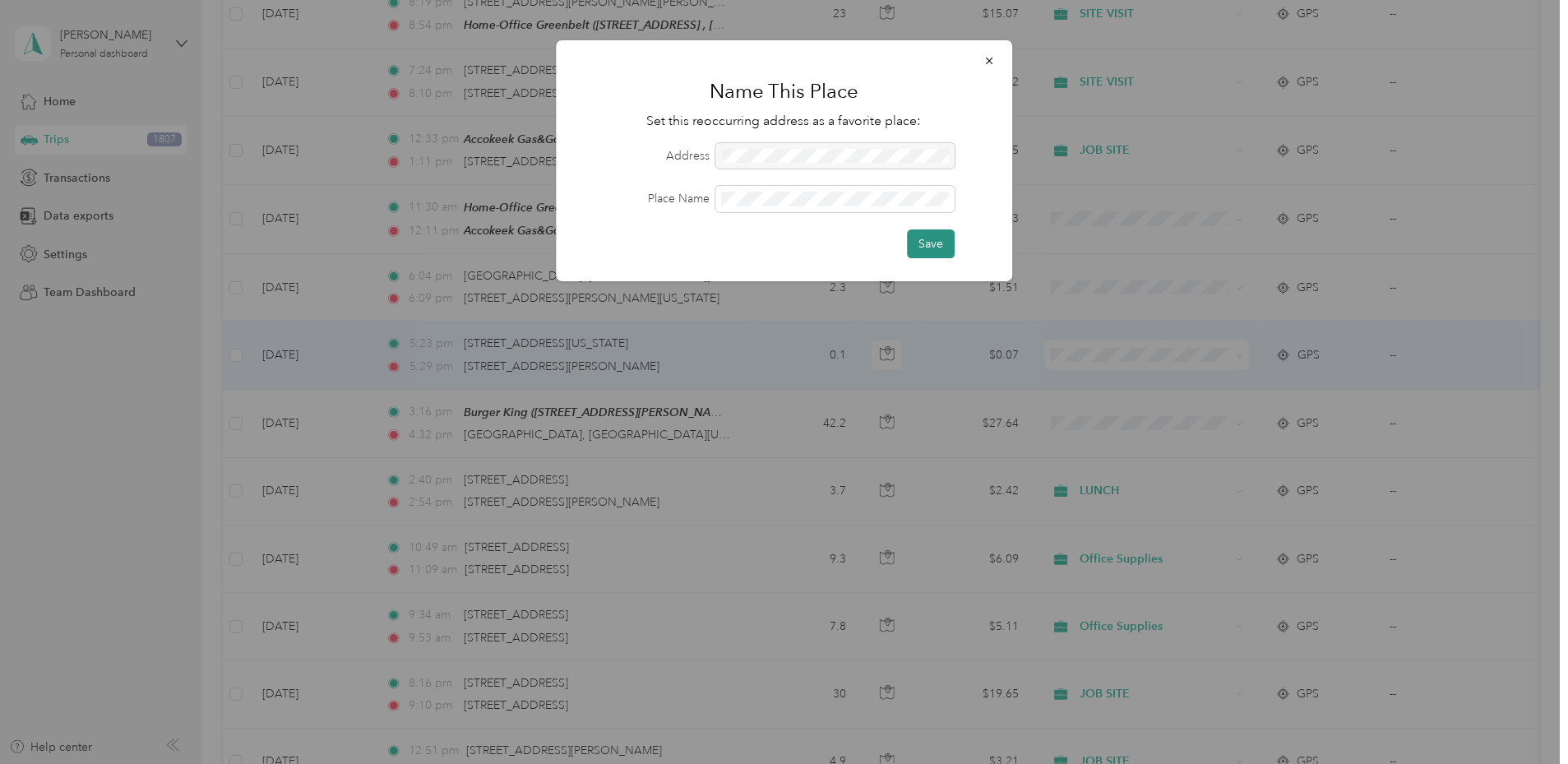
click at [931, 237] on button "Save" at bounding box center [931, 244] width 48 height 29
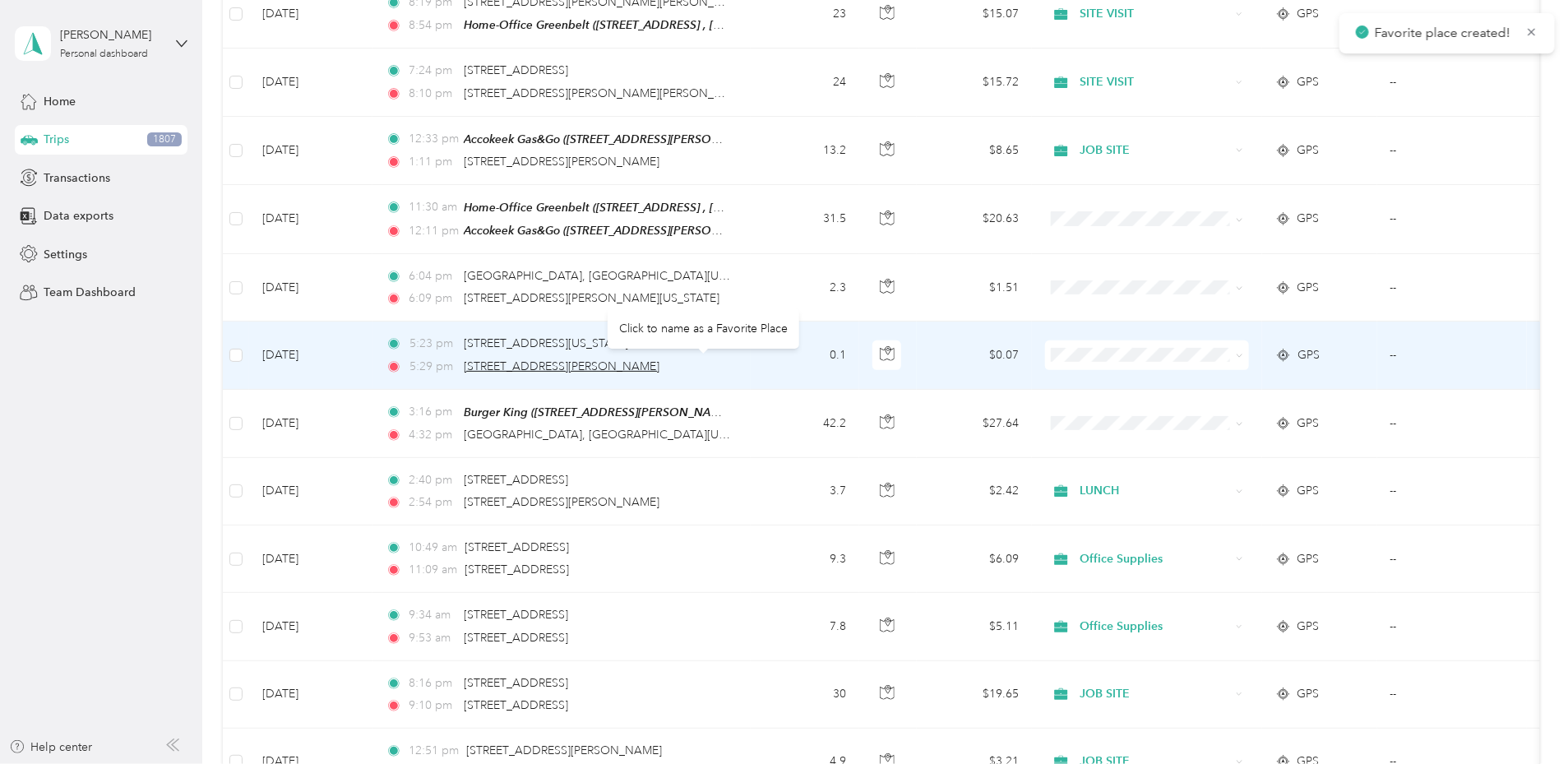
click at [659, 361] on span "[STREET_ADDRESS][PERSON_NAME]" at bounding box center [562, 366] width 195 height 14
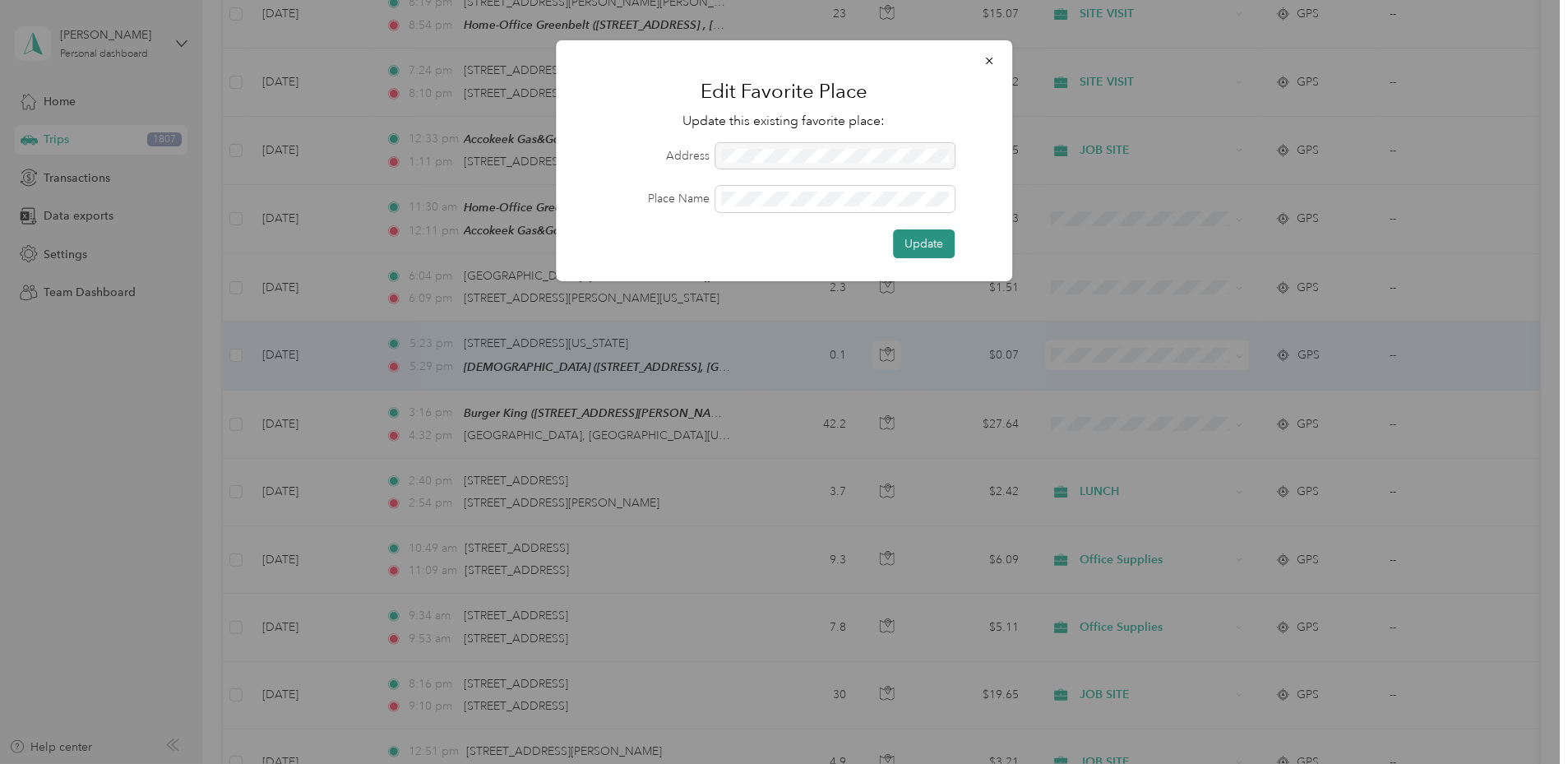
click at [917, 240] on button "Update" at bounding box center [924, 244] width 62 height 29
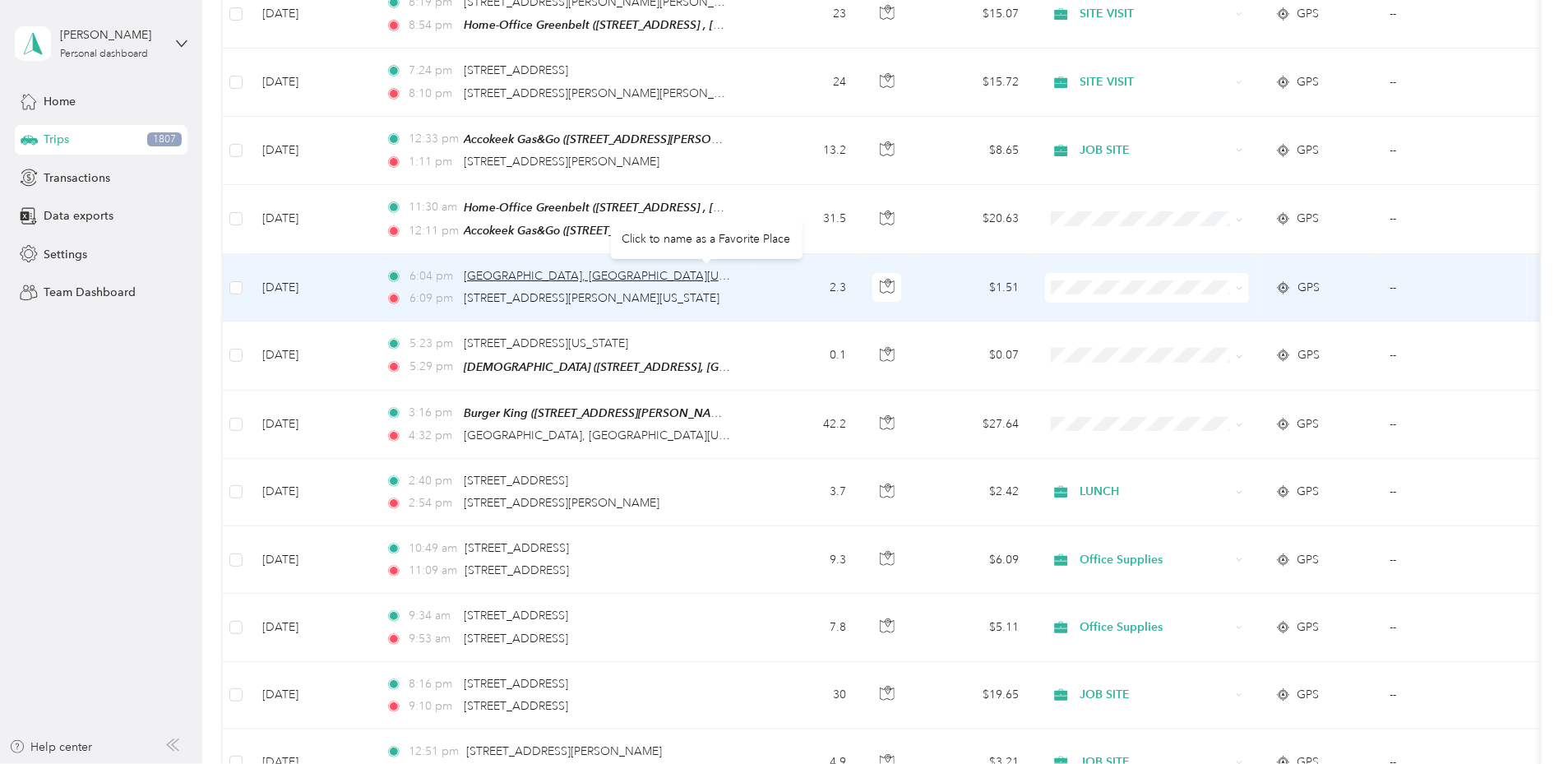
click at [622, 273] on span "[GEOGRAPHIC_DATA], [GEOGRAPHIC_DATA][US_STATE], [GEOGRAPHIC_DATA]" at bounding box center [678, 275] width 429 height 14
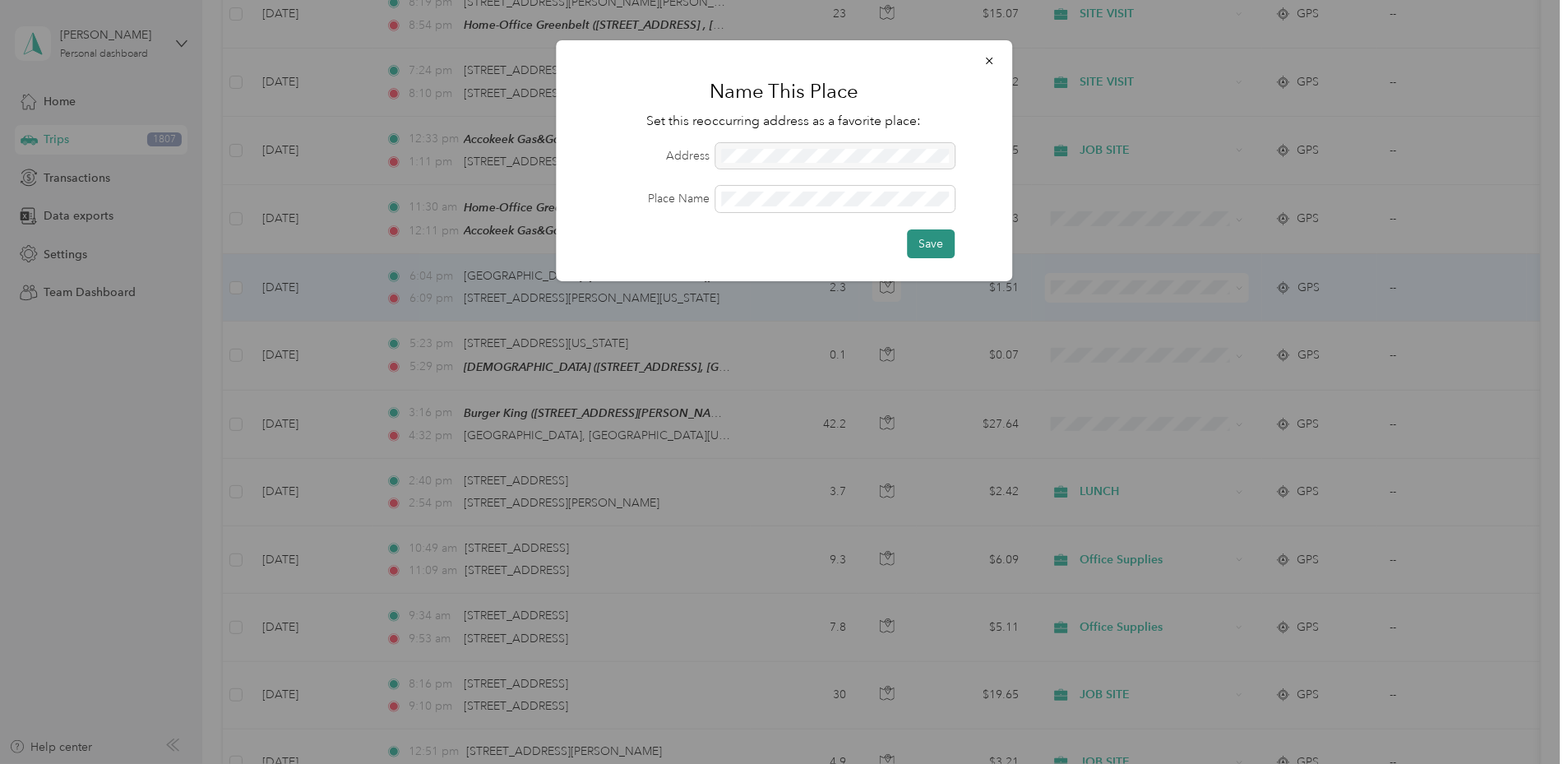
click at [917, 246] on button "Save" at bounding box center [931, 244] width 48 height 29
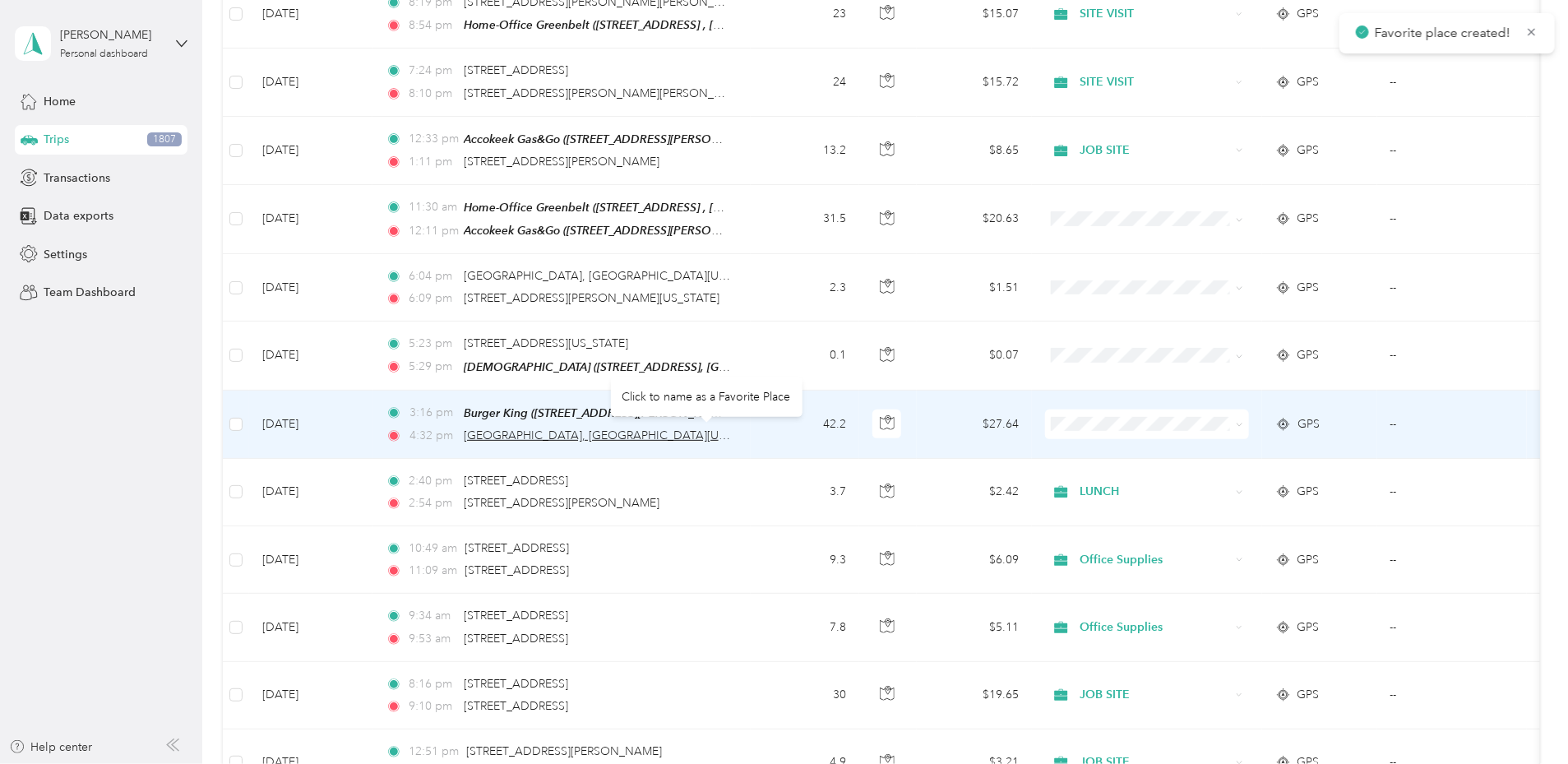
click at [692, 430] on span "[GEOGRAPHIC_DATA], [GEOGRAPHIC_DATA][US_STATE], [GEOGRAPHIC_DATA]" at bounding box center [678, 436] width 429 height 14
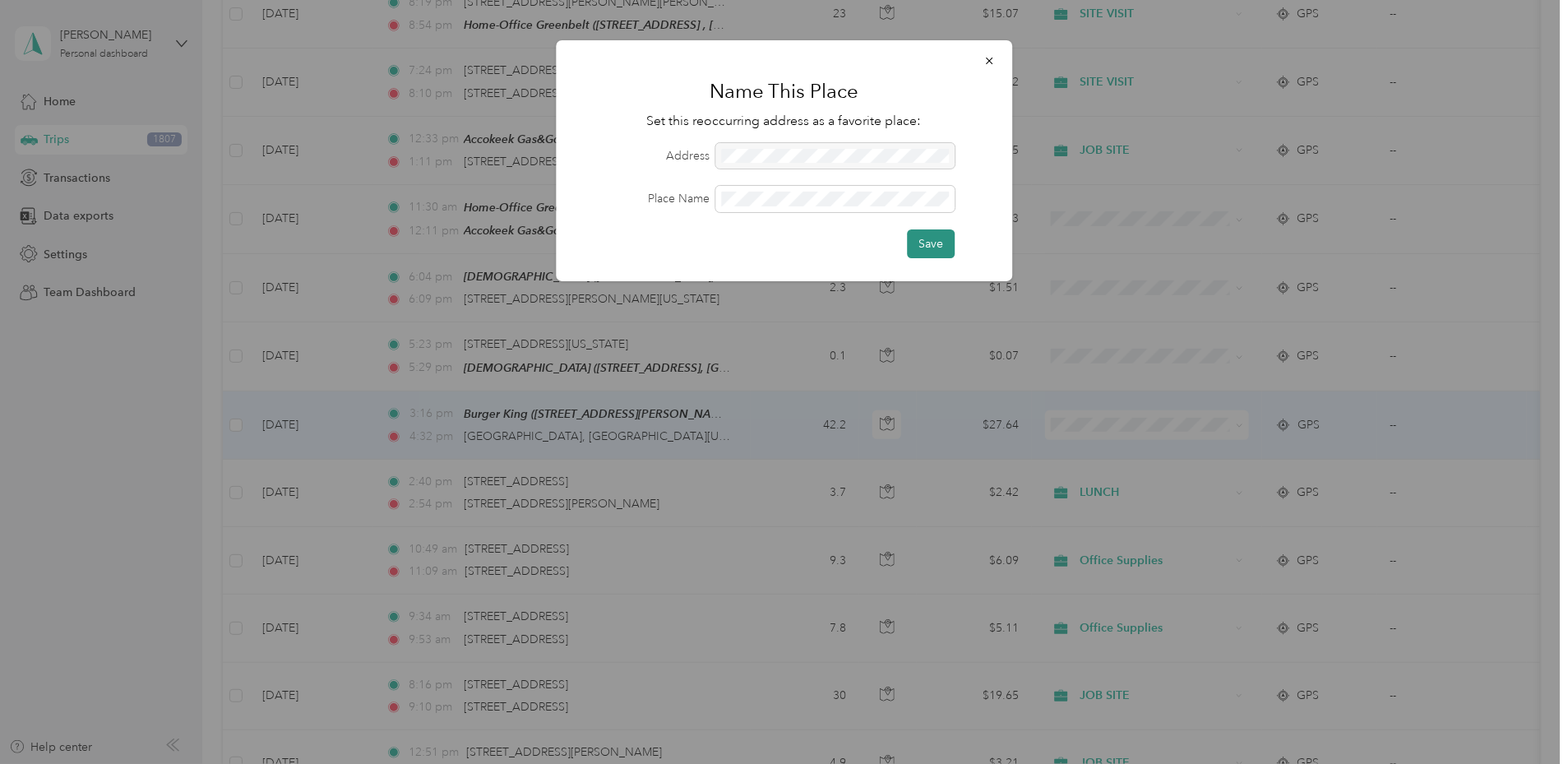
click at [921, 252] on button "Save" at bounding box center [931, 244] width 48 height 29
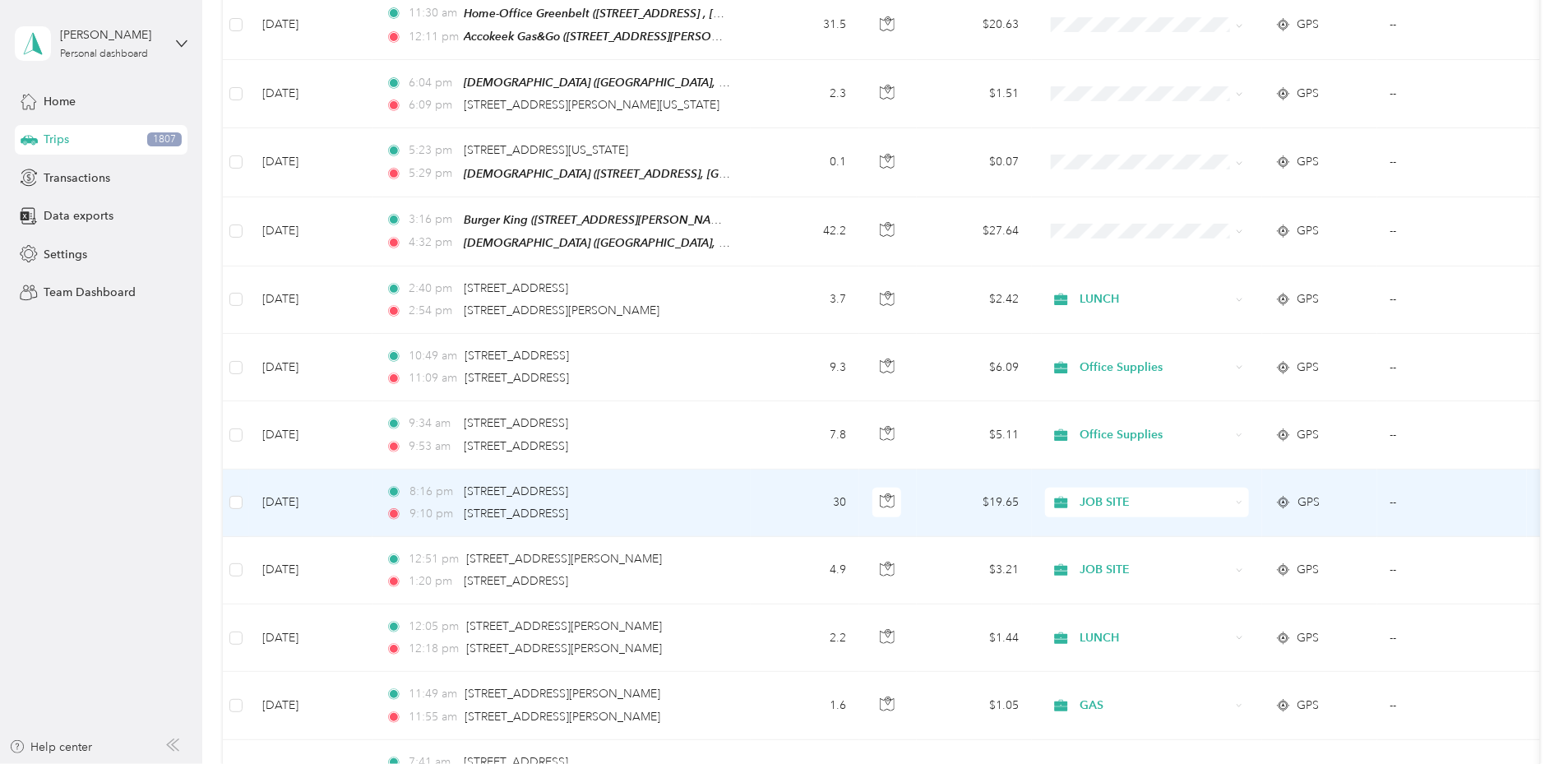
scroll to position [492, 0]
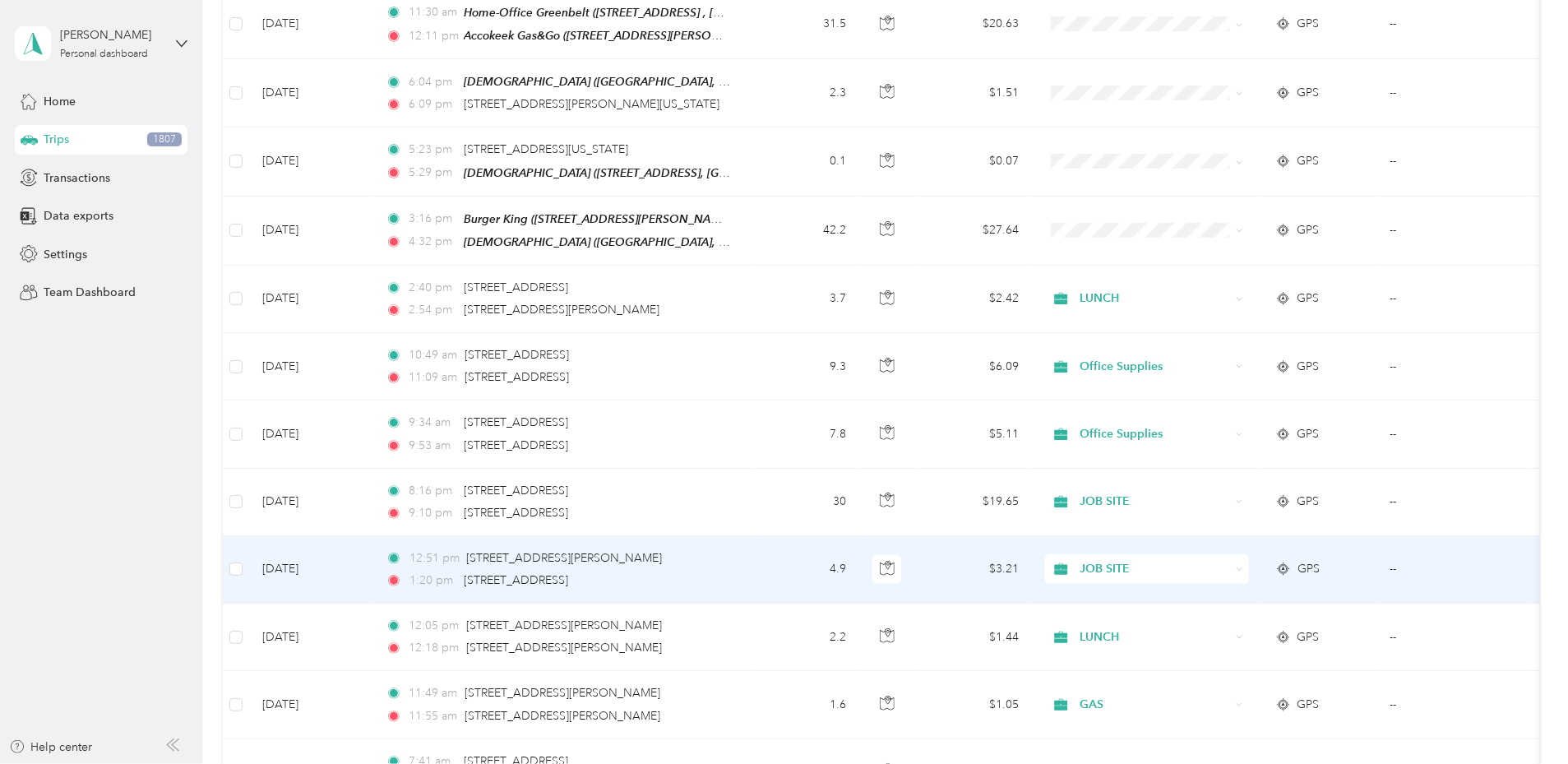
click at [372, 577] on td "Aug 28, 2023" at bounding box center [311, 569] width 123 height 68
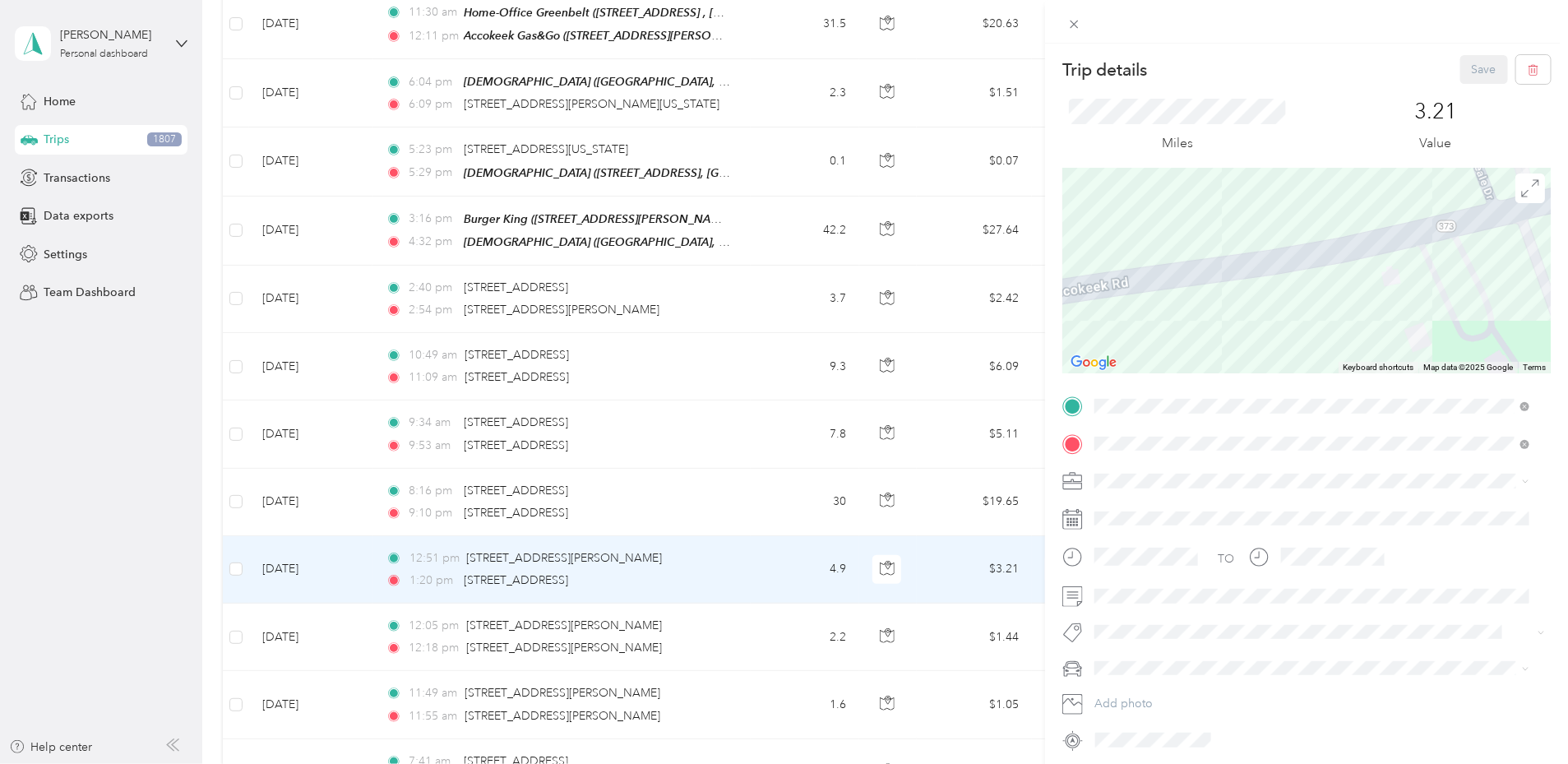
click at [591, 552] on div "Trip details Save This trip cannot be edited because it is either under review,…" at bounding box center [784, 382] width 1568 height 764
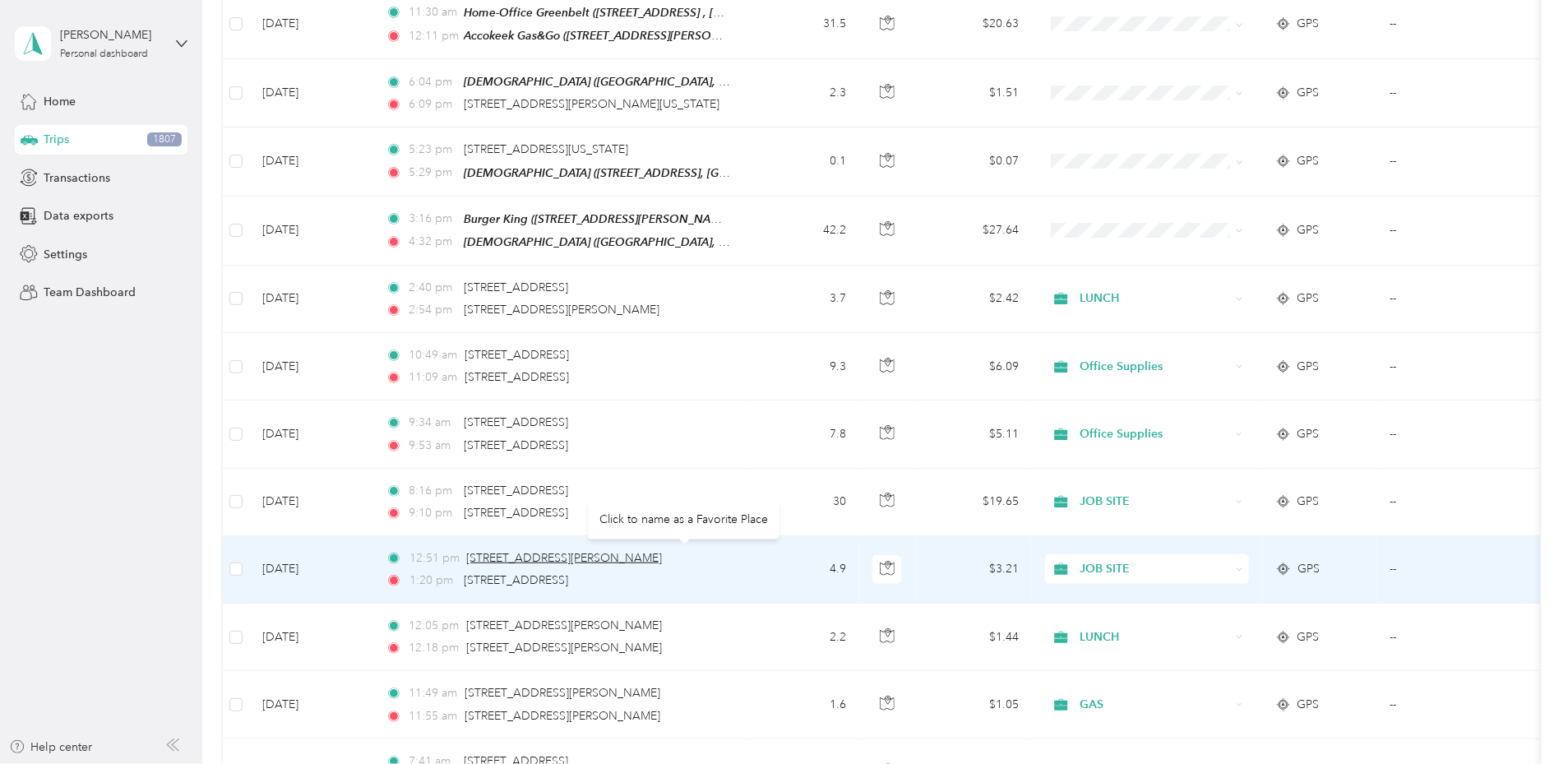
click at [593, 554] on span "2200 Crain Hwy, Waldorf, MD 20601, USA" at bounding box center [564, 558] width 195 height 14
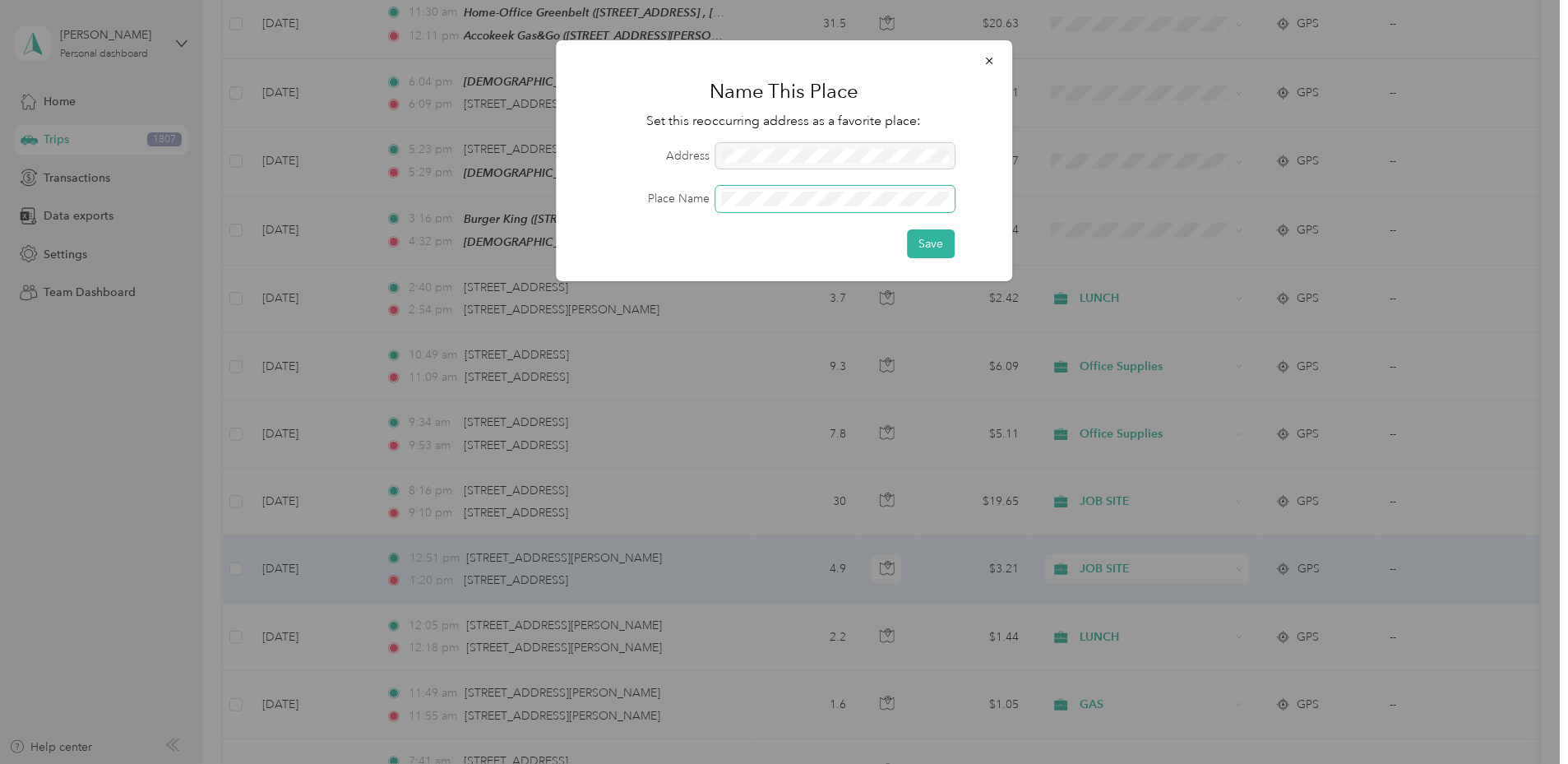
click at [754, 209] on span at bounding box center [836, 199] width 239 height 26
click at [946, 240] on button "Save" at bounding box center [931, 244] width 48 height 29
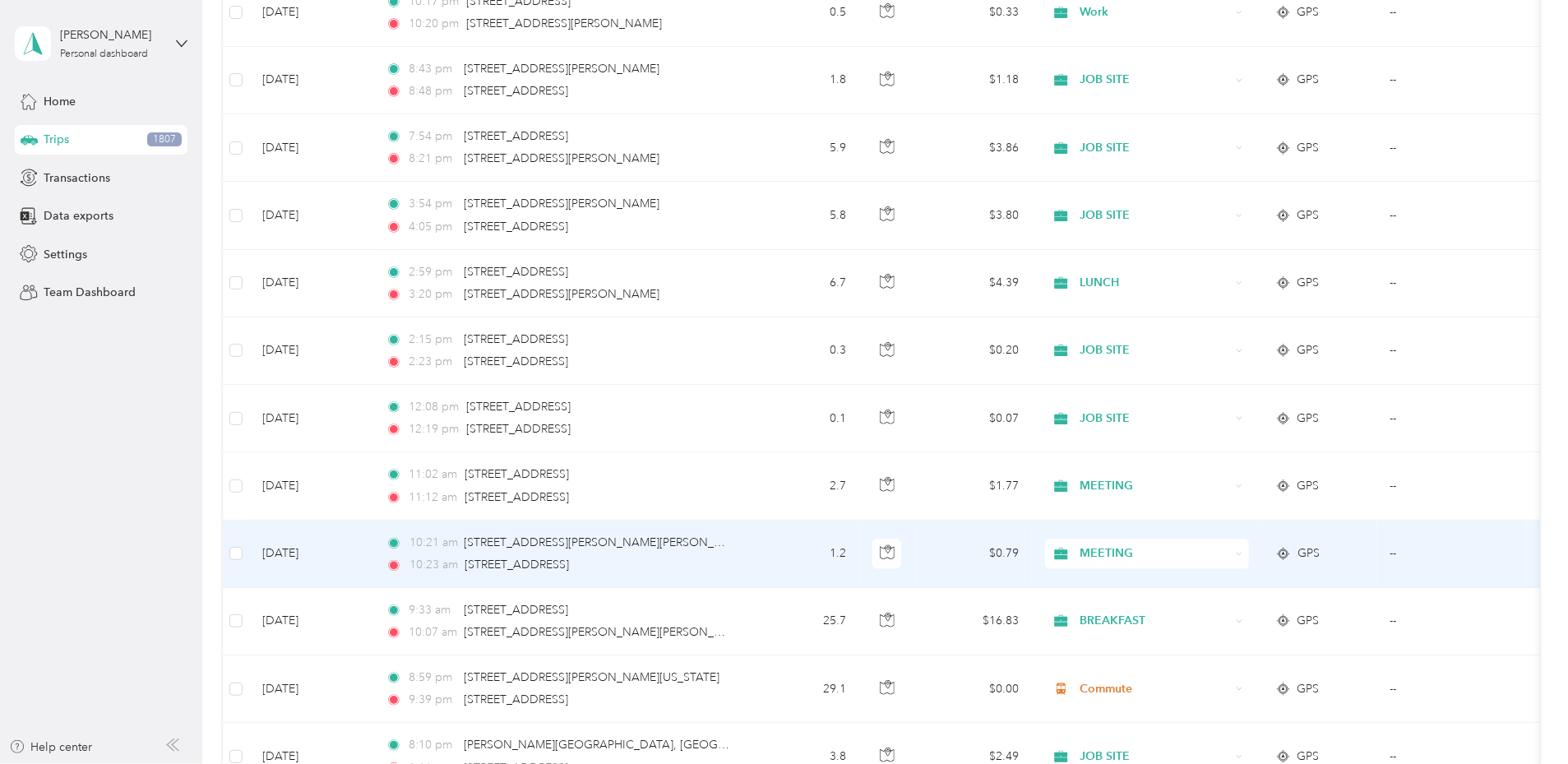
scroll to position [1800, 0]
click at [569, 555] on span "[STREET_ADDRESS]" at bounding box center [517, 562] width 105 height 14
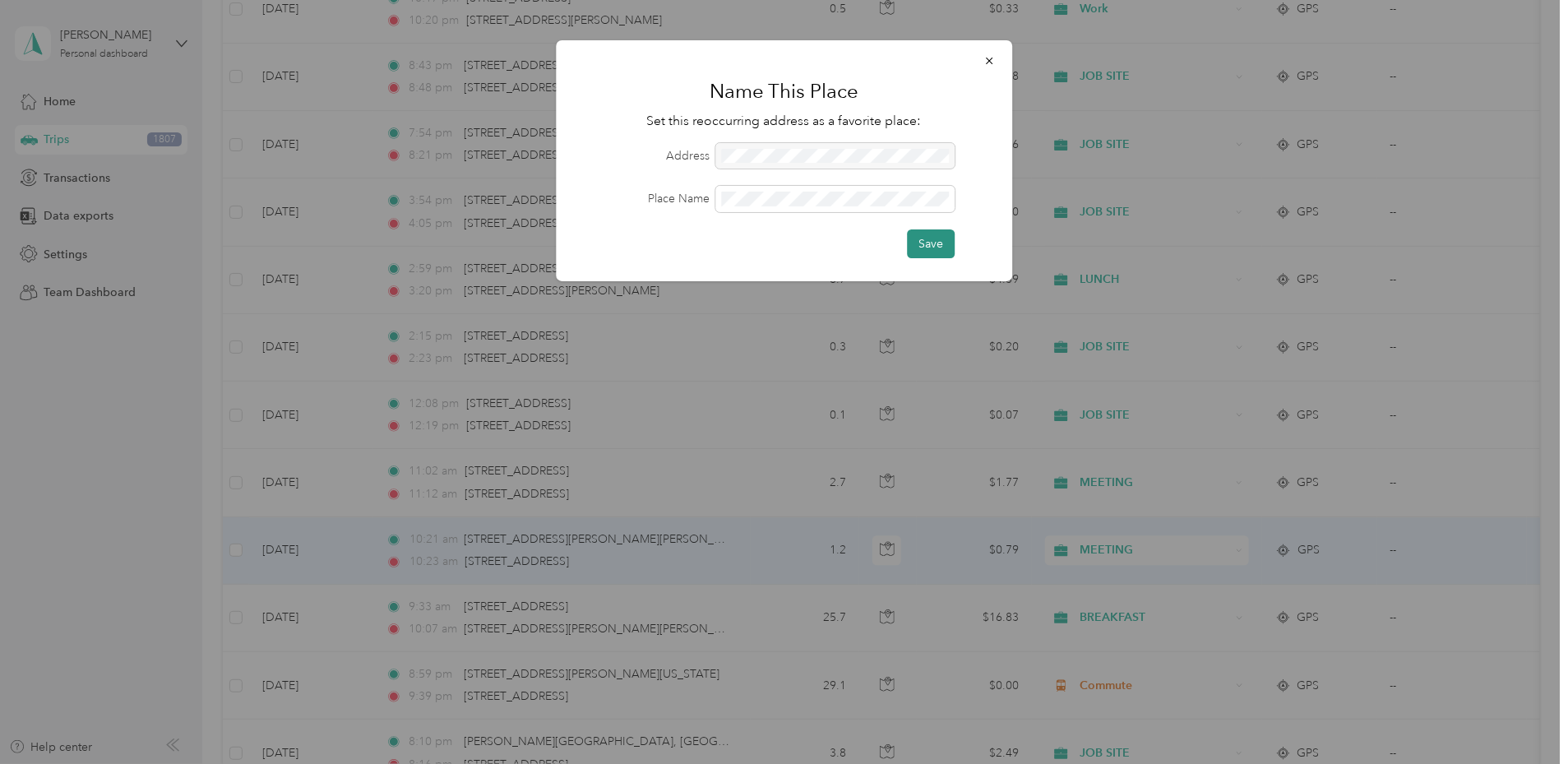
click at [919, 244] on button "Save" at bounding box center [931, 244] width 48 height 29
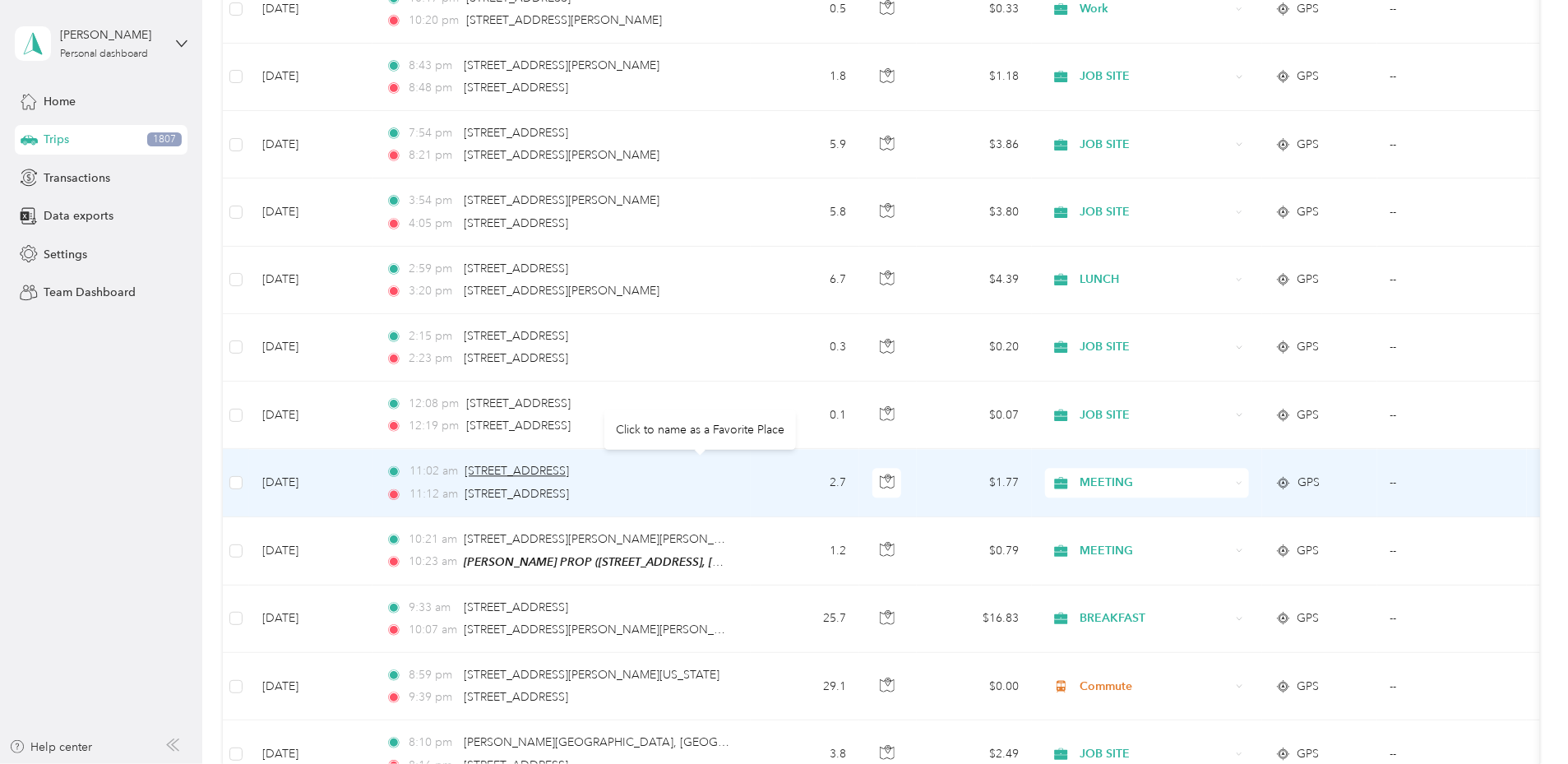
click at [569, 466] on span "[STREET_ADDRESS]" at bounding box center [517, 471] width 105 height 14
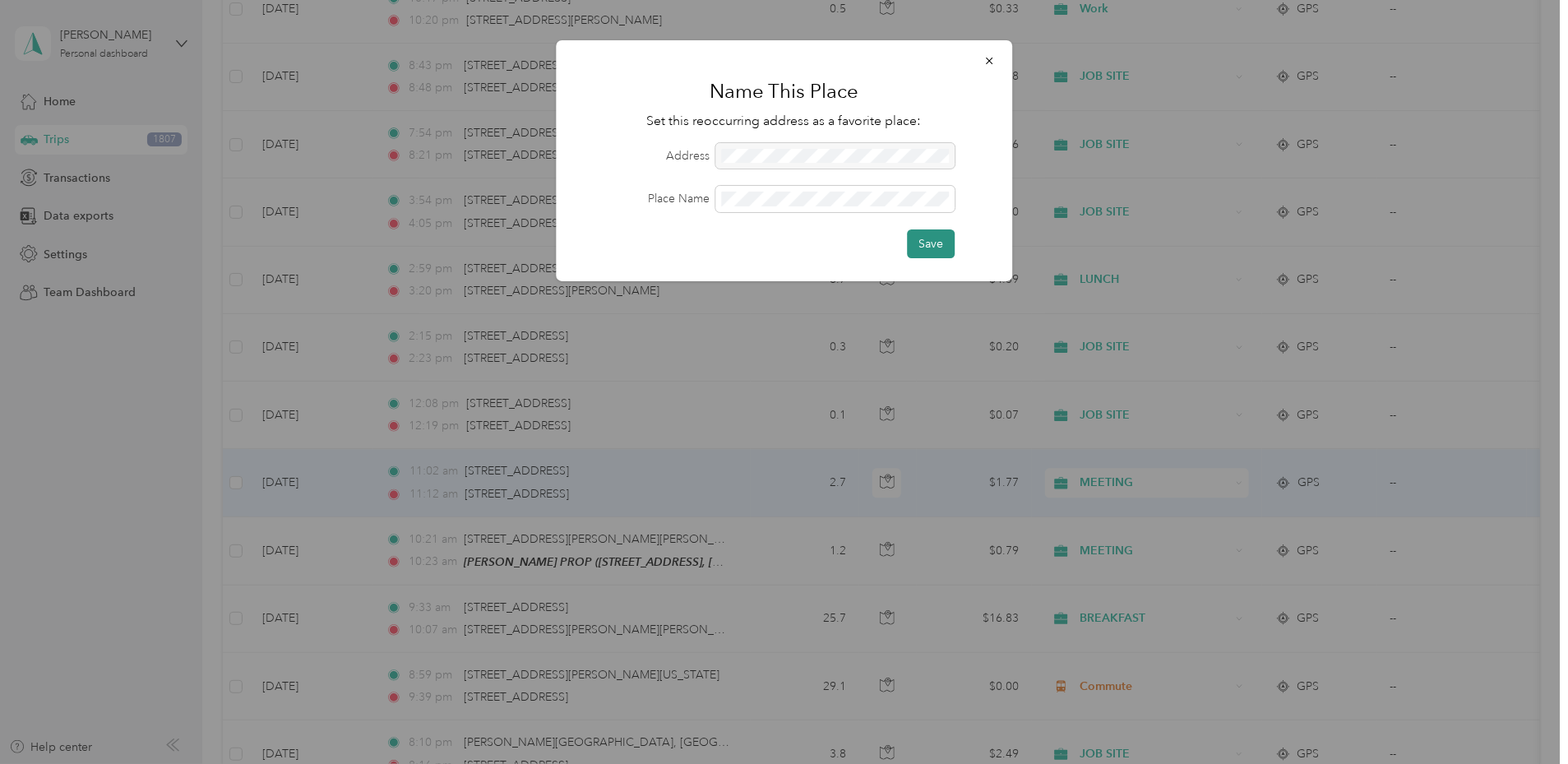
click at [934, 253] on button "Save" at bounding box center [931, 244] width 48 height 29
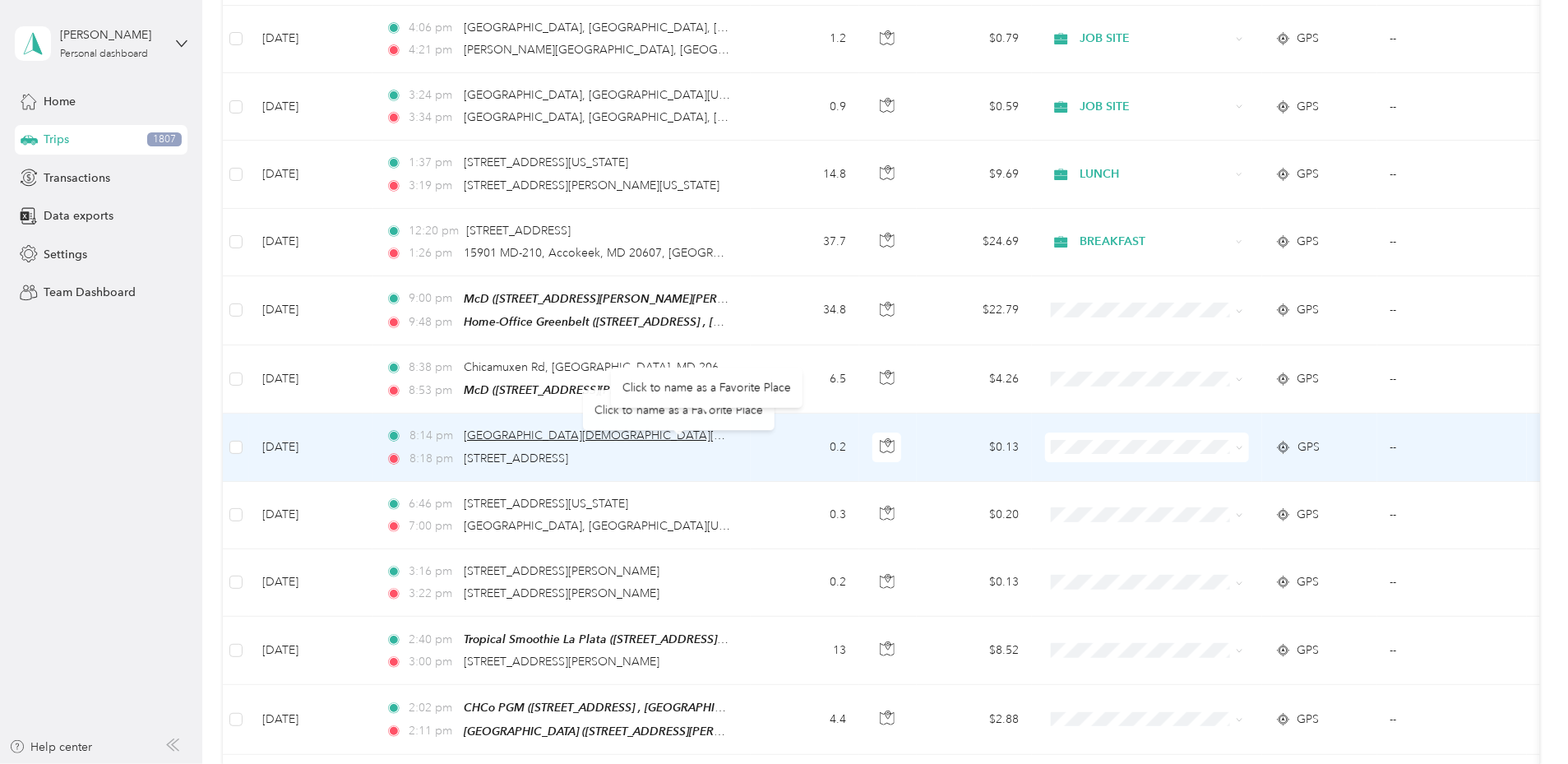
scroll to position [2922, 0]
click at [628, 428] on span "Pleasant Grove Church, Beulah Pauline Place, Mattawoman Village, Indian Head, C…" at bounding box center [972, 435] width 1016 height 14
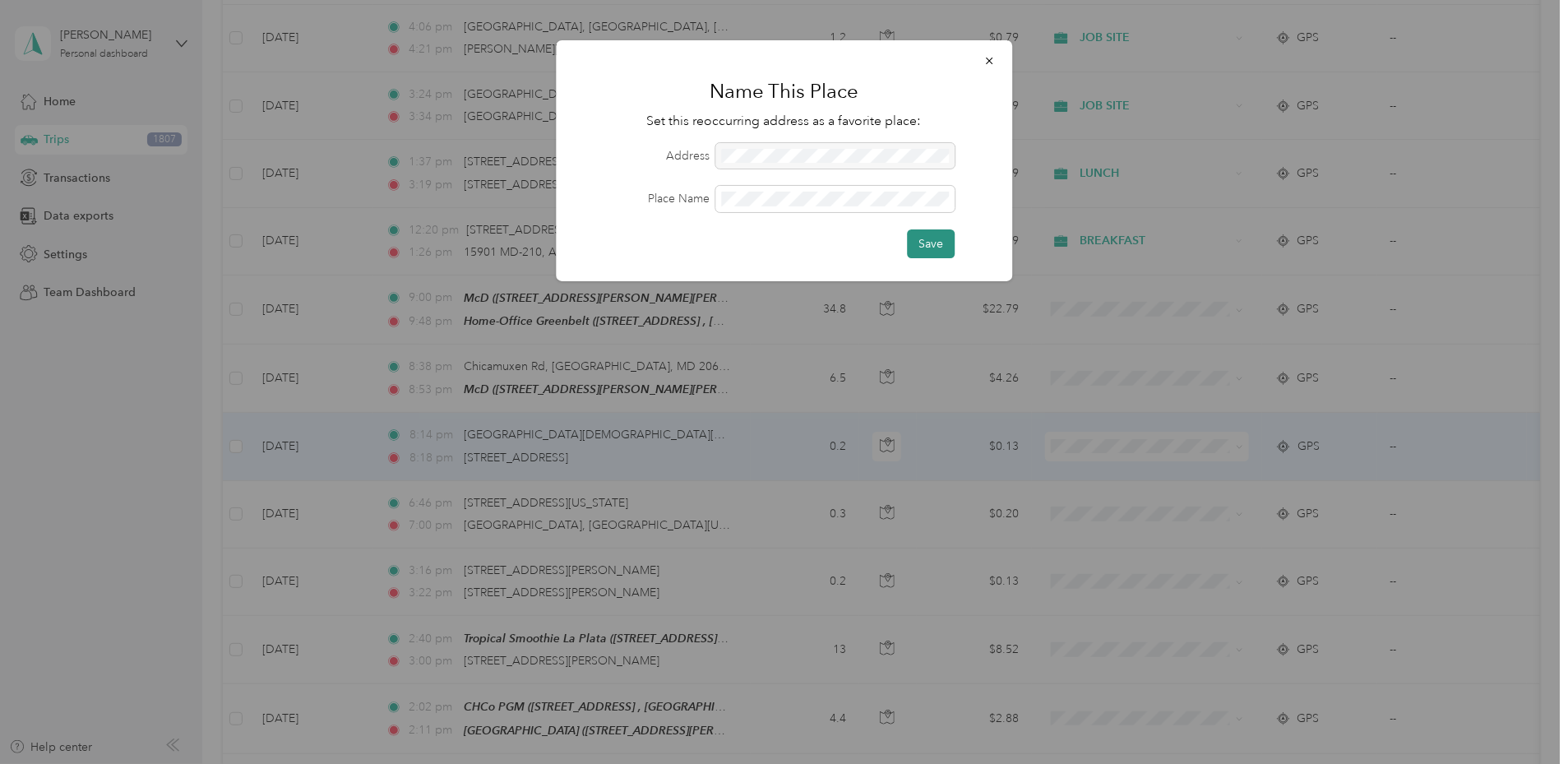
click at [926, 244] on button "Save" at bounding box center [931, 244] width 48 height 29
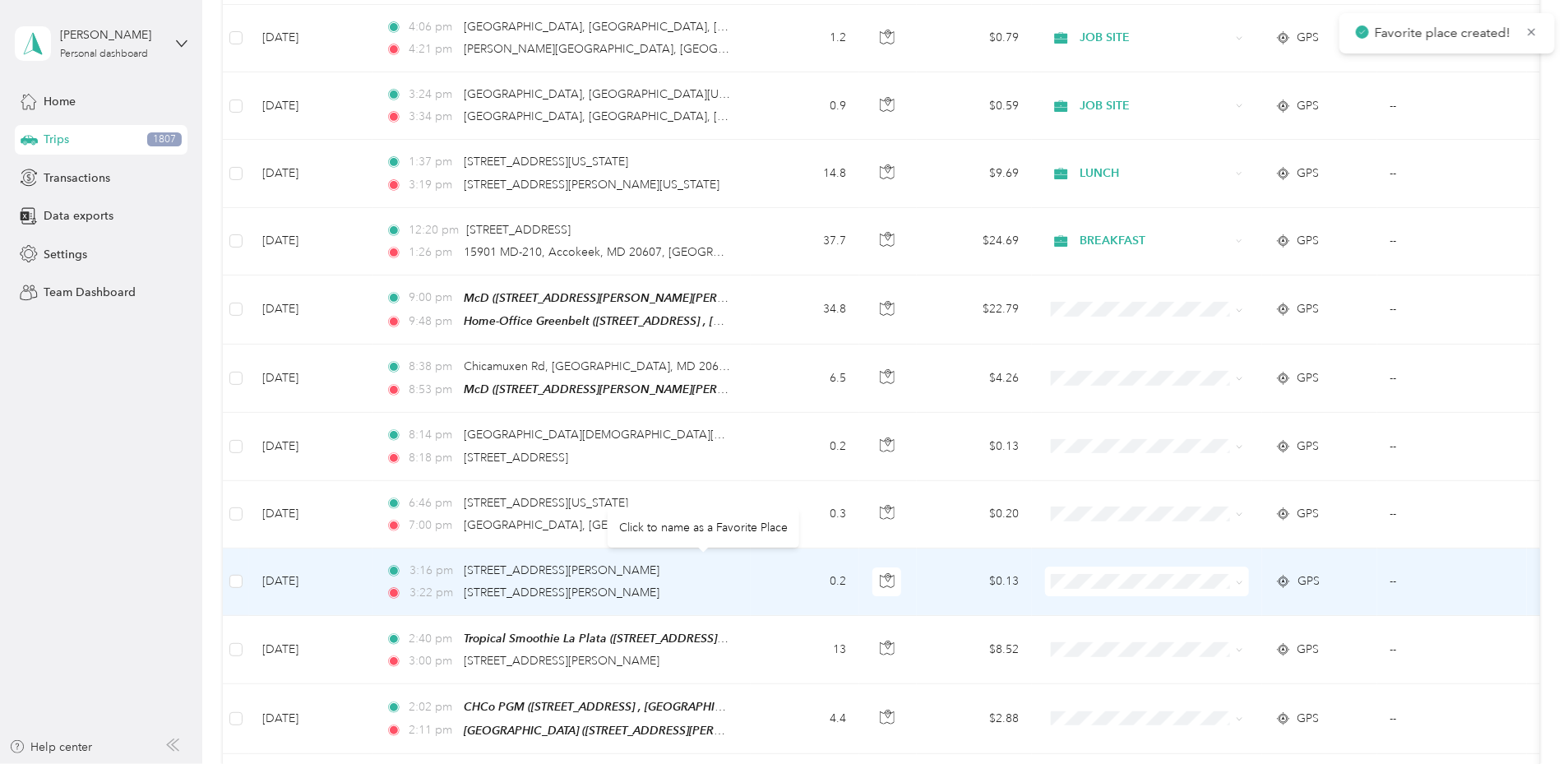
click at [640, 562] on div "[STREET_ADDRESS][PERSON_NAME]" at bounding box center [562, 570] width 195 height 18
click at [634, 564] on span "[STREET_ADDRESS][PERSON_NAME]" at bounding box center [562, 571] width 195 height 14
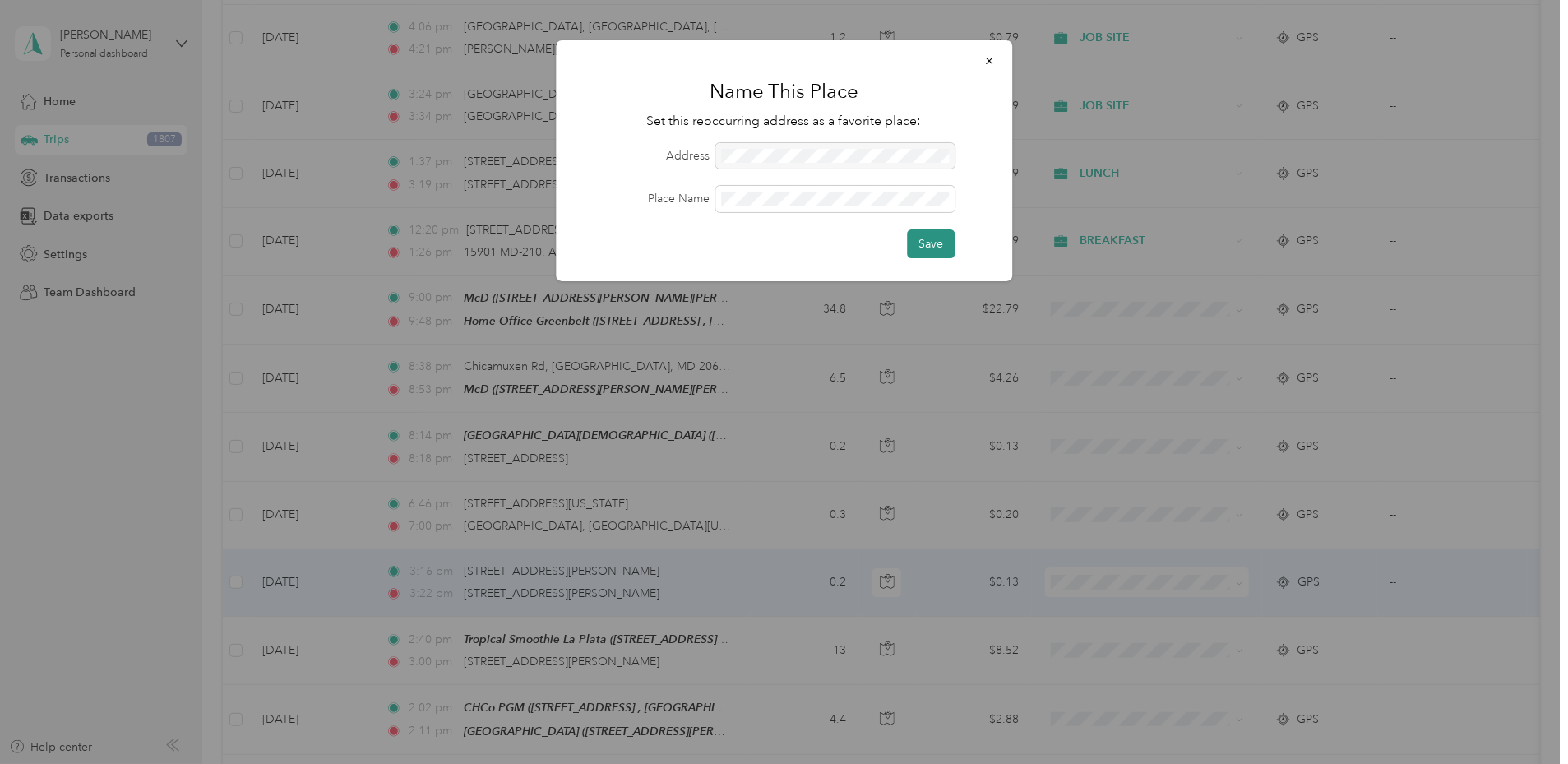
click at [933, 246] on button "Save" at bounding box center [931, 244] width 48 height 29
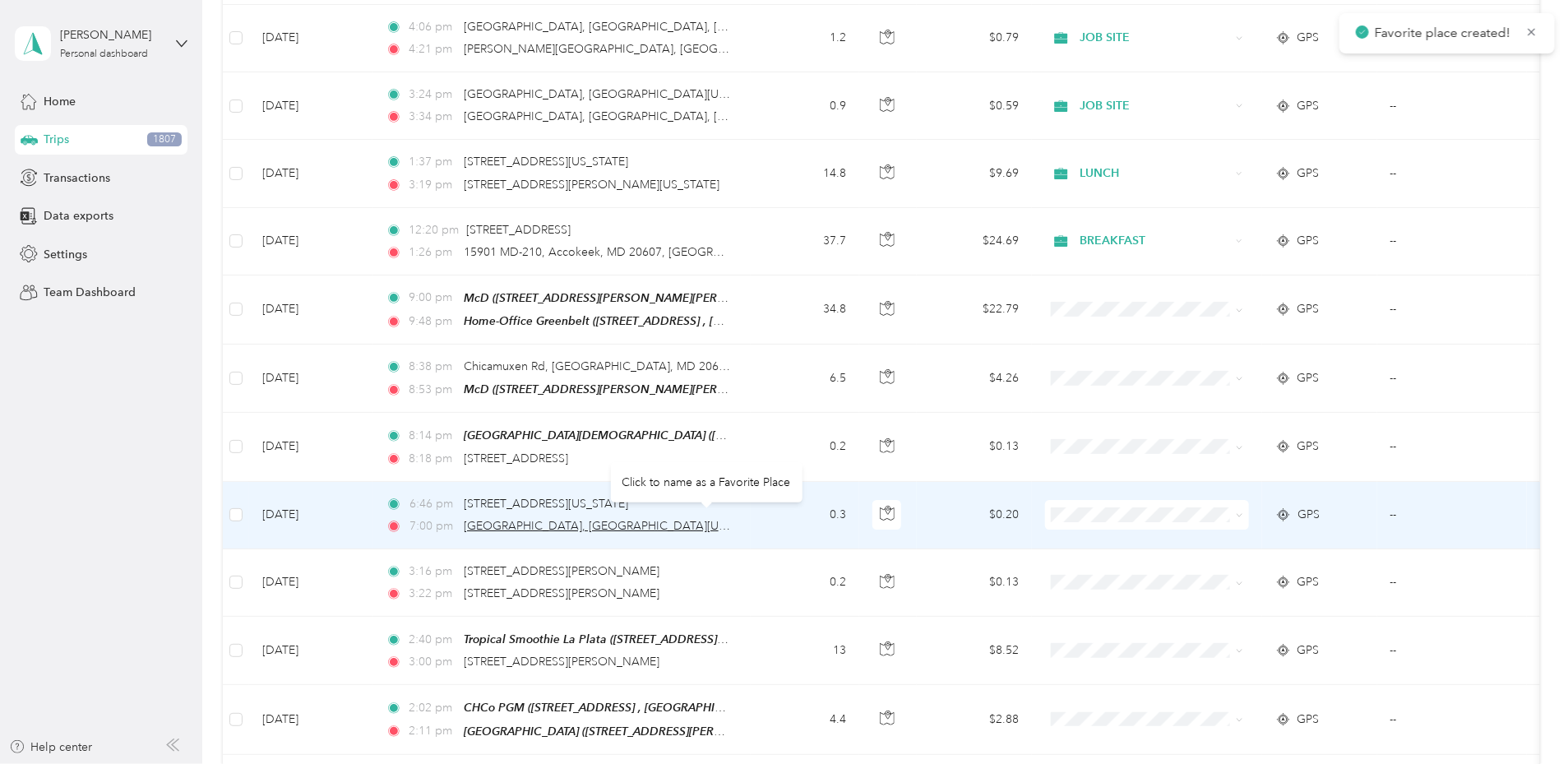
click at [637, 522] on span "[GEOGRAPHIC_DATA], [GEOGRAPHIC_DATA][US_STATE], [GEOGRAPHIC_DATA]" at bounding box center [678, 525] width 429 height 14
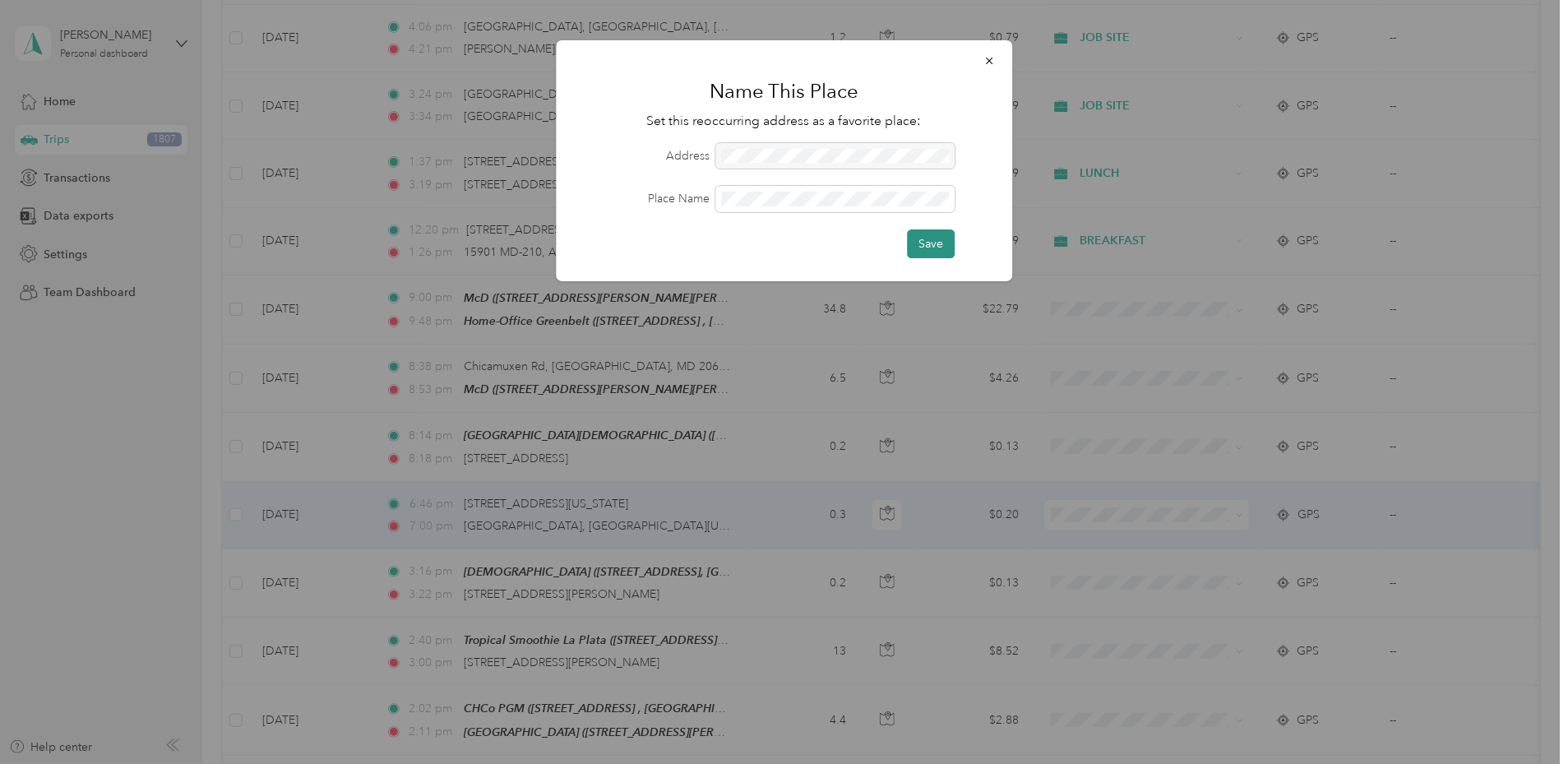
click at [923, 253] on button "Save" at bounding box center [931, 244] width 48 height 29
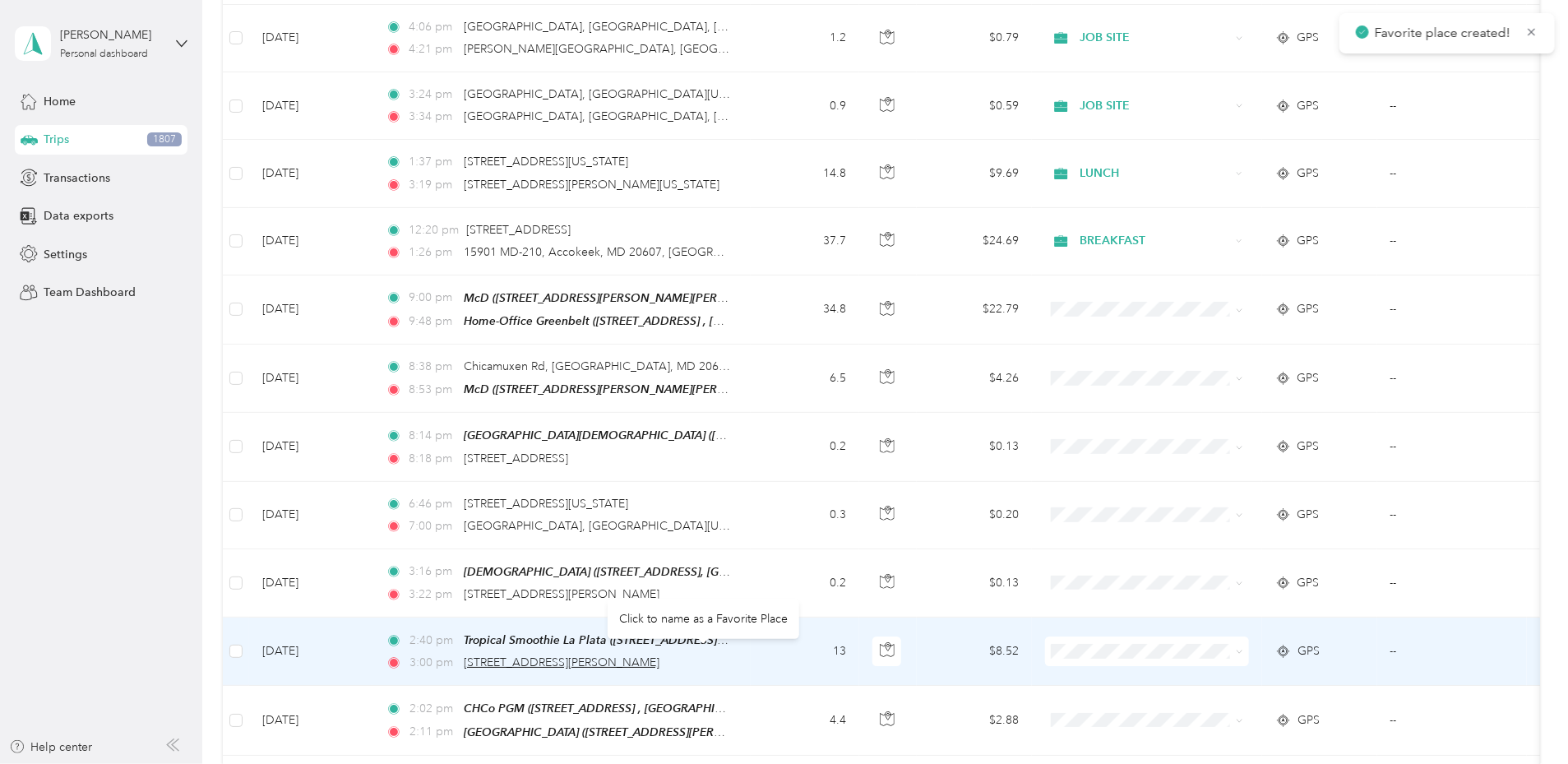
click at [634, 655] on span "[STREET_ADDRESS][PERSON_NAME]" at bounding box center [562, 662] width 195 height 14
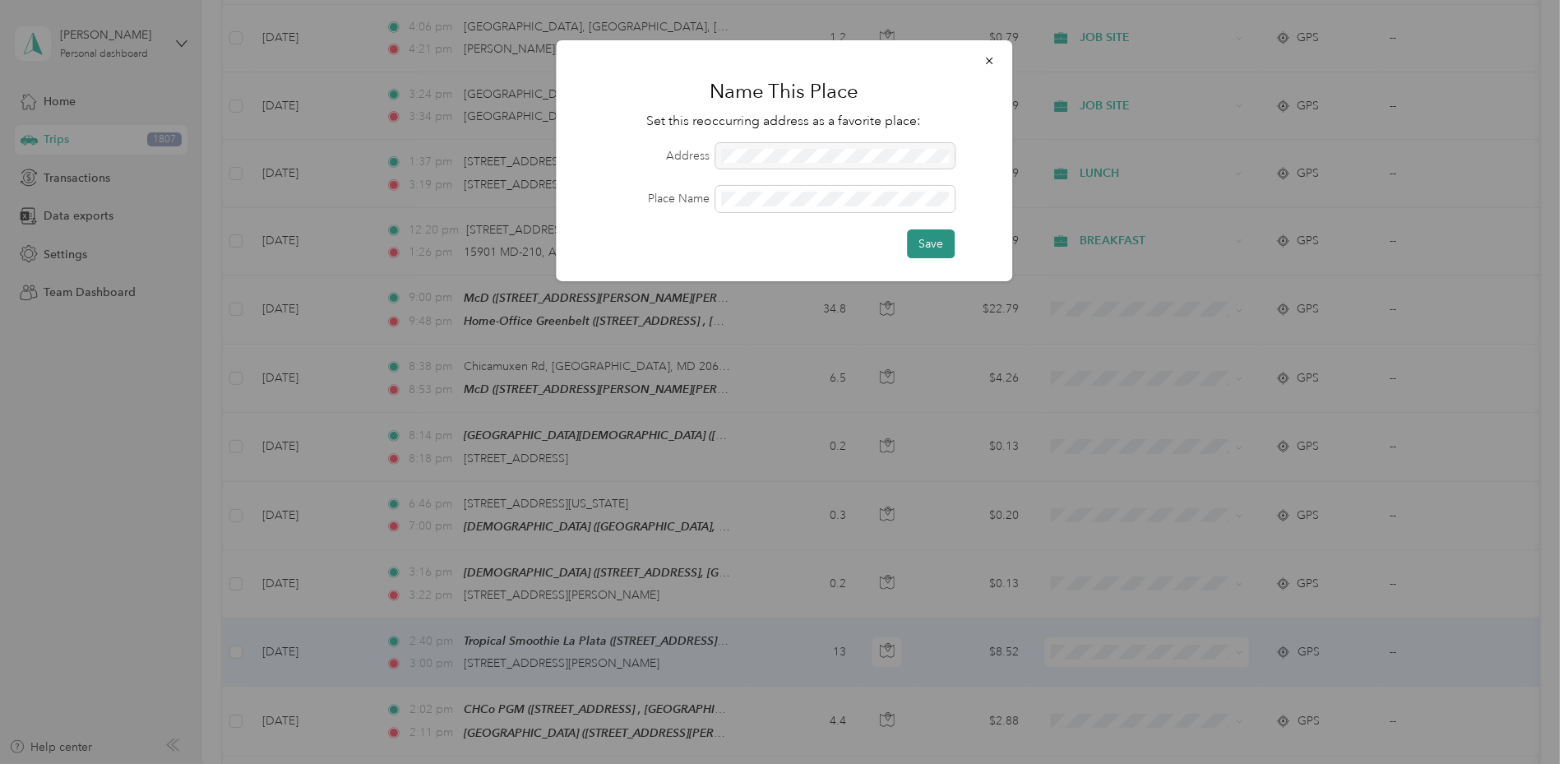
click at [922, 242] on button "Save" at bounding box center [931, 244] width 48 height 29
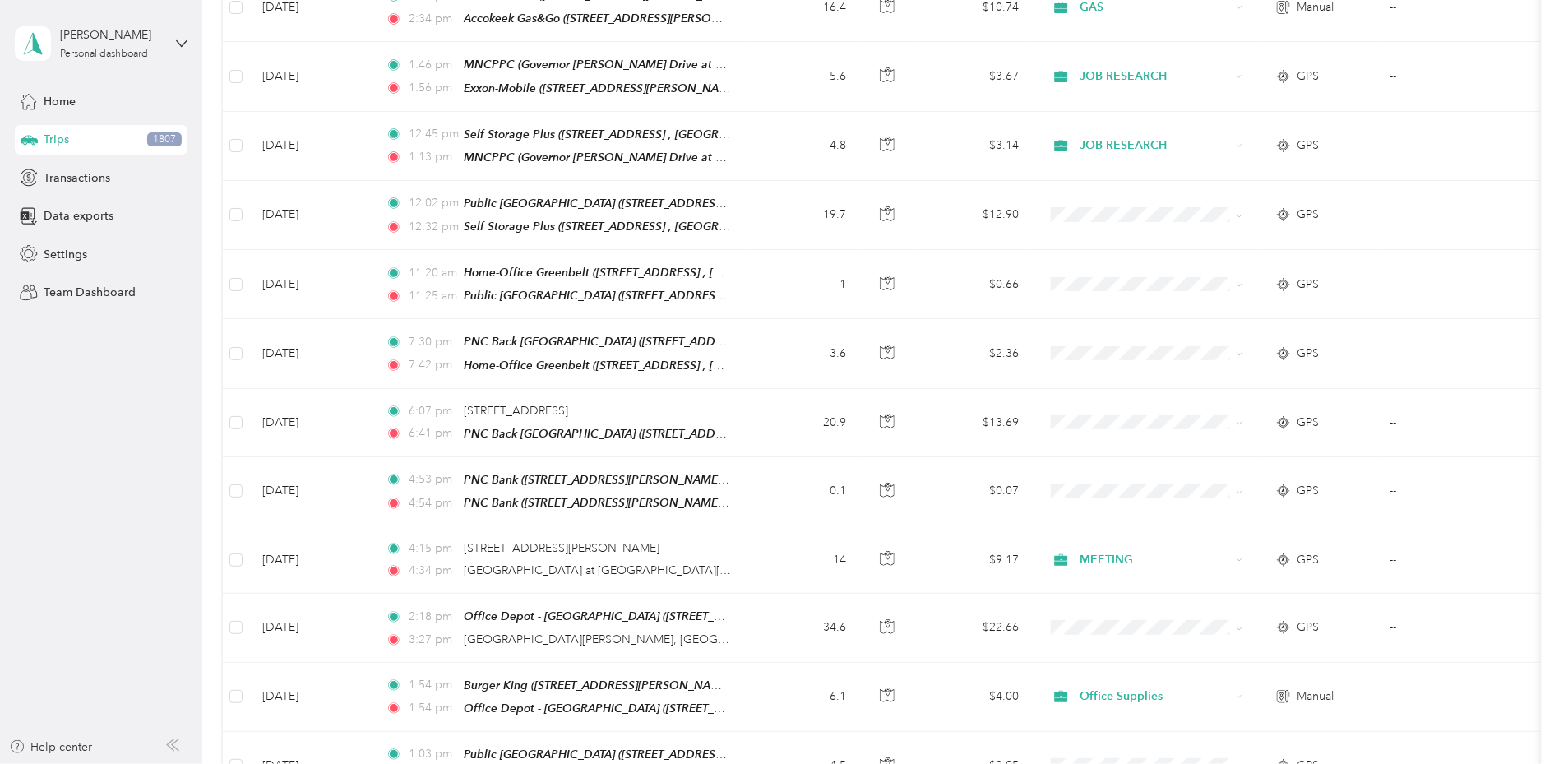
scroll to position [53, 0]
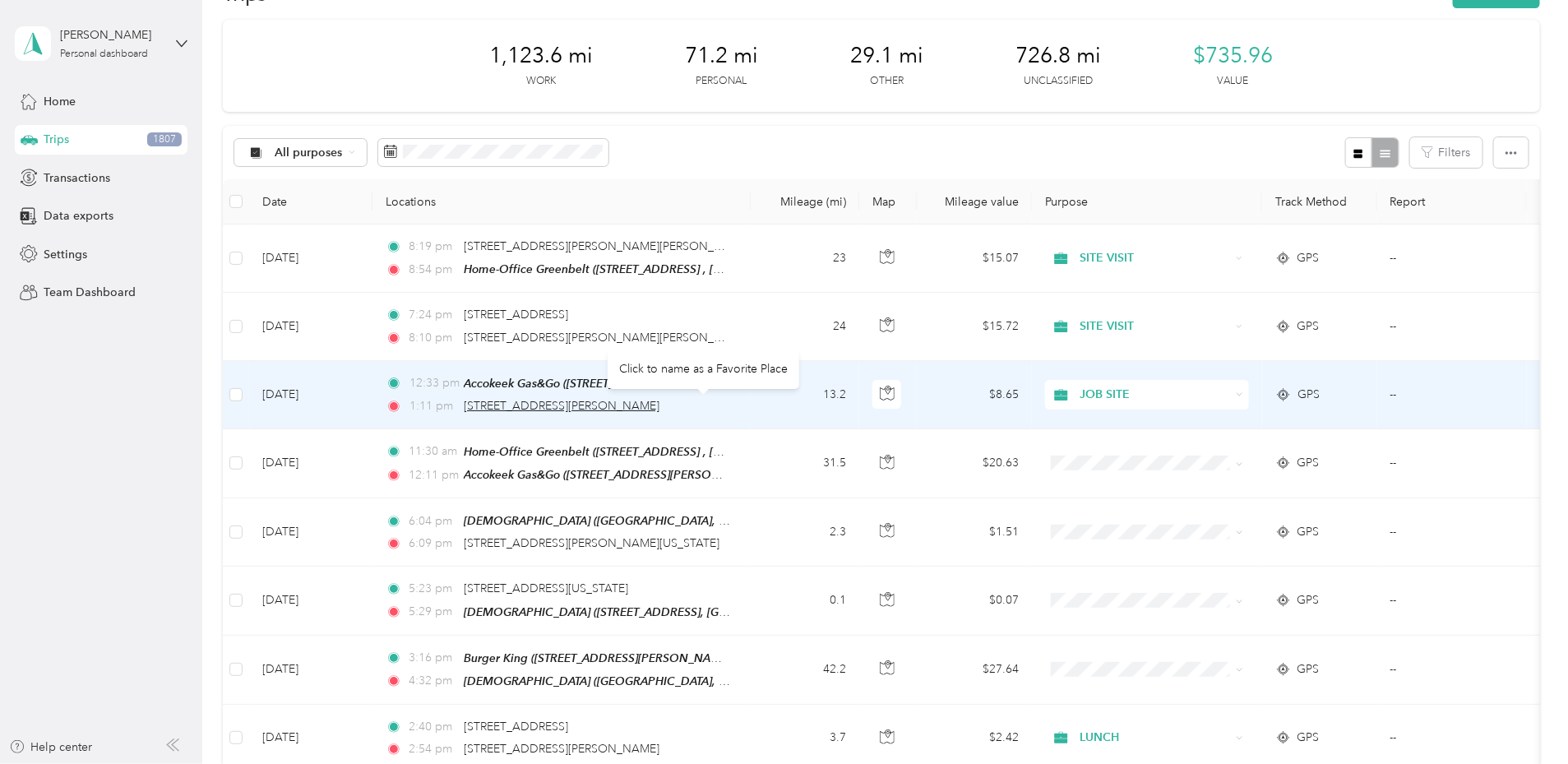
click at [659, 403] on span "[STREET_ADDRESS][PERSON_NAME]" at bounding box center [562, 406] width 195 height 14
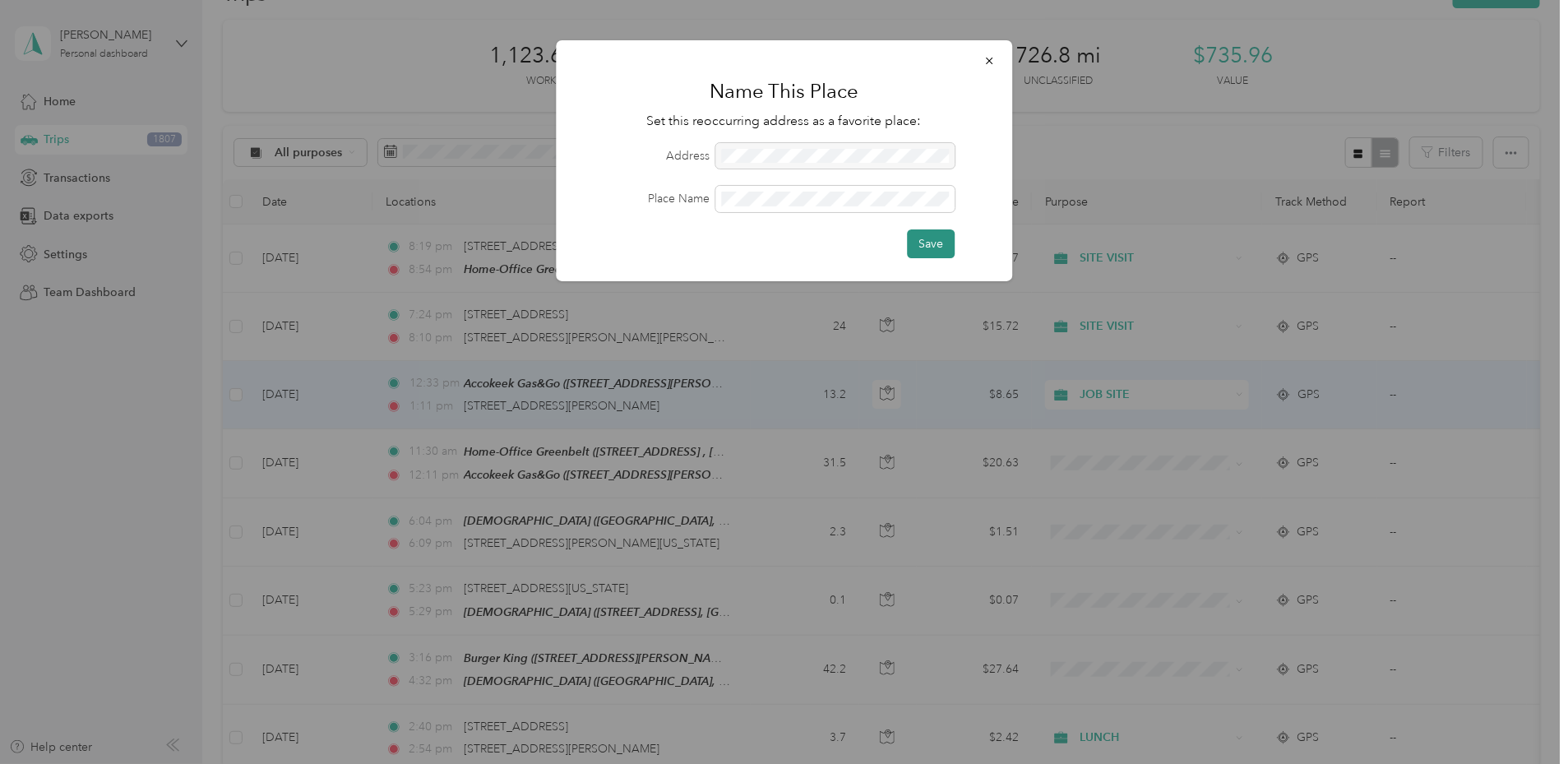
click at [928, 240] on button "Save" at bounding box center [931, 244] width 48 height 29
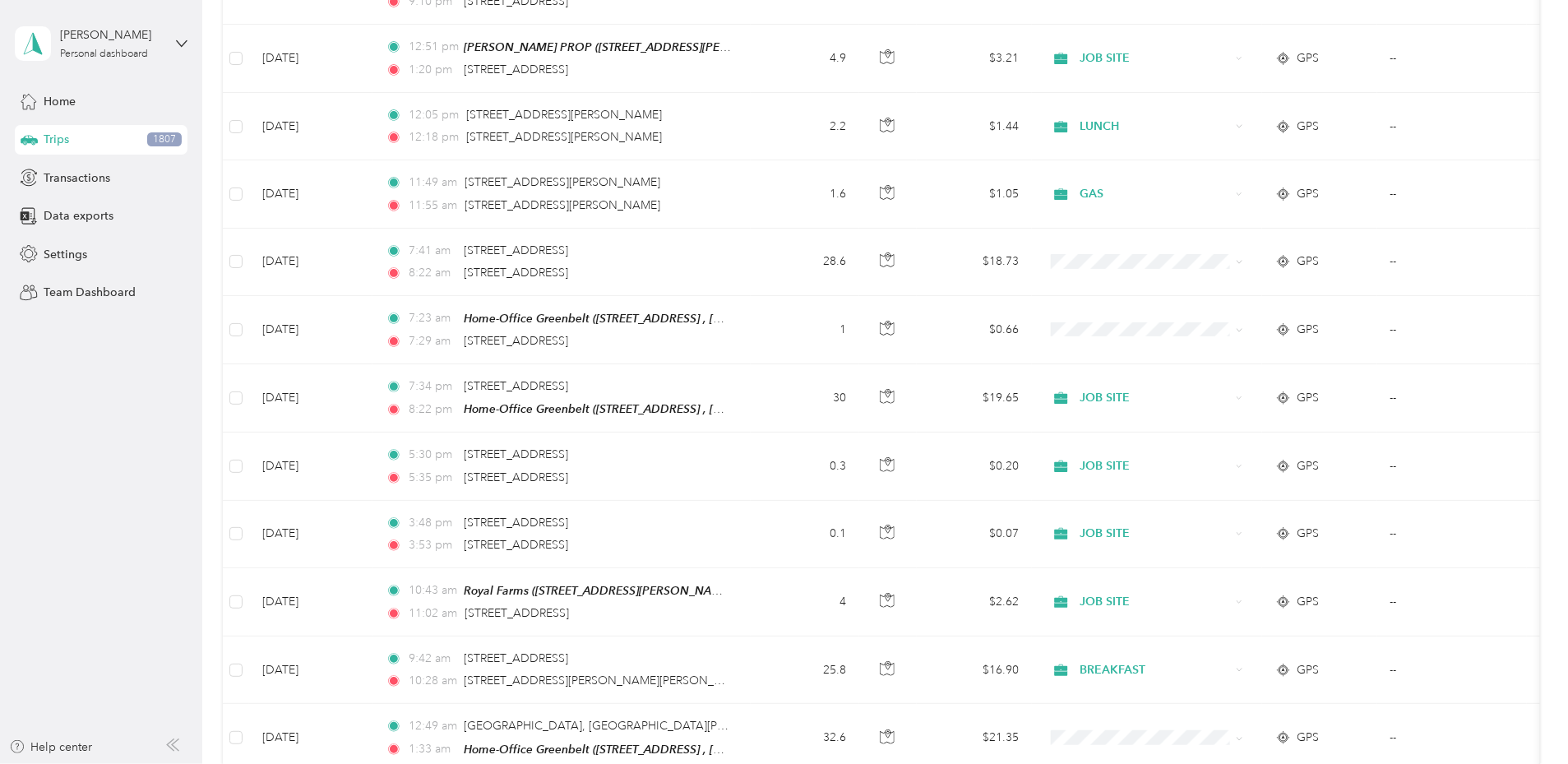
scroll to position [1546, 0]
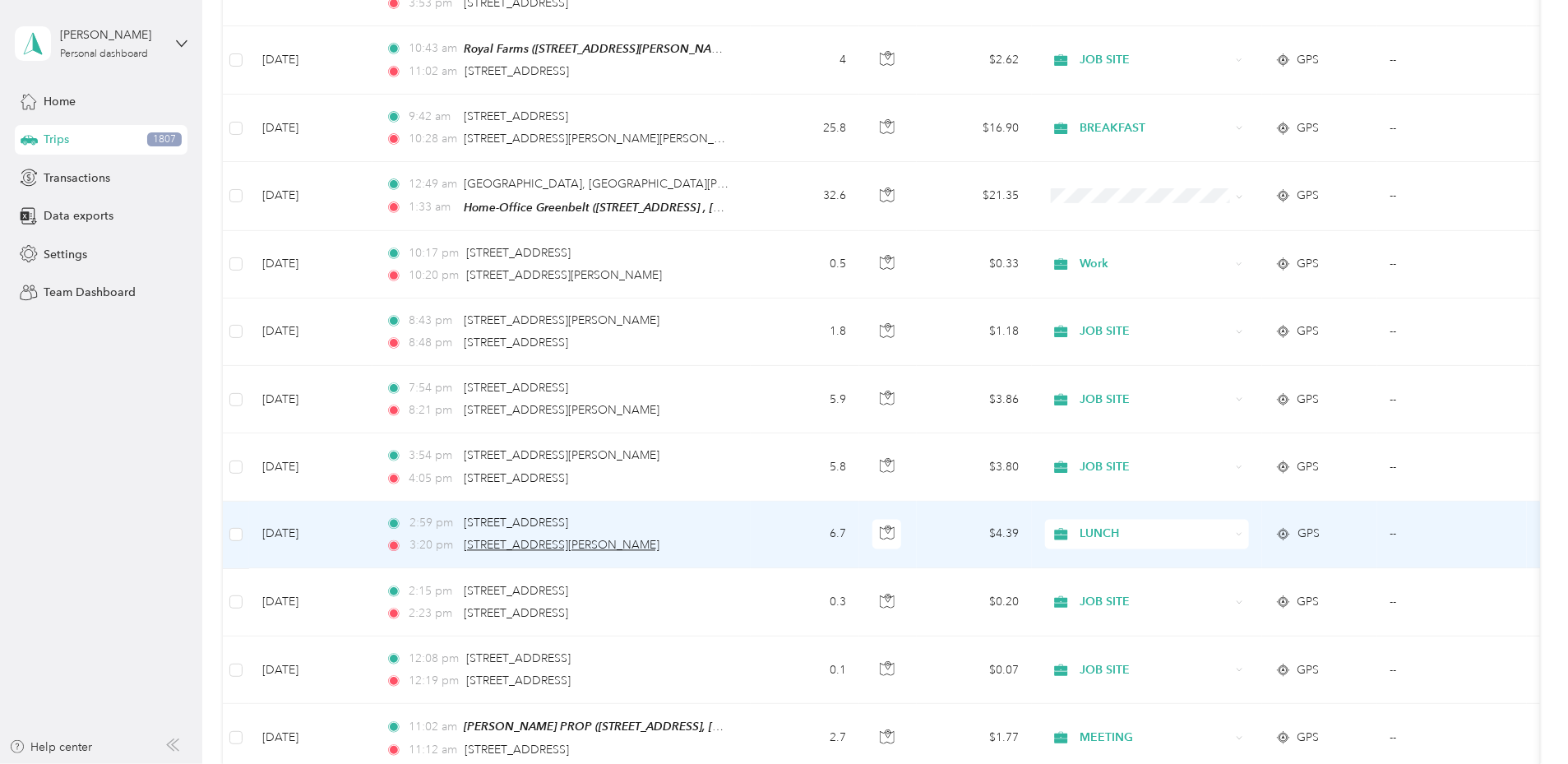
click at [648, 542] on span "201 Bryan Point Rd, Accokeek, MD 20607, USA" at bounding box center [562, 546] width 195 height 14
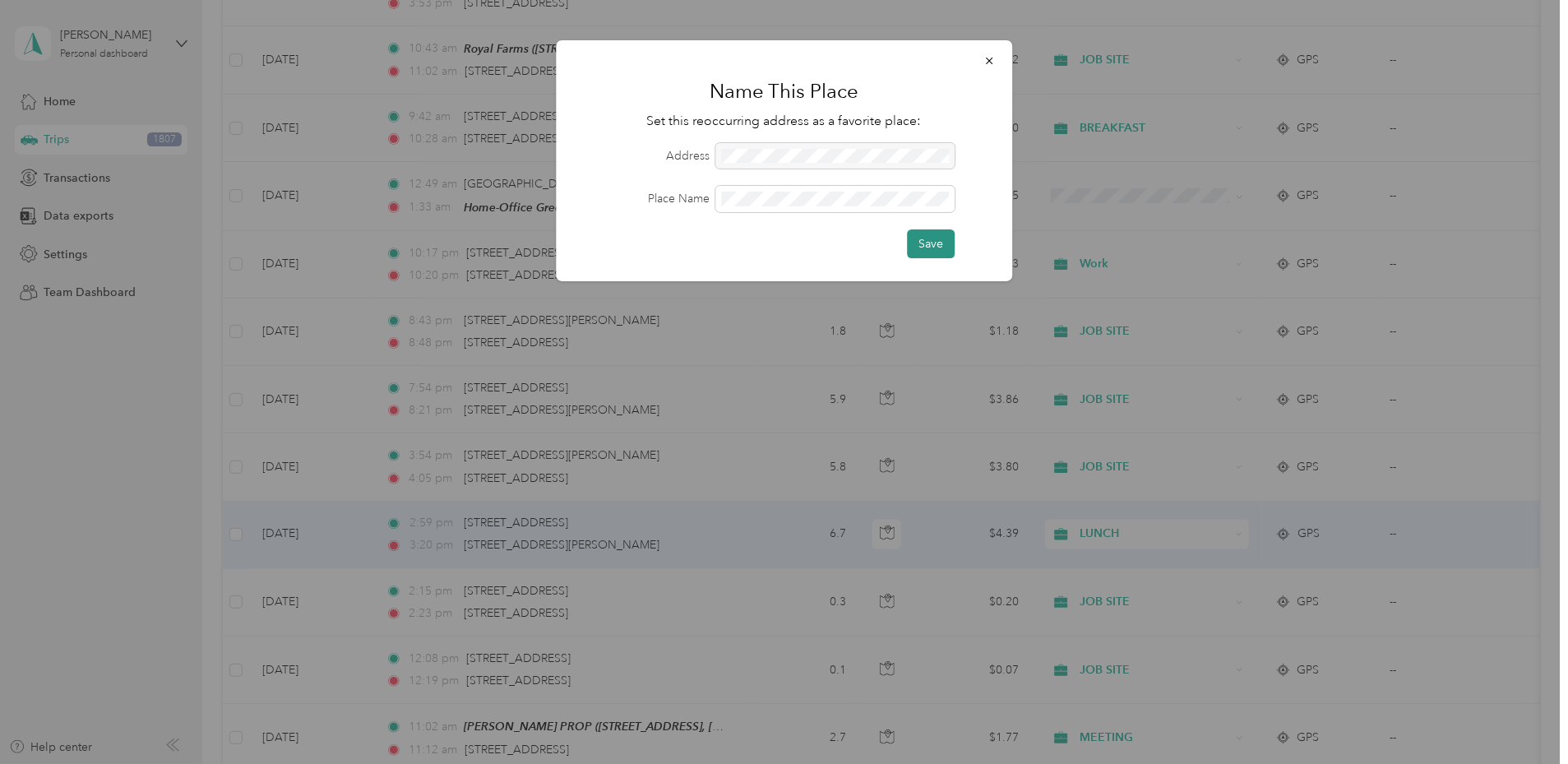
click at [929, 247] on button "Save" at bounding box center [931, 244] width 48 height 29
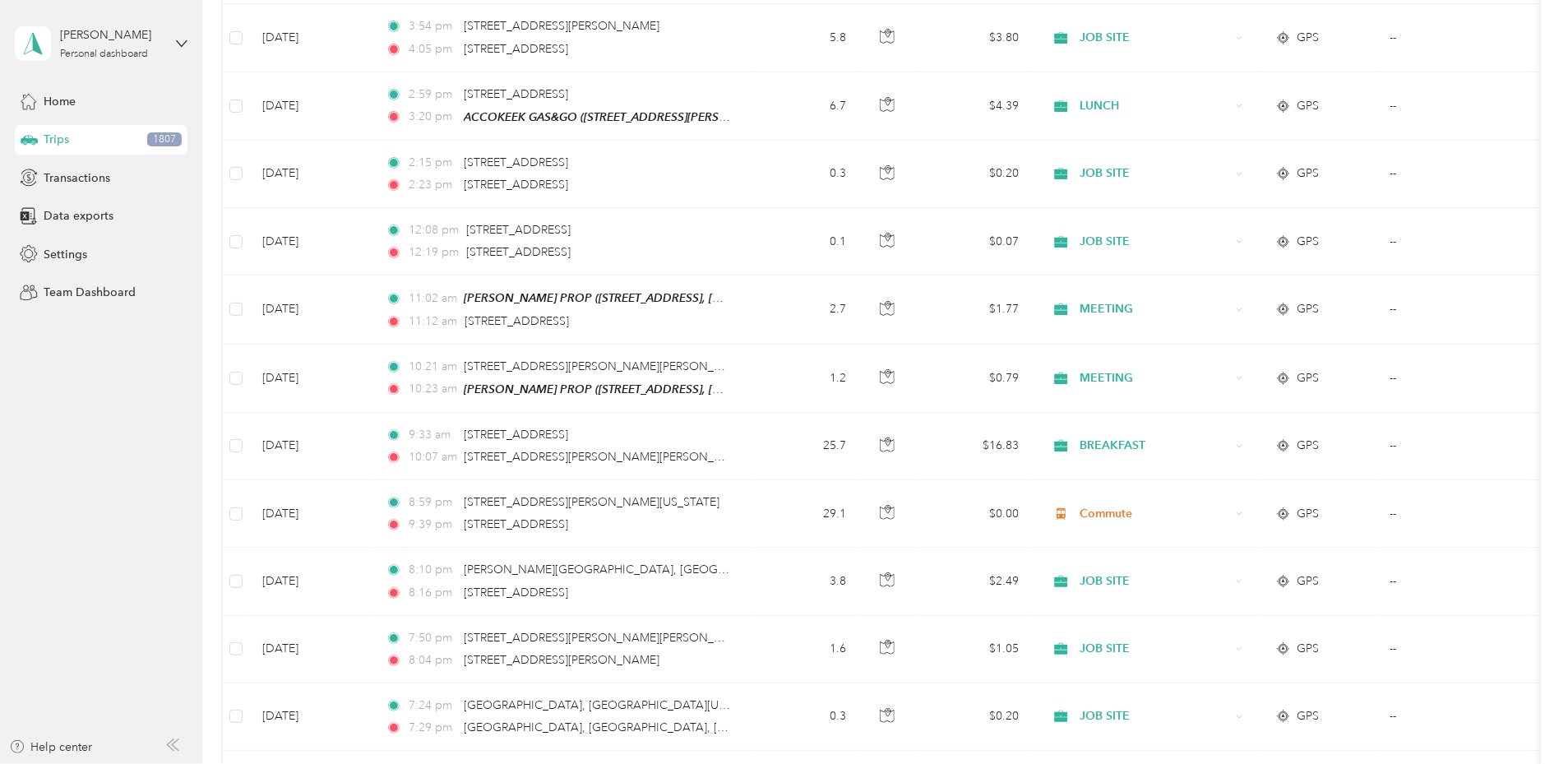
scroll to position [2697, 0]
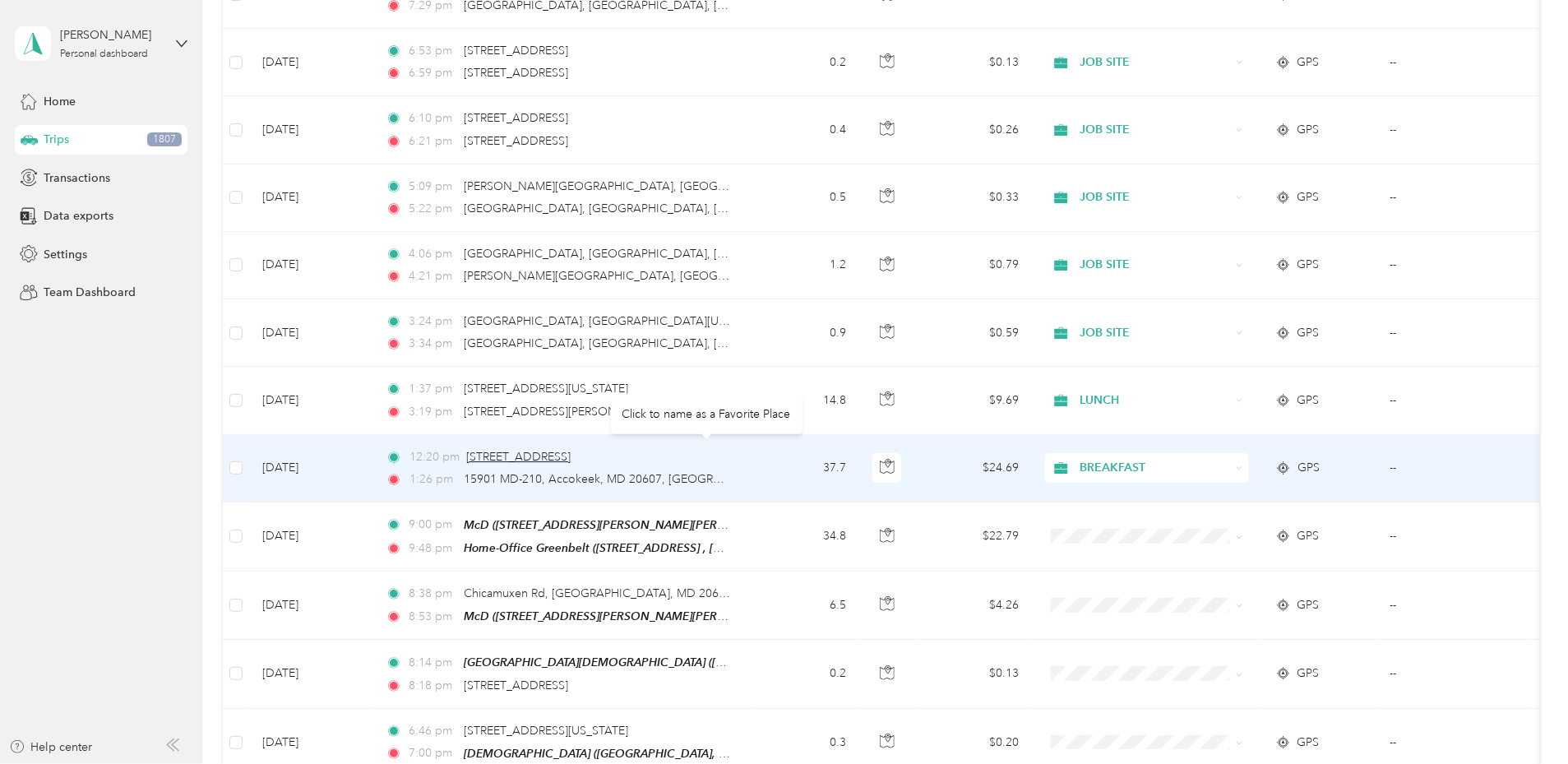
click at [571, 450] on span "[STREET_ADDRESS]" at bounding box center [519, 457] width 105 height 14
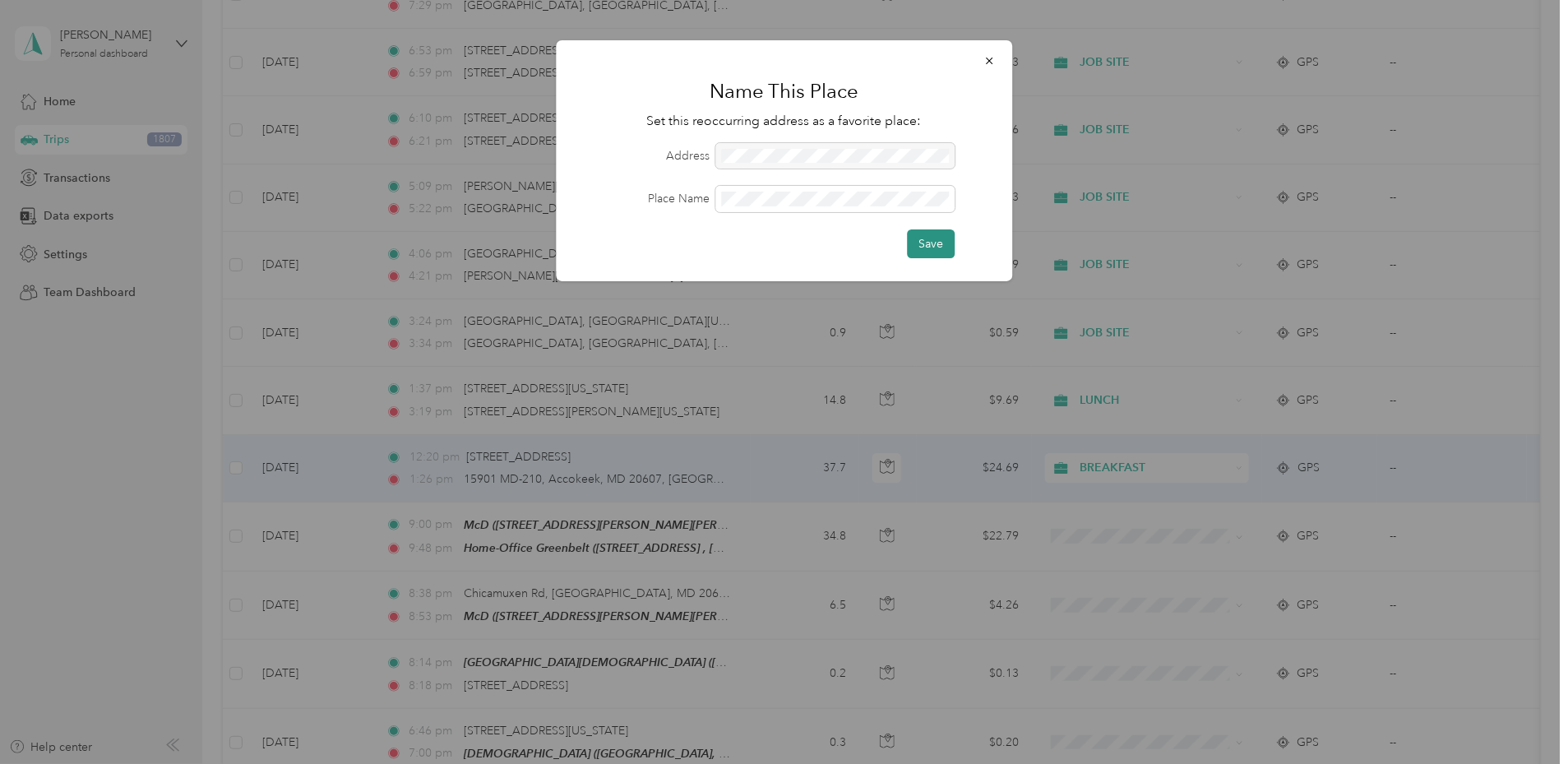
click at [938, 243] on button "Save" at bounding box center [931, 244] width 48 height 29
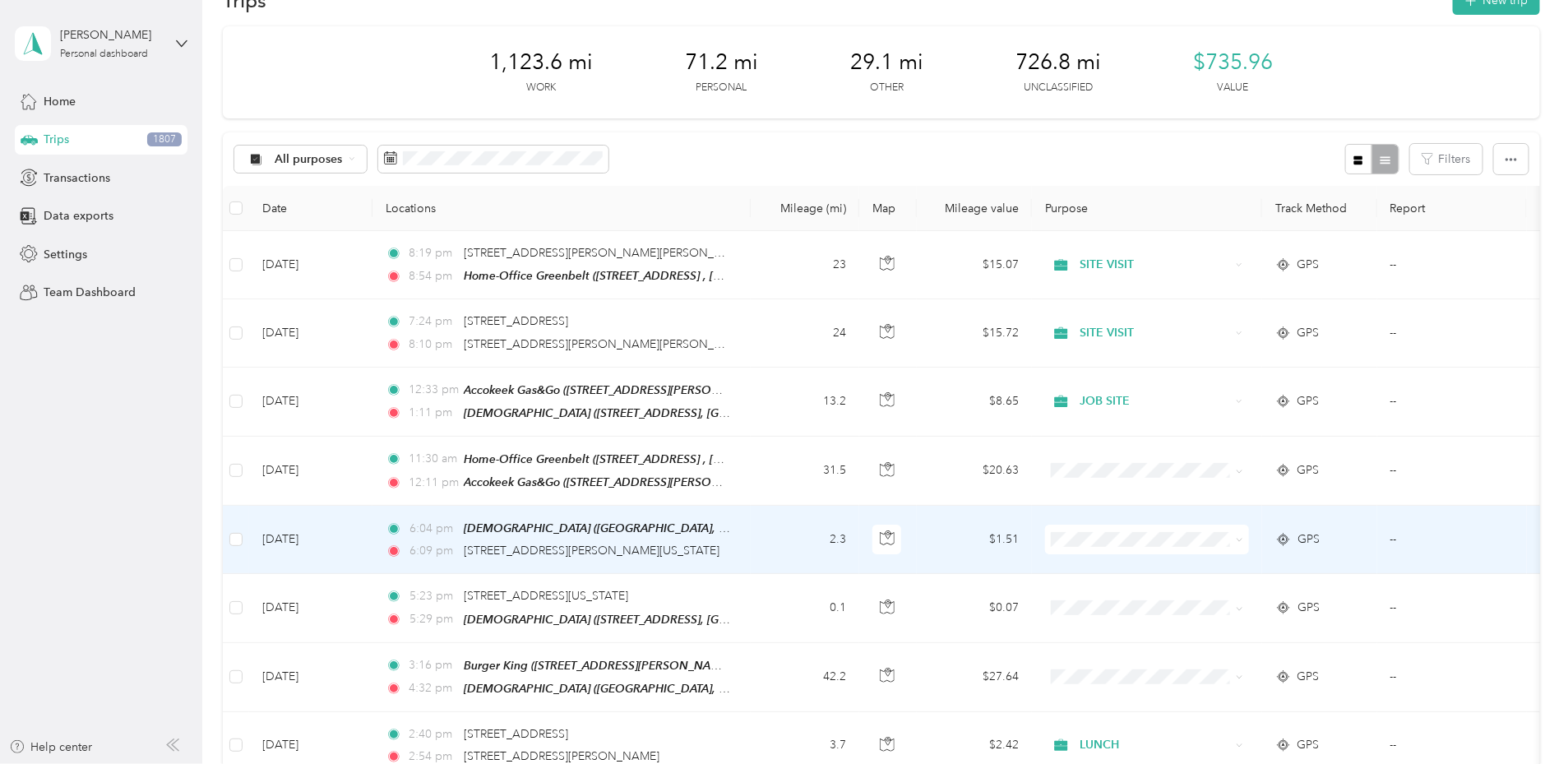
scroll to position [0, 0]
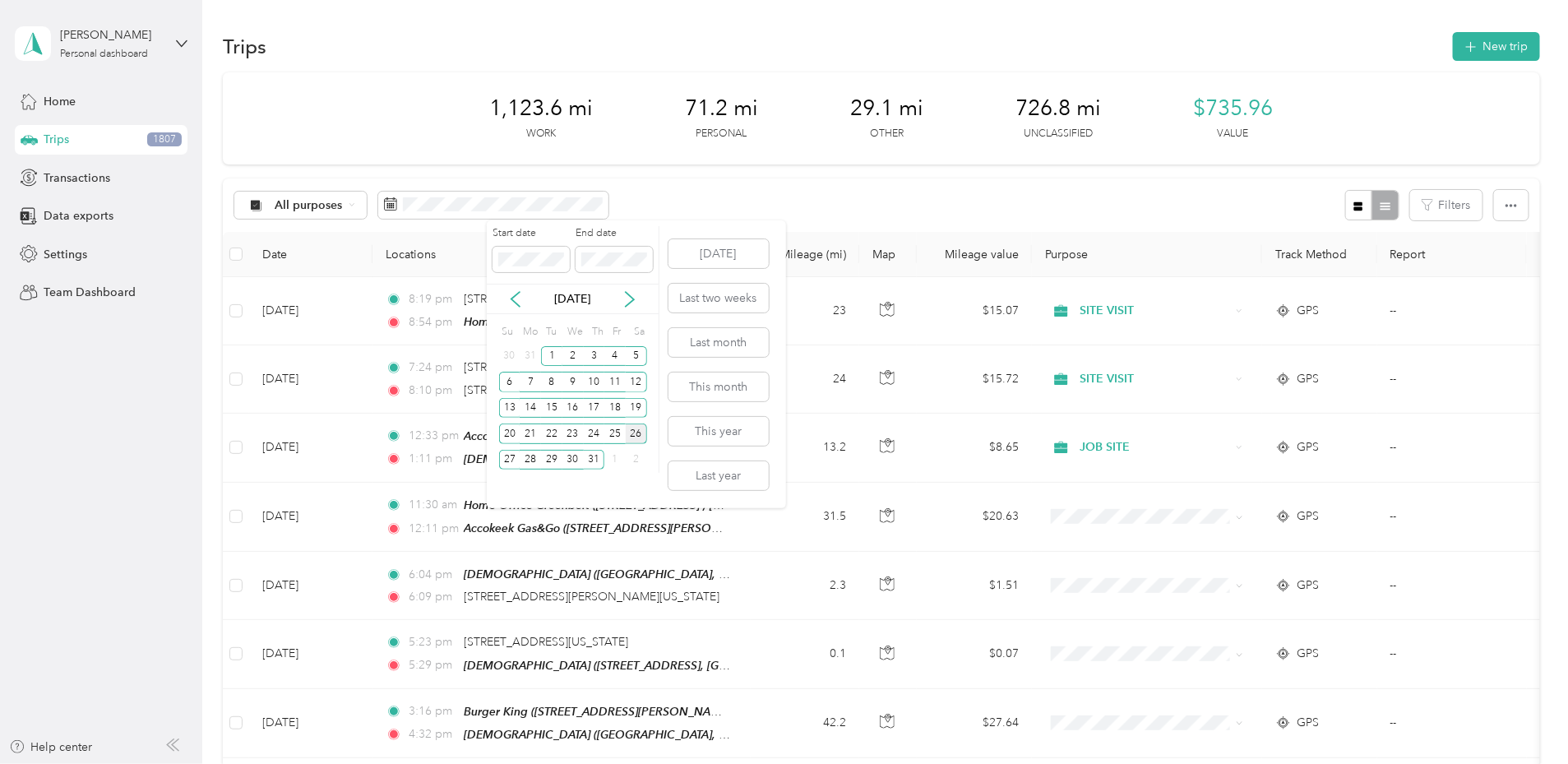
click at [641, 434] on div "26" at bounding box center [637, 433] width 21 height 20
click at [641, 432] on div "26" at bounding box center [637, 433] width 21 height 20
